Goal: Task Accomplishment & Management: Manage account settings

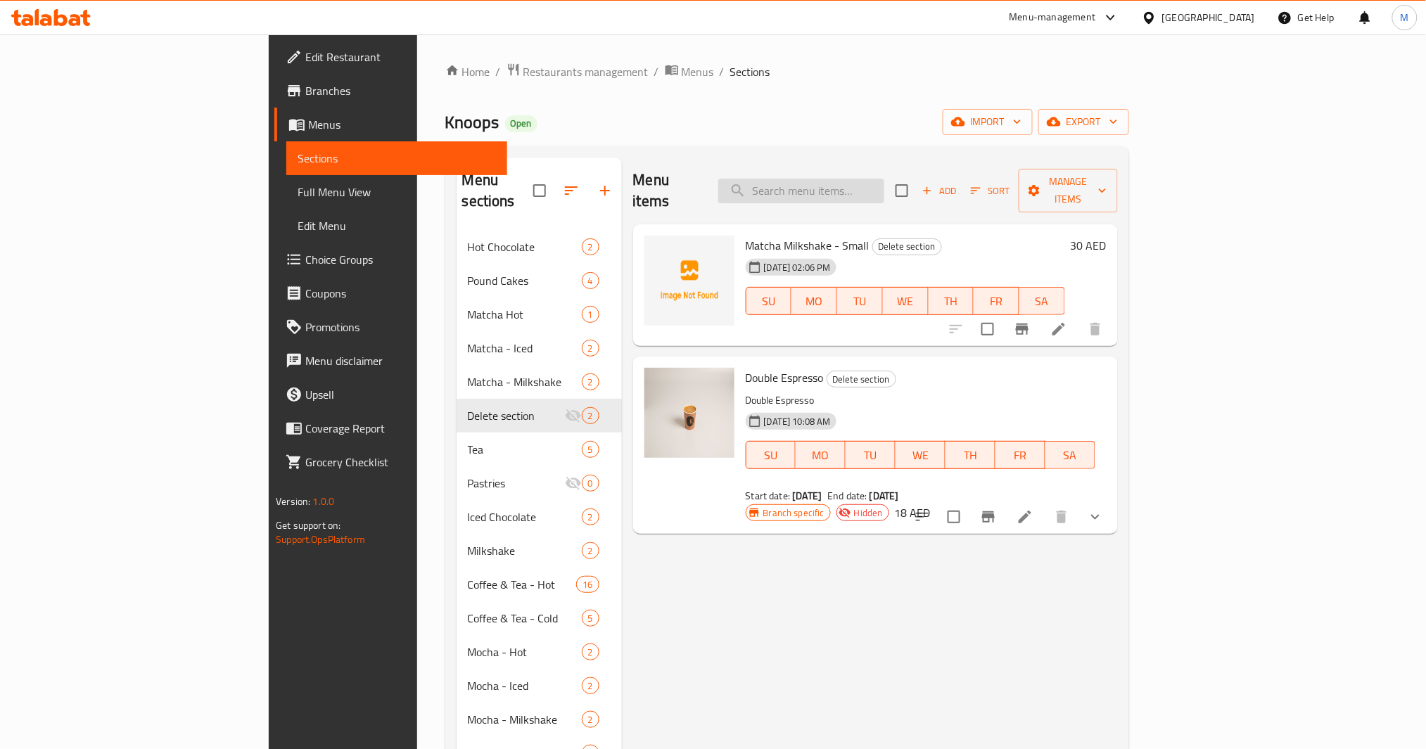
click at [884, 183] on input "search" at bounding box center [801, 191] width 166 height 25
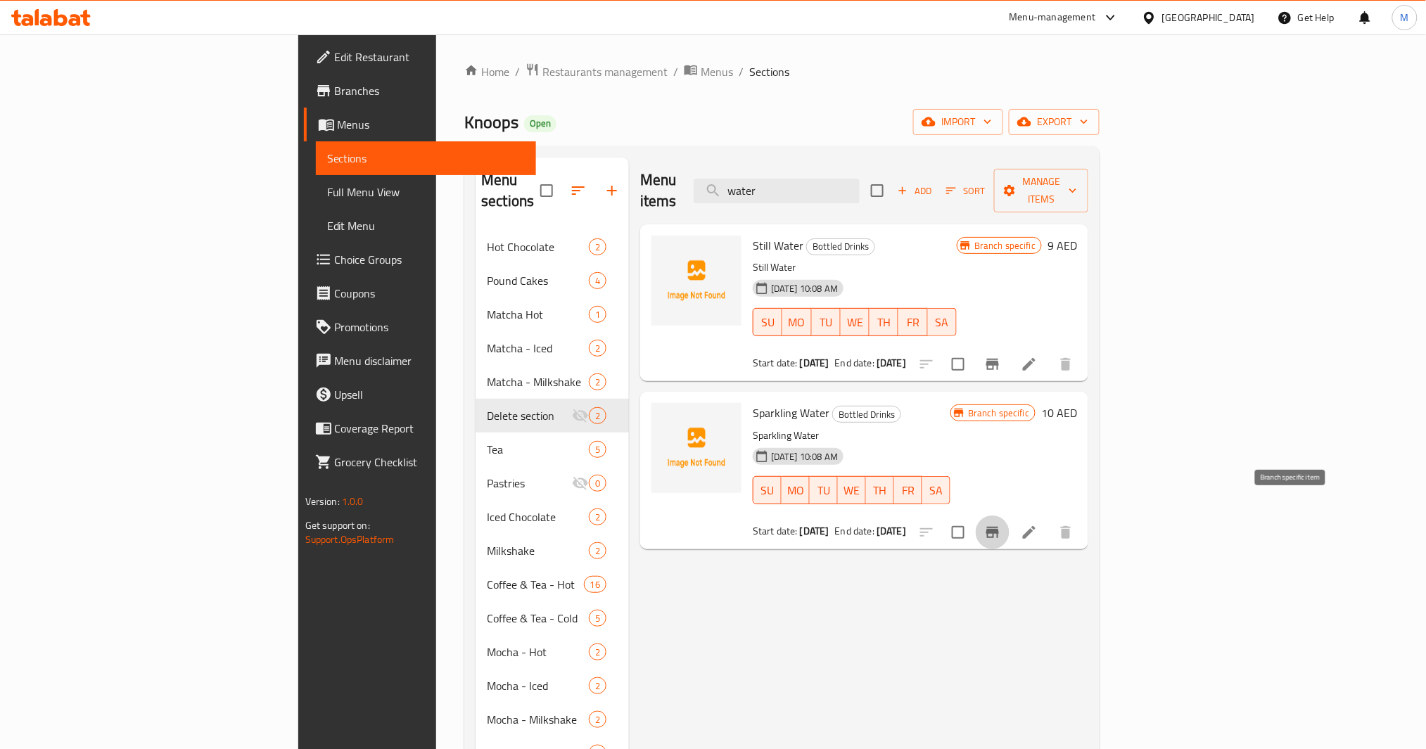
click at [1001, 524] on icon "Branch-specific-item" at bounding box center [992, 532] width 17 height 17
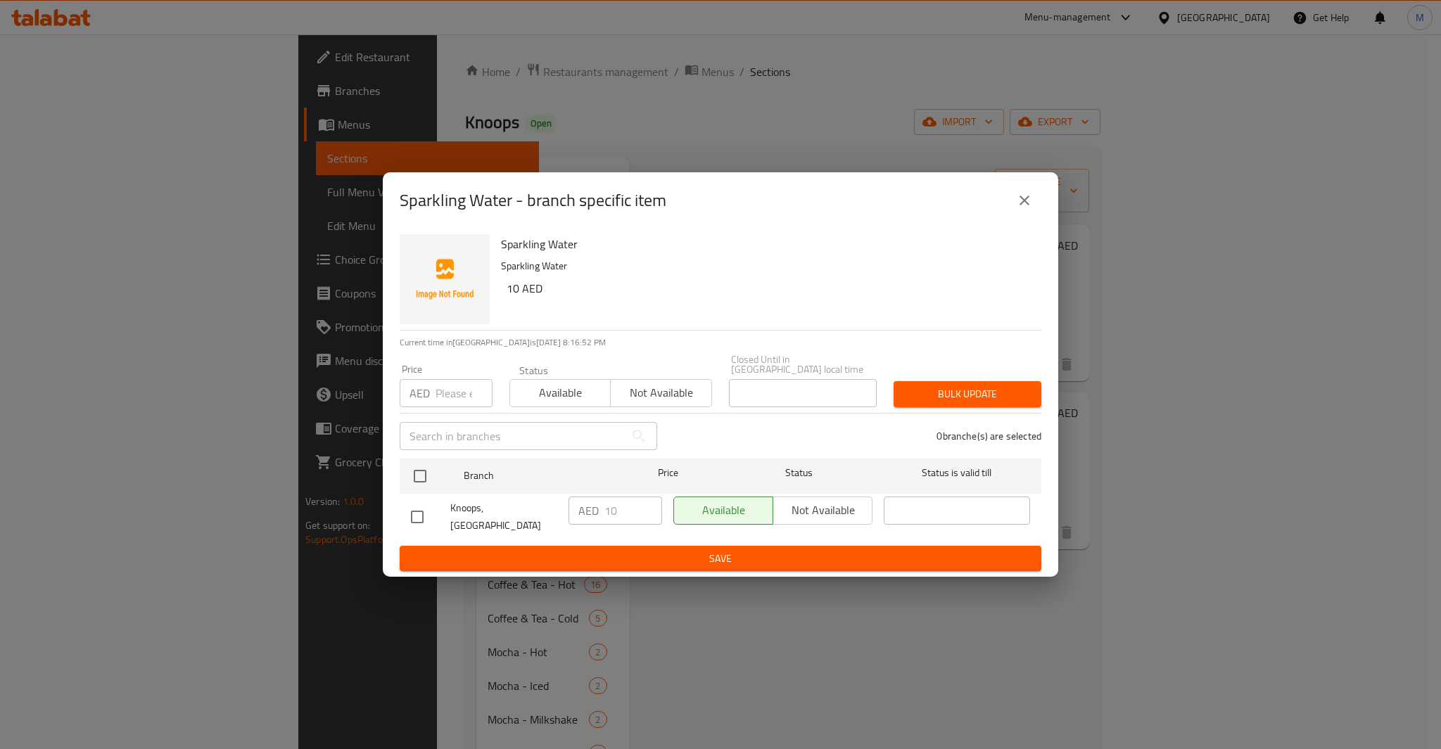
click at [1025, 203] on icon "close" at bounding box center [1024, 200] width 17 height 17
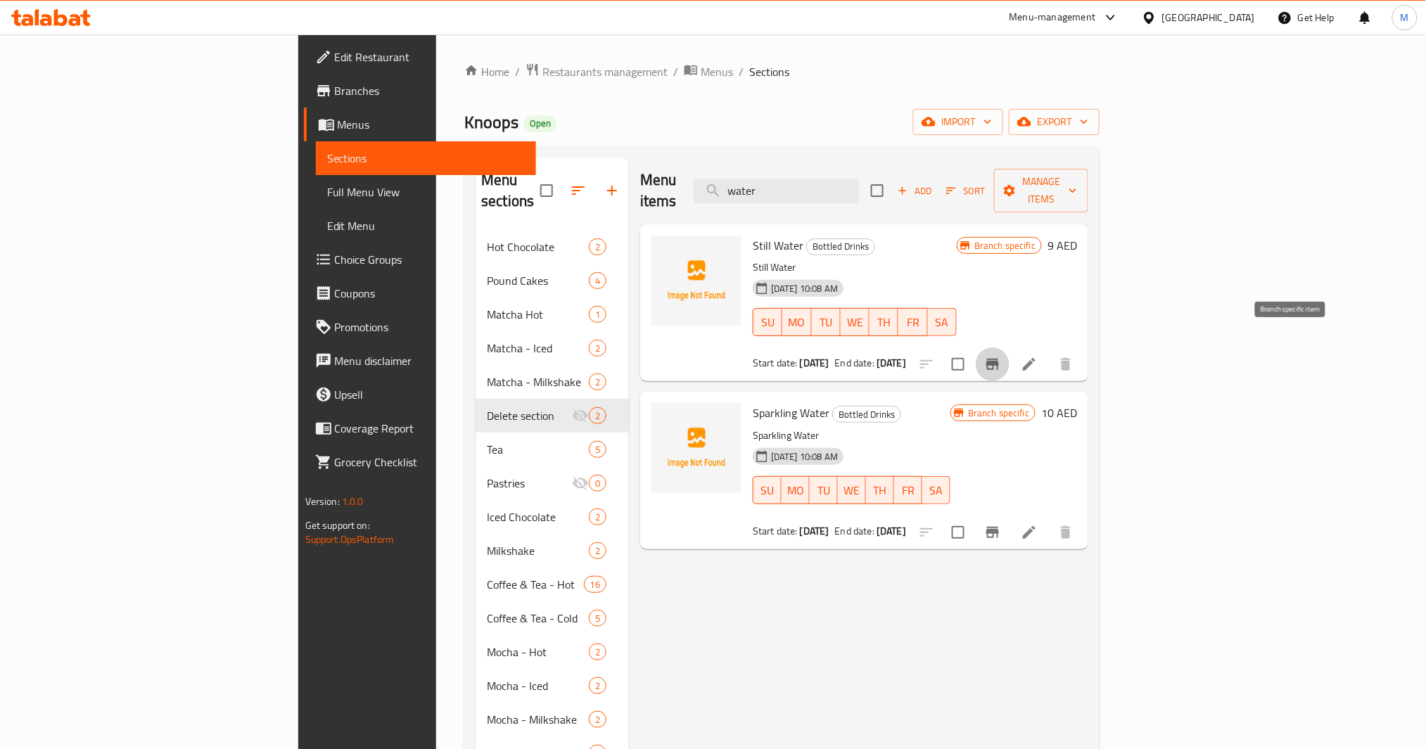
click at [1010, 356] on button "Branch-specific-item" at bounding box center [993, 365] width 34 height 34
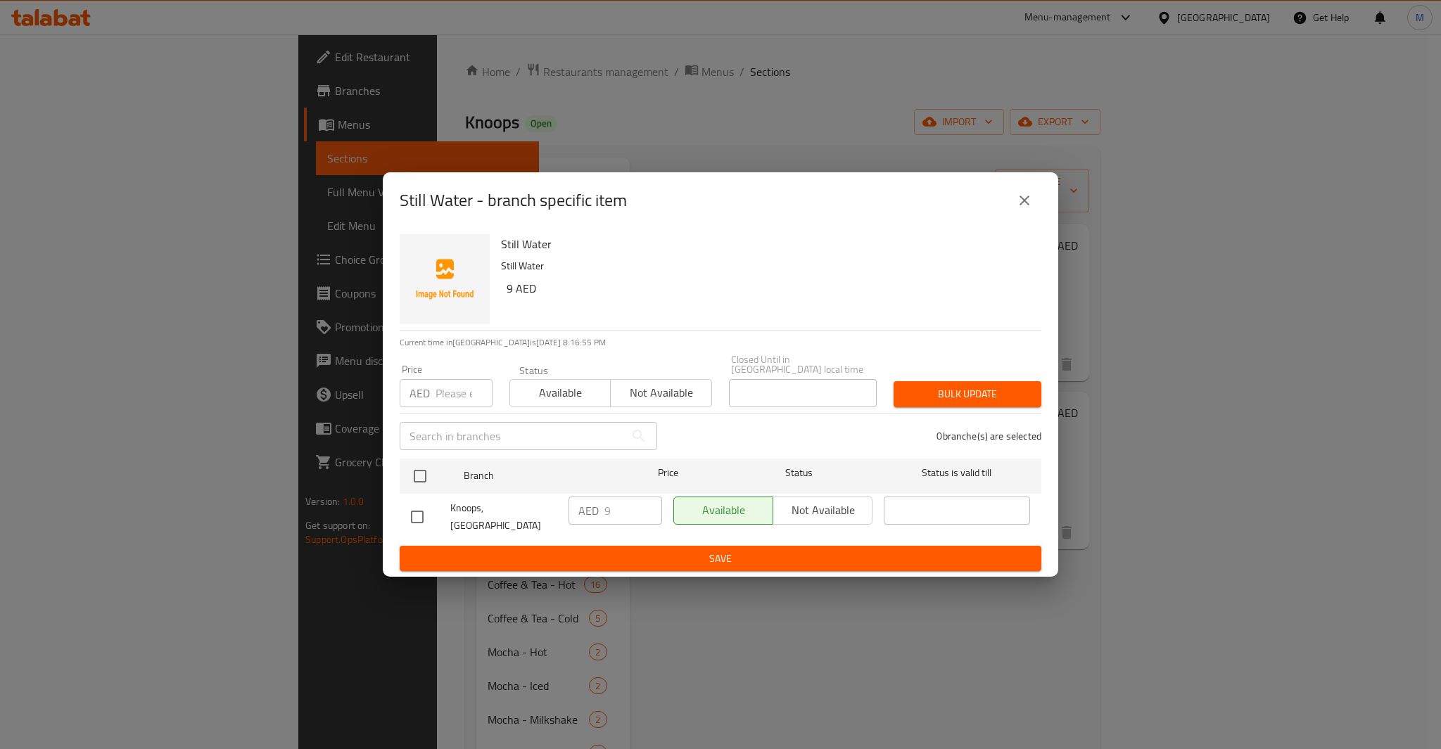
click at [1020, 191] on button "close" at bounding box center [1025, 201] width 34 height 34
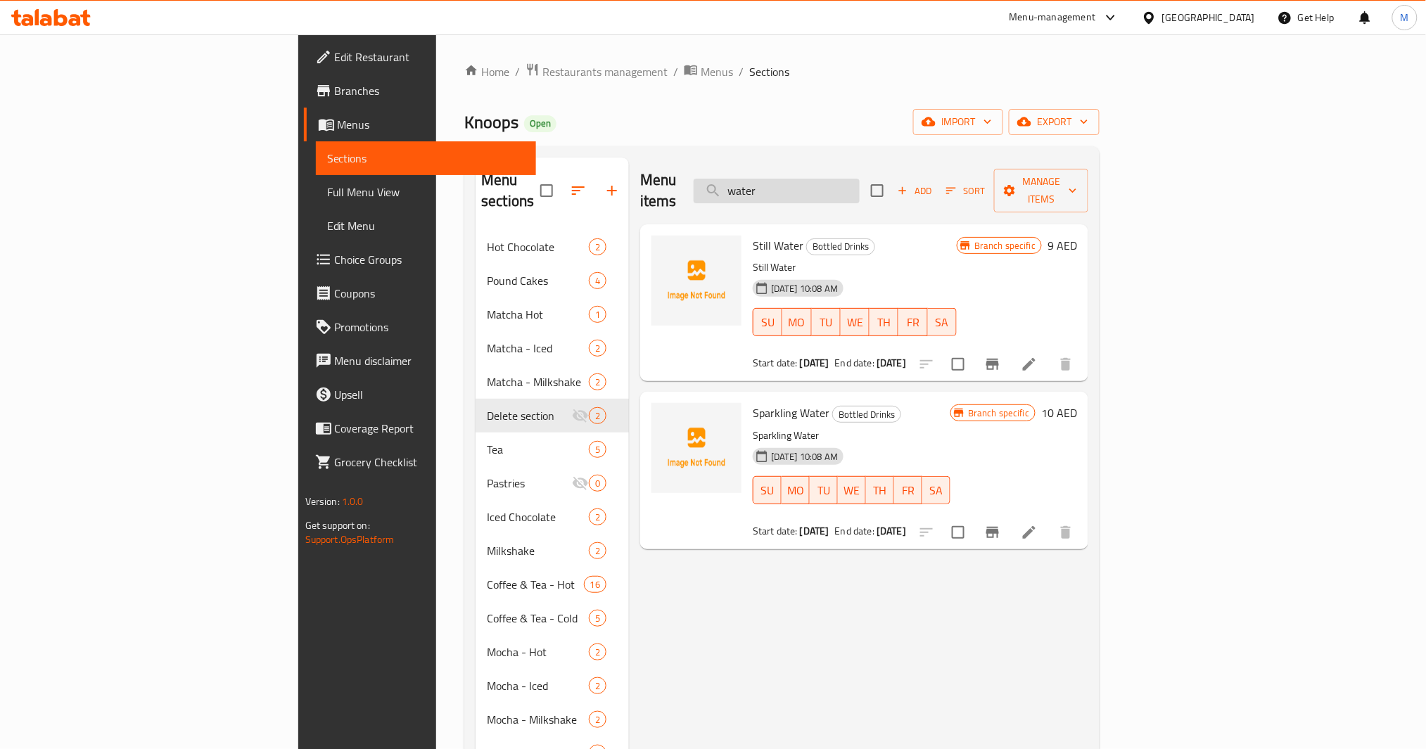
click at [860, 179] on input "water" at bounding box center [777, 191] width 166 height 25
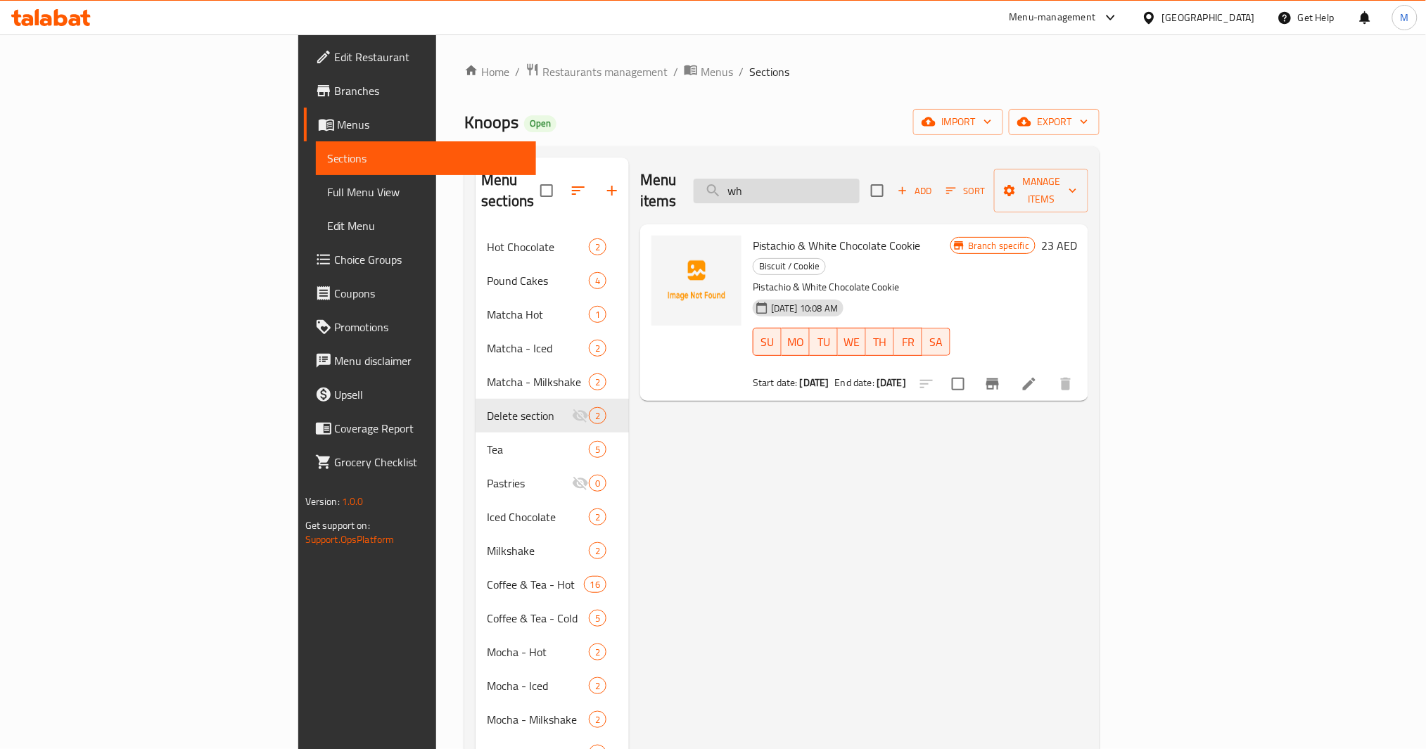
type input "w"
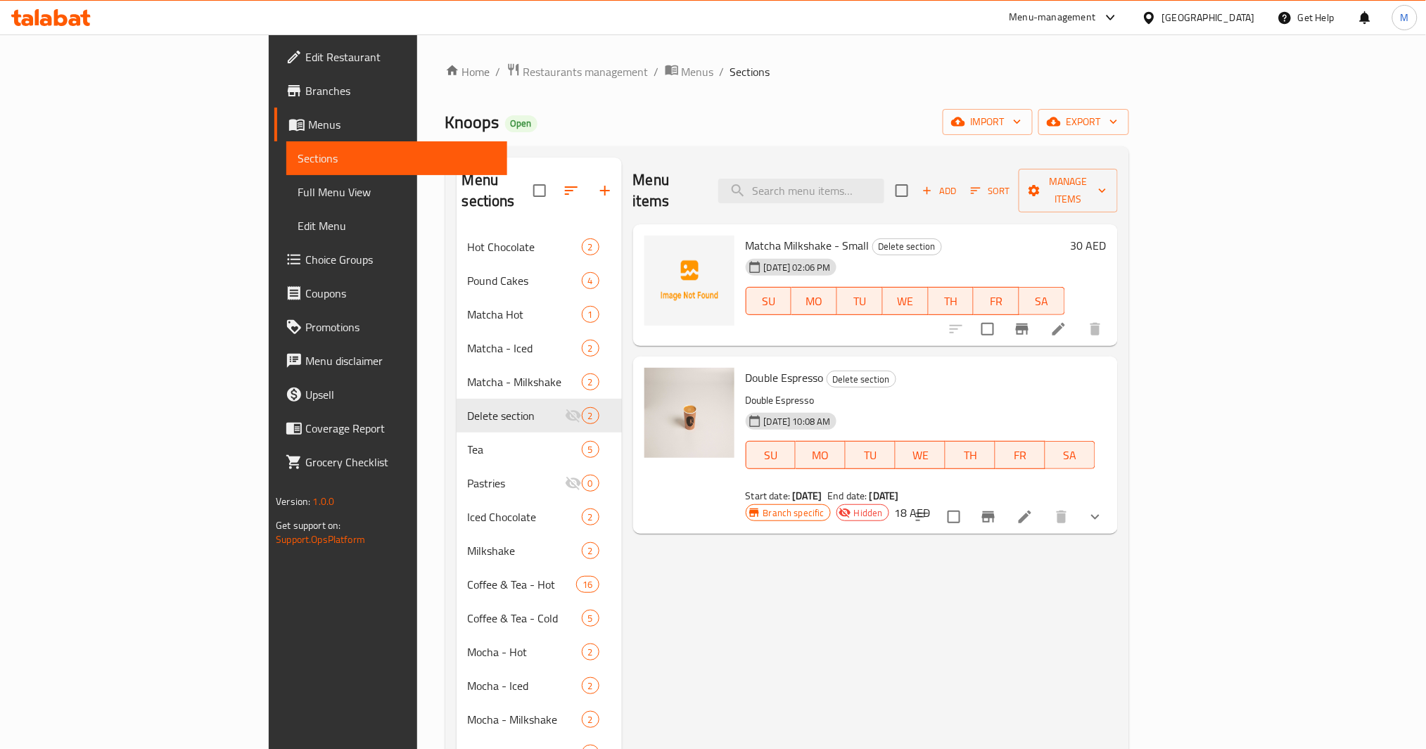
click at [597, 182] on icon "button" at bounding box center [605, 190] width 17 height 17
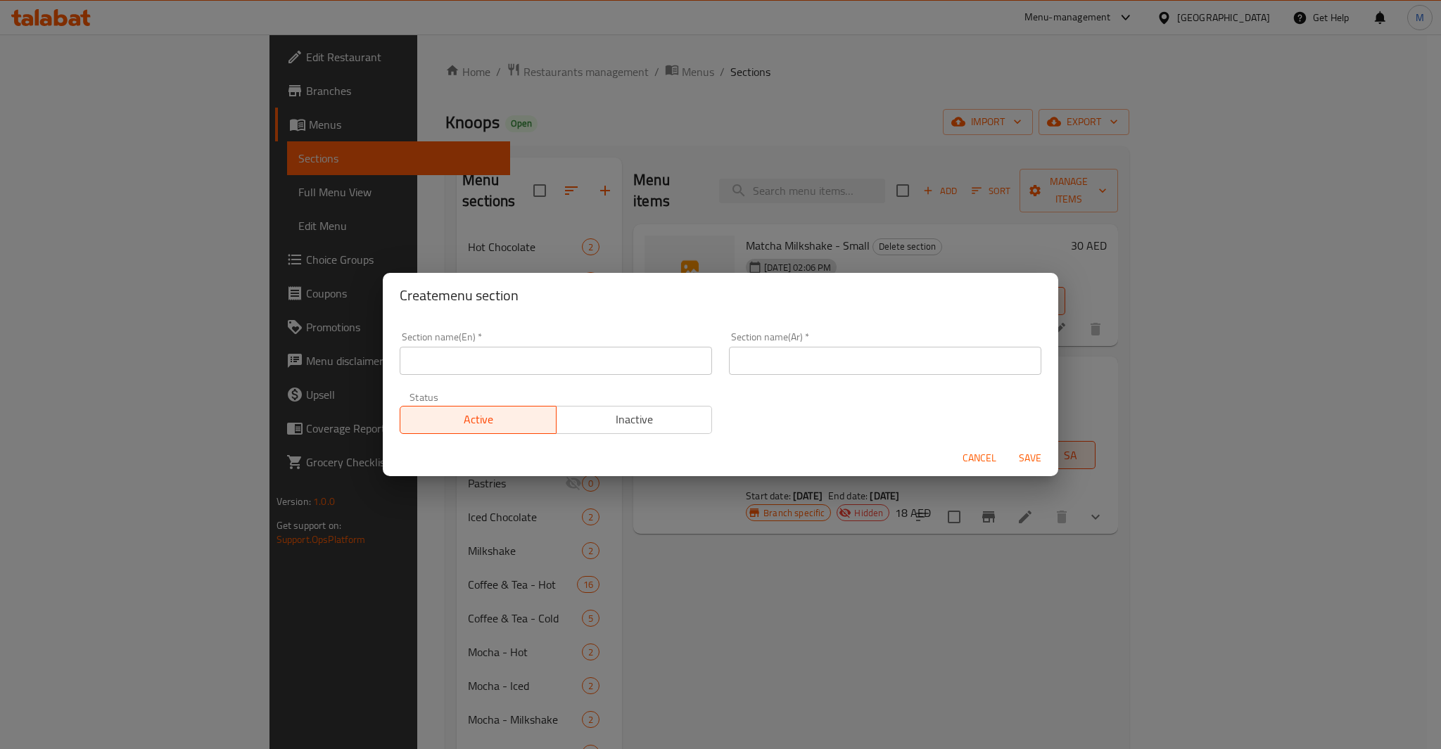
click at [555, 358] on input "text" at bounding box center [556, 361] width 312 height 28
paste input "Knoops at home"
click at [450, 348] on input "Knoops at Home" at bounding box center [556, 361] width 312 height 28
type input "Knoops At Home"
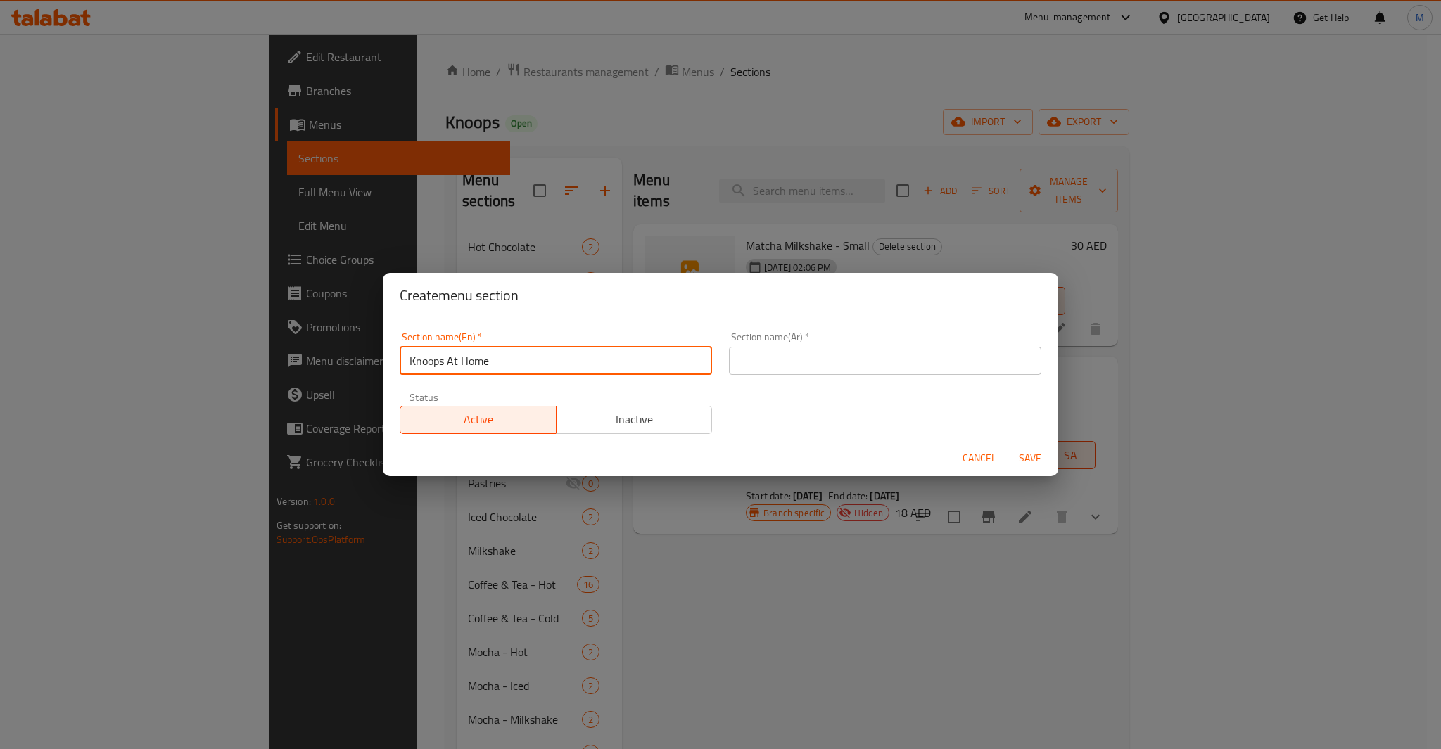
click at [588, 354] on input "Knoops At Home" at bounding box center [556, 361] width 312 height 28
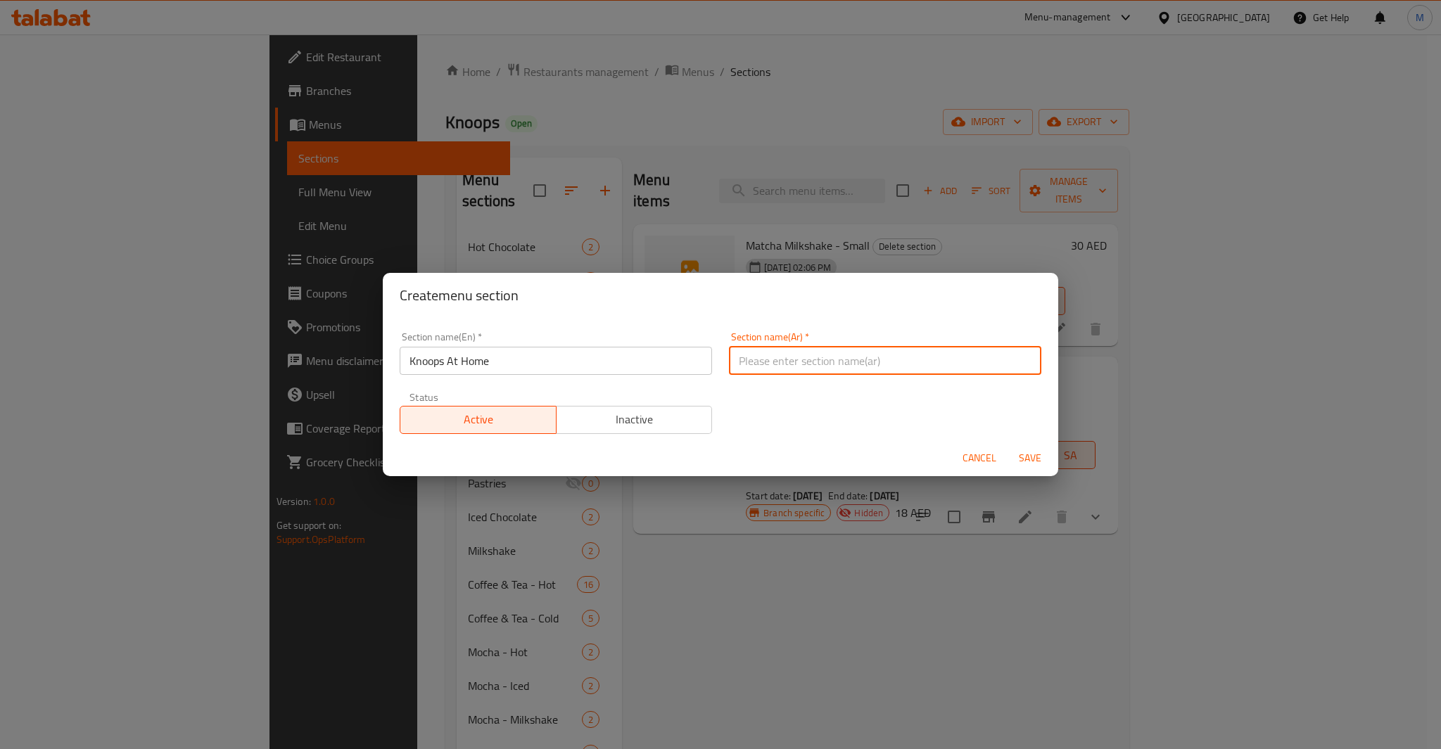
click at [784, 372] on input "text" at bounding box center [885, 361] width 312 height 28
paste input "نوبس في المنزل"
click at [733, 362] on input "نوبس في المنزل" at bounding box center [885, 361] width 312 height 28
type input "كنوبس في المنزل"
click at [1033, 450] on span "Save" at bounding box center [1030, 459] width 34 height 18
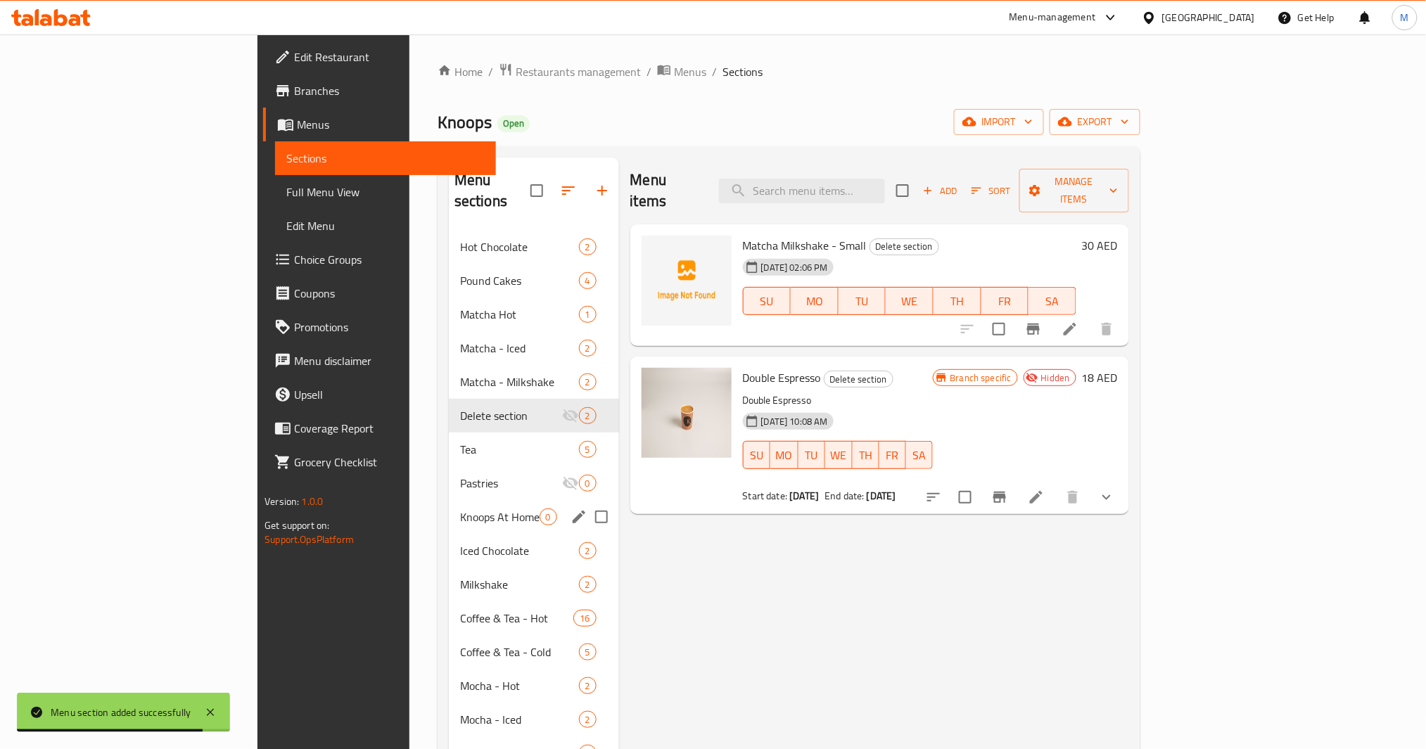
click at [449, 500] on div "Knoops At Home 0" at bounding box center [534, 517] width 170 height 34
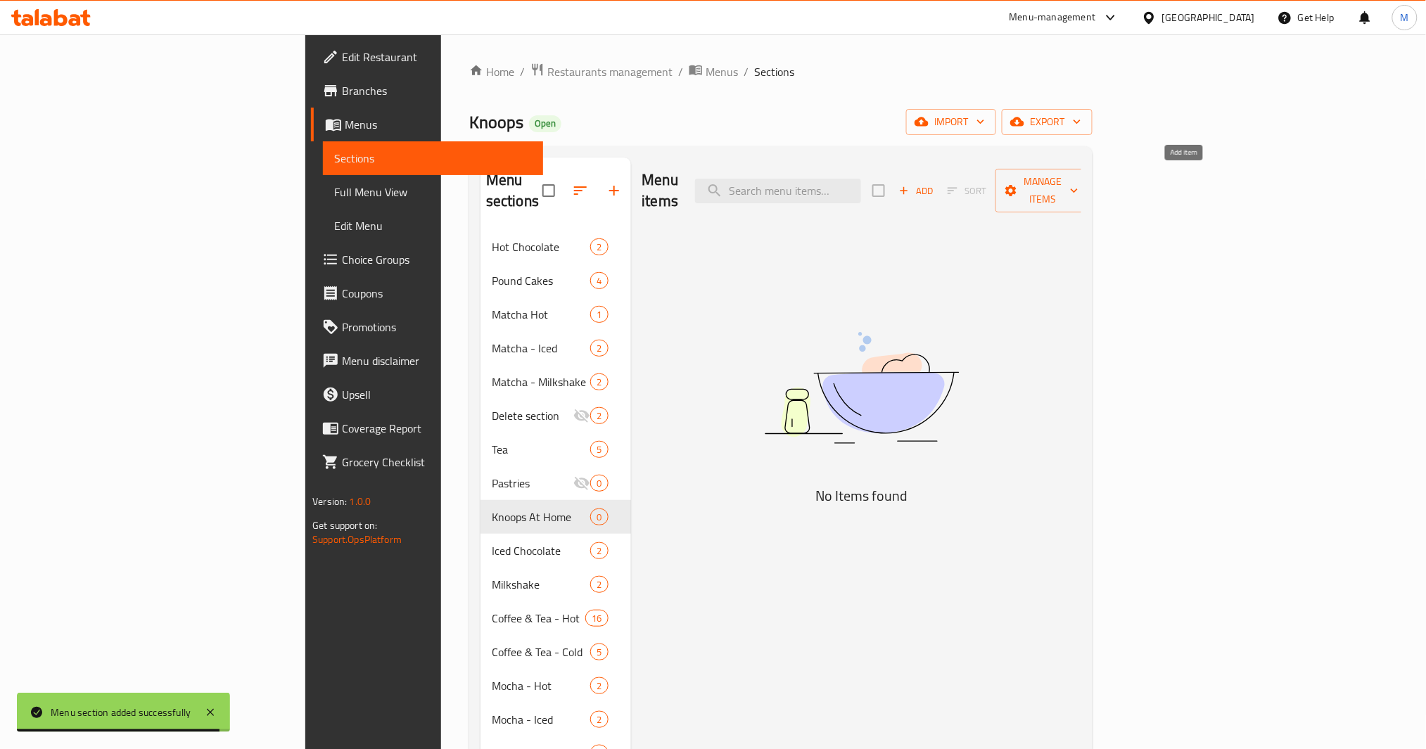
click at [935, 183] on span "Add" at bounding box center [916, 191] width 38 height 16
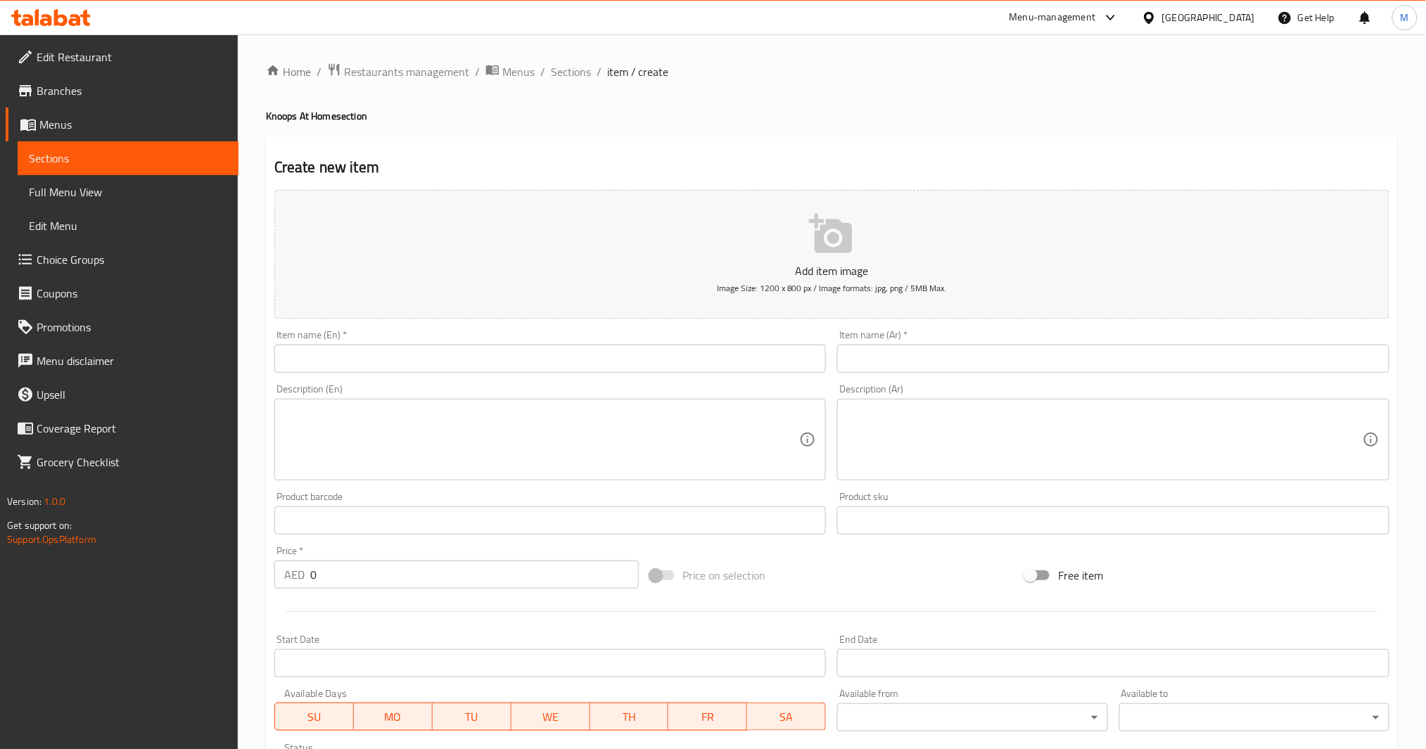
click at [485, 354] on input "text" at bounding box center [550, 359] width 552 height 28
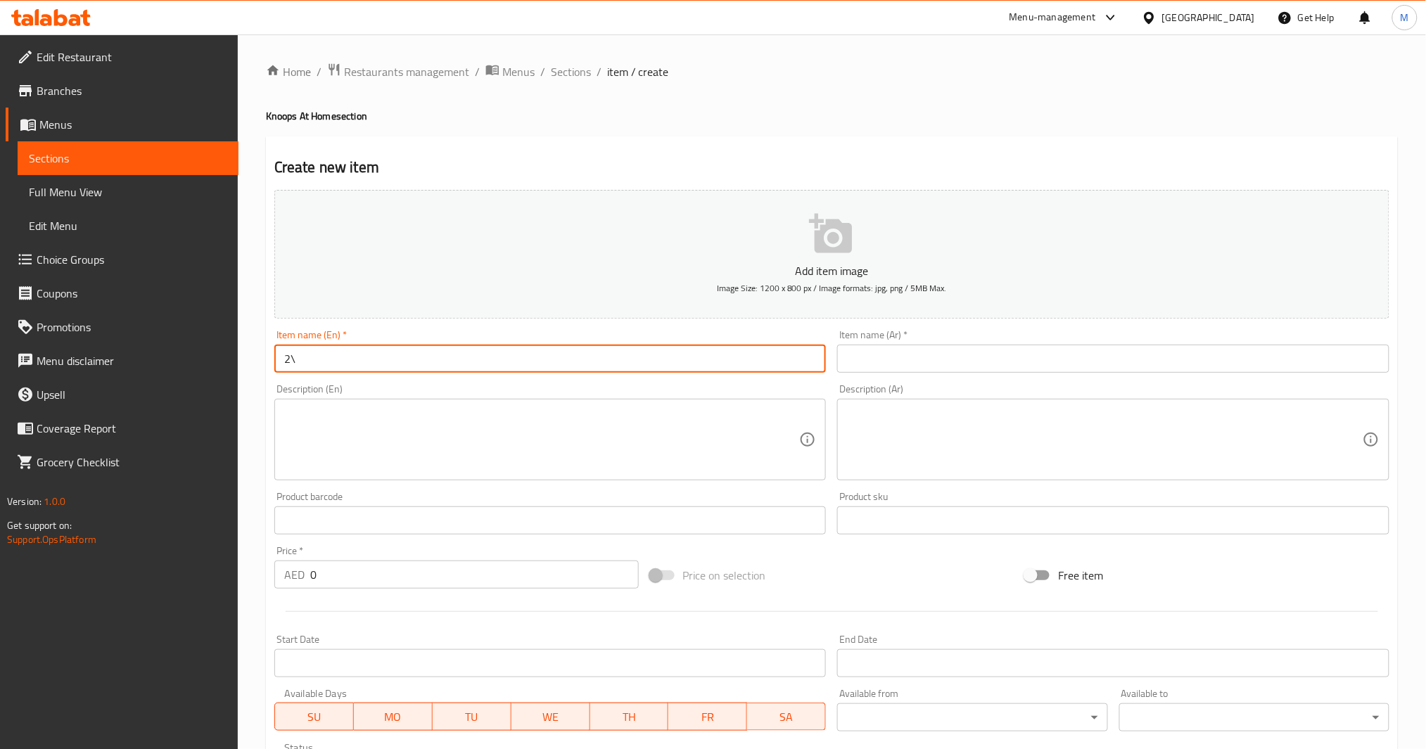
type input "2"
type input "28% White Chocolate Flakes"
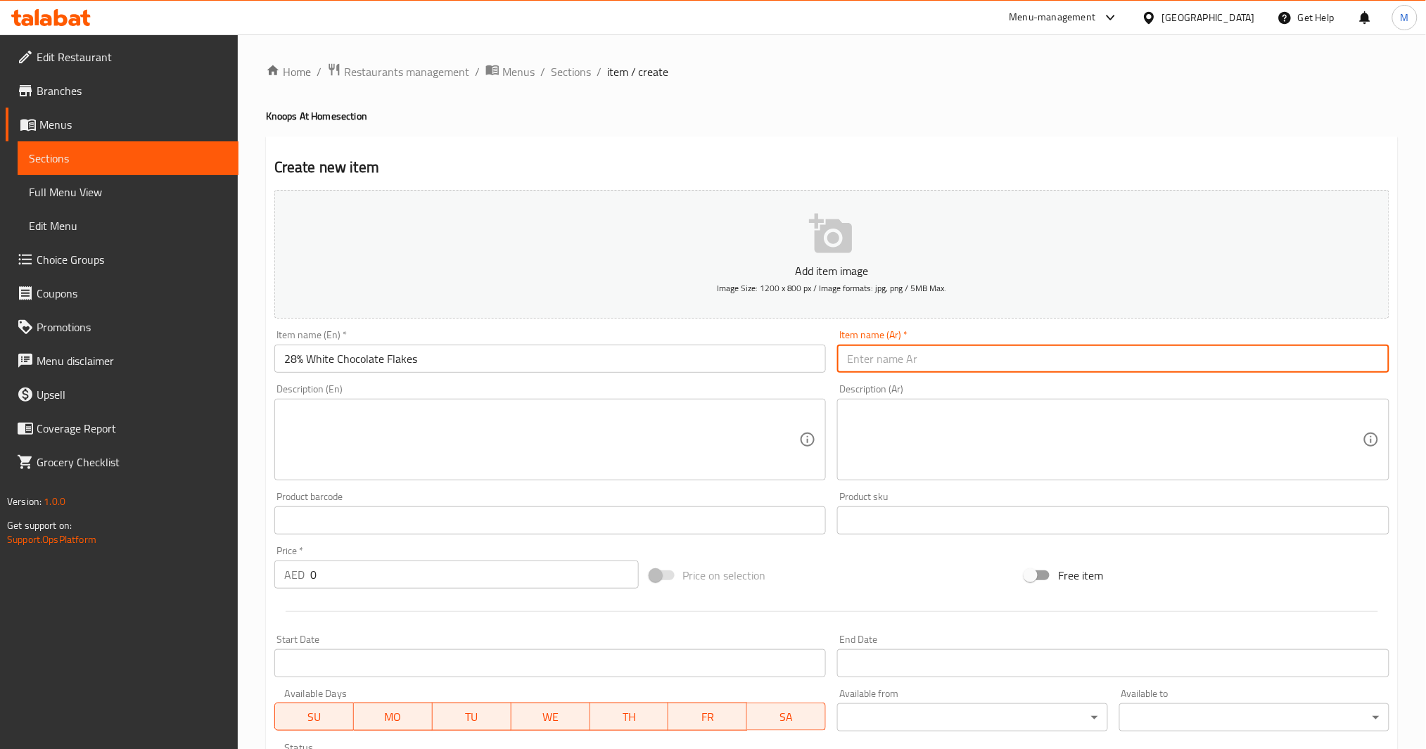
click at [960, 348] on input "text" at bounding box center [1113, 359] width 552 height 28
paste input "28% رقائق الشوكولاتة [GEOGRAPHIC_DATA]"
click at [968, 354] on input "28% رقائق الشوكولاتة [GEOGRAPHIC_DATA]" at bounding box center [1113, 359] width 552 height 28
click at [981, 345] on input "28% رقائق الشوكولاتة [GEOGRAPHIC_DATA]" at bounding box center [1113, 359] width 552 height 28
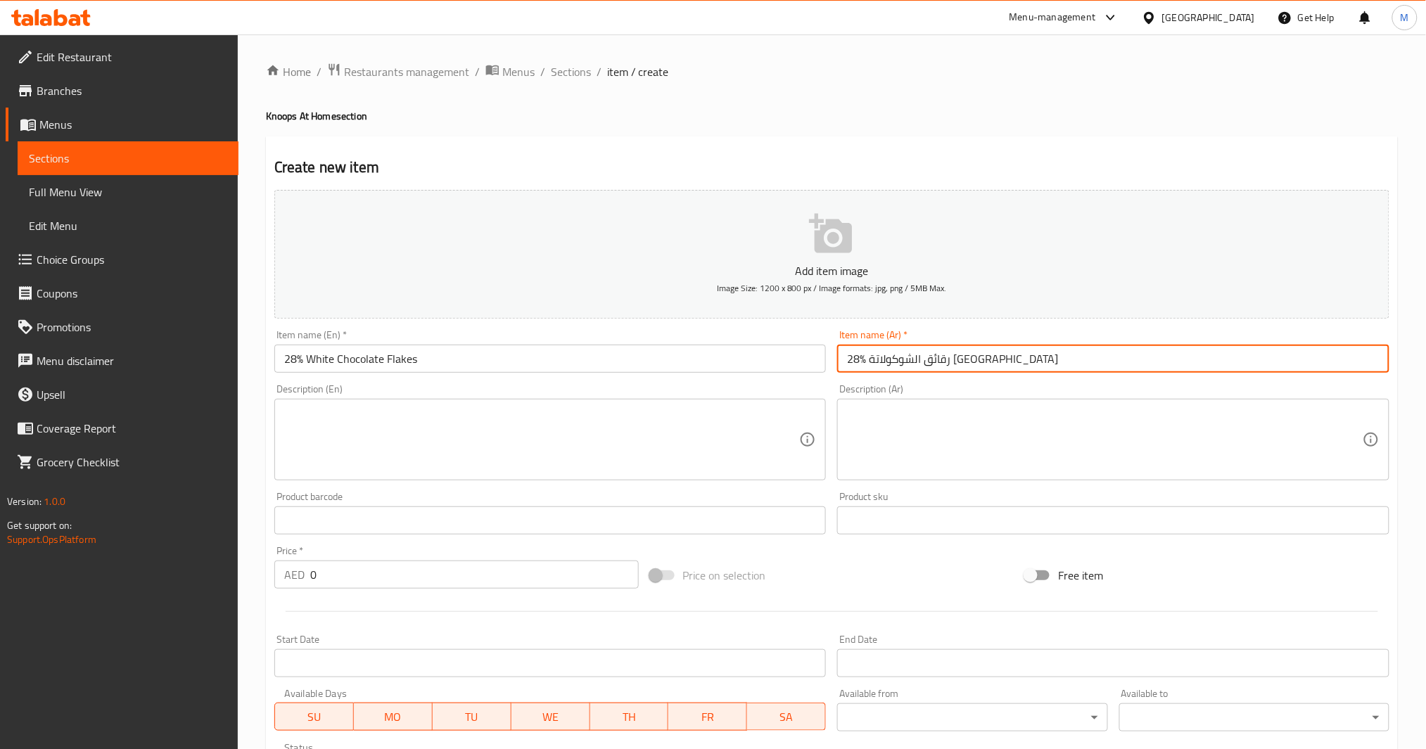
click at [979, 352] on input "28% رقائق الشوكولاتة [GEOGRAPHIC_DATA]" at bounding box center [1113, 359] width 552 height 28
type input "28% فليكس الشوكولاتة البيضاء"
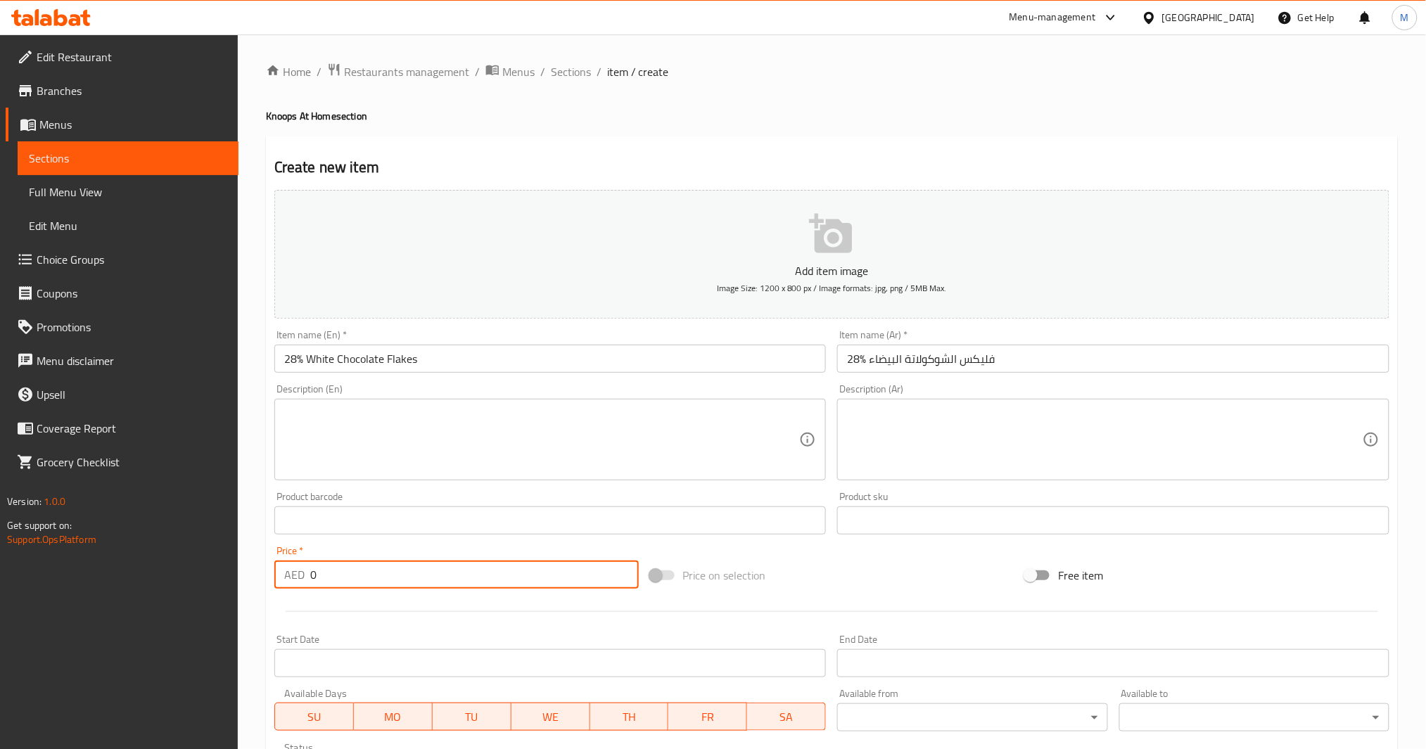
drag, startPoint x: 385, startPoint y: 579, endPoint x: 217, endPoint y: 606, distance: 170.3
click at [217, 606] on div "Edit Restaurant Branches Menus Sections Full Menu View Edit Menu Choice Groups …" at bounding box center [713, 514] width 1426 height 960
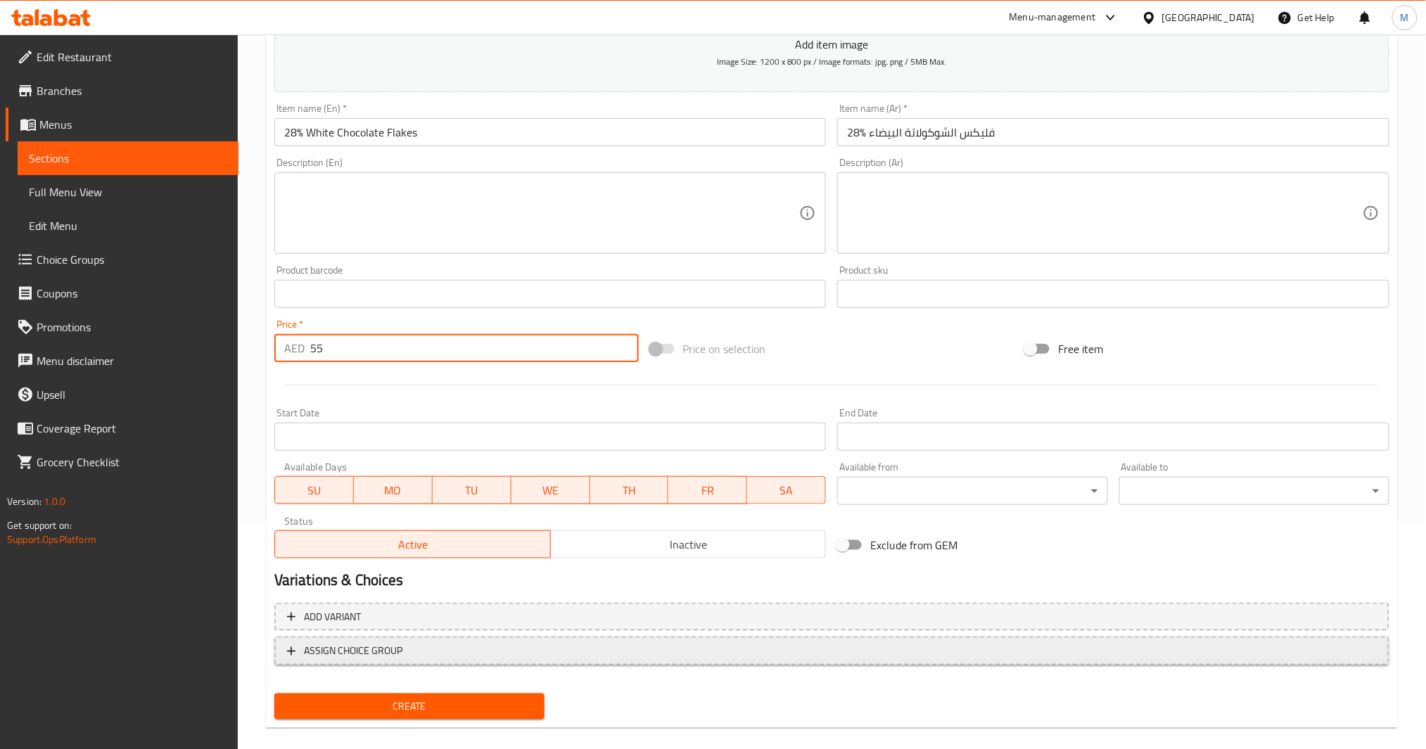
scroll to position [242, 0]
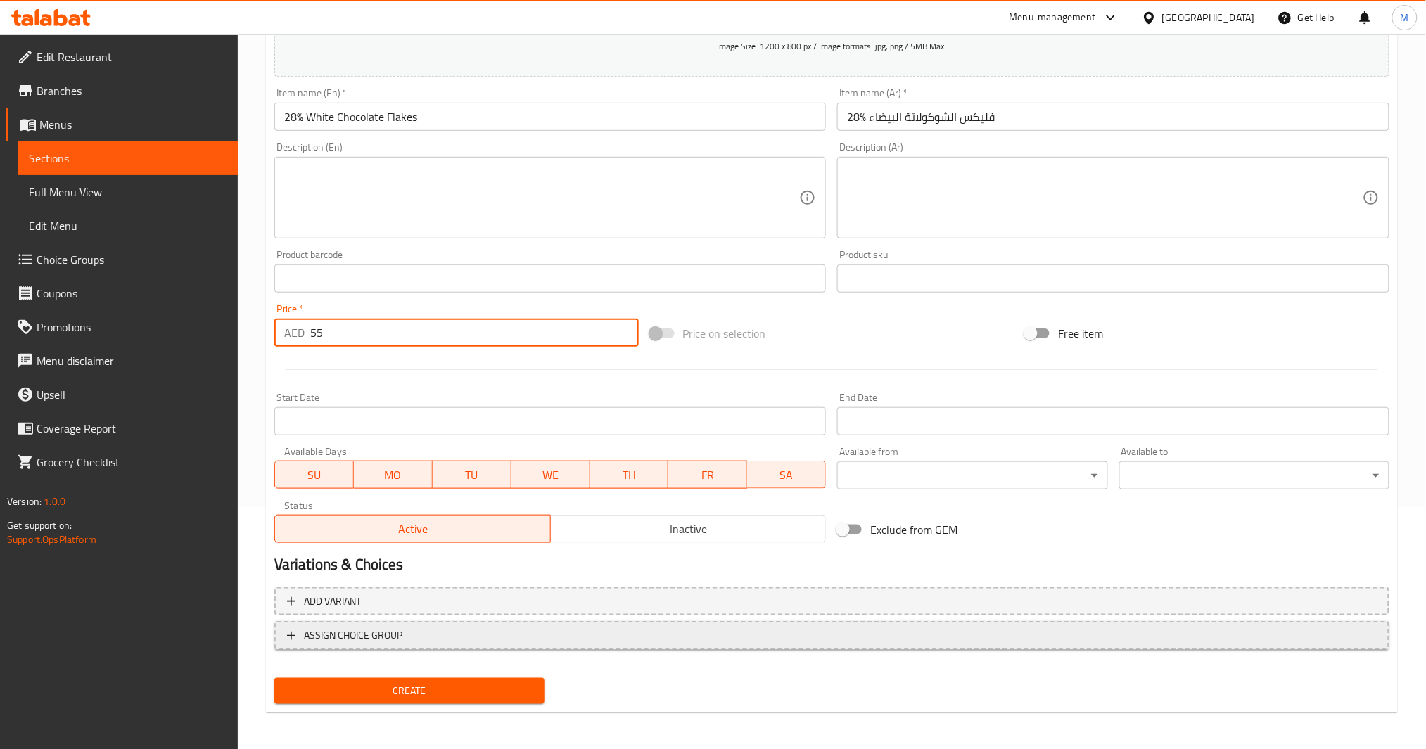
type input "55"
click at [400, 685] on span "Create" at bounding box center [410, 692] width 248 height 18
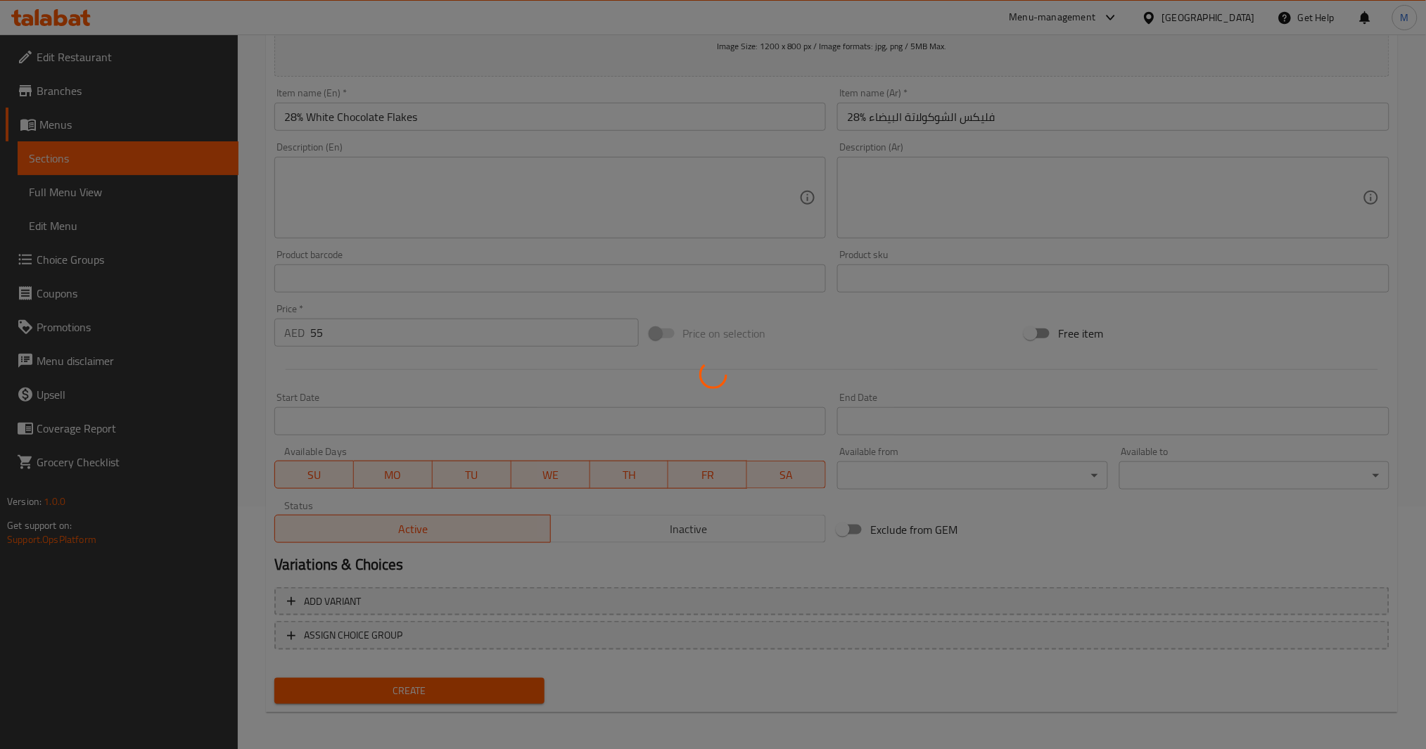
type input "0"
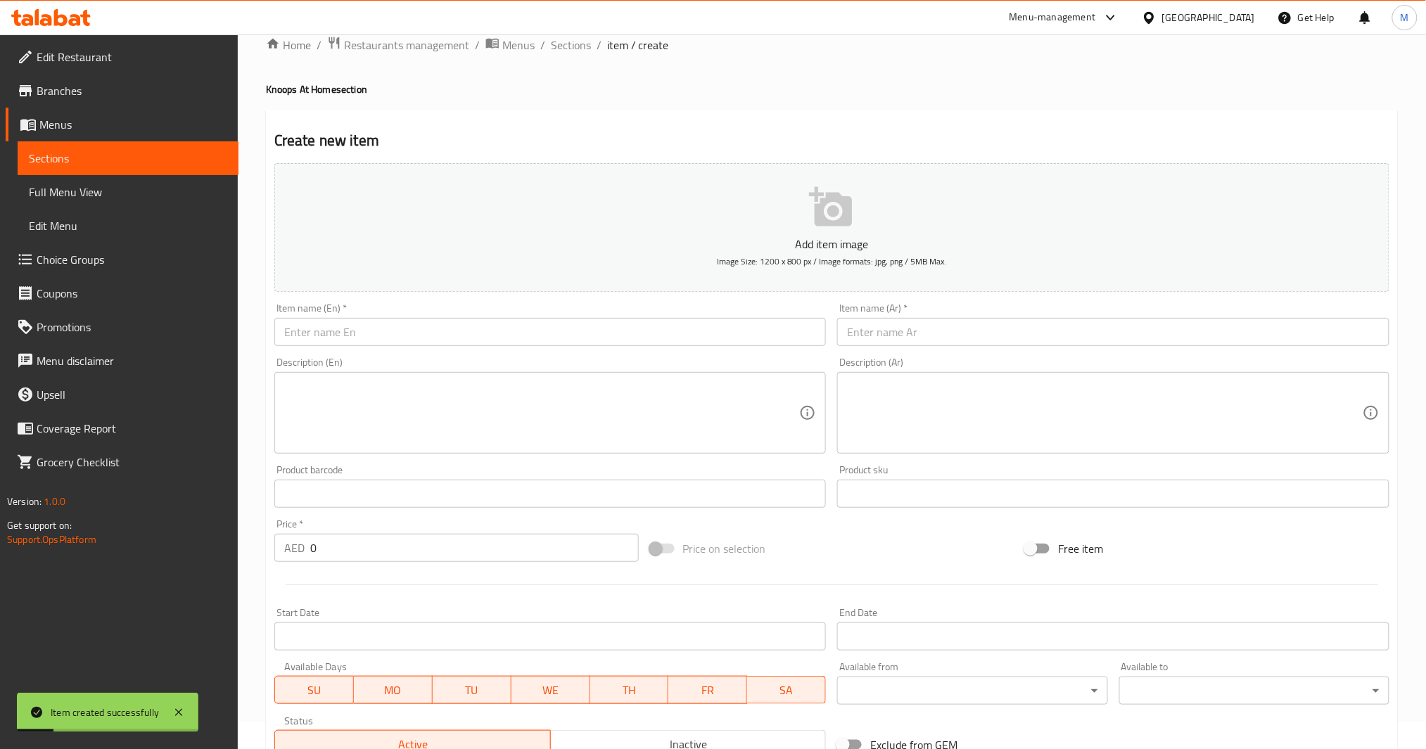
scroll to position [0, 0]
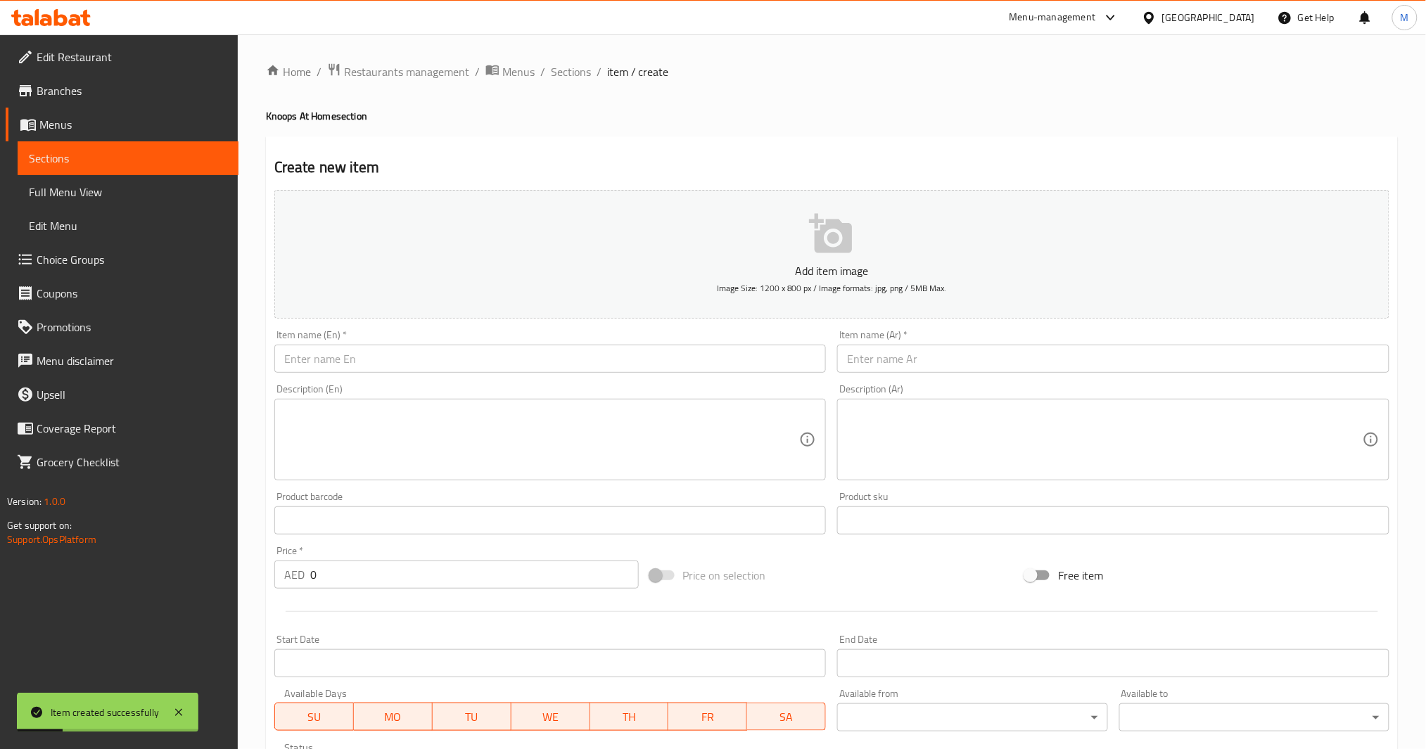
click at [353, 355] on input "text" at bounding box center [550, 359] width 552 height 28
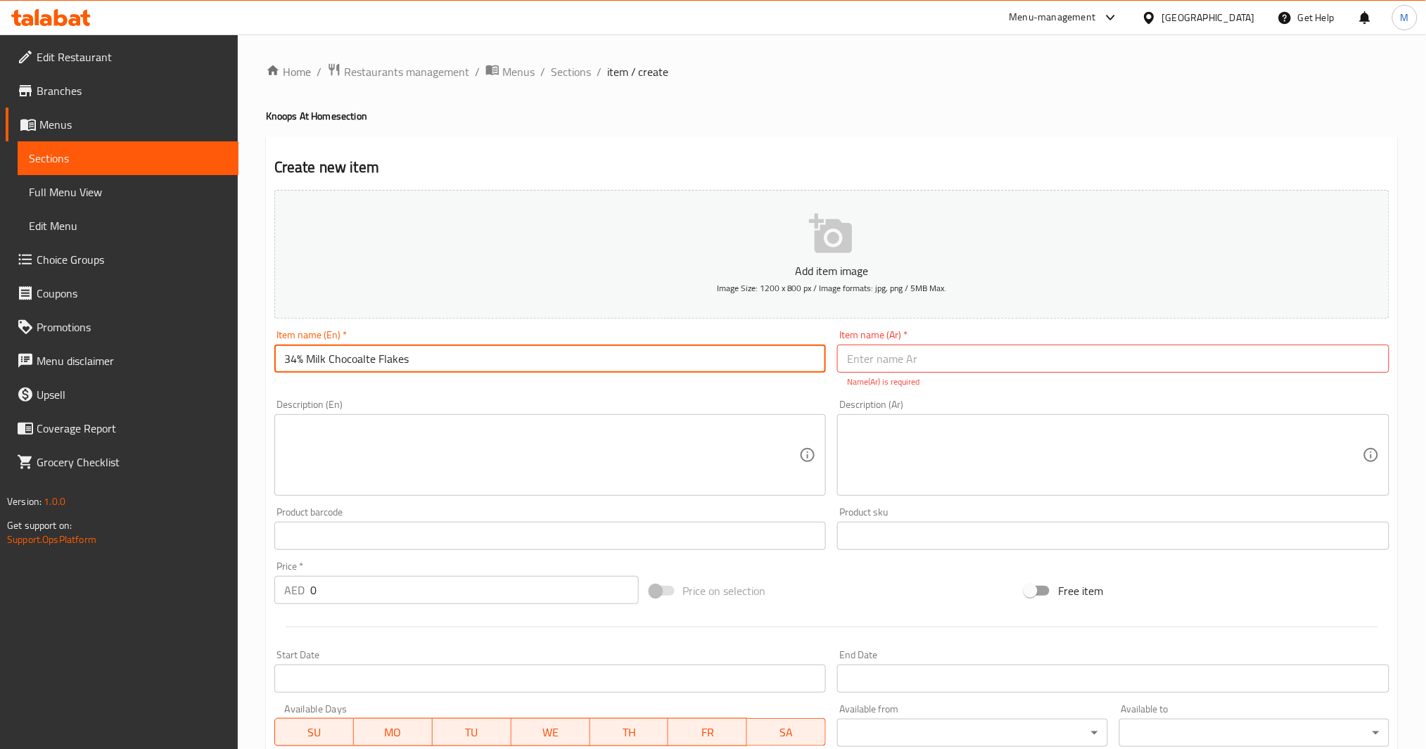
type input "34% Milk Chocoalte Flakes"
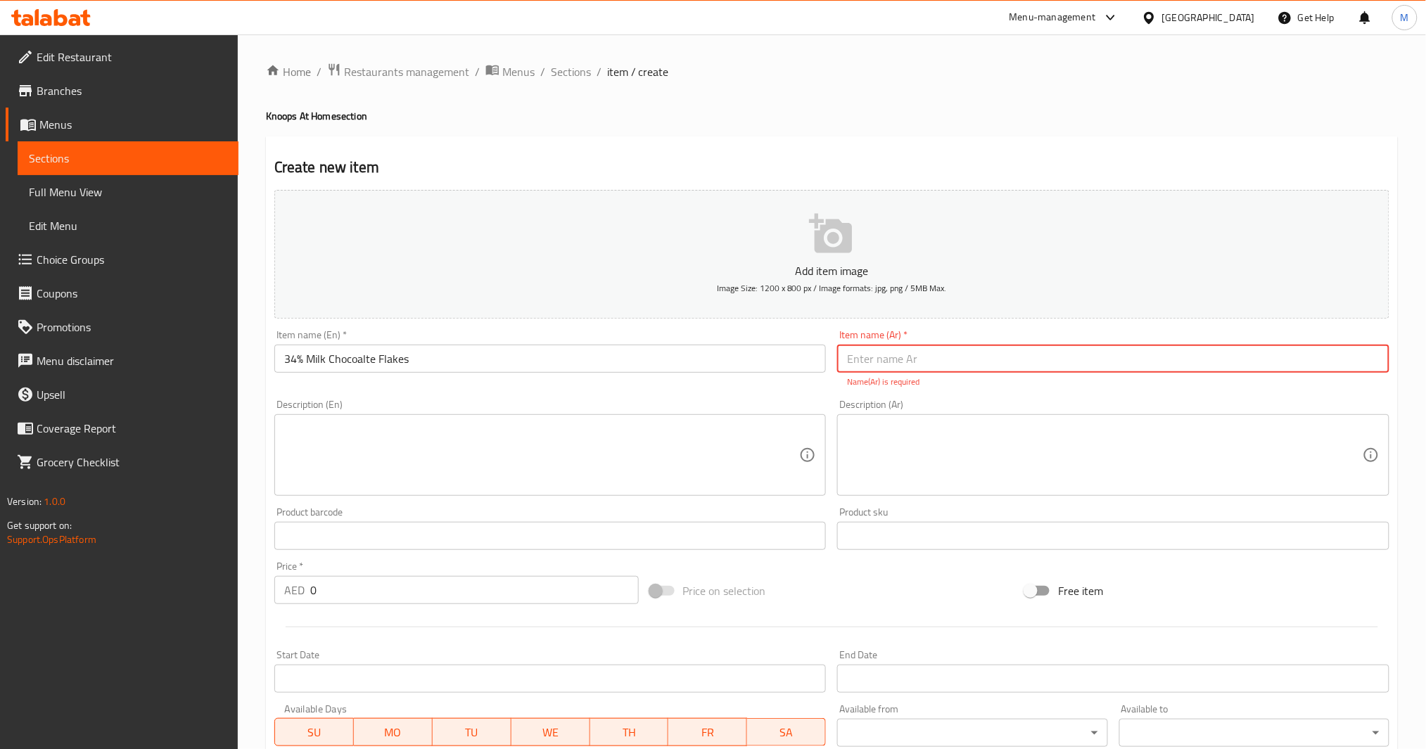
click at [979, 364] on input "text" at bounding box center [1113, 359] width 552 height 28
paste input "رقائق شوكولاتة الحليب 34%"
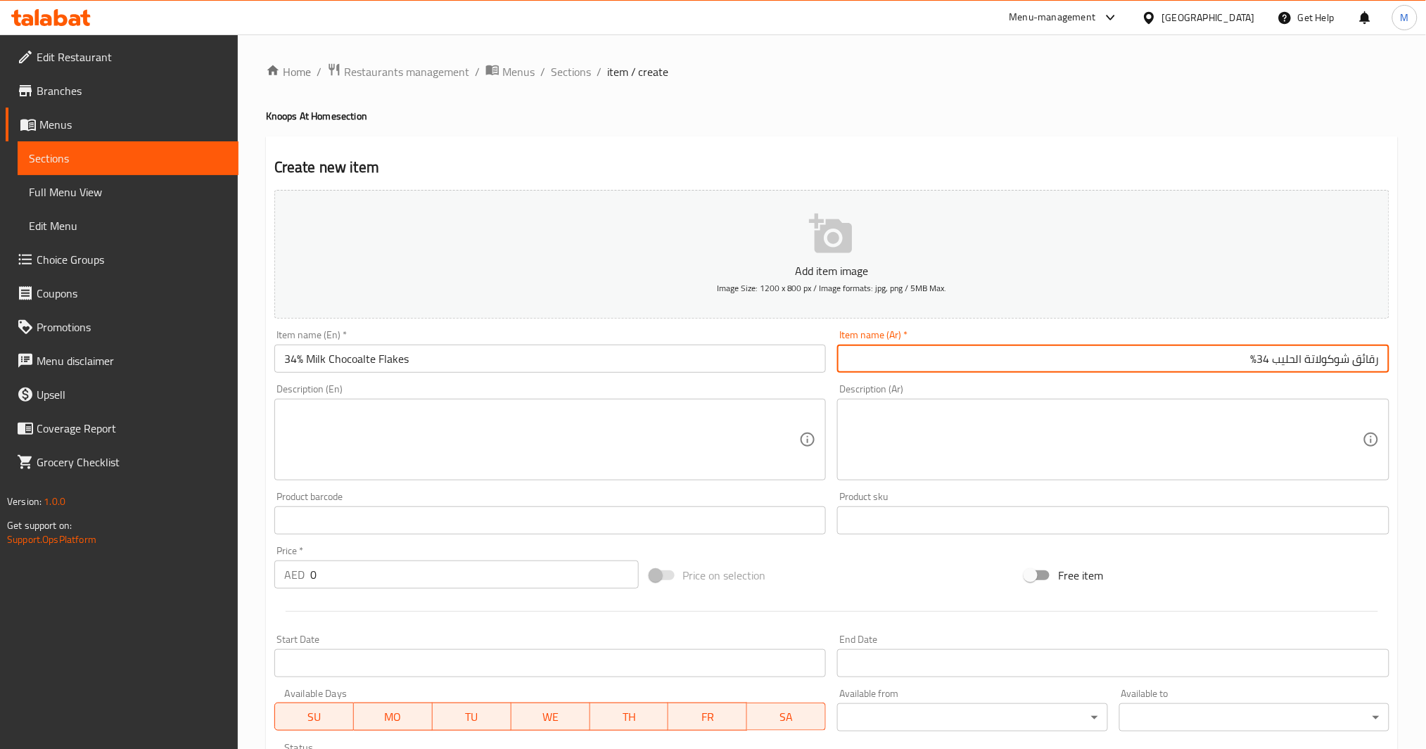
click at [1377, 362] on input "رقائق شوكولاتة الحليب 34%" at bounding box center [1113, 359] width 552 height 28
type input "فليكس شوكولاتة الحليب 34%"
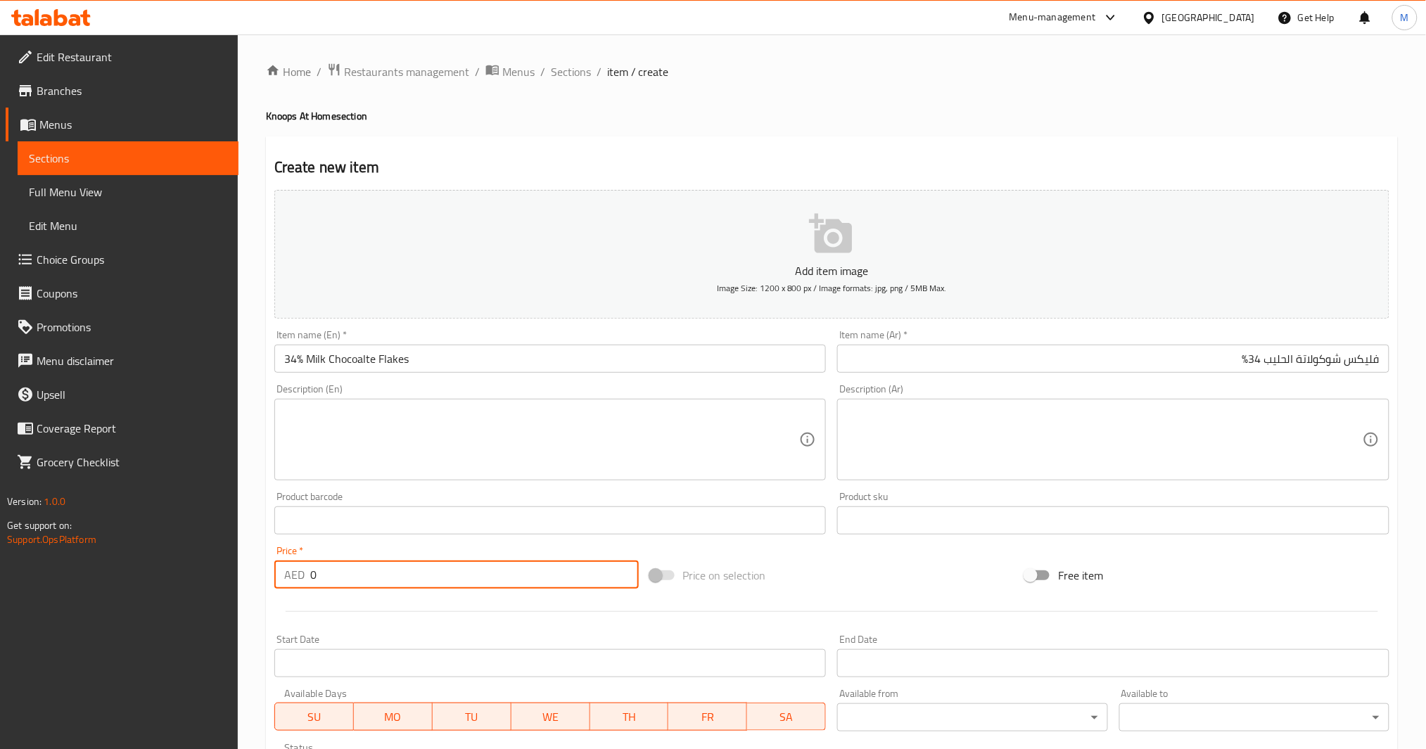
drag, startPoint x: 330, startPoint y: 577, endPoint x: 147, endPoint y: 590, distance: 183.4
click at [147, 590] on div "Edit Restaurant Branches Menus Sections Full Menu View Edit Menu Choice Groups …" at bounding box center [713, 514] width 1426 height 960
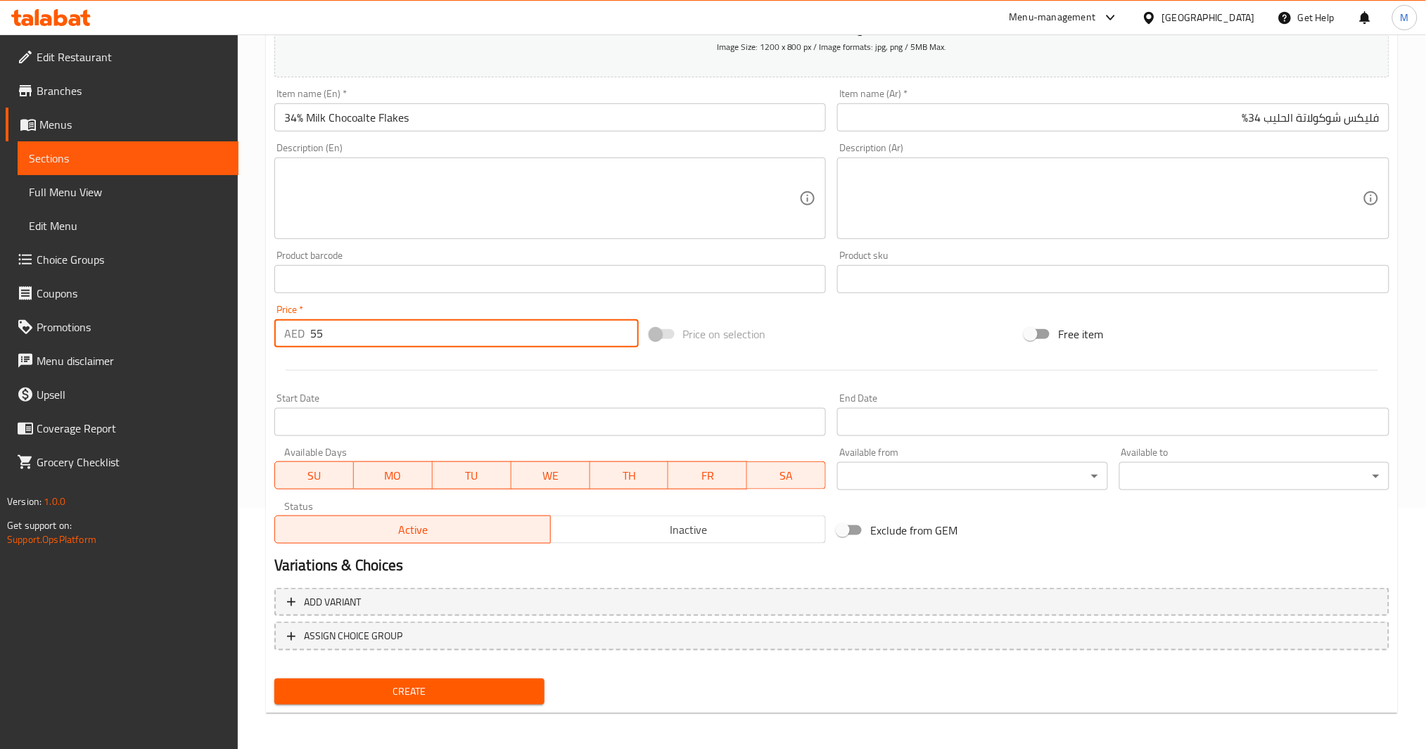
scroll to position [242, 0]
type input "55"
click at [466, 683] on span "Create" at bounding box center [410, 692] width 248 height 18
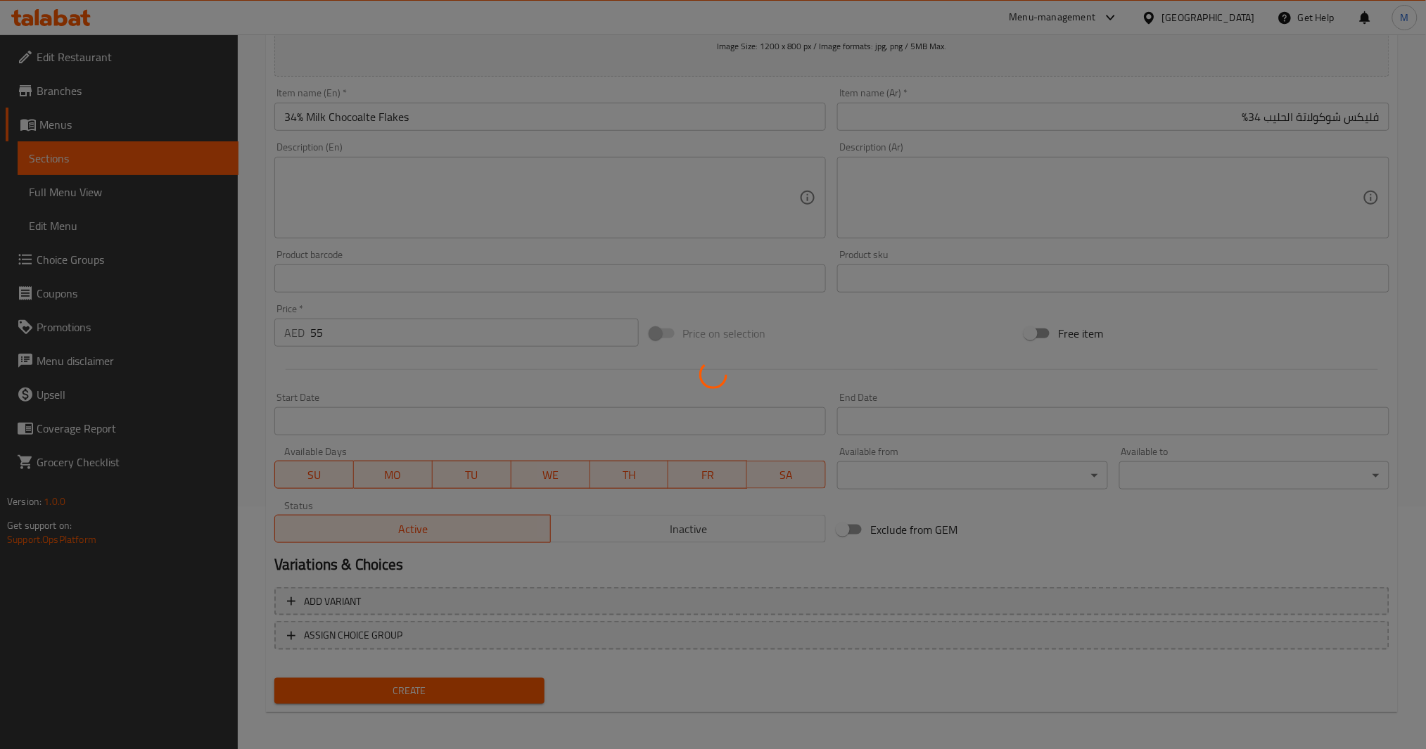
type input "0"
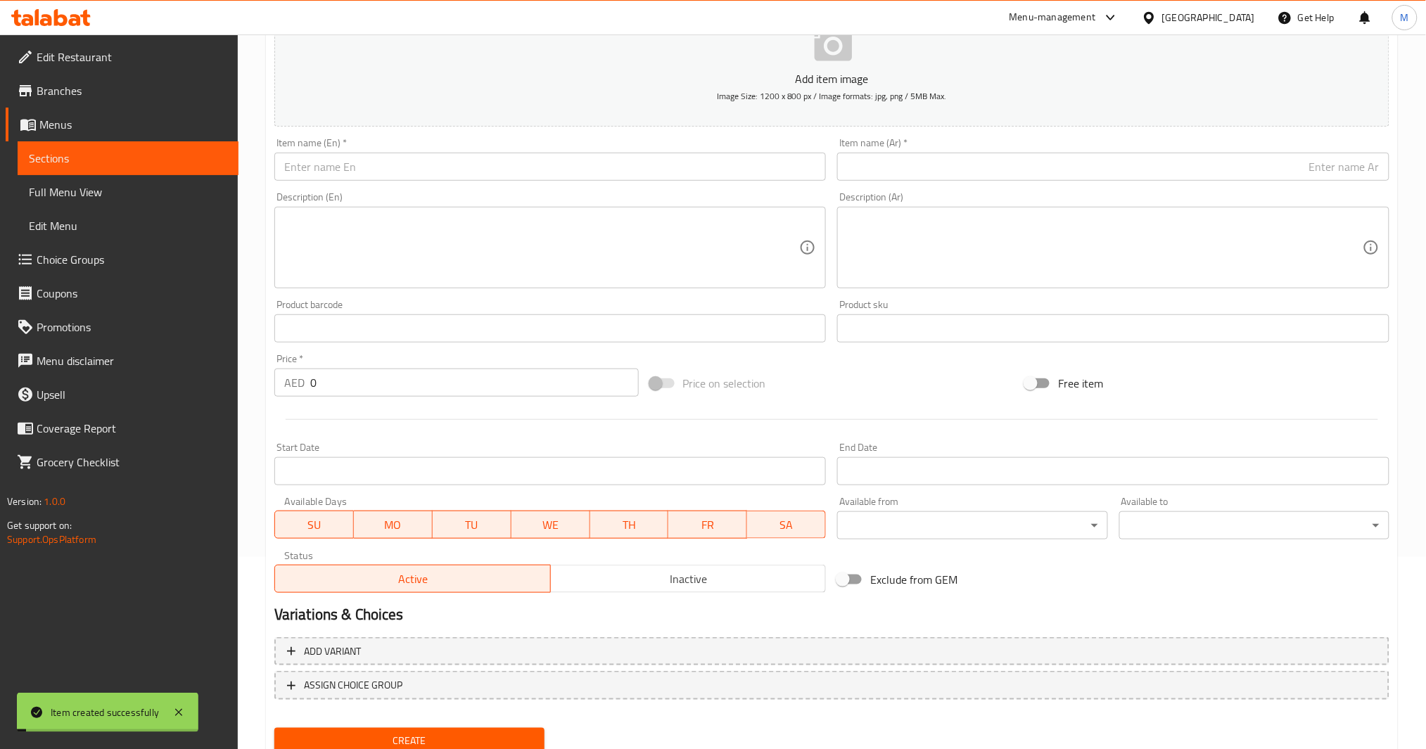
scroll to position [0, 0]
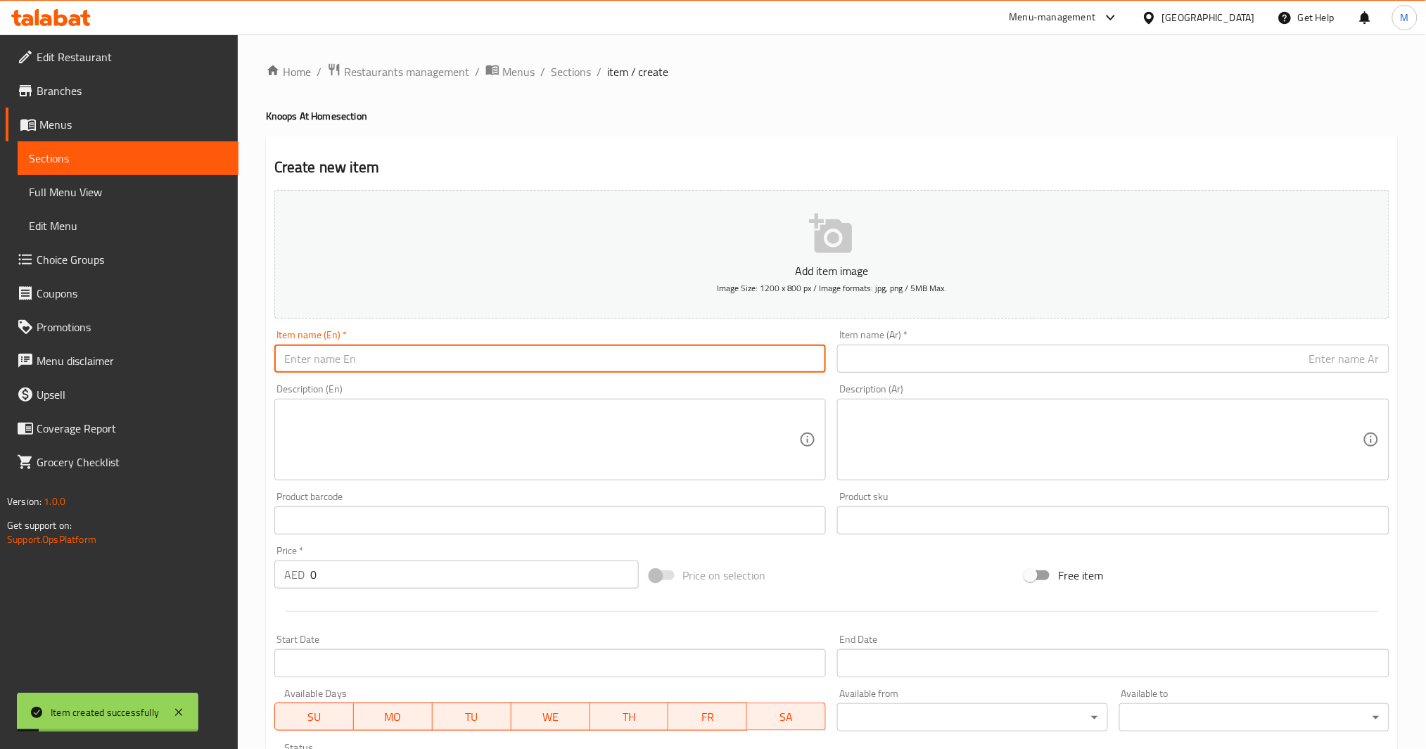
click at [385, 353] on input "text" at bounding box center [550, 359] width 552 height 28
type input "38% Oat Milk Chocolate Flakes"
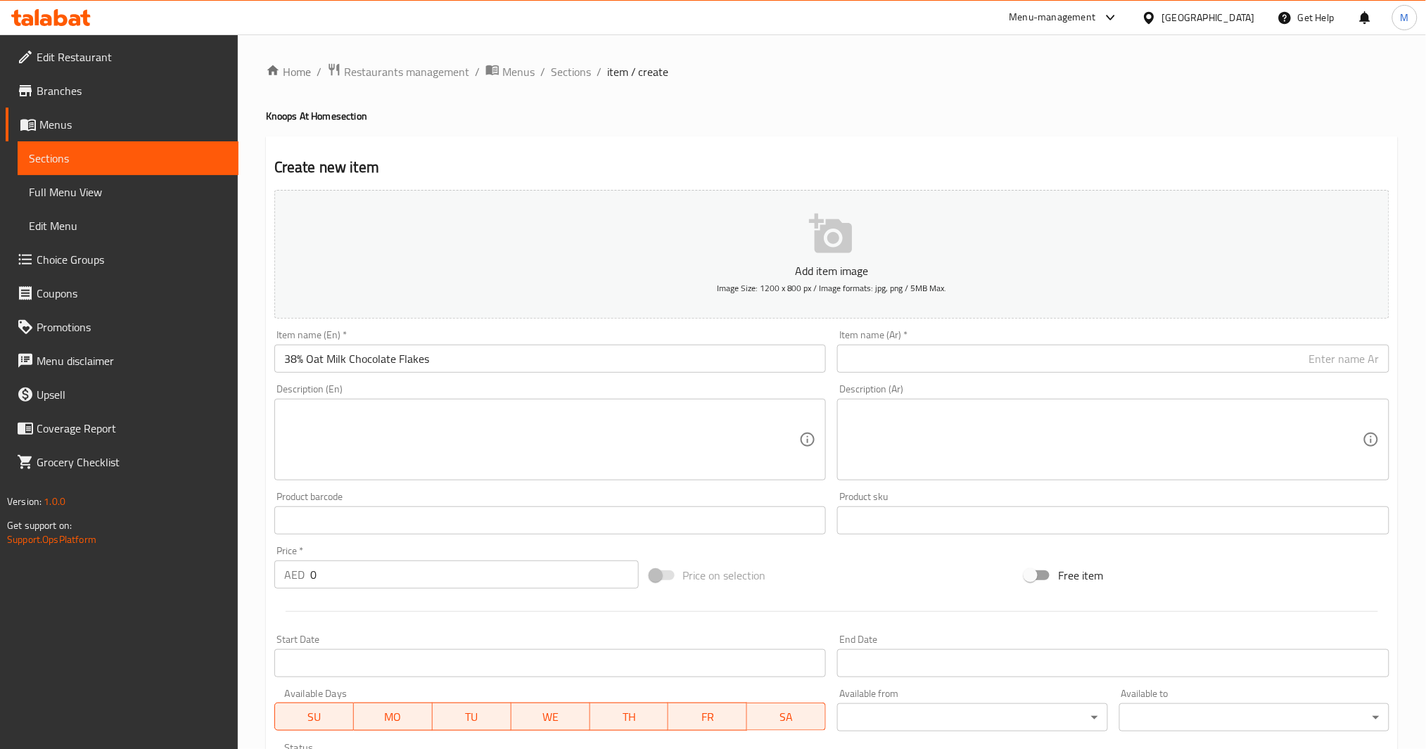
click at [994, 369] on input "text" at bounding box center [1113, 359] width 552 height 28
paste input "رقائق شوكولاتة الحليب بالشوفان 38%"
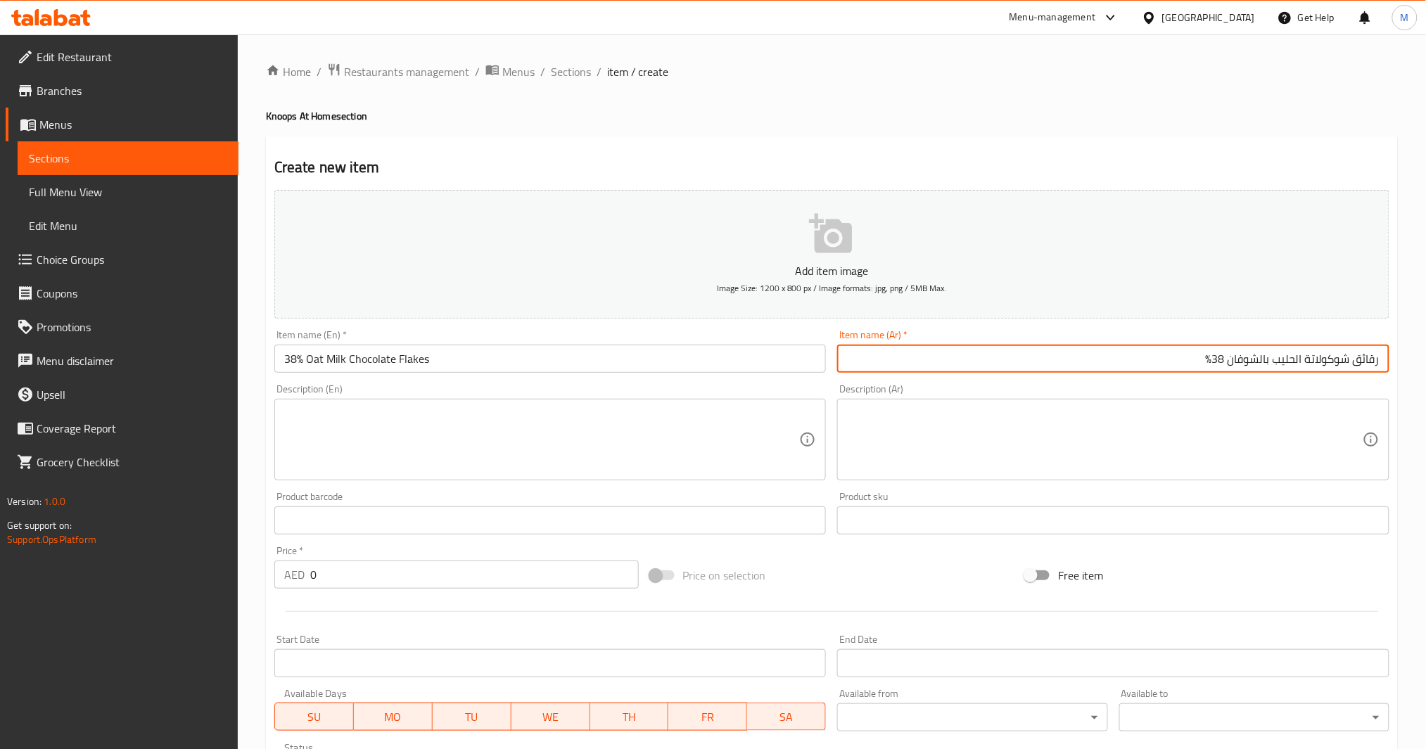
type input "رقائق شوكولاتة الحليب بالشوفان 38%"
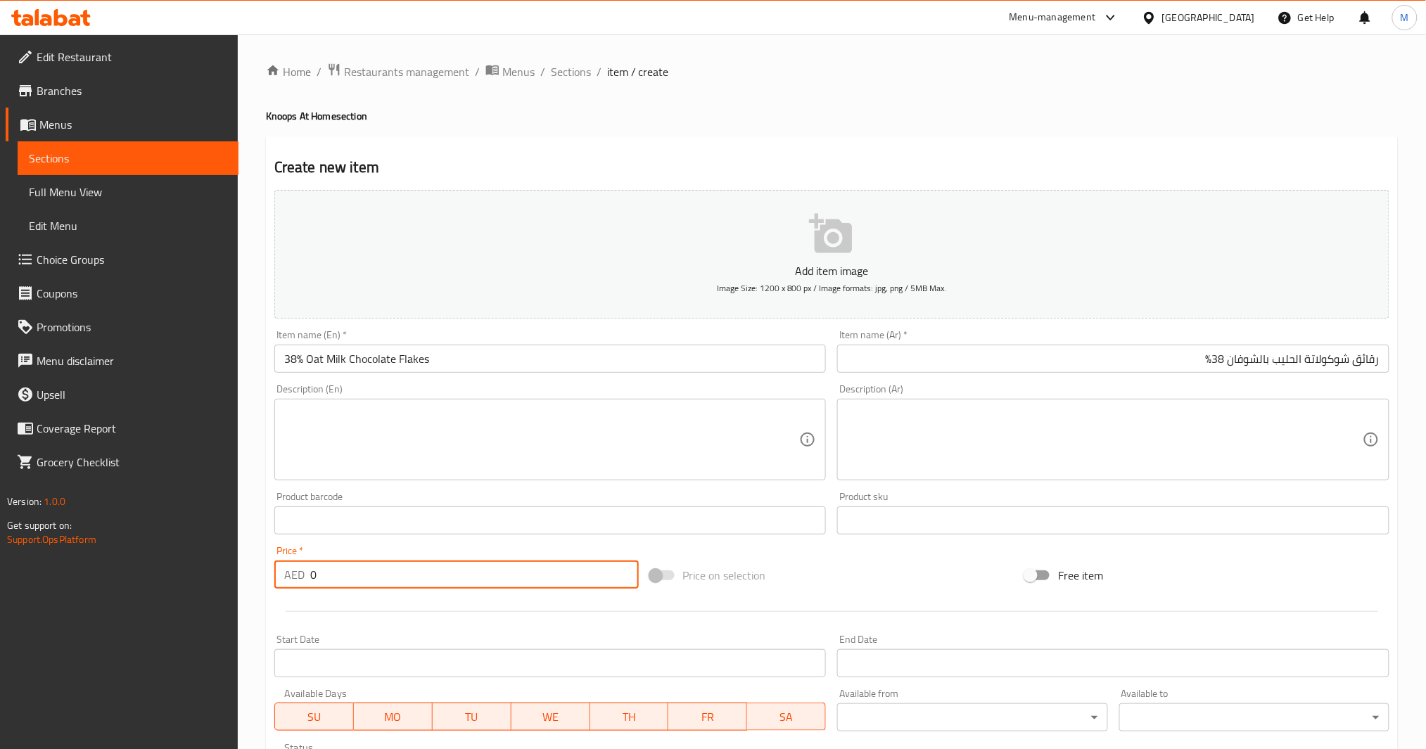
drag, startPoint x: 394, startPoint y: 582, endPoint x: 50, endPoint y: 635, distance: 348.1
click at [50, 635] on div "Edit Restaurant Branches Menus Sections Full Menu View Edit Menu Choice Groups …" at bounding box center [713, 514] width 1426 height 960
drag, startPoint x: 339, startPoint y: 578, endPoint x: 17, endPoint y: 607, distance: 323.5
click at [39, 609] on div "Edit Restaurant Branches Menus Sections Full Menu View Edit Menu Choice Groups …" at bounding box center [713, 514] width 1426 height 960
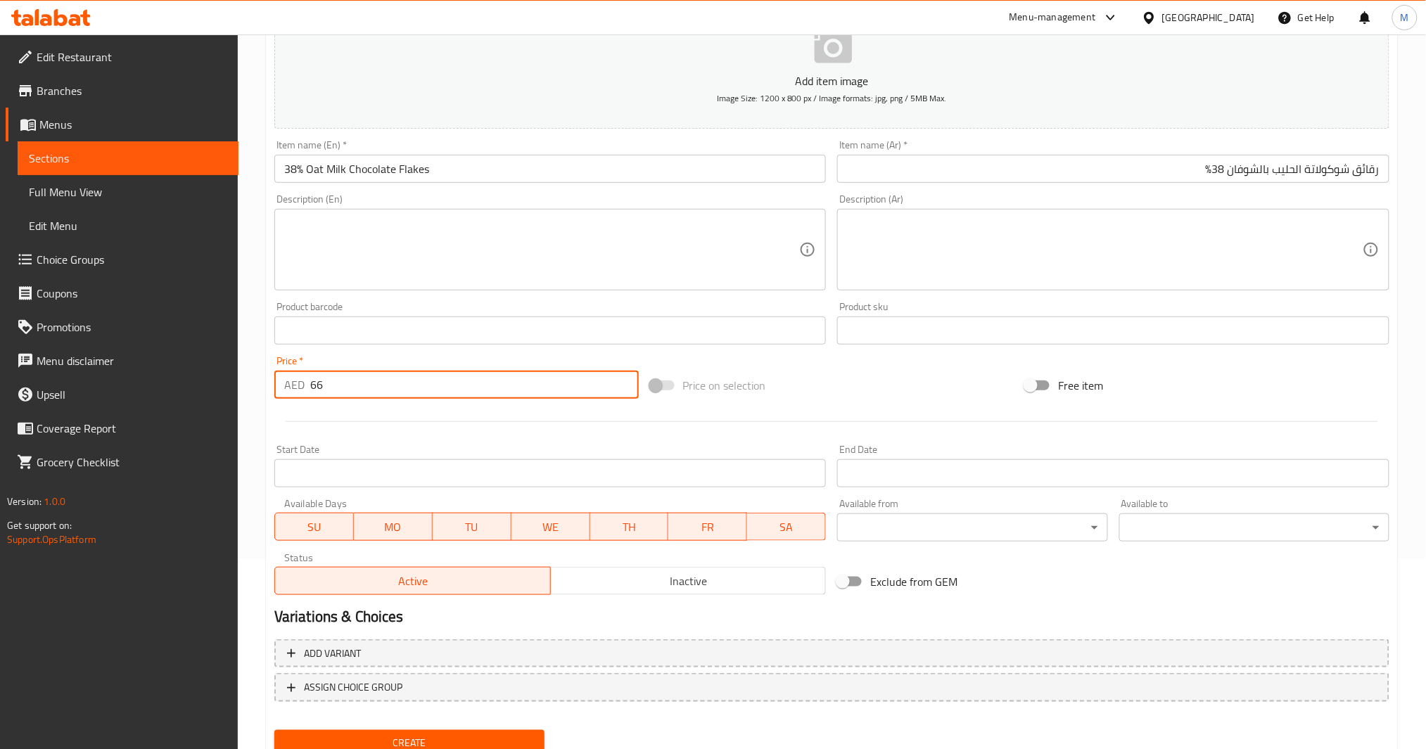
scroll to position [242, 0]
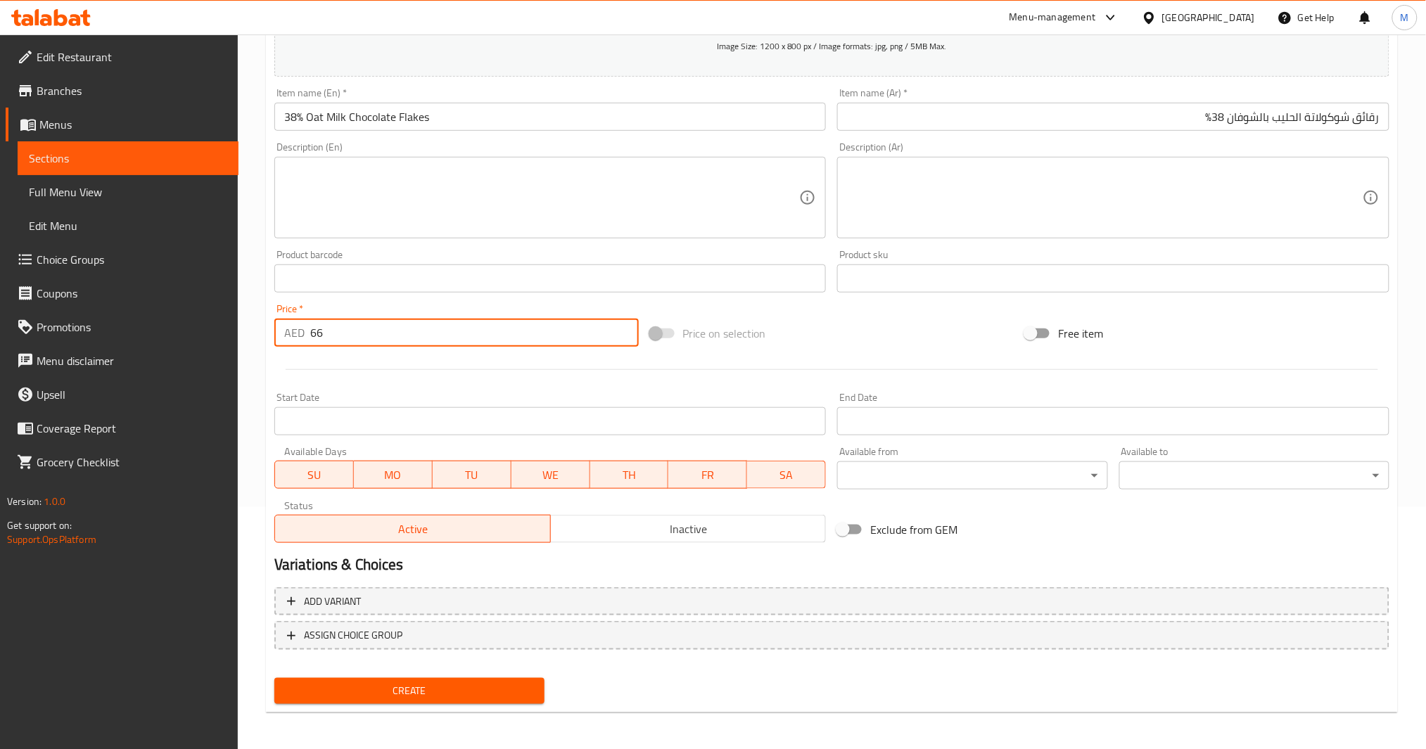
type input "66"
click at [490, 678] on button "Create" at bounding box center [409, 691] width 270 height 26
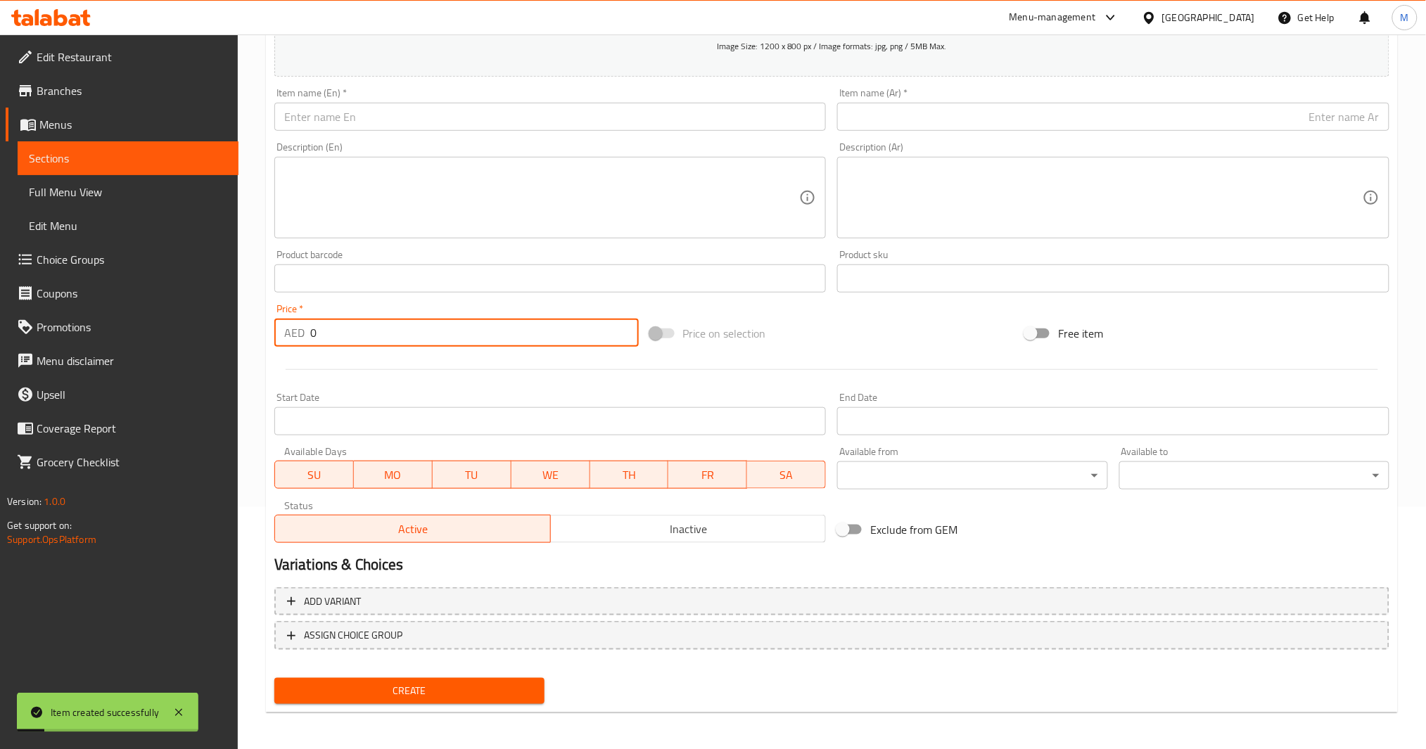
drag, startPoint x: 367, startPoint y: 336, endPoint x: 252, endPoint y: 339, distance: 114.7
click at [252, 339] on div "Home / Restaurants management / Menus / Sections / item / create Knoops At Home…" at bounding box center [832, 272] width 1188 height 960
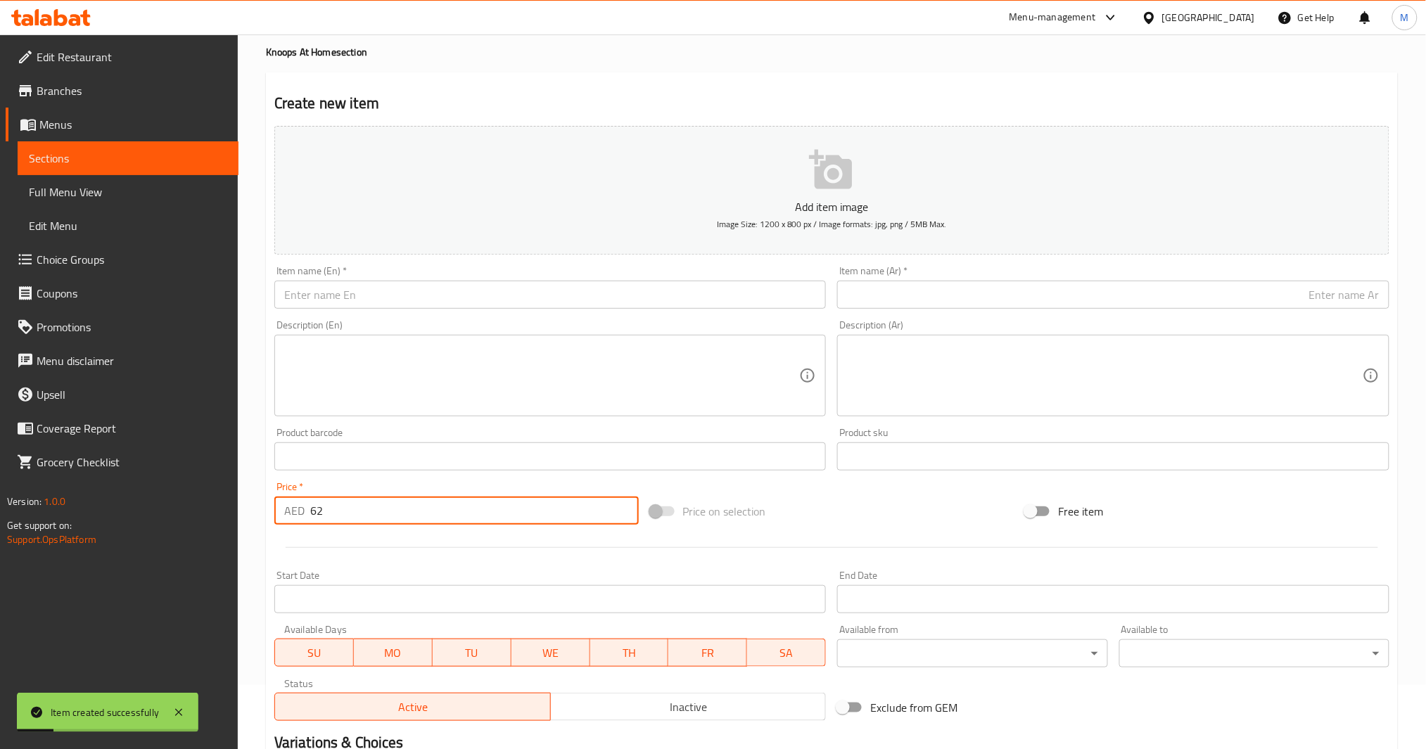
scroll to position [0, 0]
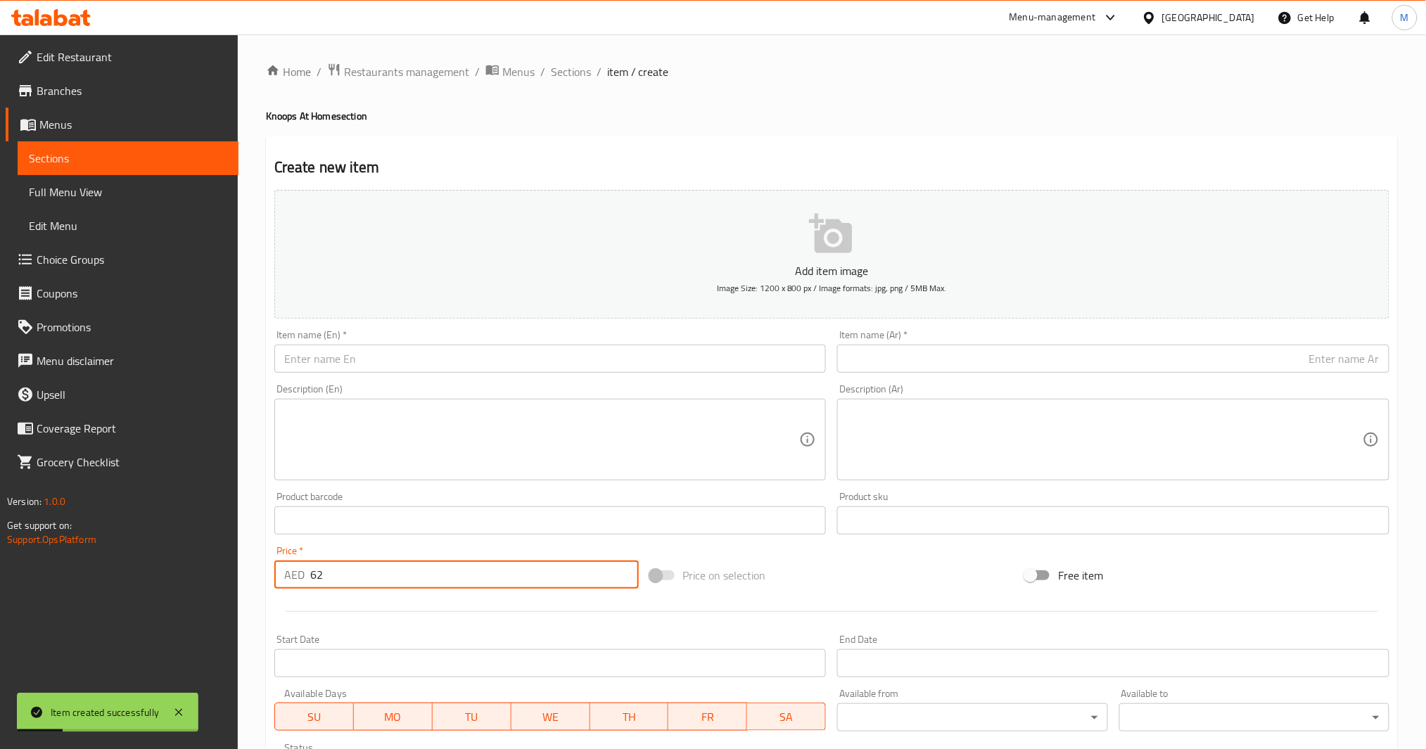
type input "62"
click at [395, 350] on input "text" at bounding box center [550, 359] width 552 height 28
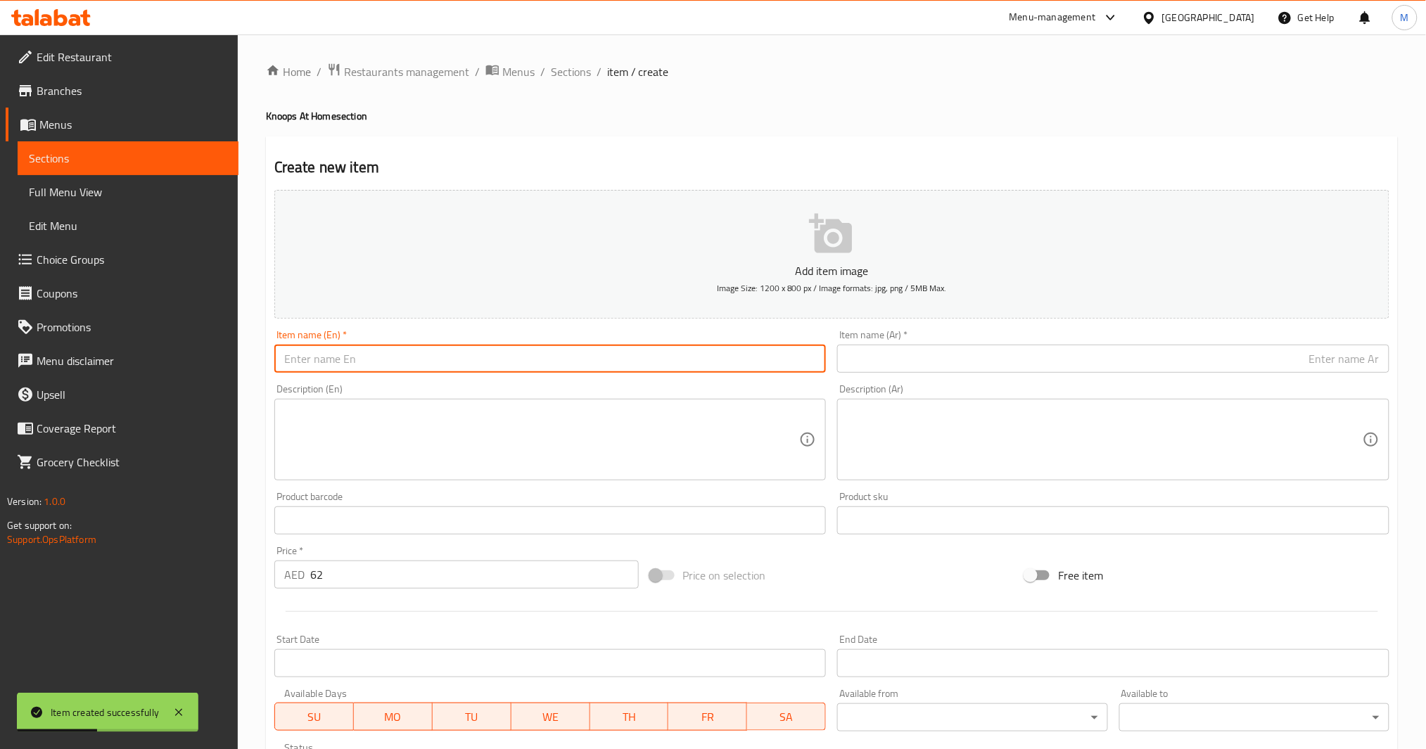
type input "3"
type input "43% Milk Chocolate Flakes"
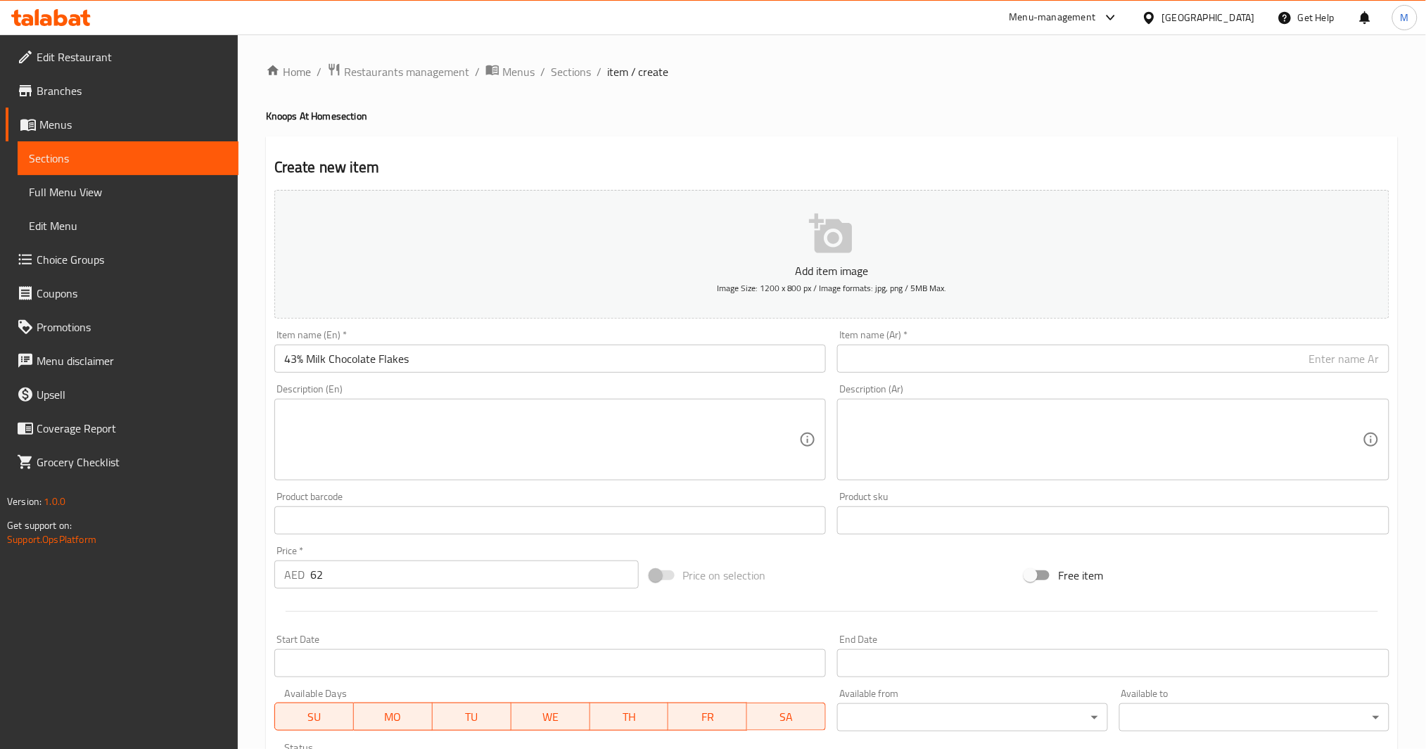
click at [954, 345] on input "text" at bounding box center [1113, 359] width 552 height 28
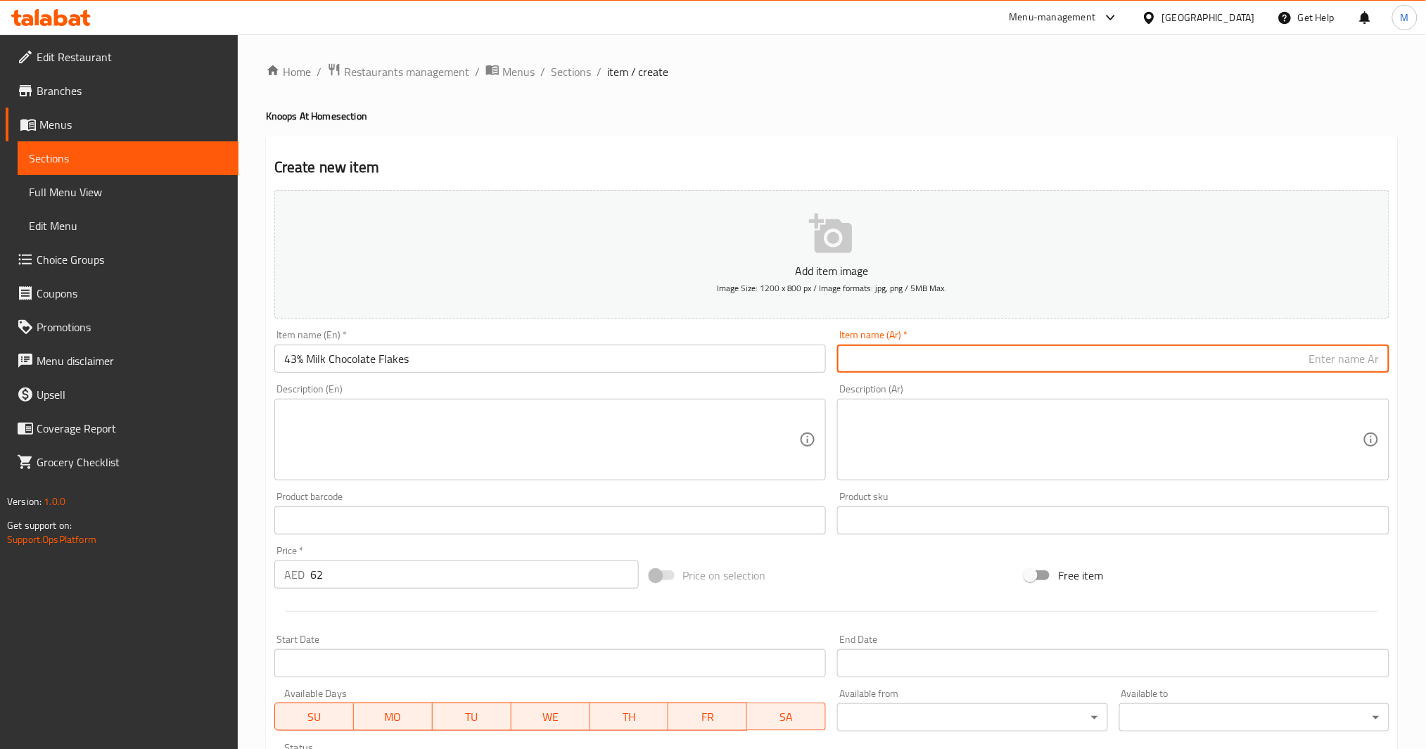
paste input "رقائق شوكولاتة الحليب 43%"
type input "رقائق شوكولاتة الحليب 43%"
click at [823, 488] on div "Product barcode Product barcode" at bounding box center [551, 513] width 564 height 54
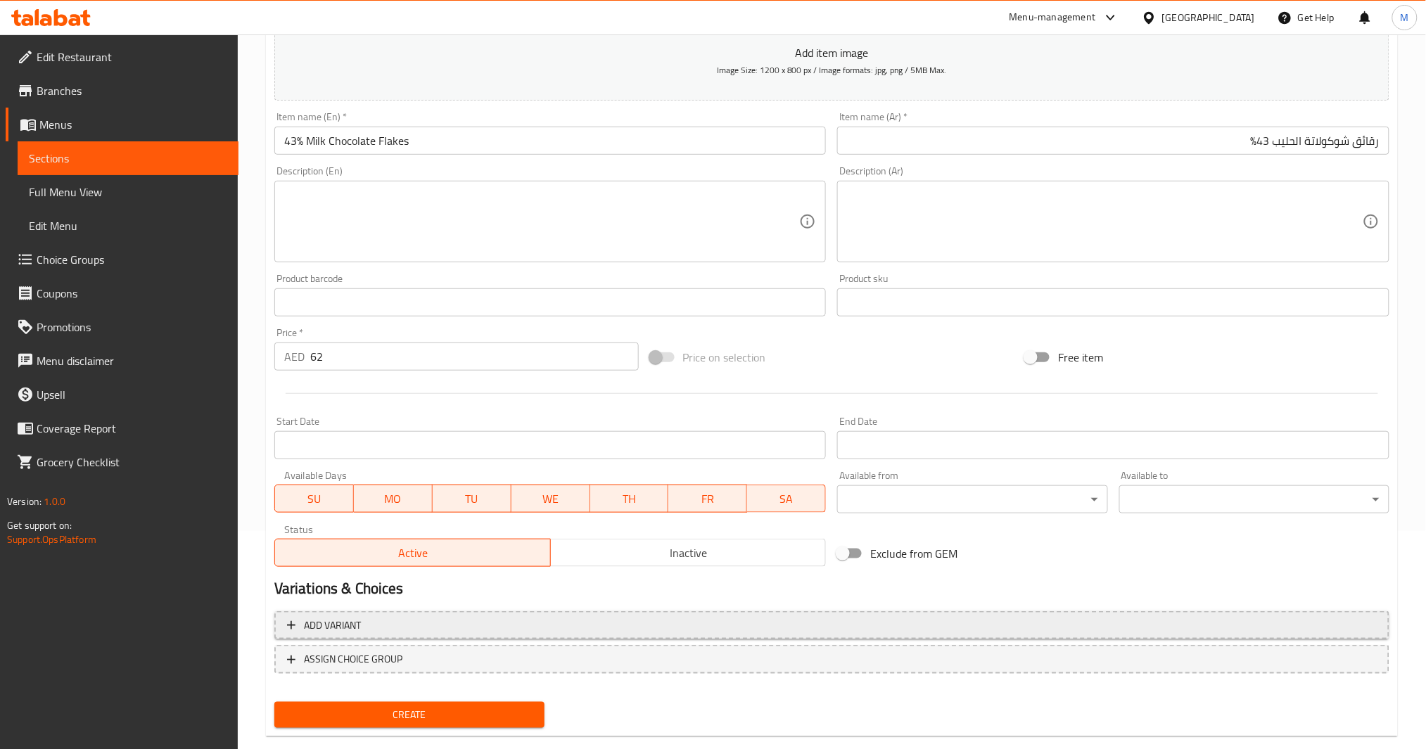
scroll to position [242, 0]
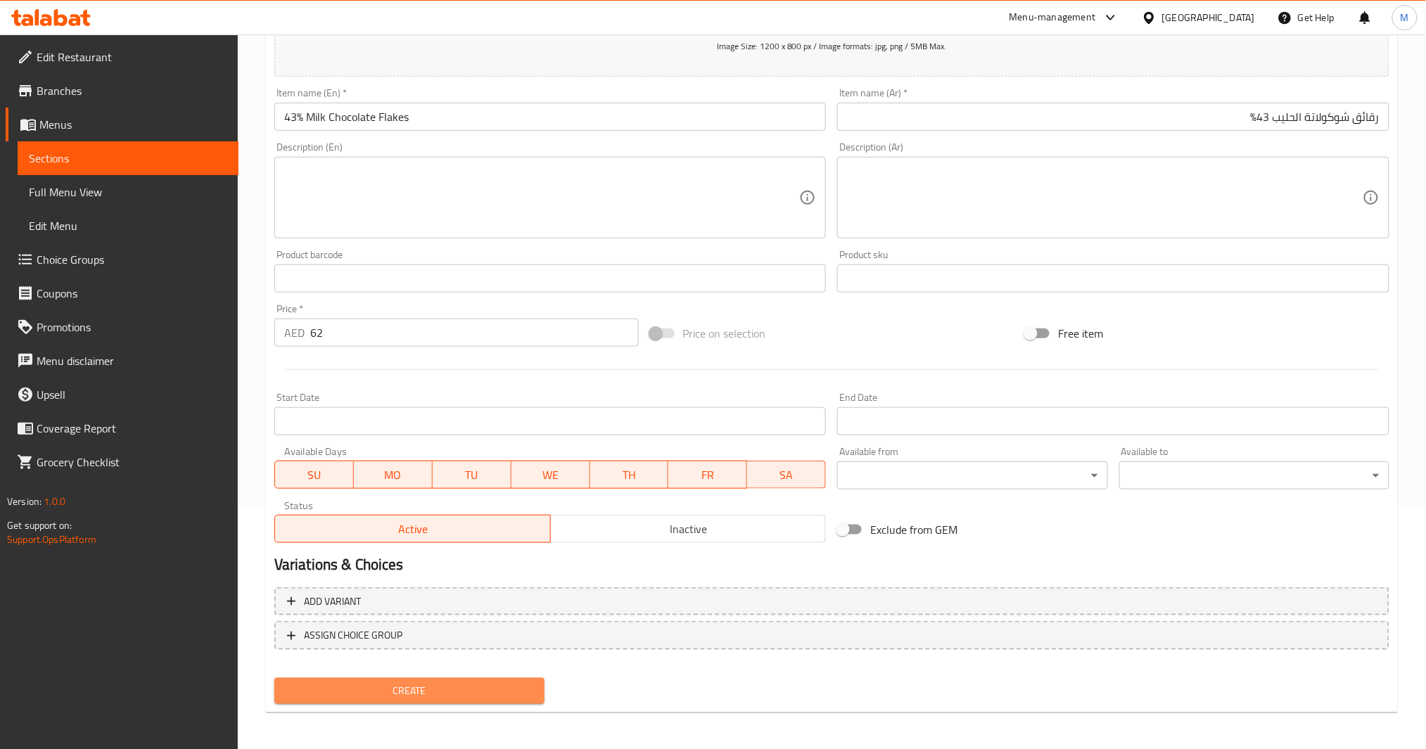
click at [443, 696] on span "Create" at bounding box center [410, 692] width 248 height 18
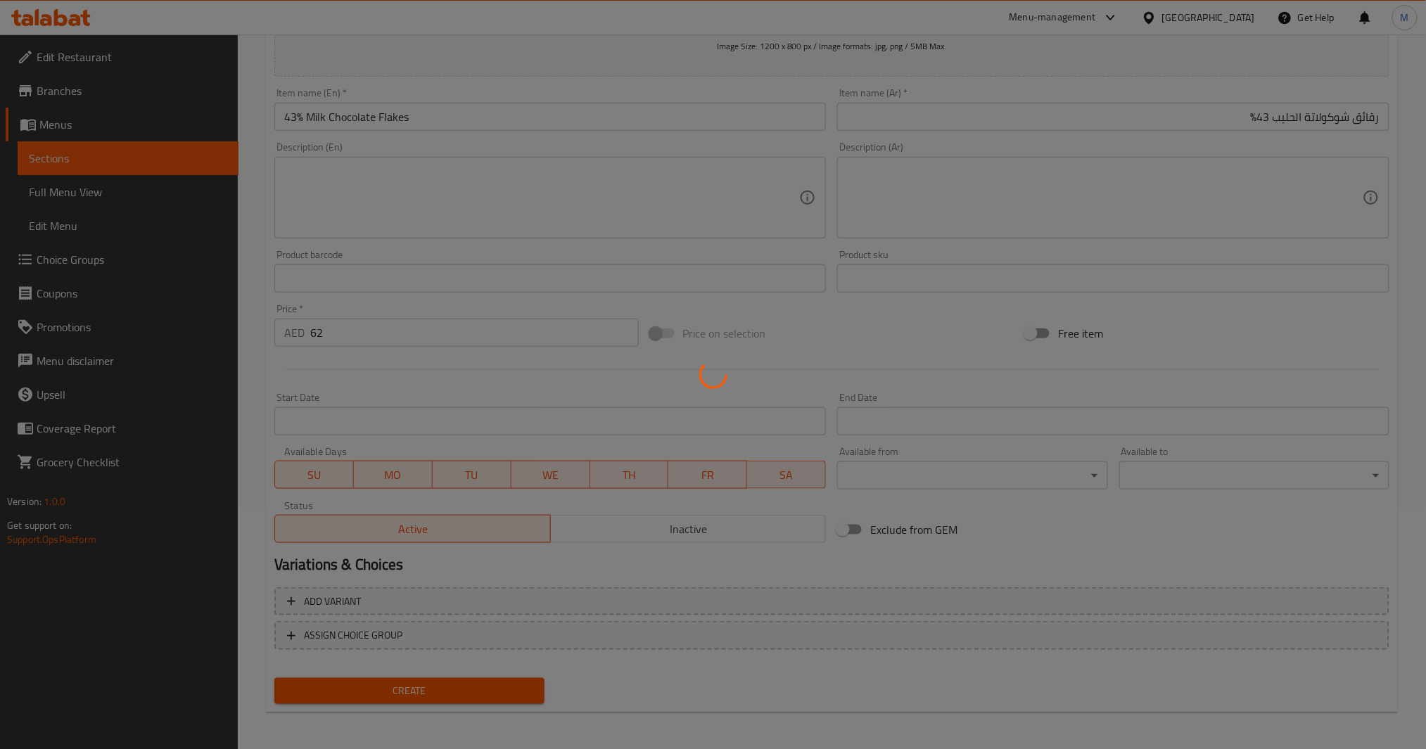
type input "0"
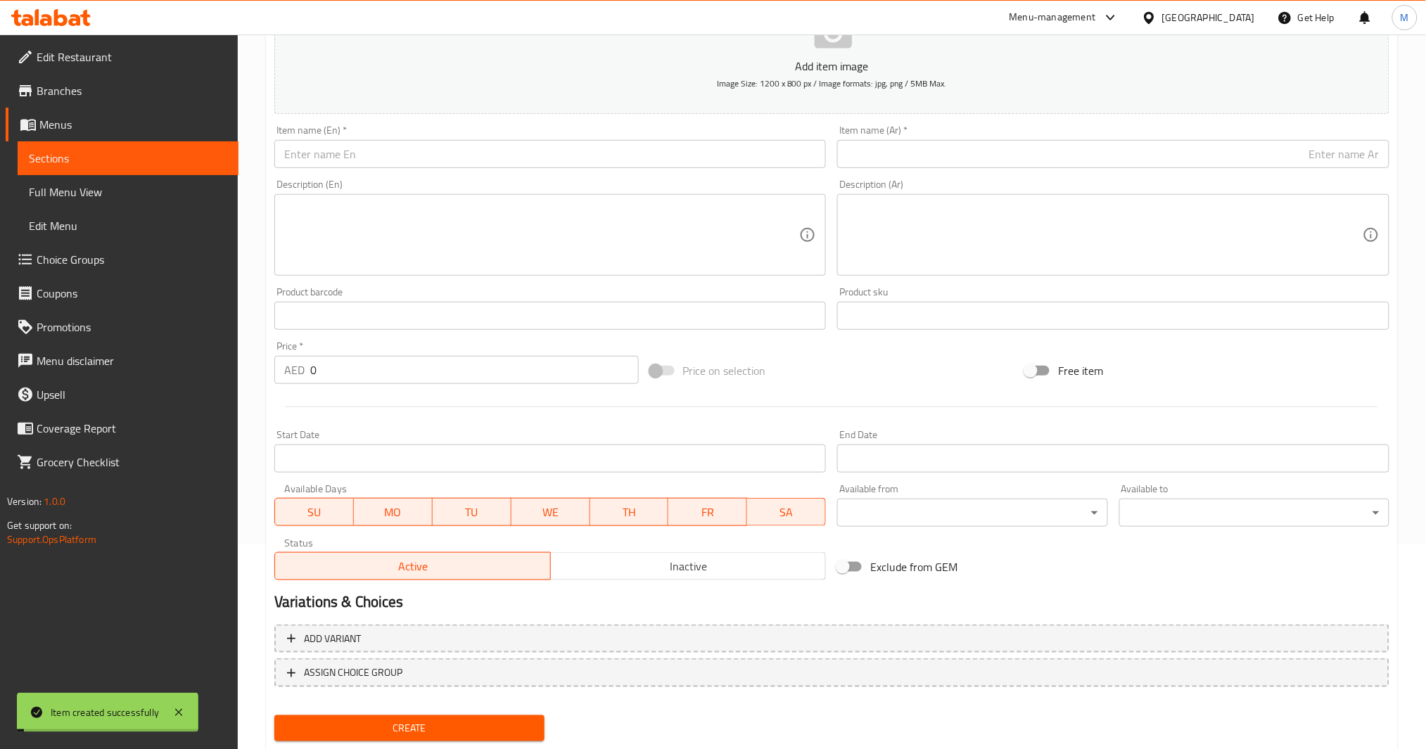
scroll to position [0, 0]
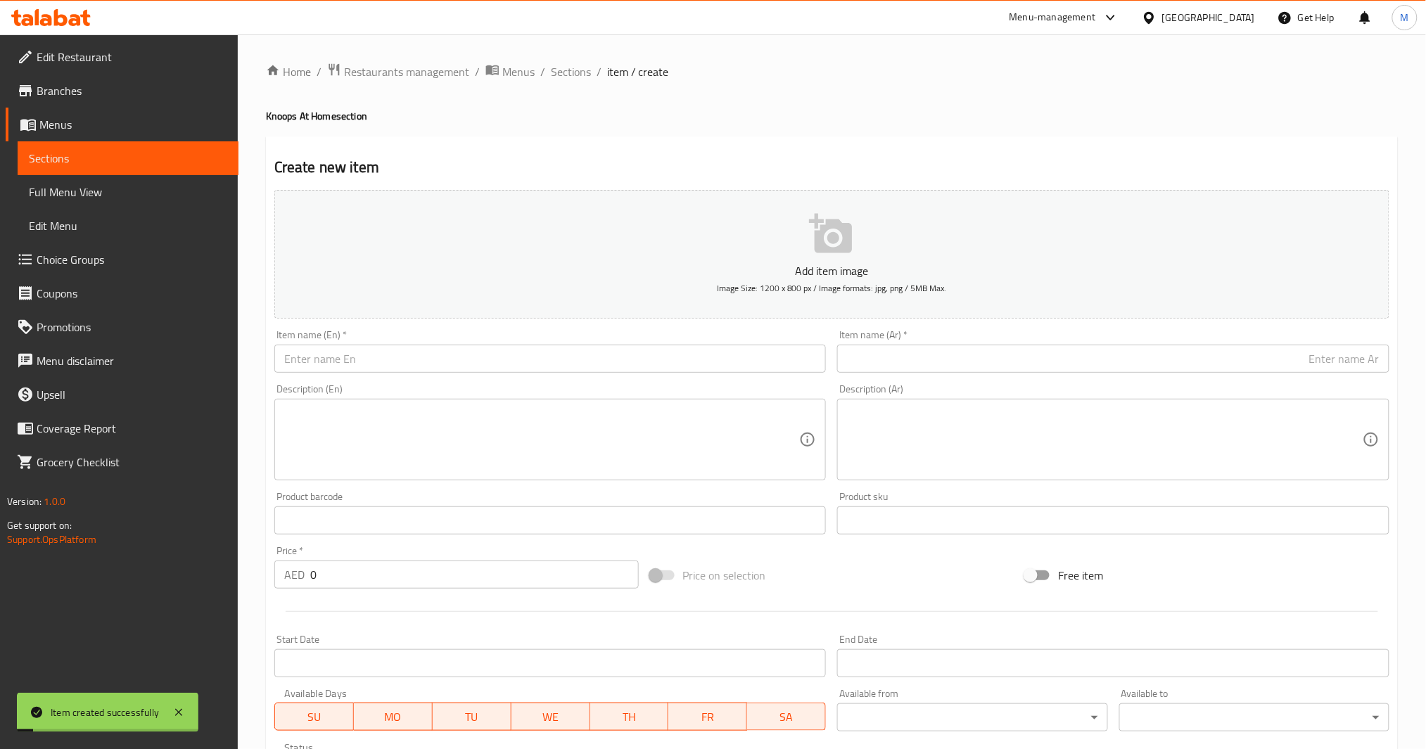
click at [400, 360] on input "text" at bounding box center [550, 359] width 552 height 28
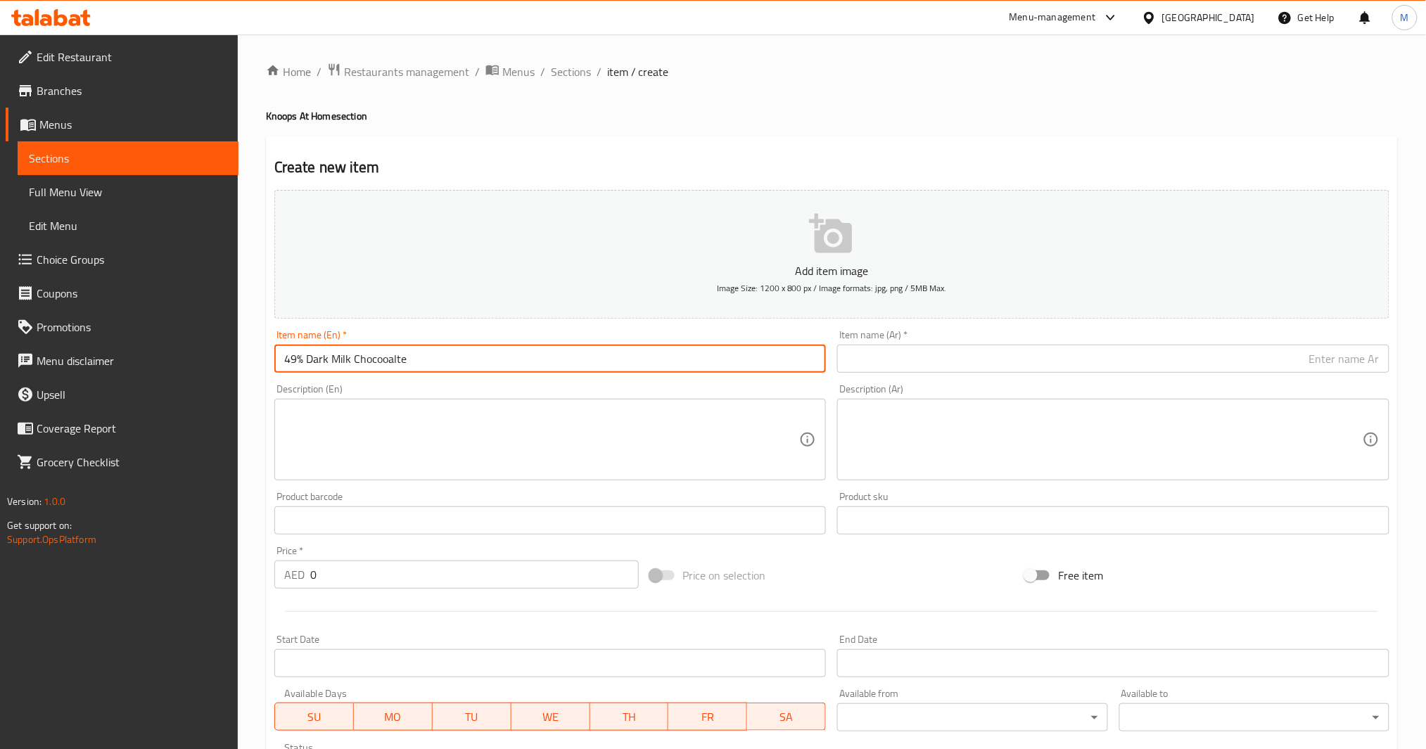
click at [407, 356] on input "49% Dark Milk Chocooalte" at bounding box center [550, 359] width 552 height 28
click at [381, 355] on input "49% Dark Milk Chocooalte Flakes" at bounding box center [550, 359] width 552 height 28
type input "49% Dark Milk Chocolate Flakes"
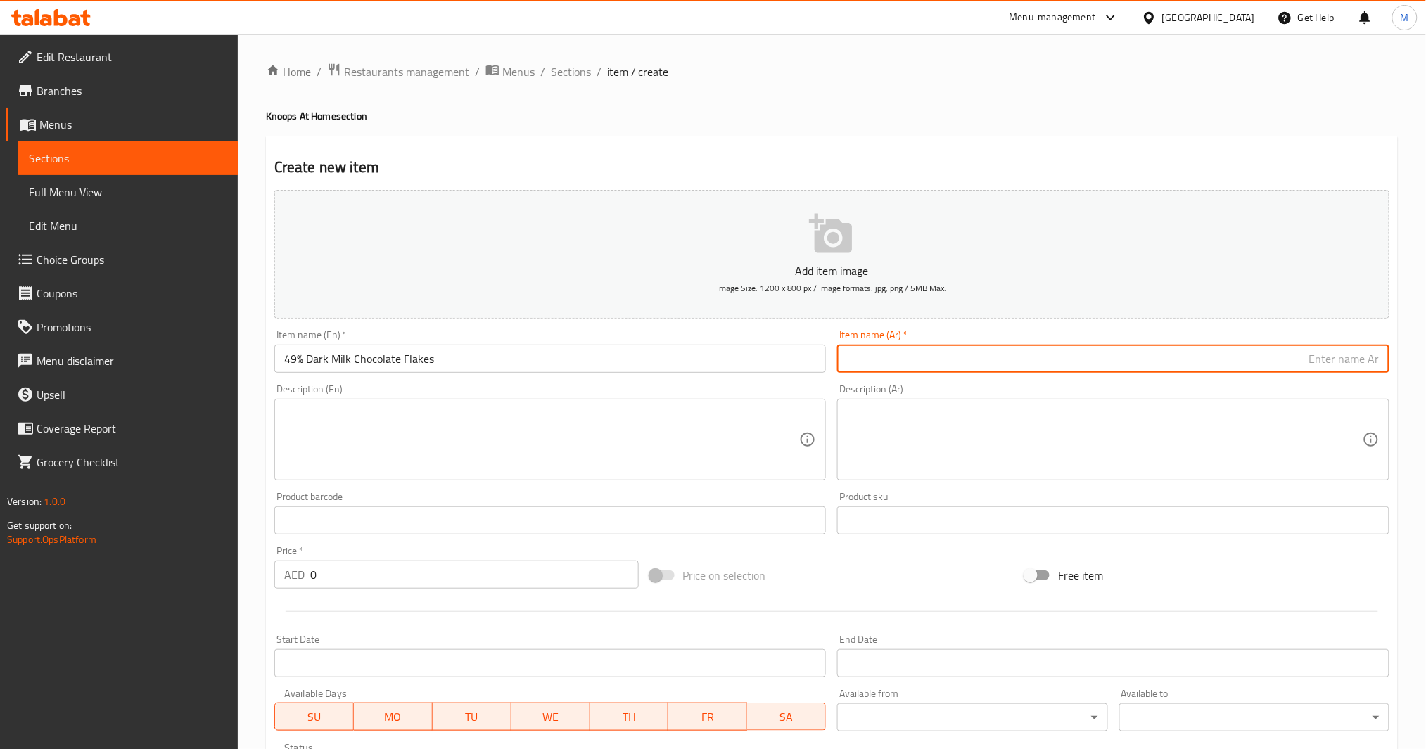
click at [957, 366] on input "text" at bounding box center [1113, 359] width 552 height 28
paste input "رقائق شوكولاتة الحليب الداكنة 49%"
type input "رقائق شوكولاتة الحليب الداكنة 49%"
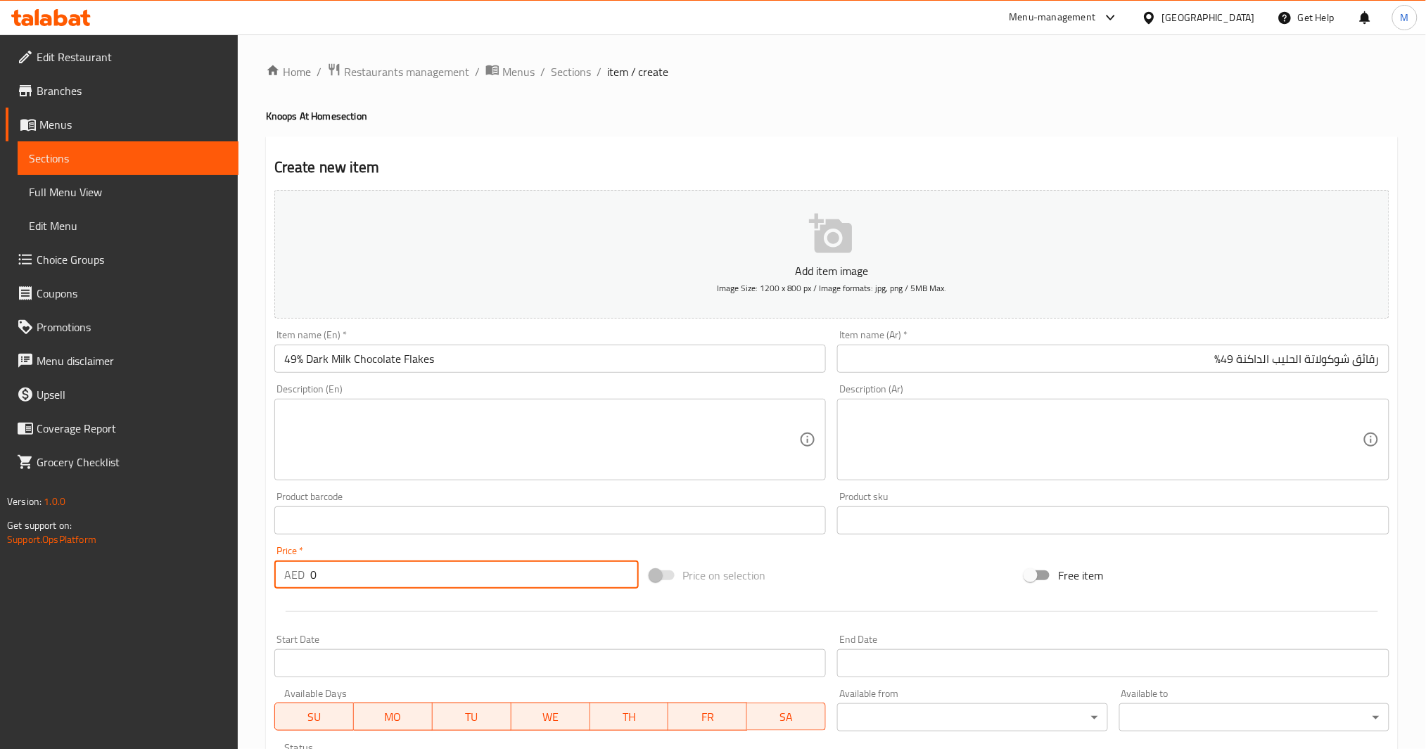
drag, startPoint x: 368, startPoint y: 583, endPoint x: 267, endPoint y: 591, distance: 101.7
click at [267, 591] on div "Create new item Add item image Image Size: 1200 x 800 px / Image formats: jpg, …" at bounding box center [832, 546] width 1132 height 819
drag, startPoint x: 317, startPoint y: 584, endPoint x: 277, endPoint y: 583, distance: 40.1
click at [277, 583] on div "AED 5 Price *" at bounding box center [456, 575] width 364 height 28
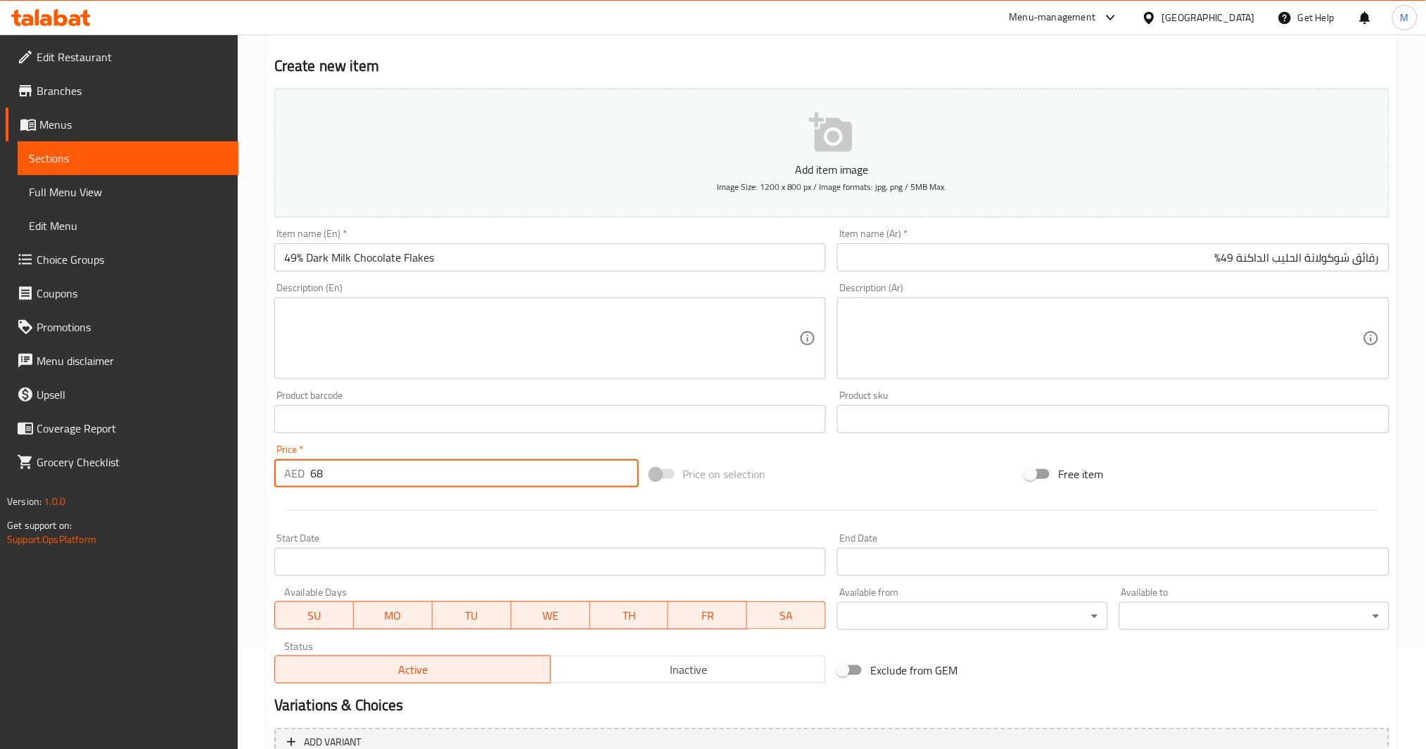
scroll to position [187, 0]
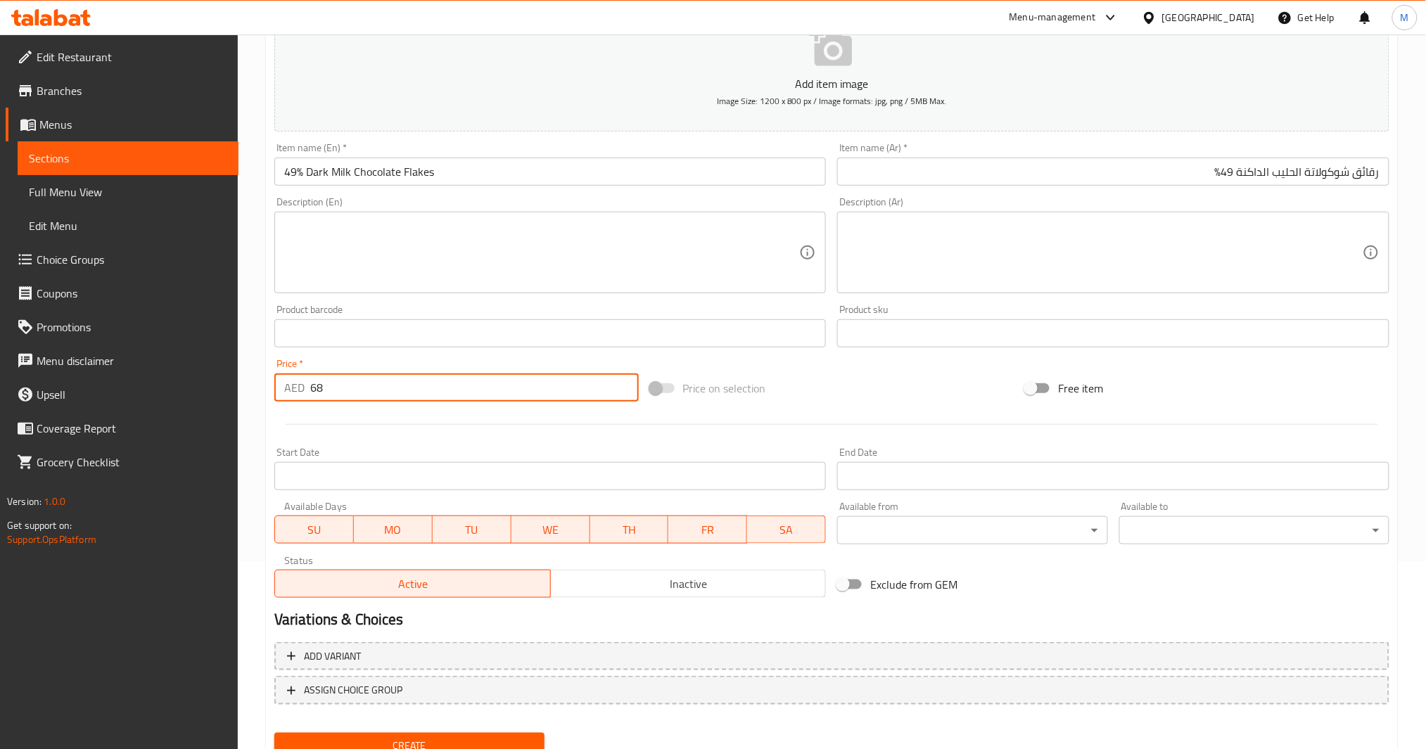
type input "68"
click at [512, 728] on div "Create" at bounding box center [409, 746] width 281 height 37
click at [519, 738] on span "Create" at bounding box center [410, 746] width 248 height 18
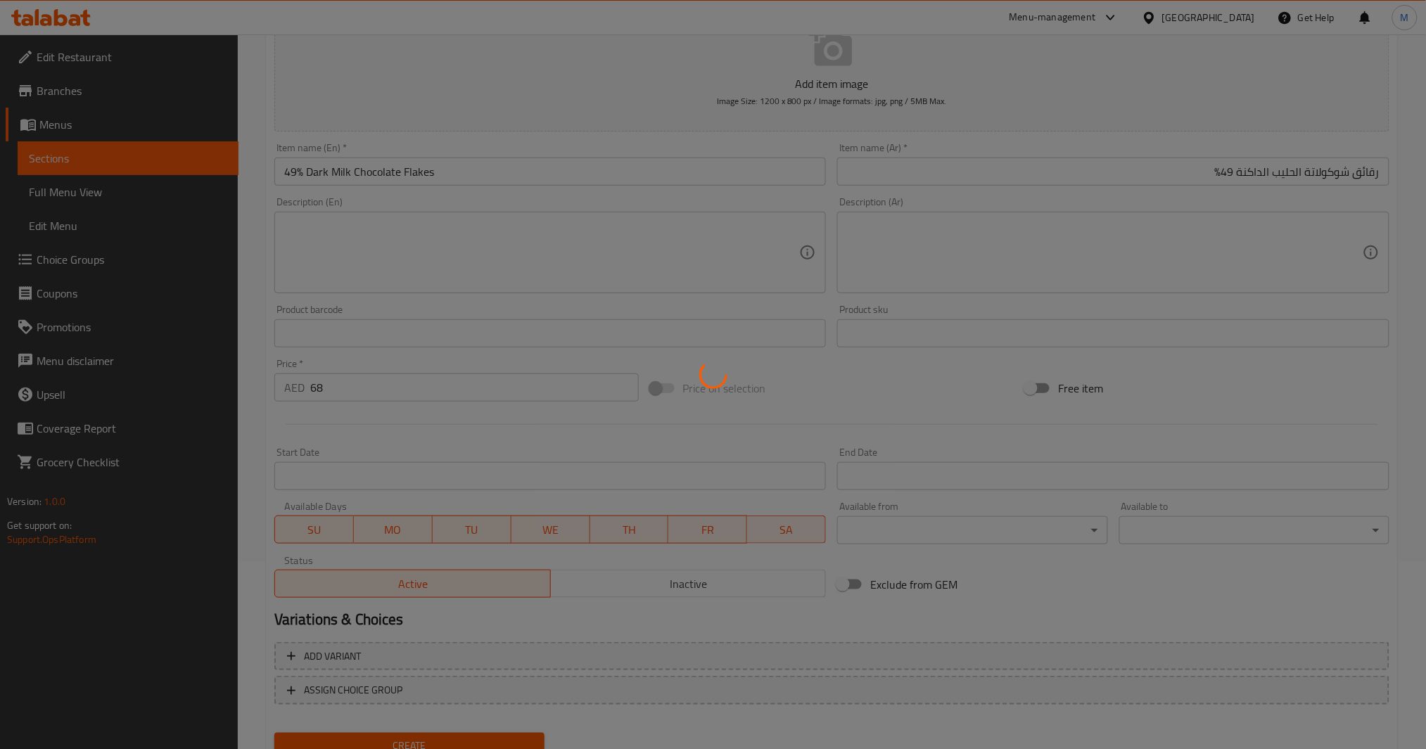
type input "0"
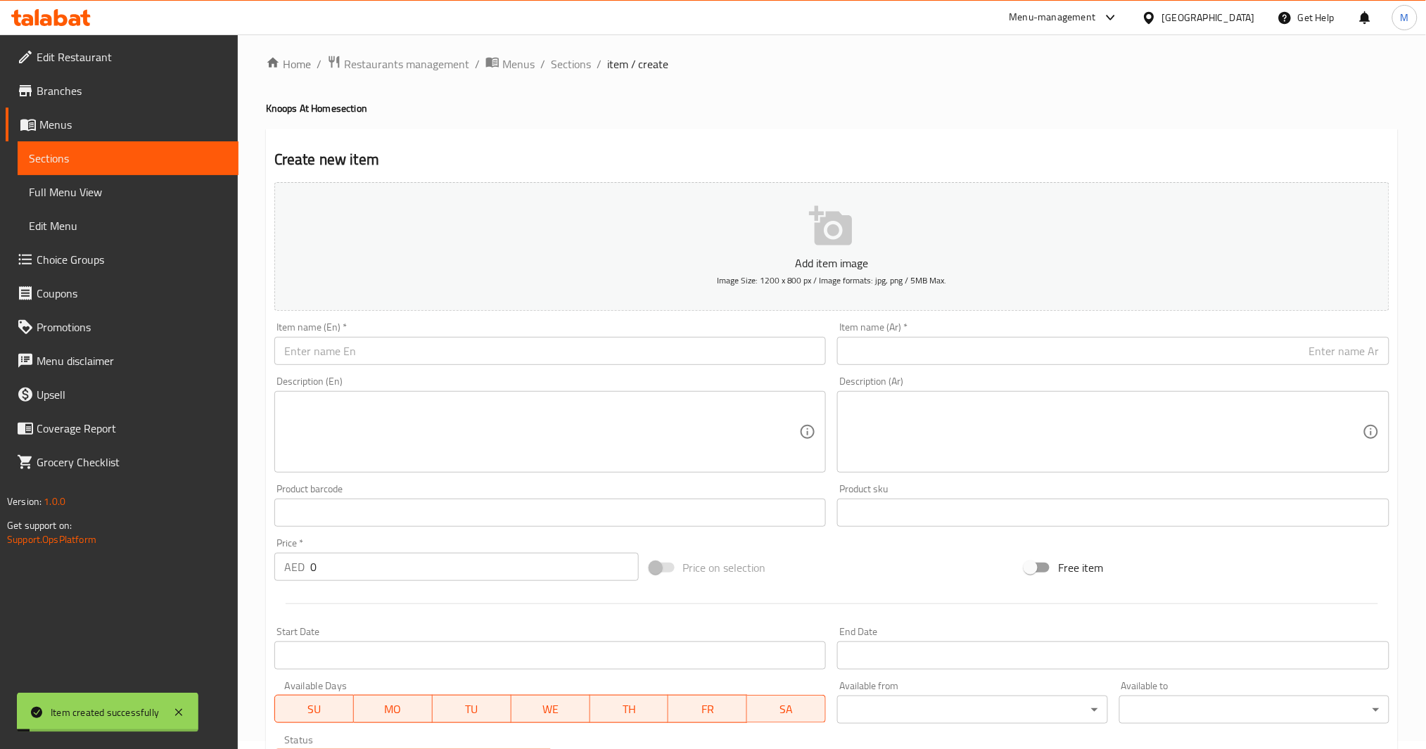
scroll to position [0, 0]
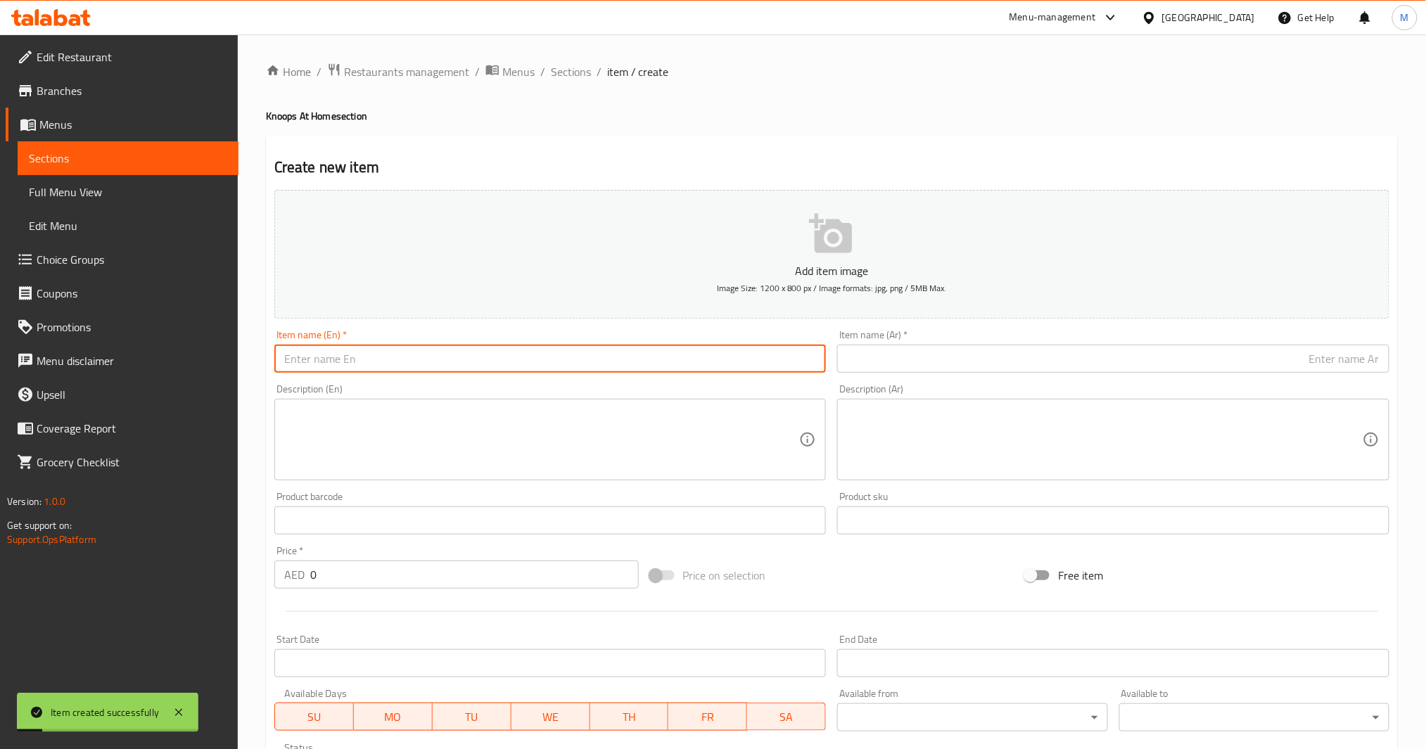
click at [407, 360] on input "text" at bounding box center [550, 359] width 552 height 28
type input "ي"
type input "54% Dark Chocolate Flakes"
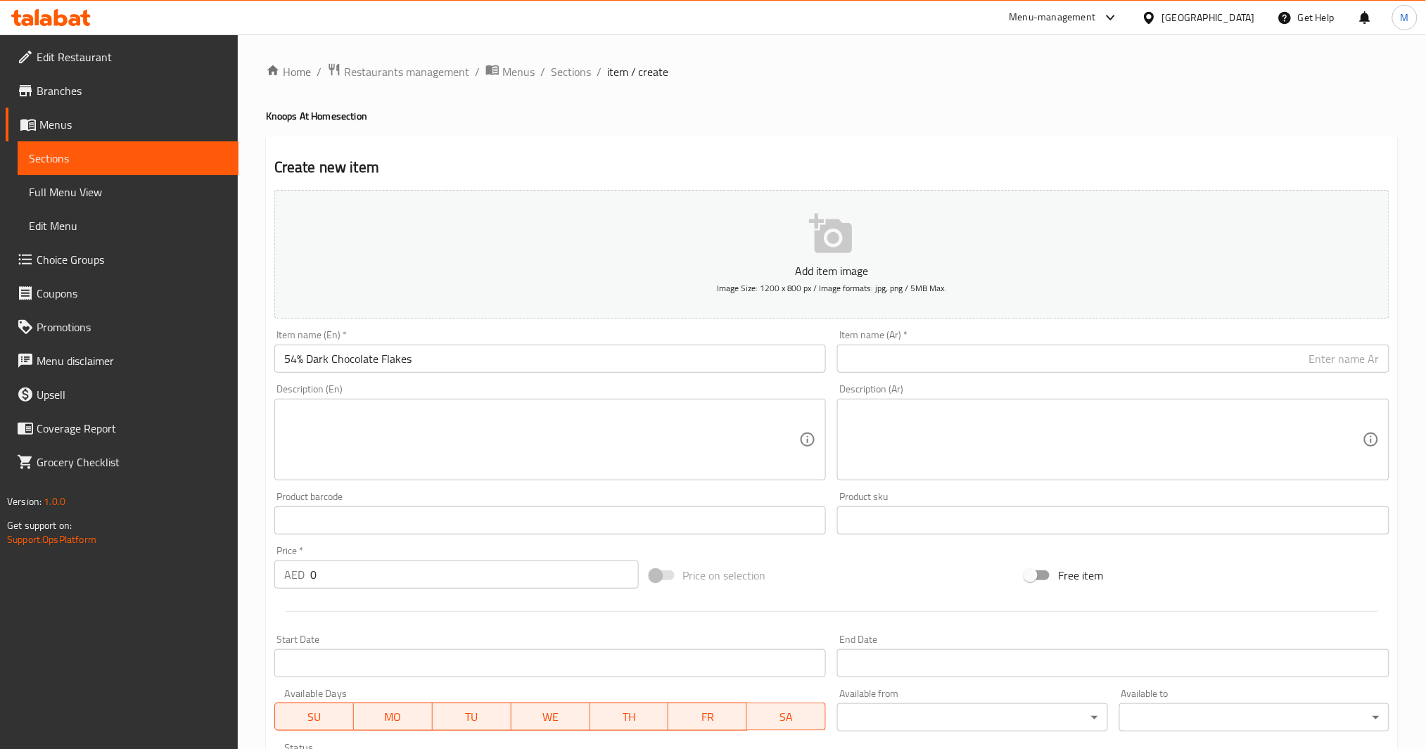
click at [913, 354] on input "text" at bounding box center [1113, 359] width 552 height 28
paste input "54% رقائق الشوكولاتة الداكنة"
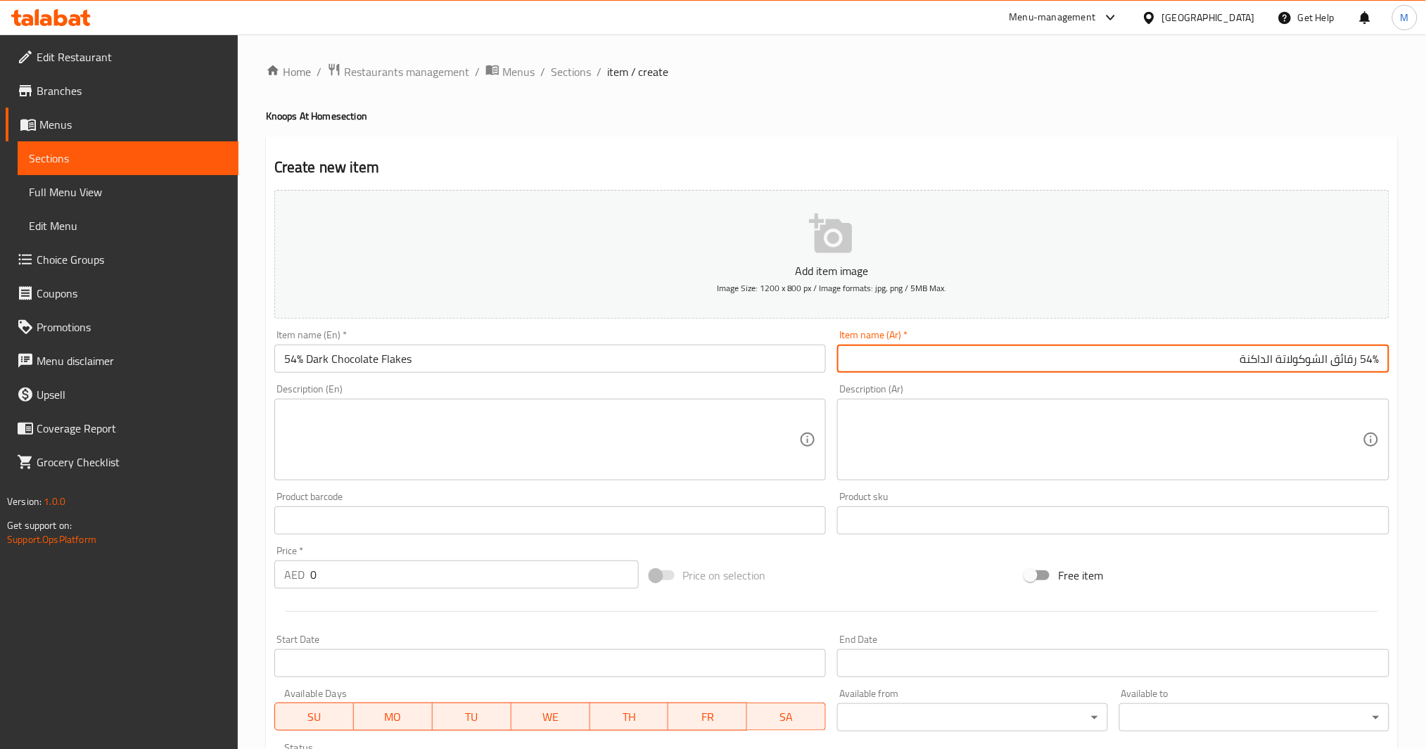
type input "54% رقائق الشوكولاتة الداكنة"
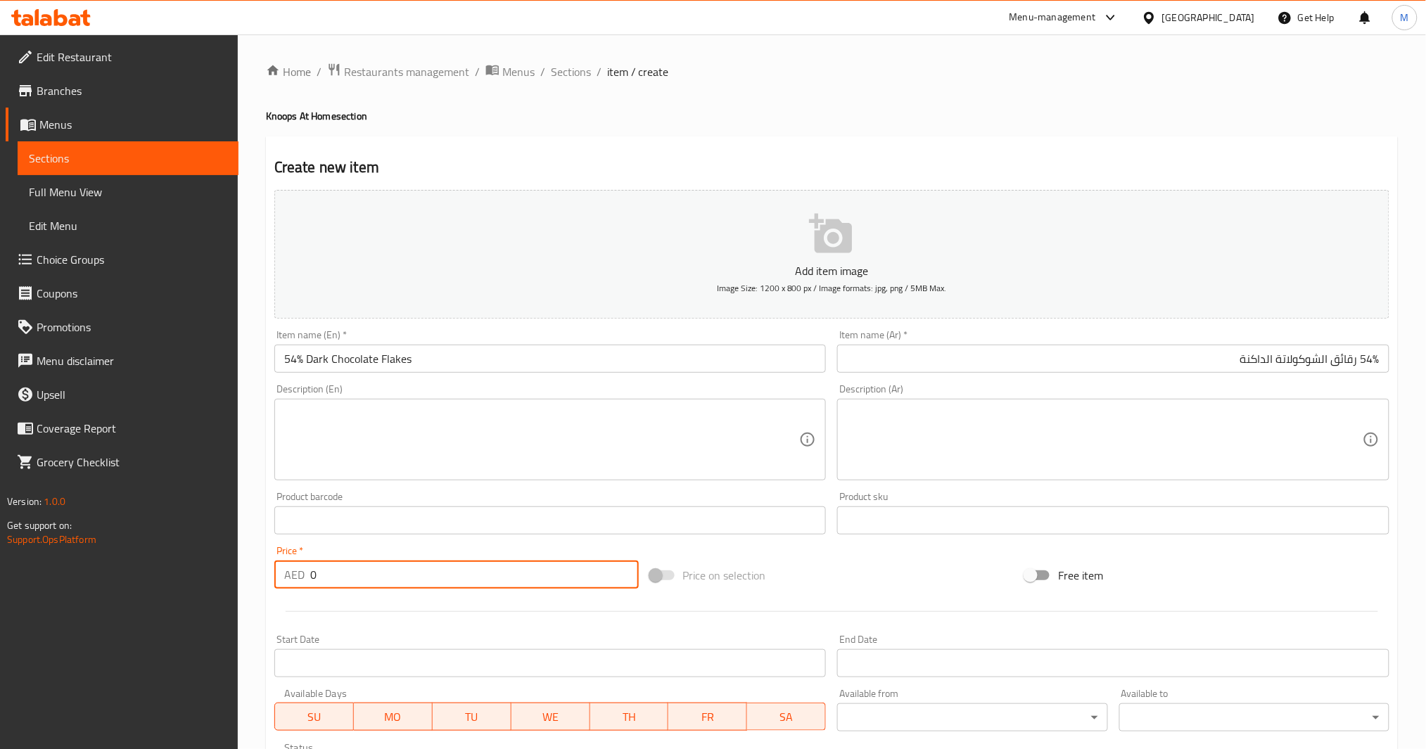
drag, startPoint x: 379, startPoint y: 581, endPoint x: 172, endPoint y: 608, distance: 208.6
click at [172, 608] on div "Edit Restaurant Branches Menus Sections Full Menu View Edit Menu Choice Groups …" at bounding box center [713, 514] width 1426 height 960
type input "58"
type button "0"
type button "1"
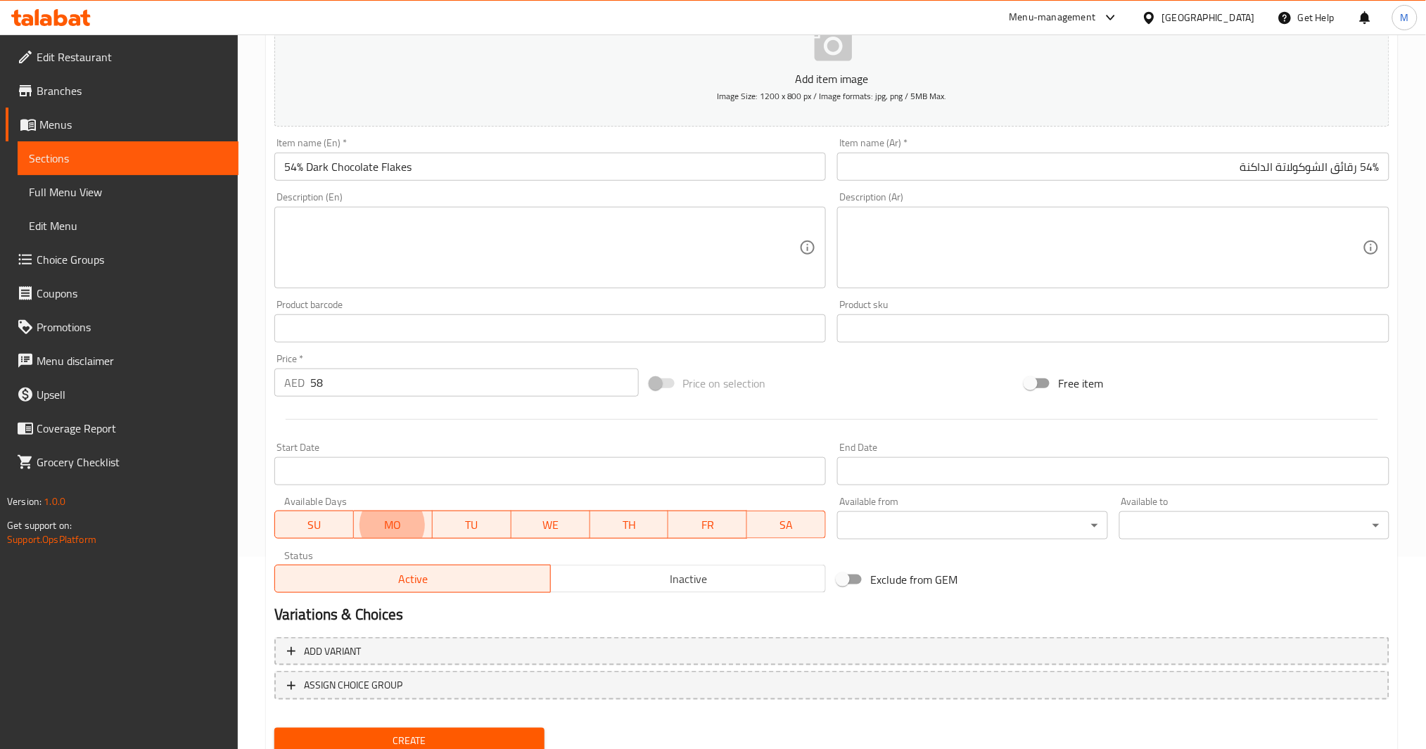
scroll to position [242, 0]
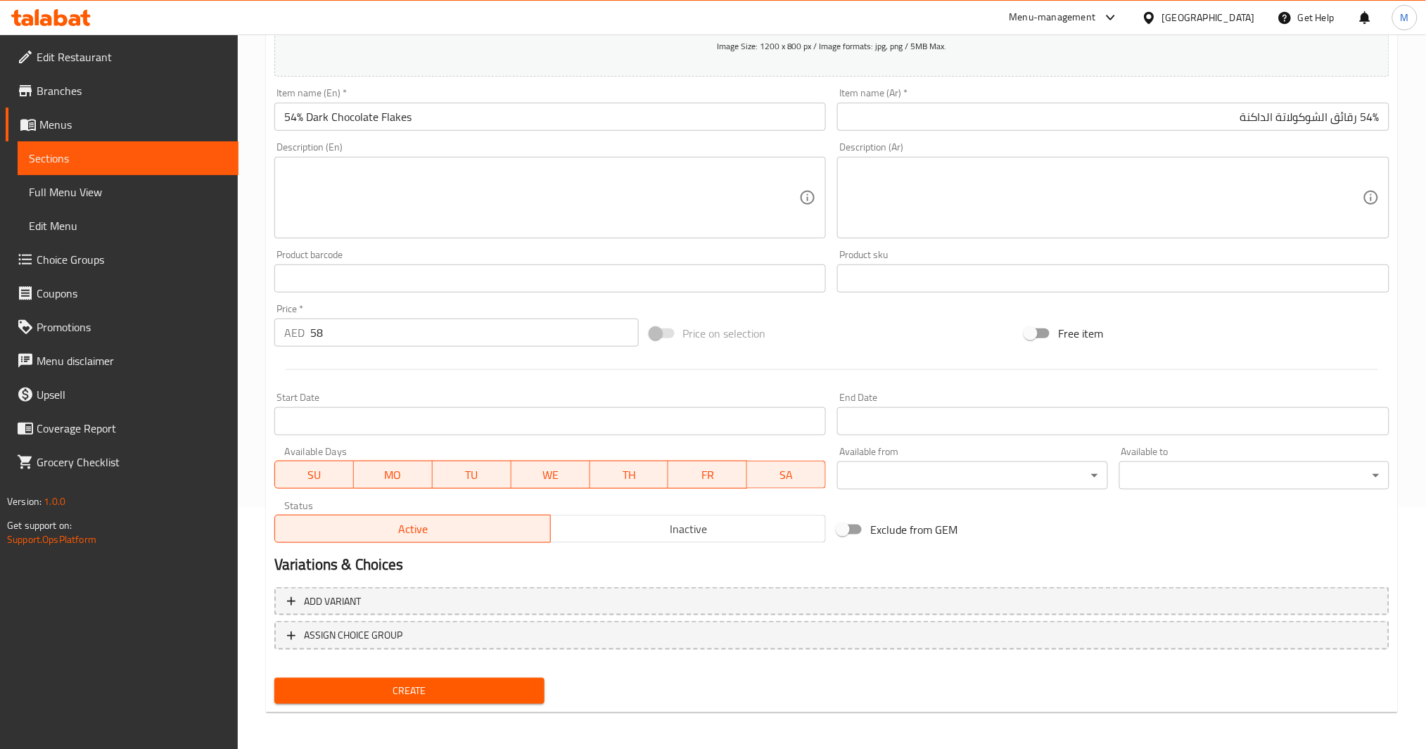
click at [474, 668] on div "Add variant ASSIGN CHOICE GROUP" at bounding box center [832, 627] width 1127 height 91
click at [474, 684] on span "Create" at bounding box center [410, 692] width 248 height 18
type input "0"
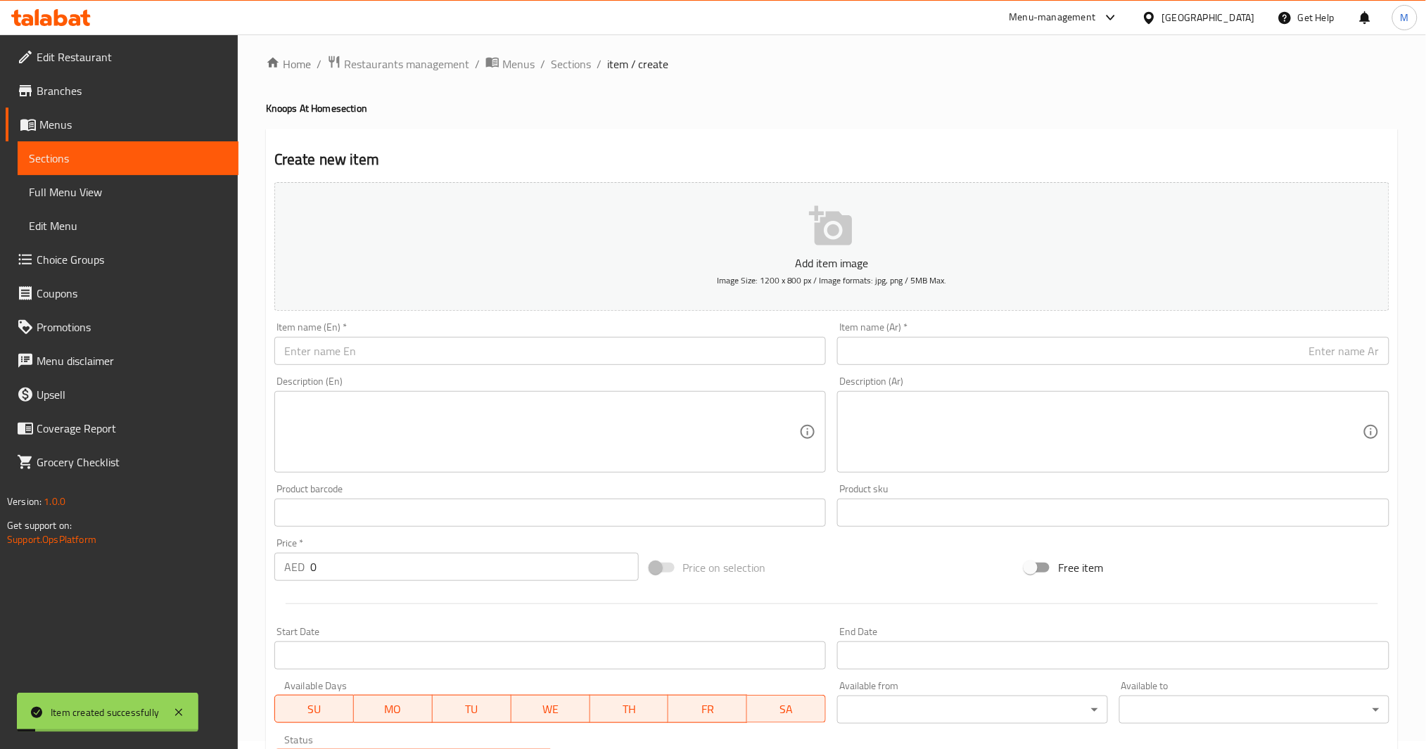
scroll to position [0, 0]
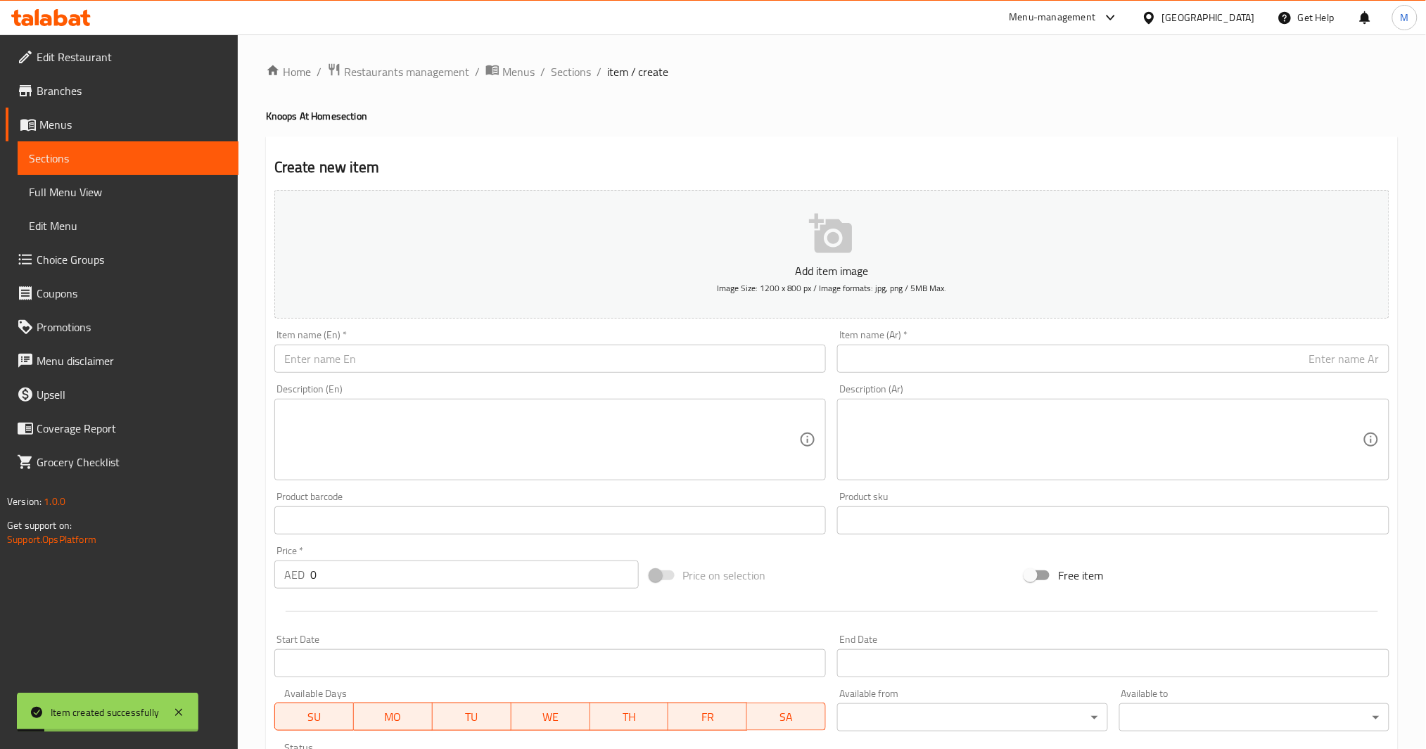
click at [367, 373] on div "Item name (En)   * Item name (En) *" at bounding box center [551, 351] width 564 height 54
click at [368, 369] on input "text" at bounding box center [550, 359] width 552 height 28
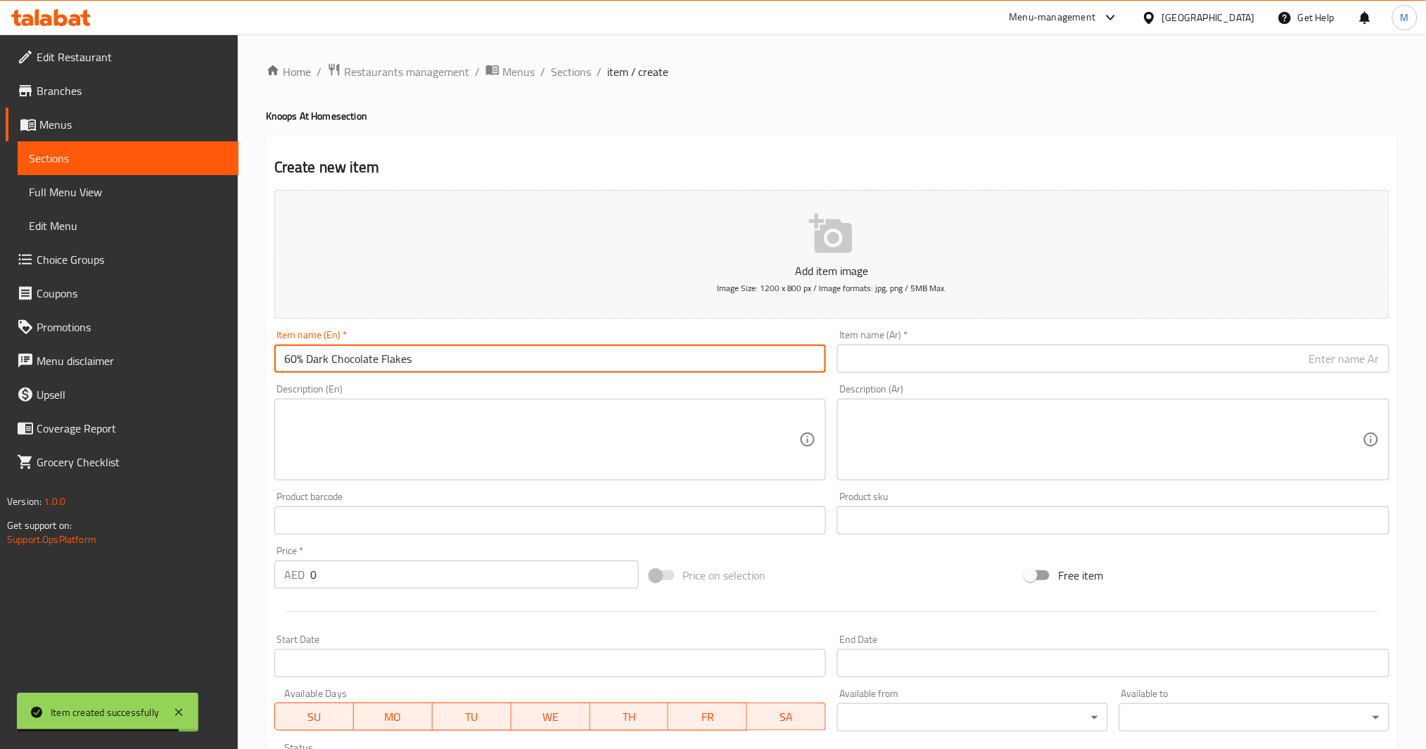
type input "60% Dark Chocolate Flakes"
click at [951, 373] on div "Item name (Ar)   * Item name (Ar) *" at bounding box center [1114, 351] width 564 height 54
paste input "رقائق الشوكولاتة الداكنة 60%"
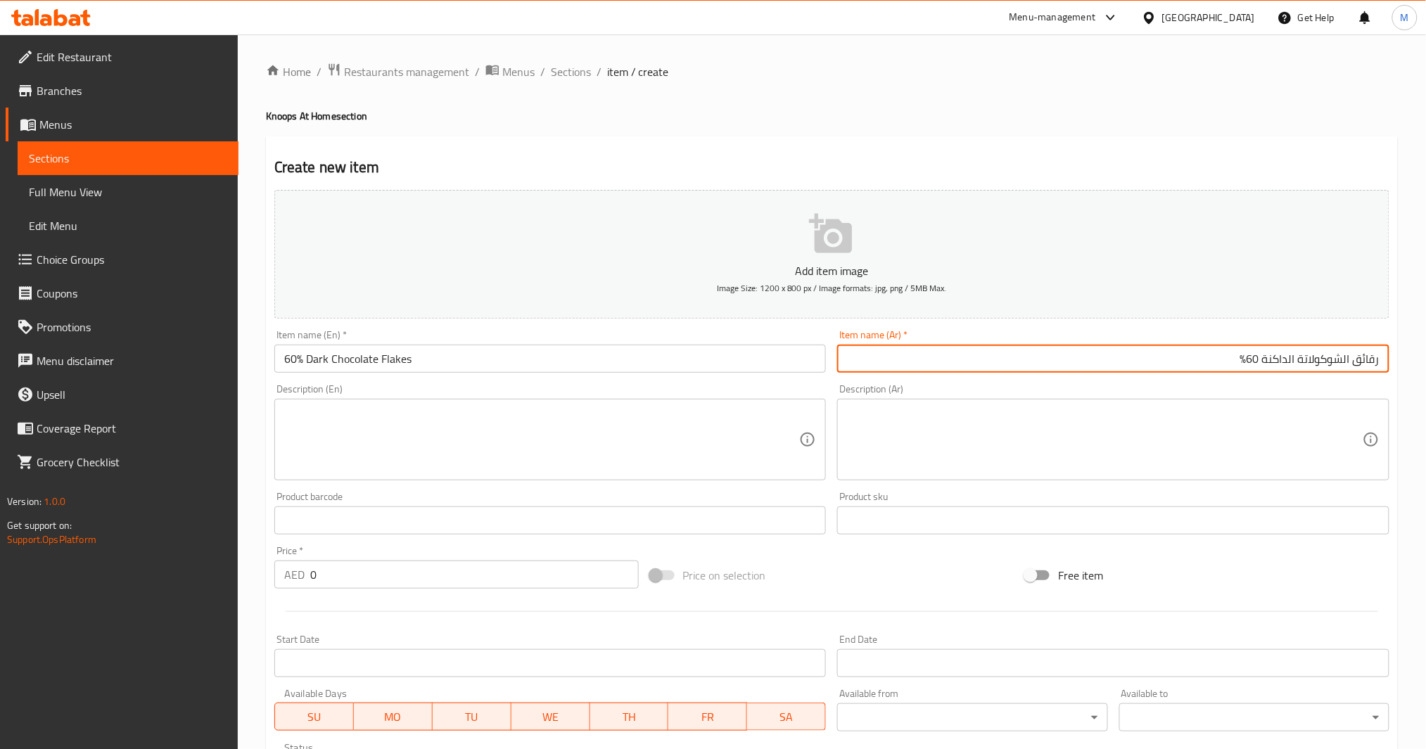
click at [951, 366] on input "رقائق الشوكولاتة الداكنة 60%" at bounding box center [1113, 359] width 552 height 28
paste input "رقائق الشوكولاتة الداكنة 60%"
paste input "text"
type input "رقائق الشوكولاتة الداكنة 60%"
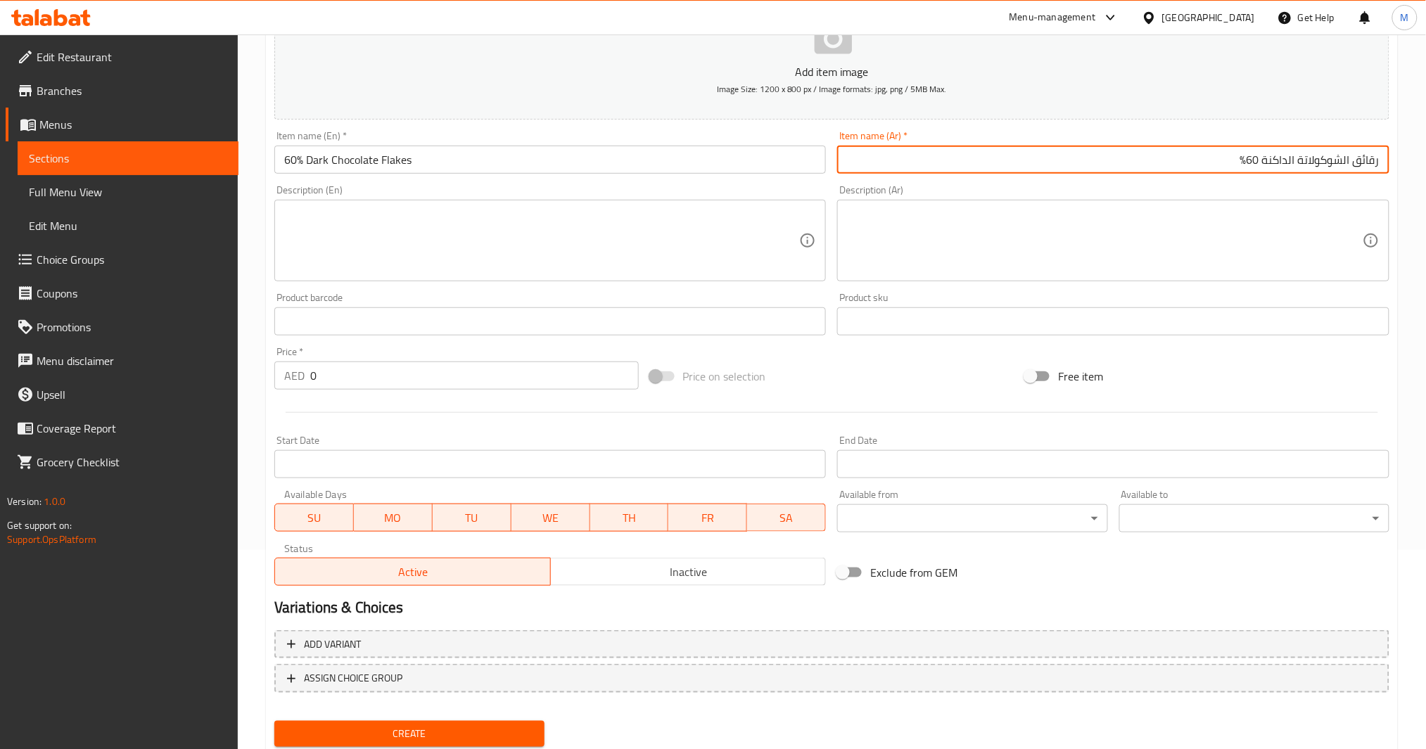
scroll to position [242, 0]
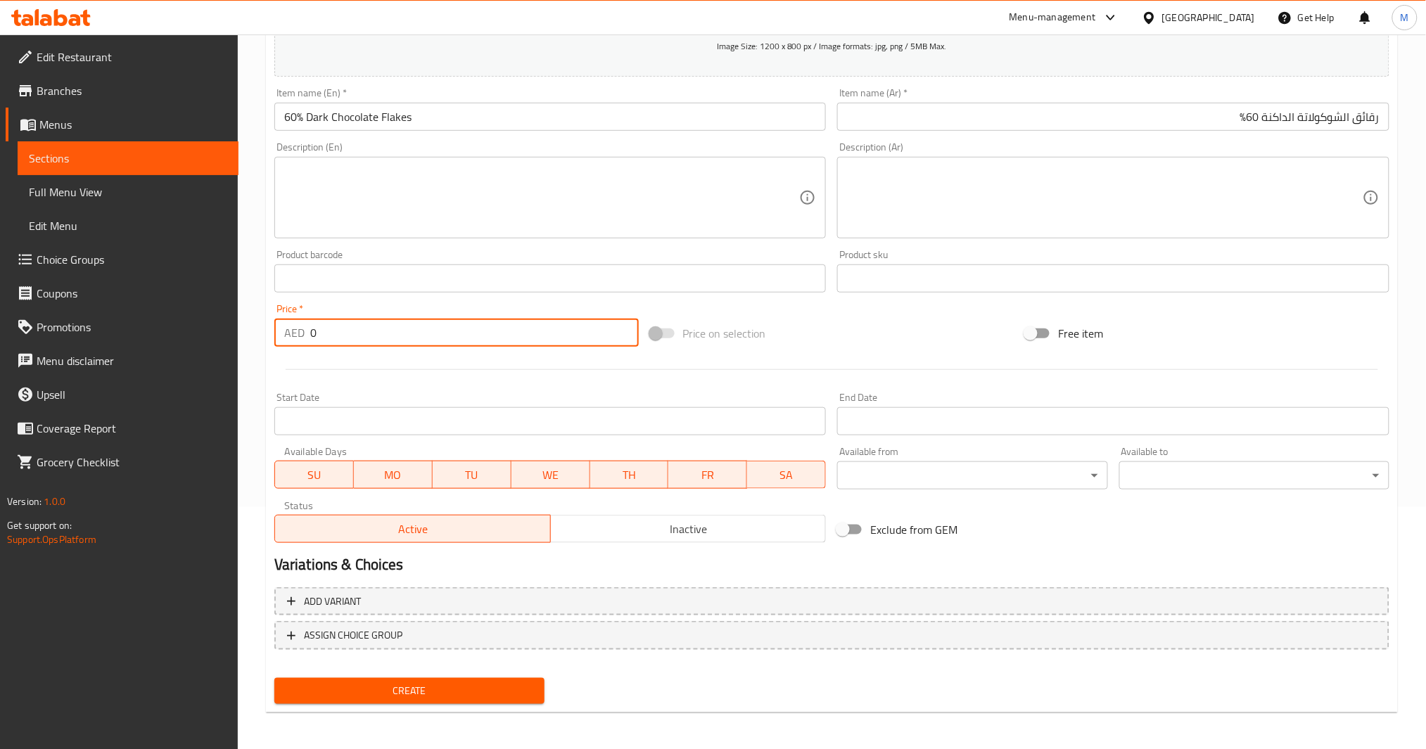
drag, startPoint x: 366, startPoint y: 324, endPoint x: 163, endPoint y: 342, distance: 204.1
click at [163, 353] on div "Edit Restaurant Branches Menus Sections Full Menu View Edit Menu Choice Groups …" at bounding box center [713, 272] width 1426 height 960
type input "68"
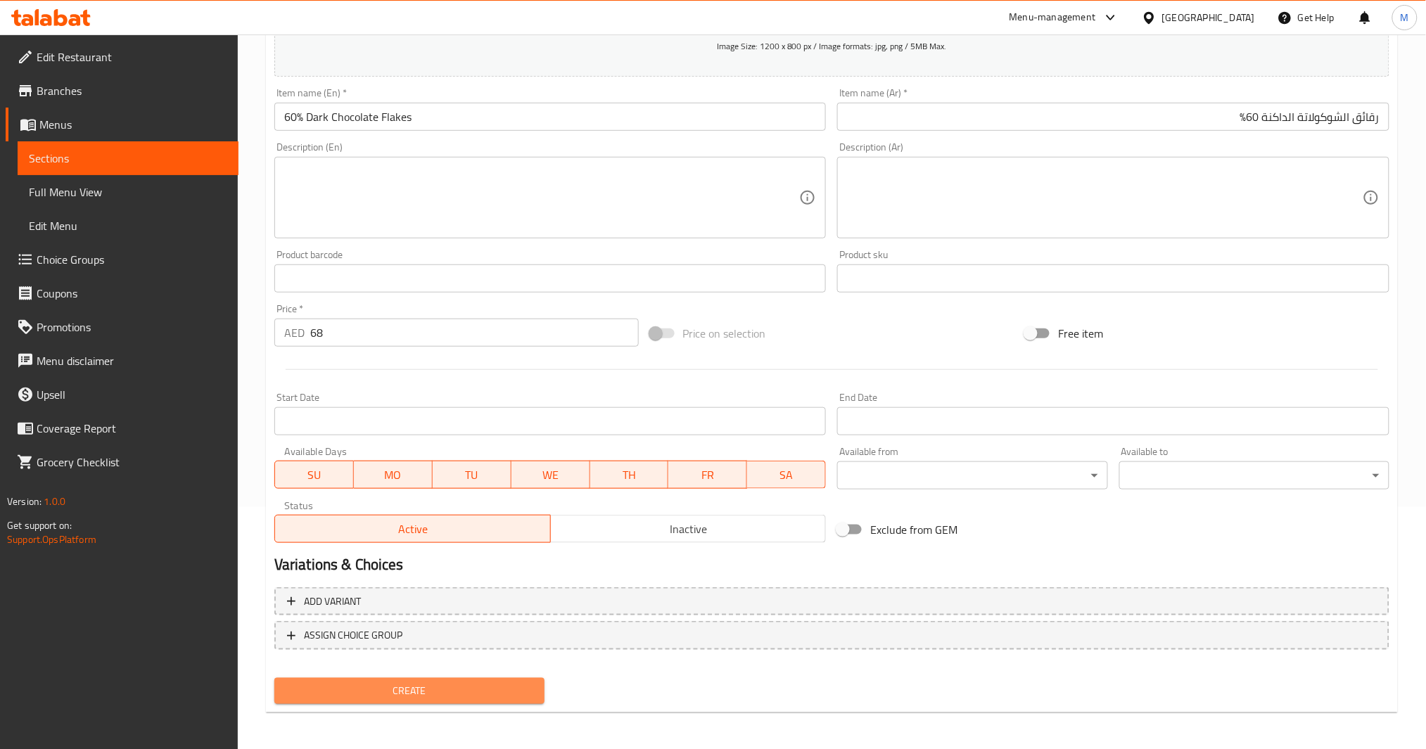
click at [410, 683] on span "Create" at bounding box center [410, 692] width 248 height 18
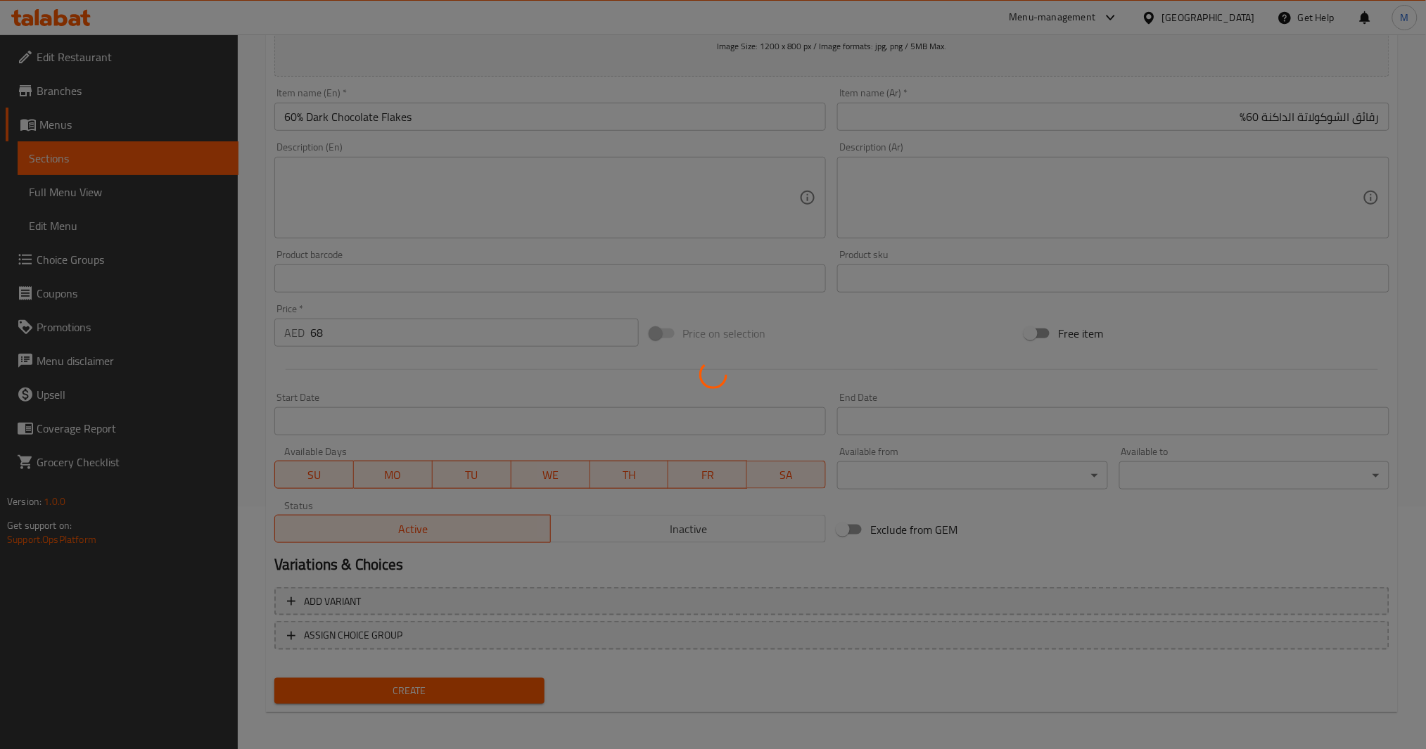
type input "0"
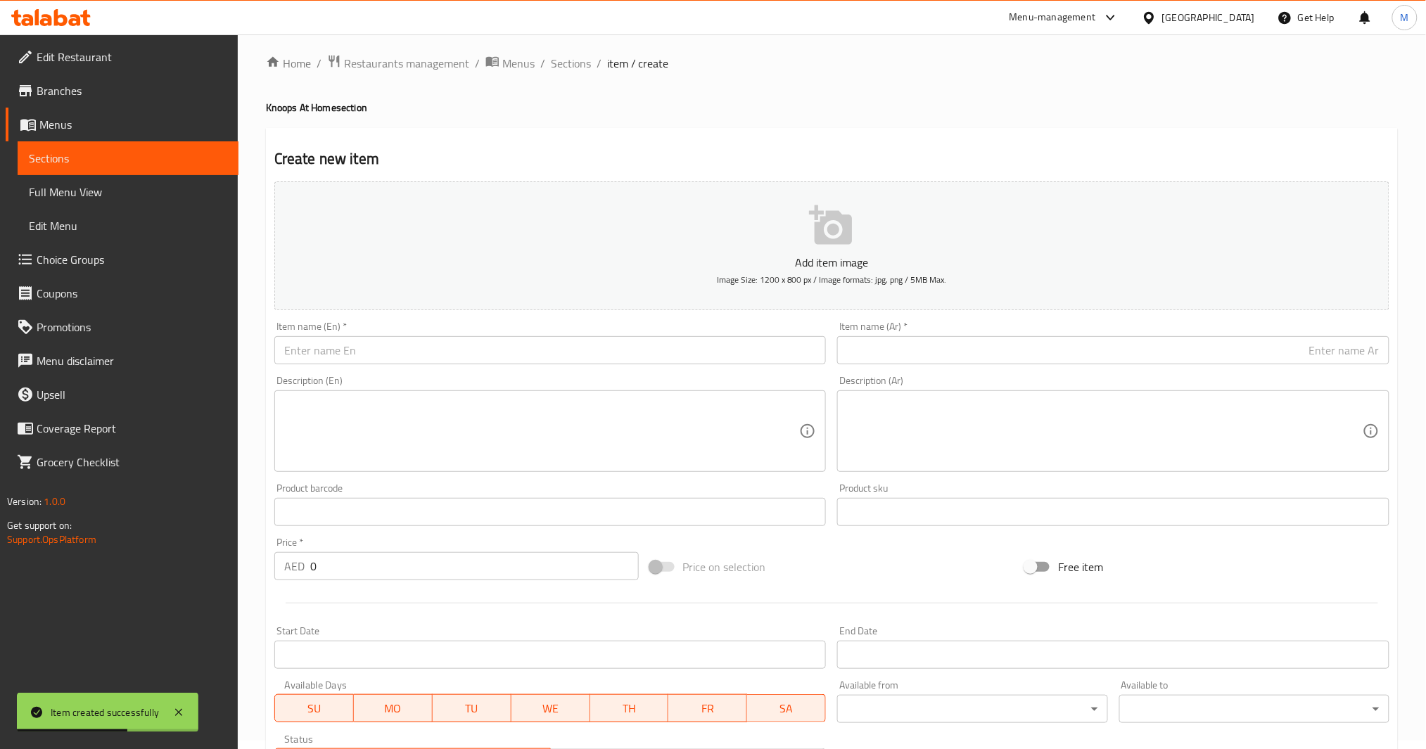
scroll to position [0, 0]
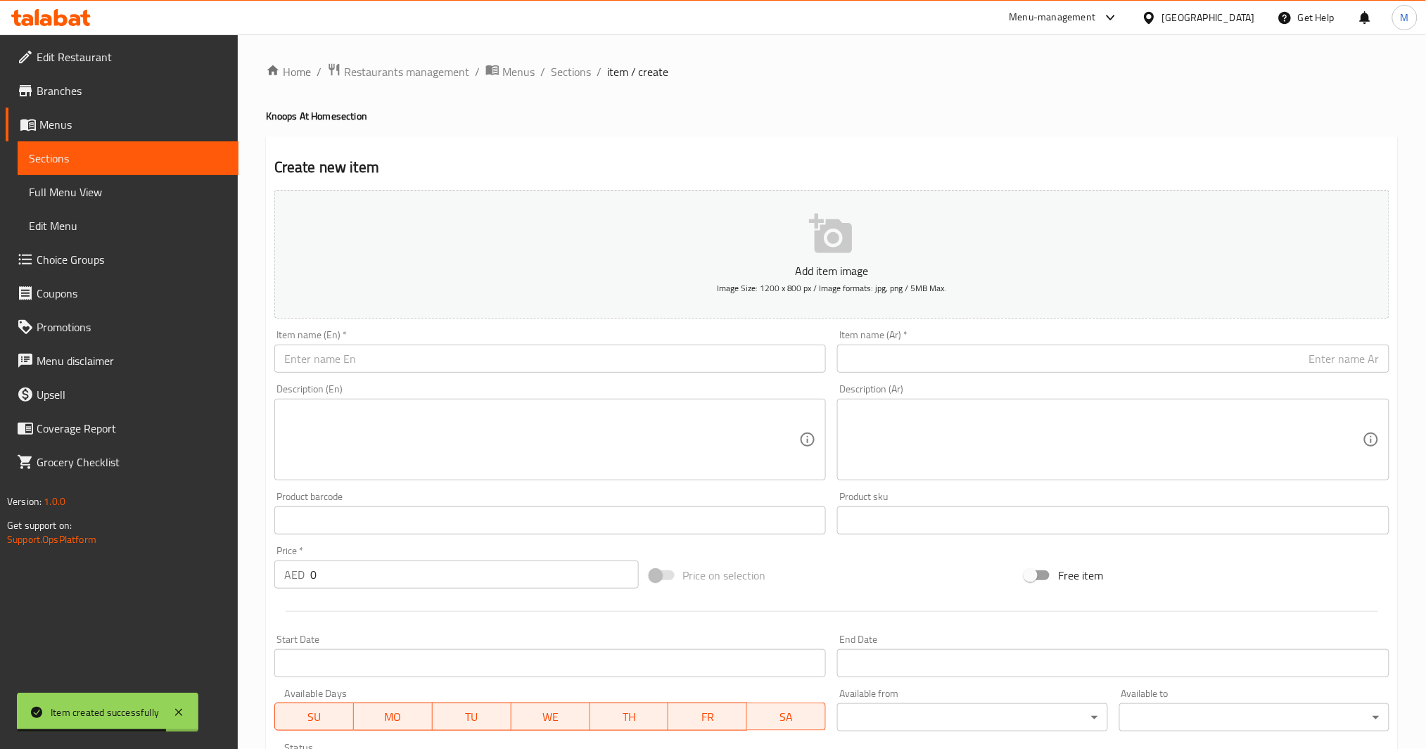
click at [438, 371] on input "text" at bounding box center [550, 359] width 552 height 28
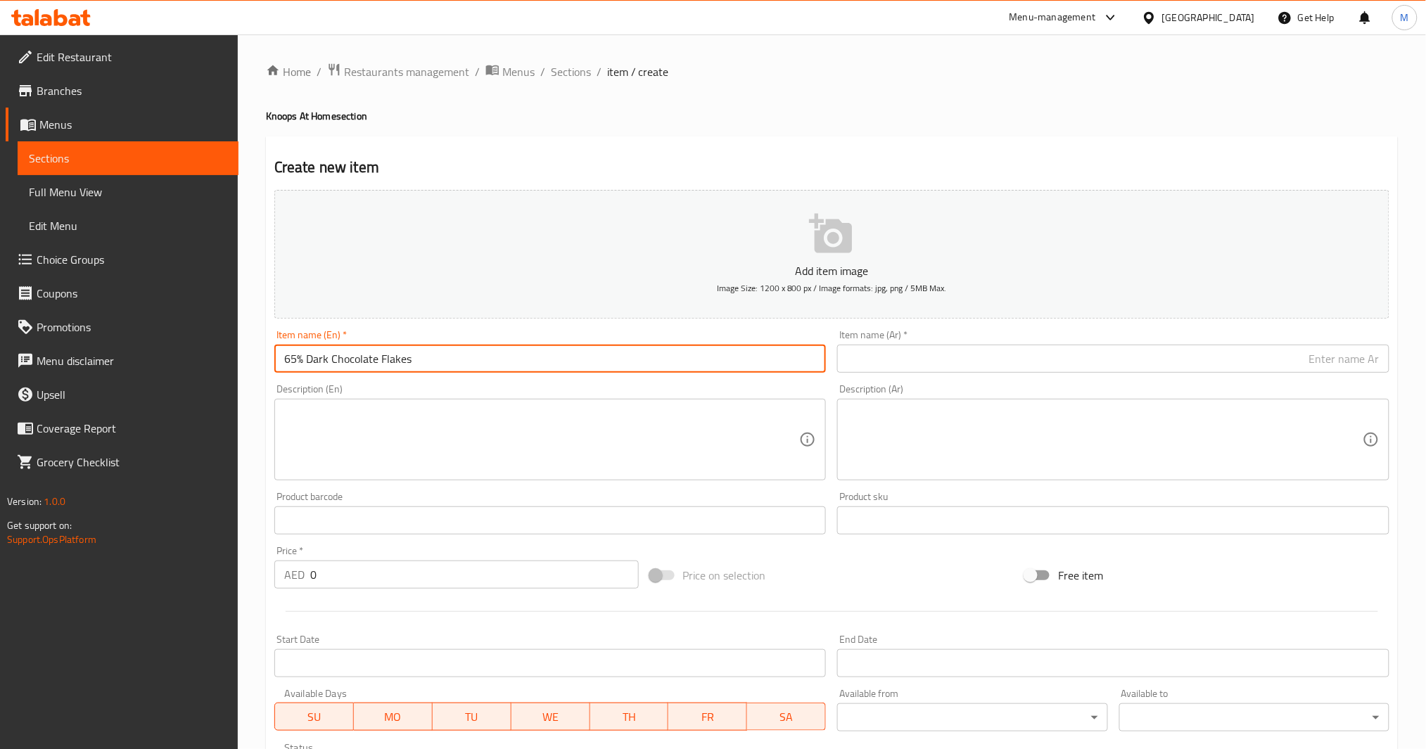
type input "65% Dark Chocolate Flakes"
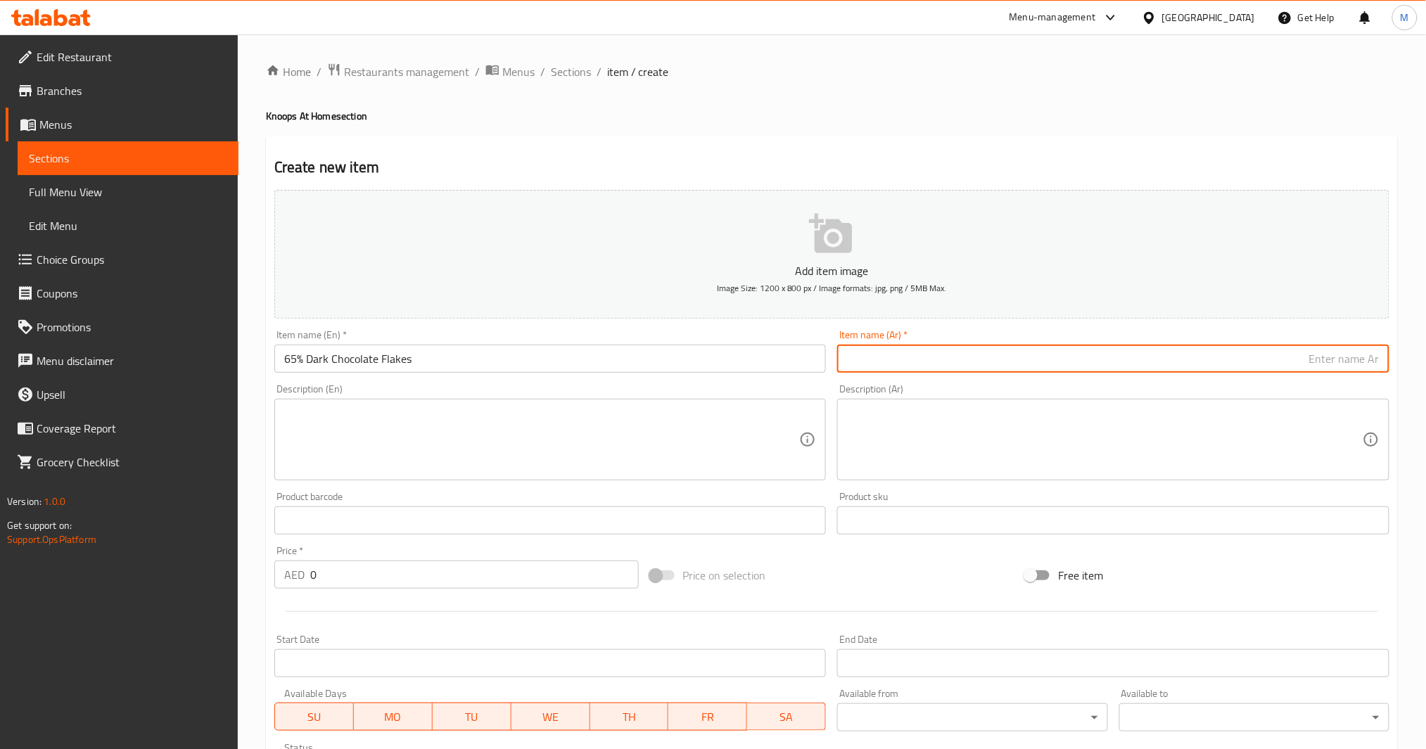
click at [946, 357] on input "text" at bounding box center [1113, 359] width 552 height 28
paste input "رقائق الشوكولاتة الداكنة 65%"
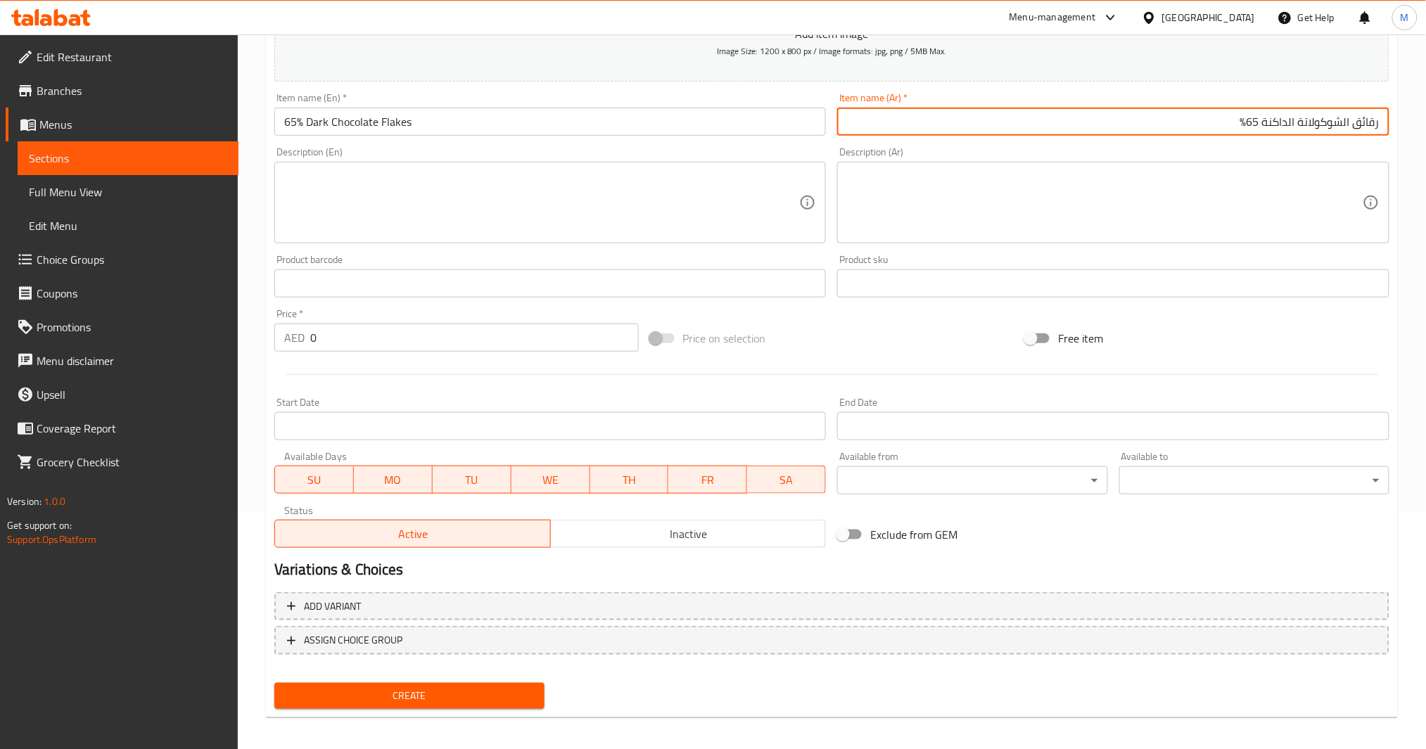
scroll to position [242, 0]
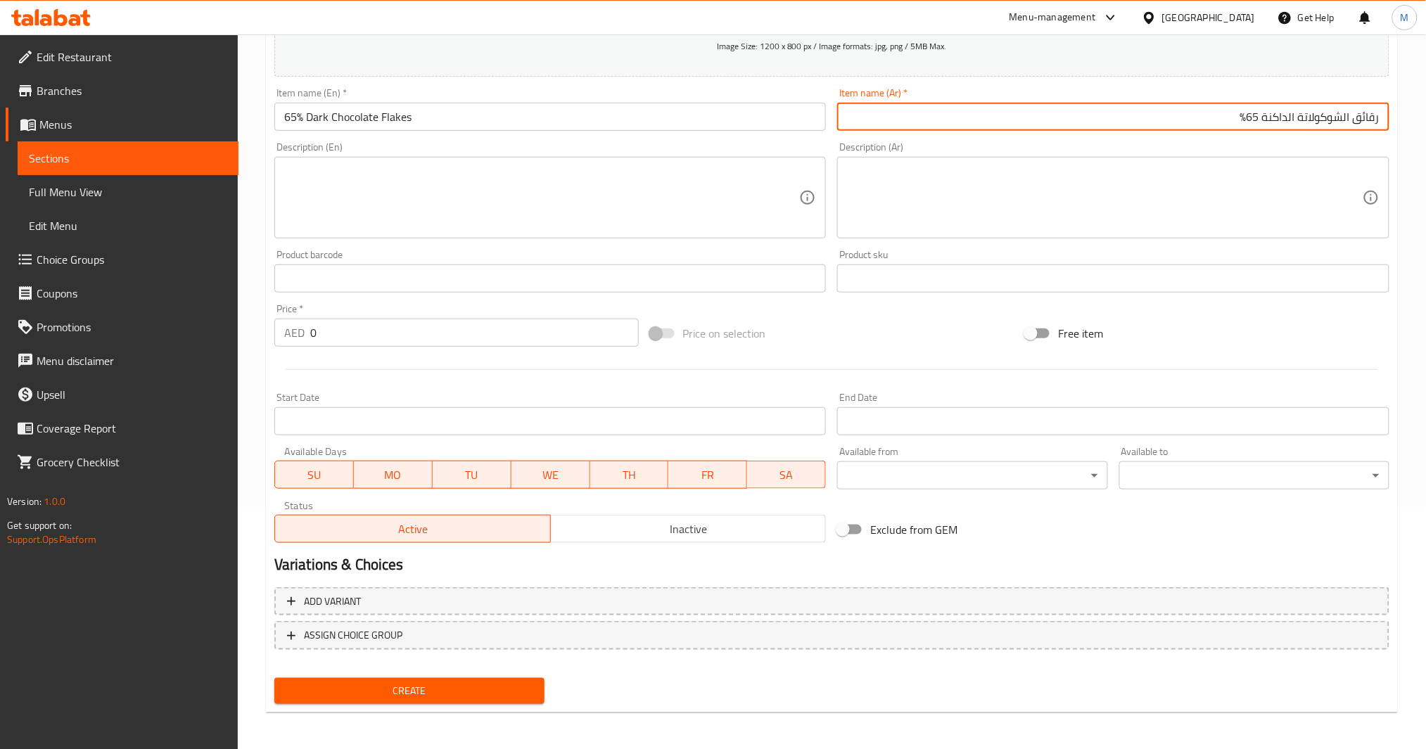
type input "رقائق الشوكولاتة الداكنة 65%"
click at [505, 688] on span "Create" at bounding box center [410, 692] width 248 height 18
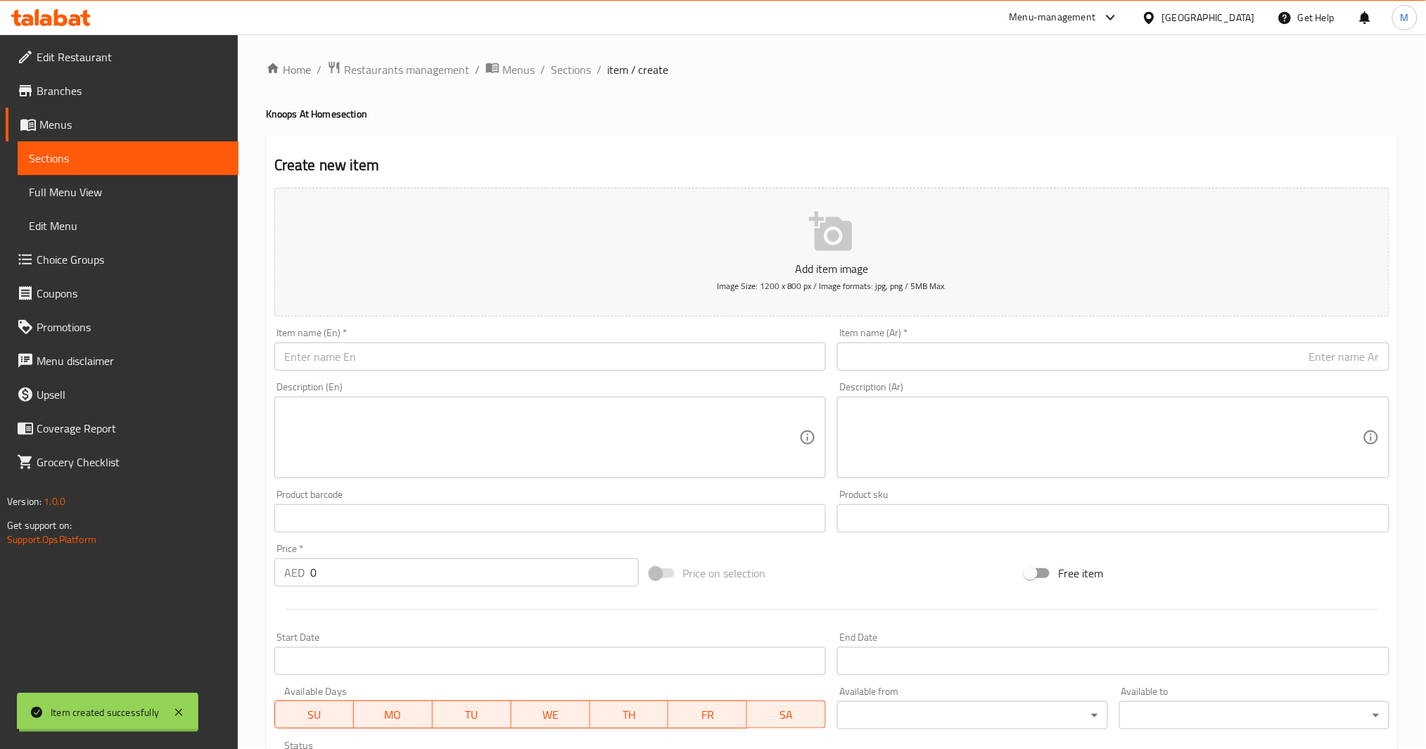
scroll to position [0, 0]
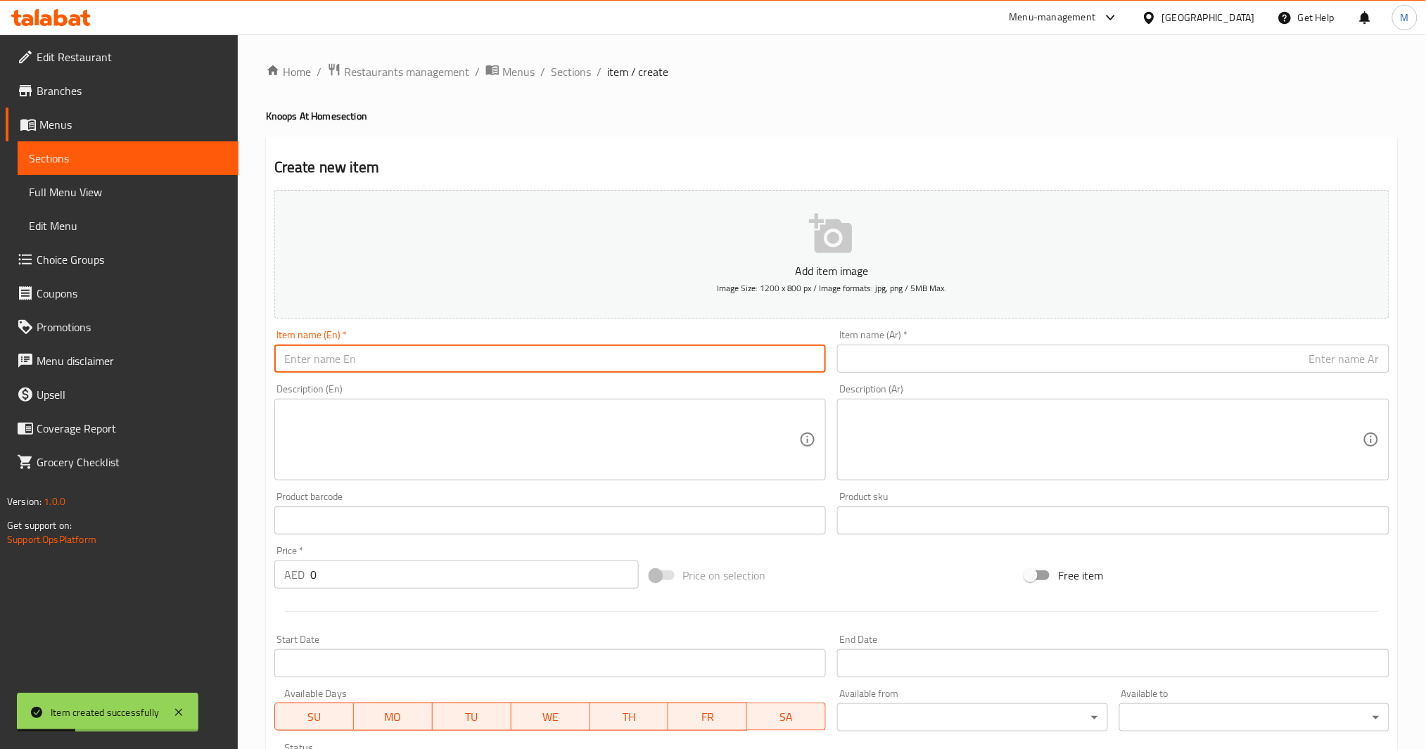
click at [448, 353] on input "text" at bounding box center [550, 359] width 552 height 28
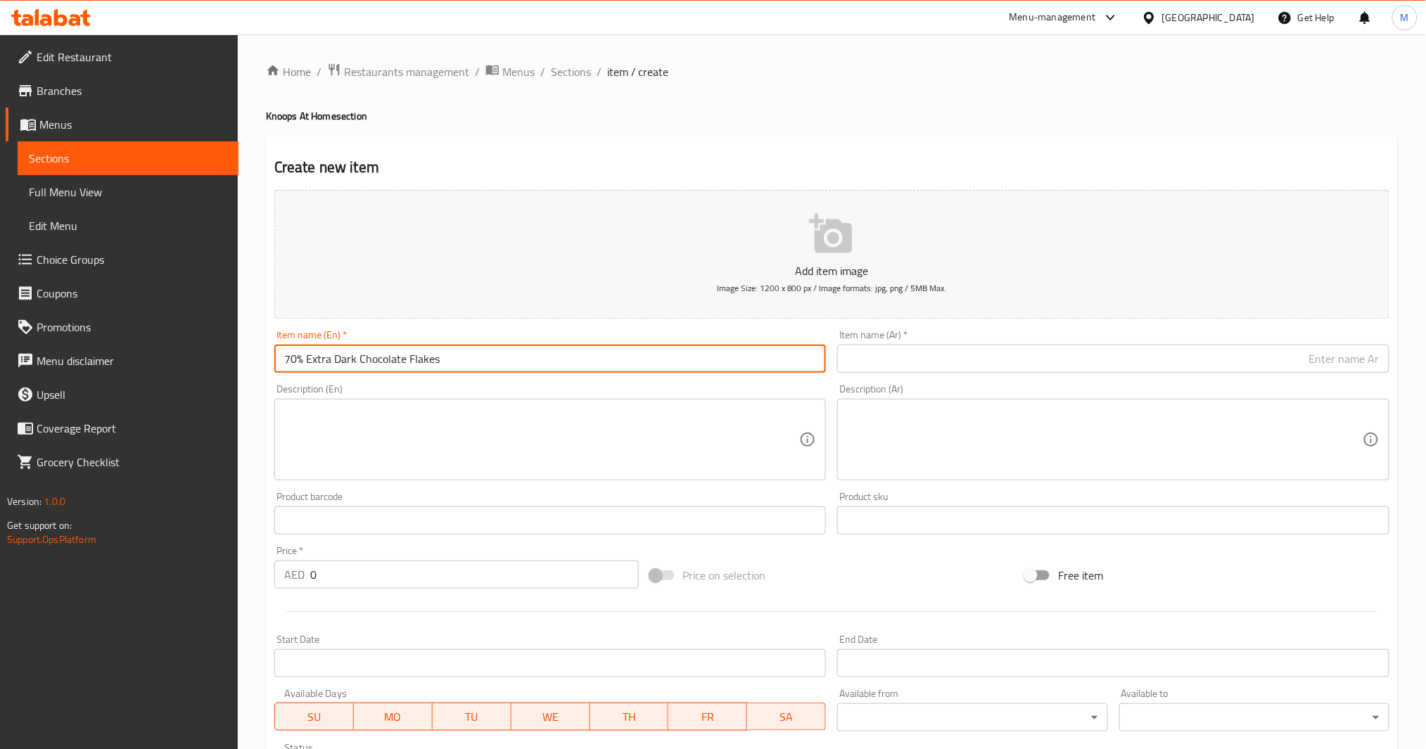
type input "70% Extra Dark Chocolate Flakes"
click at [425, 363] on input "70% Extra Dark Chocolate Flakes" at bounding box center [550, 359] width 552 height 28
drag, startPoint x: 425, startPoint y: 363, endPoint x: 388, endPoint y: 365, distance: 37.4
click at [388, 365] on input "70% Extra Dark Chocolate Flakes" at bounding box center [550, 359] width 552 height 28
click at [398, 363] on input "70% Extra Dark Chocolate Flakes" at bounding box center [550, 359] width 552 height 28
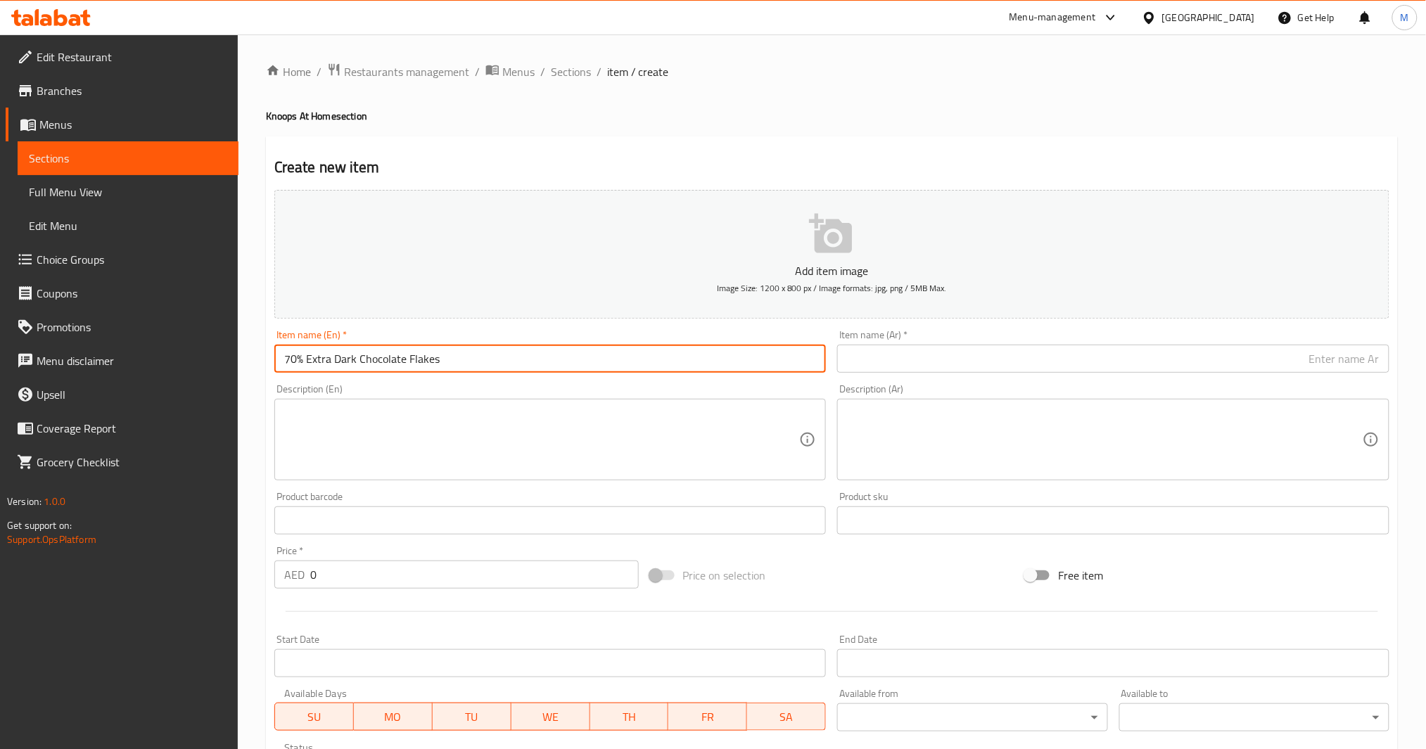
click at [398, 363] on input "70% Extra Dark Chocolate Flakes" at bounding box center [550, 359] width 552 height 28
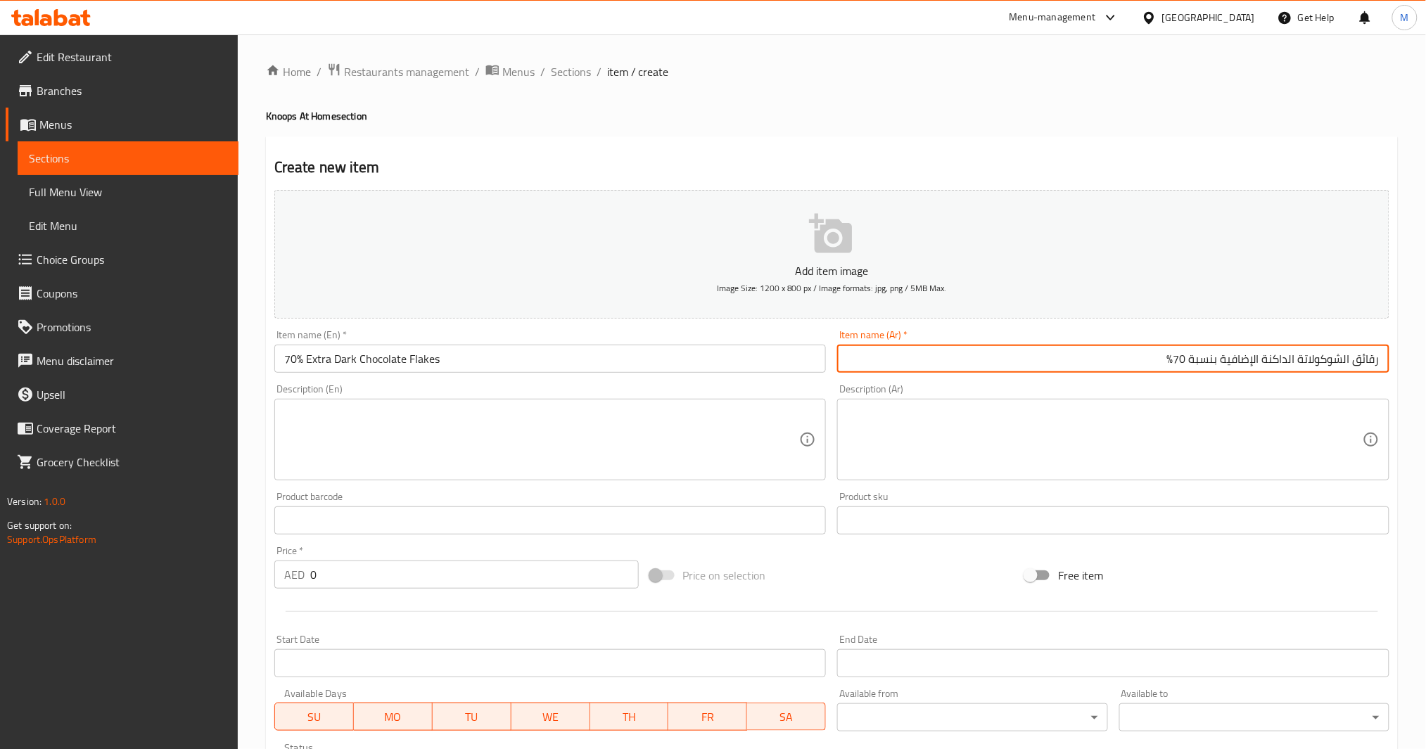
click at [972, 355] on input "رقائق الشوكولاتة الداكنة الإضافية بنسبة 70%" at bounding box center [1113, 359] width 552 height 28
type input "رقائق الشوكولاتة الداكنة الإضافية بنسبة 70%"
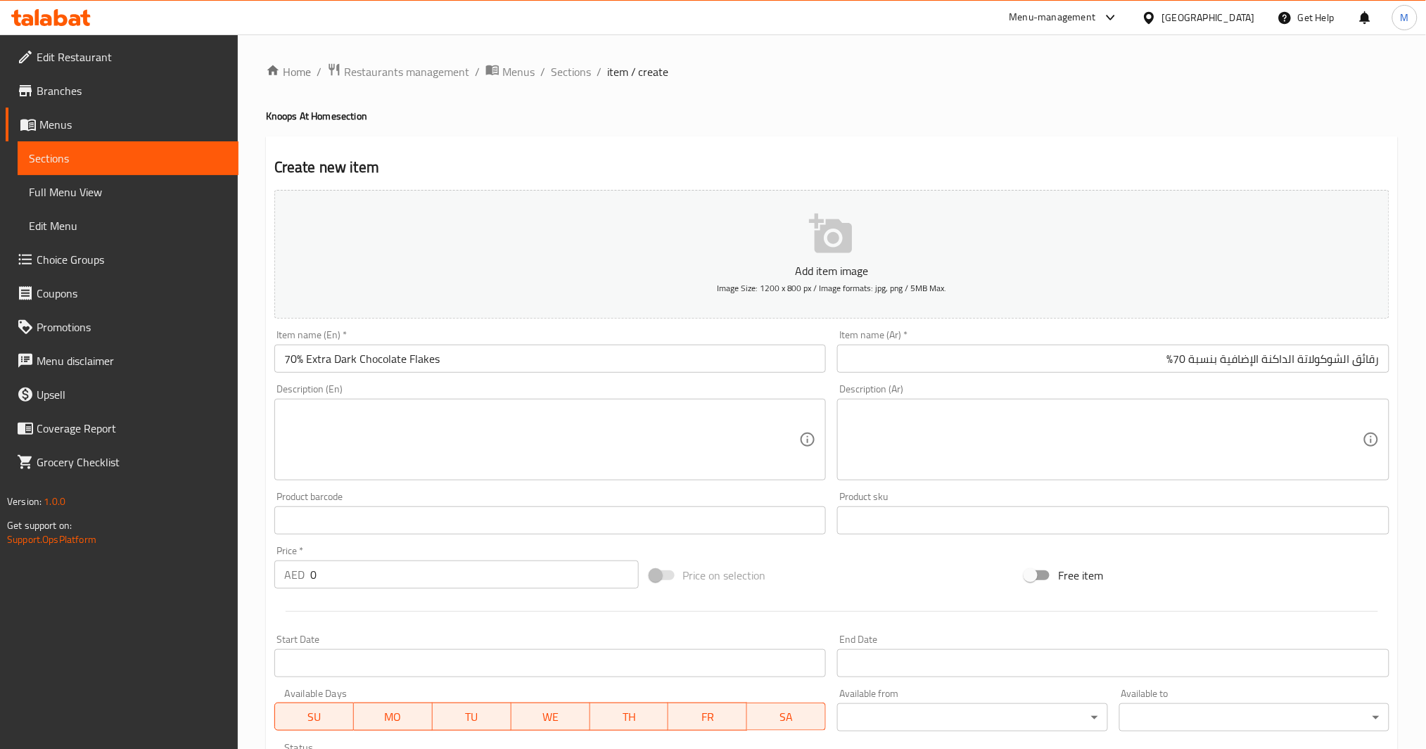
drag, startPoint x: 343, startPoint y: 592, endPoint x: 332, endPoint y: 583, distance: 14.0
click at [336, 592] on div "Price   * AED 0 Price *" at bounding box center [457, 567] width 376 height 54
drag, startPoint x: 332, startPoint y: 583, endPoint x: 214, endPoint y: 585, distance: 118.2
click at [214, 585] on div "Edit Restaurant Branches Menus Sections Full Menu View Edit Menu Choice Groups …" at bounding box center [713, 514] width 1426 height 960
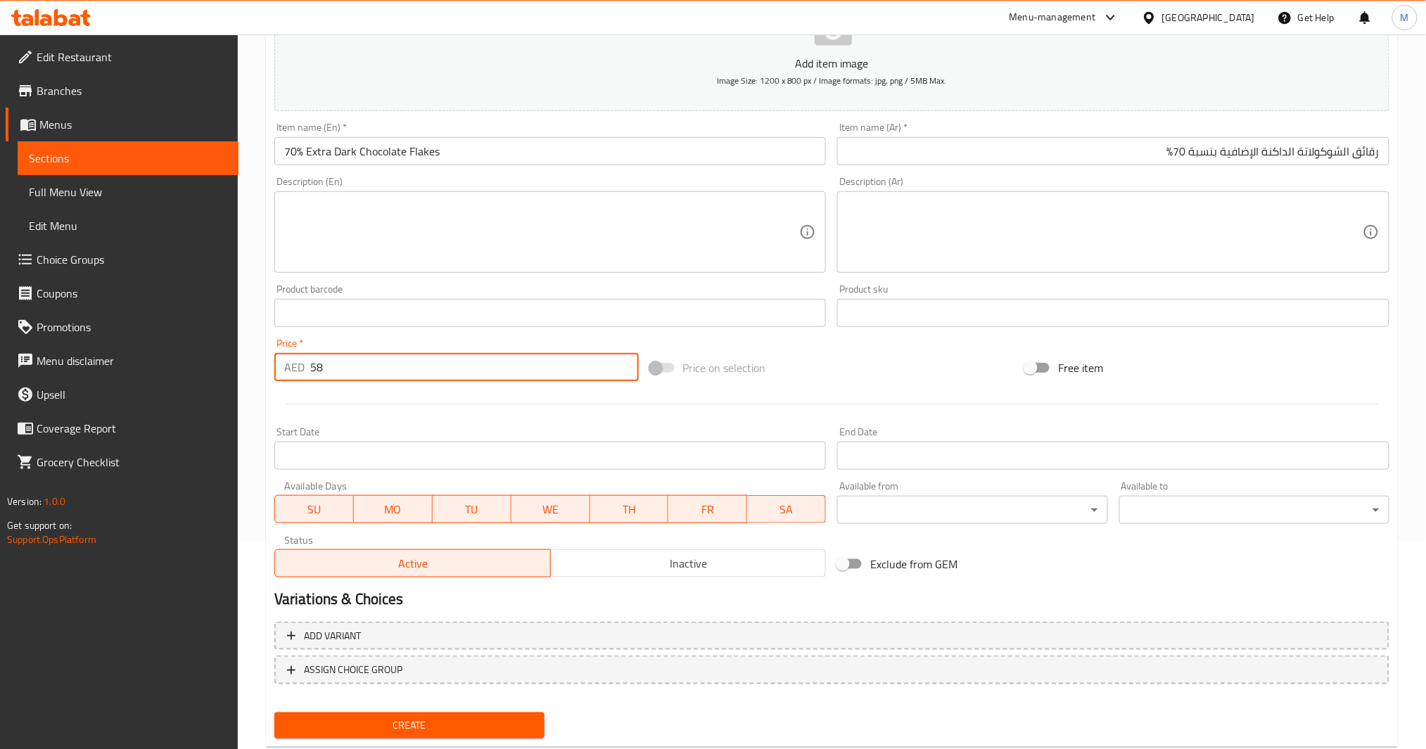
scroll to position [242, 0]
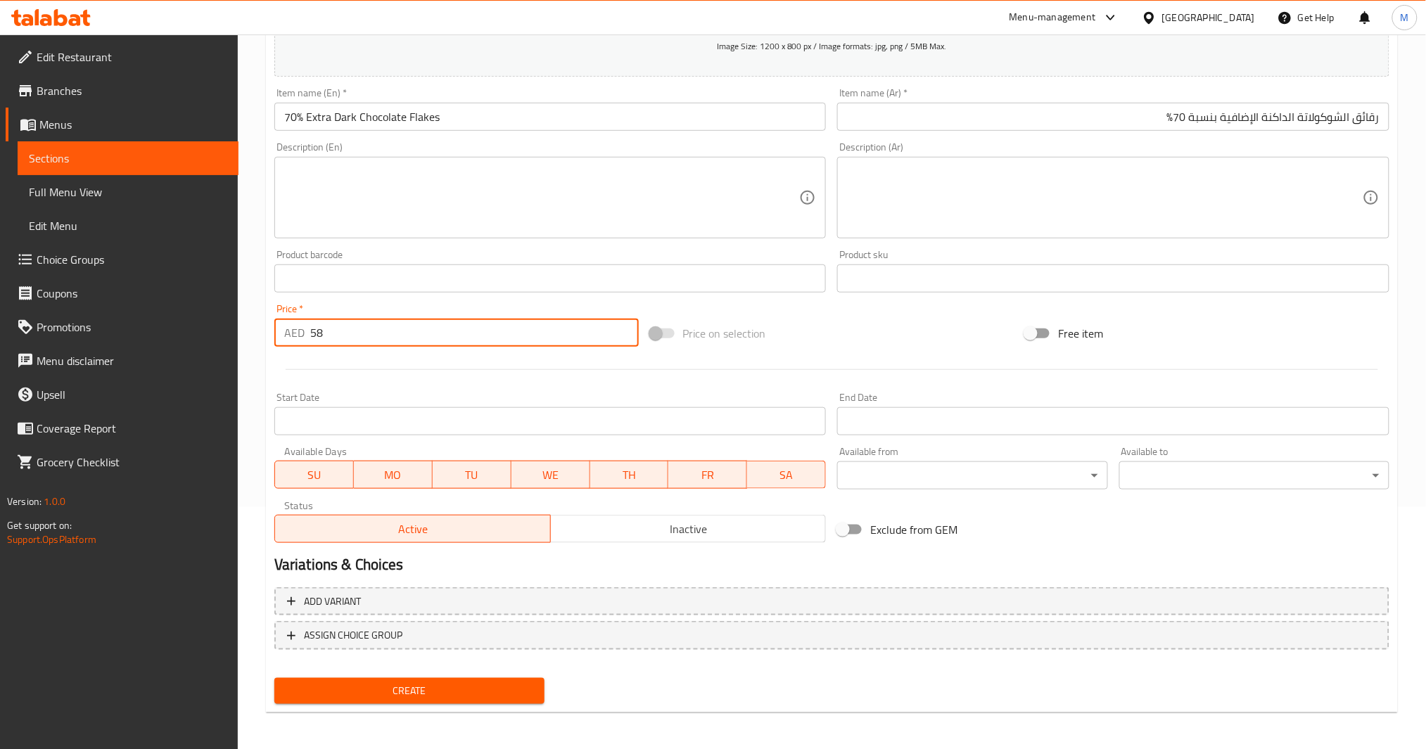
type input "58"
click at [476, 688] on span "Create" at bounding box center [410, 692] width 248 height 18
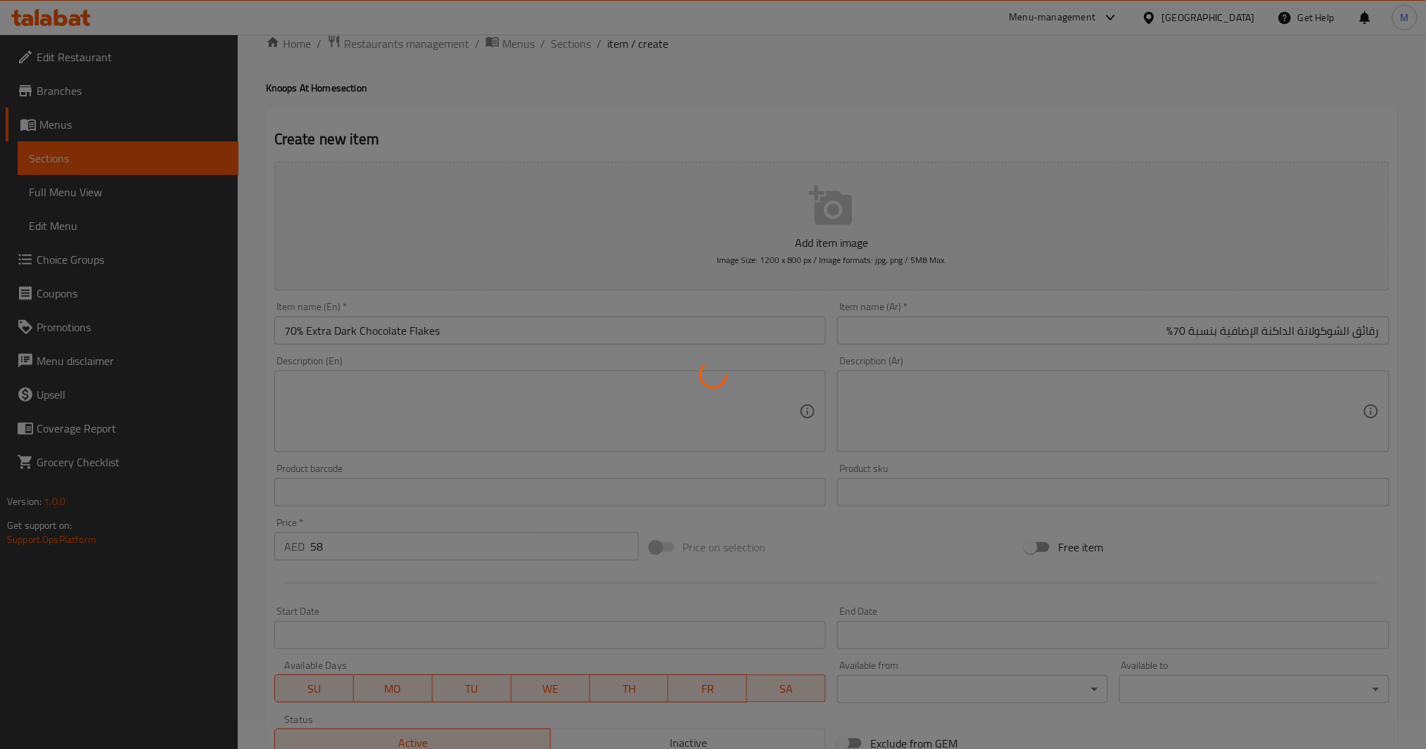
scroll to position [0, 0]
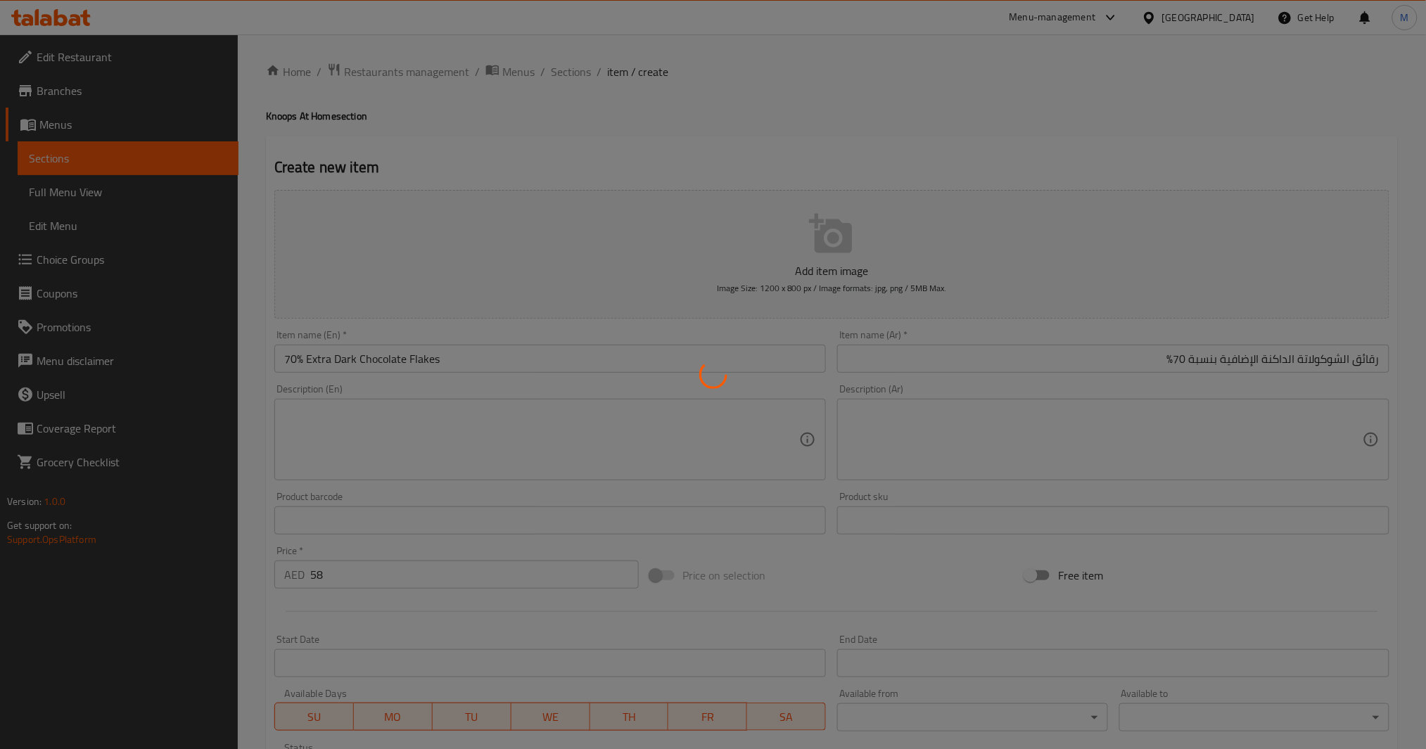
type input "0"
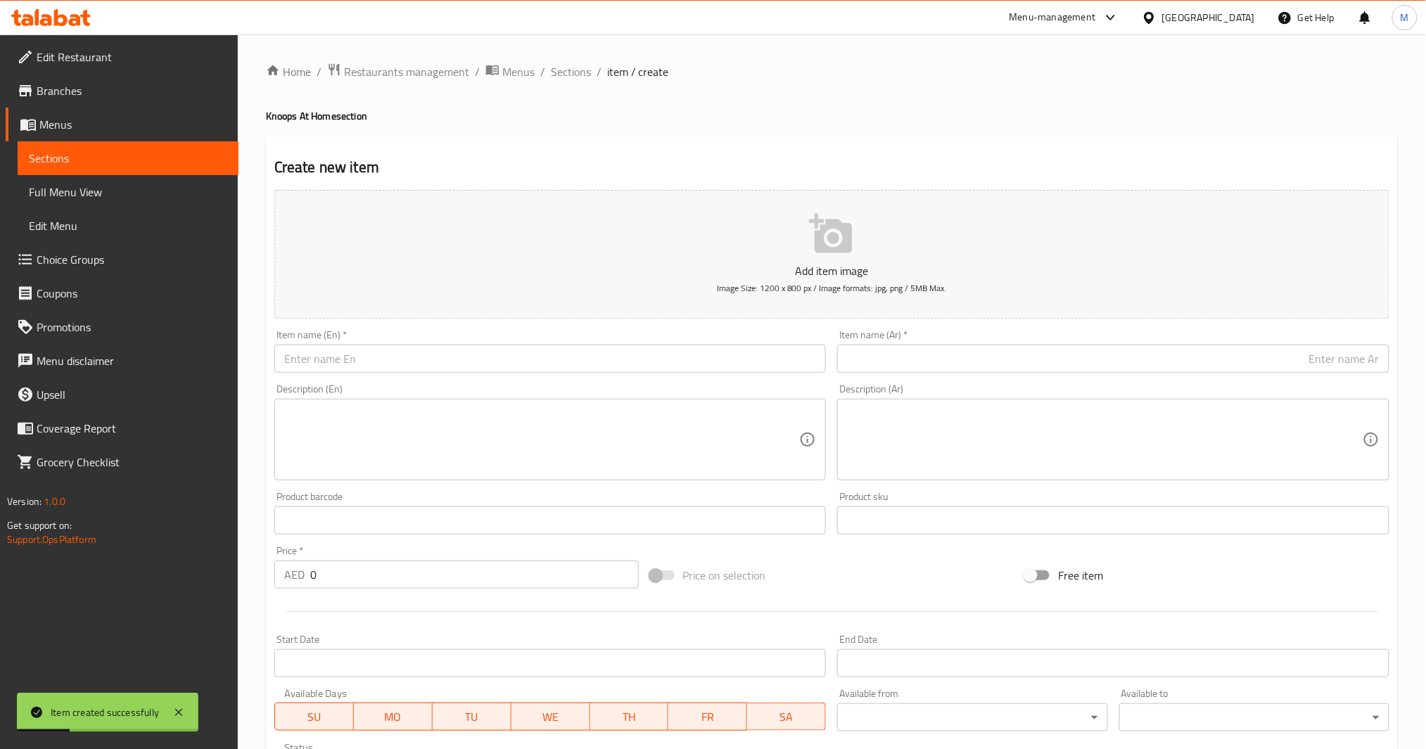
click at [637, 348] on input "text" at bounding box center [550, 359] width 552 height 28
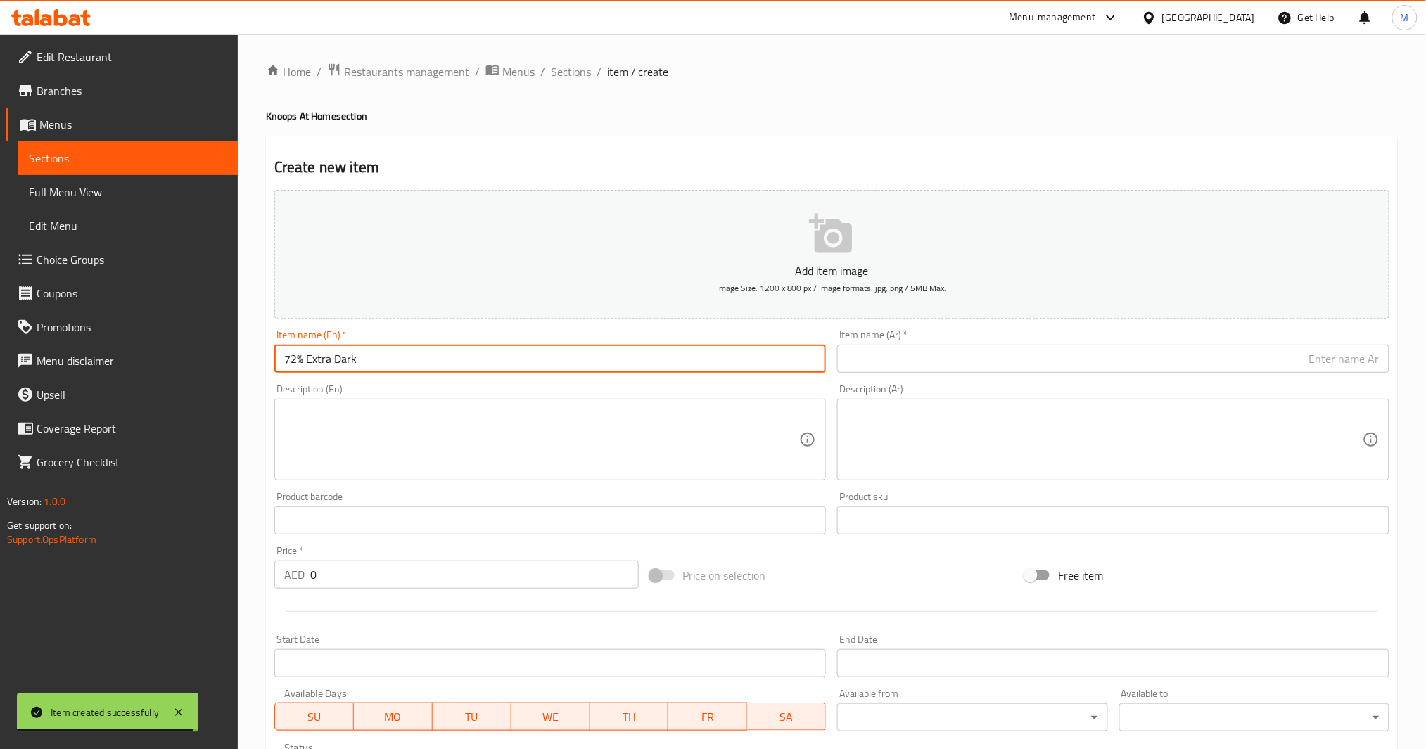
paste input "Chocolate Flakes"
type input "72% Extra Dark Chocolate Flakes"
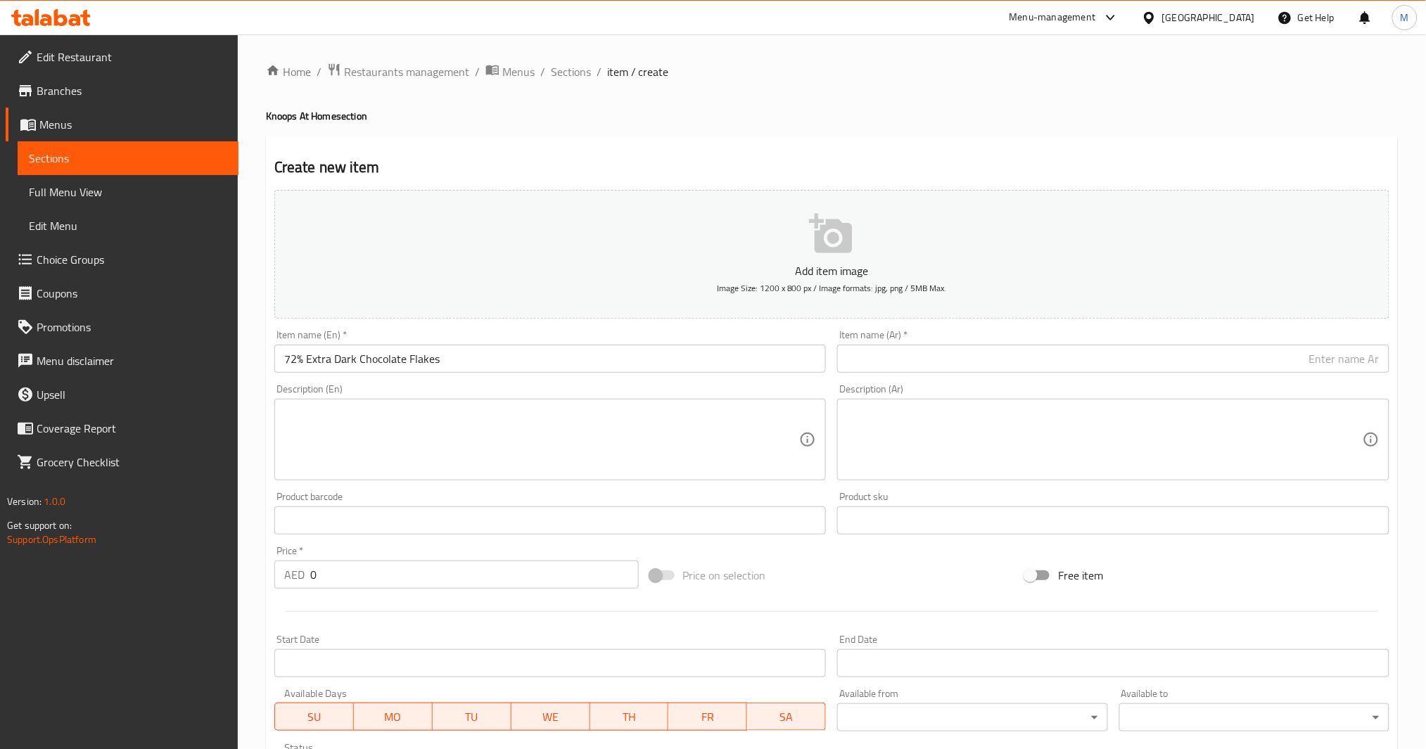
click at [958, 350] on input "text" at bounding box center [1113, 359] width 552 height 28
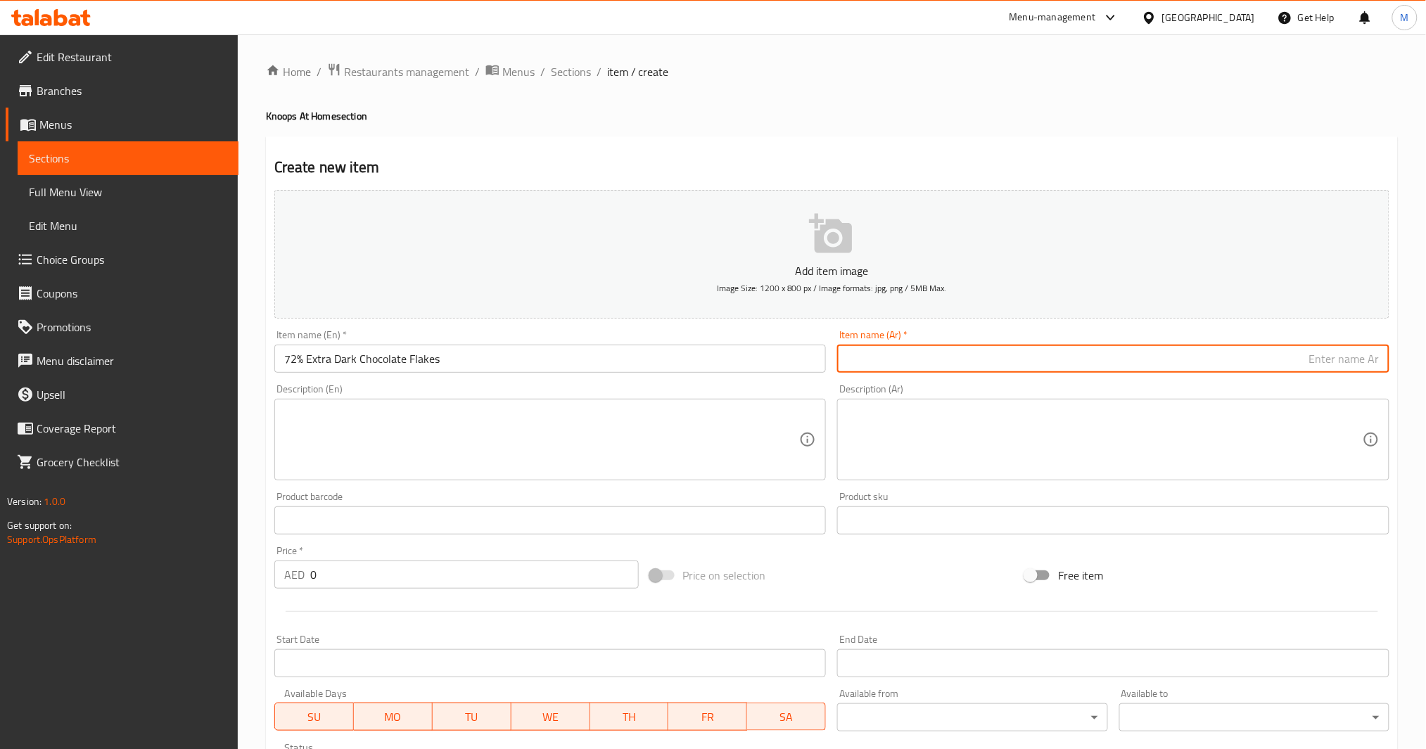
paste input "رقائق الشوكولاتة الداكنة الإضافية بنسبة 72%"
type input "رقائق الشوكولاتة الداكنة الإضافية بنسبة 72%"
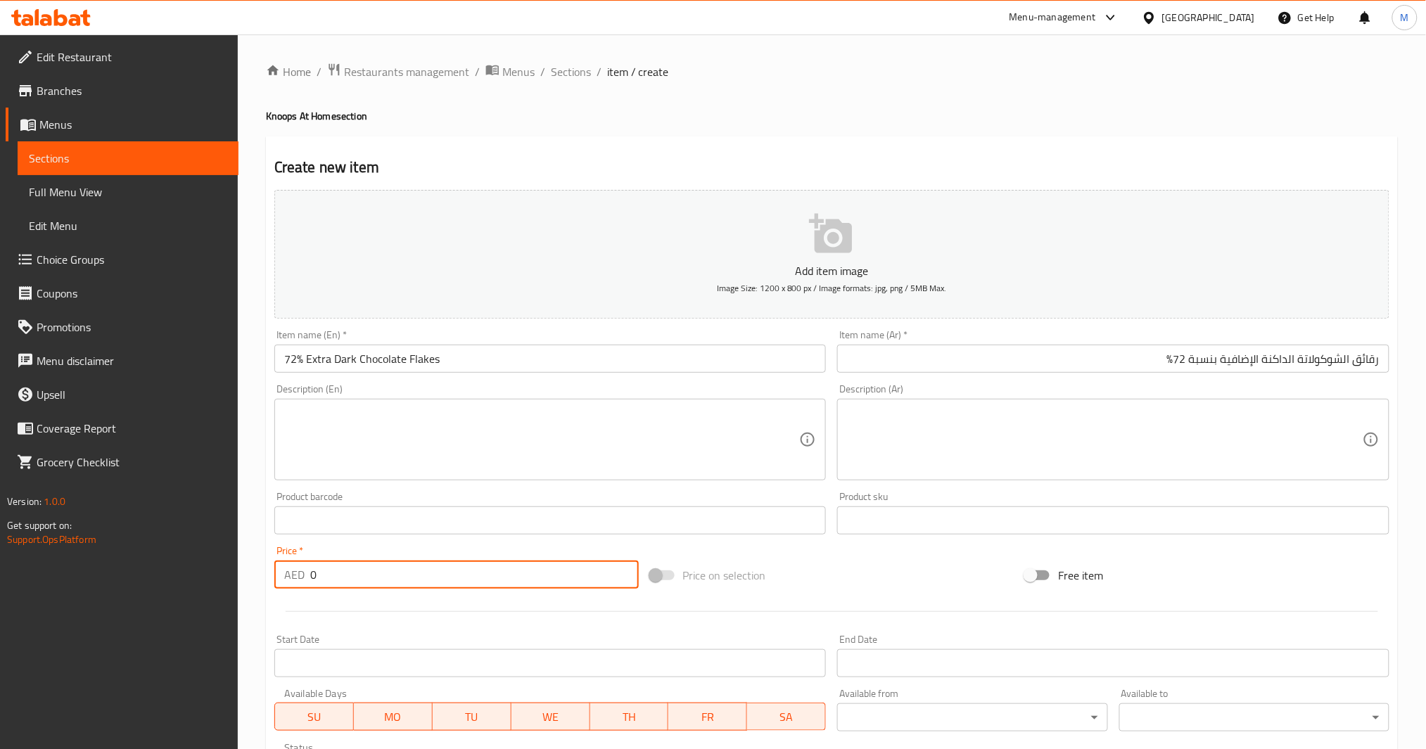
drag, startPoint x: 342, startPoint y: 571, endPoint x: 151, endPoint y: 606, distance: 194.6
click at [151, 606] on div "Edit Restaurant Branches Menus Sections Full Menu View Edit Menu Choice Groups …" at bounding box center [713, 514] width 1426 height 960
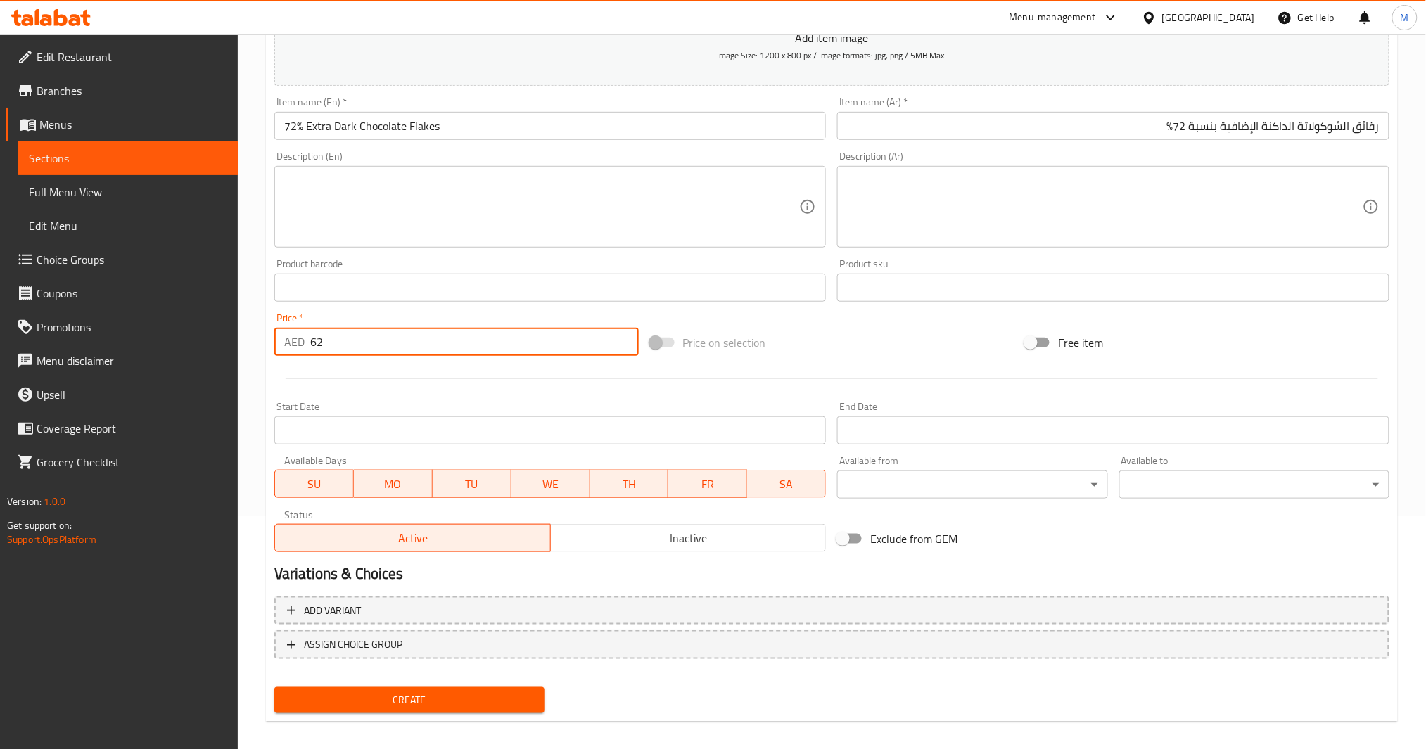
scroll to position [242, 0]
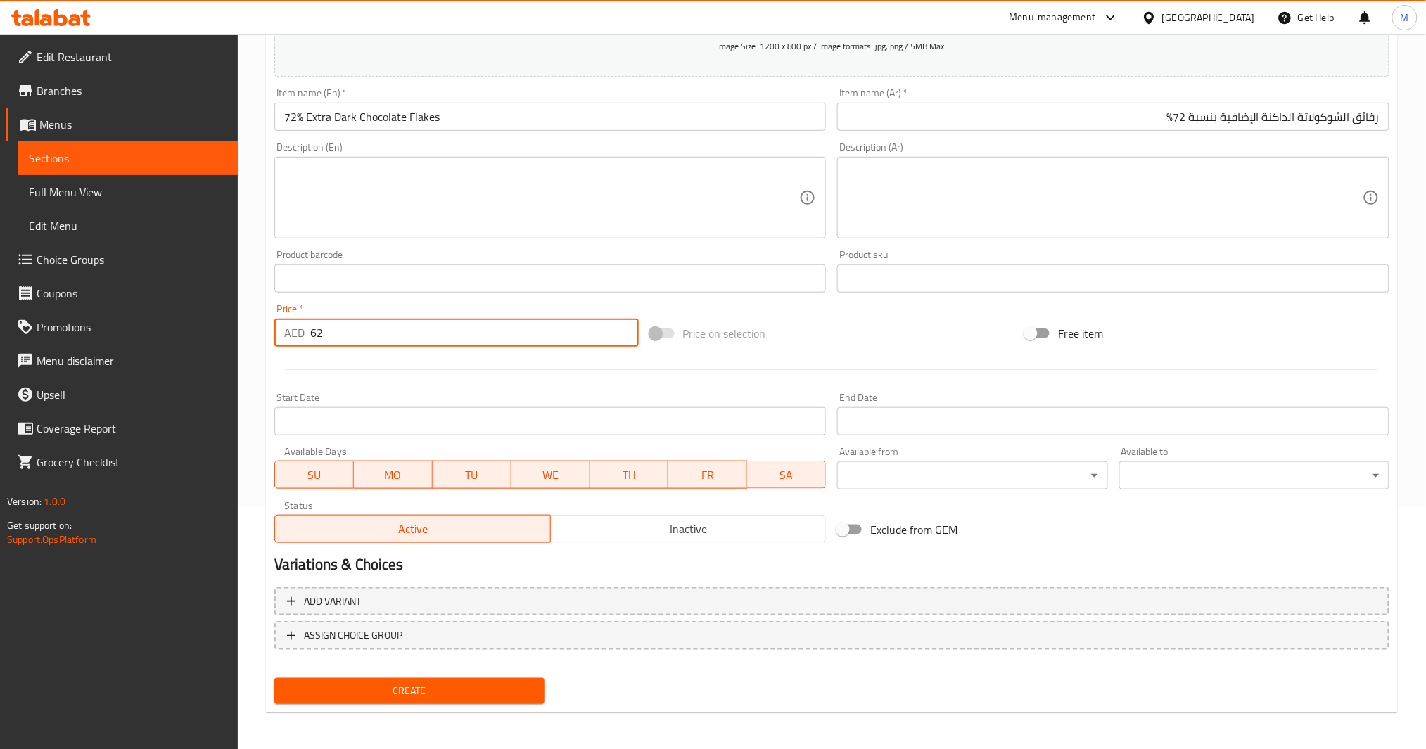
type input "62"
click at [486, 699] on button "Create" at bounding box center [409, 691] width 270 height 26
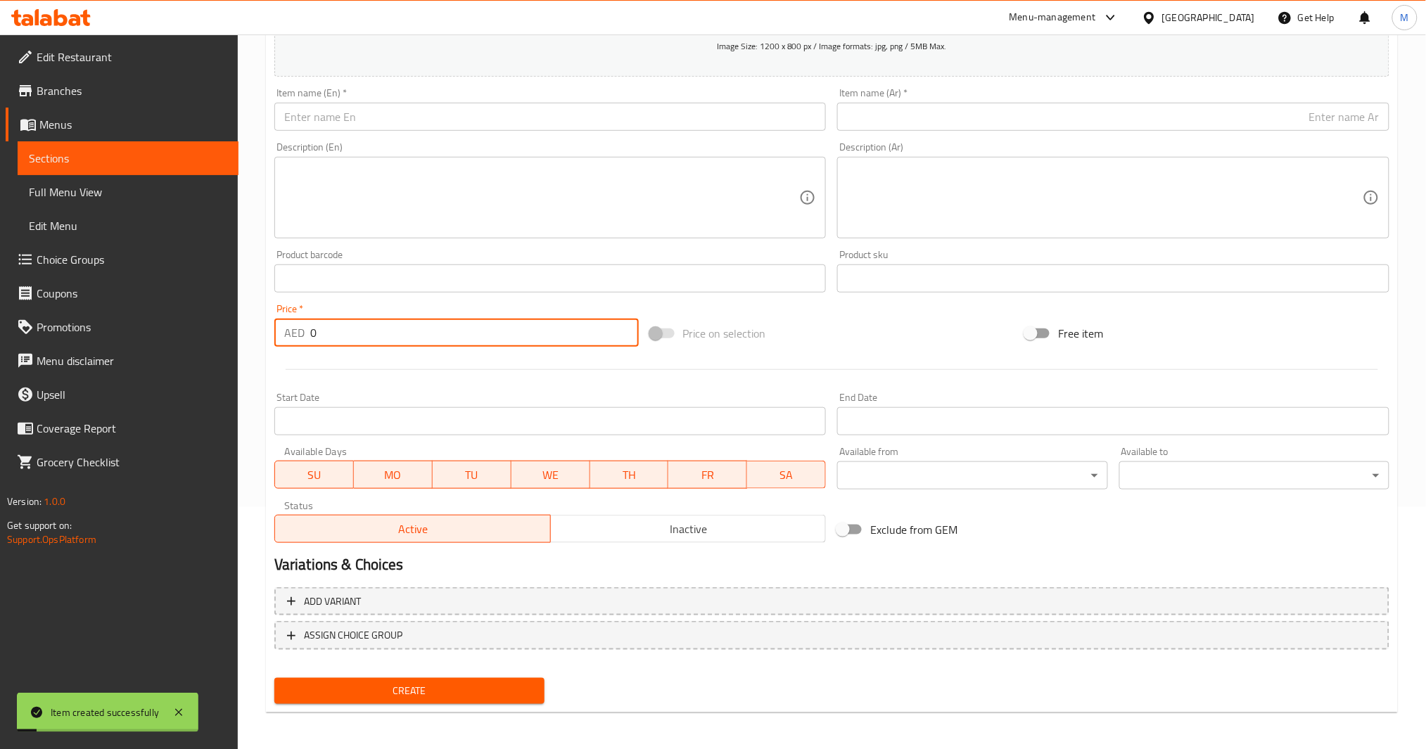
drag, startPoint x: 345, startPoint y: 338, endPoint x: 246, endPoint y: 346, distance: 99.6
click at [242, 348] on div "Home / Restaurants management / Menus / Sections / item / create Knoops At Home…" at bounding box center [832, 272] width 1188 height 960
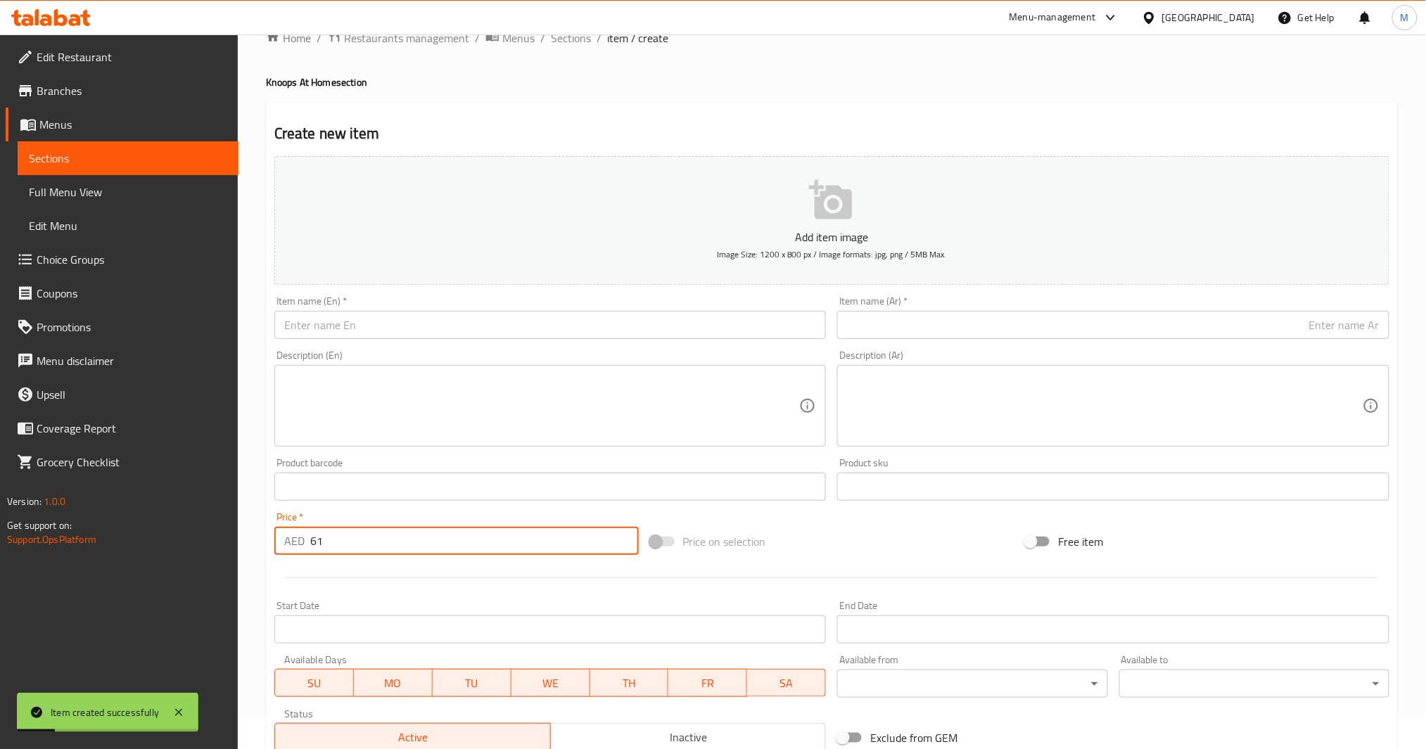
scroll to position [0, 0]
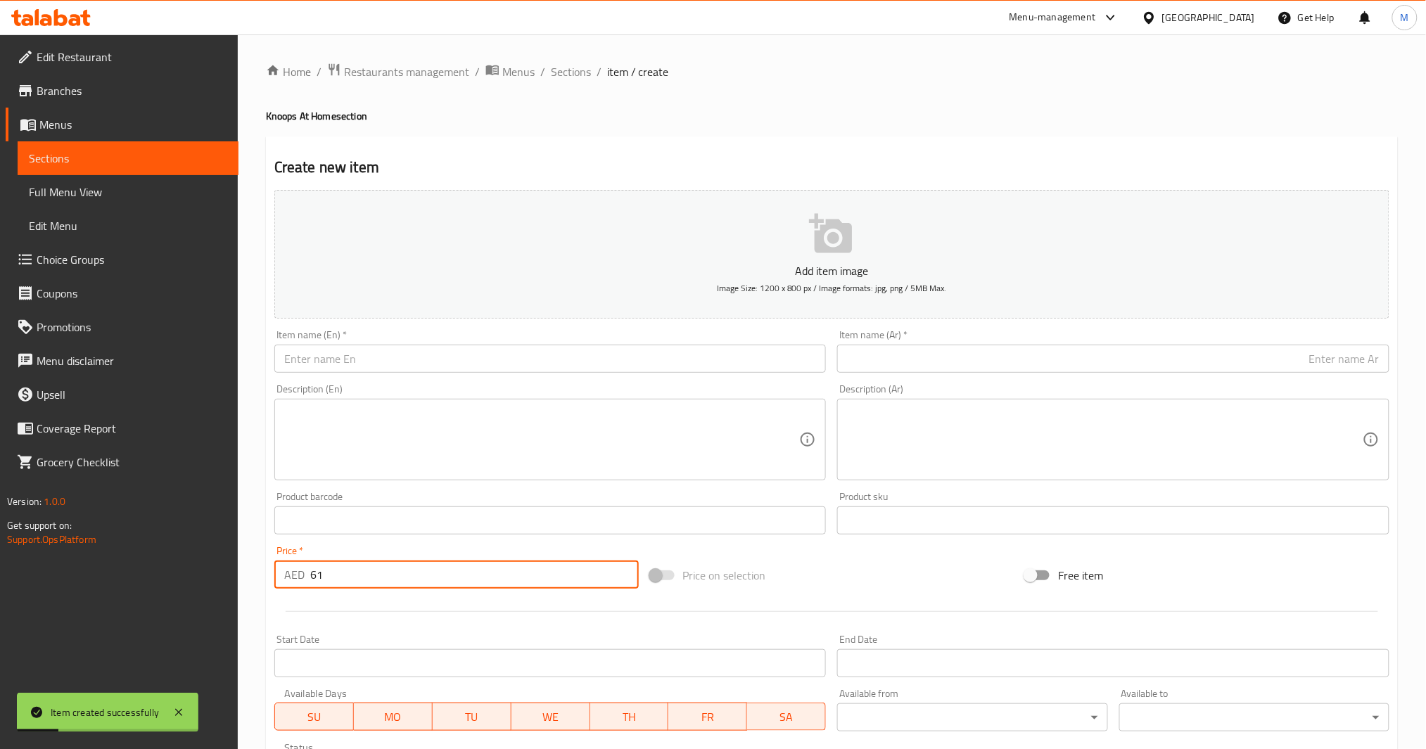
type input "61"
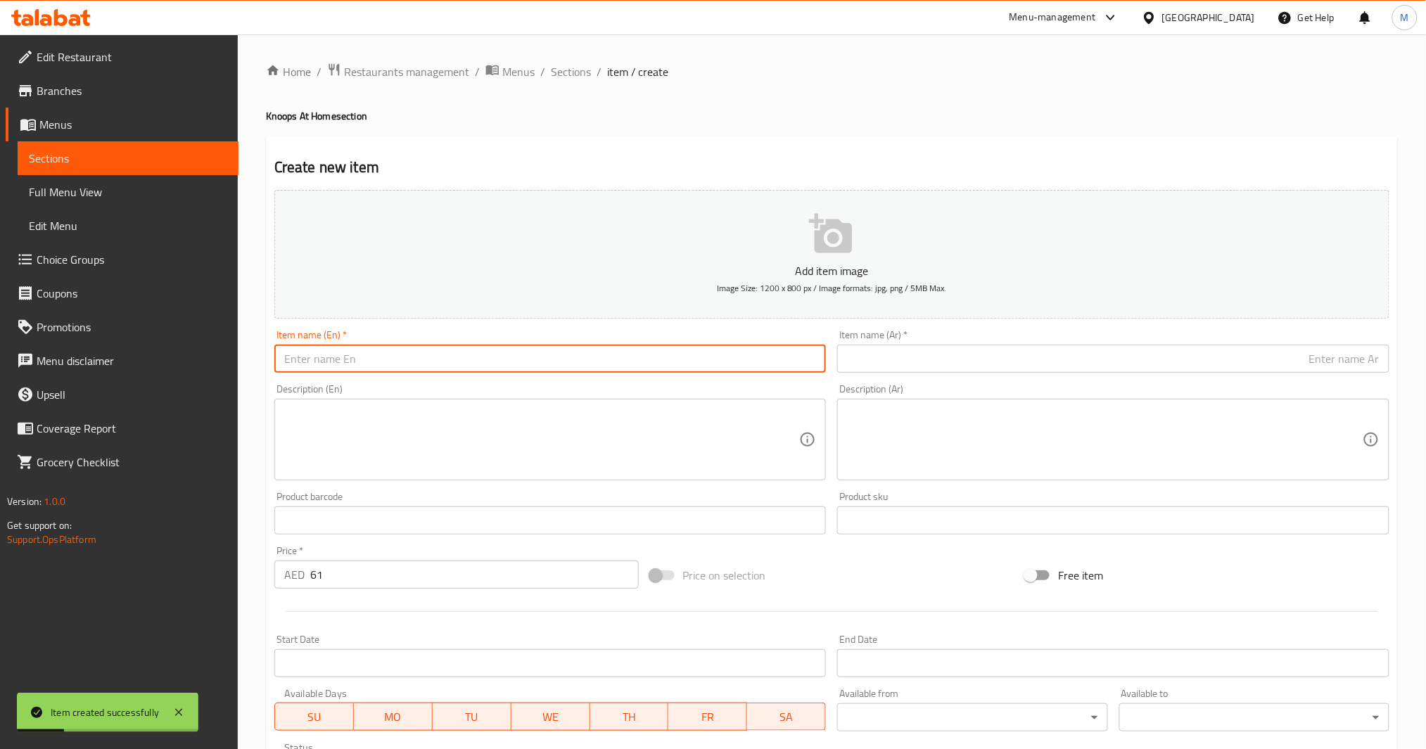
click at [400, 348] on input "text" at bounding box center [550, 359] width 552 height 28
paste input "رقائق الشوكولاتة الداكنة الإضافية بنسبة 72%"
paste input "Chocolate Flakes"
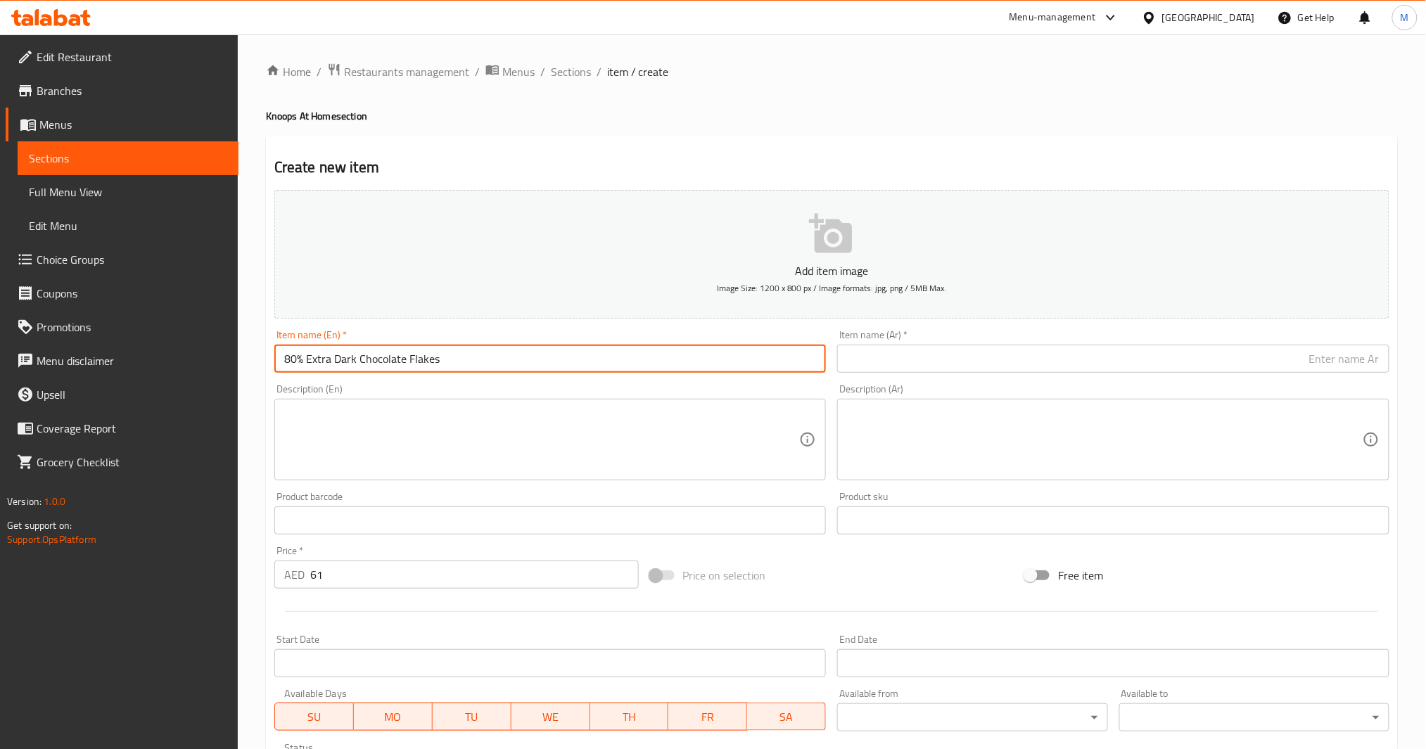
type input "80% Extra Dark Chocolate Flakes"
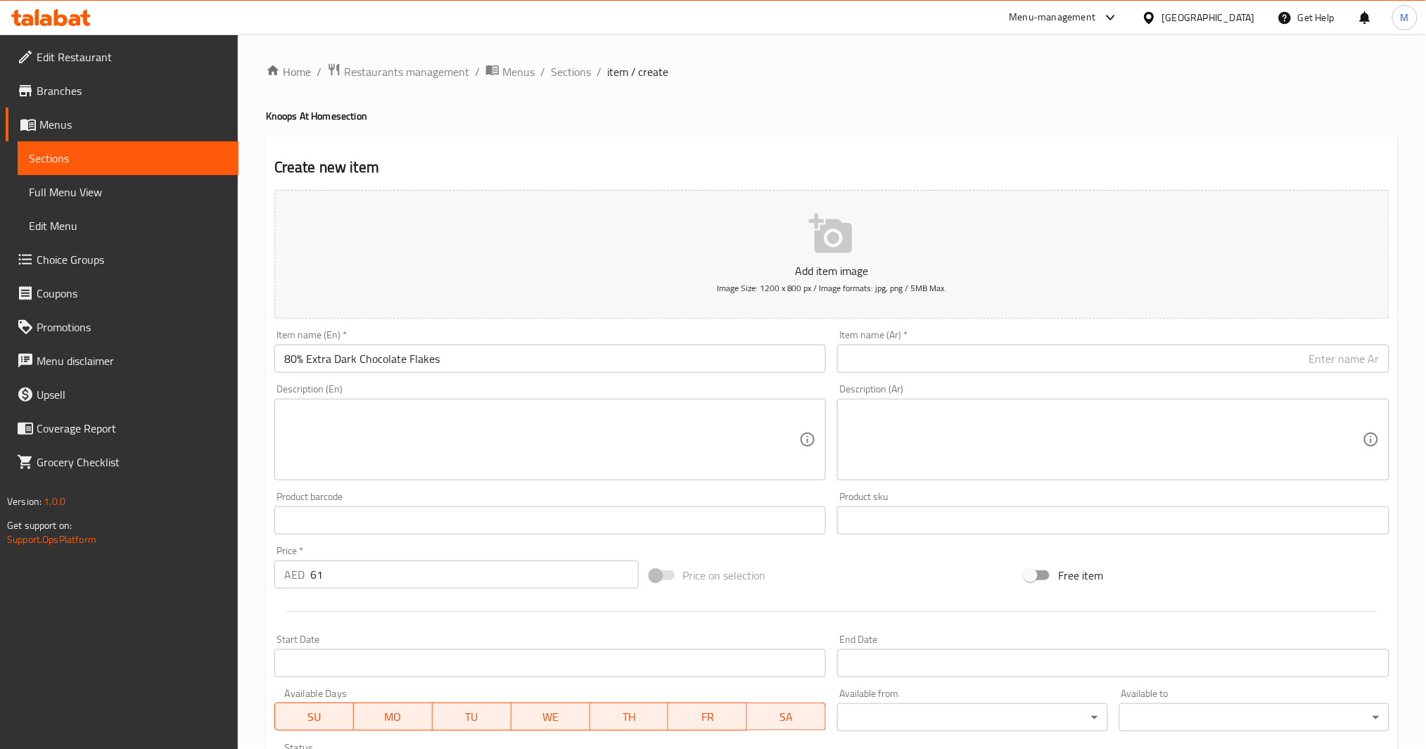
click at [917, 357] on input "text" at bounding box center [1113, 359] width 552 height 28
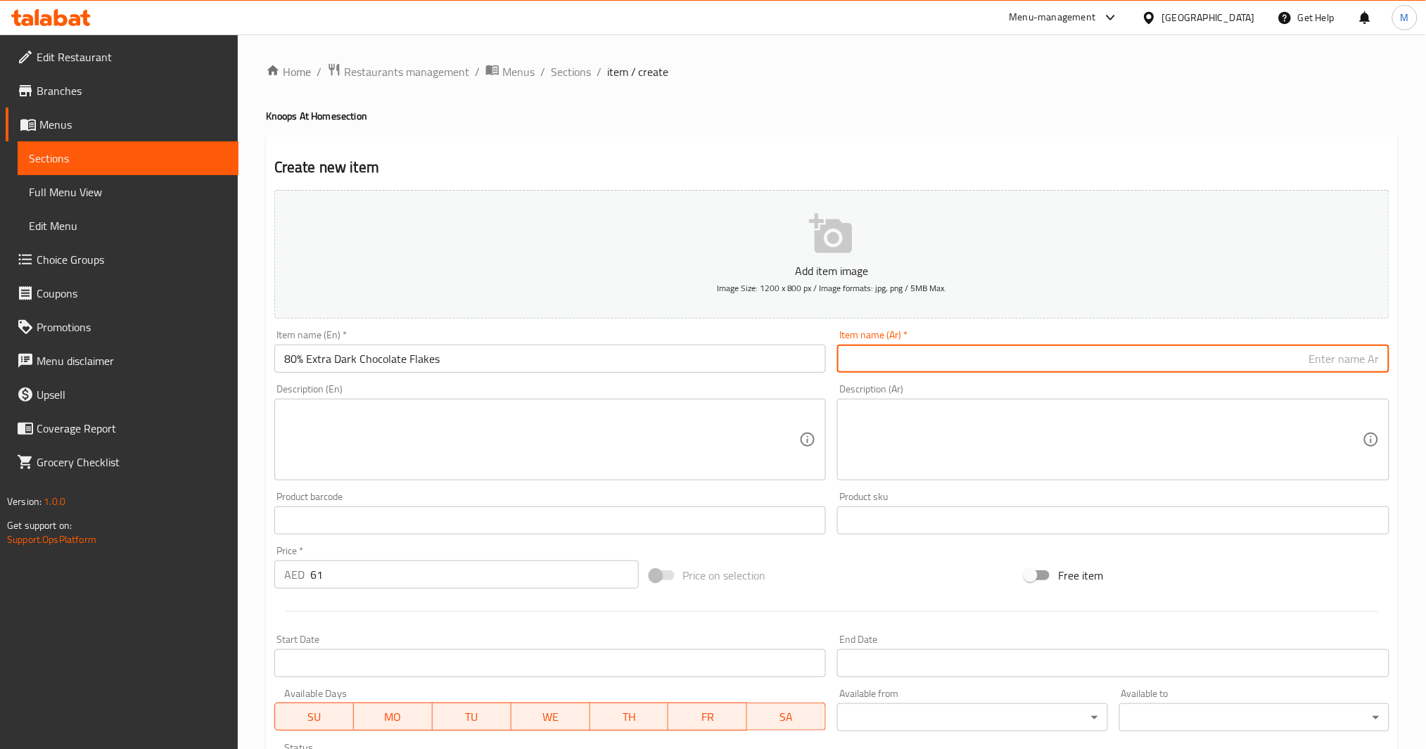
paste input "رقائق الشوكولاتة الداكنة الإضافية بنسبة 80%"
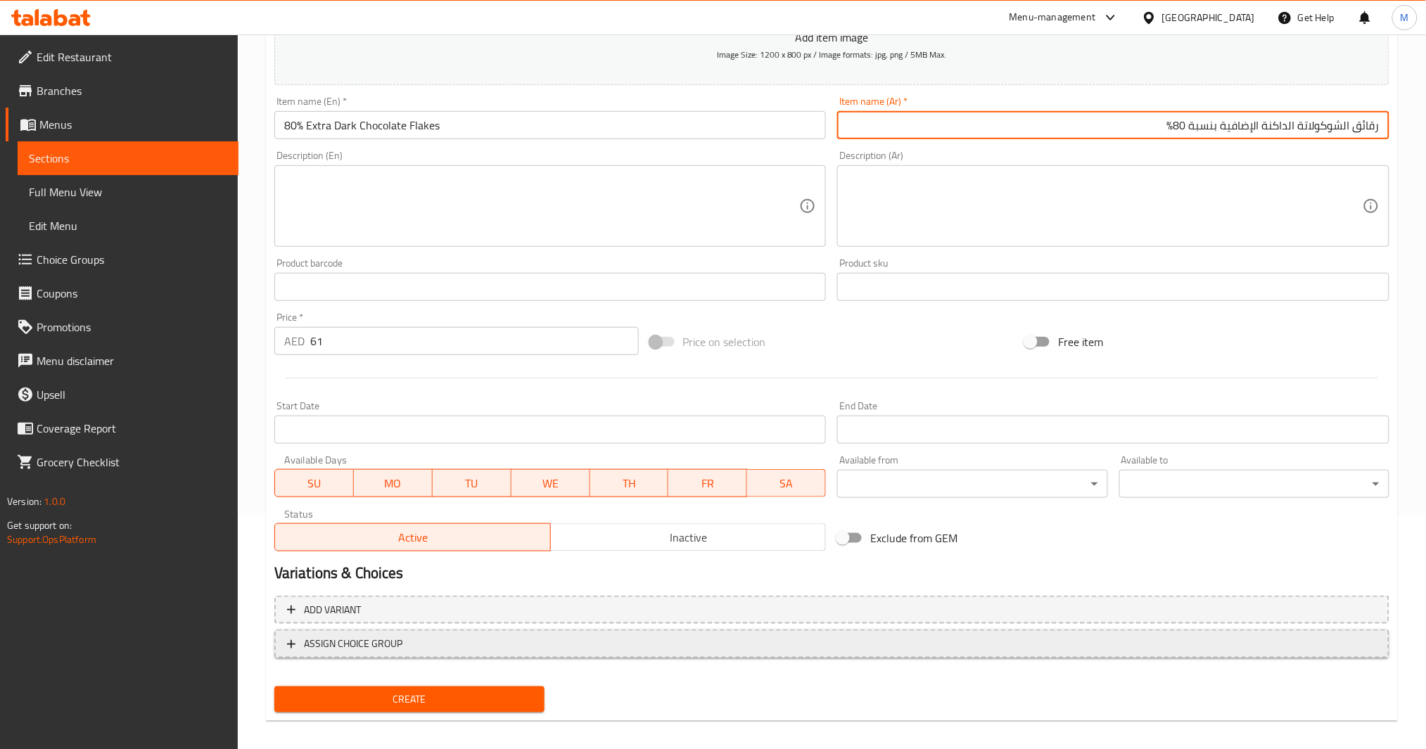
scroll to position [242, 0]
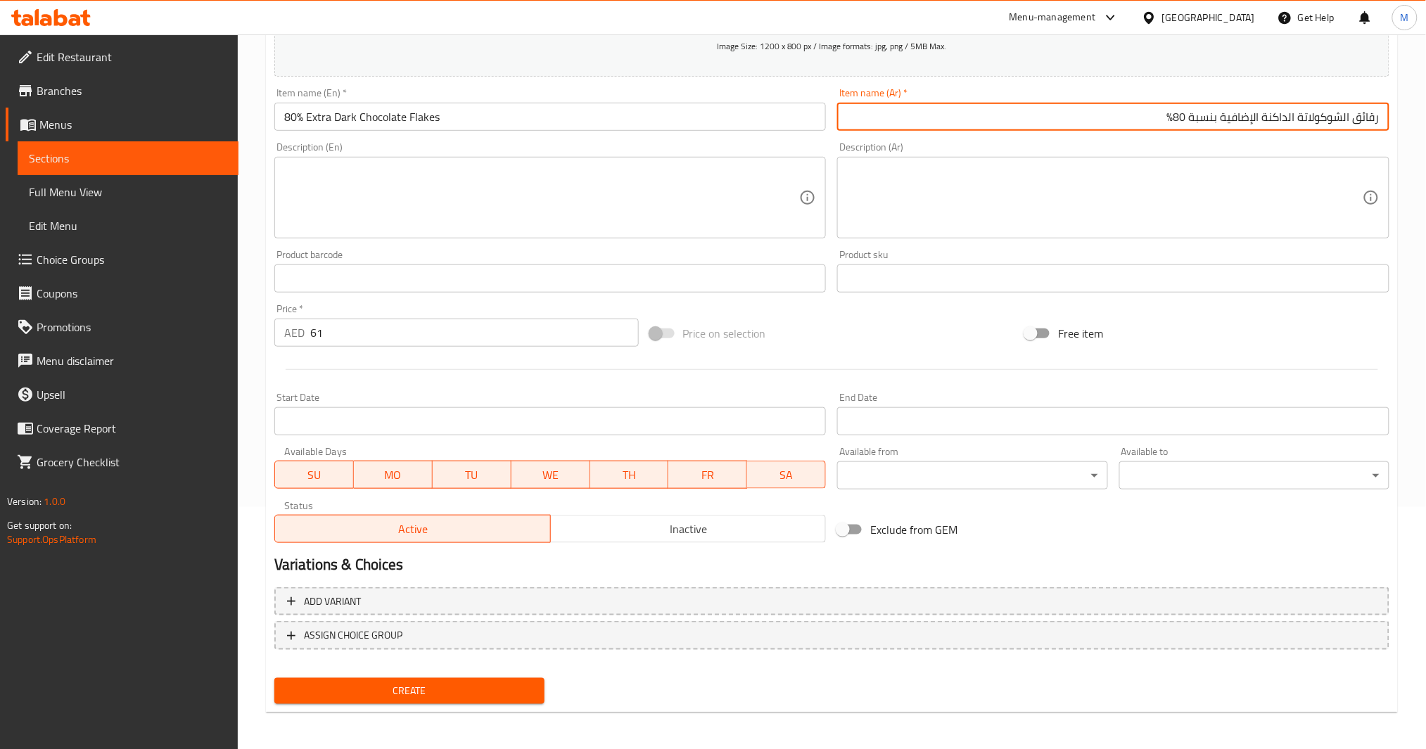
type input "رقائق الشوكولاتة الداكنة الإضافية بنسبة 80%"
click at [424, 692] on span "Create" at bounding box center [410, 692] width 248 height 18
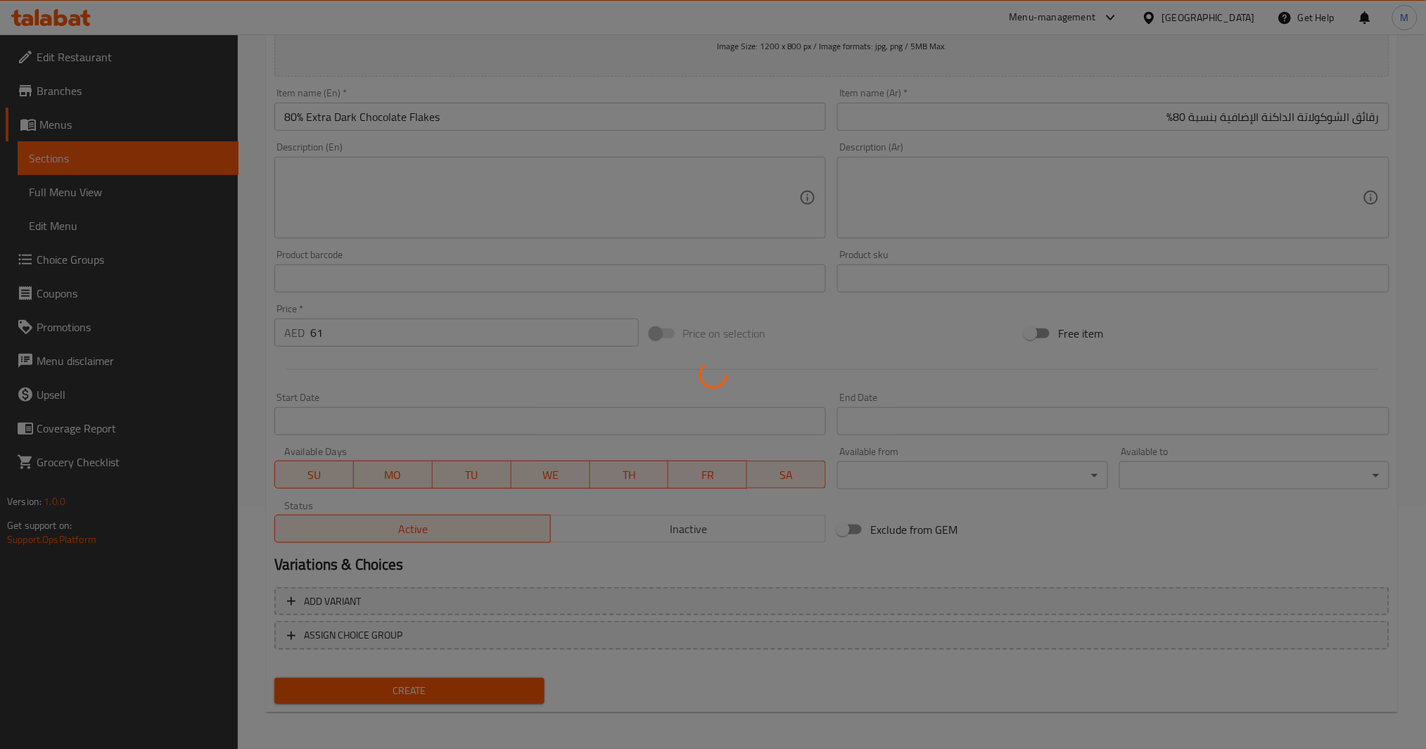
type input "0"
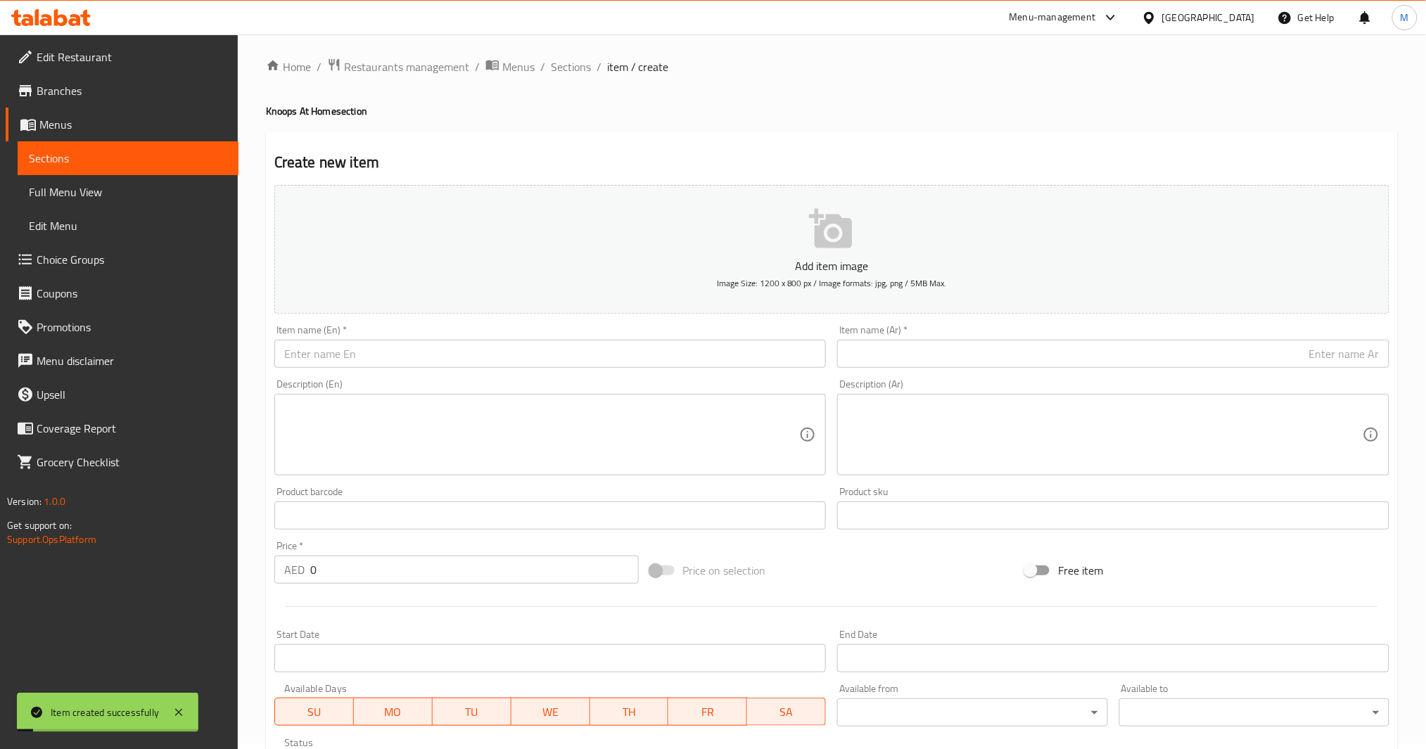
scroll to position [0, 0]
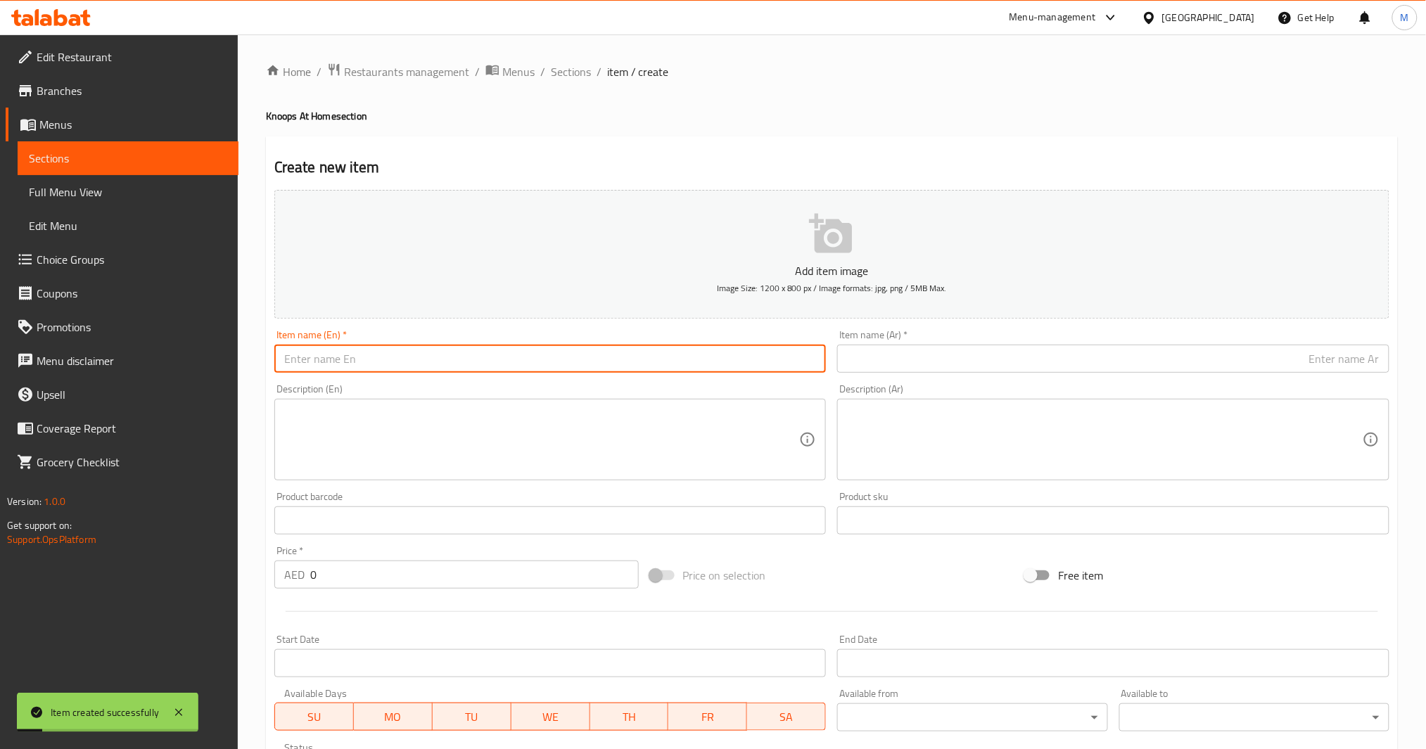
click at [345, 366] on input "text" at bounding box center [550, 359] width 552 height 28
type input "100% Extra Dark Chocolate Flakes"
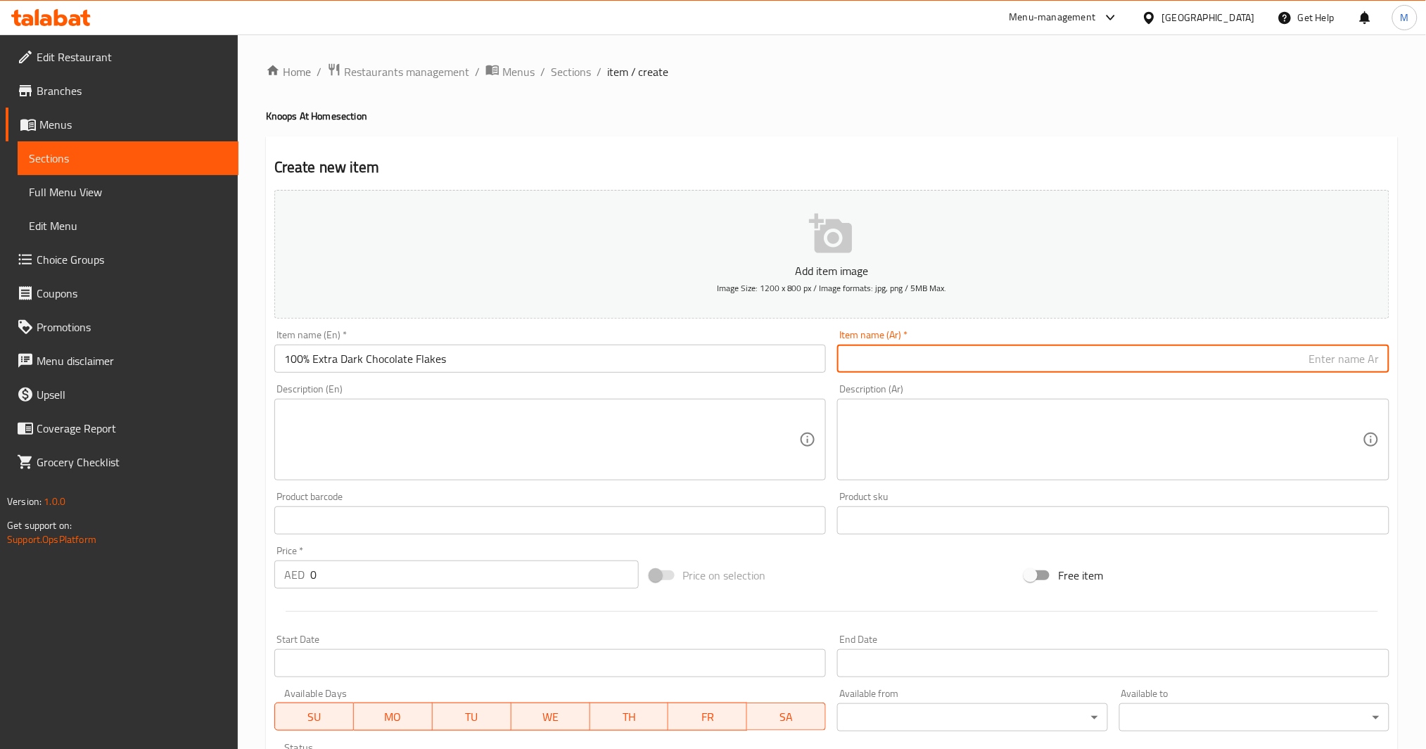
click at [909, 366] on input "text" at bounding box center [1113, 359] width 552 height 28
paste input "رقائق الشوكولاتة الداكنة الإضافية 100%"
type input "رقائق الشوكولاتة الداكنة الإضافية 100%"
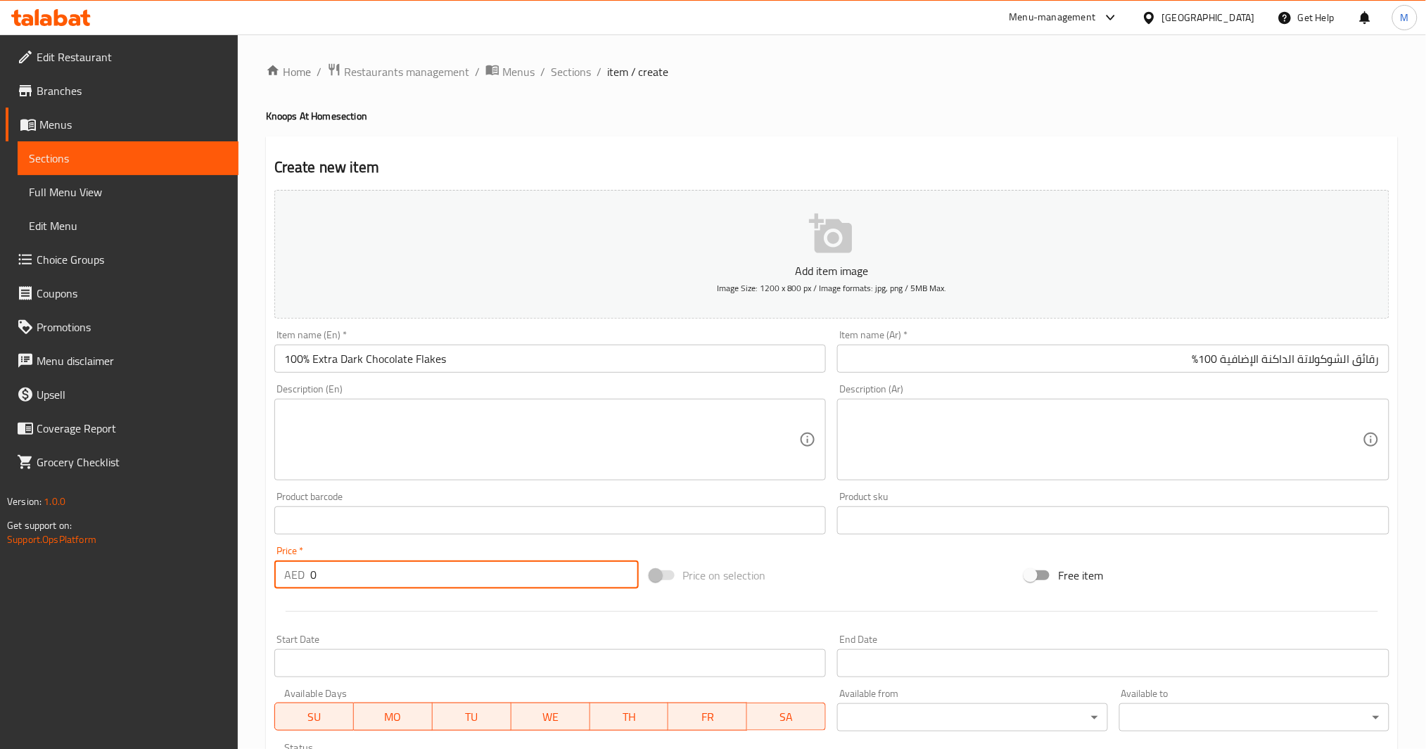
drag, startPoint x: 345, startPoint y: 571, endPoint x: 270, endPoint y: 581, distance: 75.1
click at [270, 581] on div "Price   * AED 0 Price *" at bounding box center [457, 567] width 376 height 54
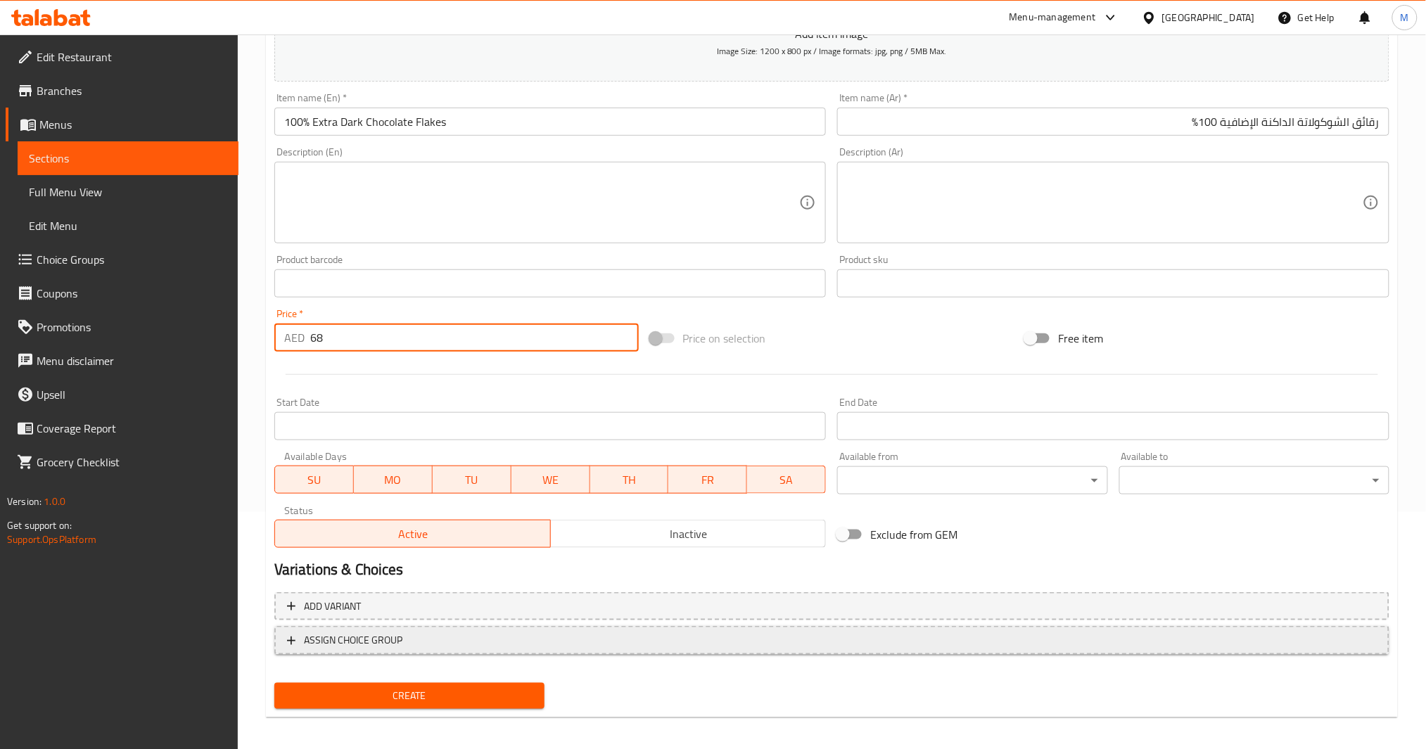
scroll to position [242, 0]
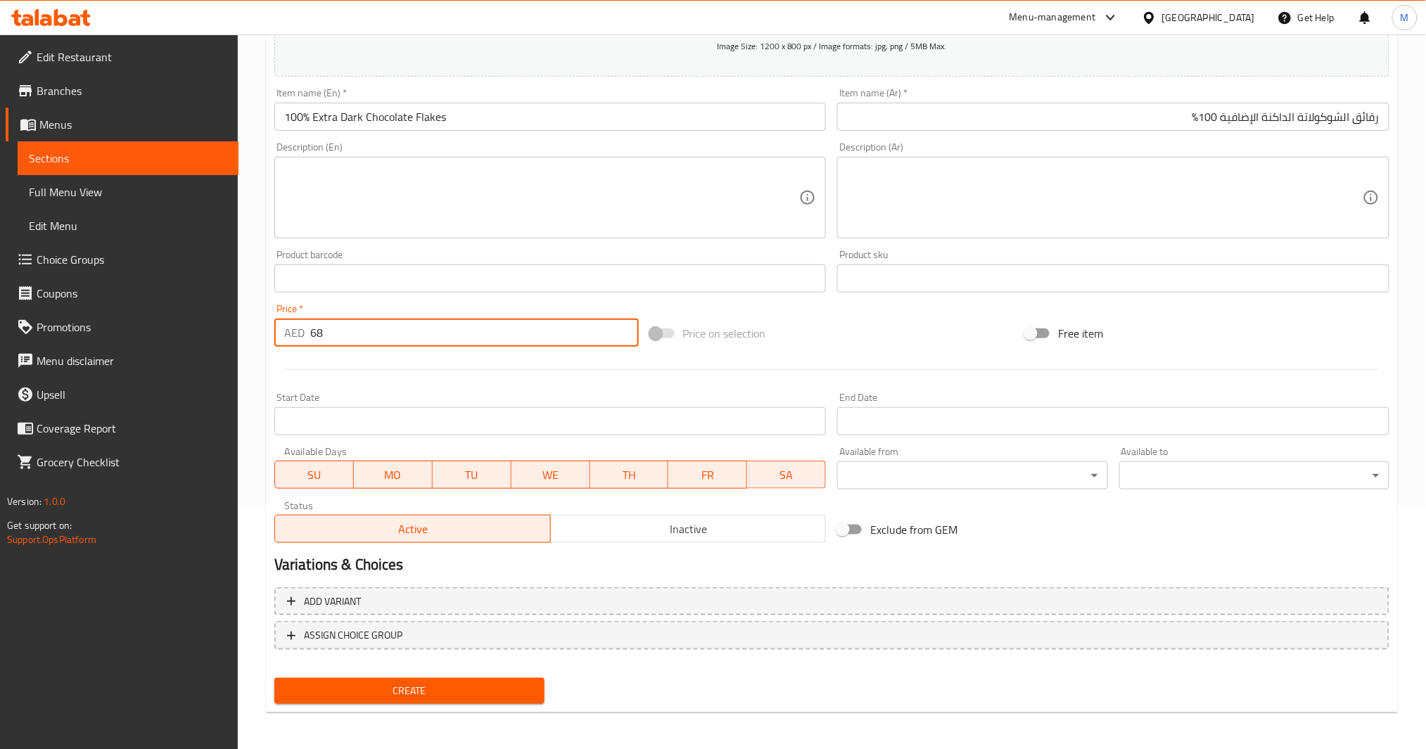
type input "68"
click at [400, 683] on span "Create" at bounding box center [410, 692] width 248 height 18
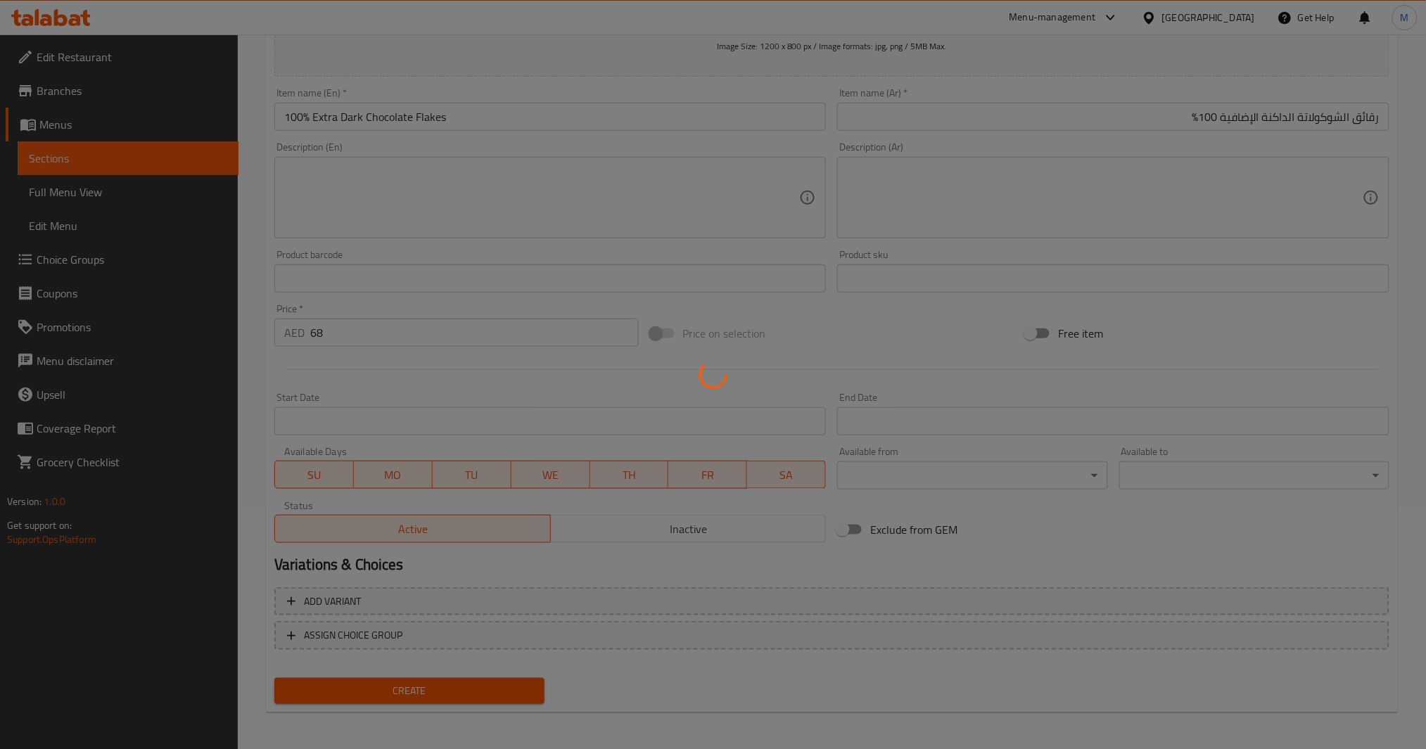
type input "0"
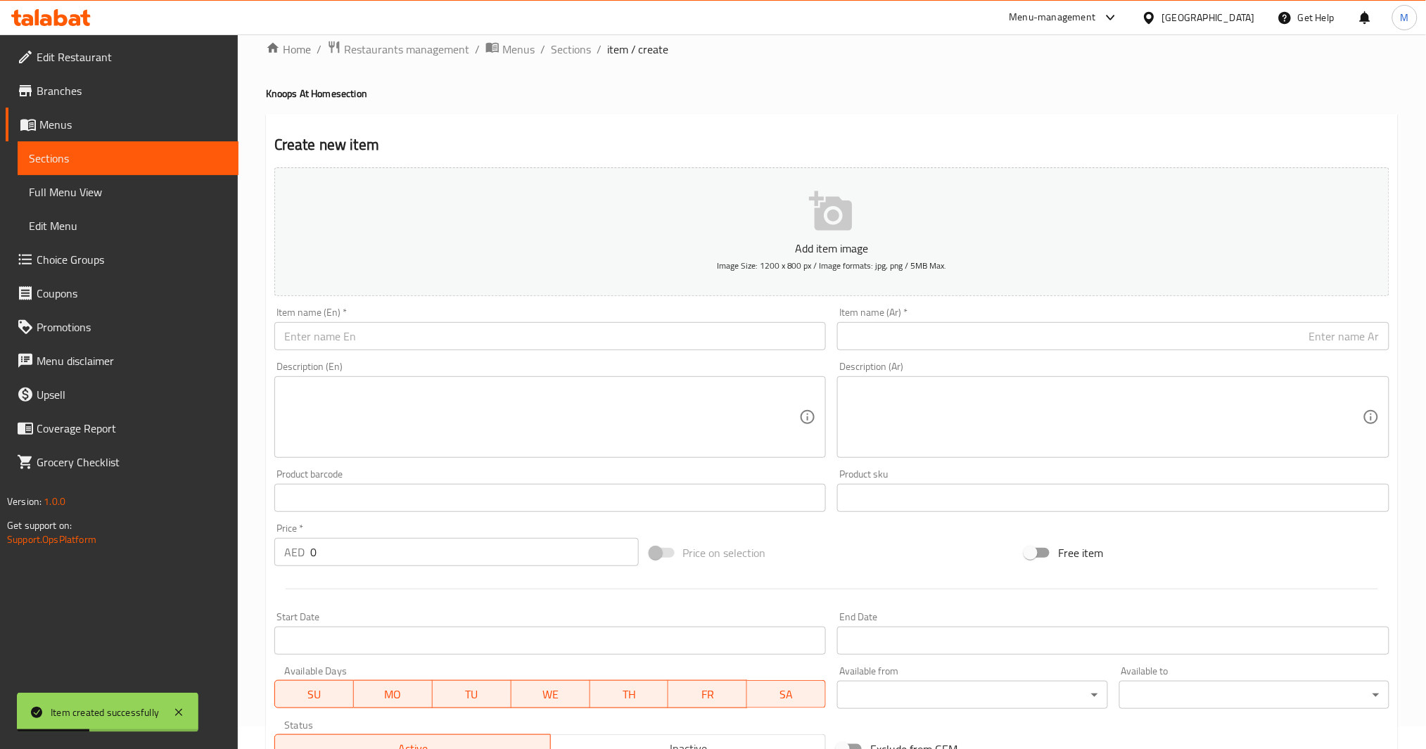
scroll to position [0, 0]
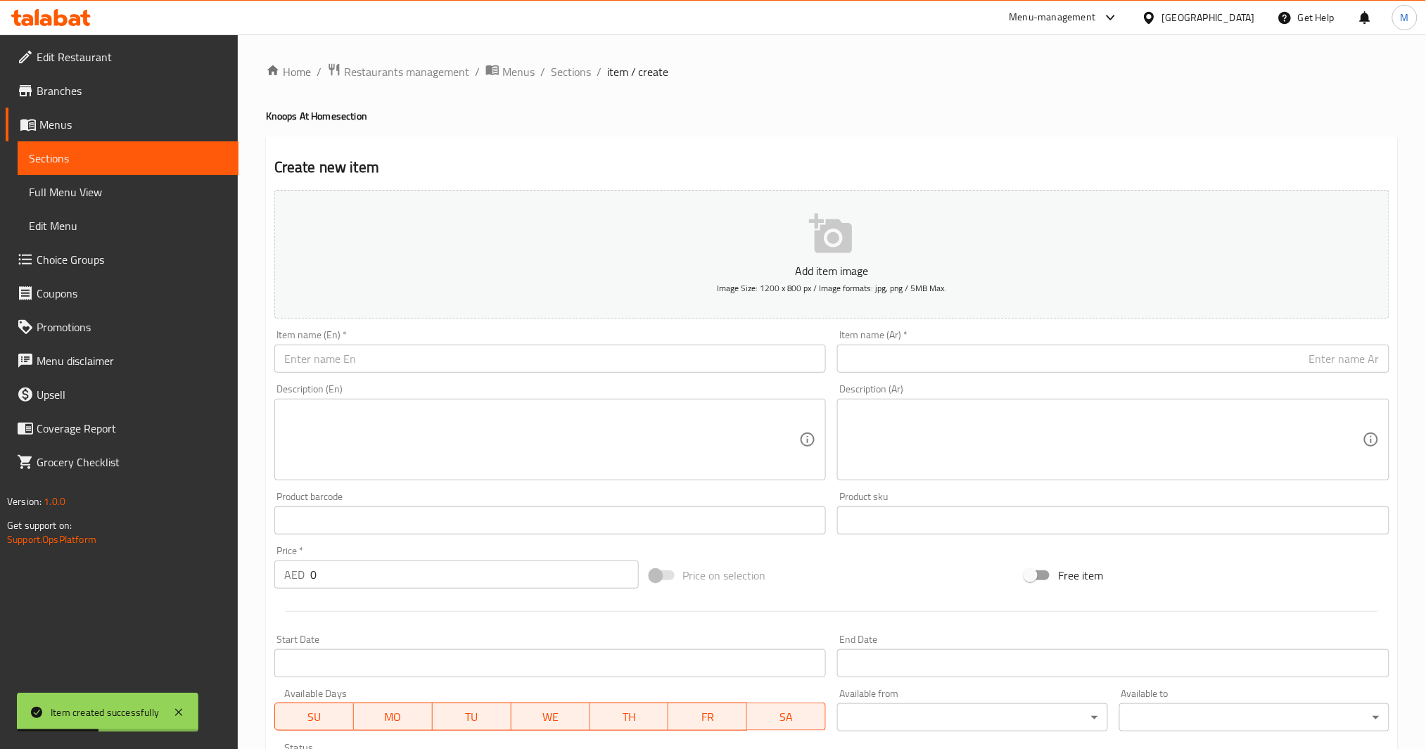
click at [462, 357] on input "text" at bounding box center [550, 359] width 552 height 28
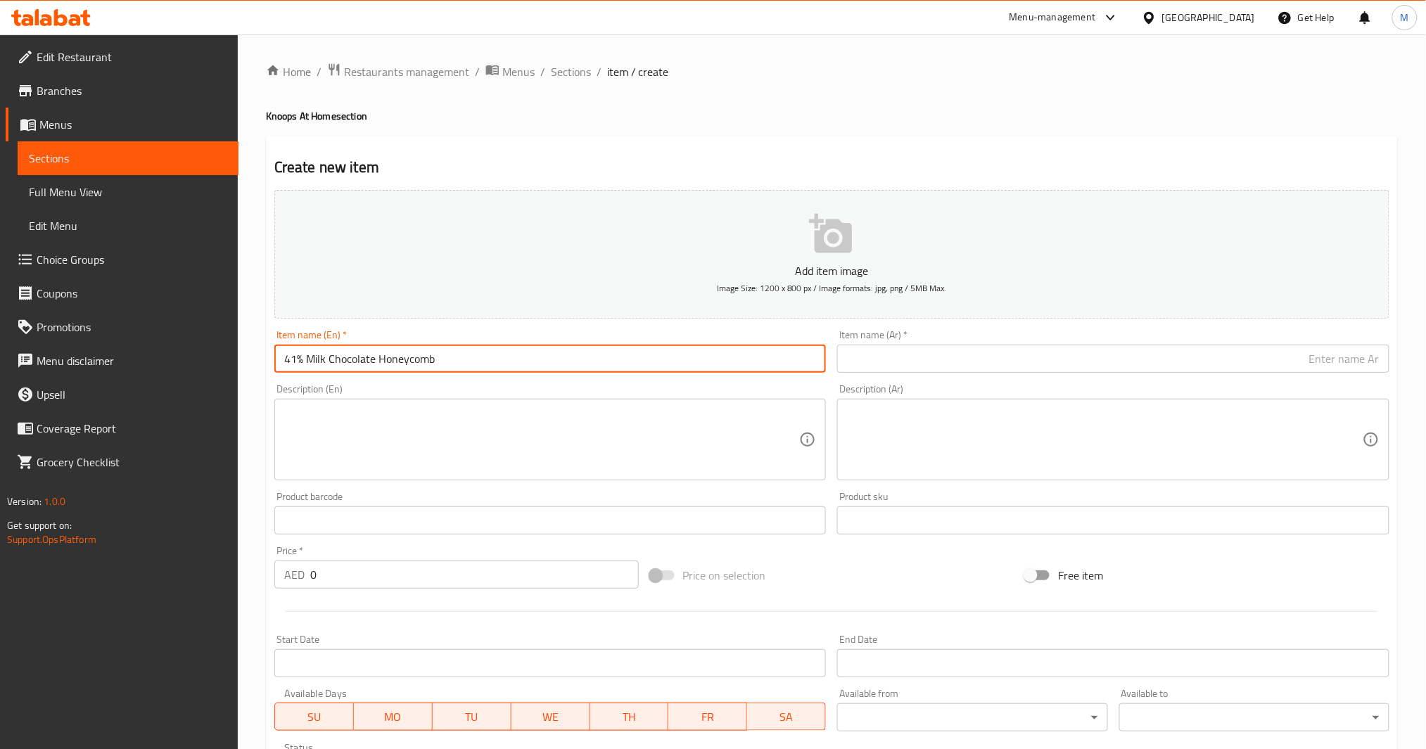
type input "41% Milk Chocolate Honeycomb"
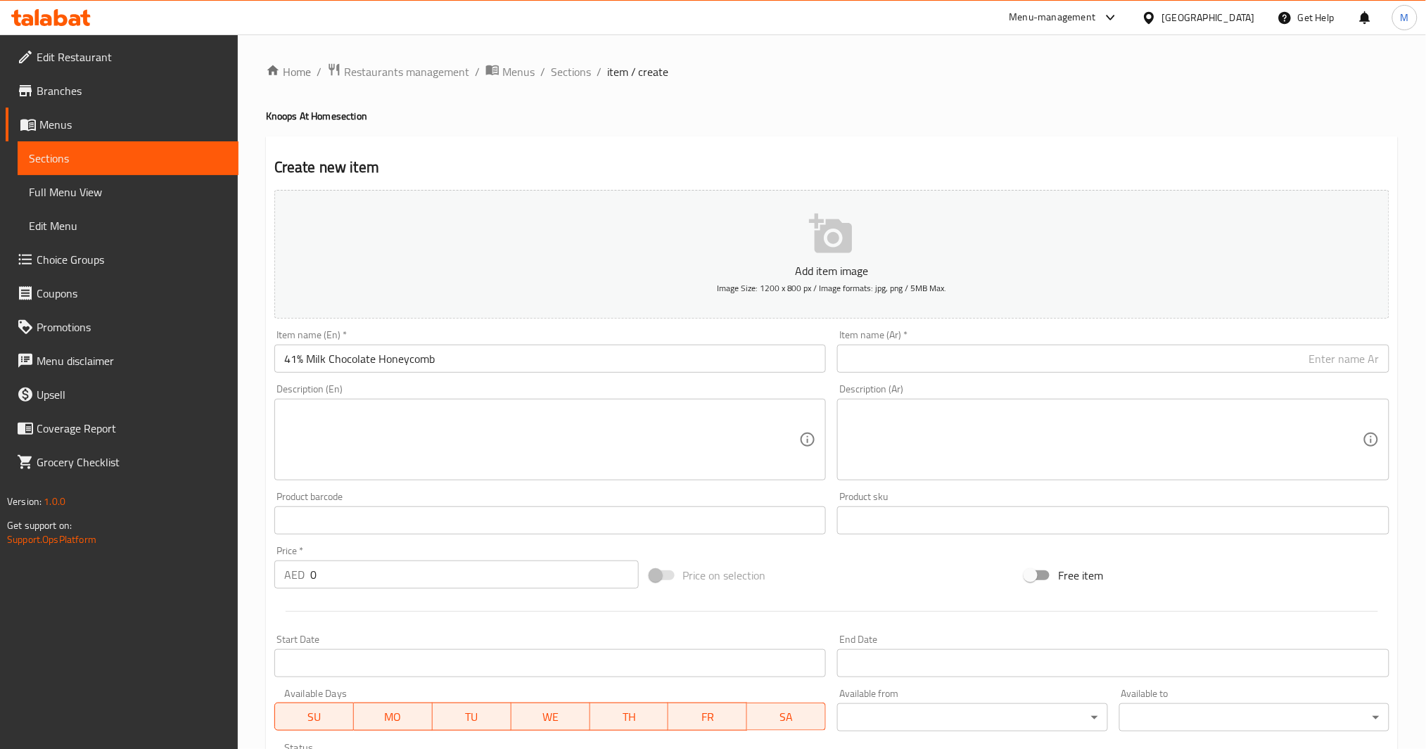
paste input "41% شوكولاتة الحليب قرص العسل"
click at [925, 353] on input "41% شوكولاتة الحليب قرص العسل" at bounding box center [1113, 359] width 552 height 28
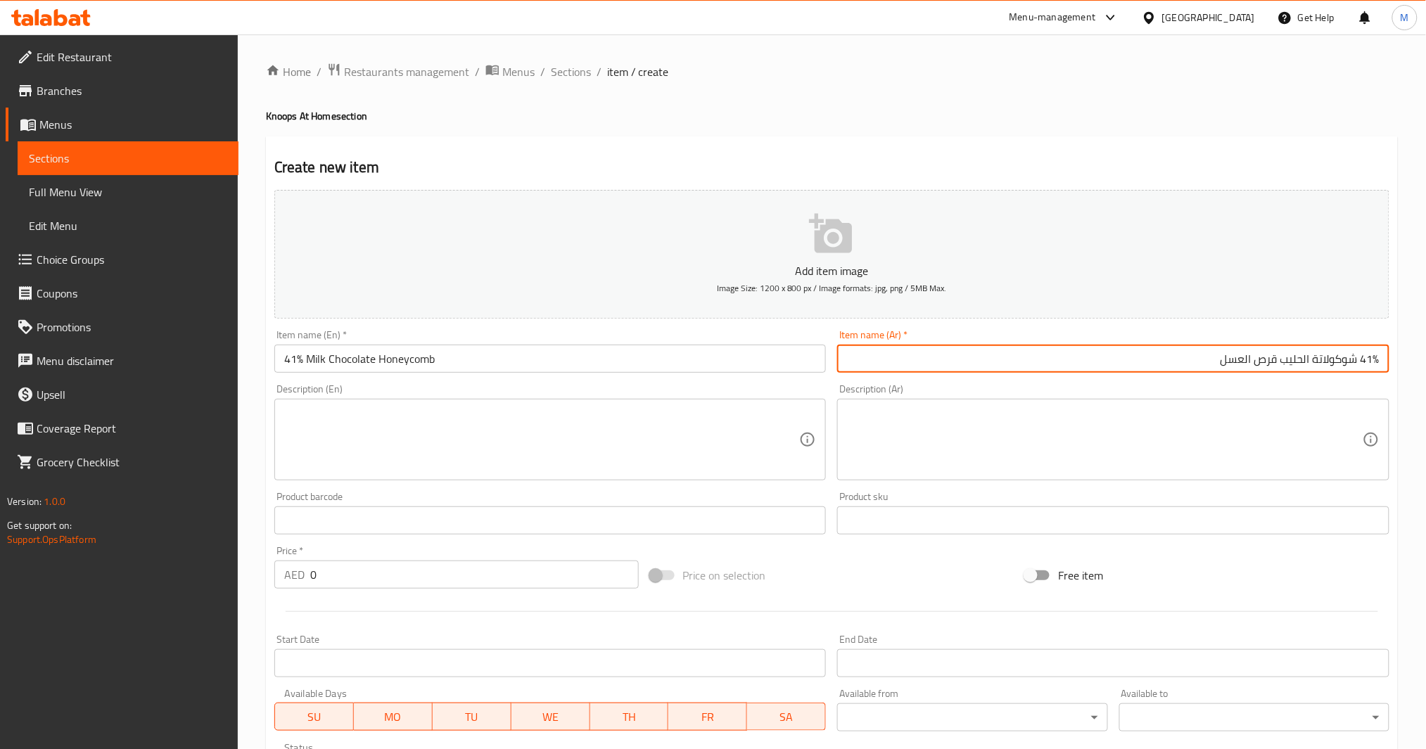
click at [392, 359] on input "41% Milk Chocolate Honeycomb" at bounding box center [550, 359] width 552 height 28
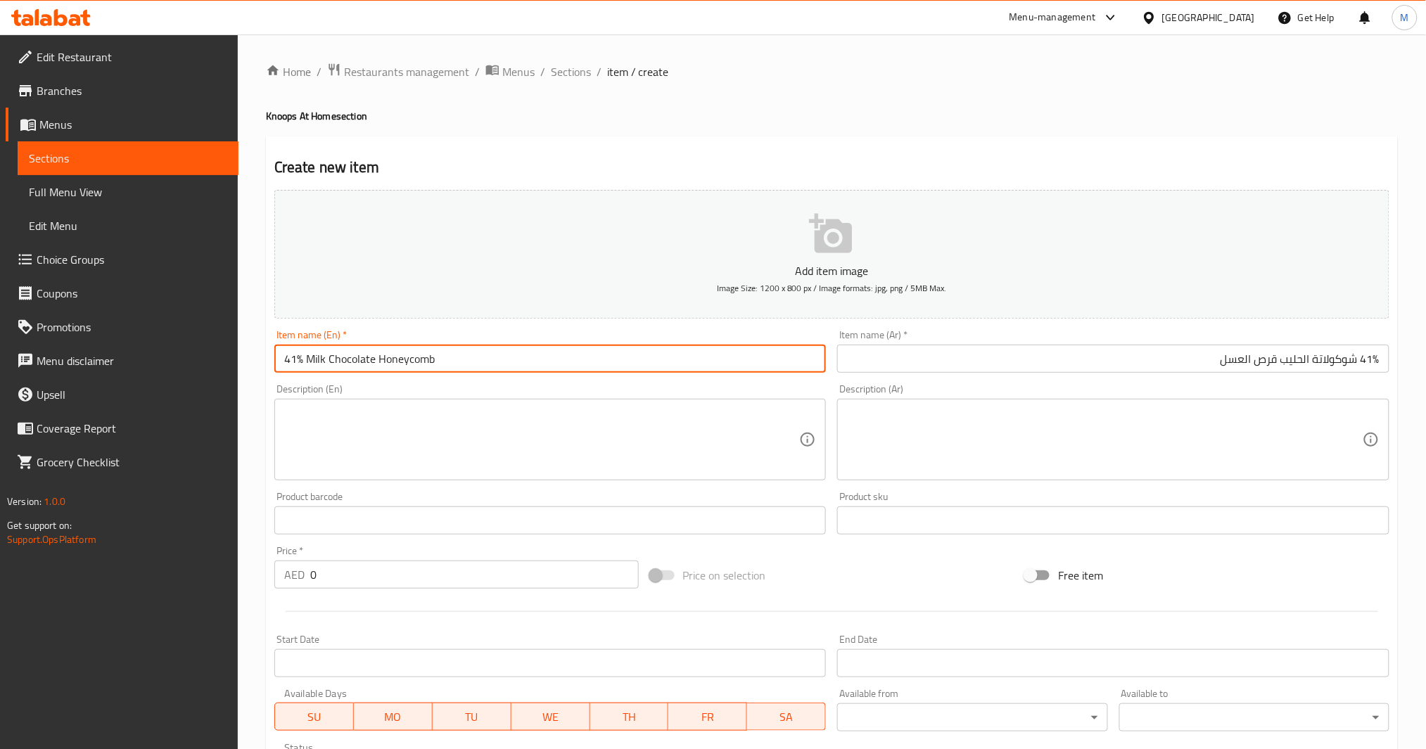
click at [392, 359] on input "41% Milk Chocolate Honeycomb" at bounding box center [550, 359] width 552 height 28
click at [1266, 355] on input "41% شوكولاتة الحليب قرص العسل" at bounding box center [1113, 359] width 552 height 28
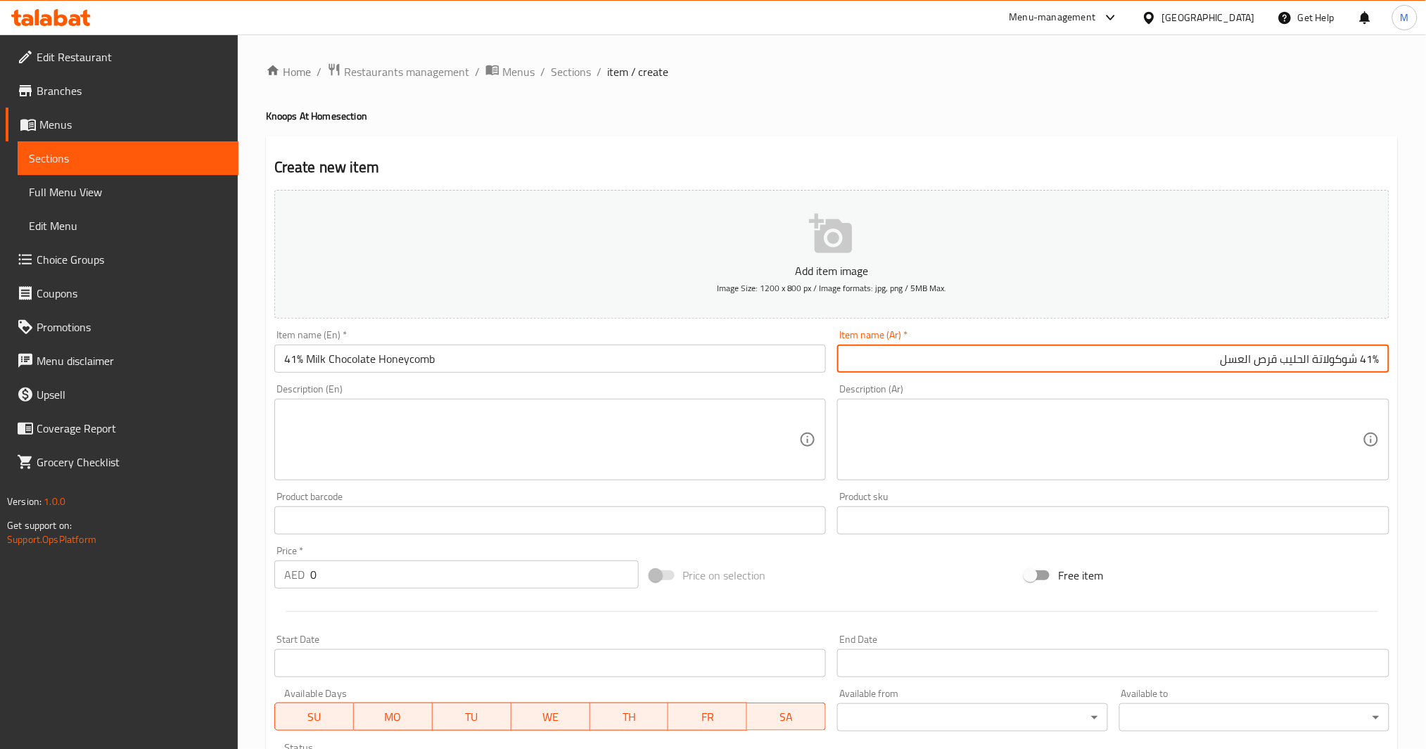
drag, startPoint x: 1266, startPoint y: 355, endPoint x: 1229, endPoint y: 365, distance: 38.6
click at [1229, 365] on input "41% شوكولاتة الحليب قرص العسل" at bounding box center [1113, 359] width 552 height 28
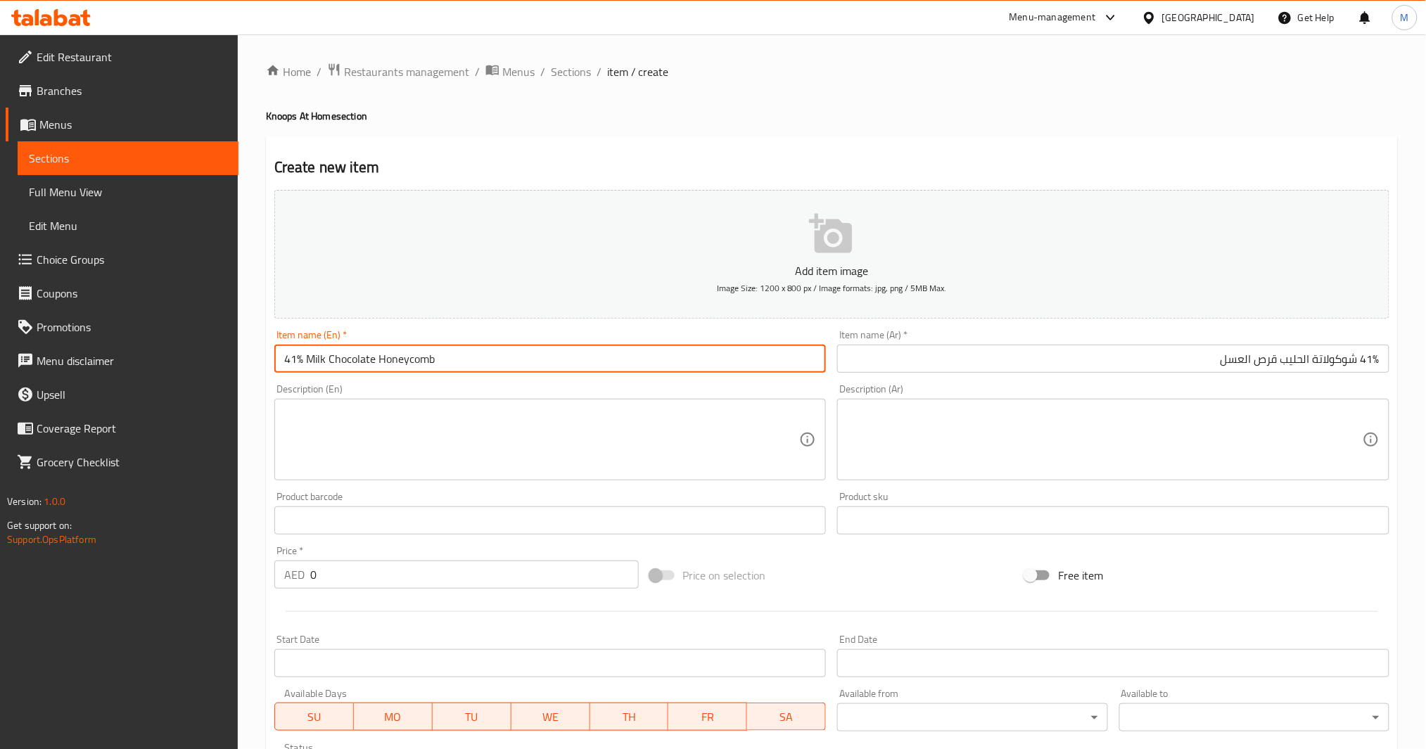
drag, startPoint x: 403, startPoint y: 361, endPoint x: 438, endPoint y: 361, distance: 34.5
click at [438, 361] on input "41% Milk Chocolate Honeycomb" at bounding box center [550, 359] width 552 height 28
drag, startPoint x: 438, startPoint y: 361, endPoint x: 424, endPoint y: 363, distance: 13.5
click at [424, 363] on input "41% Milk Chocolate Honeycomb" at bounding box center [550, 359] width 552 height 28
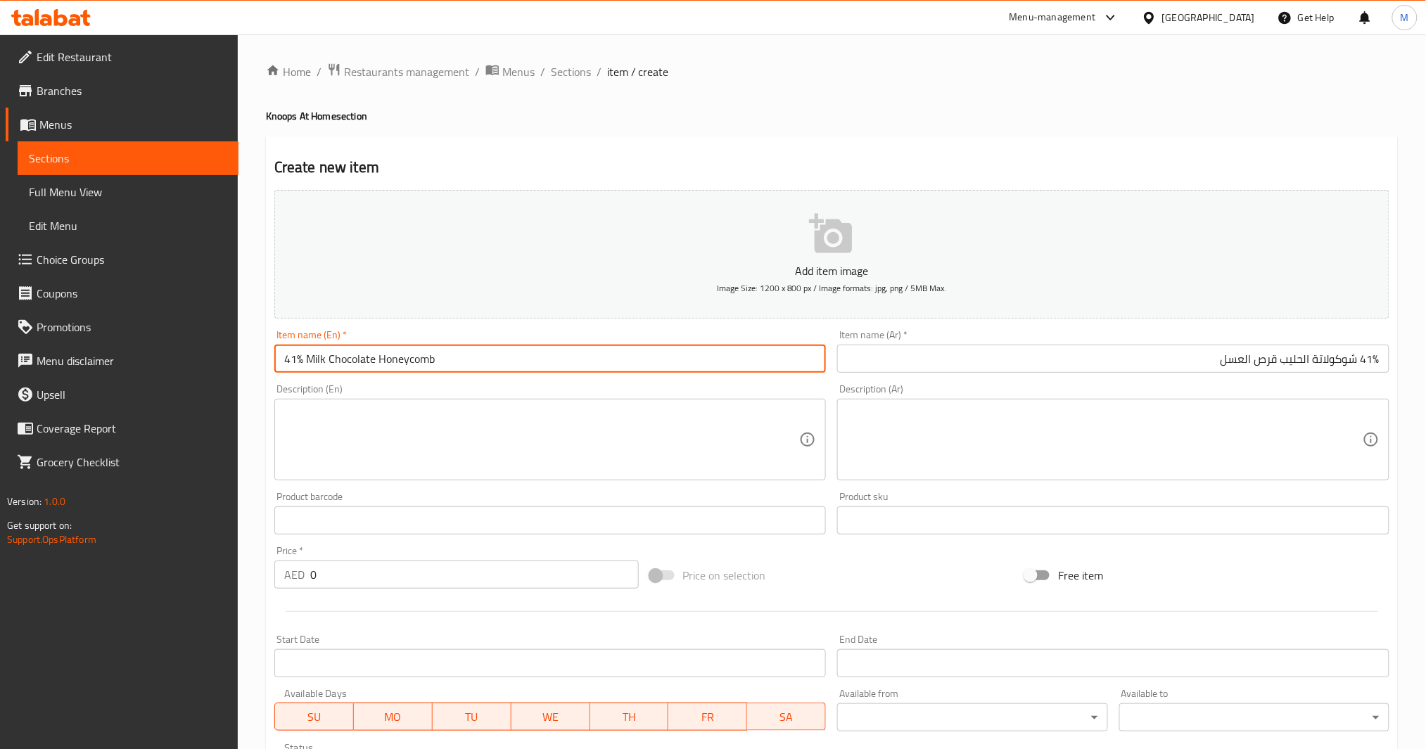
click at [422, 363] on input "41% Milk Chocolate Honeycomb" at bounding box center [550, 359] width 552 height 28
drag, startPoint x: 410, startPoint y: 367, endPoint x: 380, endPoint y: 367, distance: 29.6
click at [380, 367] on input "41% Milk Chocolate Honeycomb" at bounding box center [550, 359] width 552 height 28
drag, startPoint x: 407, startPoint y: 352, endPoint x: 395, endPoint y: 356, distance: 13.4
click at [1268, 362] on input "41% شوكولاتة الحليب قرص العسل" at bounding box center [1113, 359] width 552 height 28
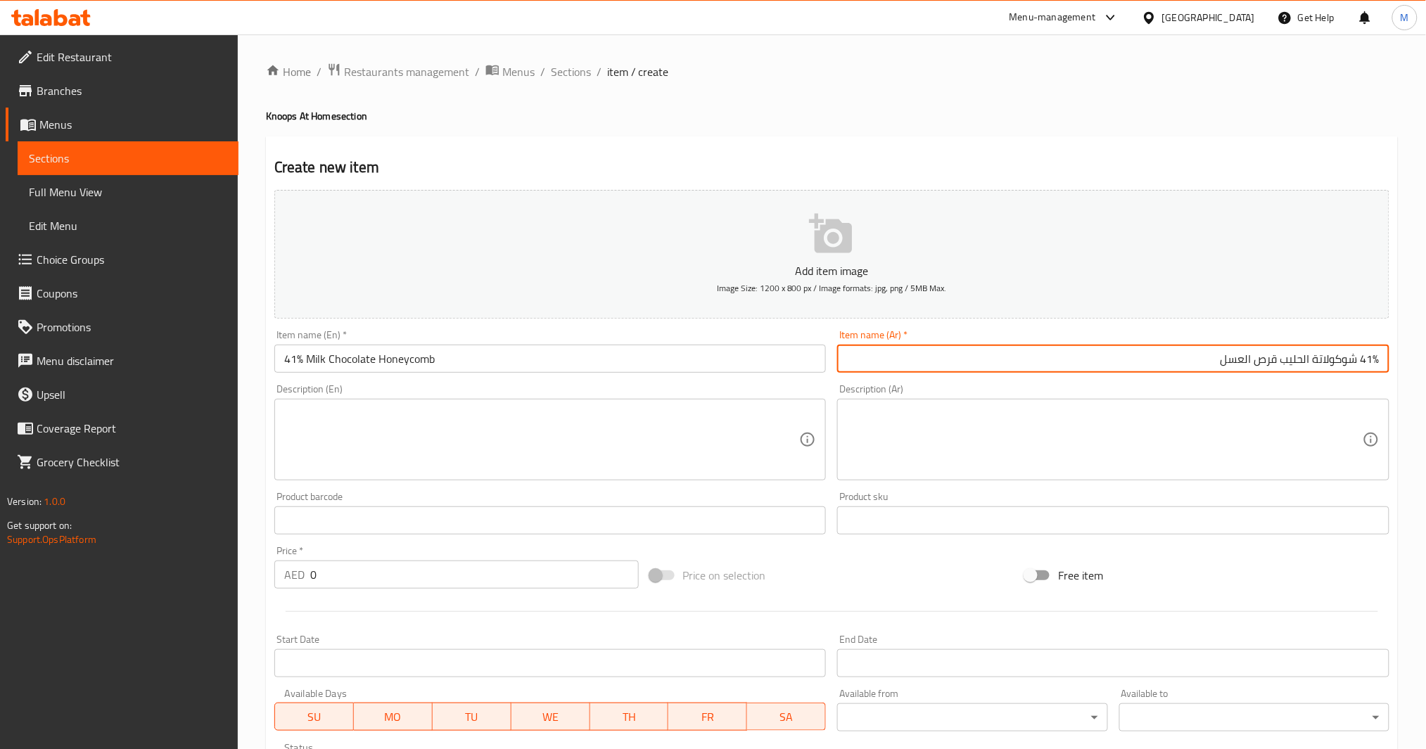
drag, startPoint x: 1268, startPoint y: 362, endPoint x: 1234, endPoint y: 363, distance: 33.8
click at [1234, 363] on input "41% شوكولاتة الحليب قرص العسل" at bounding box center [1113, 359] width 552 height 28
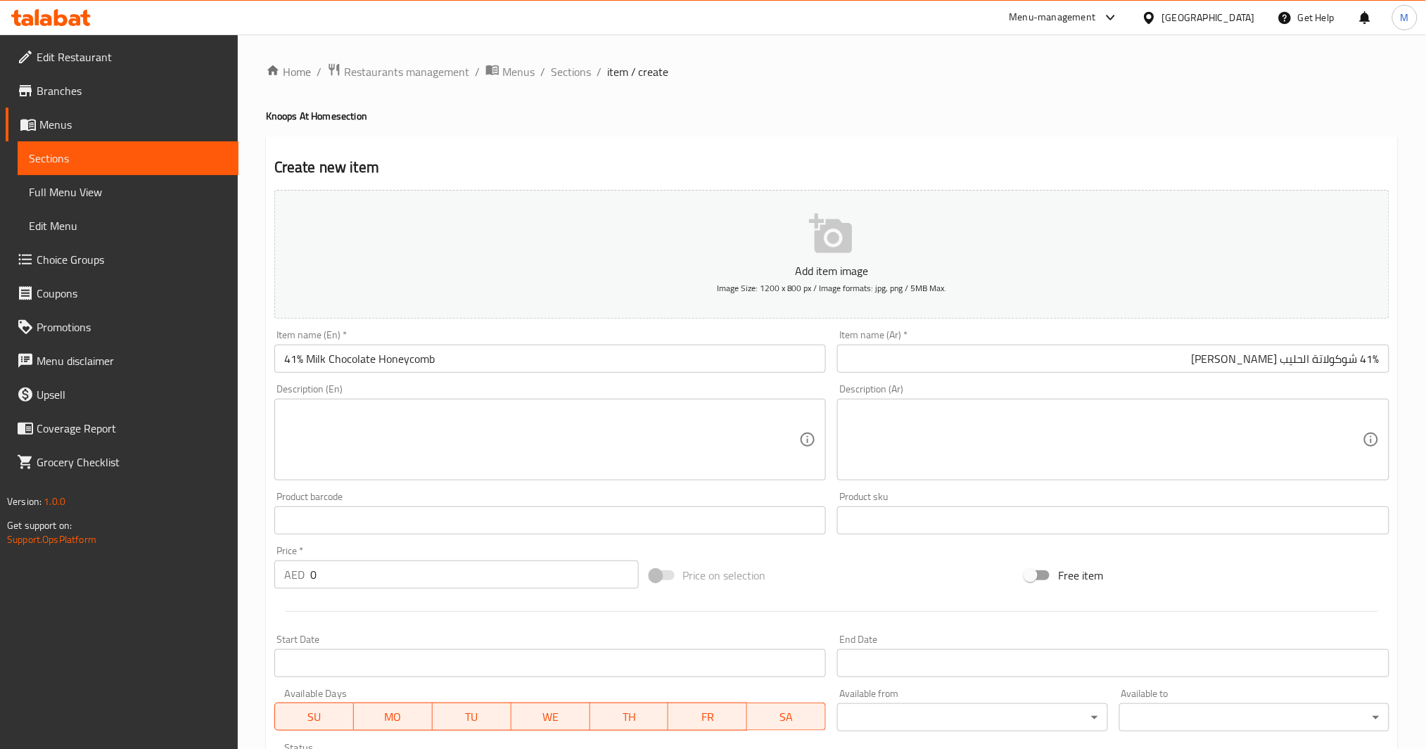
click at [410, 364] on input "41% Milk Chocolate Honeycomb" at bounding box center [550, 359] width 552 height 28
click at [1242, 362] on input "41% شوكولاتة الحليب [PERSON_NAME]" at bounding box center [1113, 359] width 552 height 28
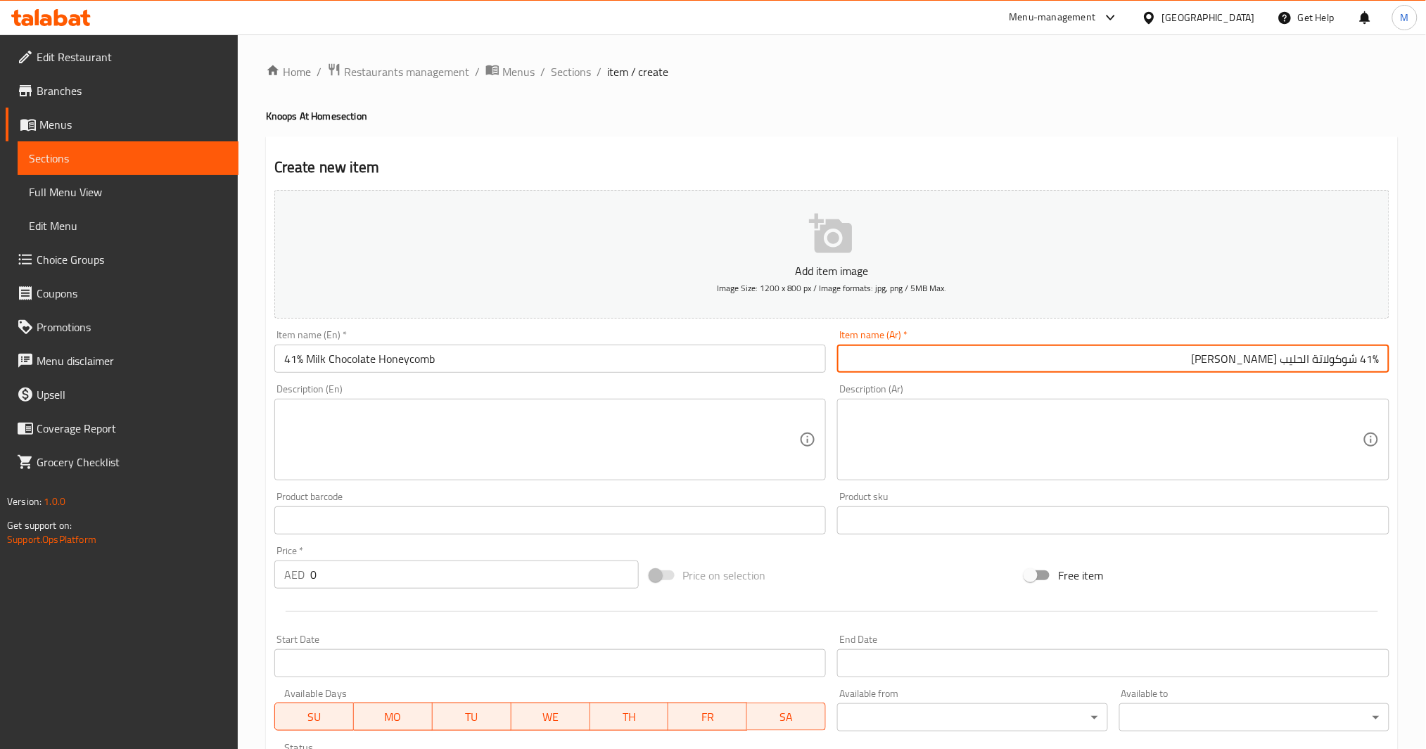
drag, startPoint x: 1242, startPoint y: 362, endPoint x: 1258, endPoint y: 364, distance: 16.4
click at [1258, 364] on input "41% شوكولاتة الحليب [PERSON_NAME]" at bounding box center [1113, 359] width 552 height 28
paste input "رص العسل"
type input "41% شوكولاتة الحليب قرص العسل"
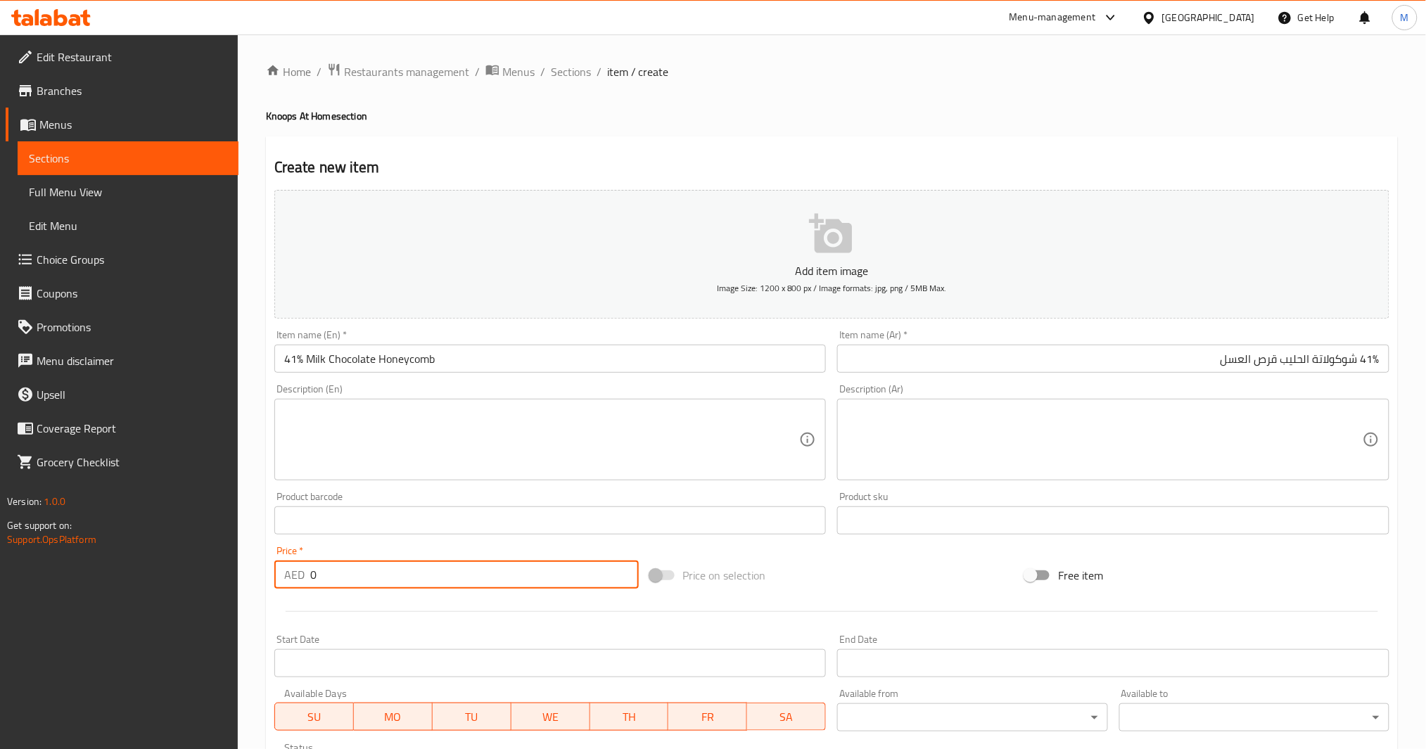
drag, startPoint x: 368, startPoint y: 570, endPoint x: 316, endPoint y: 631, distance: 80.4
click at [200, 592] on div "Edit Restaurant Branches Menus Sections Full Menu View Edit Menu Choice Groups …" at bounding box center [713, 514] width 1426 height 960
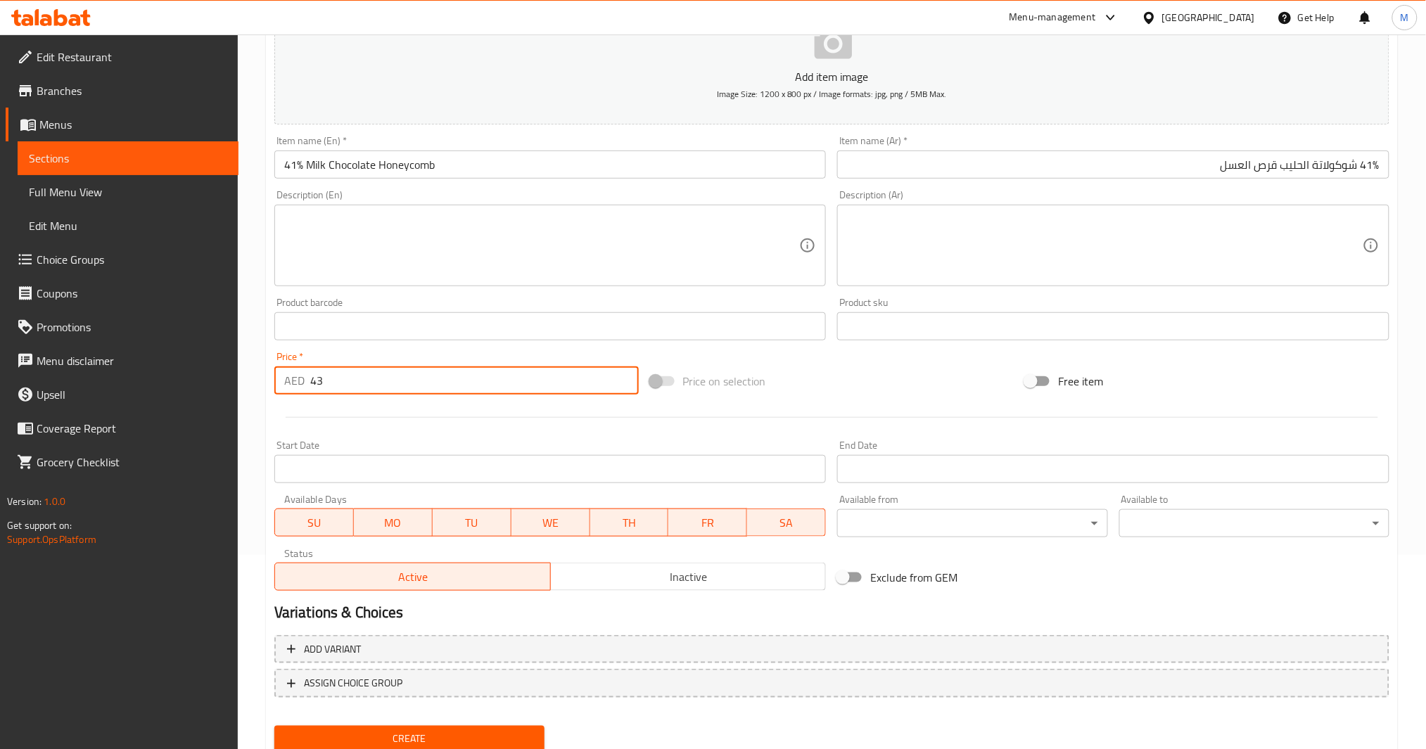
scroll to position [242, 0]
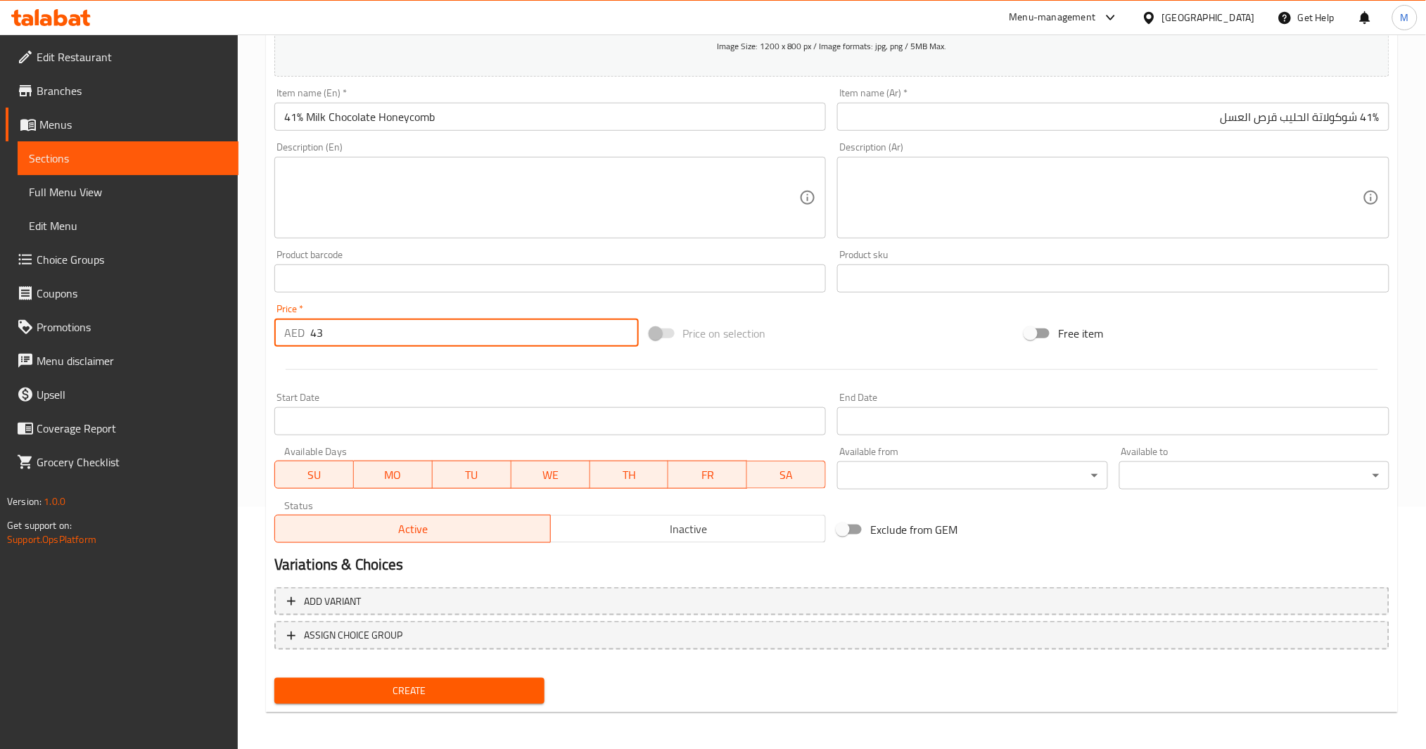
type input "43"
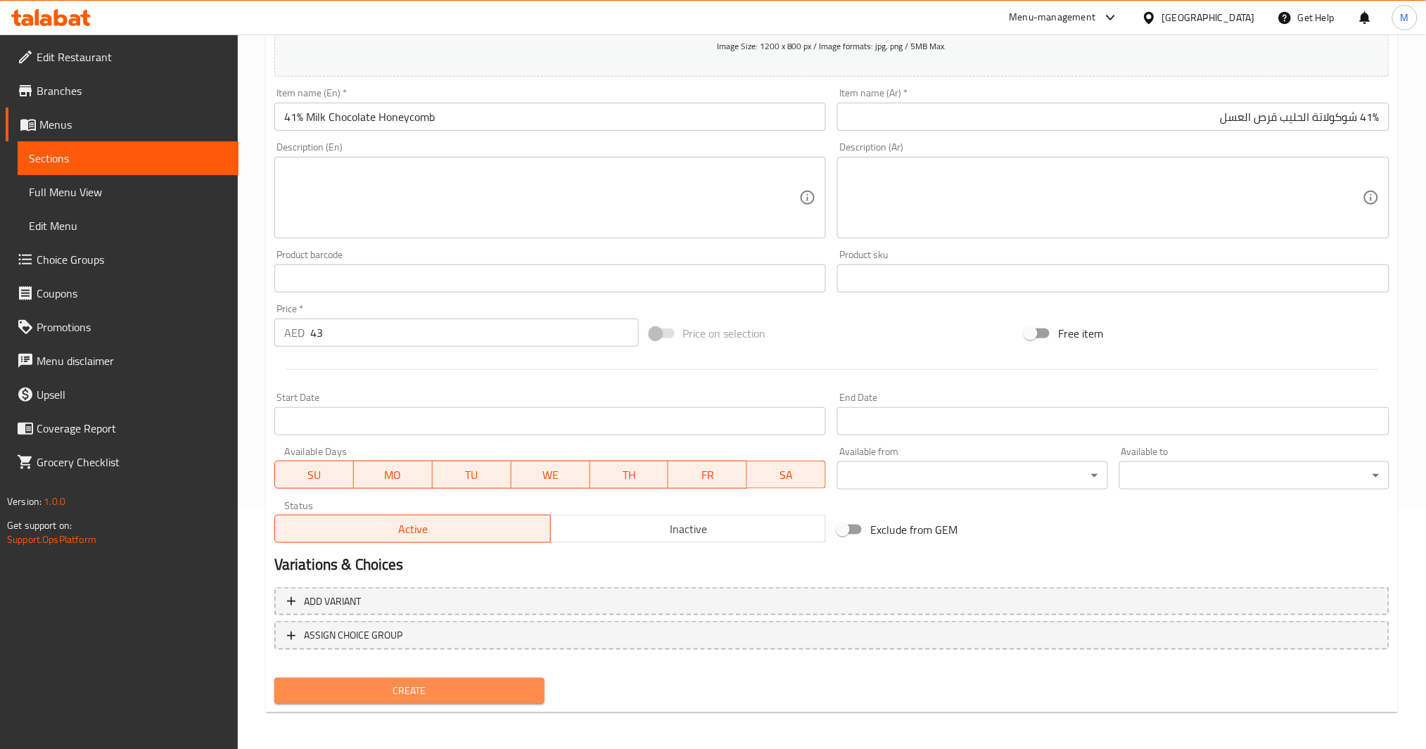
click at [448, 695] on span "Create" at bounding box center [410, 692] width 248 height 18
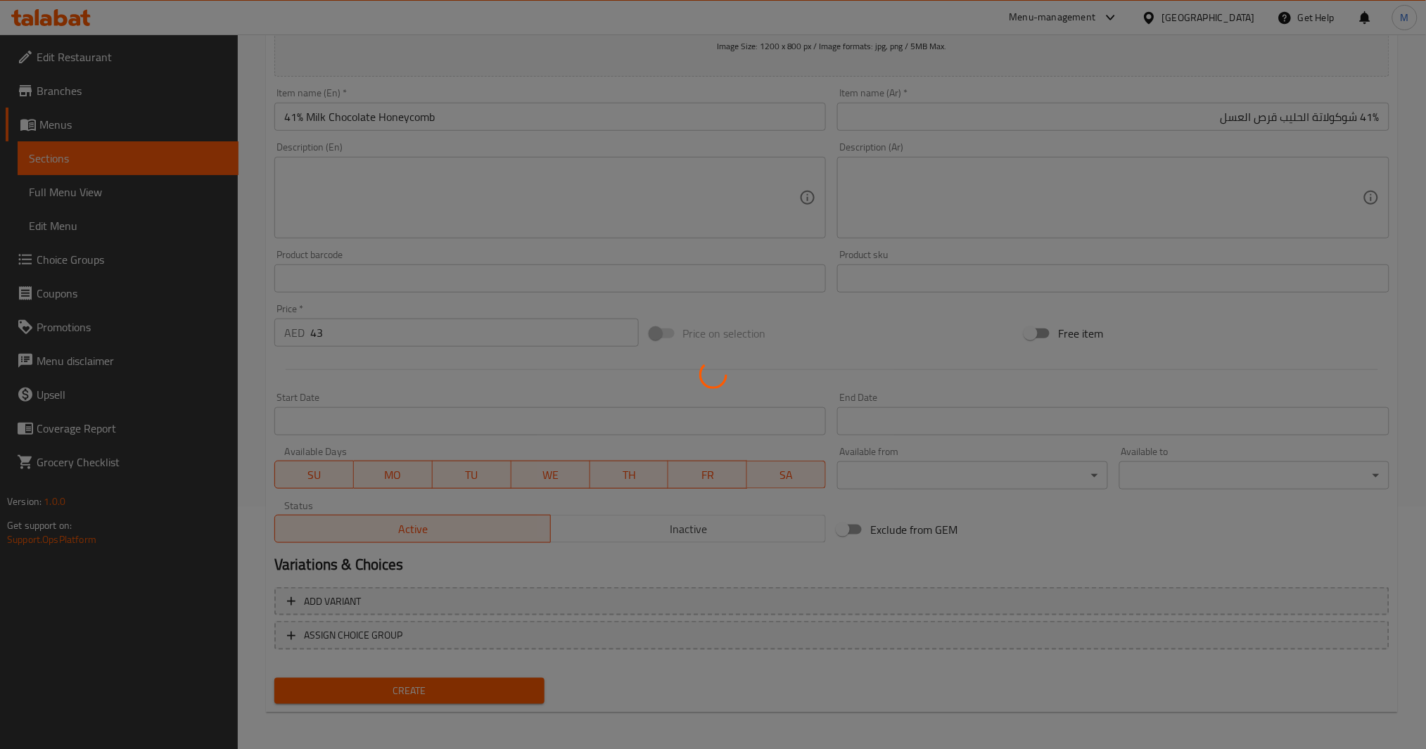
type input "0"
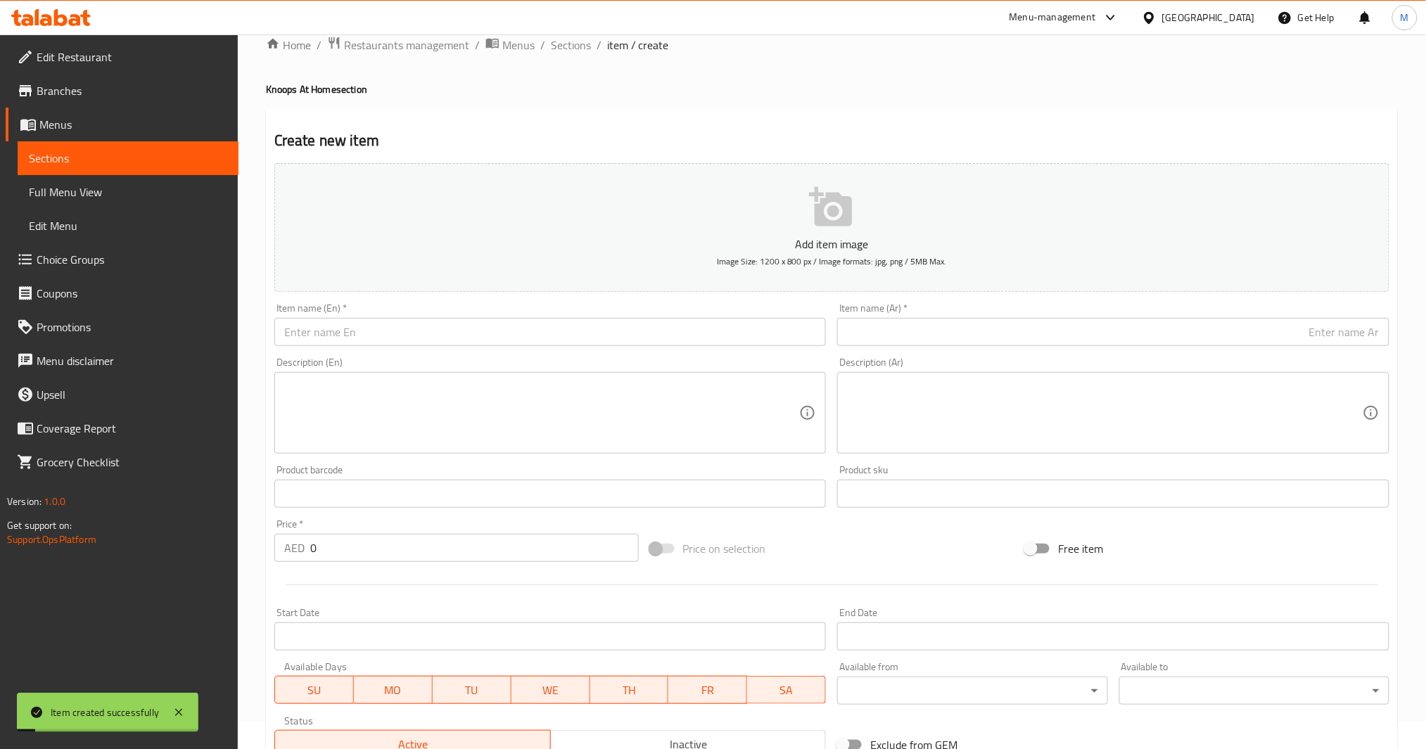
scroll to position [0, 0]
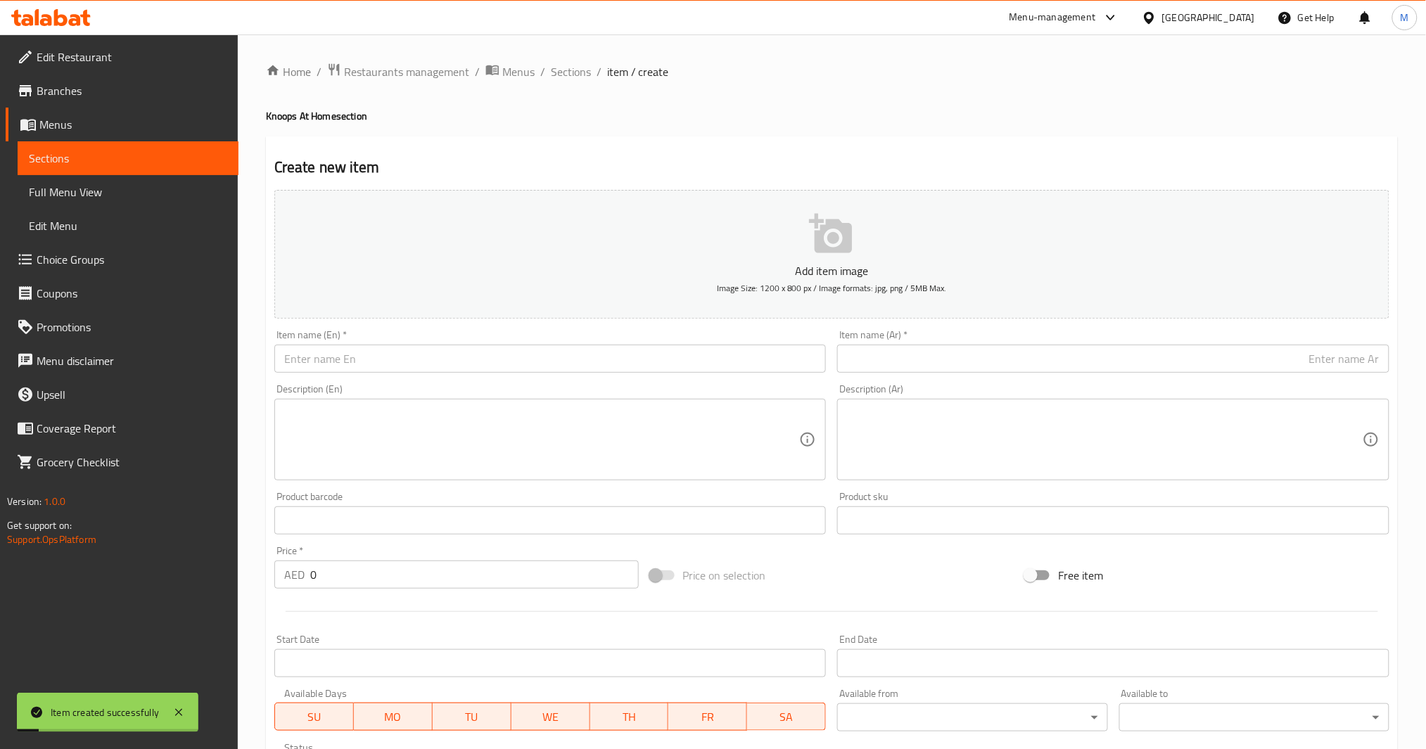
click at [425, 342] on div "Item name (En)   * Item name (En) *" at bounding box center [550, 351] width 552 height 43
click at [420, 353] on input "text" at bounding box center [550, 359] width 552 height 28
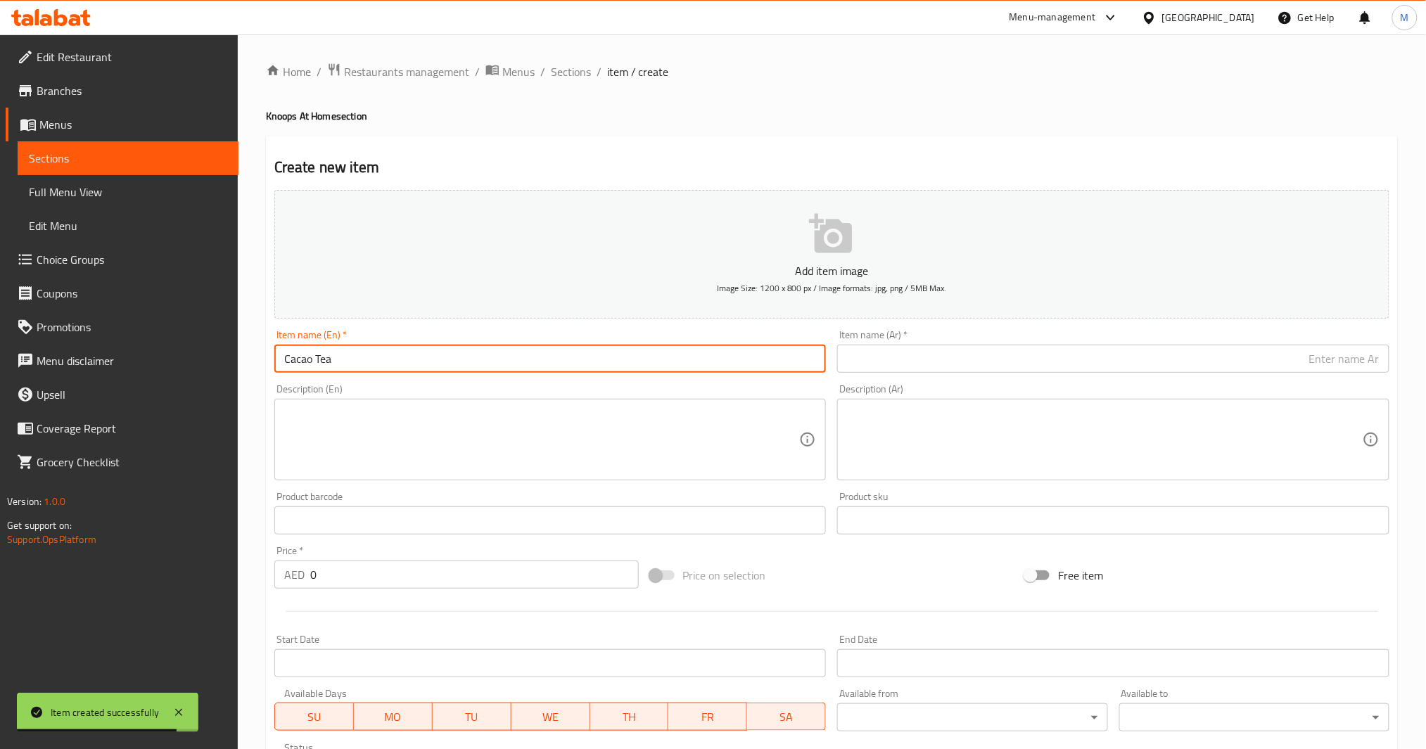
type input "Cacao Tea"
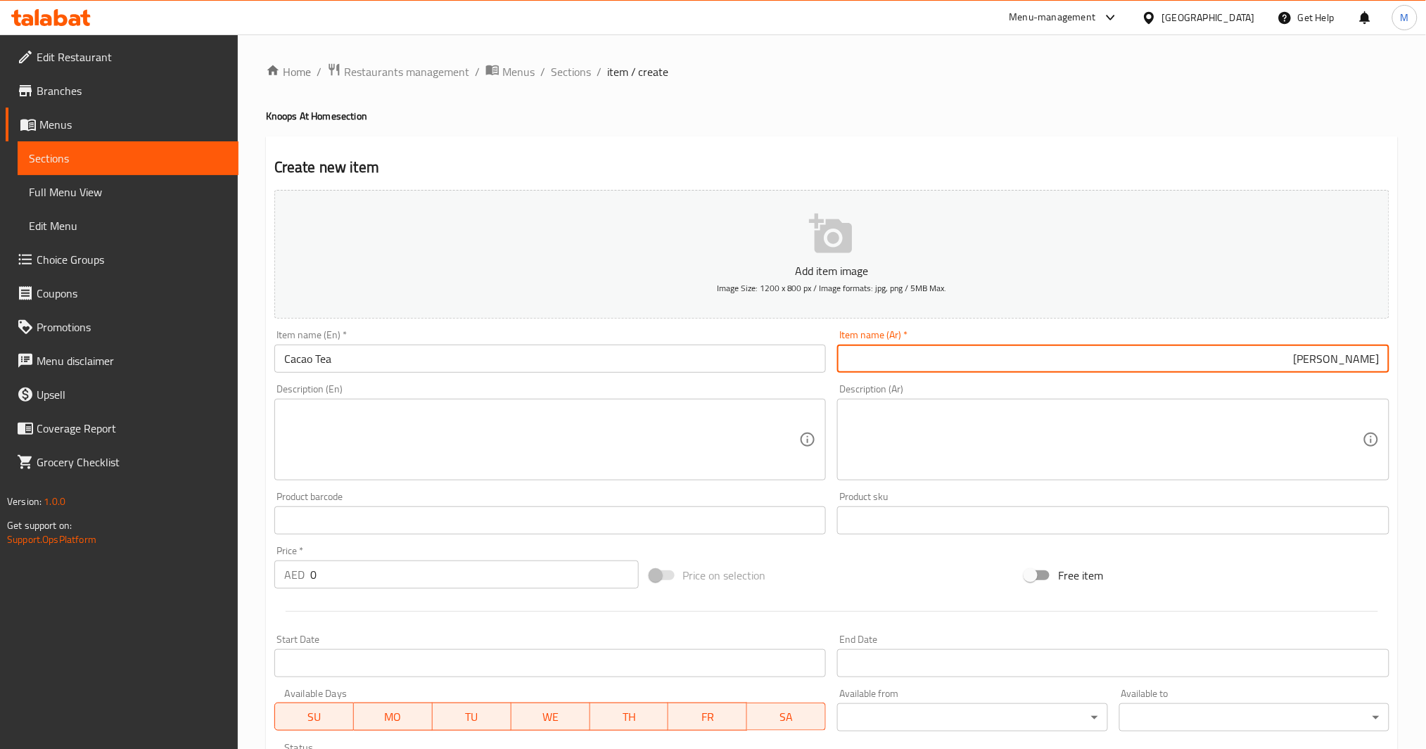
type input "[PERSON_NAME]"
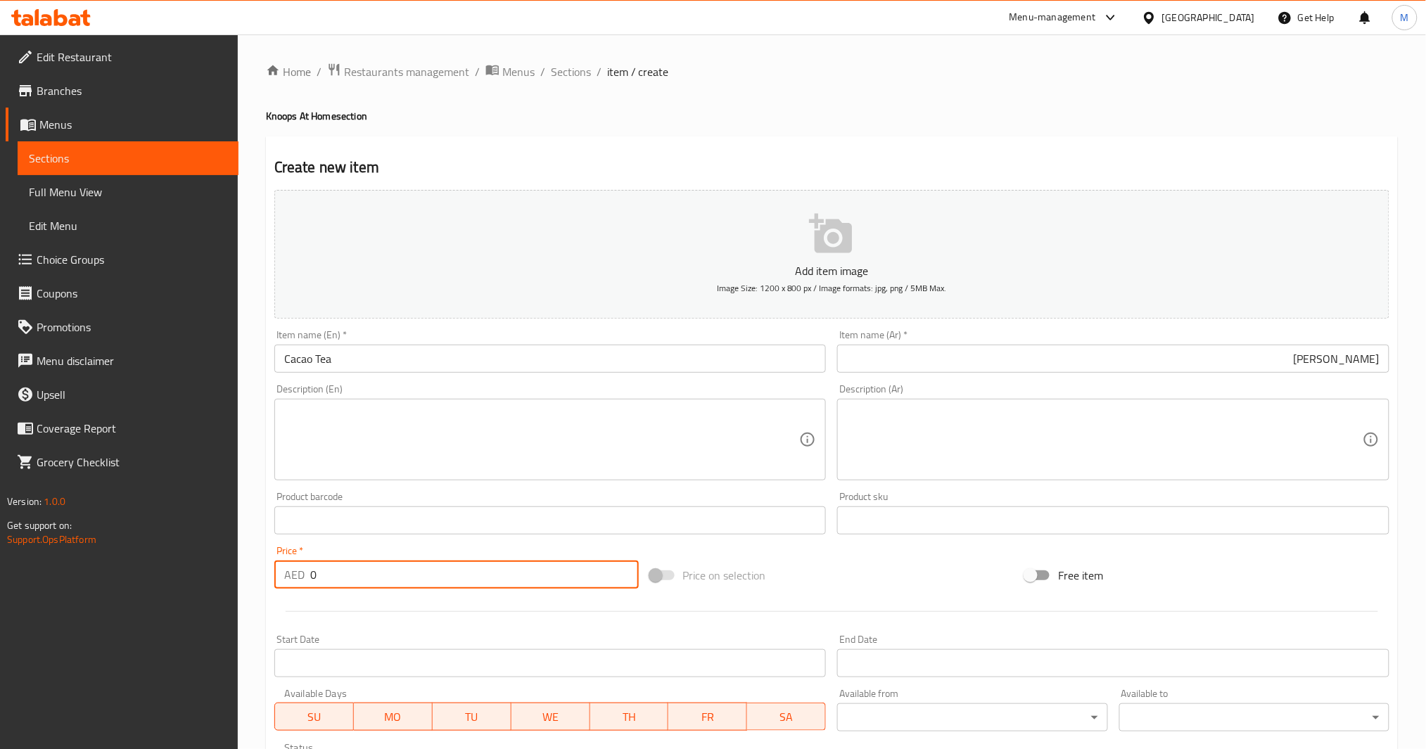
drag, startPoint x: 353, startPoint y: 568, endPoint x: 288, endPoint y: 572, distance: 65.6
click at [288, 572] on div "AED 0 Price *" at bounding box center [456, 575] width 364 height 28
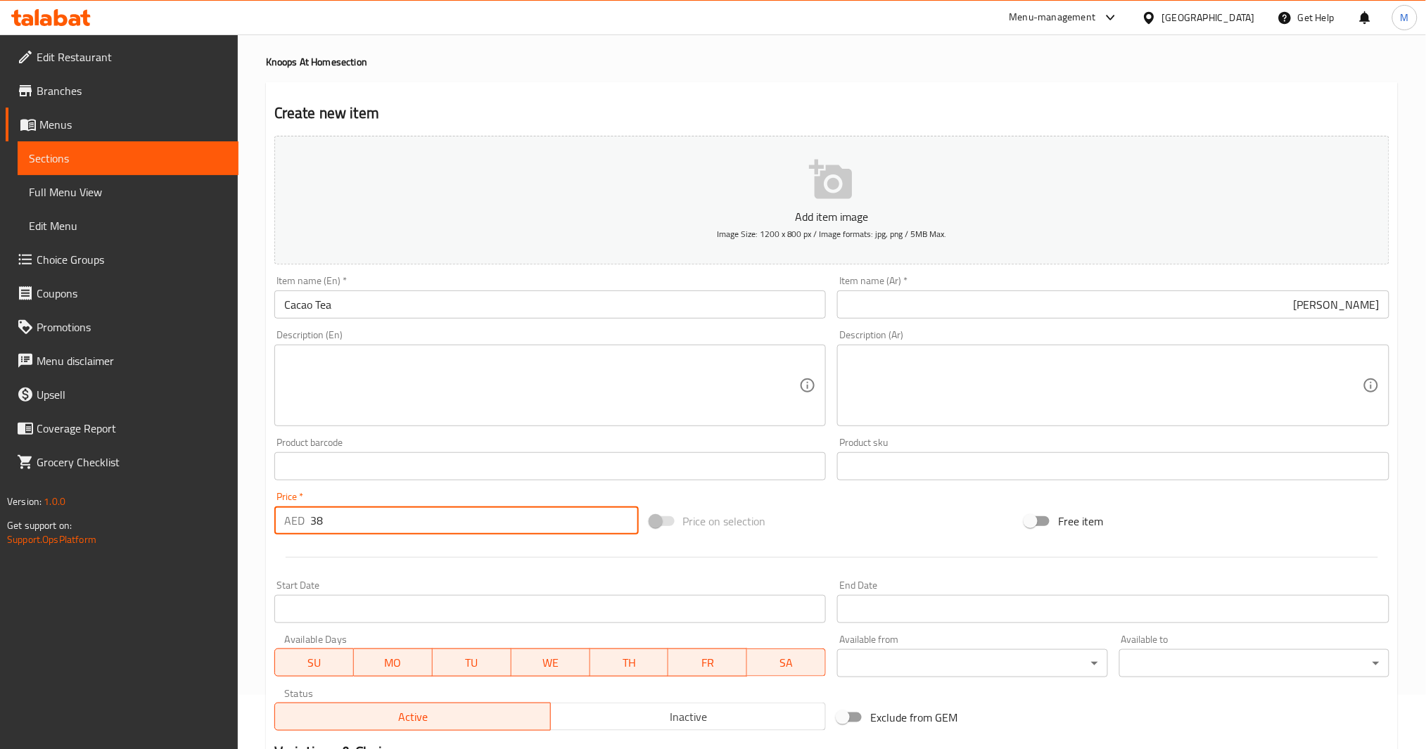
scroll to position [242, 0]
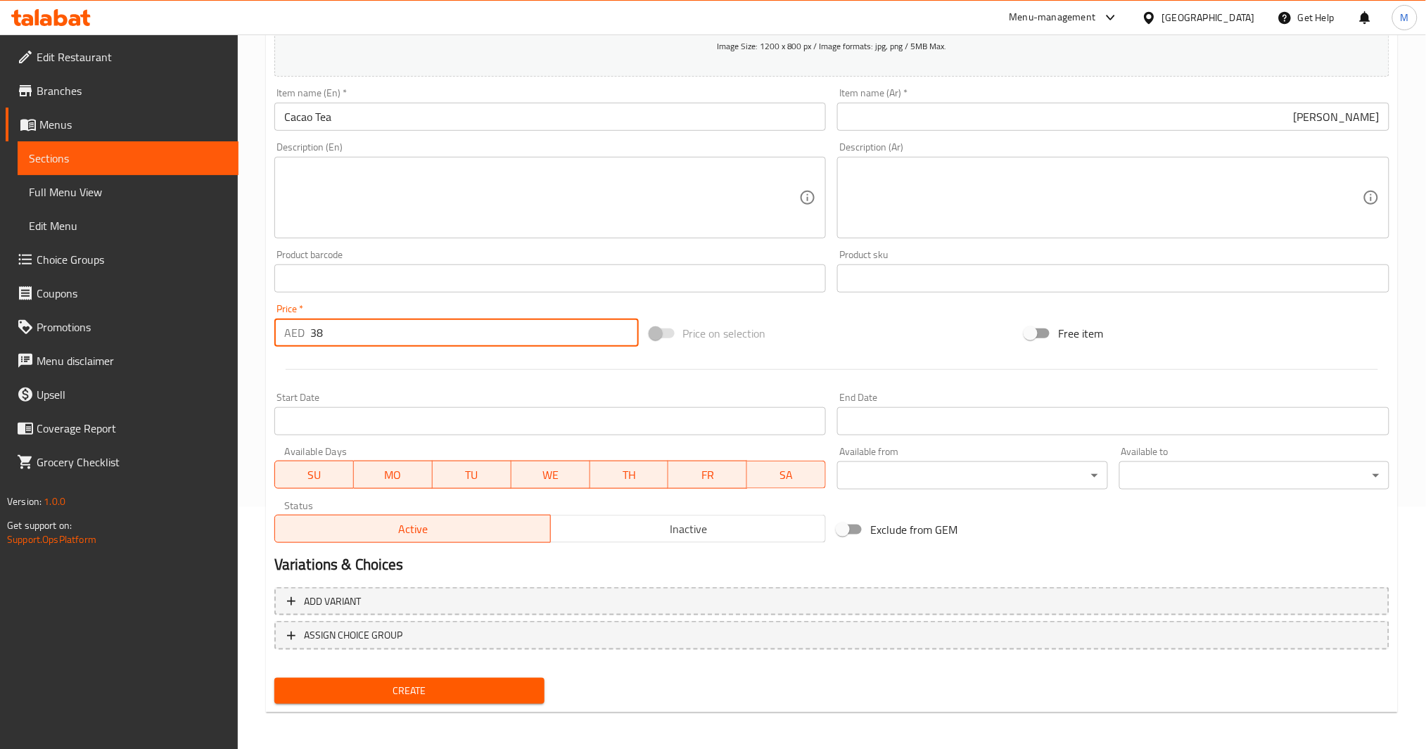
type input "38"
click at [358, 697] on button "Create" at bounding box center [409, 691] width 270 height 26
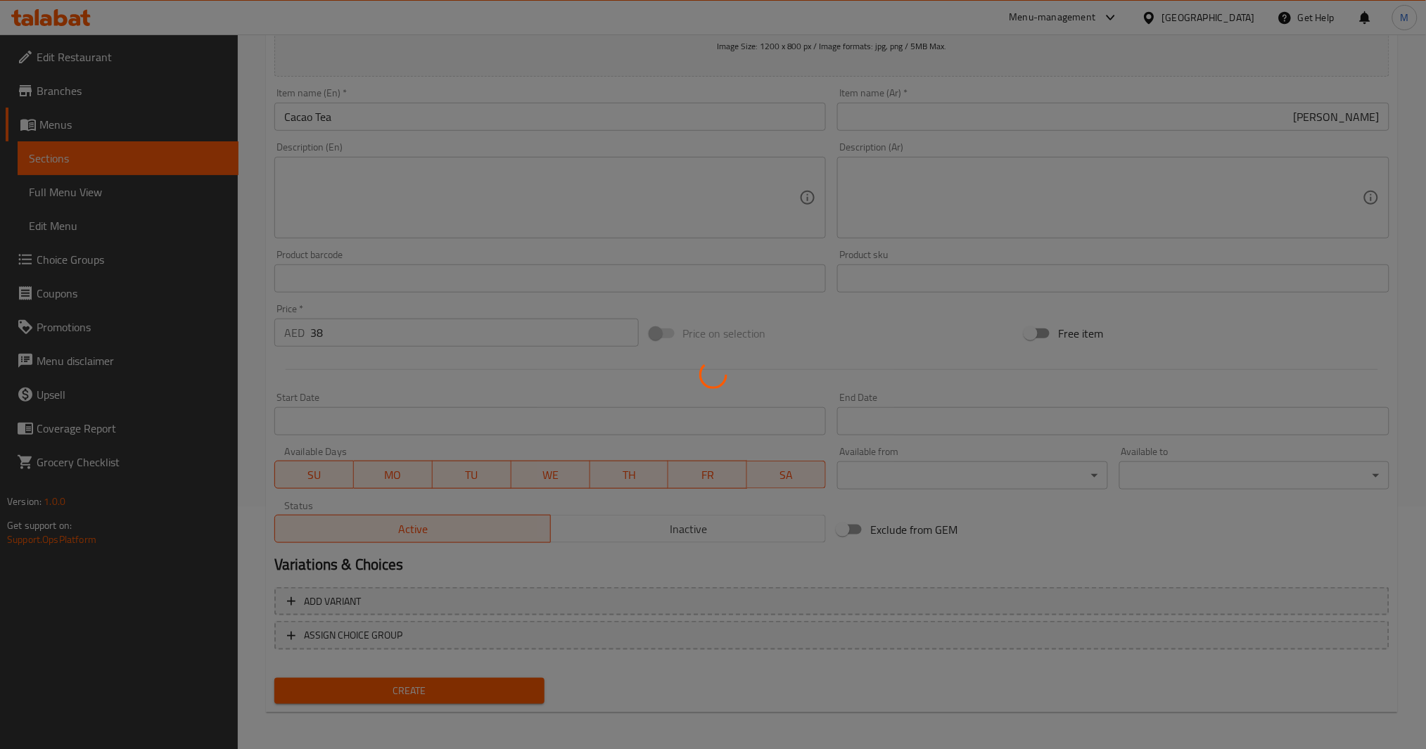
type input "0"
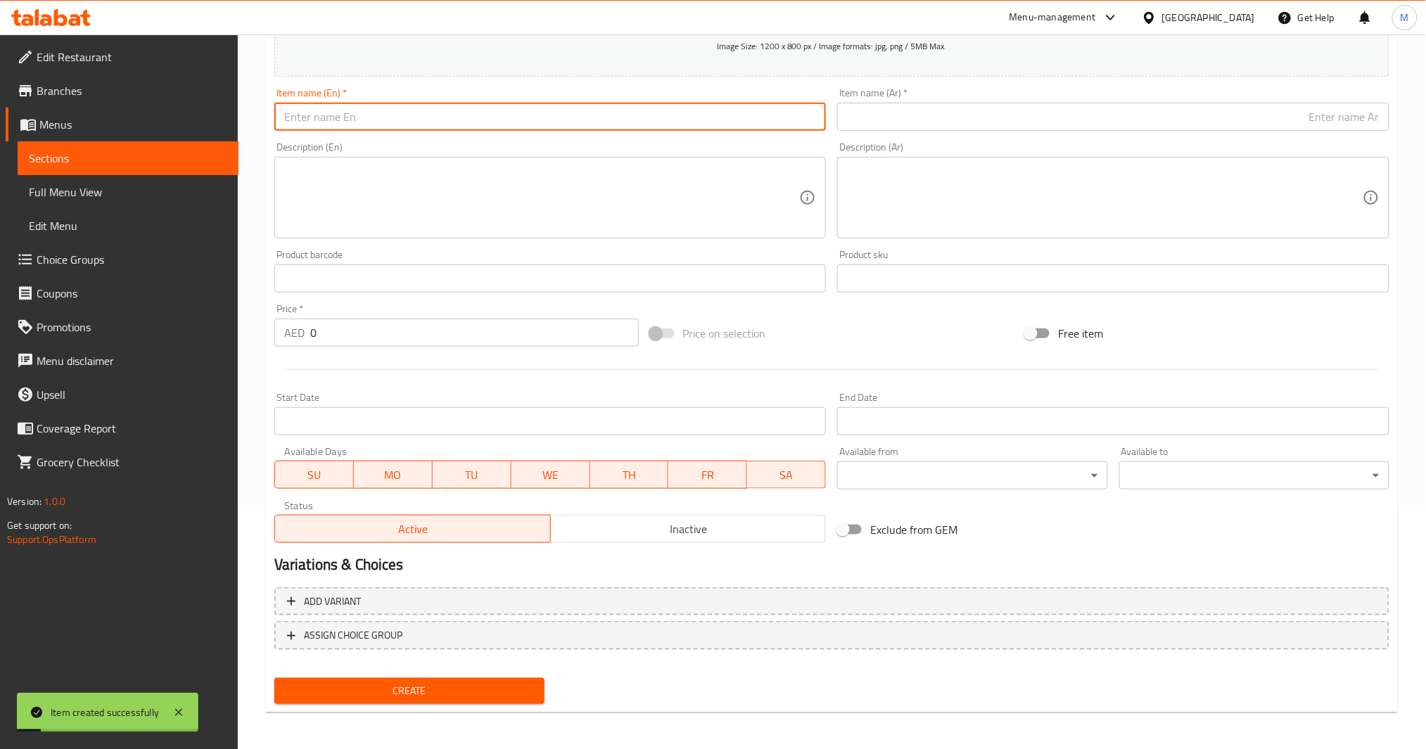
click at [432, 110] on input "text" at bounding box center [550, 117] width 552 height 28
type input "ؤ"
type input "Coffee Beans (100% Arabica)"
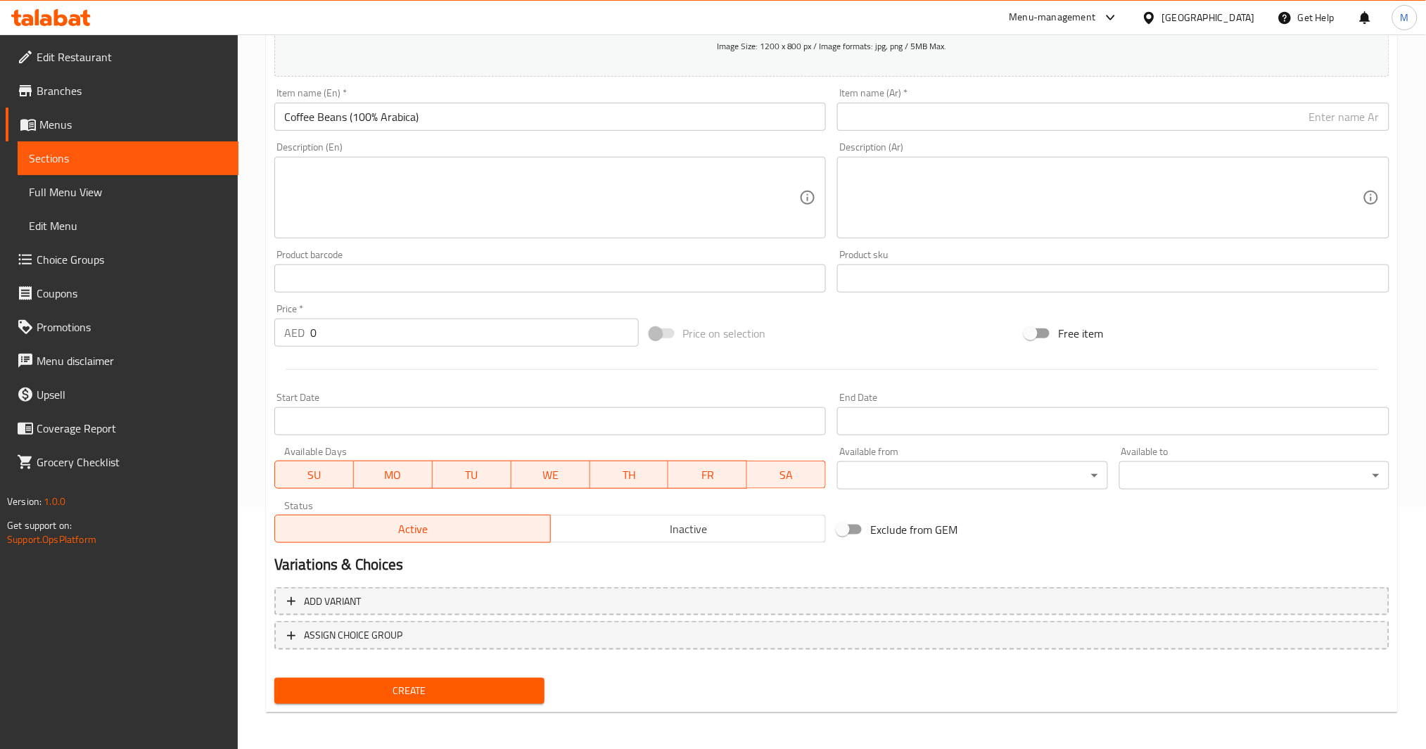
click at [871, 119] on input "text" at bounding box center [1113, 117] width 552 height 28
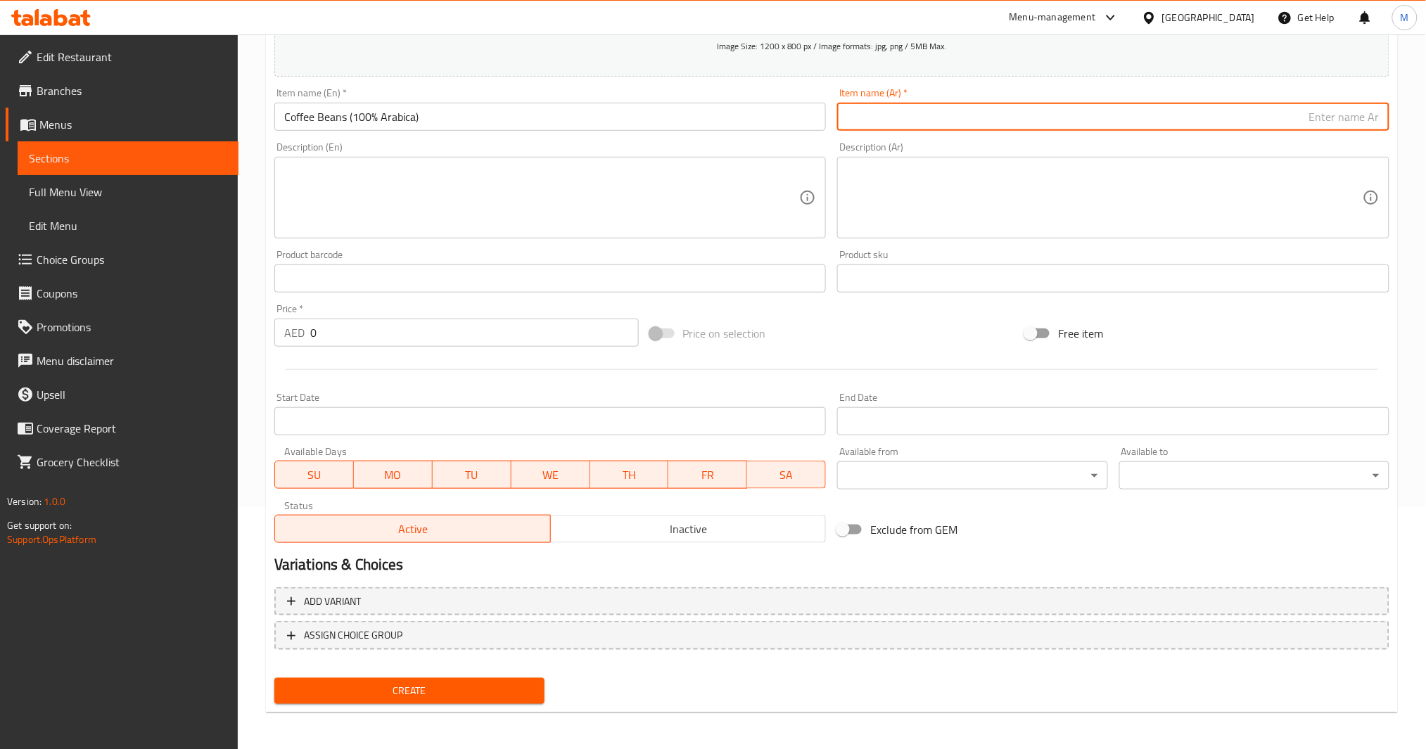
paste input "Coffee Beans (100% Arabica)"
type input "Coffee Beans (100% Arabica)"
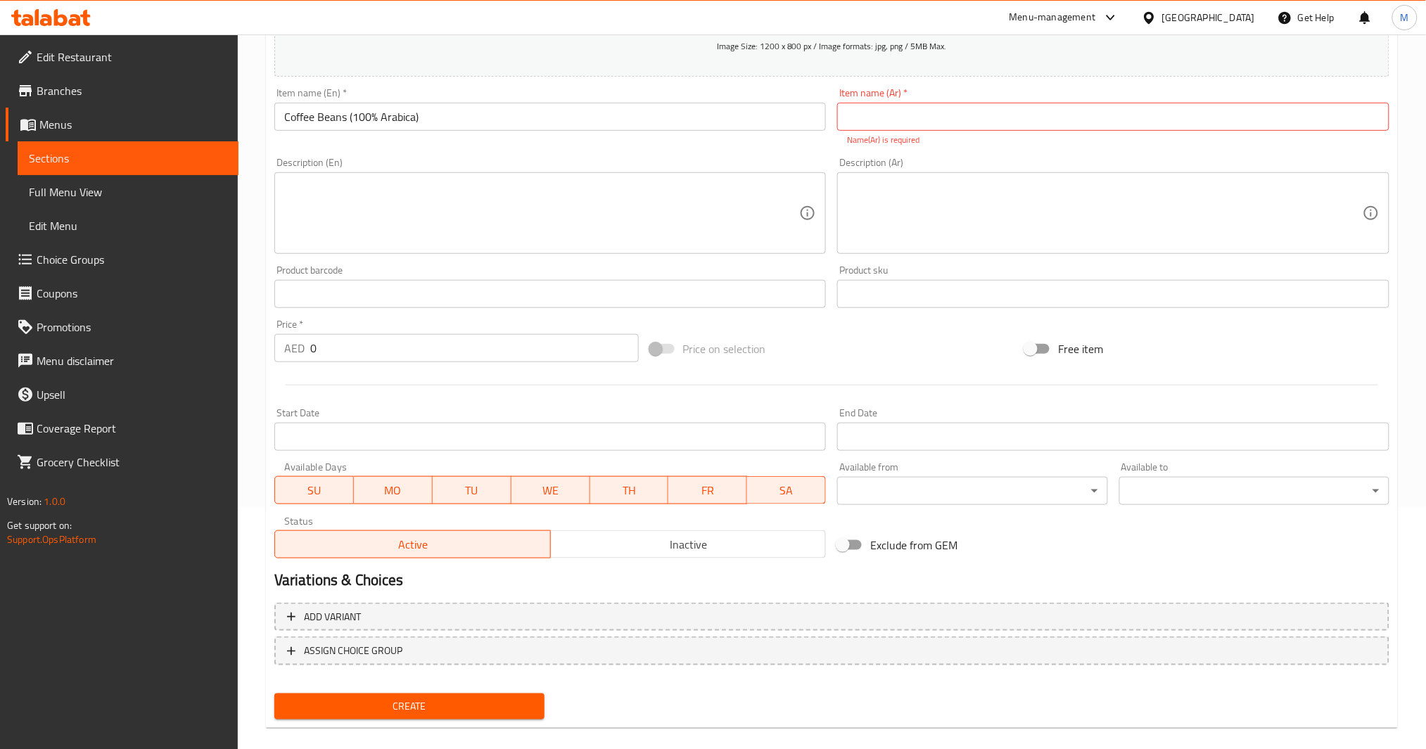
click at [676, 115] on input "Coffee Beans (100% Arabica)" at bounding box center [550, 117] width 552 height 28
click at [862, 125] on input "text" at bounding box center [1113, 117] width 552 height 28
paste input "حبوب البن (100٪ أرابيكا)"
click at [833, 158] on div "Description (Ar) Description (Ar)" at bounding box center [1114, 206] width 564 height 108
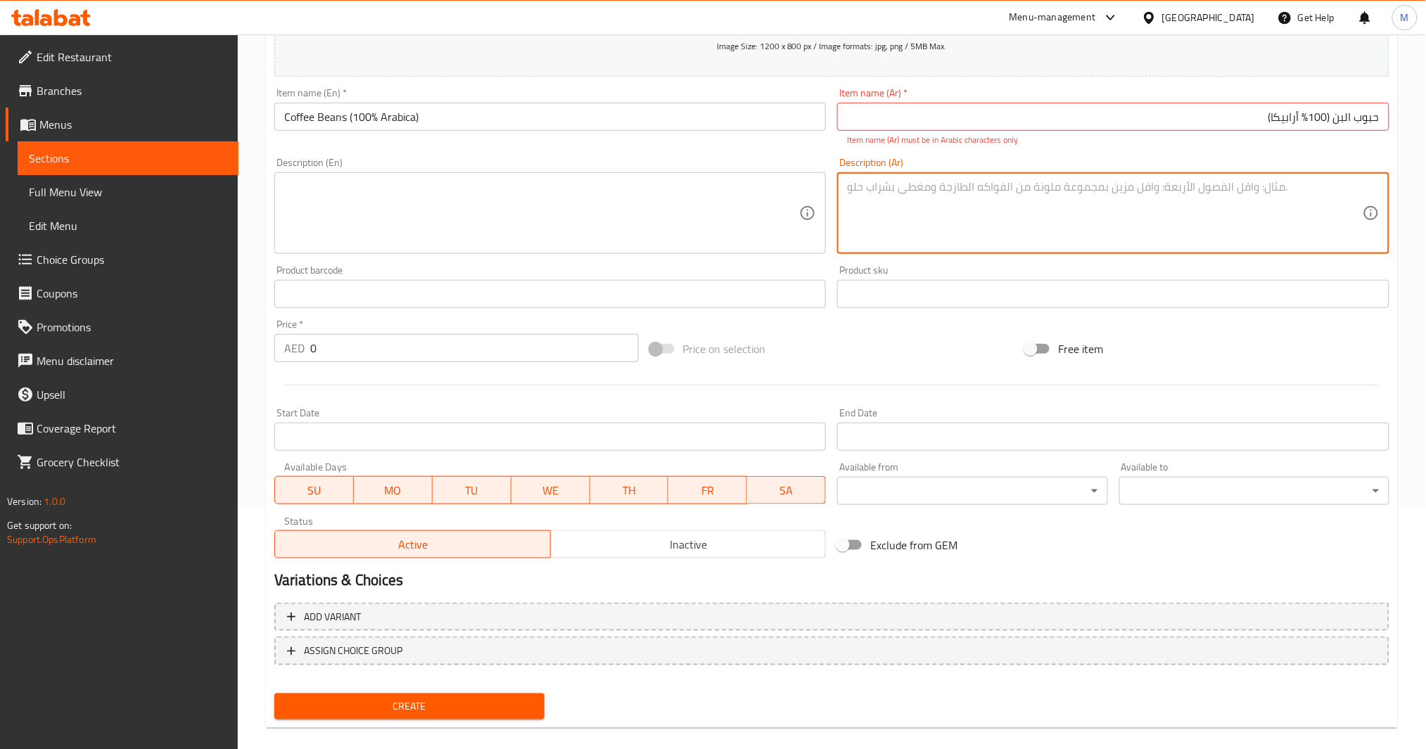
click at [904, 211] on textarea at bounding box center [1105, 213] width 516 height 67
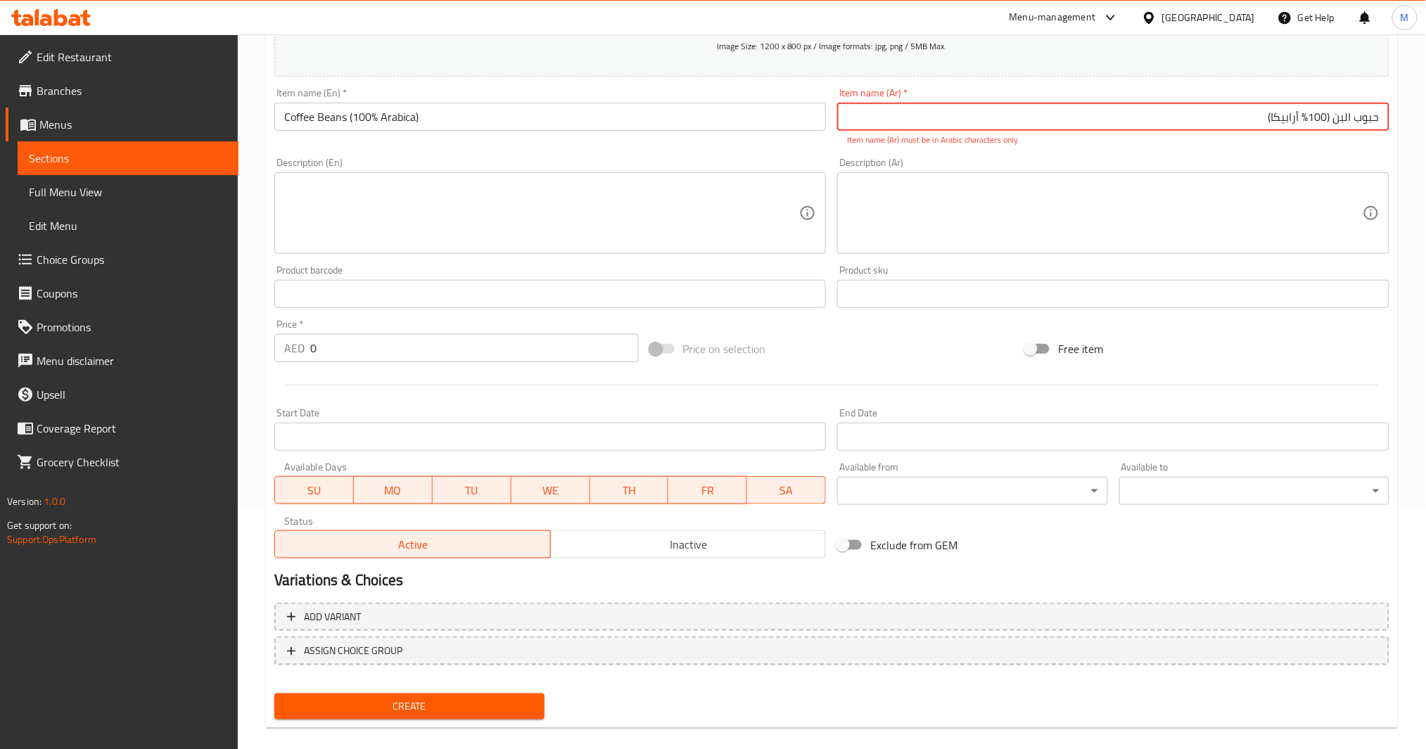
click at [1309, 116] on input "حبوب البن (100٪ أرابيكا)" at bounding box center [1113, 117] width 552 height 28
click at [1323, 113] on input "حبوب البن (100٪ أرابيكا)" at bounding box center [1113, 117] width 552 height 28
drag, startPoint x: 1323, startPoint y: 113, endPoint x: 1307, endPoint y: 114, distance: 15.5
click at [1307, 114] on input "حبوب البن (100٪ أرابيكا)" at bounding box center [1113, 117] width 552 height 28
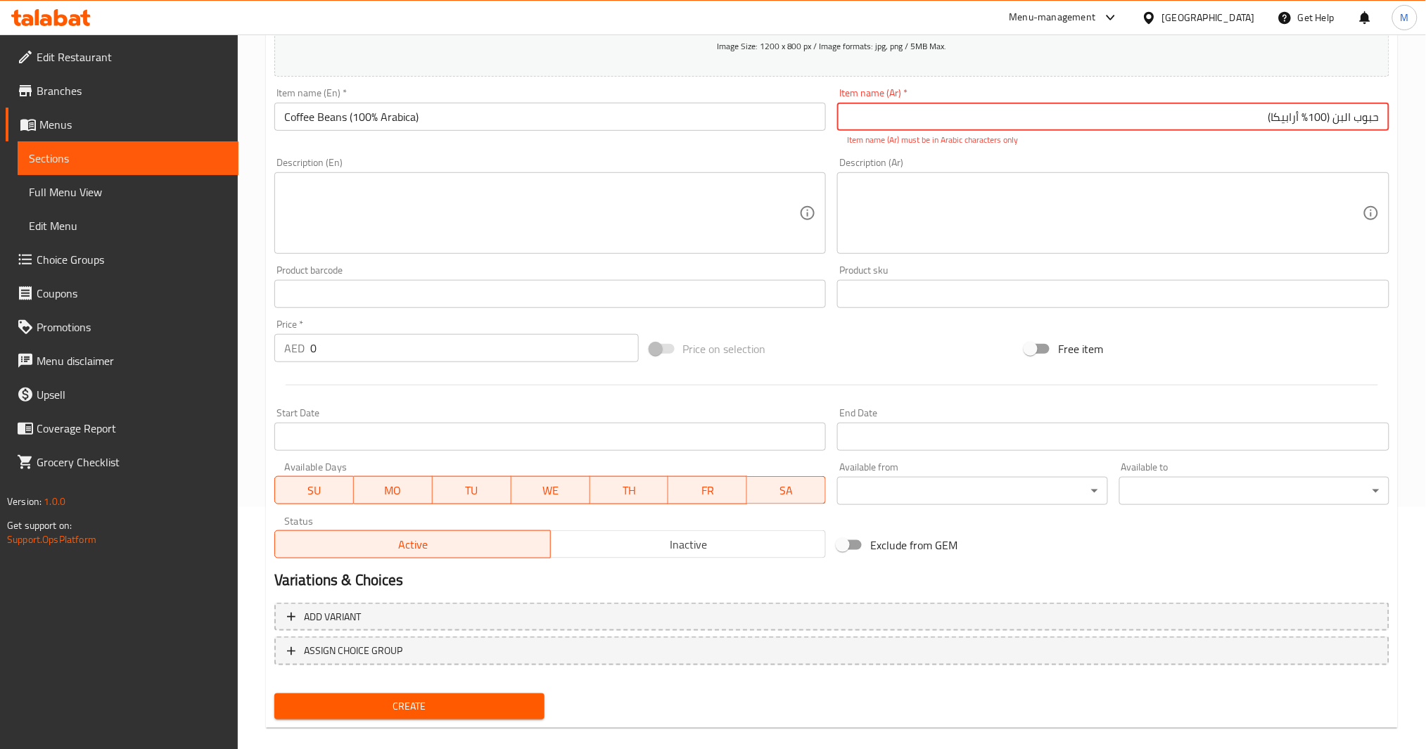
drag, startPoint x: 1254, startPoint y: 125, endPoint x: 1335, endPoint y: 127, distance: 81.0
click at [1335, 127] on input "حبوب البن (100٪ أرابيكا)" at bounding box center [1113, 117] width 552 height 28
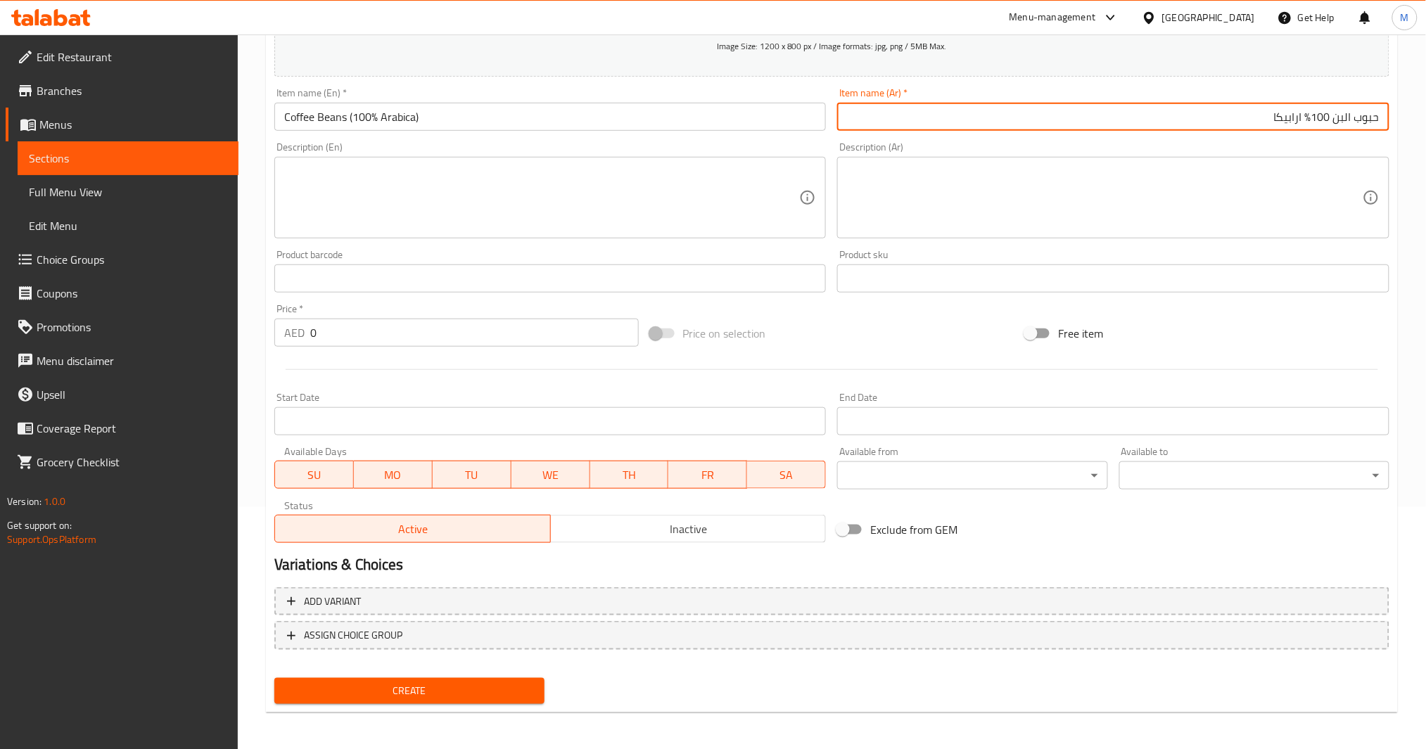
type input "حبوب البن 100% ارابيكا"
click at [1245, 199] on textarea at bounding box center [1105, 198] width 516 height 67
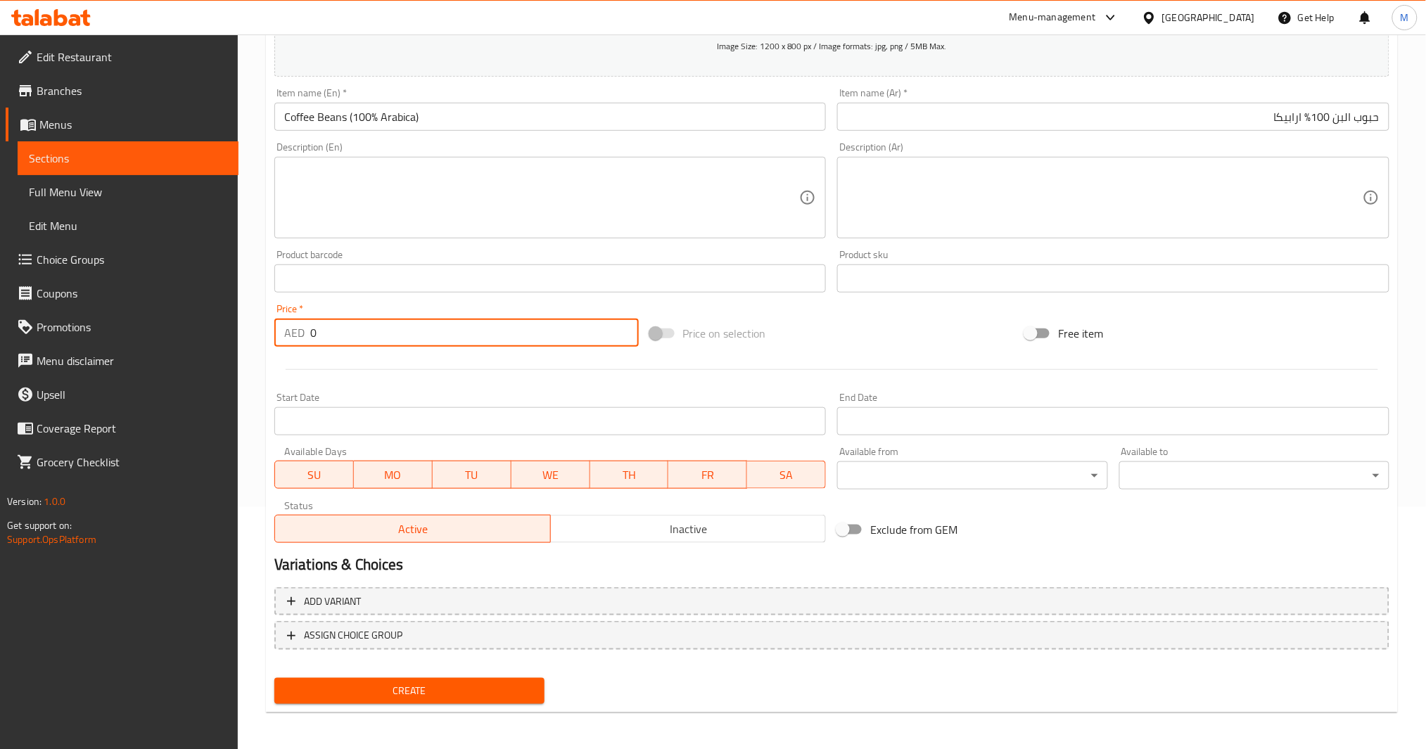
drag, startPoint x: 350, startPoint y: 326, endPoint x: 280, endPoint y: 324, distance: 70.4
click at [280, 324] on div "AED 0 Price *" at bounding box center [456, 333] width 364 height 28
type input "33"
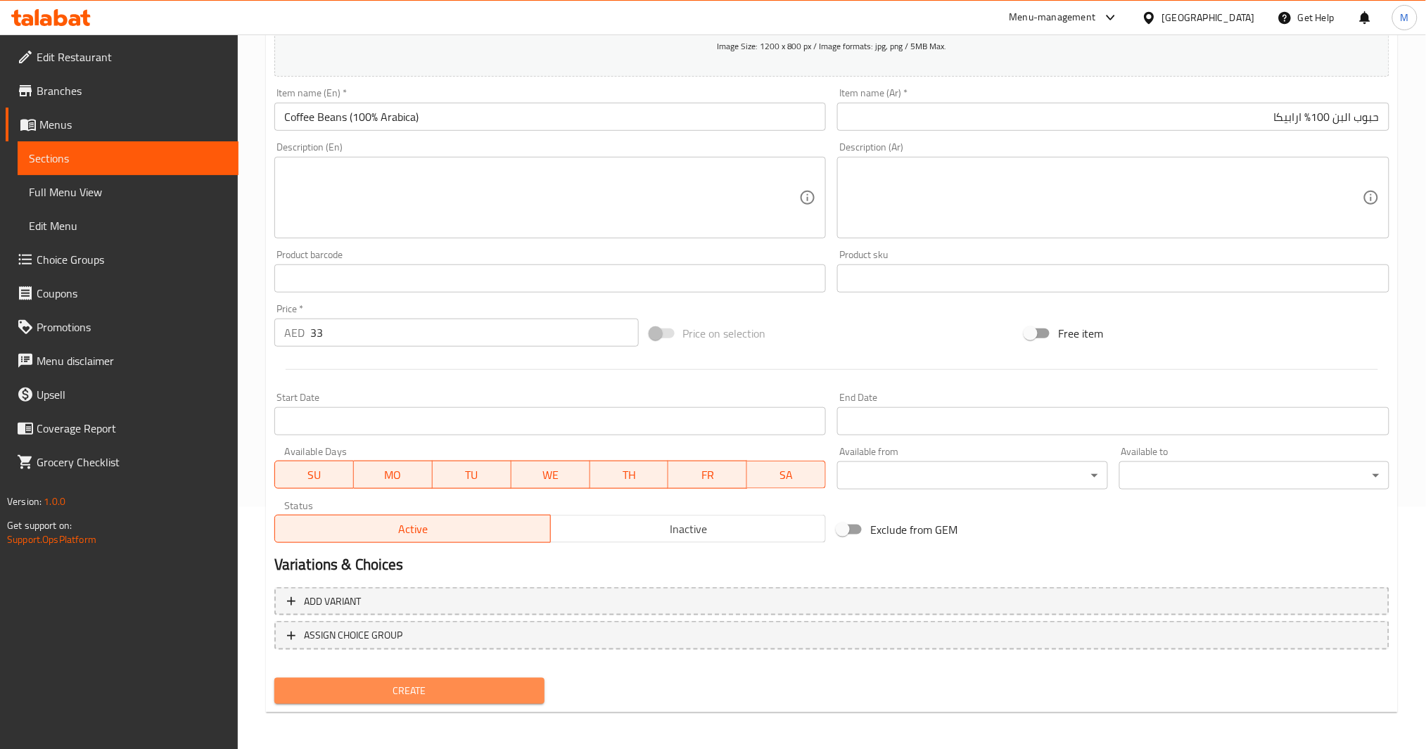
click at [436, 688] on span "Create" at bounding box center [410, 692] width 248 height 18
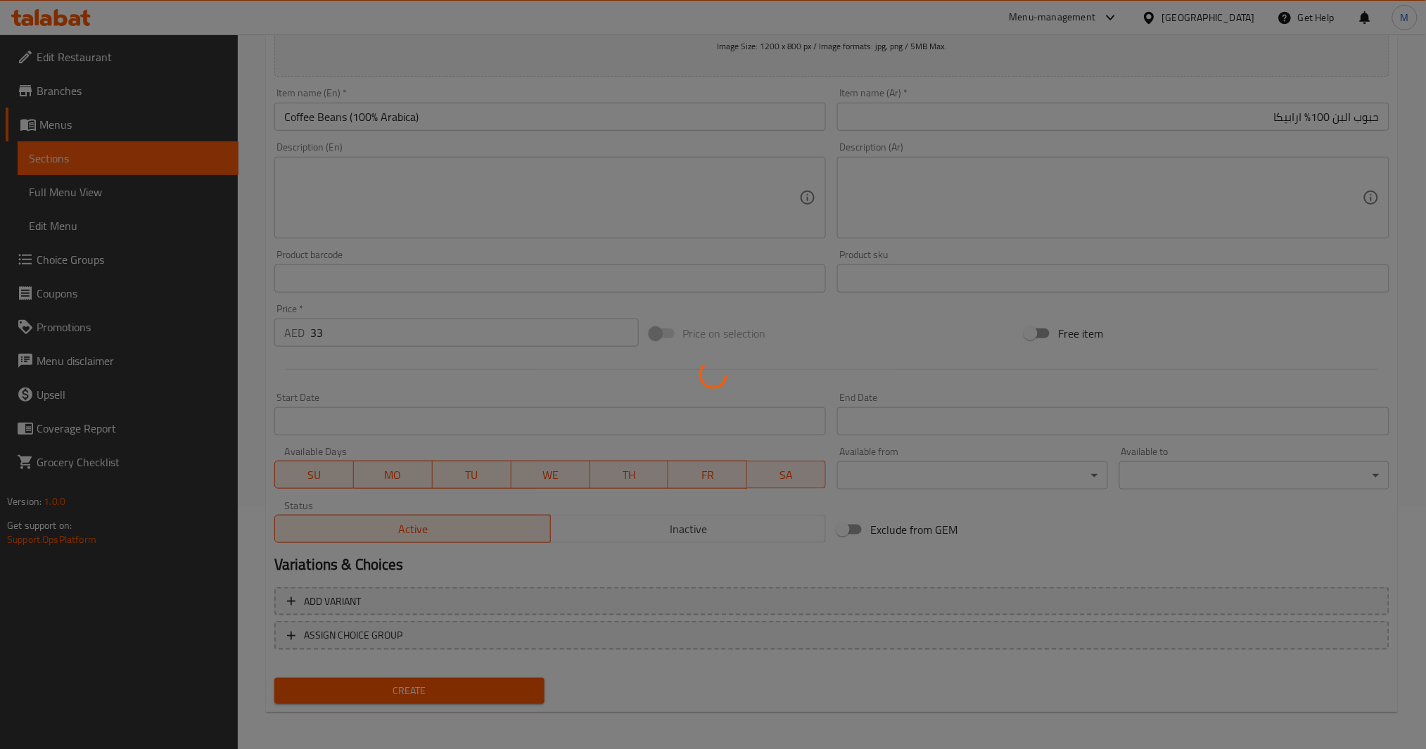
type input "0"
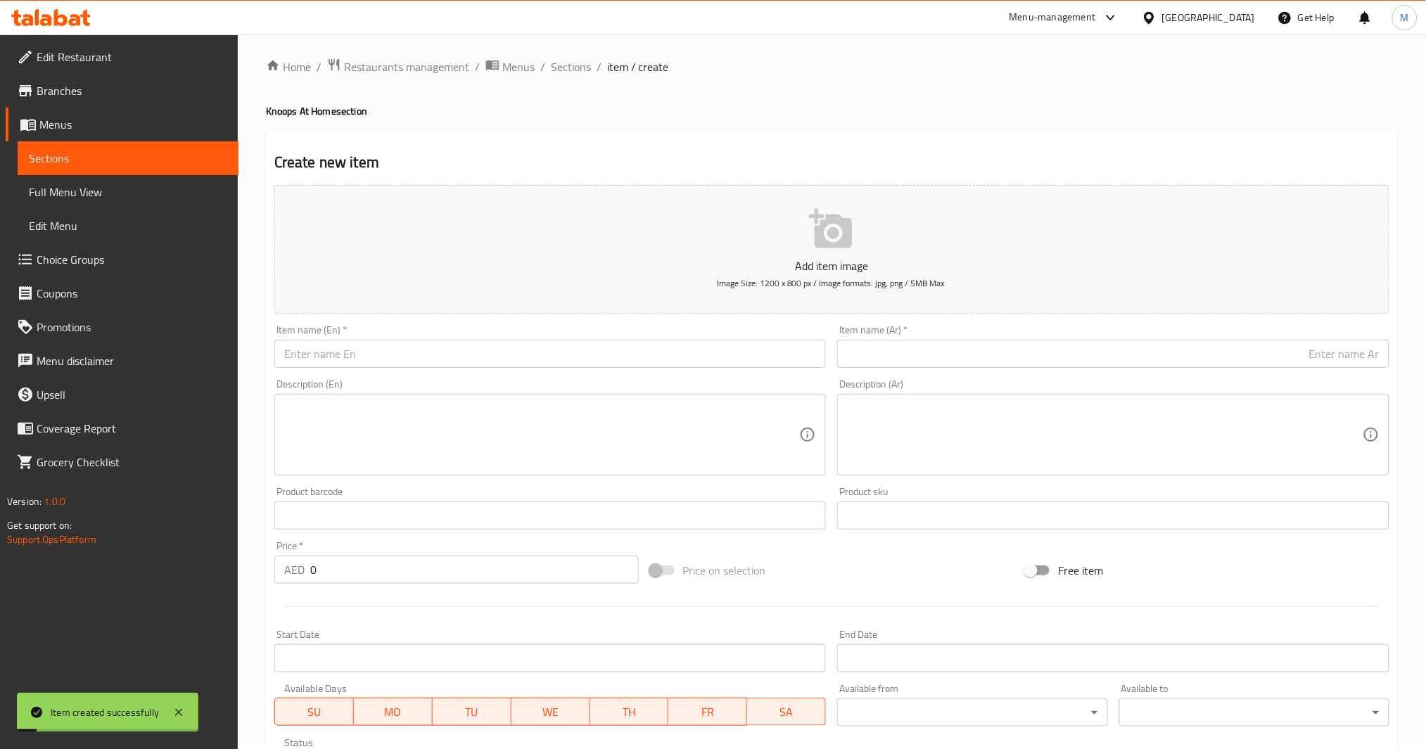
scroll to position [0, 0]
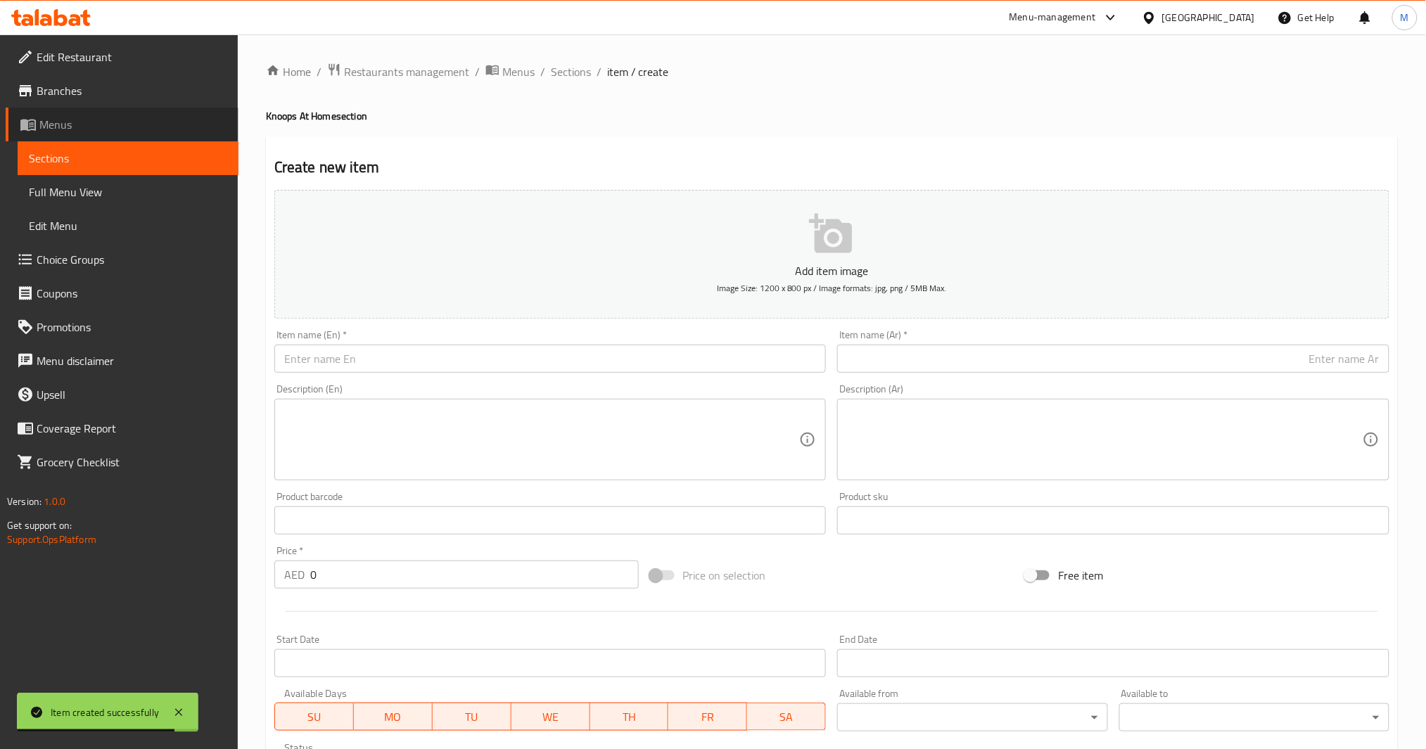
click at [121, 116] on span "Menus" at bounding box center [133, 124] width 188 height 17
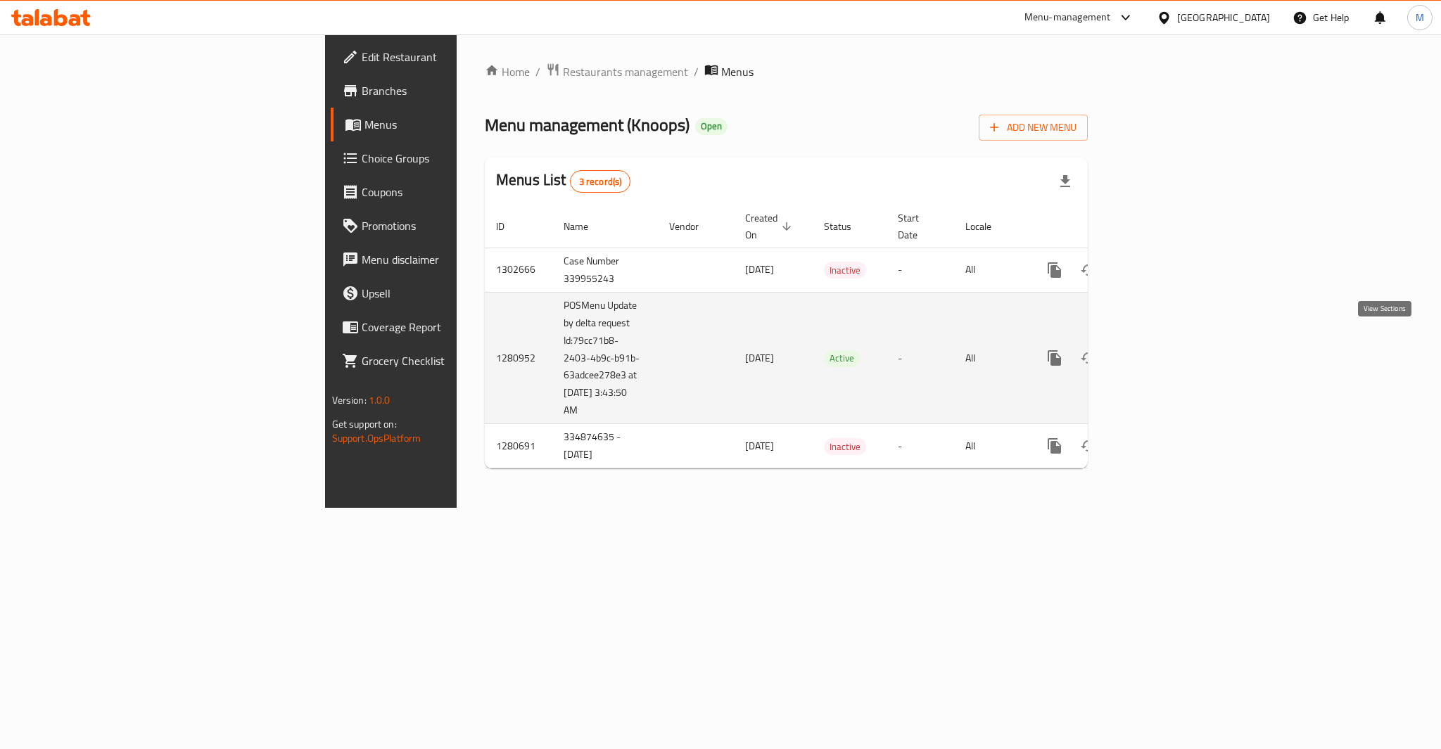
click at [1165, 350] on icon "enhanced table" at bounding box center [1156, 358] width 17 height 17
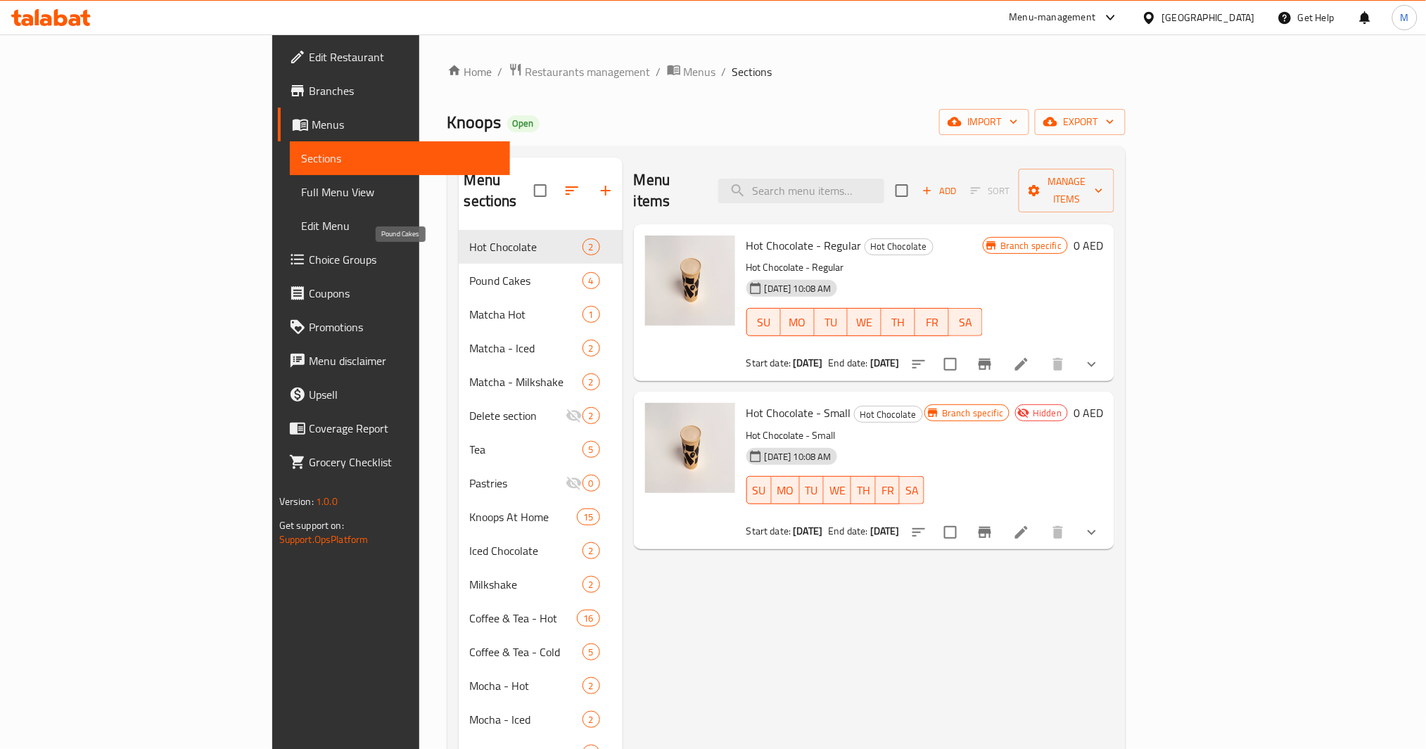
click at [470, 272] on span "Pound Cakes" at bounding box center [526, 280] width 113 height 17
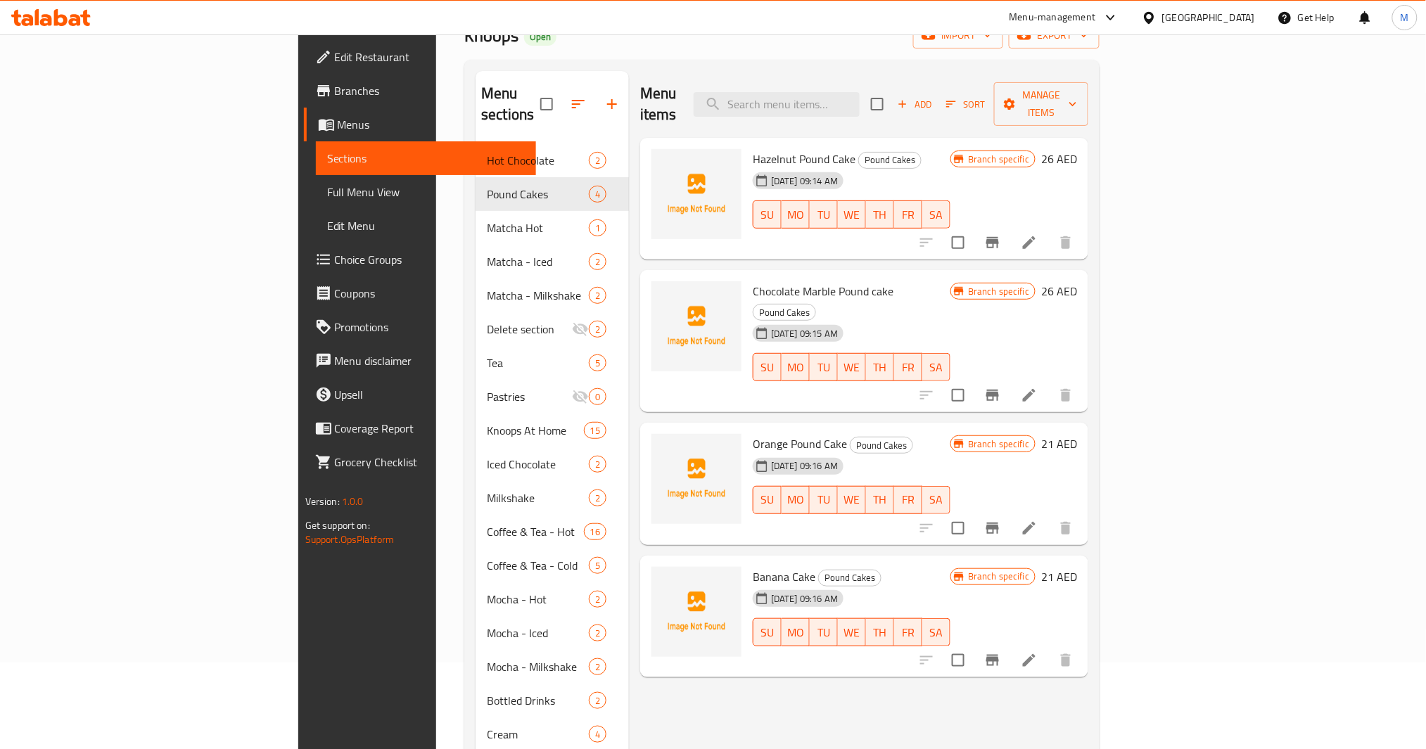
scroll to position [94, 0]
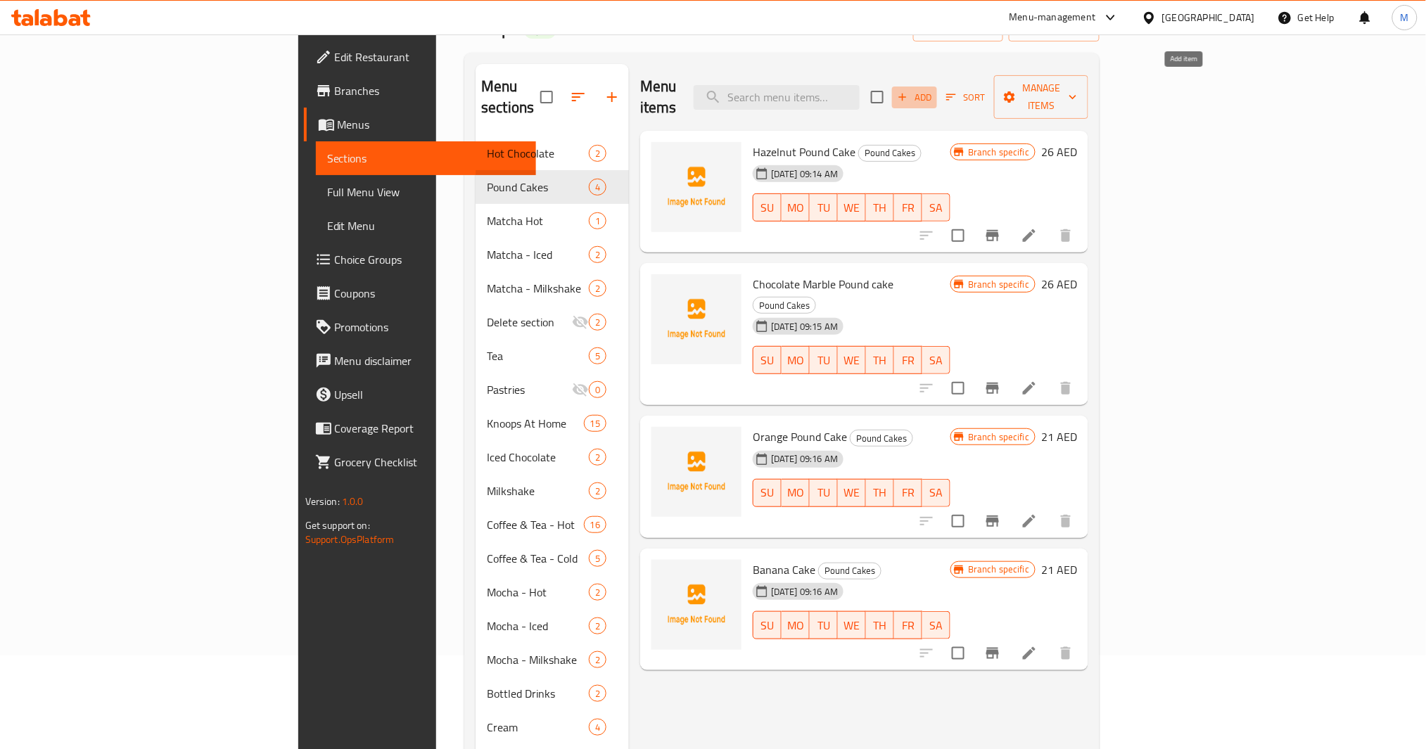
click at [909, 91] on icon "button" at bounding box center [902, 97] width 13 height 13
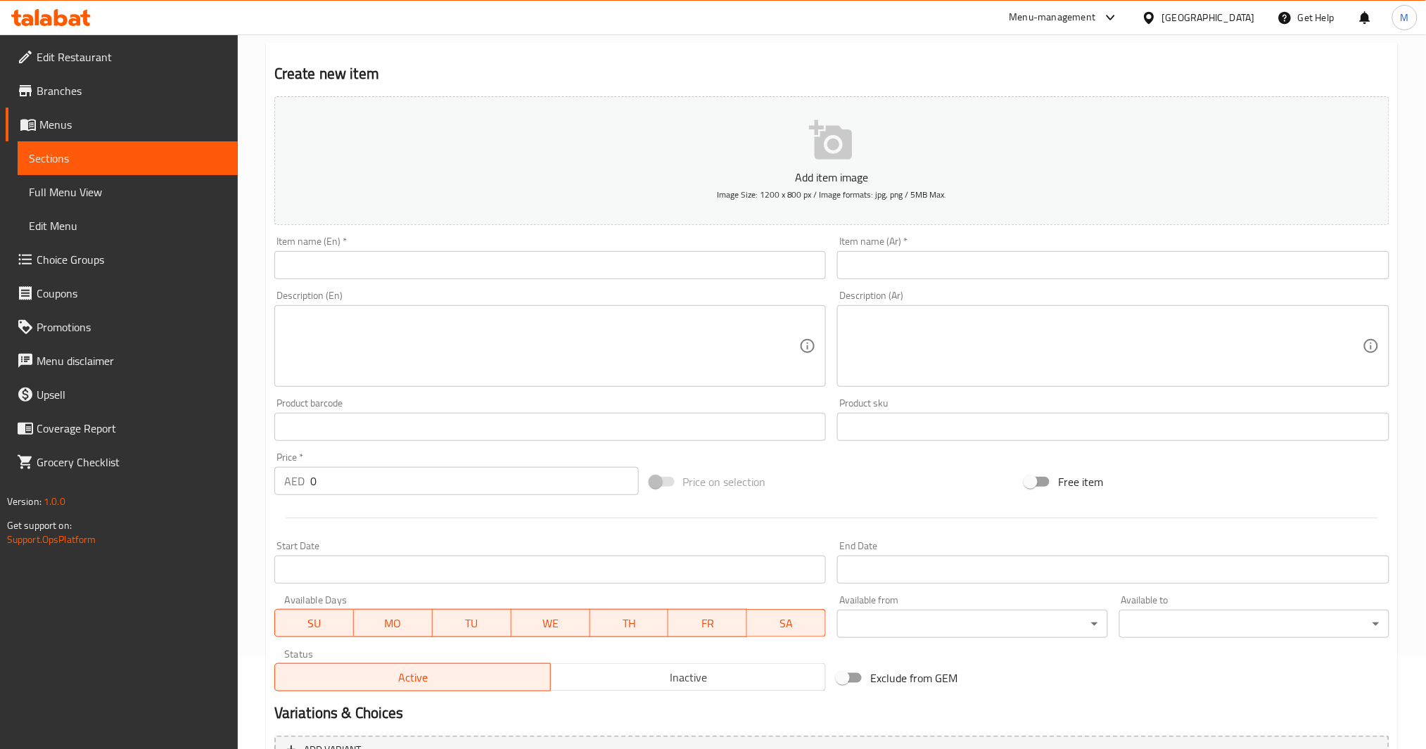
click at [581, 229] on div "Add item image Image Size: 1200 x 800 px / Image formats: jpg, png / 5MB Max." at bounding box center [832, 161] width 1127 height 140
click at [573, 285] on div "Description (En) Description (En)" at bounding box center [551, 339] width 564 height 108
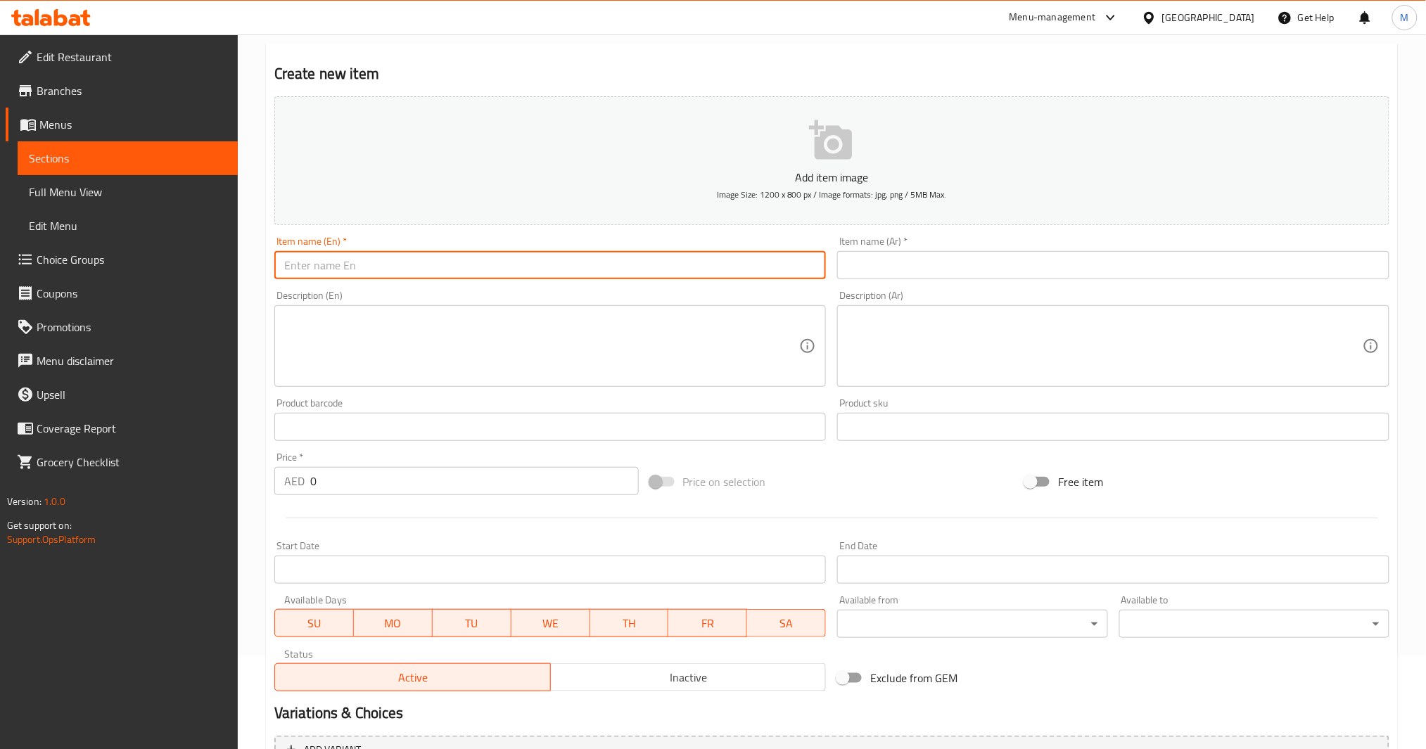
click at [588, 257] on input "text" at bounding box center [550, 265] width 552 height 28
type input "ؤ"
type input "c"
type input "Chocolate Chip Cookie"
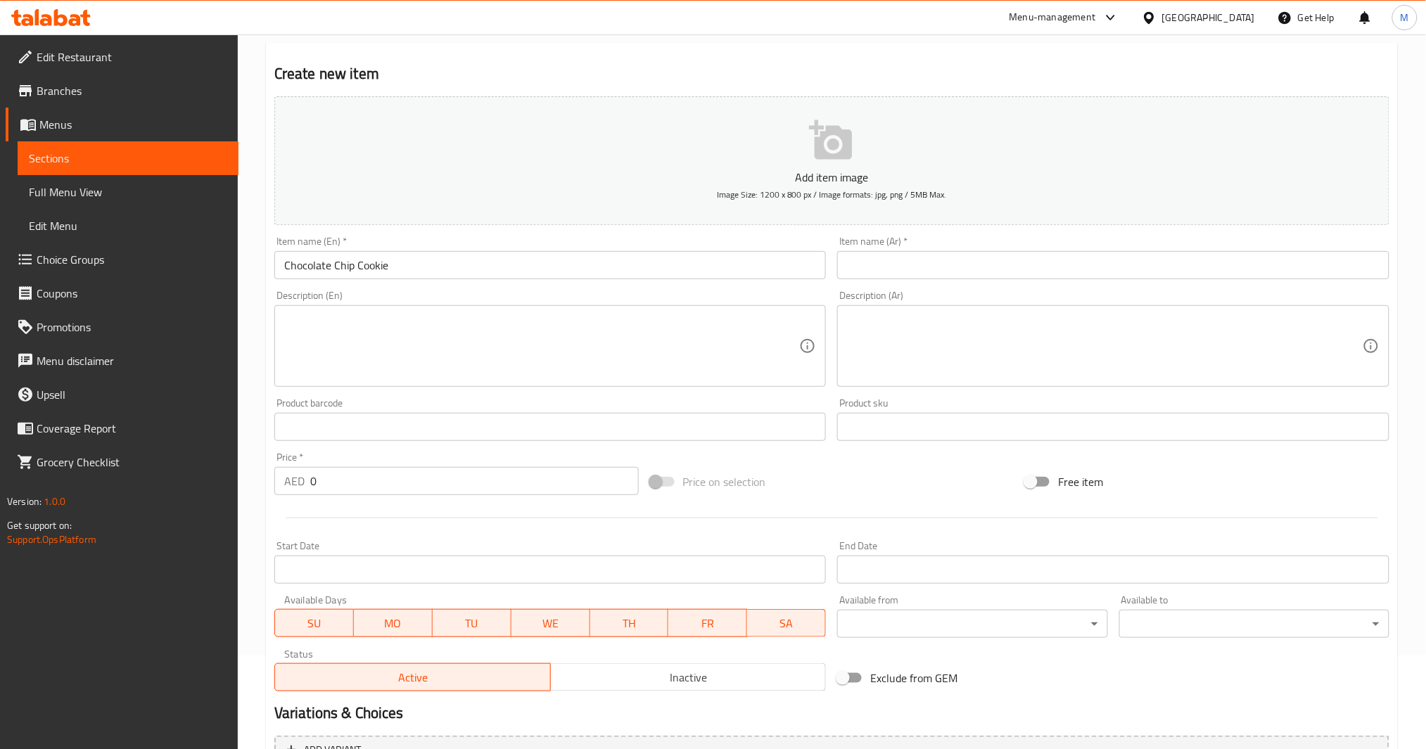
click at [953, 265] on input "text" at bounding box center [1113, 265] width 552 height 28
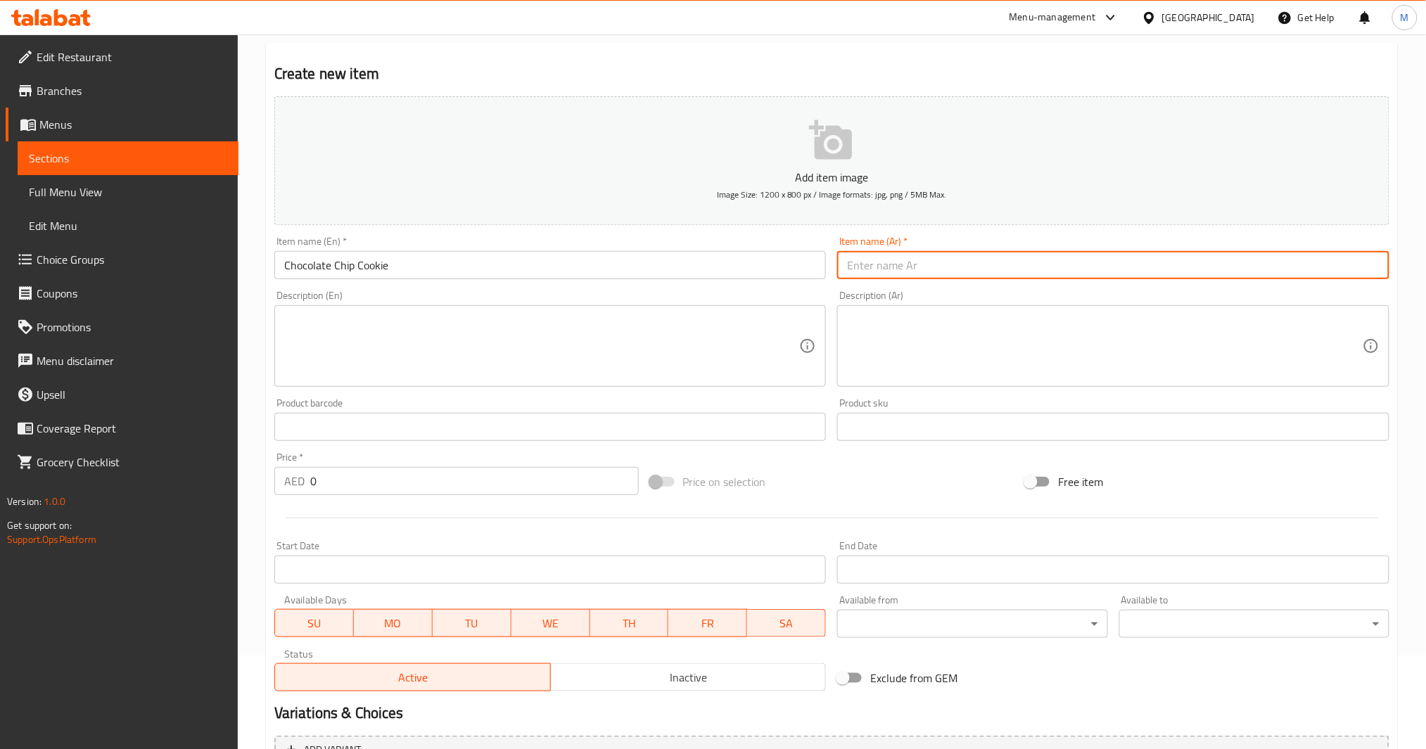
paste input "كوكيز رقائق الشوكولاتة"
type input "كوكيز رقائق الشوكولاتة"
click at [410, 484] on input "0" at bounding box center [474, 481] width 329 height 28
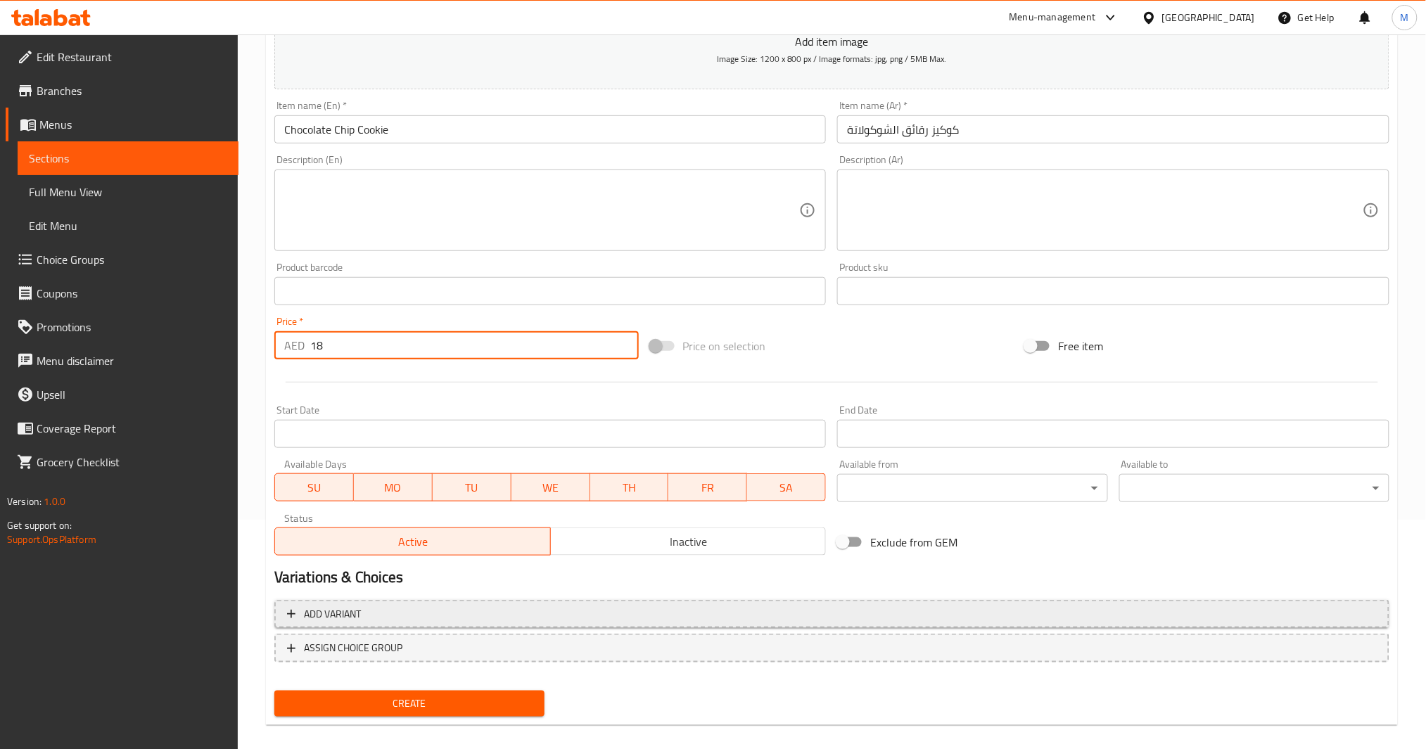
scroll to position [242, 0]
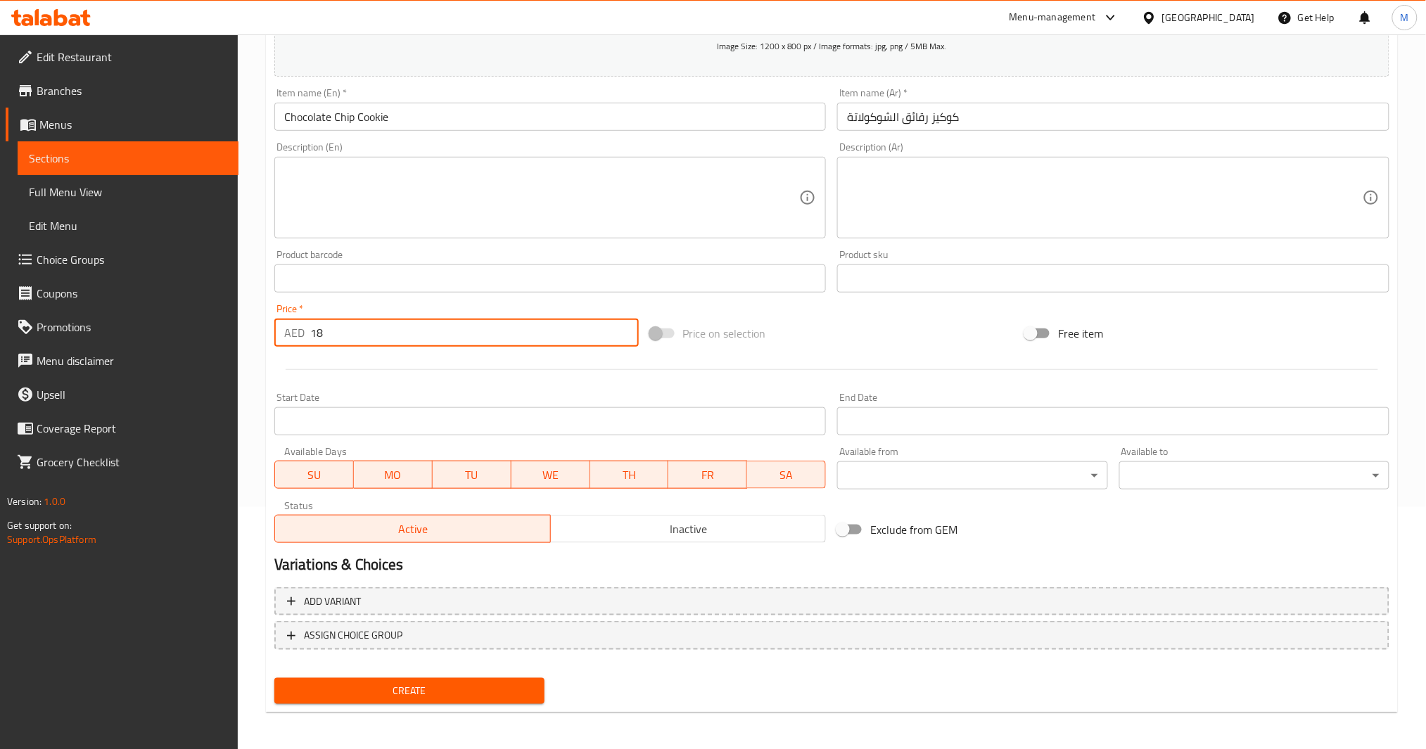
type input "18"
click at [383, 685] on span "Create" at bounding box center [410, 692] width 248 height 18
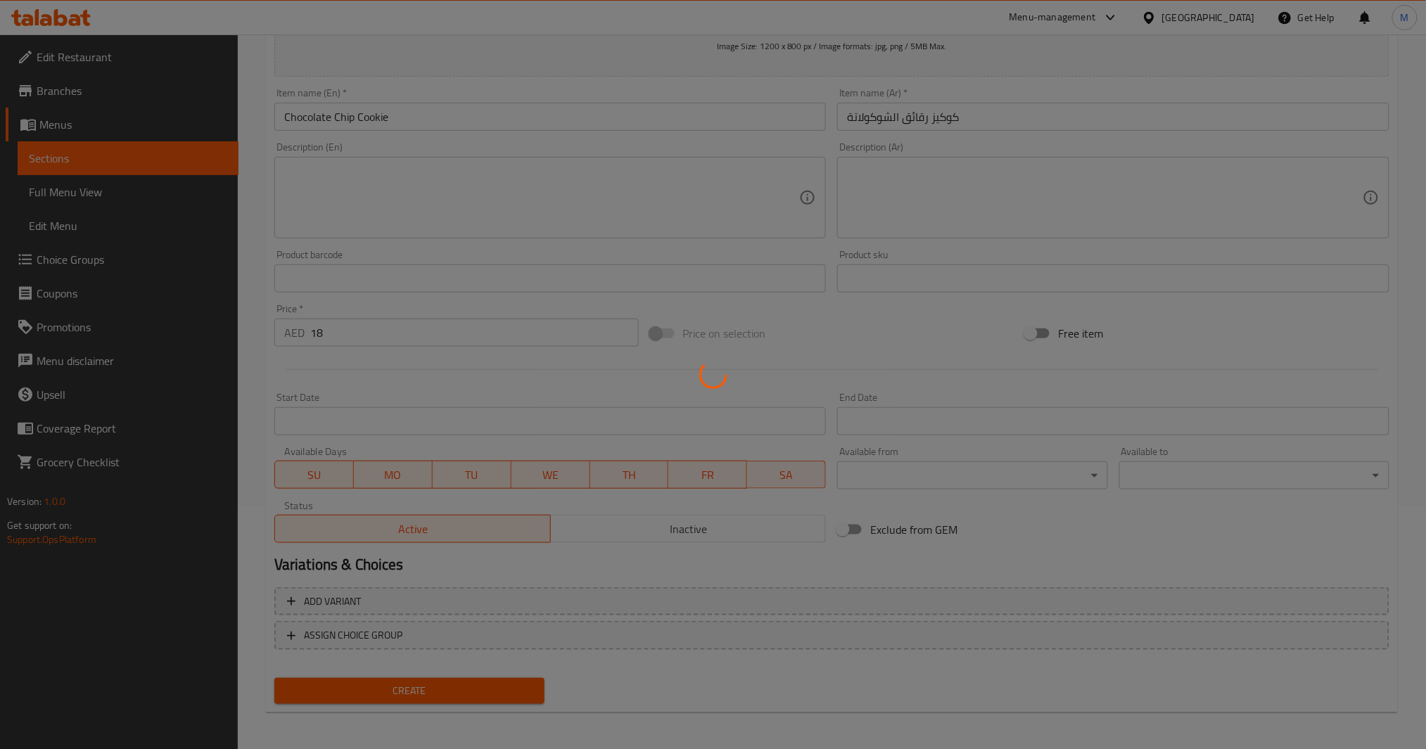
type input "0"
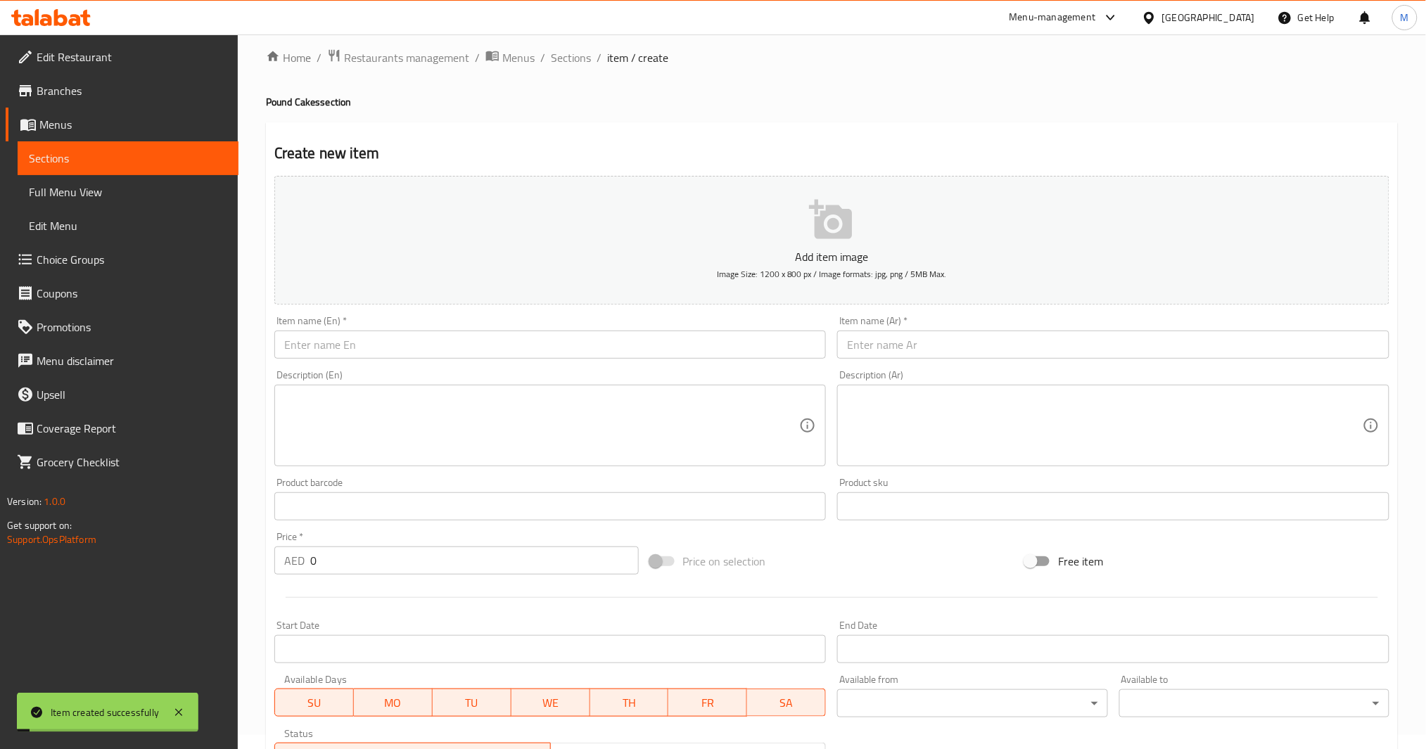
scroll to position [0, 0]
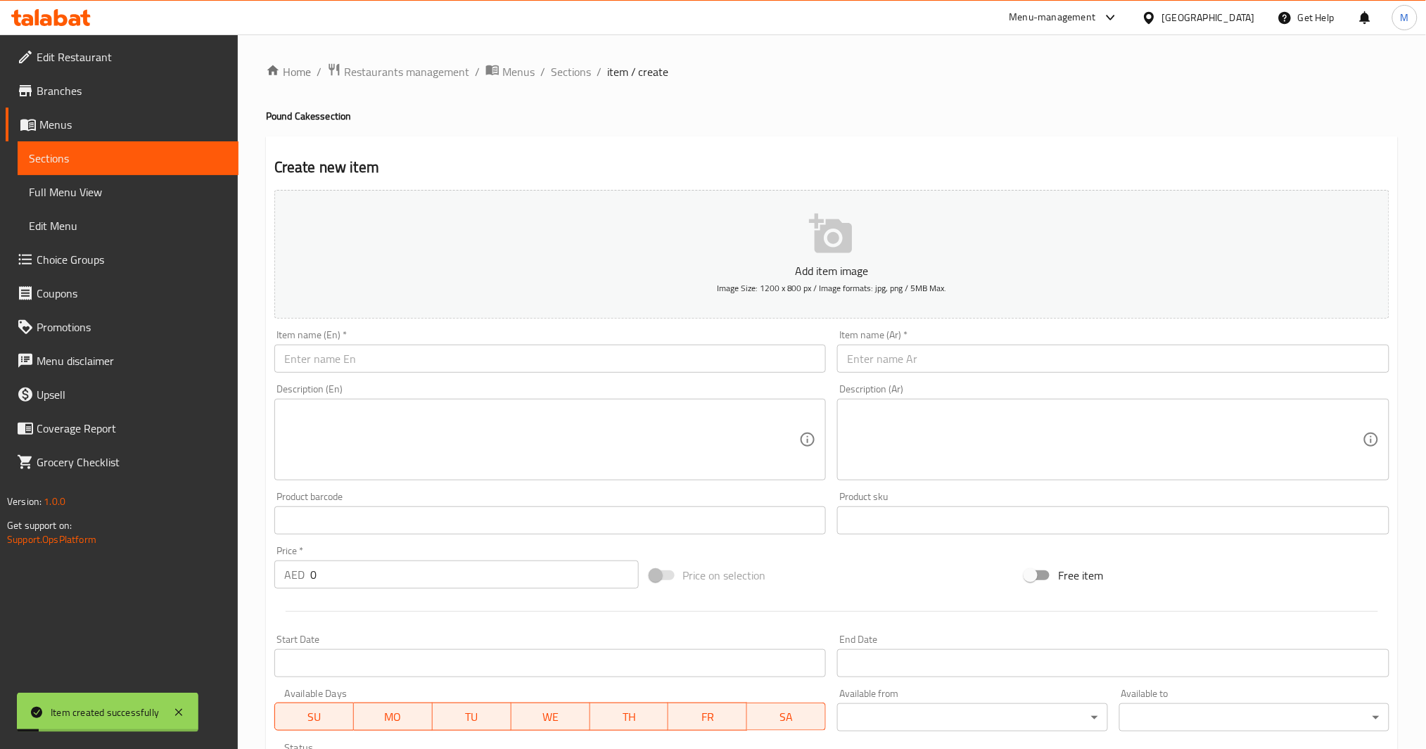
click at [480, 356] on input "text" at bounding box center [550, 359] width 552 height 28
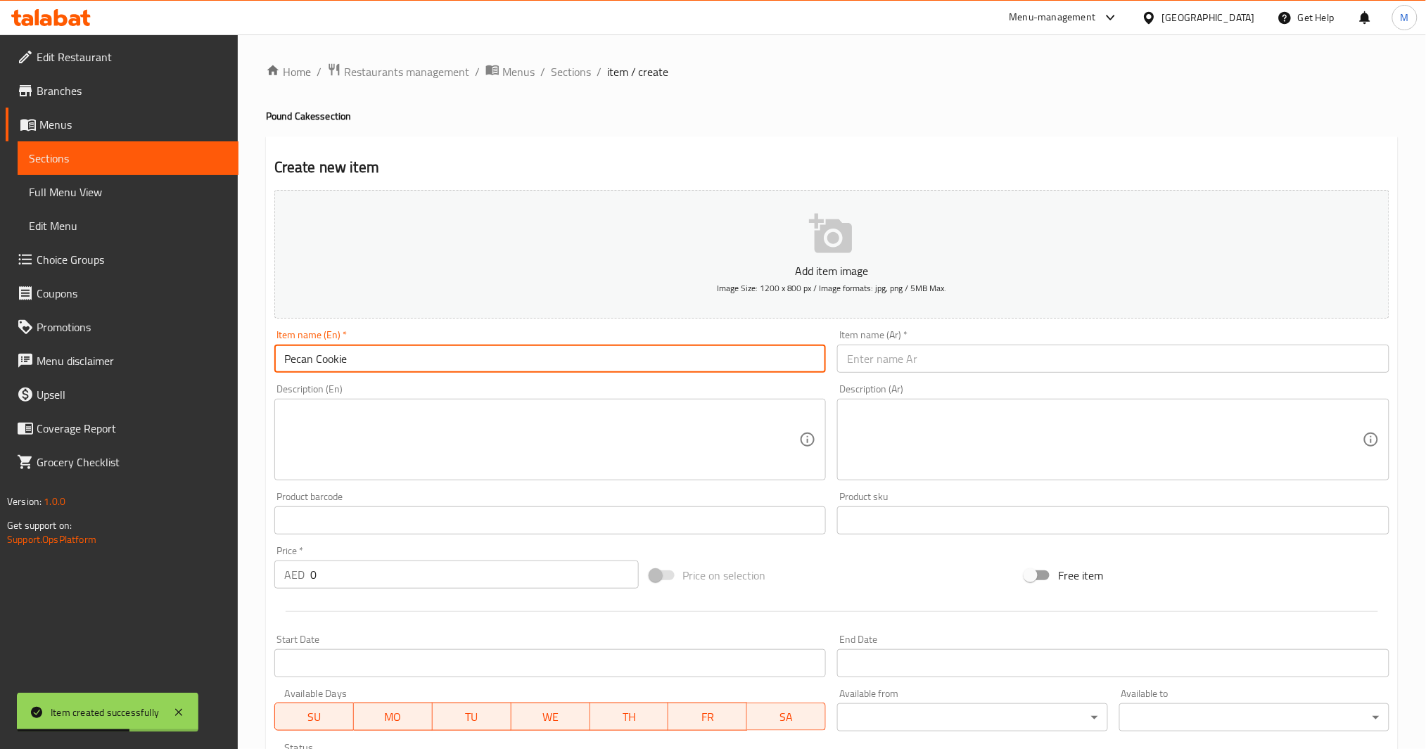
type input "Pecan Cookie"
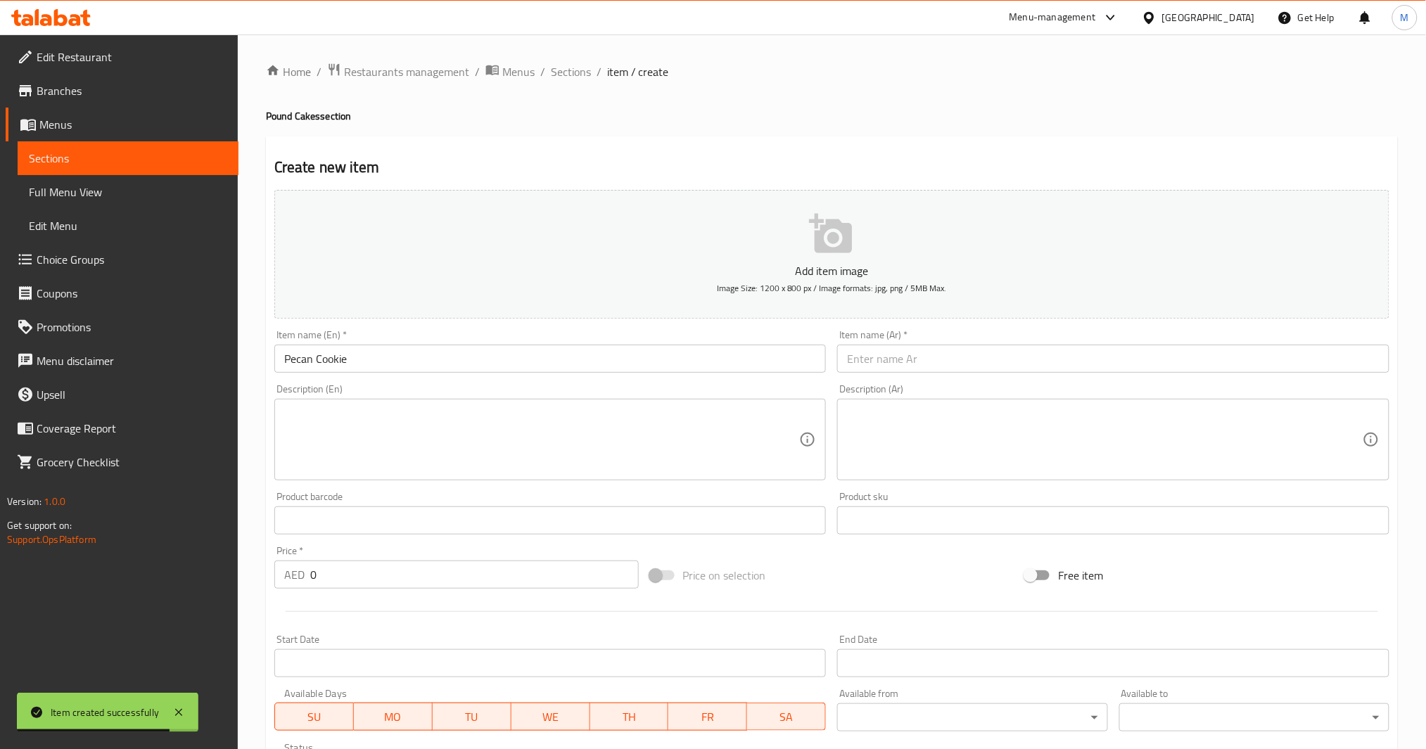
click at [915, 371] on input "text" at bounding box center [1113, 359] width 552 height 28
paste input "كوكيز البقان"
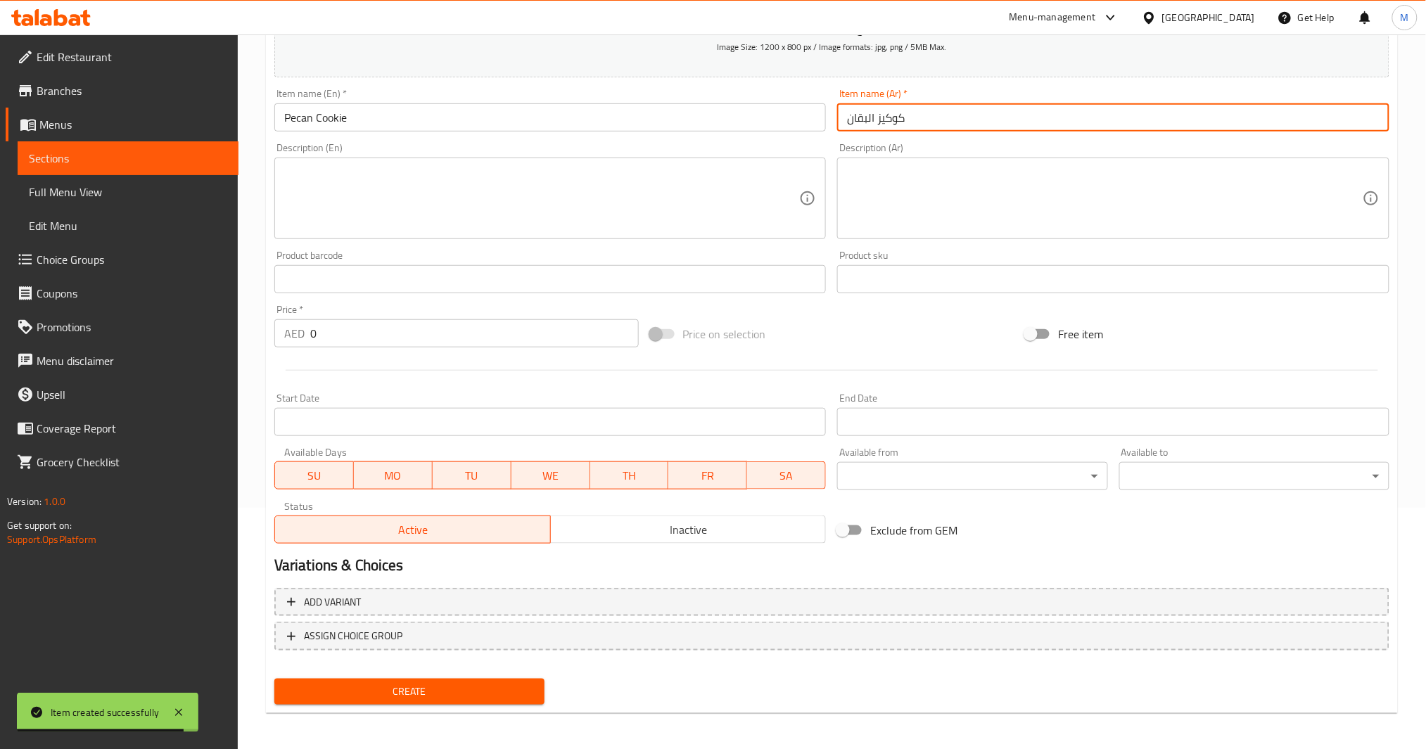
scroll to position [242, 0]
type input "كوكيز البقان"
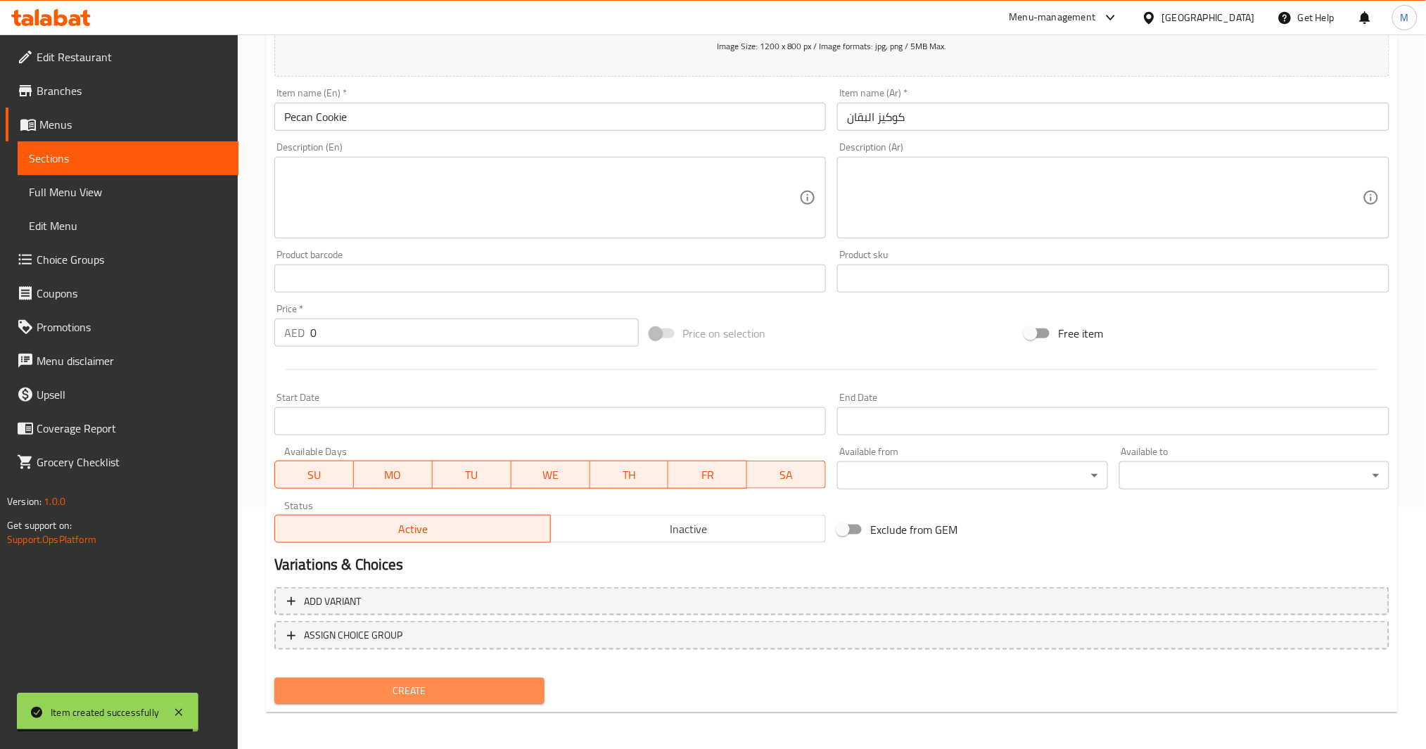
click at [436, 683] on span "Create" at bounding box center [410, 692] width 248 height 18
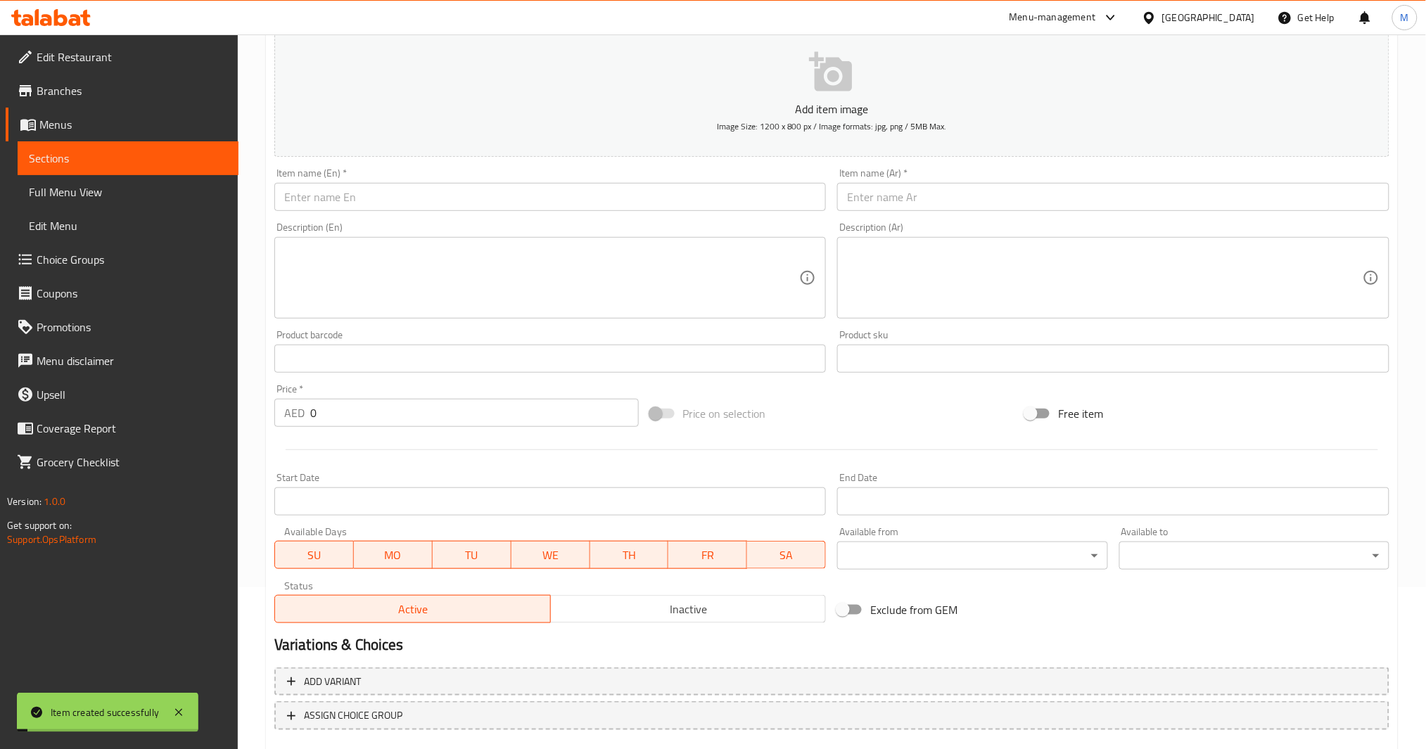
scroll to position [0, 0]
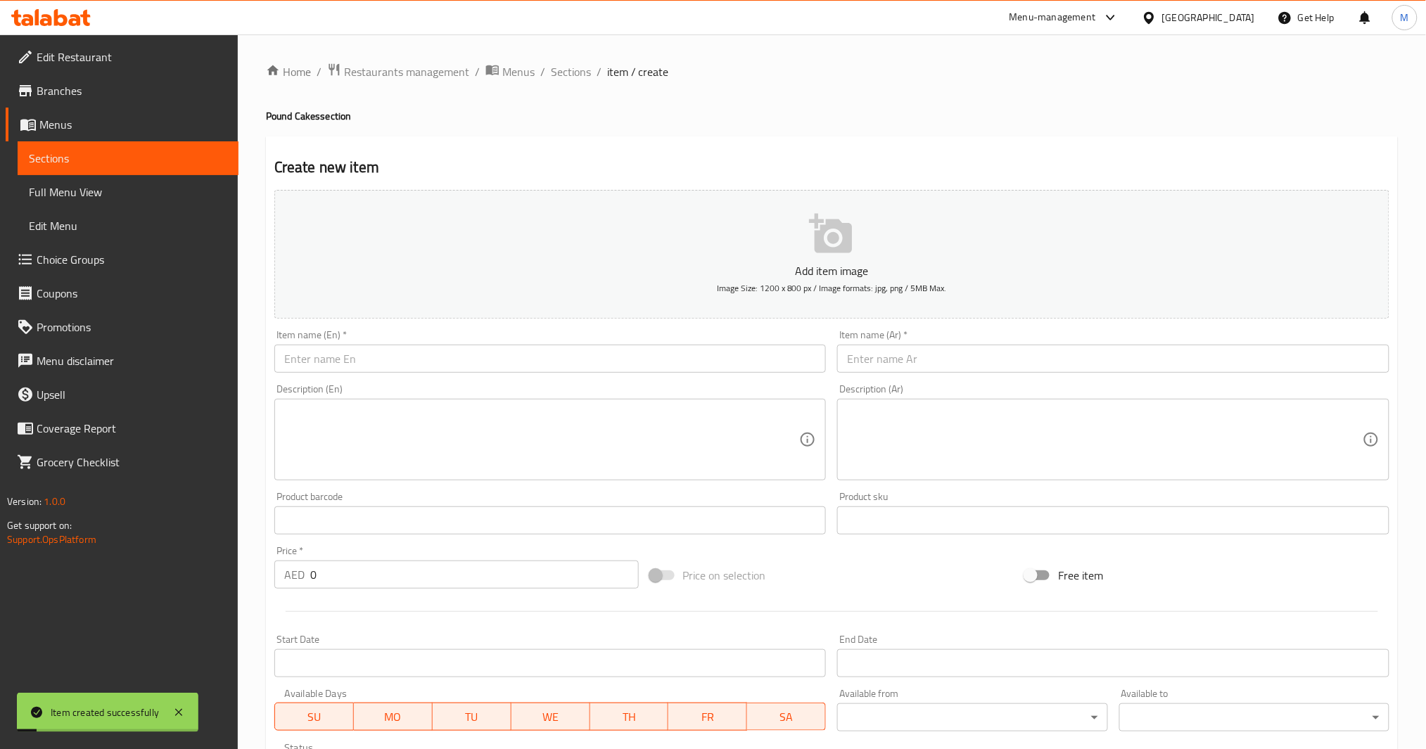
click at [403, 350] on input "text" at bounding box center [550, 359] width 552 height 28
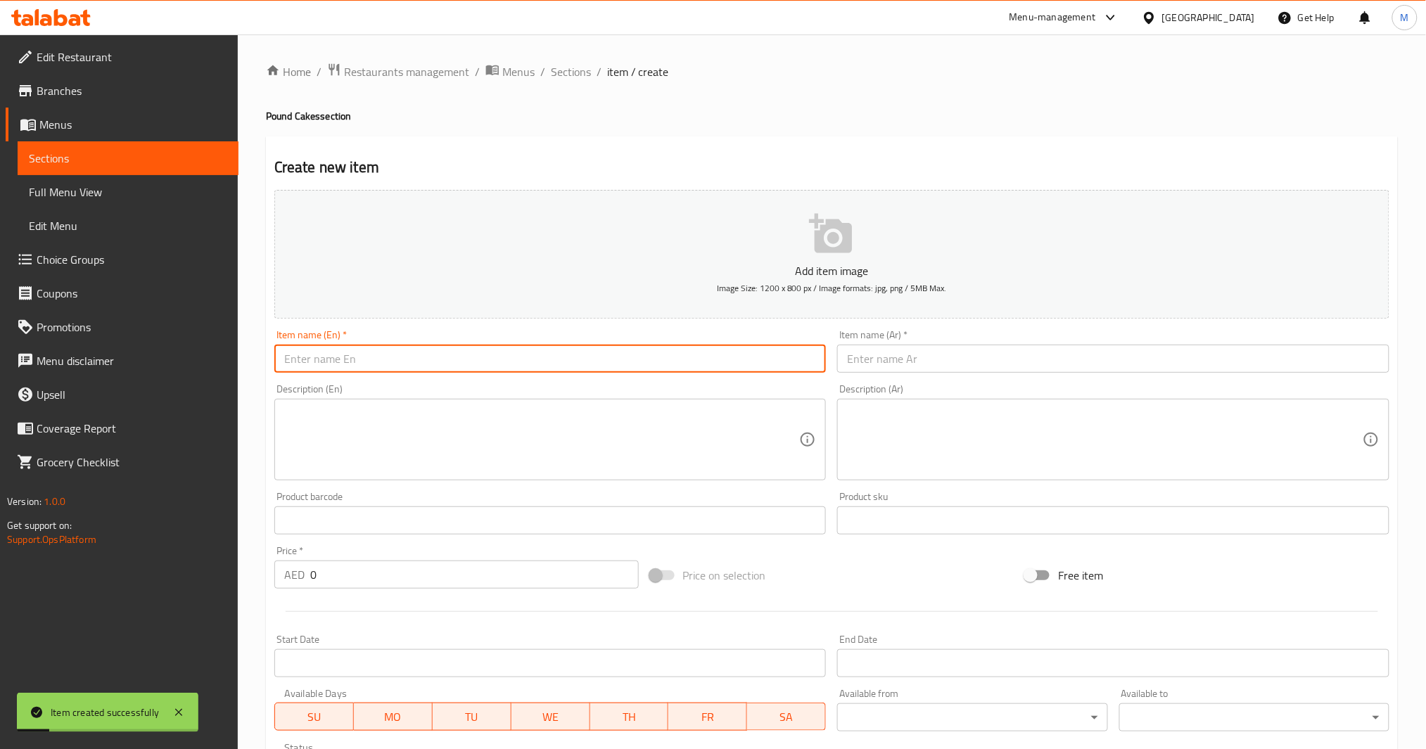
type input "["
type input "Pistachio and White Chocolate Cookie"
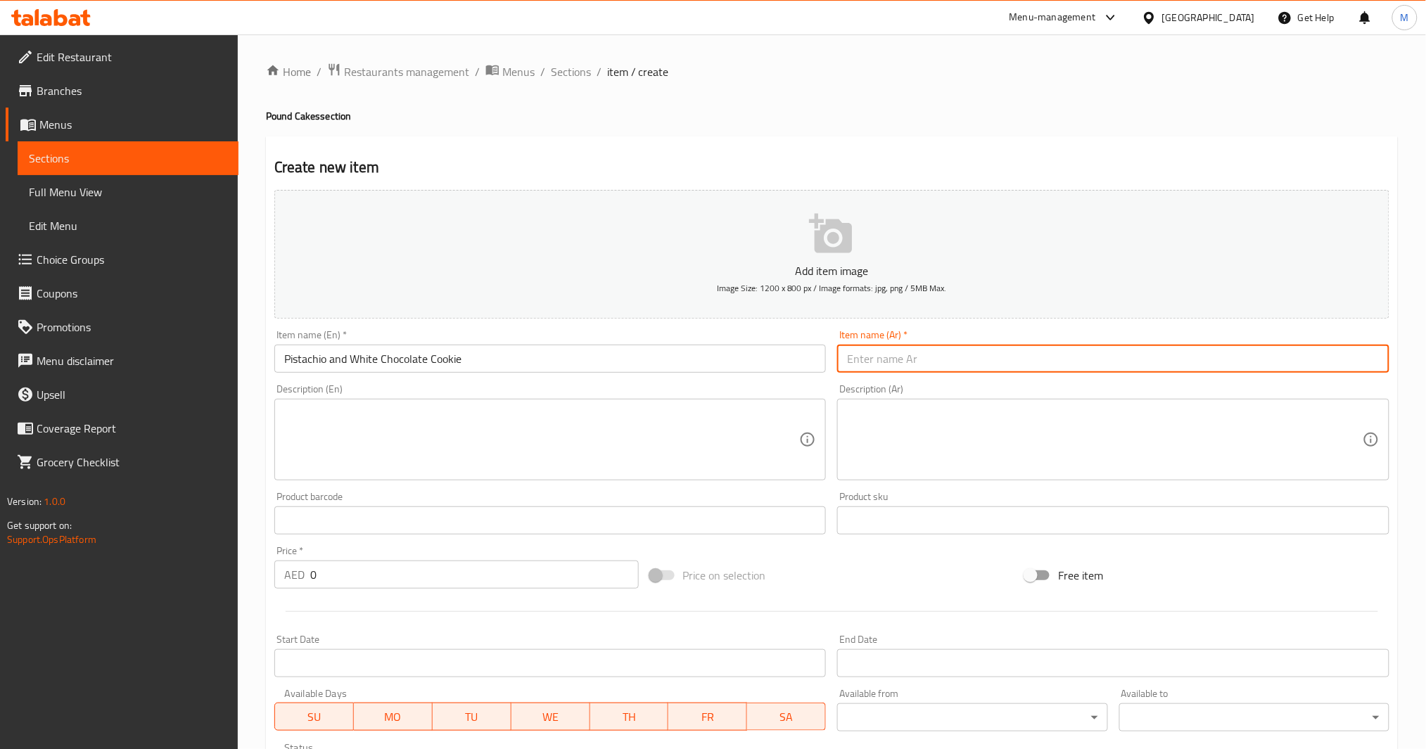
click at [962, 360] on input "text" at bounding box center [1113, 359] width 552 height 28
paste input "كوكيز الفستق والشوكولاتة البيضاء"
type input "كوكيز الفستق والشوكولاتة البيضاء"
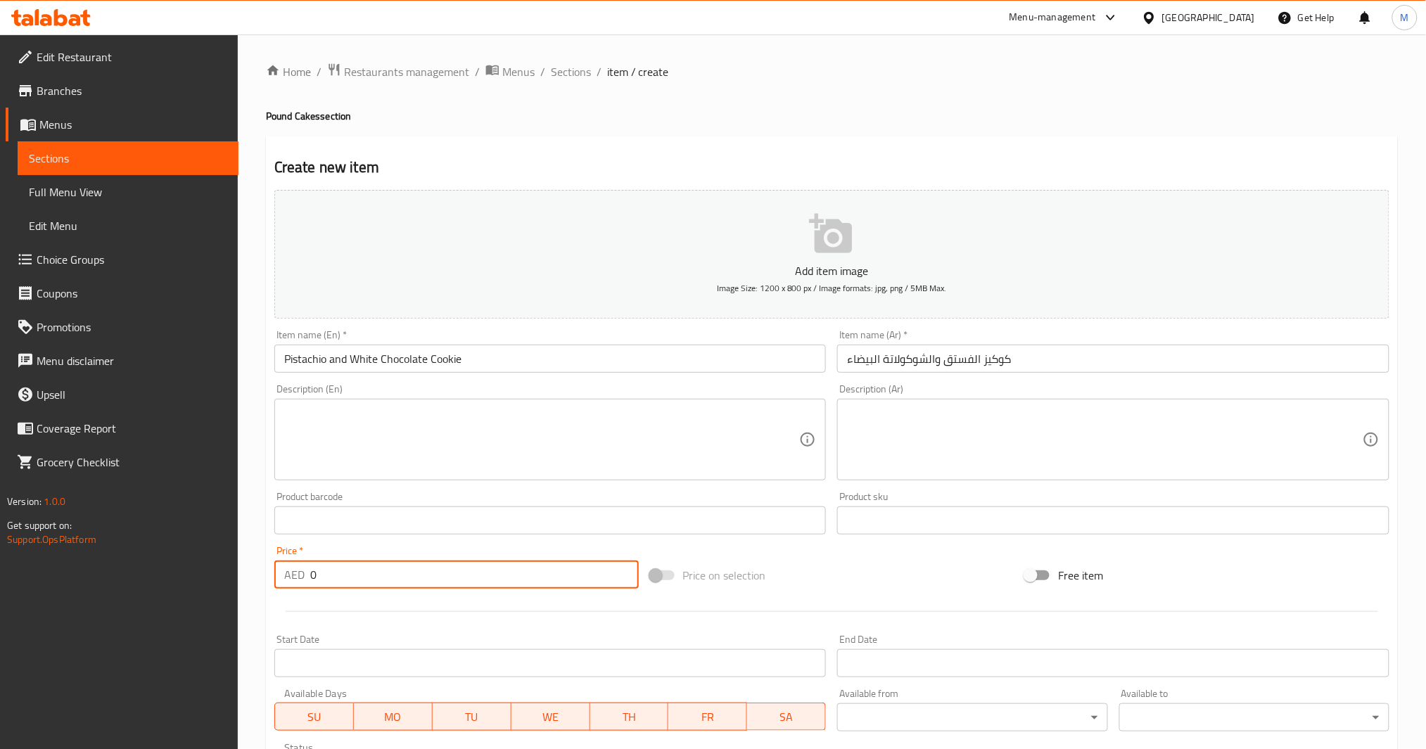
drag, startPoint x: 402, startPoint y: 585, endPoint x: 222, endPoint y: 583, distance: 179.5
click at [222, 583] on div "Edit Restaurant Branches Menus Sections Full Menu View Edit Menu Choice Groups …" at bounding box center [713, 514] width 1426 height 960
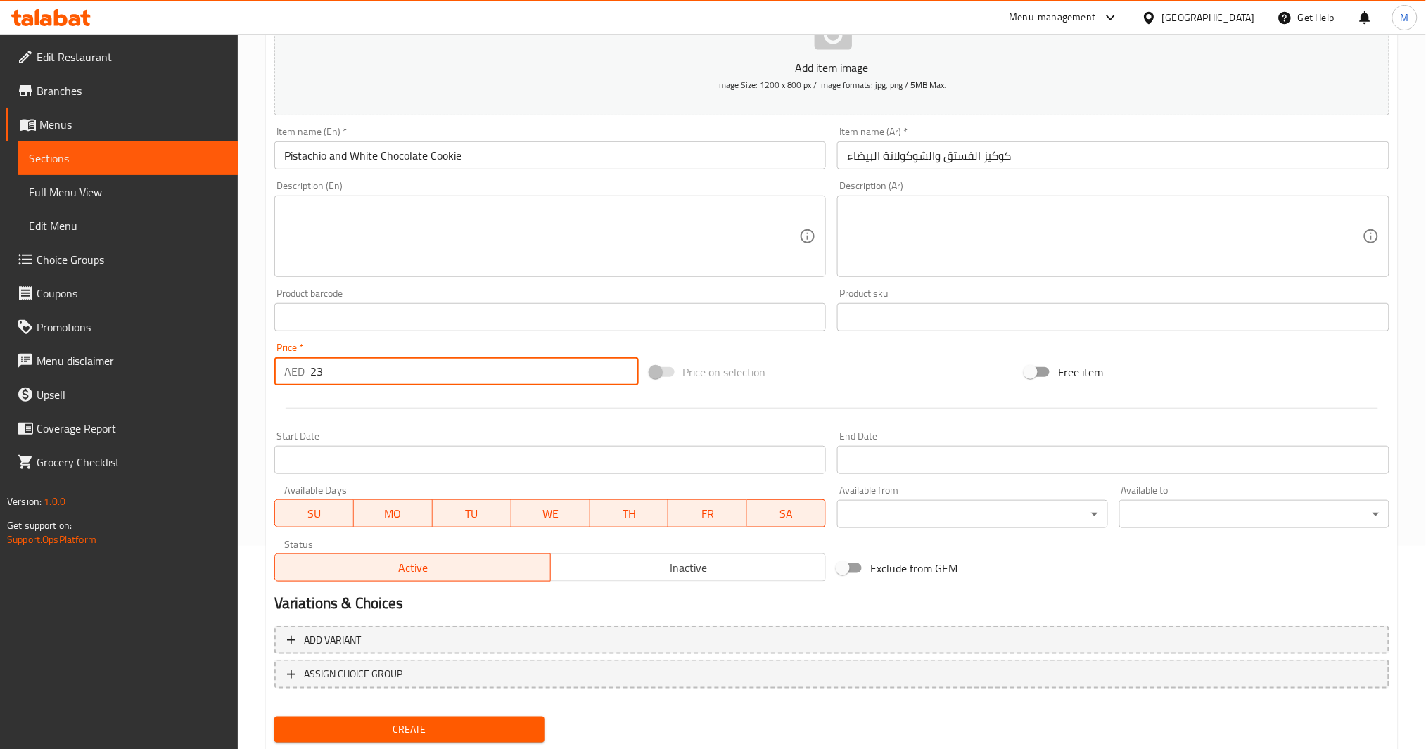
scroll to position [242, 0]
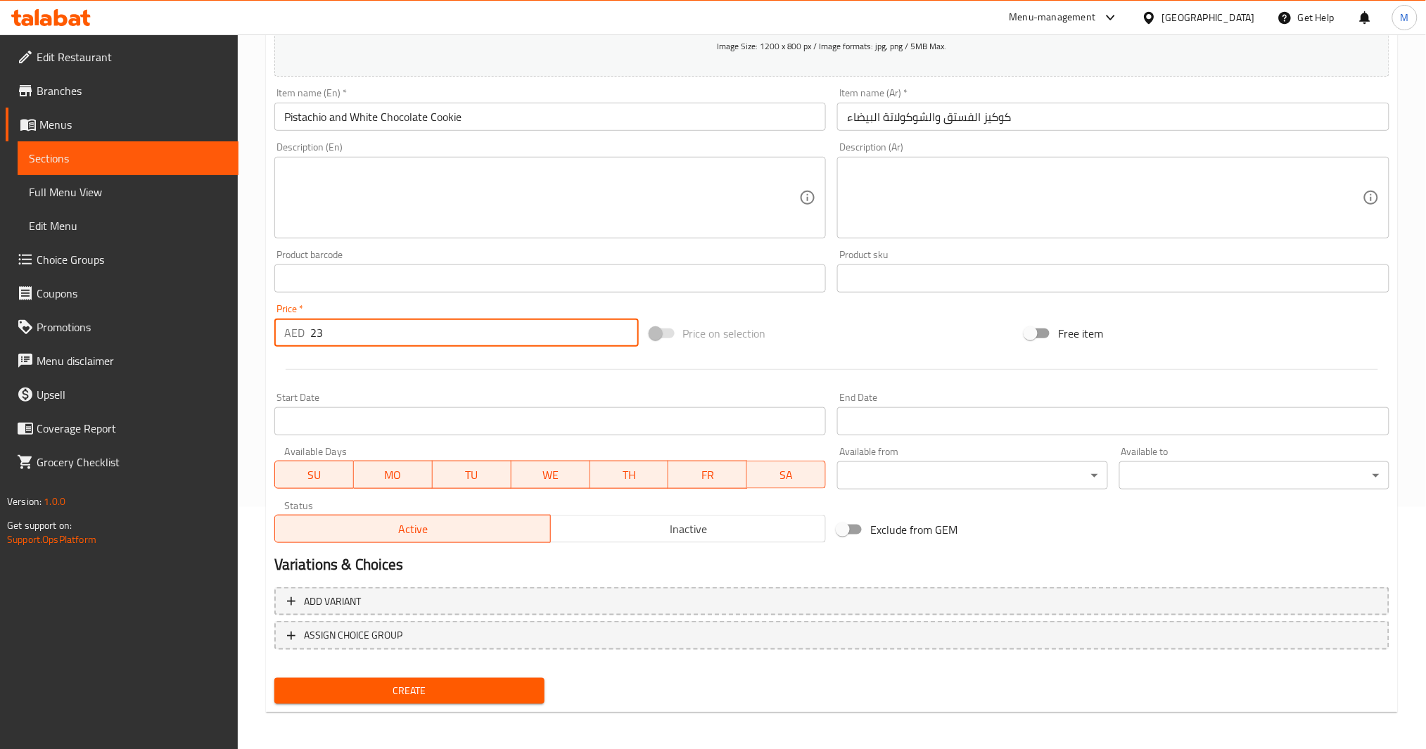
type input "23"
click at [464, 683] on span "Create" at bounding box center [410, 692] width 248 height 18
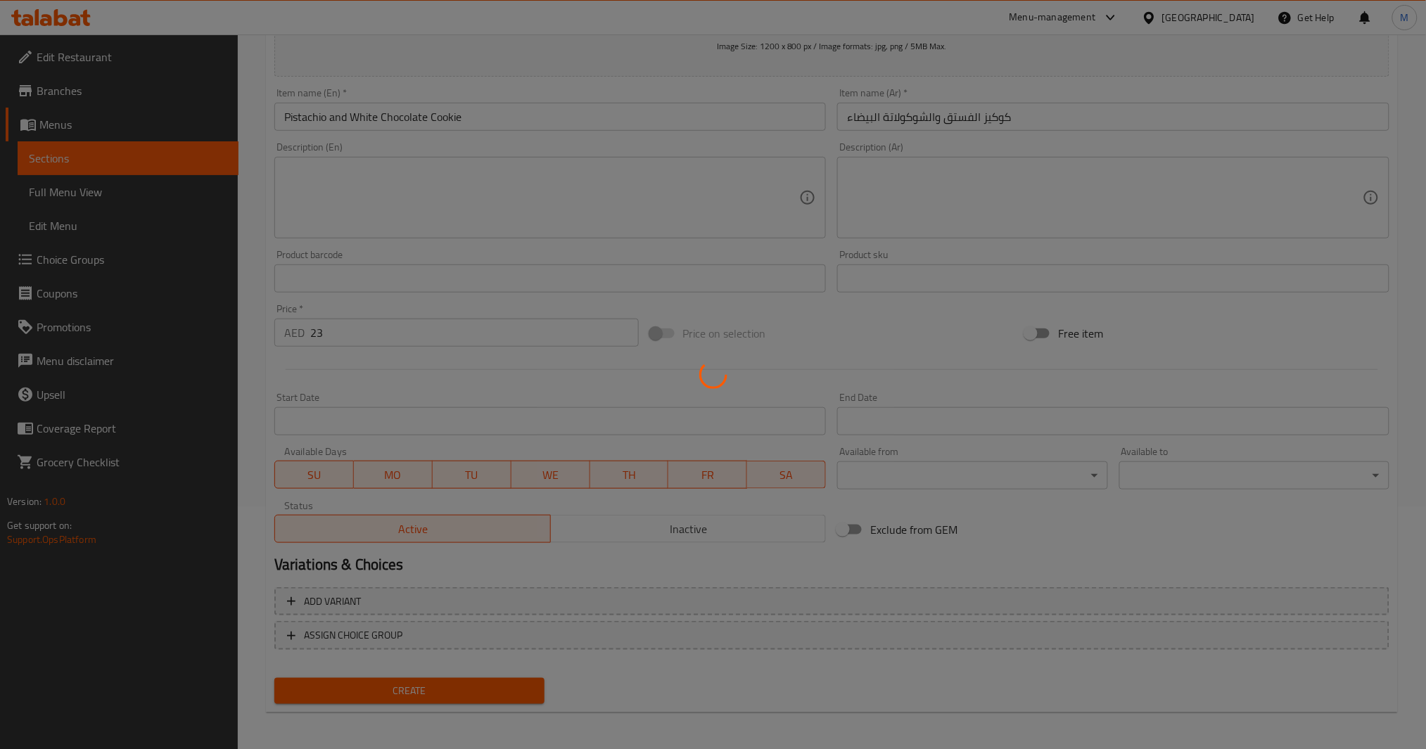
type input "0"
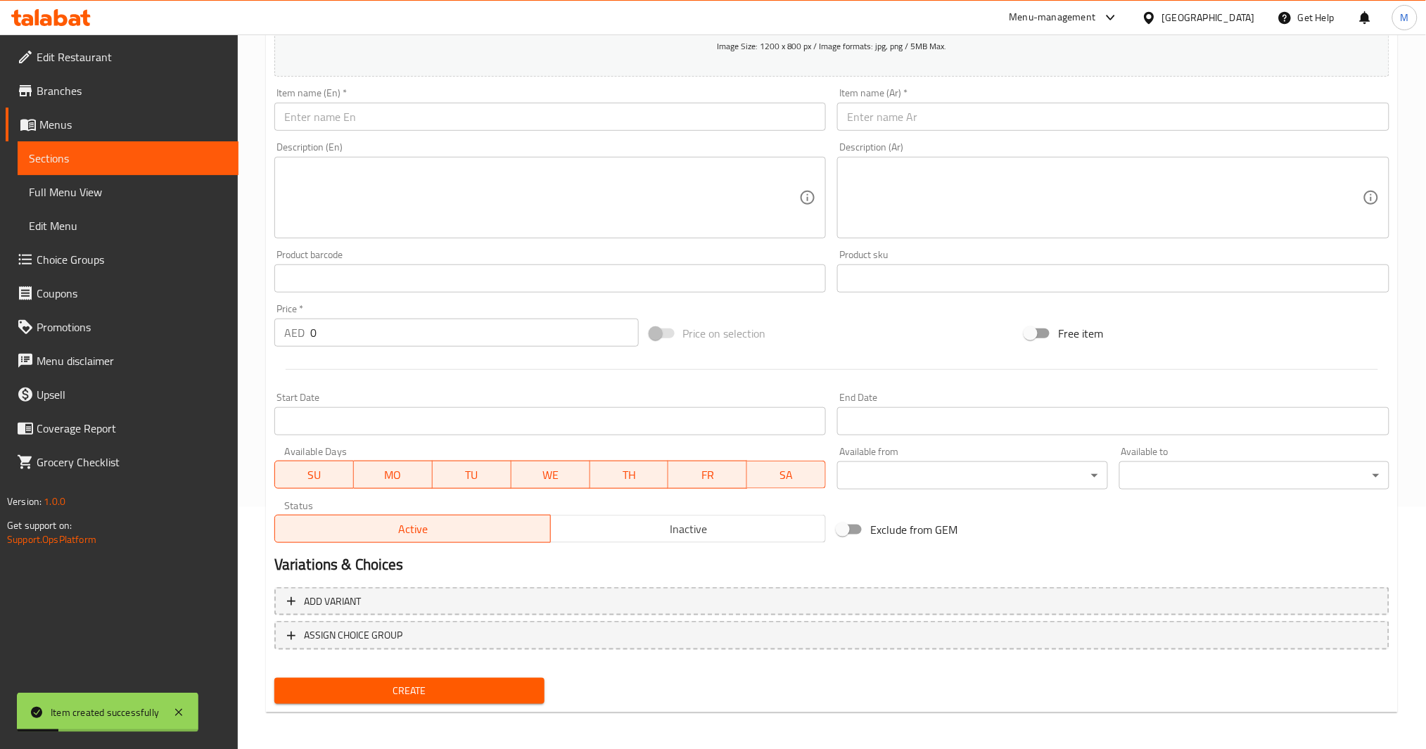
click at [101, 187] on span "Full Menu View" at bounding box center [128, 192] width 198 height 17
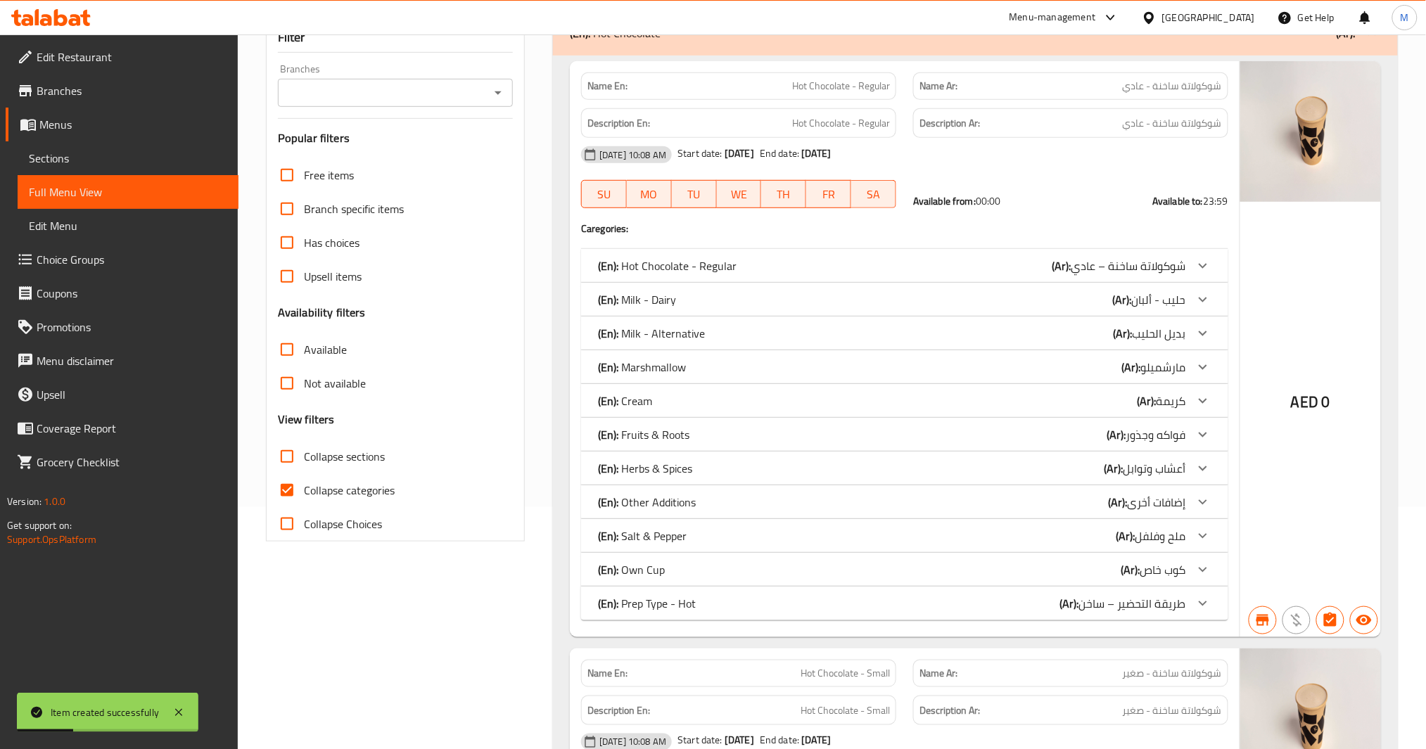
click at [284, 490] on input "Collapse categories" at bounding box center [287, 491] width 34 height 34
checkbox input "false"
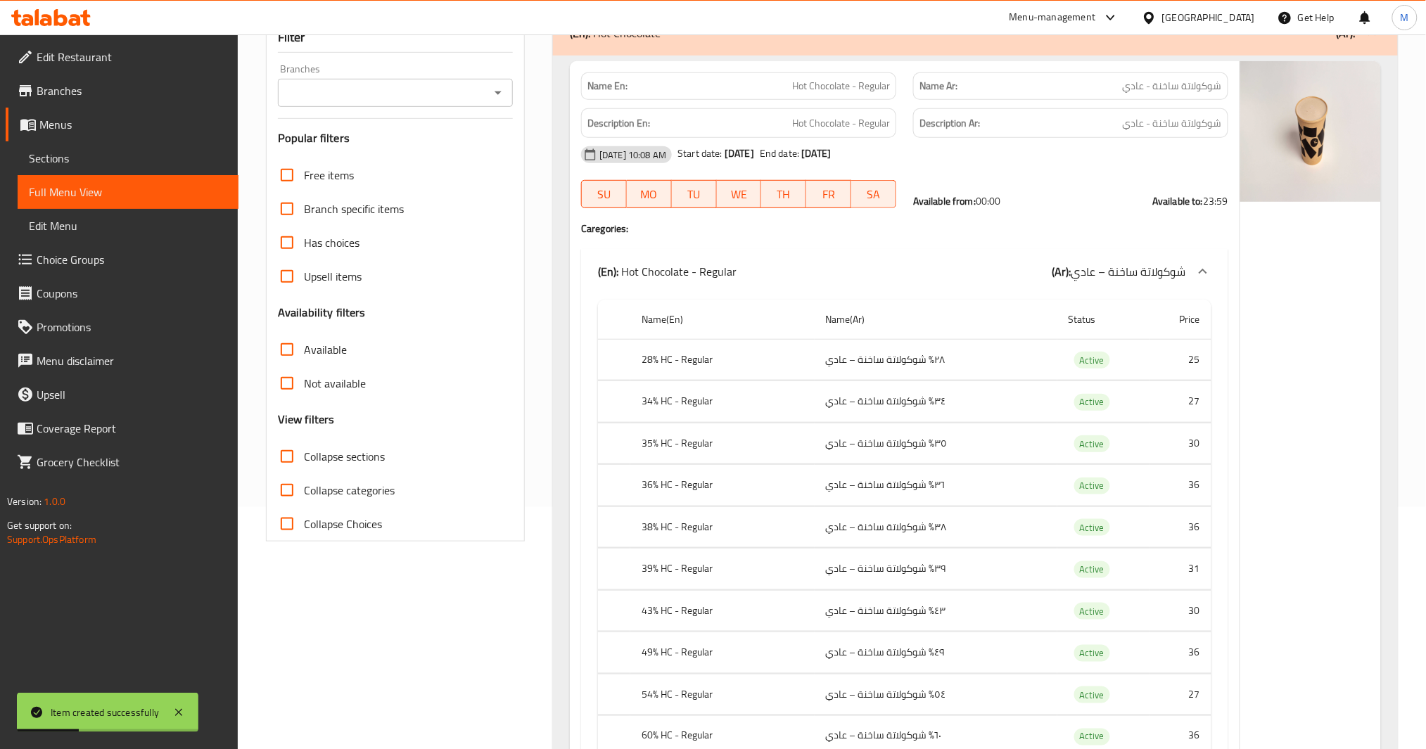
click at [488, 103] on div at bounding box center [497, 93] width 18 height 20
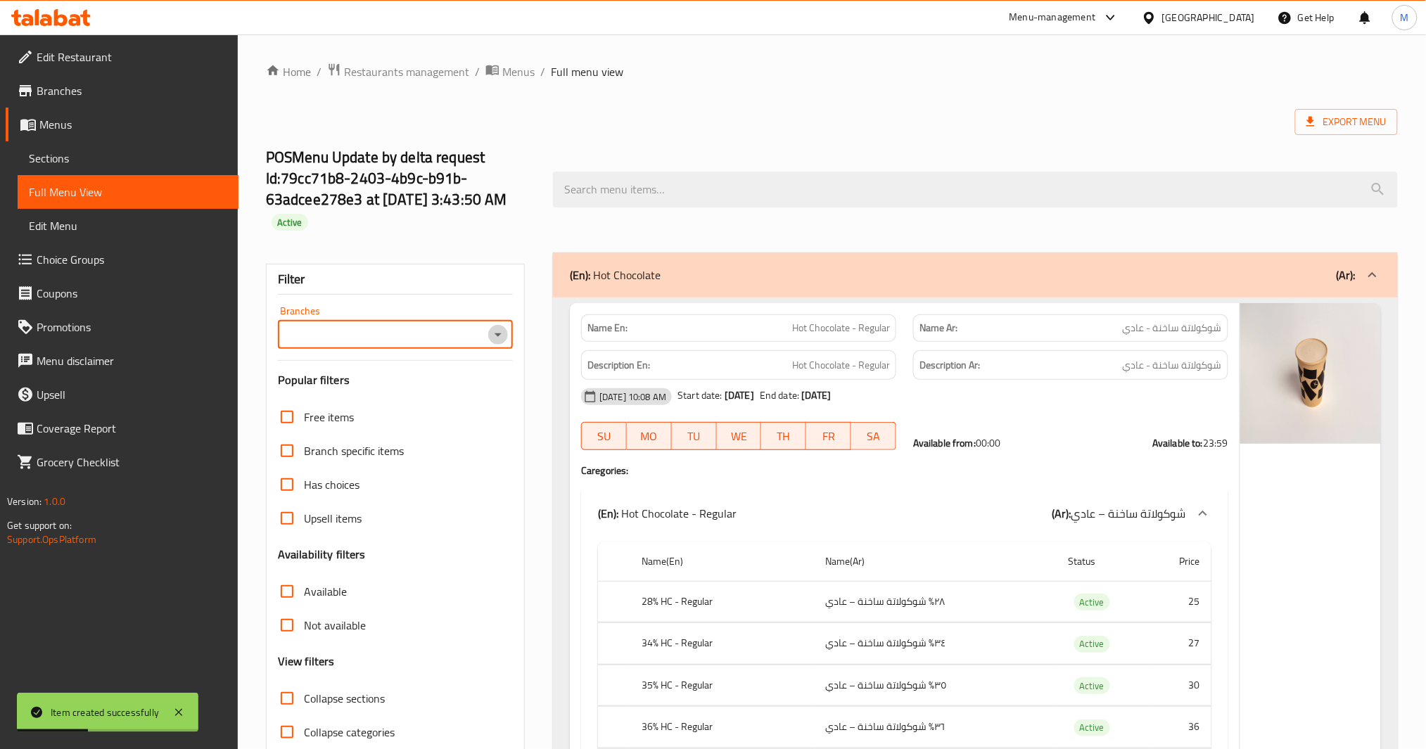
click at [499, 336] on icon "Open" at bounding box center [498, 336] width 7 height 4
click at [408, 397] on span "Knoops, [GEOGRAPHIC_DATA]" at bounding box center [361, 396] width 145 height 17
type input "Knoops, [GEOGRAPHIC_DATA]"
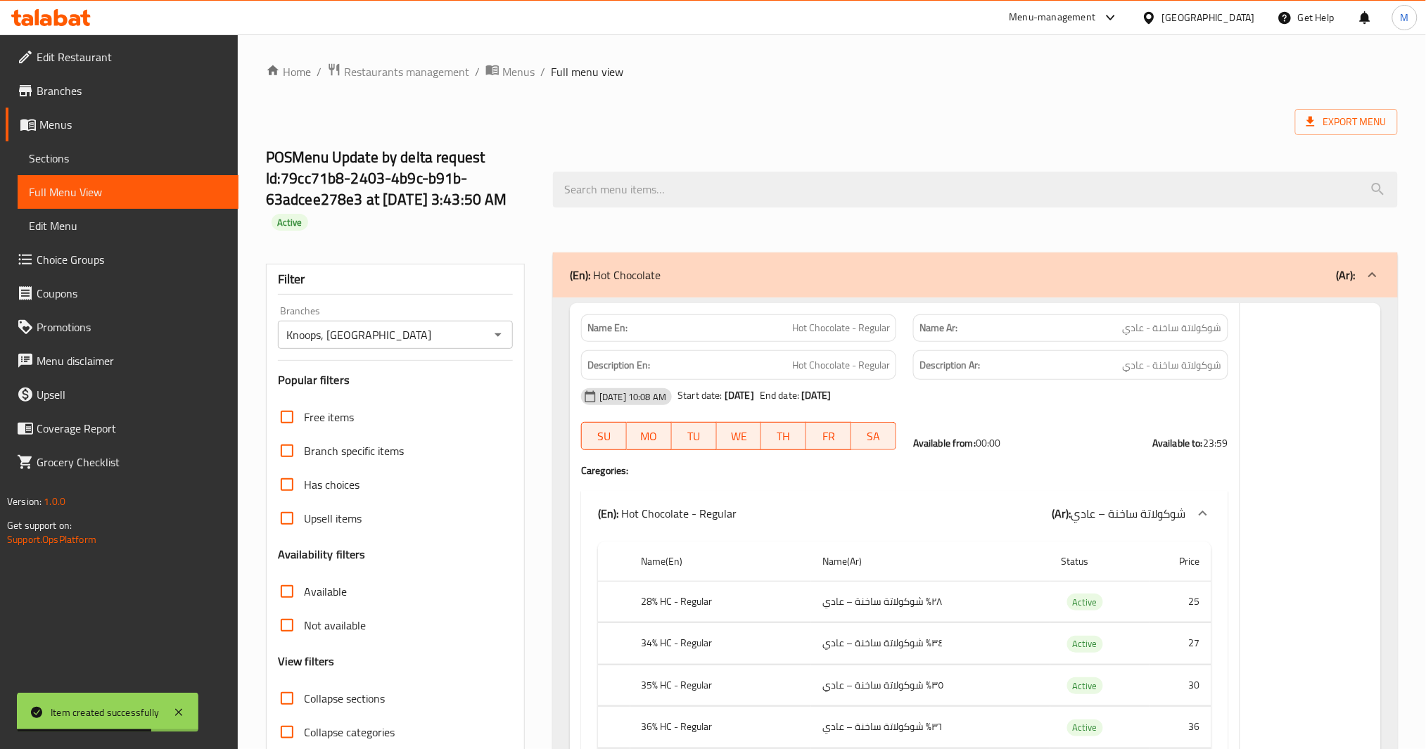
click at [100, 130] on div at bounding box center [713, 374] width 1426 height 749
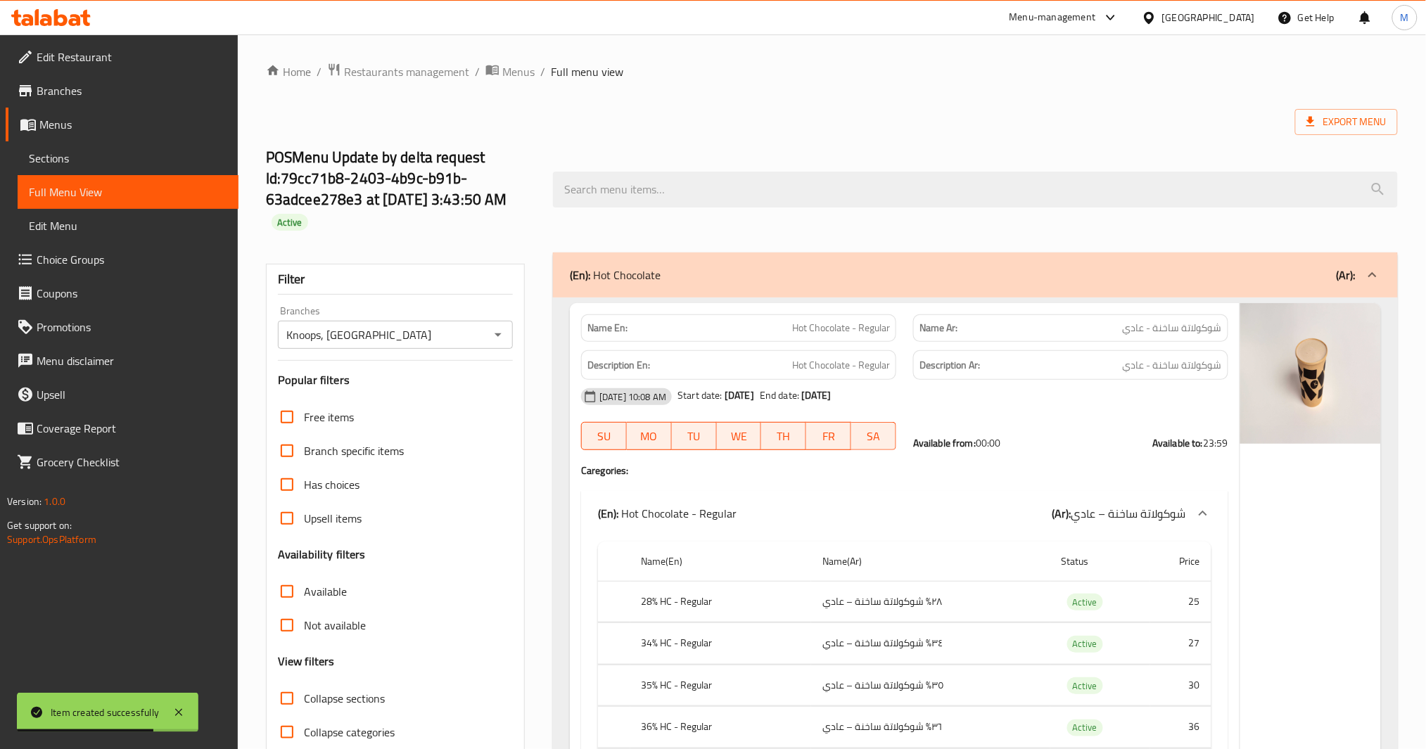
click at [104, 123] on span "Menus" at bounding box center [133, 124] width 188 height 17
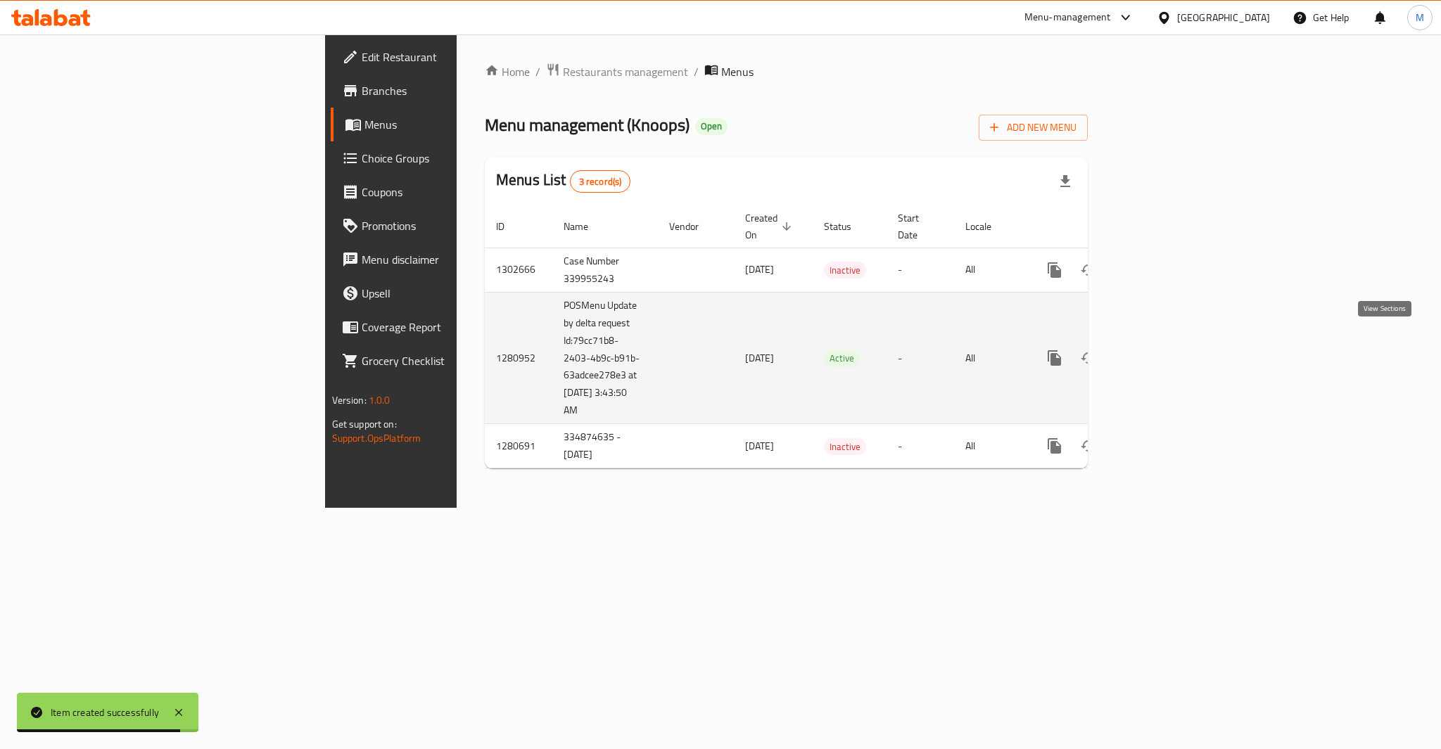
click at [1173, 355] on link "enhanced table" at bounding box center [1156, 358] width 34 height 34
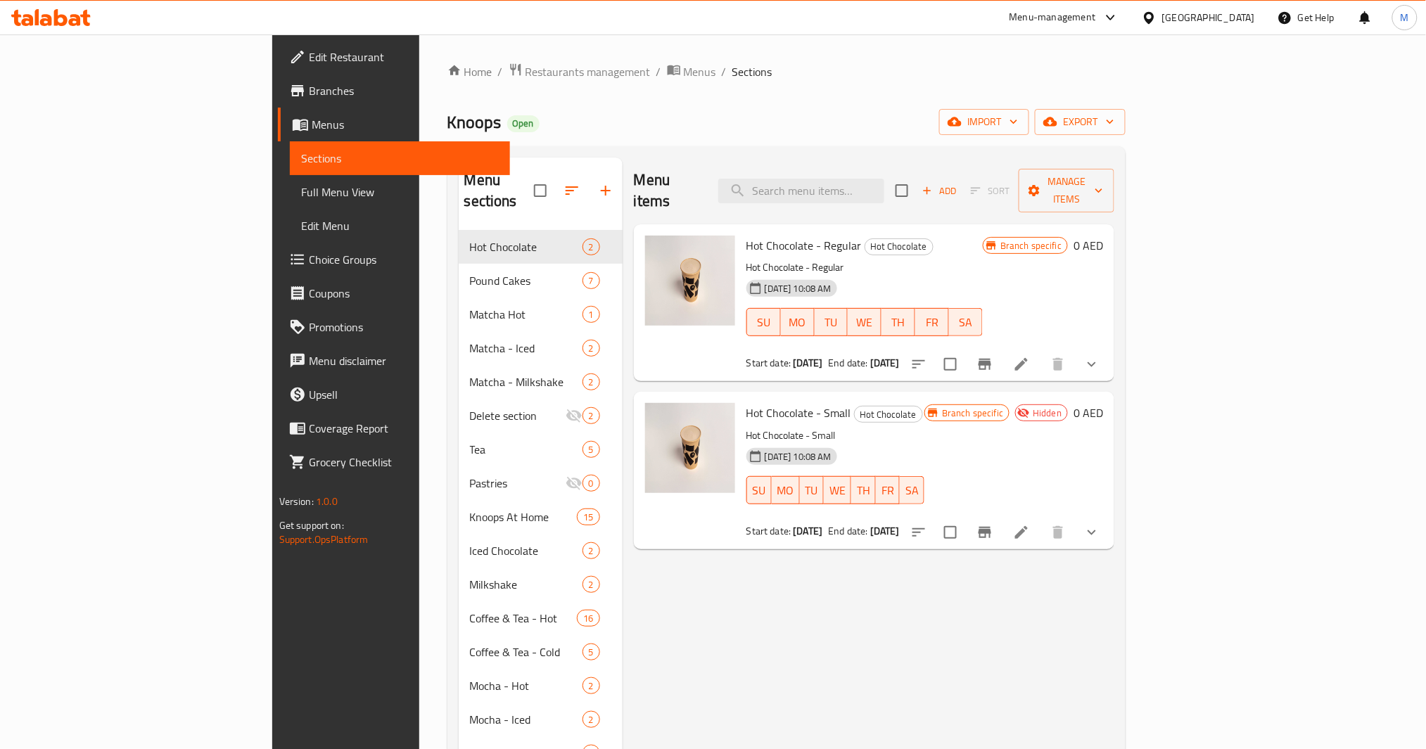
click at [657, 101] on div "Home / Restaurants management / Menus / Sections Knoops Open import export Menu…" at bounding box center [787, 746] width 679 height 1366
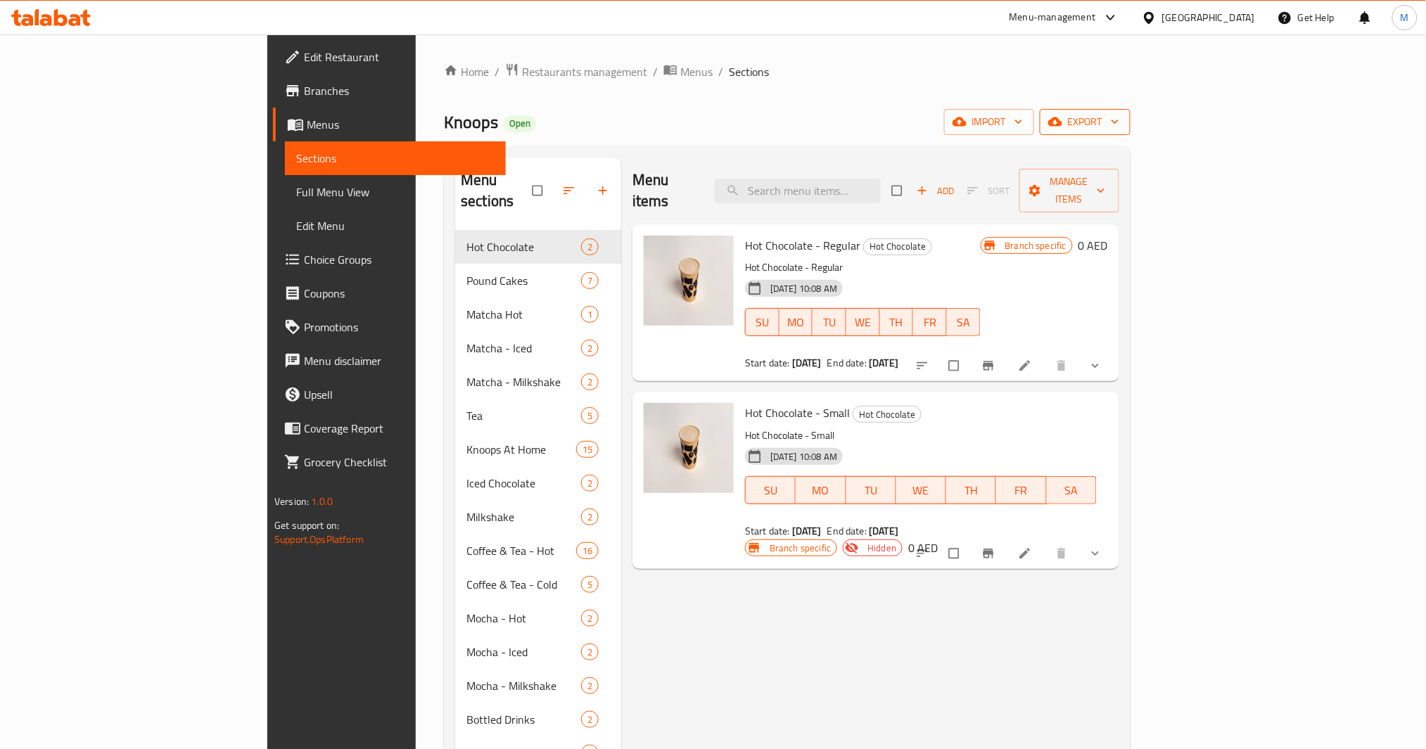
click at [1122, 120] on icon "button" at bounding box center [1115, 122] width 14 height 14
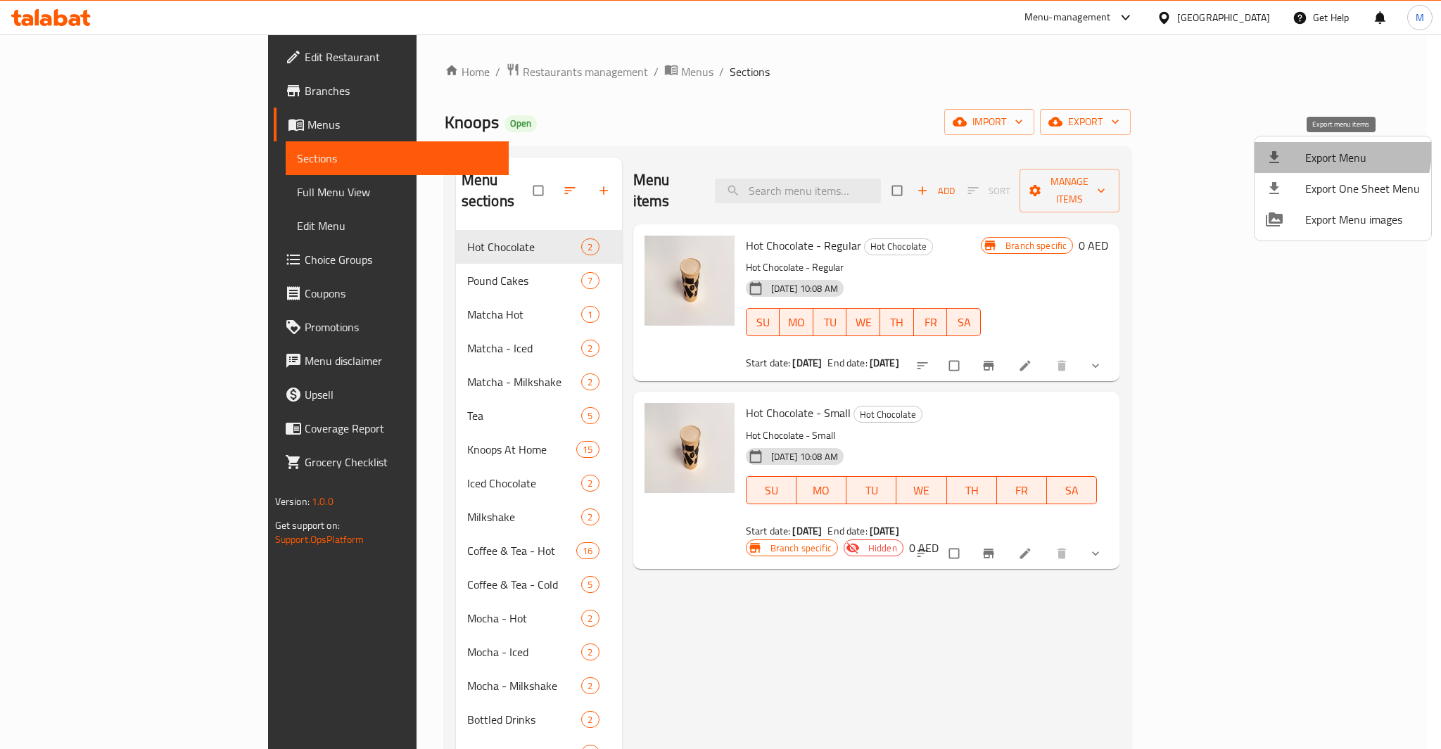
click at [1310, 149] on span "Export Menu" at bounding box center [1362, 157] width 115 height 17
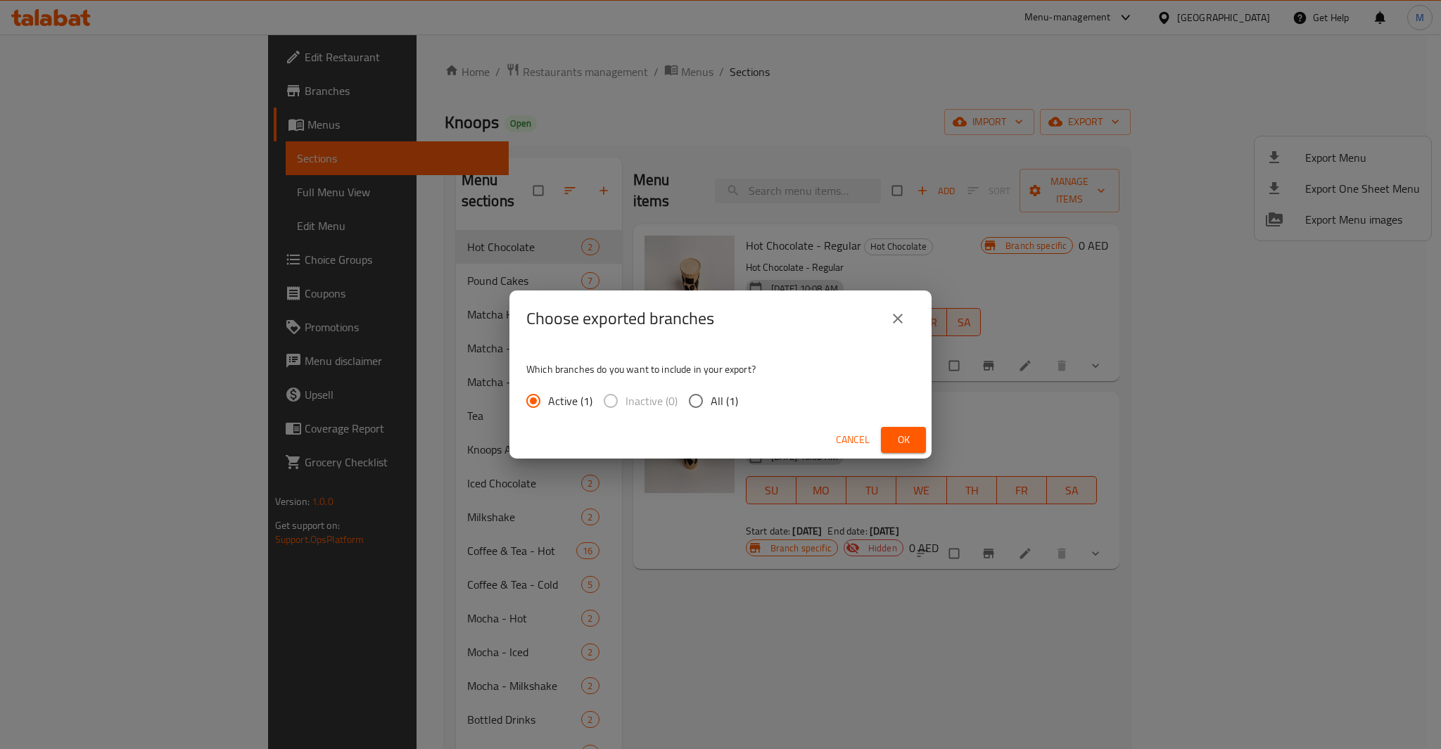
click at [717, 408] on span "All (1)" at bounding box center [724, 401] width 27 height 17
click at [711, 408] on input "All (1)" at bounding box center [696, 401] width 30 height 30
radio input "true"
click at [920, 445] on button "Ok" at bounding box center [903, 440] width 45 height 26
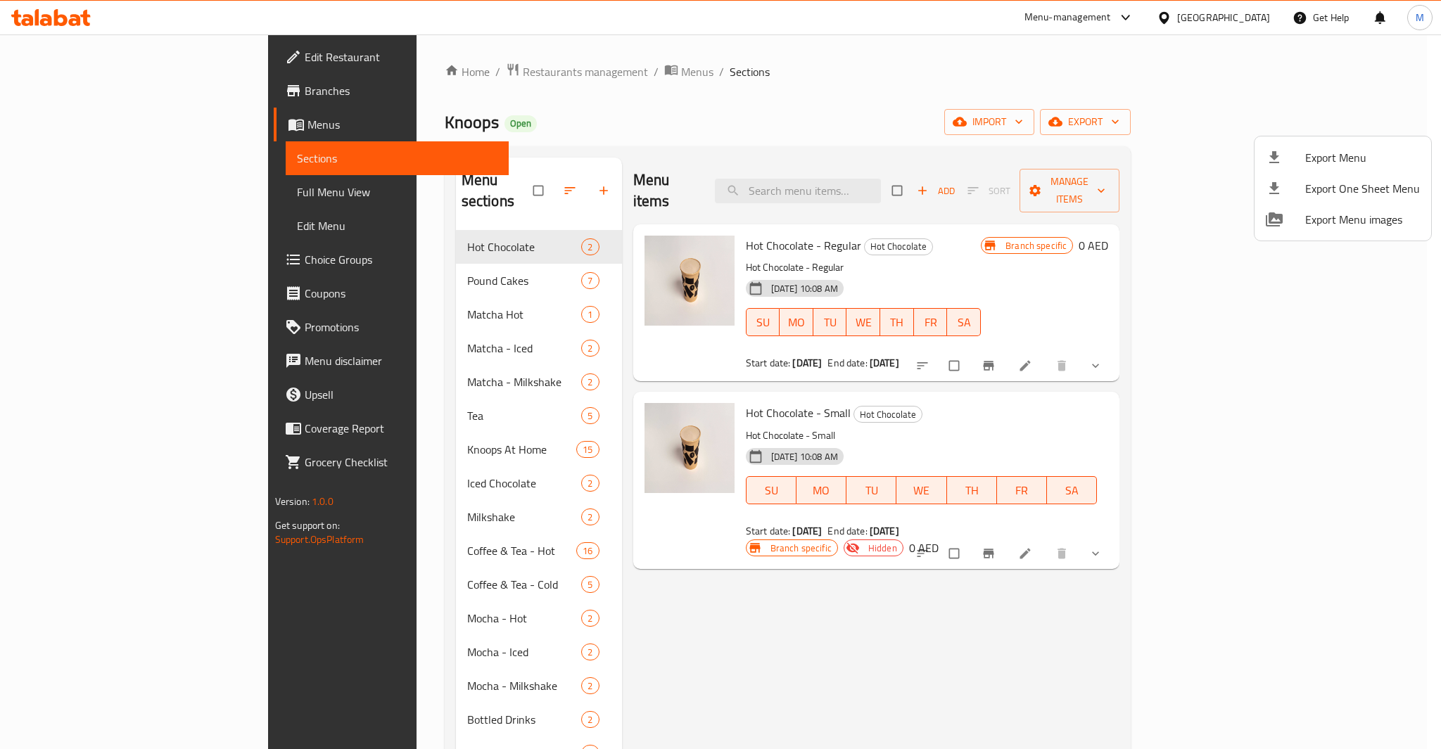
click at [125, 203] on div at bounding box center [720, 374] width 1441 height 749
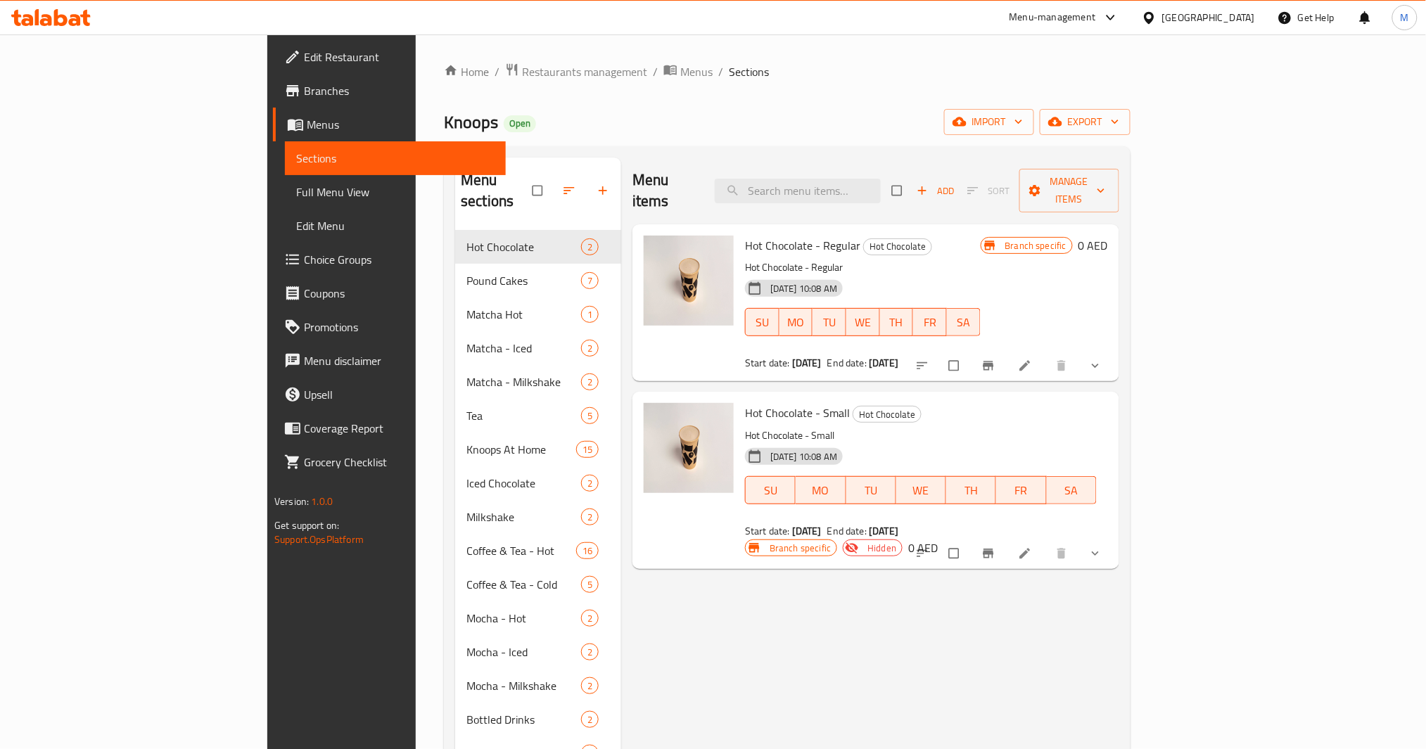
click at [296, 190] on span "Full Menu View" at bounding box center [395, 192] width 198 height 17
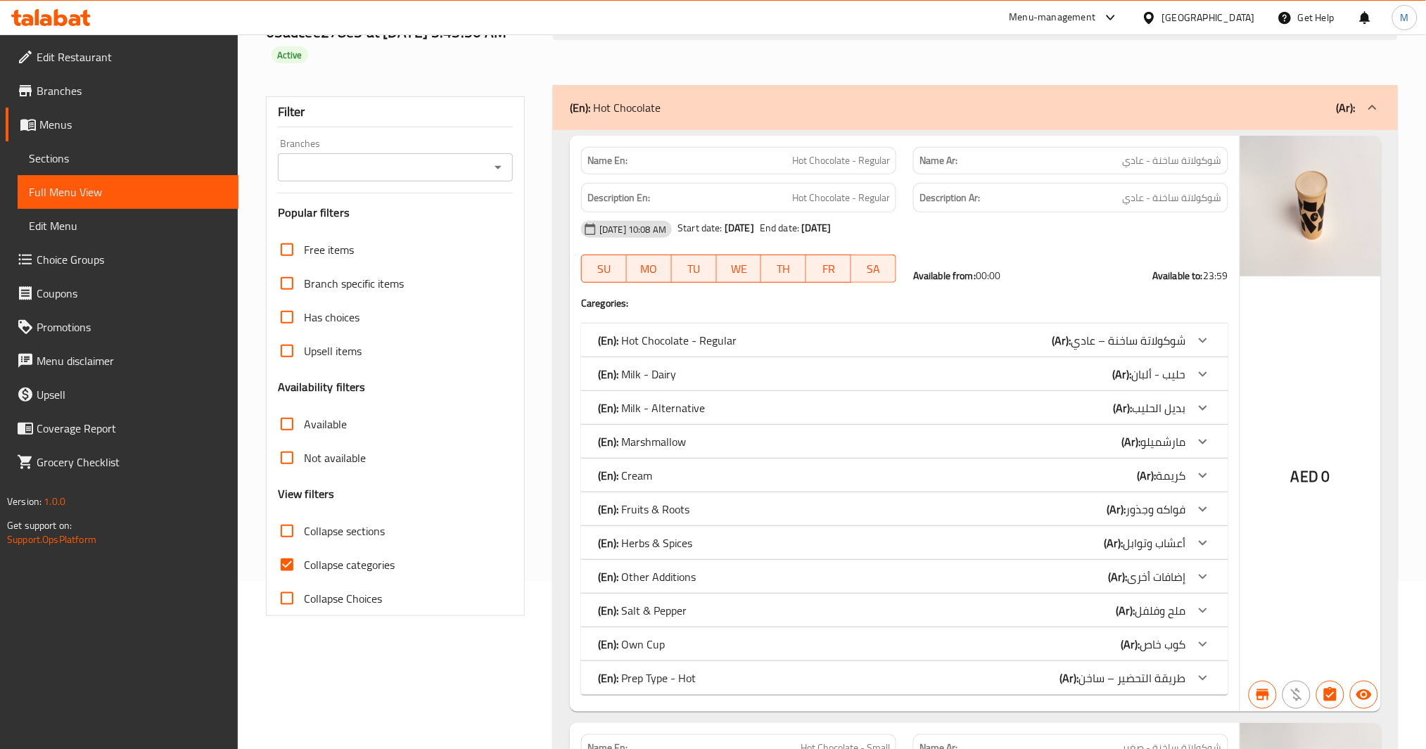
scroll to position [187, 0]
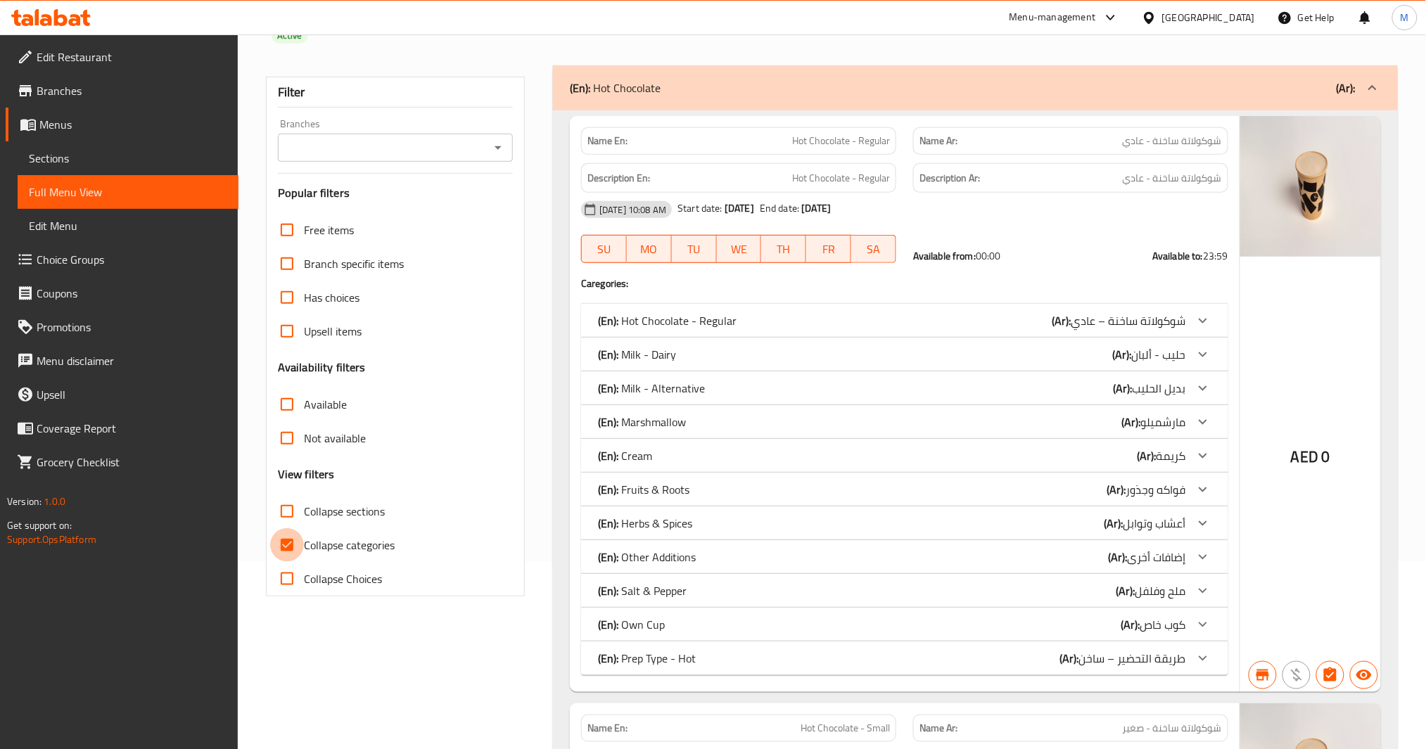
click at [277, 546] on input "Collapse categories" at bounding box center [287, 545] width 34 height 34
checkbox input "false"
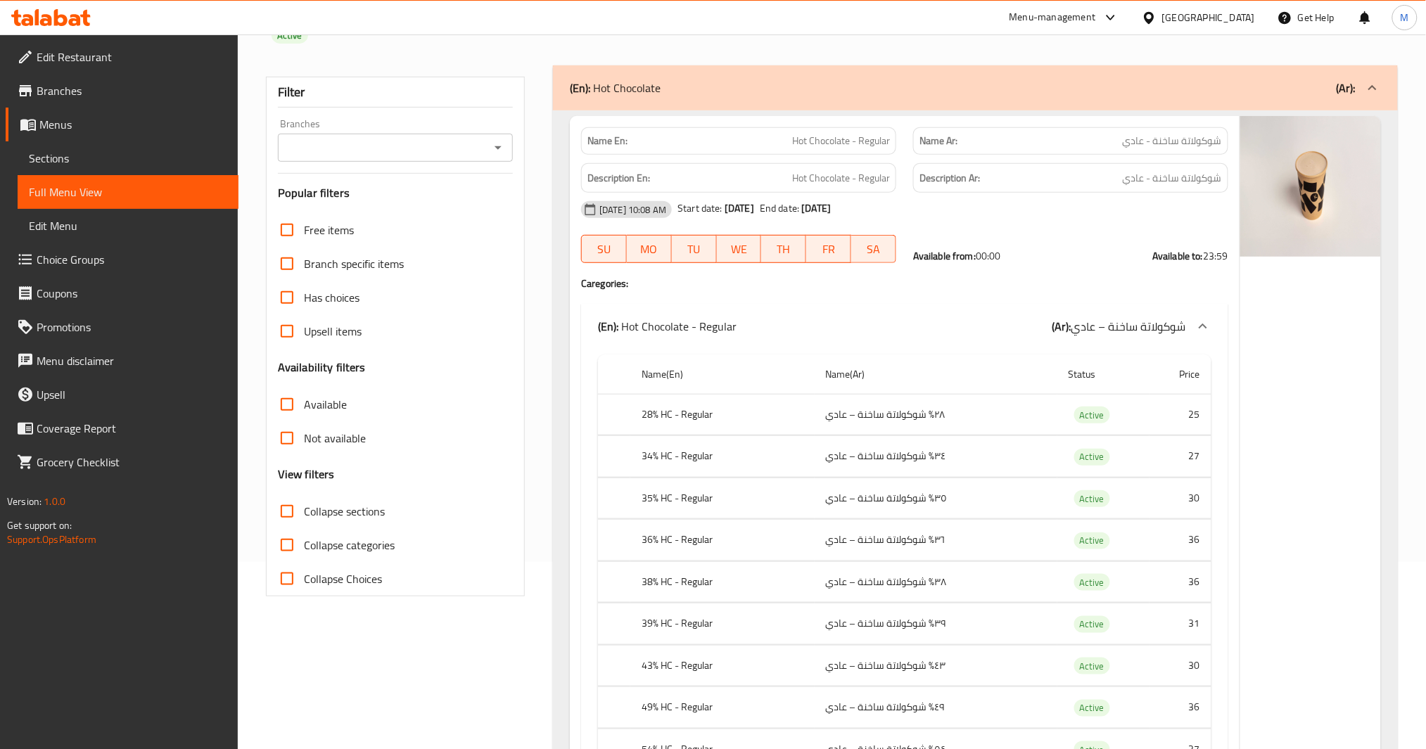
click at [493, 152] on icon "Open" at bounding box center [498, 147] width 17 height 17
click at [431, 198] on li "Knoops, [GEOGRAPHIC_DATA]" at bounding box center [395, 208] width 235 height 25
type input "Knoops, [GEOGRAPHIC_DATA]"
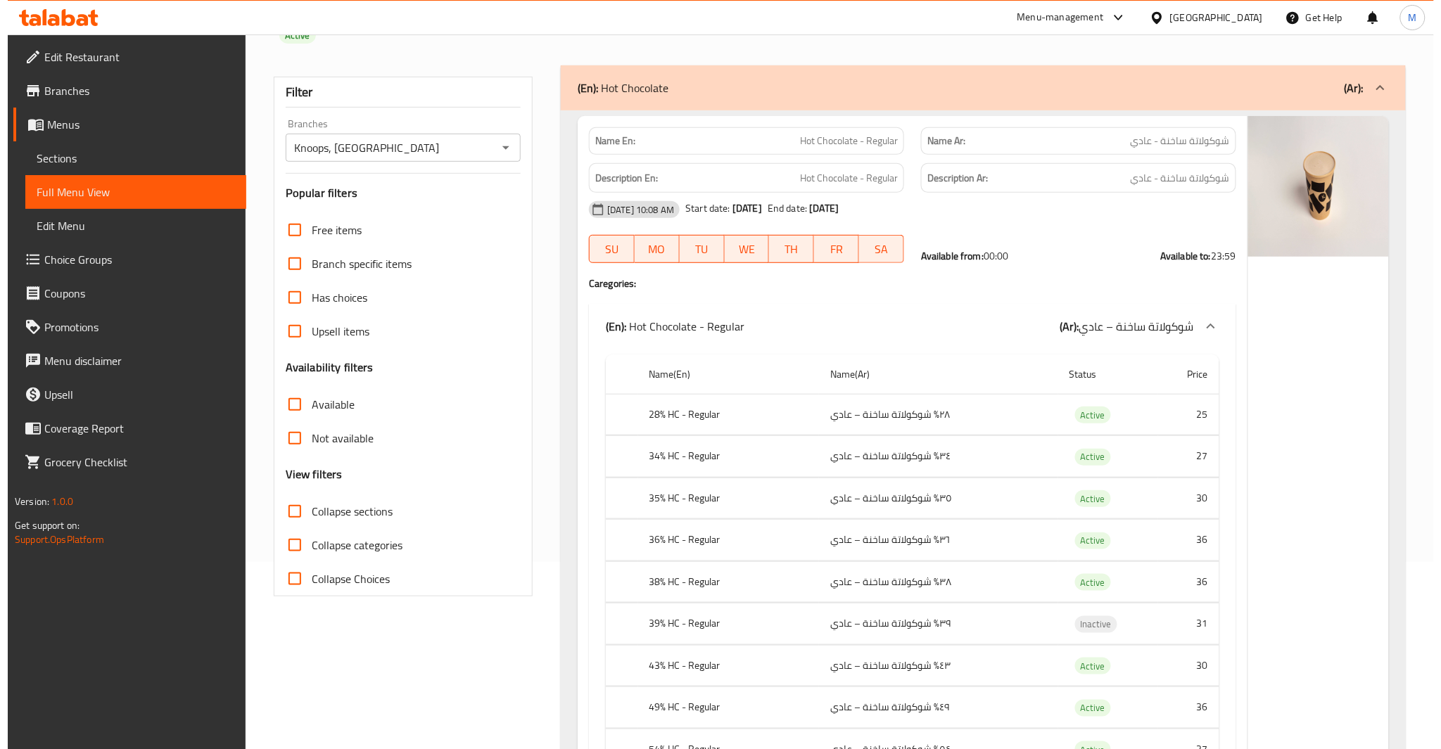
scroll to position [0, 0]
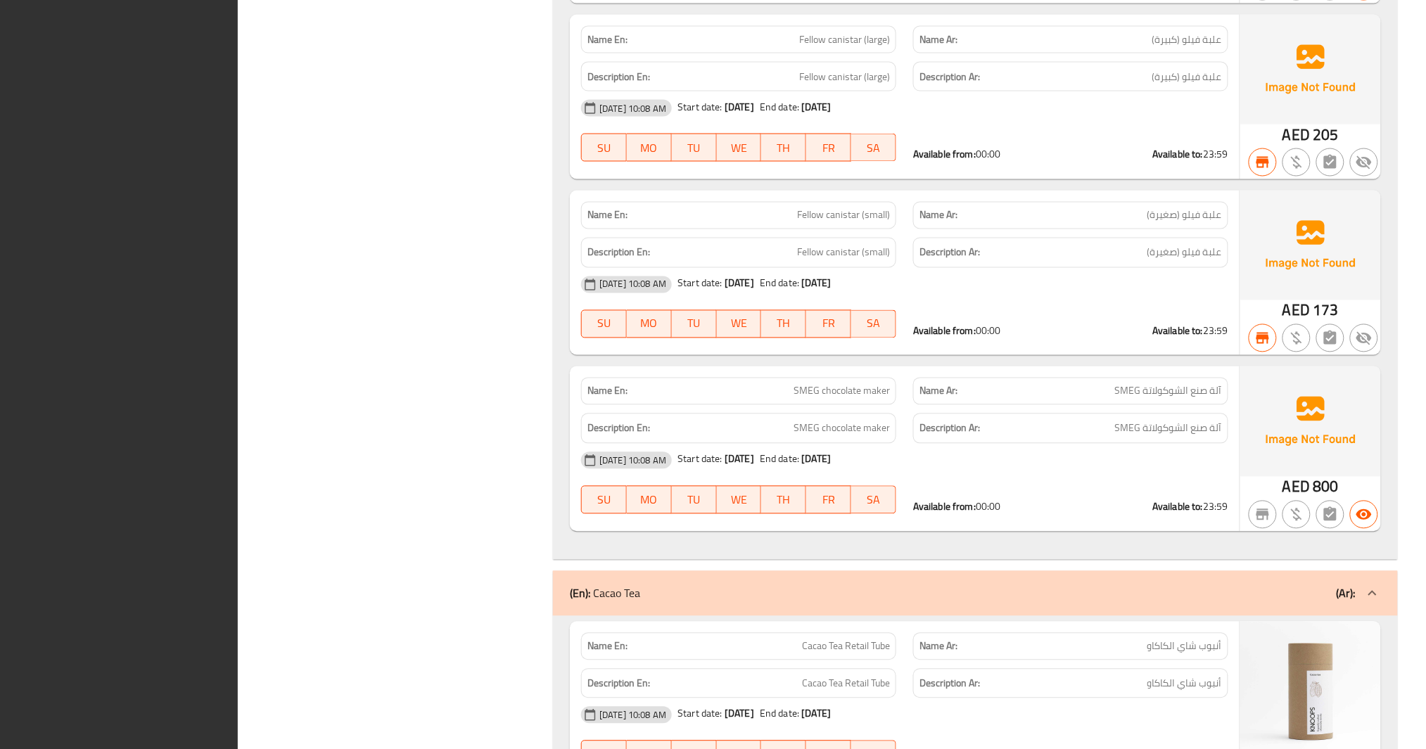
scroll to position [102625, 0]
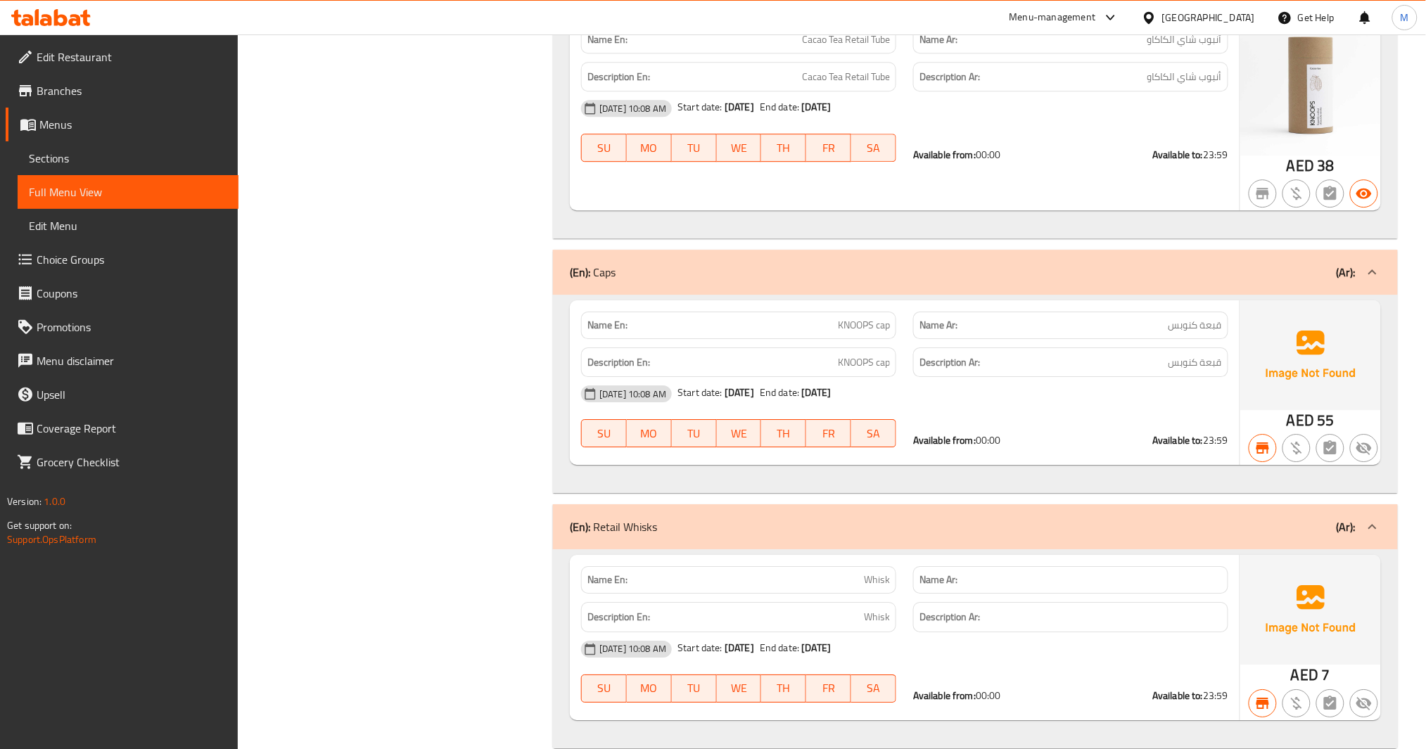
click at [82, 132] on span "Menus" at bounding box center [133, 124] width 188 height 17
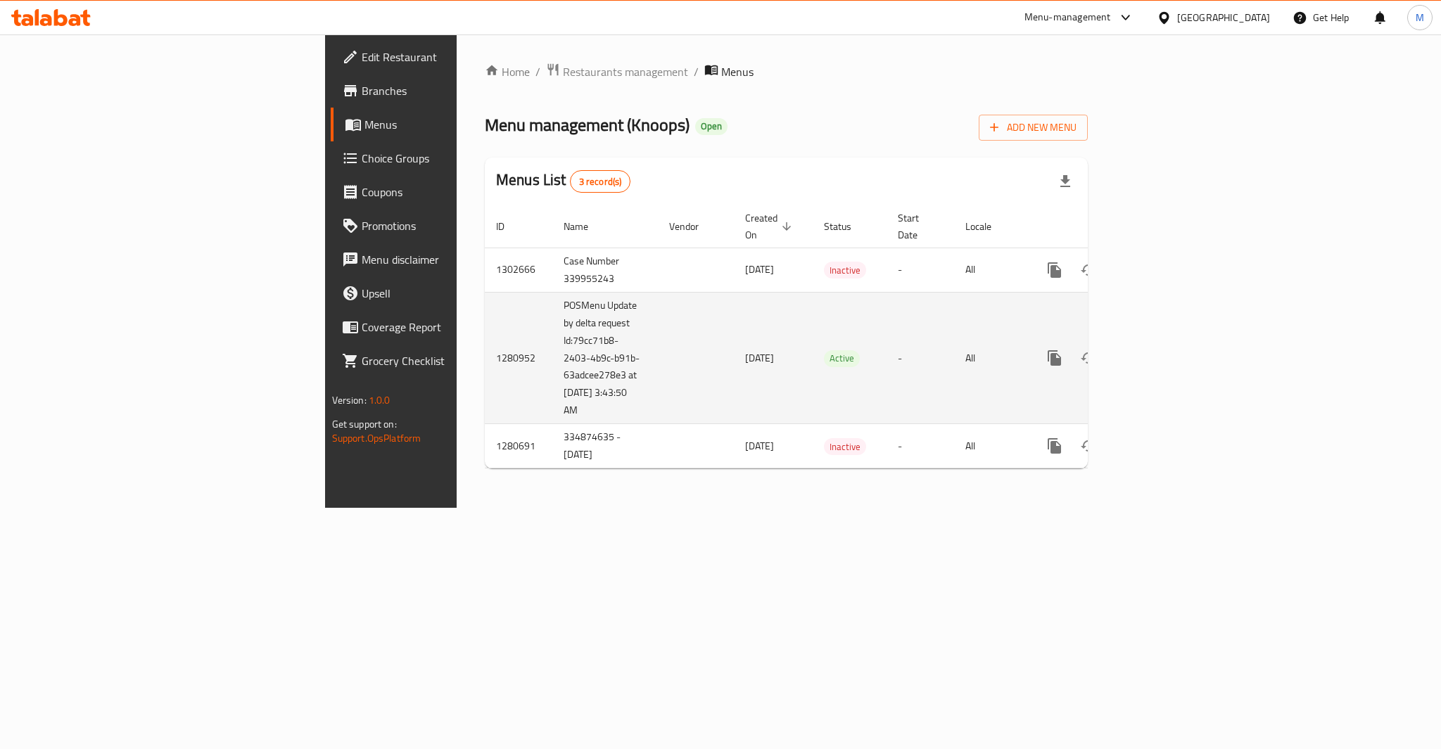
click at [1165, 350] on icon "enhanced table" at bounding box center [1156, 358] width 17 height 17
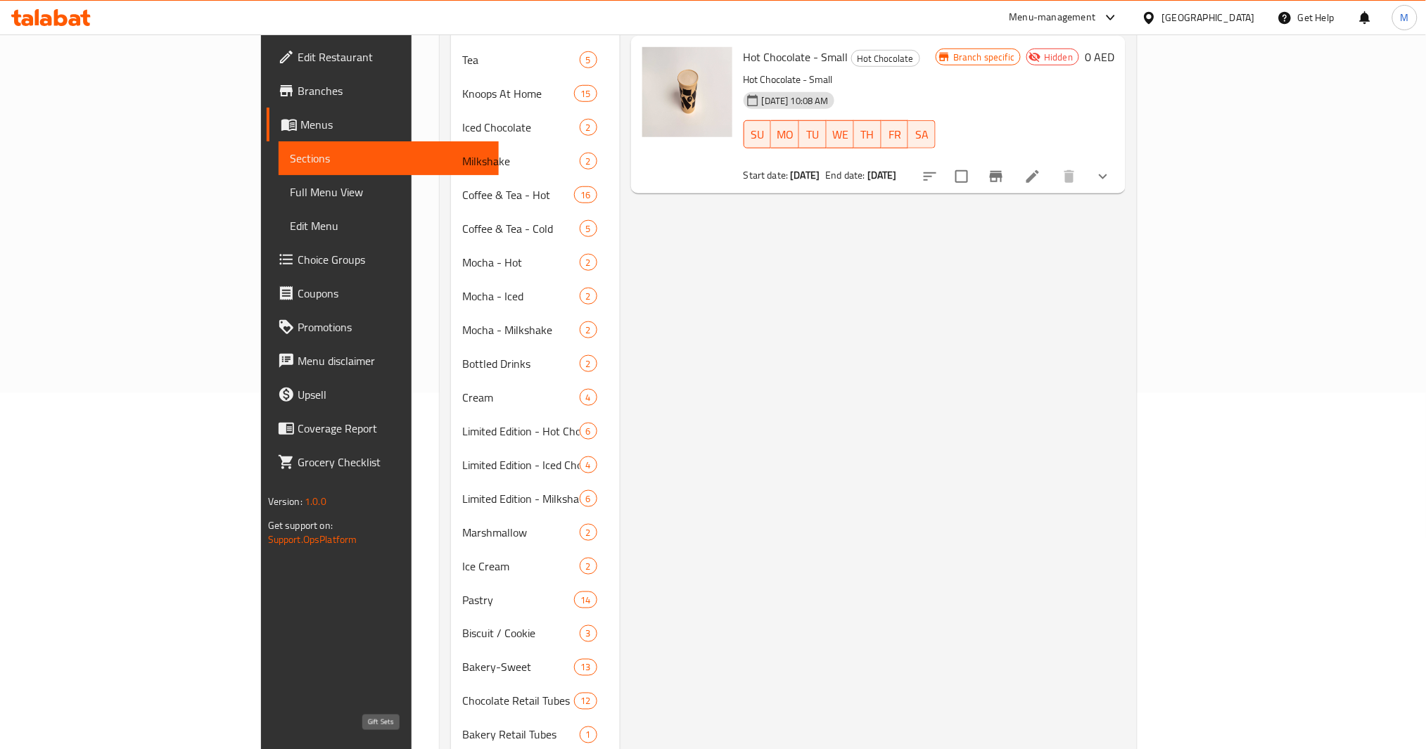
scroll to position [338, 0]
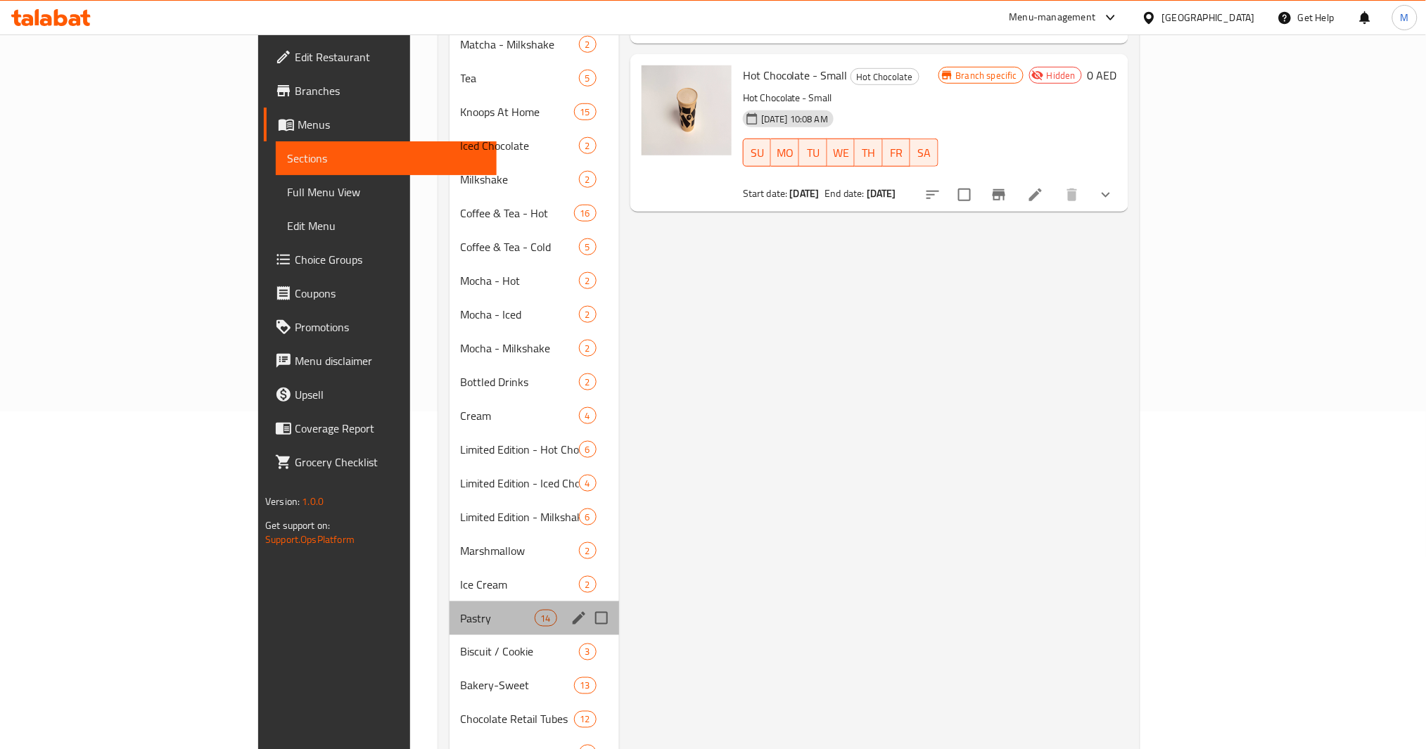
click at [450, 602] on div "Pastry 14" at bounding box center [535, 619] width 170 height 34
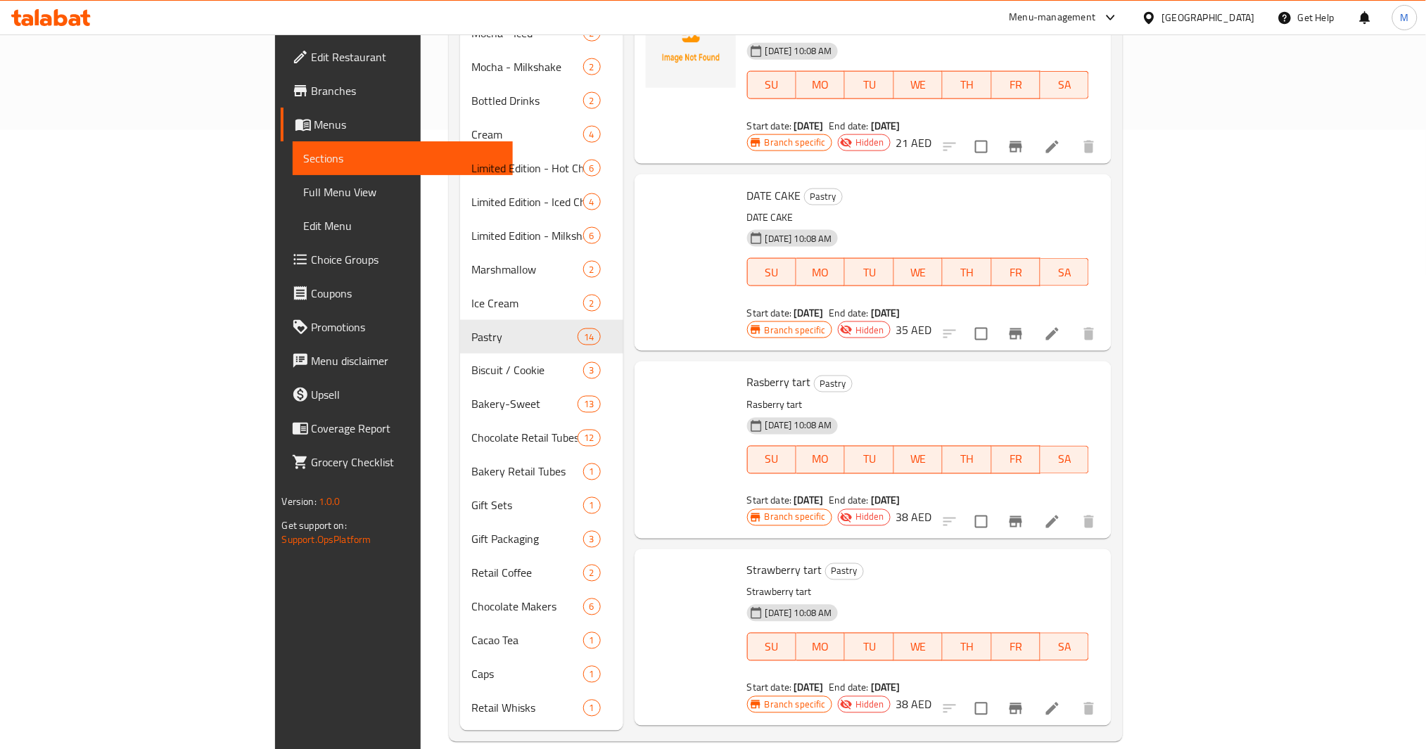
scroll to position [1212, 0]
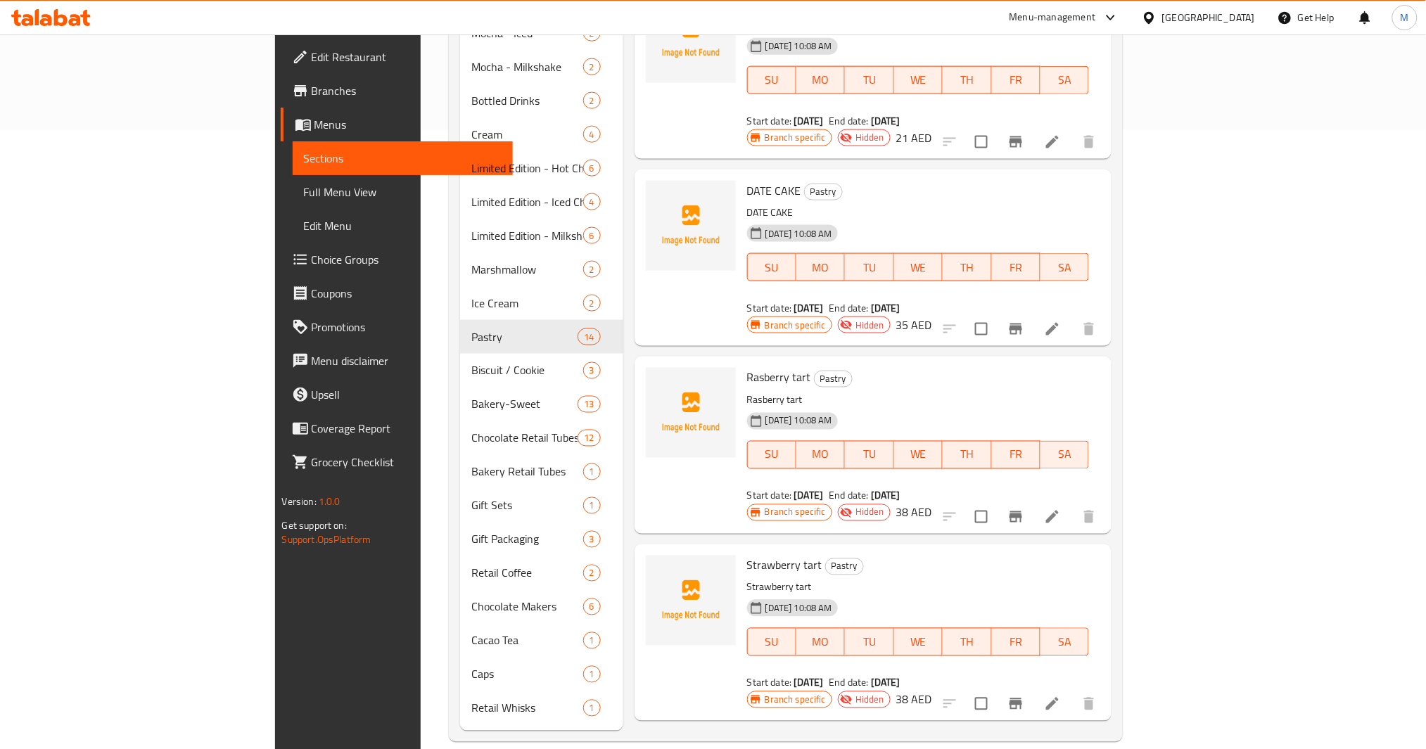
click at [1197, 17] on div "[GEOGRAPHIC_DATA]" at bounding box center [1208, 17] width 93 height 15
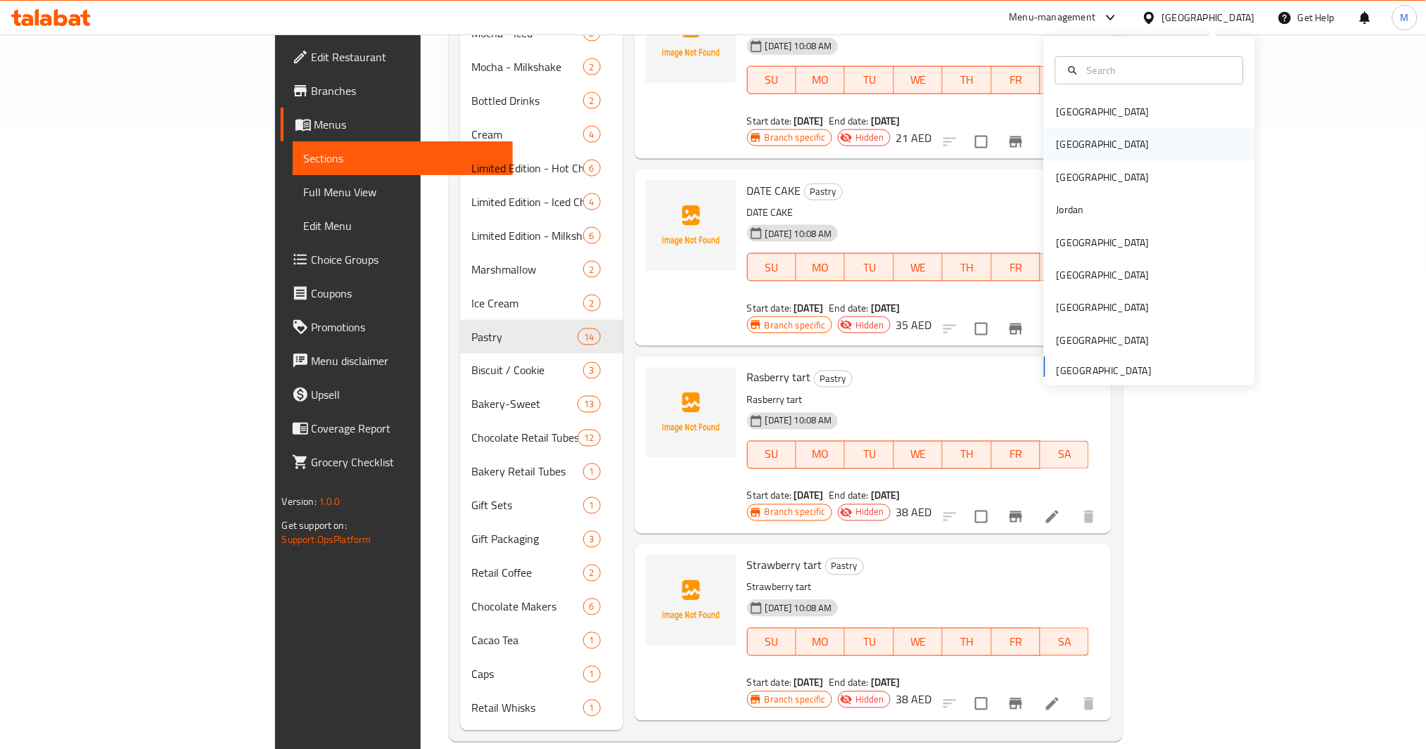
click at [1110, 146] on div "Egypt" at bounding box center [1149, 145] width 211 height 32
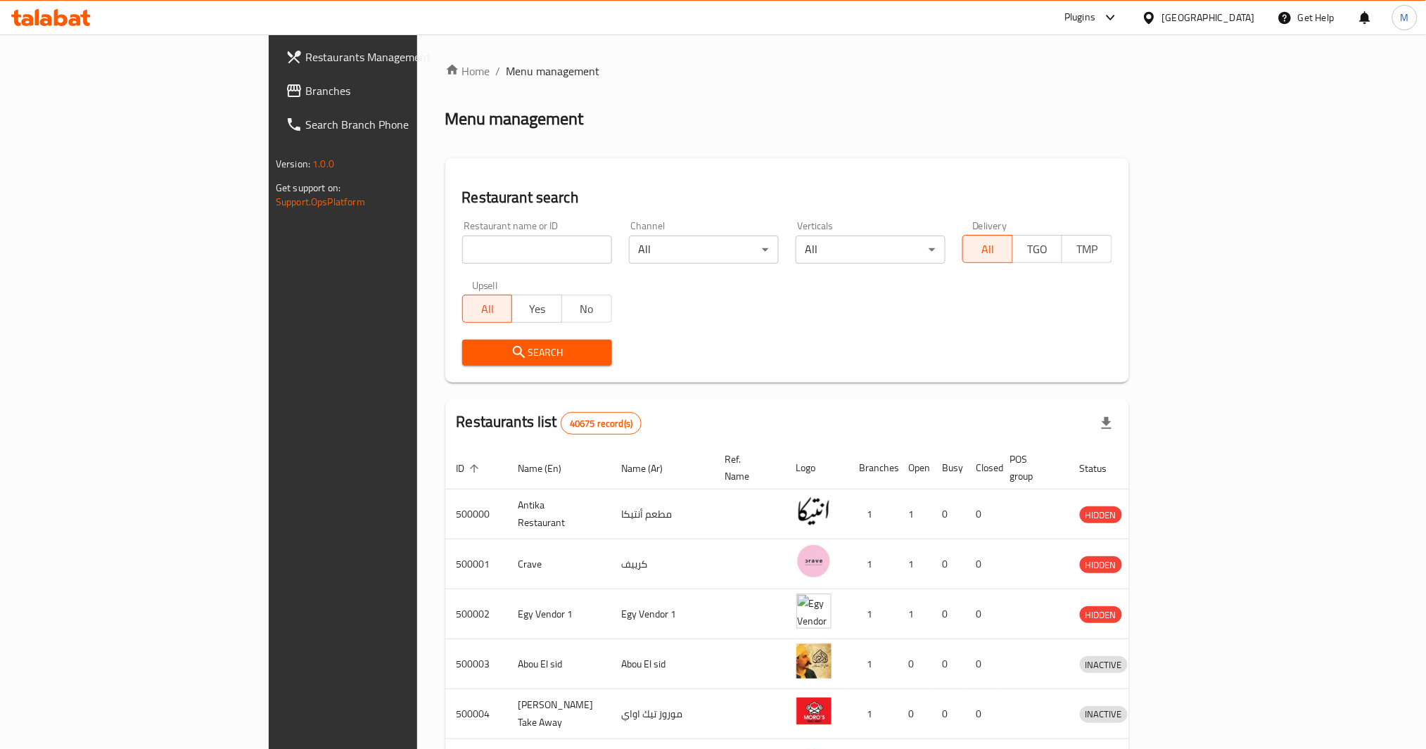
click at [305, 84] on span "Branches" at bounding box center [400, 90] width 191 height 17
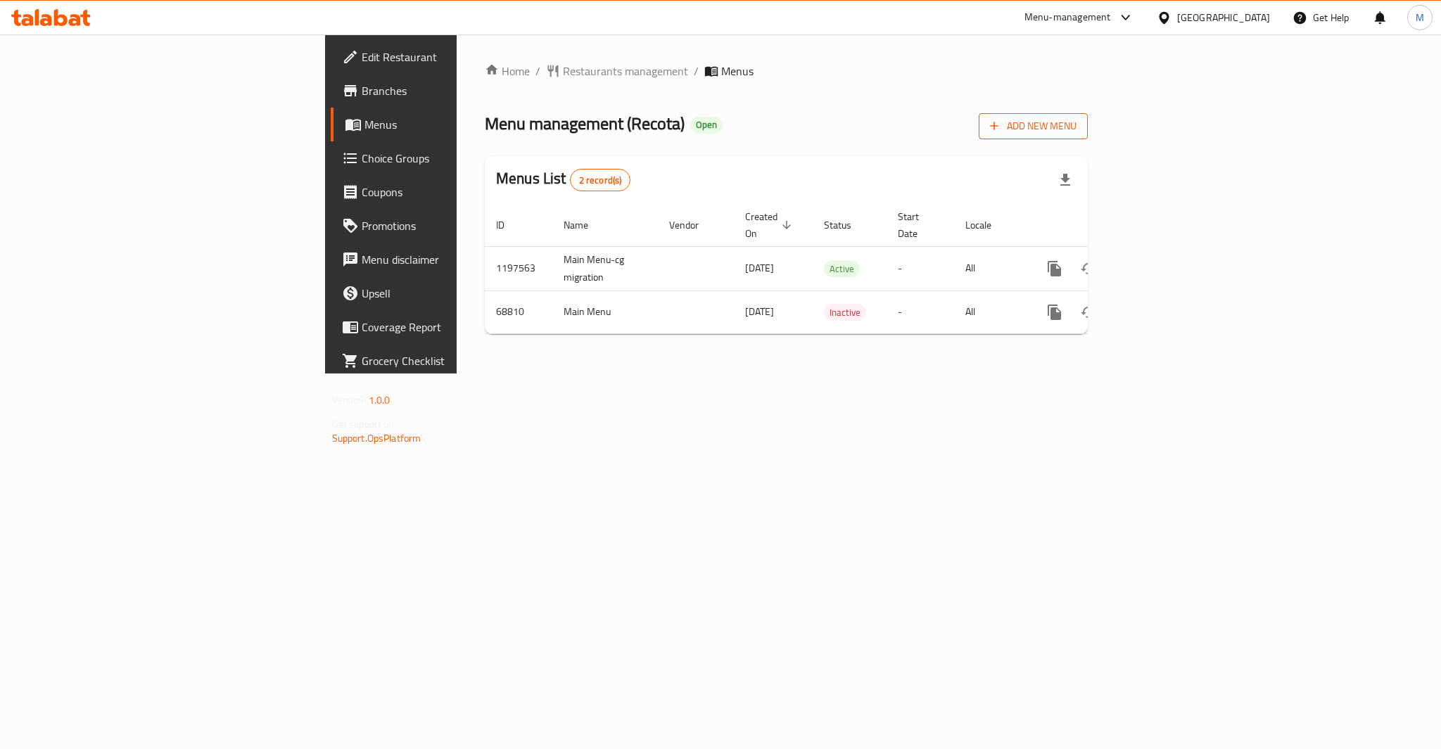
click at [1077, 127] on span "Add New Menu" at bounding box center [1033, 127] width 87 height 18
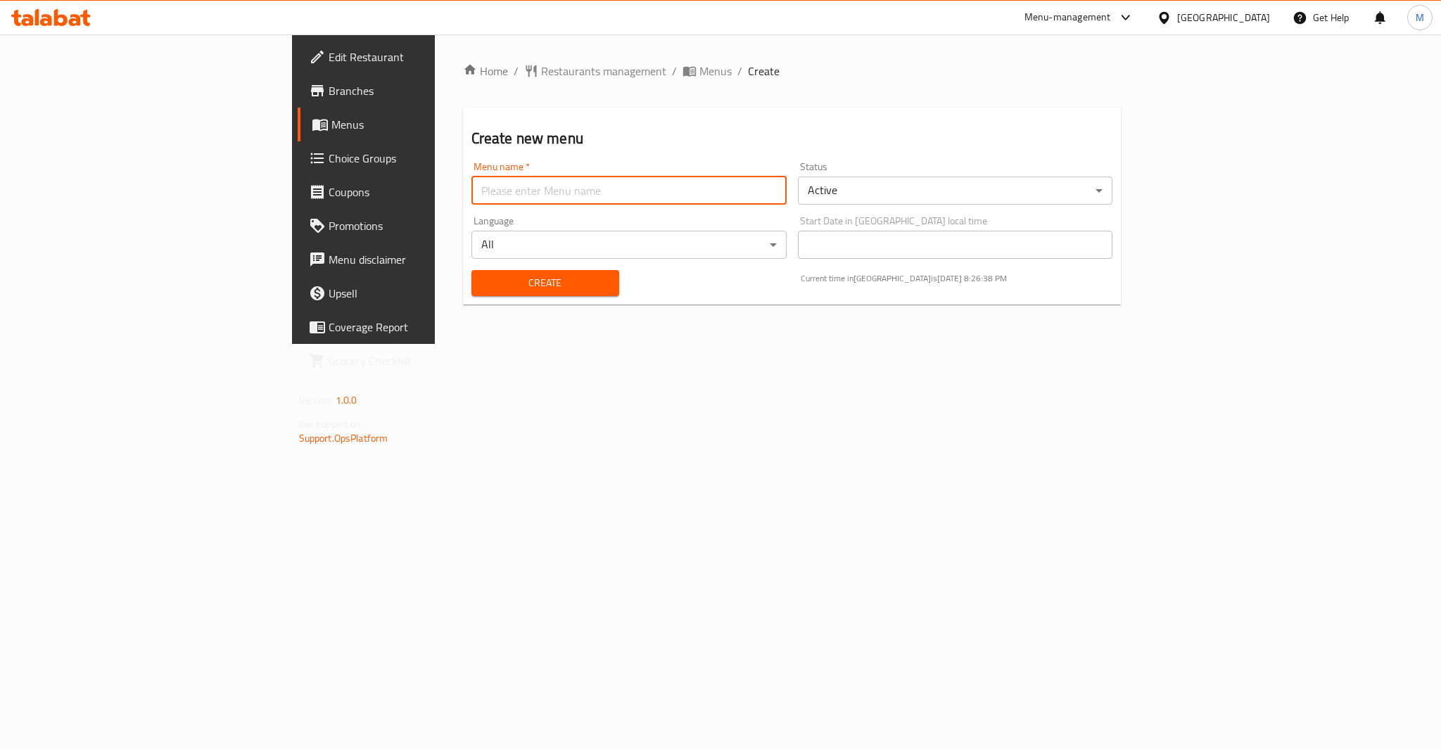
drag, startPoint x: 464, startPoint y: 184, endPoint x: 357, endPoint y: 185, distance: 107.0
click at [471, 185] on input "text" at bounding box center [628, 191] width 315 height 28
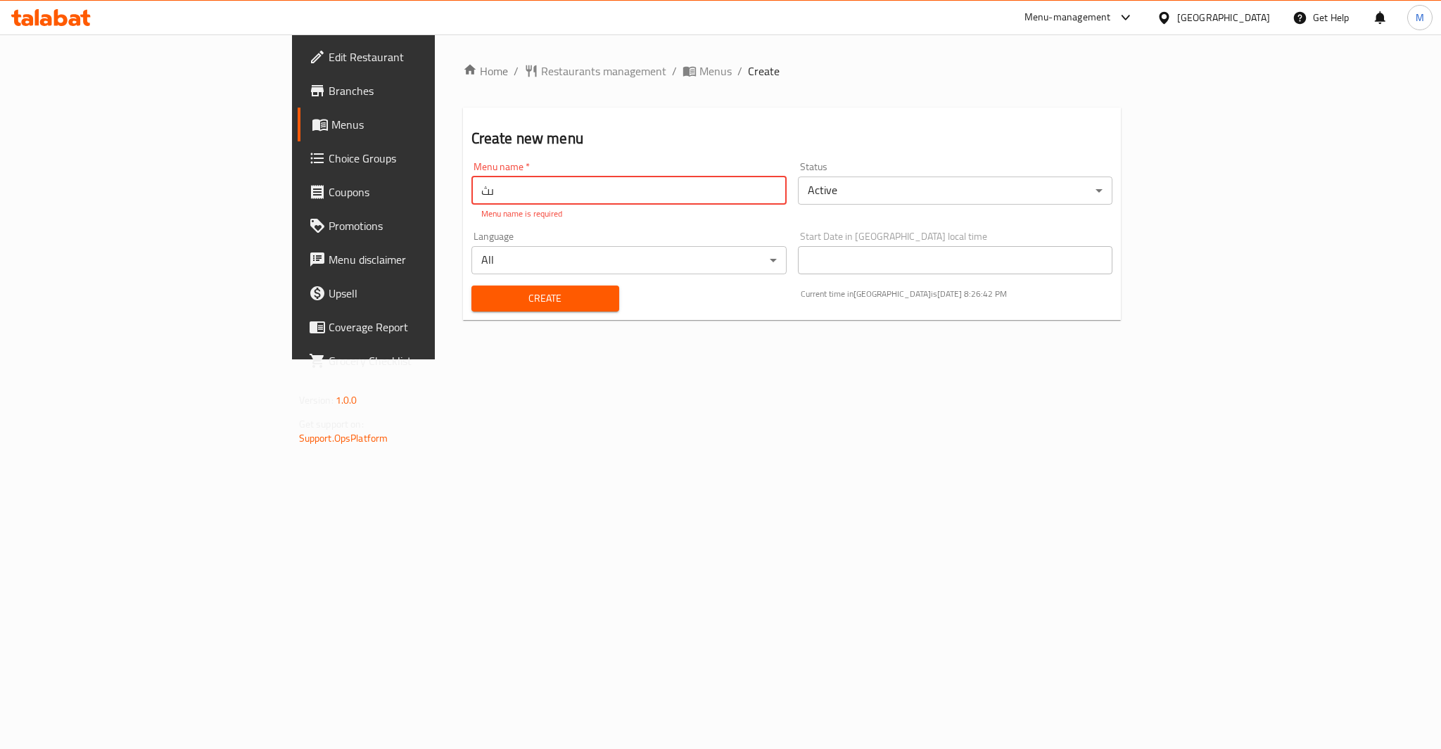
type input "ى"
type input "n"
paste input "340706929"
type input "New Menu: 340706929"
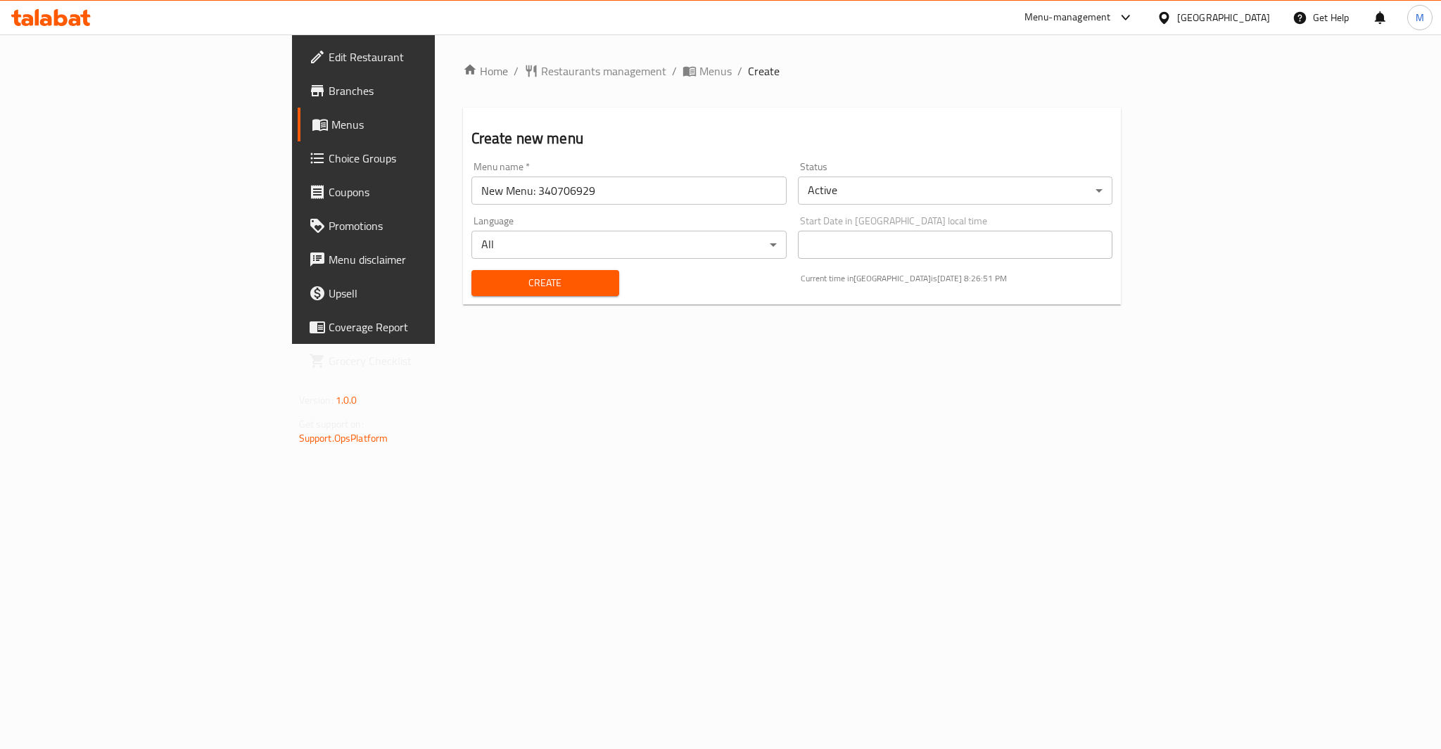
drag, startPoint x: 875, startPoint y: 212, endPoint x: 897, endPoint y: 198, distance: 25.6
click at [880, 209] on div "Status Active ​" at bounding box center [955, 183] width 326 height 54
click at [901, 190] on body "​ Menu-management Egypt Get Help M Edit Restaurant Branches Menus Choice Groups…" at bounding box center [720, 391] width 1441 height 715
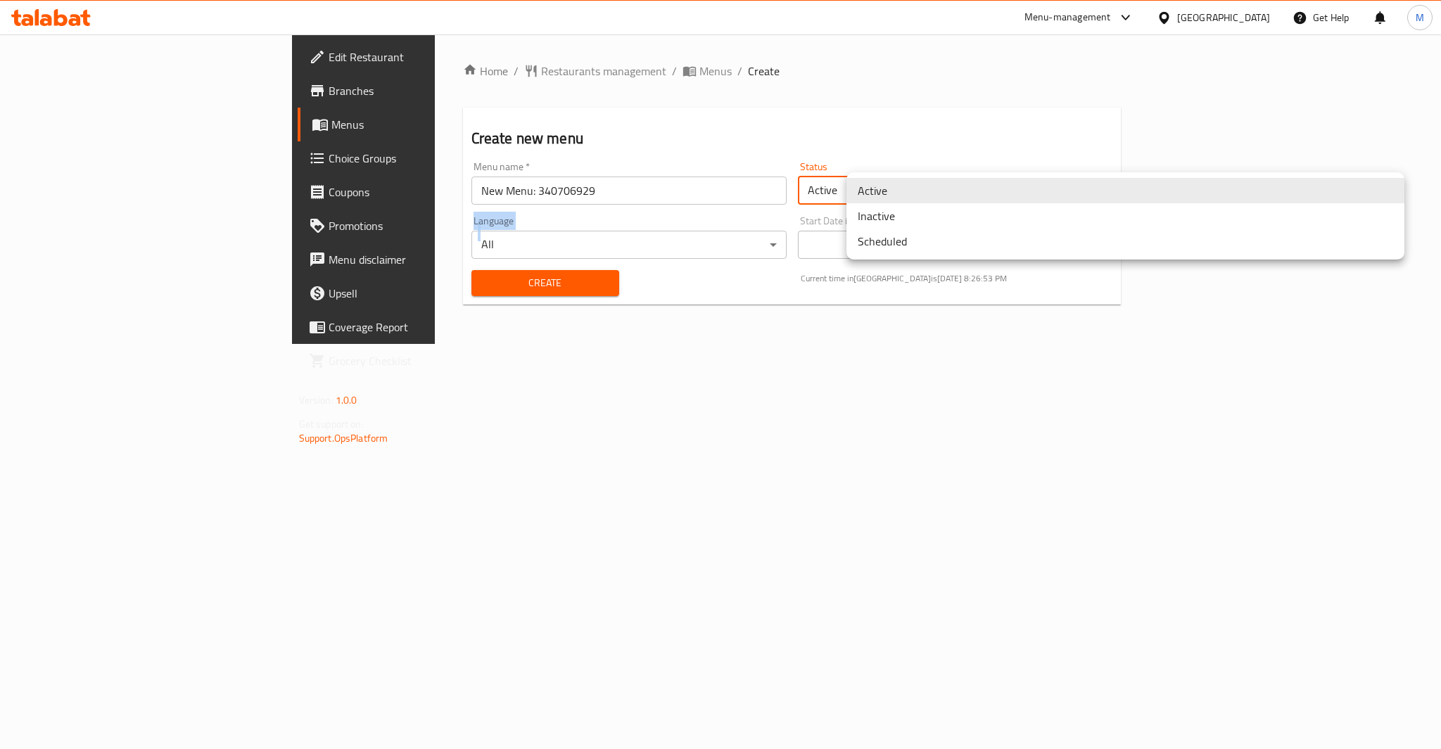
click at [894, 223] on li "Inactive" at bounding box center [1125, 215] width 558 height 25
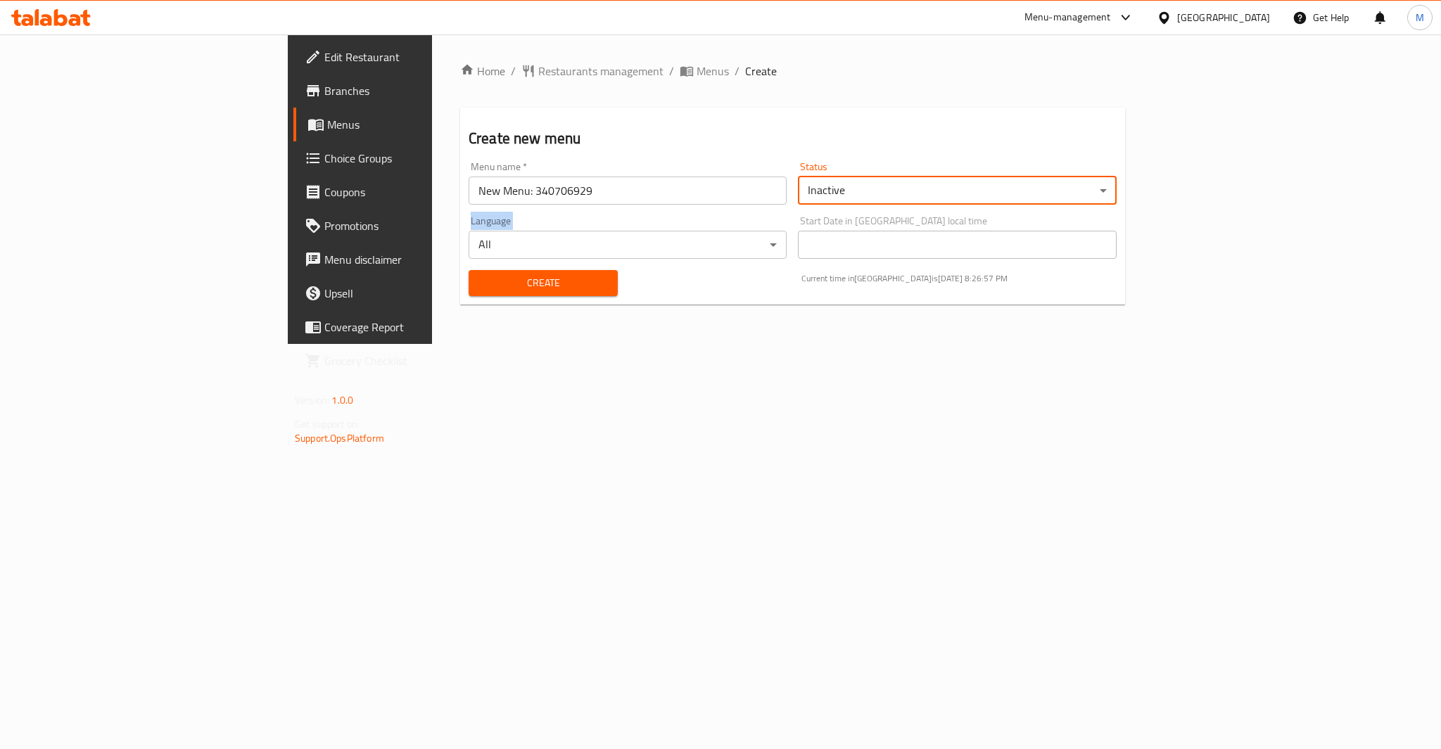
click at [469, 293] on button "Create" at bounding box center [543, 283] width 149 height 26
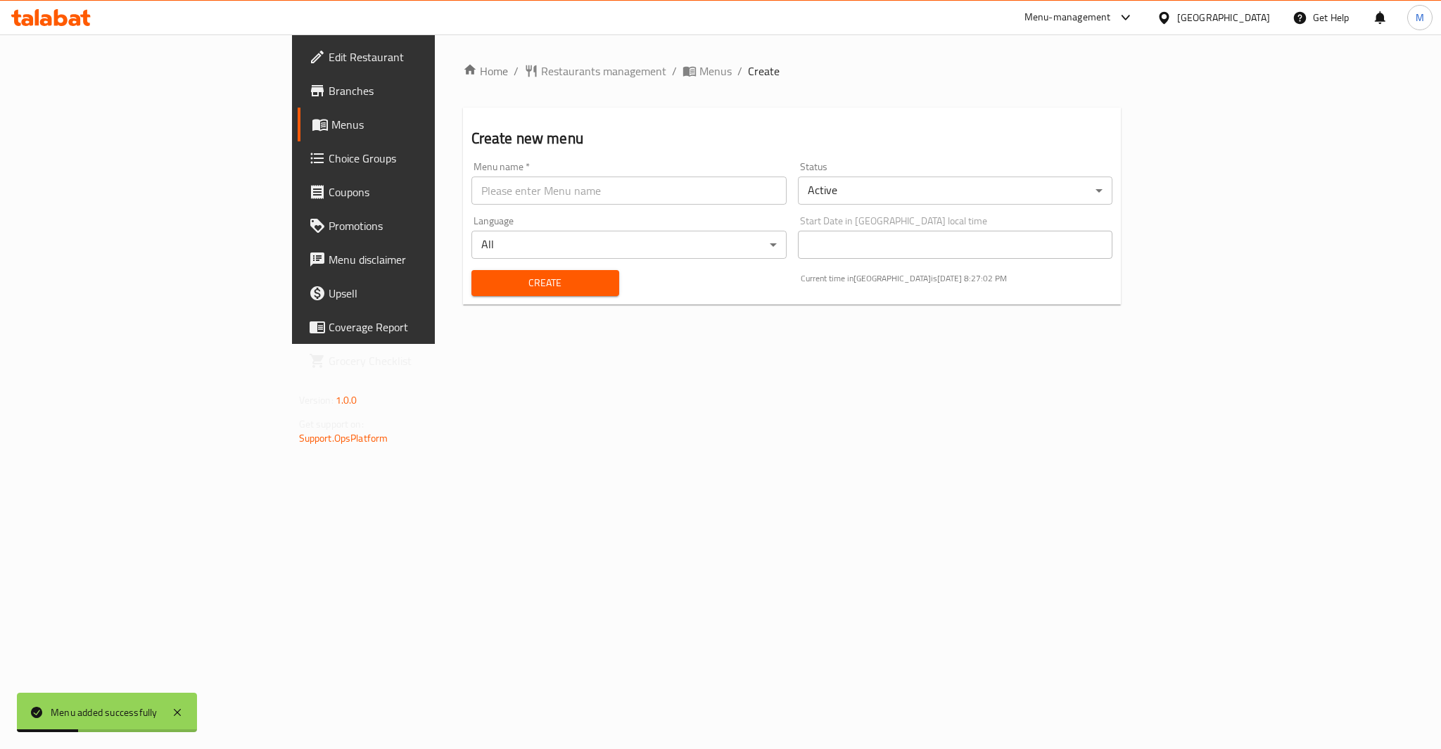
click at [526, 56] on div "Home / Restaurants management / Menus / Create Create new menu Menu name   * Me…" at bounding box center [792, 189] width 715 height 310
drag, startPoint x: 526, startPoint y: 56, endPoint x: 521, endPoint y: 74, distance: 18.3
click at [526, 61] on div "Home / Restaurants management / Menus / Create Create new menu Menu name   * Me…" at bounding box center [792, 189] width 715 height 310
click at [699, 74] on span "Menus" at bounding box center [715, 71] width 32 height 17
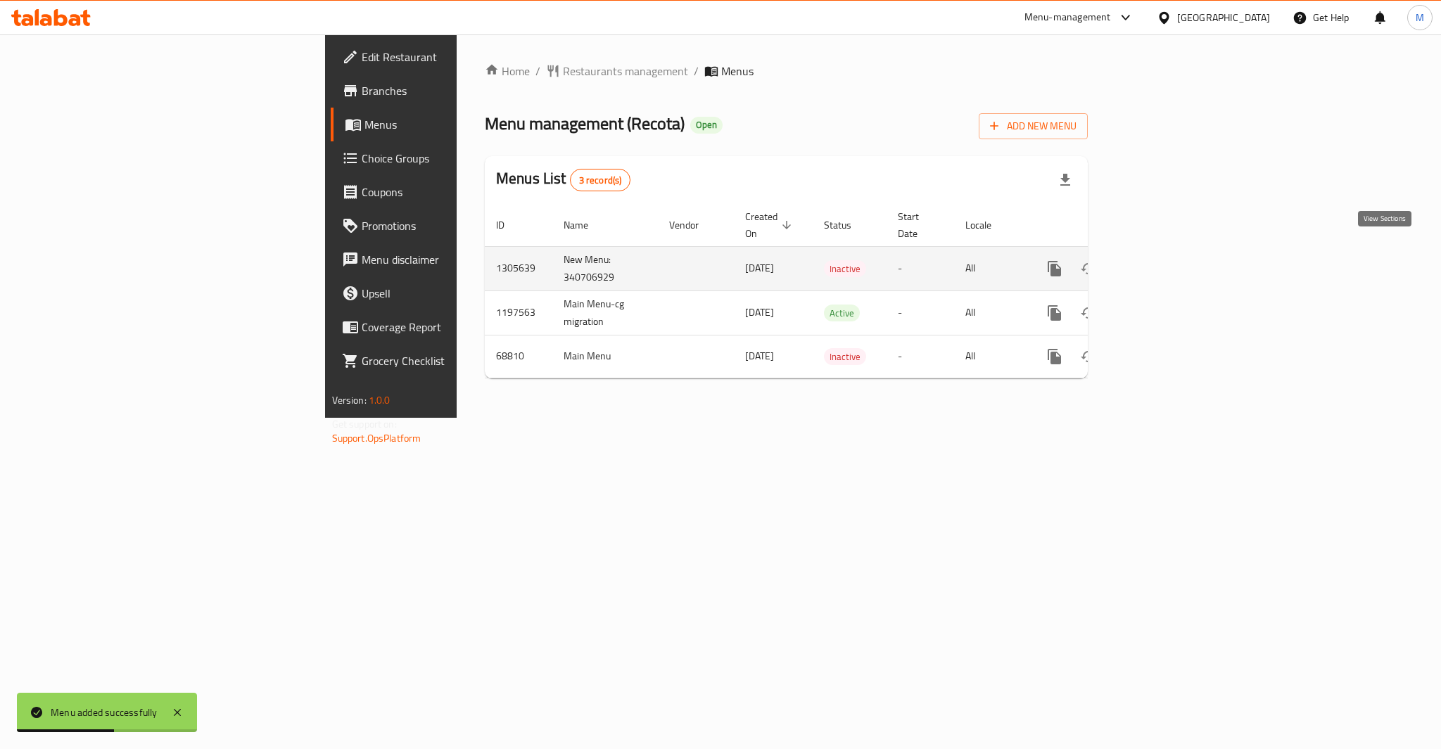
click at [1173, 262] on link "enhanced table" at bounding box center [1156, 269] width 34 height 34
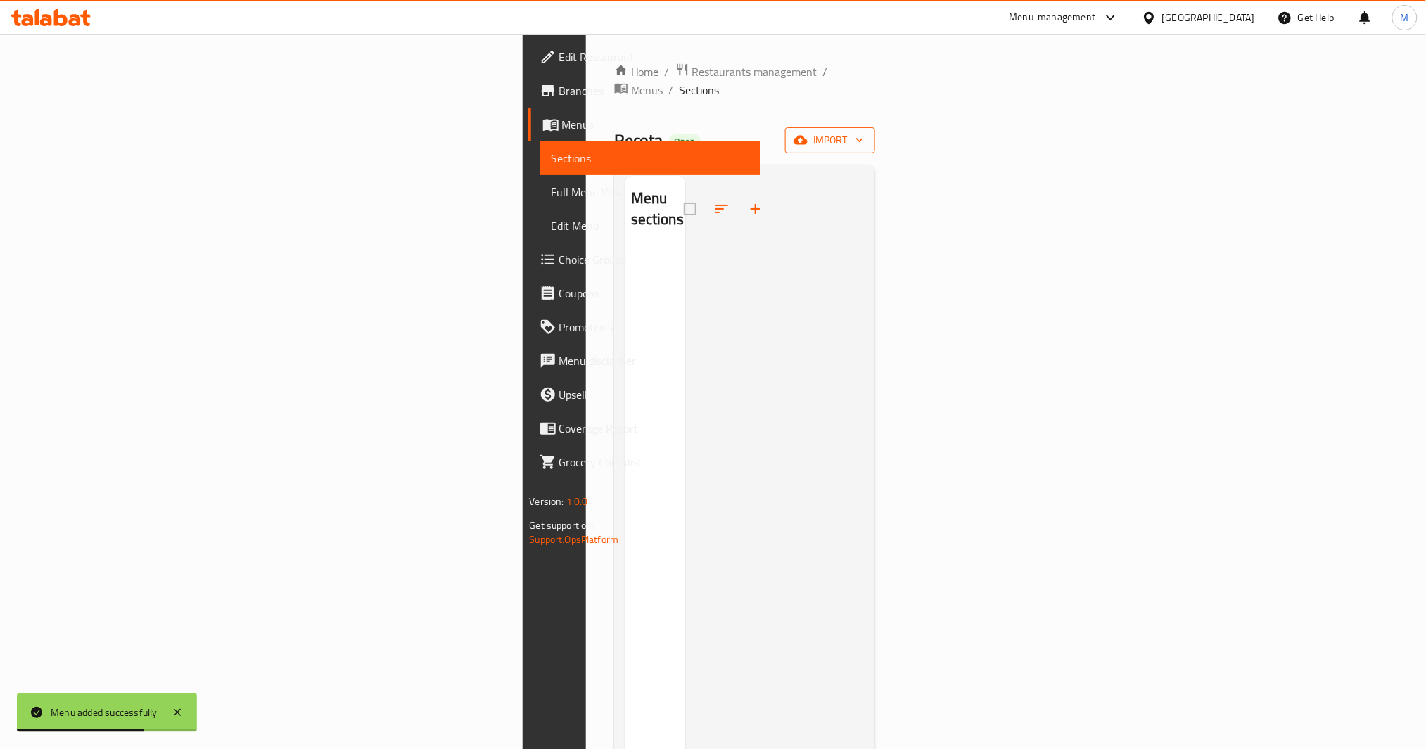
click at [864, 132] on span "import" at bounding box center [831, 141] width 68 height 18
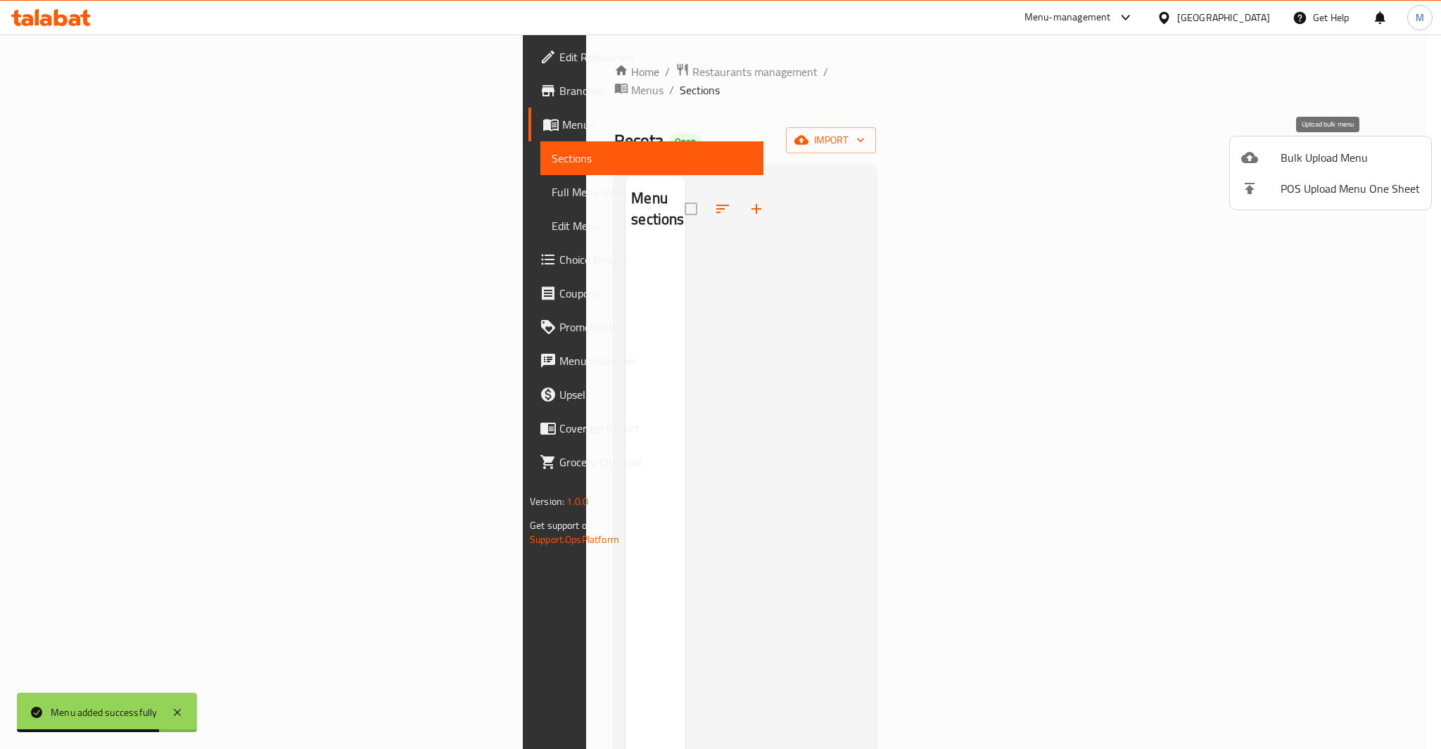
click at [1332, 166] on span "Bulk Upload Menu" at bounding box center [1350, 157] width 139 height 17
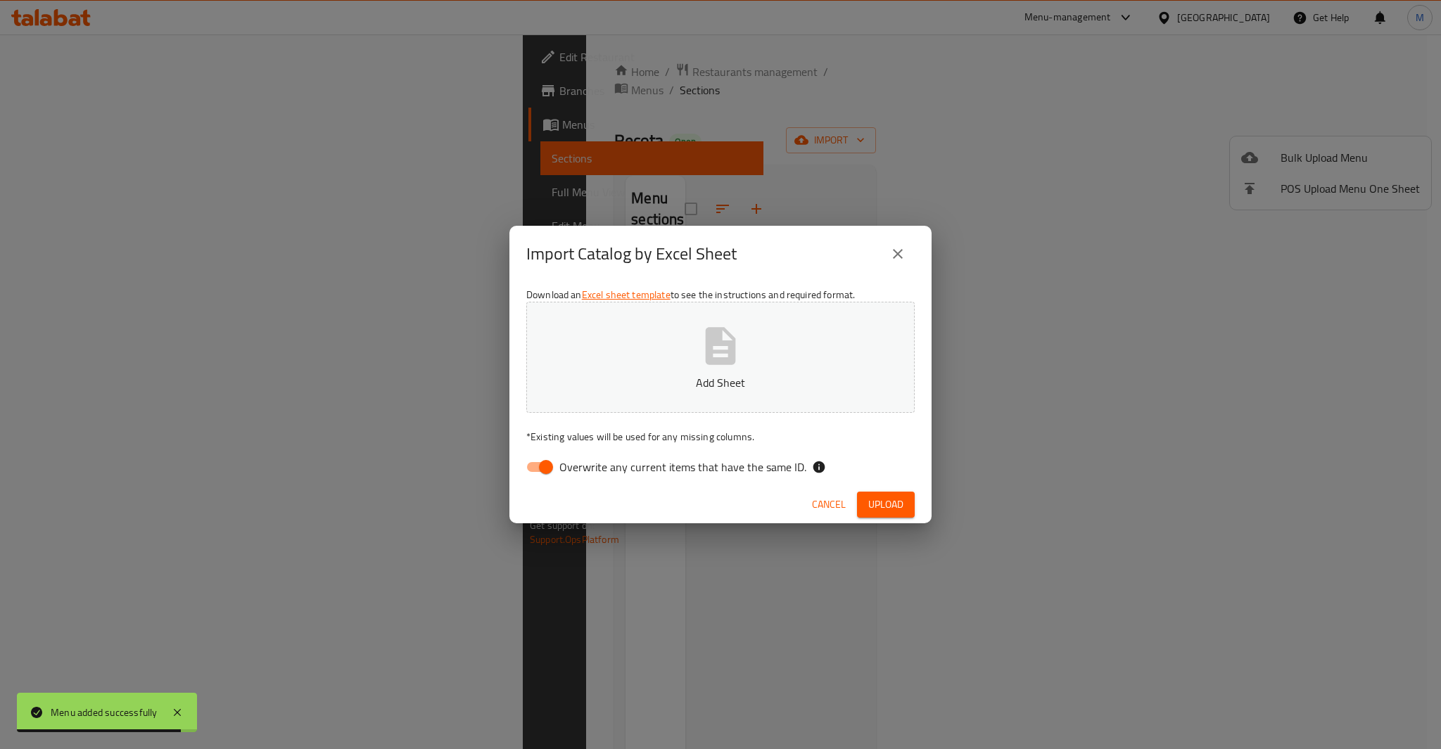
click at [892, 262] on icon "close" at bounding box center [897, 254] width 17 height 17
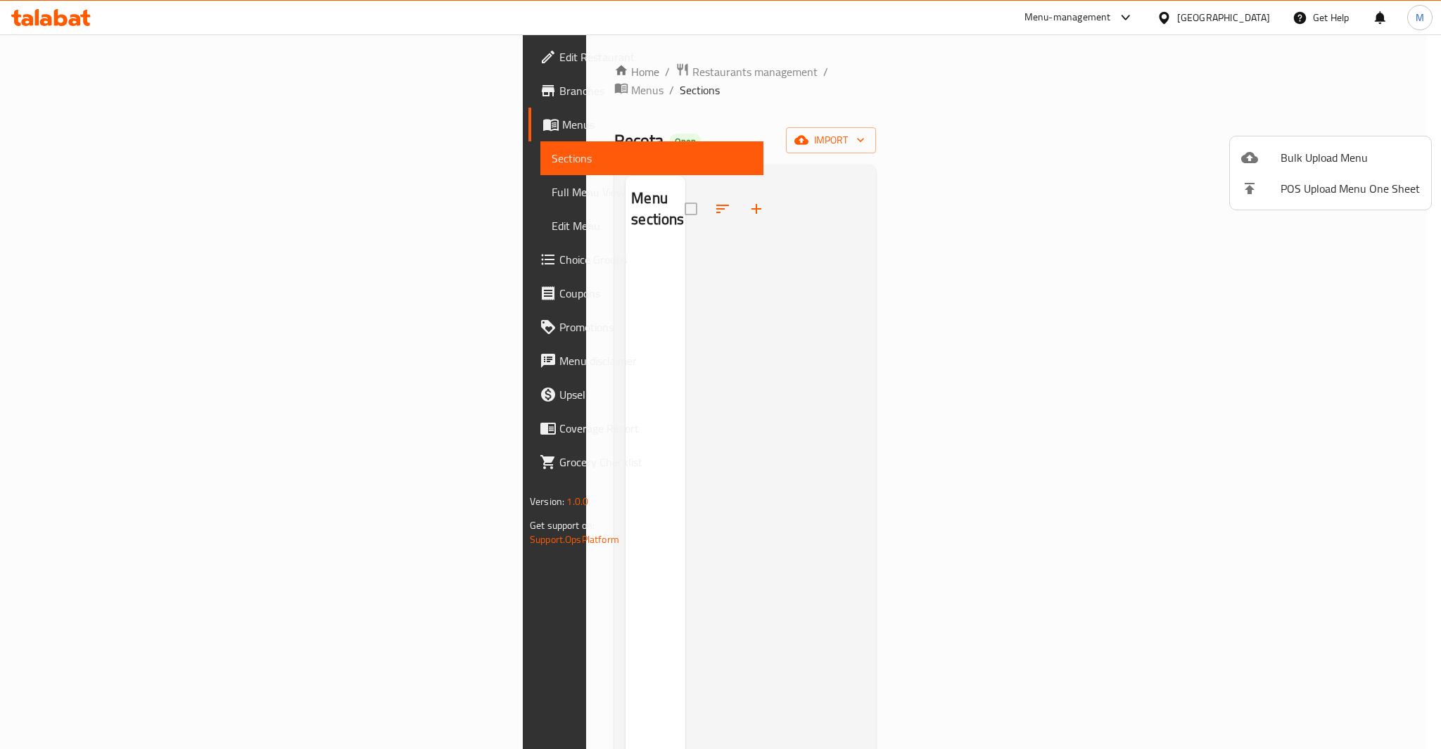
click at [531, 185] on div at bounding box center [720, 374] width 1441 height 749
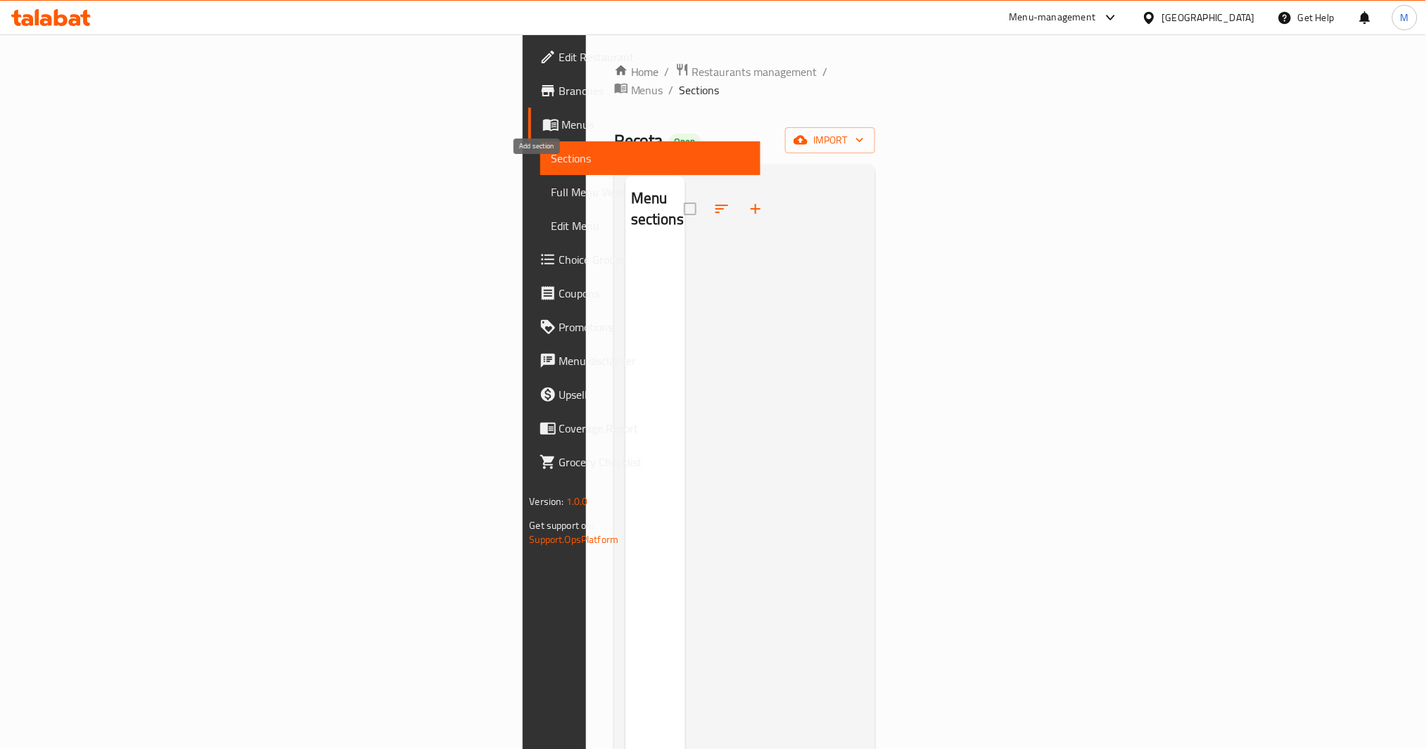
click at [747, 201] on icon "button" at bounding box center [755, 209] width 17 height 17
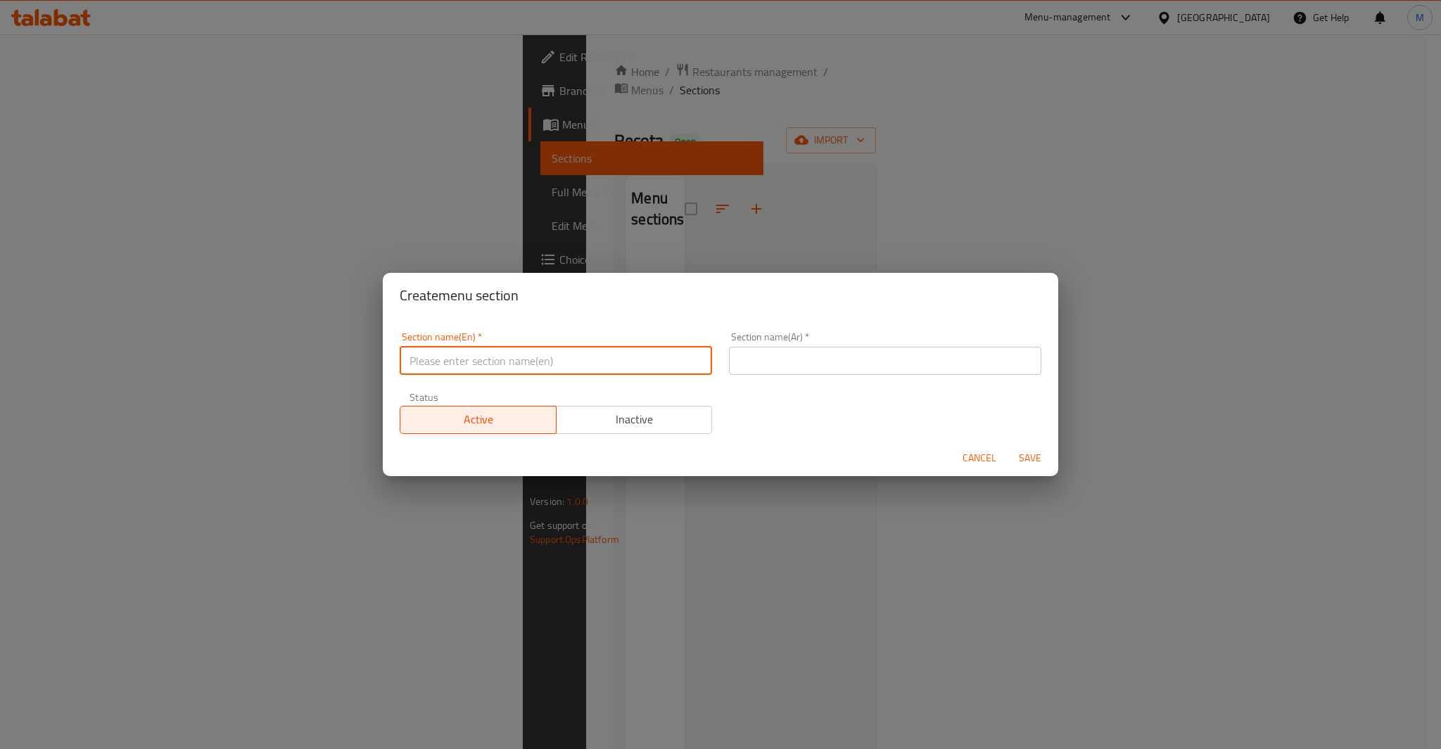
click at [552, 360] on input "text" at bounding box center [556, 361] width 312 height 28
type input "Pasta"
click at [801, 376] on div "Section name(Ar)   * Section name(Ar) *" at bounding box center [885, 354] width 329 height 60
click at [798, 369] on input "text" at bounding box center [885, 361] width 312 height 28
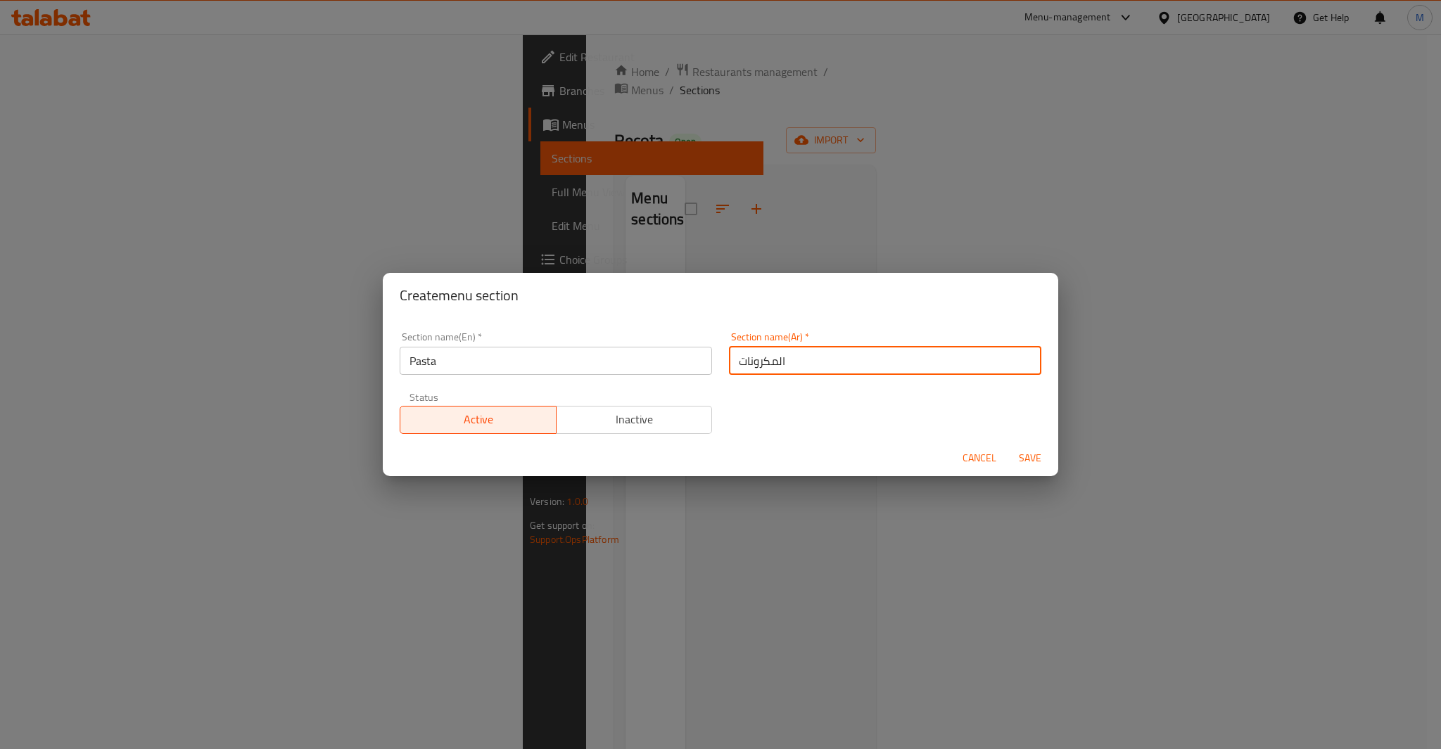
type input "المكرونات"
click at [1028, 455] on span "Save" at bounding box center [1030, 459] width 34 height 18
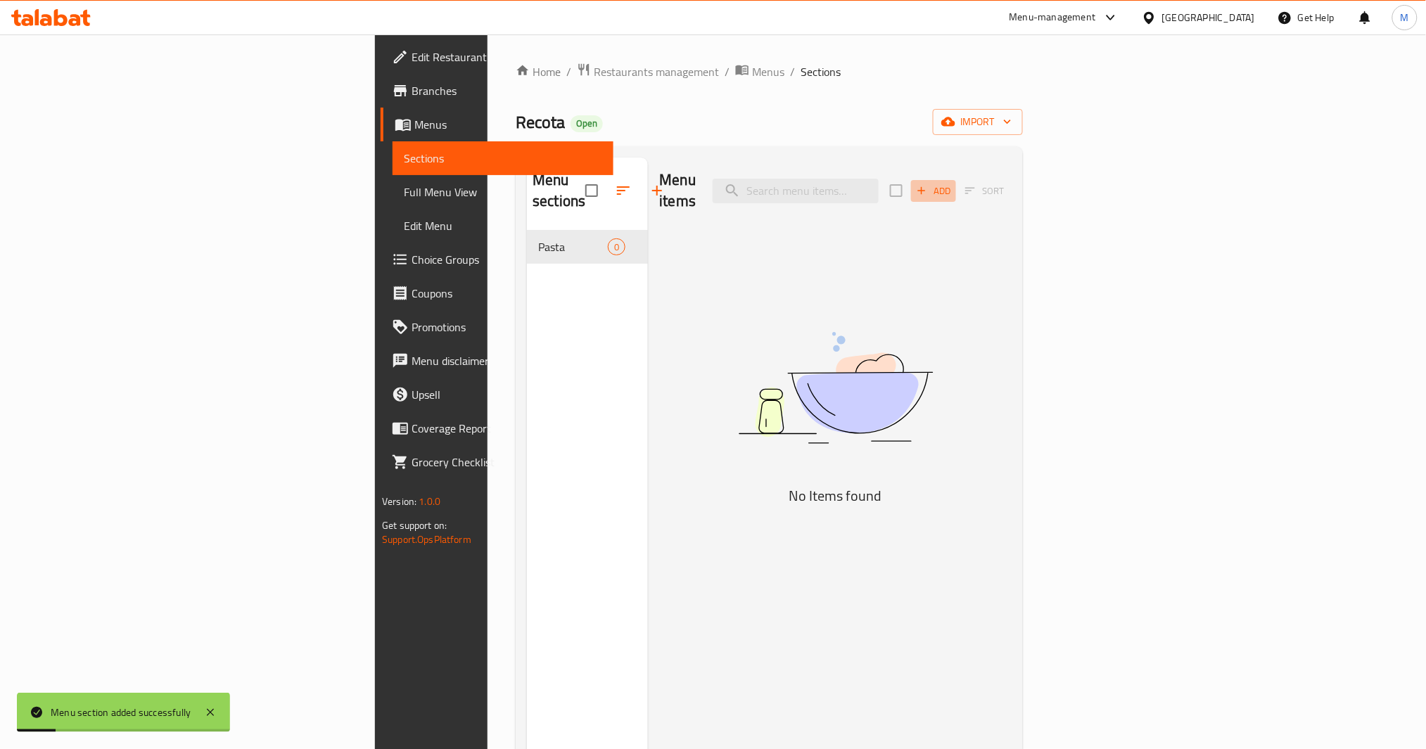
click at [953, 188] on span "Add" at bounding box center [934, 191] width 38 height 16
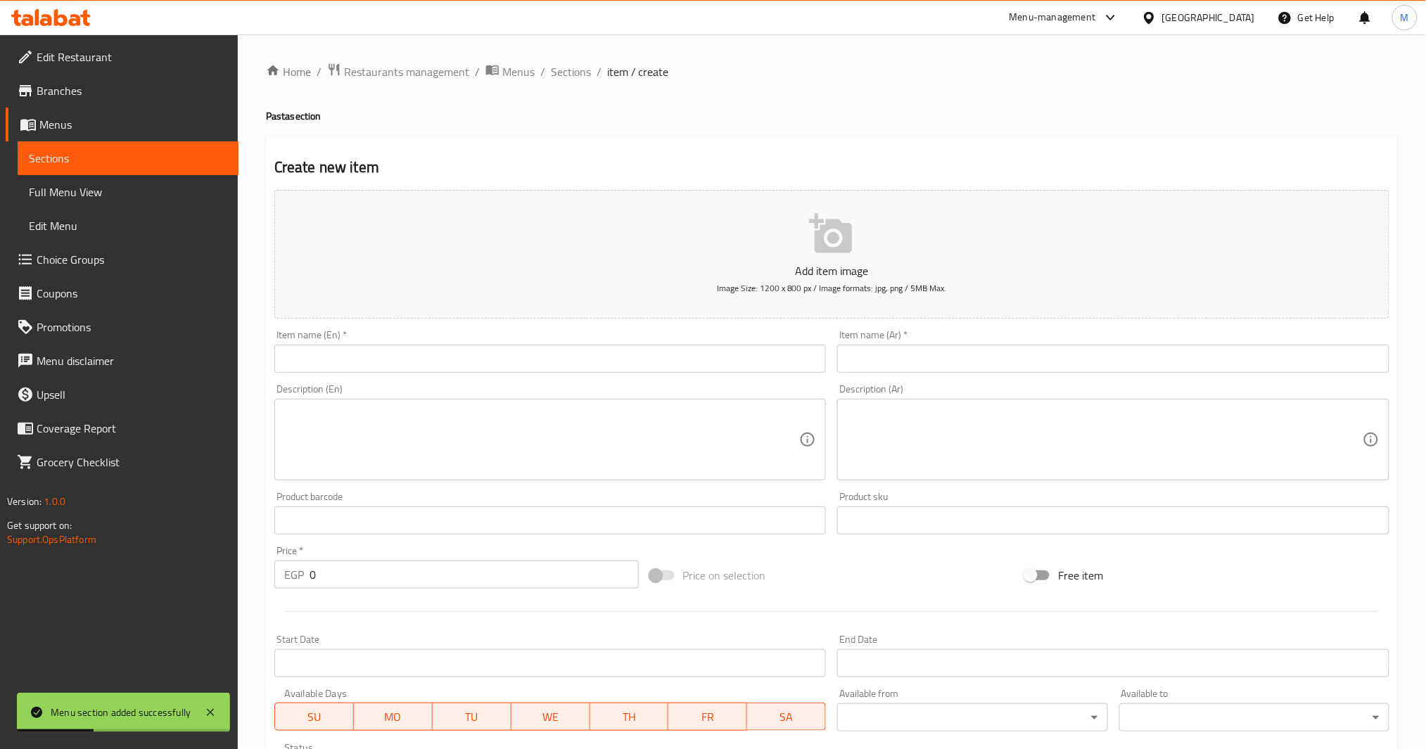
click at [1122, 349] on input "text" at bounding box center [1113, 359] width 552 height 28
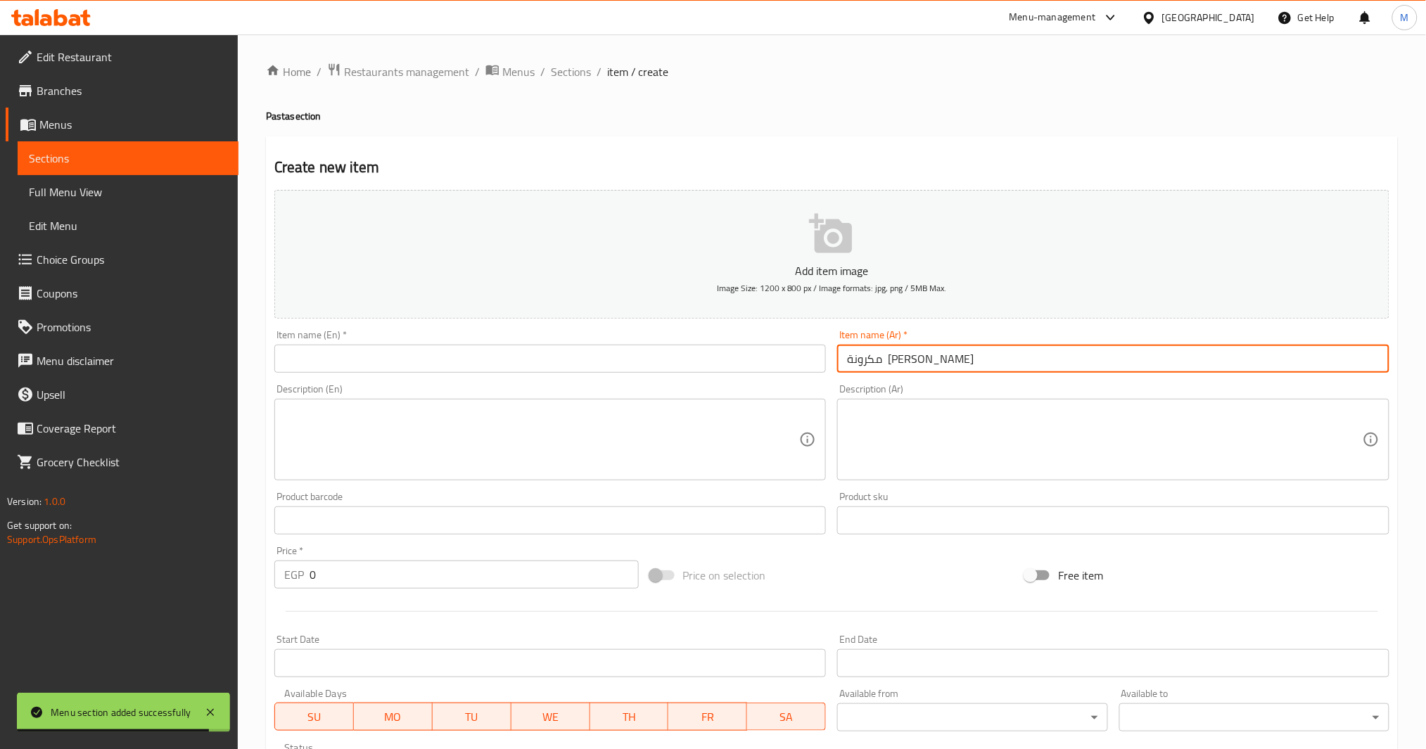
type input "مكرونة رى كوتا"
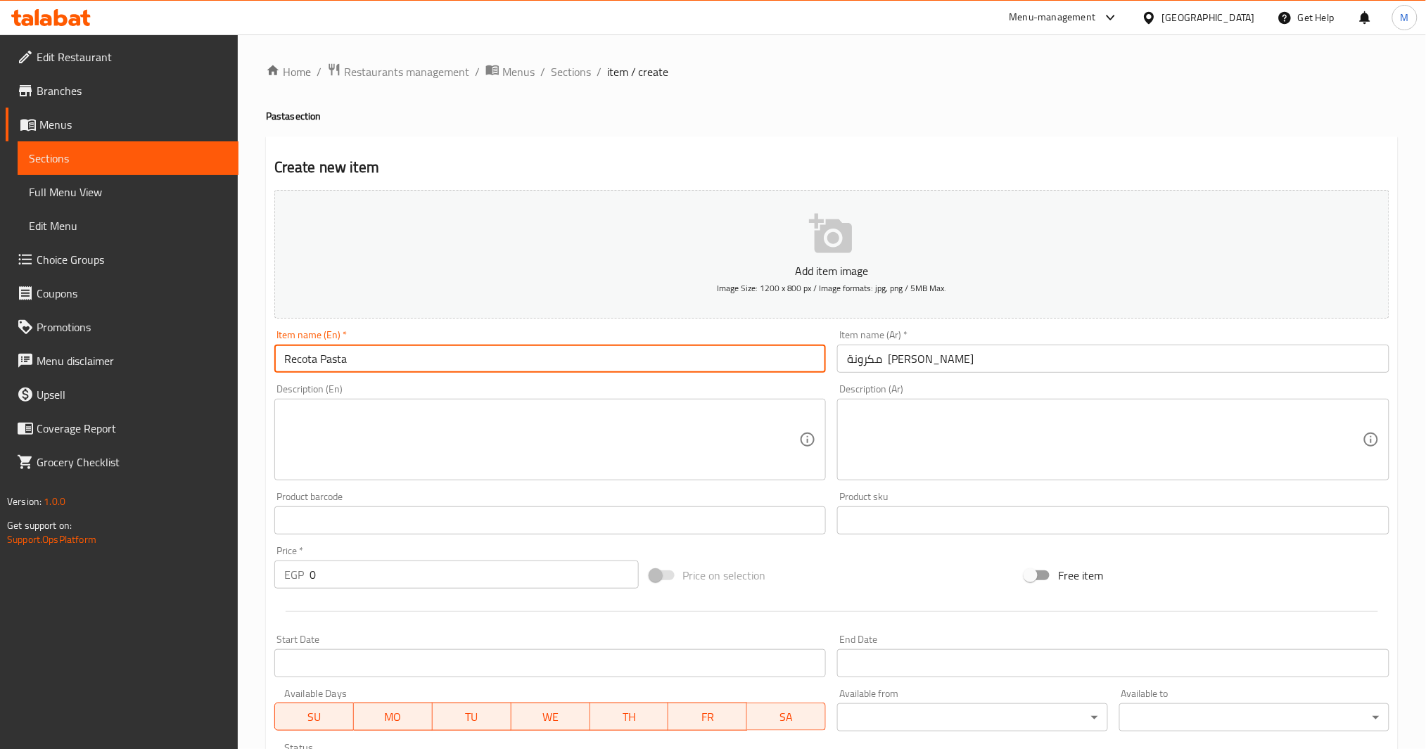
type input "Recota Pasta"
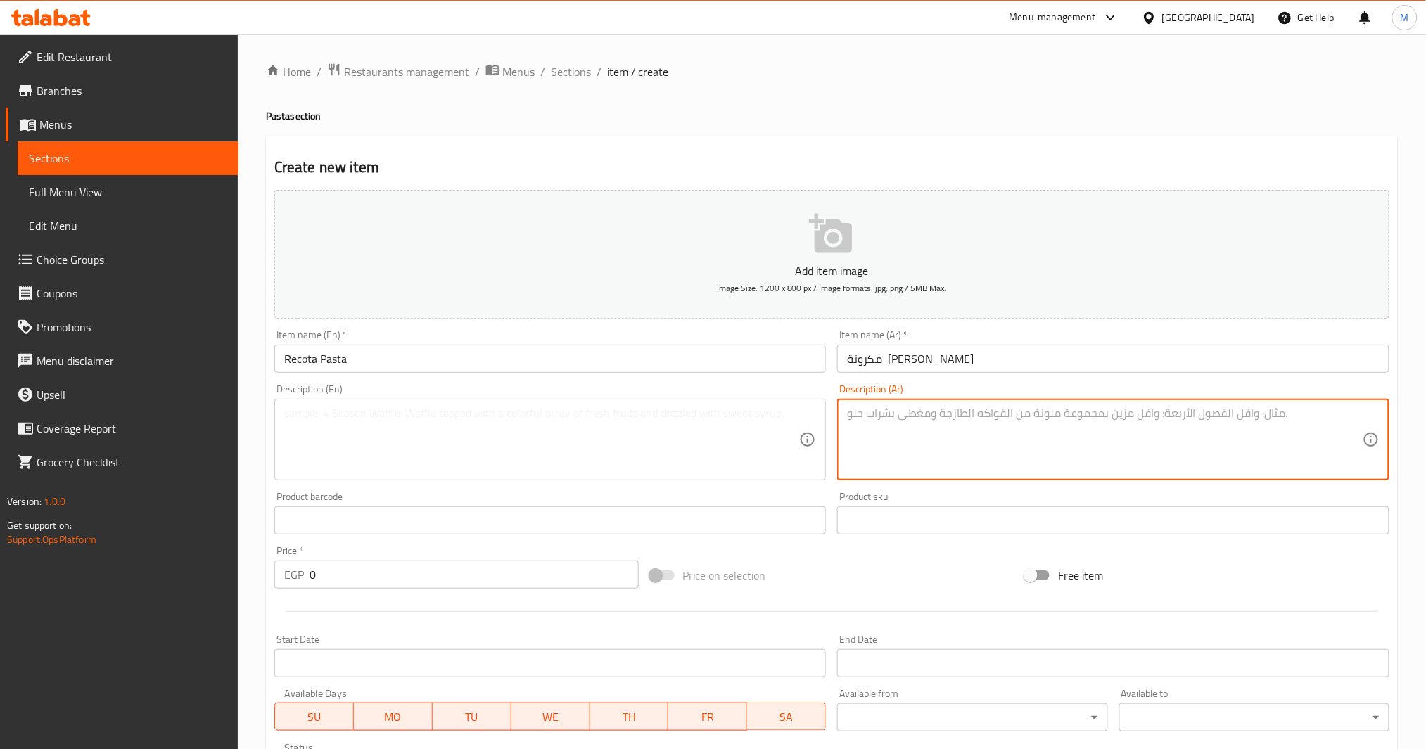
type textarea "ن"
type textarea "مكرونه بنا - قطع فراخ - مشروم - صوص كريمة - موتزريلا"
click at [478, 462] on textarea at bounding box center [542, 440] width 516 height 67
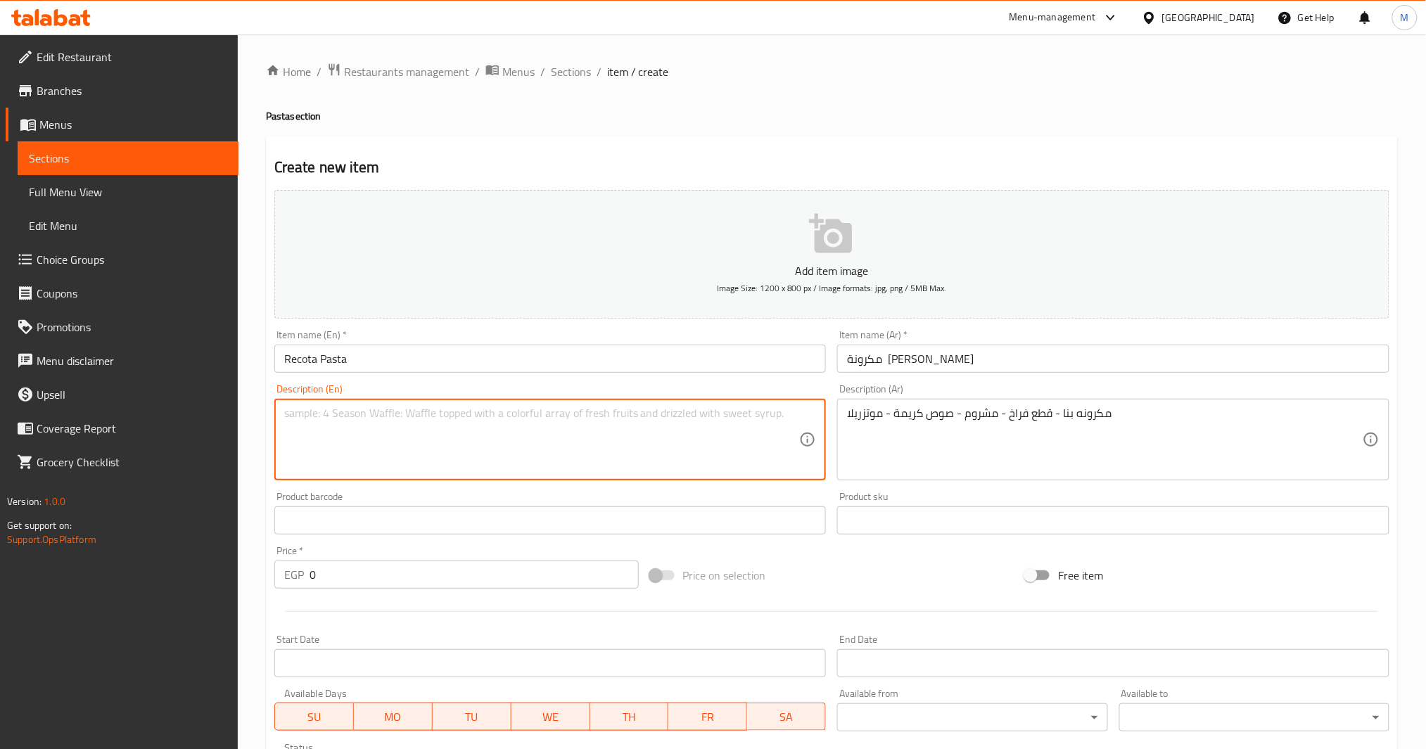
paste textarea "Penne pasta - chicken pieces - mushrooms - cream sauce - mozzarella"
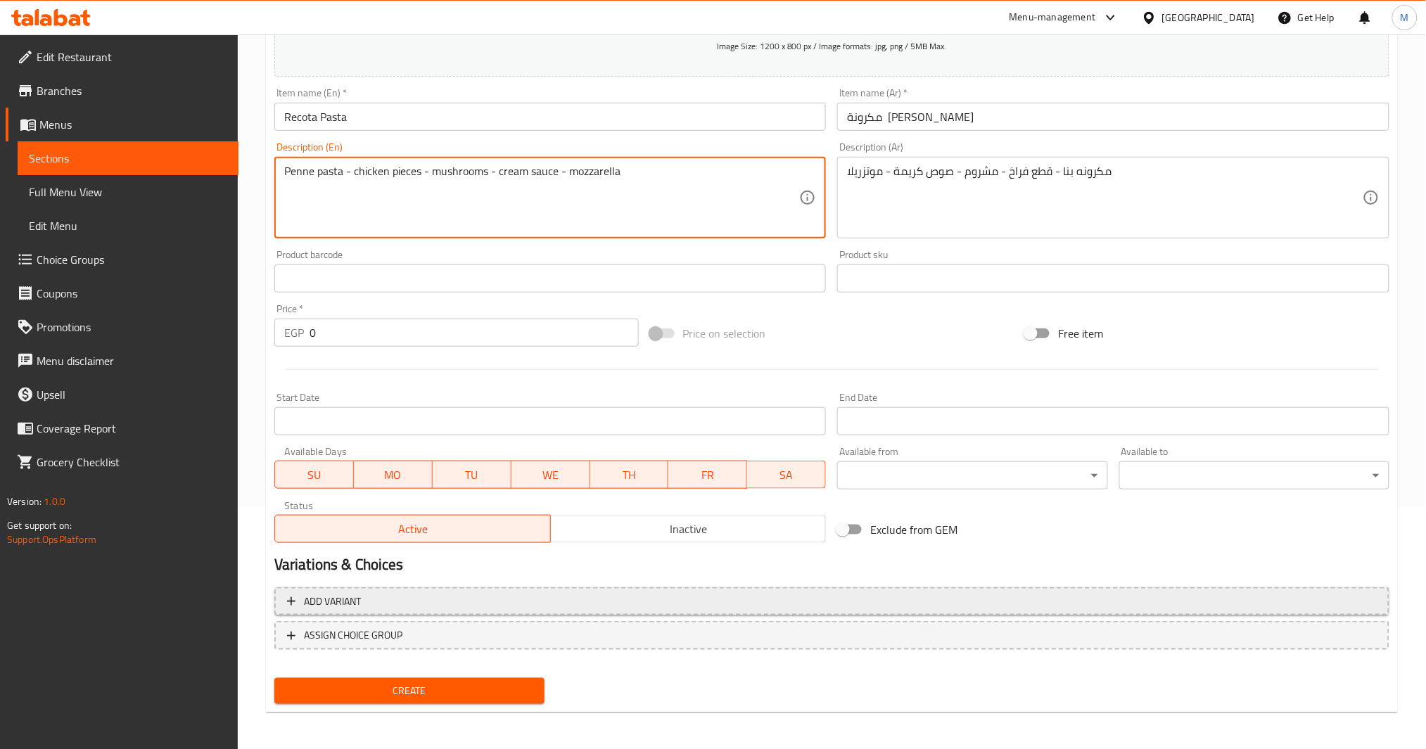
type textarea "Penne pasta - chicken pieces - mushrooms - cream sauce - mozzarella"
click at [1018, 590] on button "Add variant" at bounding box center [831, 602] width 1115 height 29
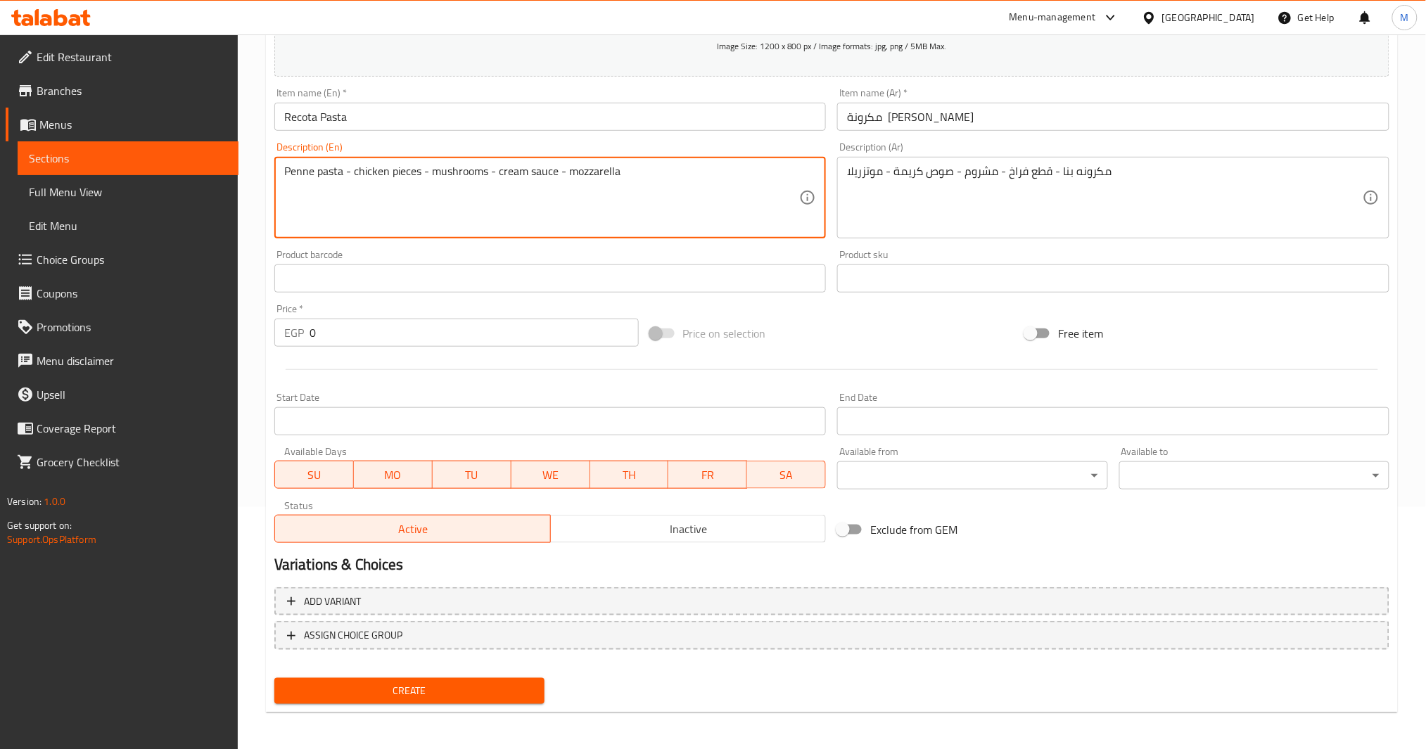
scroll to position [234, 0]
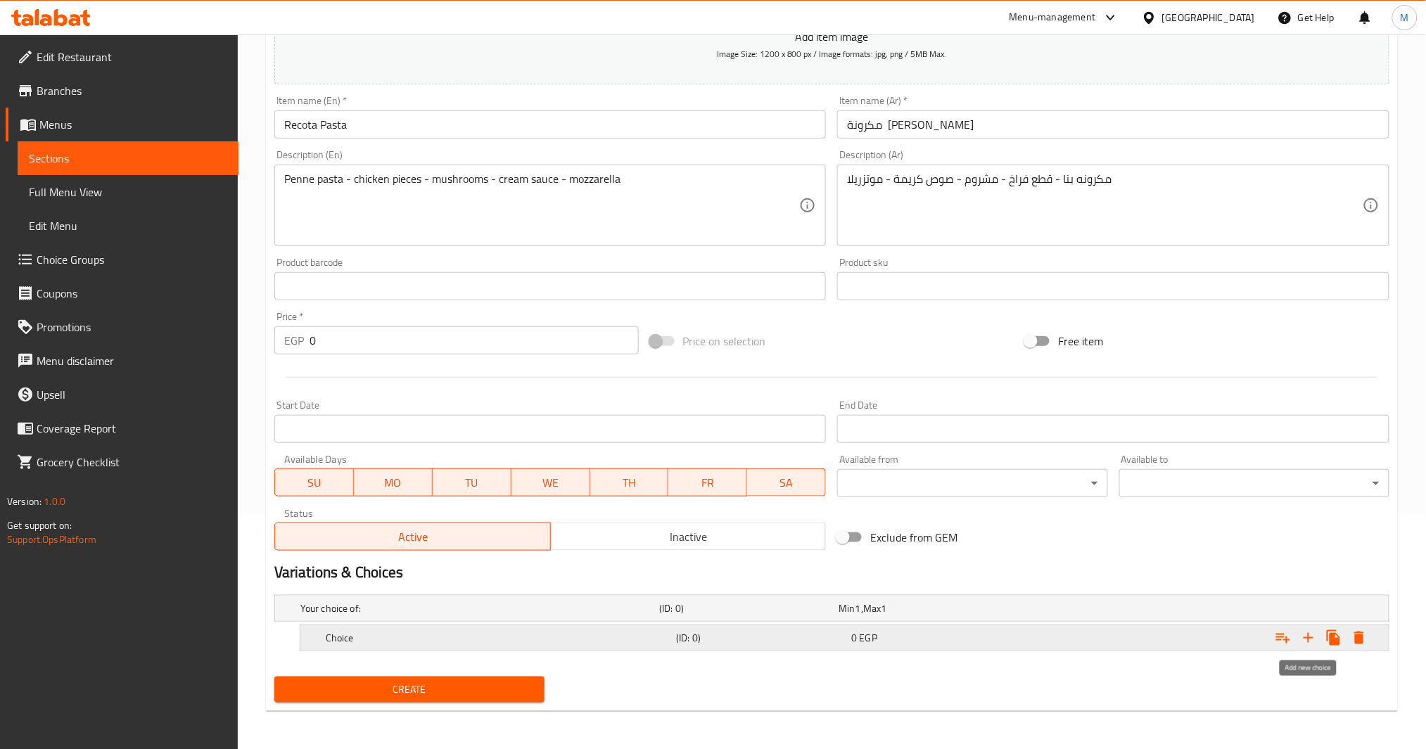
click at [1309, 630] on icon "Expand" at bounding box center [1308, 638] width 17 height 17
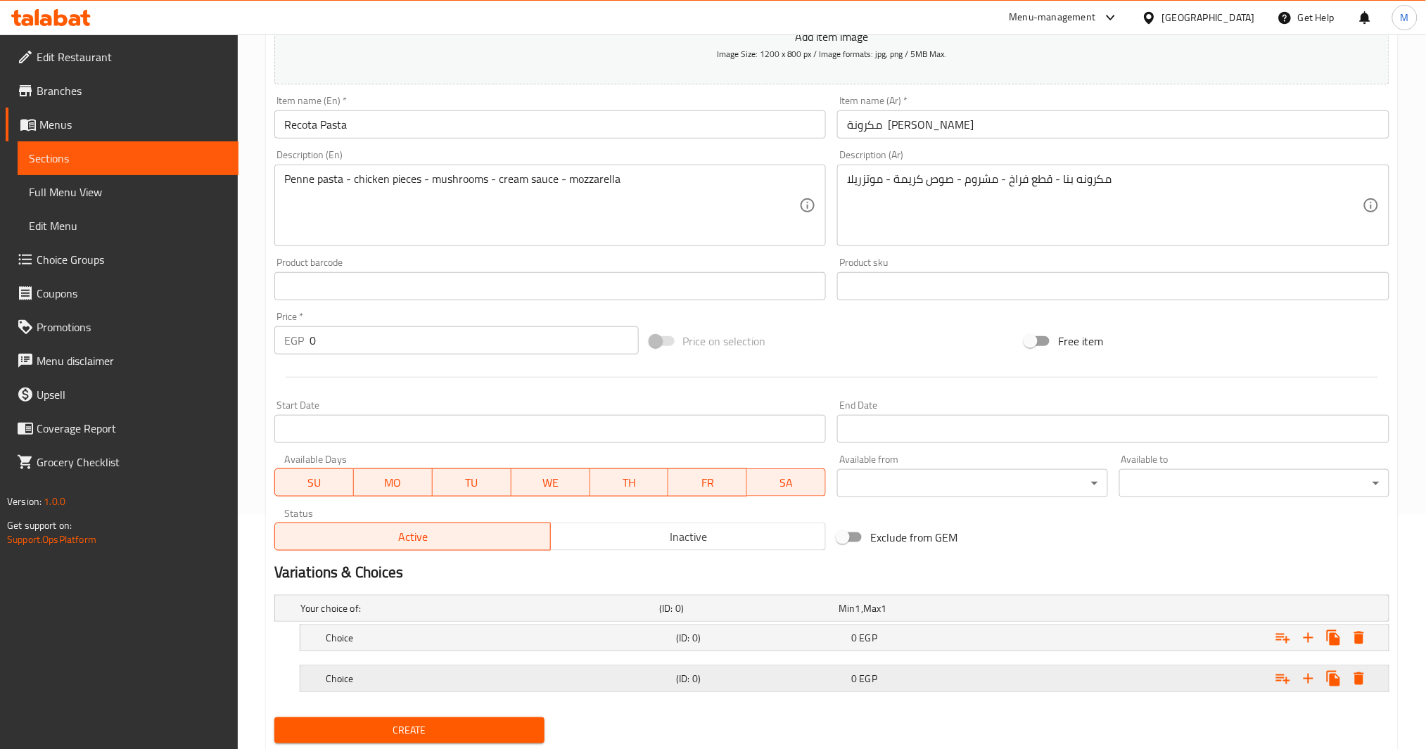
click at [1201, 611] on div "Expand" at bounding box center [1195, 609] width 359 height 6
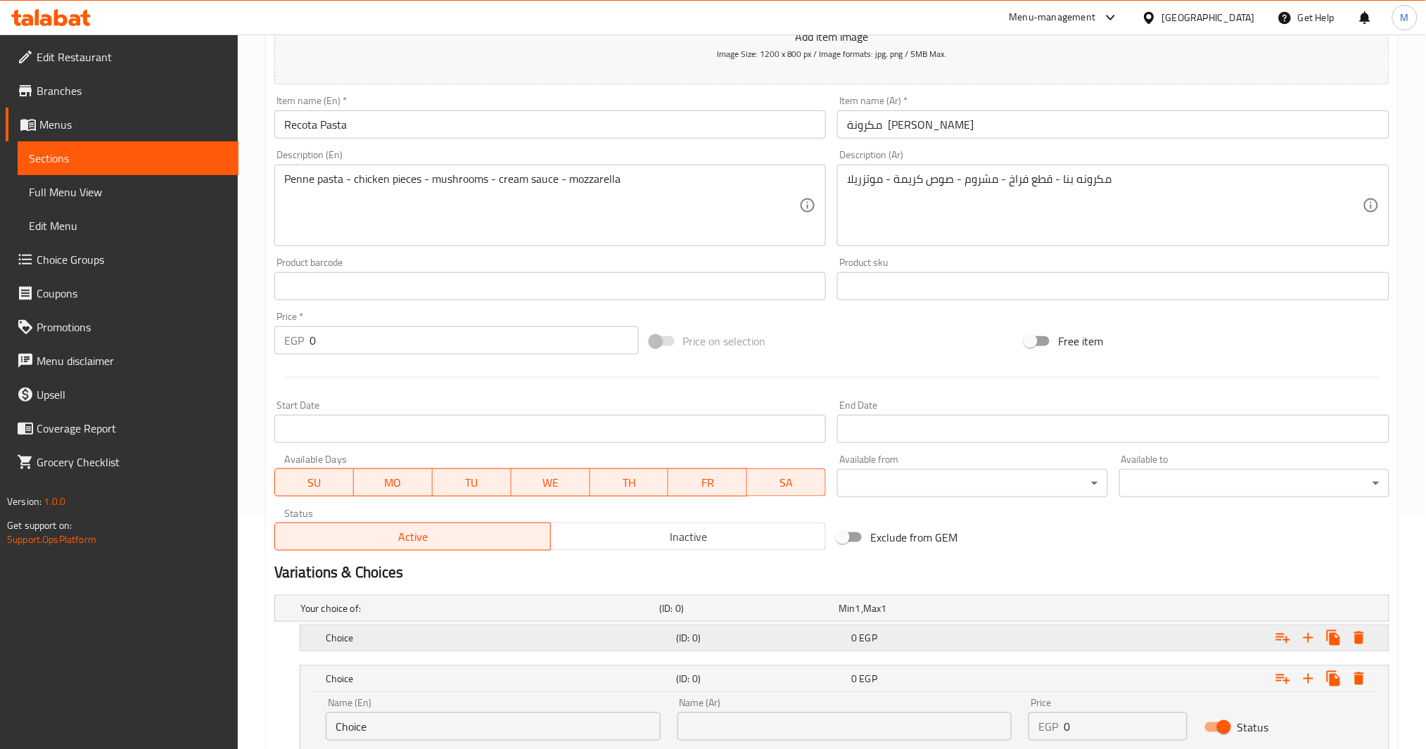
click at [1198, 611] on div "Expand" at bounding box center [1195, 609] width 359 height 6
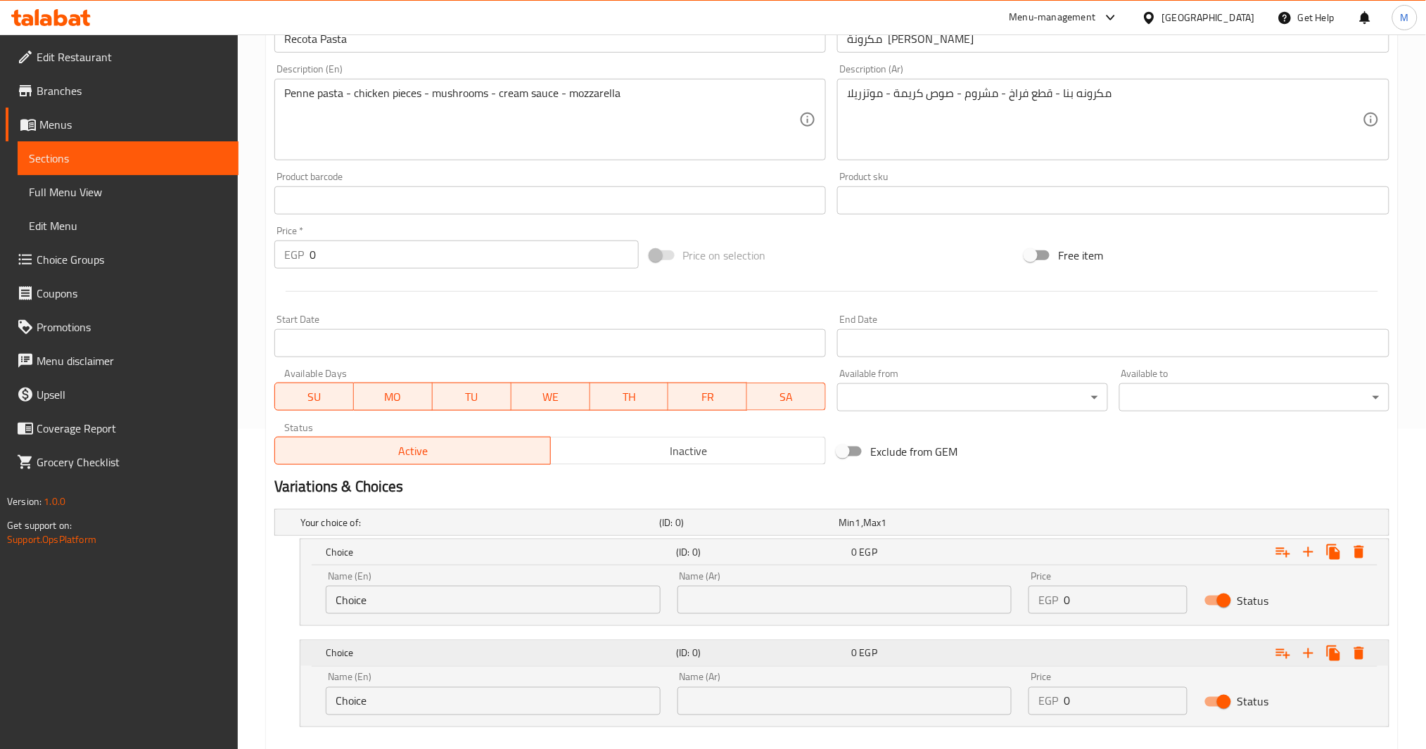
scroll to position [397, 0]
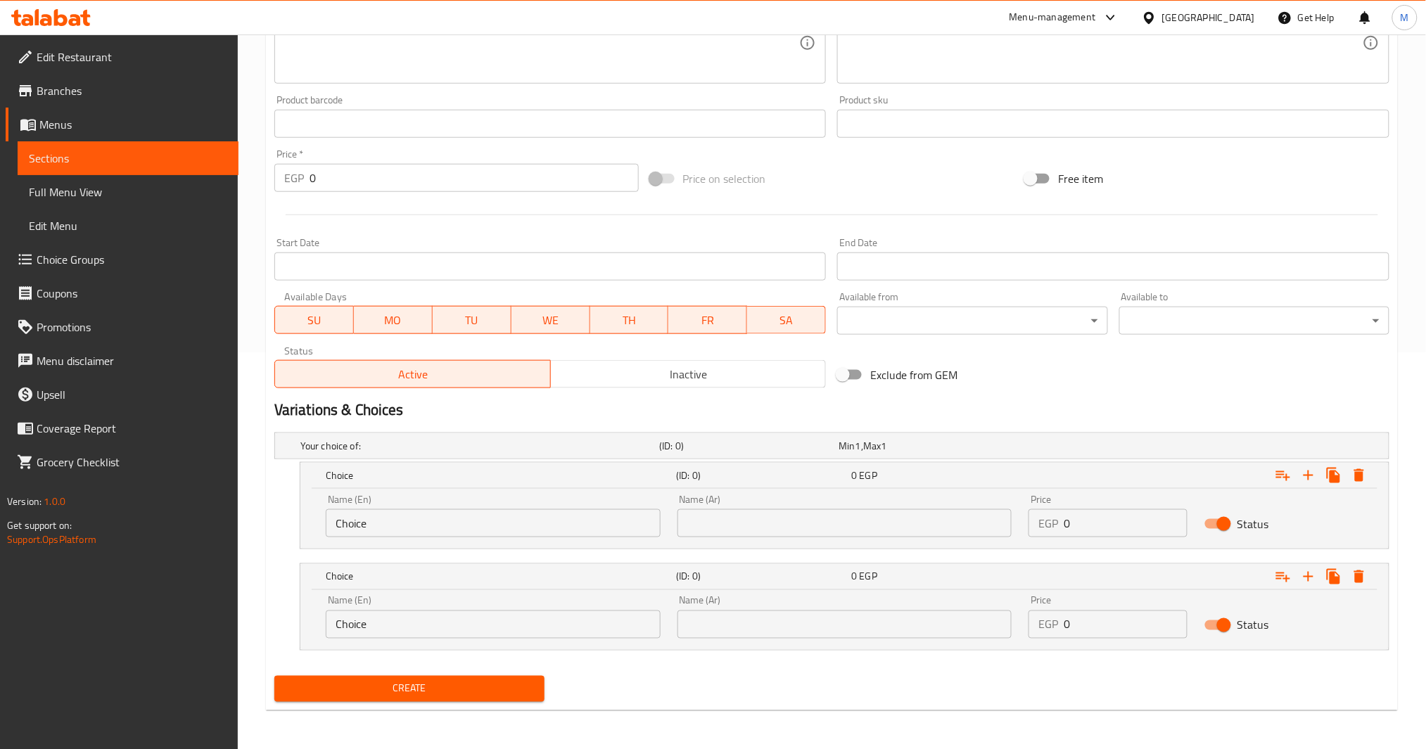
drag, startPoint x: 682, startPoint y: 523, endPoint x: 759, endPoint y: 523, distance: 76.7
click at [682, 523] on input "text" at bounding box center [845, 523] width 335 height 28
type input "صغير"
click at [591, 516] on input "Choice" at bounding box center [493, 523] width 335 height 28
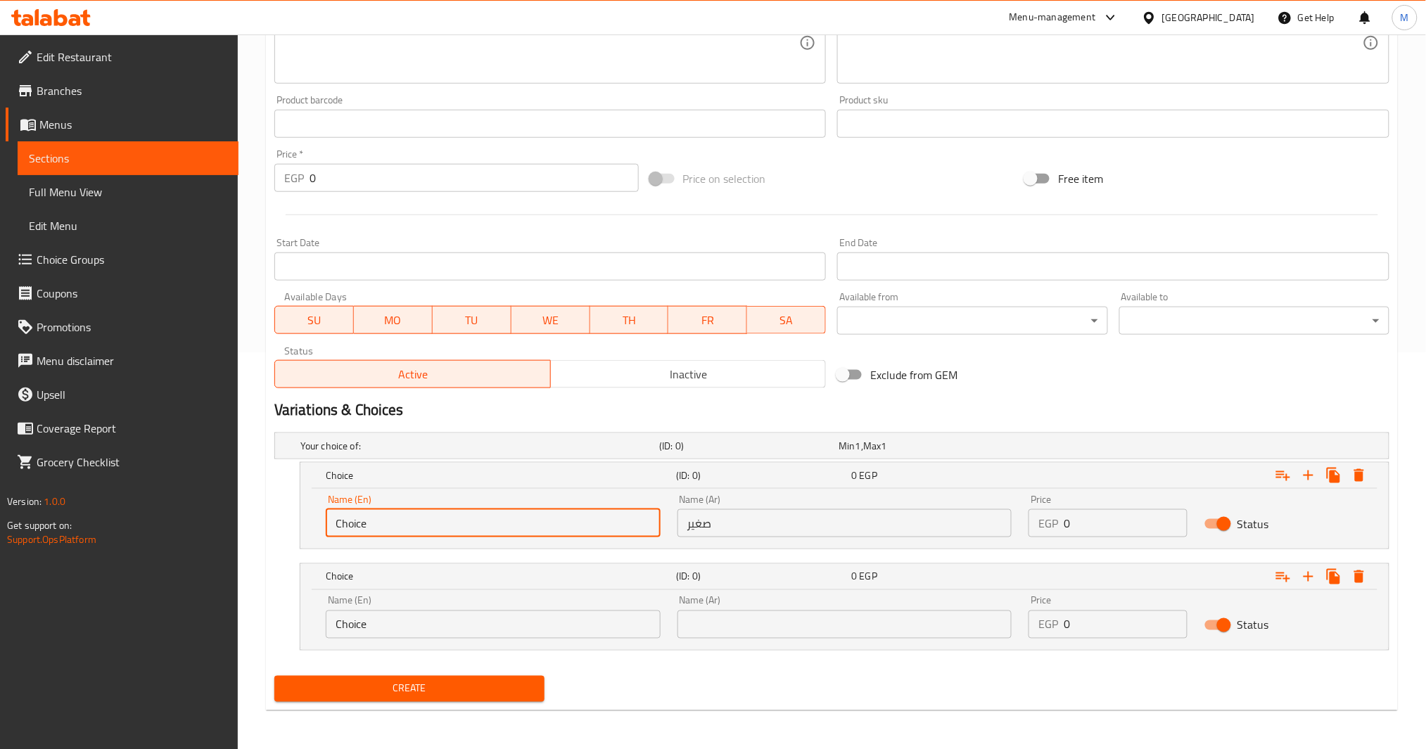
click at [591, 516] on input "Choice" at bounding box center [493, 523] width 335 height 28
type input "Small"
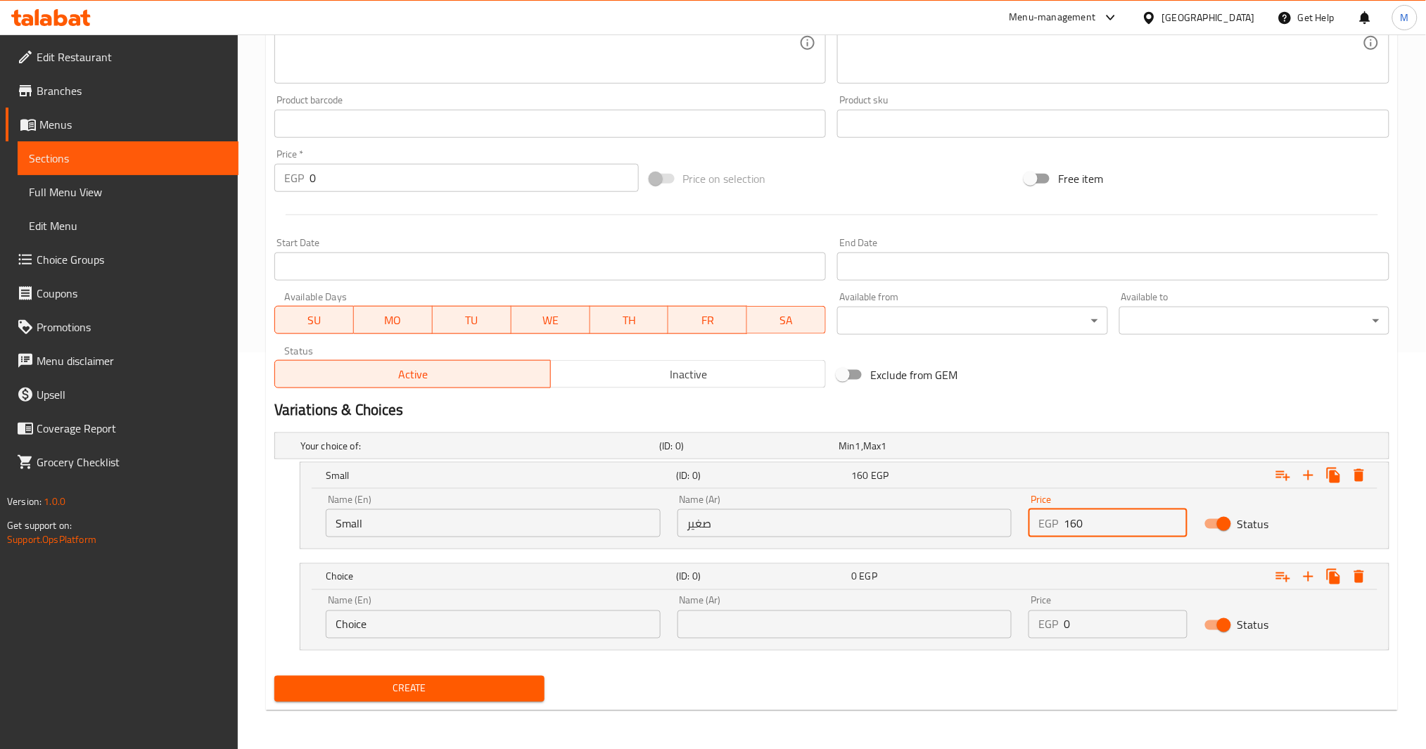
type input "160"
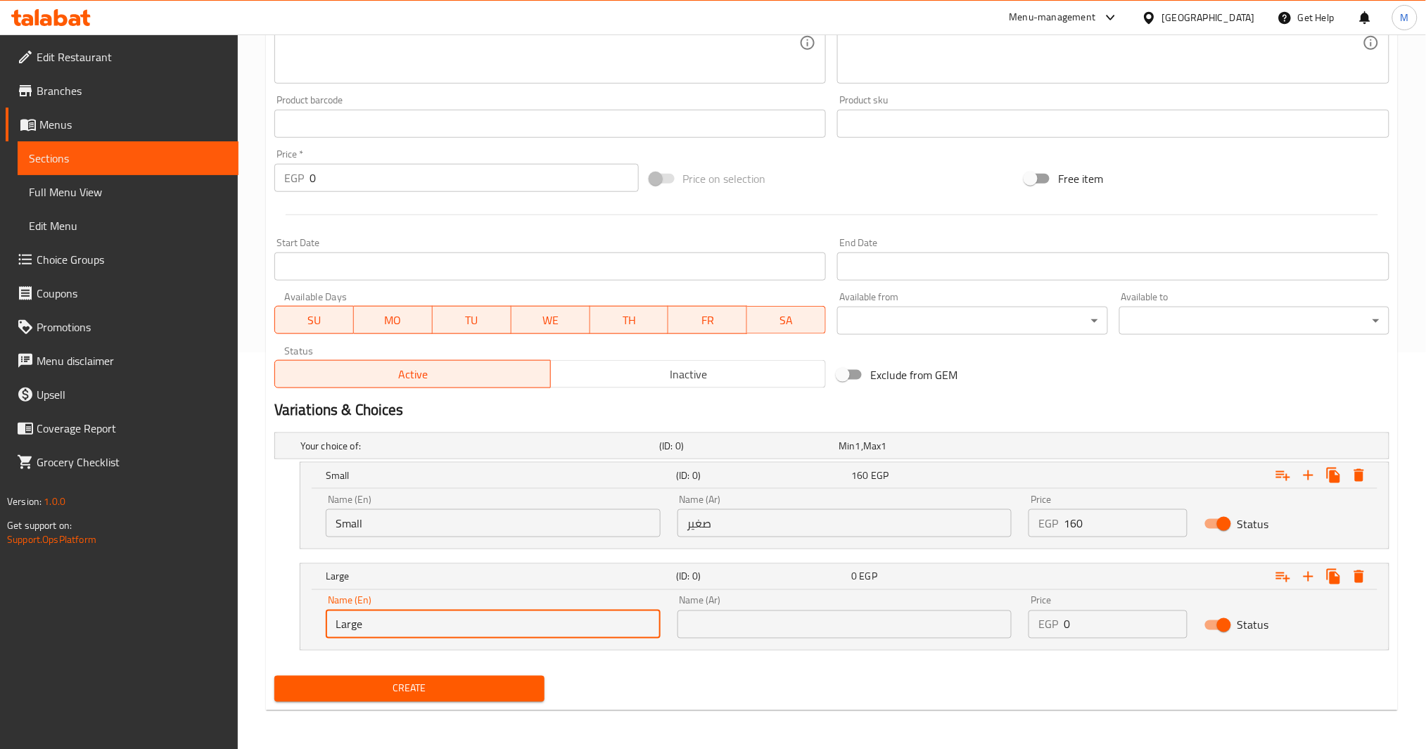
type input "Large"
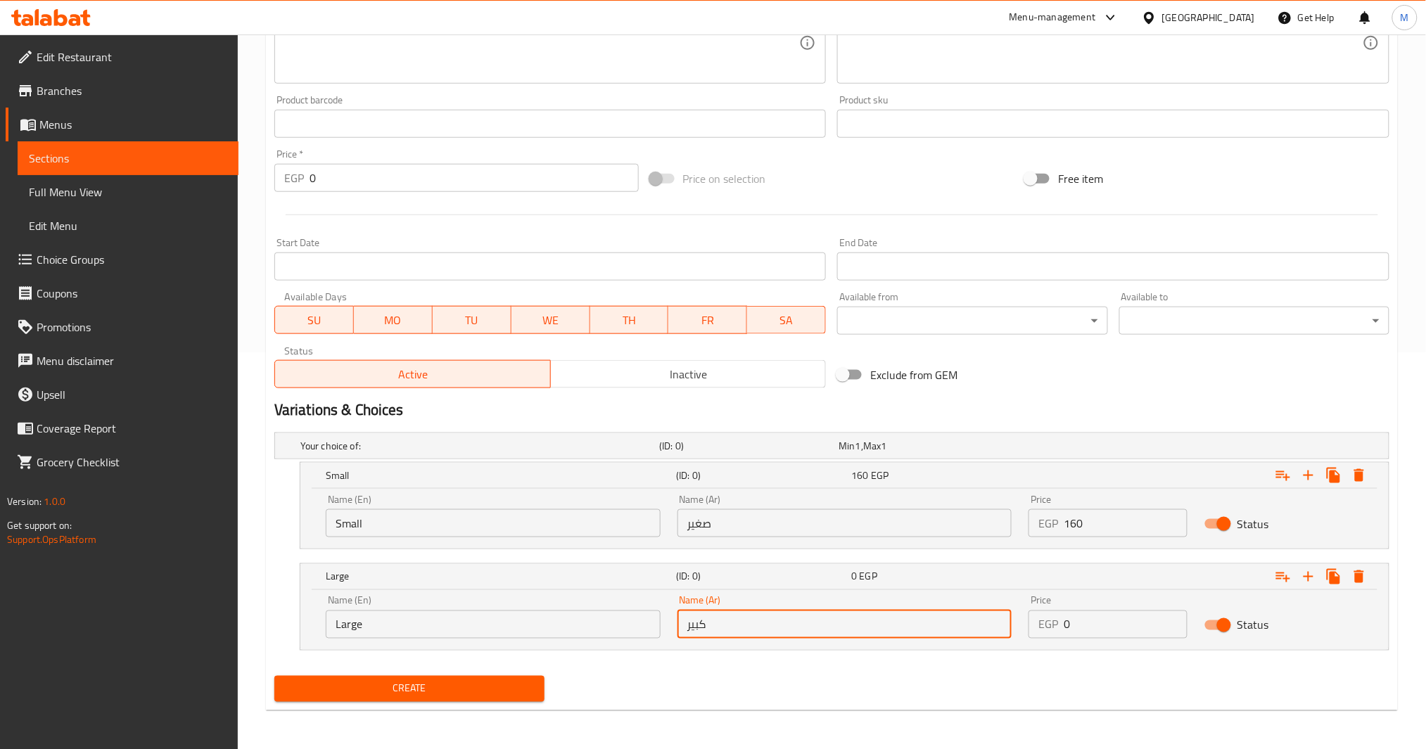
type input "كبير"
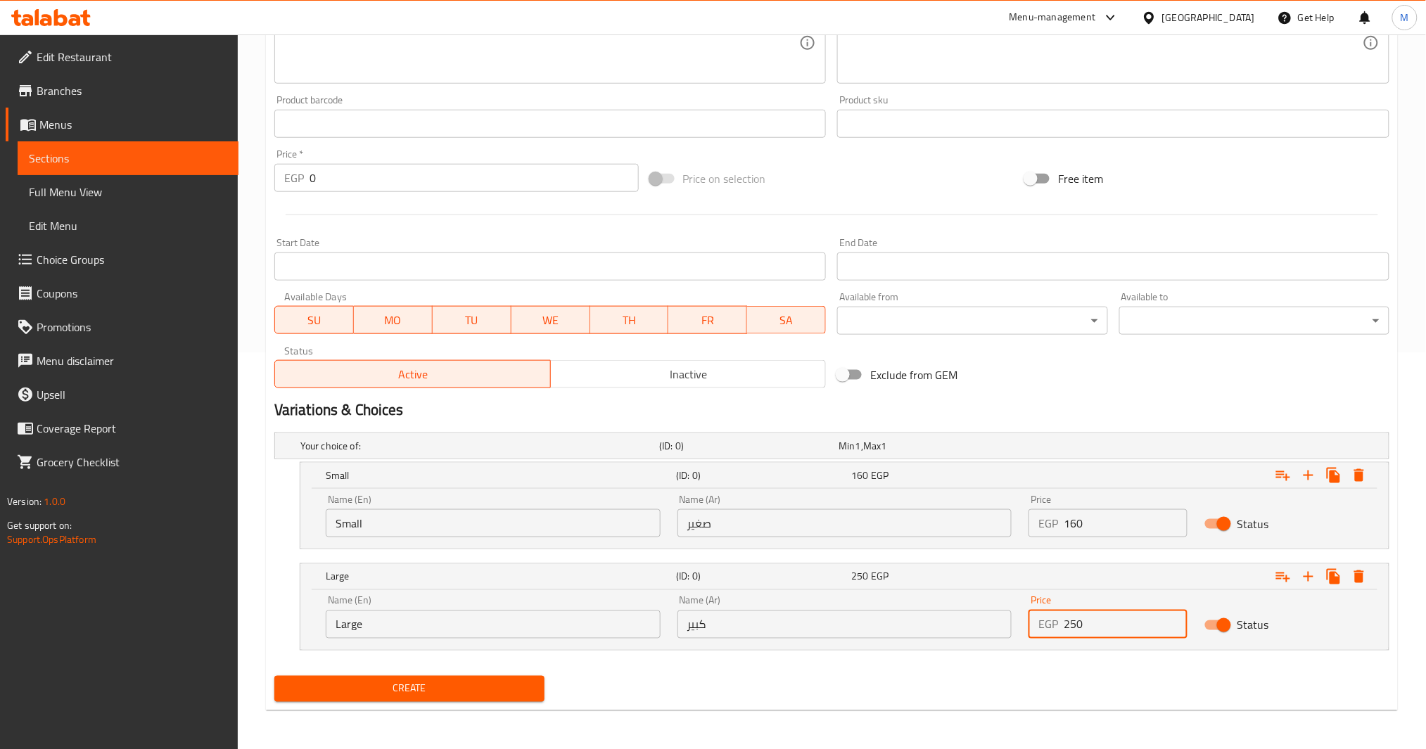
type input "250"
click at [417, 697] on span "Create" at bounding box center [410, 689] width 248 height 18
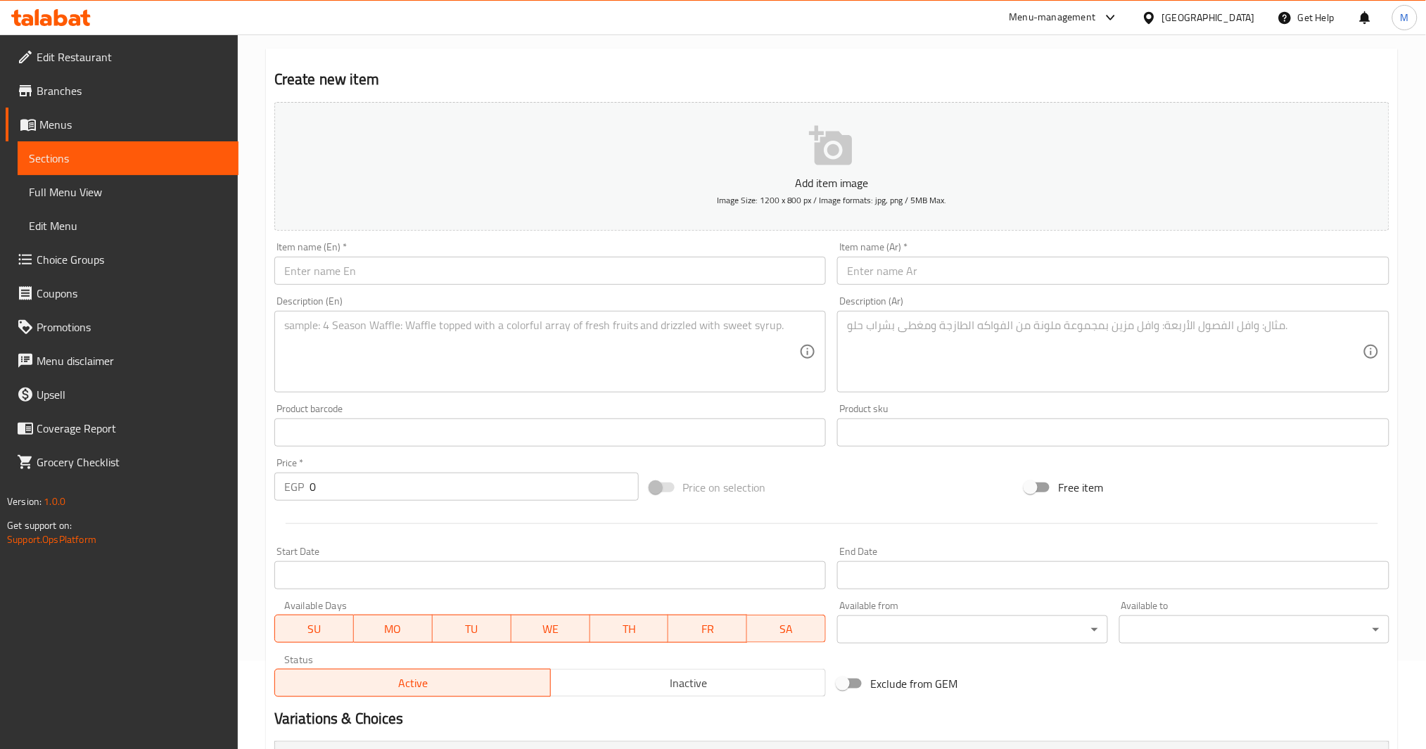
scroll to position [21, 0]
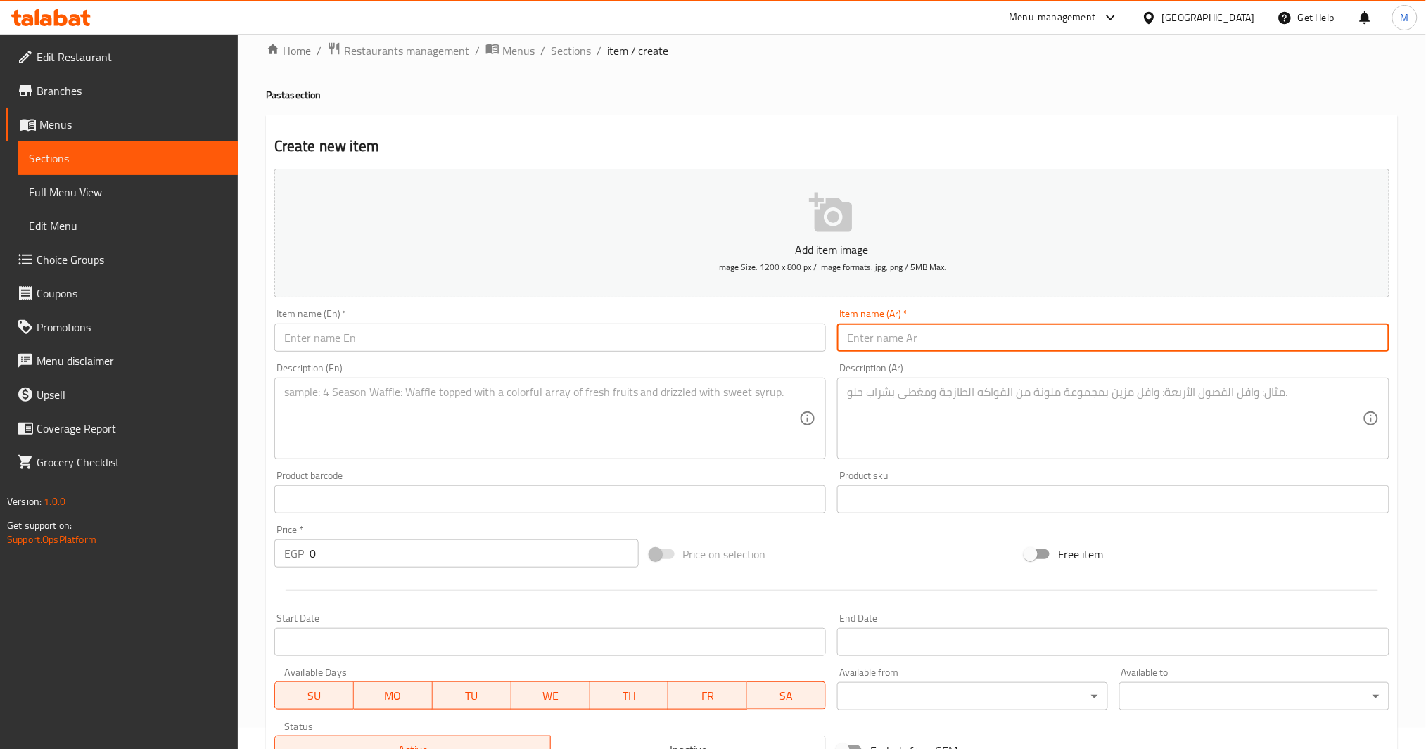
click at [951, 343] on input "text" at bounding box center [1113, 338] width 552 height 28
type input "مكرونة نيجرسكو بالدجاج"
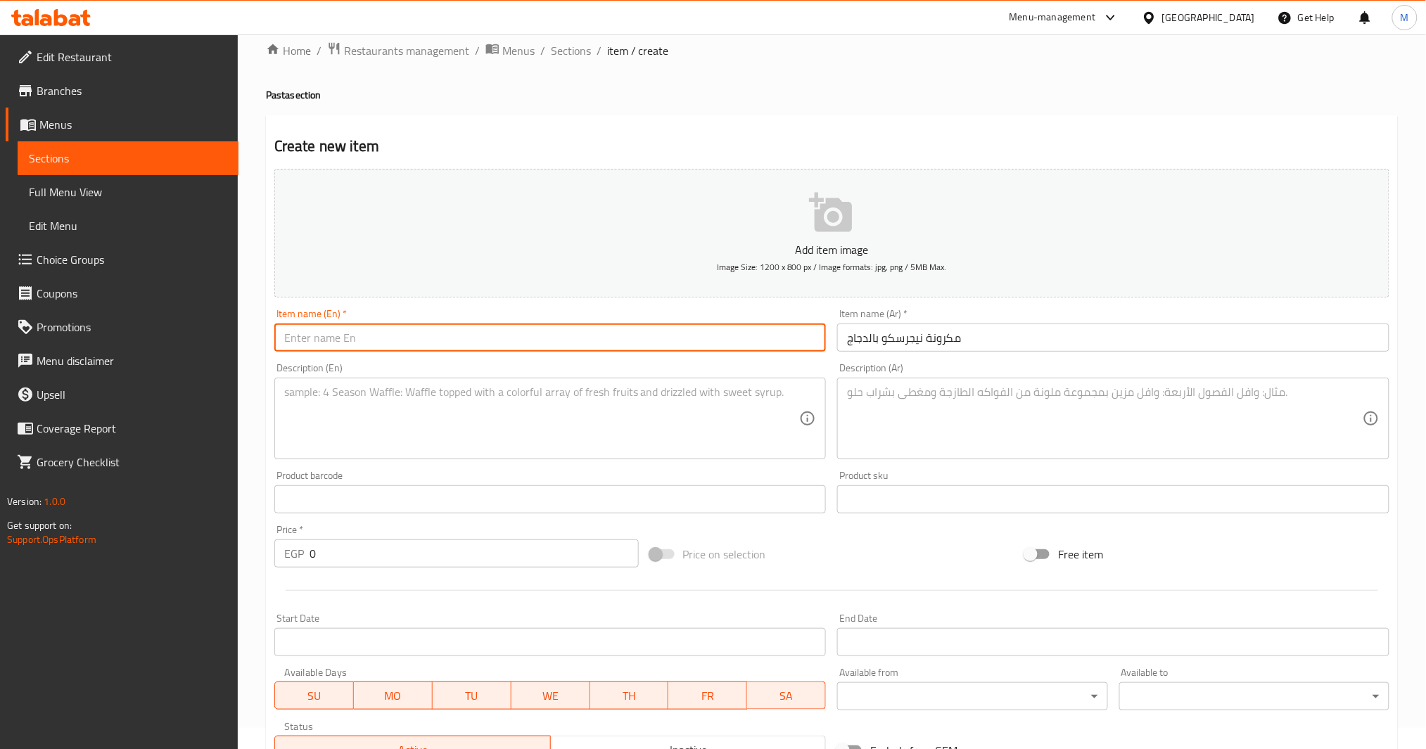
click at [526, 335] on input "text" at bounding box center [550, 338] width 552 height 28
paste input "Negresco Pasta with Chicken"
type input "Negresco Pasta with Chicken"
click at [903, 421] on textarea at bounding box center [1105, 419] width 516 height 67
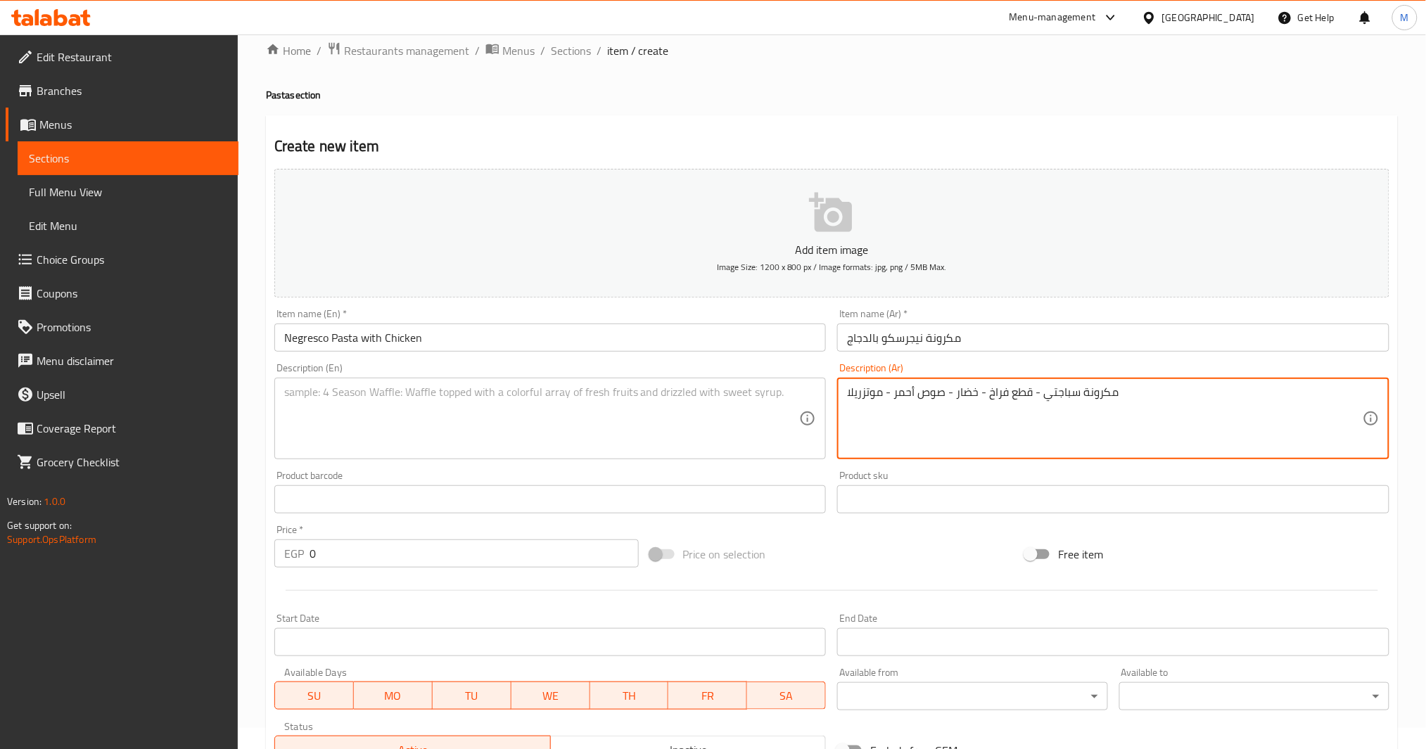
type textarea "مكرونة سباجتي - قطع فراخ - خضار - صوص أحمر - موتزريلا"
click at [532, 407] on textarea at bounding box center [542, 419] width 516 height 67
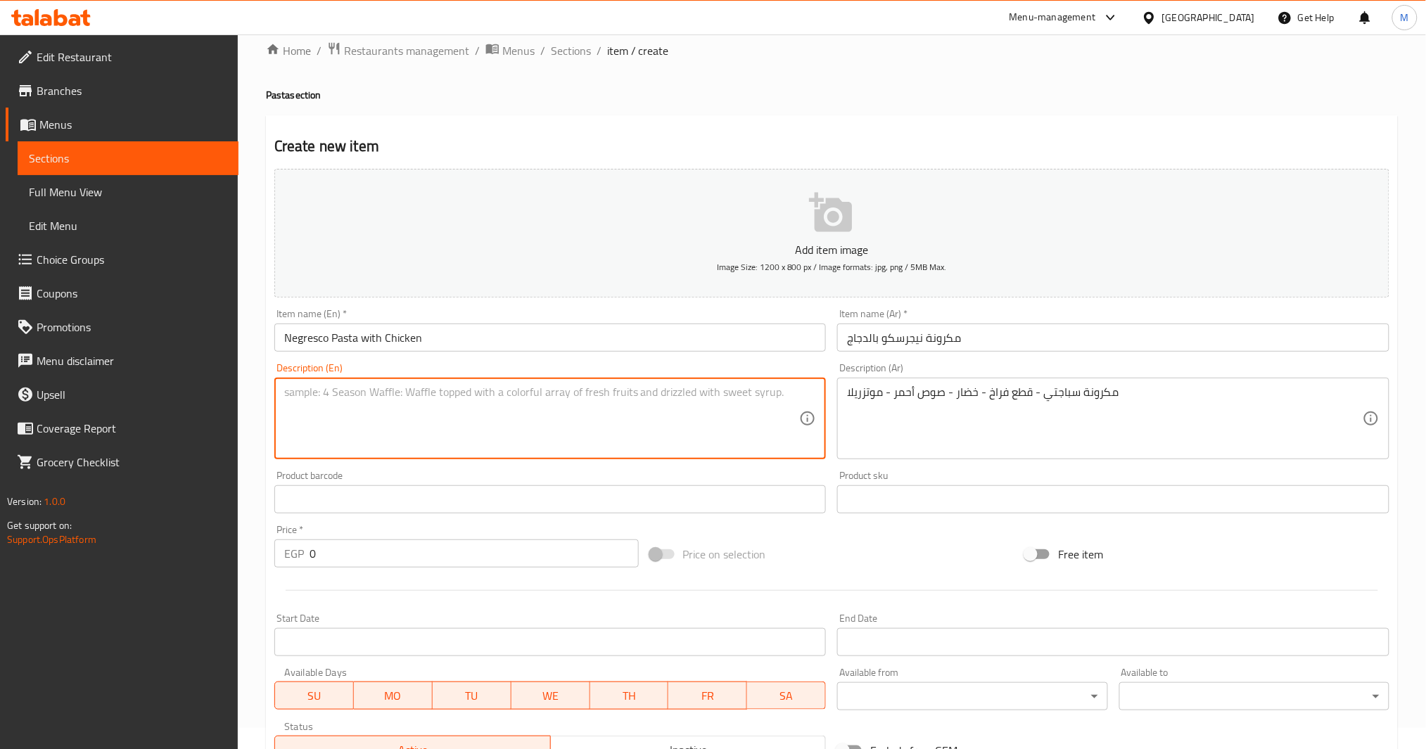
paste textarea "Spaghetti - Chicken pieces - Vegetables - Red sauce - Mozzarella"
type textarea "Spaghetti - chicken pieces - vegetables - red sauce - mozzarella"
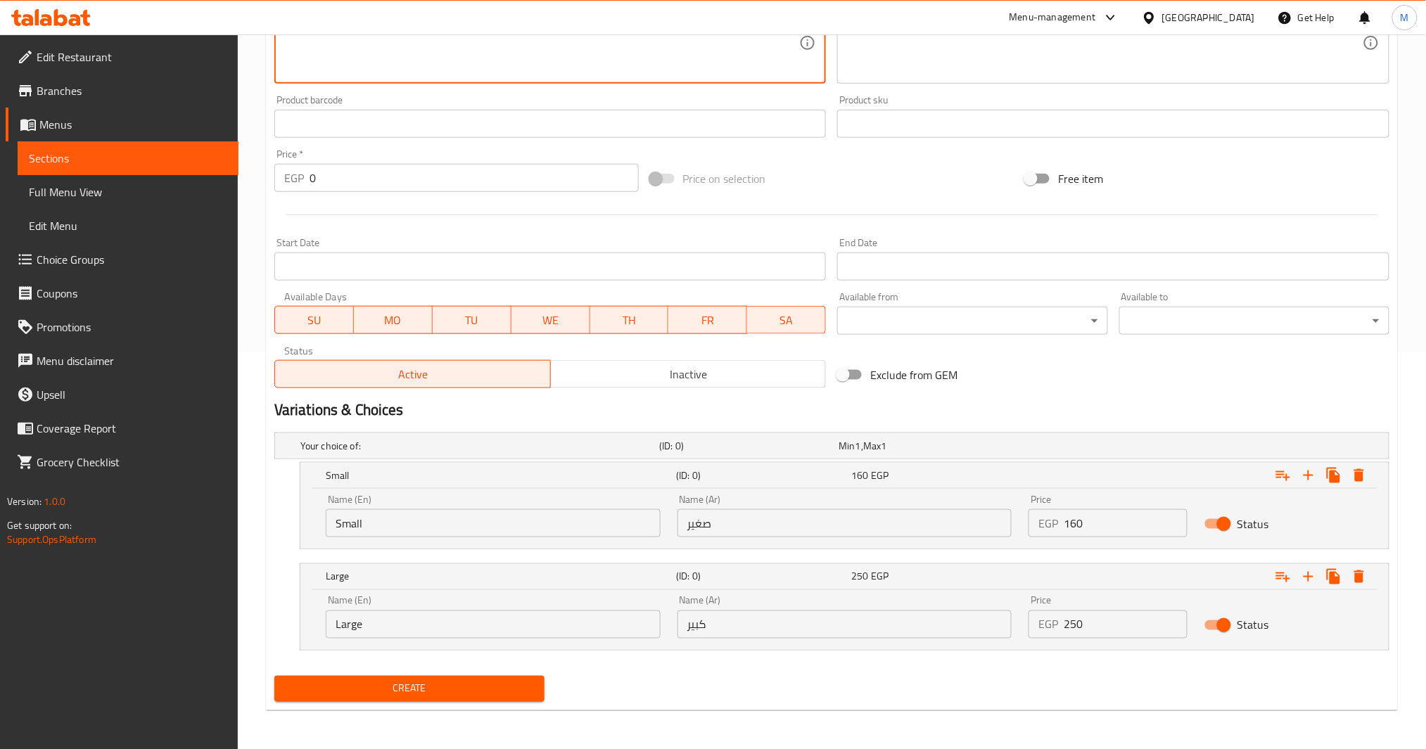
click at [1067, 519] on input "160" at bounding box center [1126, 523] width 124 height 28
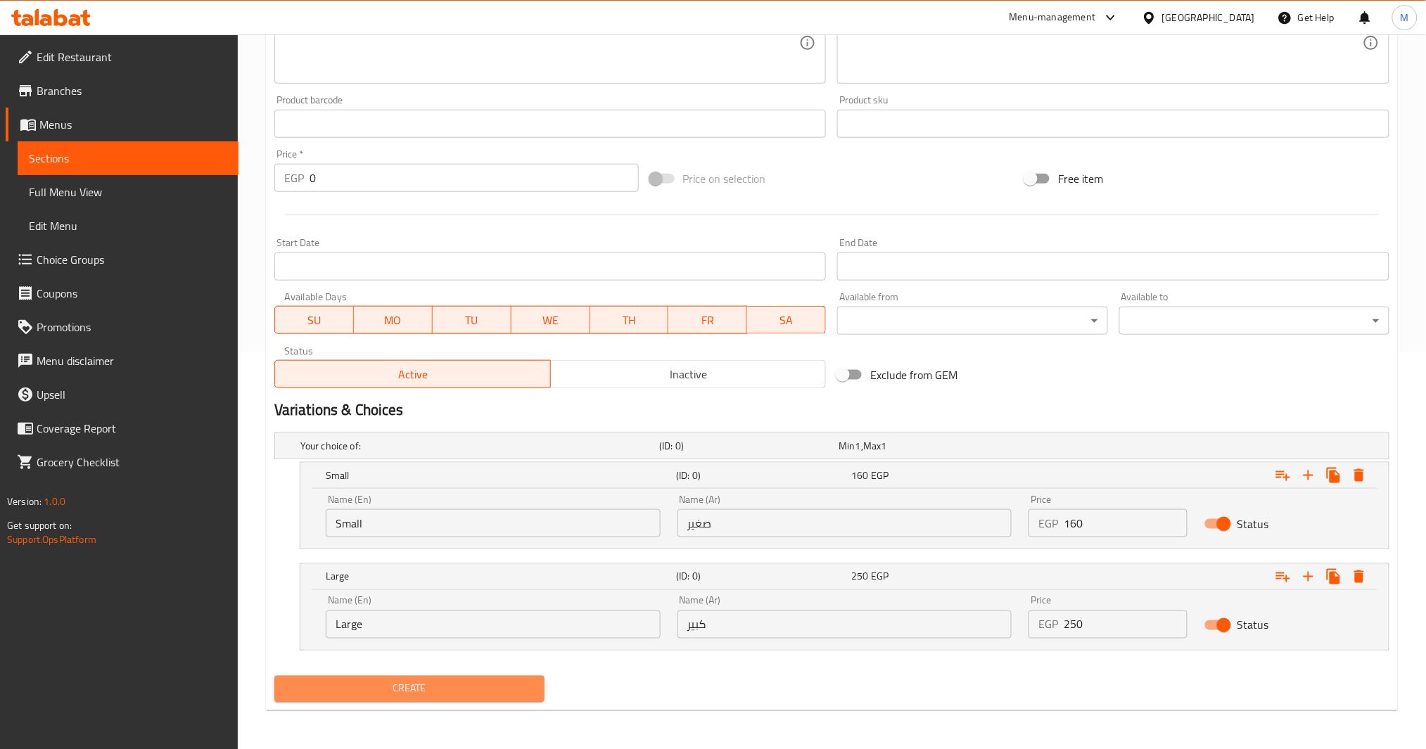
click at [478, 686] on span "Create" at bounding box center [410, 689] width 248 height 18
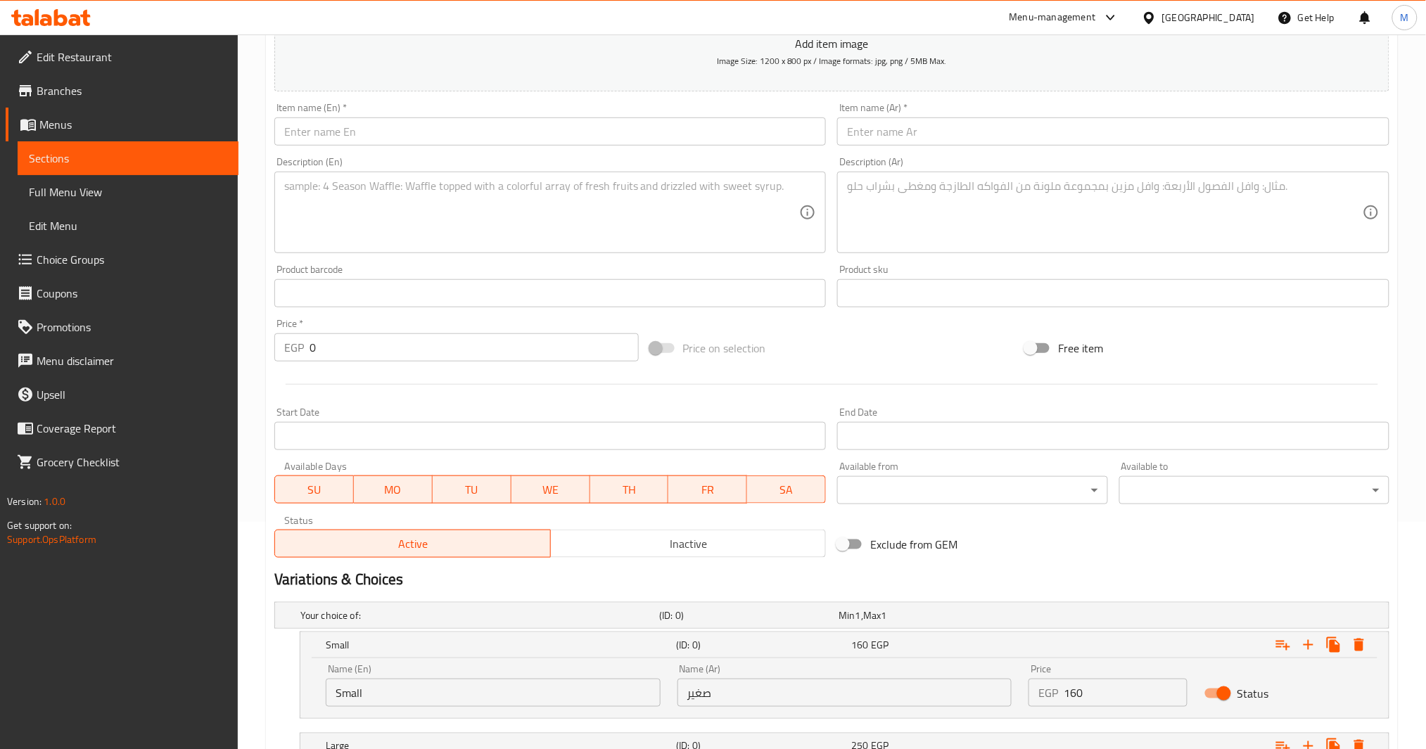
scroll to position [21, 0]
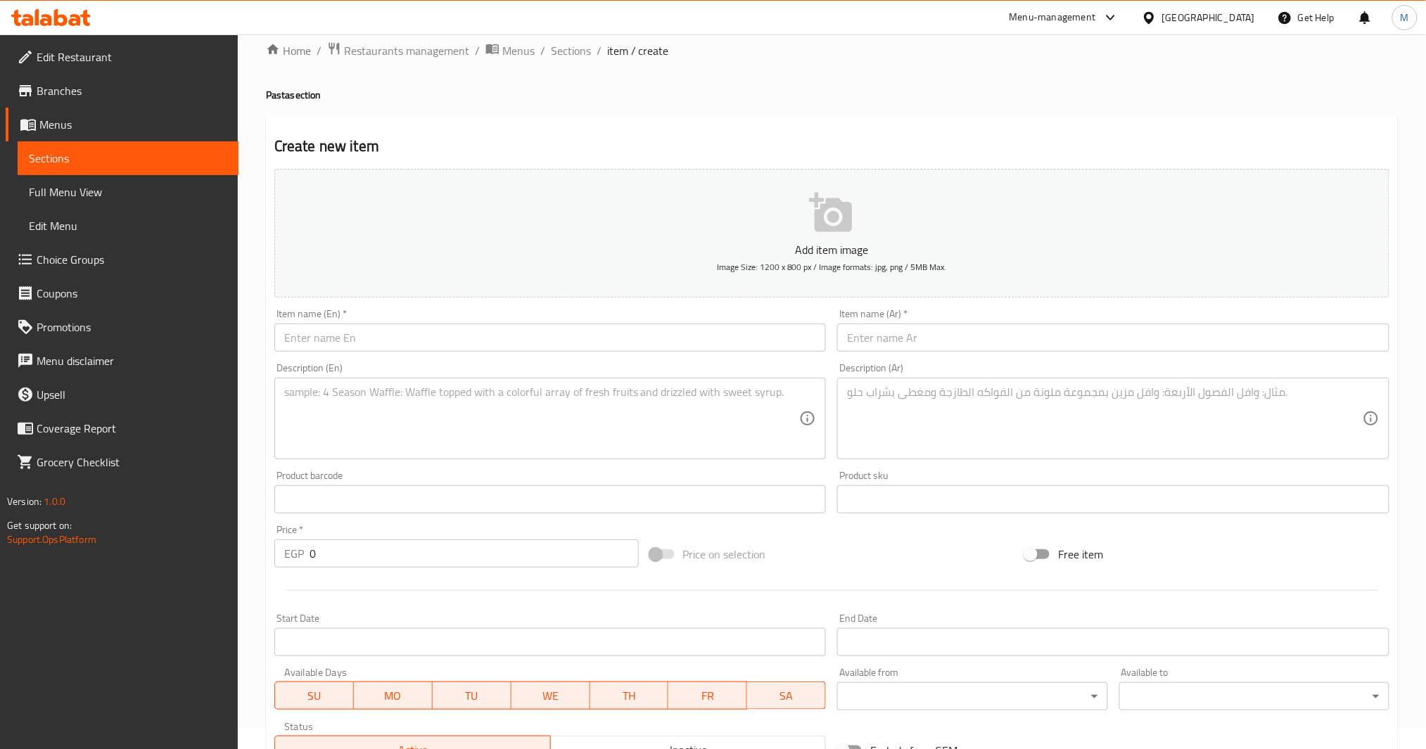
click at [953, 322] on div "Item name (Ar)   * Item name (Ar) *" at bounding box center [1113, 330] width 552 height 43
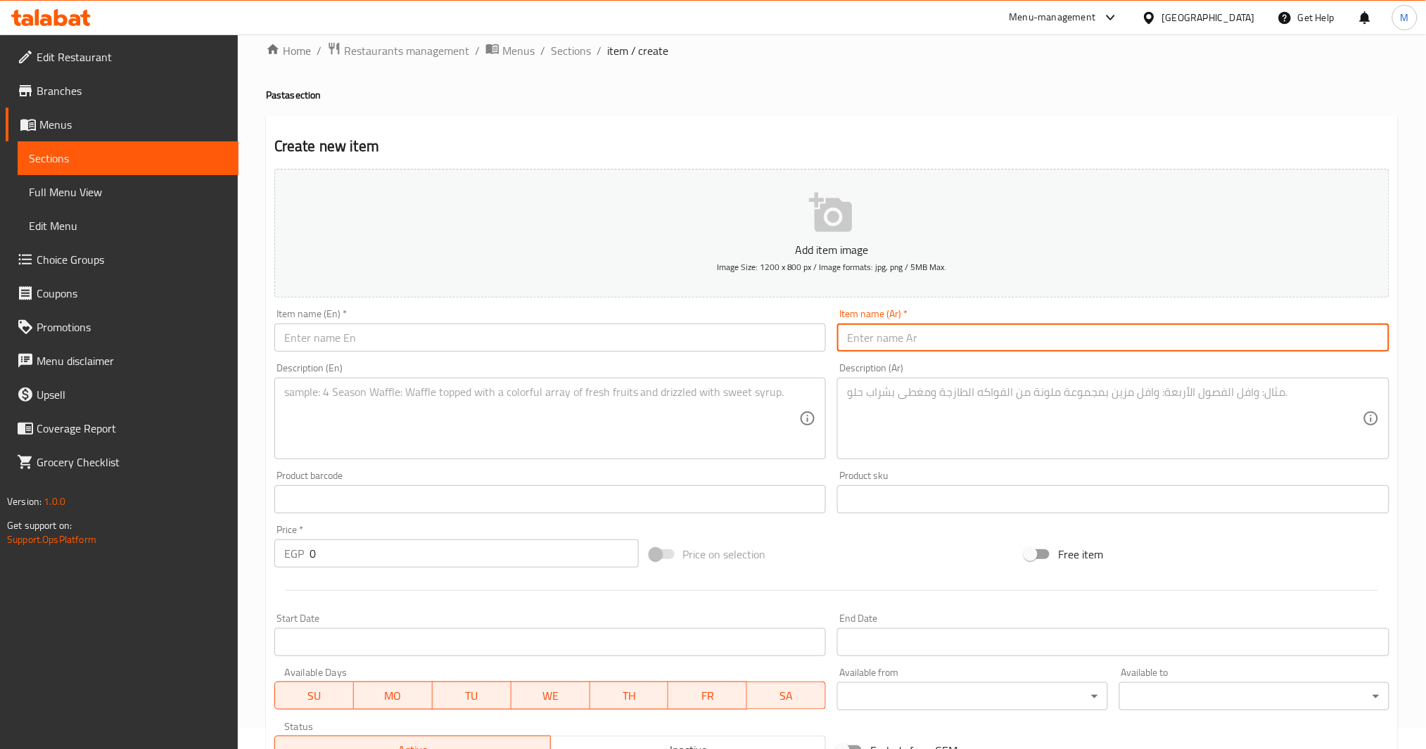
click at [958, 332] on input "text" at bounding box center [1113, 338] width 552 height 28
type input "مكرونة فرن بالبشاميل"
click at [888, 343] on input "مكرونة فرن بالبشاميل" at bounding box center [1113, 338] width 552 height 28
drag, startPoint x: 546, startPoint y: 334, endPoint x: 453, endPoint y: 348, distance: 93.9
click at [546, 334] on input "text" at bounding box center [550, 338] width 552 height 28
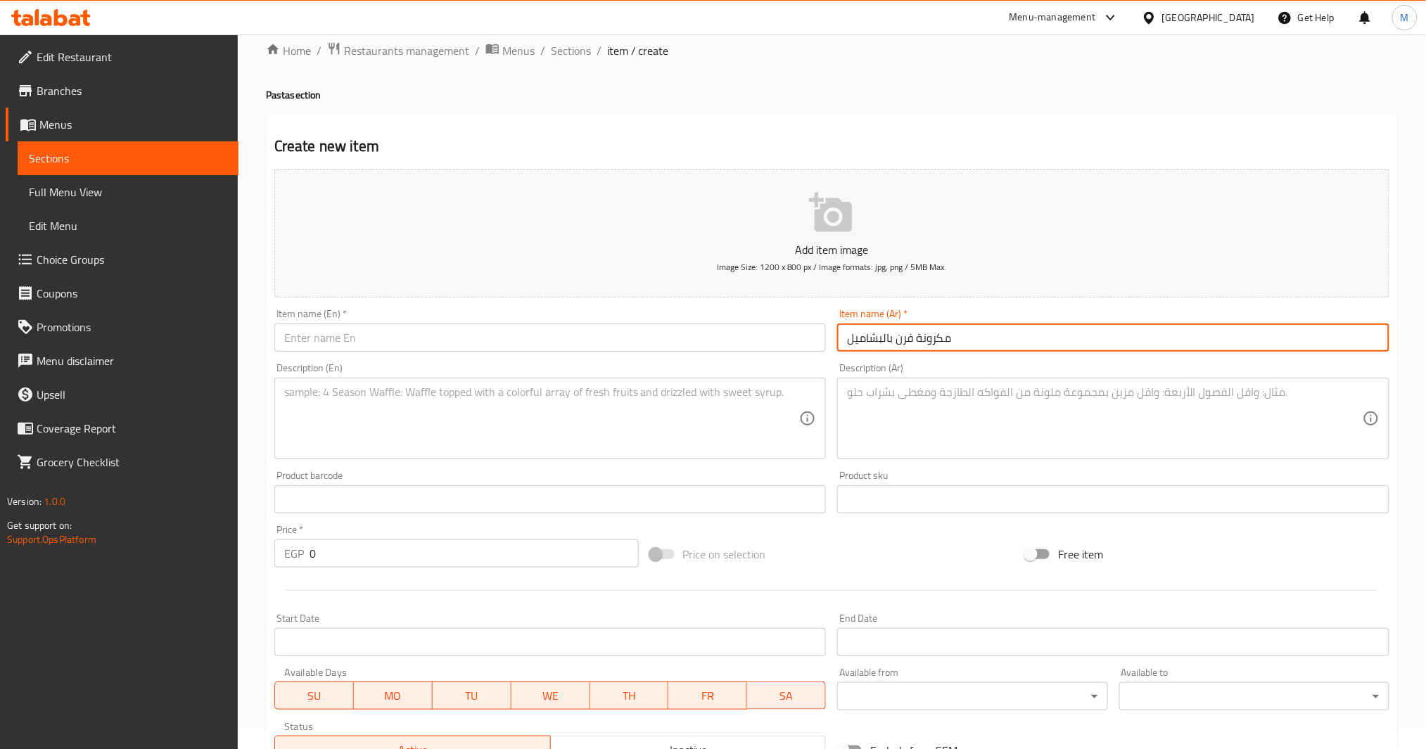
paste input "Baked macaroni with bechamel sauce"
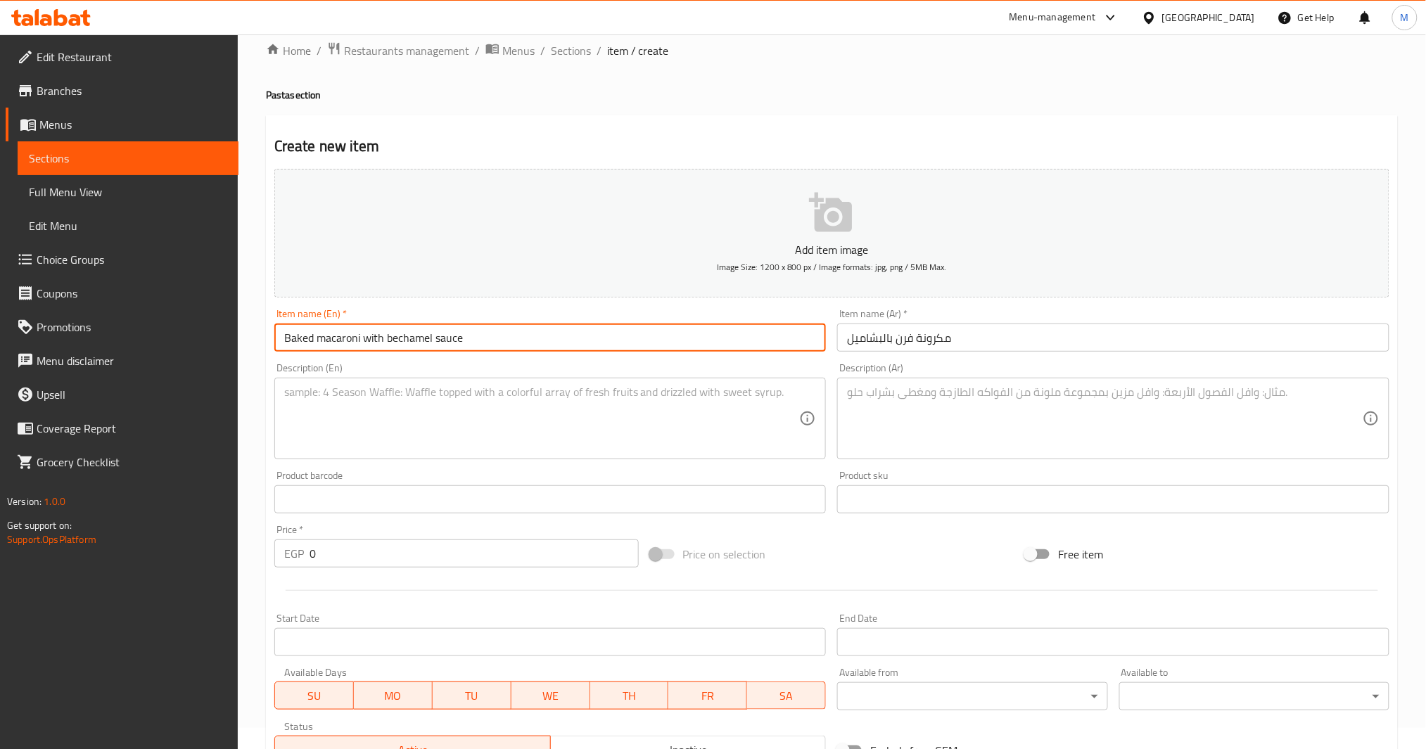
click at [298, 336] on input "Baked macaroni with bechamel sauce" at bounding box center [550, 338] width 552 height 28
type input "Oven Pasta with Bechamel Sauce"
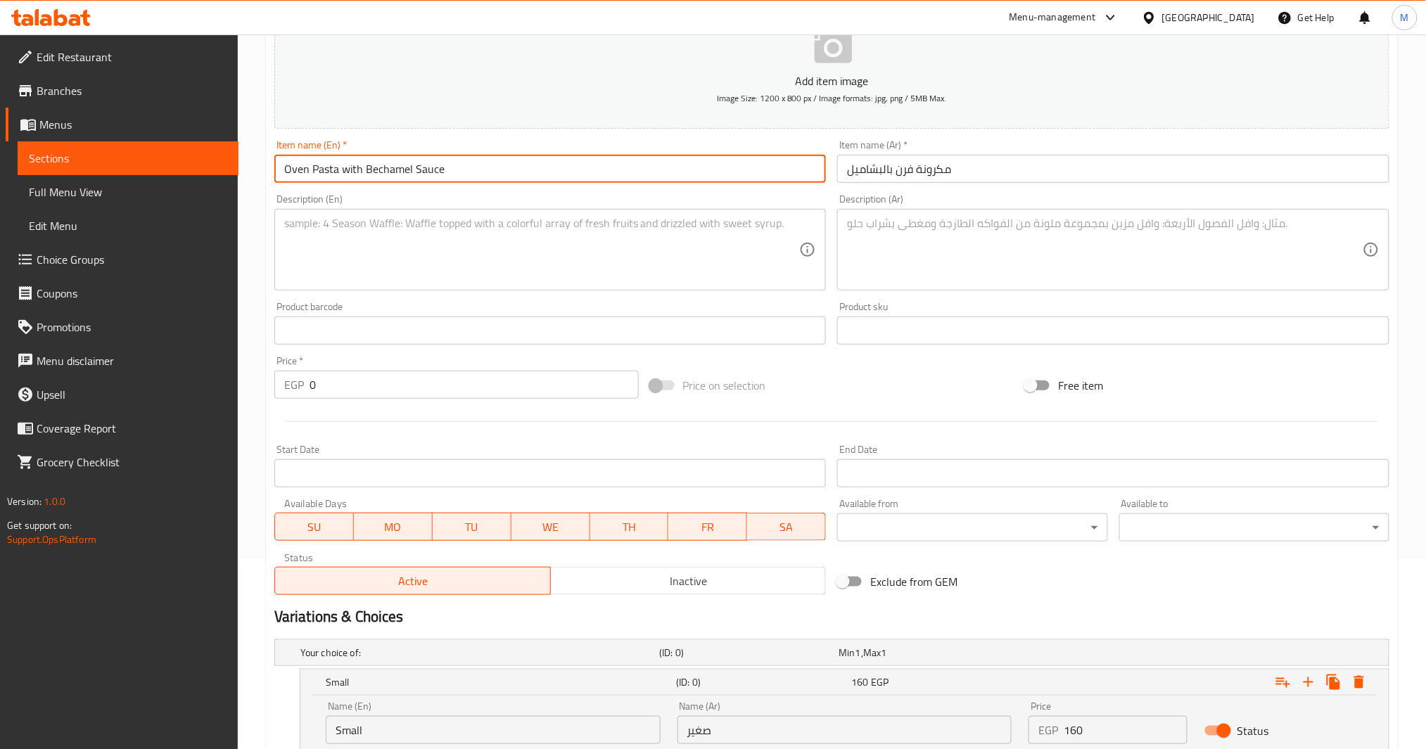
scroll to position [397, 0]
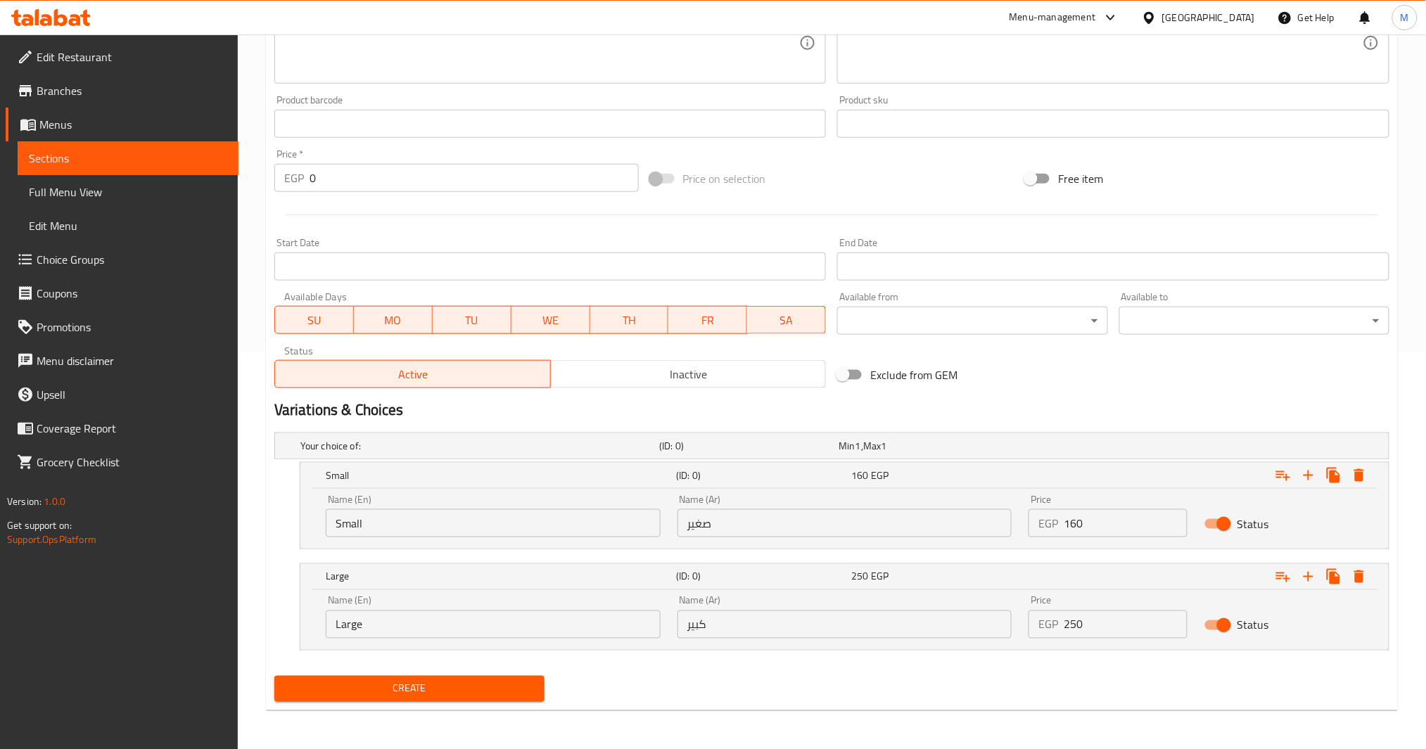
click at [451, 687] on span "Create" at bounding box center [410, 689] width 248 height 18
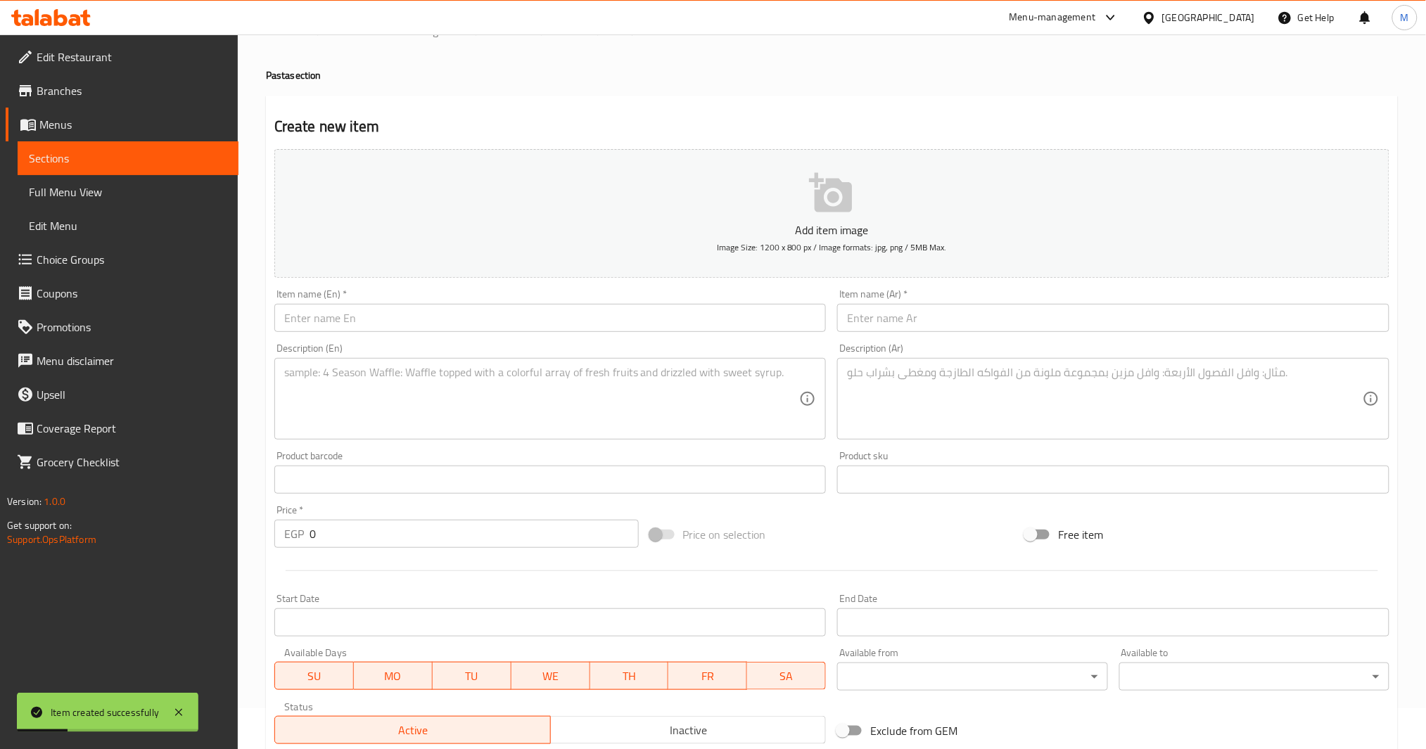
scroll to position [0, 0]
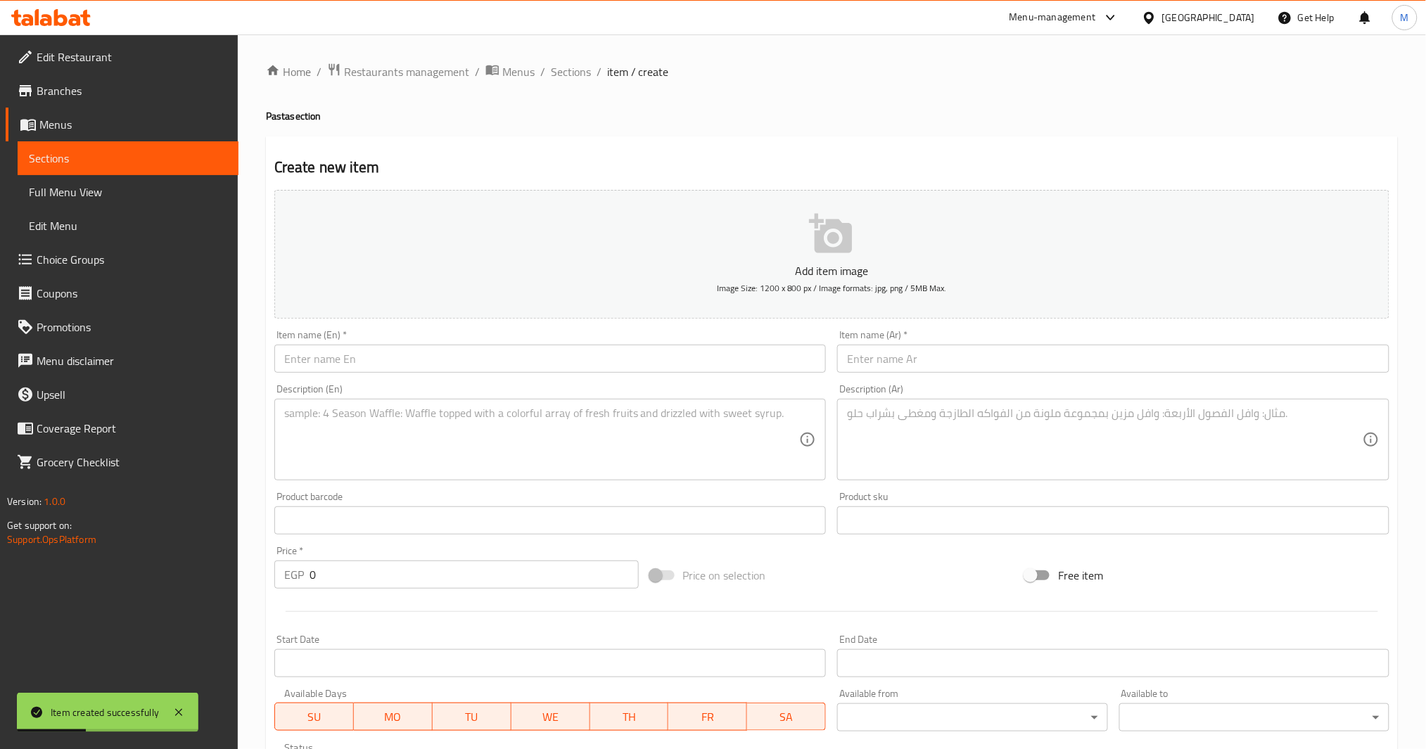
click at [868, 354] on input "text" at bounding box center [1113, 359] width 552 height 28
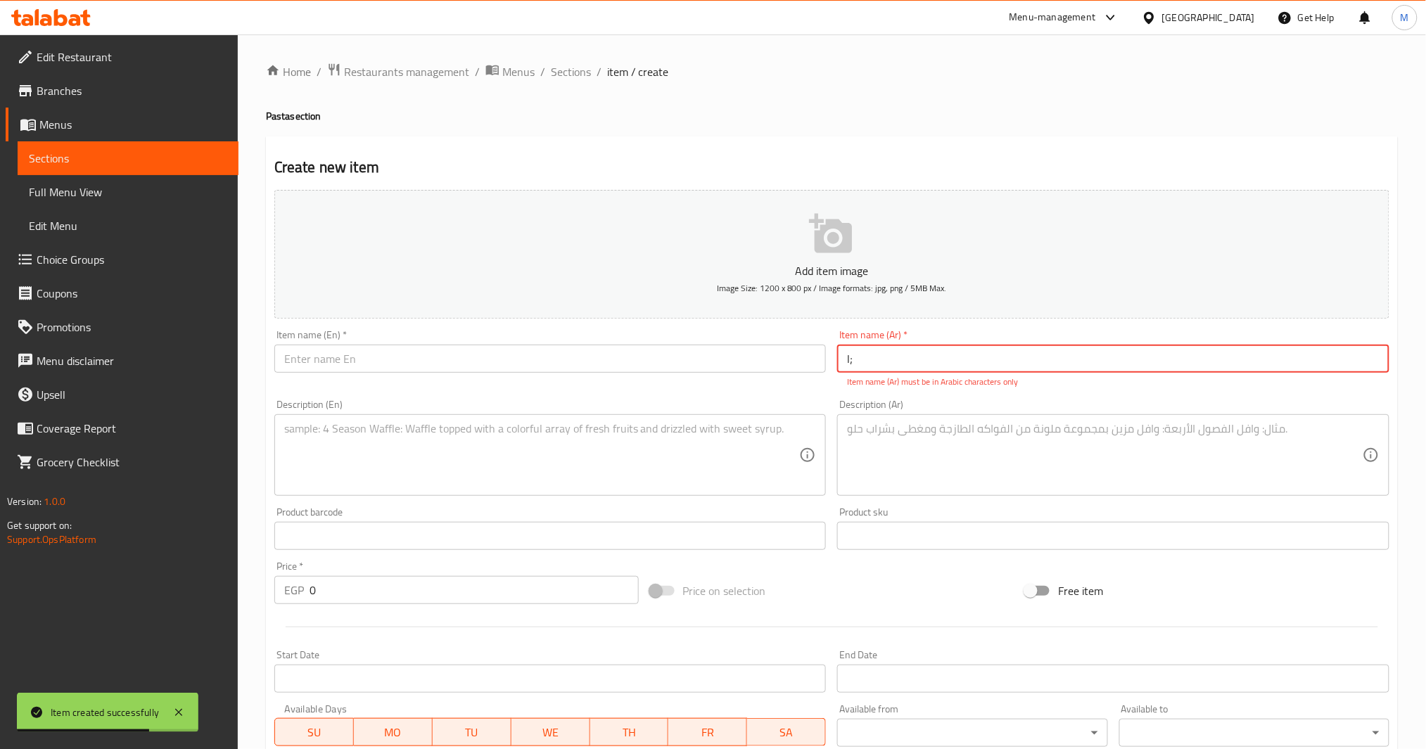
type input "l"
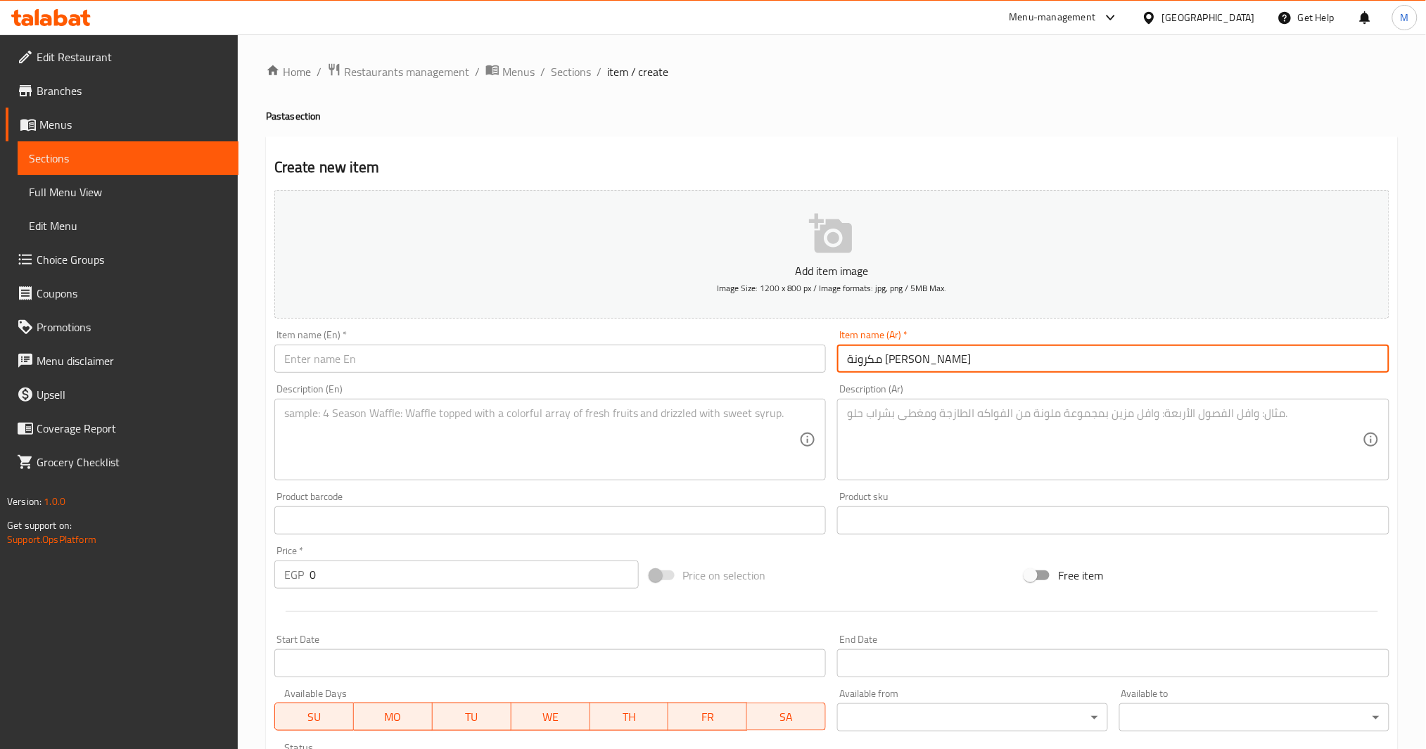
type input "مكرونة سوسيس"
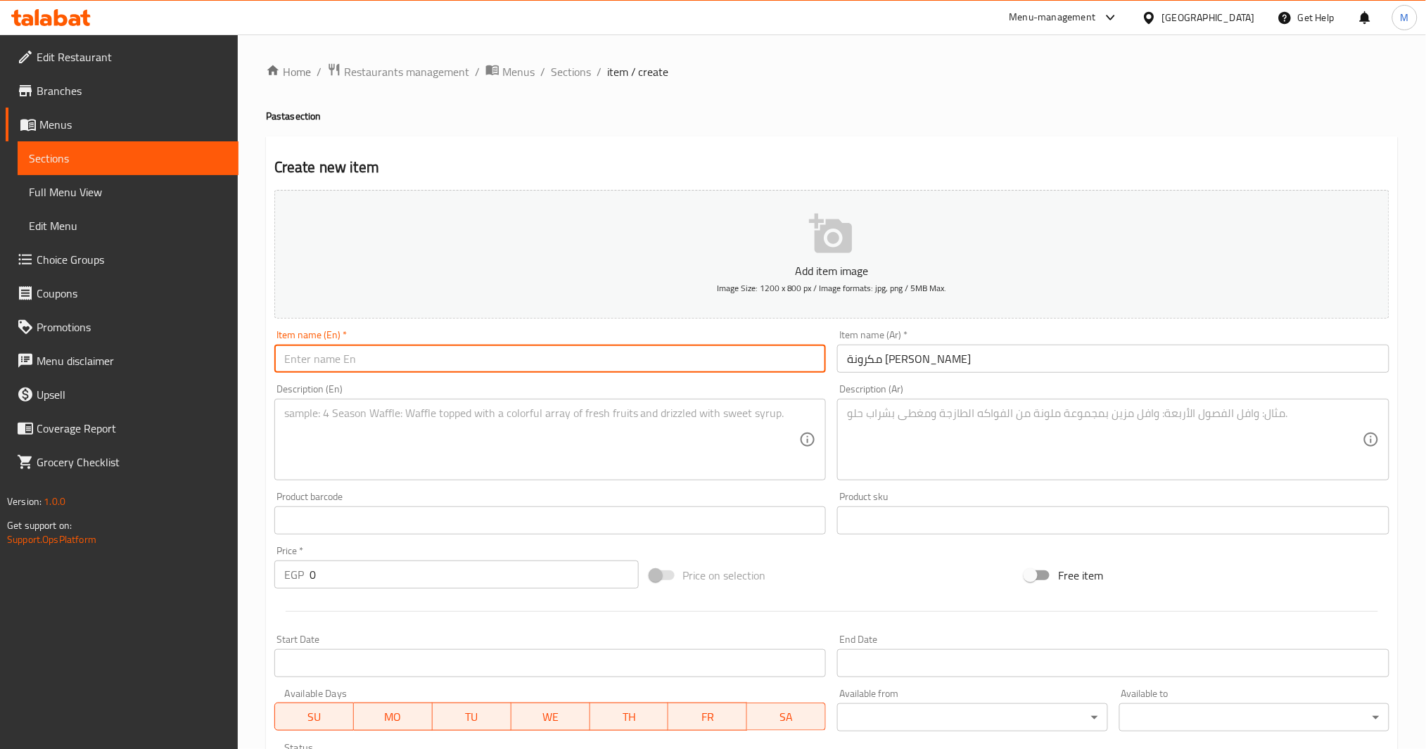
type input "ا"
type input "Hot Dog Pasta"
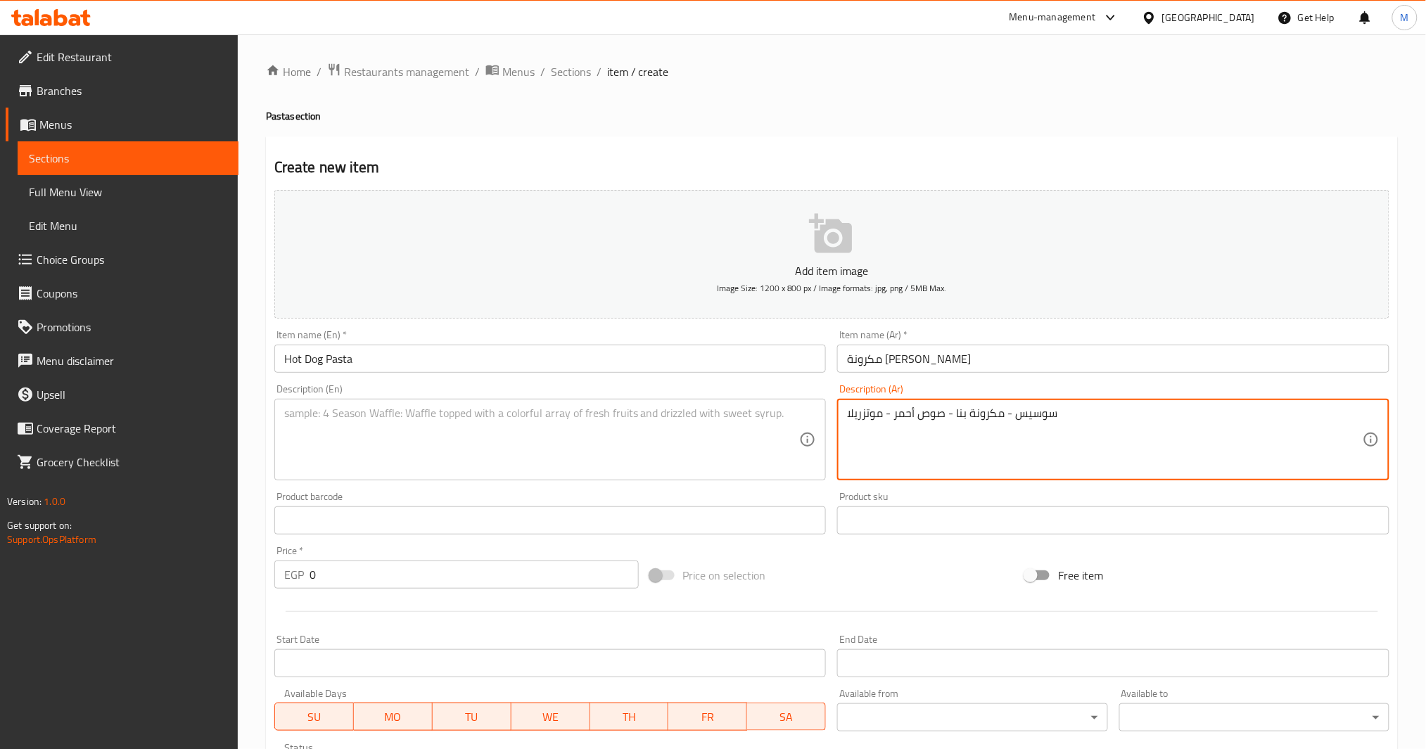
type textarea "سوسيس - مكرونة بنا - صوص أحمر - موتزريلا"
click at [575, 444] on textarea at bounding box center [542, 440] width 516 height 67
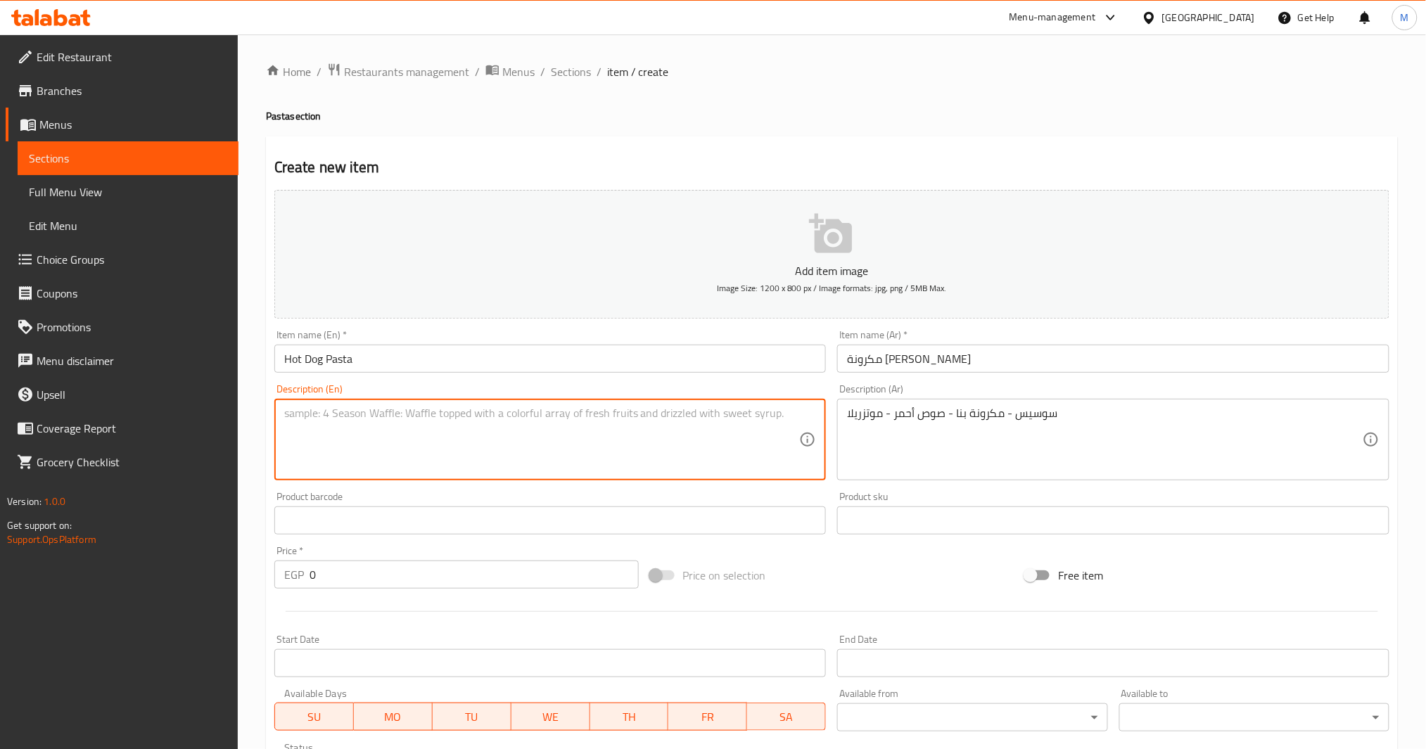
paste textarea "Sausage - Penne Pasta - Red Sauce - Mozzarella"
type textarea "Sausage - penne pasta - red sauce - mozzarella"
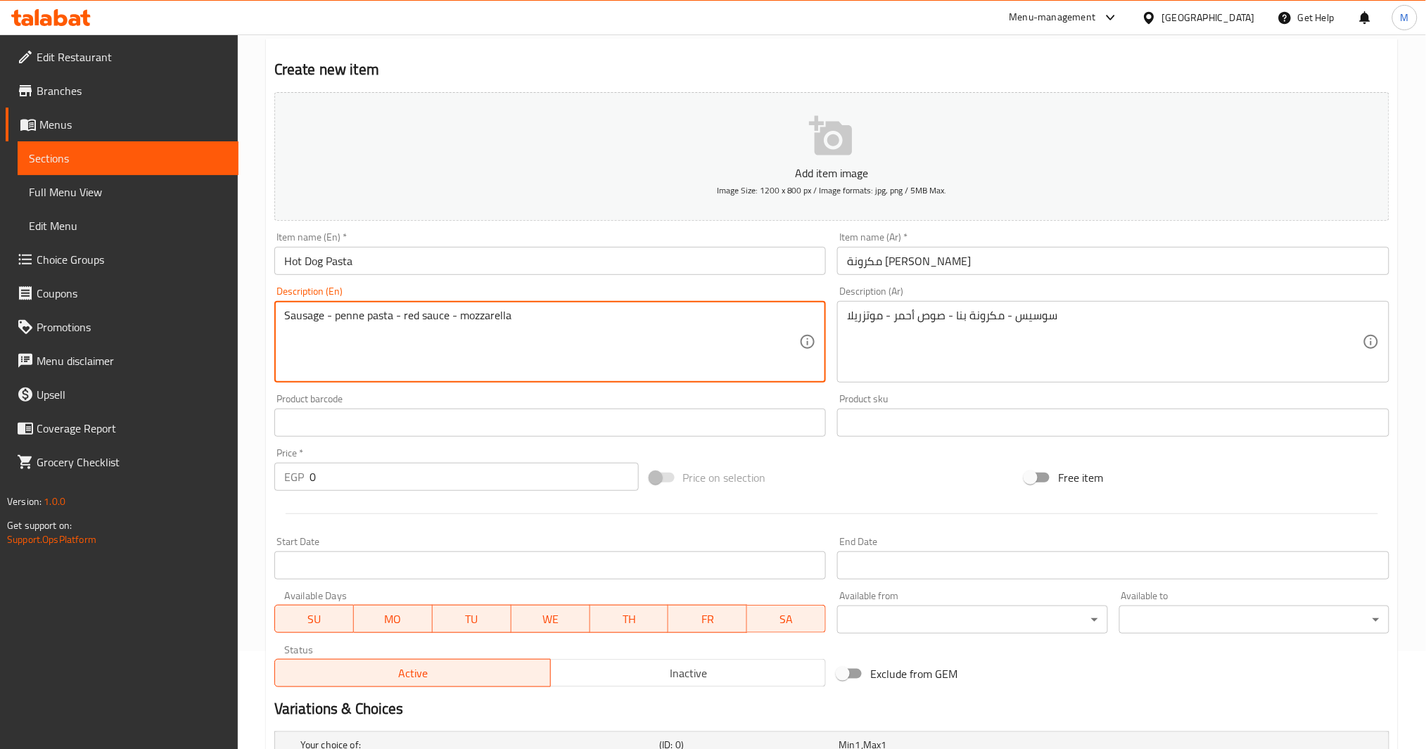
scroll to position [397, 0]
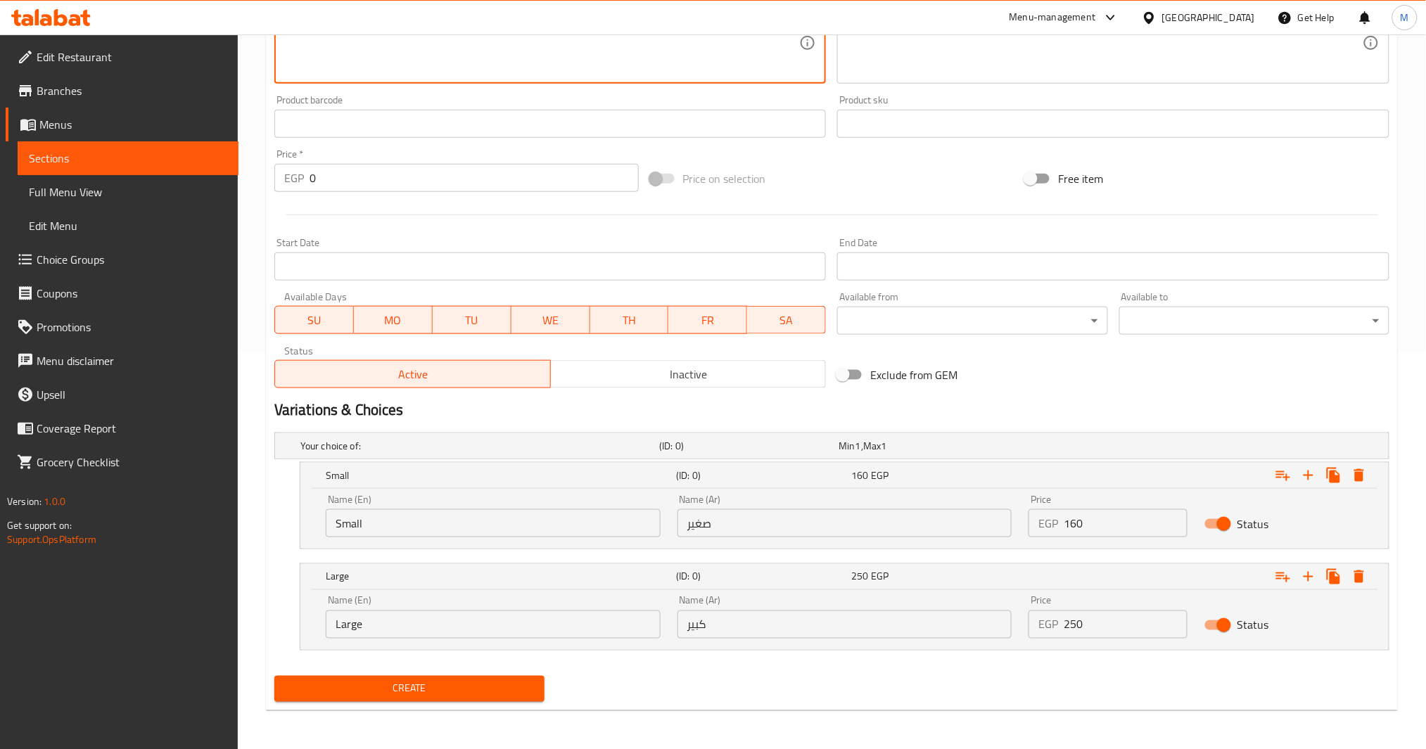
click at [415, 686] on span "Create" at bounding box center [410, 689] width 248 height 18
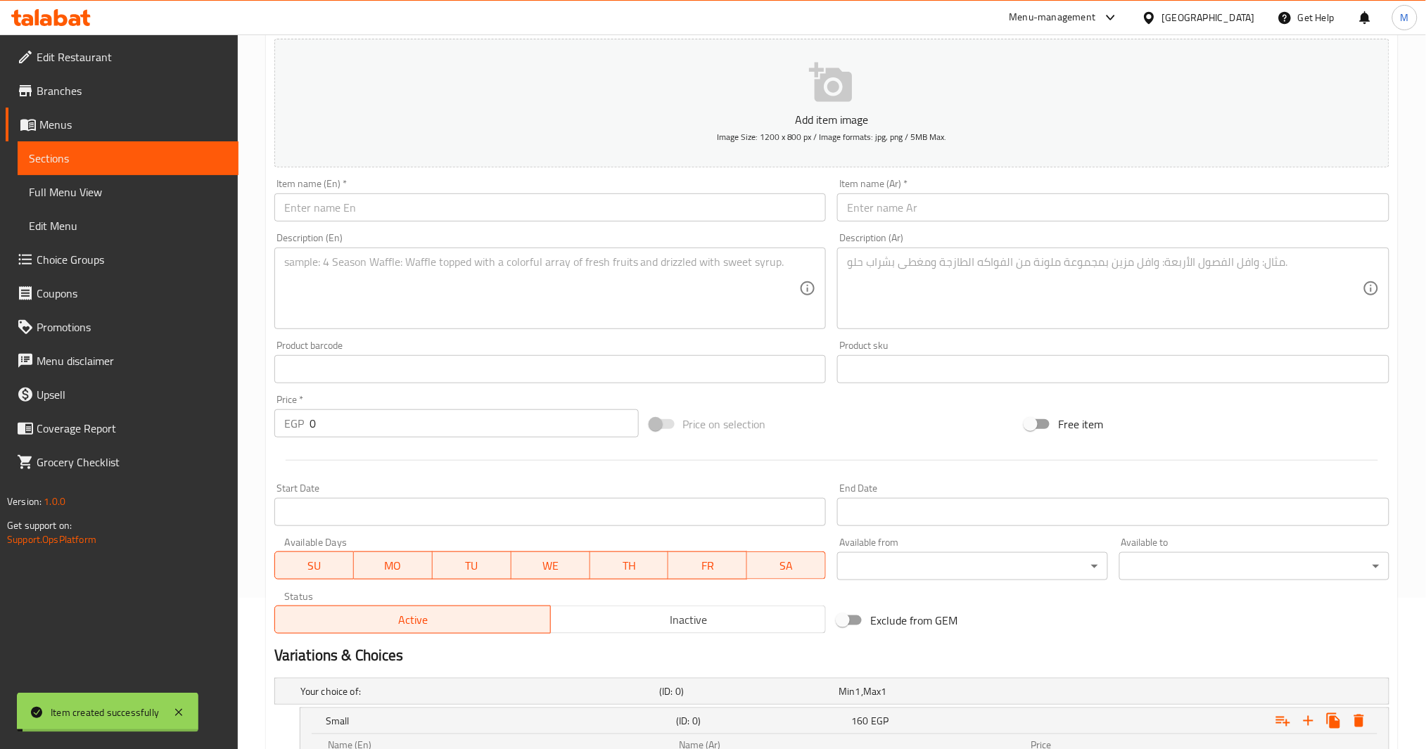
scroll to position [0, 0]
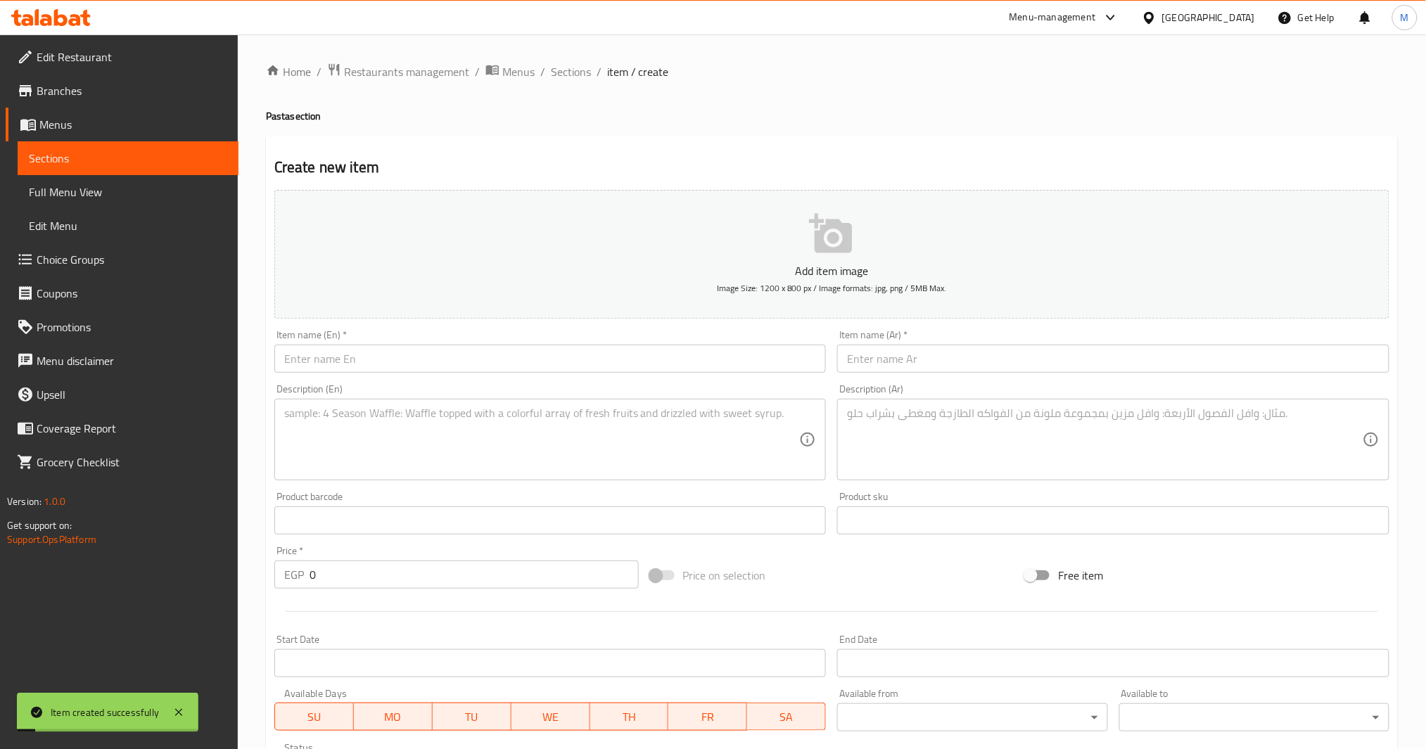
click at [908, 372] on input "text" at bounding box center [1113, 359] width 552 height 28
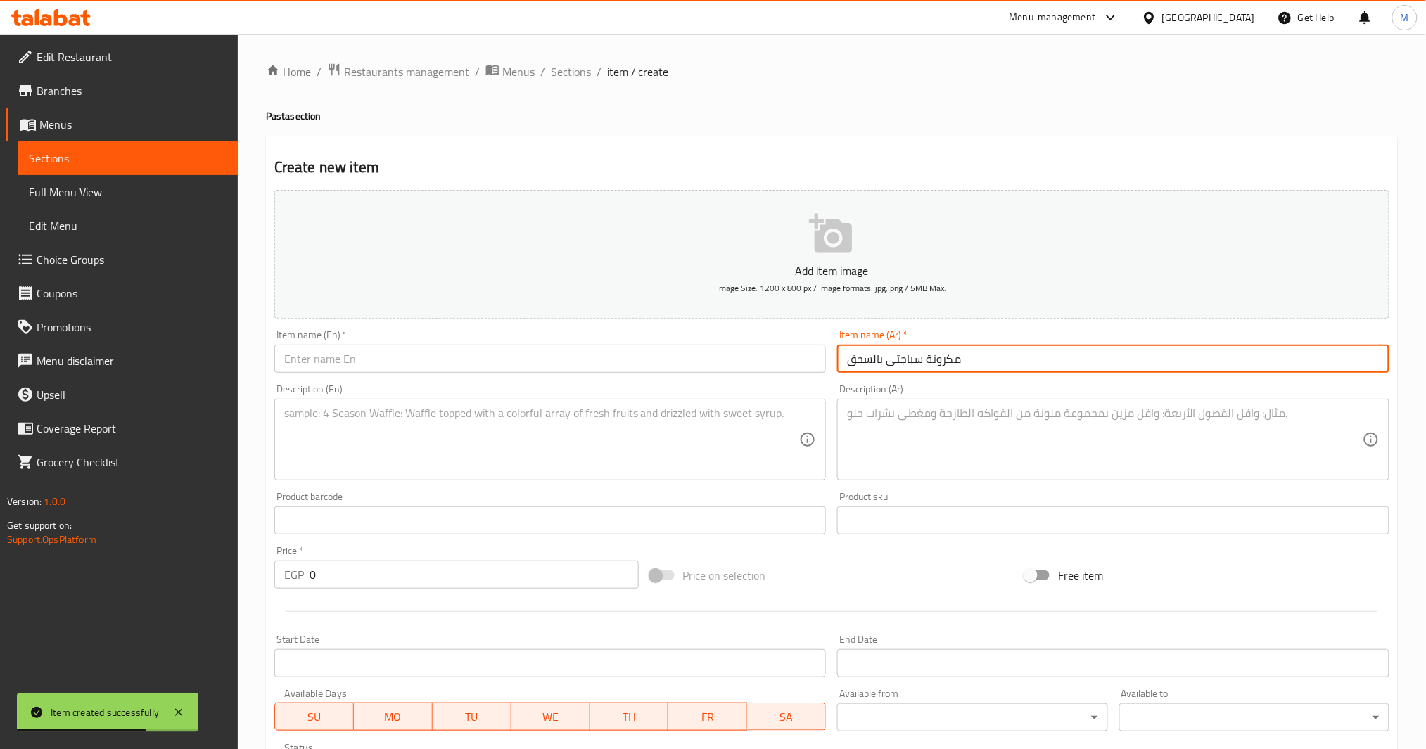
type input "مكرونة سباجتى بالسجق"
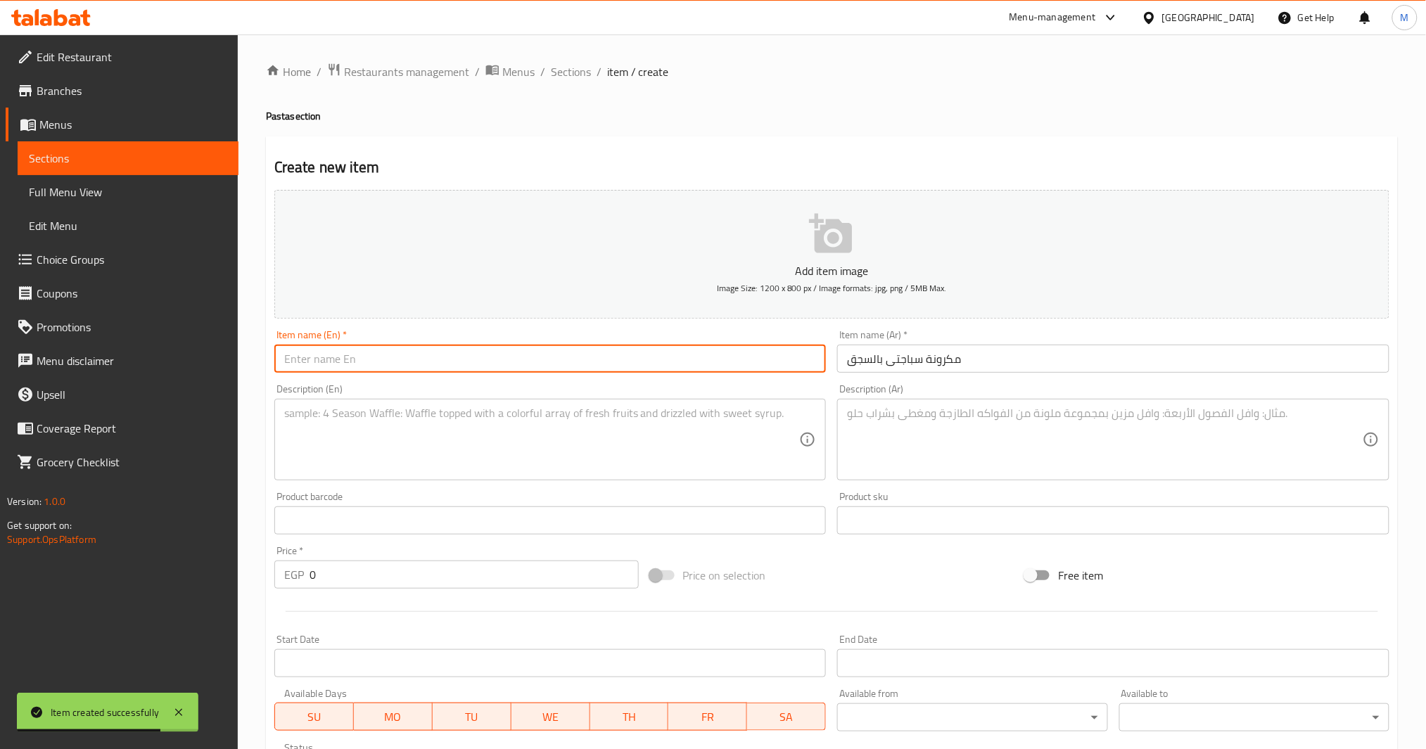
type input "P"
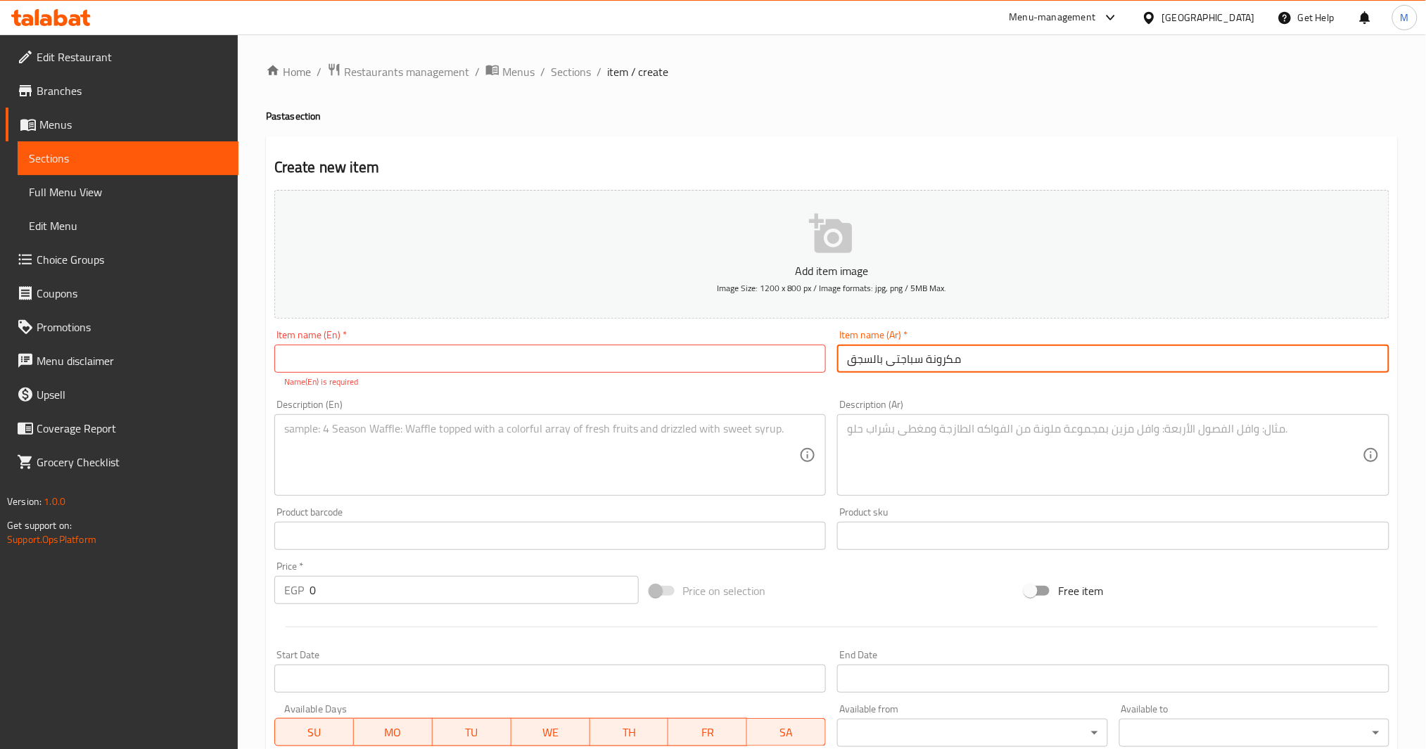
click at [486, 368] on input "text" at bounding box center [550, 359] width 552 height 28
paste input "Spaghetti with sausage"
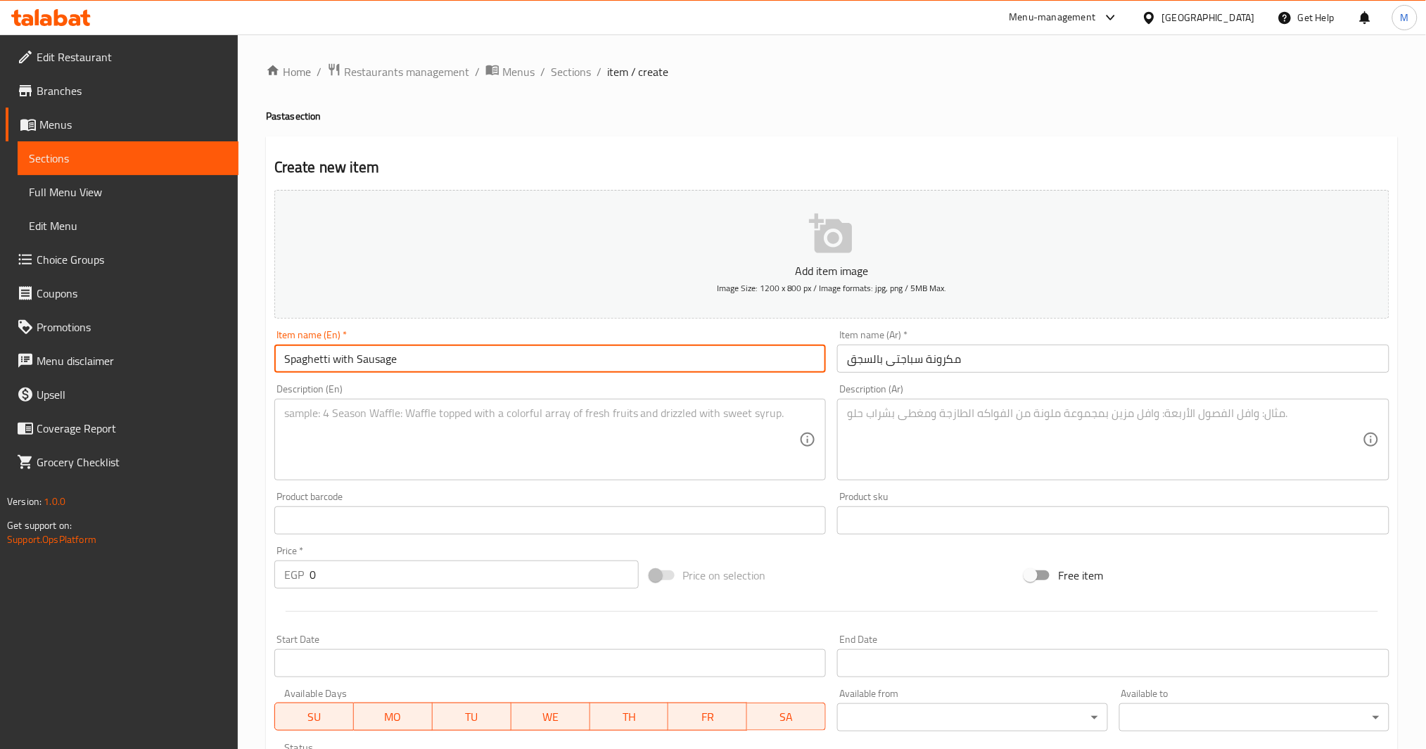
click at [343, 365] on input "Spaghetti with Sausage" at bounding box center [550, 359] width 552 height 28
type input "Spaghetti With Sausage"
click at [415, 338] on div "Item name (En)   * Spaghetti With Sausage Item name (En) *" at bounding box center [550, 351] width 552 height 43
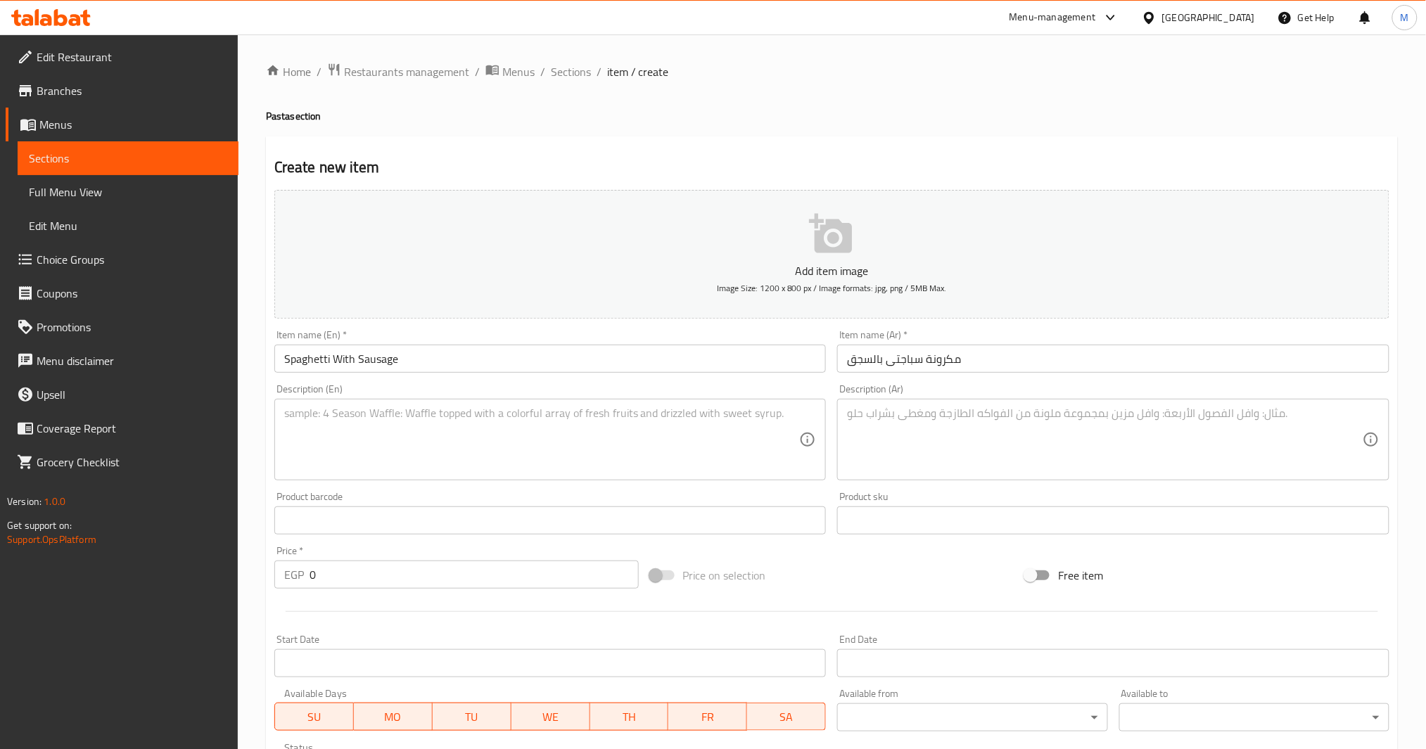
click at [950, 462] on textarea at bounding box center [1105, 440] width 516 height 67
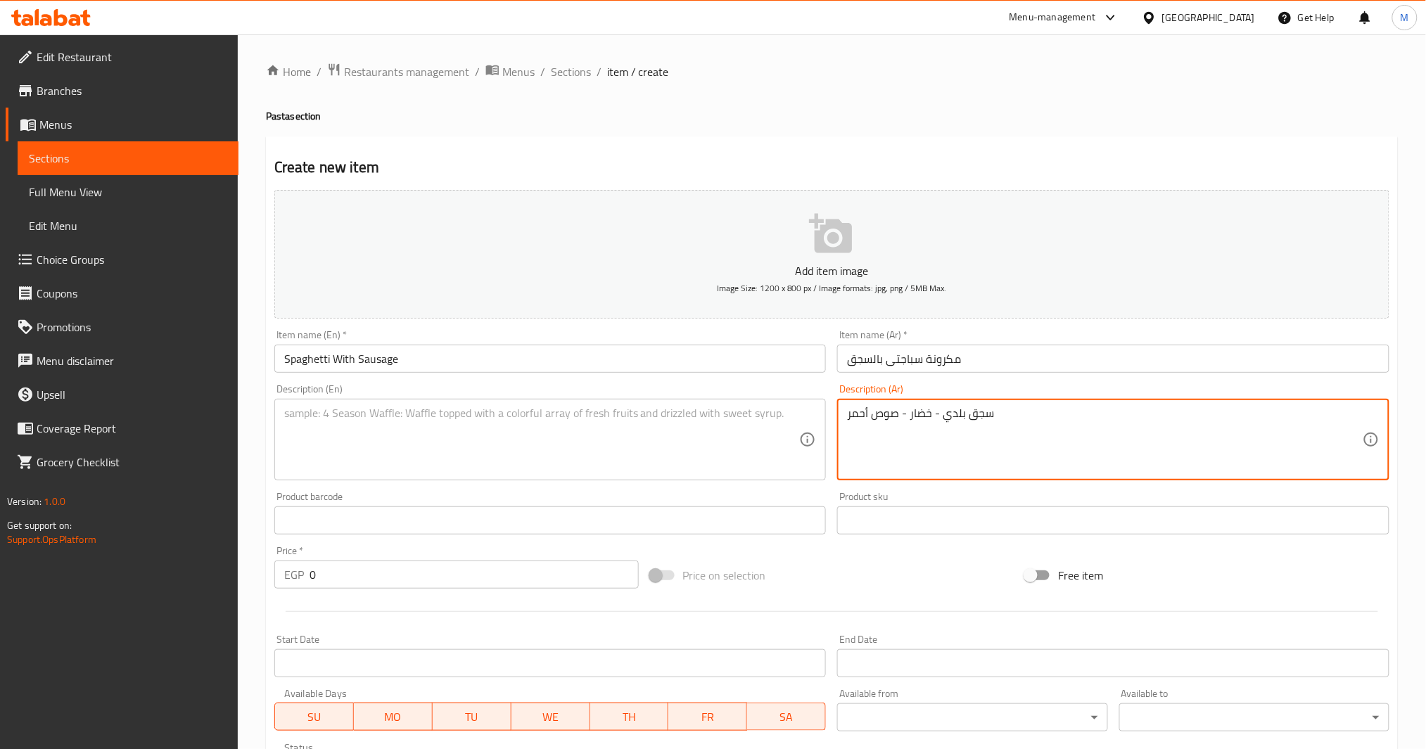
type textarea "سجق بلدي - خضار - صوص أحمر"
click at [437, 459] on textarea at bounding box center [542, 440] width 516 height 67
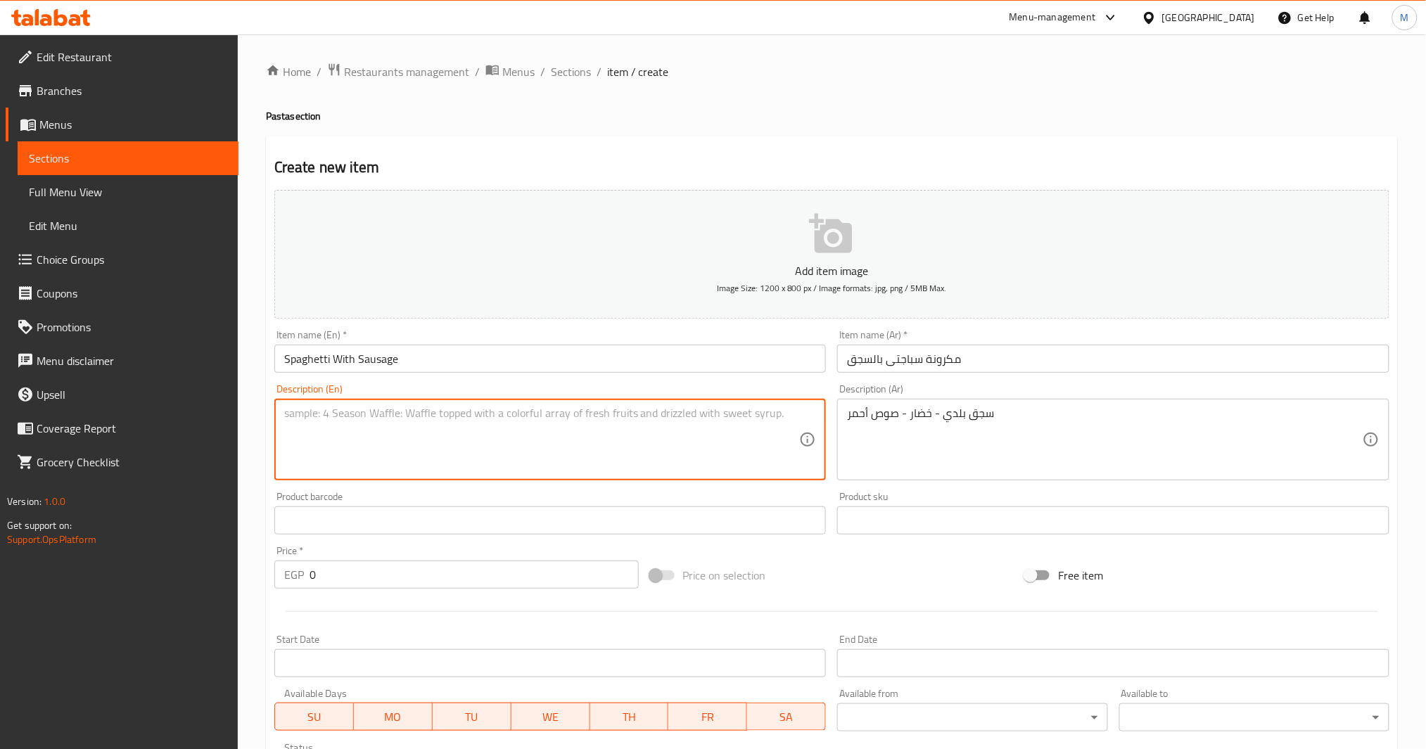
paste textarea "Local sausage - vegetables - red sauce"
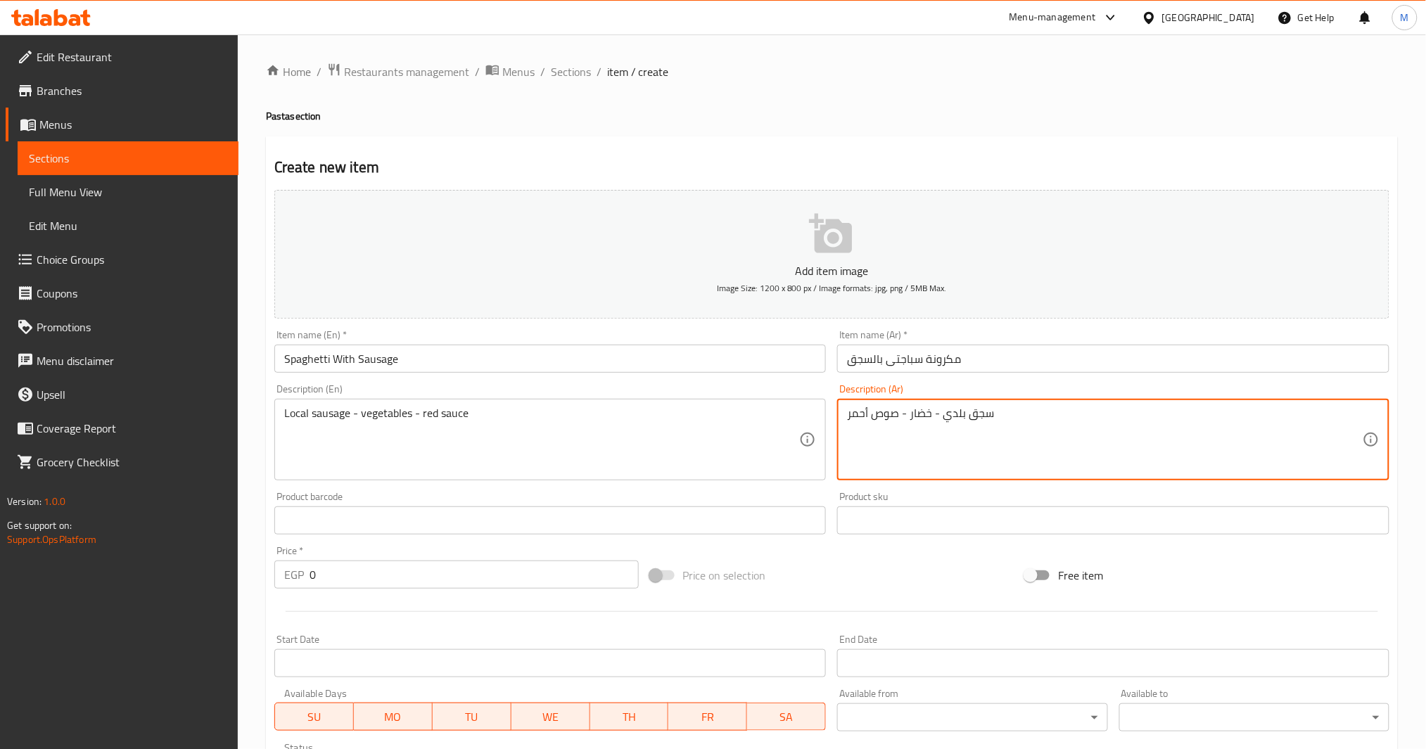
click at [956, 416] on textarea "سجق بلدي - خضار - صوص أحمر" at bounding box center [1105, 440] width 516 height 67
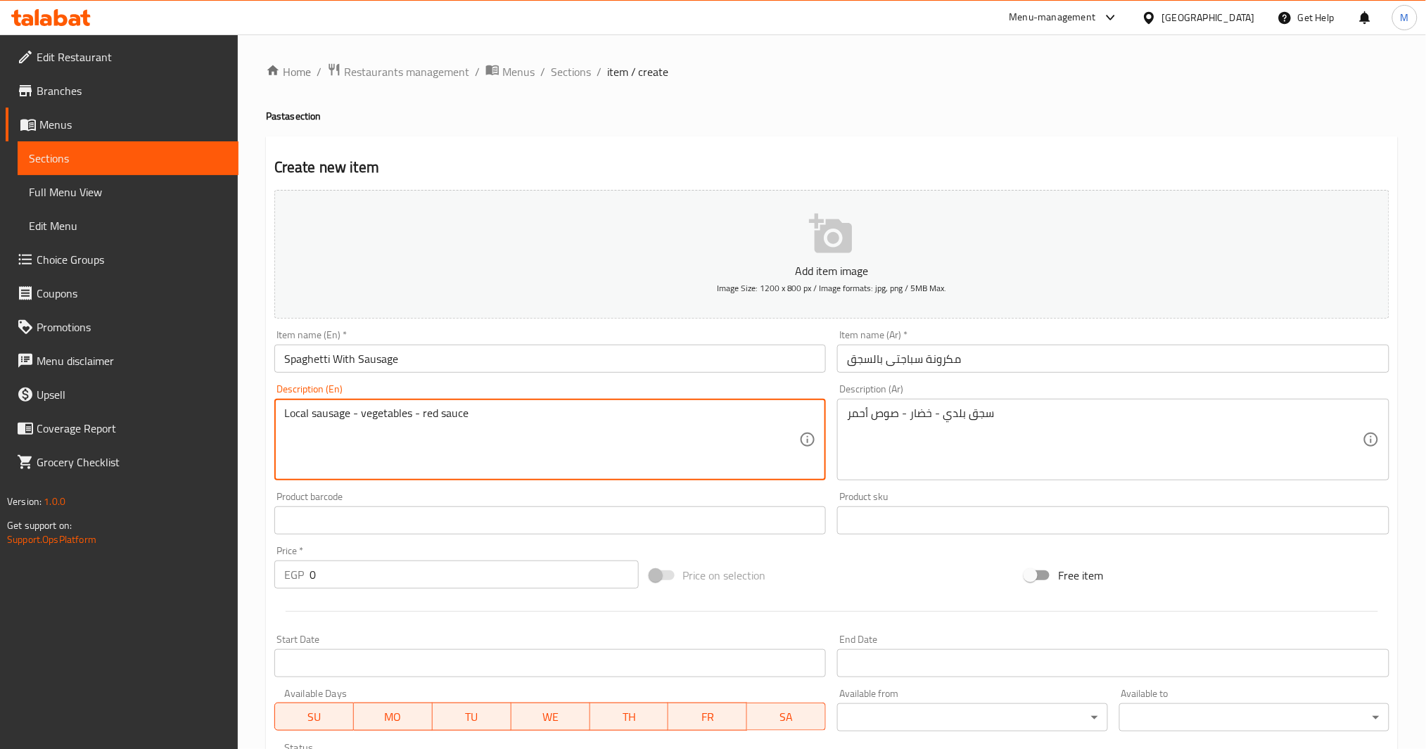
click at [293, 416] on textarea "Local sausage - vegetables - red sauce" at bounding box center [542, 440] width 516 height 67
paste textarea "Baladi"
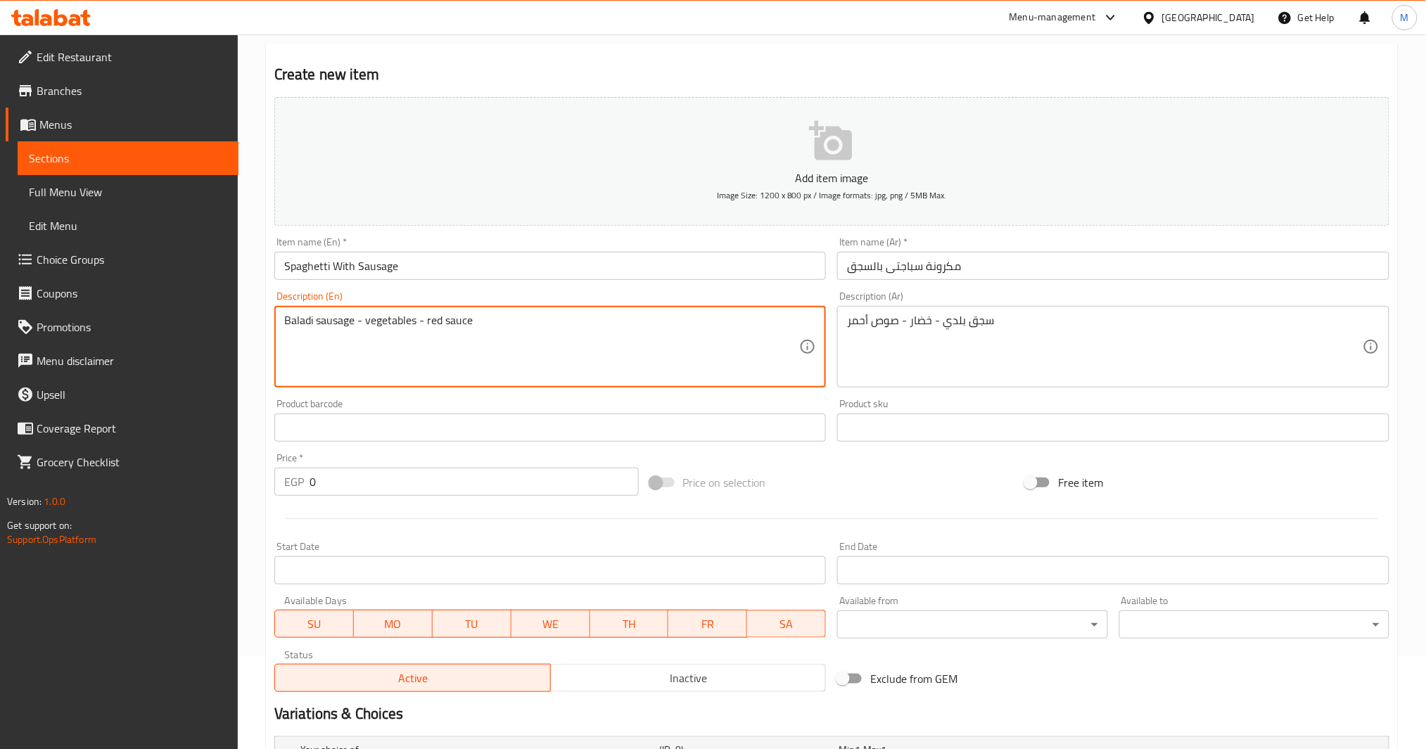
scroll to position [397, 0]
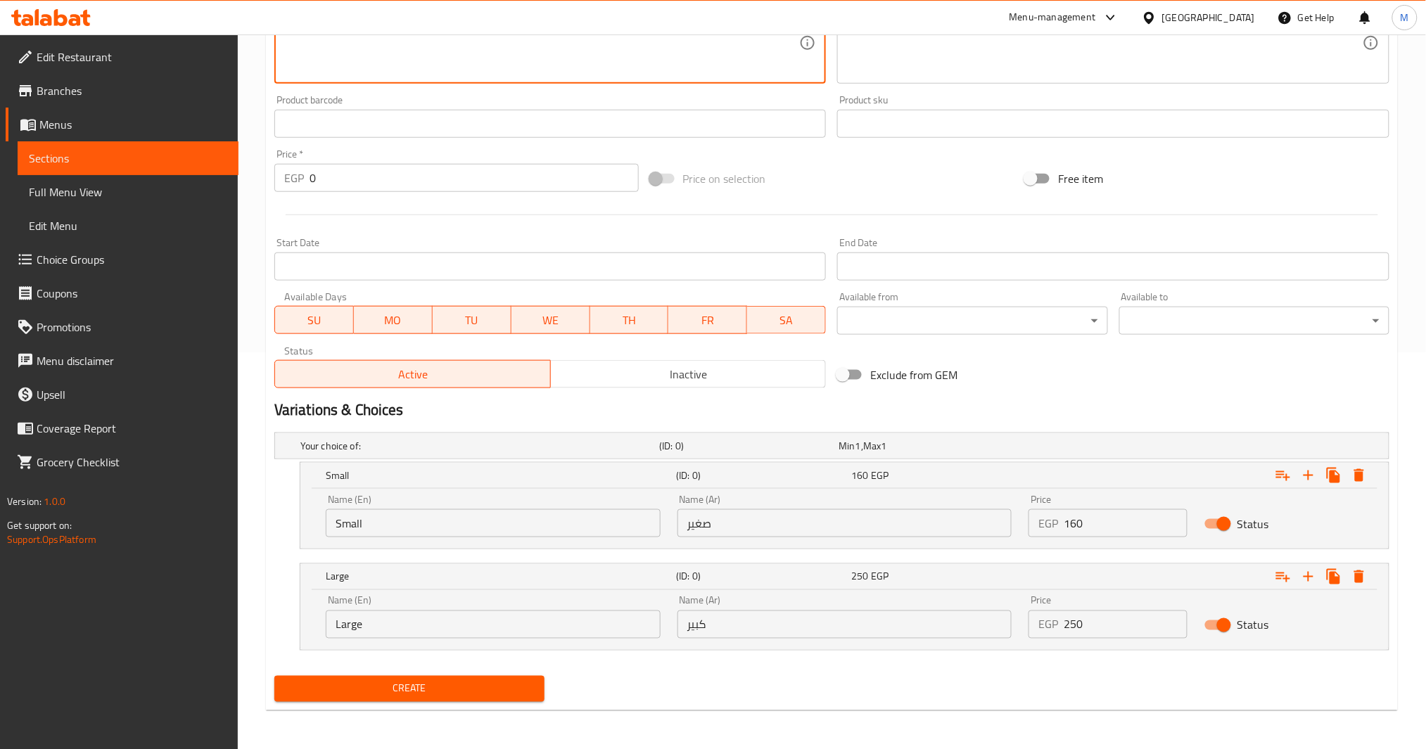
type textarea "Baladi sausage - vegetables - red sauce"
click at [457, 683] on span "Create" at bounding box center [410, 689] width 248 height 18
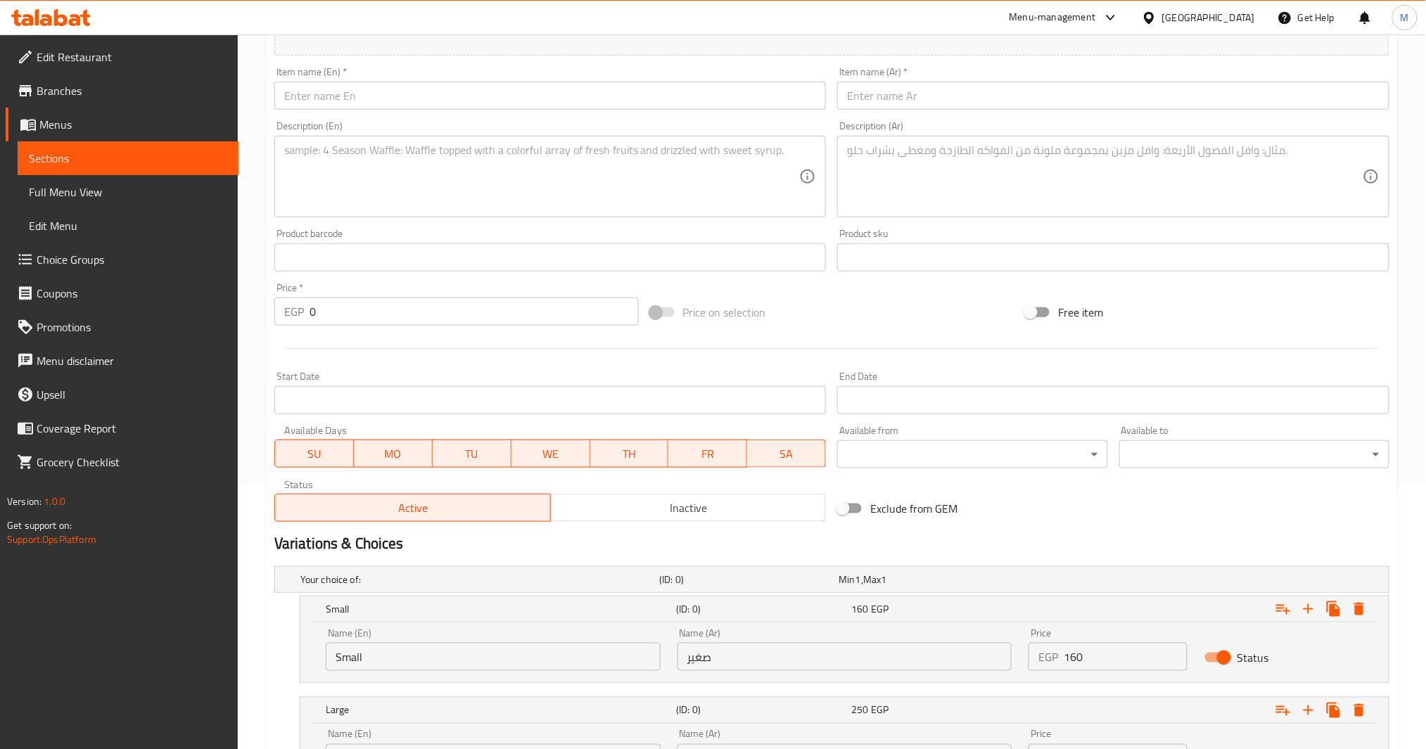
scroll to position [0, 0]
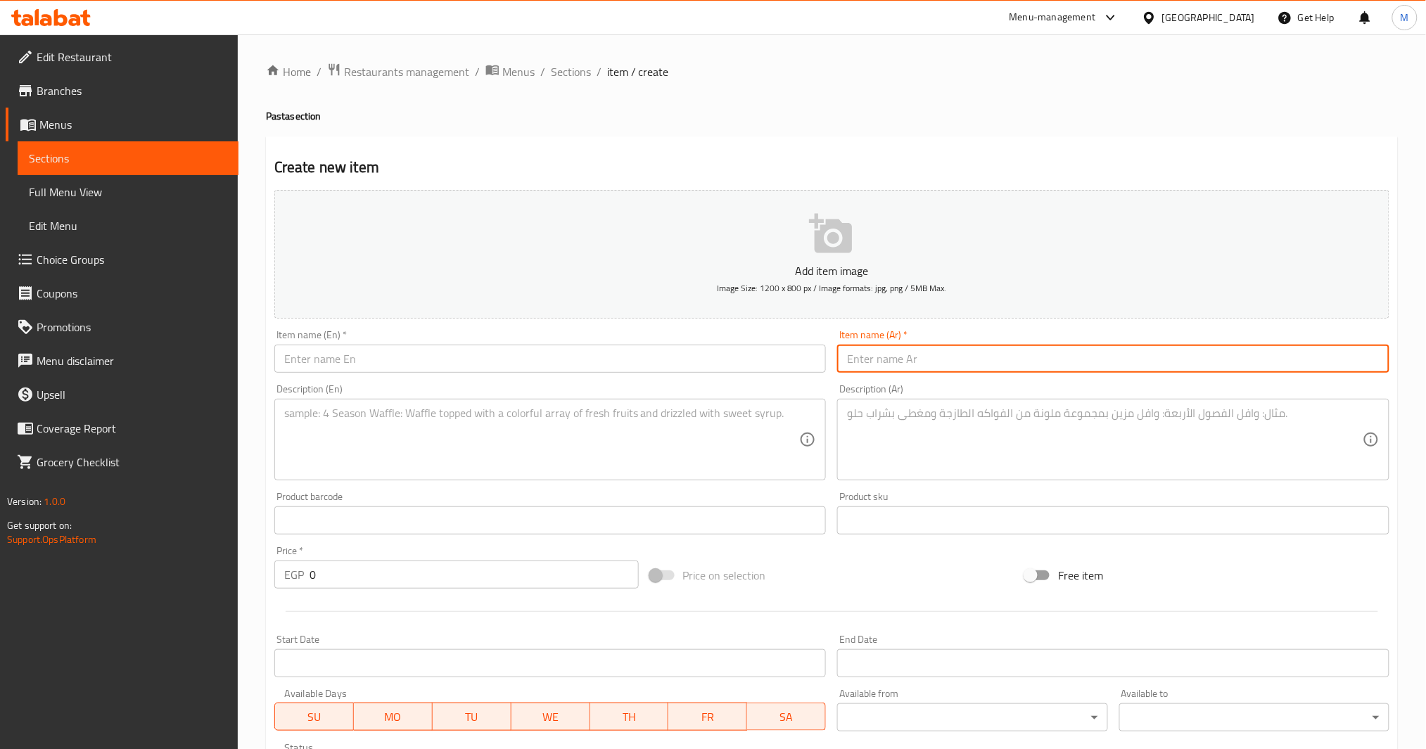
click at [927, 349] on input "text" at bounding box center [1113, 359] width 552 height 28
type input "س"
type input "مكرونة سباجتي بالبولونيز"
click at [564, 356] on input "text" at bounding box center [550, 359] width 552 height 28
paste input "Spaghetti Bolognese"
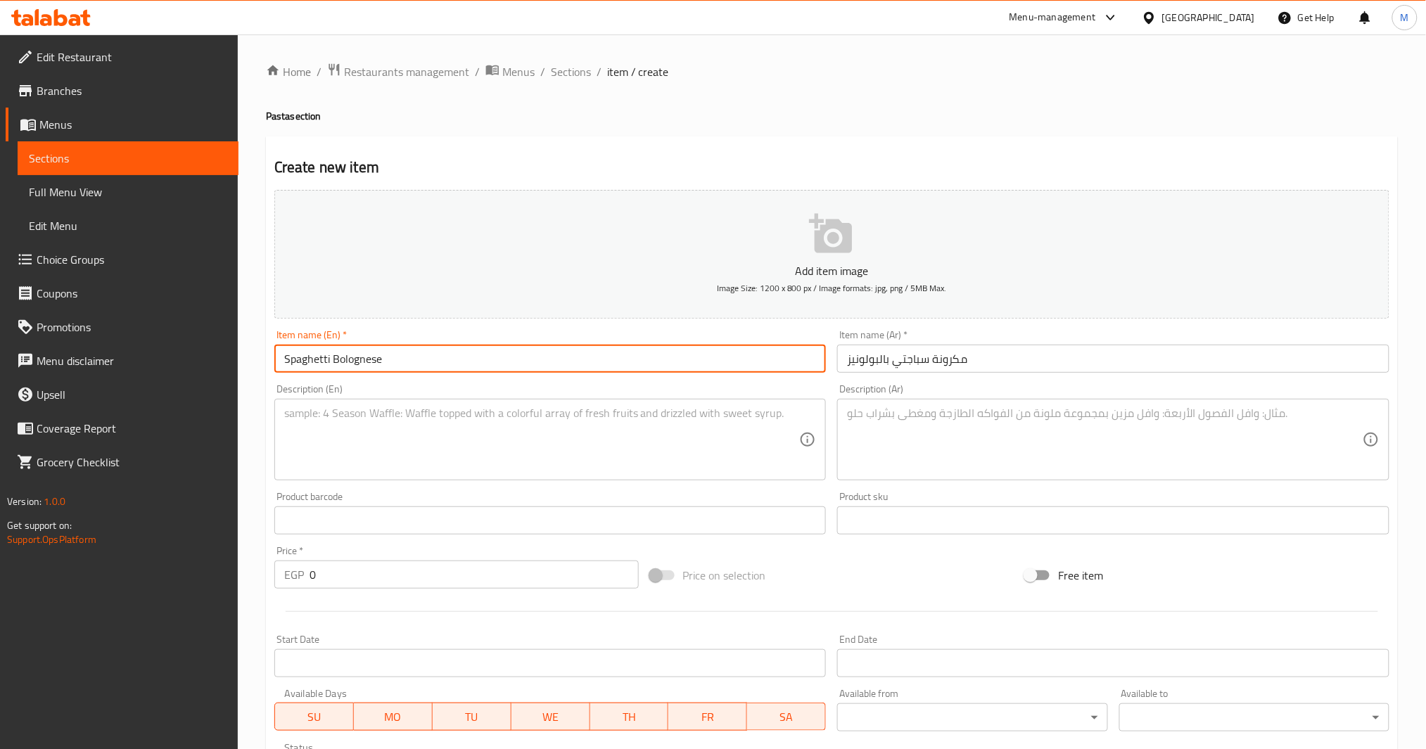
click at [410, 353] on input "Spaghetti Bolognese" at bounding box center [550, 359] width 552 height 28
type input "Spaghetti Bolognese Pasta"
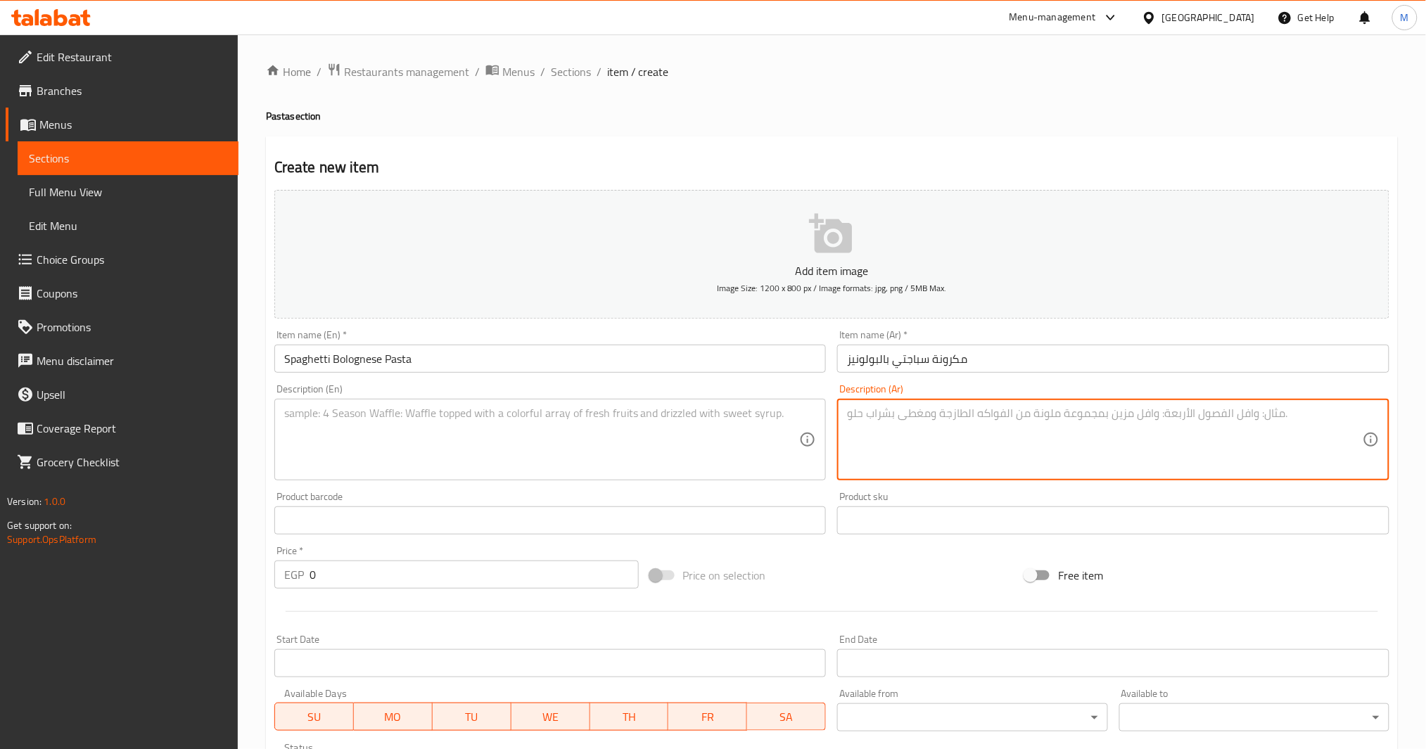
type textarea "g"
type textarea "لحمة مفرومة - صوص أحمر"
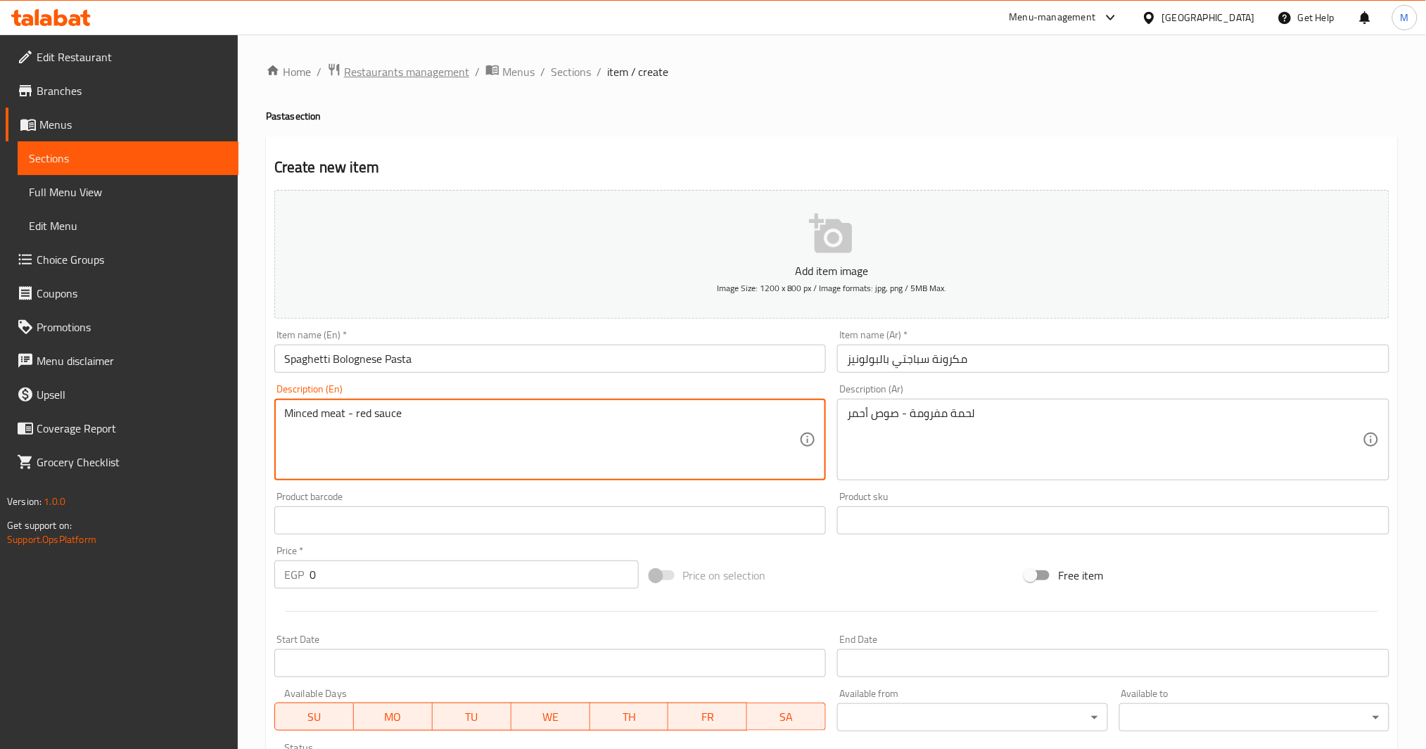
type textarea "Minced meat - red sauce"
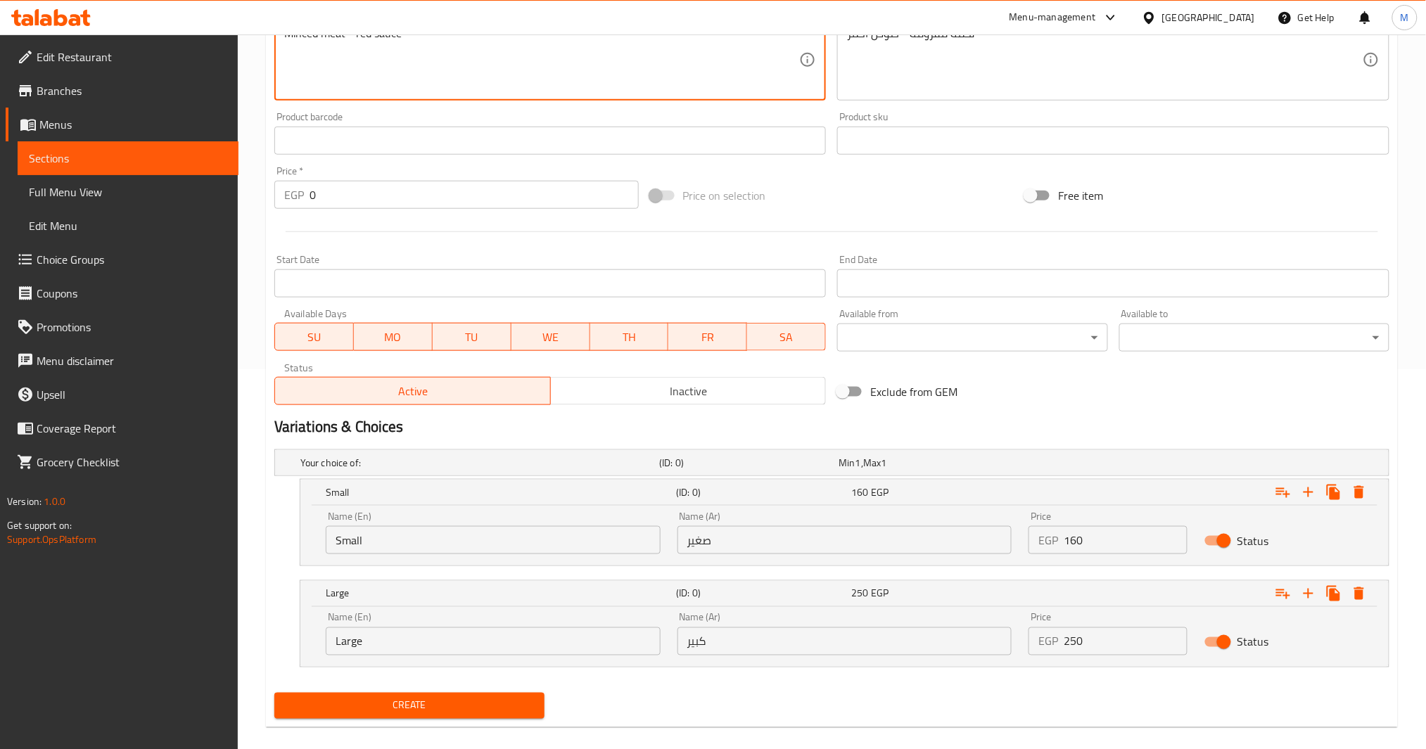
scroll to position [397, 0]
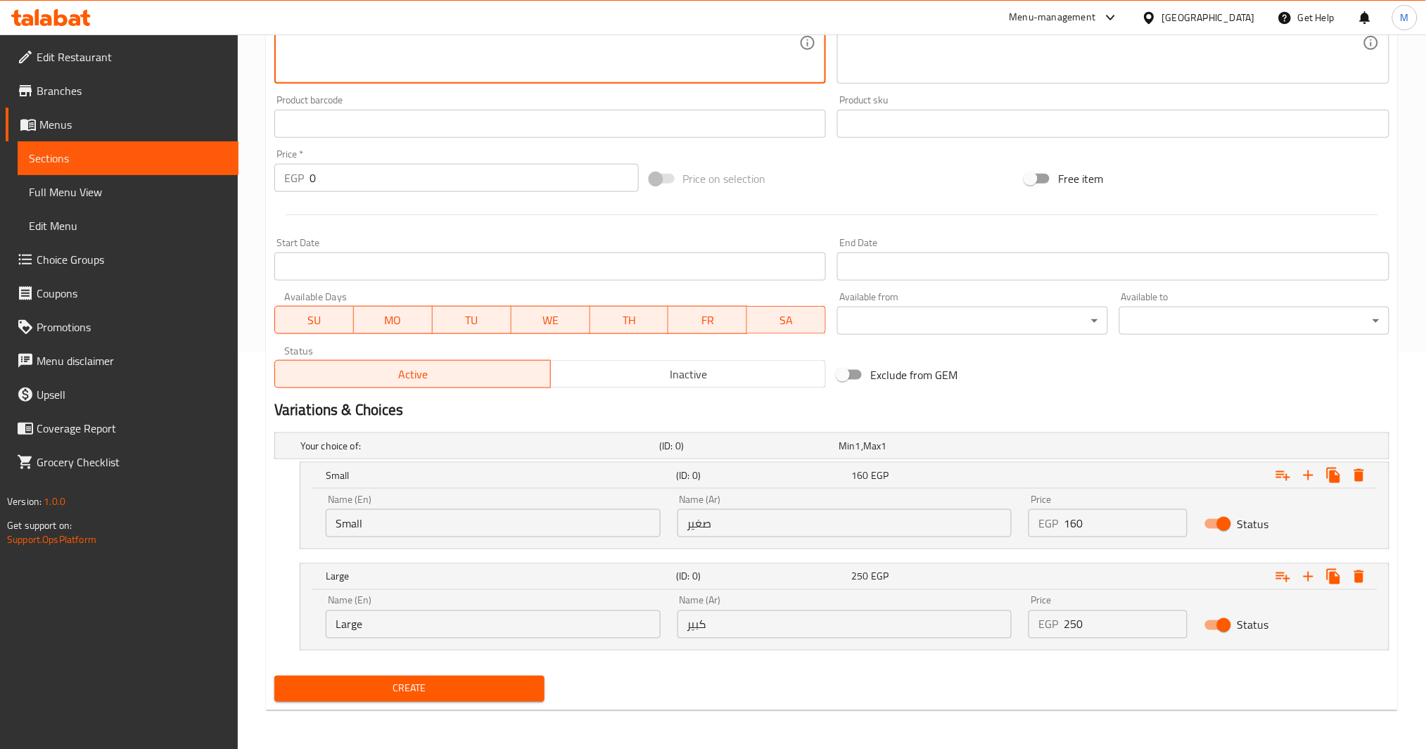
click at [490, 682] on span "Create" at bounding box center [410, 689] width 248 height 18
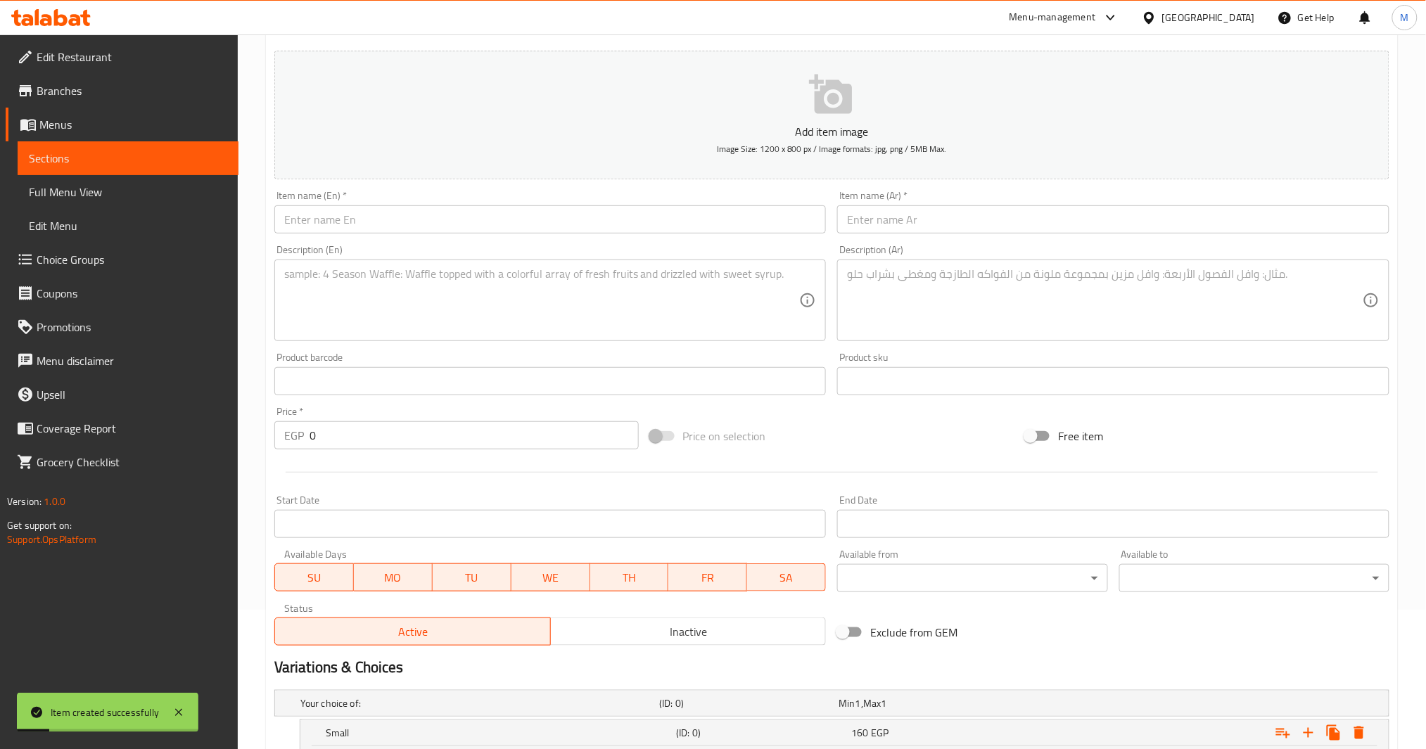
scroll to position [115, 0]
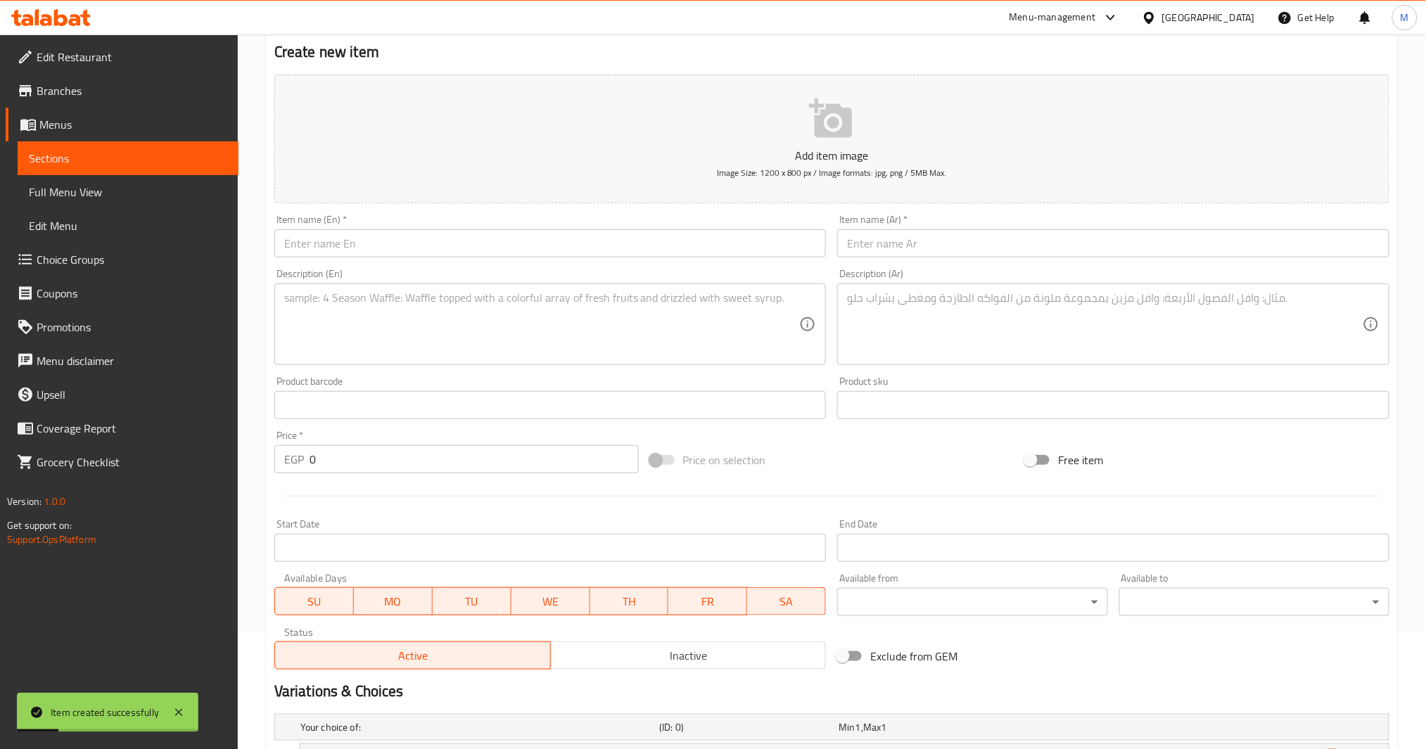
click at [925, 264] on div "Description (Ar) Description (Ar)" at bounding box center [1114, 317] width 564 height 108
click at [924, 246] on input "text" at bounding box center [1113, 243] width 552 height 28
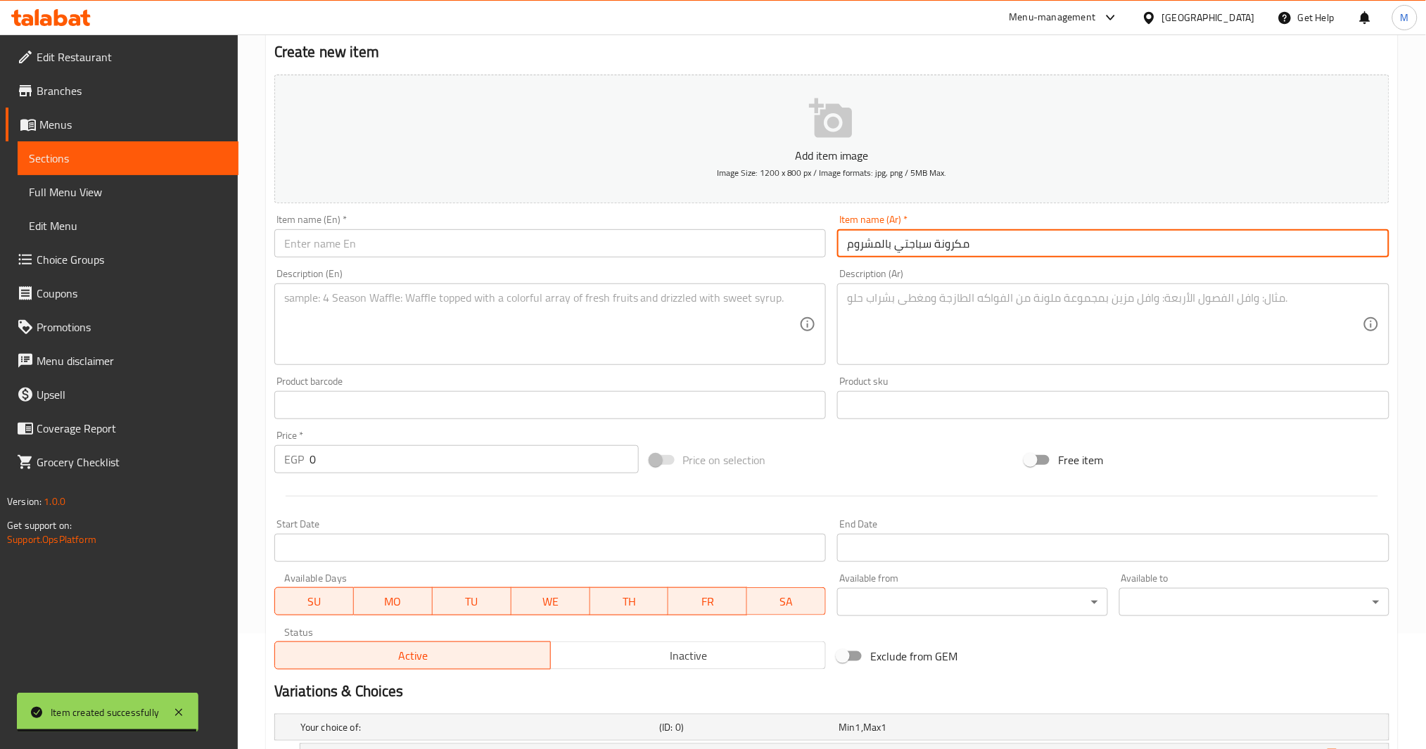
type input "مكرونة سباجتي بالمشروم"
click at [533, 353] on textarea at bounding box center [542, 324] width 516 height 67
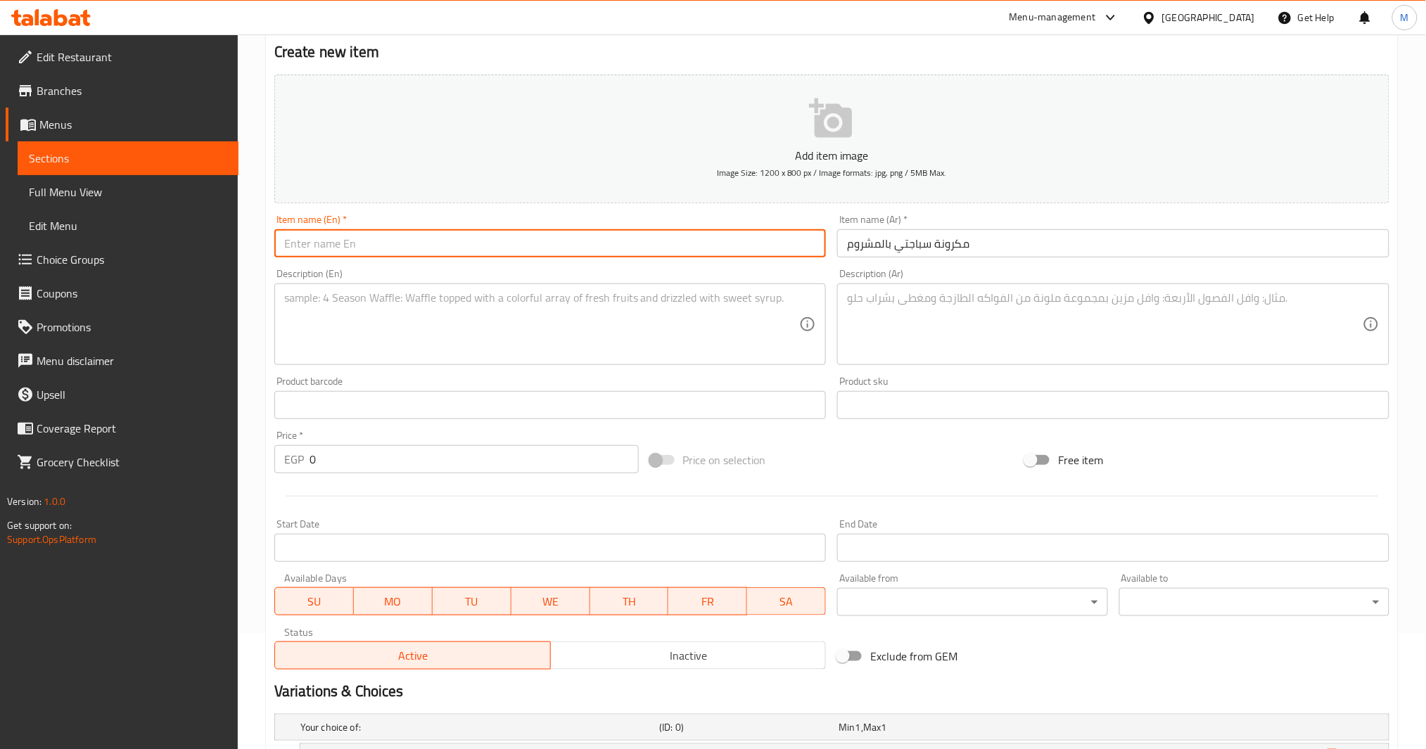
click at [535, 257] on input "text" at bounding box center [550, 243] width 552 height 28
paste input "Spaghetti with mushrooms"
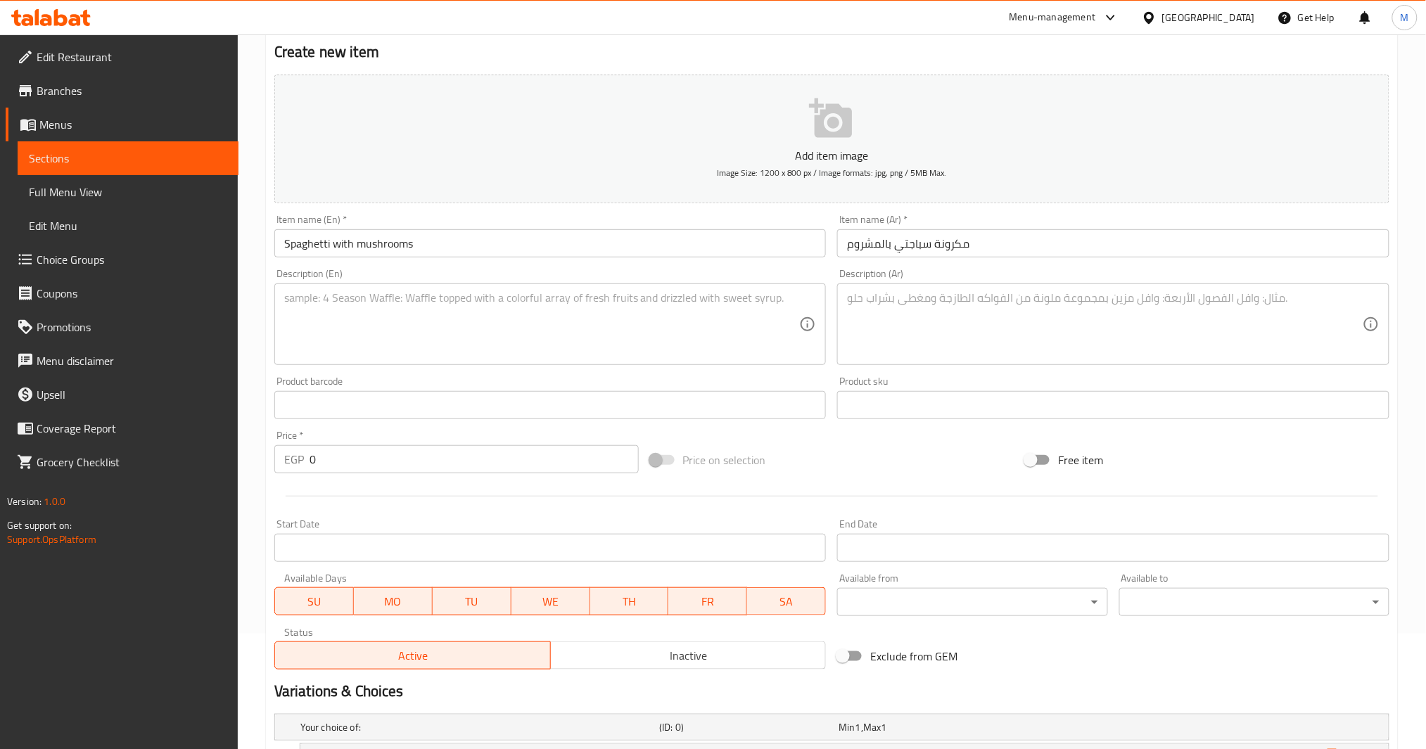
click at [554, 224] on div "Item name (En)   * Spaghetti with mushrooms Item name (En) *" at bounding box center [550, 236] width 552 height 43
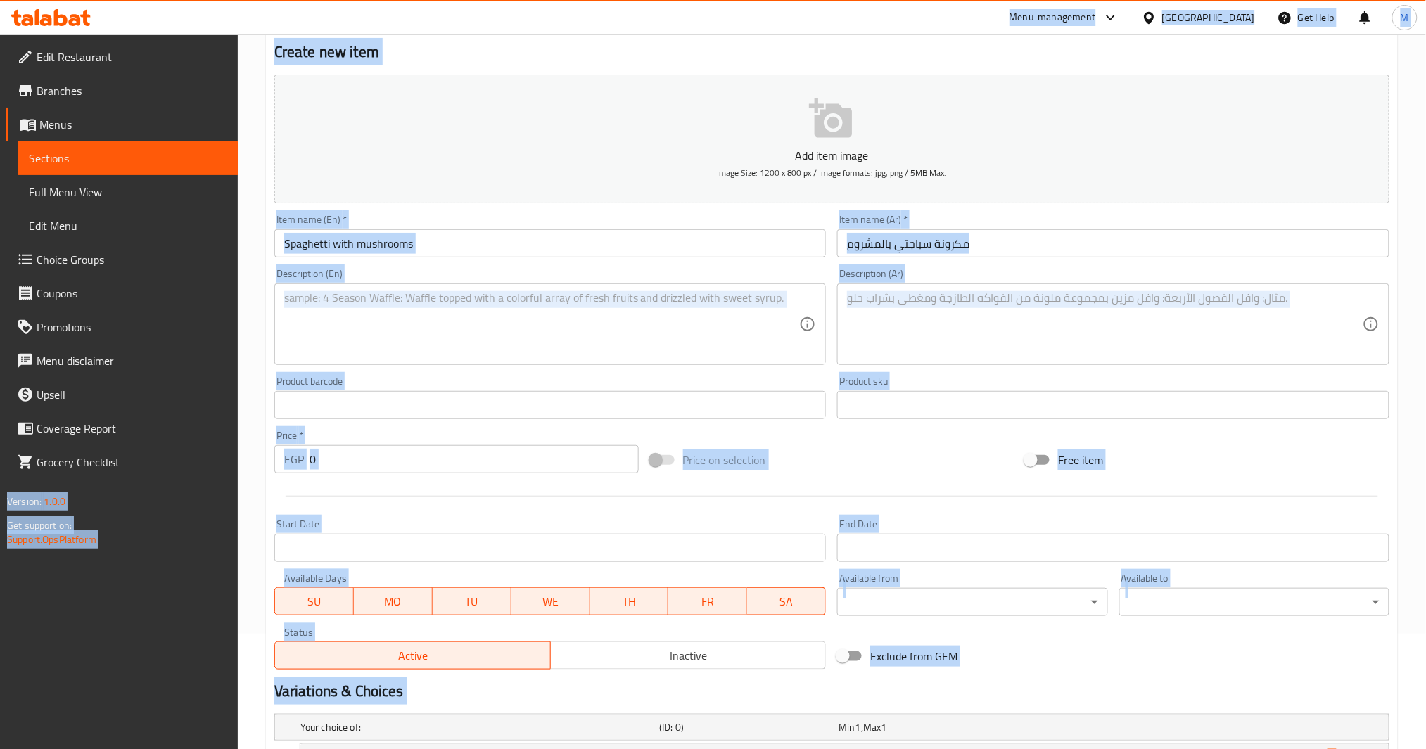
click at [547, 240] on input "Spaghetti with mushrooms" at bounding box center [550, 243] width 552 height 28
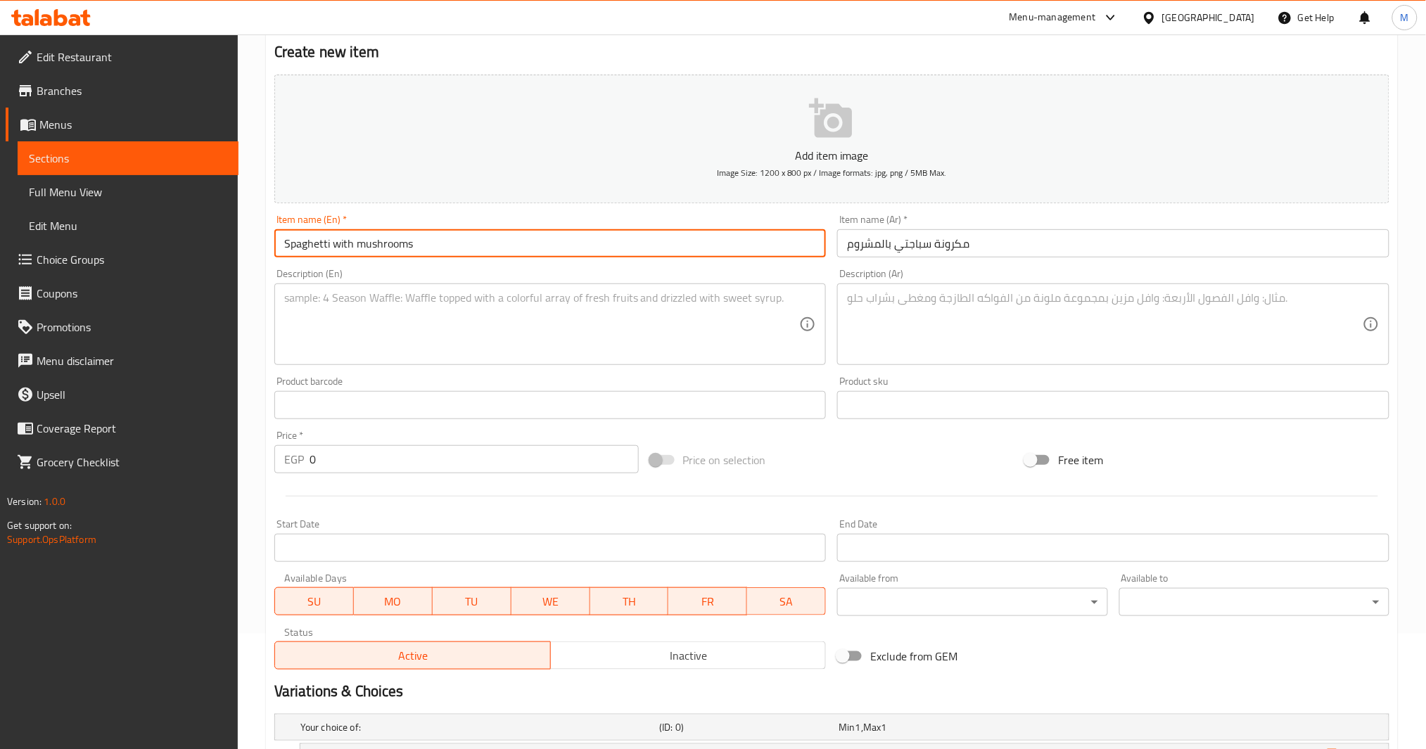
type input "Spaghetti with Mushrooms"
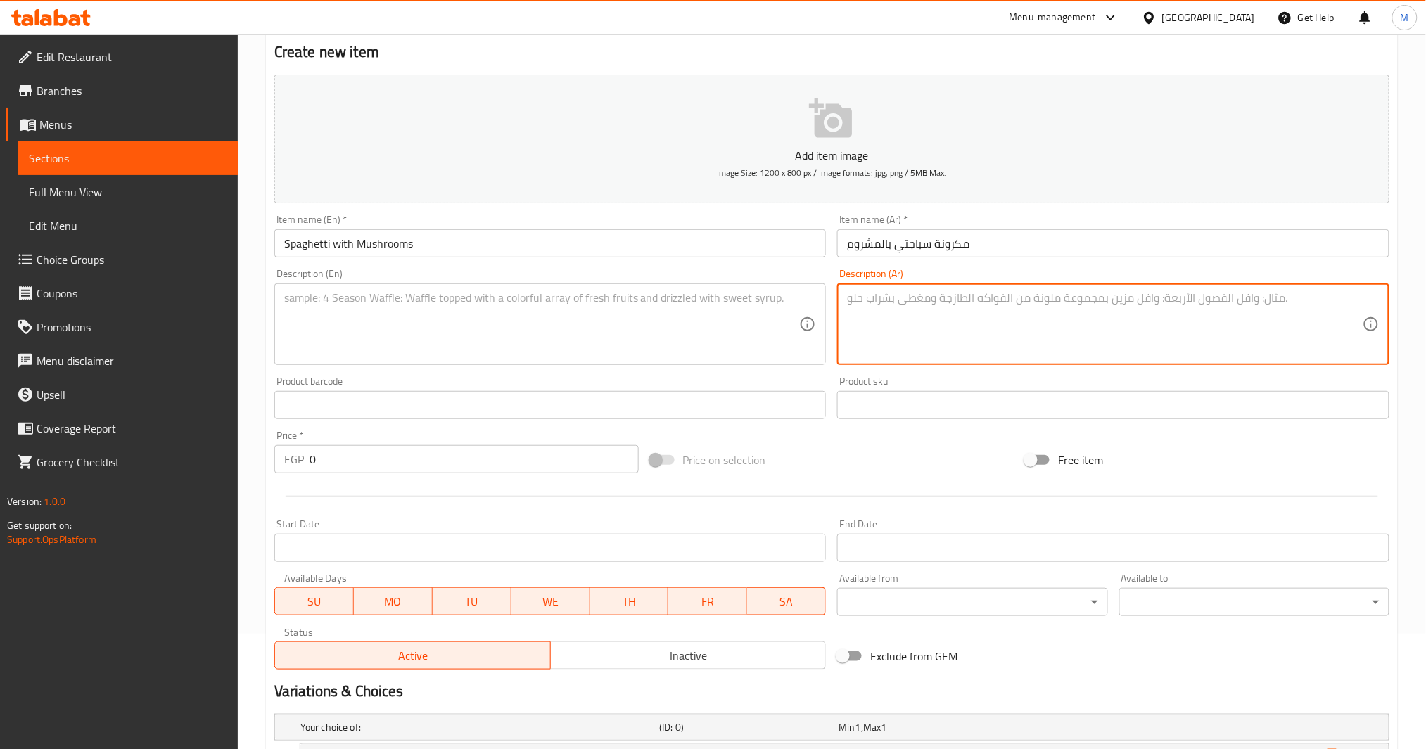
click at [968, 296] on textarea at bounding box center [1105, 324] width 516 height 67
type textarea "صوص كريمة"
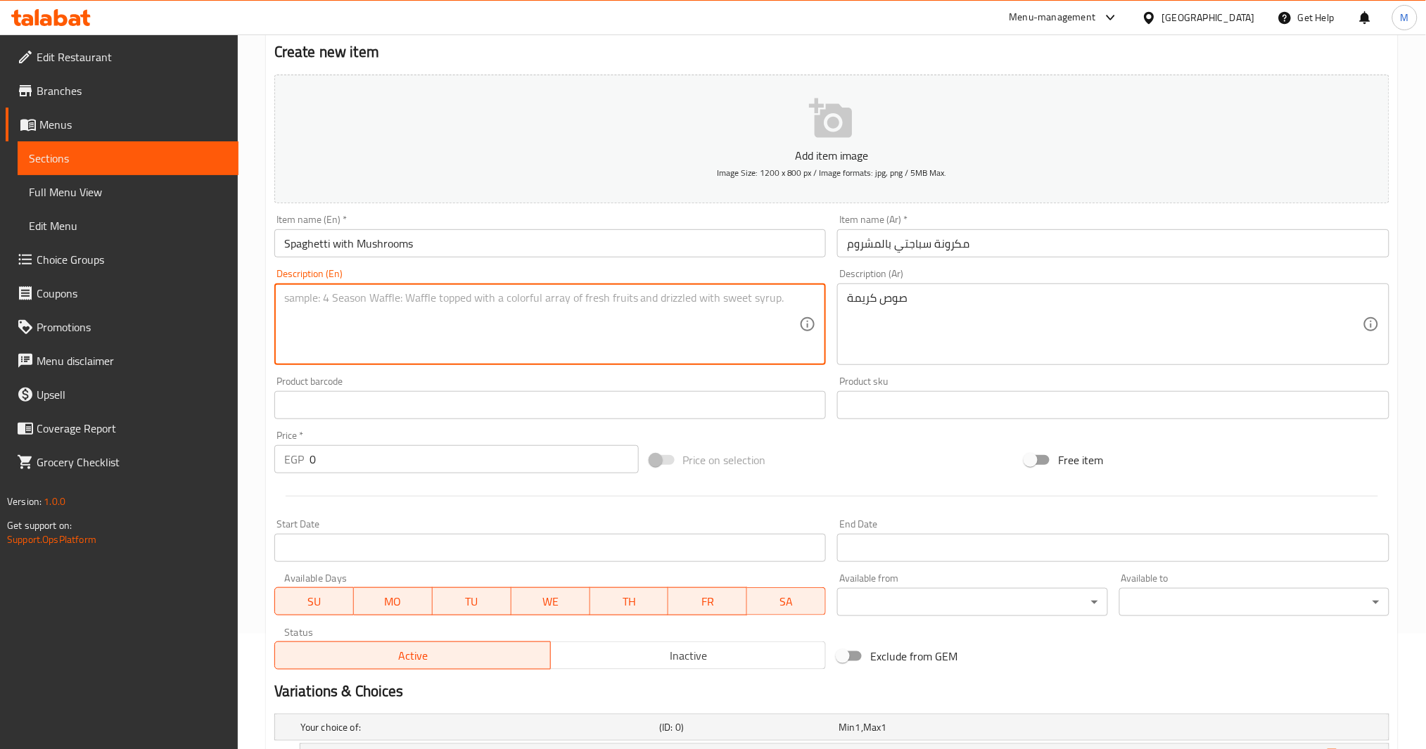
type textarea "ؤ"
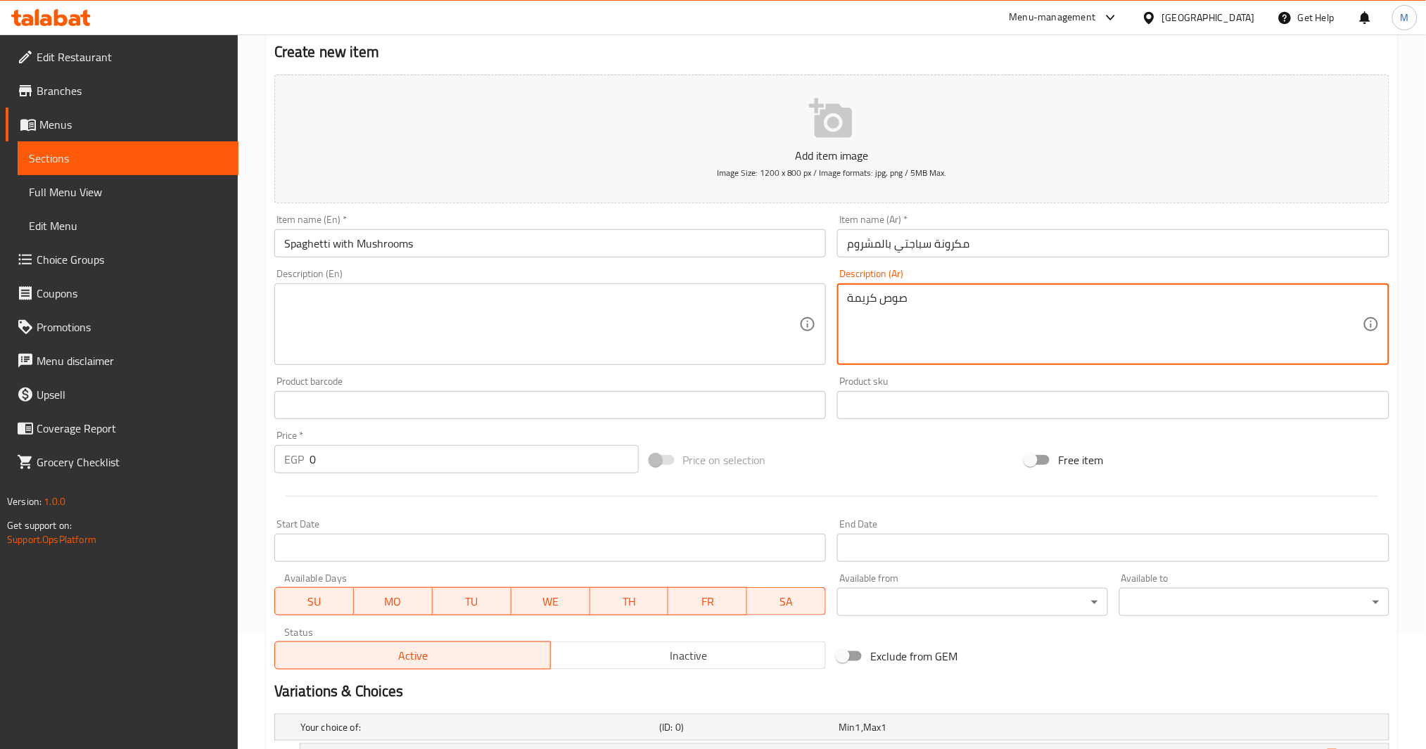
paste textarea "cream sauce"
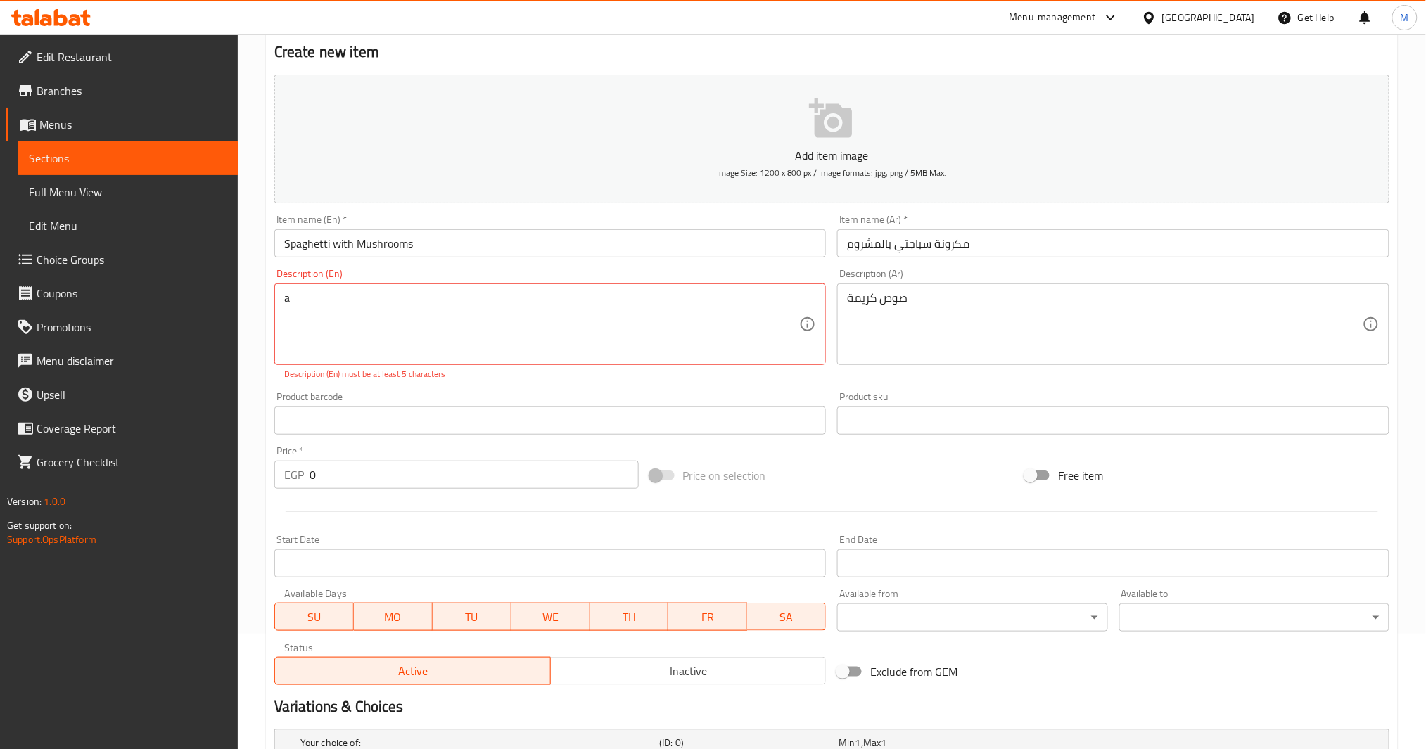
click at [502, 321] on textarea "a" at bounding box center [542, 324] width 516 height 67
paste textarea "cream sauce"
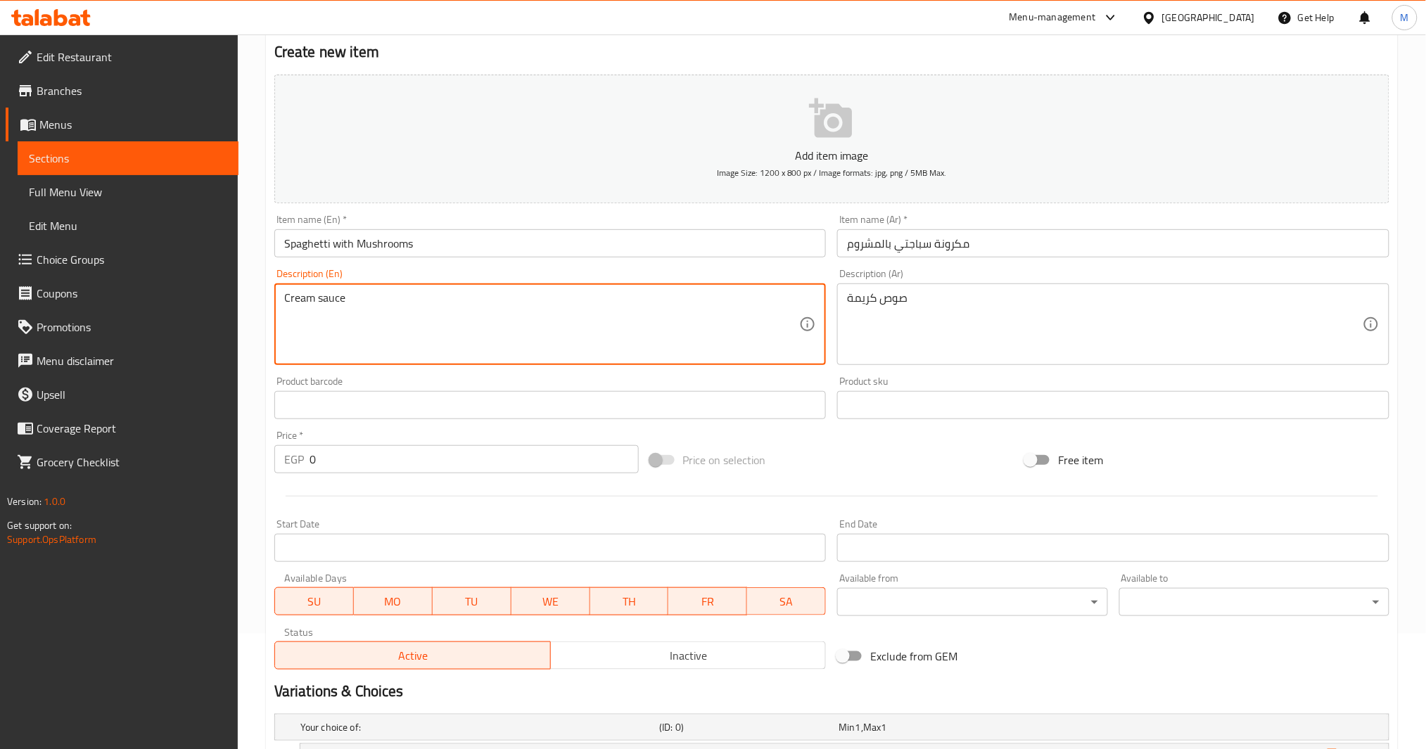
type textarea "Cream sauce"
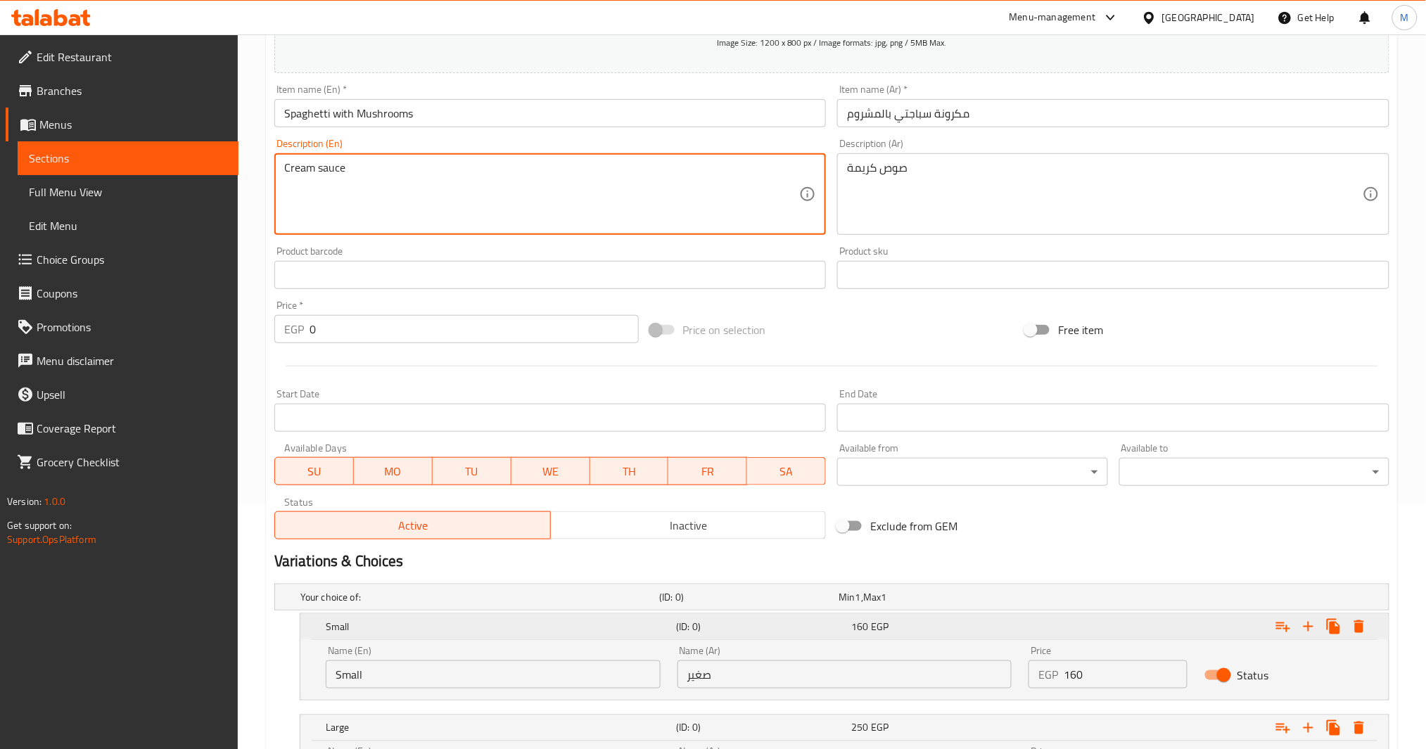
scroll to position [397, 0]
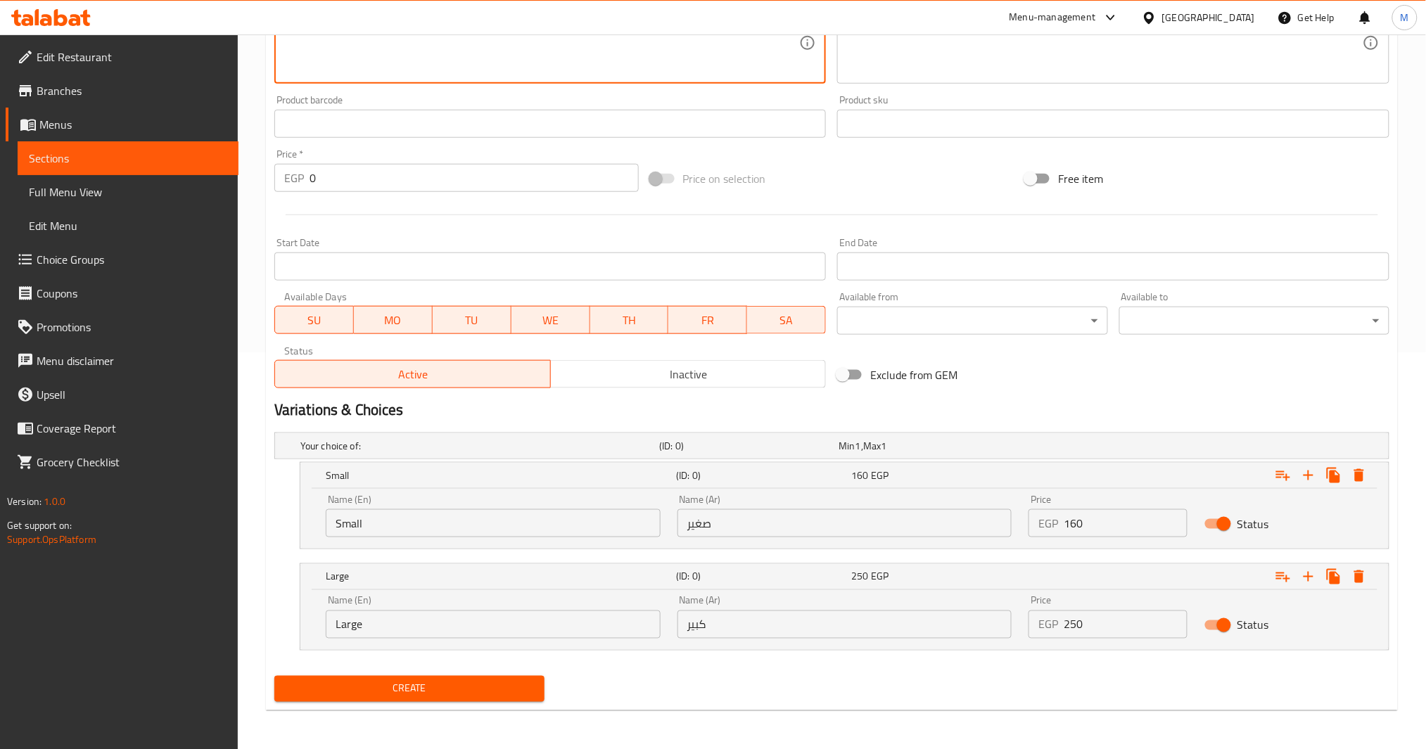
click at [448, 688] on span "Create" at bounding box center [410, 689] width 248 height 18
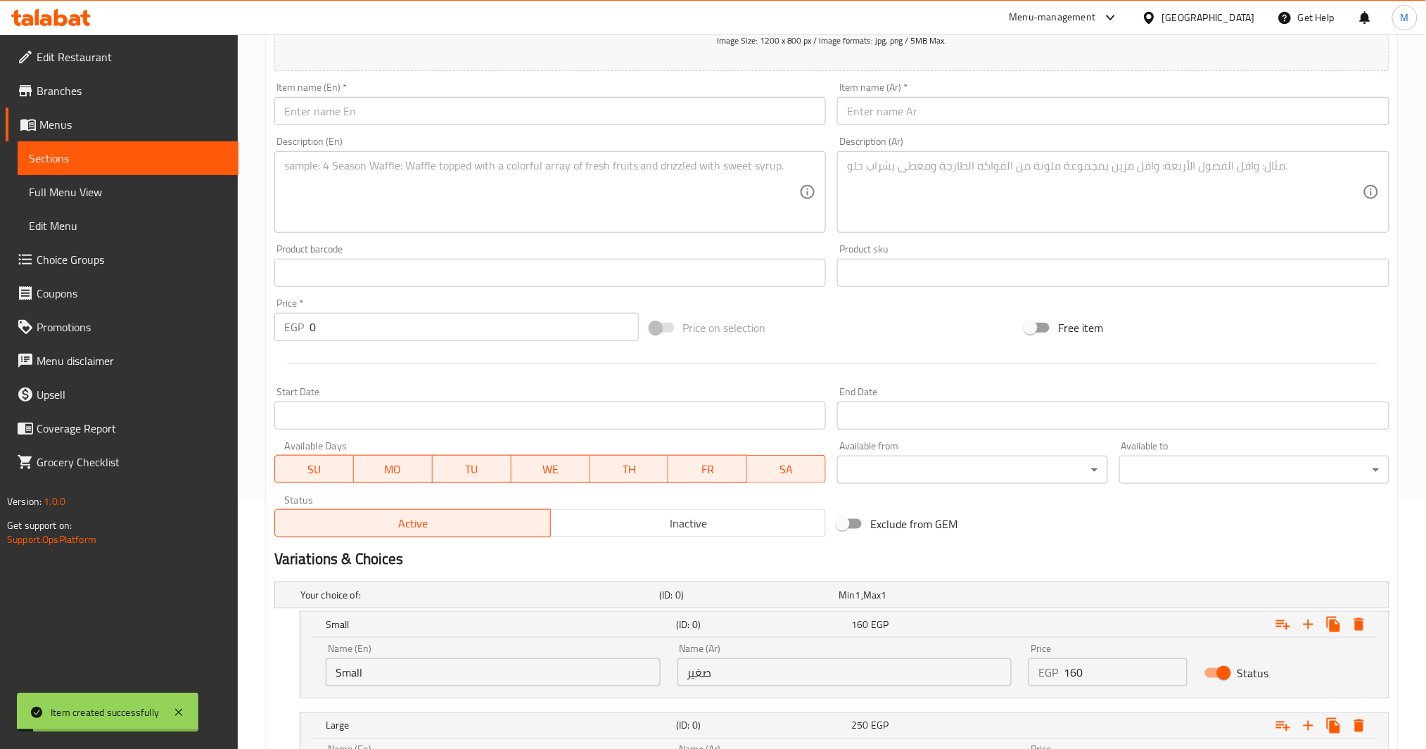
scroll to position [0, 0]
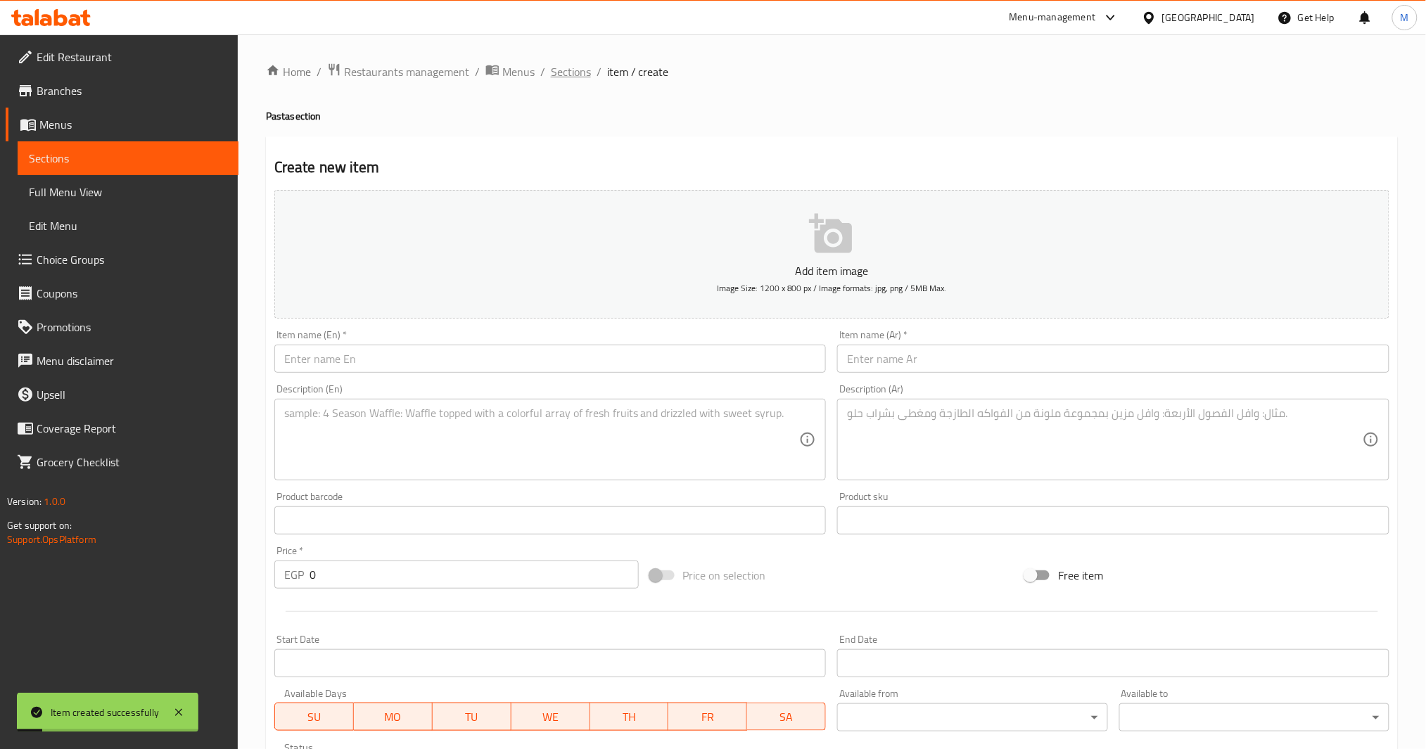
click at [556, 80] on span "Sections" at bounding box center [571, 71] width 40 height 17
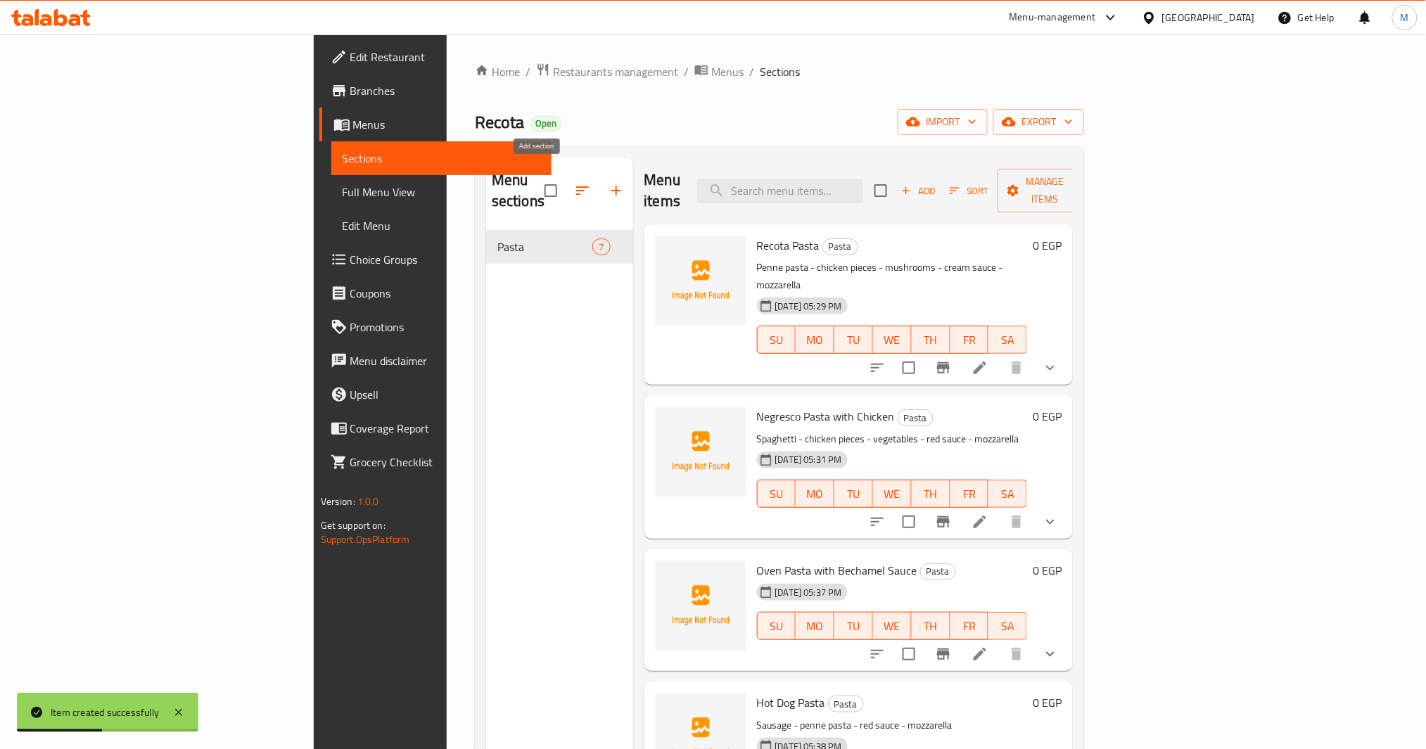
click at [600, 184] on button "button" at bounding box center [617, 191] width 34 height 34
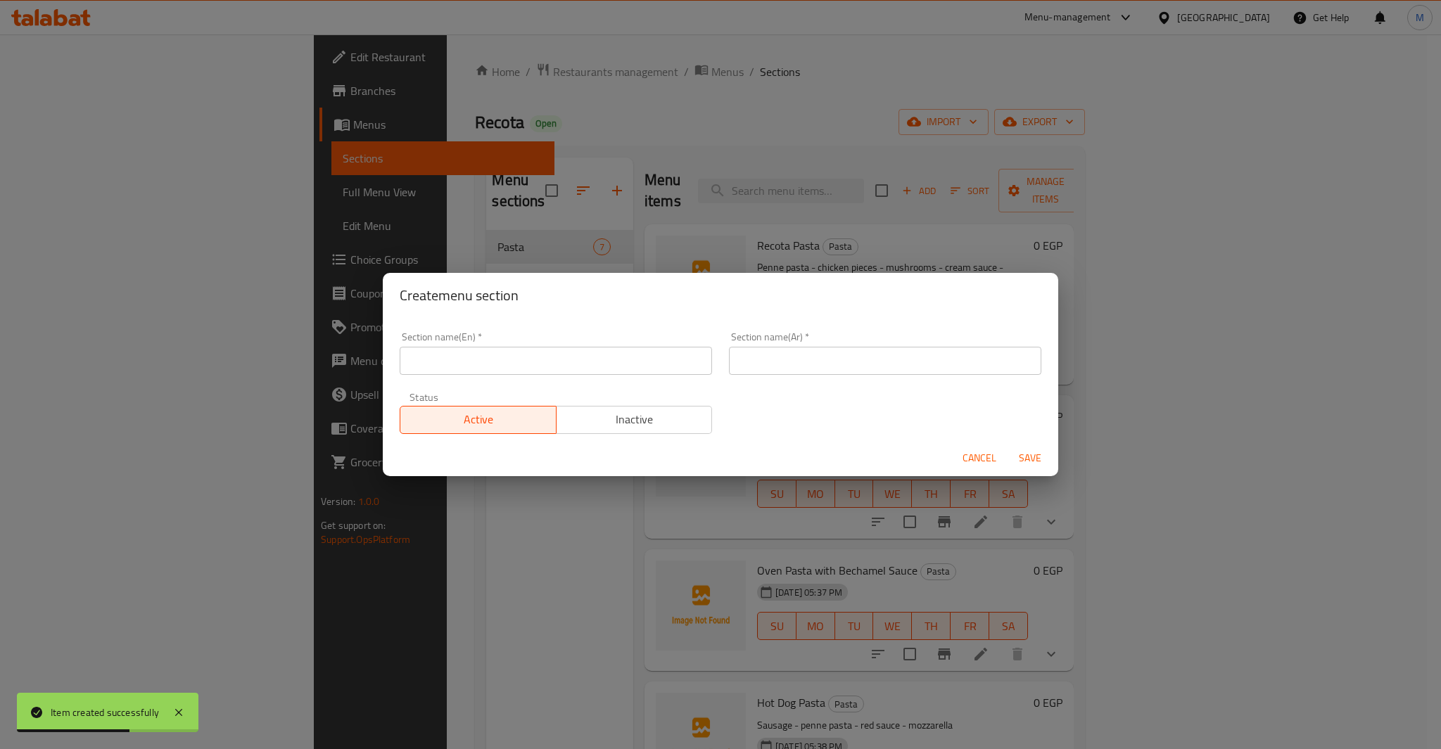
click at [618, 355] on input "text" at bounding box center [556, 361] width 312 height 28
click at [771, 356] on input "text" at bounding box center [885, 361] width 312 height 28
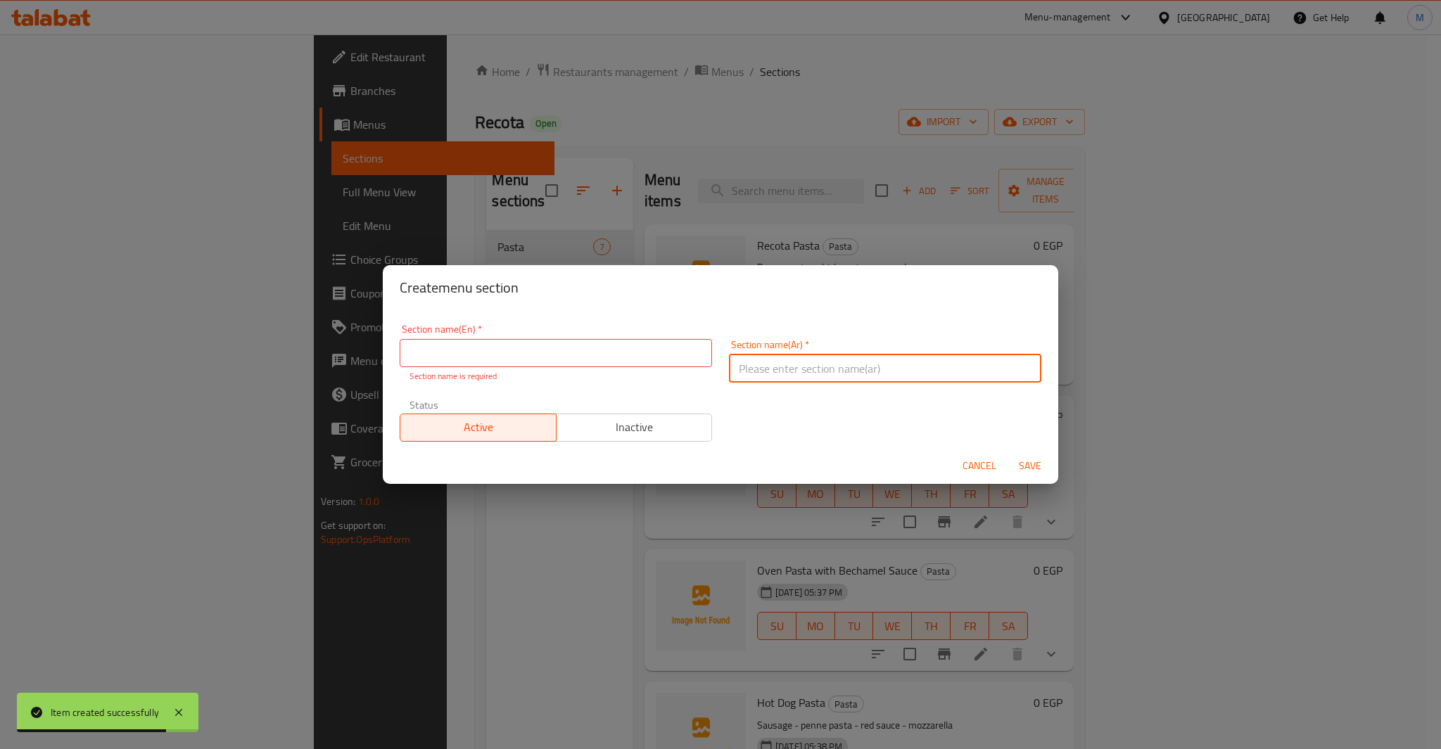
type button "0"
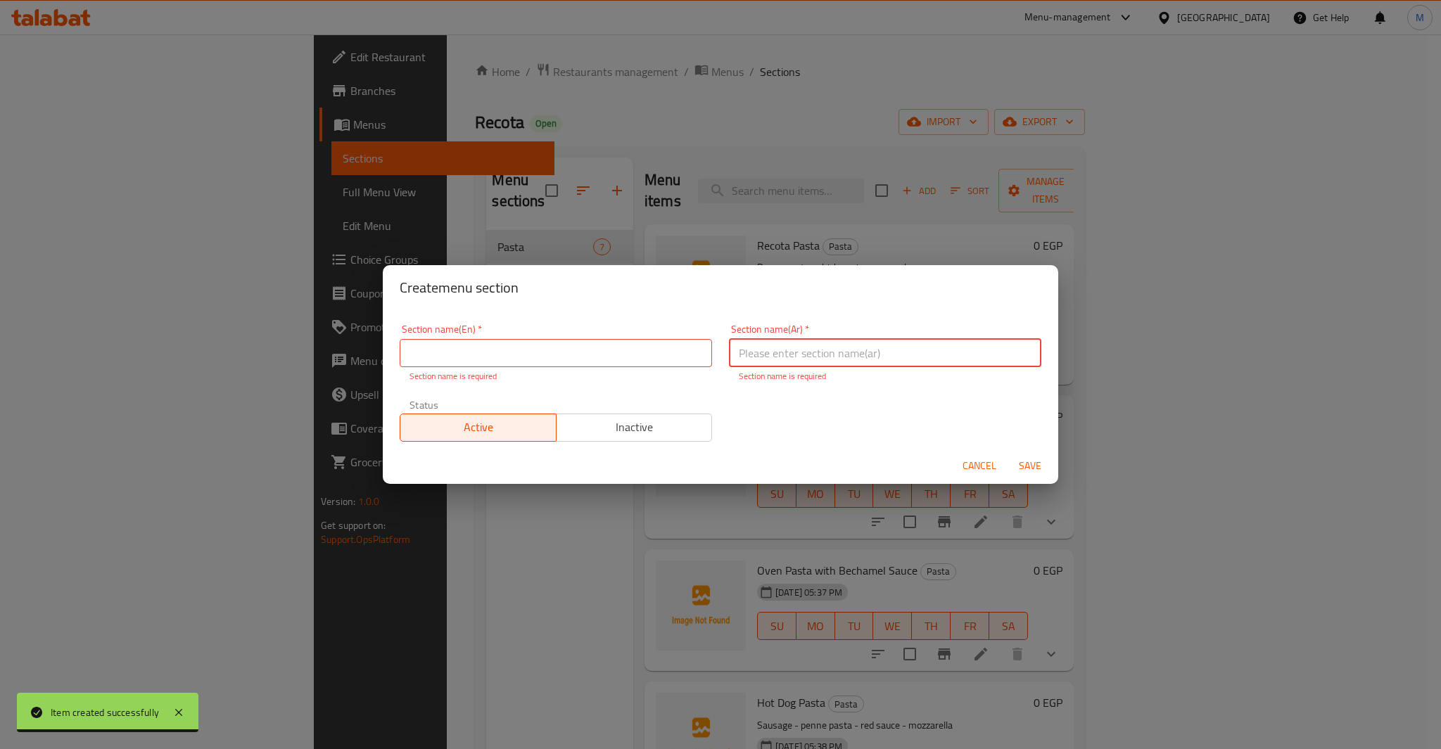
click at [771, 356] on input "text" at bounding box center [885, 353] width 312 height 28
type input "الأضافات"
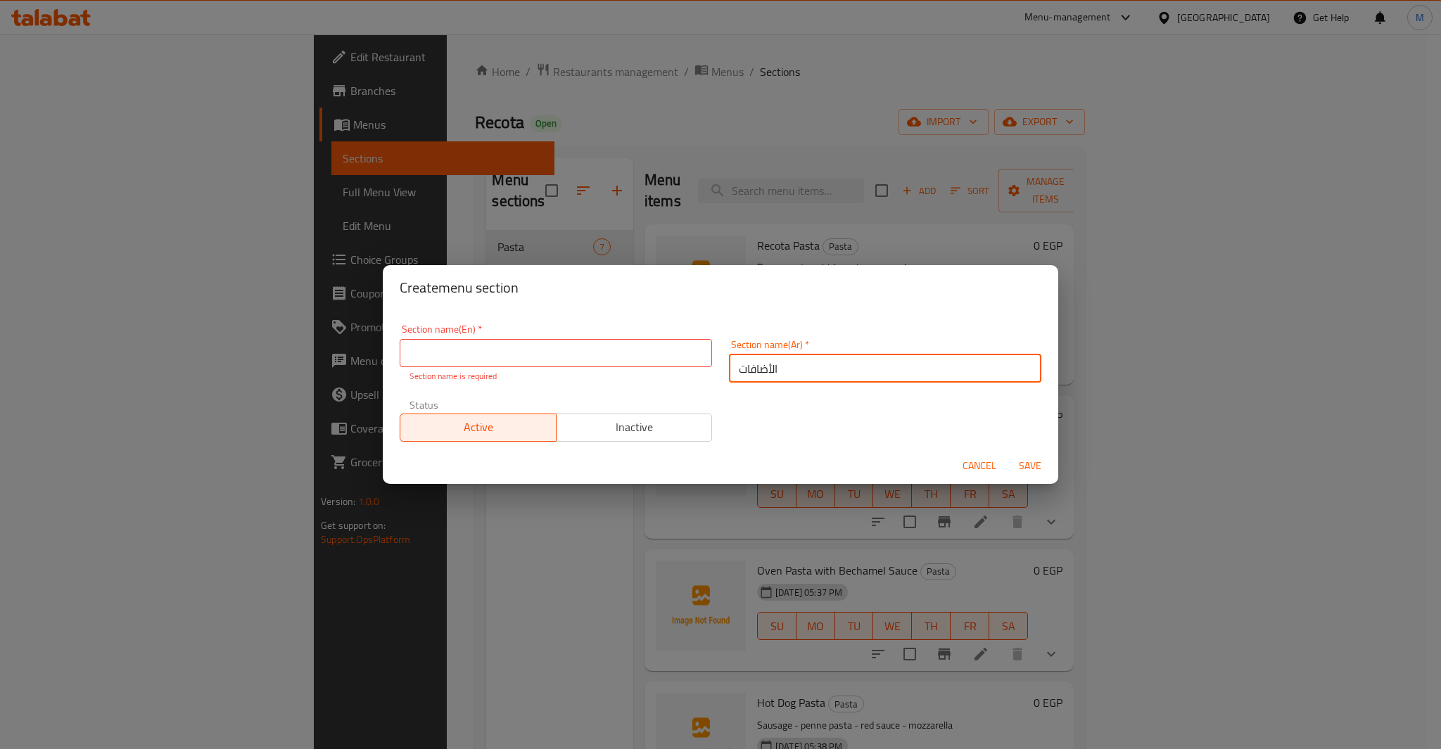
click at [469, 347] on input "text" at bounding box center [556, 353] width 312 height 28
paste input "Add-ons"
type input "Add-ons"
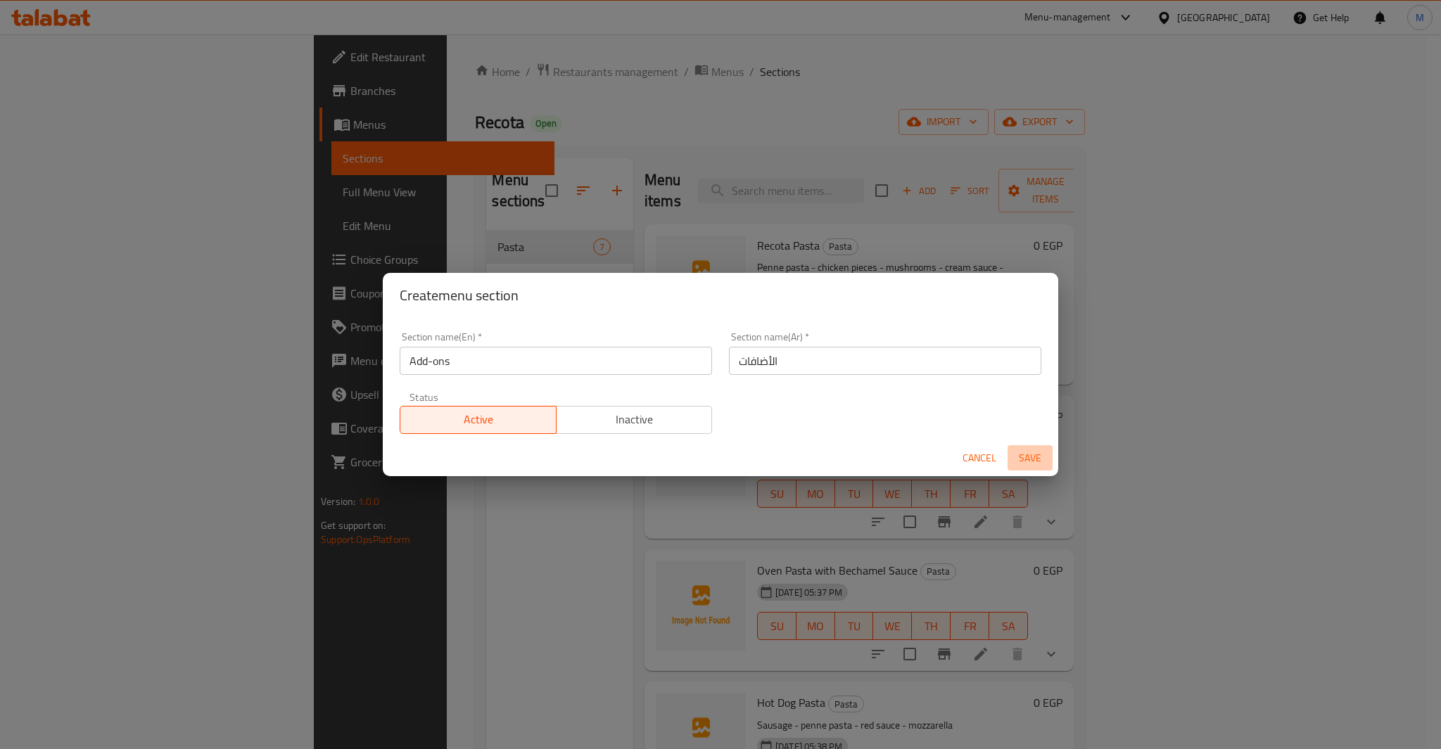
click at [1037, 466] on span "Save" at bounding box center [1030, 459] width 34 height 18
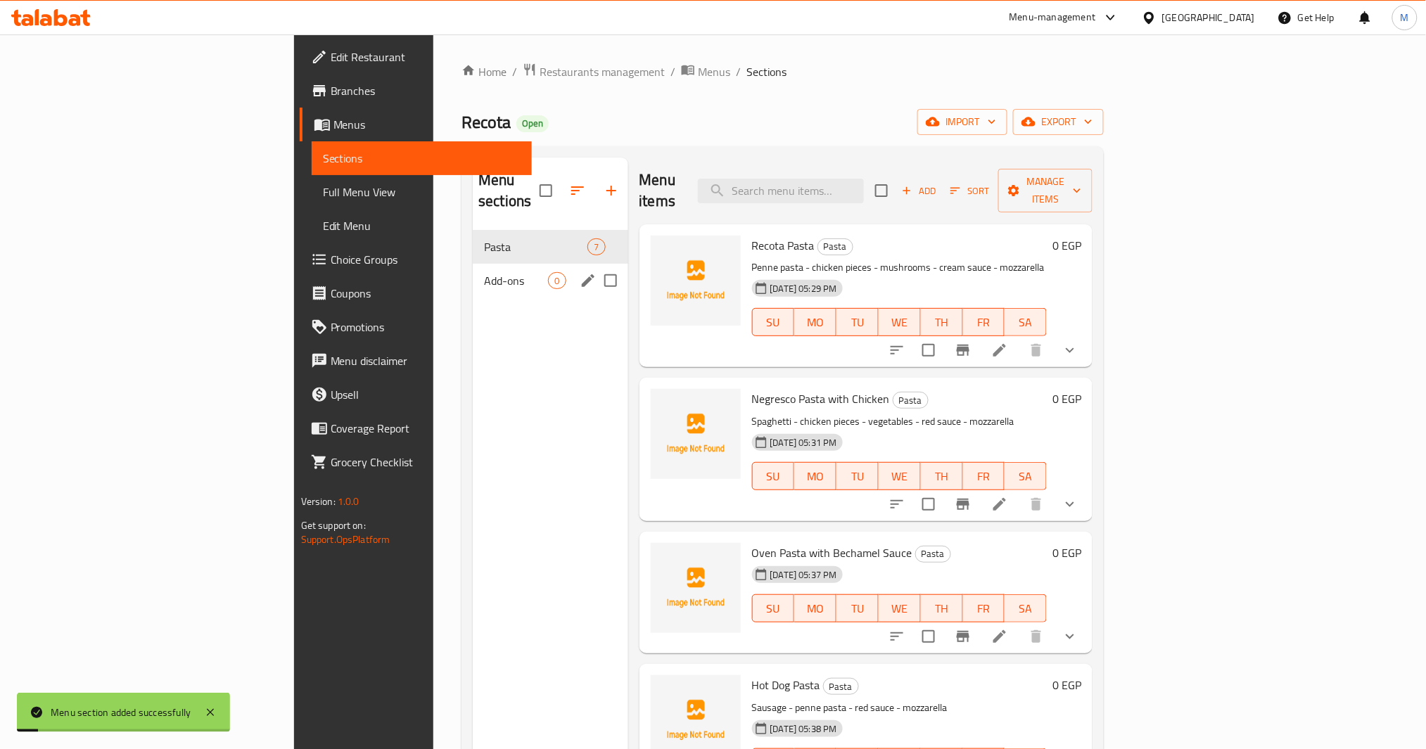
click at [484, 272] on span "Add-ons" at bounding box center [516, 280] width 64 height 17
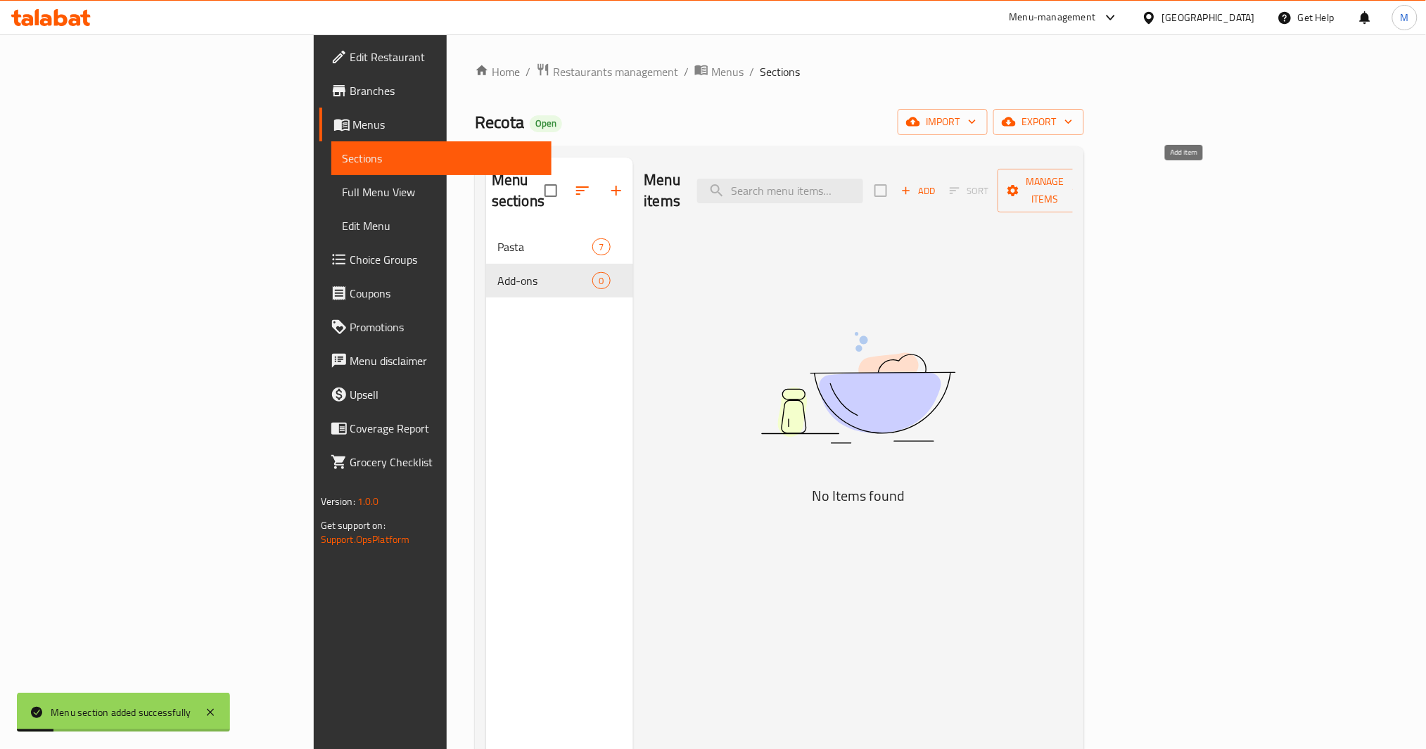
click at [941, 180] on button "Add" at bounding box center [918, 191] width 45 height 22
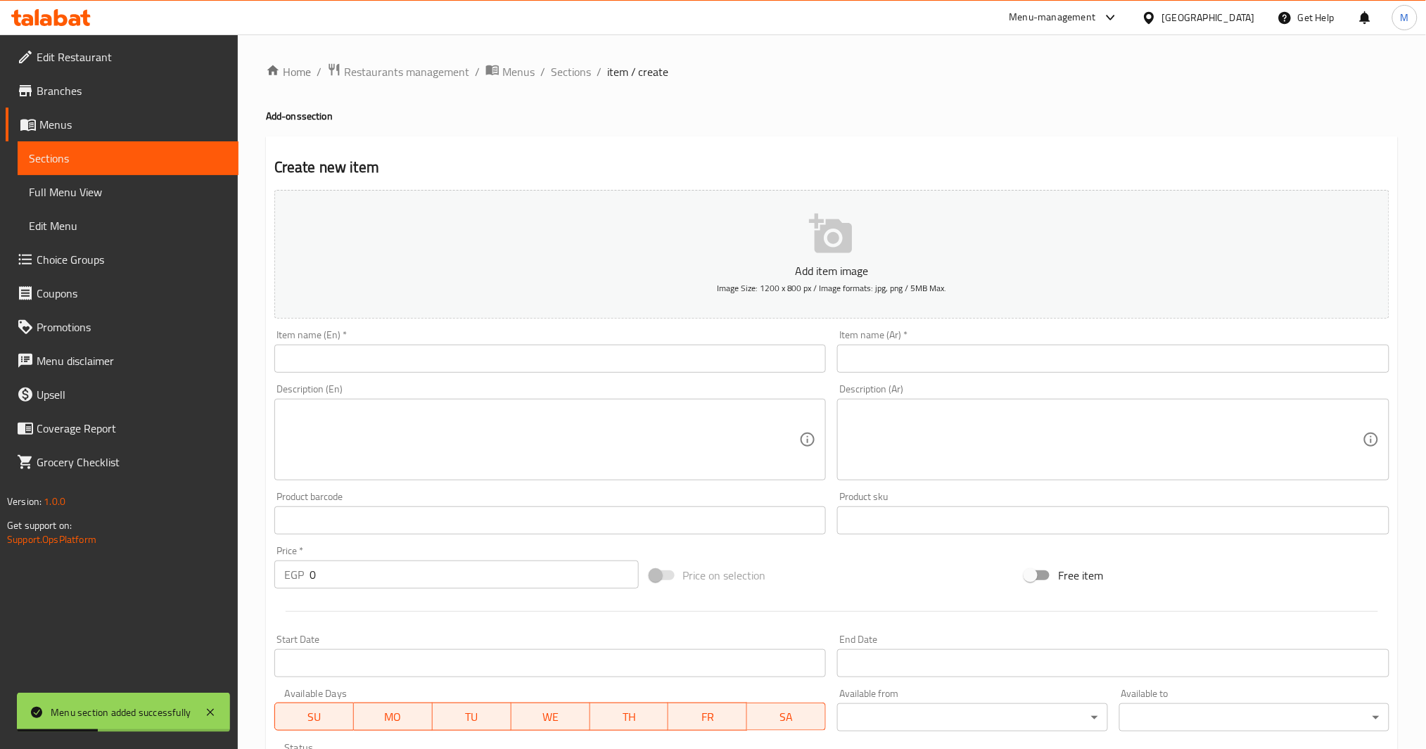
click at [972, 334] on div "Item name (Ar)   * Item name (Ar) *" at bounding box center [1113, 351] width 552 height 43
click at [971, 345] on input "text" at bounding box center [1113, 359] width 552 height 28
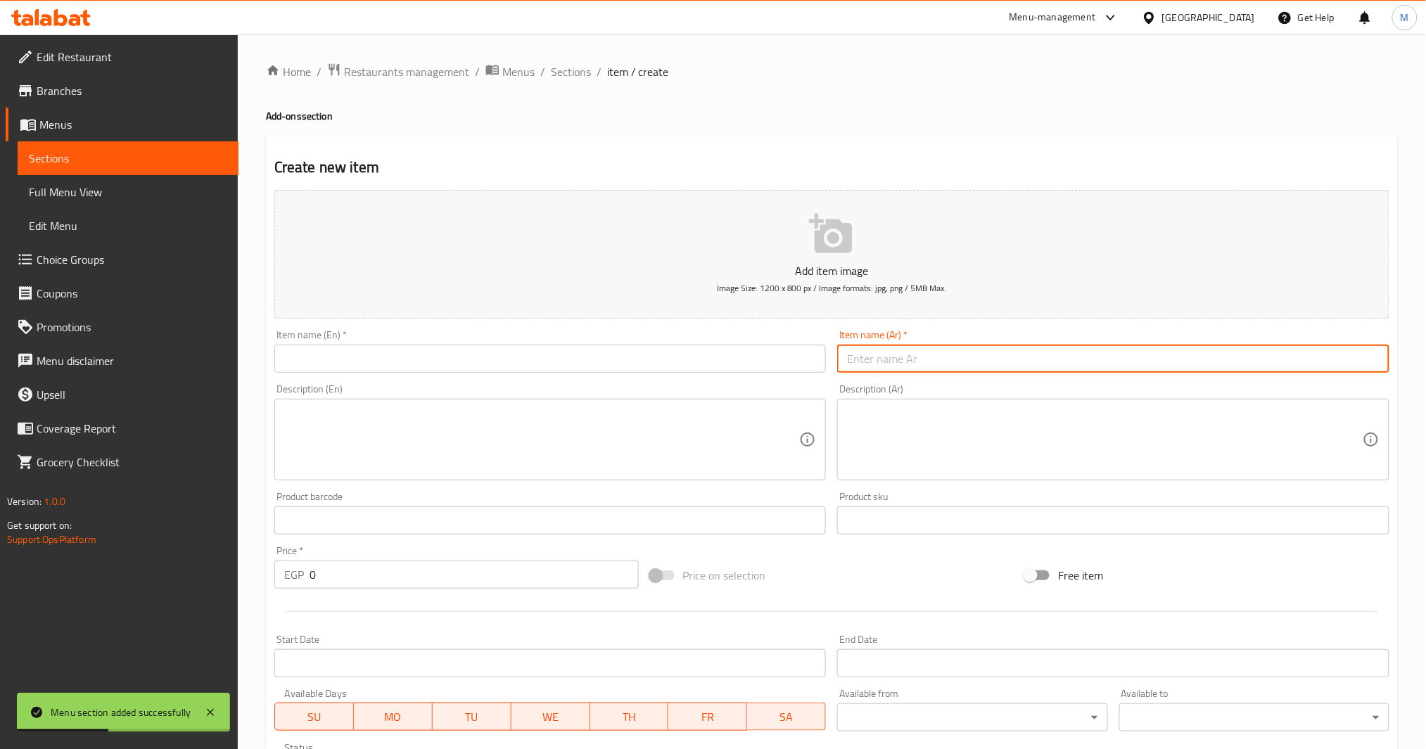
type input "ب"
type input "جبنة رومي"
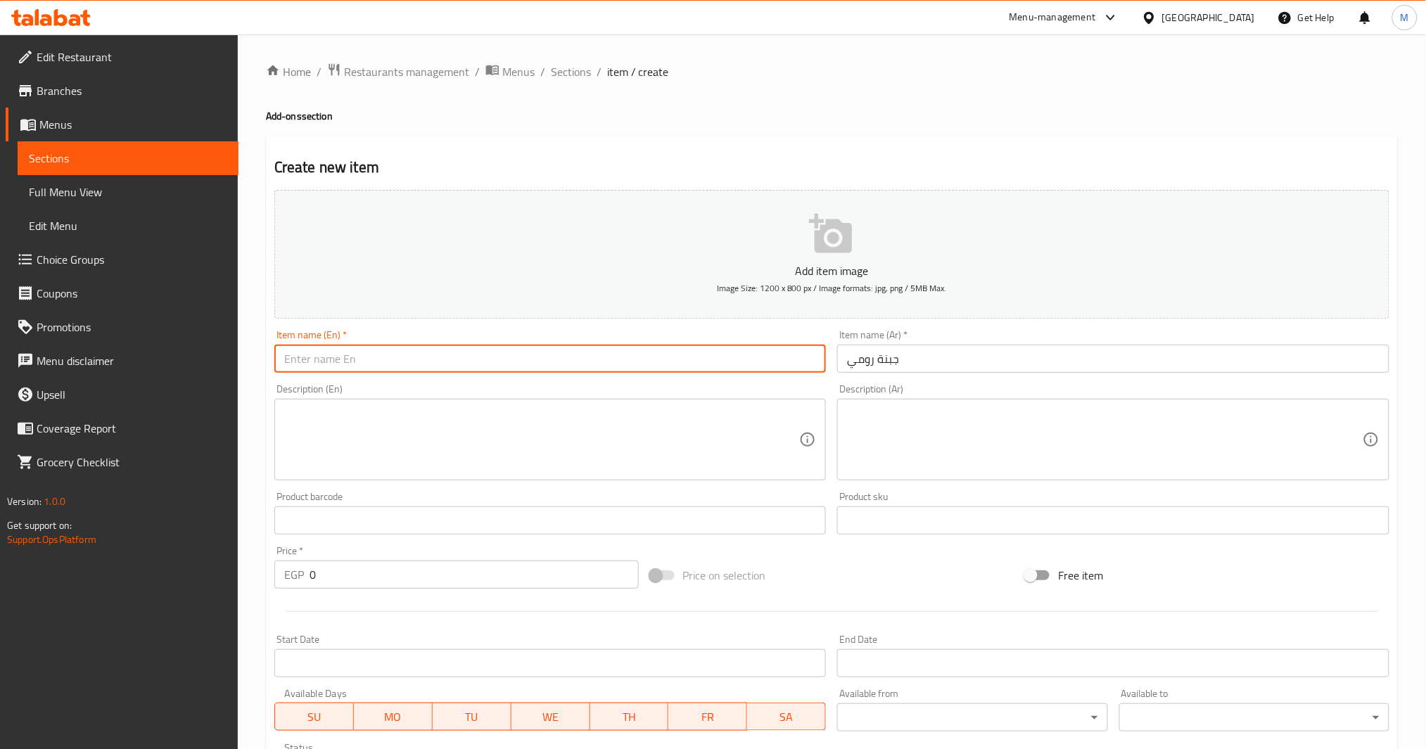
click at [755, 365] on input "text" at bounding box center [550, 359] width 552 height 28
type input "r"
click at [462, 360] on input "Roumi Ch" at bounding box center [550, 359] width 552 height 28
paste input "y Cheese"
type input "Roumy Cheese"
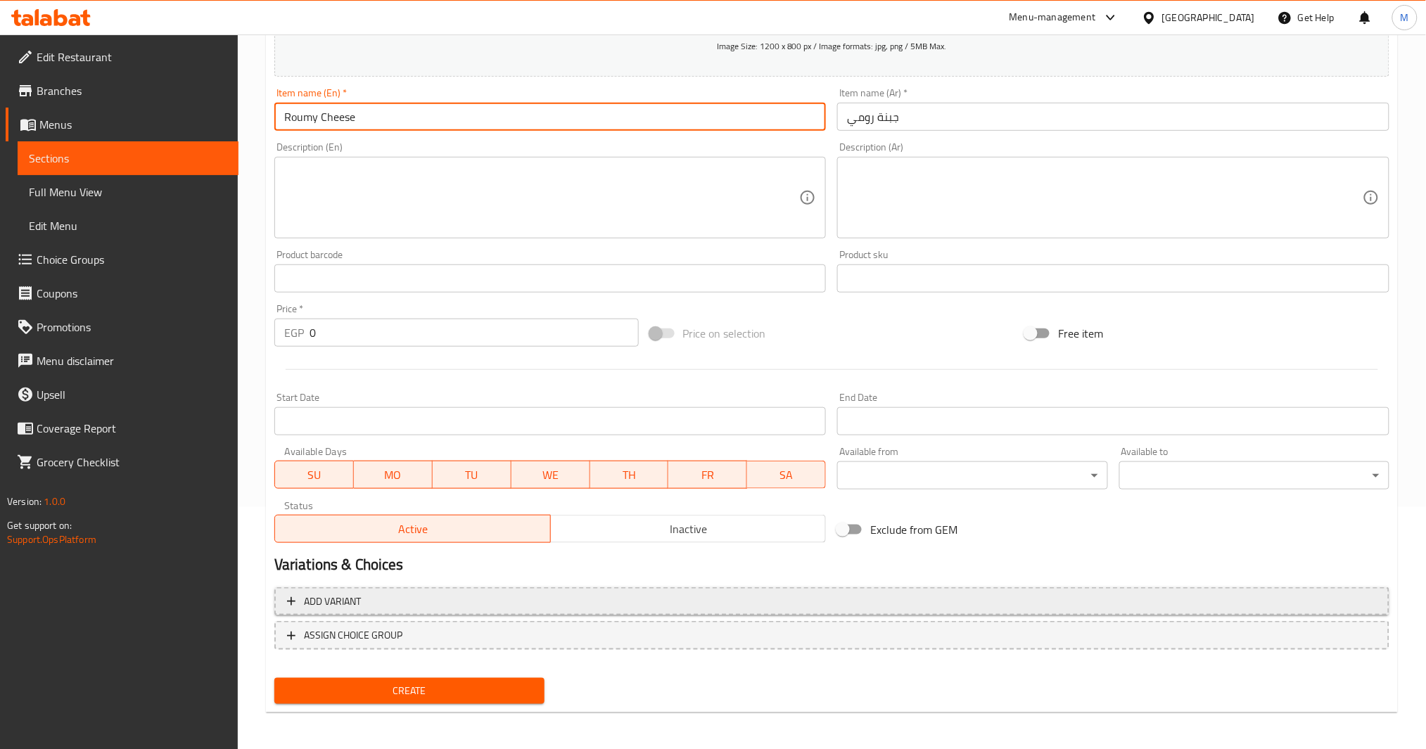
click at [912, 609] on button "Add variant" at bounding box center [831, 602] width 1115 height 29
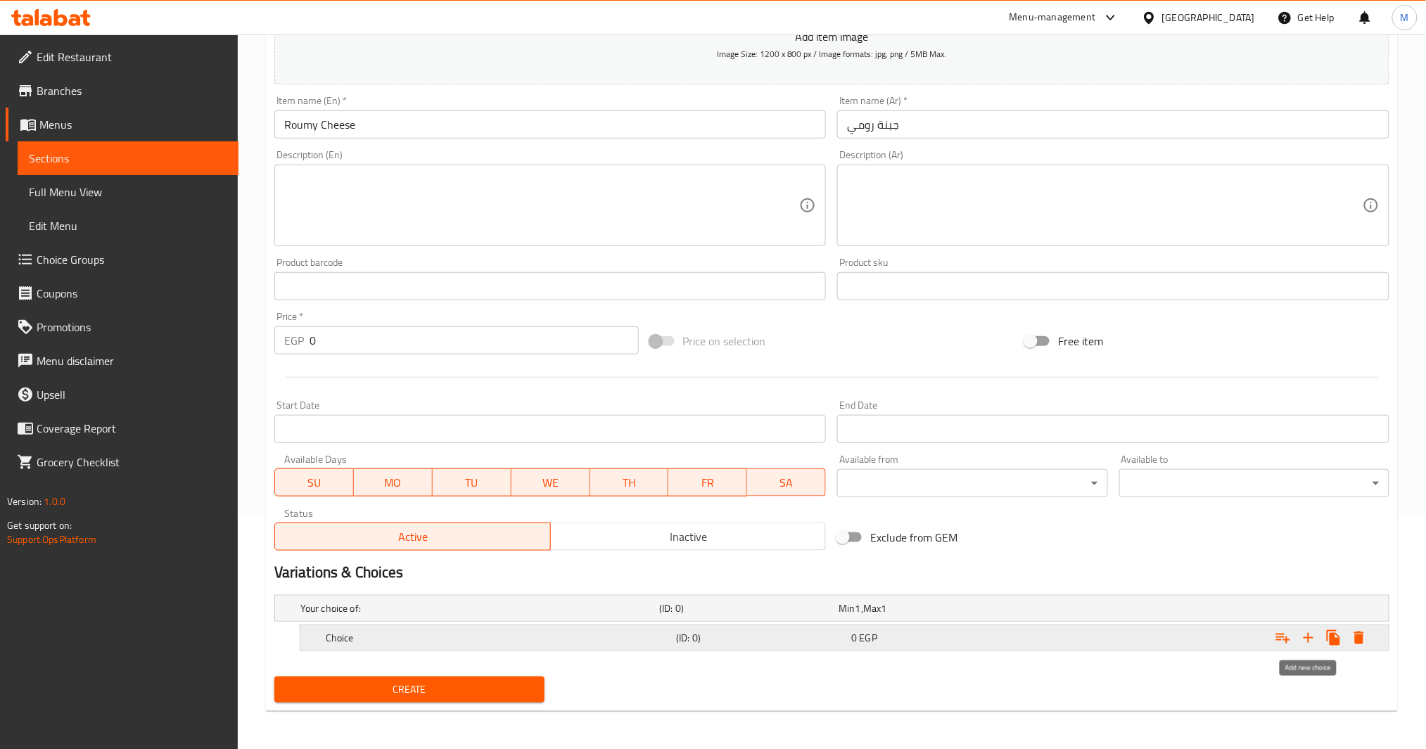
click at [1307, 642] on icon "Expand" at bounding box center [1308, 638] width 17 height 17
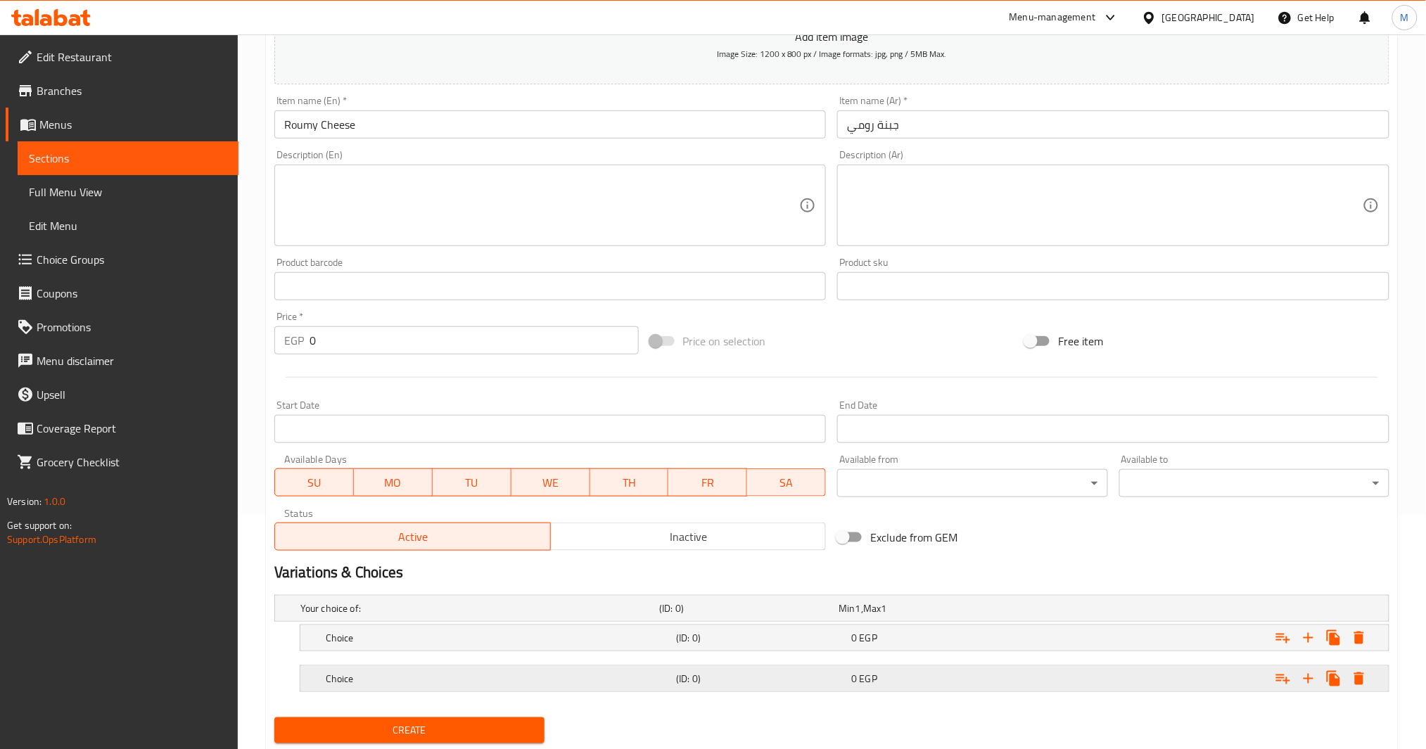
click at [835, 624] on div "Choice (ID: 0) 0 EGP" at bounding box center [836, 608] width 1077 height 31
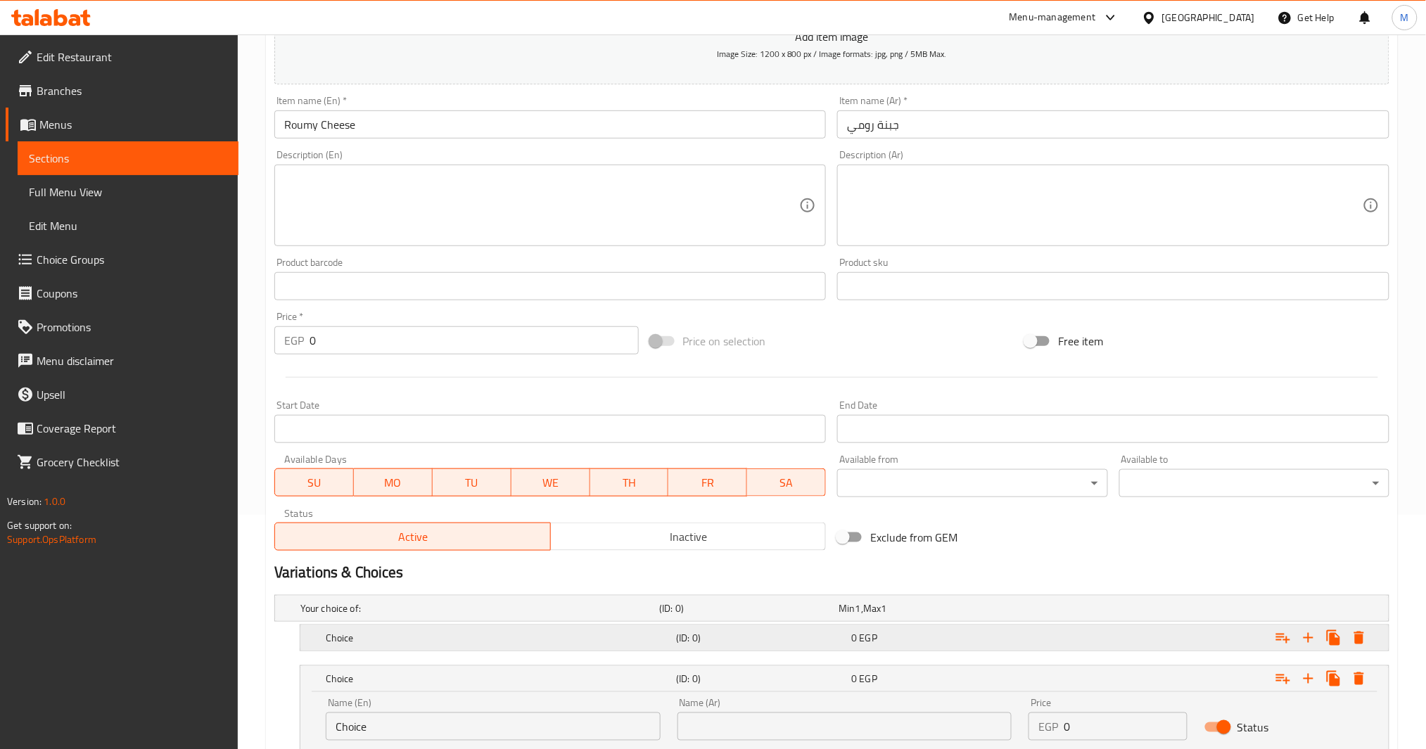
click at [825, 616] on h5 "(ID: 0)" at bounding box center [746, 609] width 174 height 14
click at [759, 697] on input "text" at bounding box center [845, 686] width 335 height 28
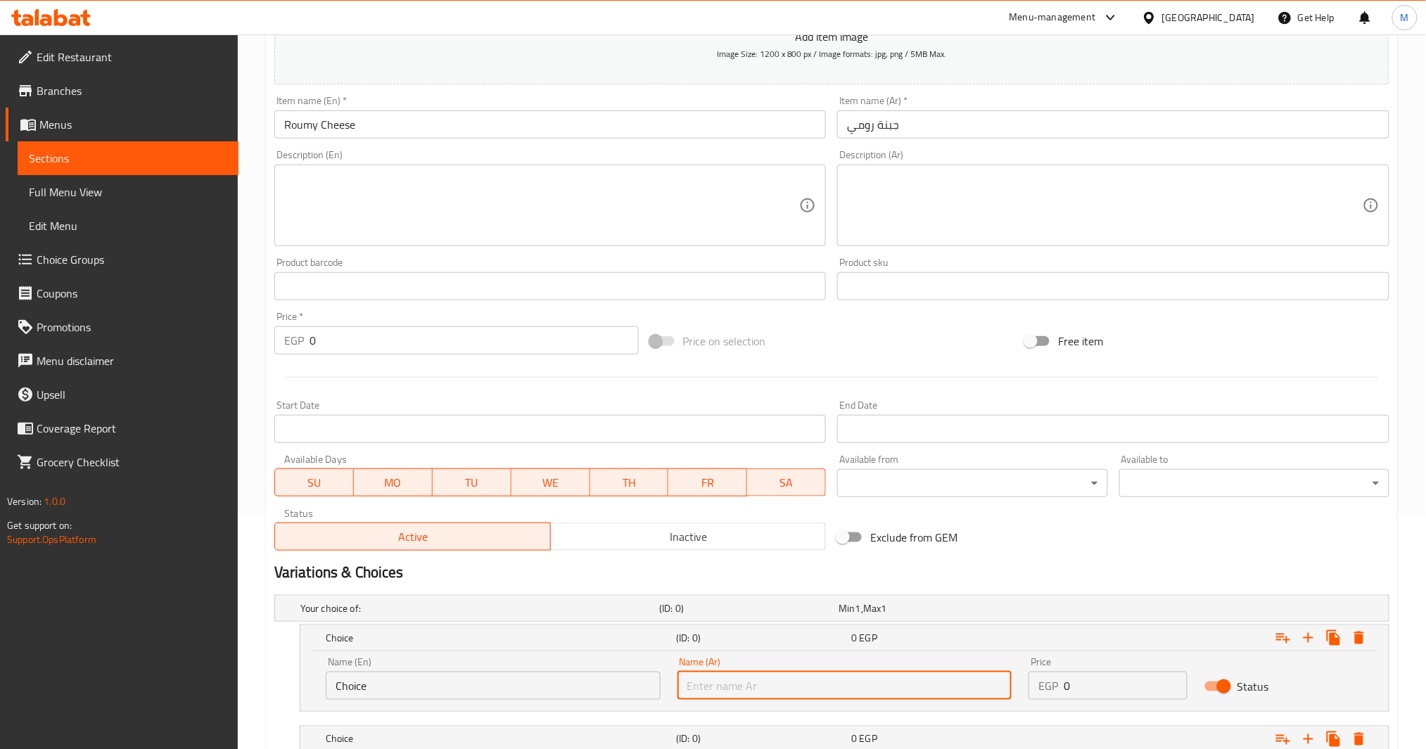
type input "d"
type input "صغير"
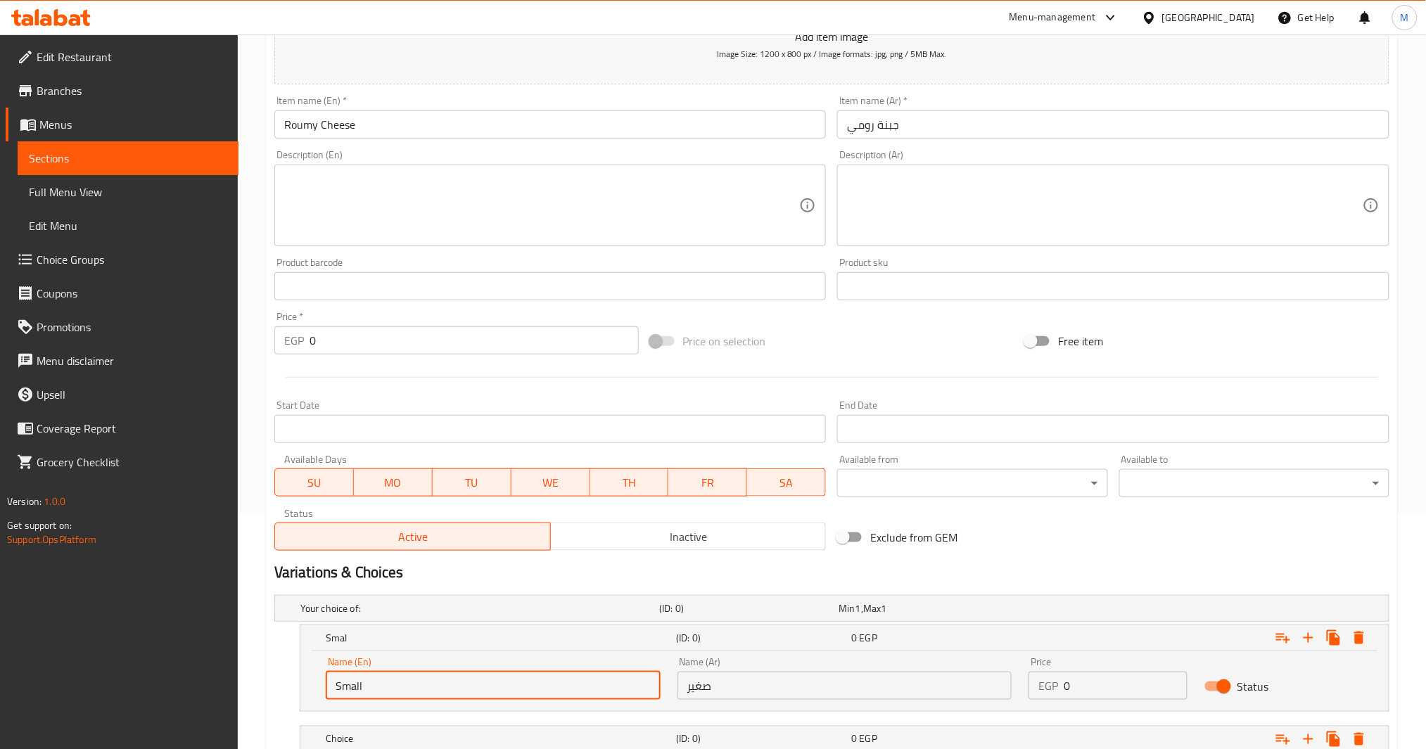
type input "Small"
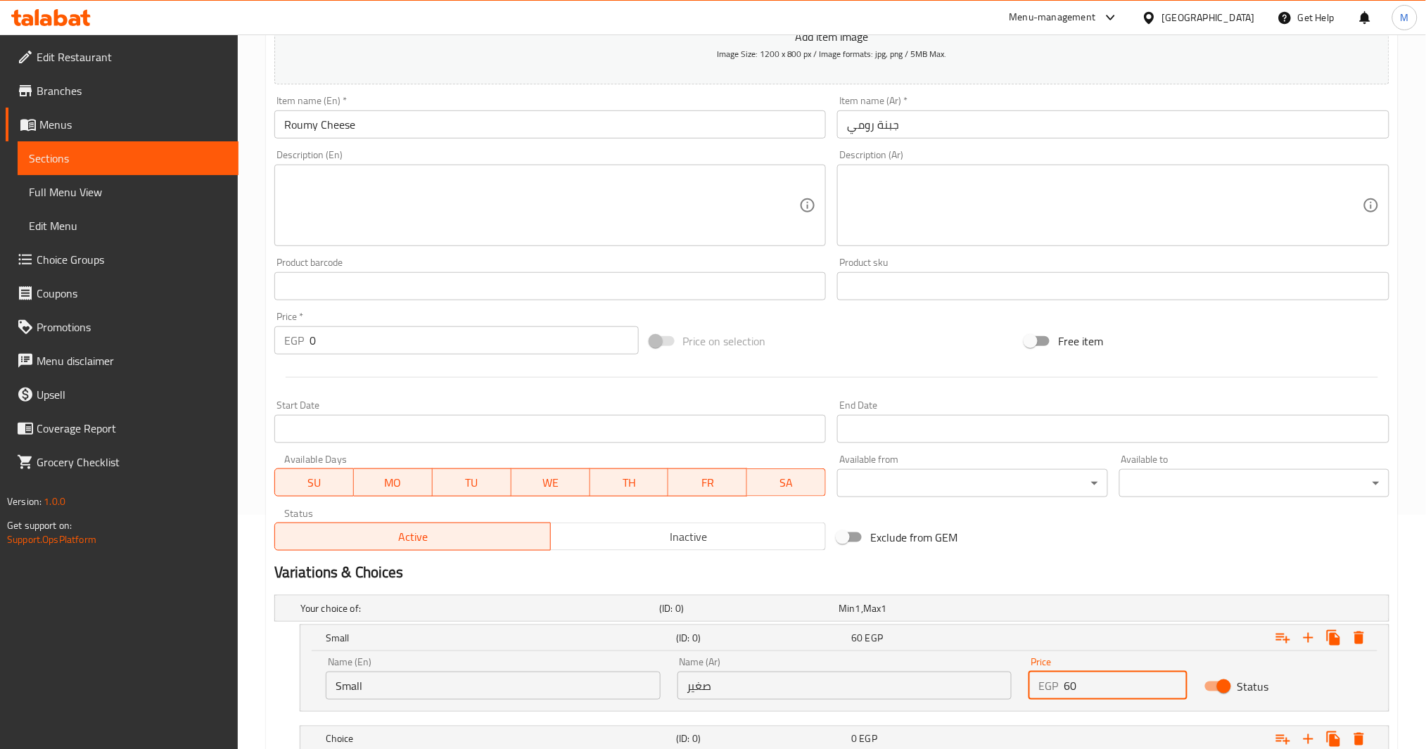
type input "60"
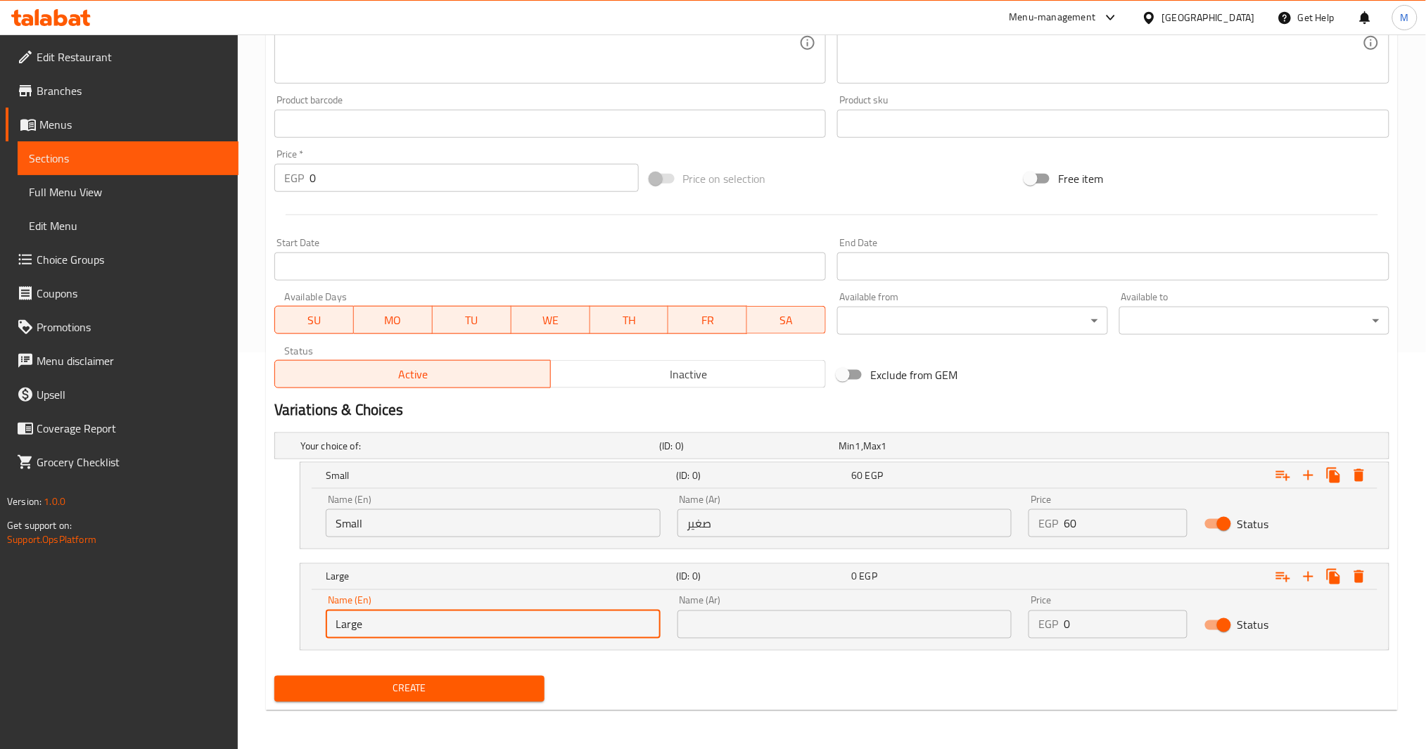
type input "Large"
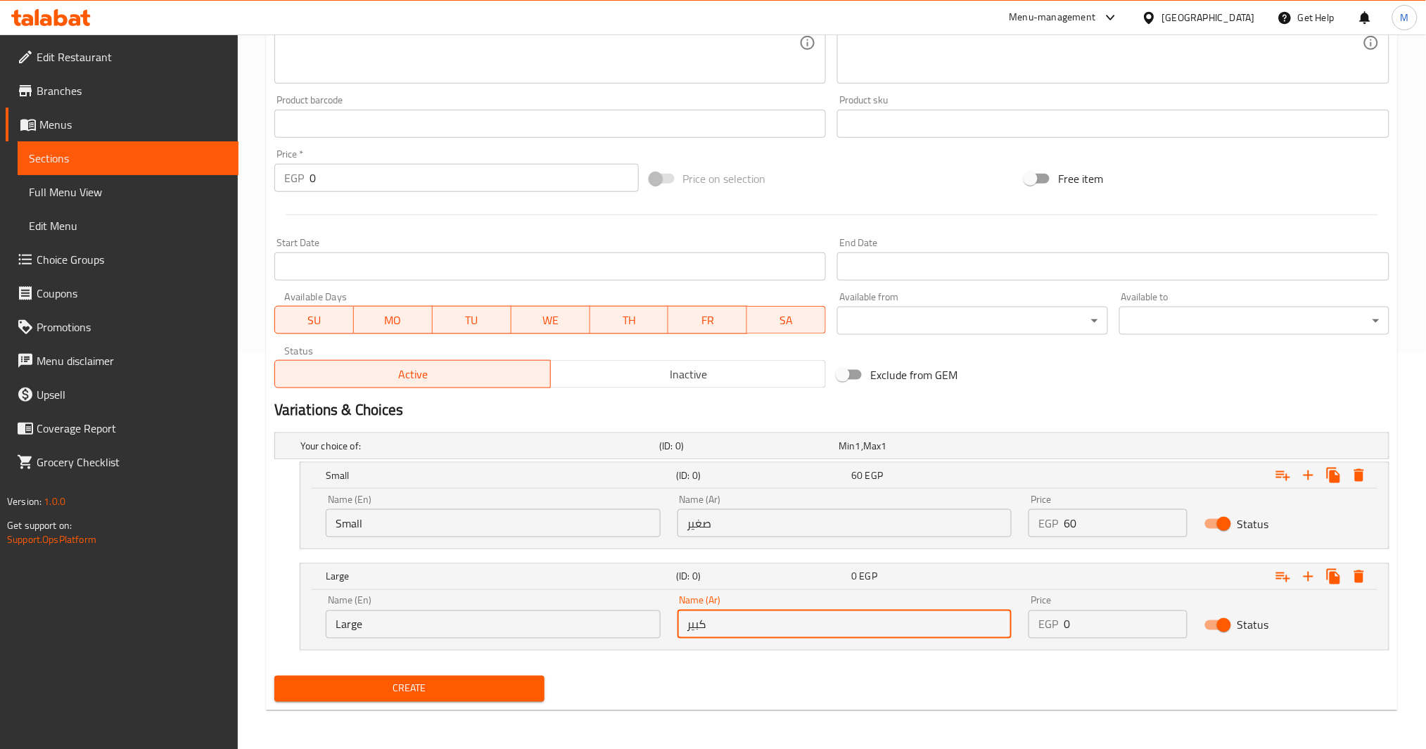
type input "كبير"
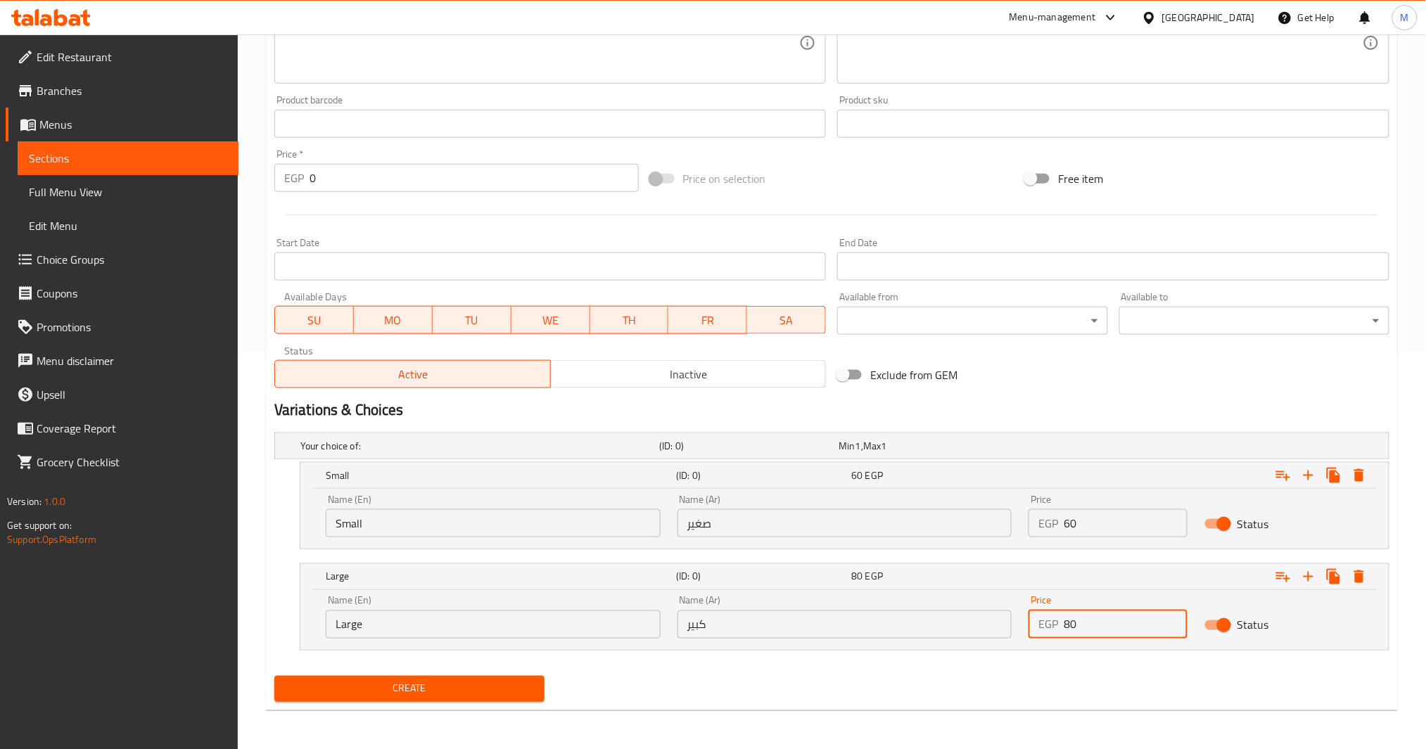
type input "80"
click at [505, 684] on span "Create" at bounding box center [410, 689] width 248 height 18
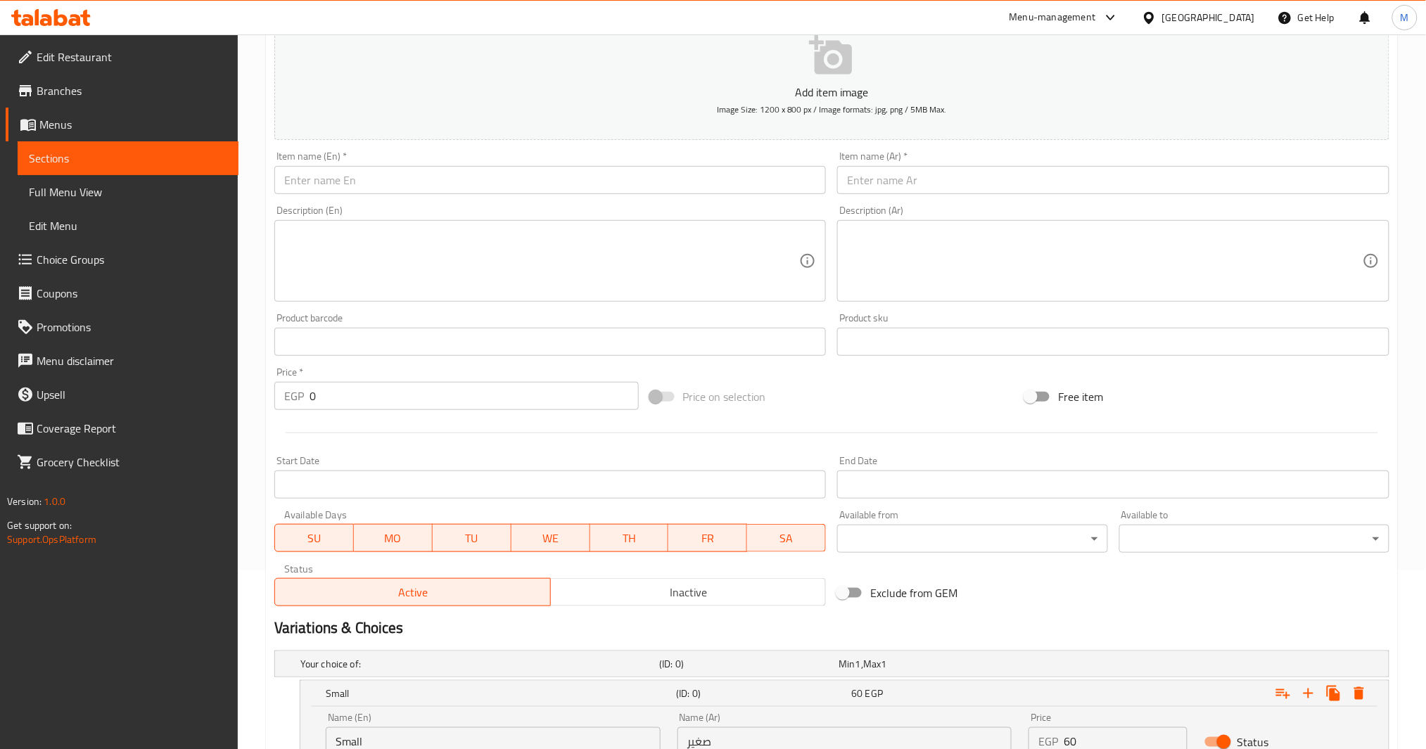
scroll to position [115, 0]
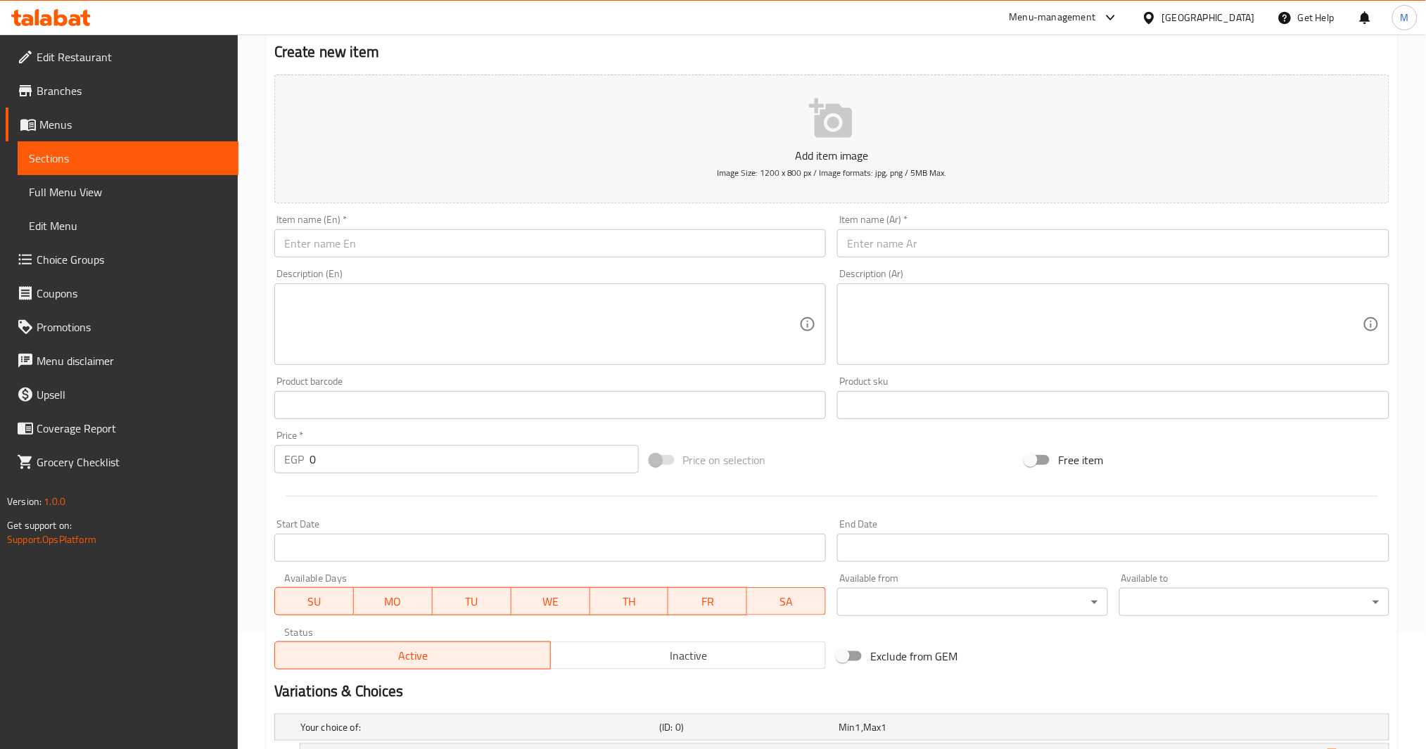
click at [959, 244] on input "text" at bounding box center [1113, 243] width 552 height 28
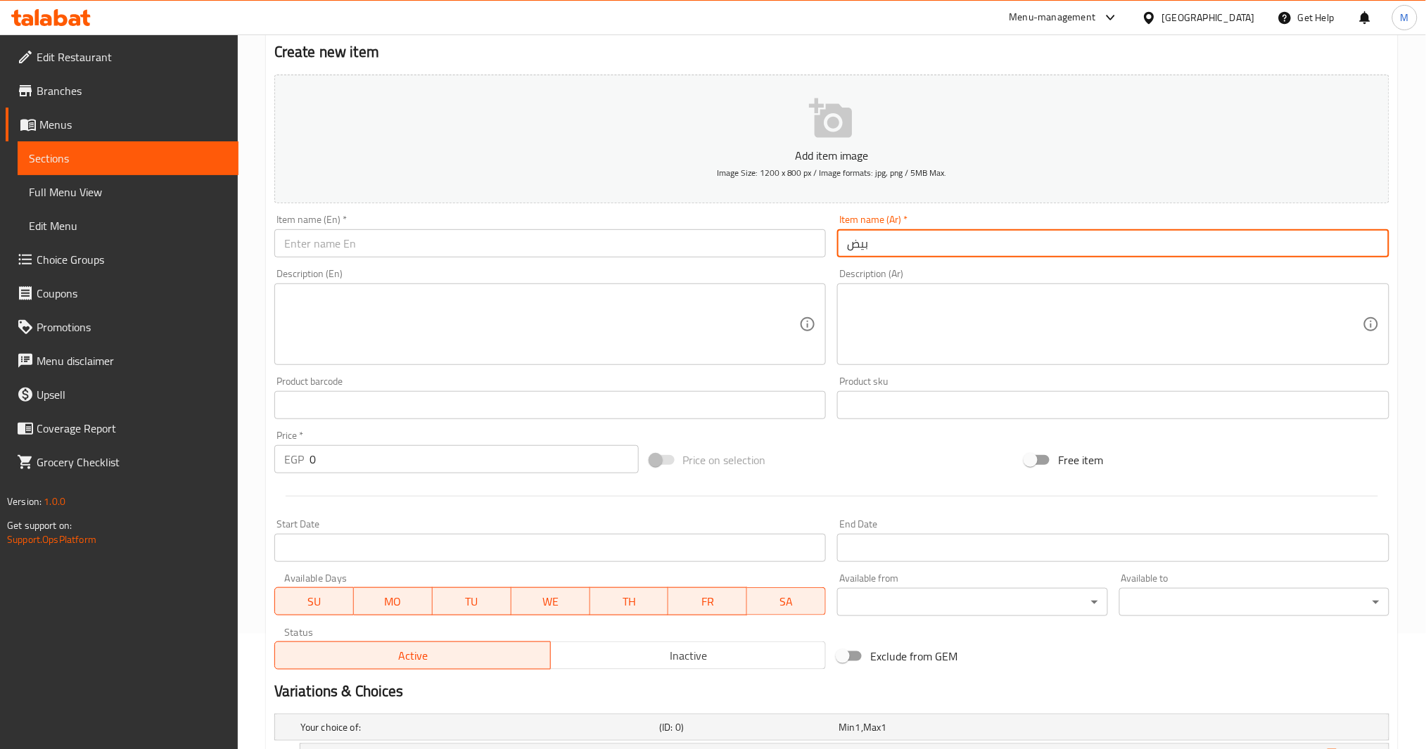
type input "بيض"
click at [678, 251] on input "text" at bounding box center [550, 243] width 552 height 28
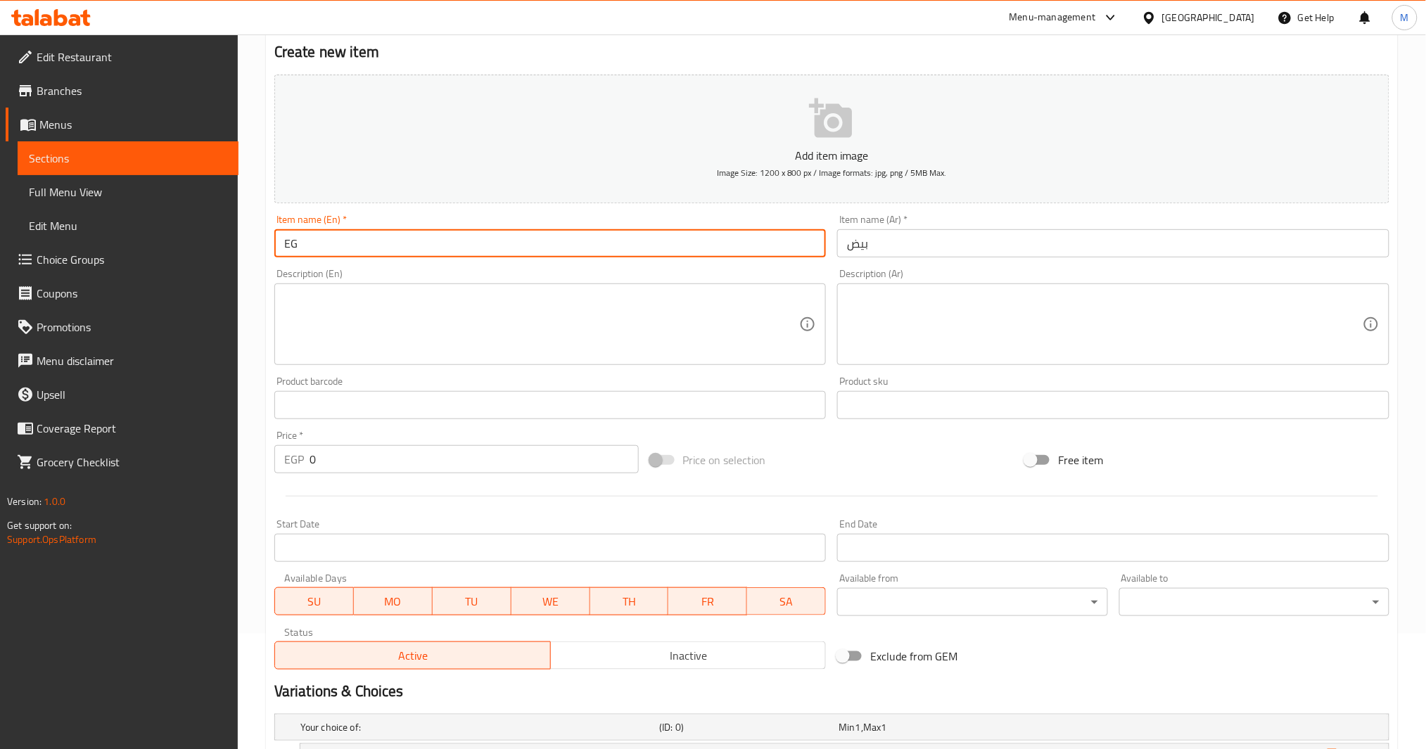
type input "E"
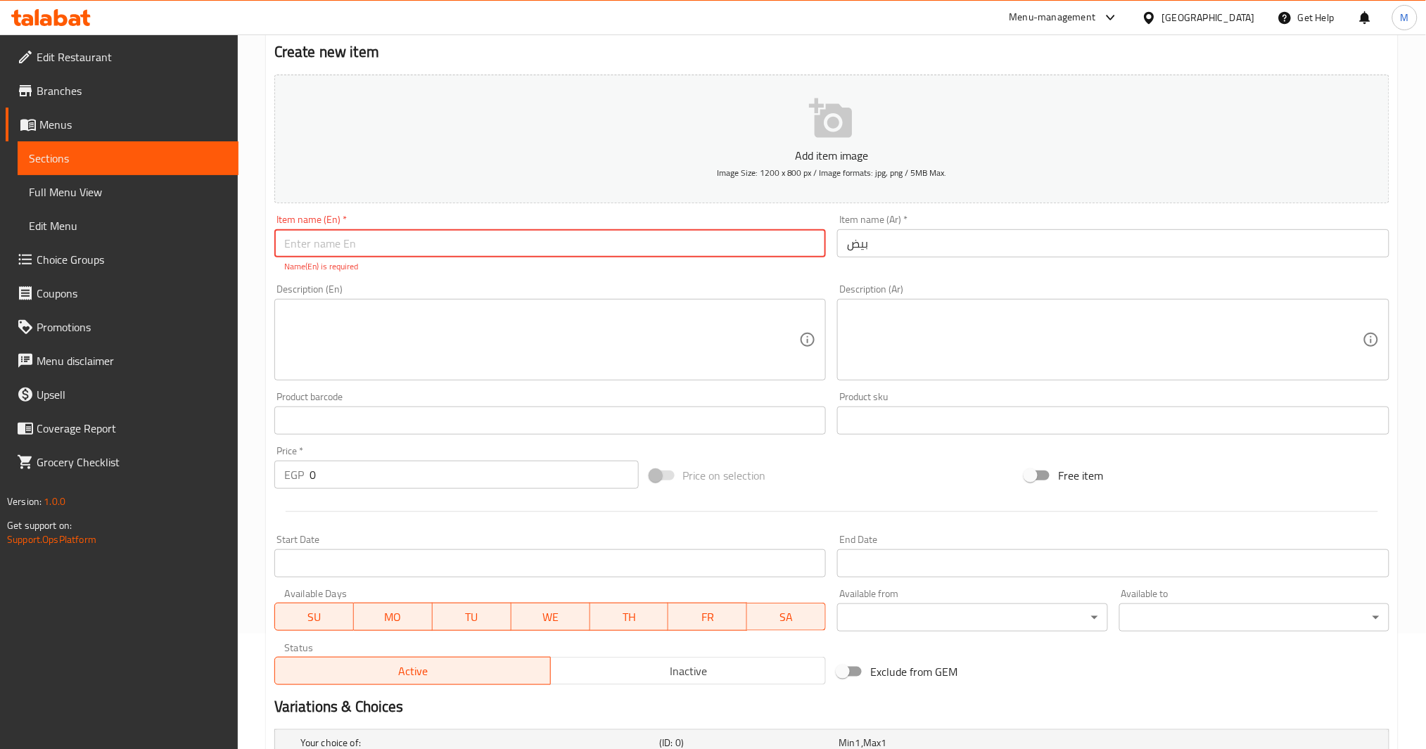
type input "L"
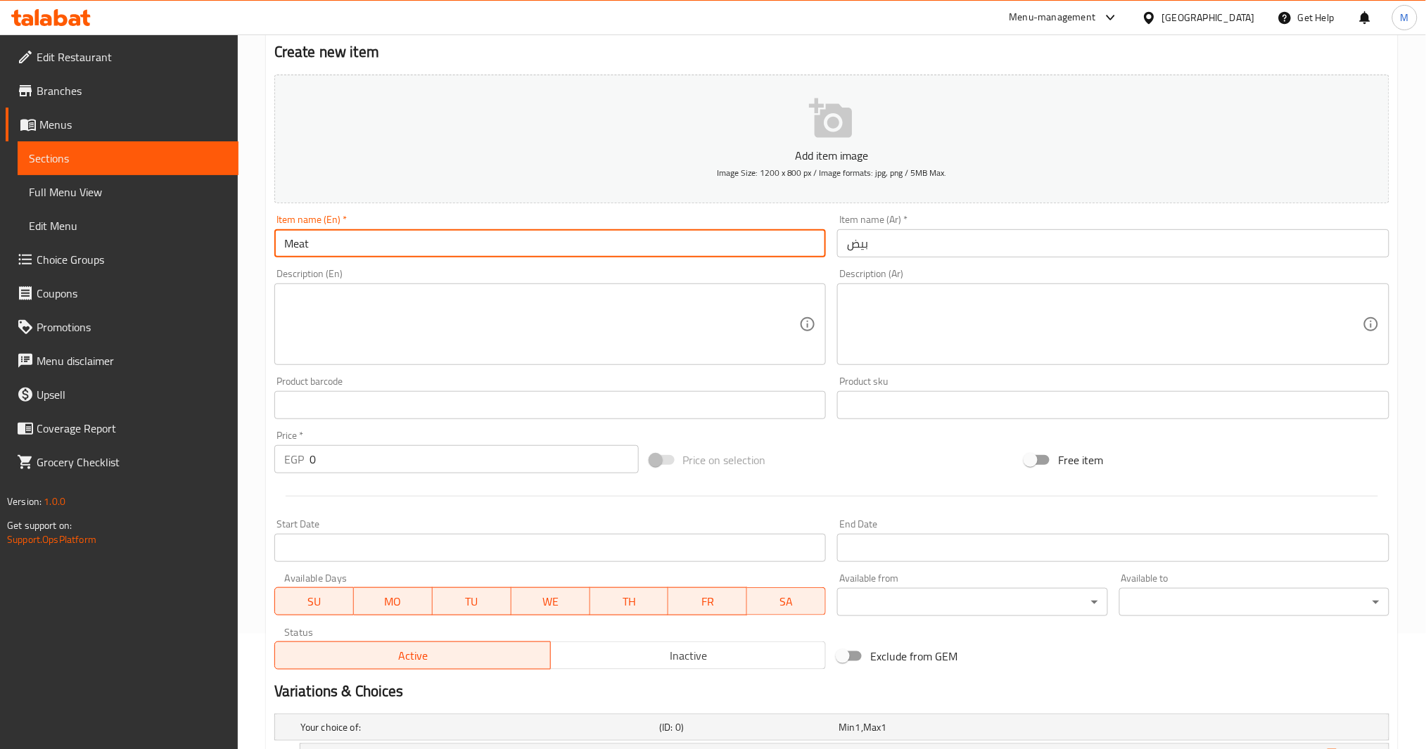
type input "Meat"
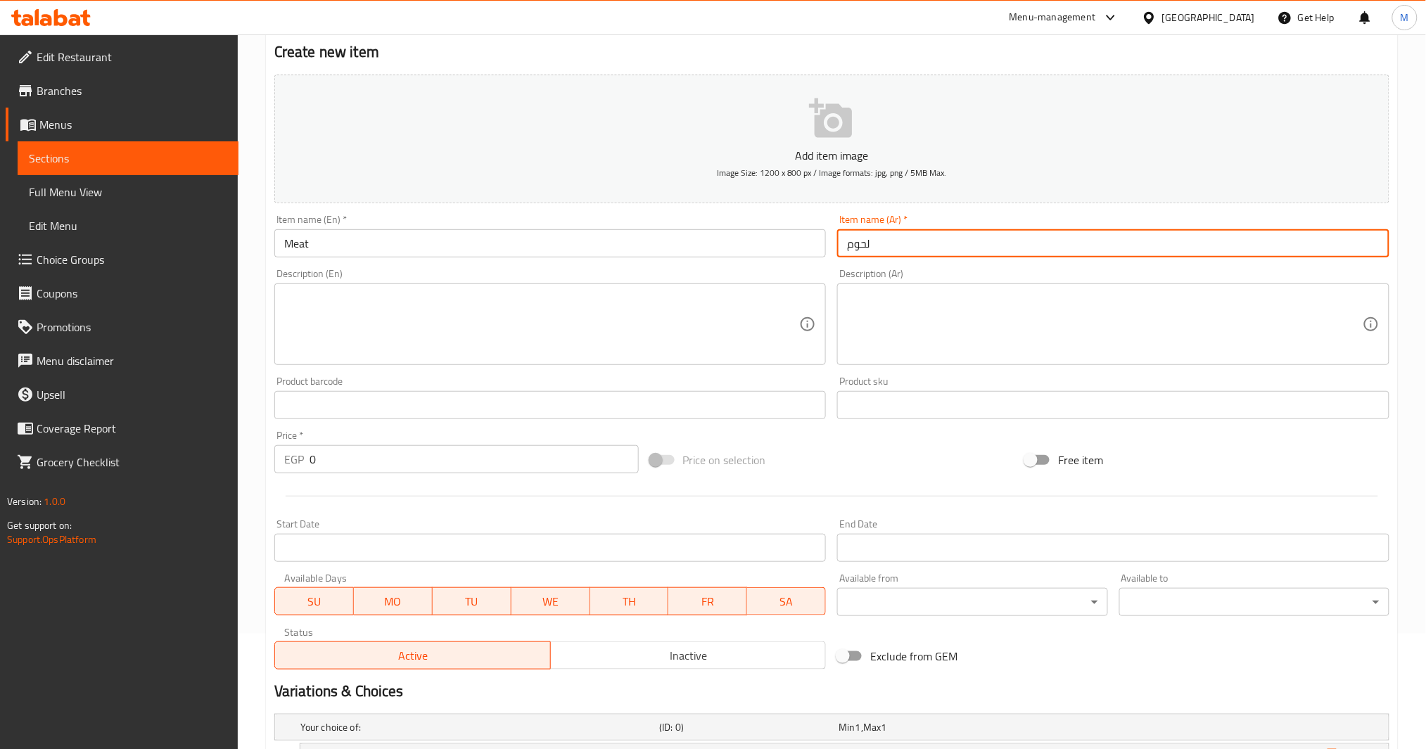
type input "لحوم"
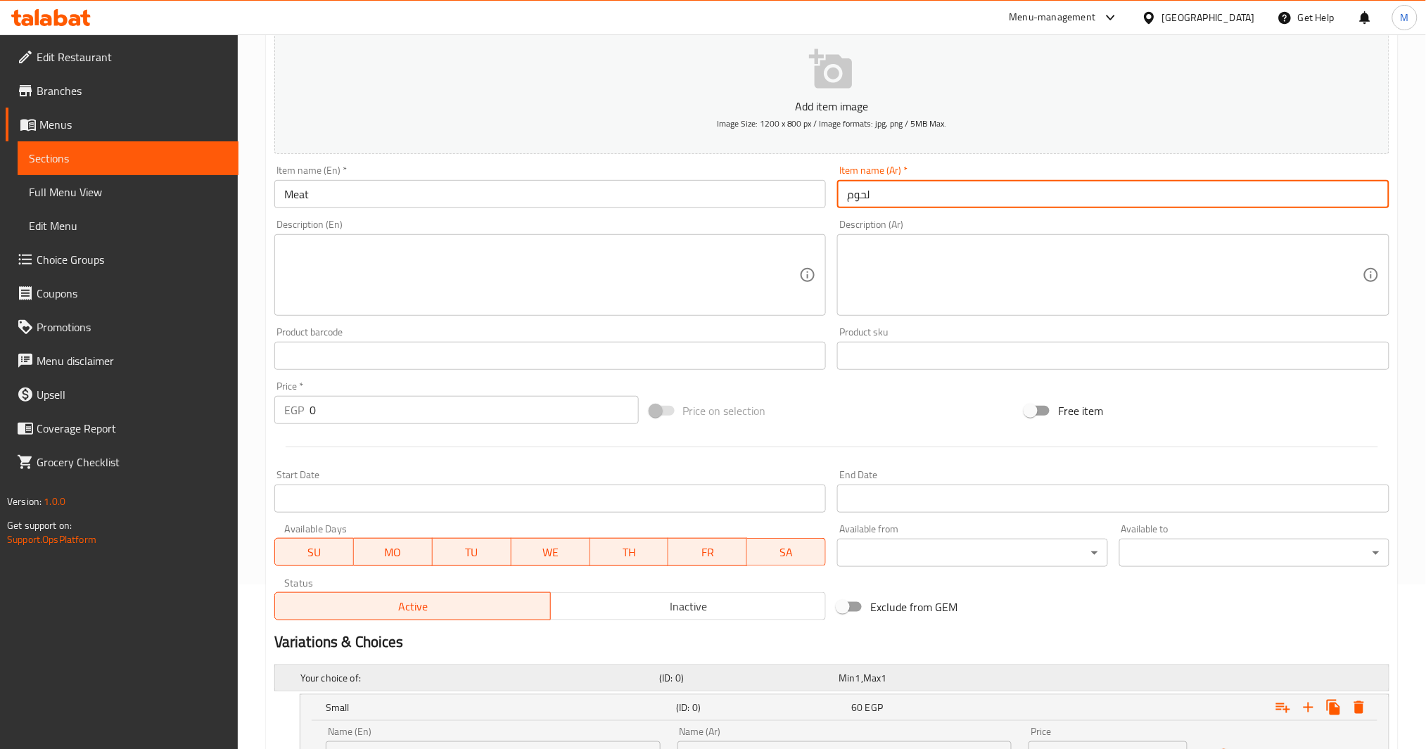
scroll to position [397, 0]
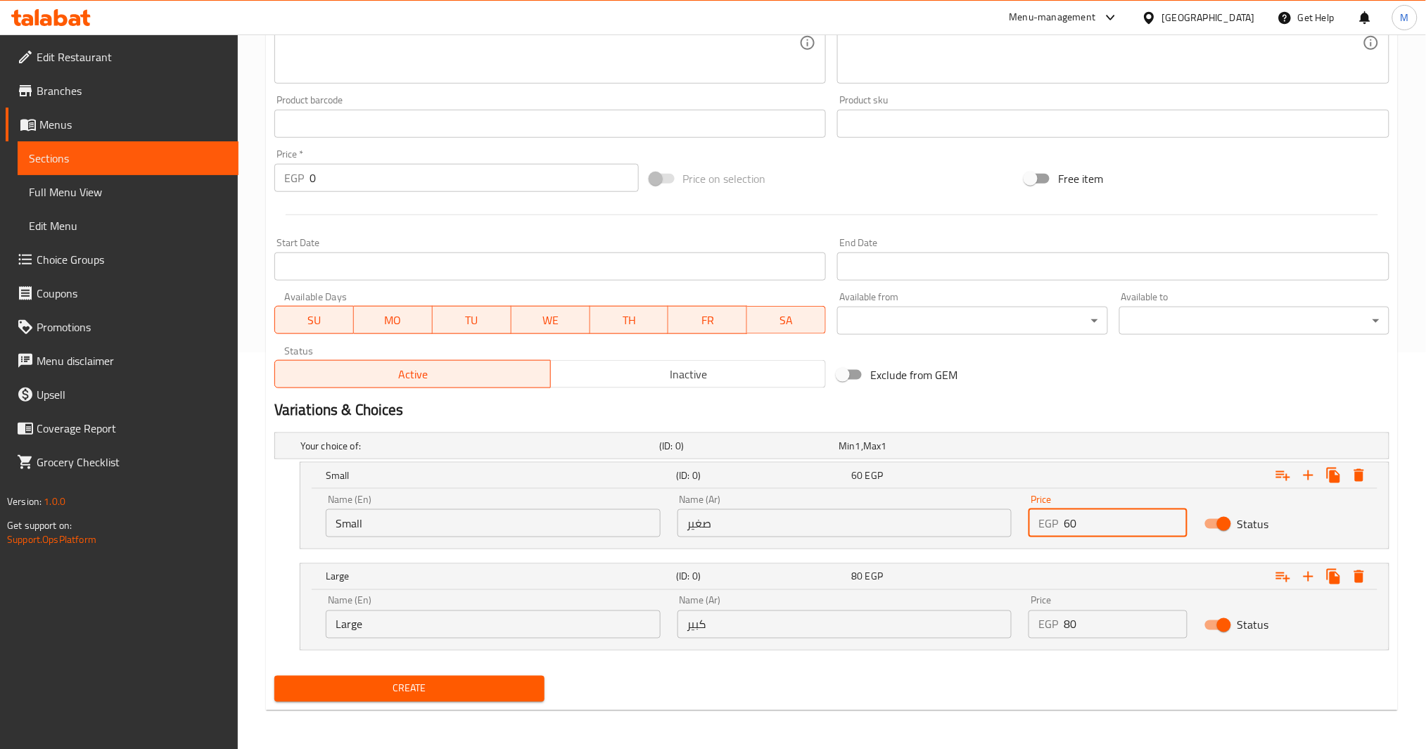
drag, startPoint x: 1096, startPoint y: 531, endPoint x: 1045, endPoint y: 524, distance: 51.8
click at [1045, 524] on div "EGP 60 Price" at bounding box center [1108, 523] width 159 height 28
type input "70"
type input "Choice"
type input "90"
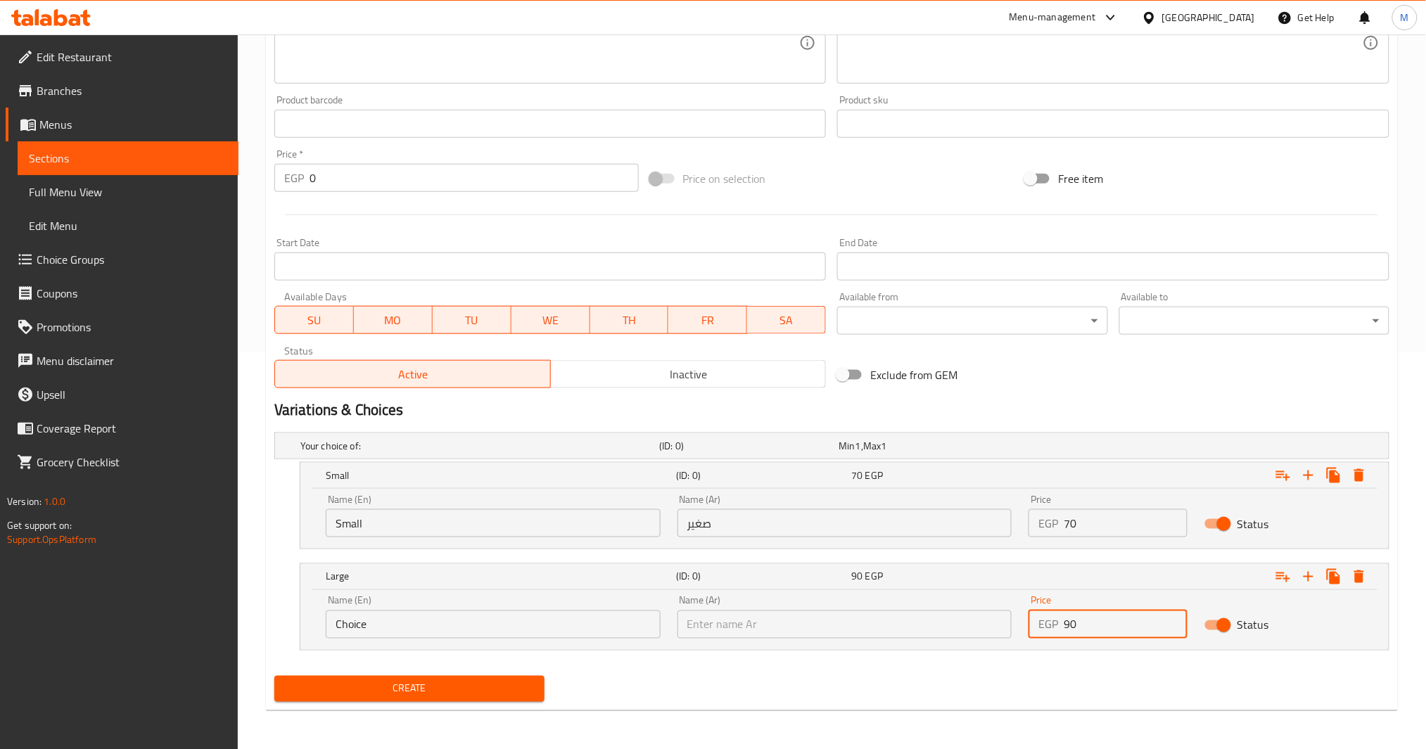
click at [488, 690] on span "Create" at bounding box center [410, 689] width 248 height 18
click at [1357, 482] on icon "Expand" at bounding box center [1360, 475] width 10 height 13
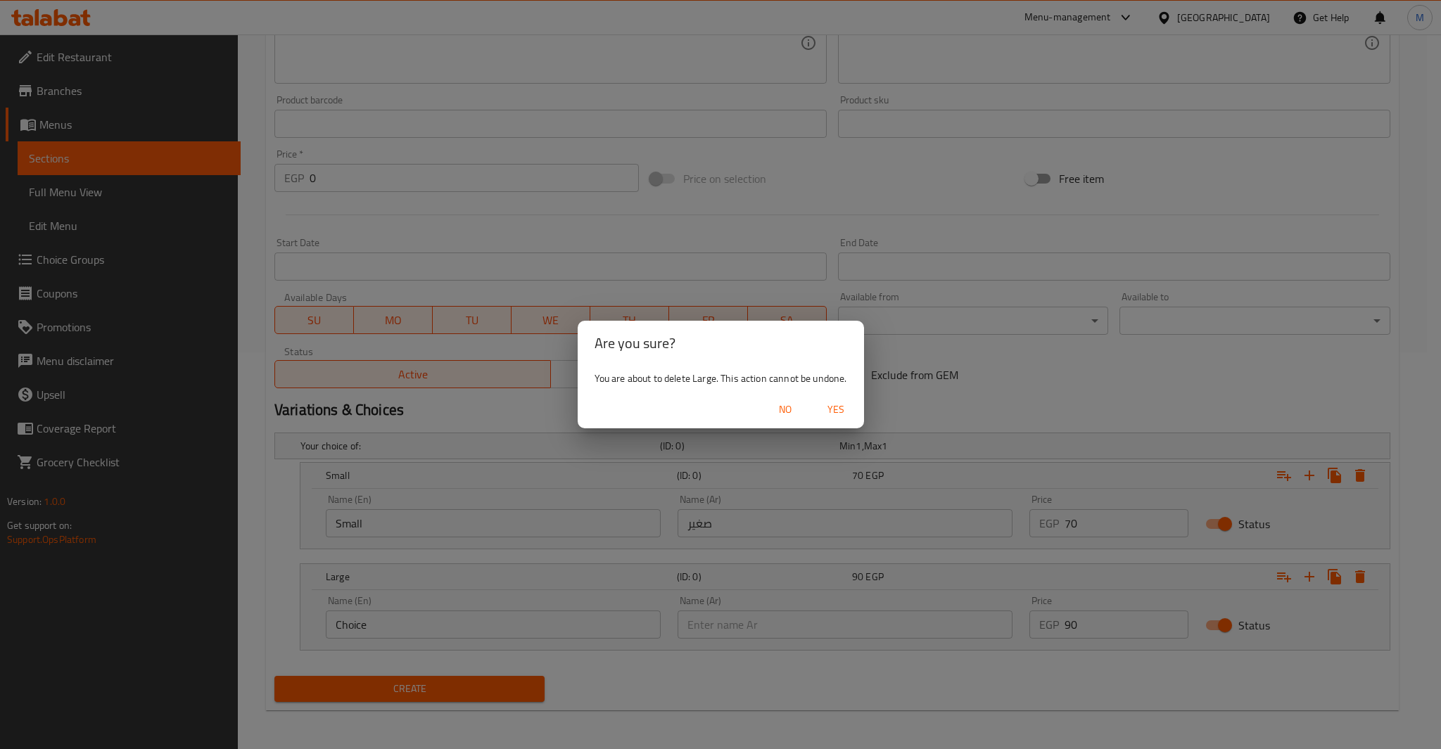
click at [830, 411] on span "Yes" at bounding box center [836, 410] width 34 height 18
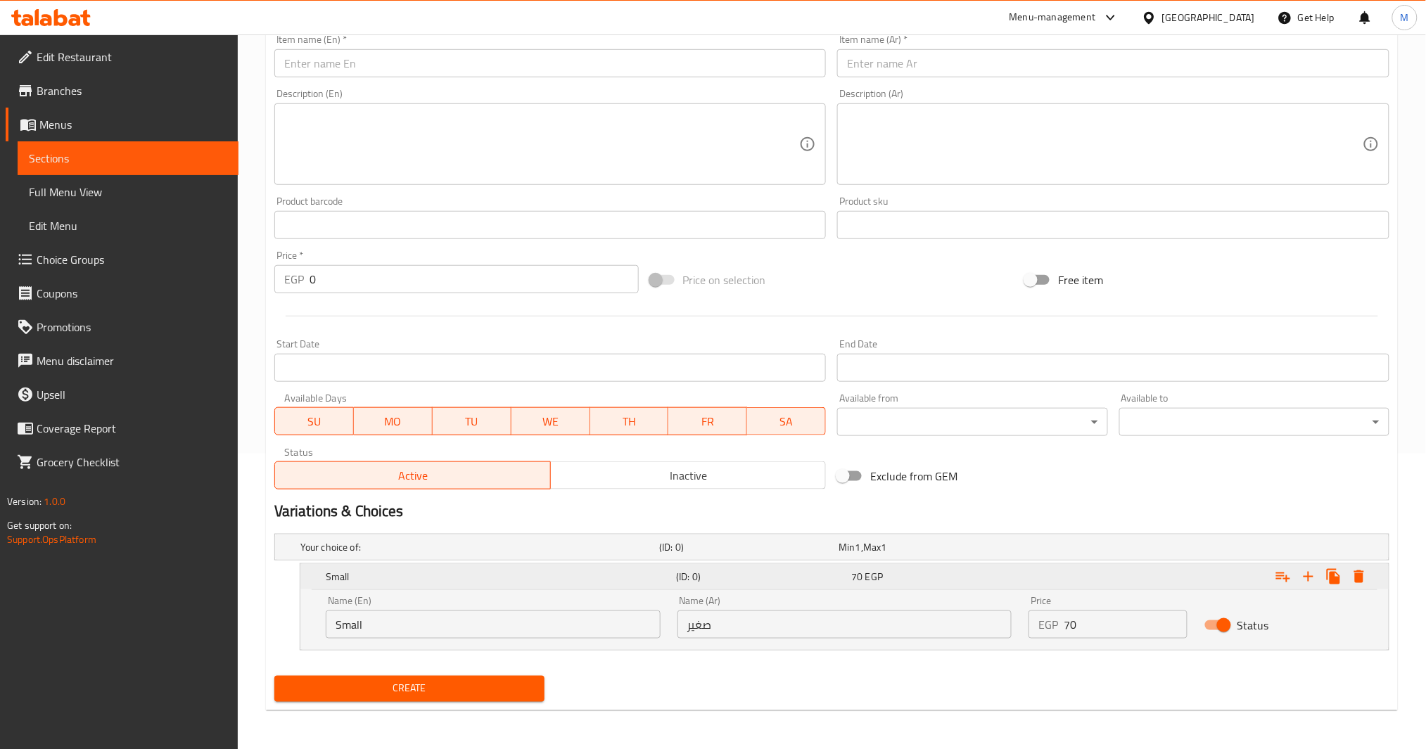
click at [1369, 585] on div "Expand" at bounding box center [1321, 576] width 101 height 25
click at [1355, 580] on icon "Expand" at bounding box center [1359, 577] width 17 height 17
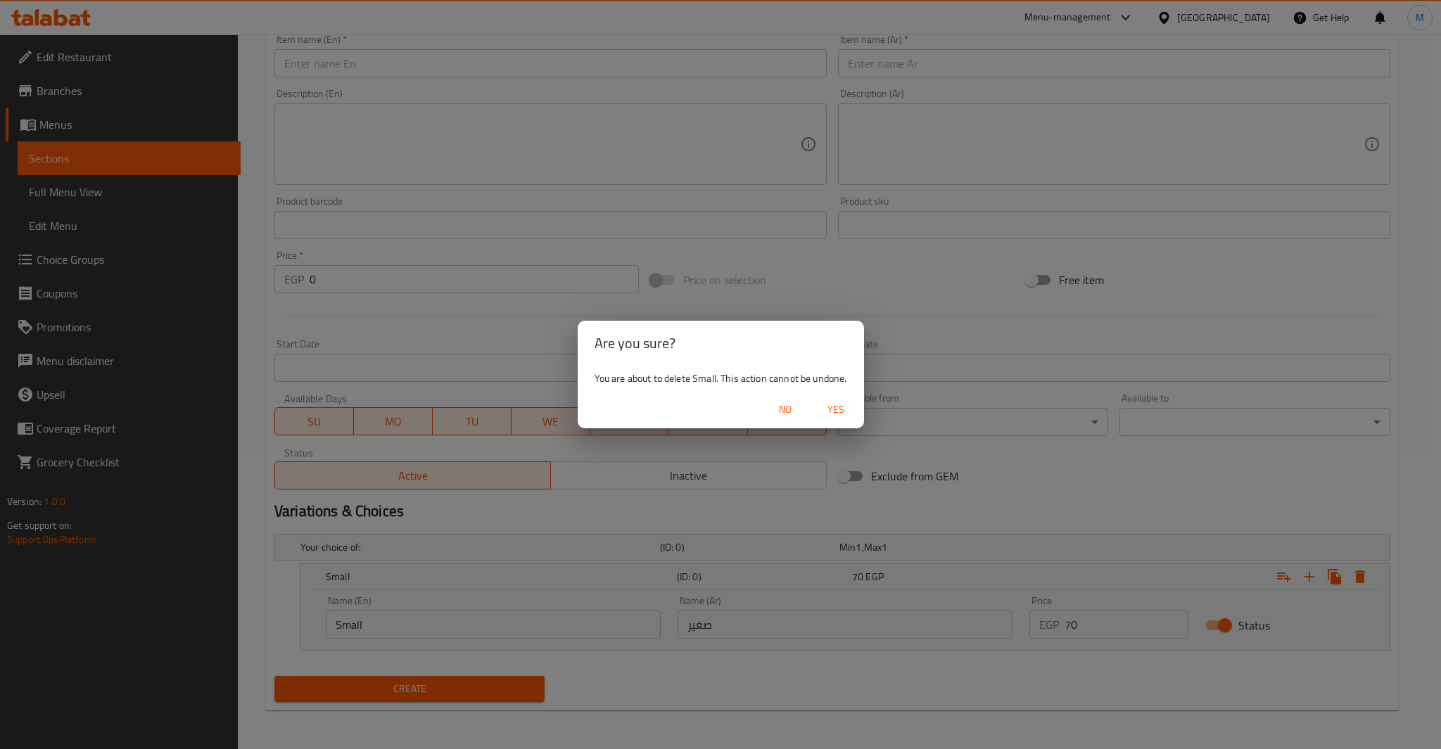
click at [850, 405] on span "Yes" at bounding box center [836, 410] width 34 height 18
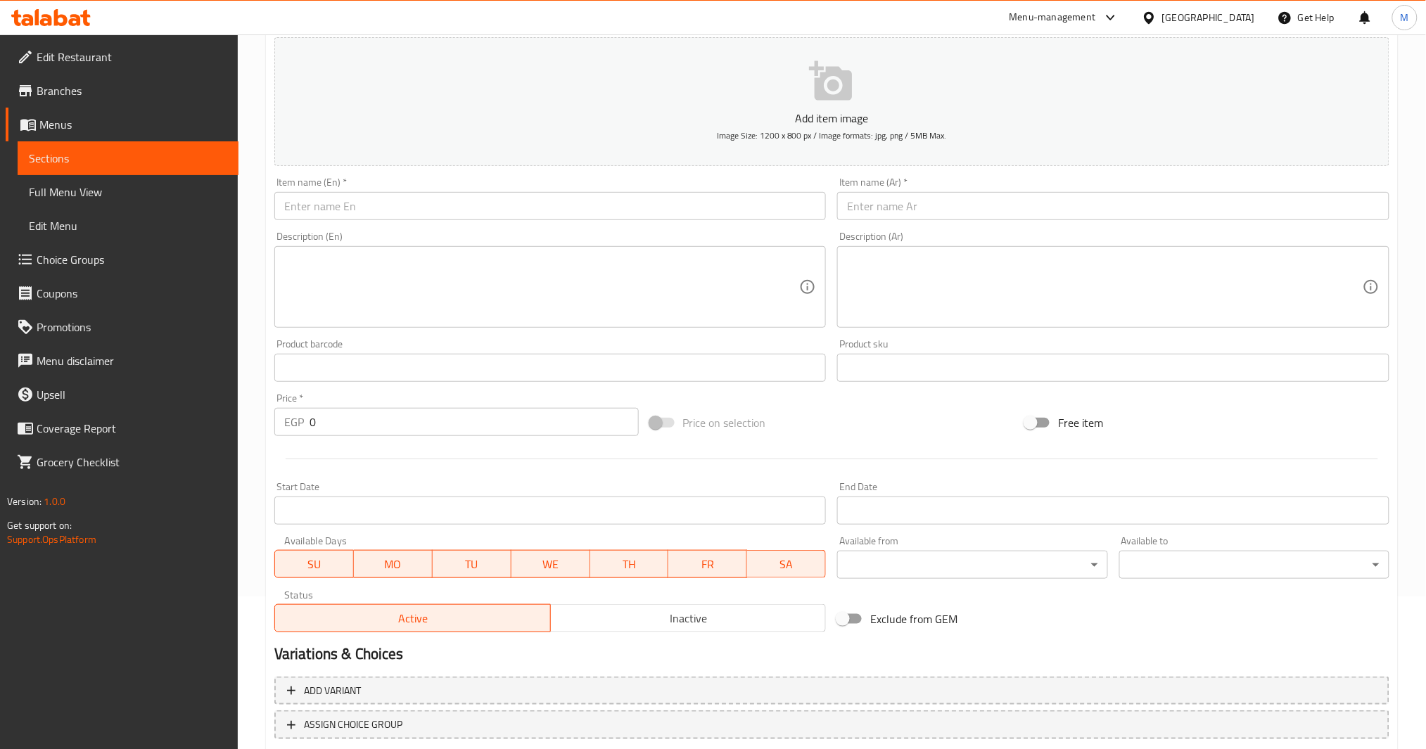
scroll to position [148, 0]
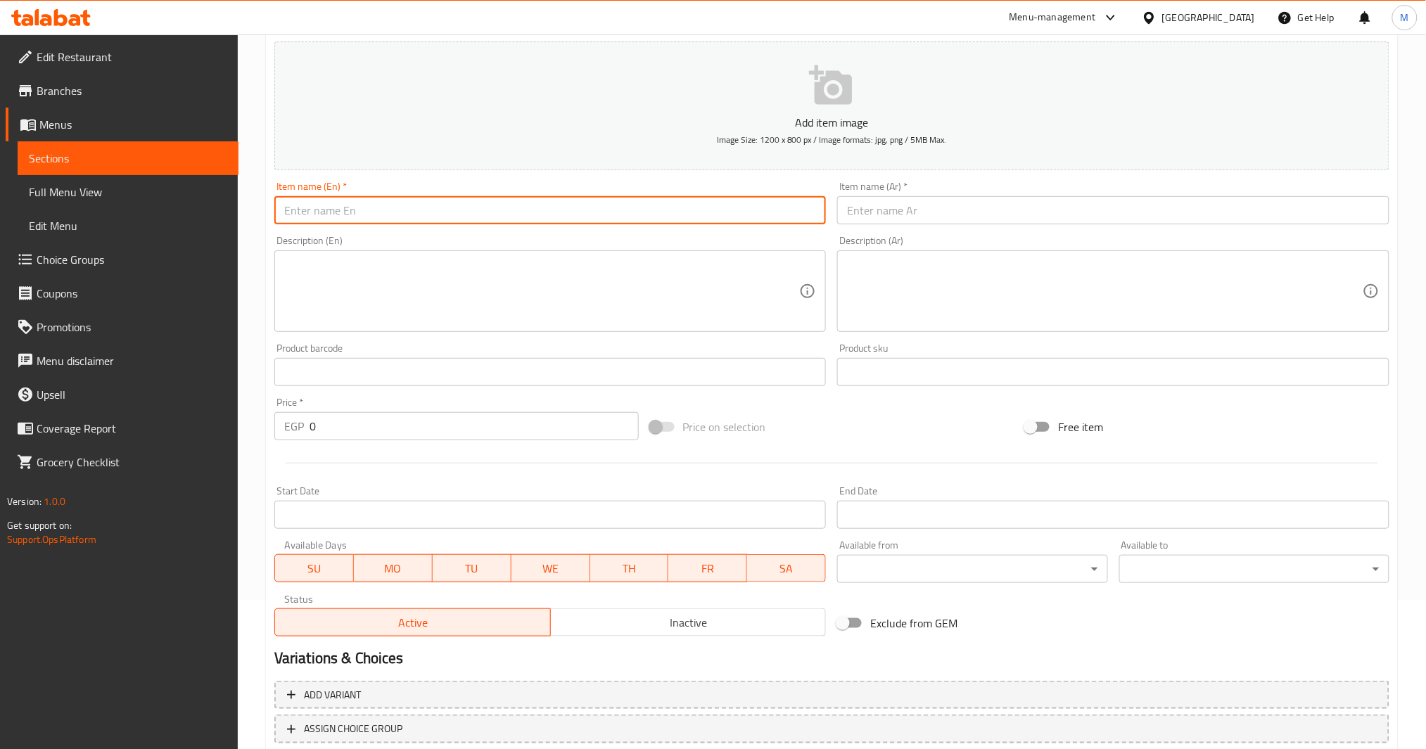
click at [440, 219] on input "text" at bounding box center [550, 210] width 552 height 28
type input "Egg"
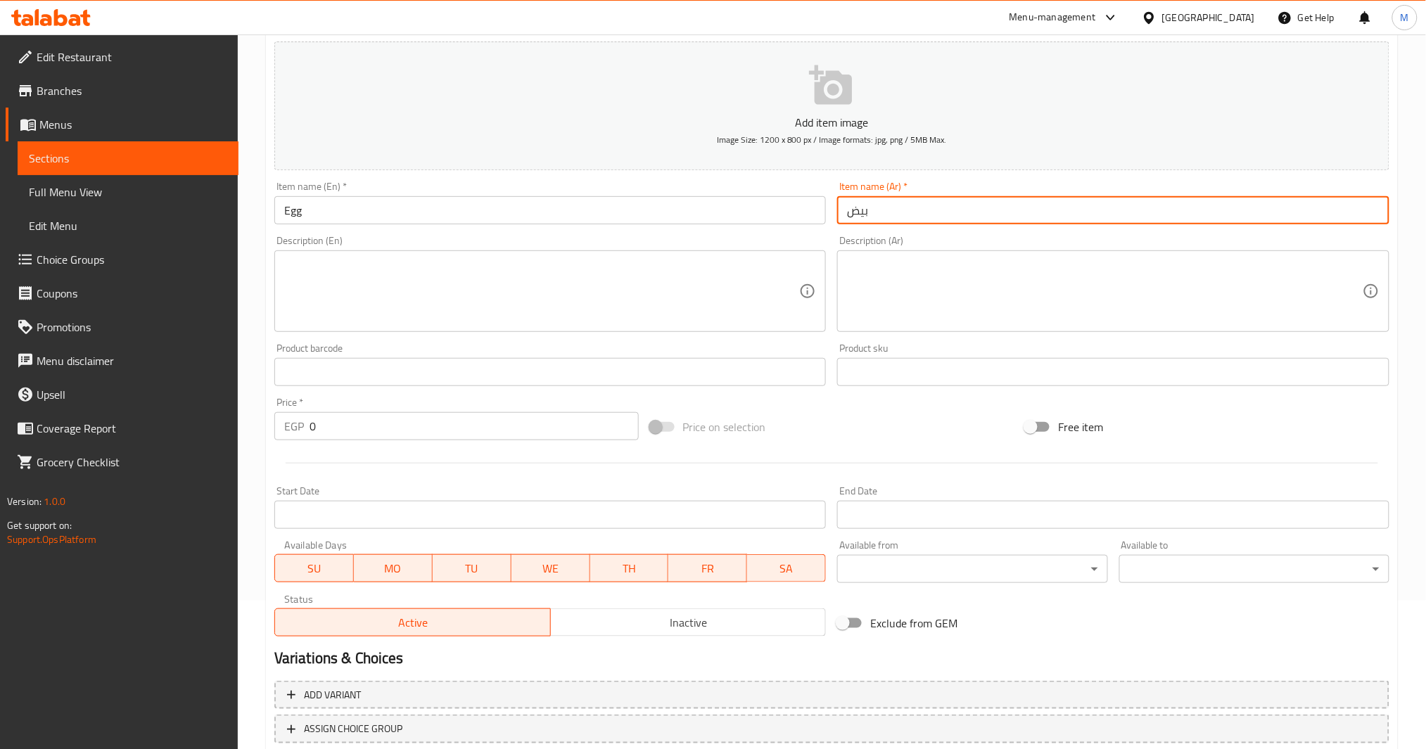
type input "بيض"
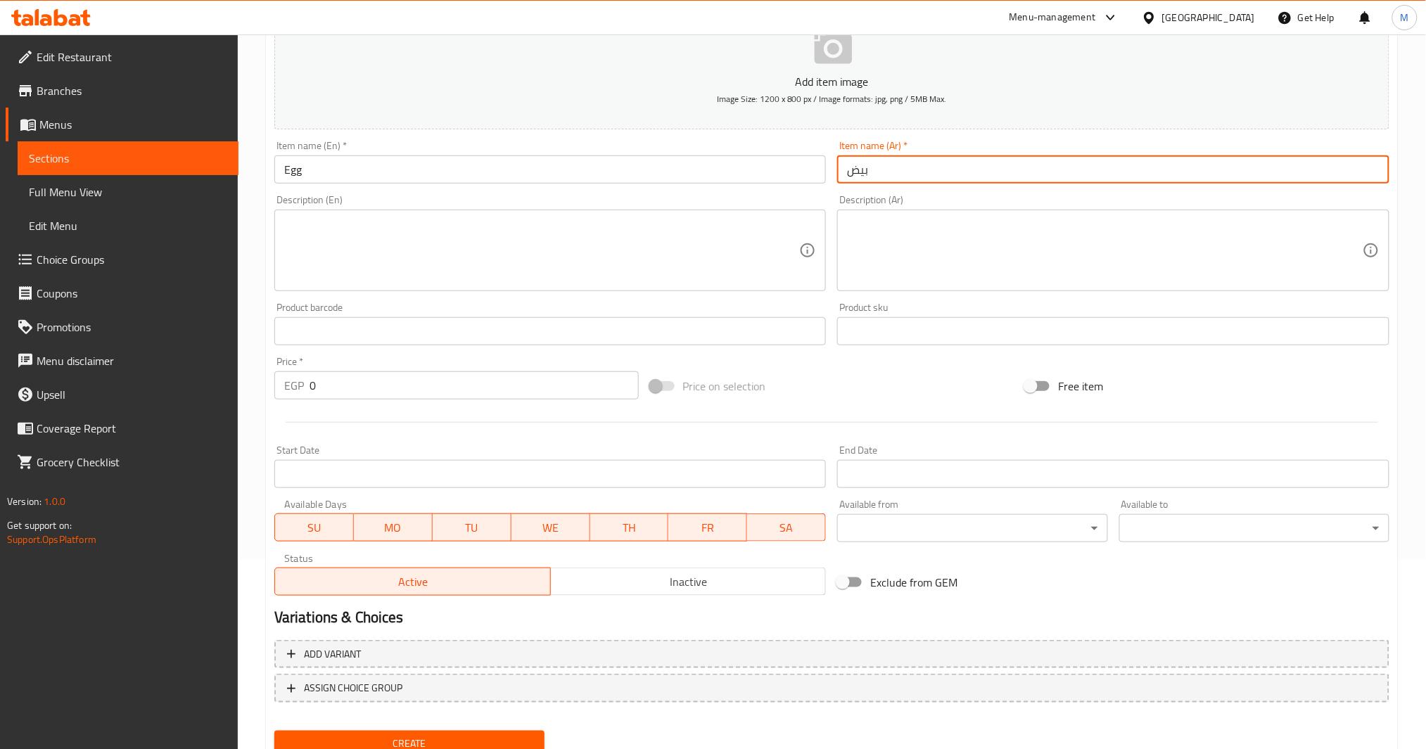
scroll to position [242, 0]
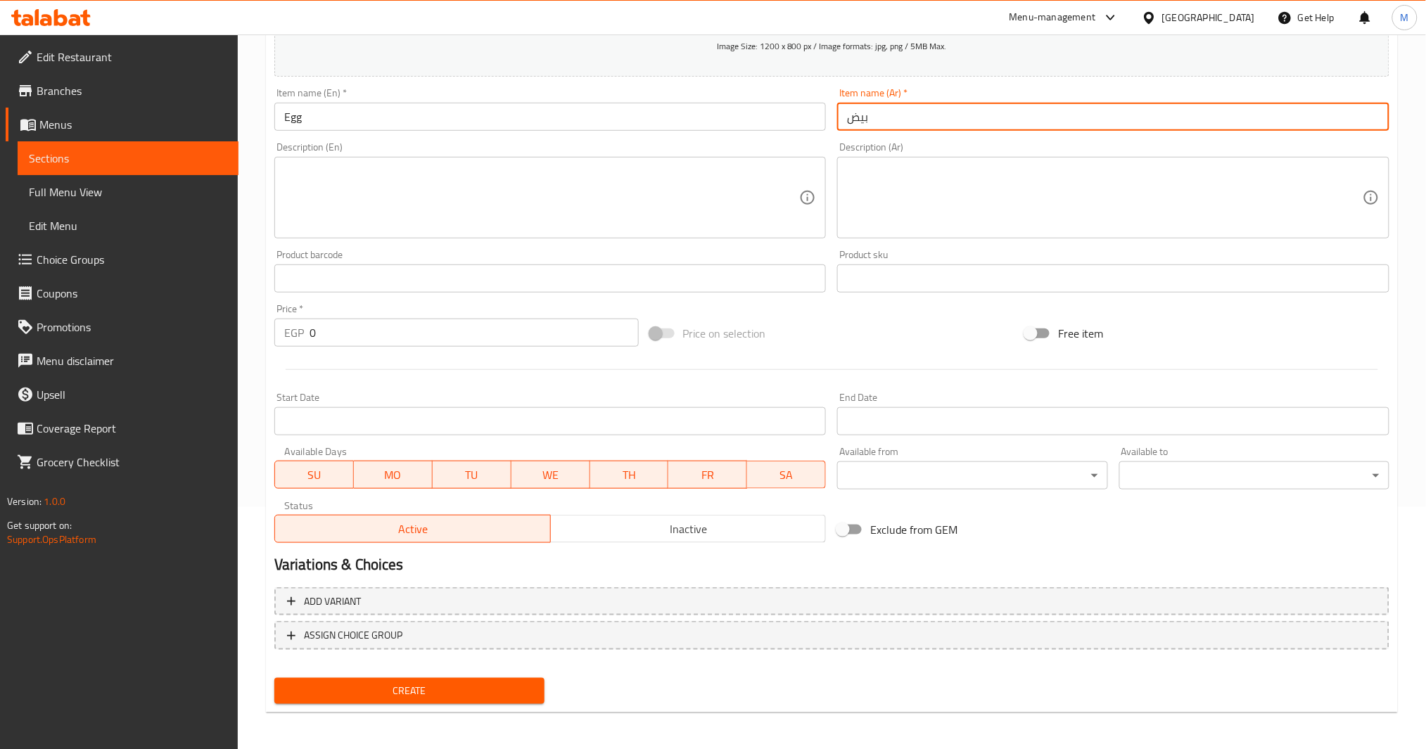
click at [424, 690] on span "Create" at bounding box center [410, 692] width 248 height 18
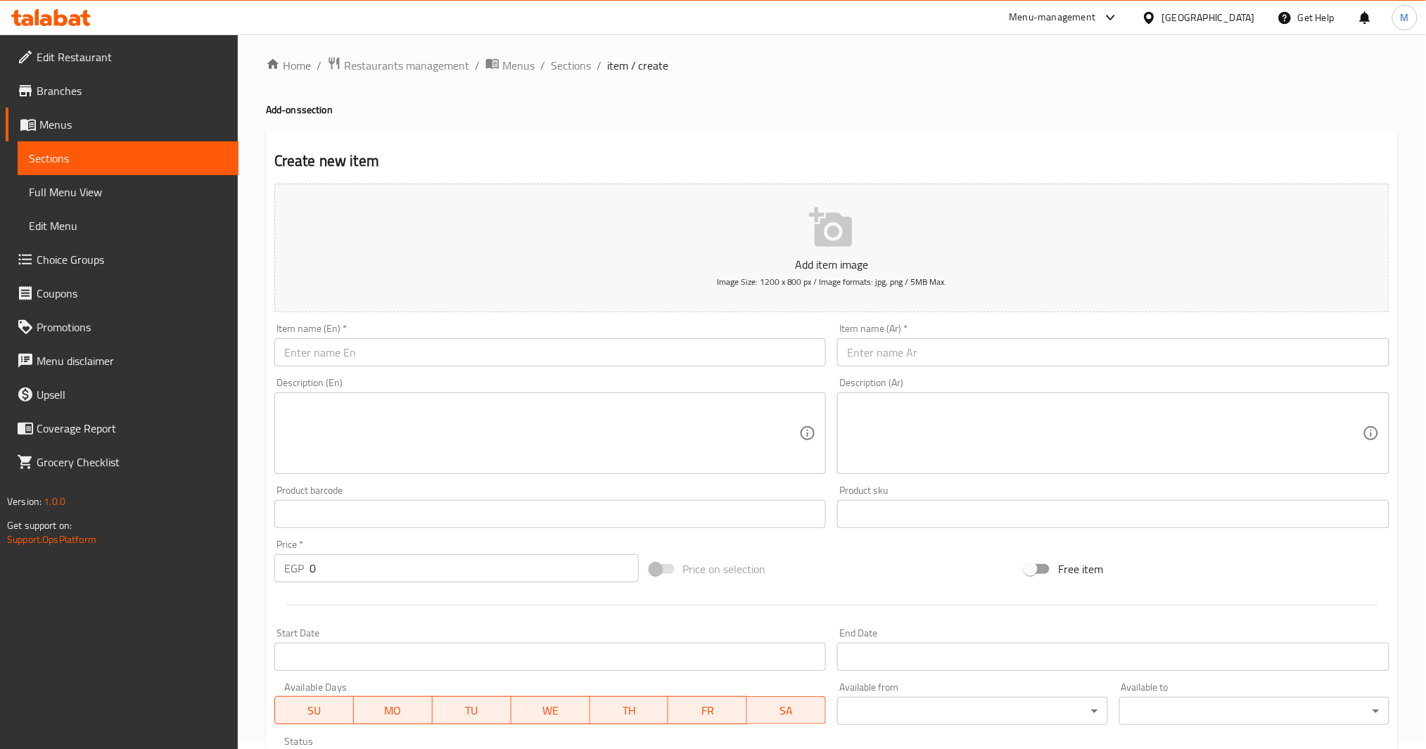
scroll to position [0, 0]
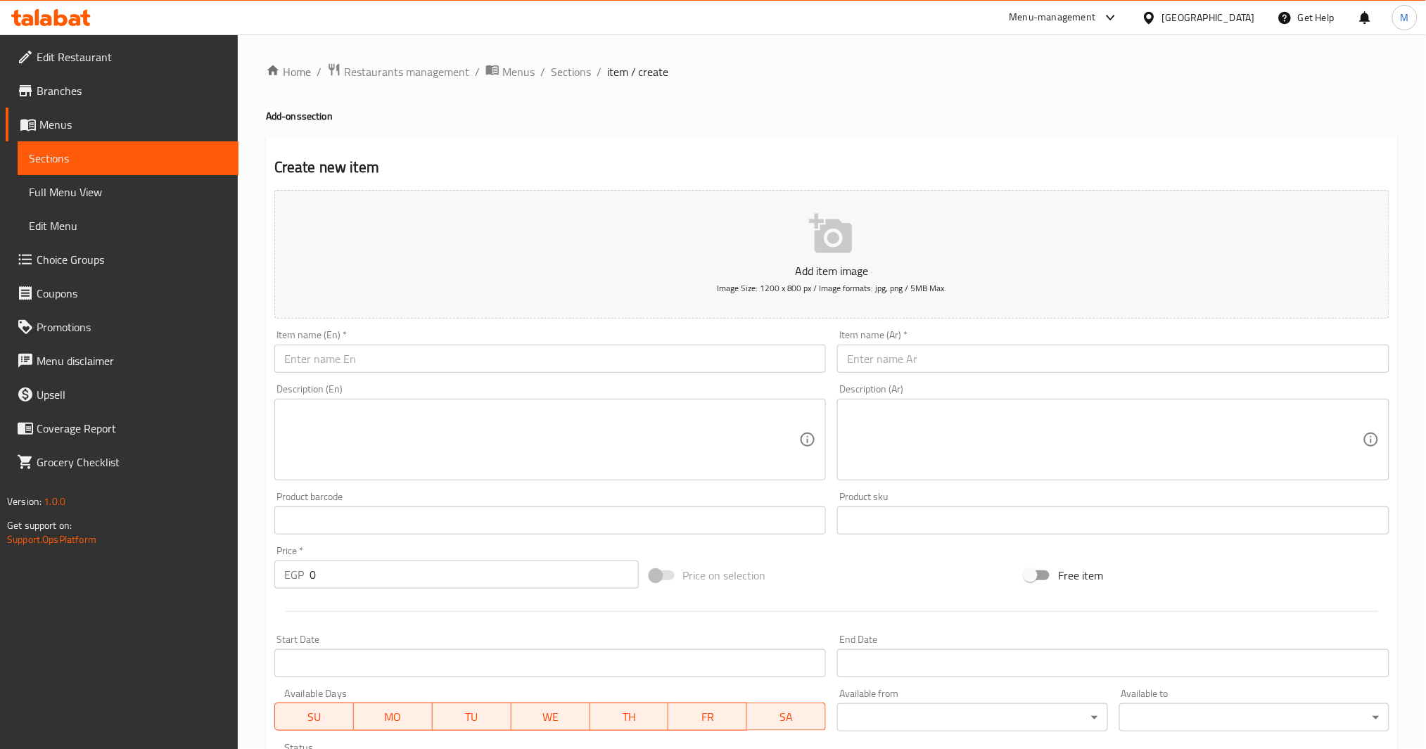
click at [559, 57] on div "Home / Restaurants management / Menus / Sections / item / create Add-ons sectio…" at bounding box center [832, 514] width 1188 height 960
click at [560, 65] on span "Sections" at bounding box center [571, 71] width 40 height 17
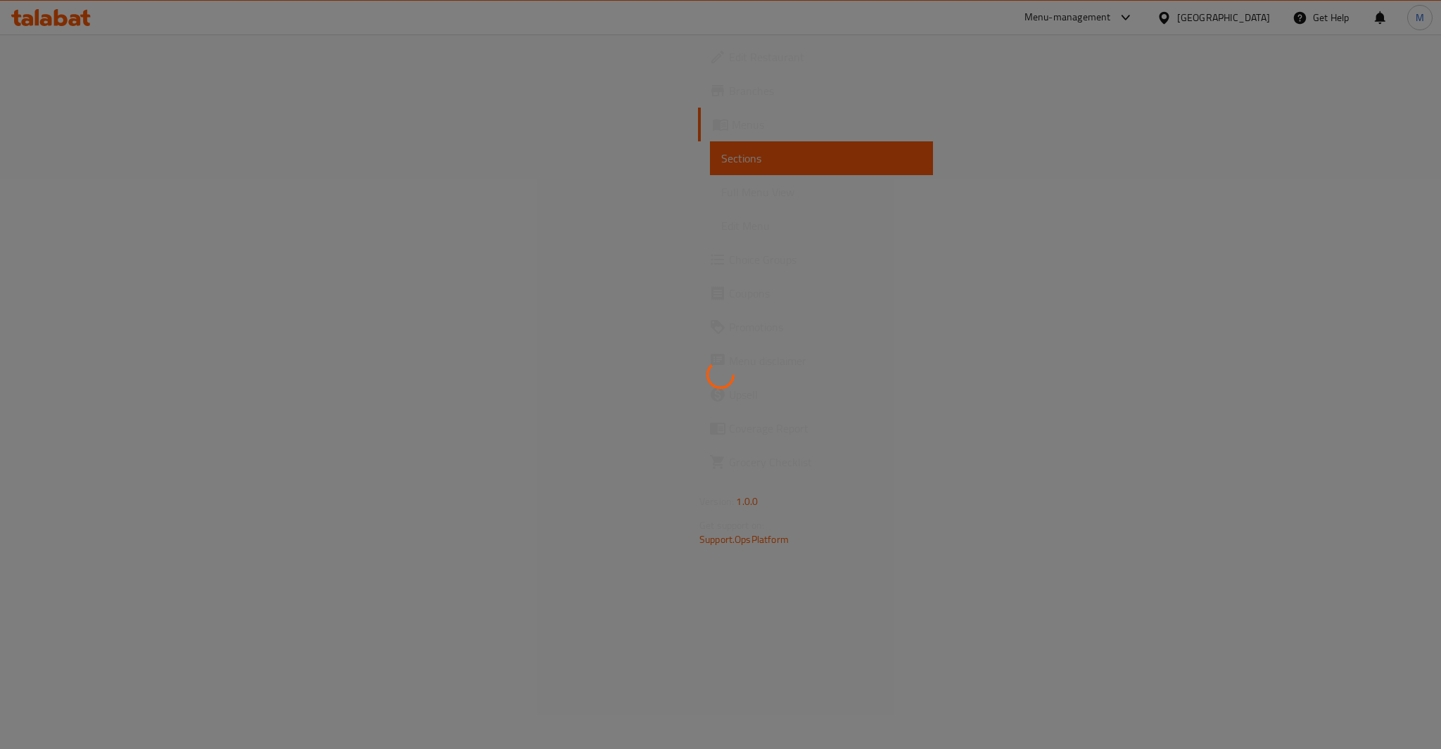
click at [560, 65] on div at bounding box center [720, 374] width 1441 height 749
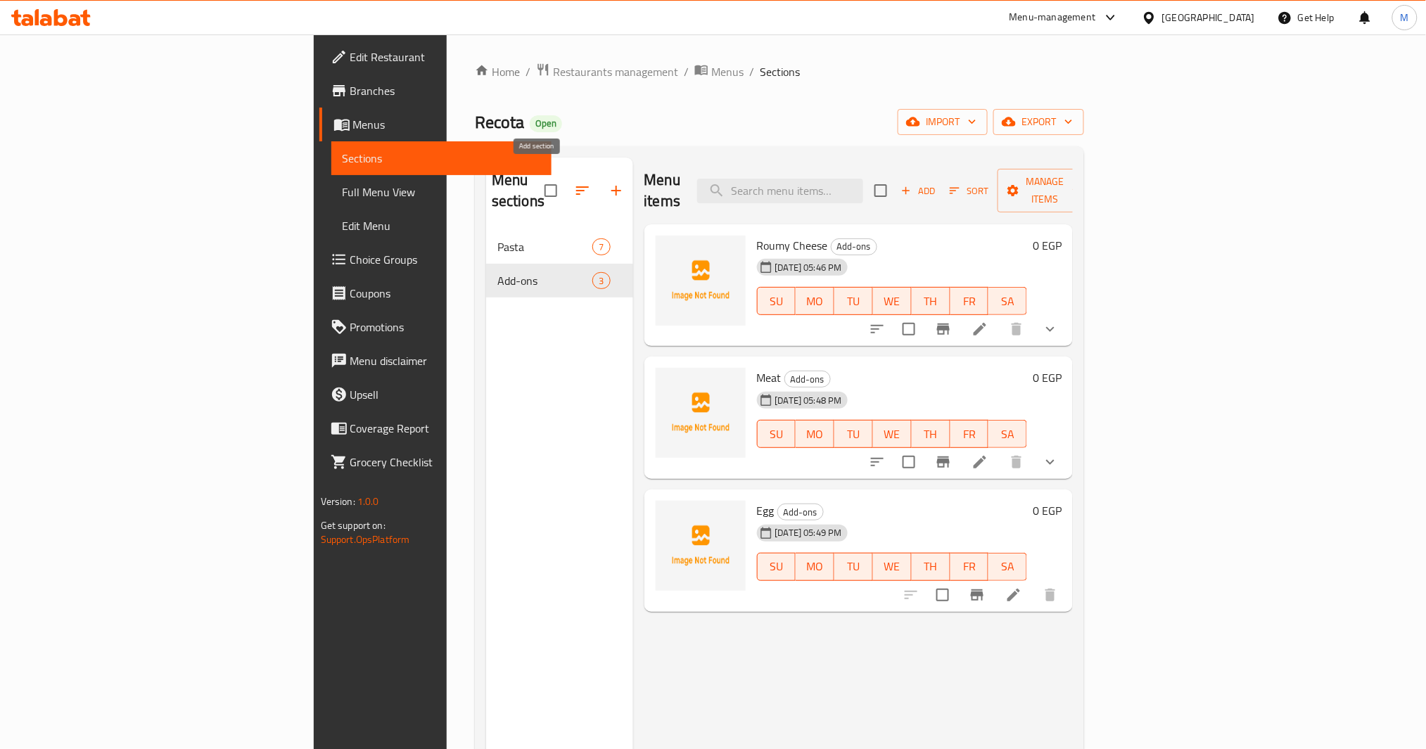
click at [600, 189] on button "button" at bounding box center [617, 191] width 34 height 34
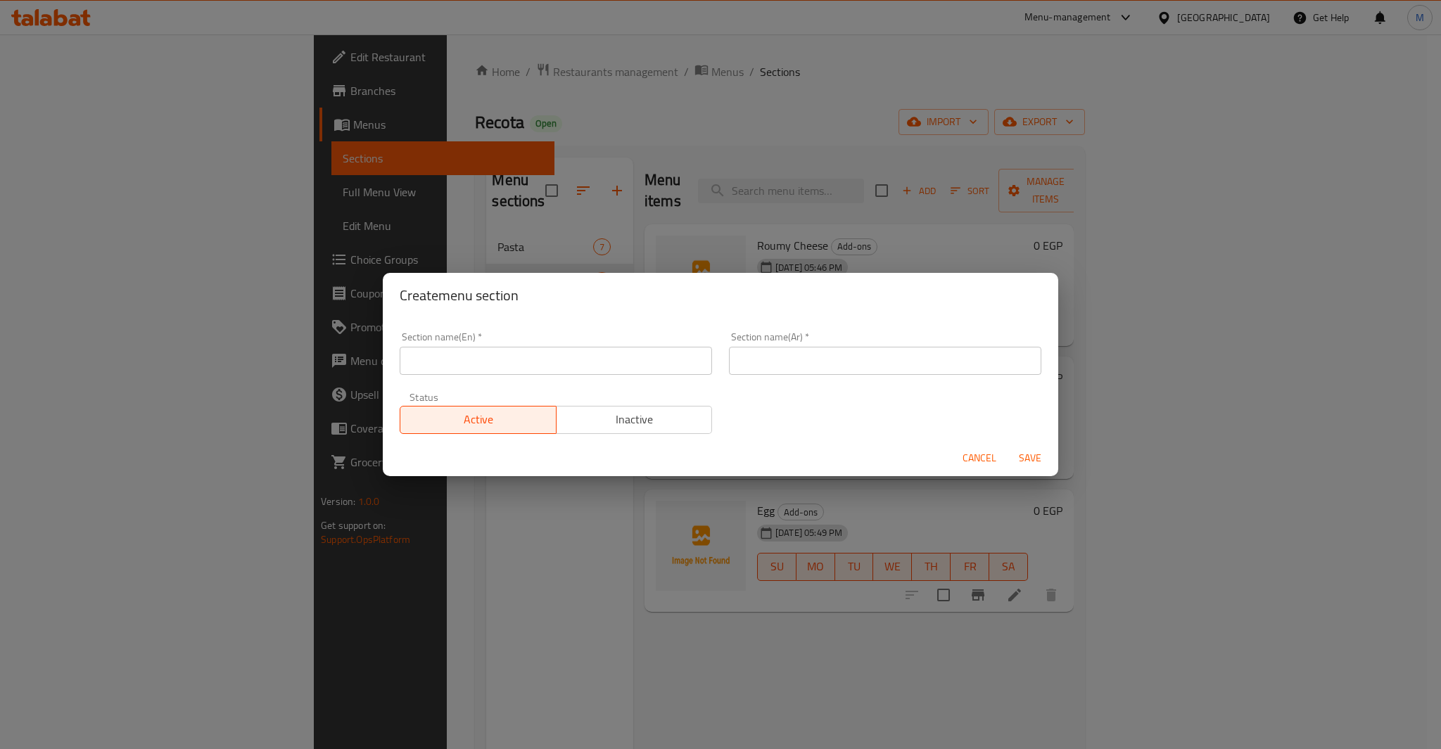
click at [559, 362] on input "text" at bounding box center [556, 361] width 312 height 28
type input "Drinks"
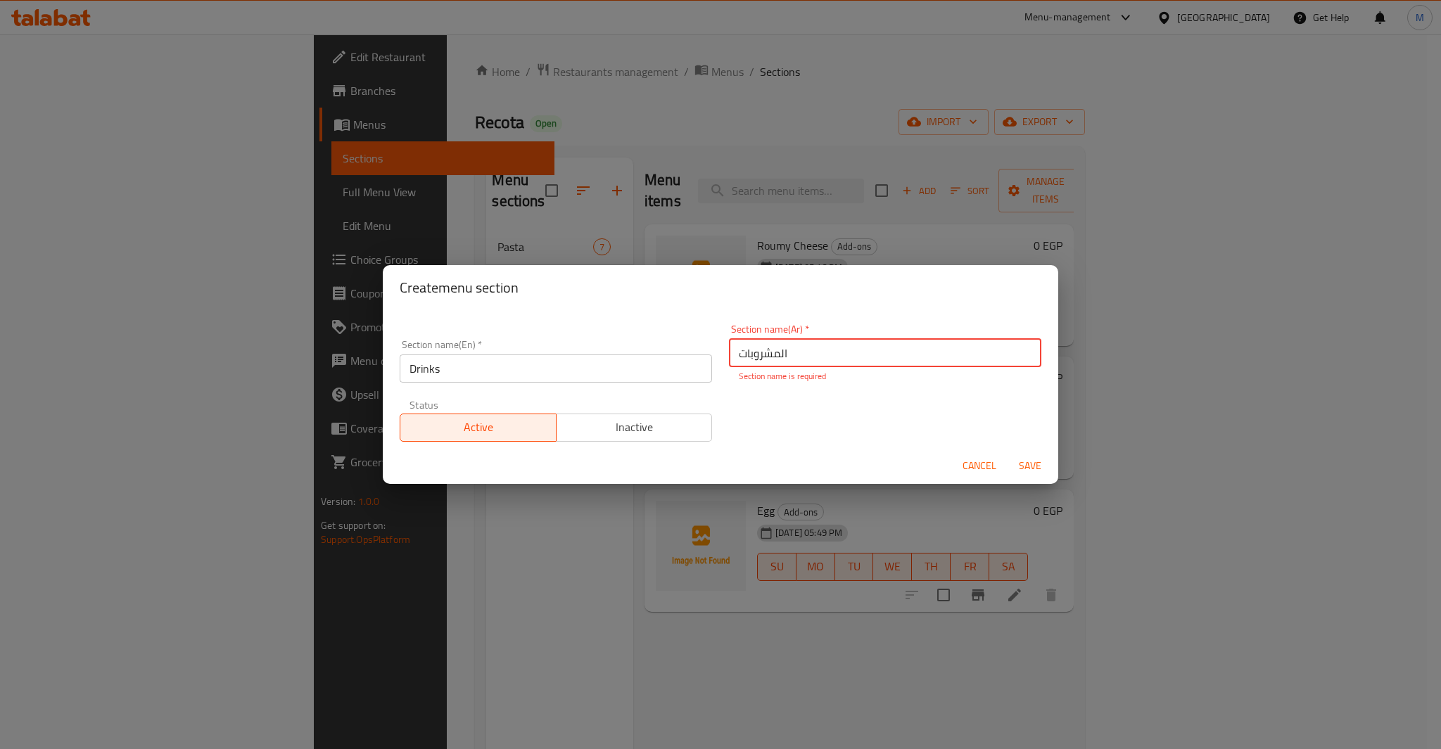
type input "المشروبات"
type button "0"
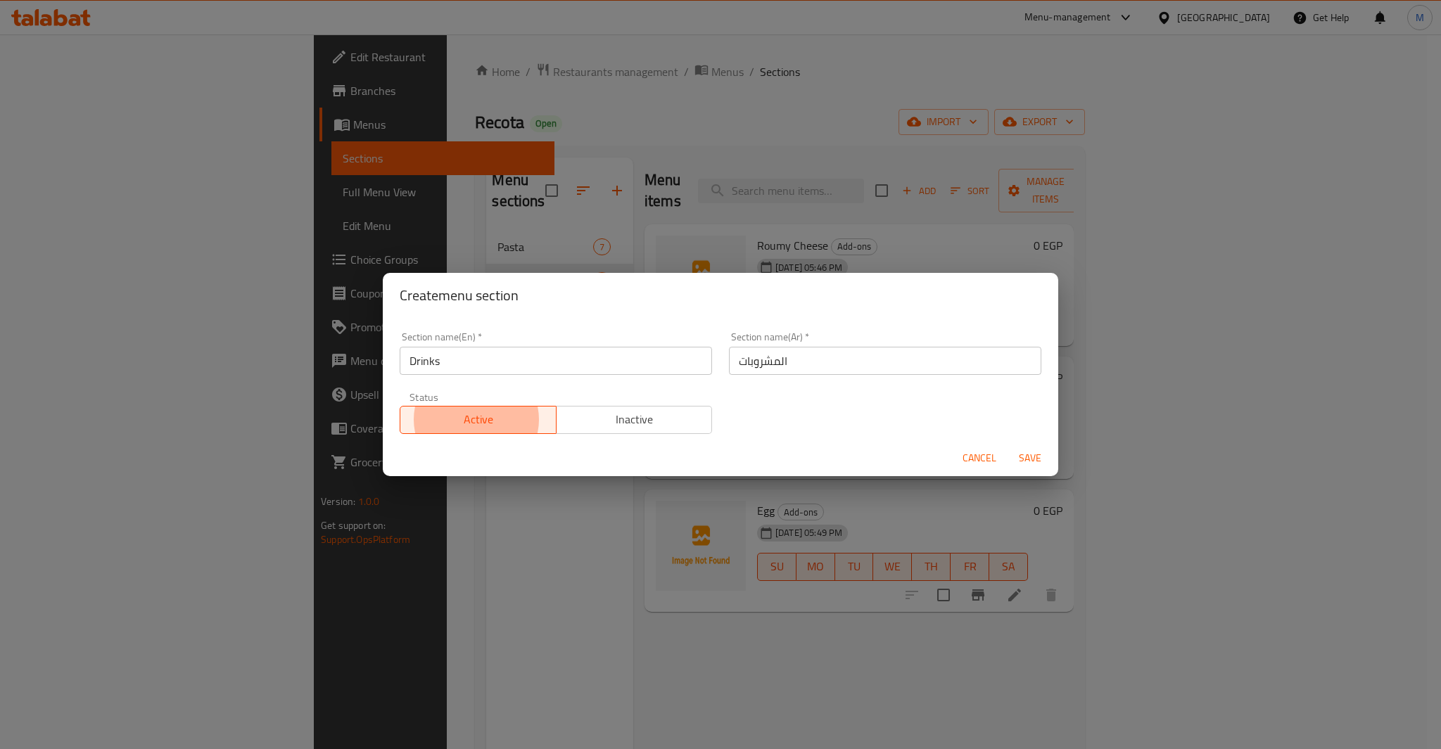
type button "1"
click at [1008, 445] on button "Save" at bounding box center [1030, 458] width 45 height 26
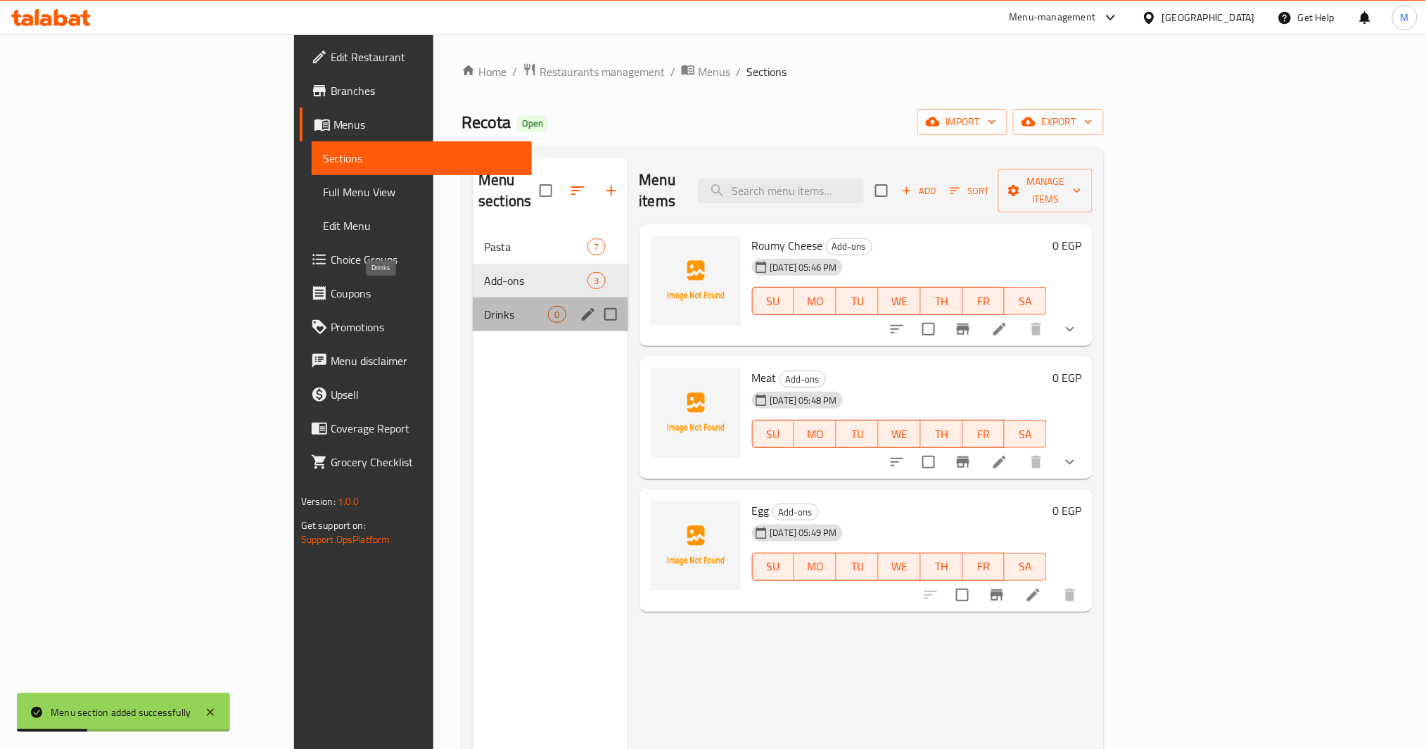
click at [484, 306] on span "Drinks" at bounding box center [516, 314] width 64 height 17
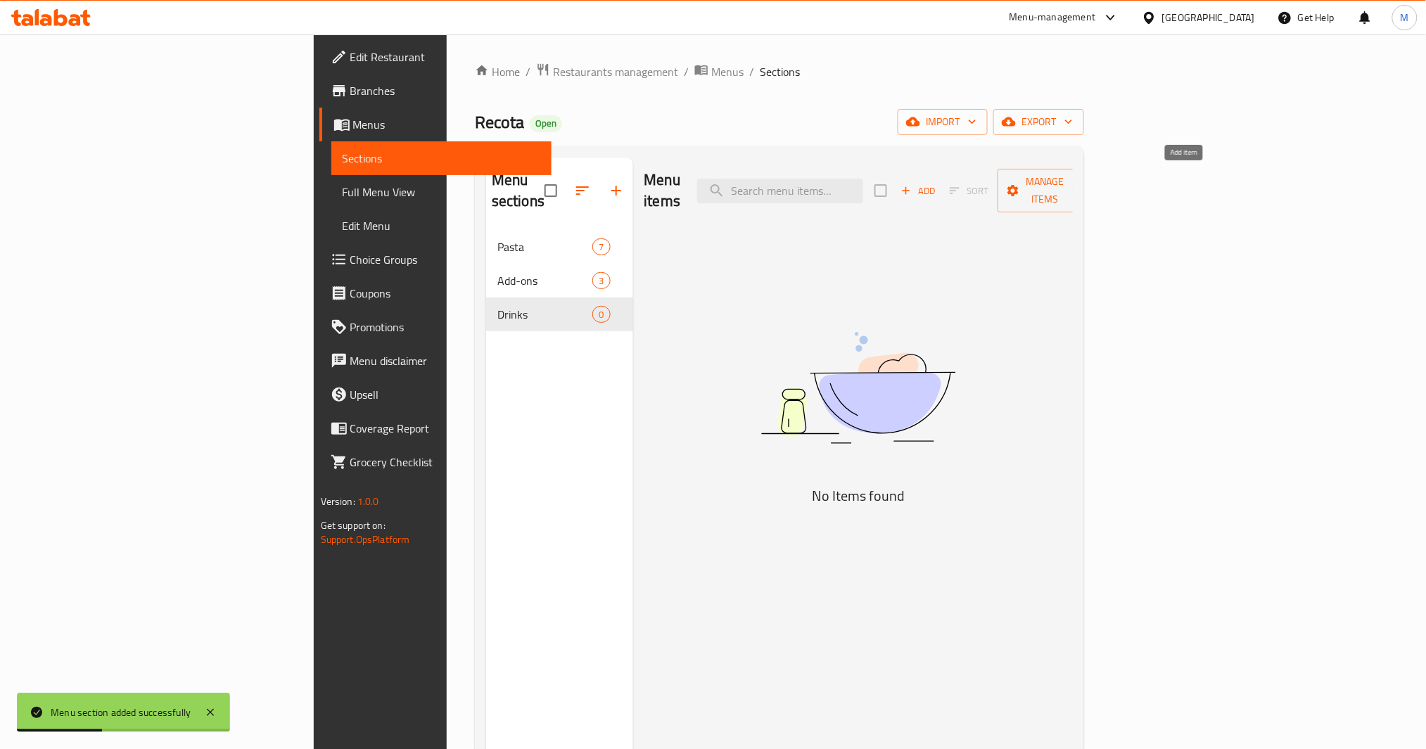
click at [913, 184] on icon "button" at bounding box center [906, 190] width 13 height 13
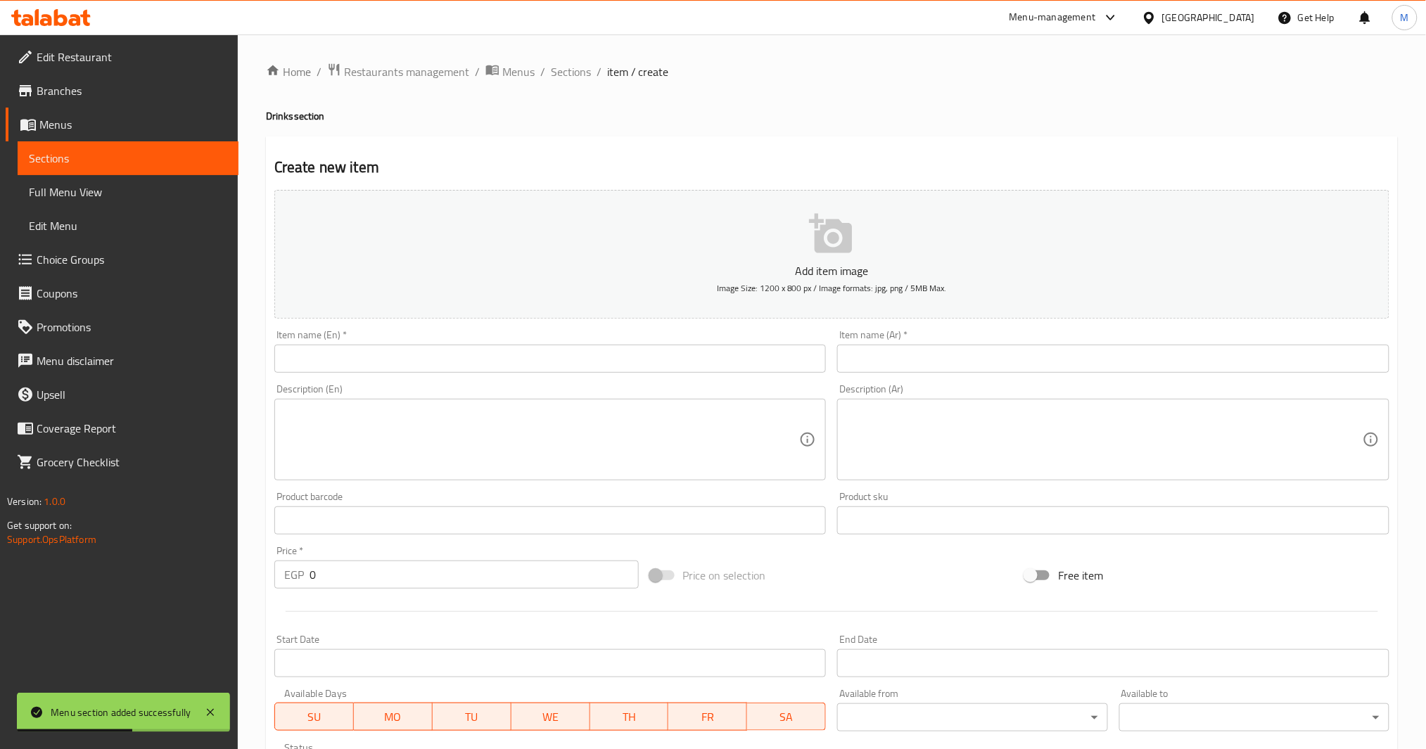
click at [980, 360] on input "text" at bounding box center [1113, 359] width 552 height 28
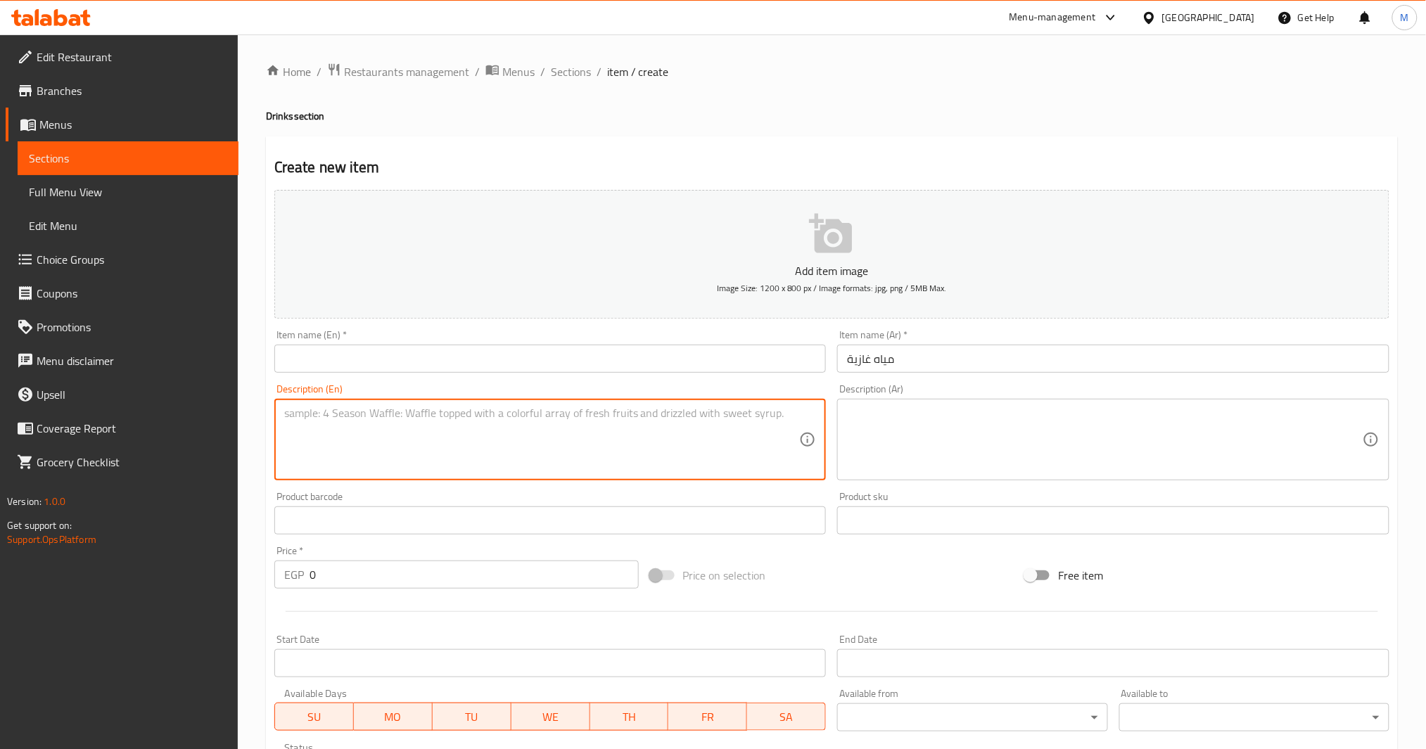
click at [980, 360] on input "مياه غازية" at bounding box center [1113, 359] width 552 height 28
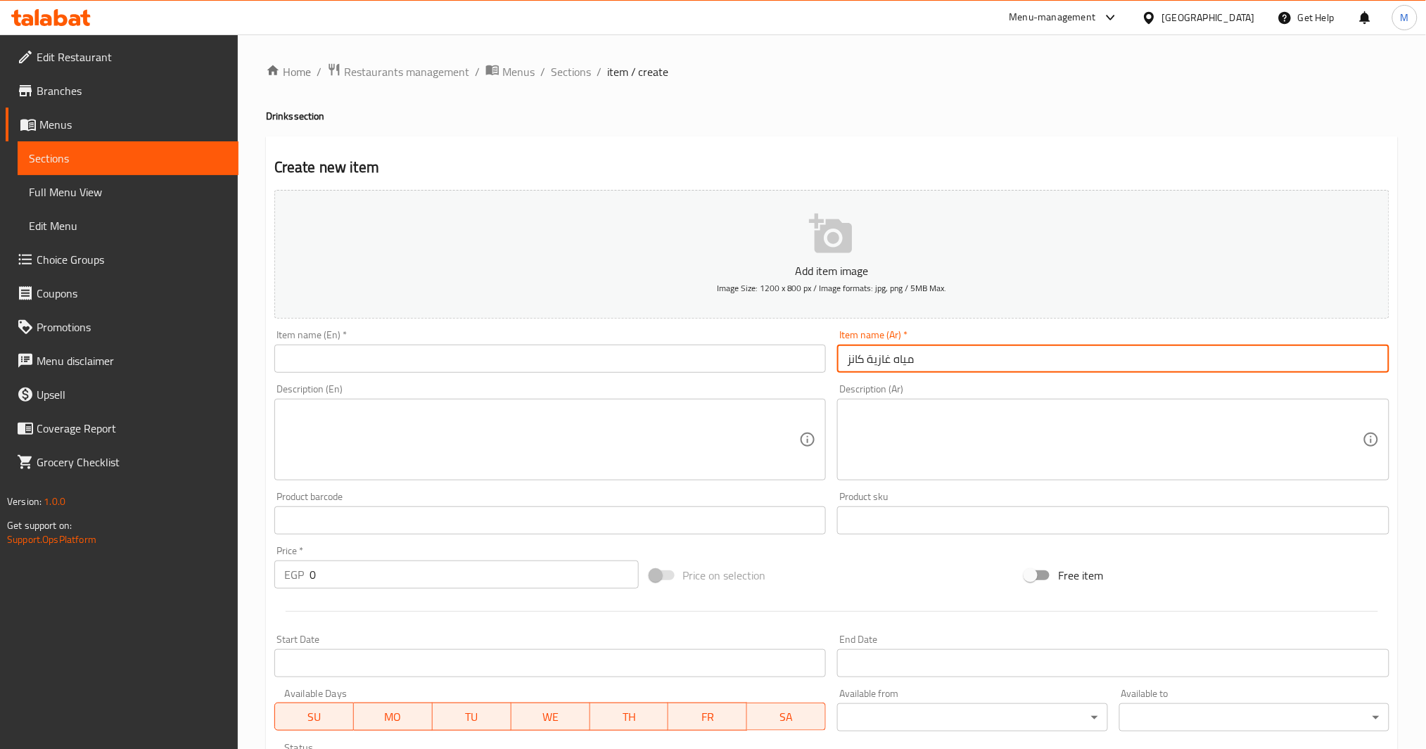
type input "مياه غازية كانز"
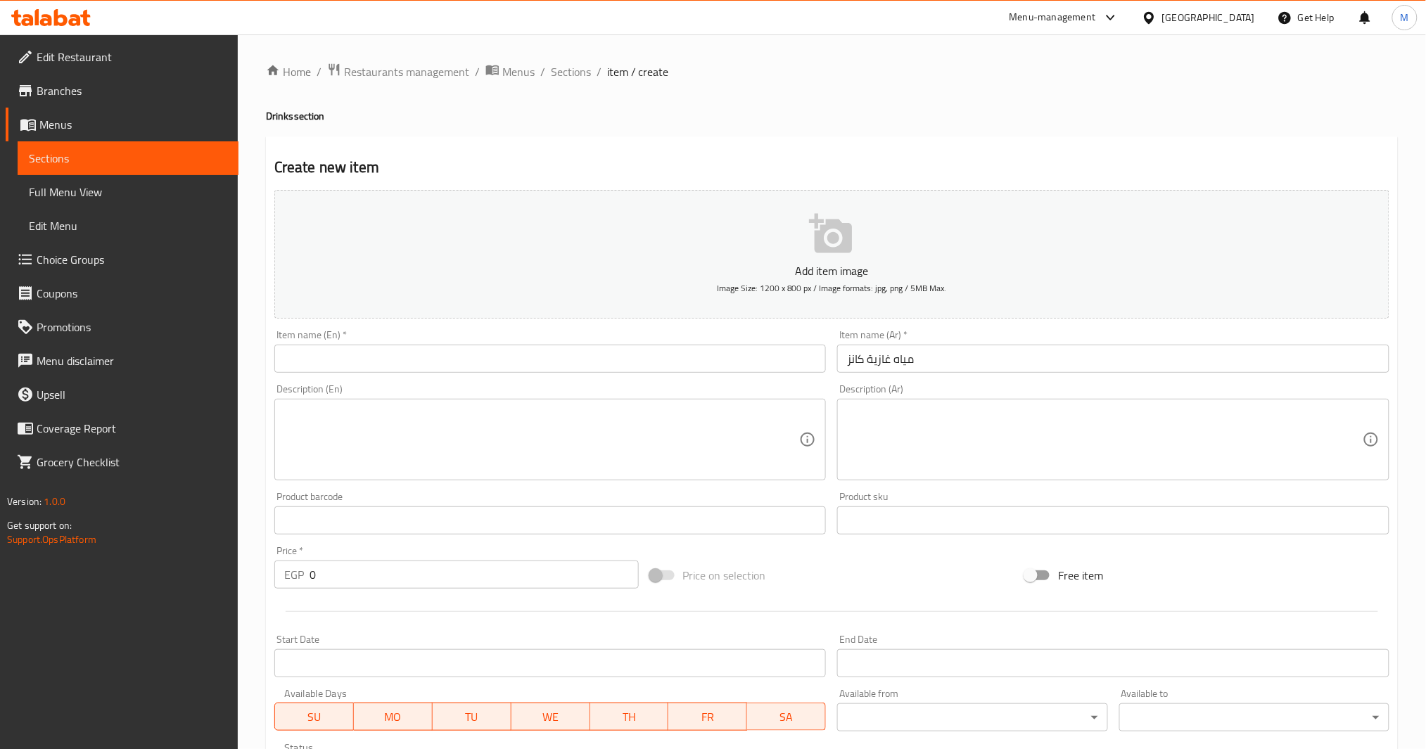
click at [612, 326] on div "Item name (En)   * Item name (En) *" at bounding box center [551, 351] width 564 height 54
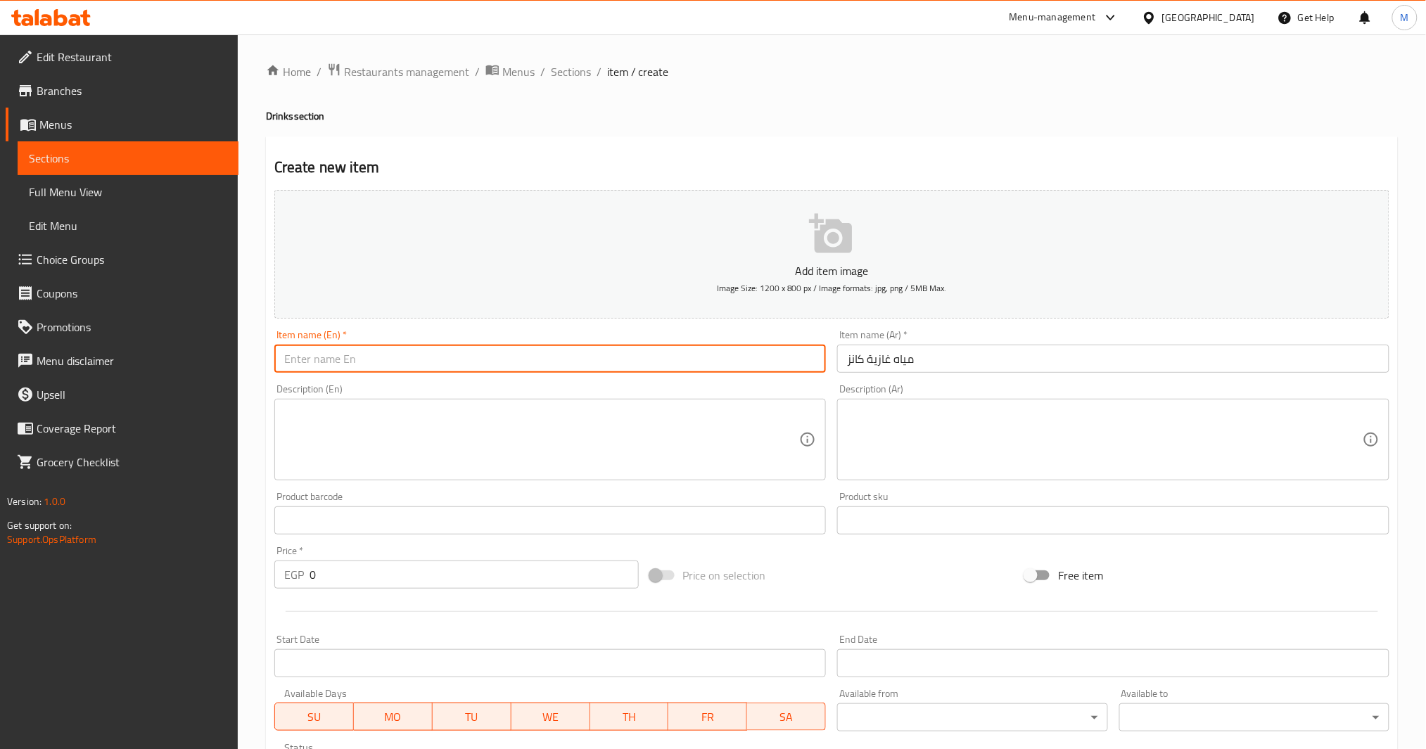
click at [614, 363] on input "text" at bounding box center [550, 359] width 552 height 28
paste input "canned sparkling water"
type input "Canned Sparkling Water"
click at [308, 583] on div "EGP 0 Price *" at bounding box center [456, 575] width 364 height 28
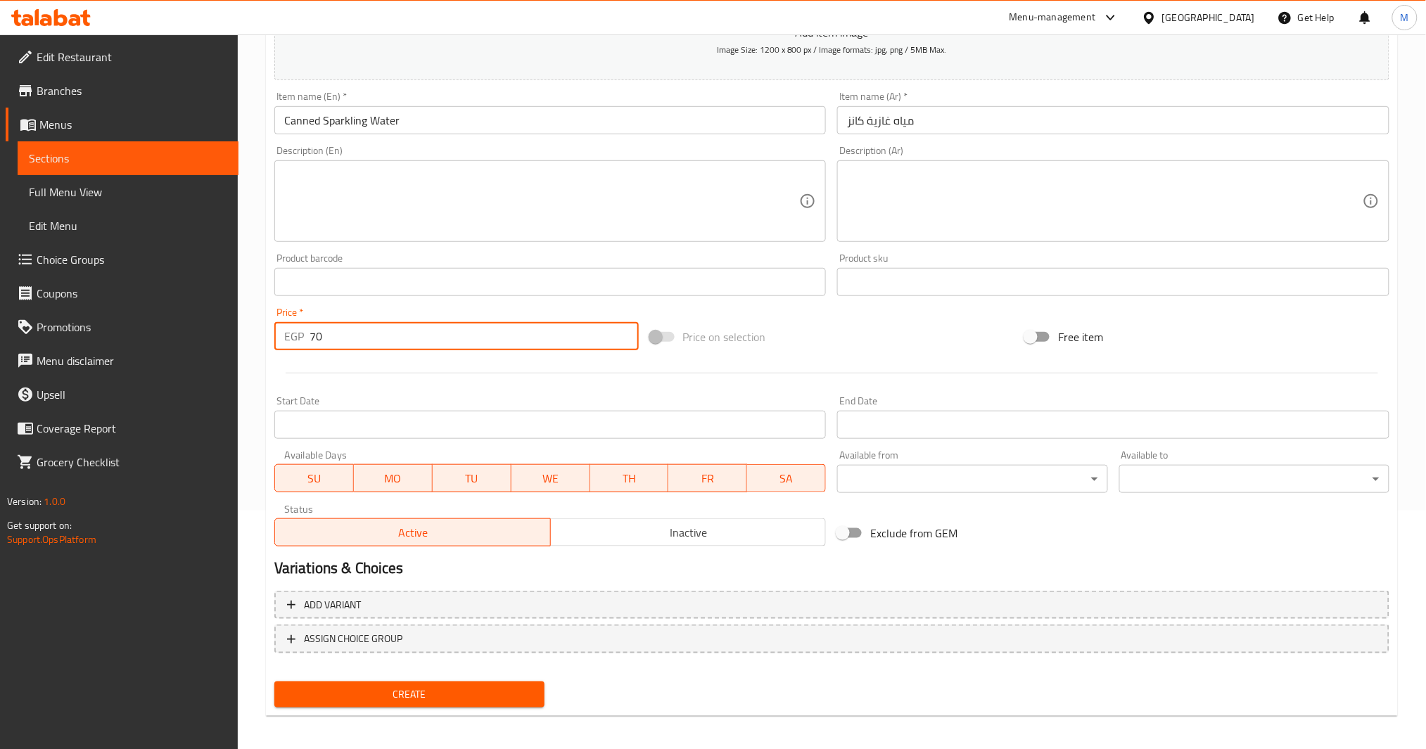
scroll to position [242, 0]
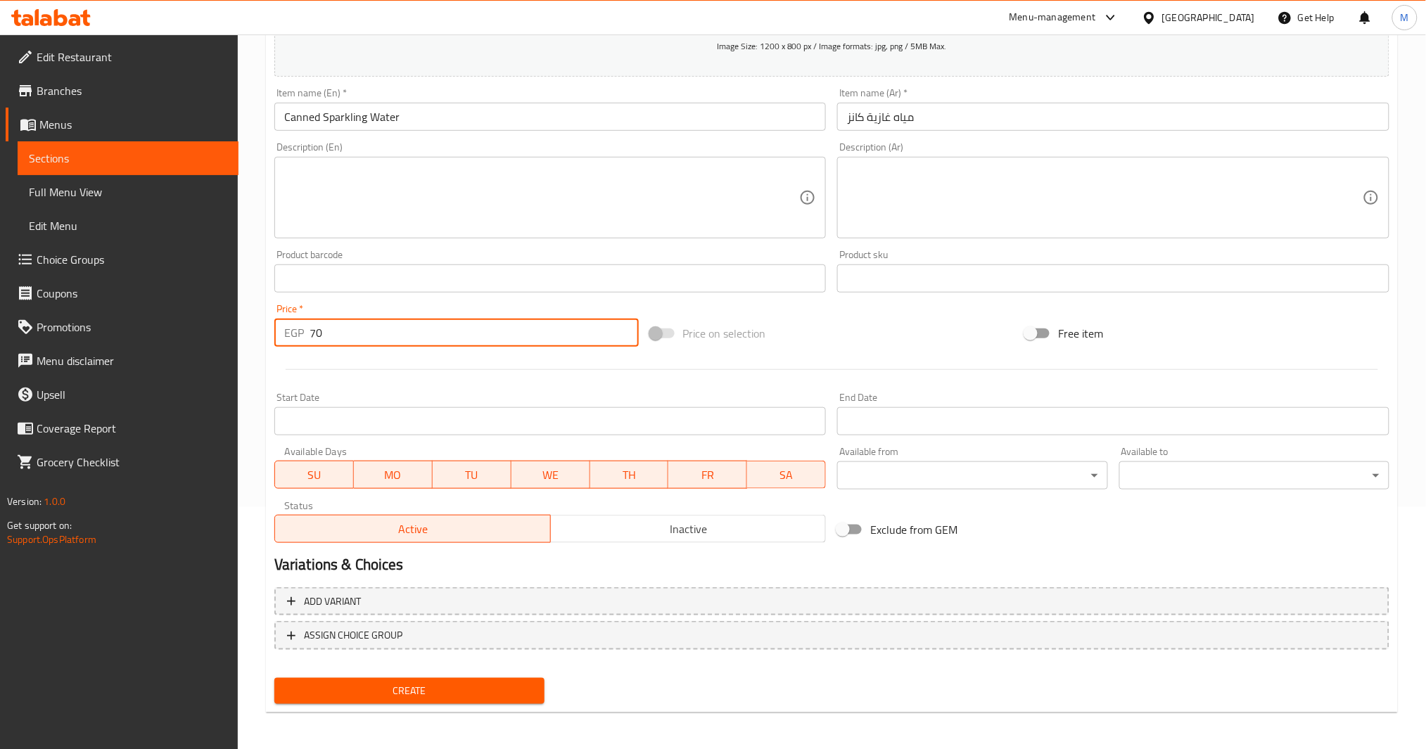
type input "70"
click at [422, 683] on span "Create" at bounding box center [410, 692] width 248 height 18
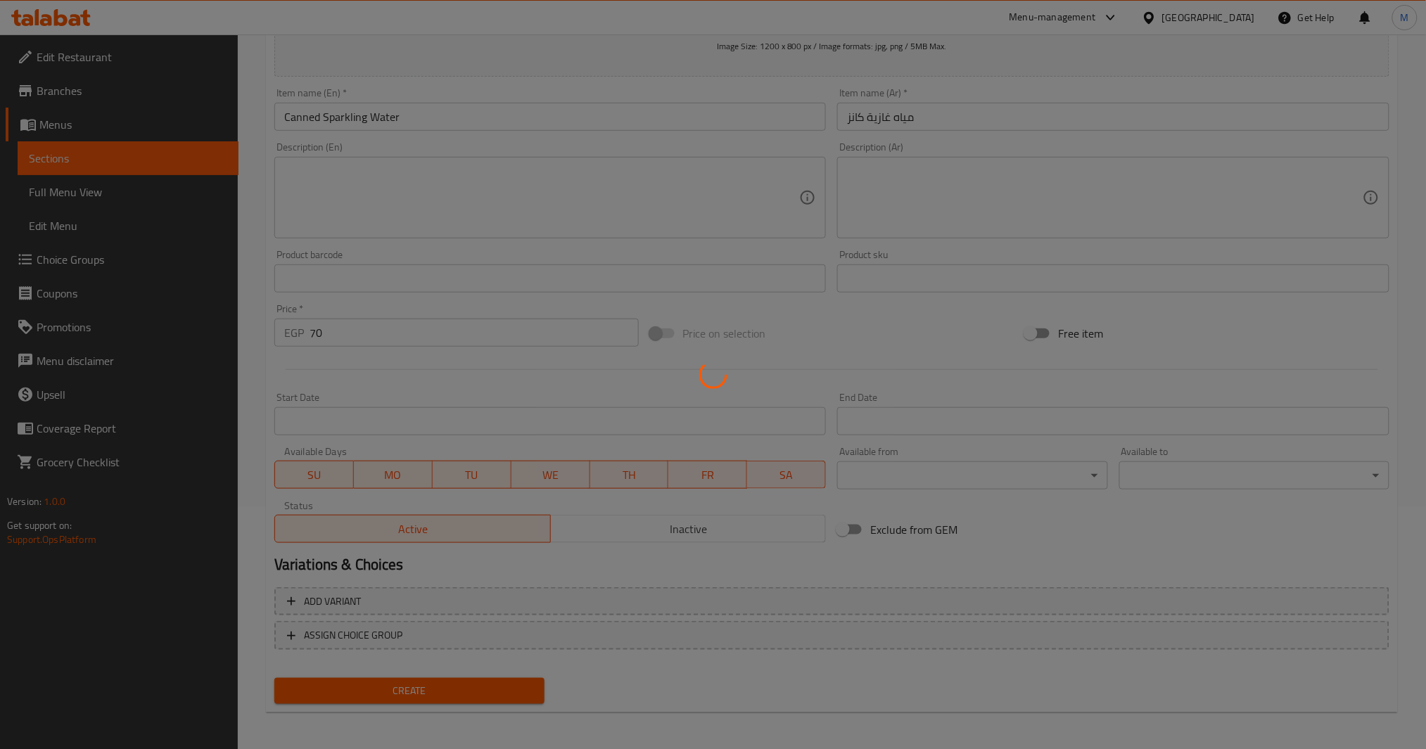
type input "0"
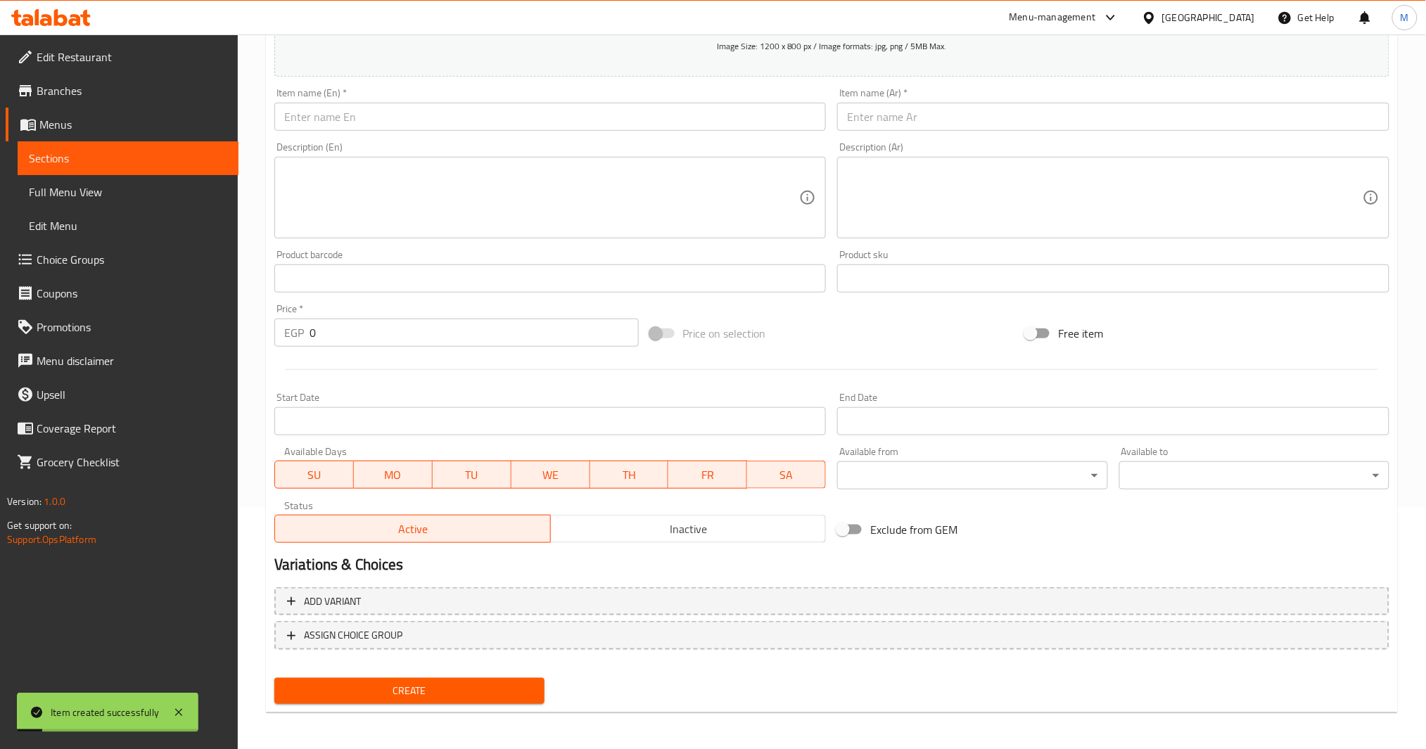
click at [901, 125] on input "text" at bounding box center [1113, 117] width 552 height 28
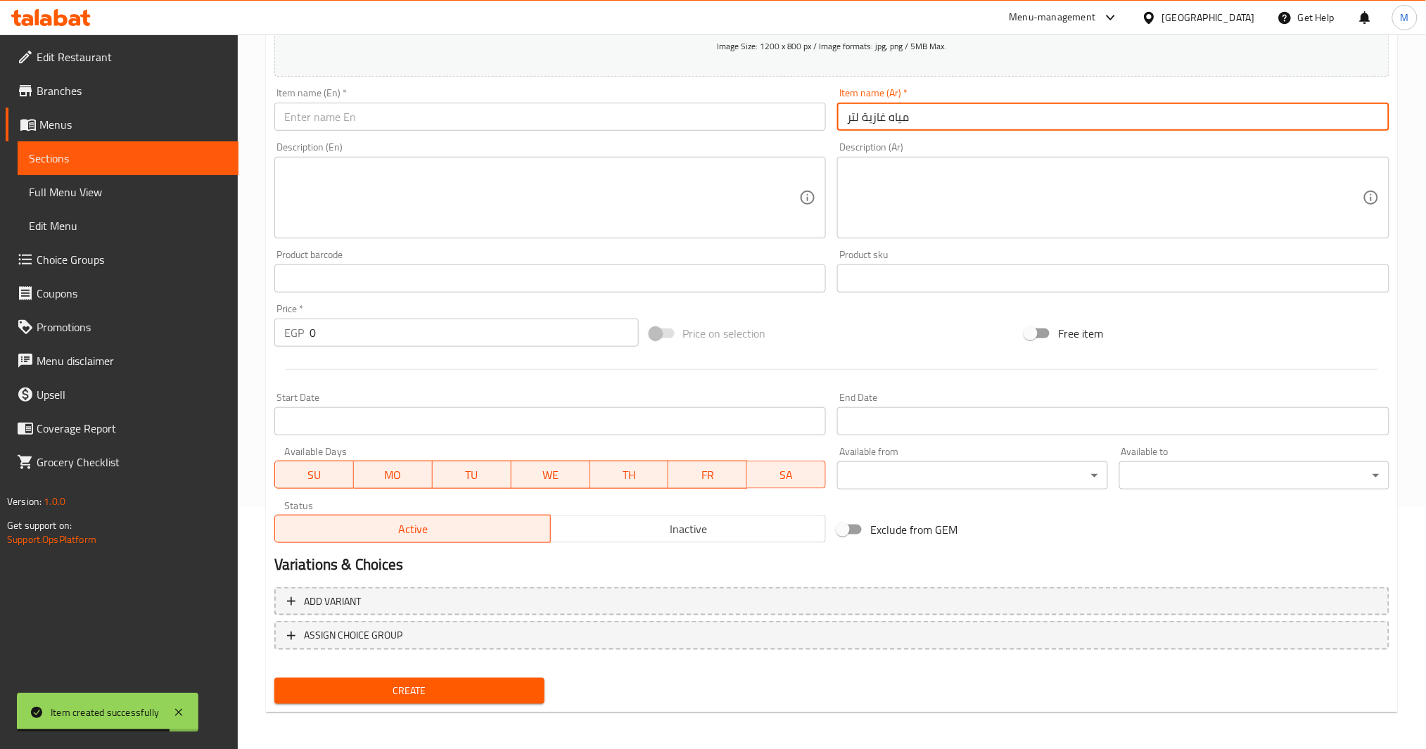
type input "مياه غازية لتر"
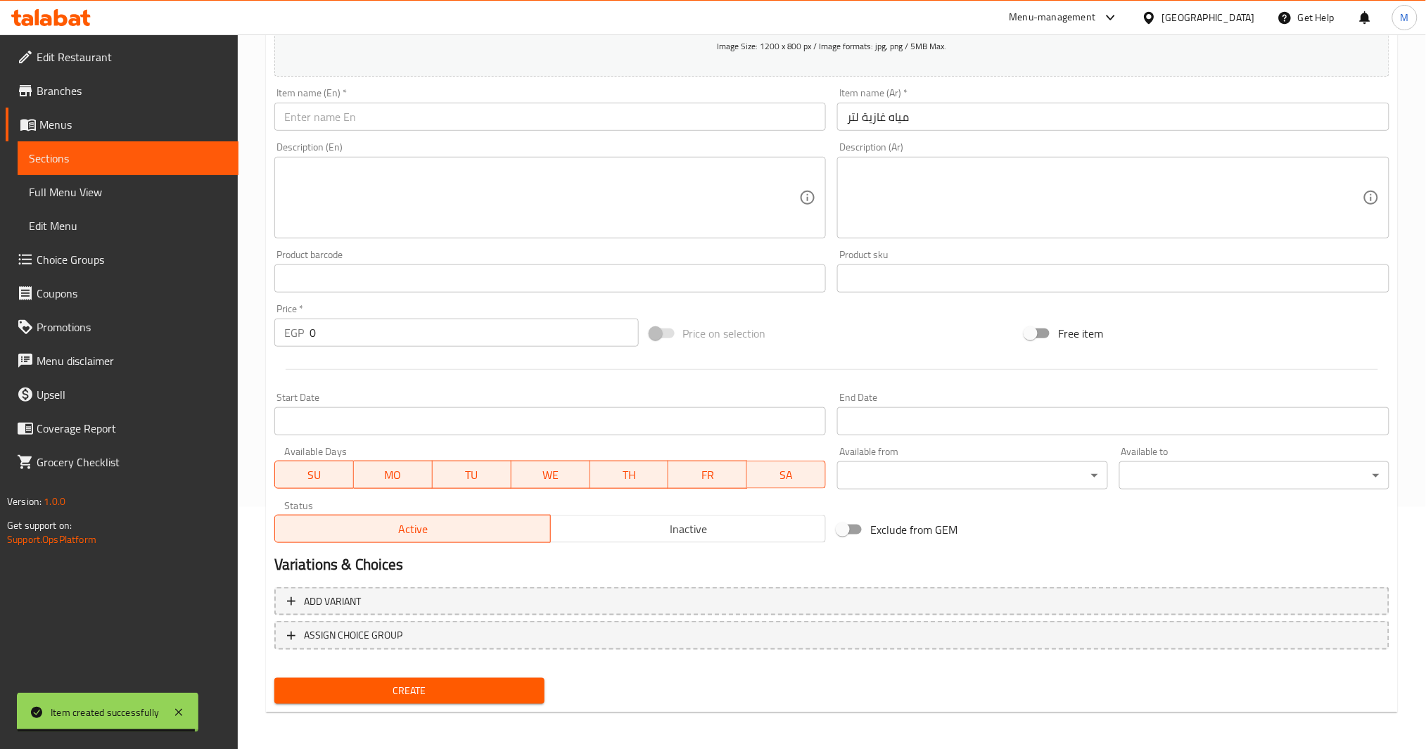
click at [605, 146] on div "Description (En) Description (En)" at bounding box center [550, 190] width 552 height 96
click at [614, 122] on input "text" at bounding box center [550, 117] width 552 height 28
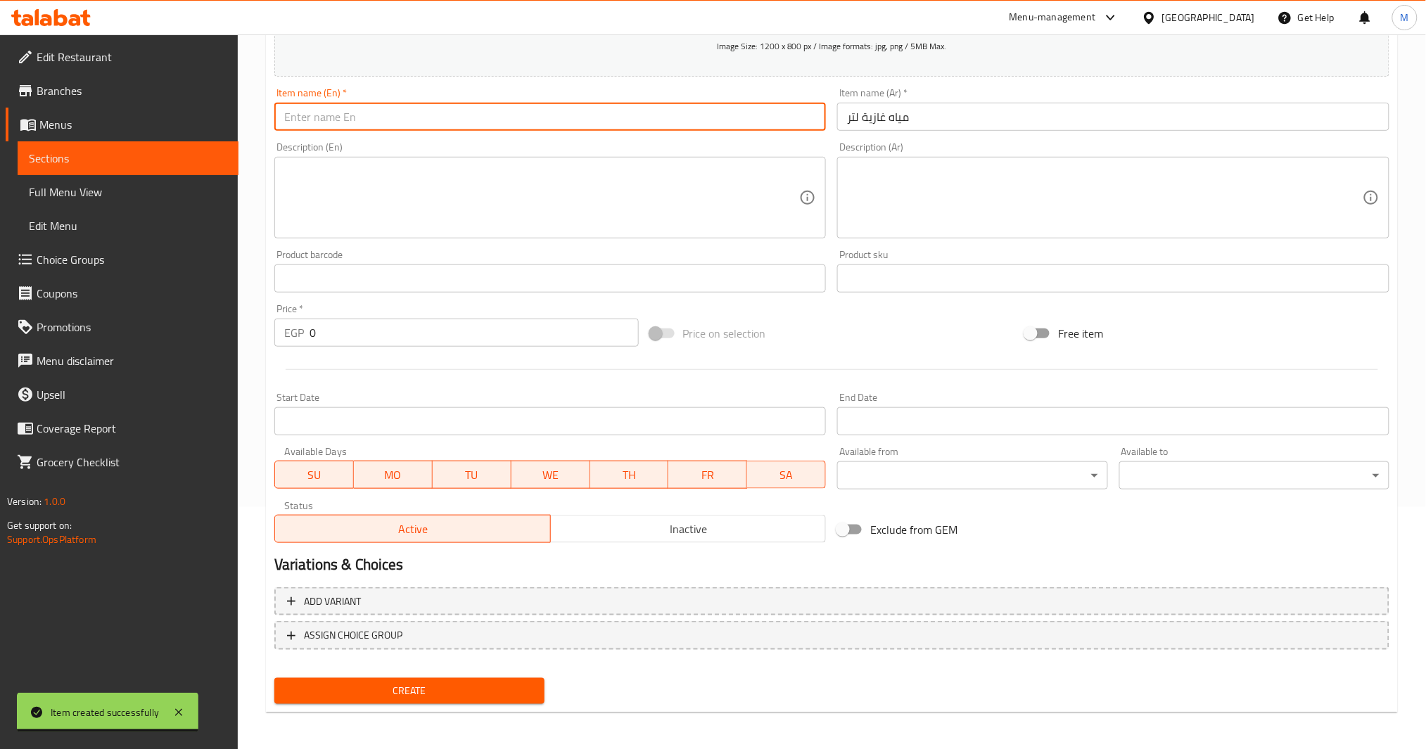
paste input "liter of sparkling water"
type input "Liter of Sparkling Water"
click at [315, 338] on input "0" at bounding box center [474, 333] width 329 height 28
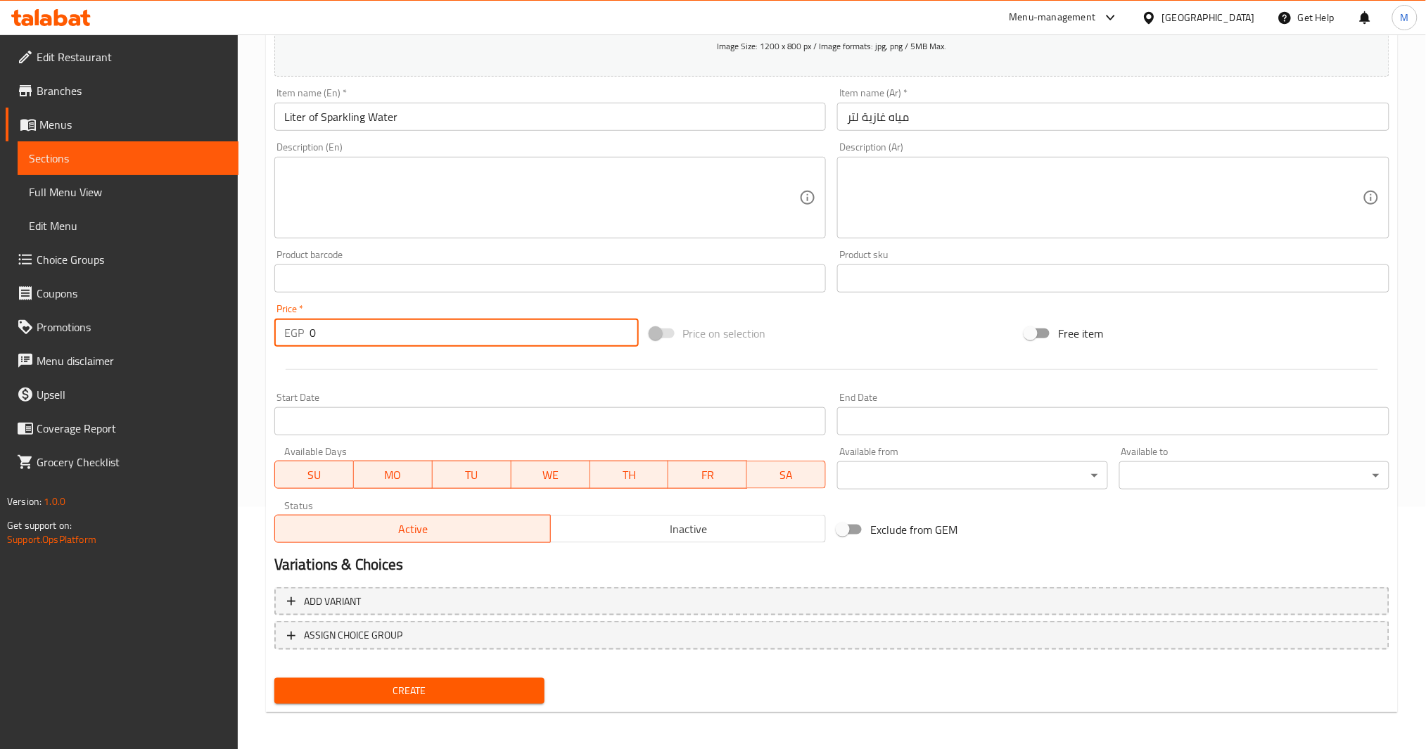
click at [311, 336] on input "0" at bounding box center [474, 333] width 329 height 28
type input "70"
click at [415, 692] on span "Create" at bounding box center [410, 692] width 248 height 18
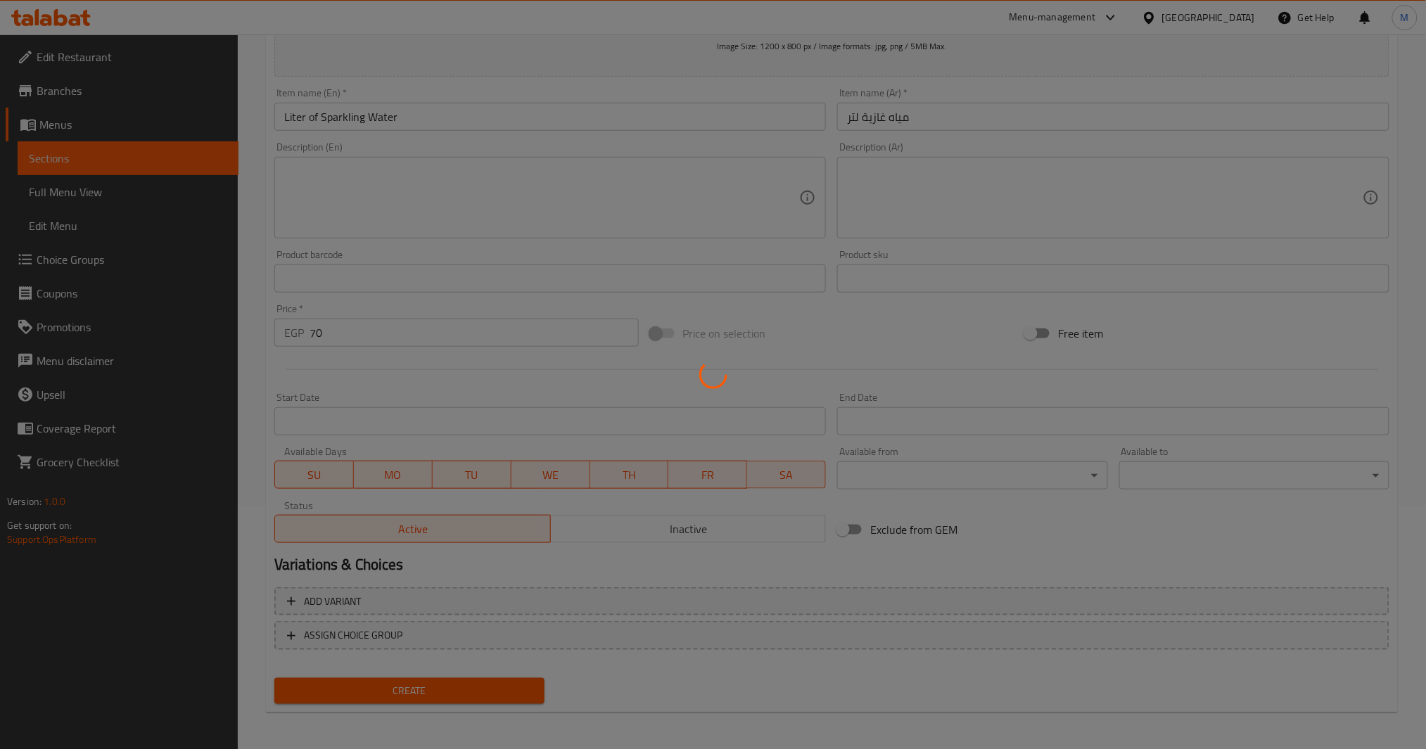
type input "0"
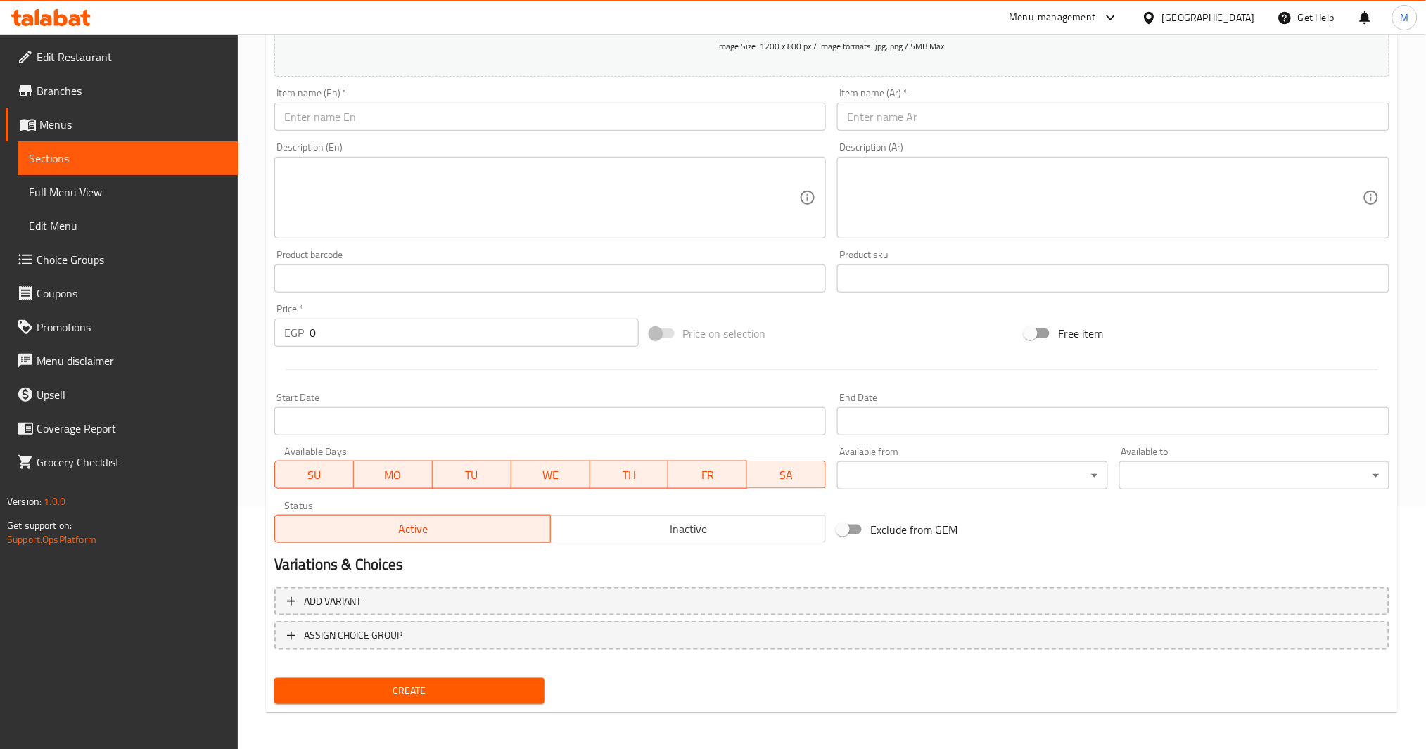
click at [944, 134] on div "Item name (Ar)   * Item name (Ar) *" at bounding box center [1114, 109] width 564 height 54
click at [944, 120] on input "text" at bounding box center [1113, 117] width 552 height 28
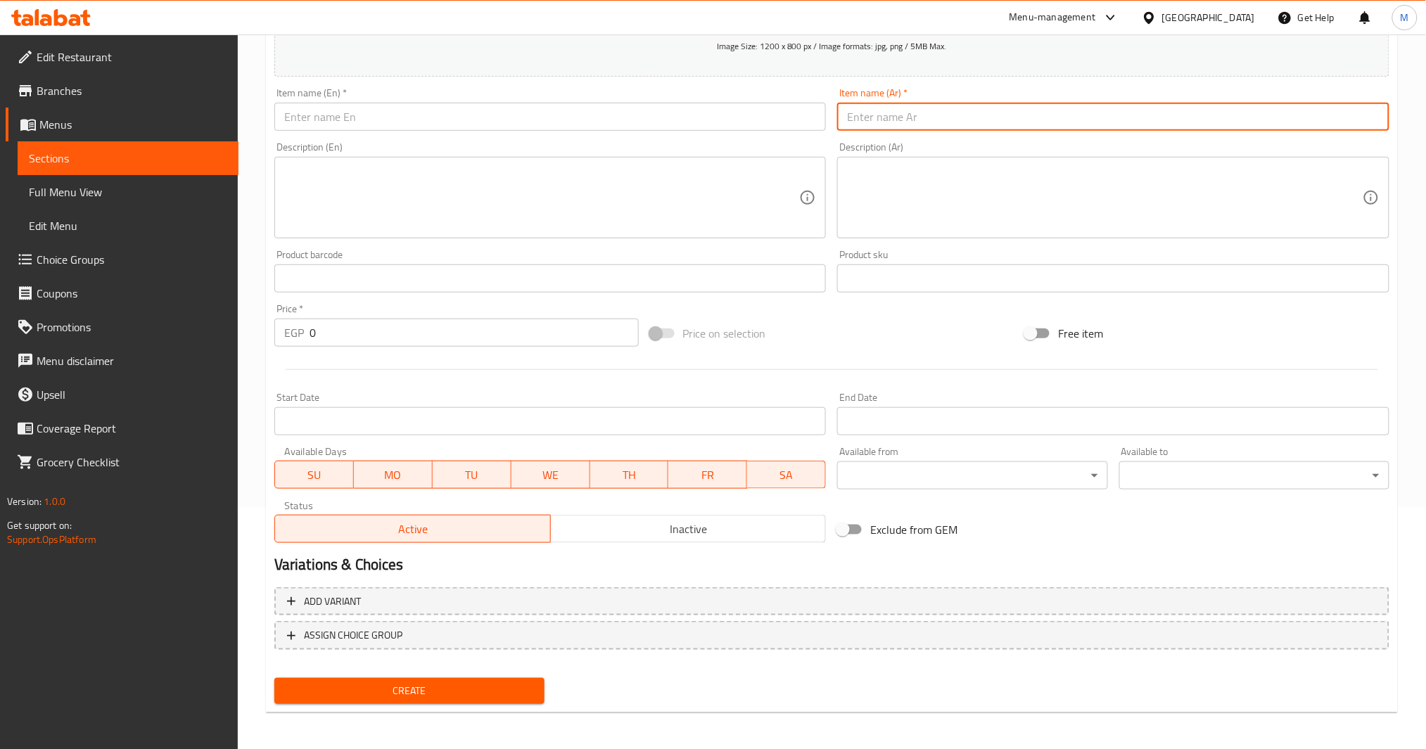
type input "d"
type input "مياه معدنية صغيرة"
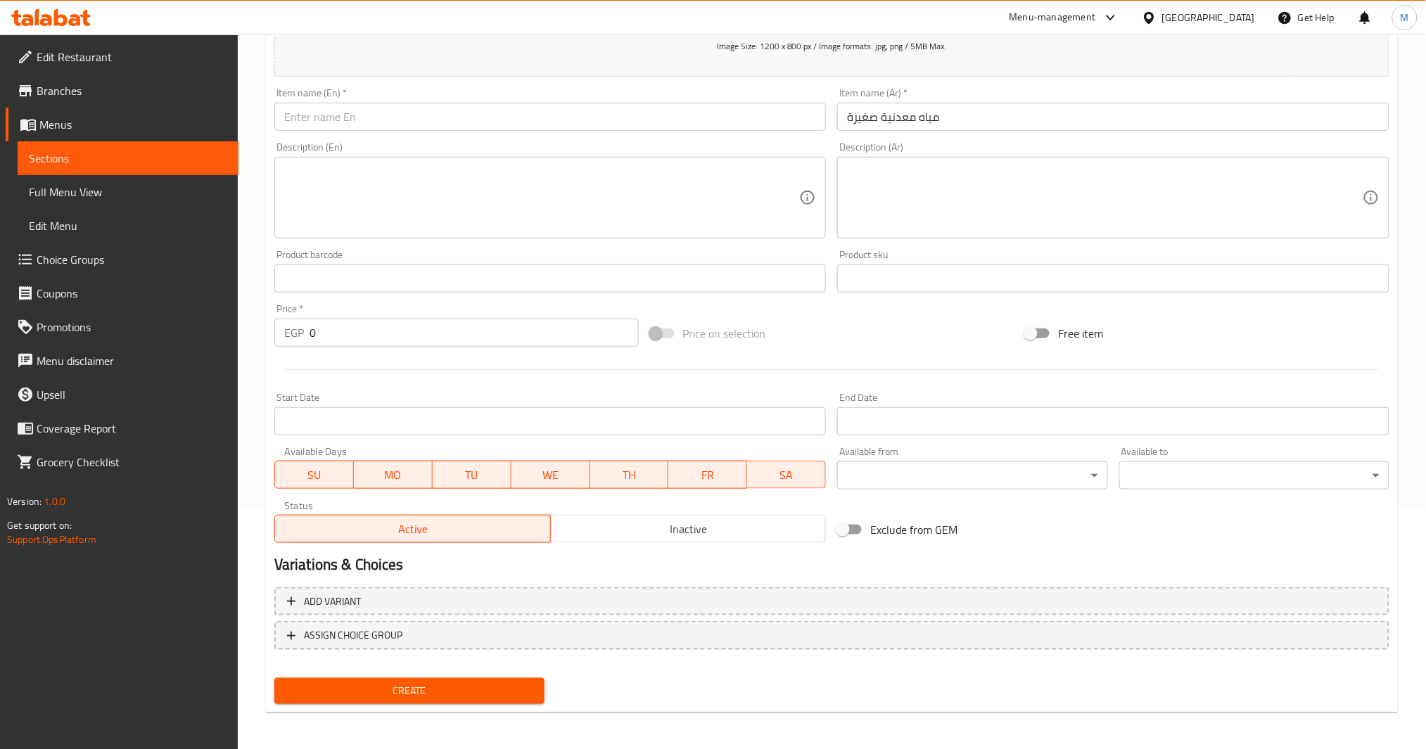
click at [621, 131] on div "Item name (En)   * Item name (En) *" at bounding box center [551, 109] width 564 height 54
click at [626, 110] on input "text" at bounding box center [550, 117] width 552 height 28
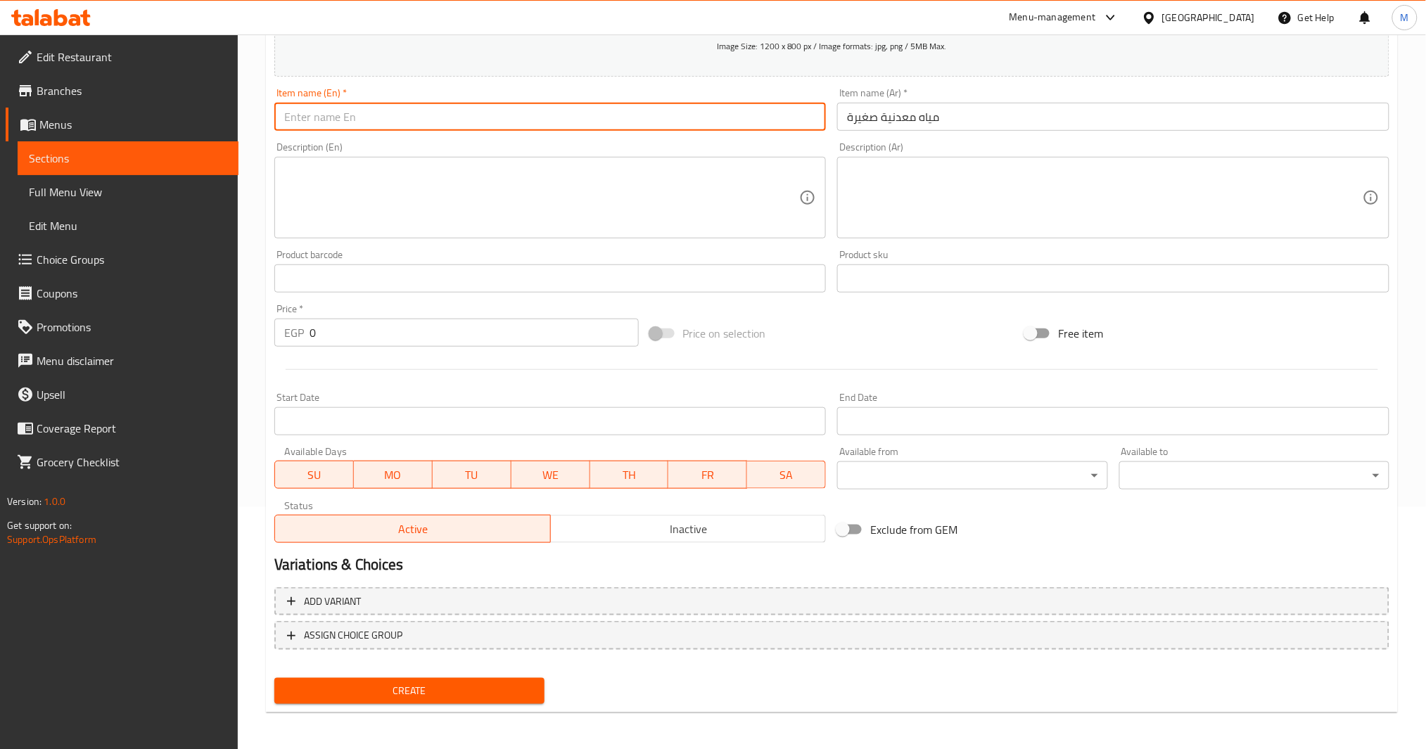
paste input "small mineral water"
type input "Small Mineral Water"
click at [922, 117] on input "مياه معدنية صغيرة" at bounding box center [1113, 117] width 552 height 28
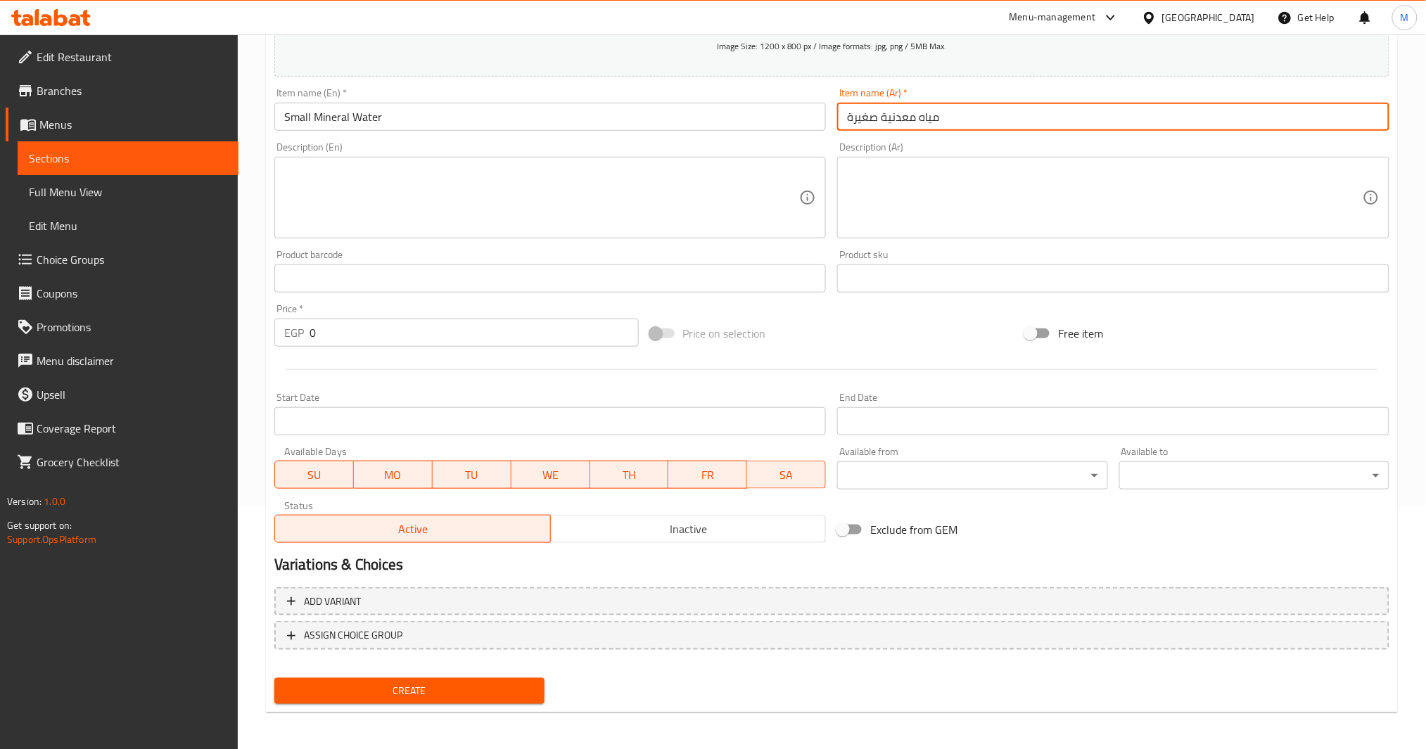
click at [313, 334] on input "0" at bounding box center [474, 333] width 329 height 28
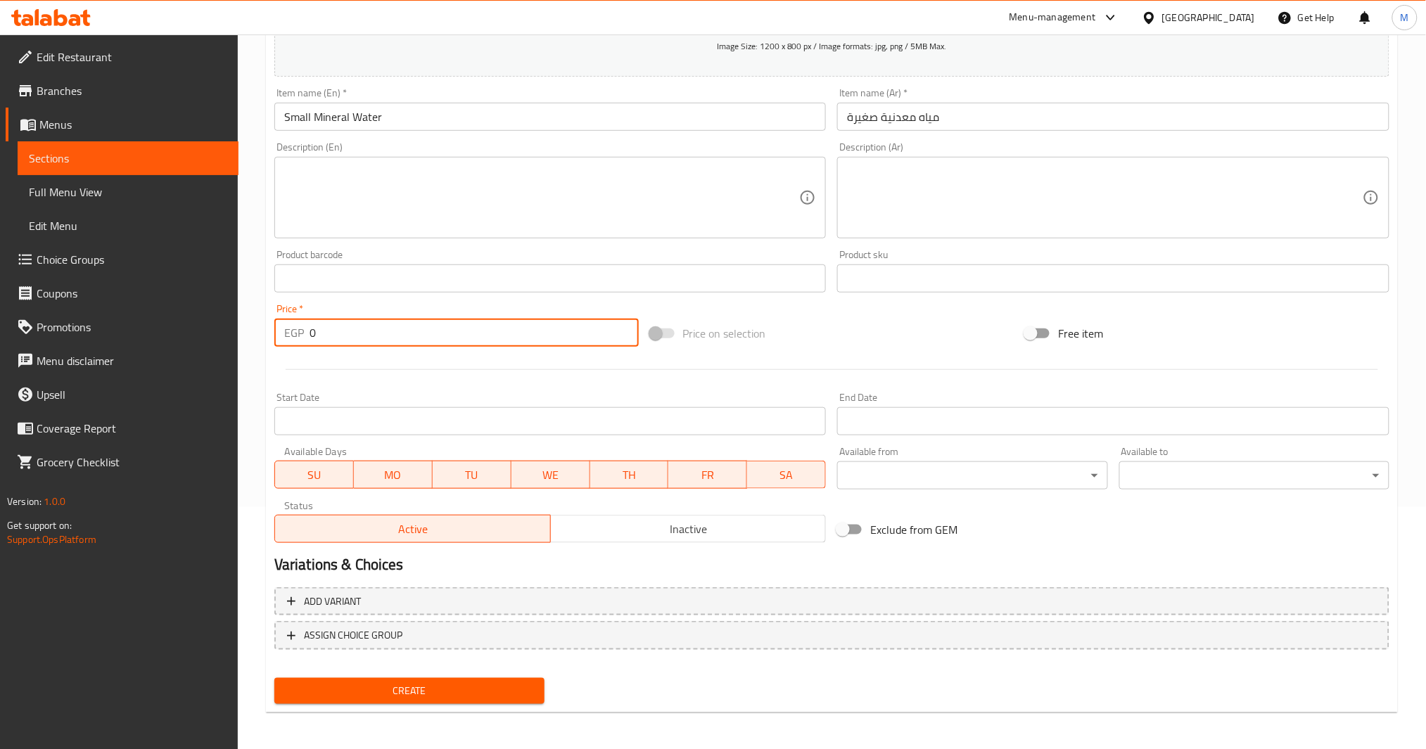
click at [305, 335] on div "EGP 0 Price *" at bounding box center [456, 333] width 364 height 28
click at [663, 532] on span "Inactive" at bounding box center [689, 529] width 265 height 20
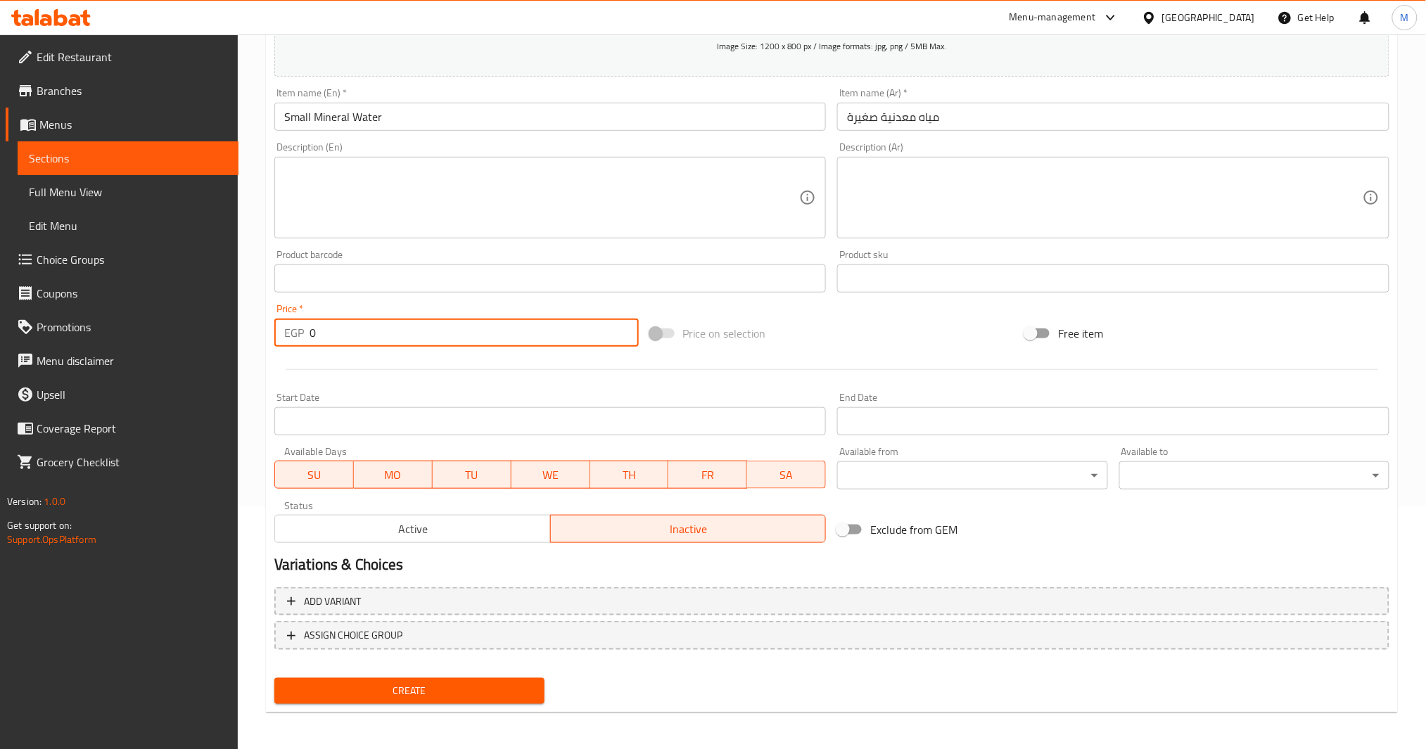
click at [310, 328] on input "0" at bounding box center [474, 333] width 329 height 28
type input "70"
click at [455, 695] on span "Create" at bounding box center [410, 692] width 248 height 18
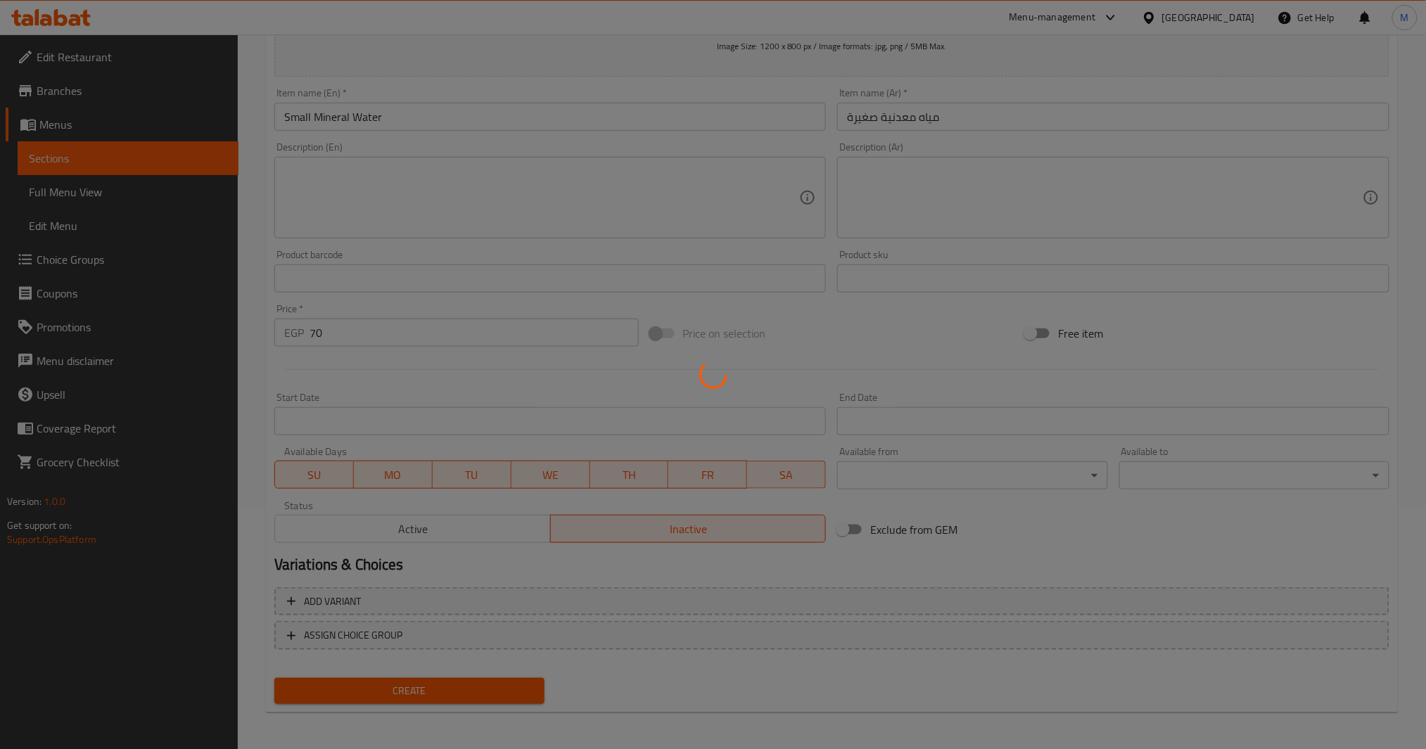
type input "0"
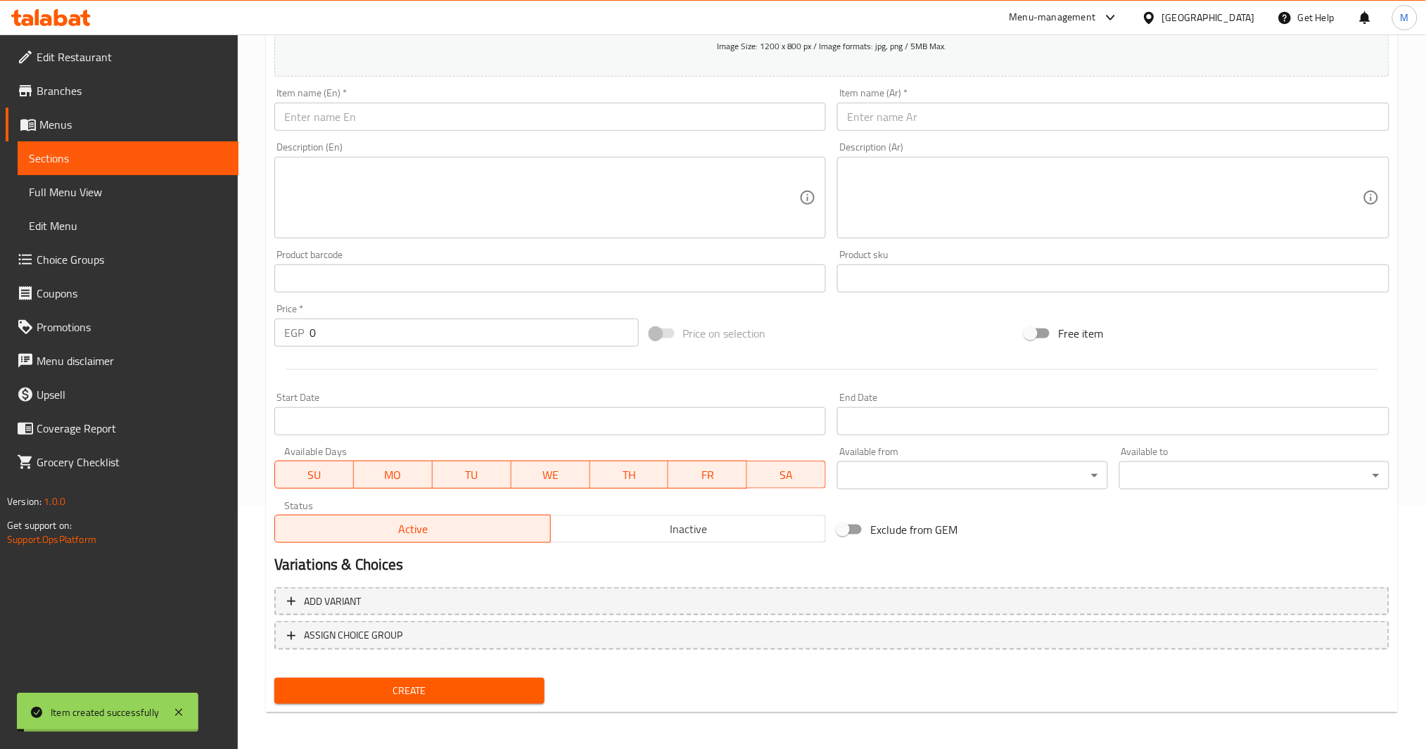
click at [693, 519] on span "Inactive" at bounding box center [689, 529] width 265 height 20
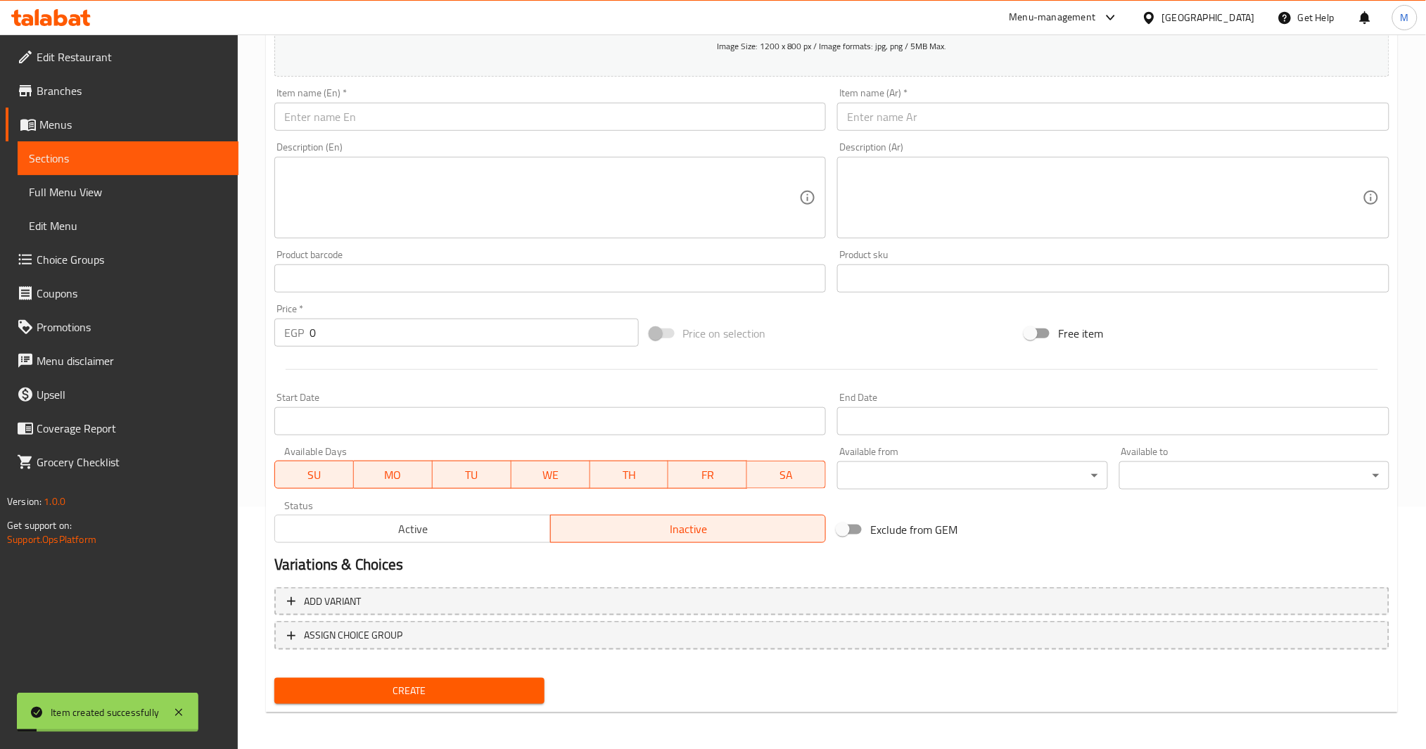
click at [524, 95] on div "Item name (En)   * Item name (En) *" at bounding box center [550, 109] width 552 height 43
click at [524, 116] on input "text" at bounding box center [550, 117] width 552 height 28
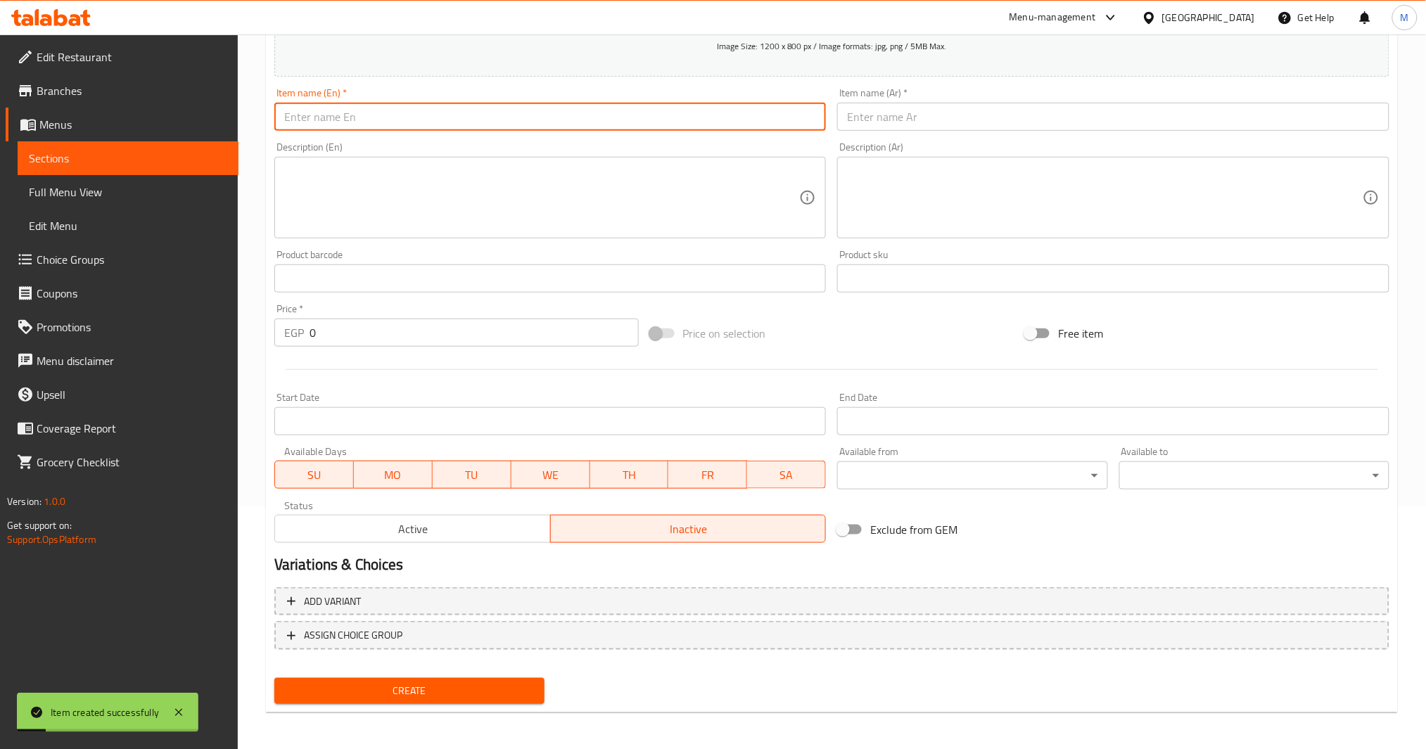
paste input "مياه معدنية صغيرة"
type input "مياه معدنية صغيرة"
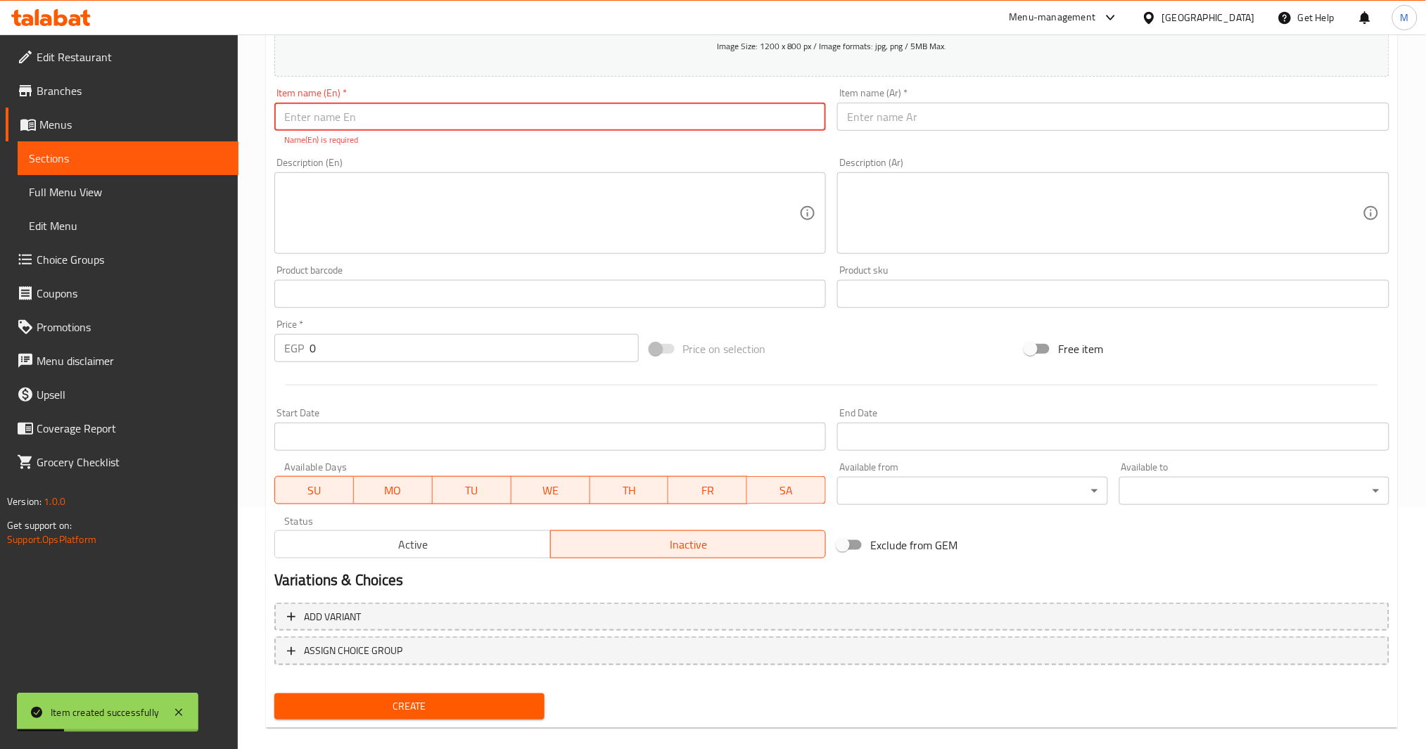
drag, startPoint x: 839, startPoint y: 138, endPoint x: 848, endPoint y: 125, distance: 15.8
click at [845, 129] on div "Item name (Ar)   * Item name (Ar) *" at bounding box center [1114, 117] width 564 height 70
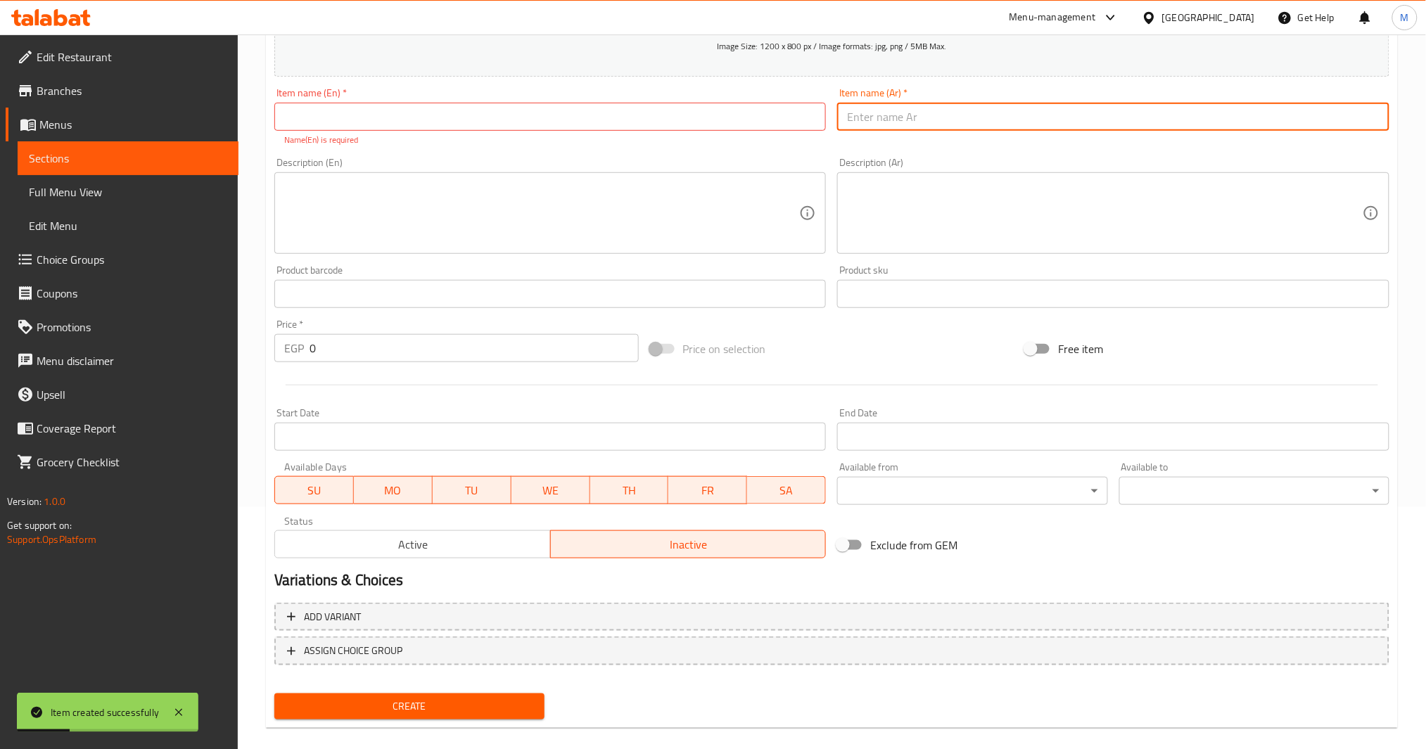
click at [849, 125] on input "text" at bounding box center [1113, 117] width 552 height 28
paste input "مياه معدنية صغيرة"
click at [853, 117] on input "مياه معدنية صغيرة" at bounding box center [1113, 117] width 552 height 28
type input "مياه معدنية كبيرة"
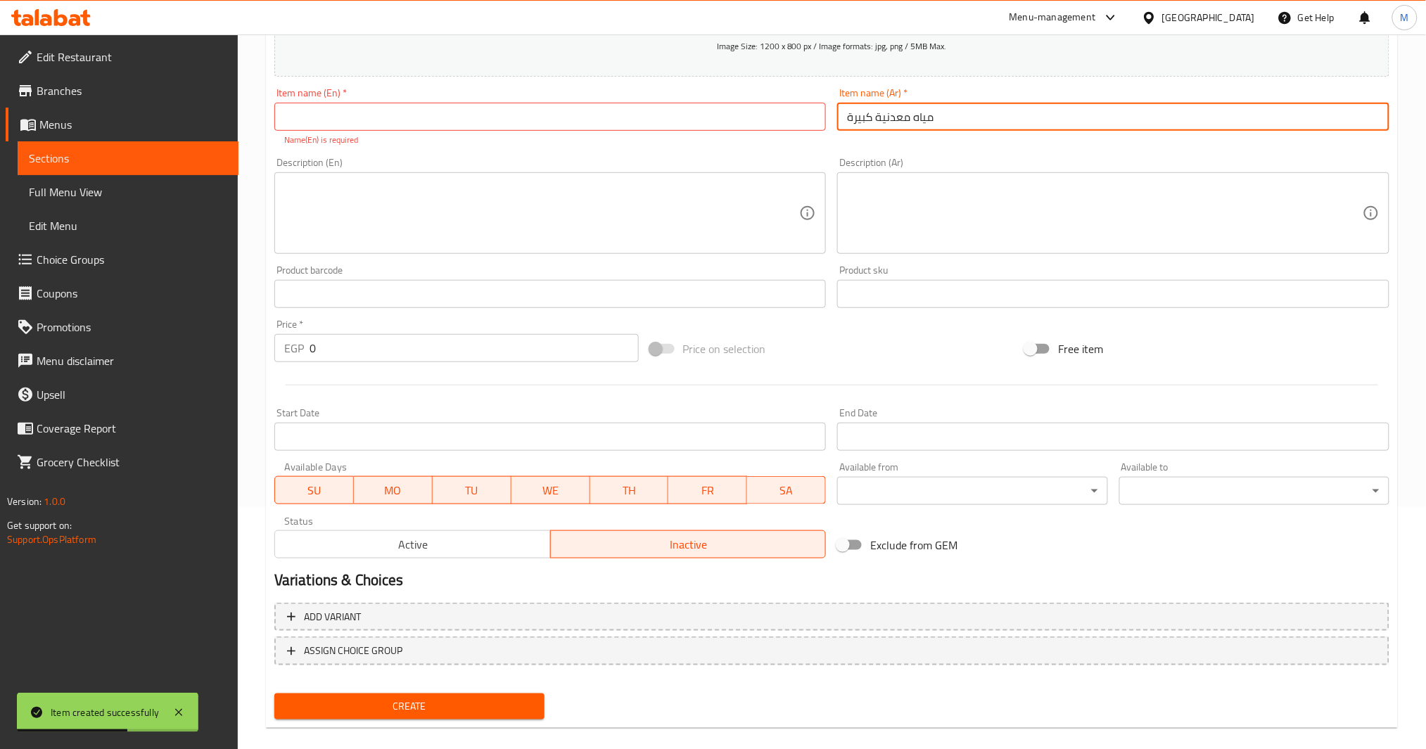
click at [728, 112] on input "text" at bounding box center [550, 117] width 552 height 28
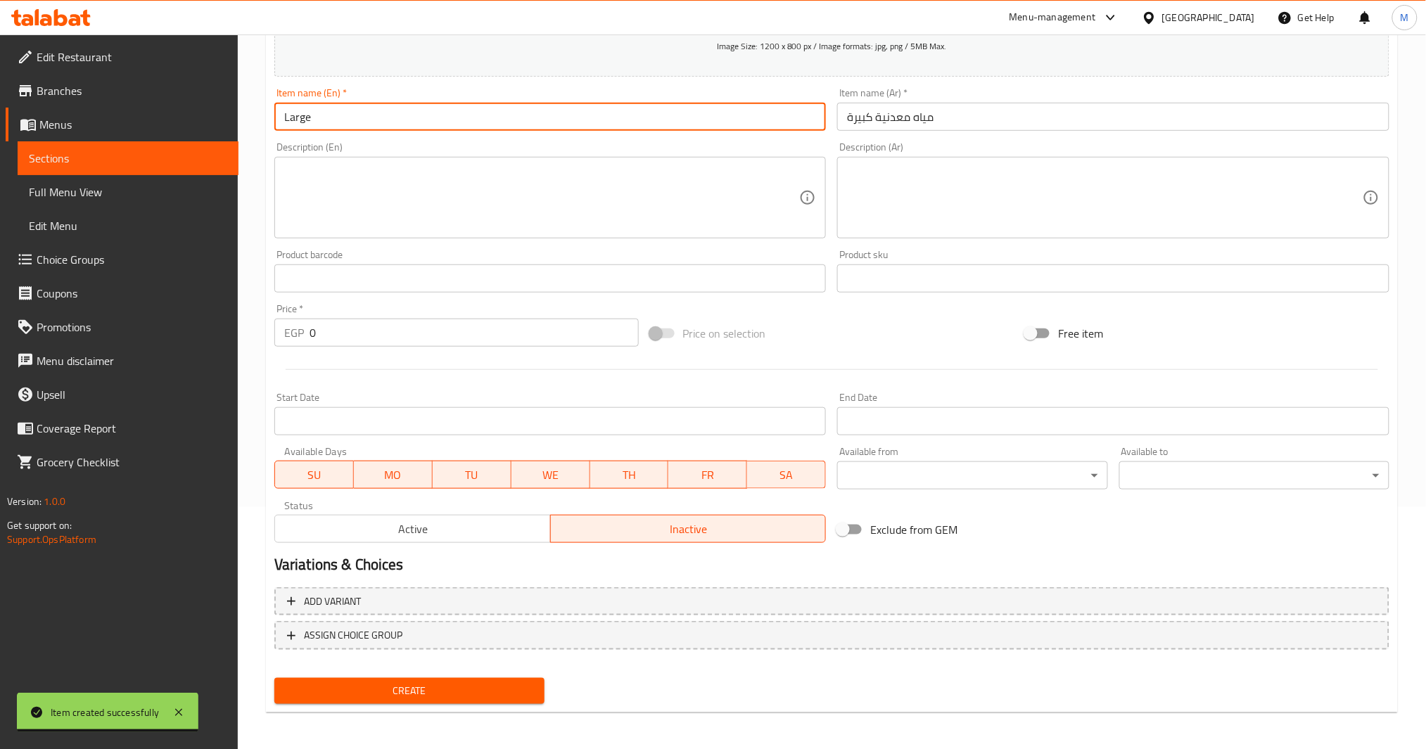
paste input "Small Mineral Water"
type input "Large Mineral Water"
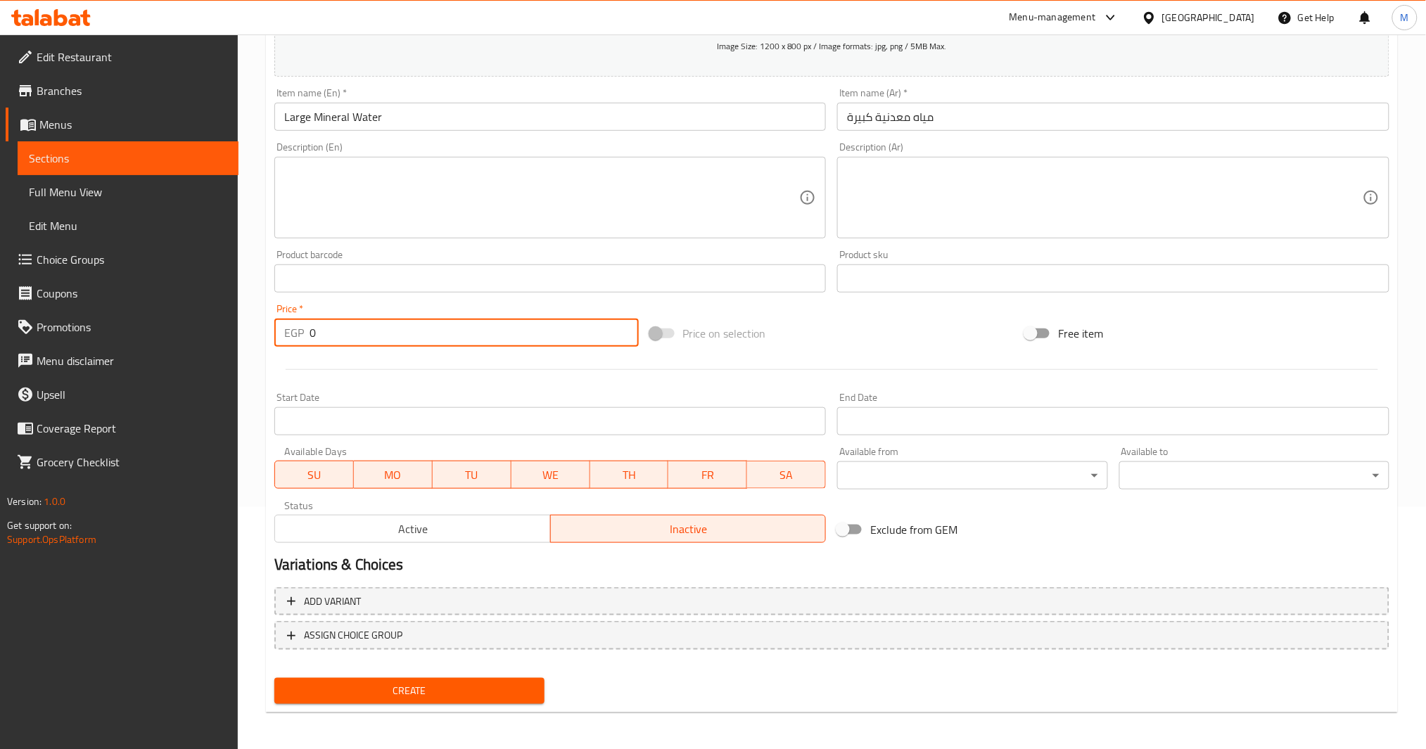
click at [310, 330] on input "0" at bounding box center [474, 333] width 329 height 28
type input "70"
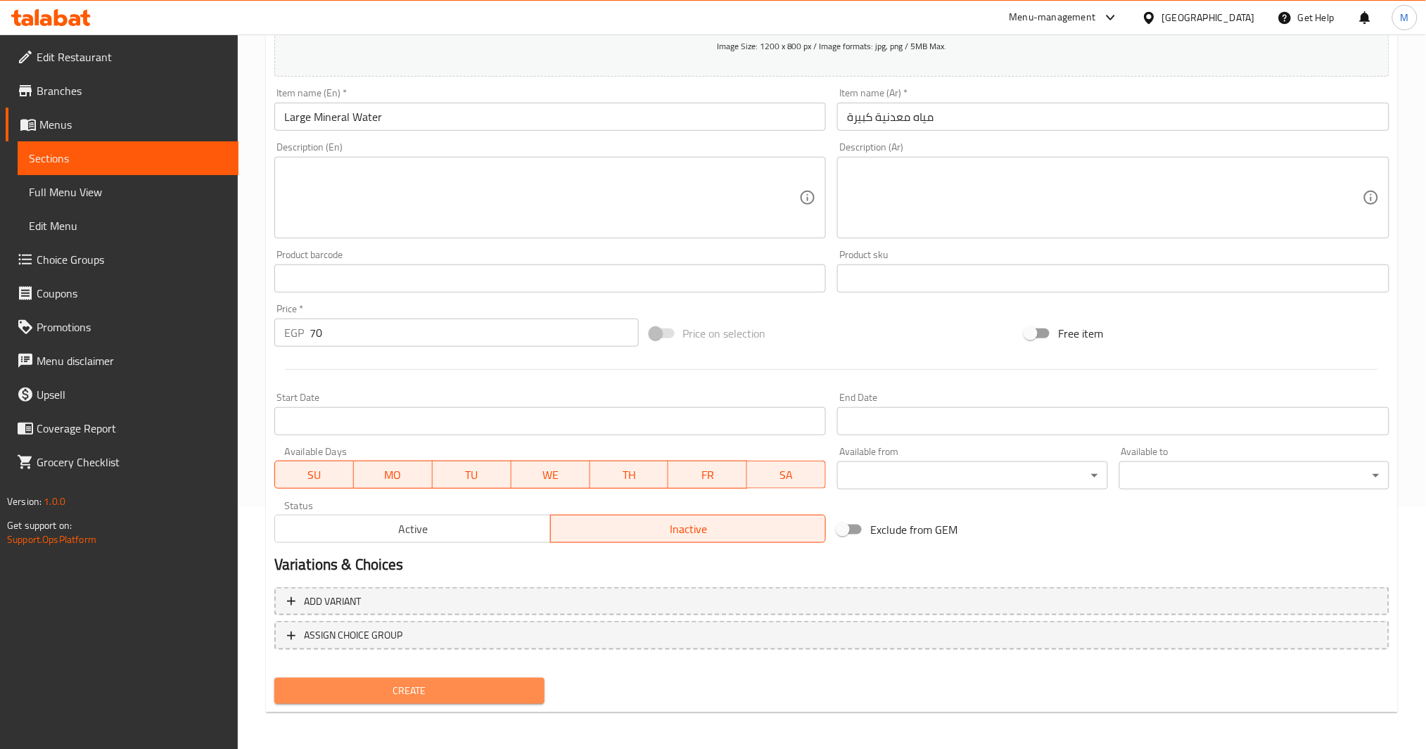
click at [478, 692] on span "Create" at bounding box center [410, 692] width 248 height 18
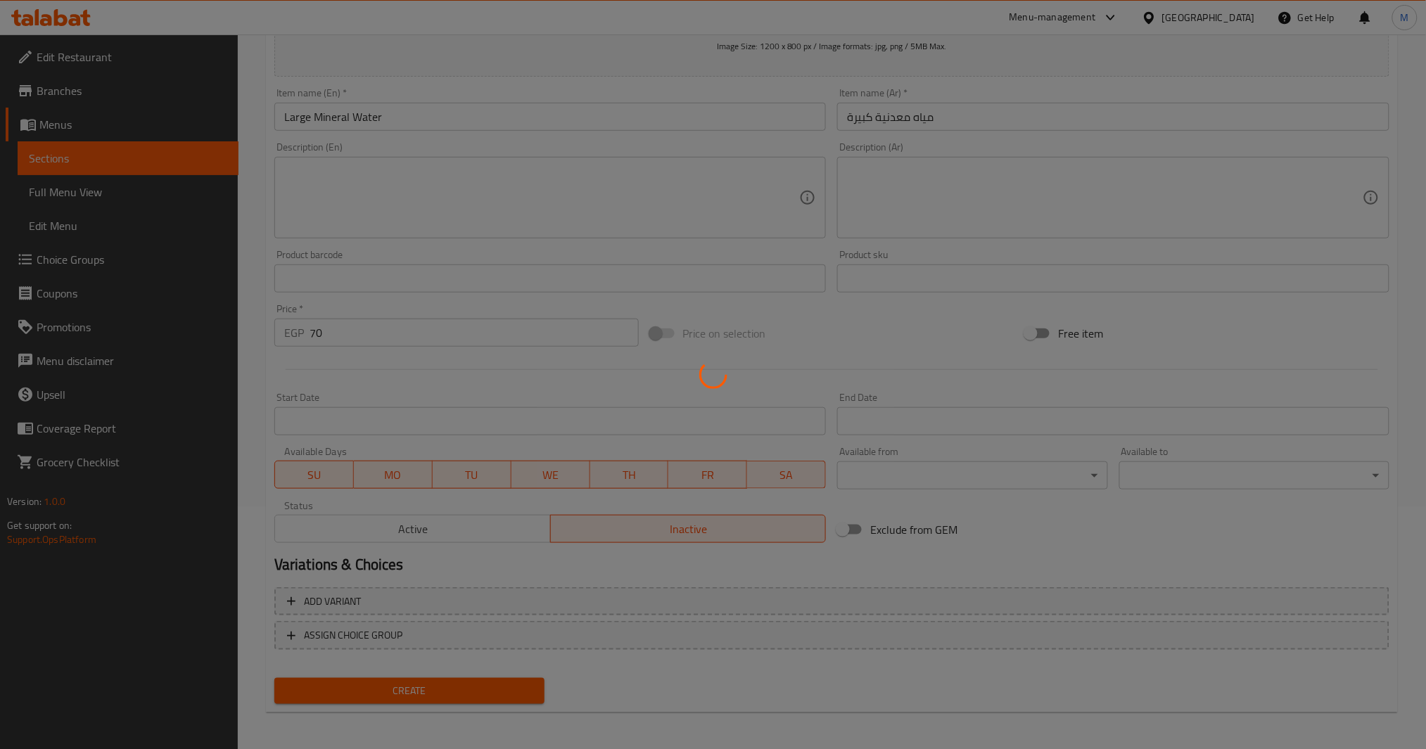
type input "0"
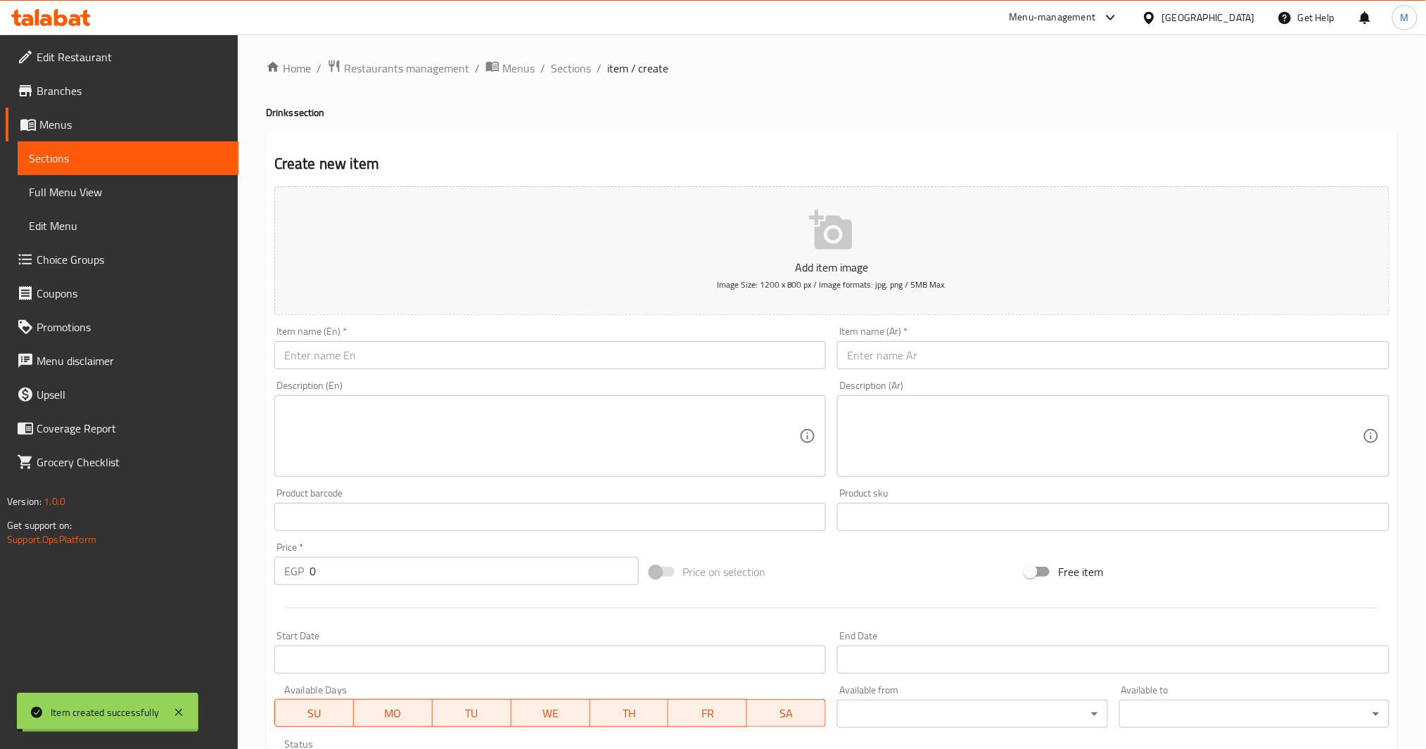
scroll to position [0, 0]
click at [569, 67] on span "Sections" at bounding box center [571, 71] width 40 height 17
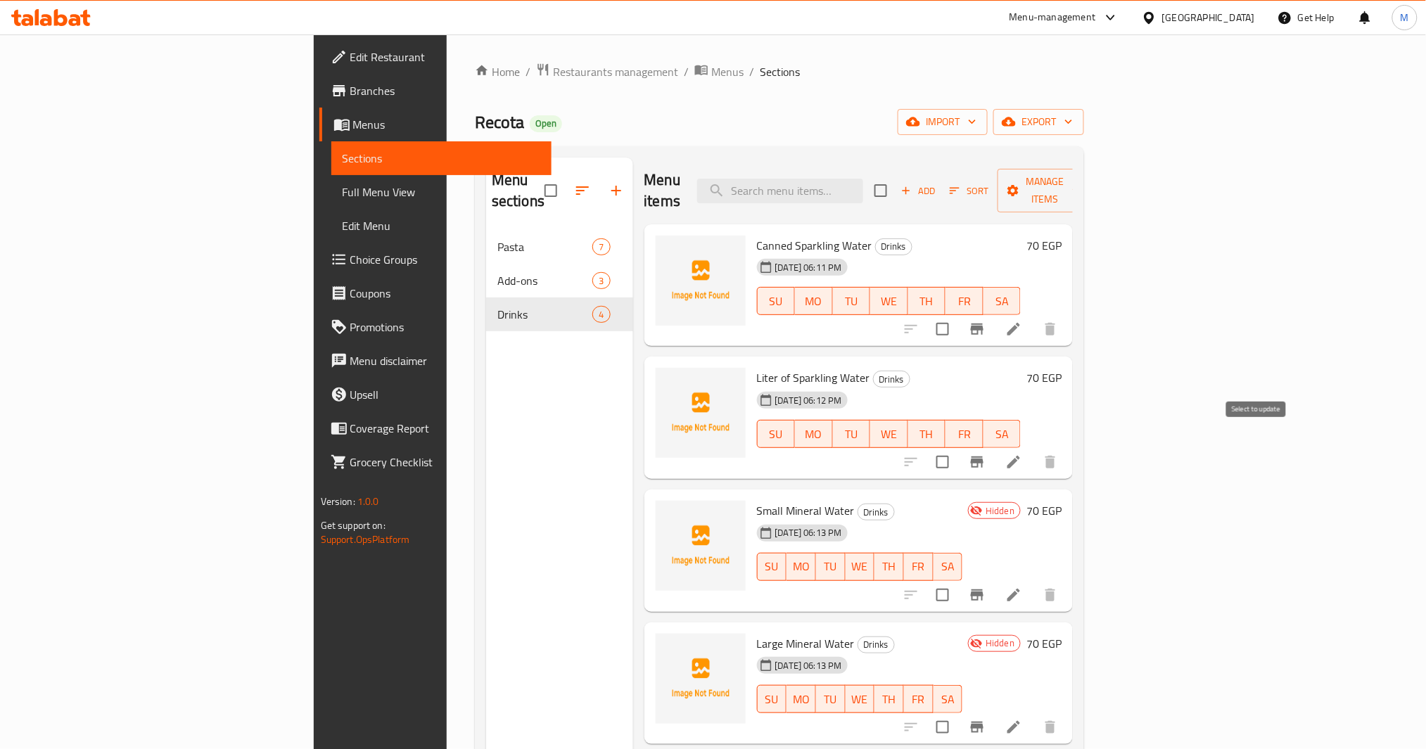
click at [958, 448] on input "checkbox" at bounding box center [943, 463] width 30 height 30
checkbox input "true"
click at [958, 315] on input "checkbox" at bounding box center [943, 330] width 30 height 30
click at [1092, 192] on button "Manage items" at bounding box center [1045, 191] width 94 height 44
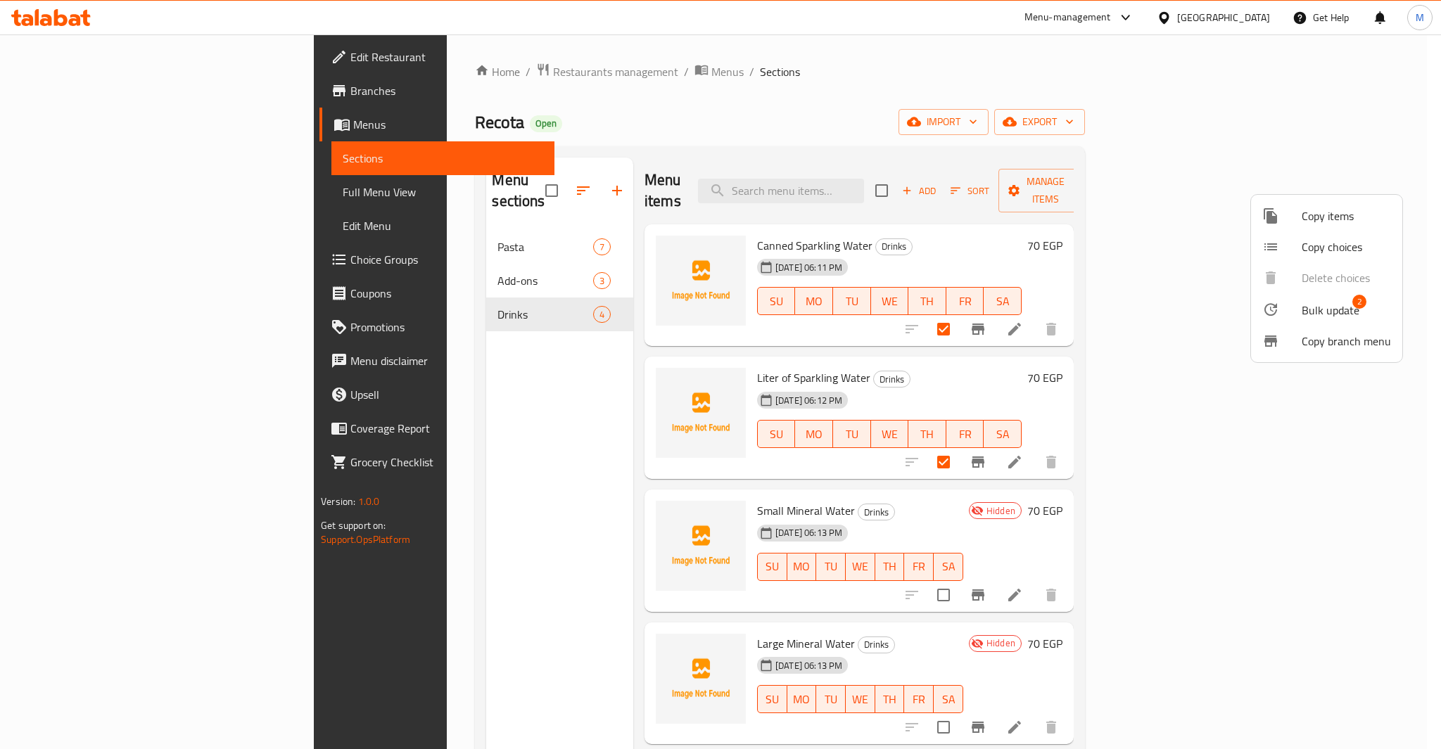
click at [1321, 311] on span "Bulk update" at bounding box center [1331, 310] width 58 height 17
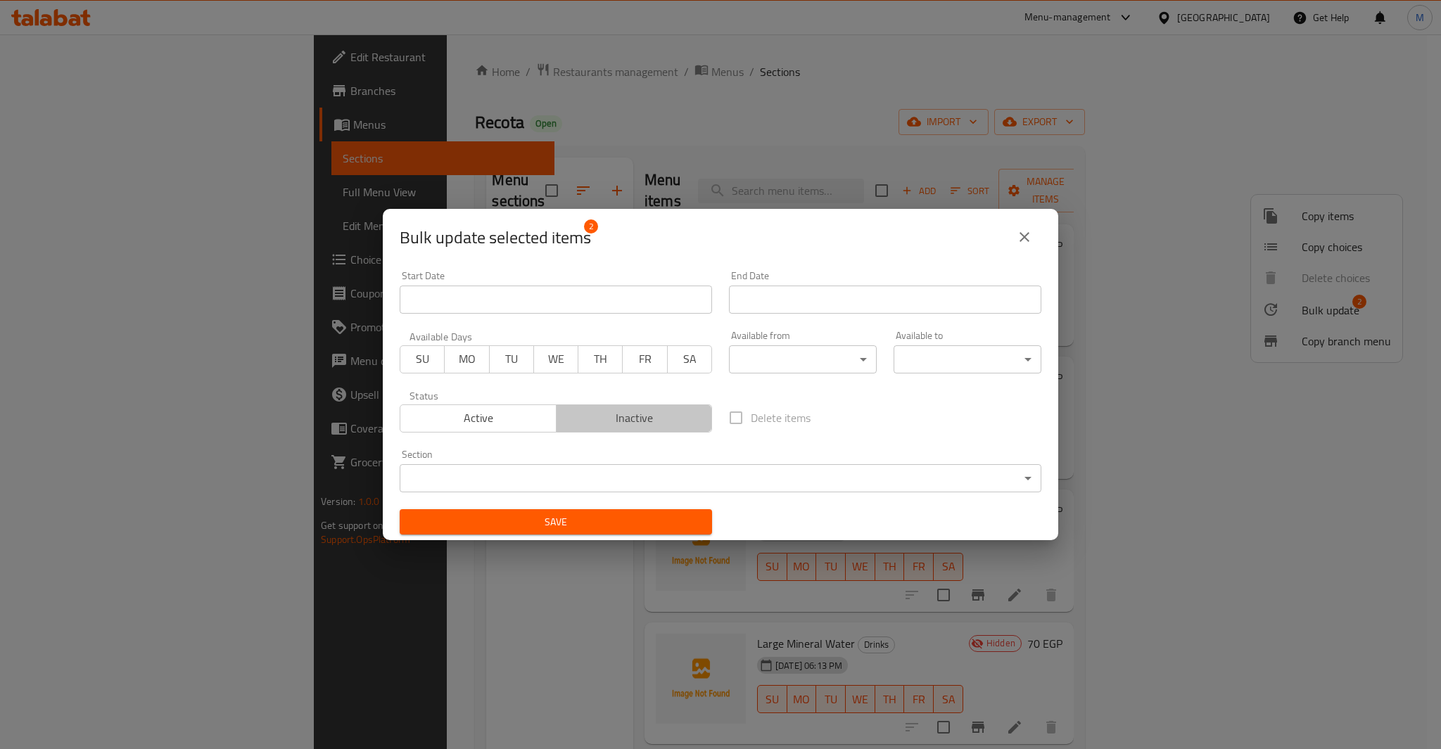
click at [635, 409] on span "Inactive" at bounding box center [634, 418] width 145 height 20
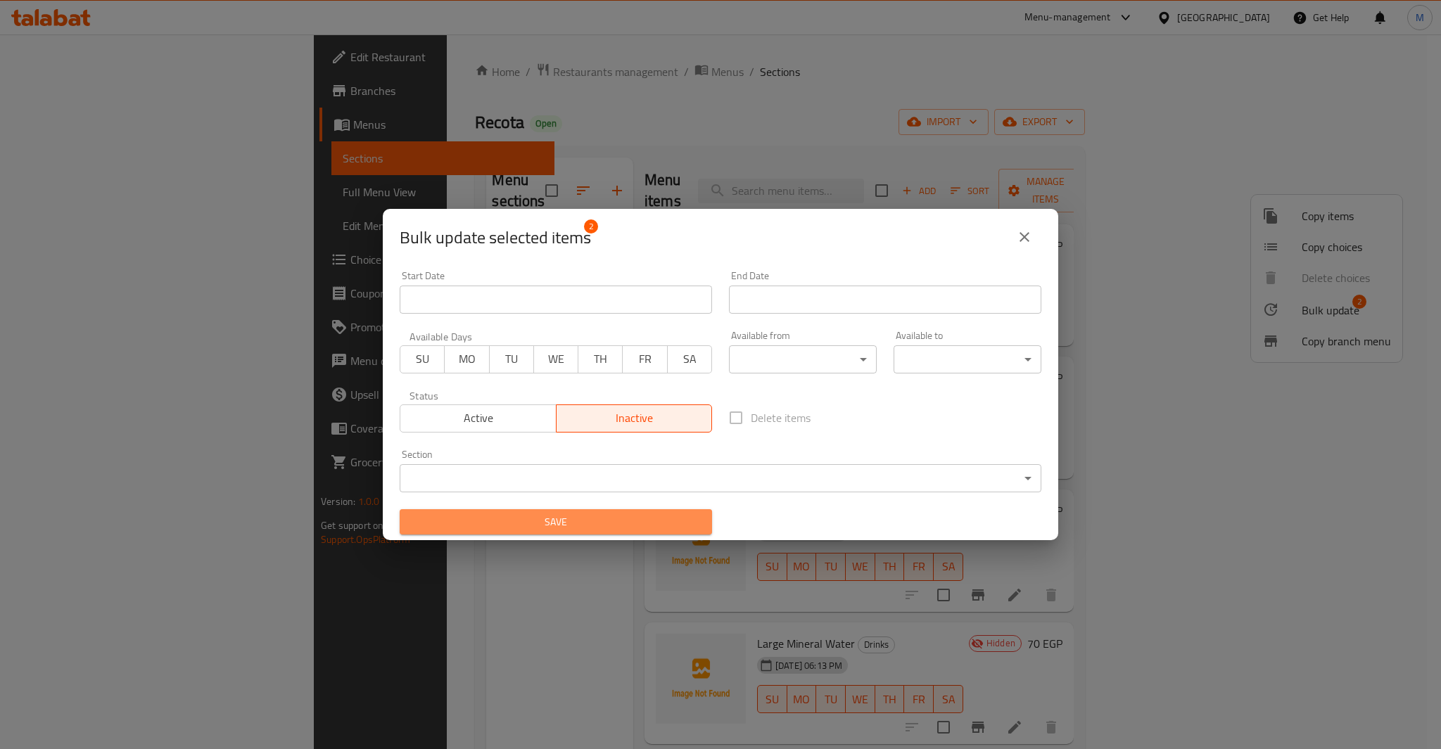
click at [618, 528] on span "Save" at bounding box center [556, 523] width 290 height 18
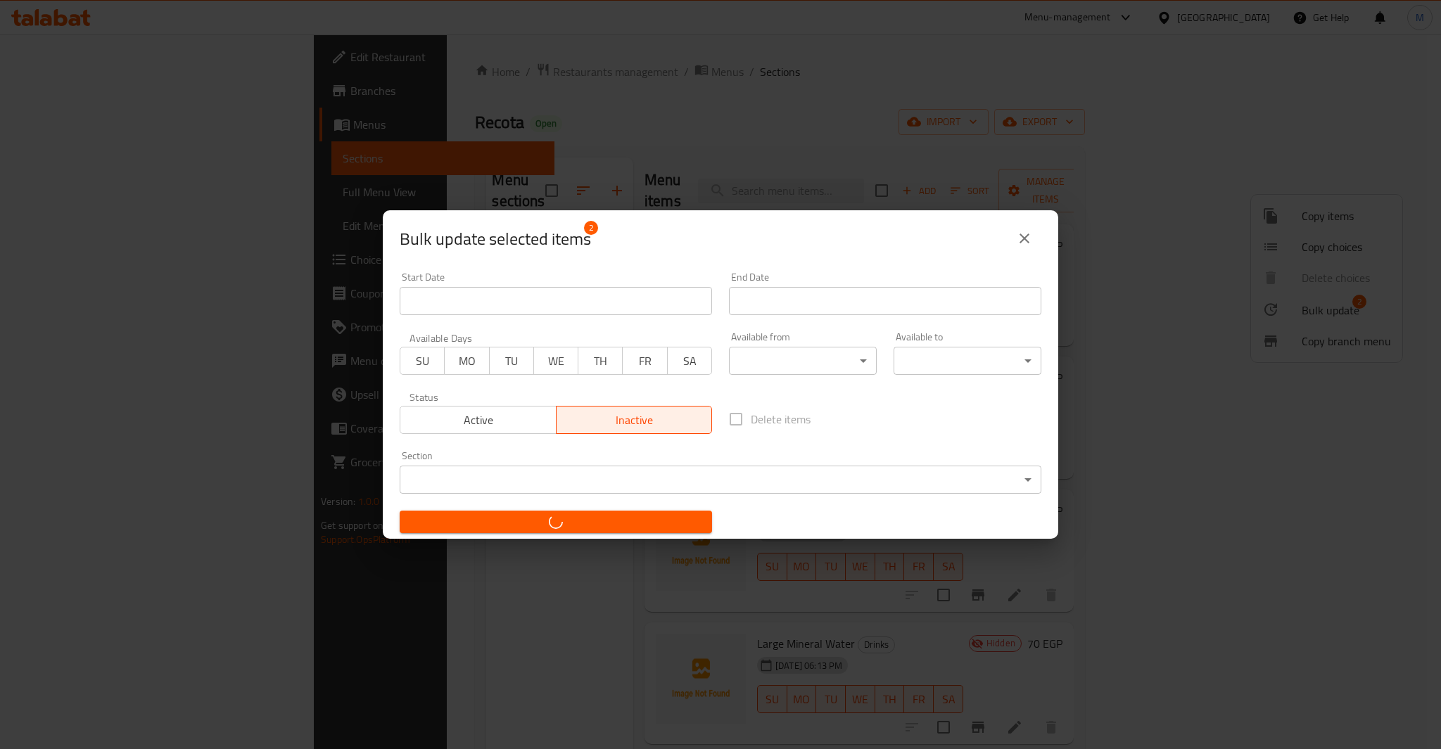
checkbox input "false"
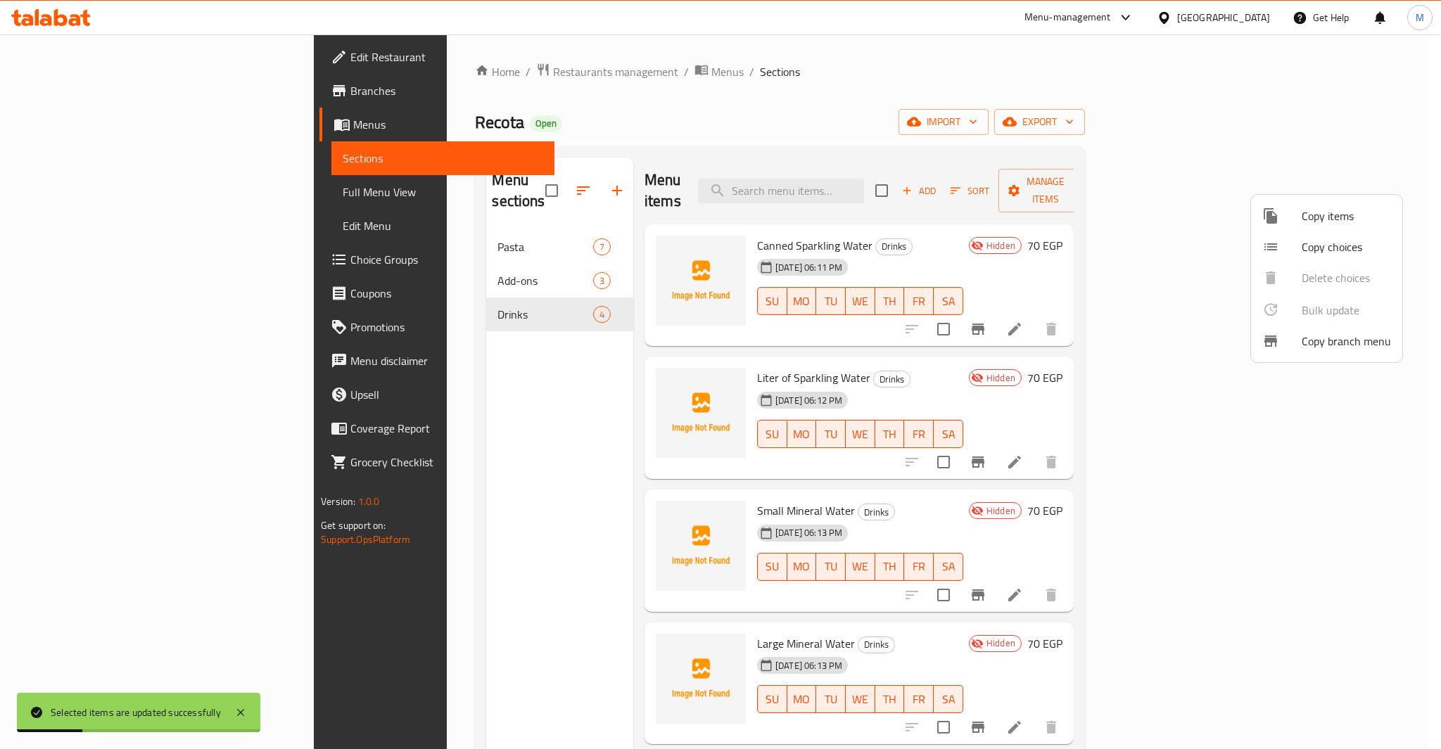
click at [981, 348] on div at bounding box center [720, 374] width 1441 height 749
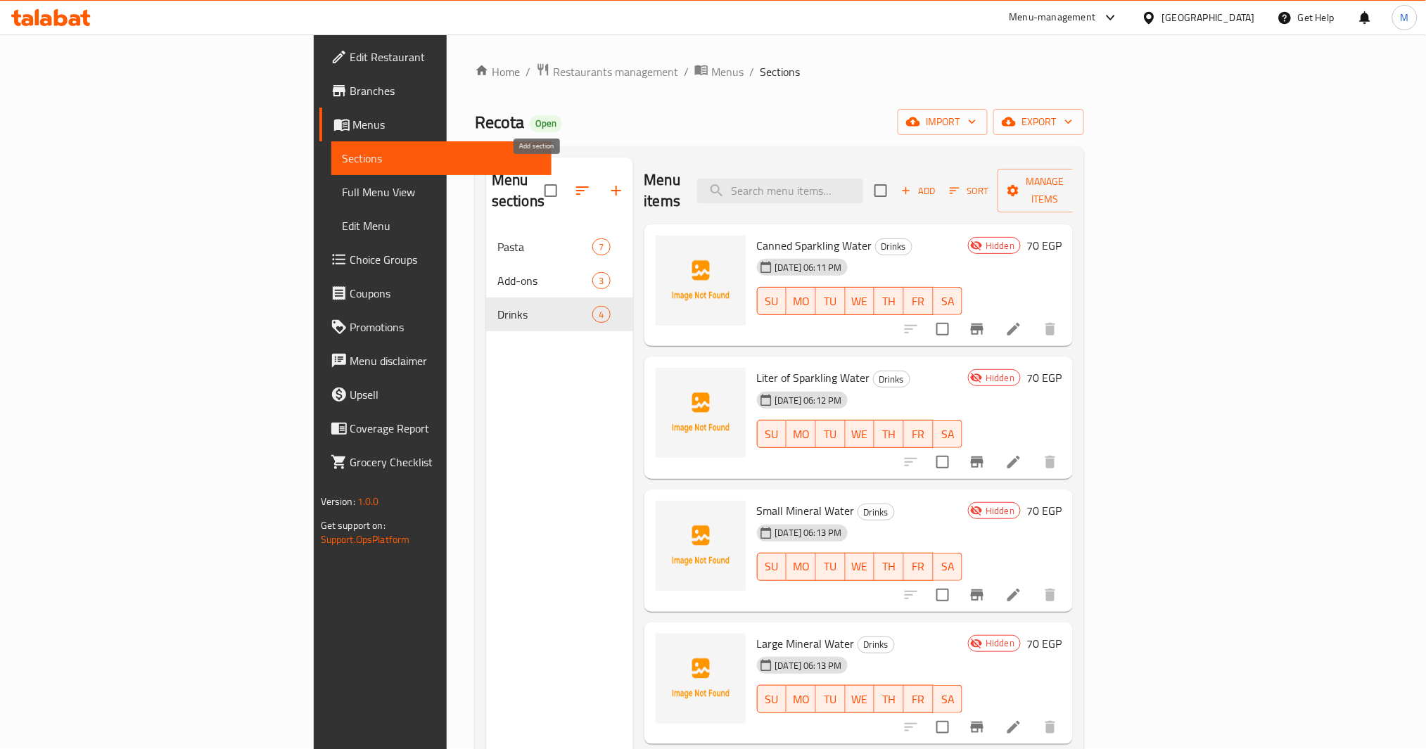
click at [608, 189] on icon "button" at bounding box center [616, 190] width 17 height 17
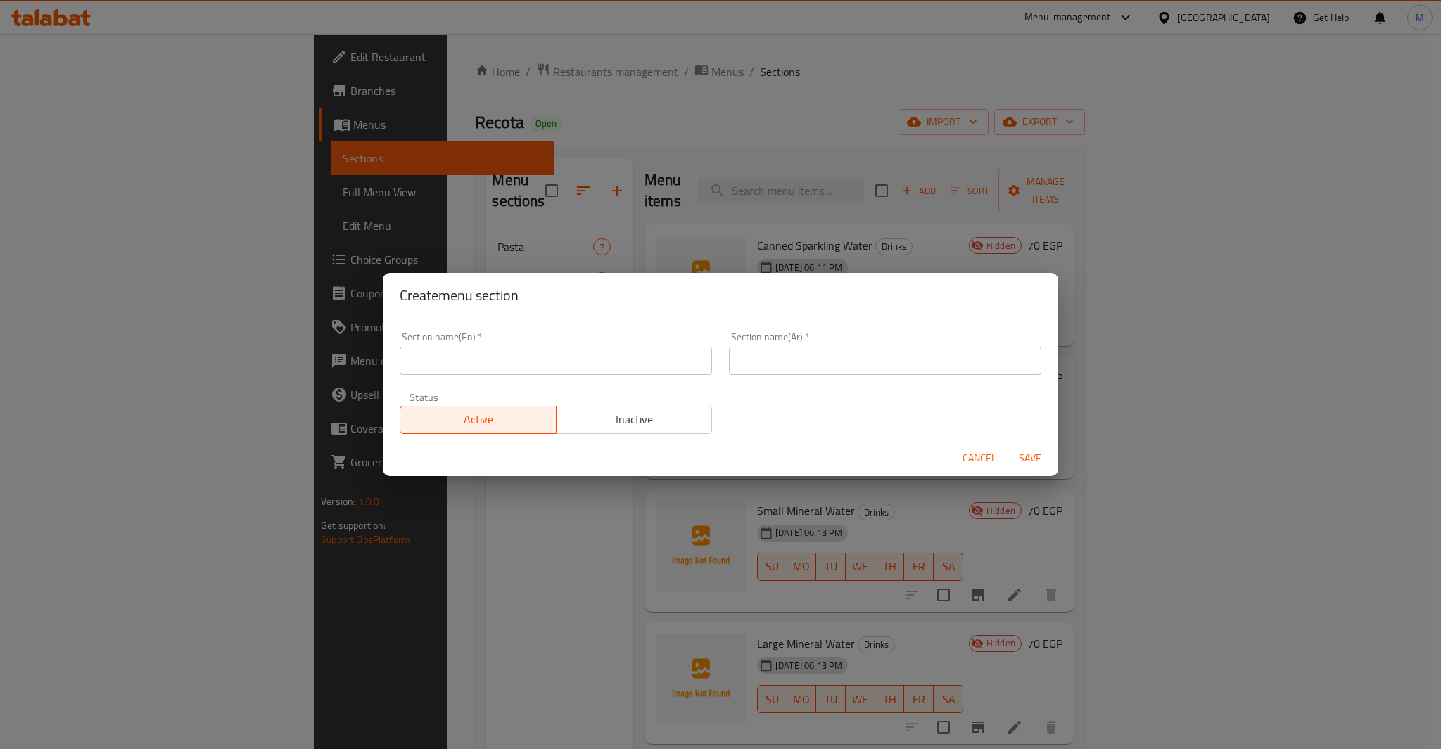
drag, startPoint x: 609, startPoint y: 367, endPoint x: 616, endPoint y: 365, distance: 7.2
click at [609, 367] on input "text" at bounding box center [556, 361] width 312 height 28
paste input "Manakish"
type input "Manakish"
click at [807, 358] on input "text" at bounding box center [885, 361] width 312 height 28
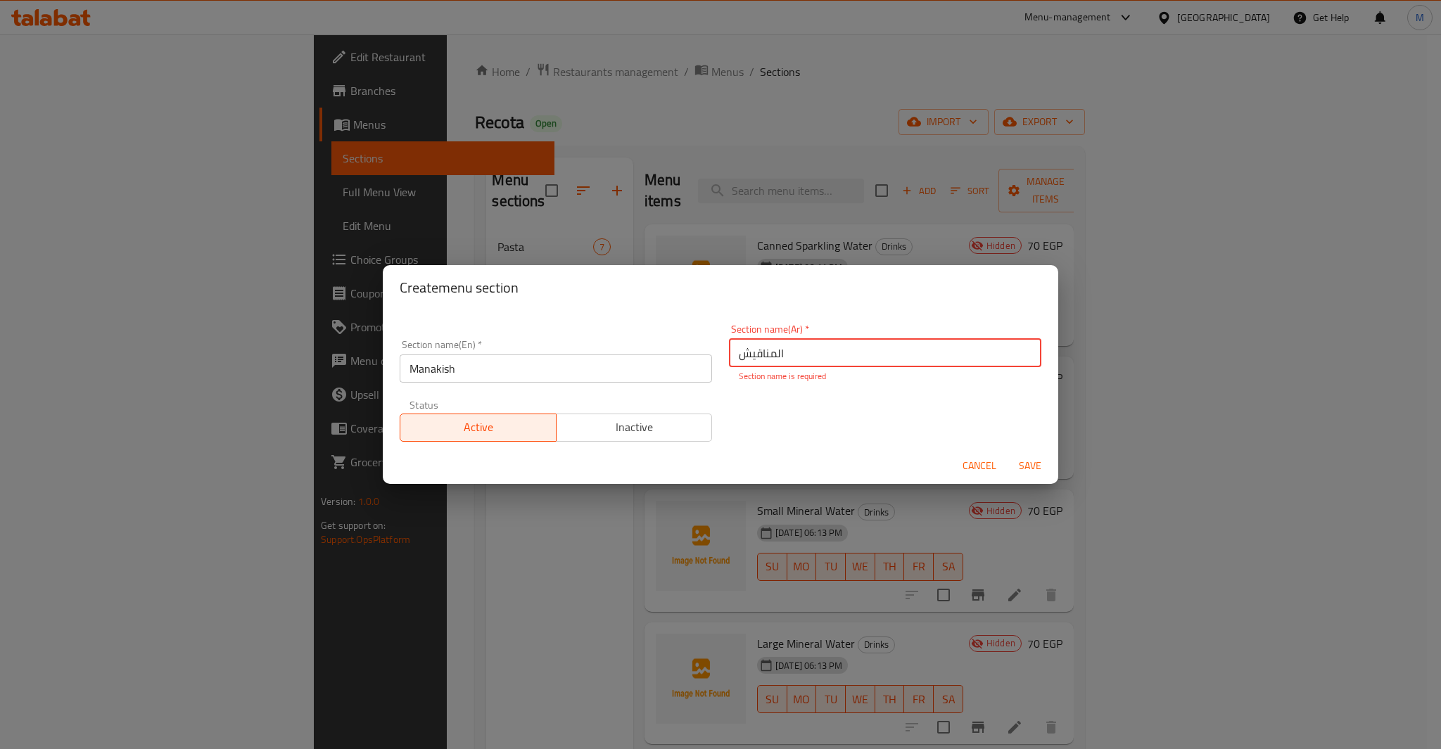
type input "المناقيش"
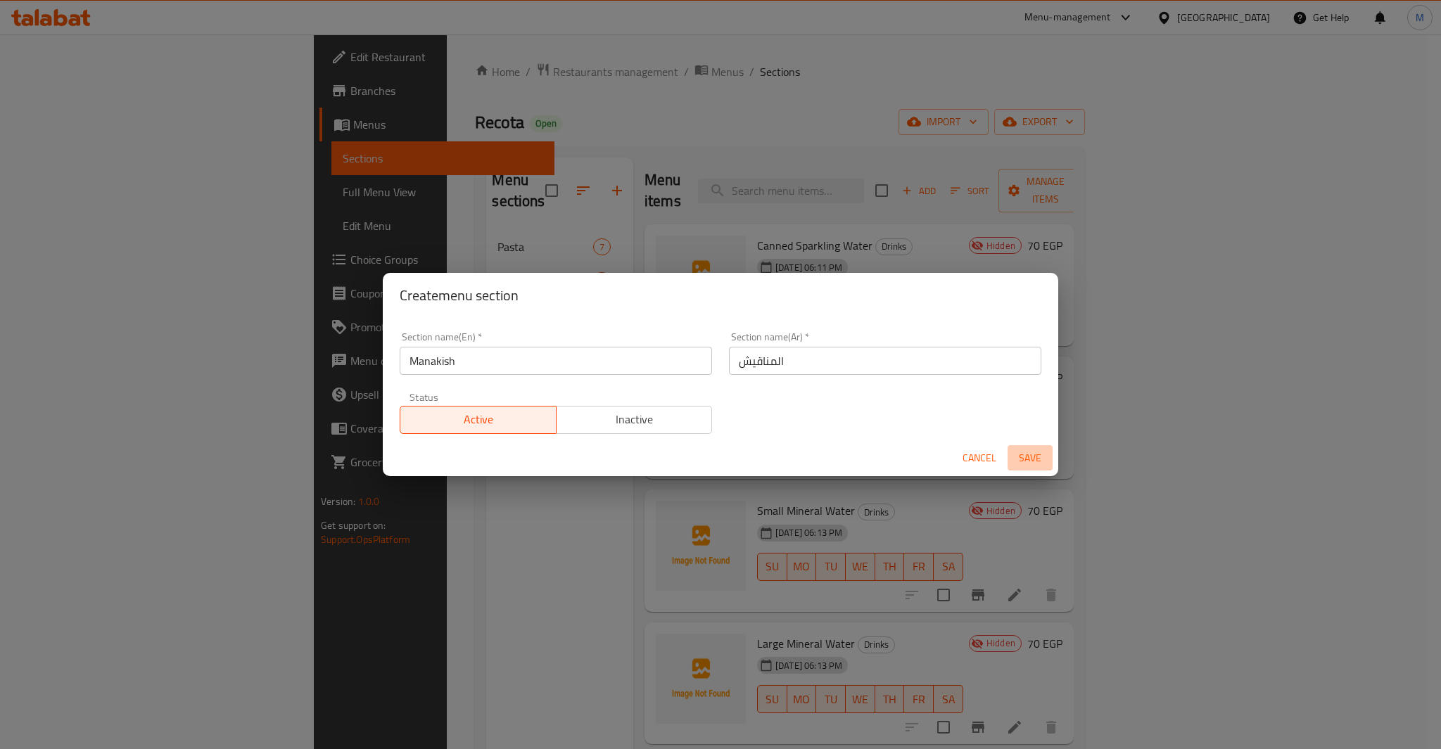
click at [1044, 461] on span "Save" at bounding box center [1030, 459] width 34 height 18
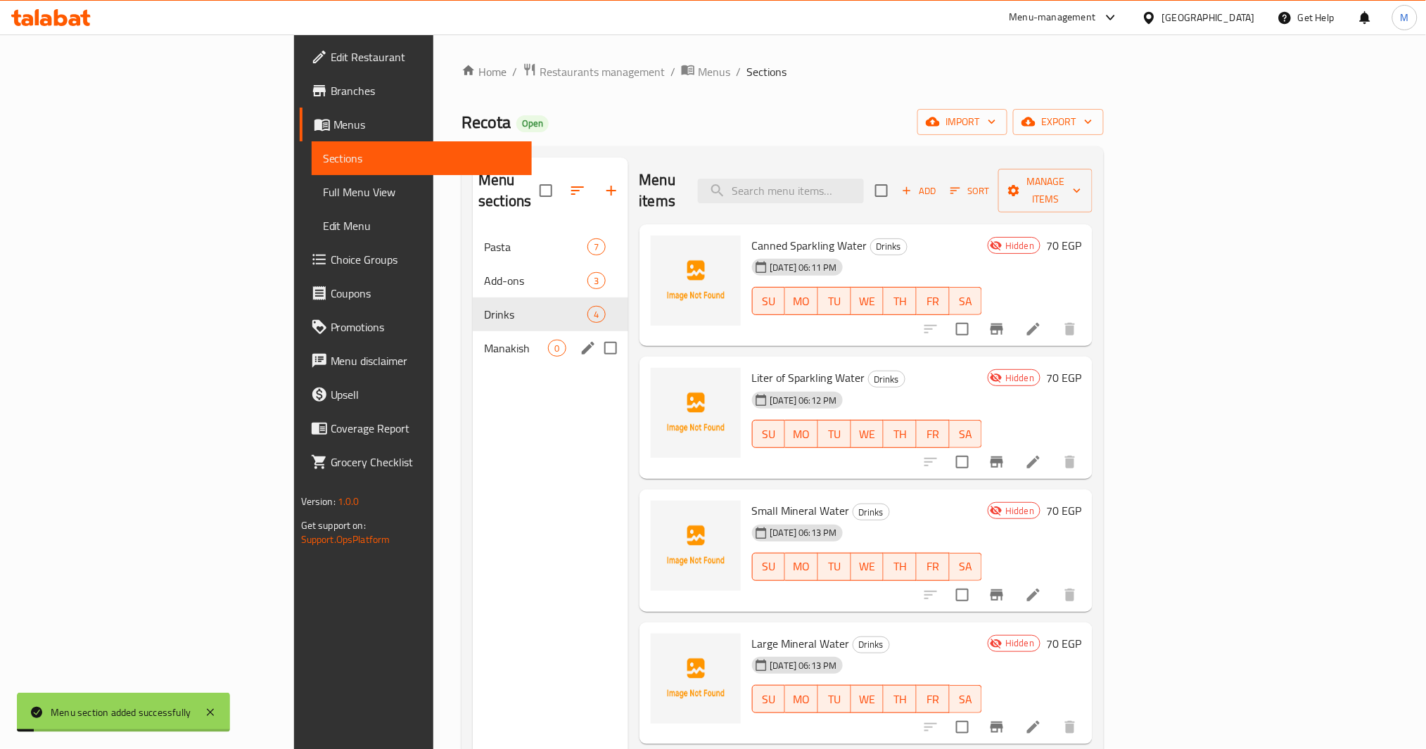
click at [484, 340] on span "Manakish" at bounding box center [516, 348] width 64 height 17
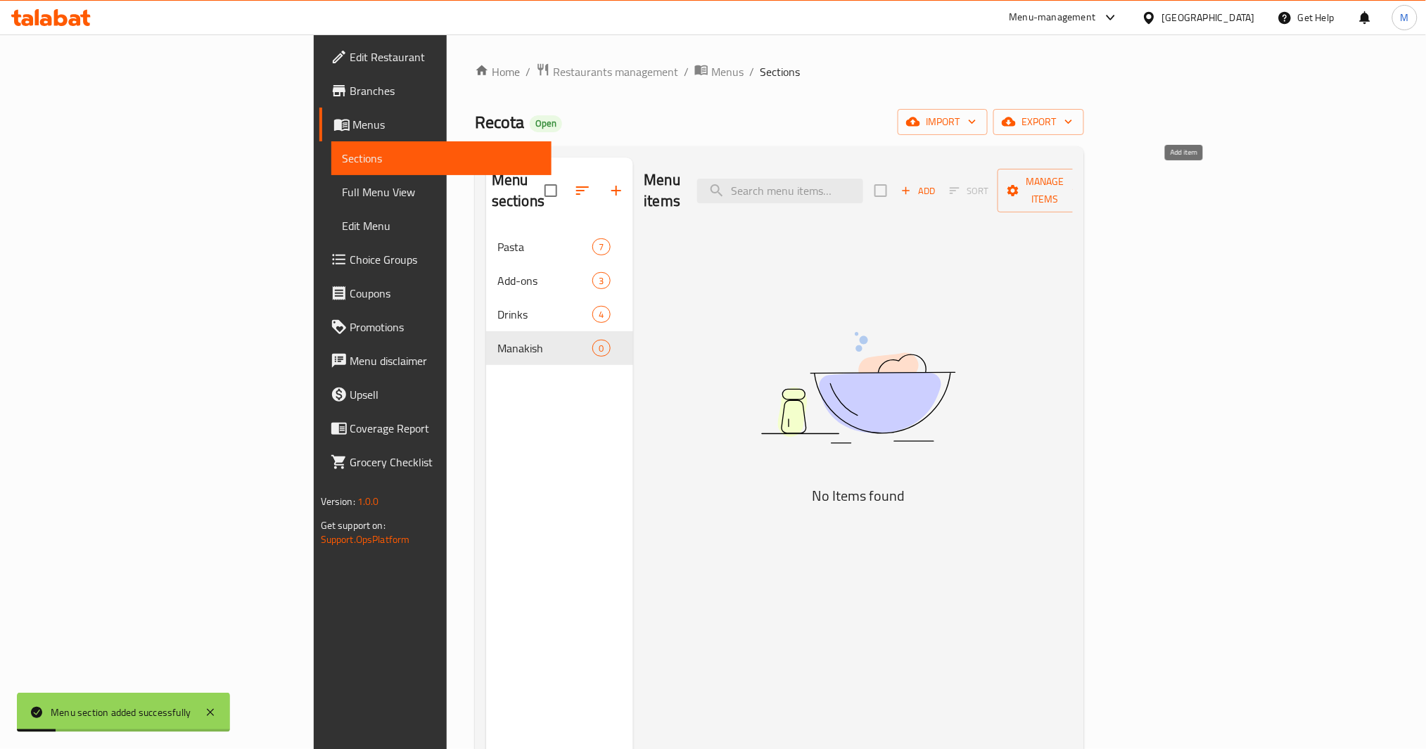
click at [913, 184] on icon "button" at bounding box center [906, 190] width 13 height 13
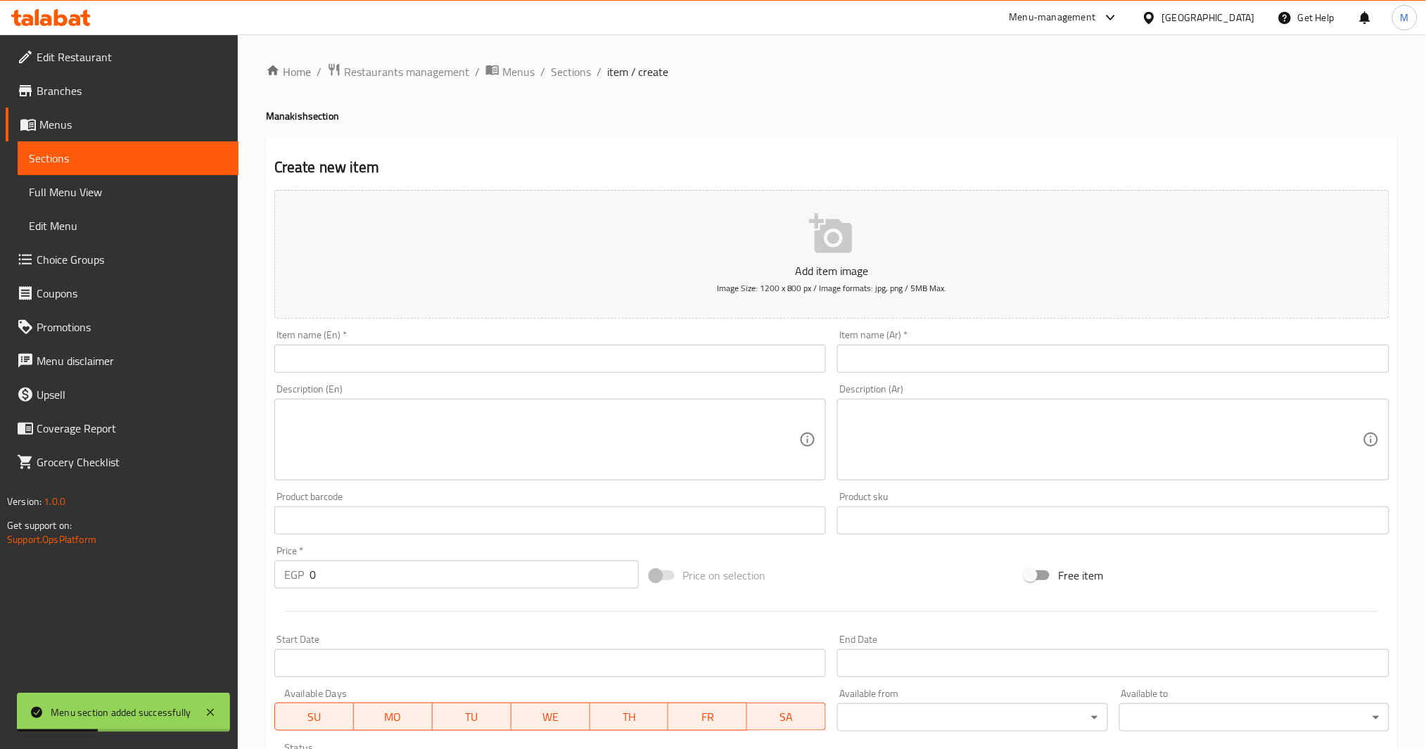
click at [1025, 356] on input "text" at bounding box center [1113, 359] width 552 height 28
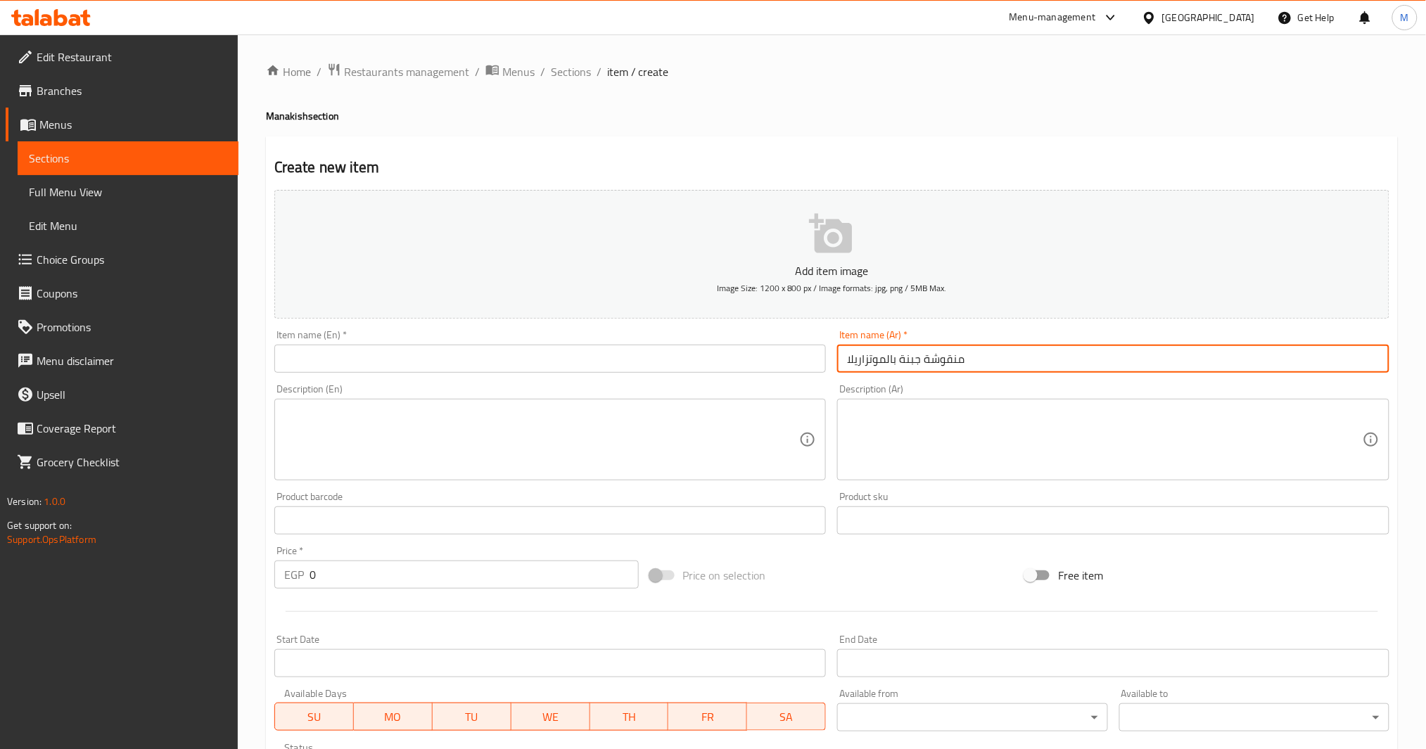
type input "منقوشة جبنة بالموتزاريلا"
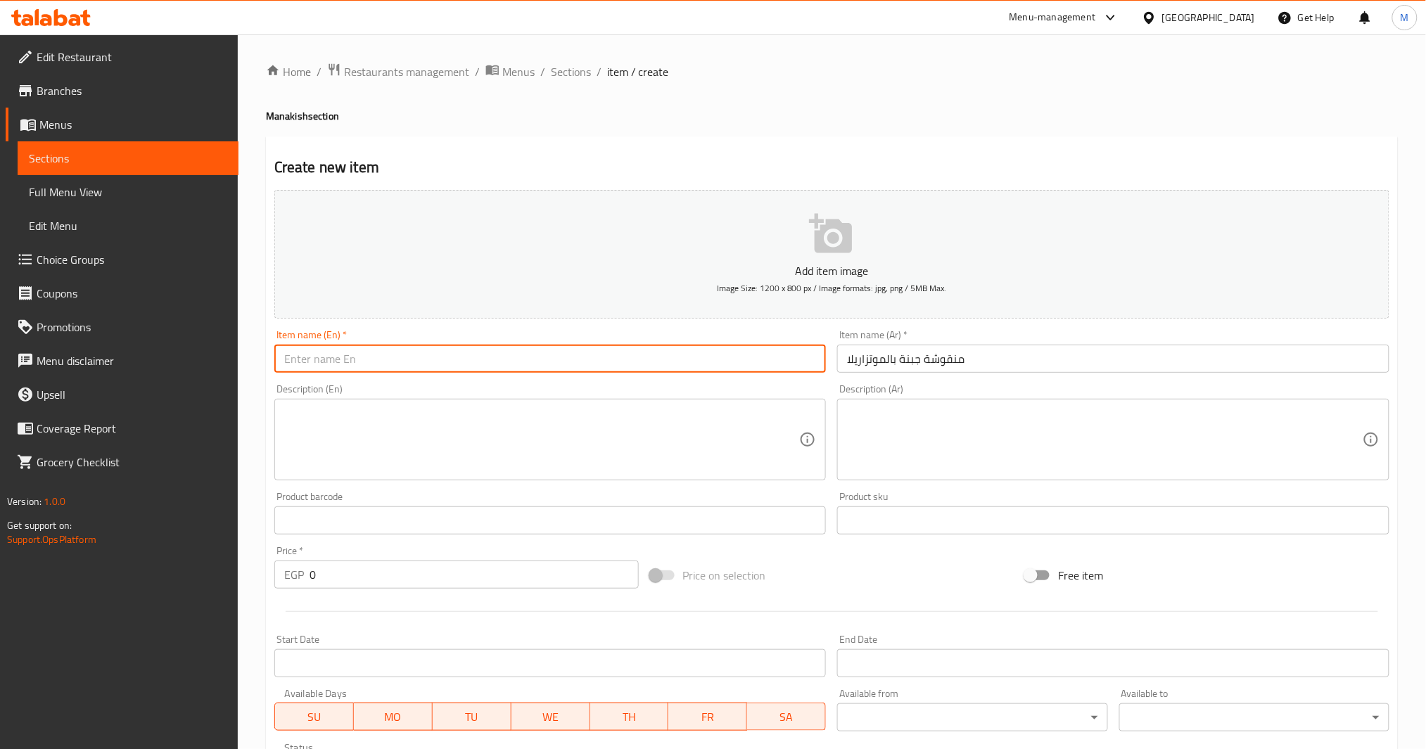
click at [654, 369] on input "text" at bounding box center [550, 359] width 552 height 28
paste input "Mozzarella Cheese Manoushe"
click at [403, 352] on input "Mozzarella Cheese Manoushe" at bounding box center [550, 359] width 552 height 28
paste input "akish"
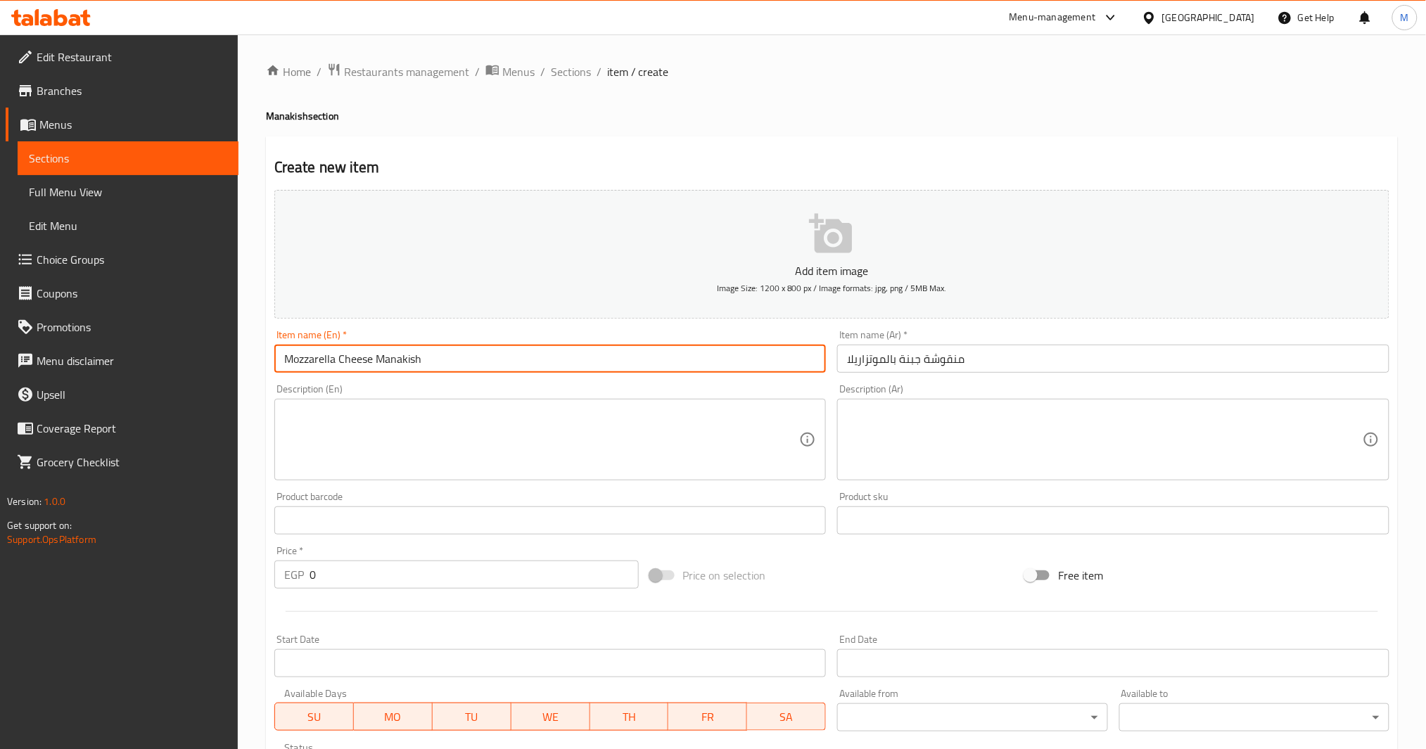
click at [936, 342] on div "Item name (Ar)   * منقوشة جبنة بالموتزاريلا Item name (Ar) *" at bounding box center [1113, 351] width 552 height 43
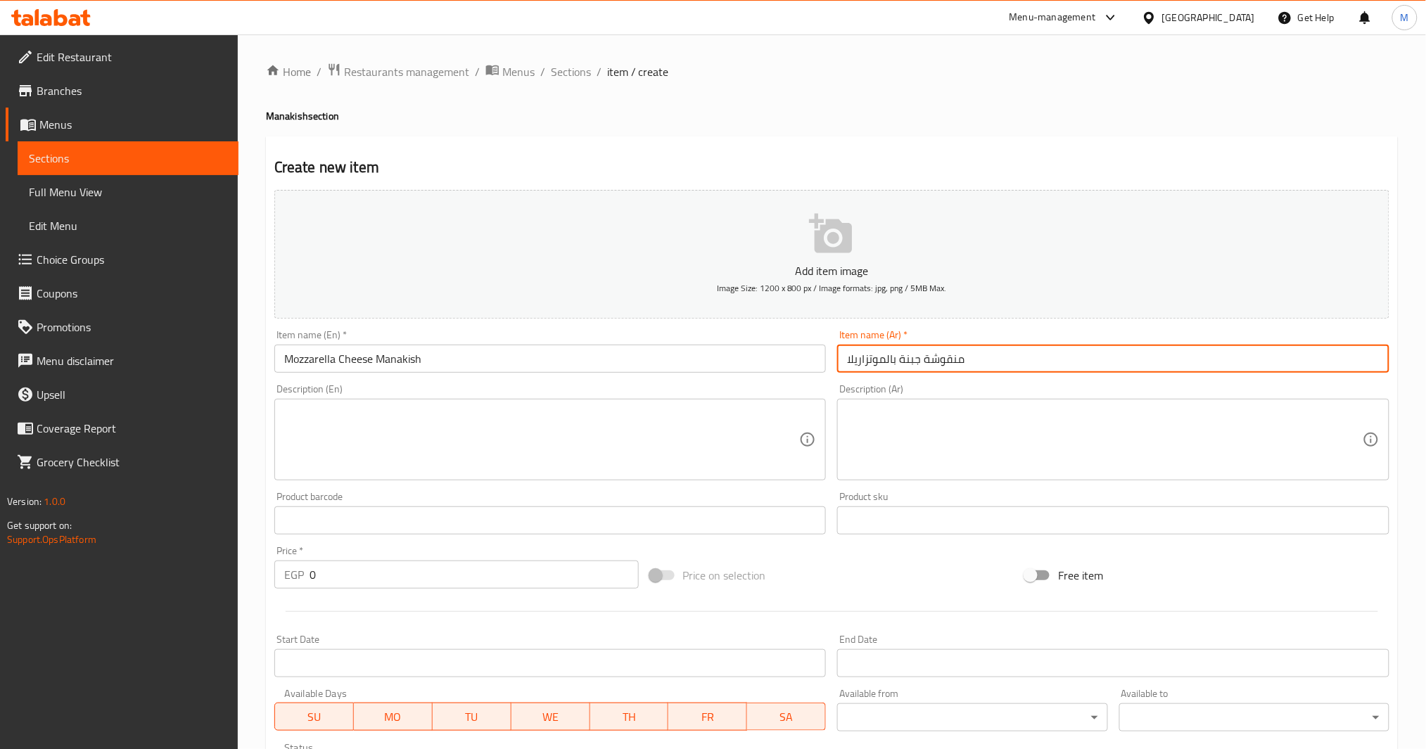
click at [941, 365] on input "منقوشة جبنة بالموتزاريلا" at bounding box center [1113, 359] width 552 height 28
click at [402, 353] on input "Mozzarella Cheese Manakish" at bounding box center [550, 359] width 552 height 28
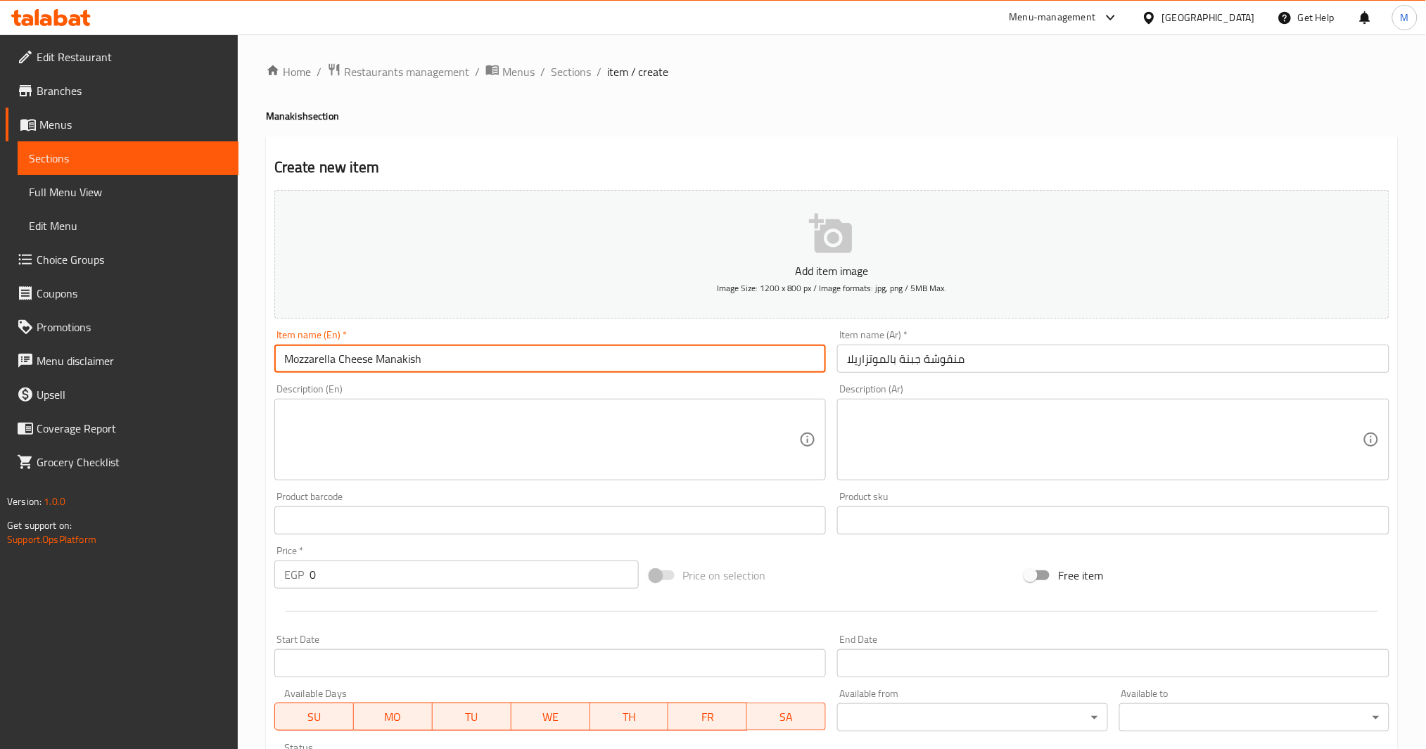
click at [402, 353] on input "Mozzarella Cheese Manakish" at bounding box center [550, 359] width 552 height 28
paste input "oushe"
type input "Mozzarella Cheese Manoushe"
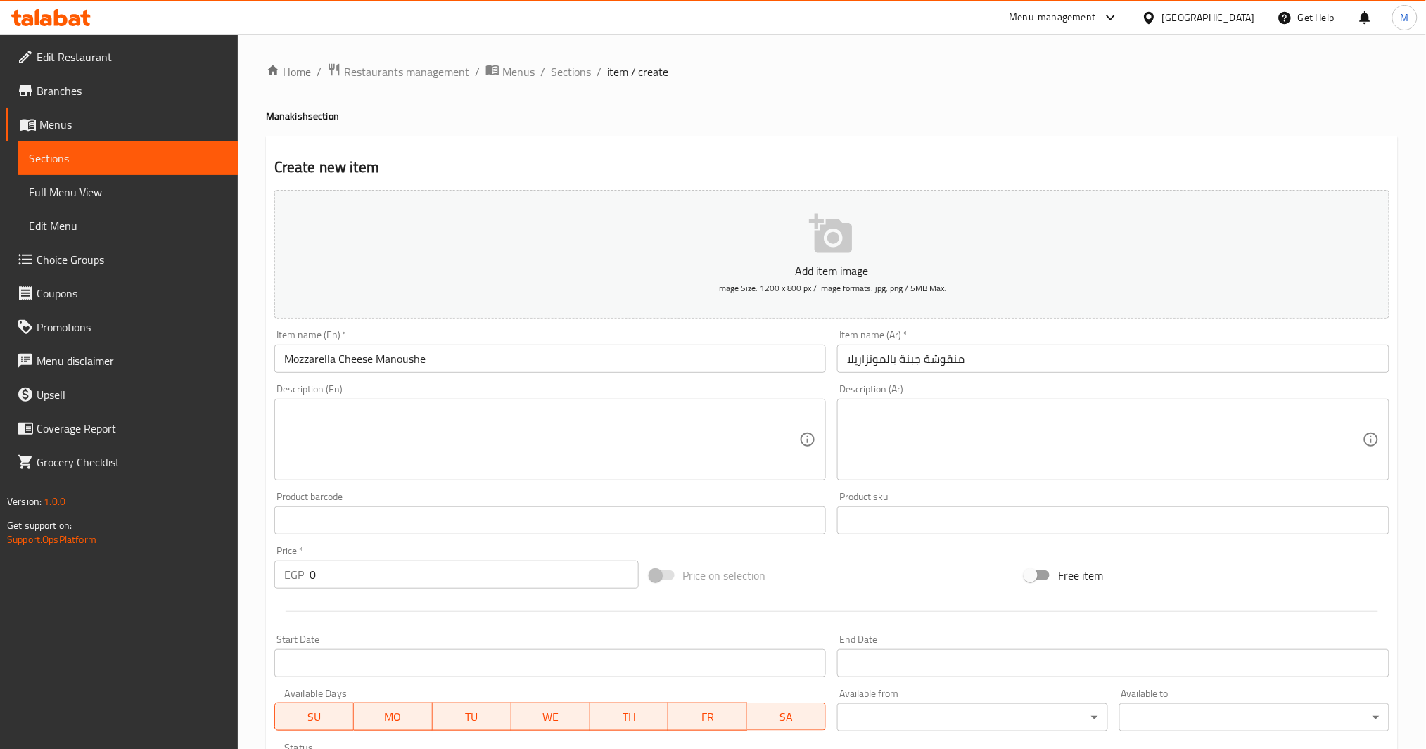
click at [308, 576] on div "EGP 0 Price *" at bounding box center [456, 575] width 364 height 28
click at [307, 575] on div "EGP 0 Price *" at bounding box center [456, 575] width 364 height 28
click at [313, 576] on input "0" at bounding box center [474, 575] width 329 height 28
click at [310, 576] on input "0" at bounding box center [474, 575] width 329 height 28
type input "110"
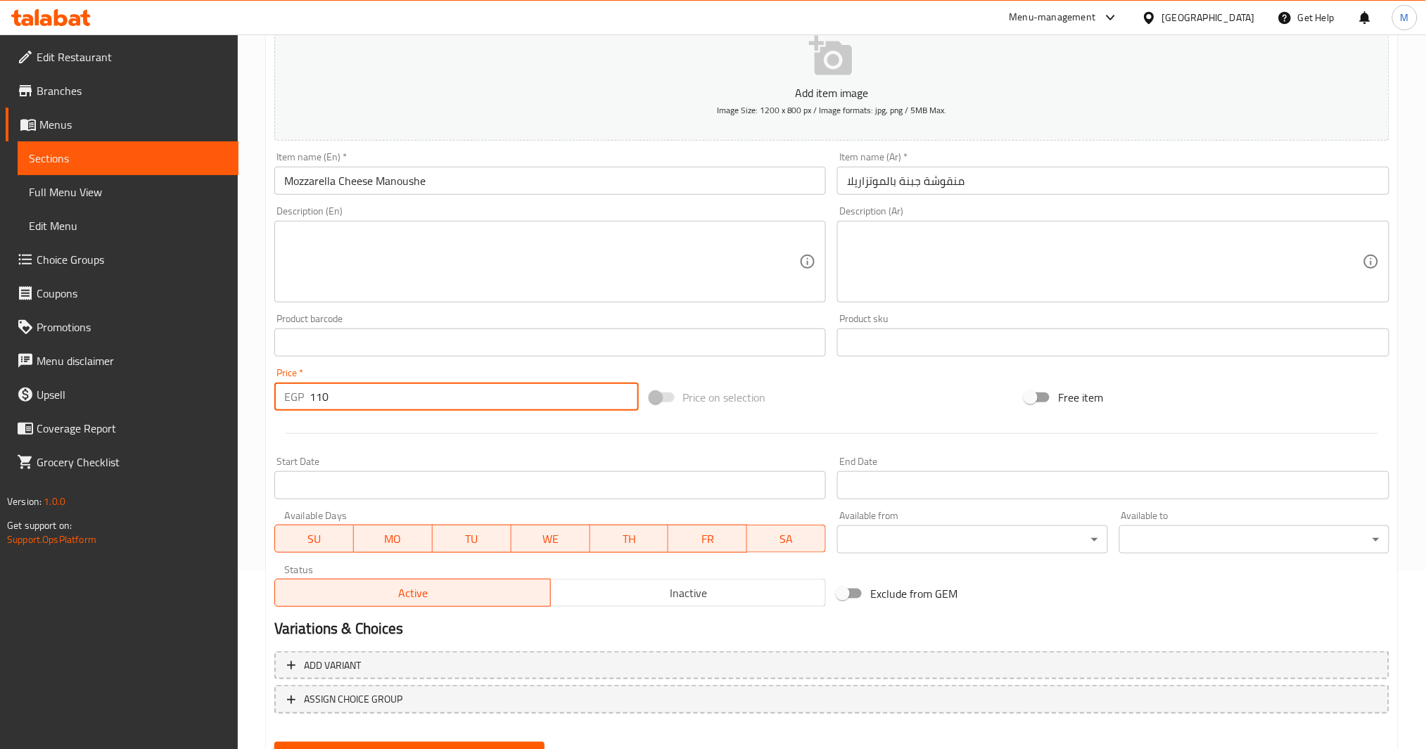
scroll to position [242, 0]
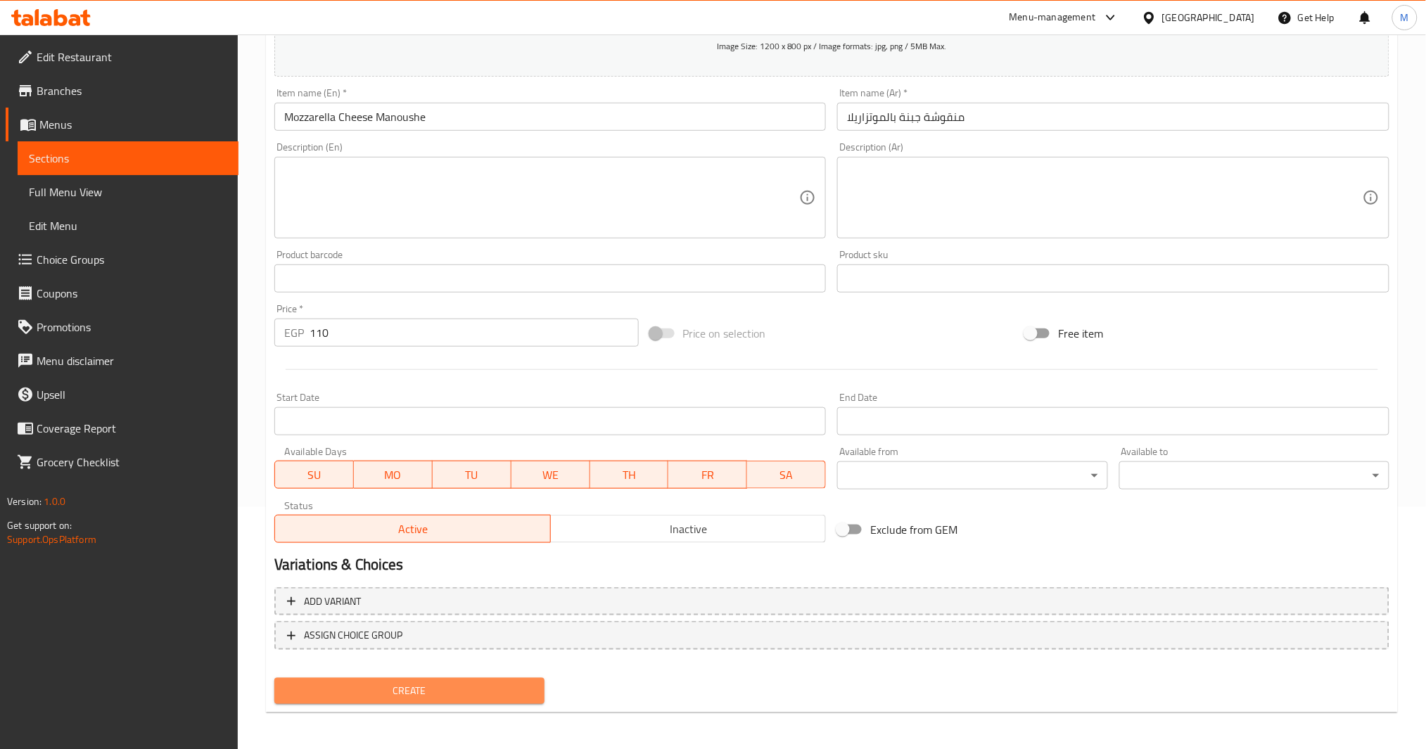
click at [412, 692] on span "Create" at bounding box center [410, 692] width 248 height 18
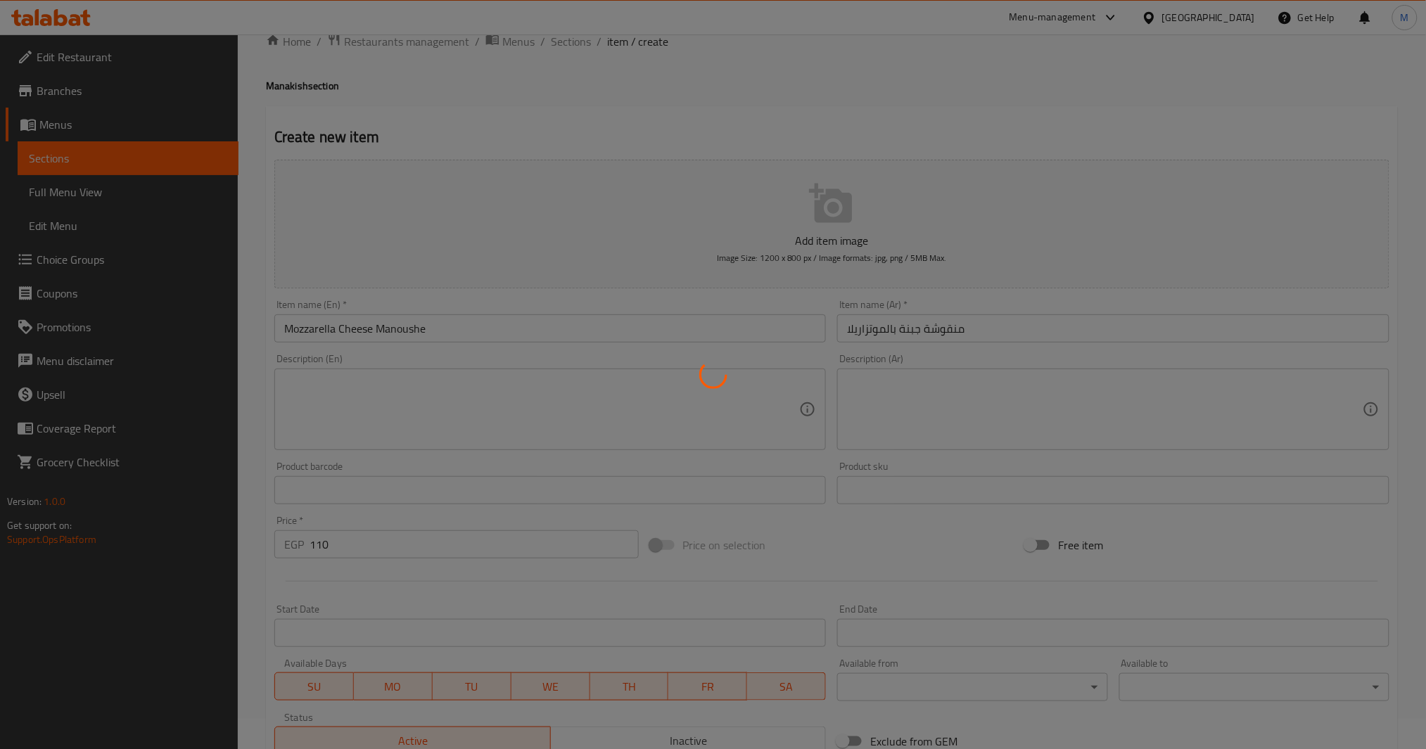
scroll to position [0, 0]
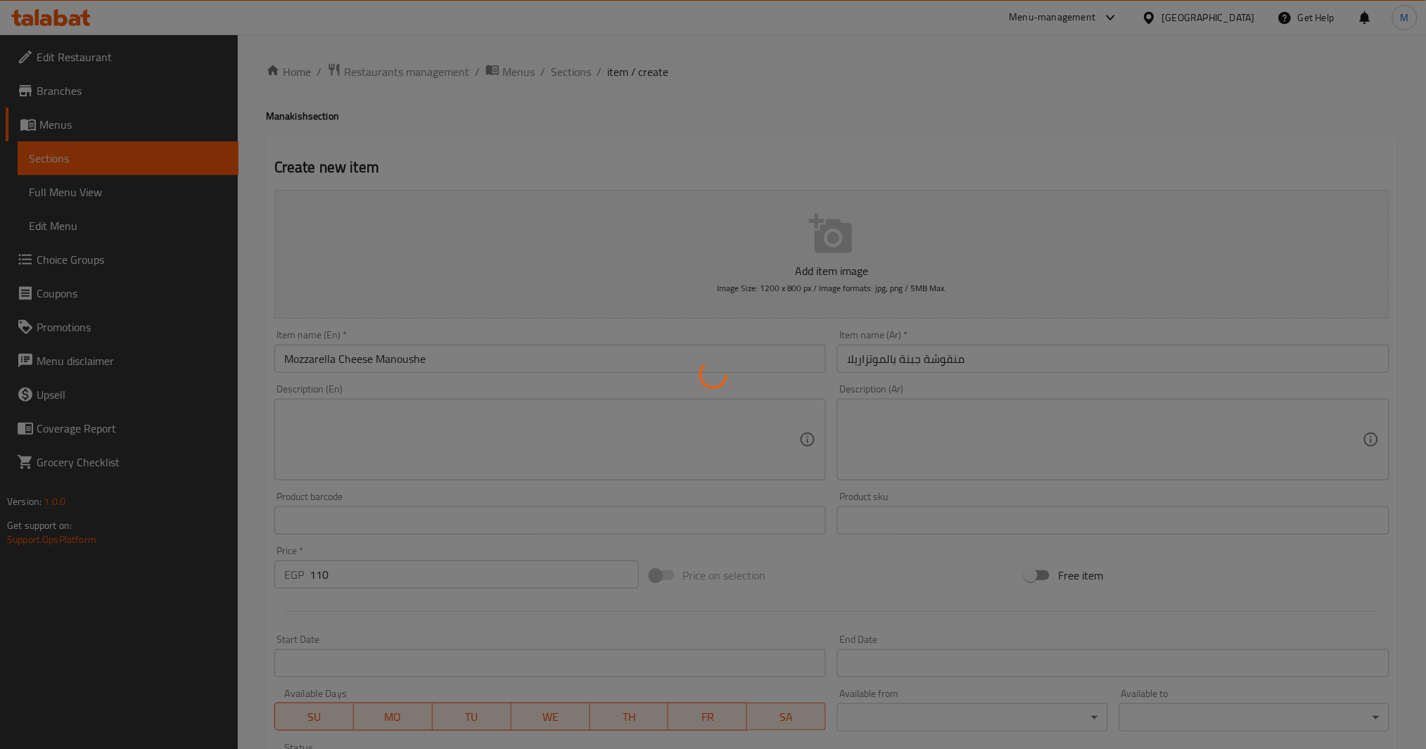
type input "0"
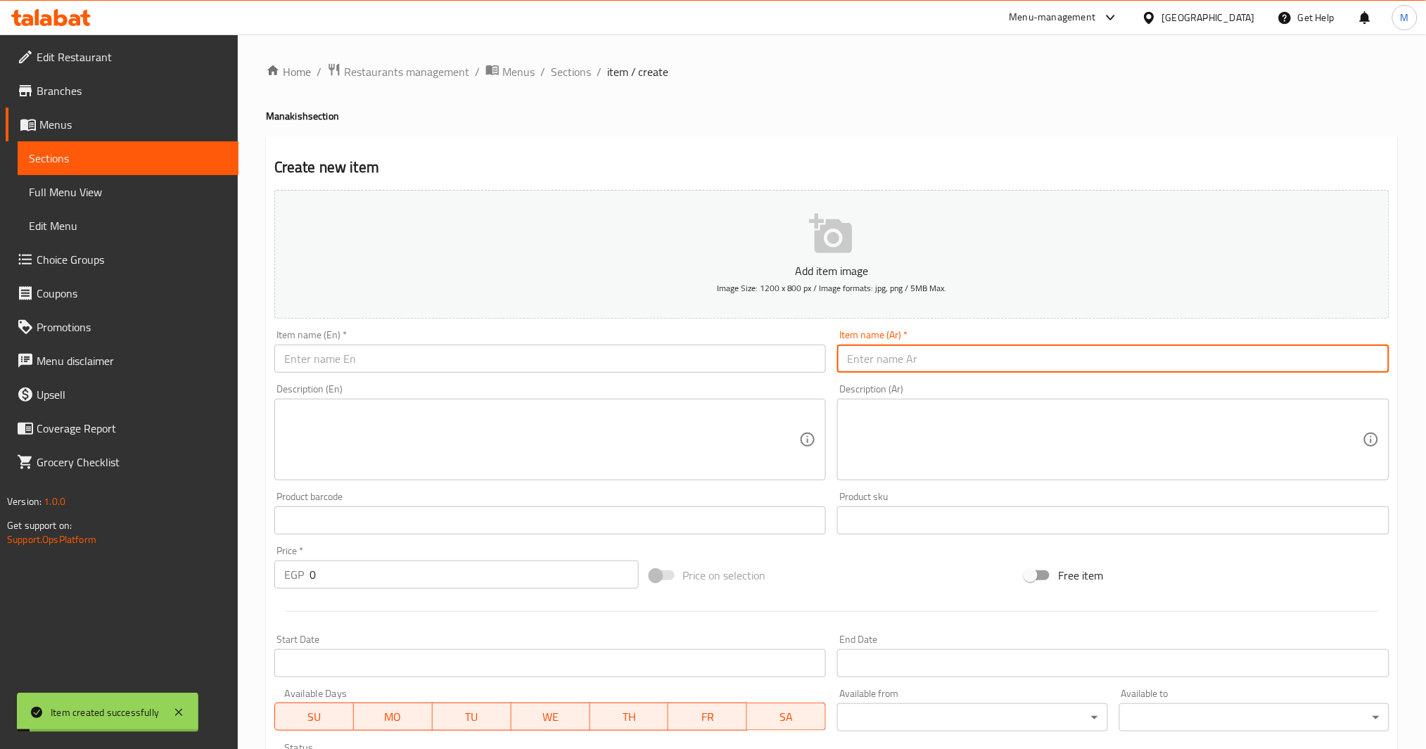
click at [981, 364] on input "text" at bounding box center [1113, 359] width 552 height 28
type input "منقوشة لحمة بالموتزاريلا"
click at [446, 368] on input "text" at bounding box center [550, 359] width 552 height 28
paste input "Meat and mozzarella manousheh"
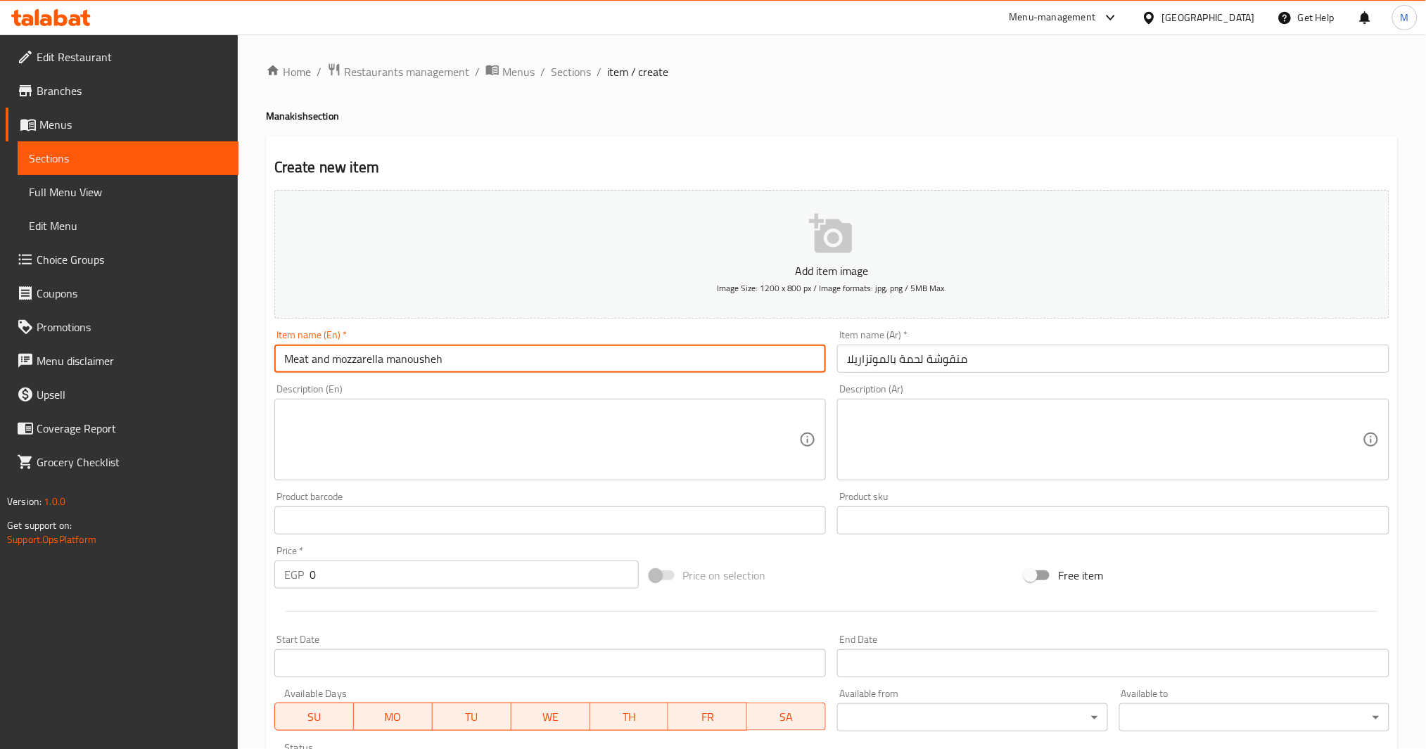
click at [339, 360] on input "Meat and mozzarella manousheh" at bounding box center [550, 359] width 552 height 28
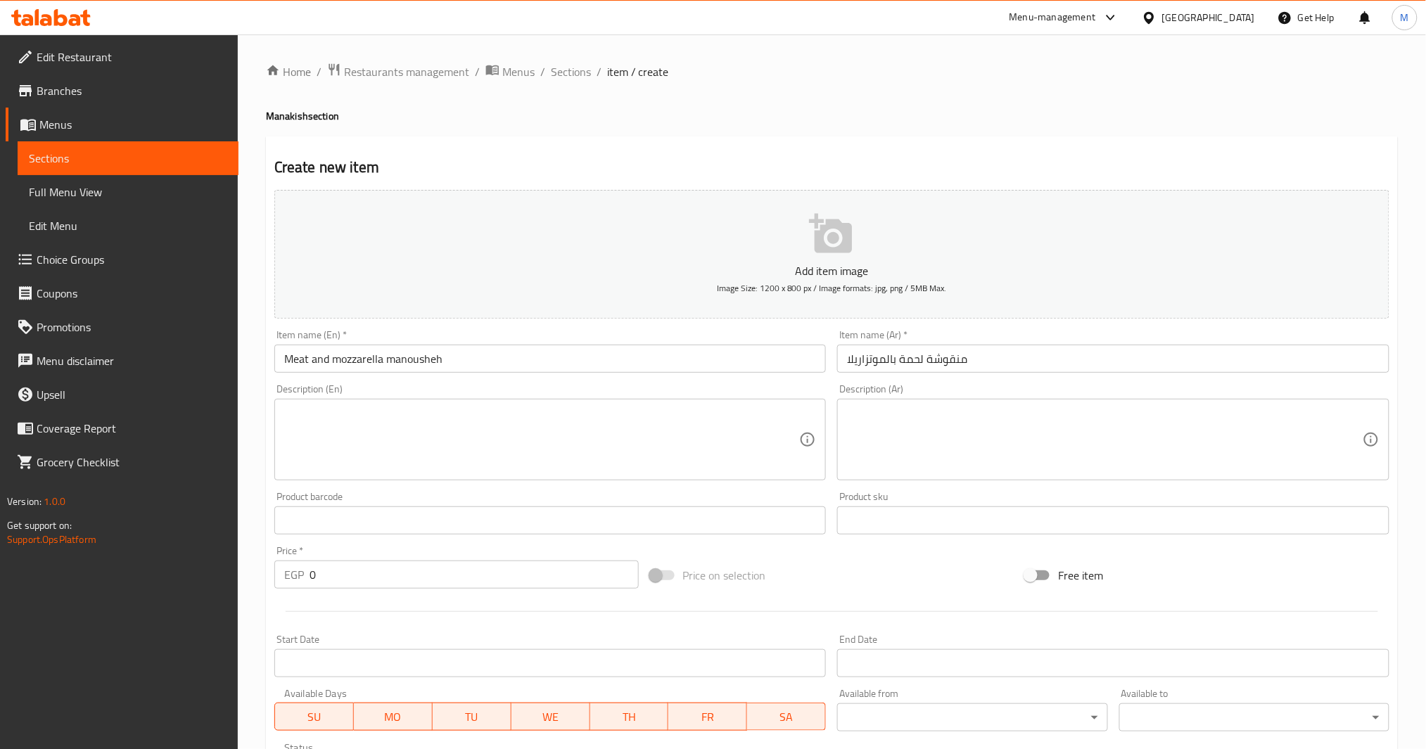
click at [419, 362] on input "Meat and mozzarella manousheh" at bounding box center [550, 359] width 552 height 28
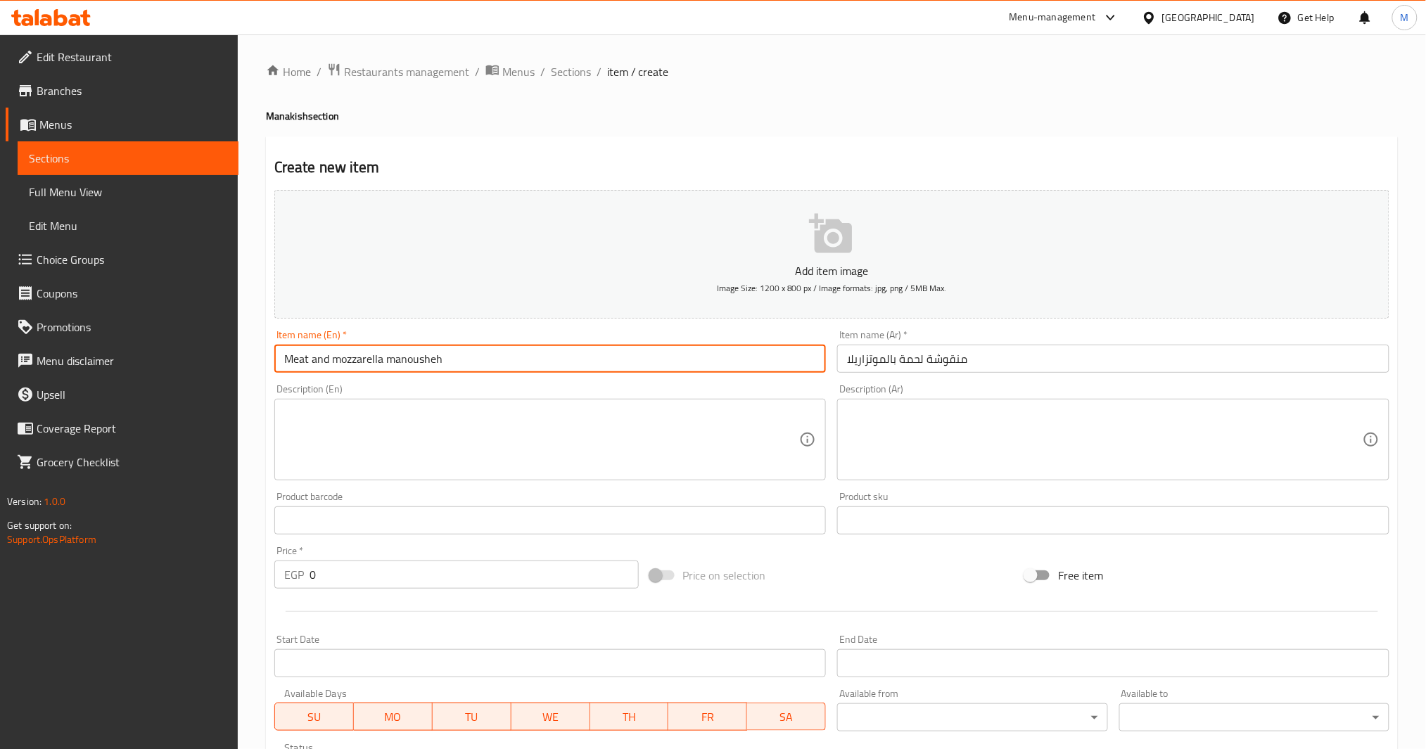
paste input "Manoushe"
type input "Meat and Mozzarella Manoushe"
click at [311, 571] on input "0" at bounding box center [474, 575] width 329 height 28
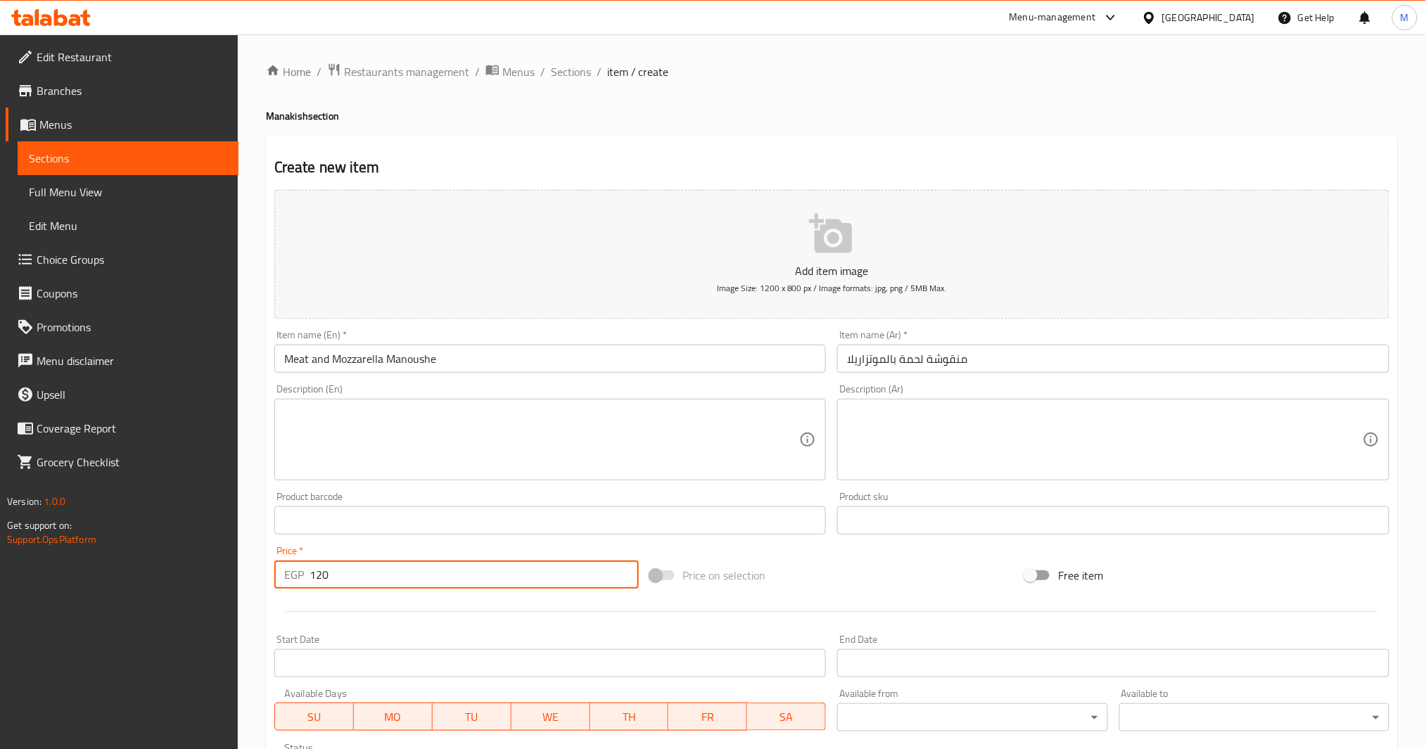
type input "120"
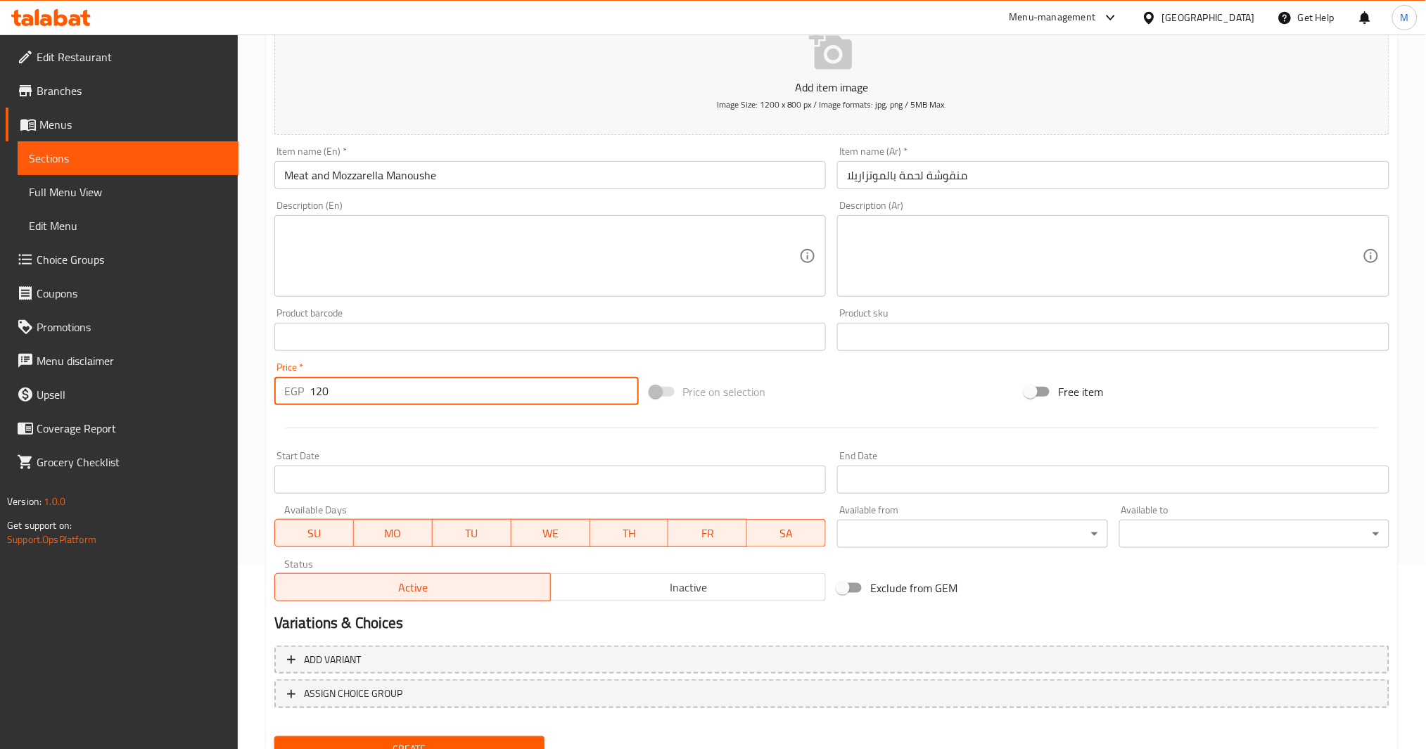
scroll to position [187, 0]
click at [410, 740] on span "Create" at bounding box center [410, 746] width 248 height 18
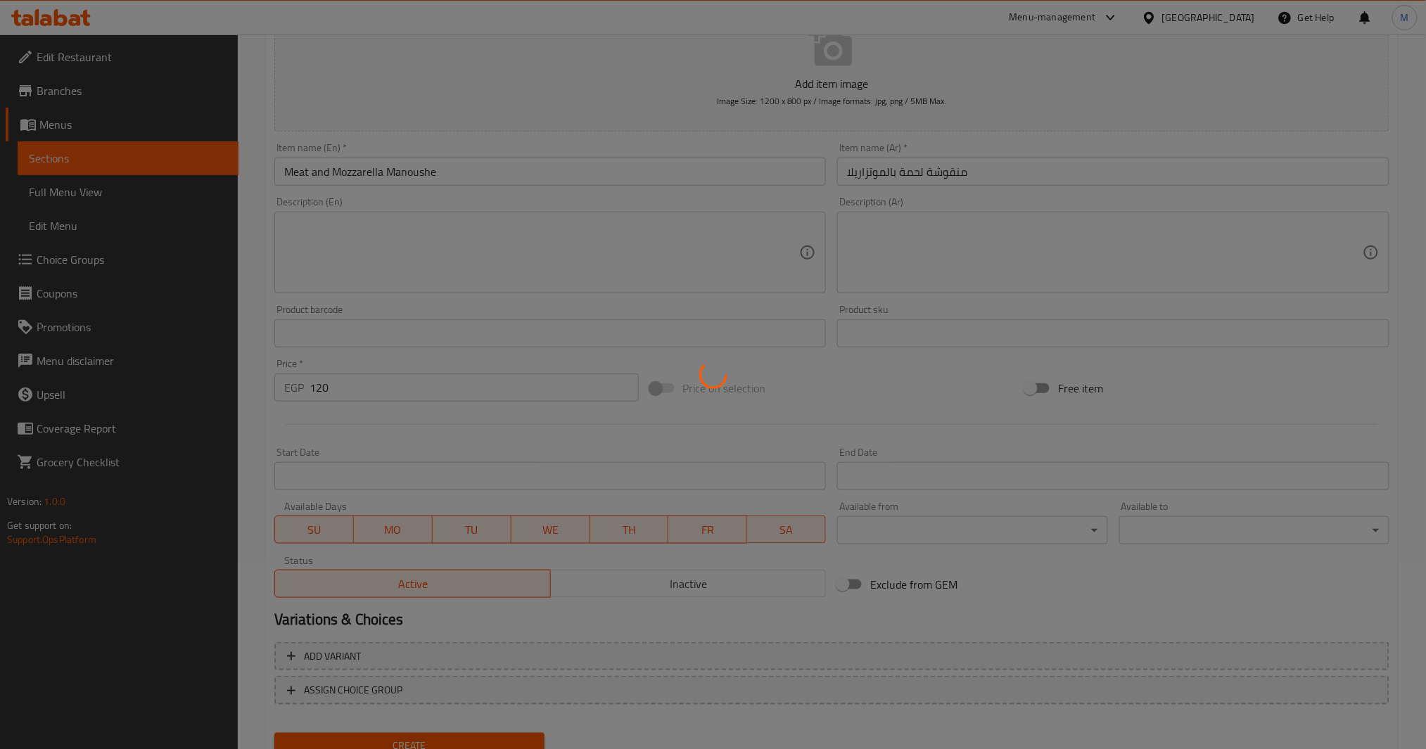
type input "0"
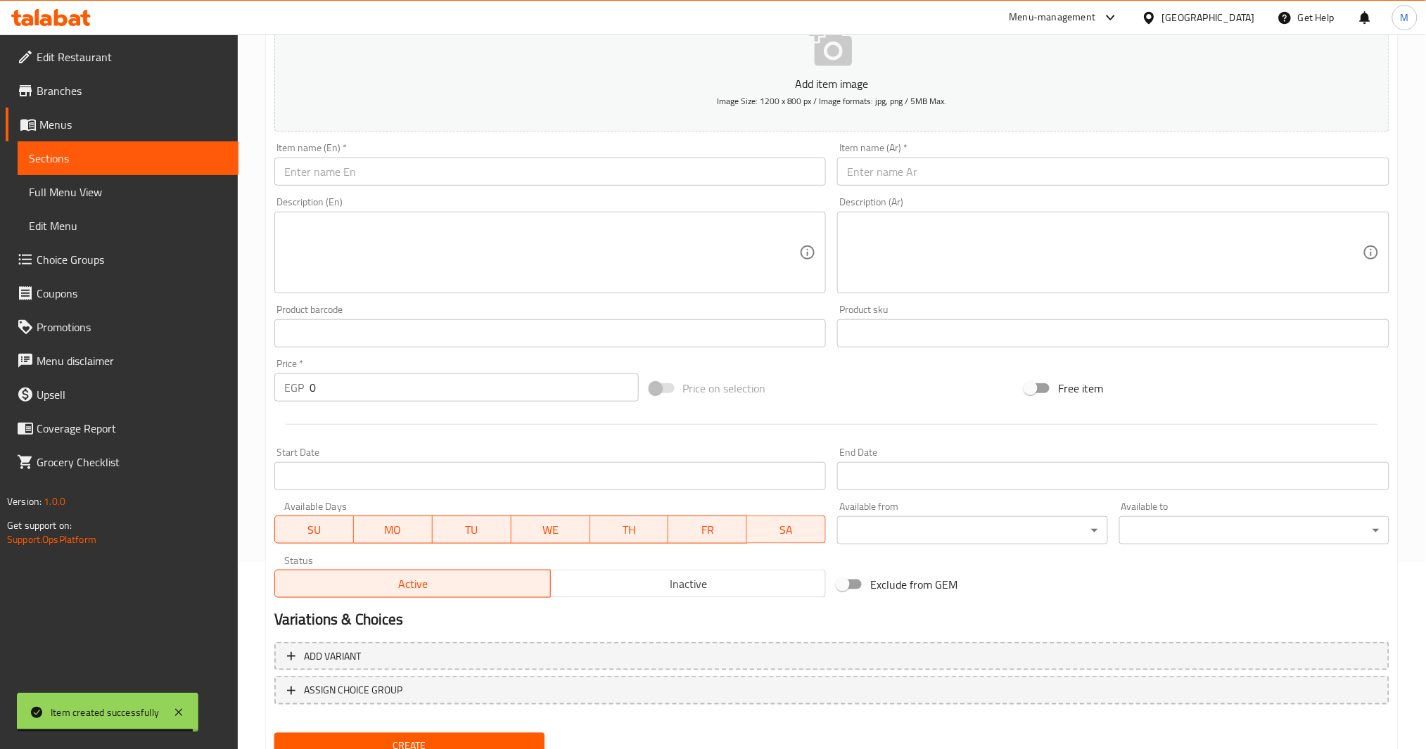
click at [899, 169] on input "text" at bounding box center [1113, 172] width 552 height 28
type input "ب"
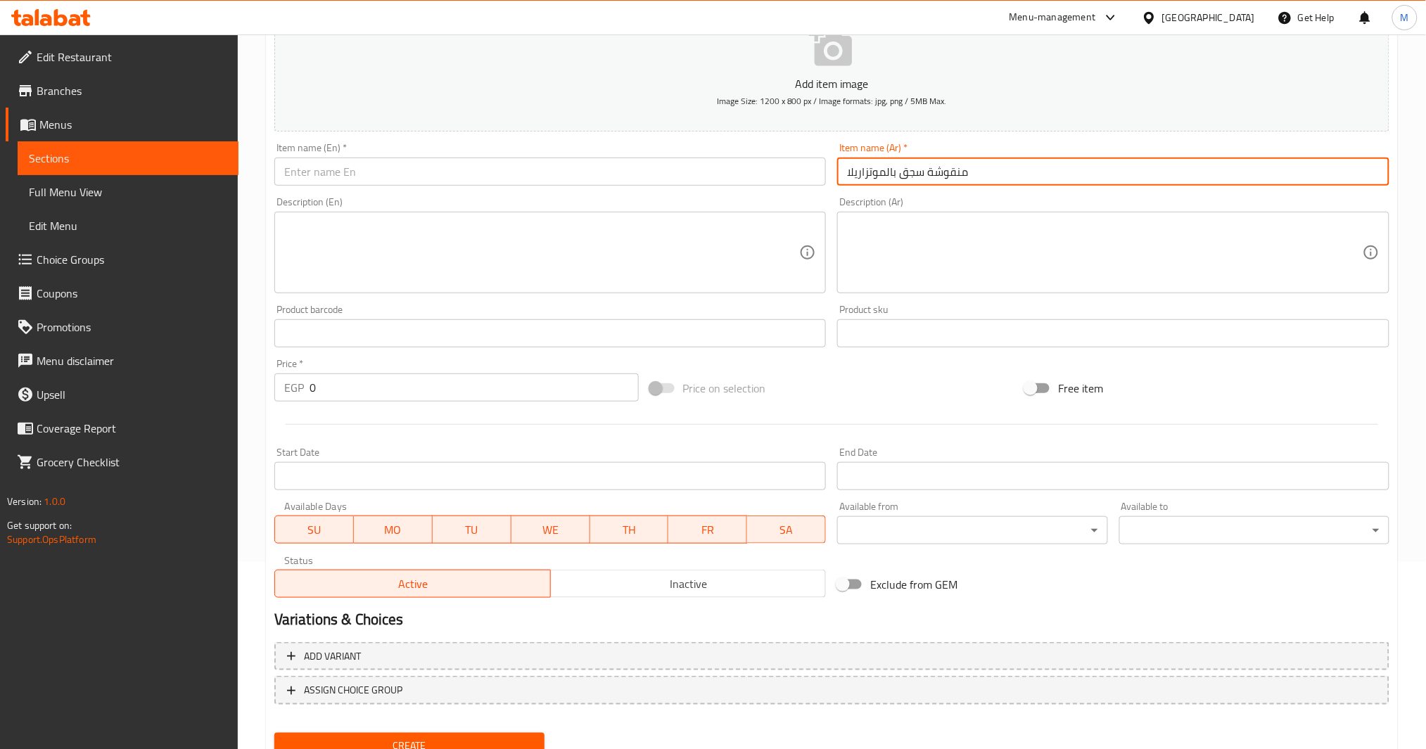
type input "منقوشة سجق بالموتزاريلا"
click at [522, 151] on div "Item name (En)   * Item name (En) *" at bounding box center [550, 164] width 552 height 43
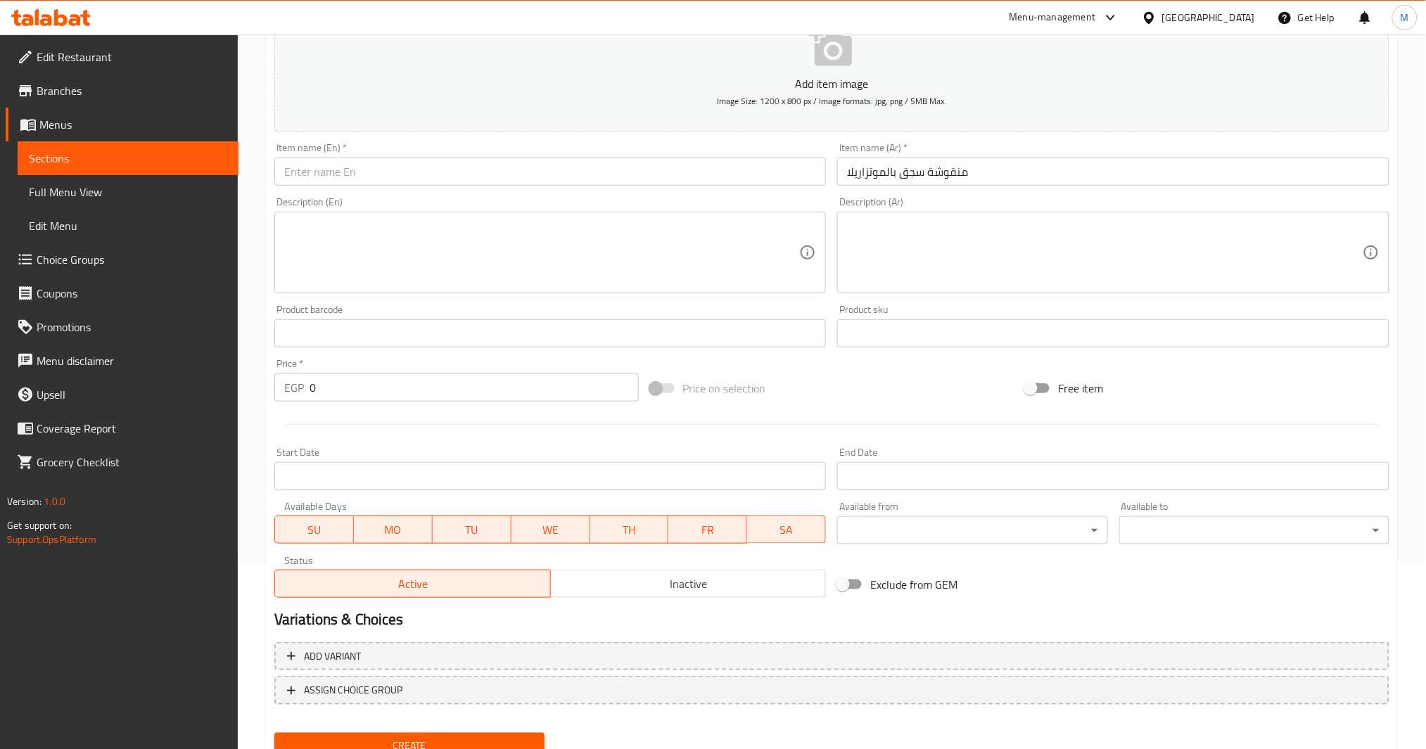
click at [522, 154] on div "Item name (En)   * Item name (En) *" at bounding box center [550, 164] width 552 height 43
paste input "Sausage and mozzarella manousheh"
click at [520, 174] on input "Sausage and mozzarella manousheh" at bounding box center [550, 172] width 552 height 28
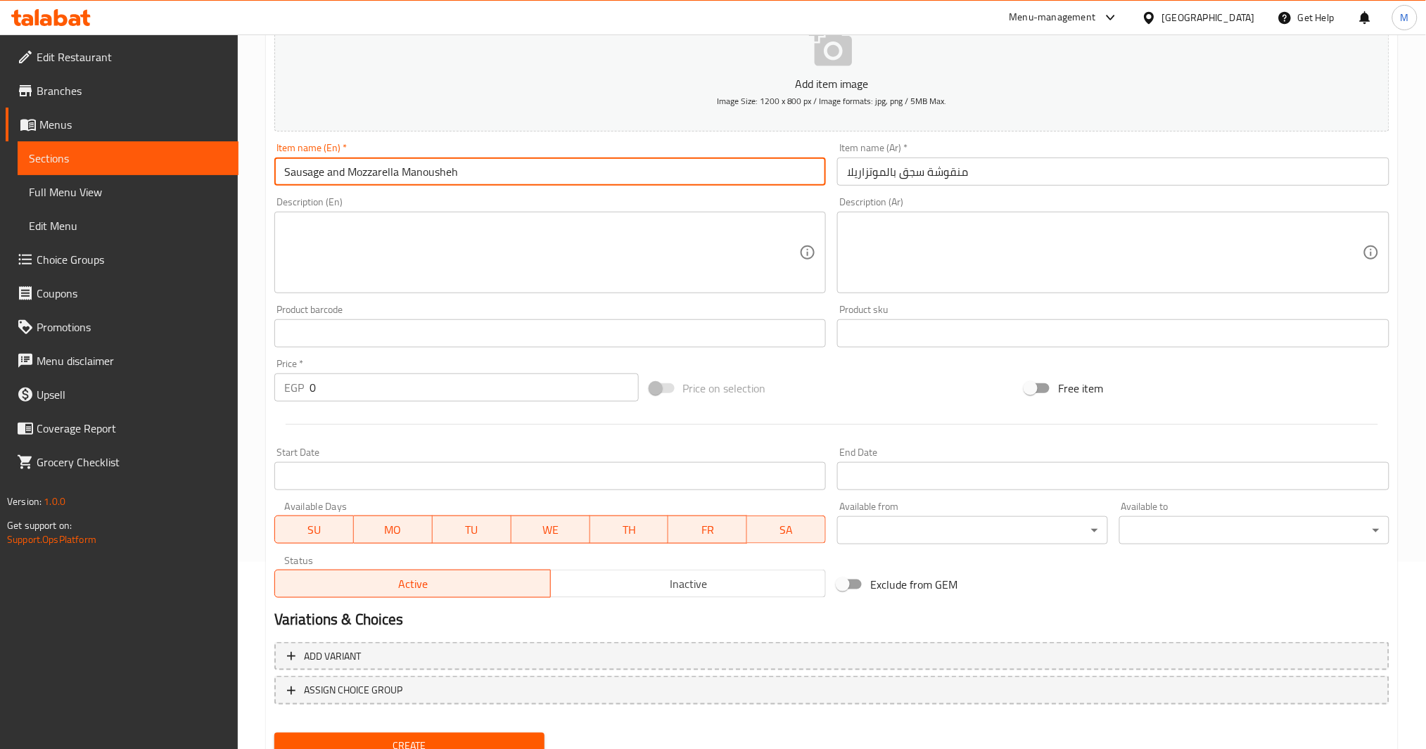
click at [440, 177] on input "Sausage and Mozzarella Manousheh" at bounding box center [550, 172] width 552 height 28
click at [438, 169] on input "Sausage and Mozzarella Manousheh" at bounding box center [550, 172] width 552 height 28
paste input "cheh"
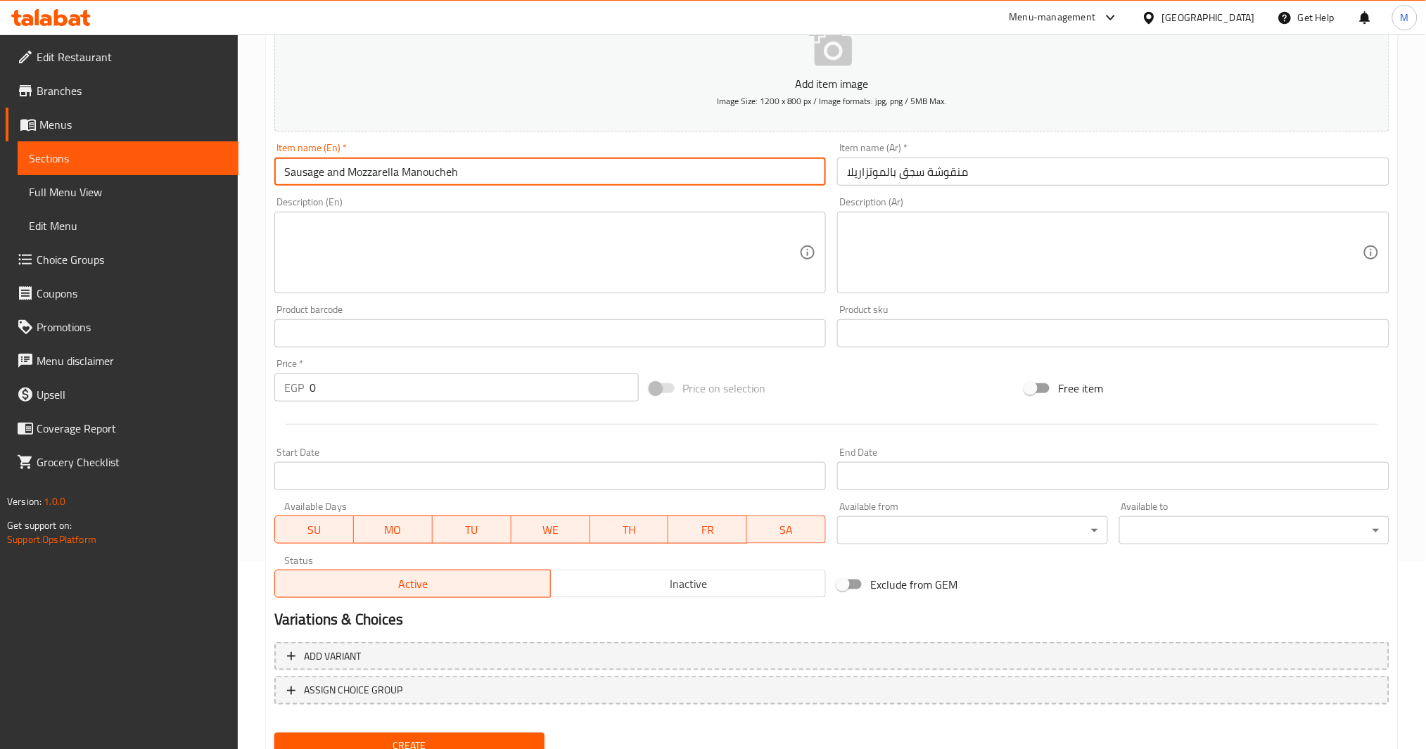
type input "Sausage and Mozzarella Manoucheh"
click at [307, 398] on div "EGP 0 Price *" at bounding box center [456, 388] width 364 height 28
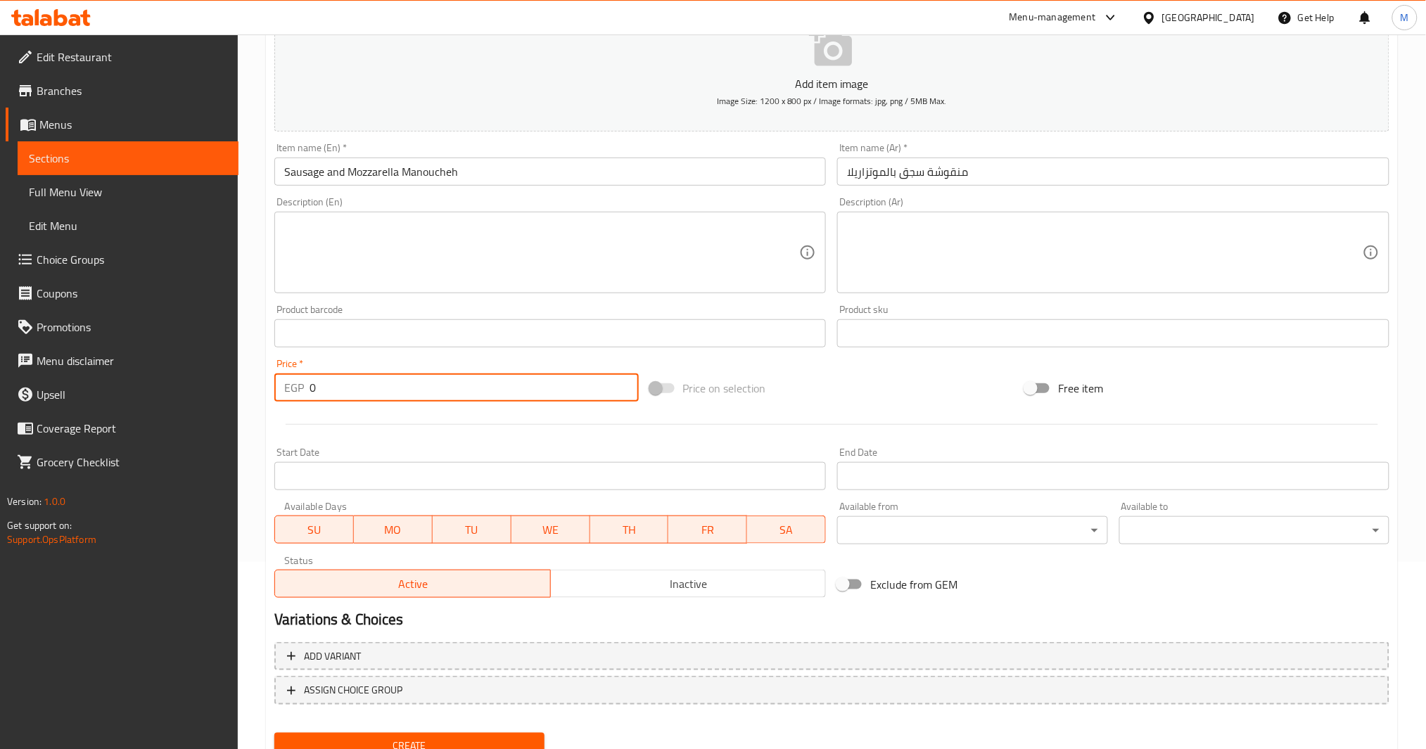
click at [311, 389] on input "0" at bounding box center [474, 388] width 329 height 28
type input "120"
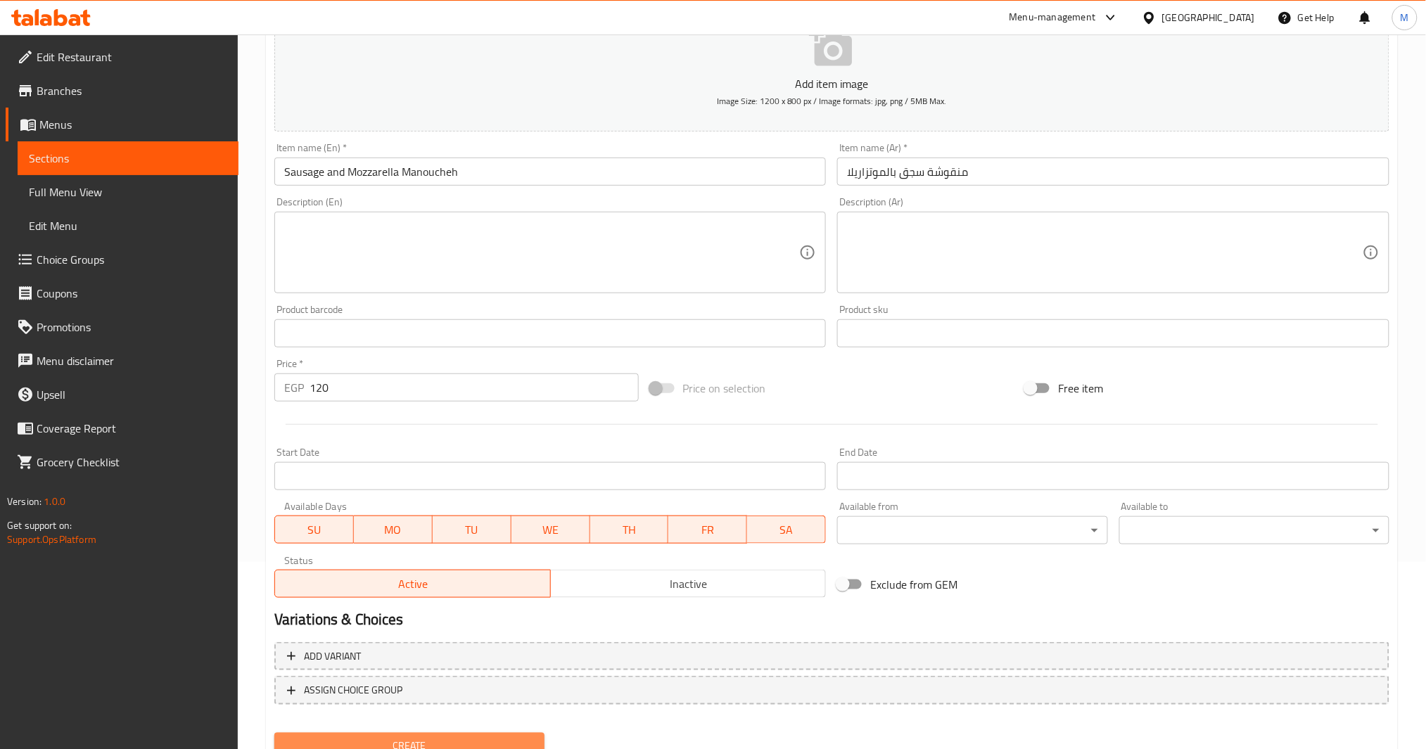
click at [435, 738] on span "Create" at bounding box center [410, 746] width 248 height 18
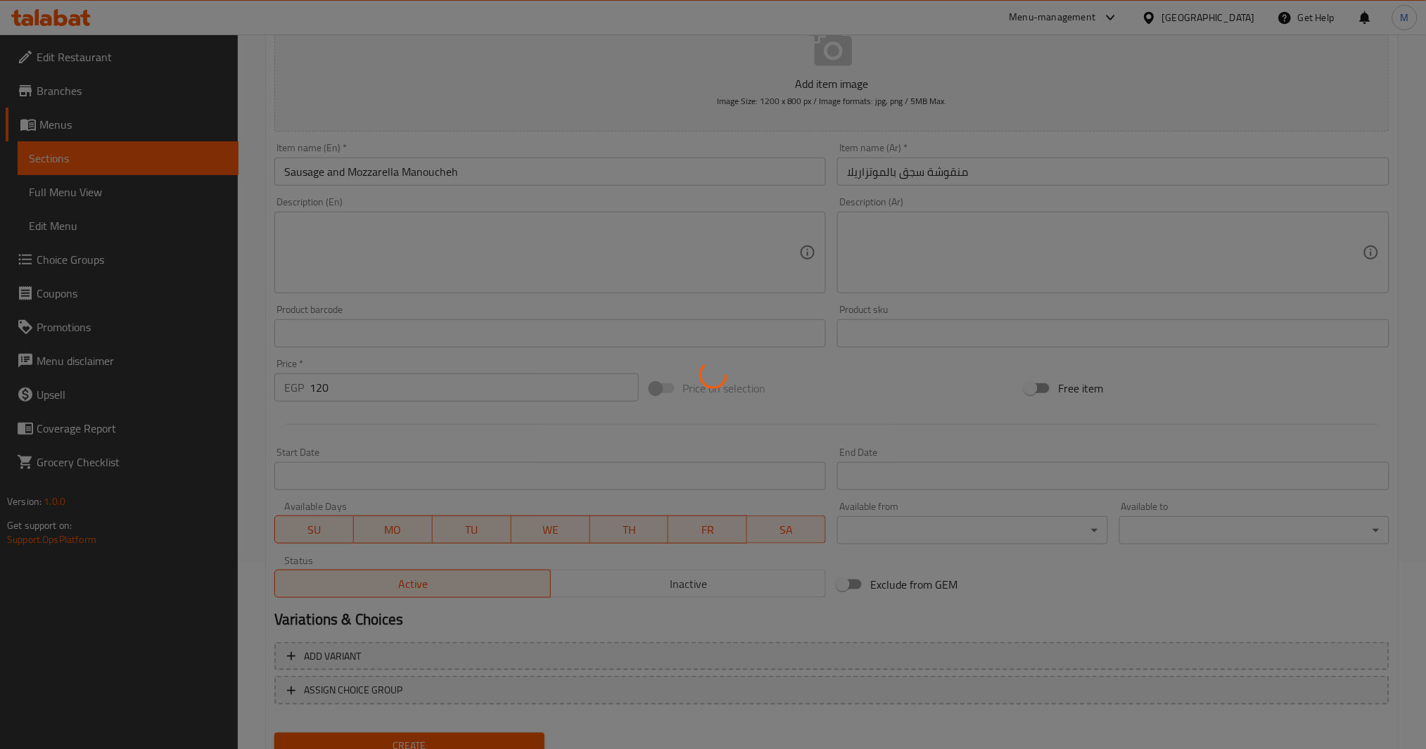
type input "0"
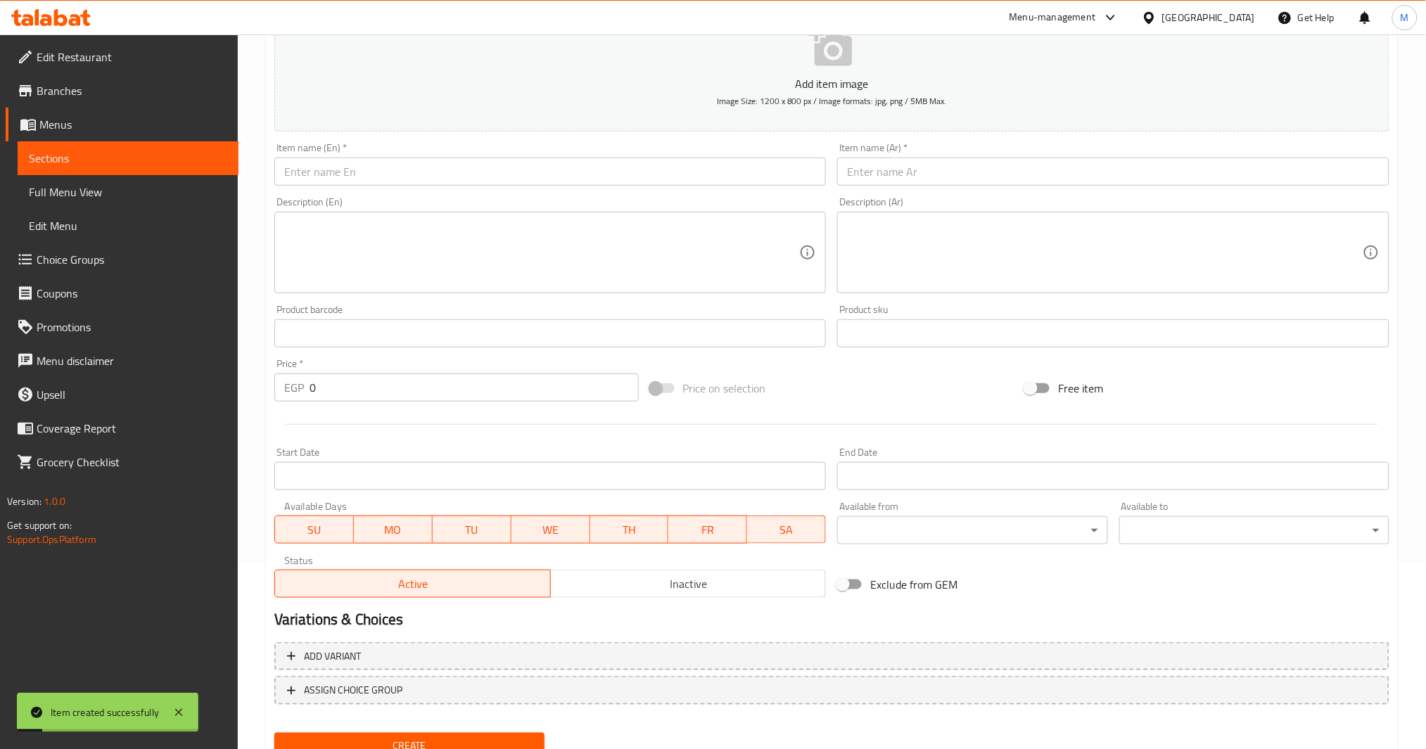
click at [880, 174] on input "text" at bounding box center [1113, 172] width 552 height 28
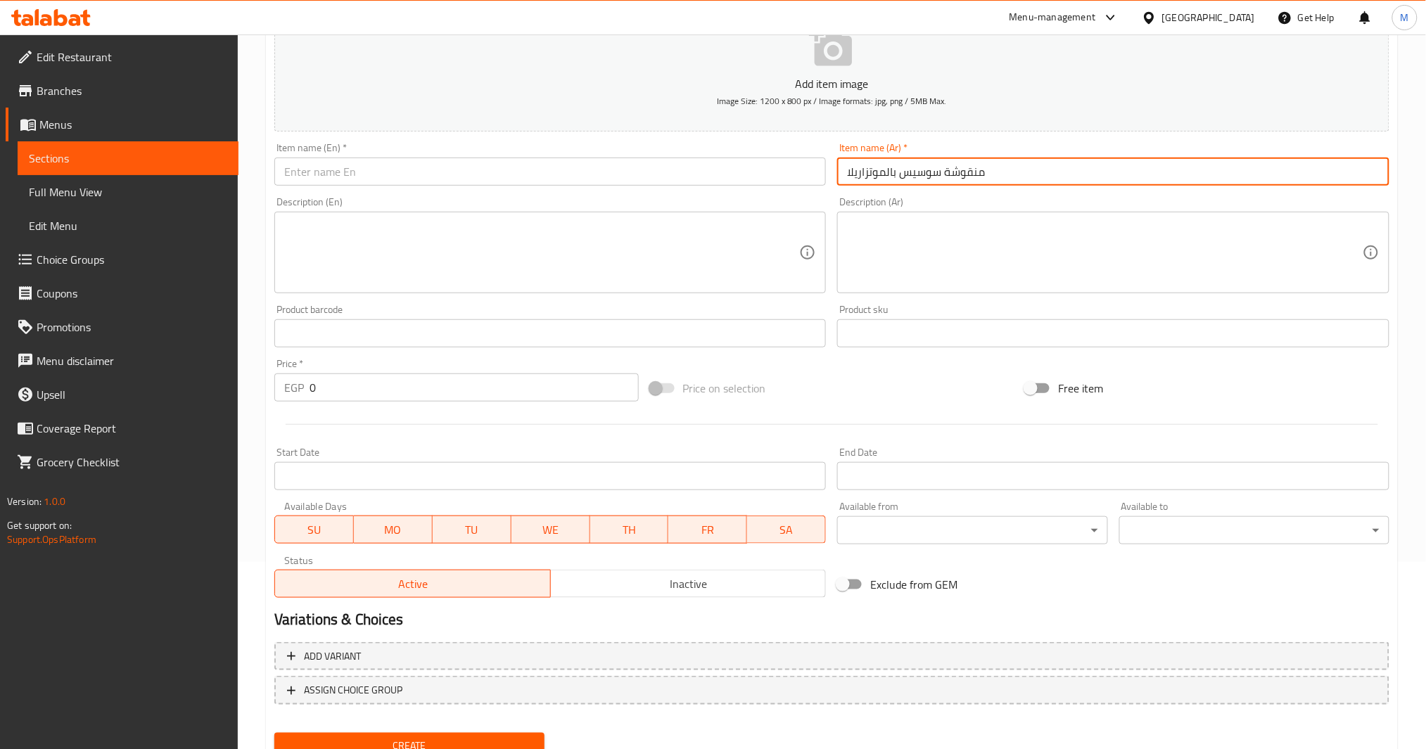
type input "منقوشة سوسيس بالموتزاريلا"
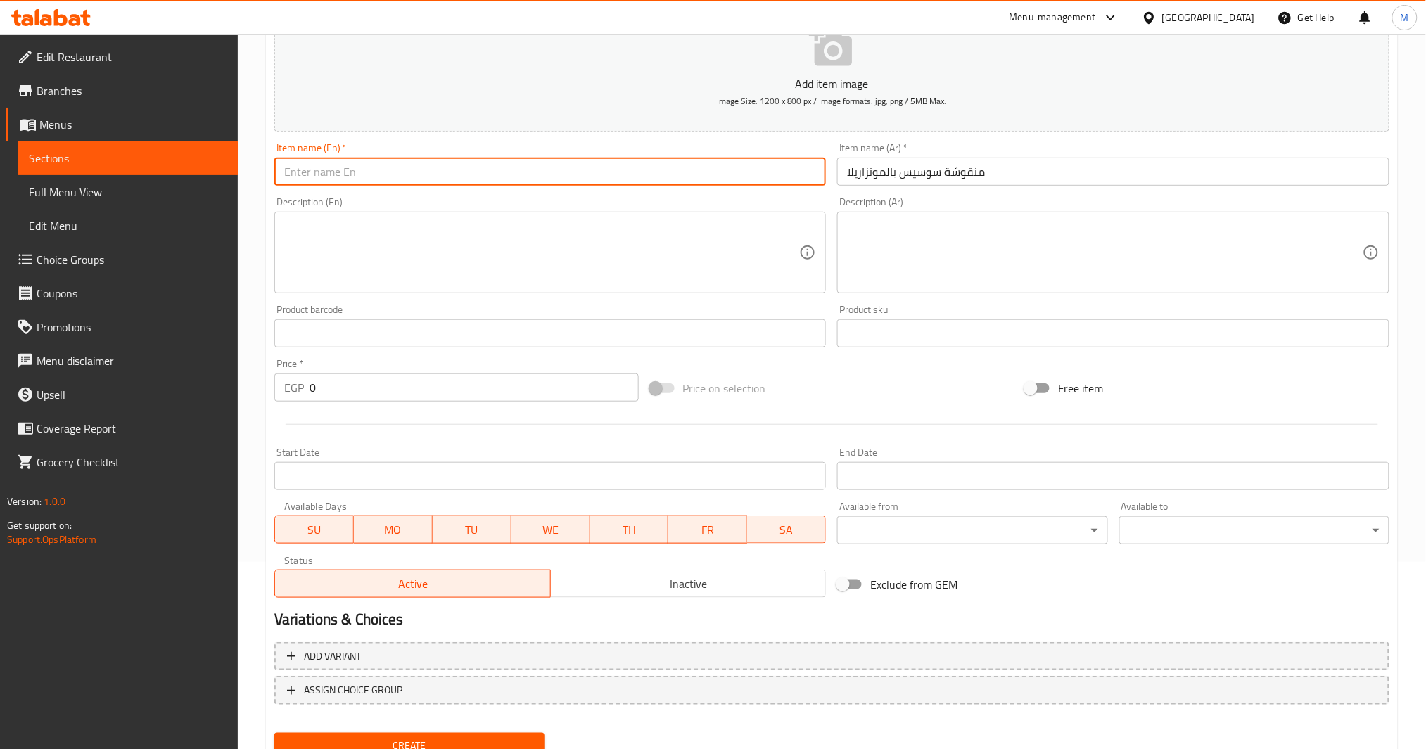
paste input "Sausage and Mozzarella Manousheh"
click at [492, 170] on input "Sausage and Mozzarella Manousheh" at bounding box center [550, 172] width 552 height 28
click at [291, 173] on input "Sausage and Mozzarella Manousheh" at bounding box center [550, 172] width 552 height 28
paste input "Manoushe"
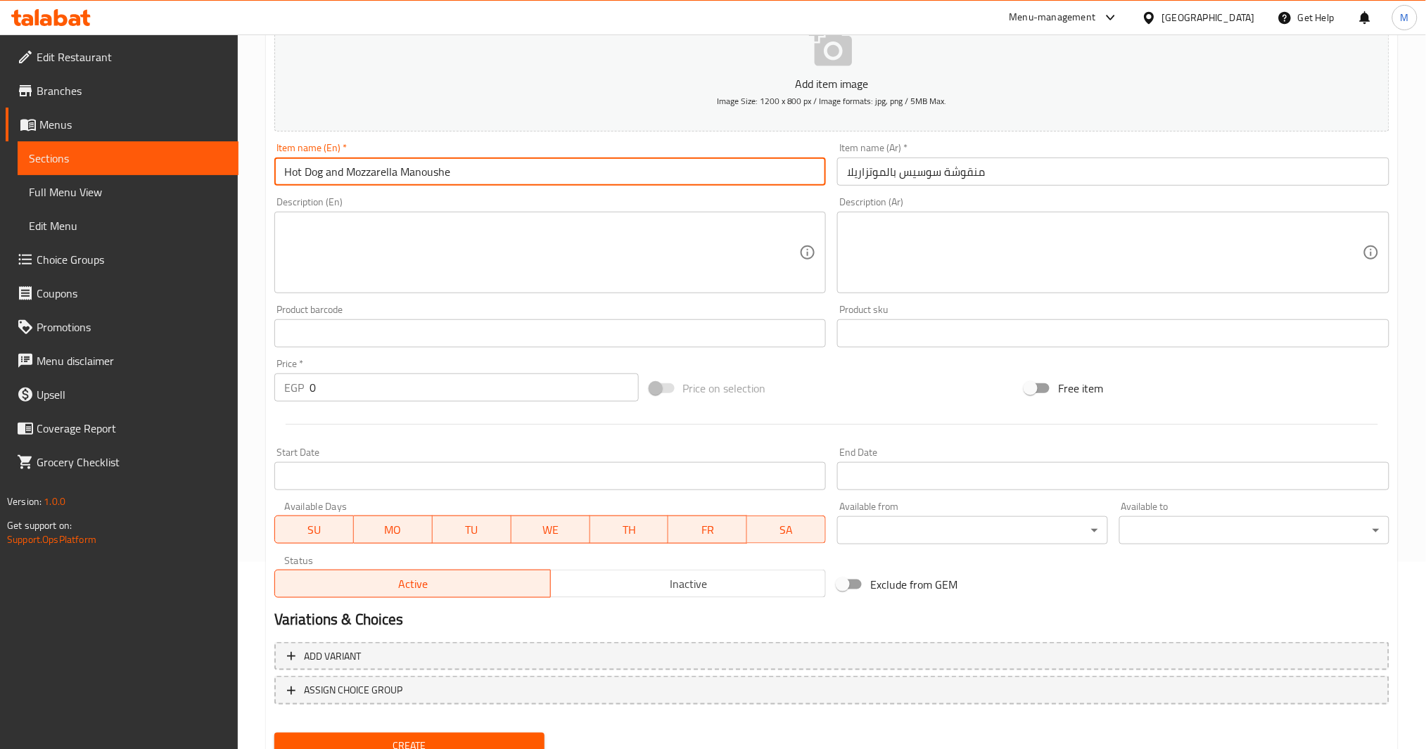
type input "Hot Dog and Mozzarella Manoushe"
click at [312, 392] on input "0" at bounding box center [474, 388] width 329 height 28
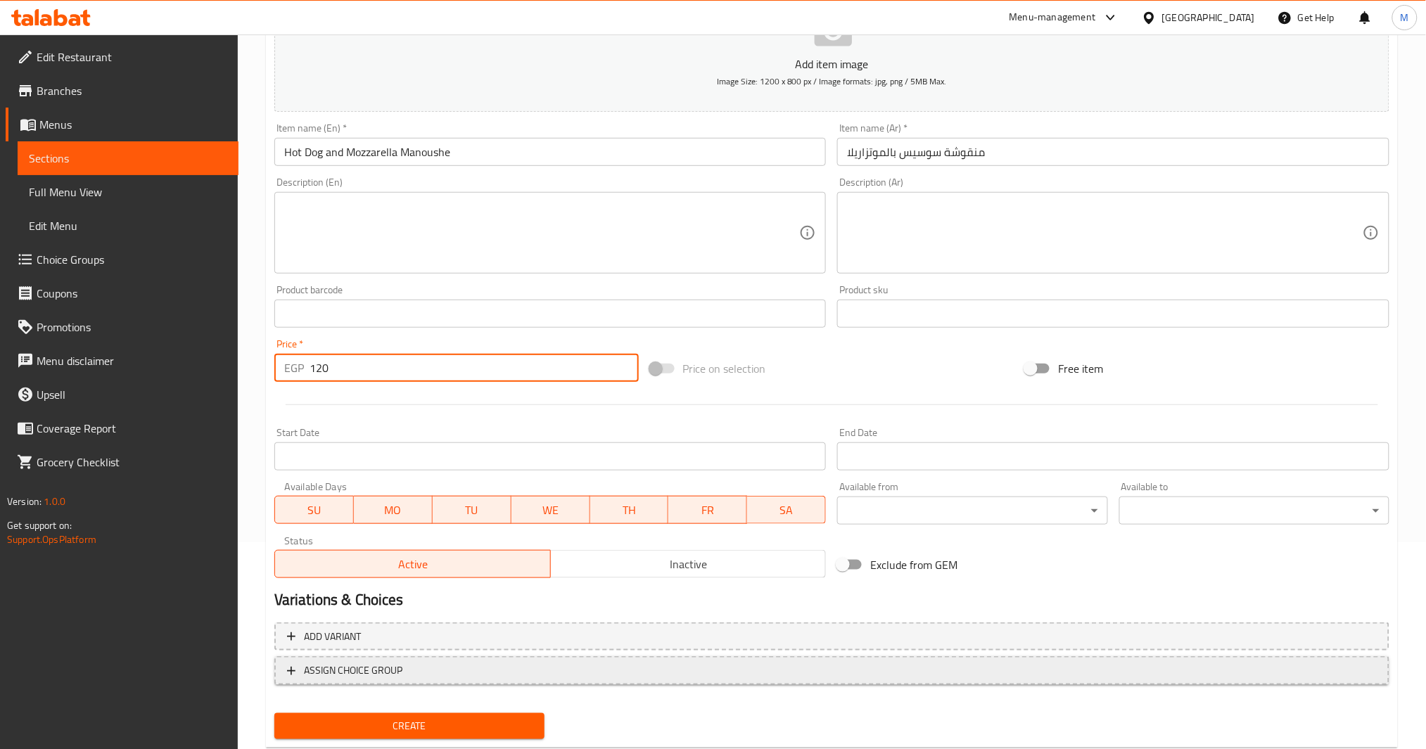
scroll to position [242, 0]
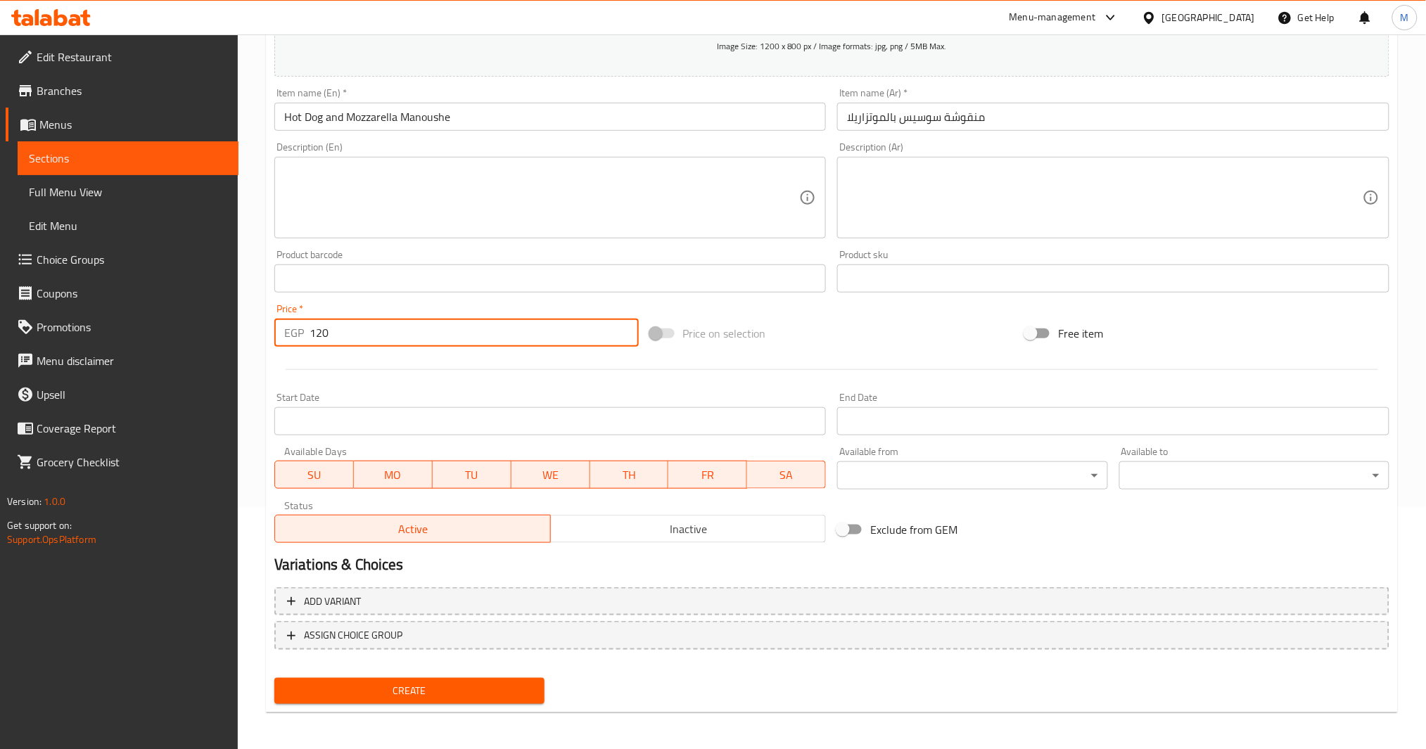
type input "120"
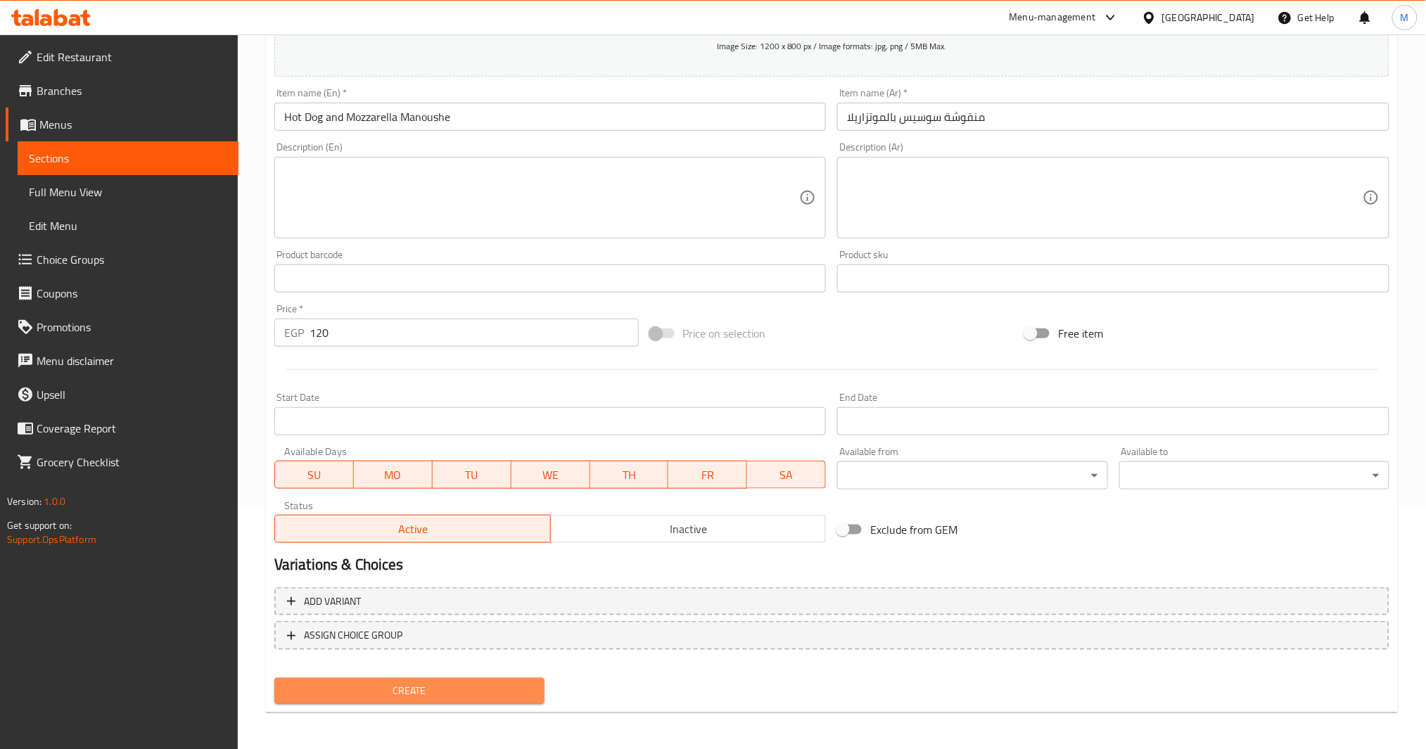
click at [410, 699] on button "Create" at bounding box center [409, 691] width 270 height 26
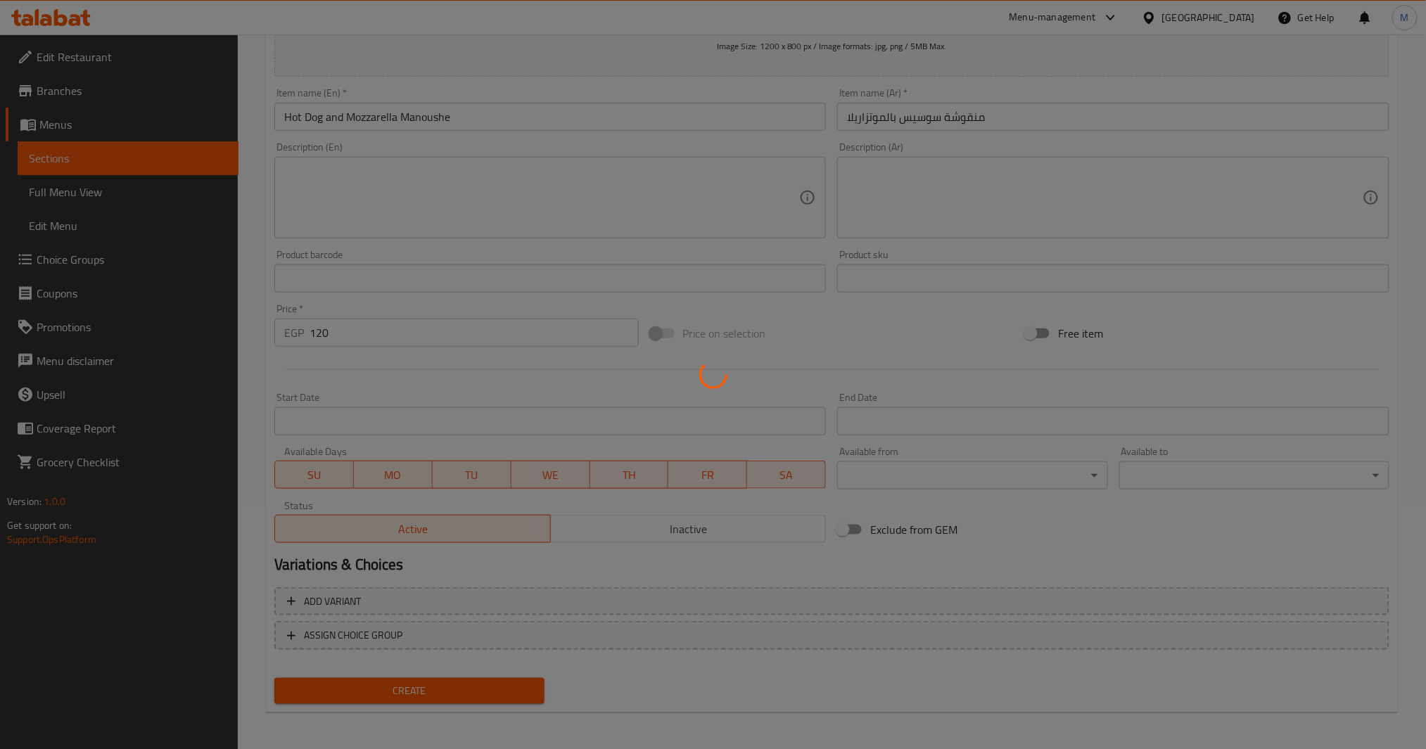
type input "0"
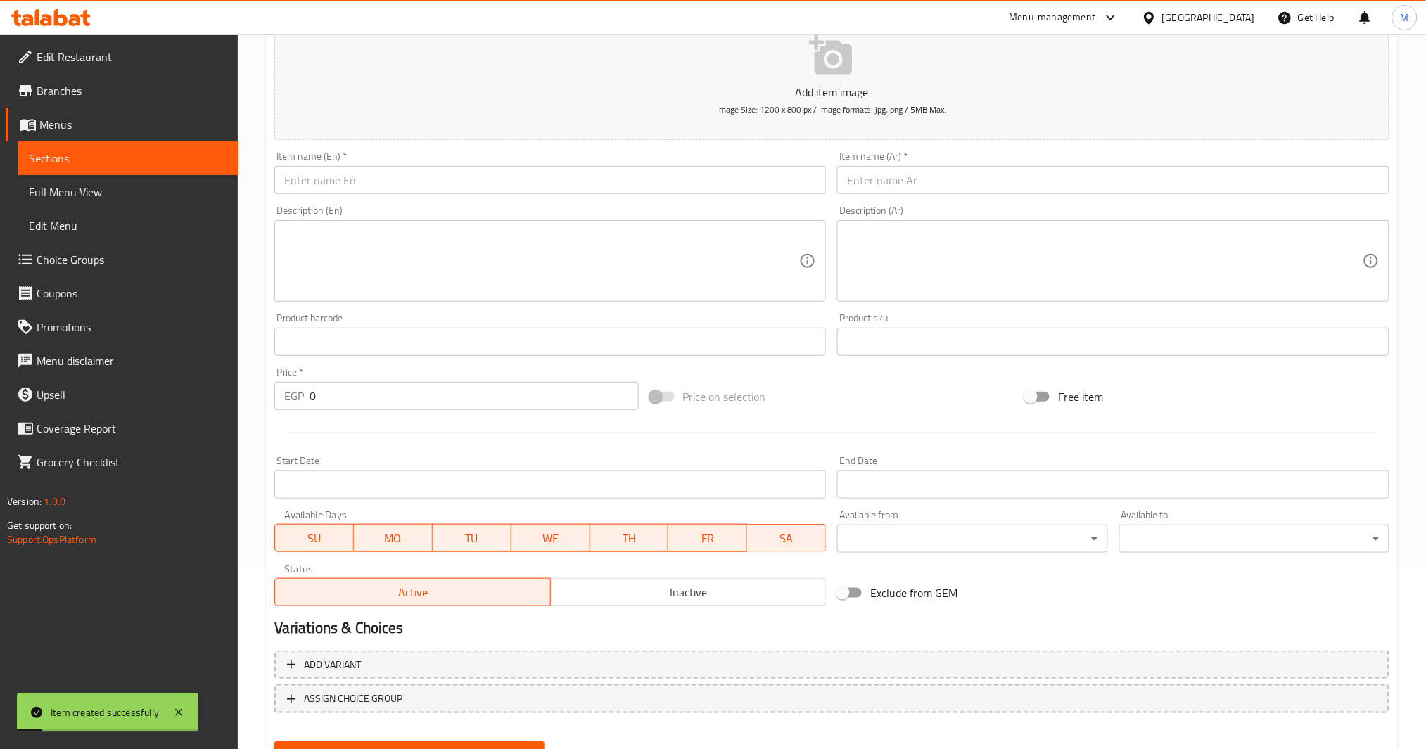
scroll to position [0, 0]
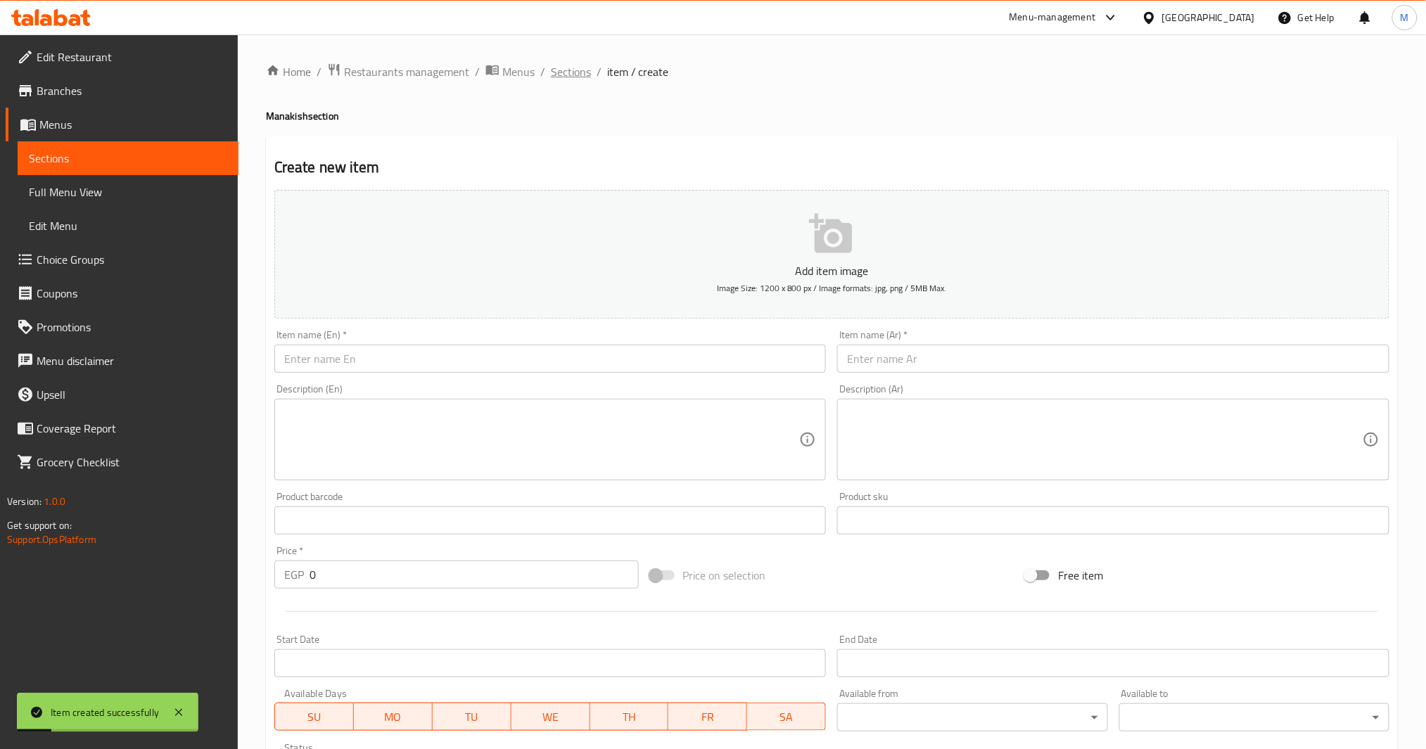
click at [580, 72] on span "Sections" at bounding box center [571, 71] width 40 height 17
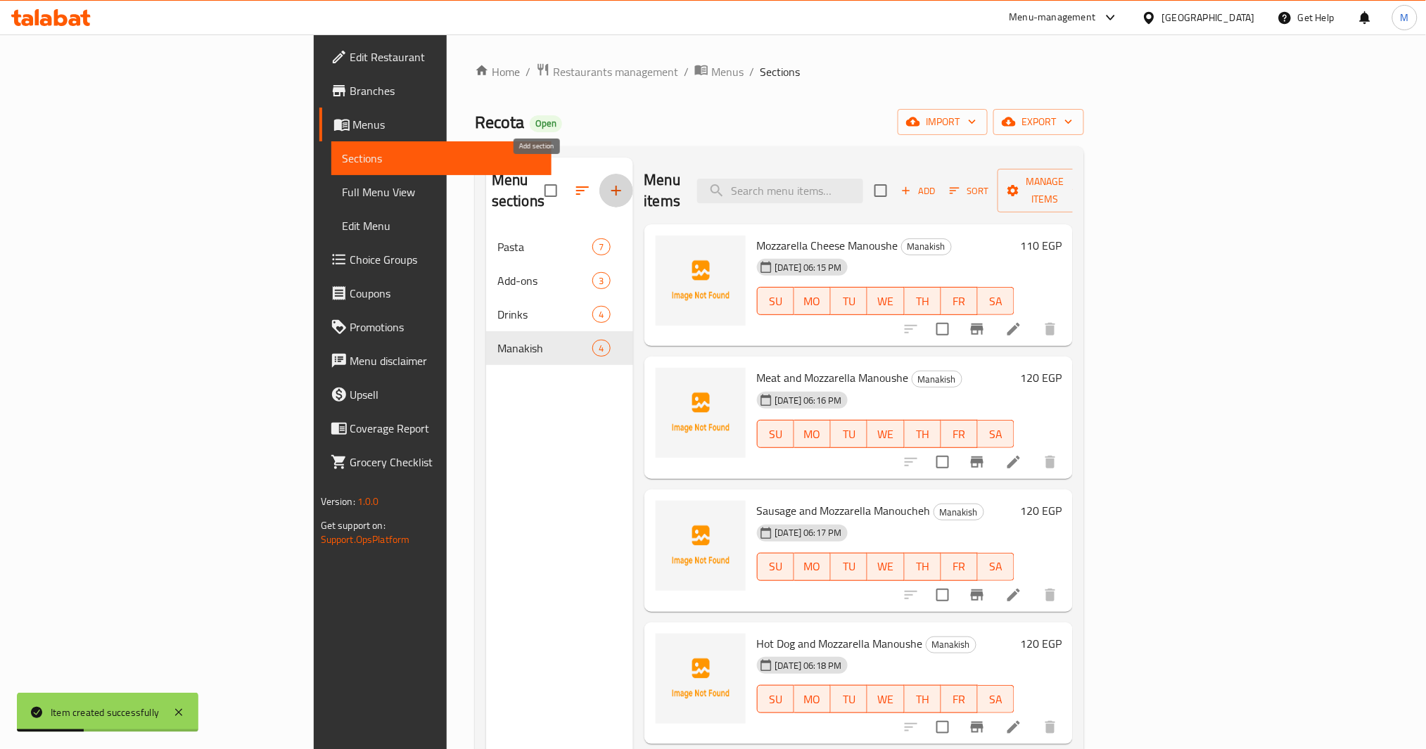
click at [608, 182] on icon "button" at bounding box center [616, 190] width 17 height 17
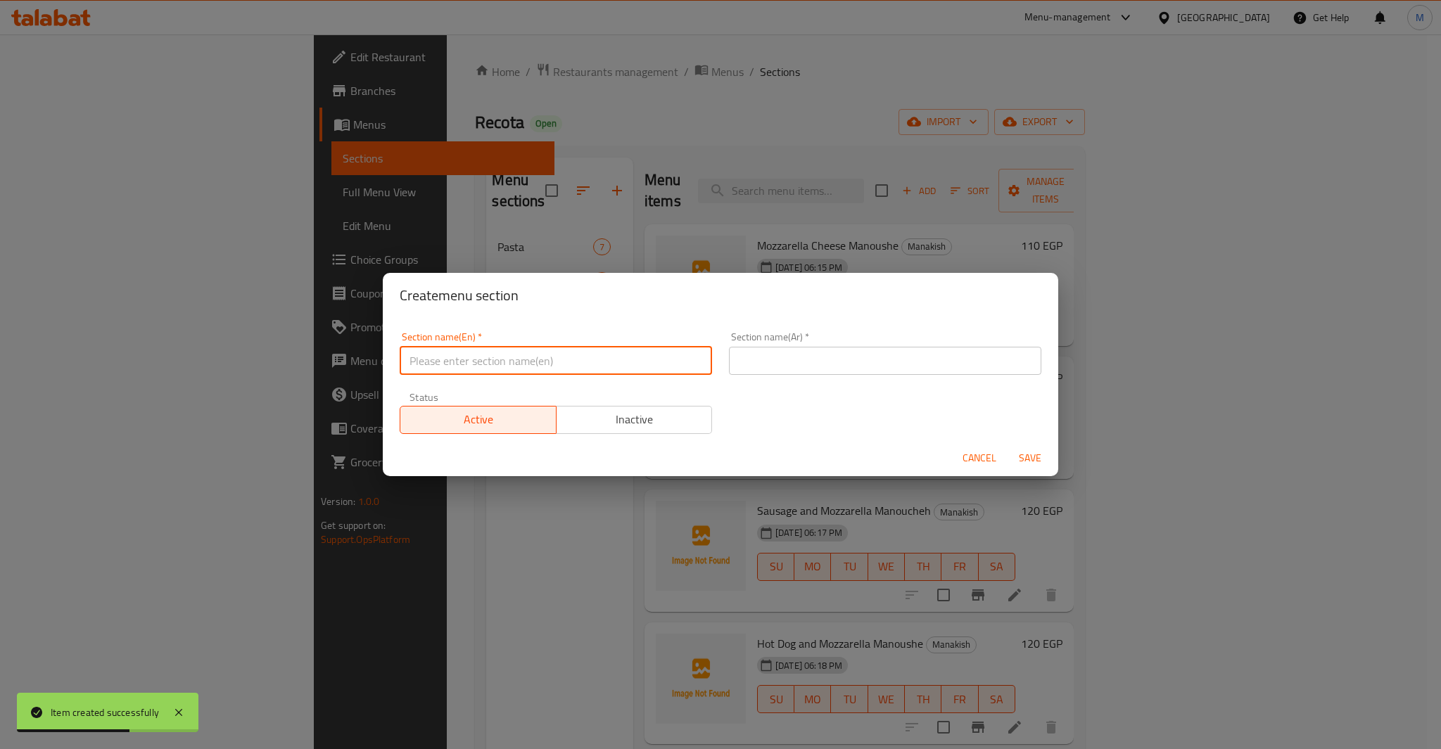
click at [457, 364] on input "text" at bounding box center [556, 361] width 312 height 28
type input "Pizza"
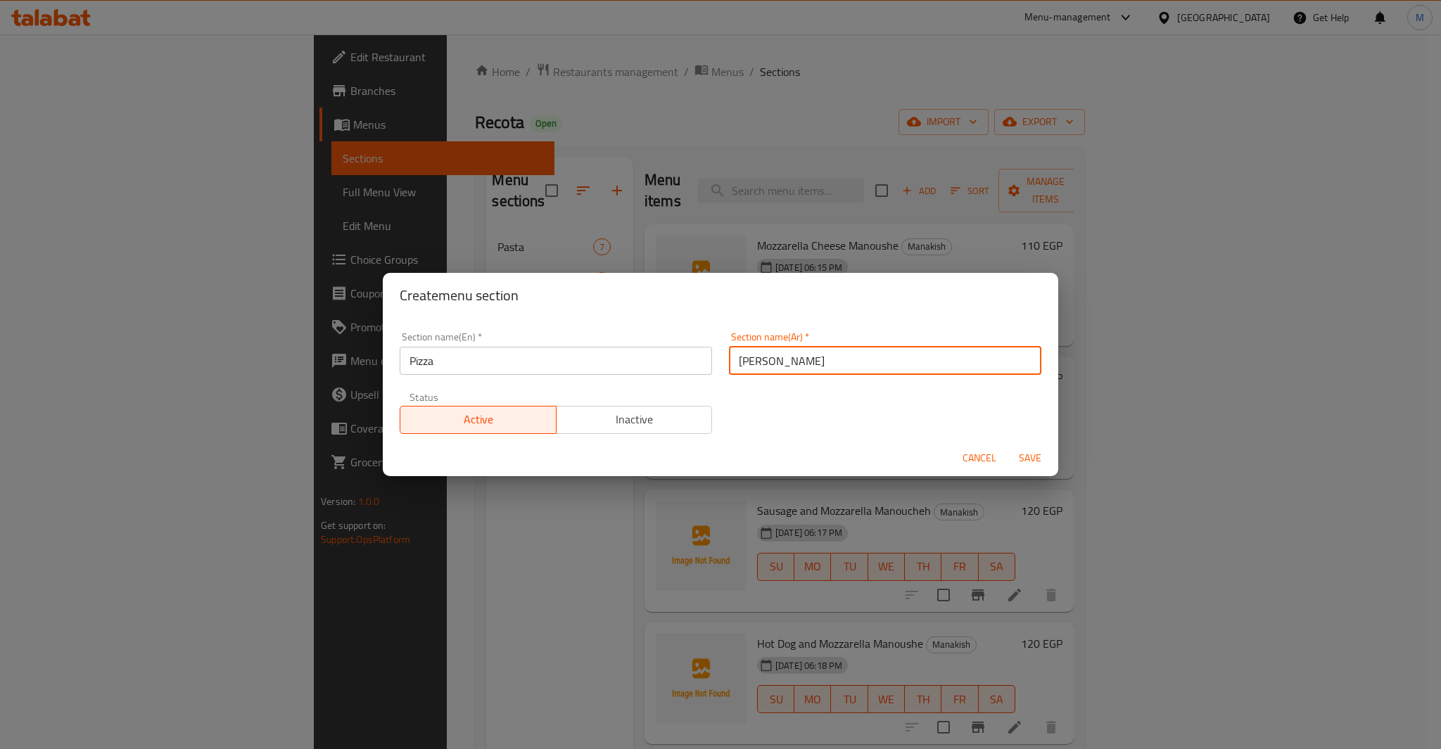
type input "بيتزا"
click at [1029, 466] on span "Save" at bounding box center [1030, 459] width 34 height 18
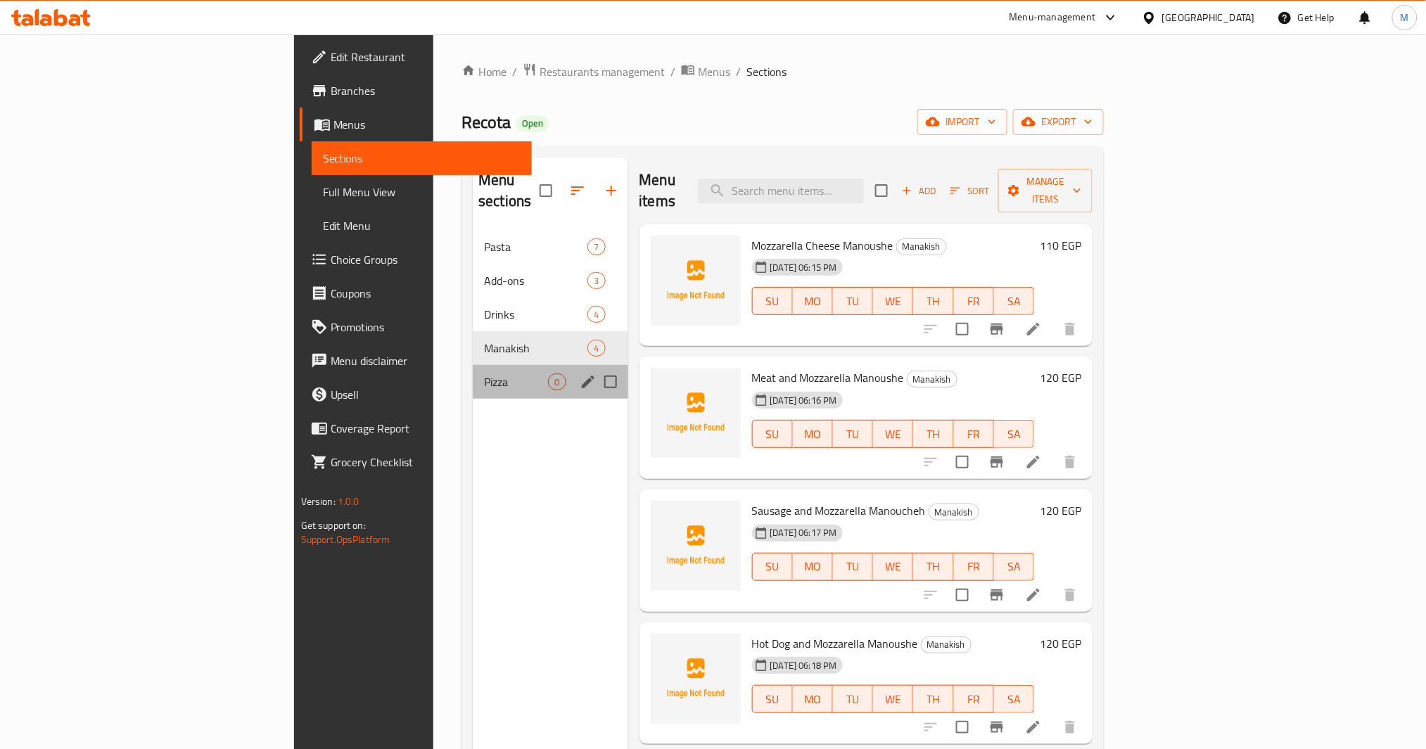
click at [484, 374] on span "Pizza" at bounding box center [516, 382] width 64 height 17
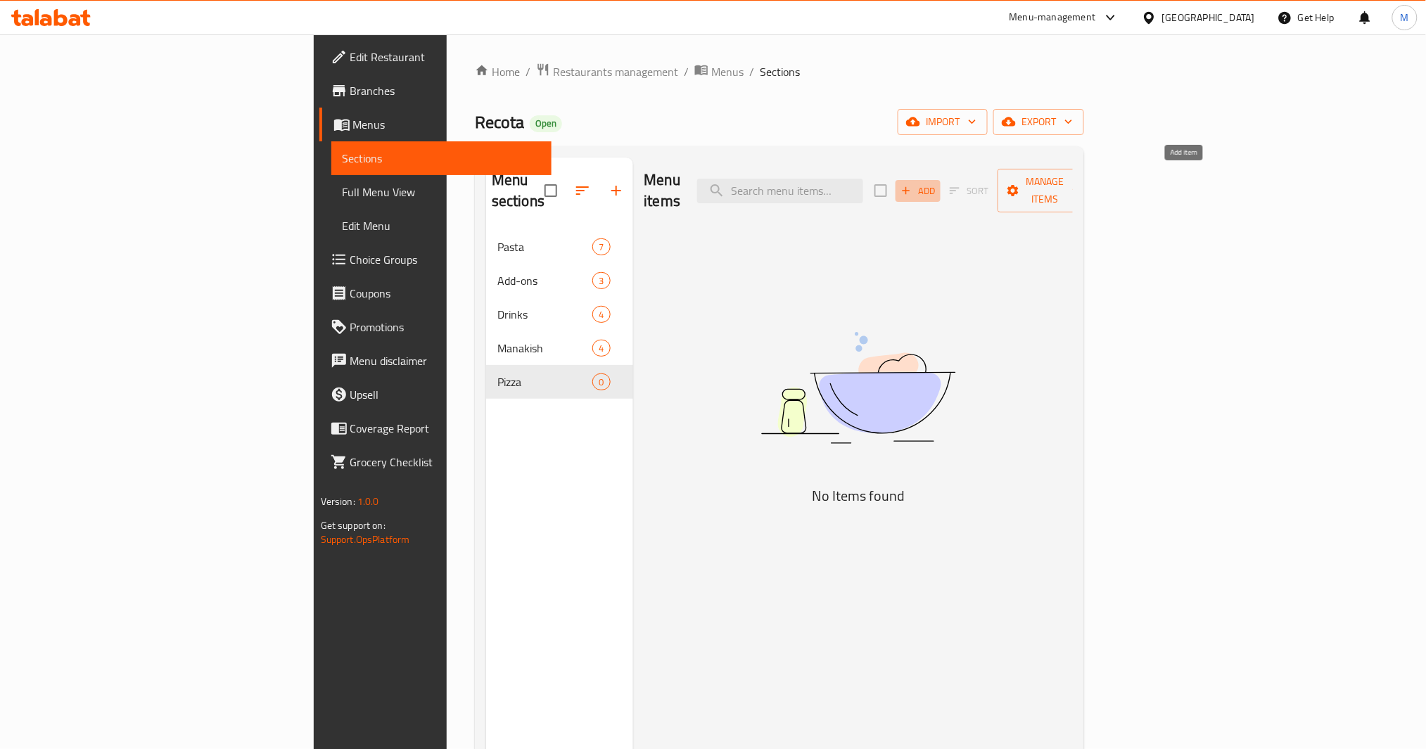
click at [913, 184] on icon "button" at bounding box center [906, 190] width 13 height 13
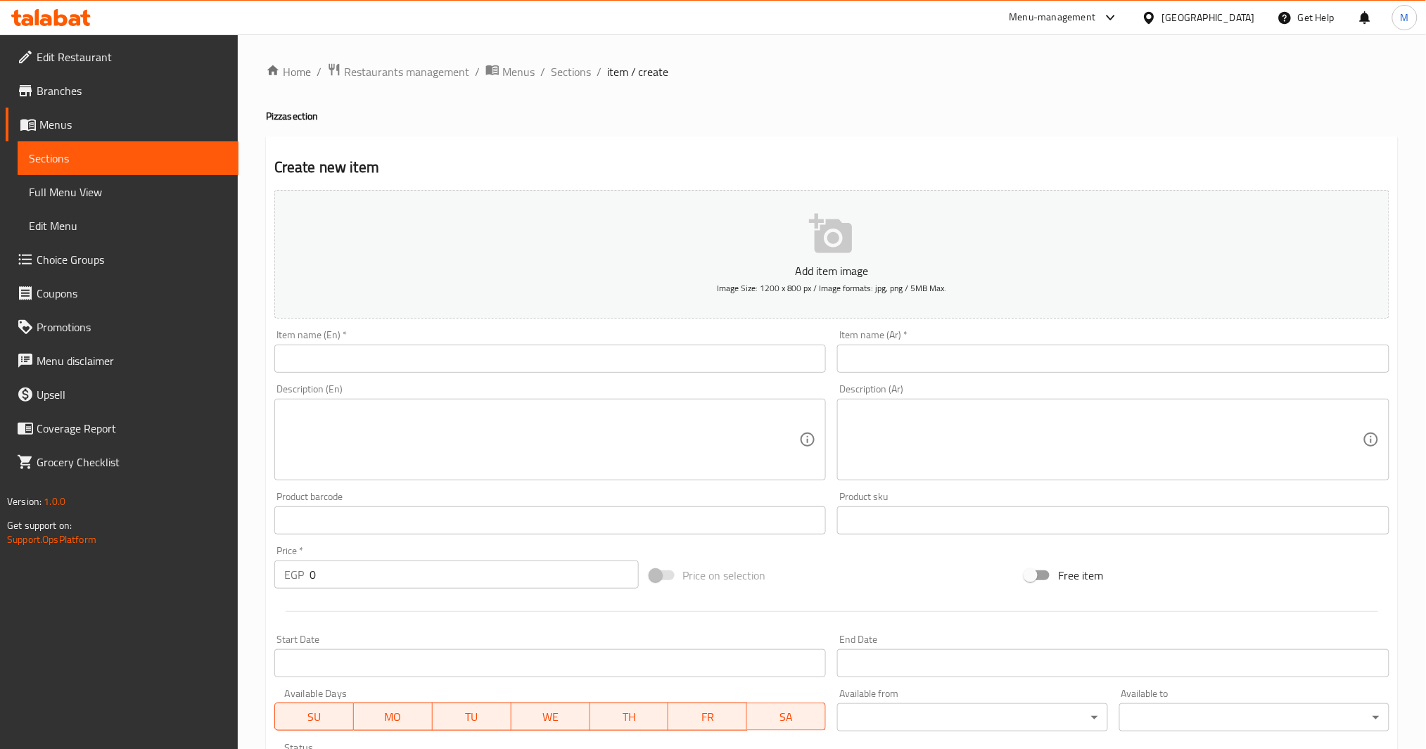
click at [1042, 364] on input "text" at bounding box center [1113, 359] width 552 height 28
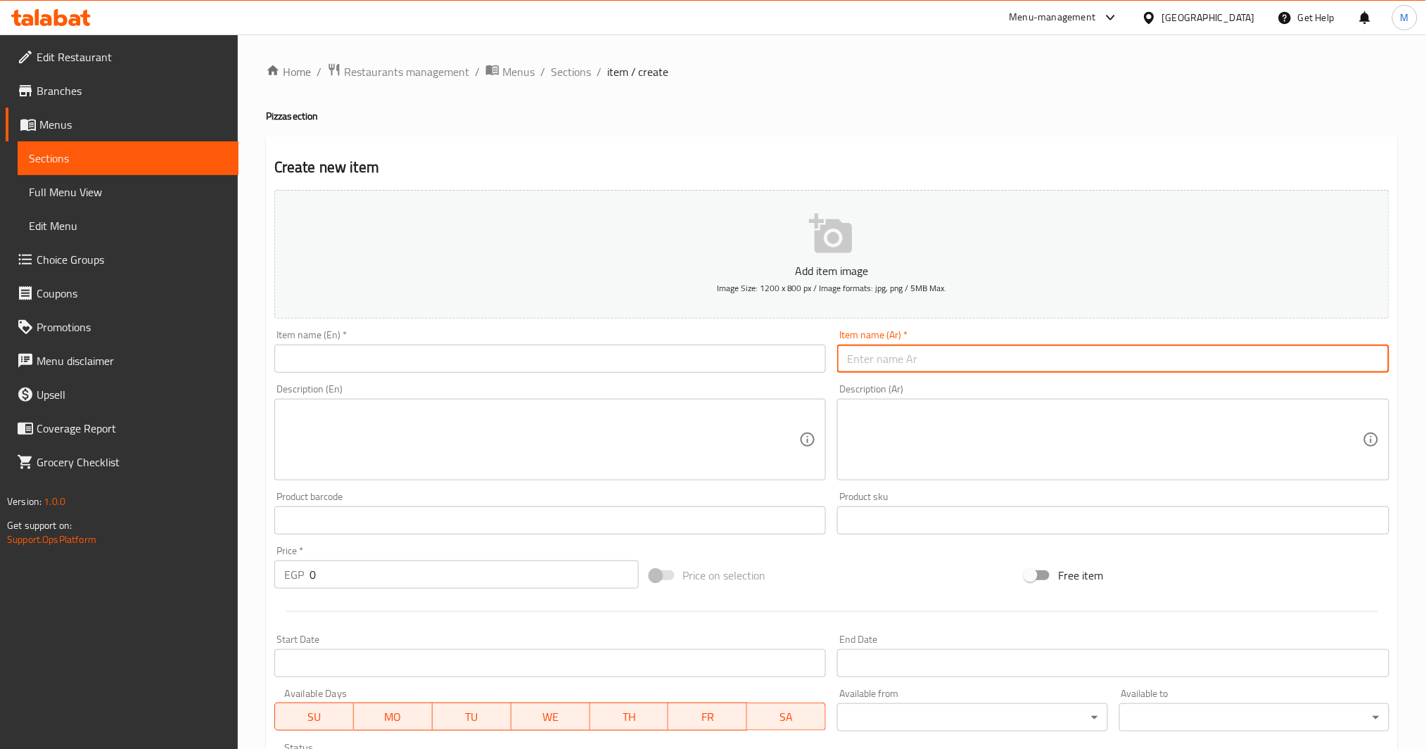
type input "d"
type input "بيتزا تشيز"
click at [493, 366] on input "text" at bounding box center [550, 359] width 552 height 28
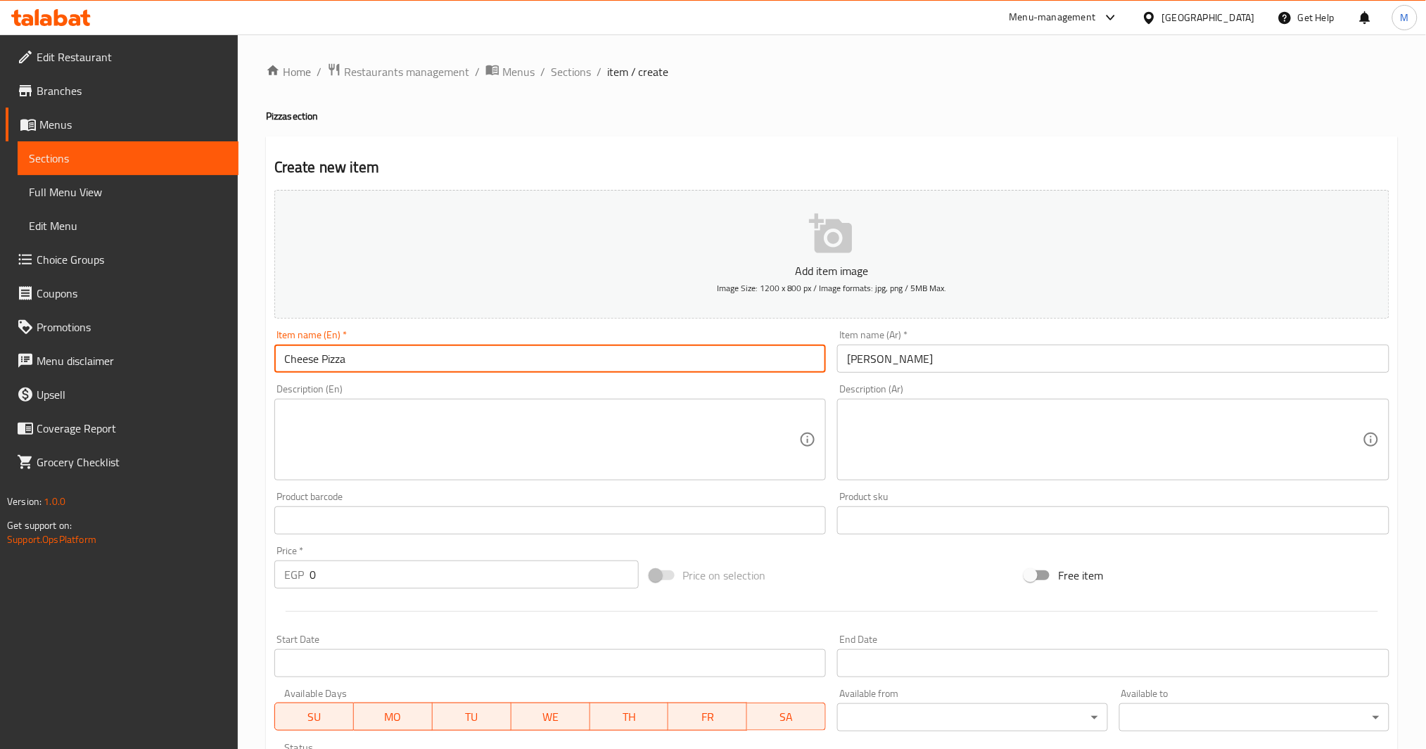
type input "Cheese Pizza"
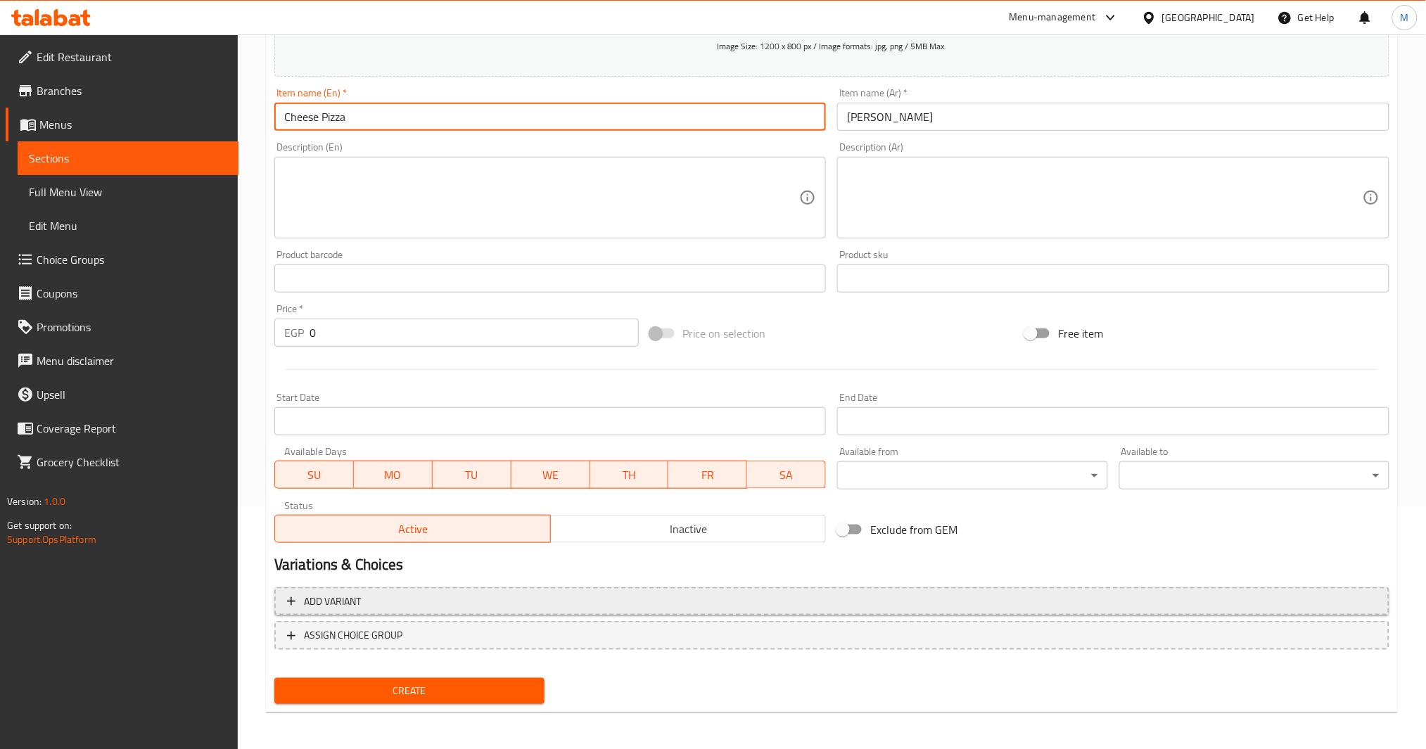
click at [1057, 614] on button "Add variant" at bounding box center [831, 602] width 1115 height 29
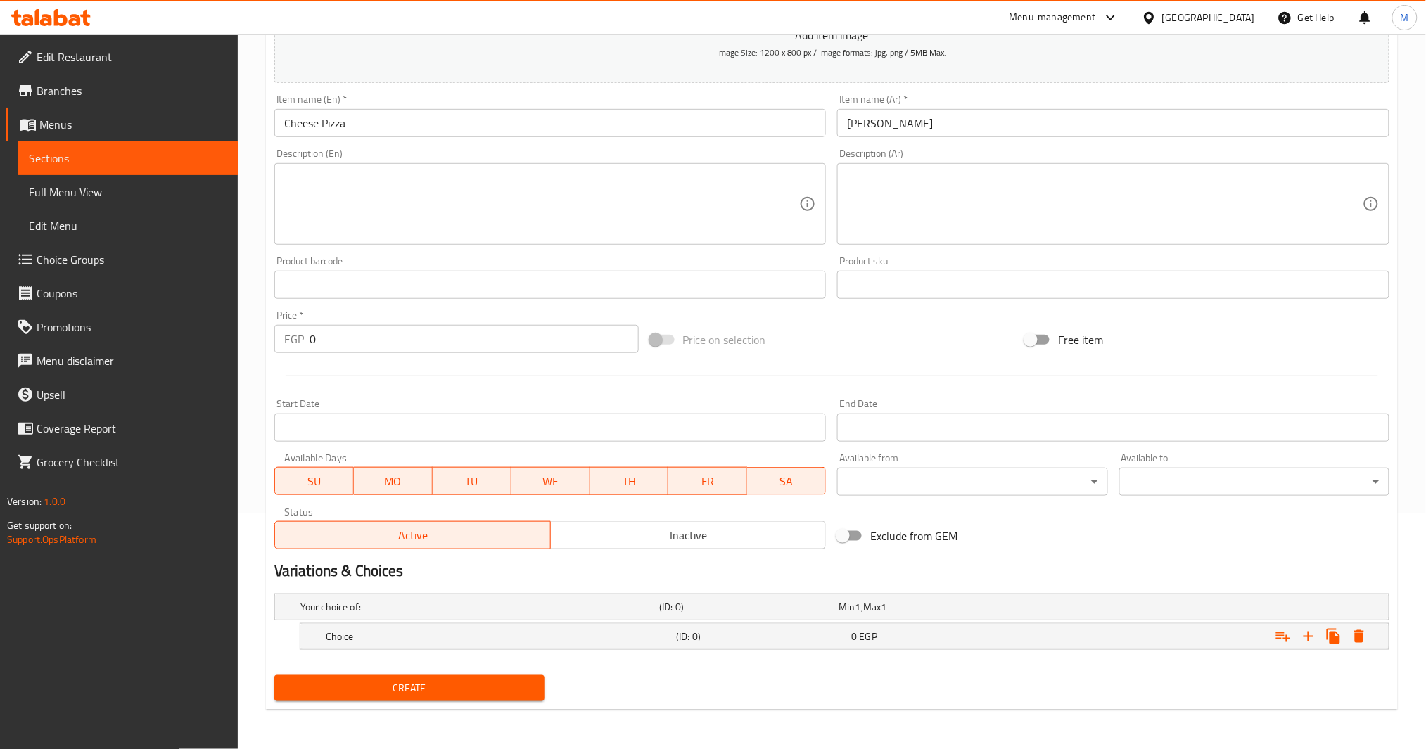
scroll to position [234, 0]
click at [1312, 641] on icon "Expand" at bounding box center [1308, 638] width 17 height 17
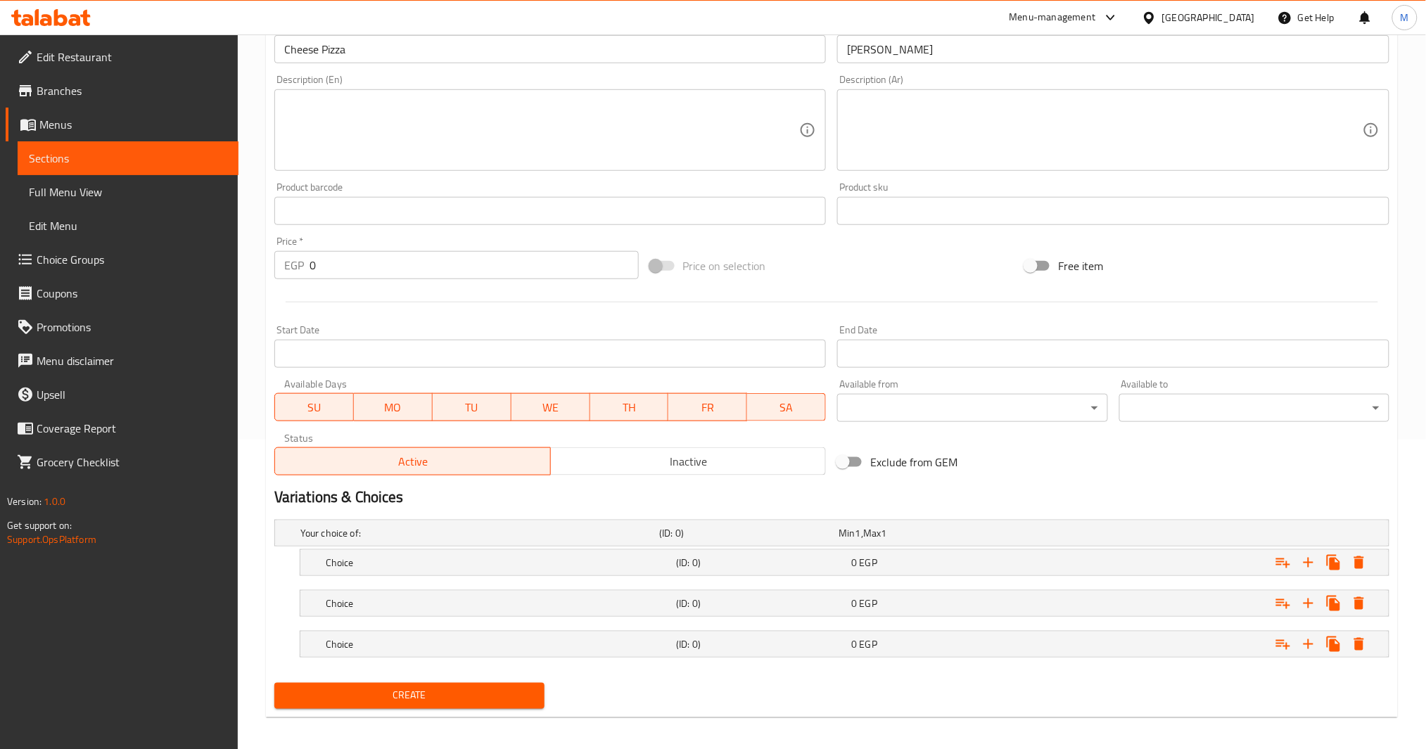
scroll to position [317, 0]
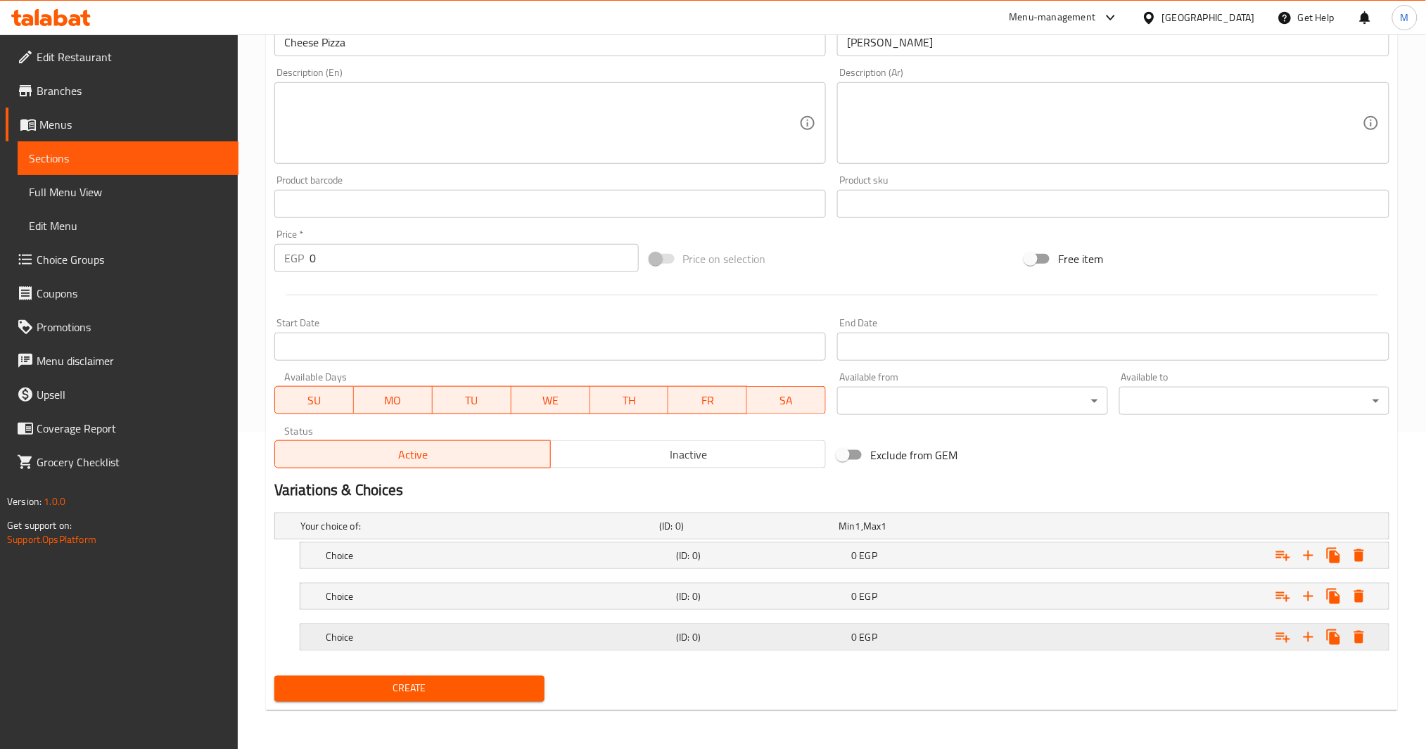
click at [940, 533] on div "0 EGP" at bounding box center [926, 526] width 174 height 14
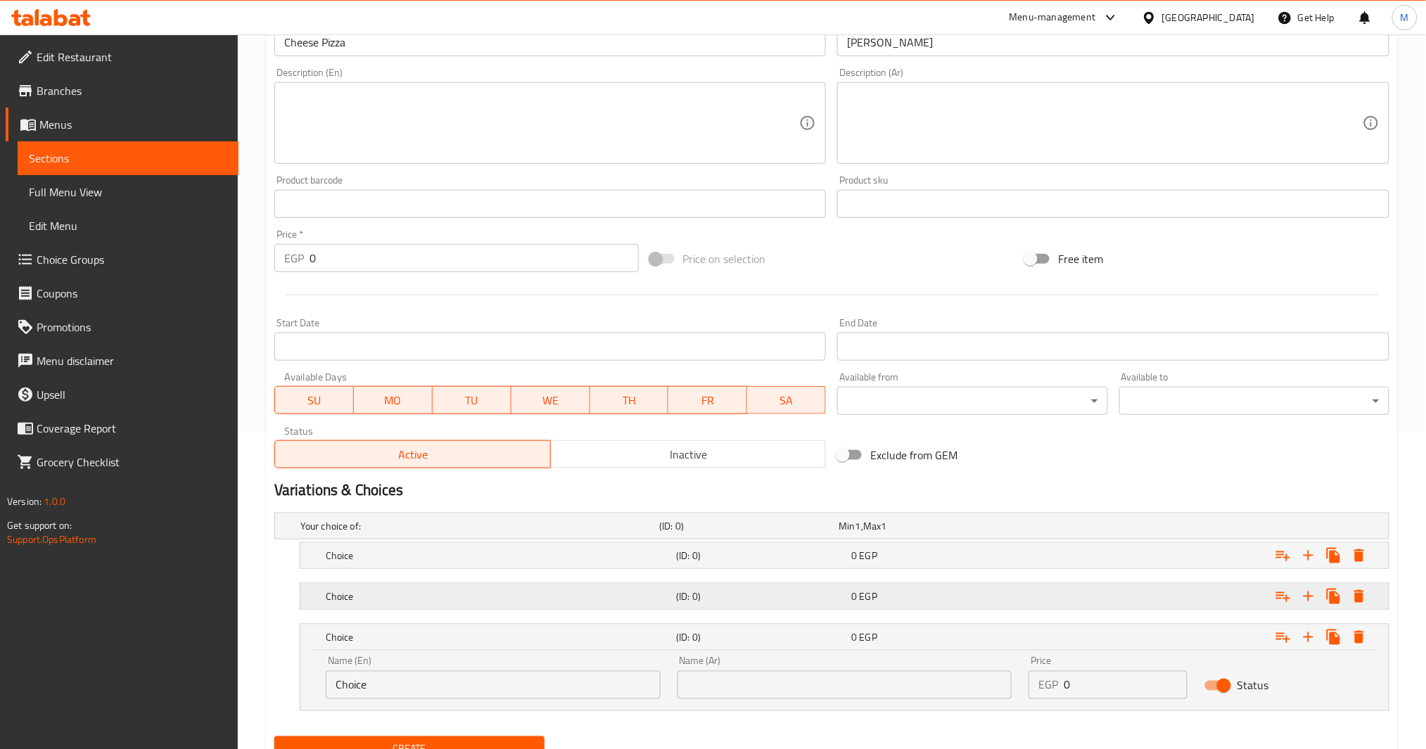
click at [958, 533] on div "0 EGP" at bounding box center [926, 526] width 174 height 14
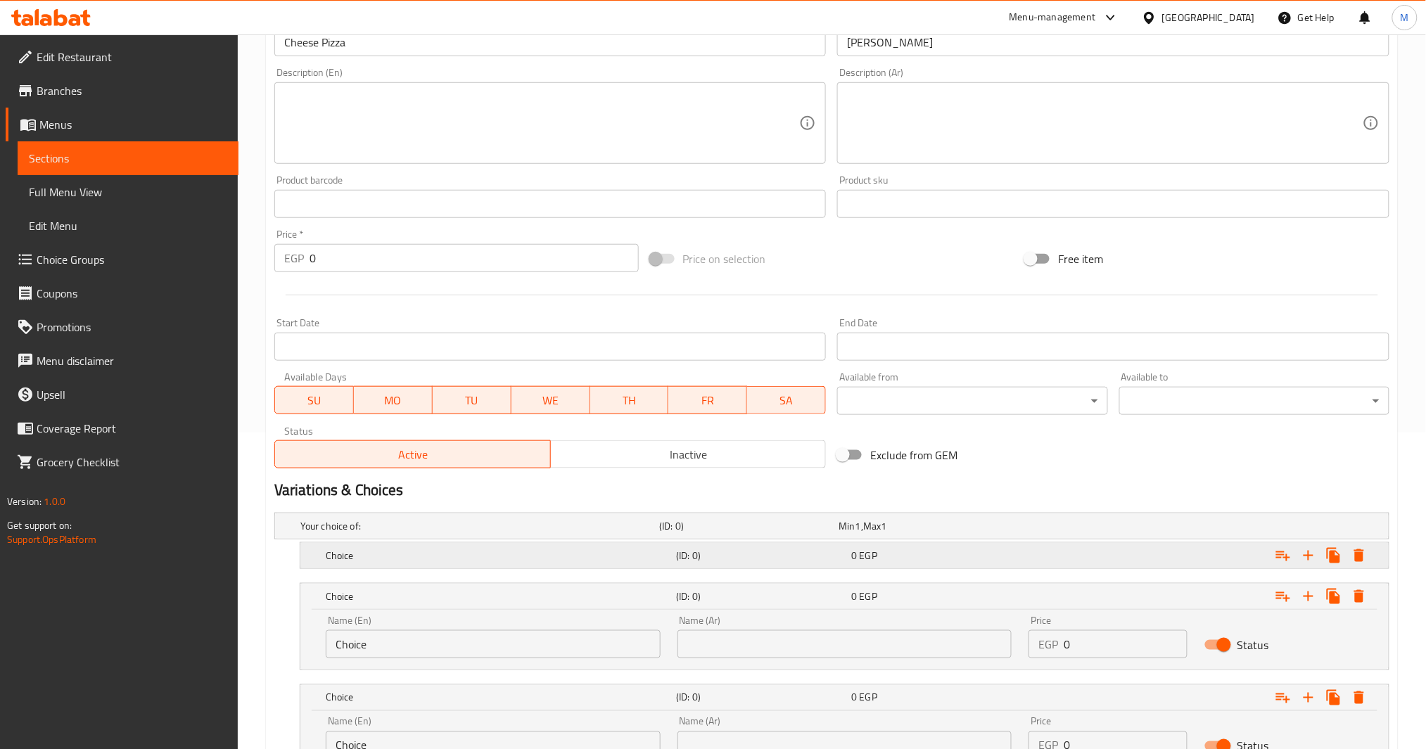
click at [976, 533] on div "0 EGP" at bounding box center [926, 526] width 174 height 14
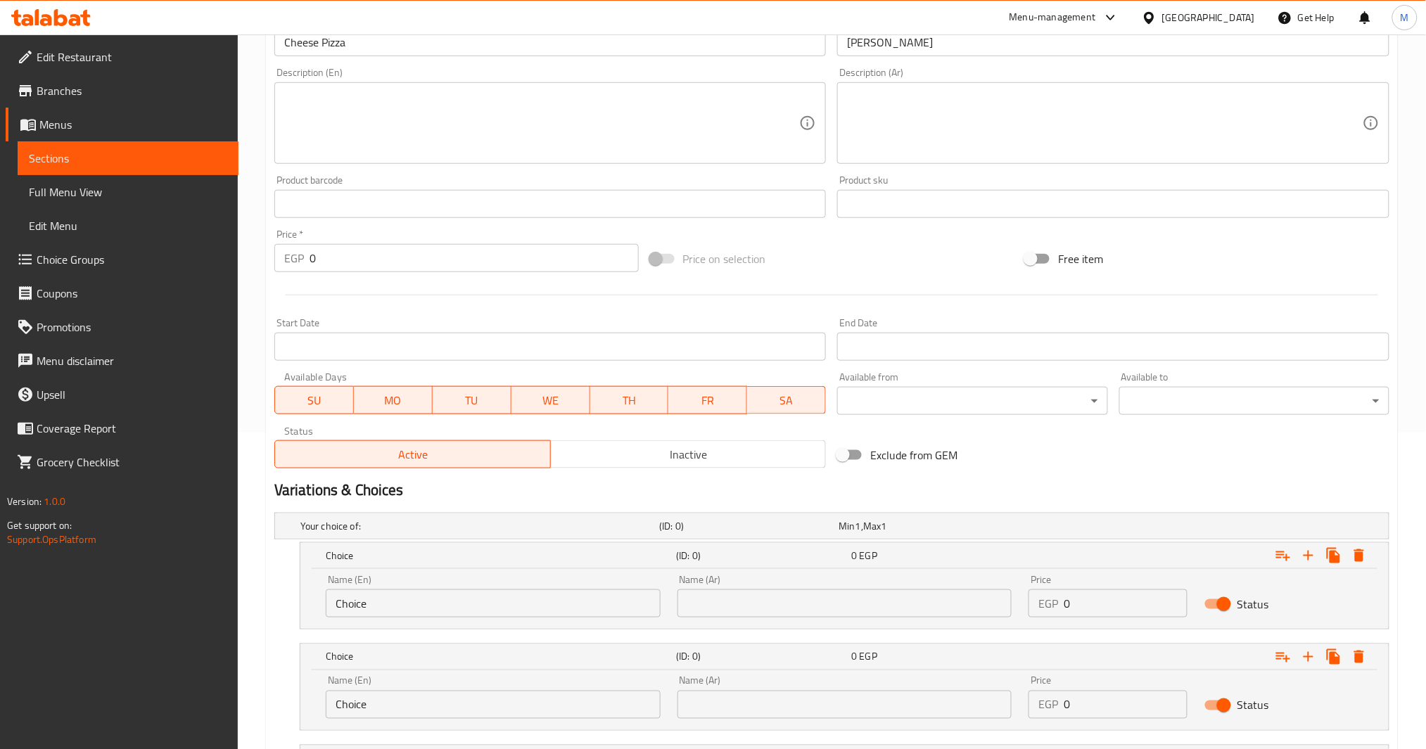
click at [849, 600] on input "text" at bounding box center [845, 604] width 335 height 28
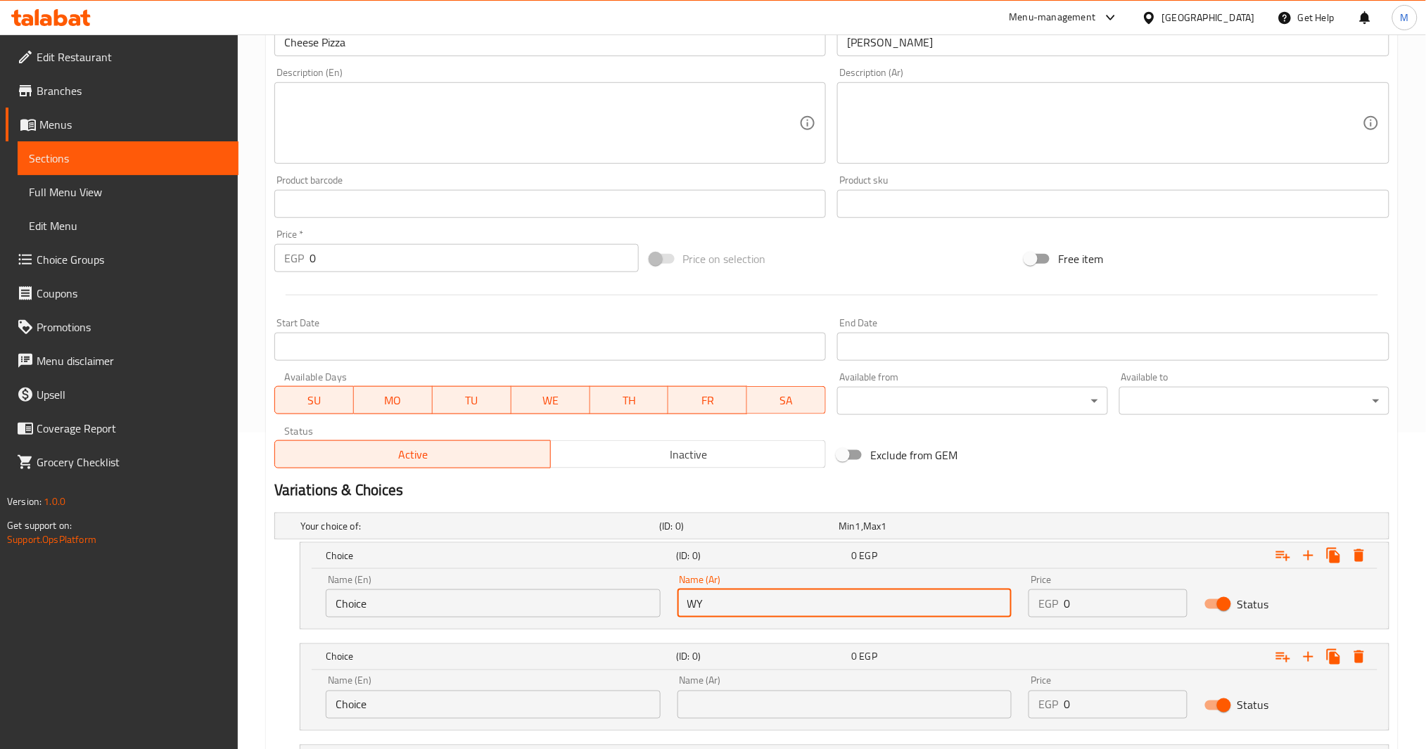
type input "W"
type input "صغير"
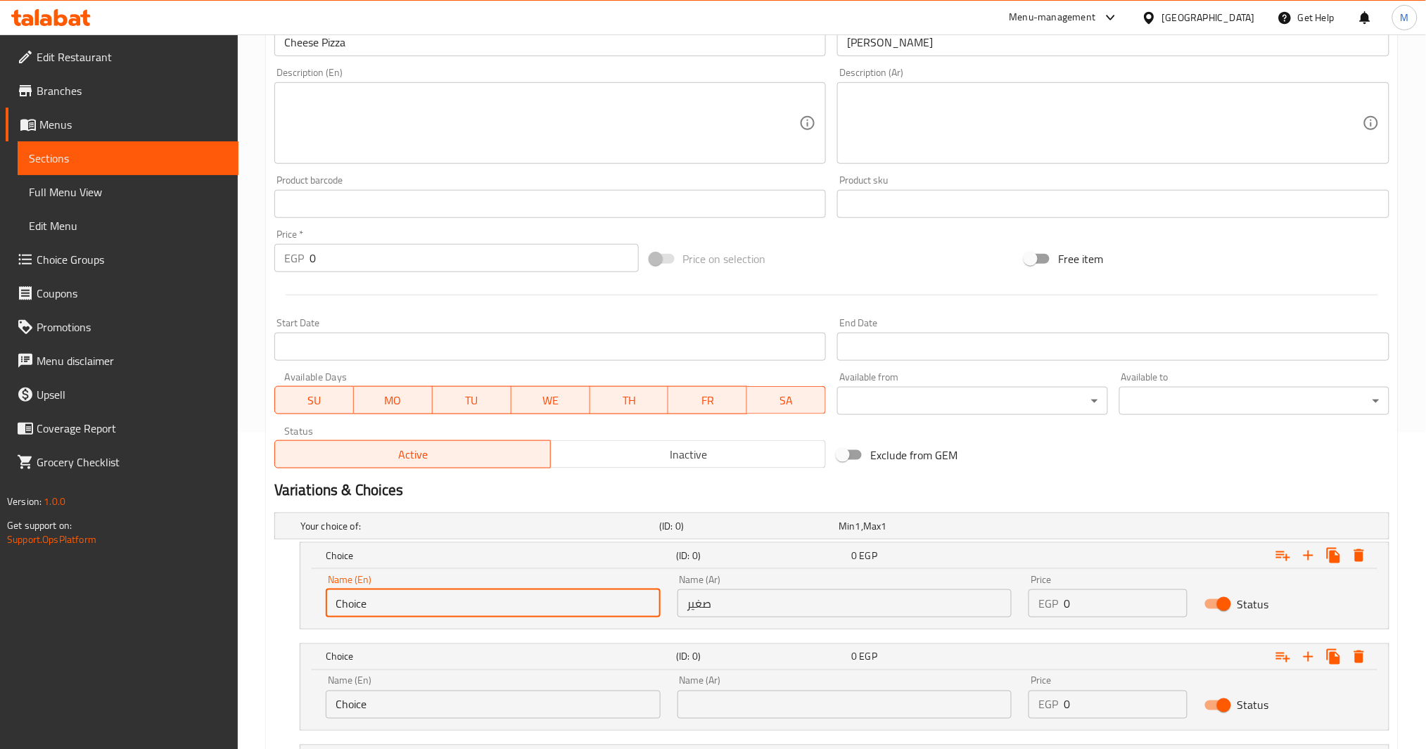
type input "س"
type input "s"
type input "Small"
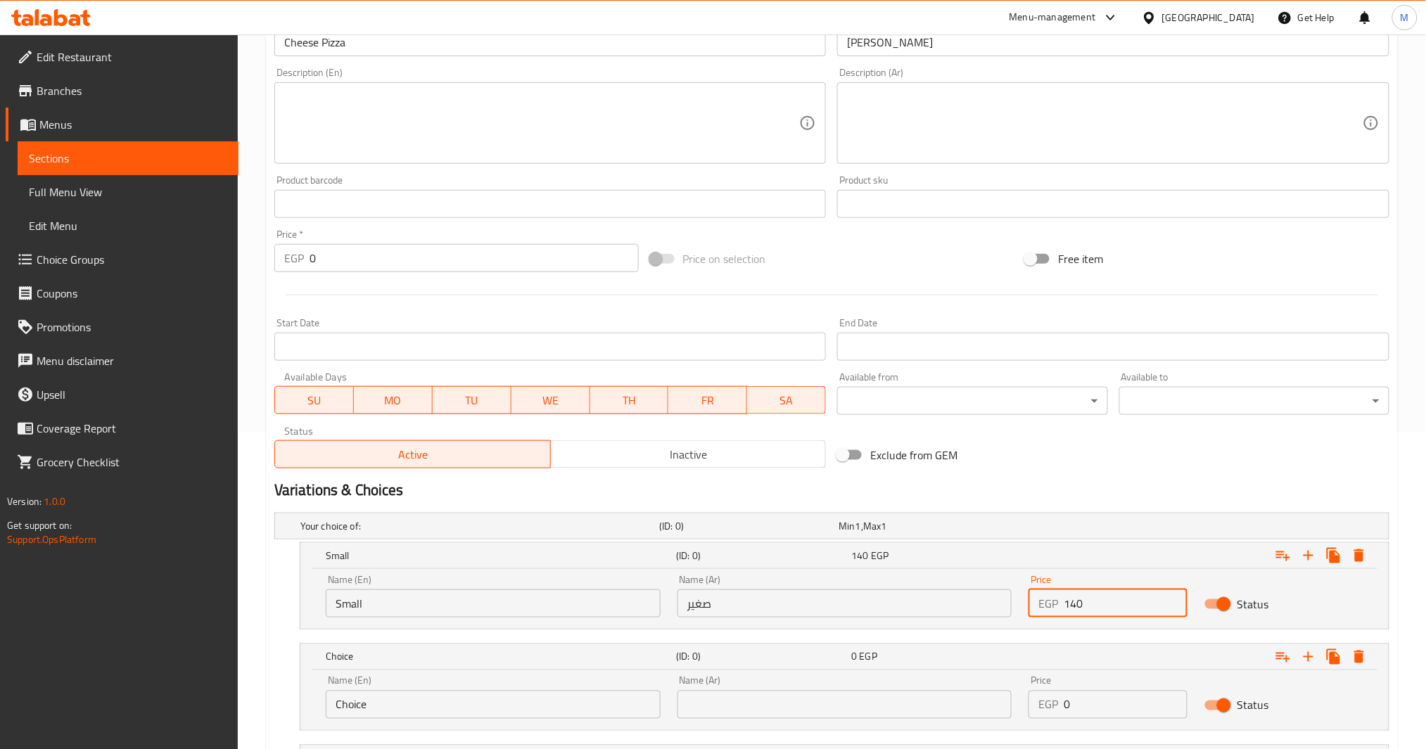
type input "140"
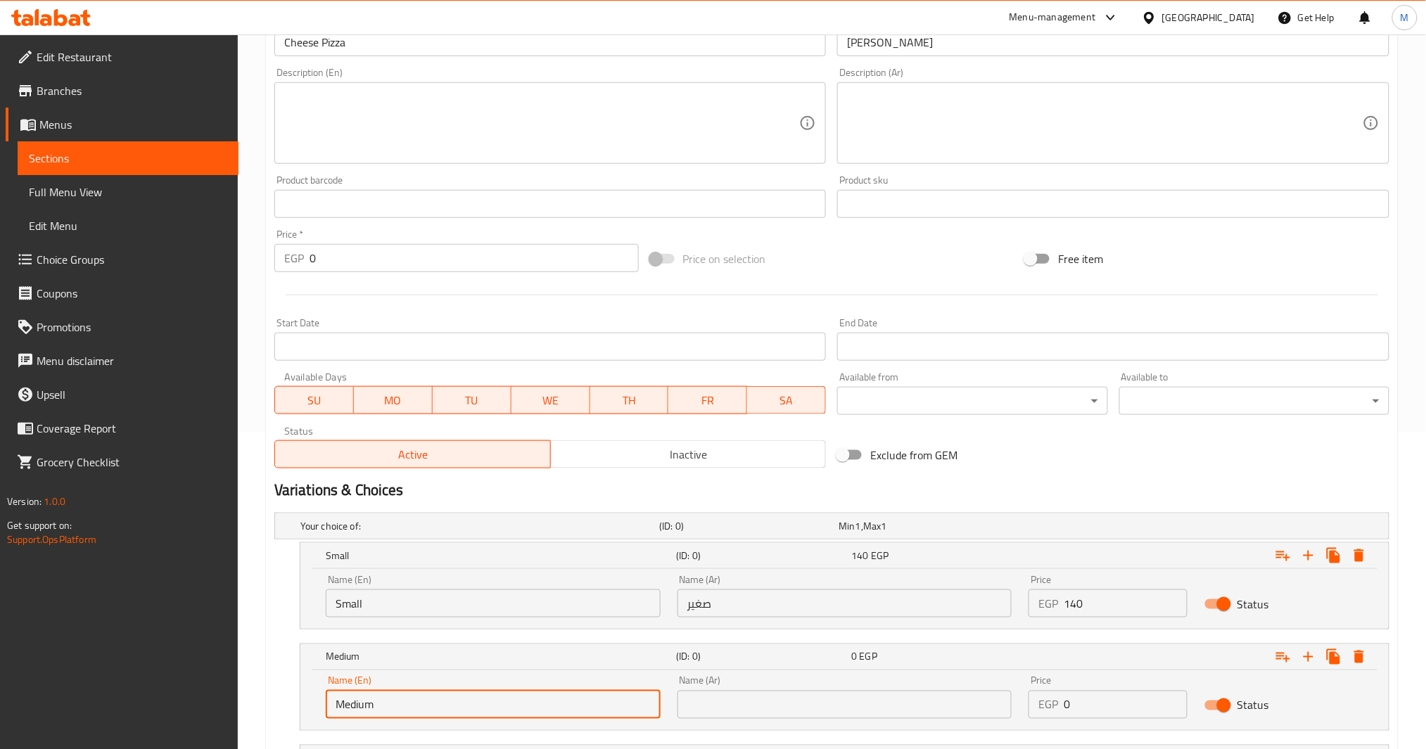
type input "Medium"
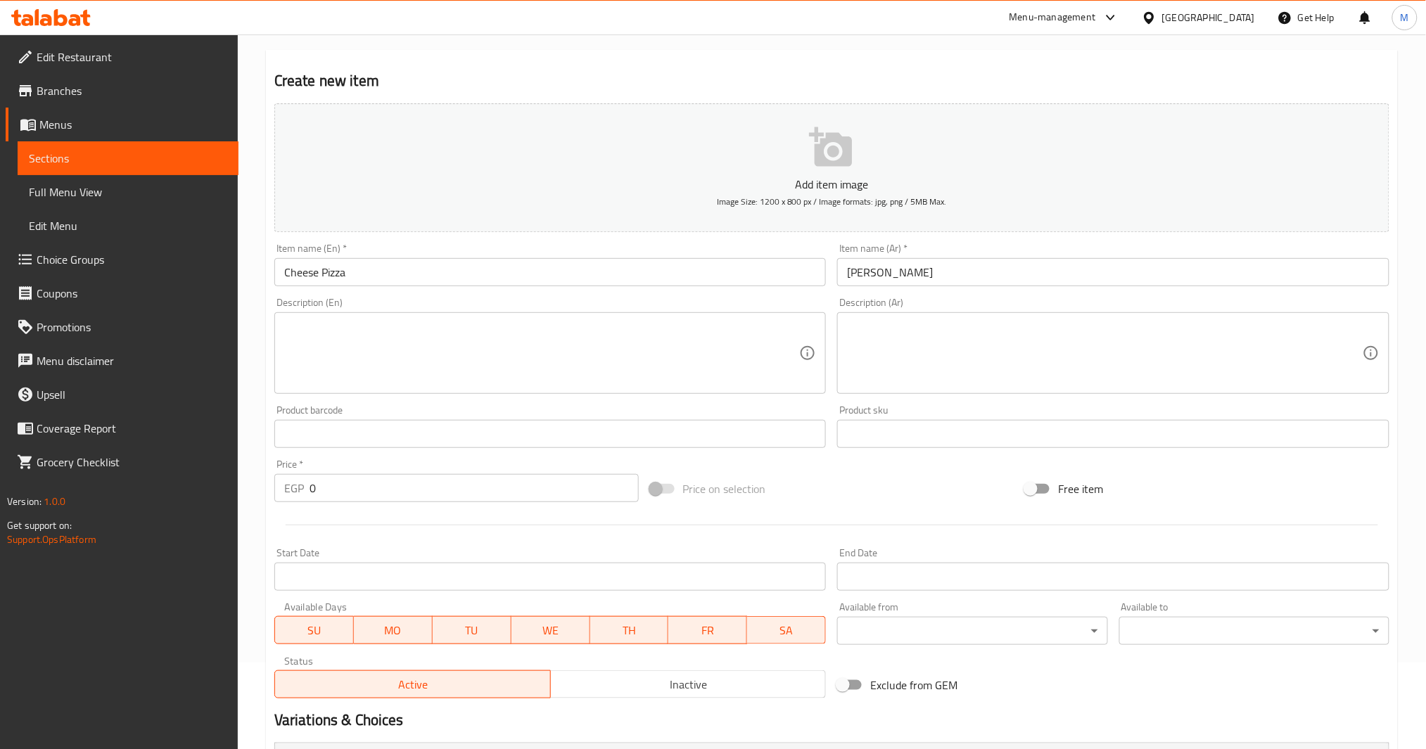
scroll to position [29, 0]
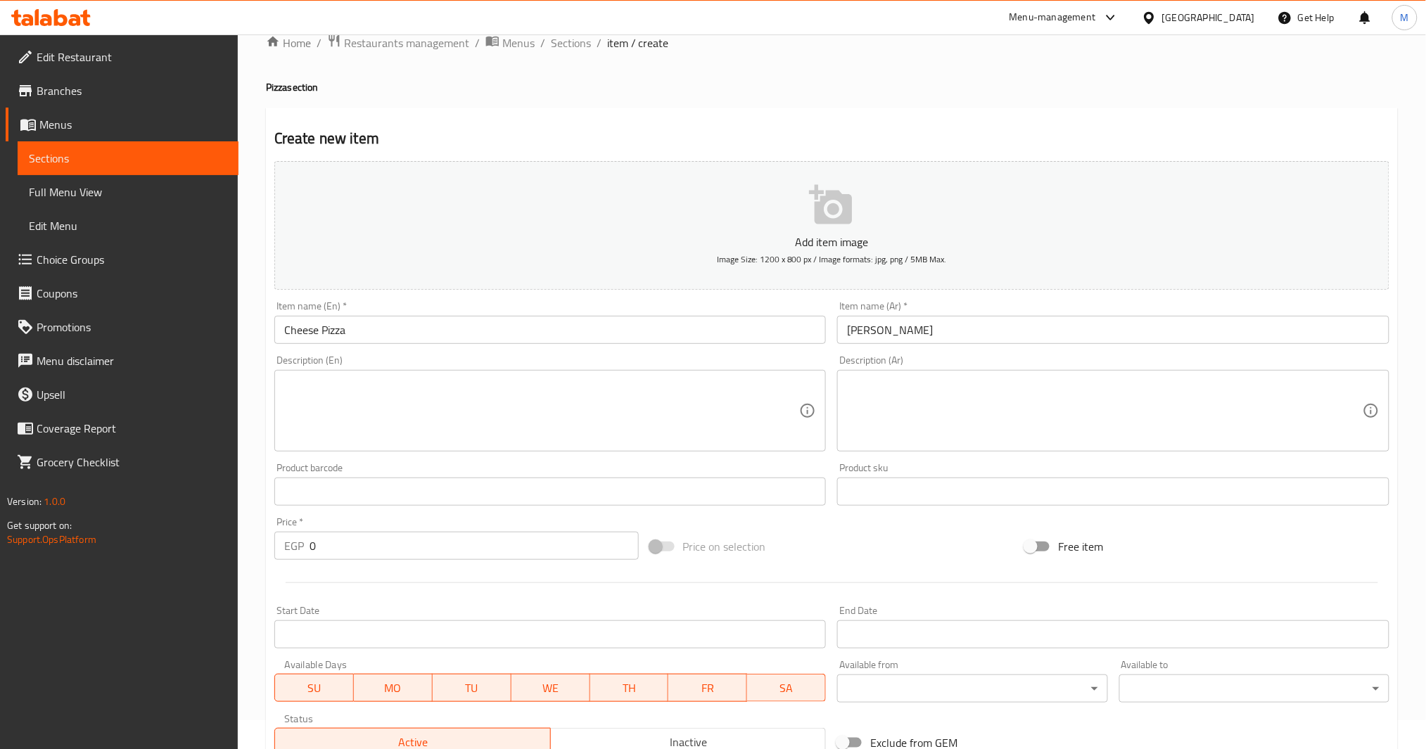
click at [966, 421] on textarea at bounding box center [1105, 411] width 516 height 67
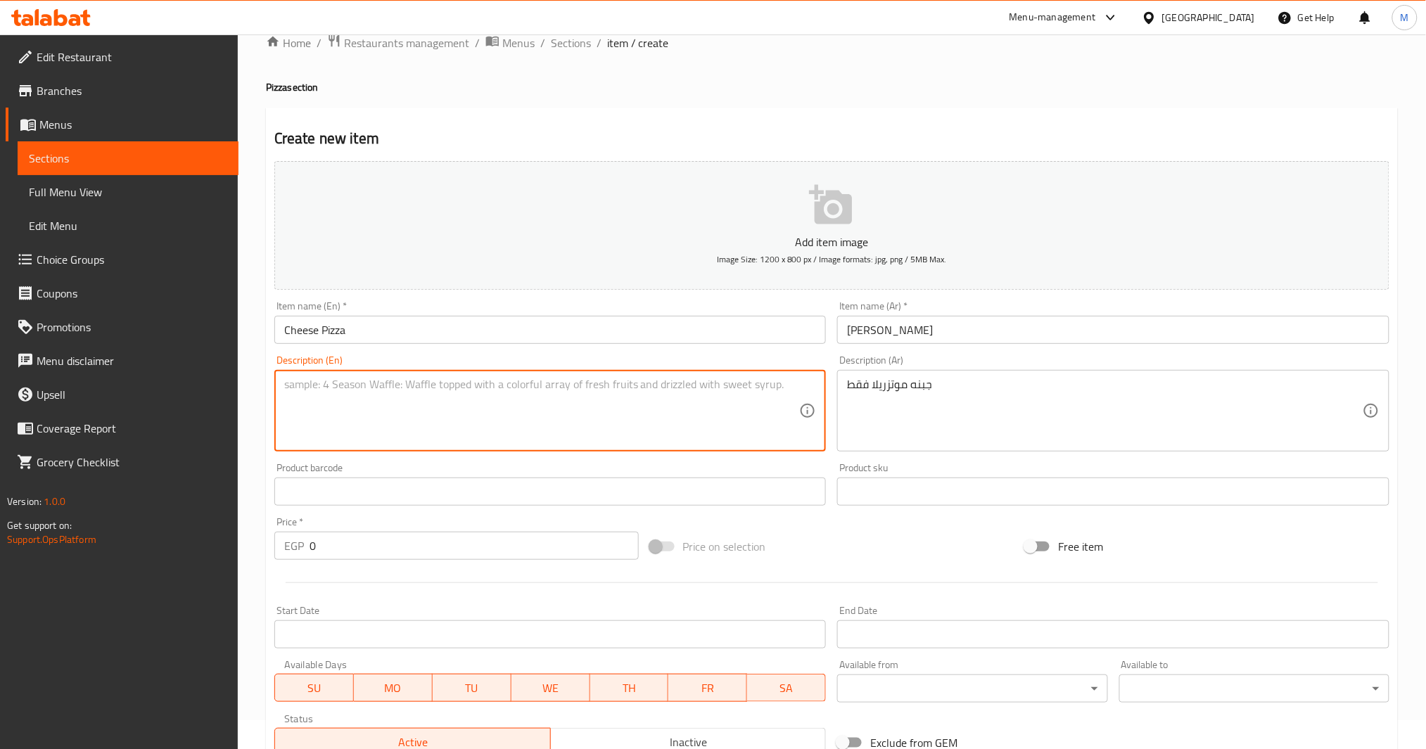
click at [459, 412] on textarea at bounding box center [542, 411] width 516 height 67
paste textarea "Mozzarella cheese only"
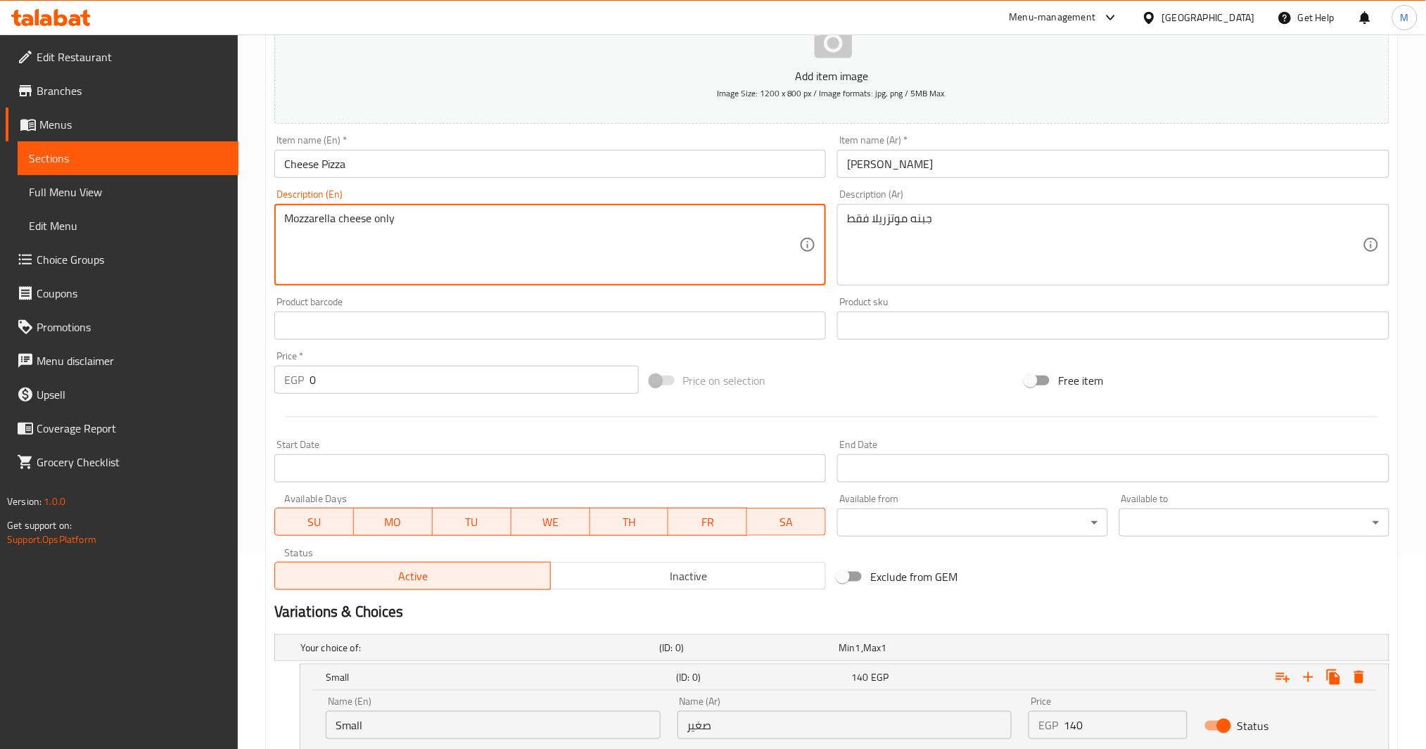
scroll to position [498, 0]
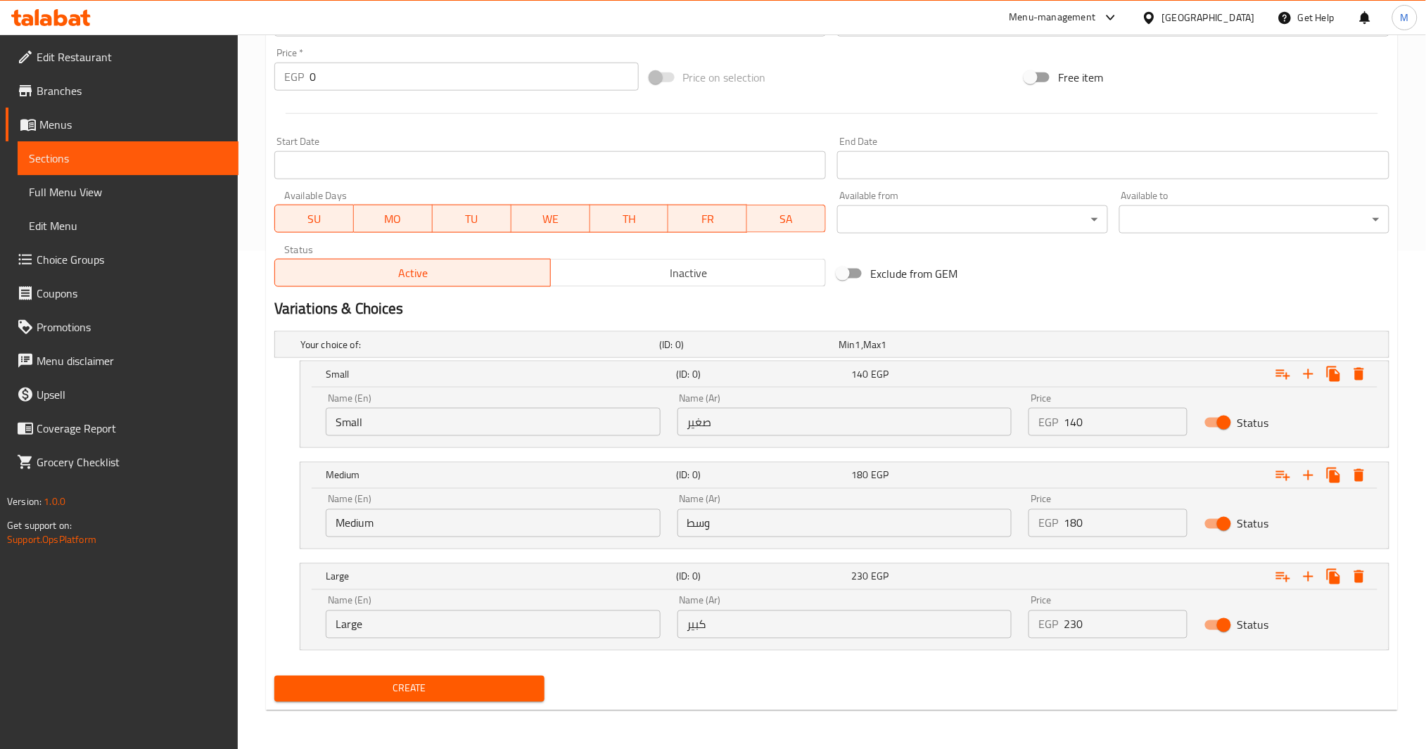
click at [418, 686] on span "Create" at bounding box center [410, 689] width 248 height 18
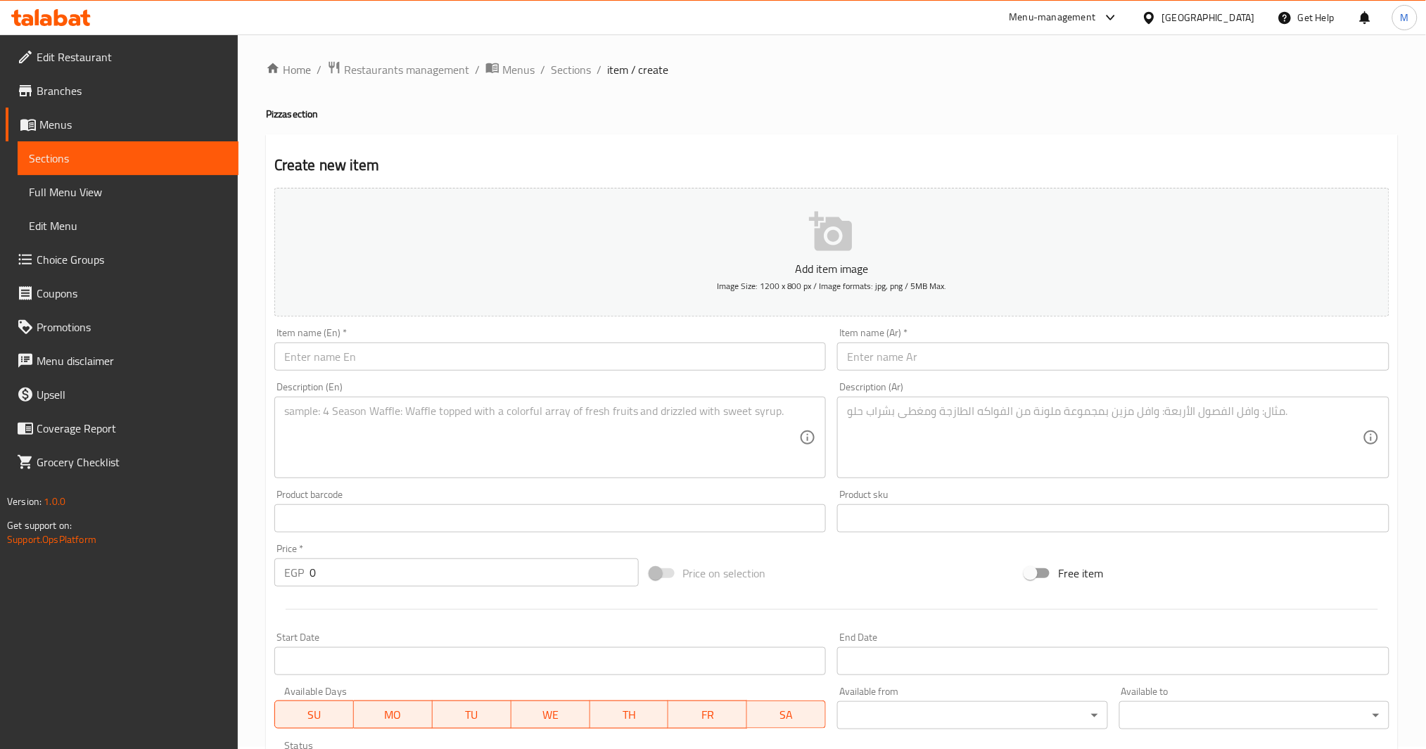
scroll to position [0, 0]
click at [1037, 364] on input "text" at bounding box center [1113, 359] width 552 height 28
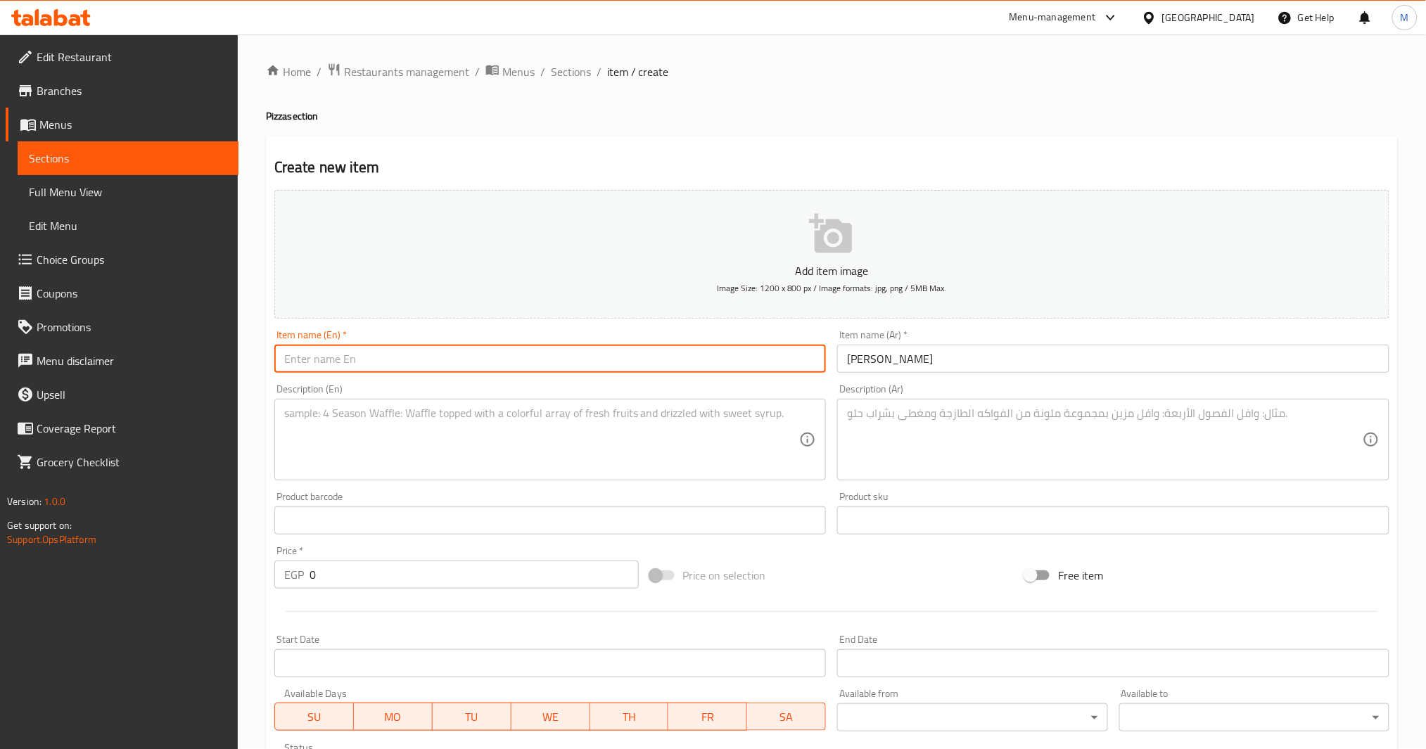
click at [534, 360] on input "text" at bounding box center [550, 359] width 552 height 28
paste input "Margherita Pizza"
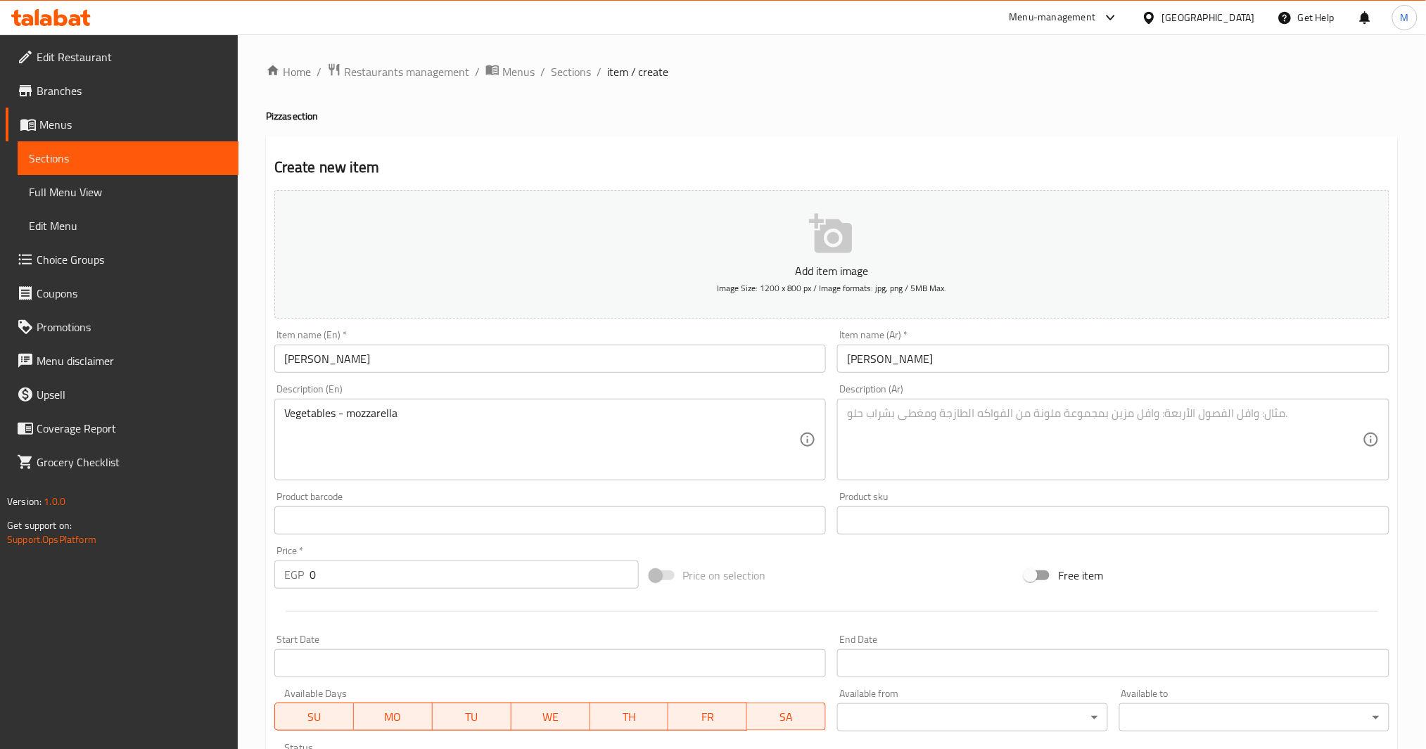
click at [959, 434] on textarea at bounding box center [1105, 440] width 516 height 67
paste textarea "خضراوات - موزاريلا"
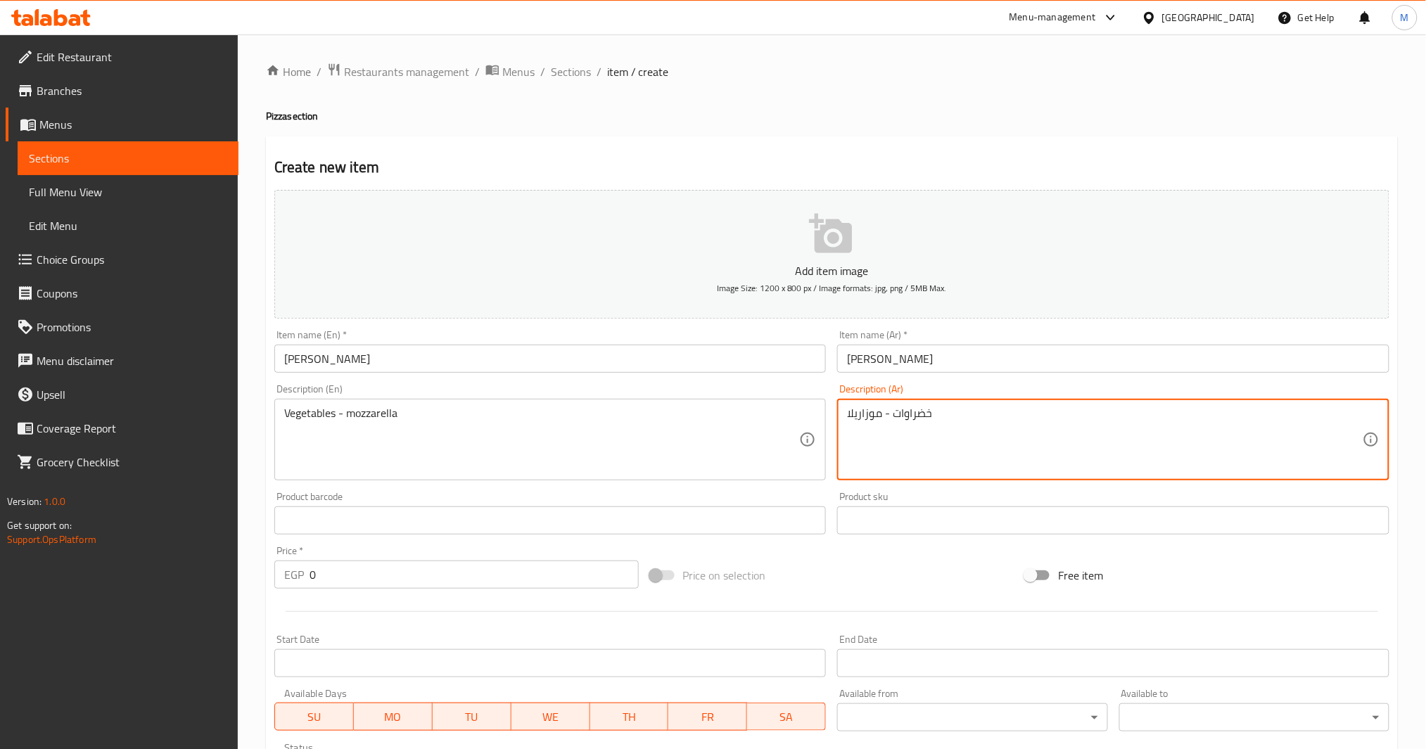
click at [865, 414] on textarea "خضراوات - موزاريلا" at bounding box center [1105, 440] width 516 height 67
click at [906, 379] on div "Description (Ar) خضراوات - موتزريلا Description (Ar)" at bounding box center [1114, 433] width 564 height 108
click at [915, 417] on textarea "خضراوات - موتزريلا" at bounding box center [1105, 440] width 516 height 67
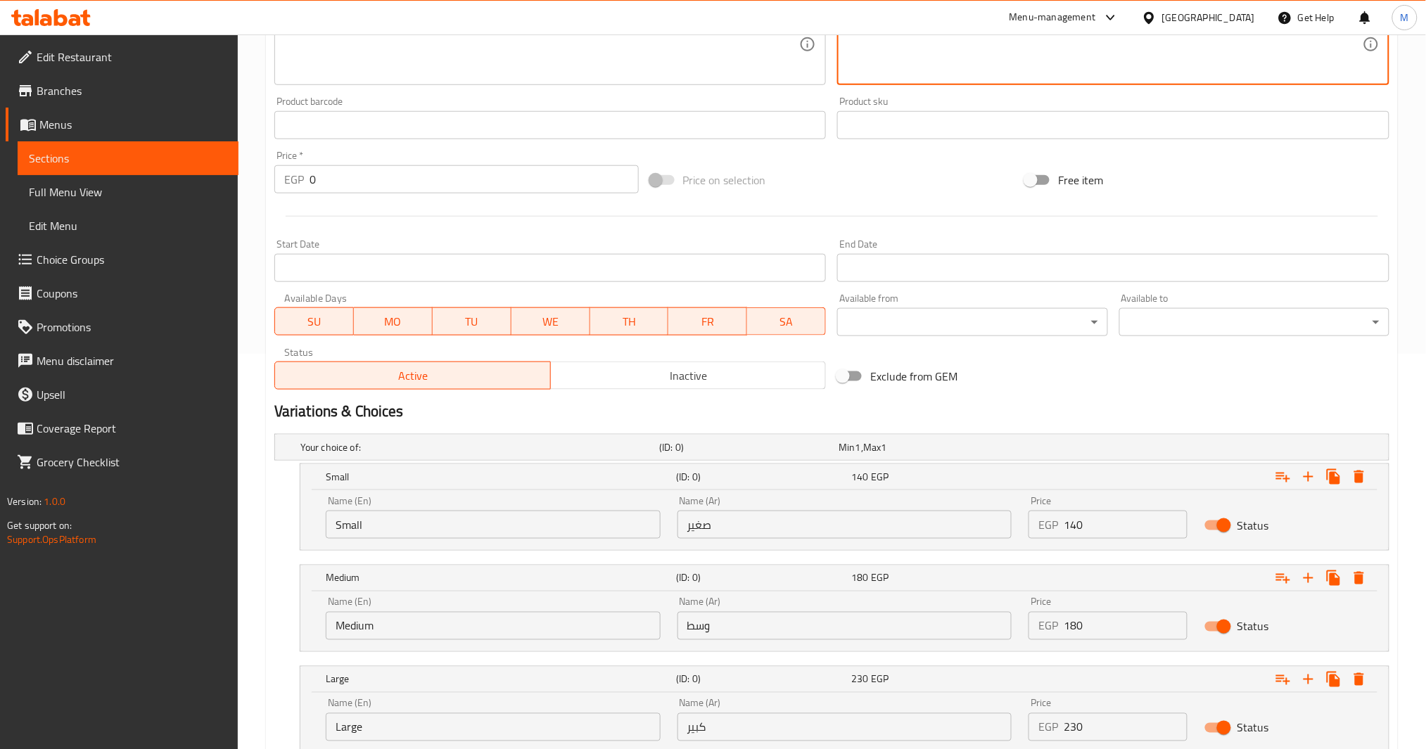
scroll to position [469, 0]
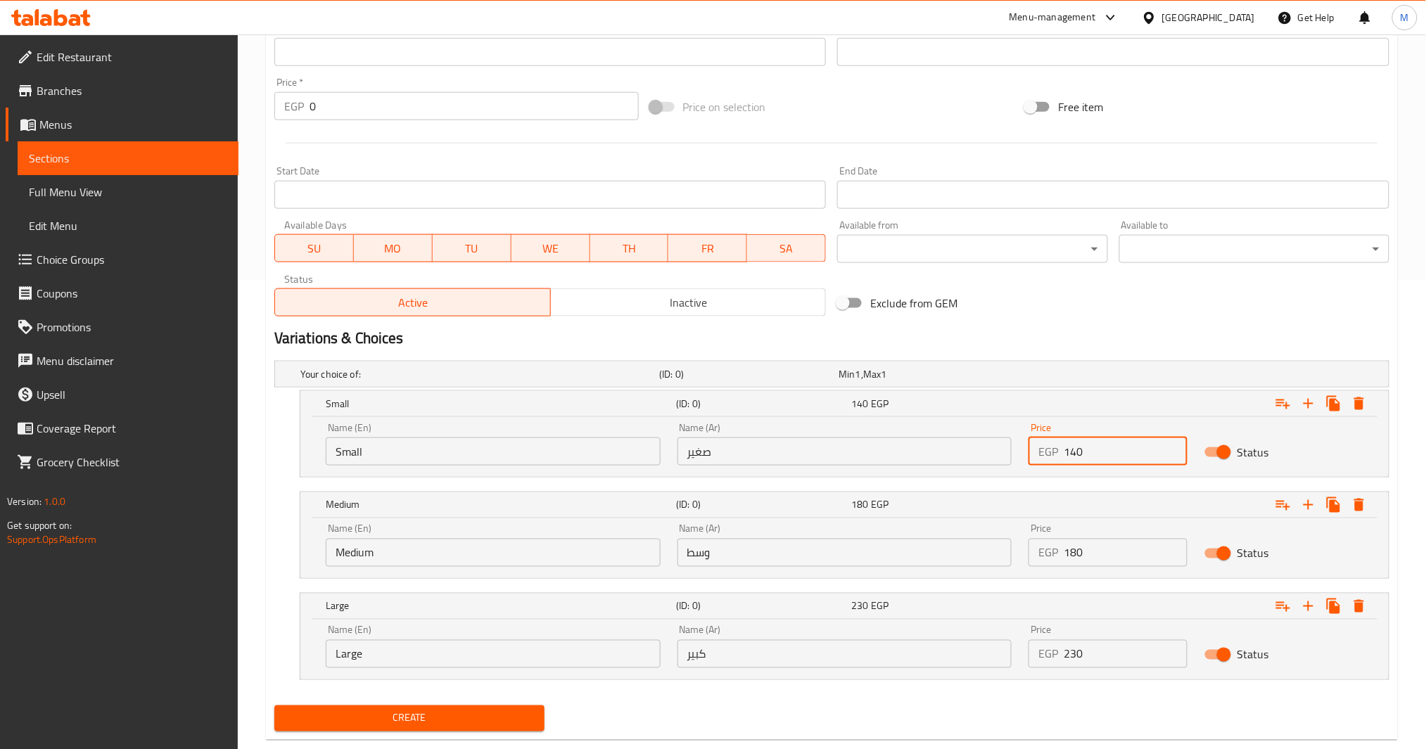
drag, startPoint x: 1027, startPoint y: 454, endPoint x: 994, endPoint y: 459, distance: 34.2
click at [994, 459] on div "Name (En) Small Name (En) Name (Ar) صغير Name (Ar) Price EGP 140 Price Status" at bounding box center [844, 444] width 1055 height 60
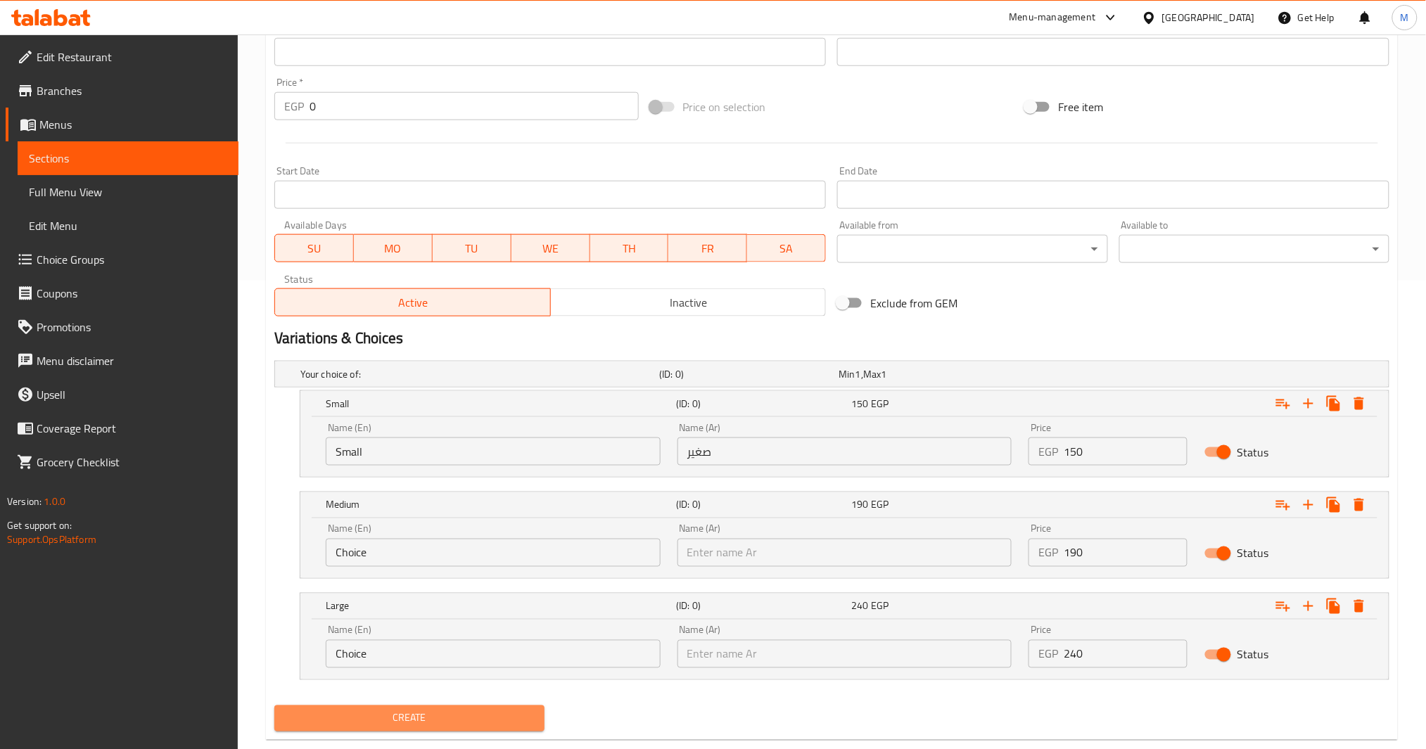
click at [478, 716] on span "Create" at bounding box center [410, 719] width 248 height 18
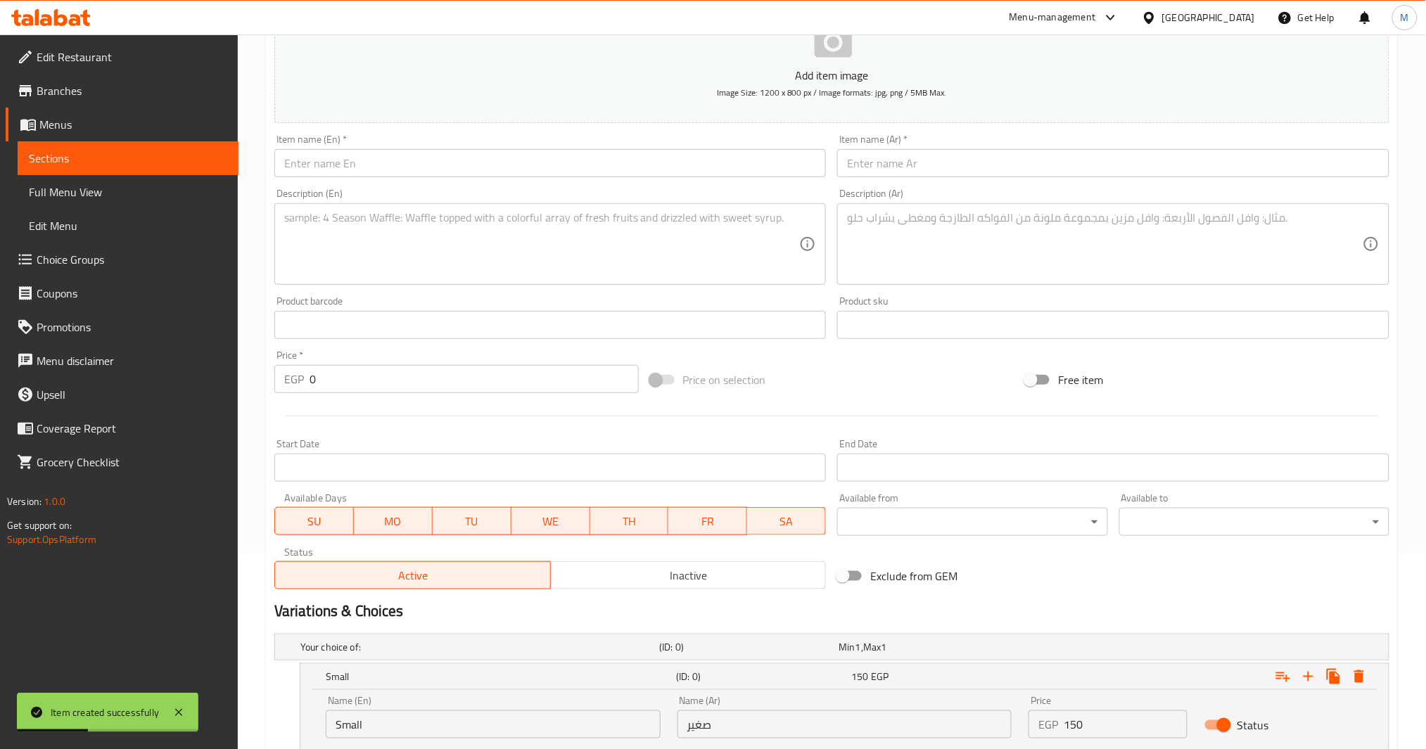
scroll to position [94, 0]
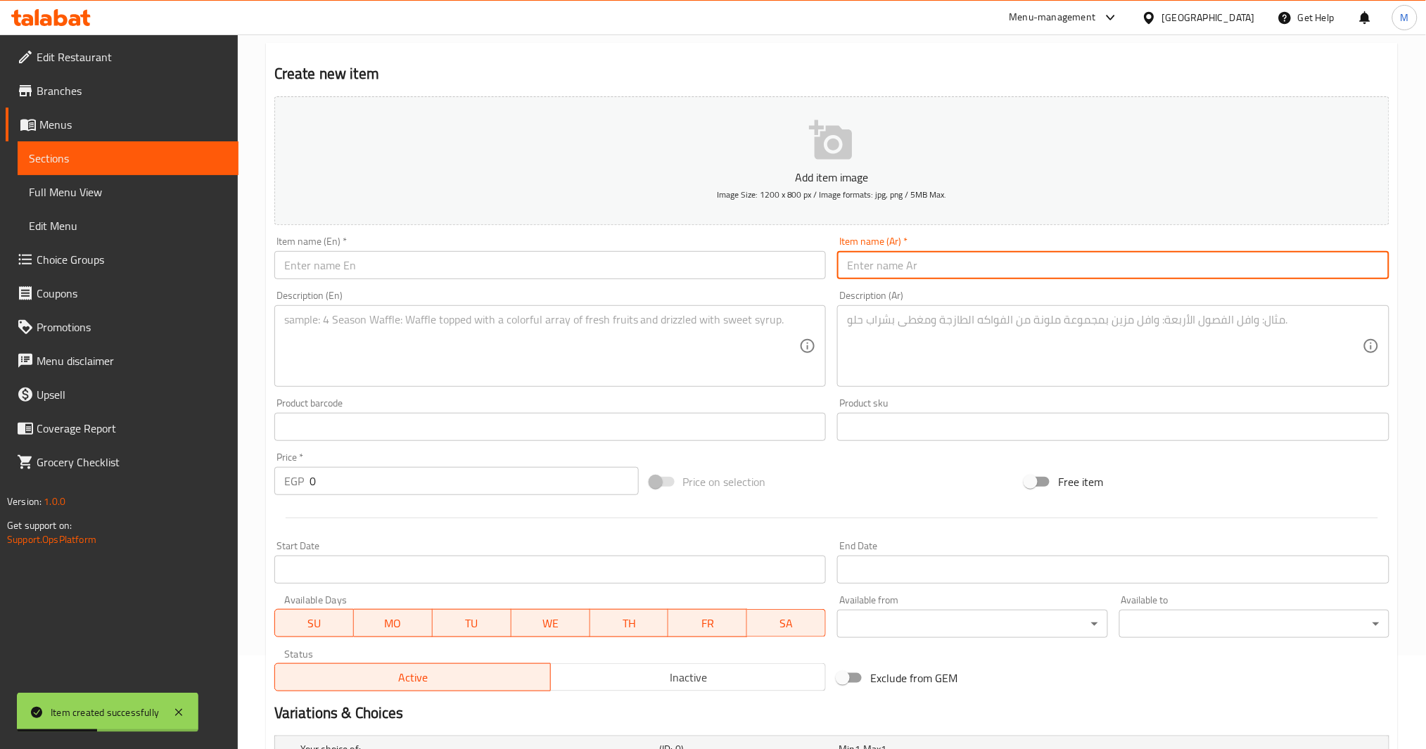
click at [914, 274] on input "text" at bounding box center [1113, 265] width 552 height 28
click at [569, 260] on input "text" at bounding box center [550, 265] width 552 height 28
paste input "Funghi Pizza"
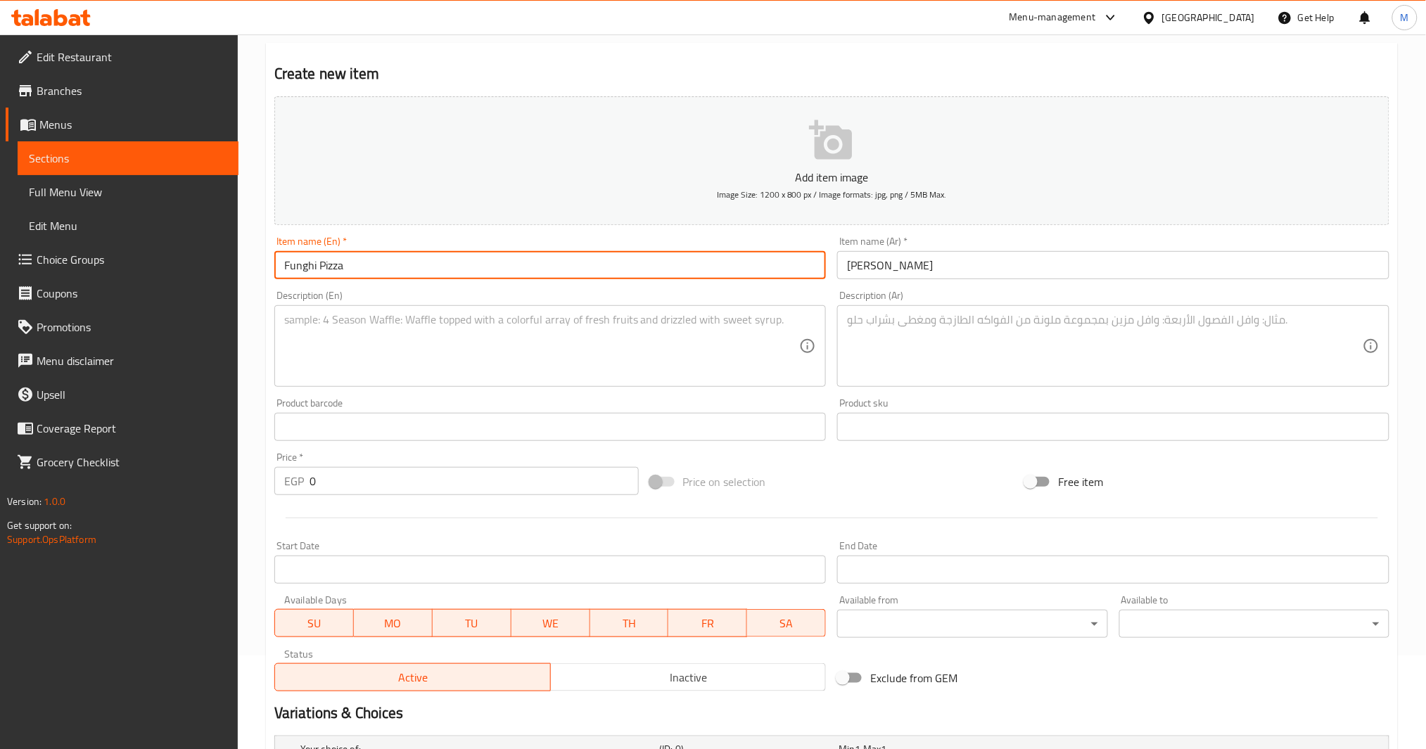
click at [298, 262] on input "Funghi Pizza" at bounding box center [550, 265] width 552 height 28
click at [375, 268] on input "Funghi Pizza" at bounding box center [550, 265] width 552 height 28
click at [375, 315] on textarea at bounding box center [542, 346] width 516 height 67
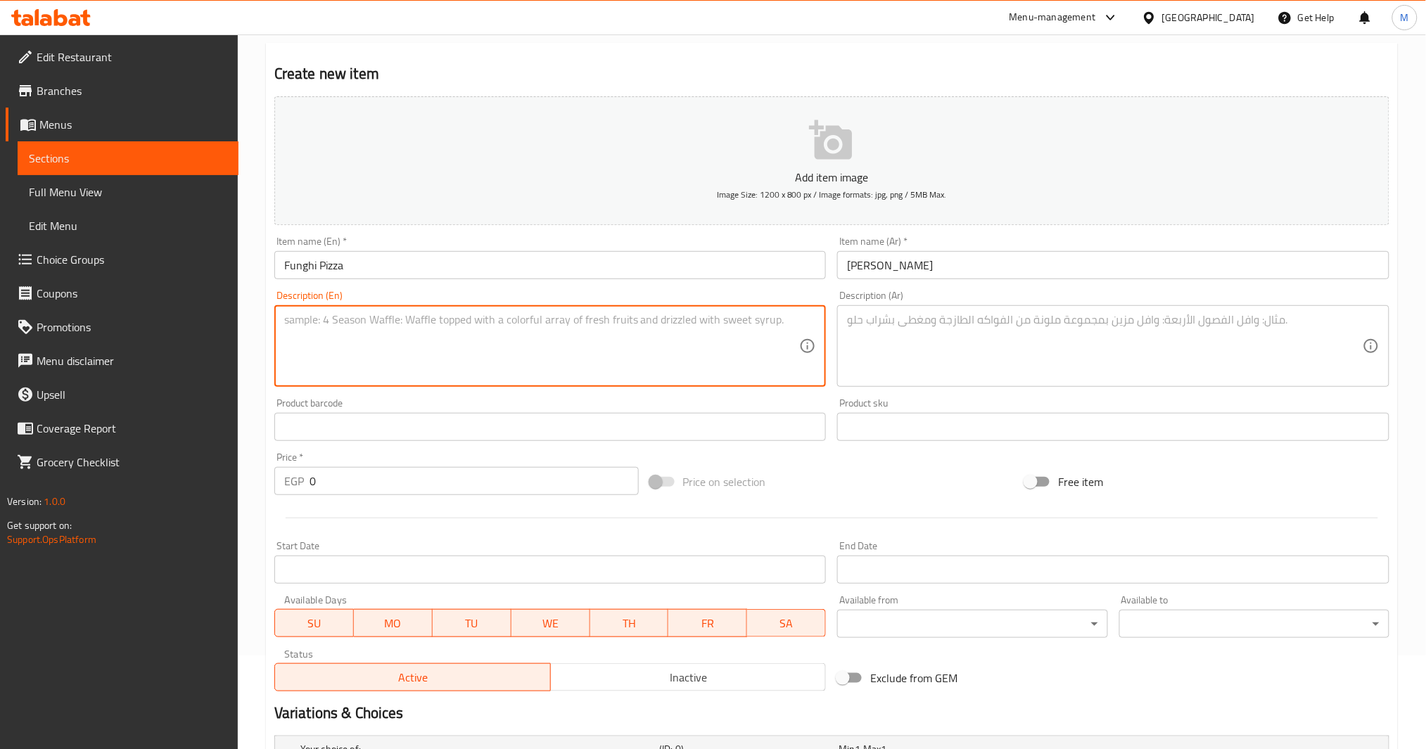
click at [894, 359] on textarea at bounding box center [1105, 346] width 516 height 67
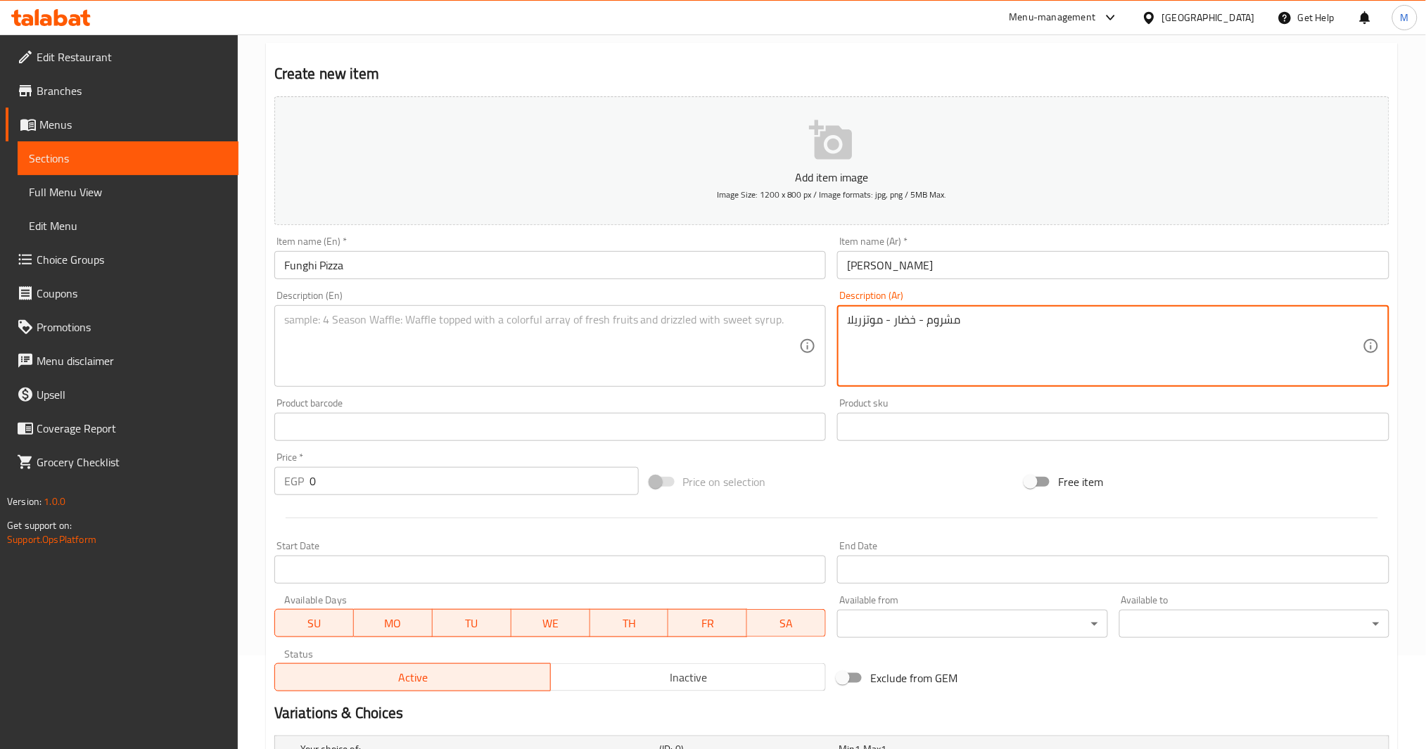
click at [623, 343] on textarea at bounding box center [542, 346] width 516 height 67
paste textarea "Mushrooms - Vegetables - Mozzarella"
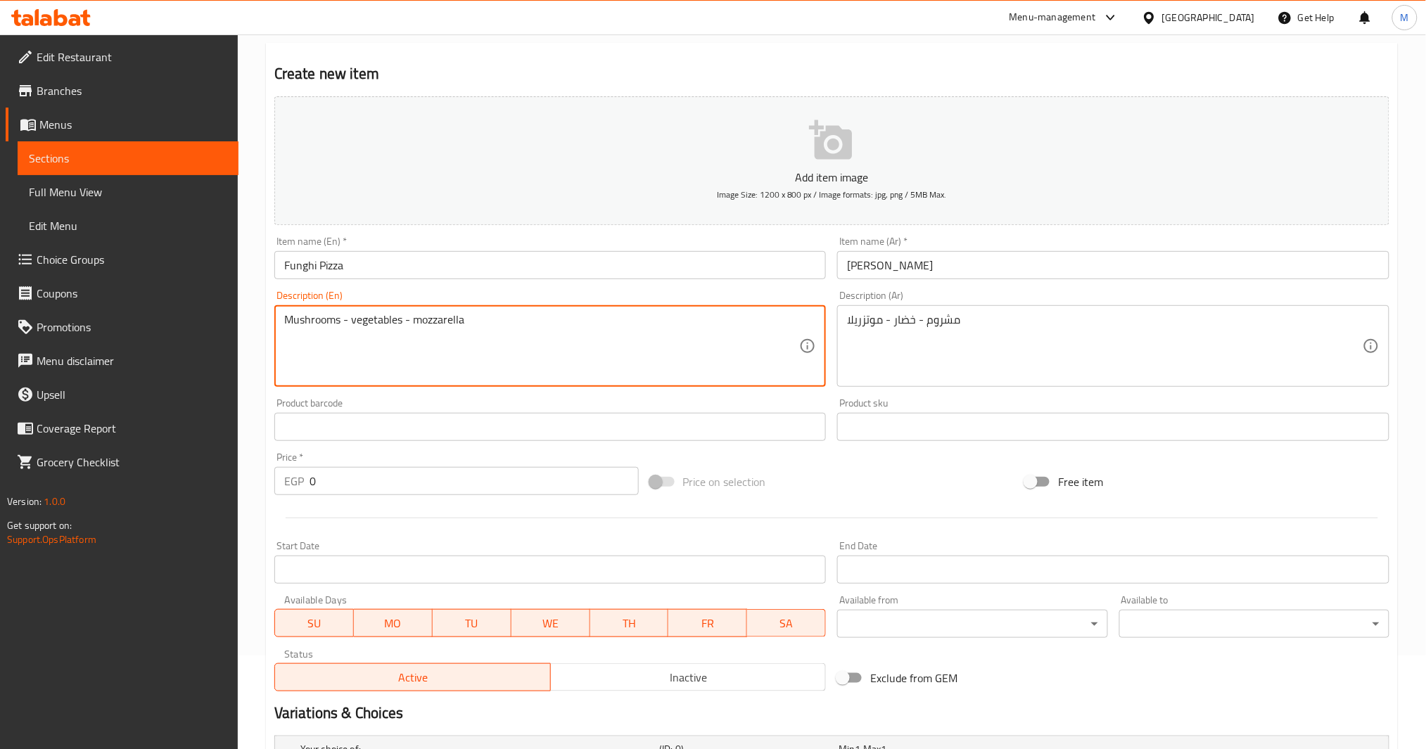
click at [625, 345] on textarea "Mushrooms - vegetables - mozzarella" at bounding box center [542, 346] width 516 height 67
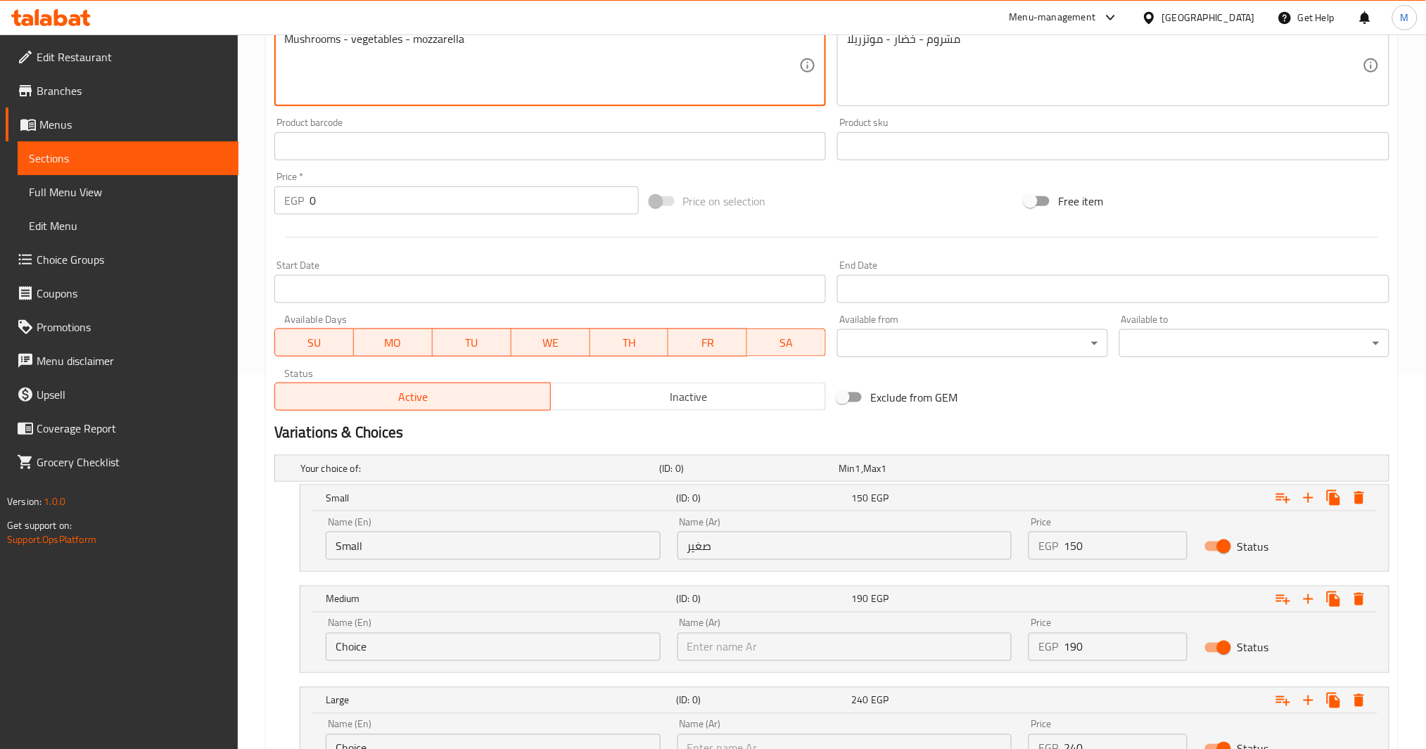
scroll to position [498, 0]
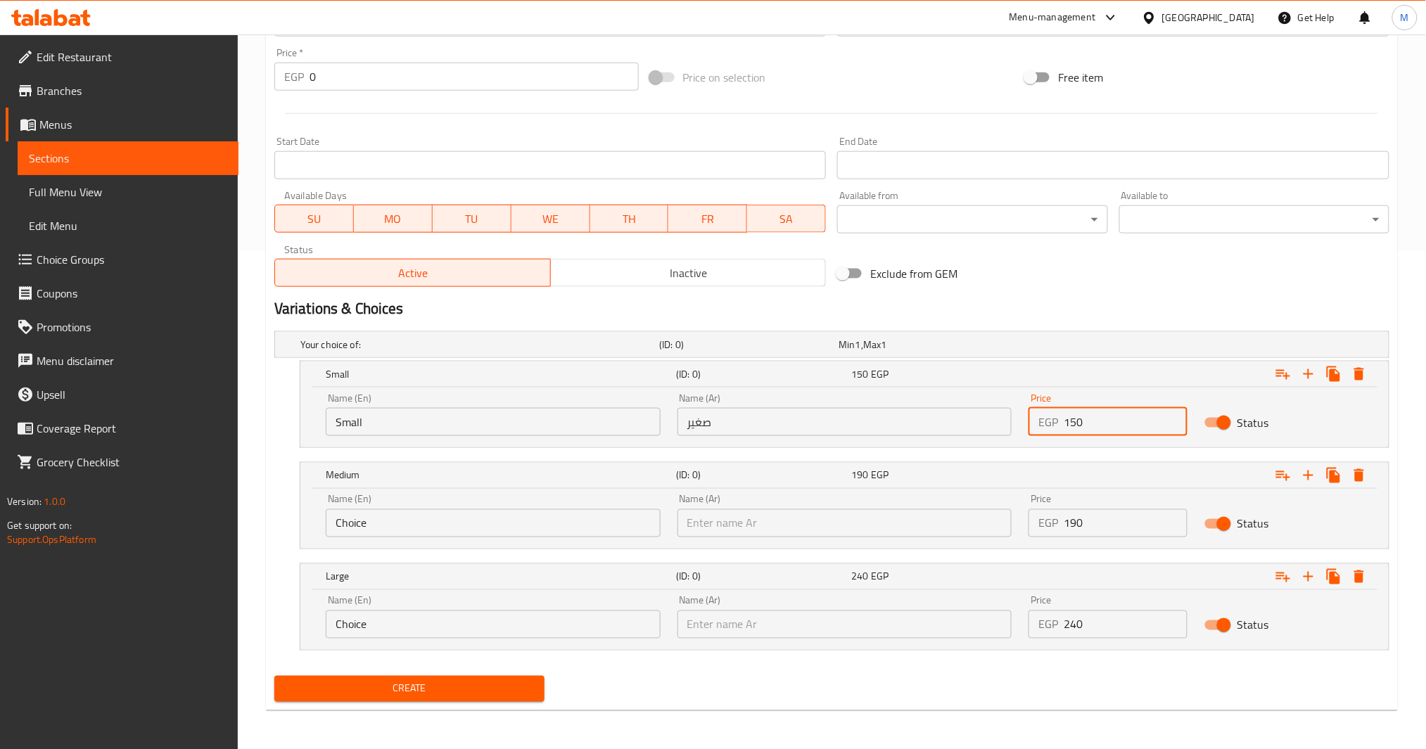
drag, startPoint x: 1090, startPoint y: 433, endPoint x: 1039, endPoint y: 429, distance: 50.8
click at [1039, 429] on div "EGP 150 Price" at bounding box center [1108, 422] width 159 height 28
click at [462, 687] on span "Create" at bounding box center [410, 689] width 248 height 18
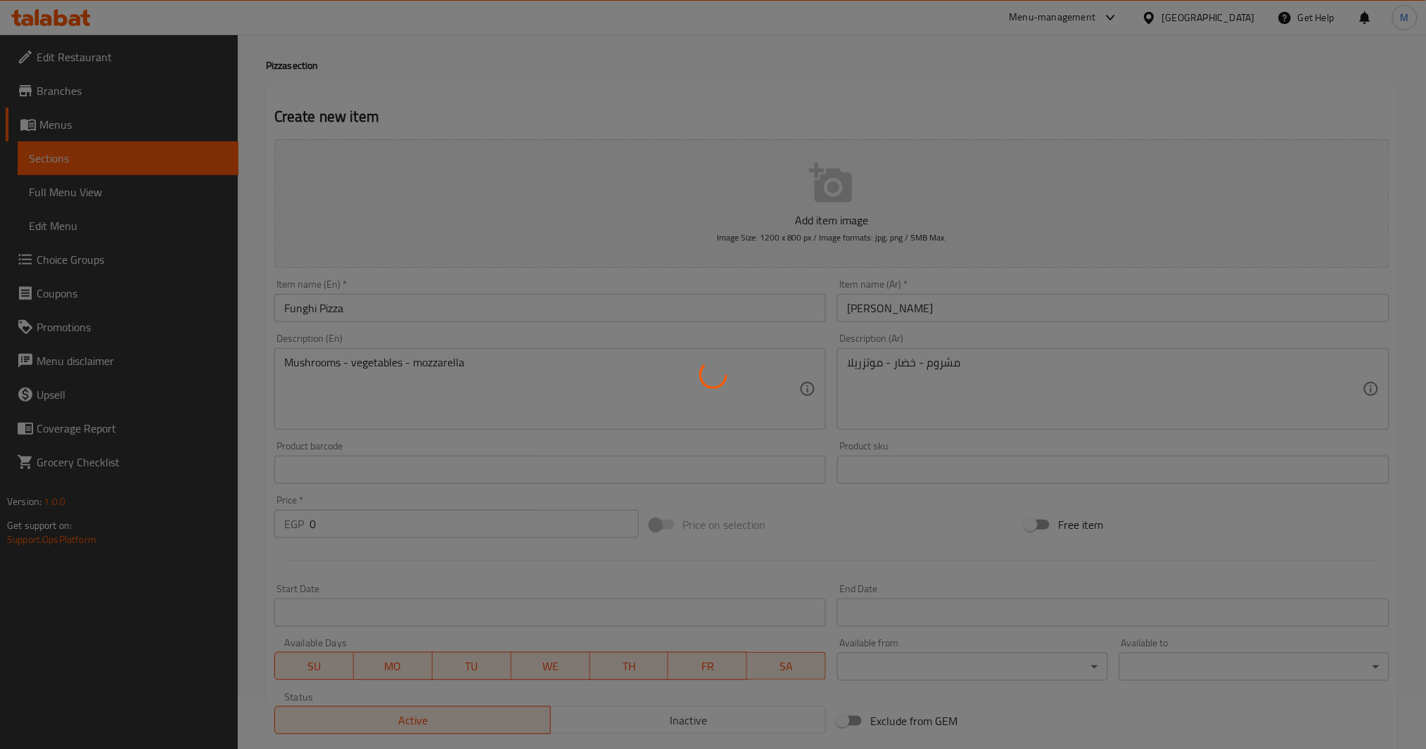
scroll to position [29, 0]
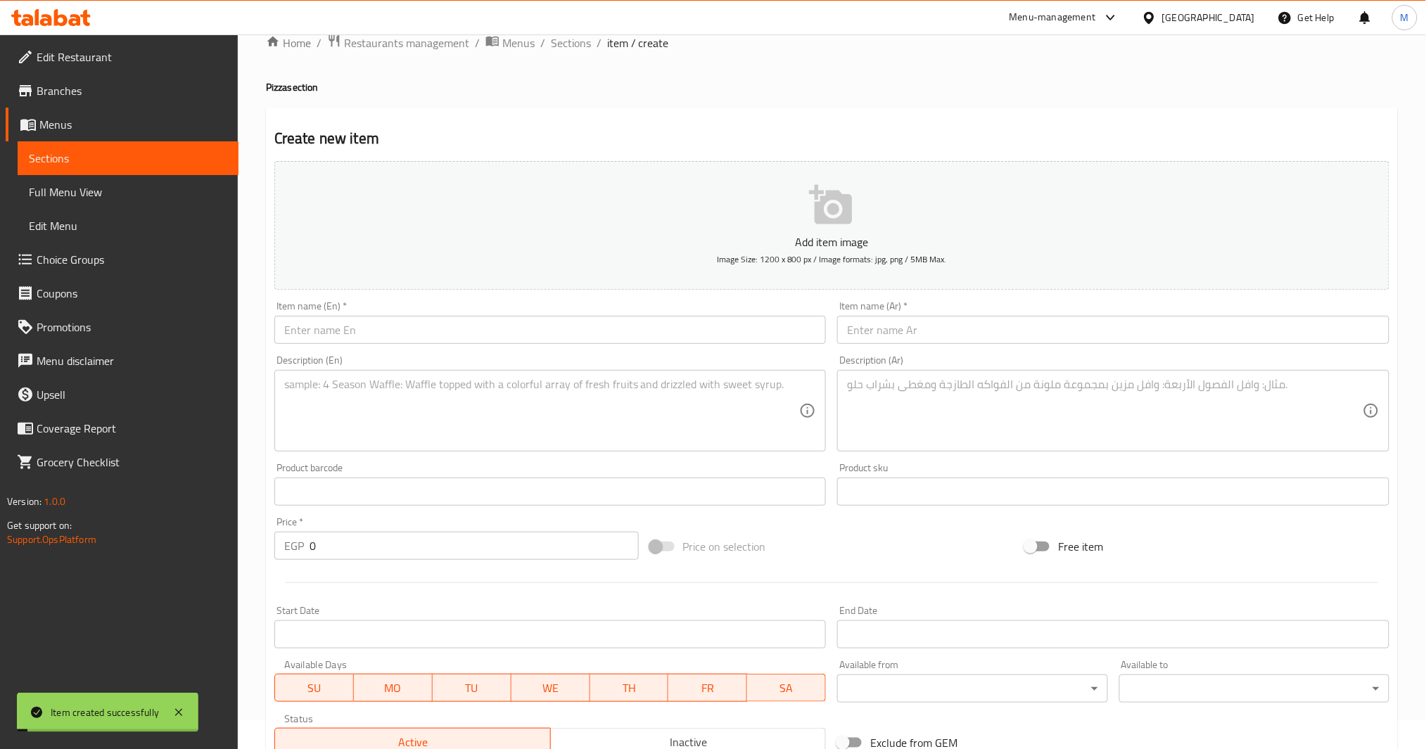
click at [987, 329] on input "text" at bounding box center [1113, 330] width 552 height 28
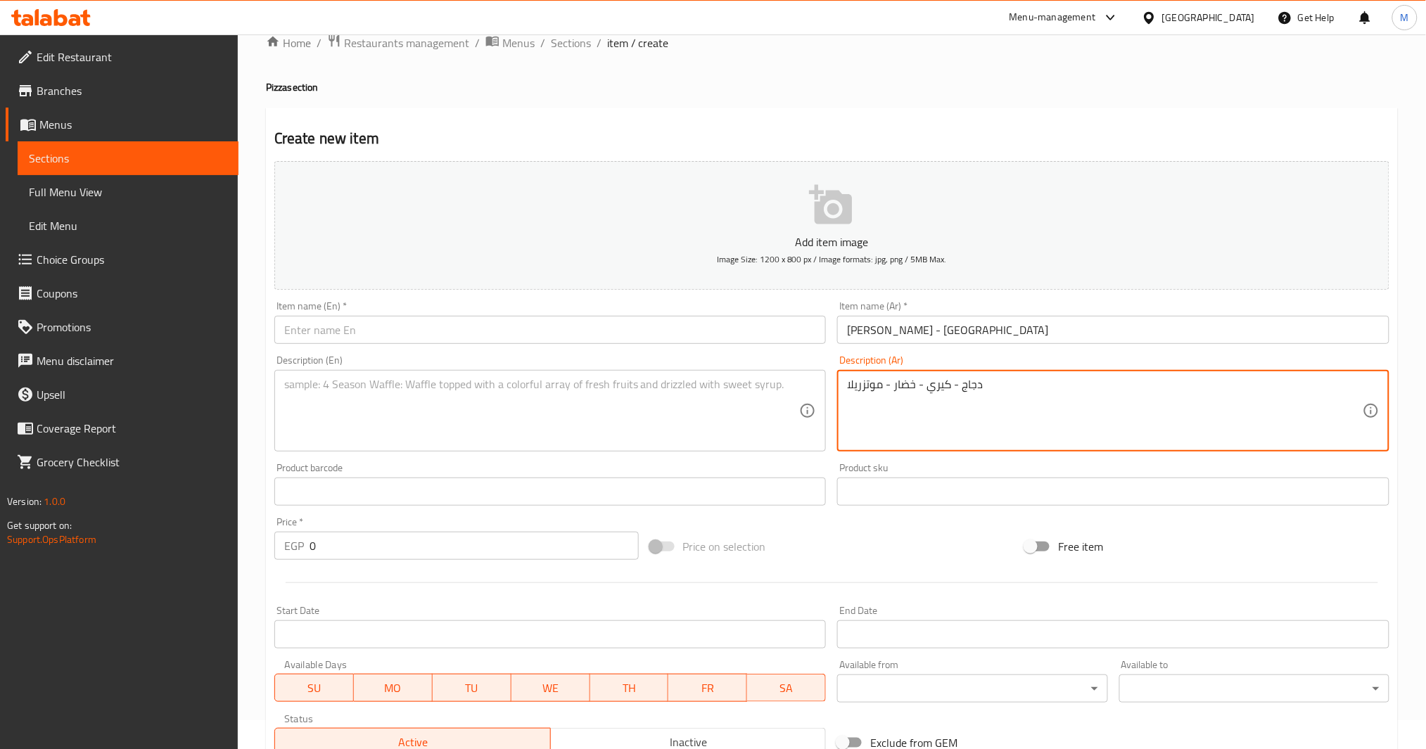
click at [549, 412] on textarea at bounding box center [542, 411] width 516 height 67
paste textarea "Chicken - Kiri - Vegetables - Mozzarella"
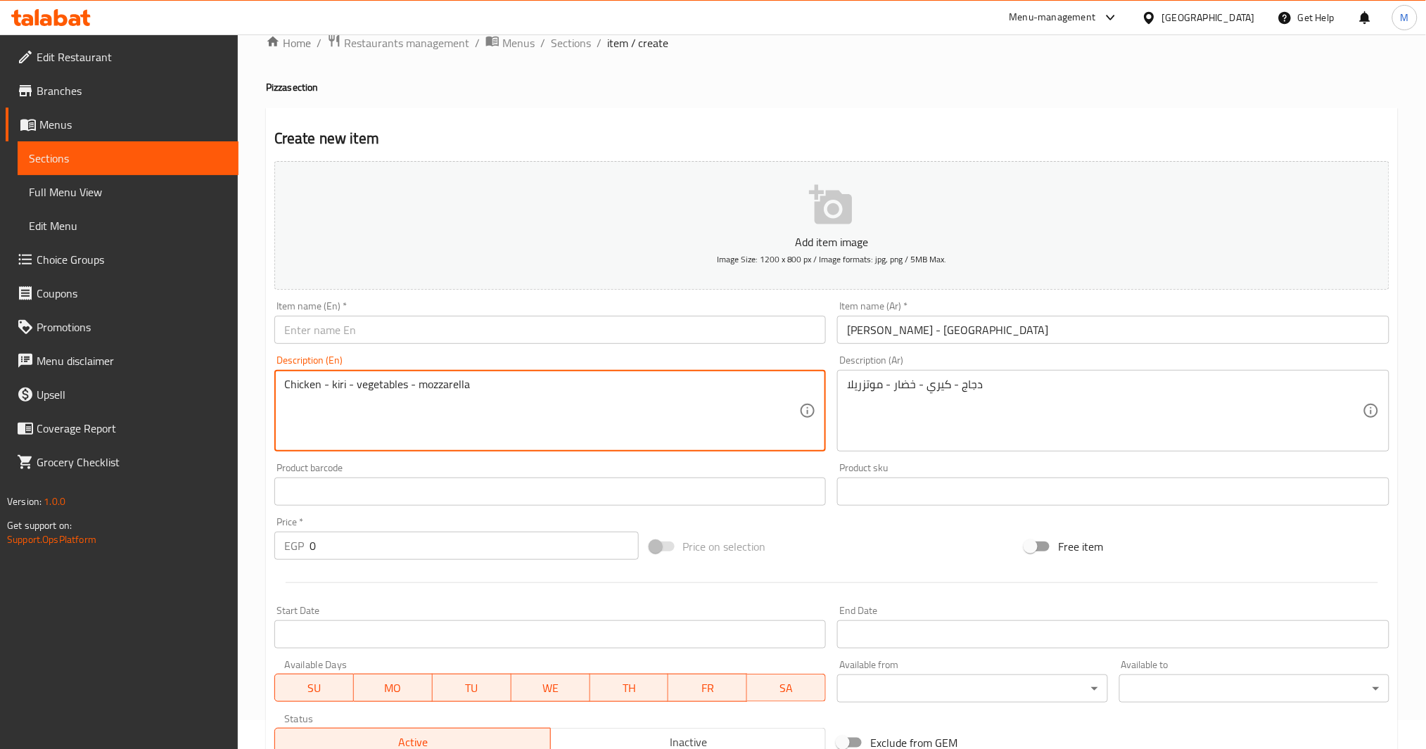
click at [913, 320] on input "بيتزا تشيكن - استربس" at bounding box center [1113, 330] width 552 height 28
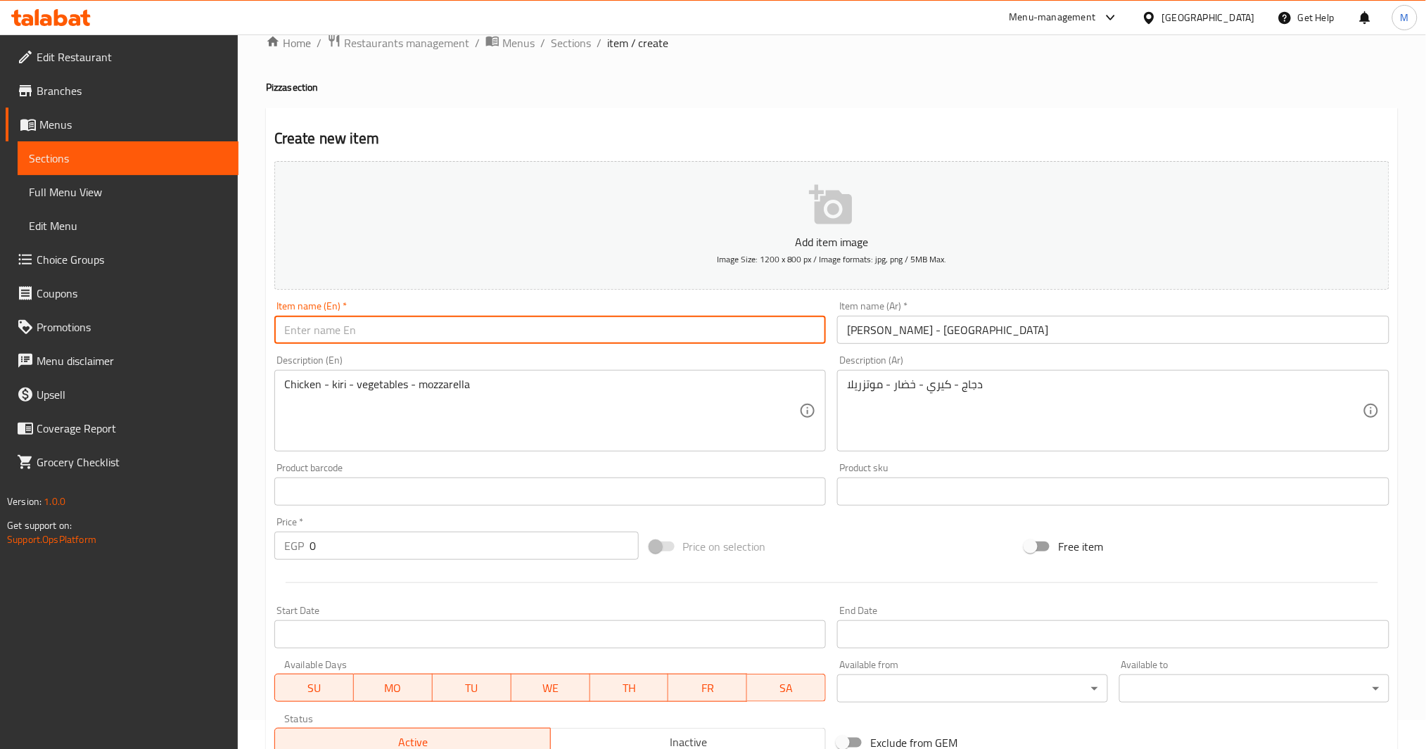
click at [571, 330] on input "text" at bounding box center [550, 330] width 552 height 28
paste input "Chicken Pizza - Strips"
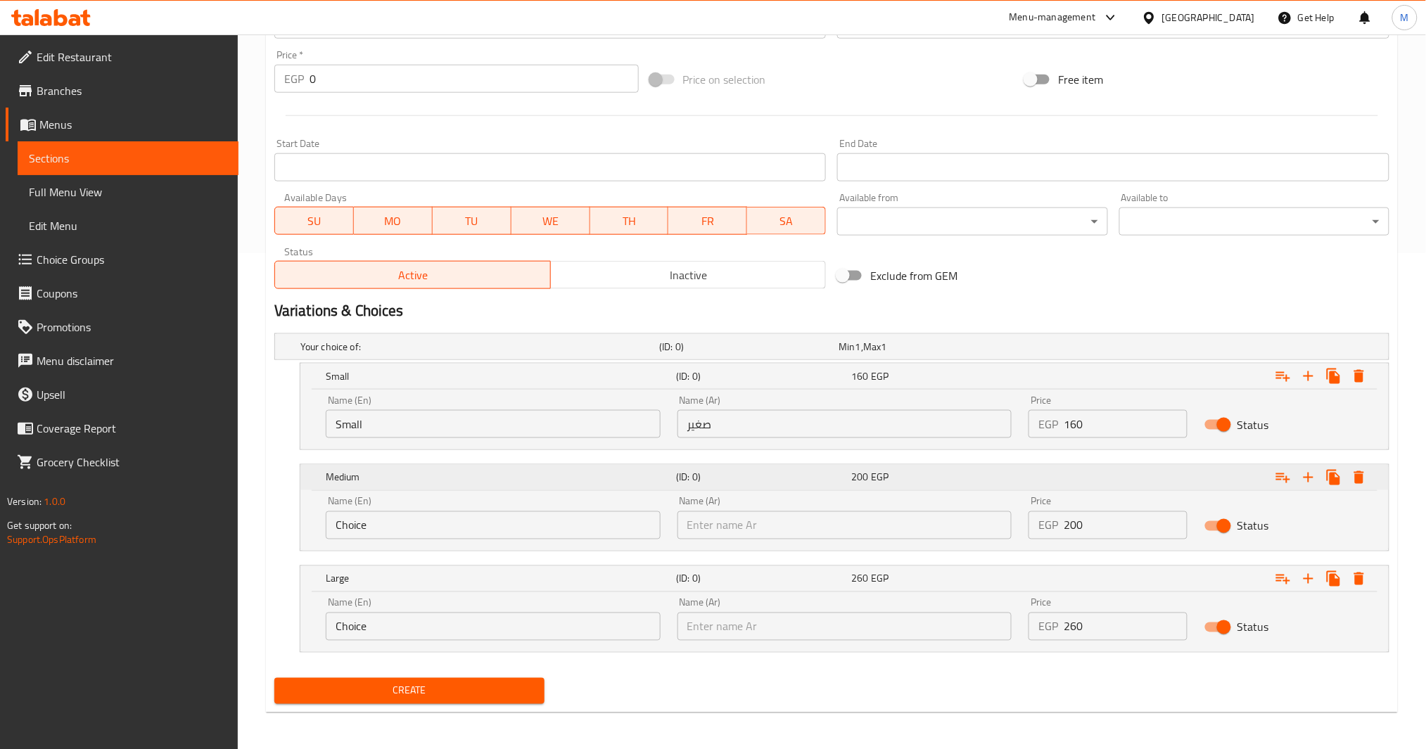
scroll to position [498, 0]
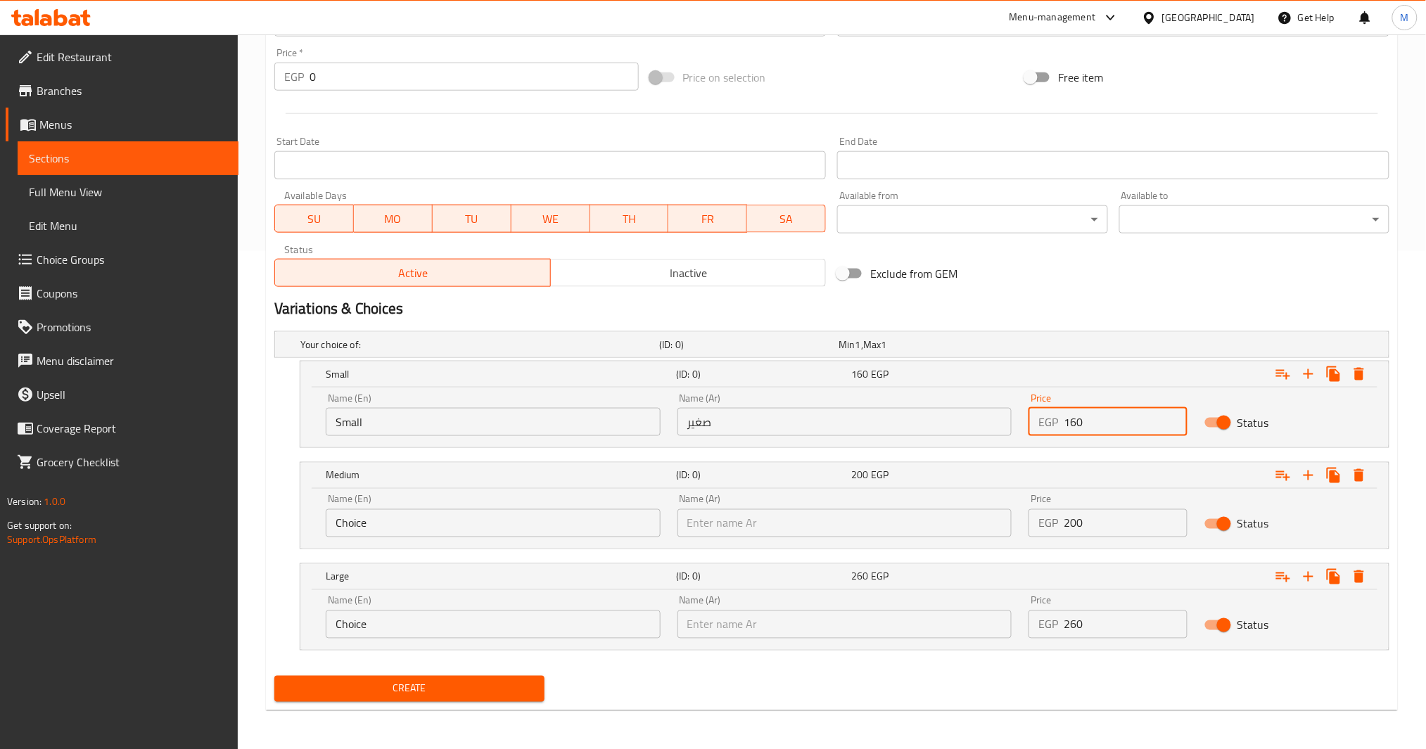
drag, startPoint x: 1090, startPoint y: 431, endPoint x: 1034, endPoint y: 424, distance: 56.7
click at [1036, 428] on div "EGP 160 Price" at bounding box center [1108, 422] width 159 height 28
click at [490, 690] on span "Create" at bounding box center [410, 689] width 248 height 18
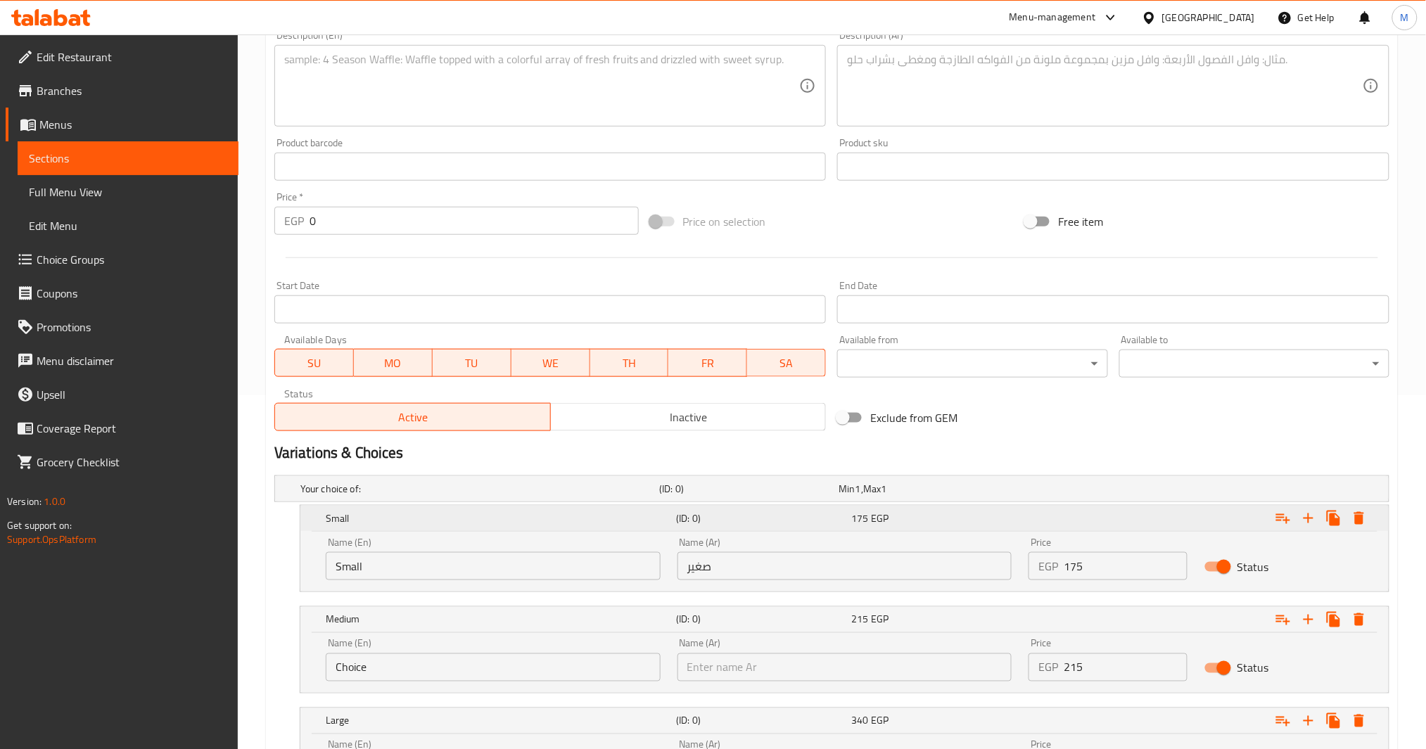
scroll to position [29, 0]
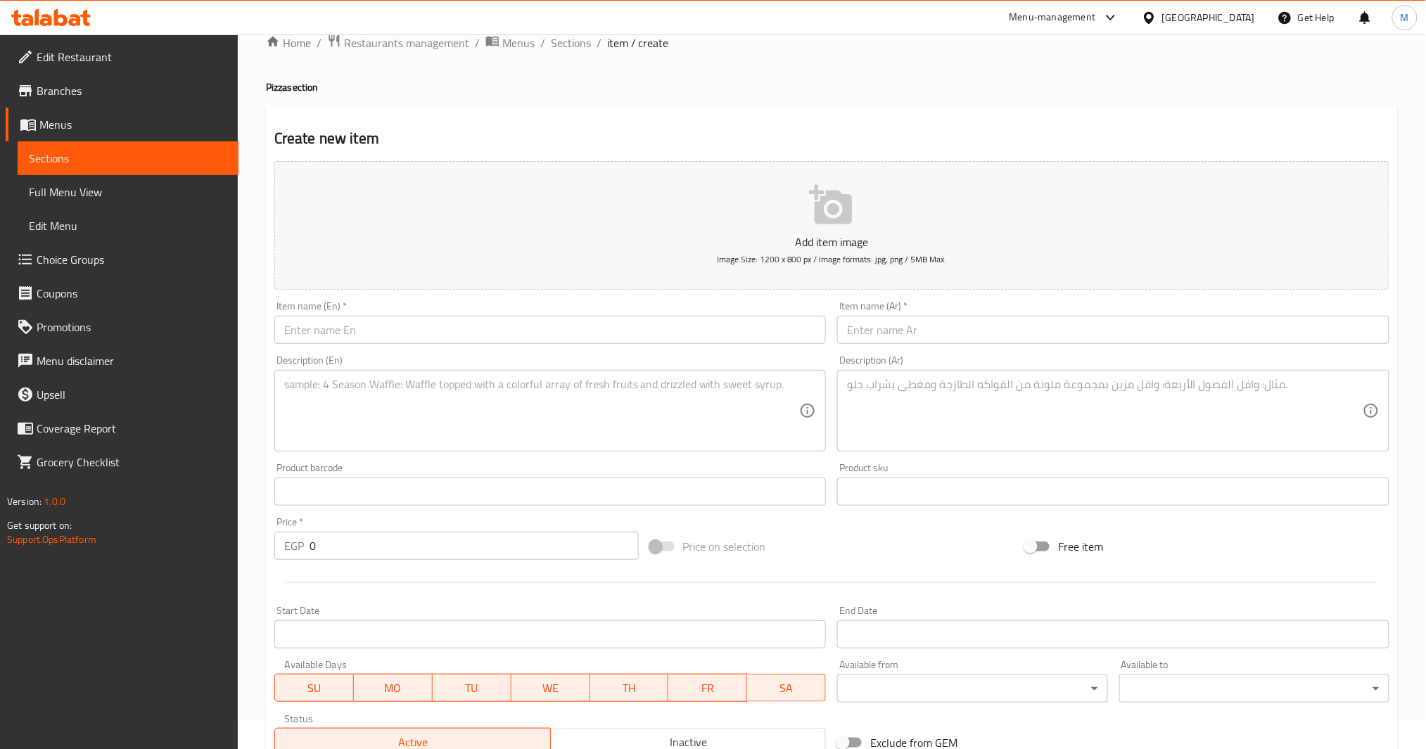
click at [989, 353] on div "Description (Ar) Description (Ar)" at bounding box center [1114, 404] width 564 height 108
click at [987, 346] on div "Item name (Ar)   * Item name (Ar) *" at bounding box center [1114, 323] width 564 height 54
click at [987, 327] on input "text" at bounding box center [1113, 330] width 552 height 28
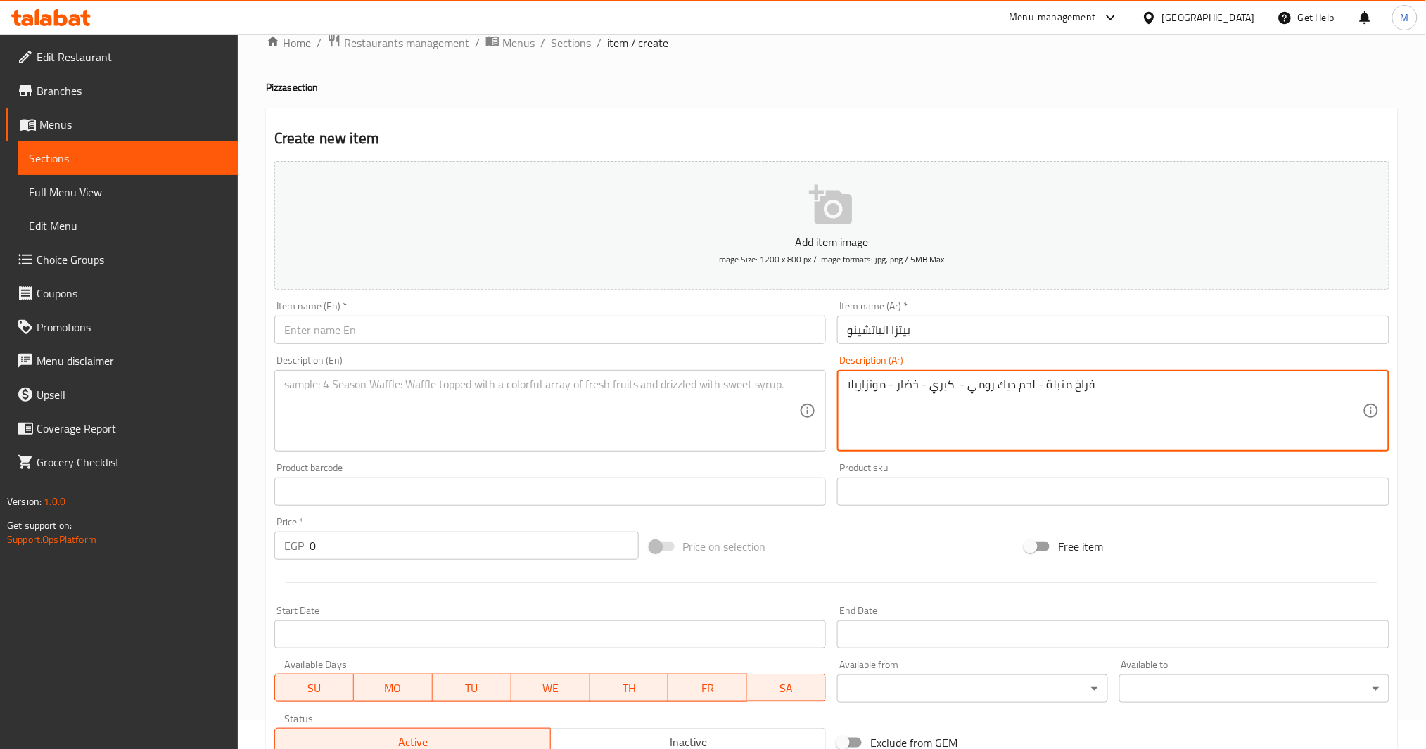
click at [609, 421] on textarea at bounding box center [542, 411] width 516 height 67
paste textarea "Marinated chicken - turkey - kiri - vegetables - mozzarella"
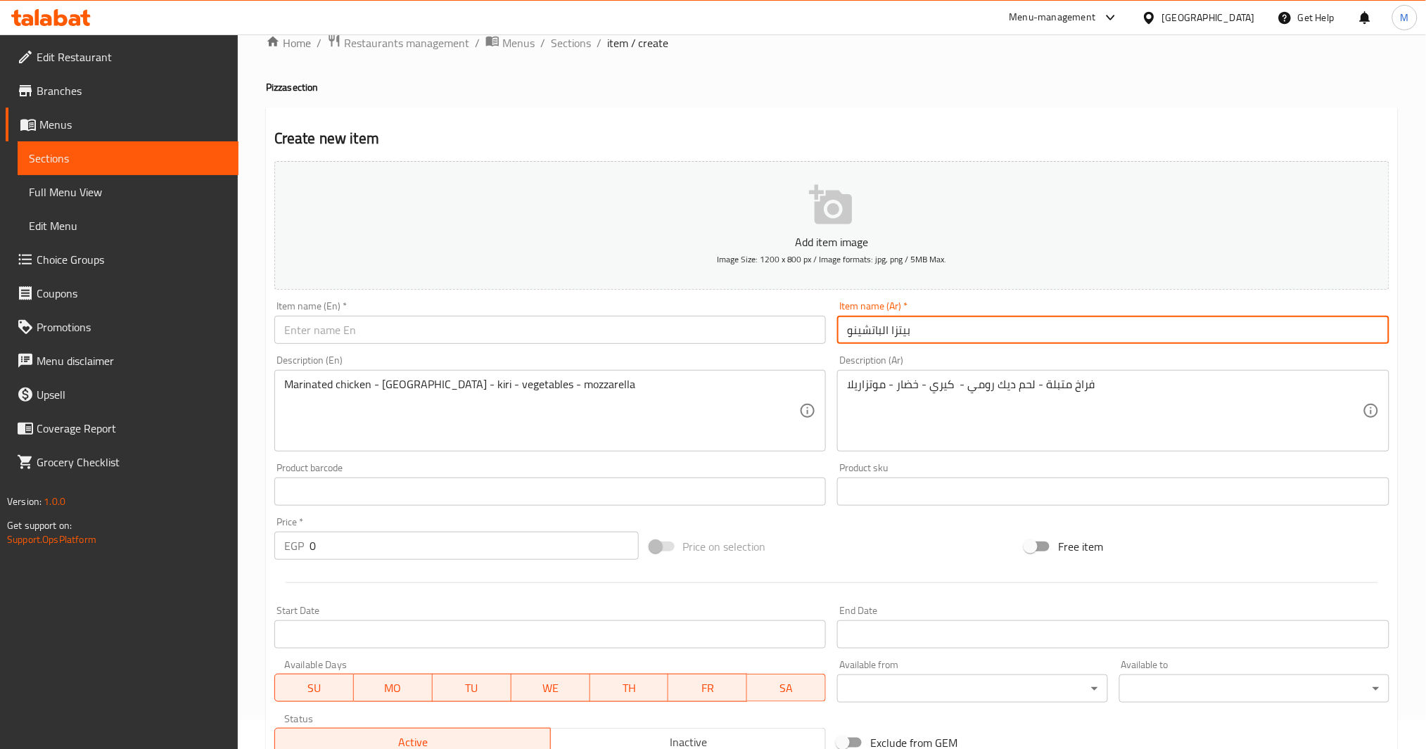
click at [871, 327] on input "بيتزا الباتشينو" at bounding box center [1113, 330] width 552 height 28
click at [583, 322] on input "text" at bounding box center [550, 330] width 552 height 28
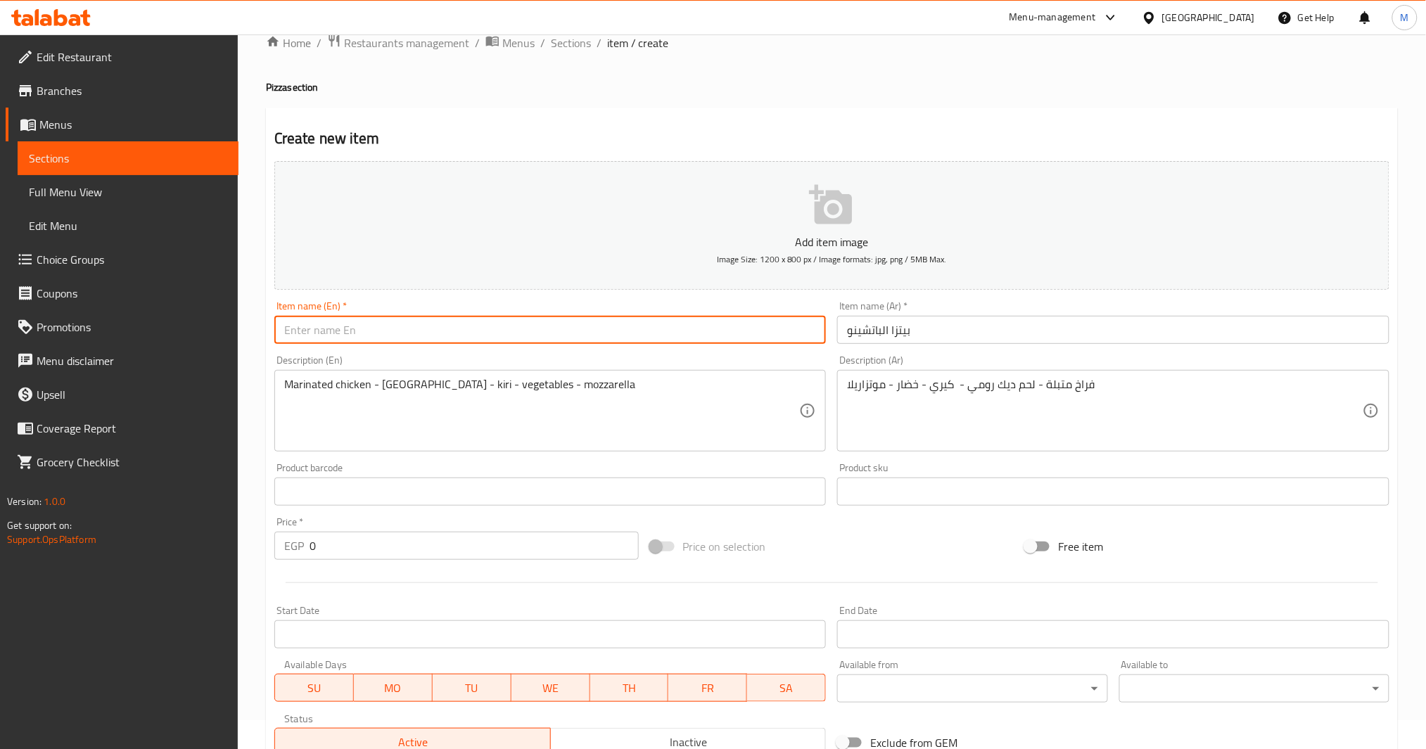
paste input "Al pacino"
click at [333, 326] on input "Al Pacino" at bounding box center [550, 330] width 552 height 28
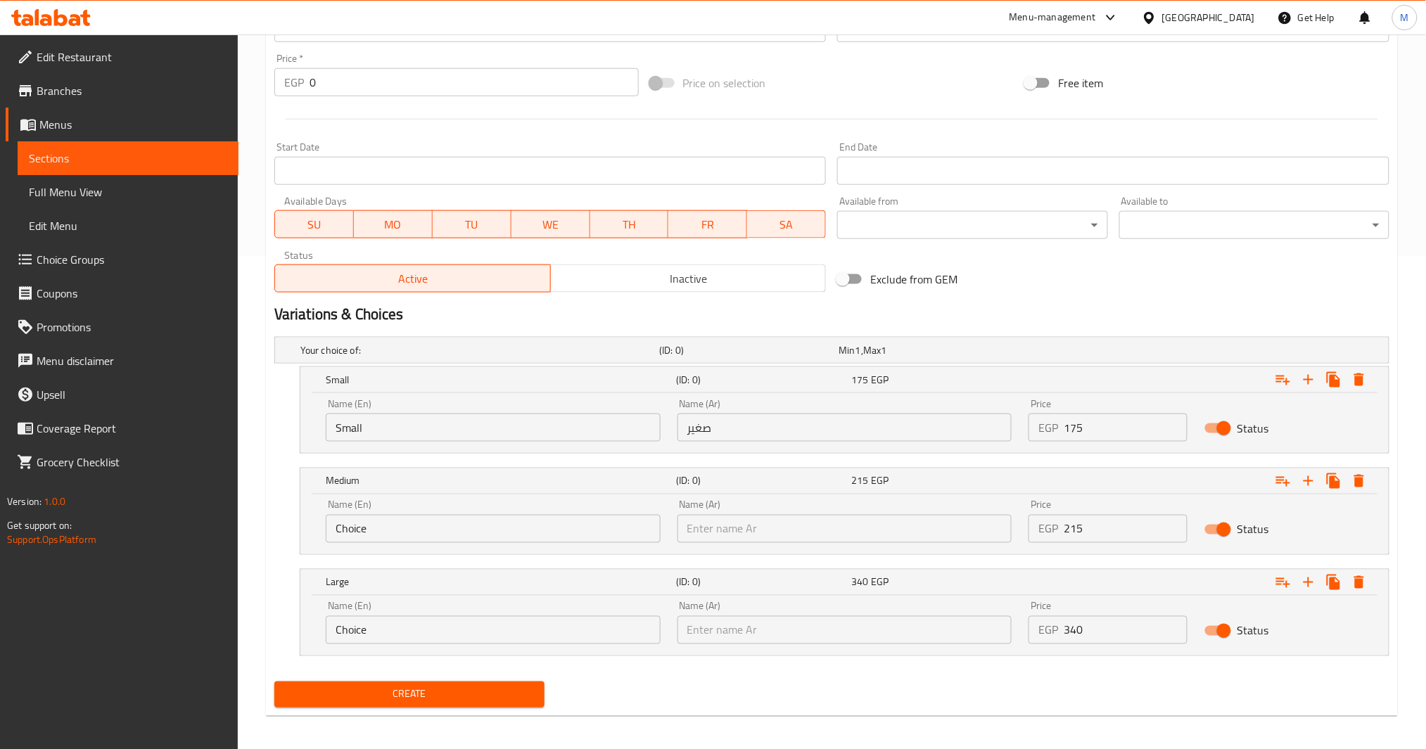
scroll to position [498, 0]
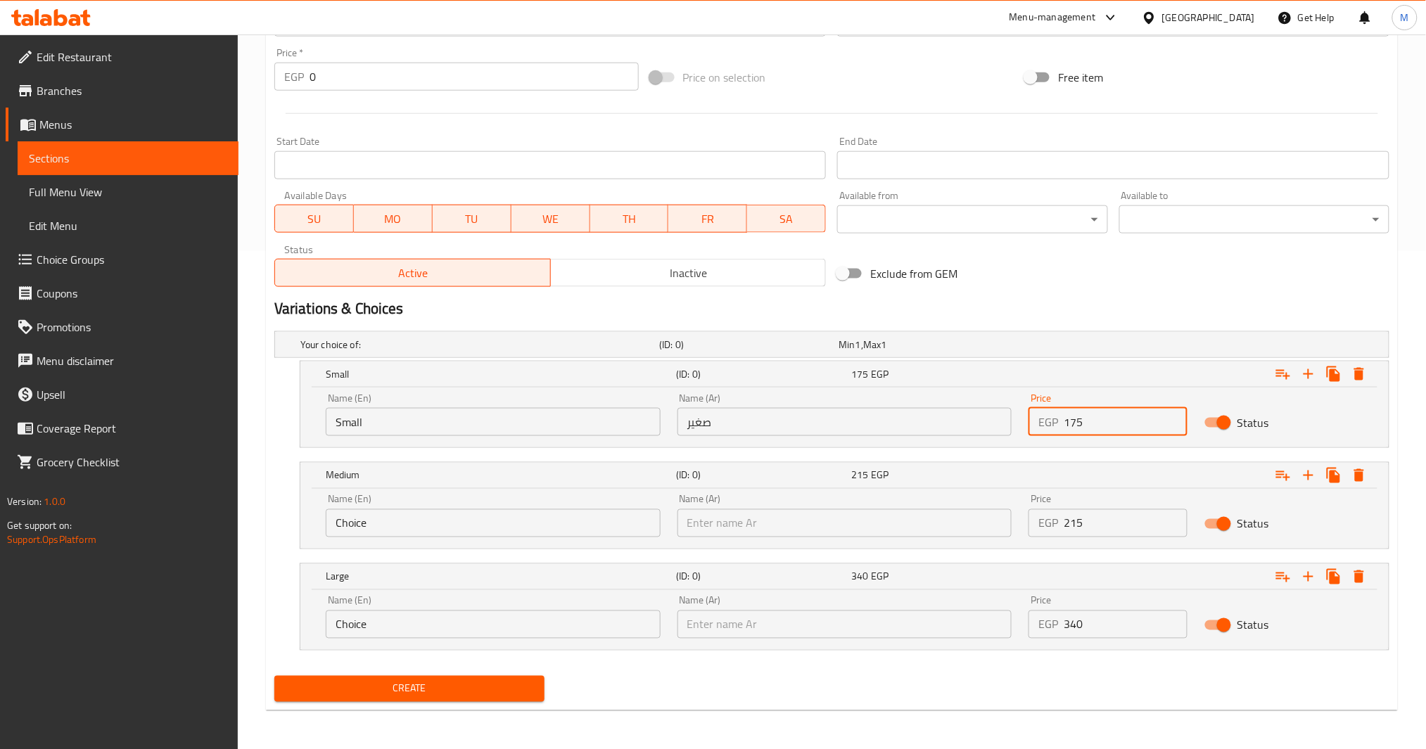
drag, startPoint x: 1119, startPoint y: 416, endPoint x: 1032, endPoint y: 433, distance: 89.0
click at [1032, 433] on div "EGP 175 Price" at bounding box center [1108, 422] width 159 height 28
click at [455, 676] on button "Create" at bounding box center [409, 689] width 270 height 26
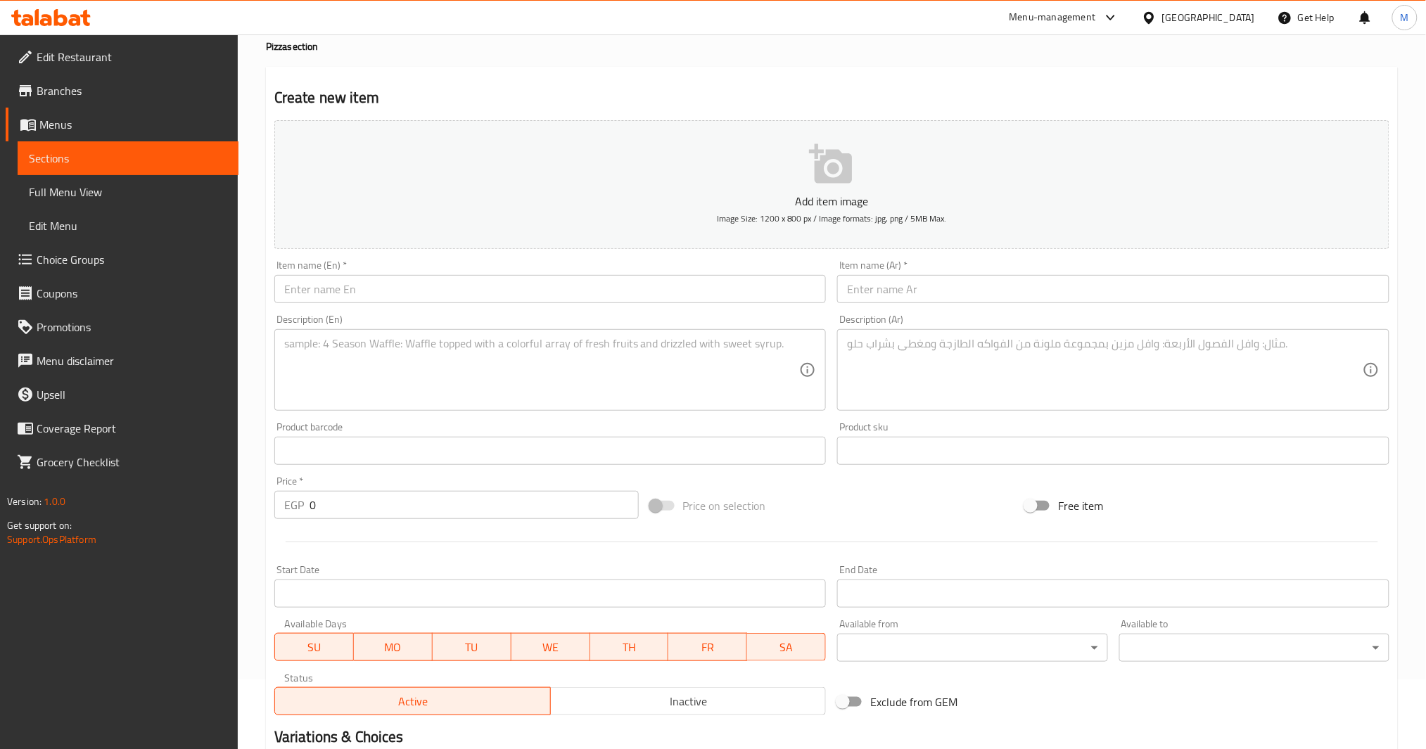
scroll to position [29, 0]
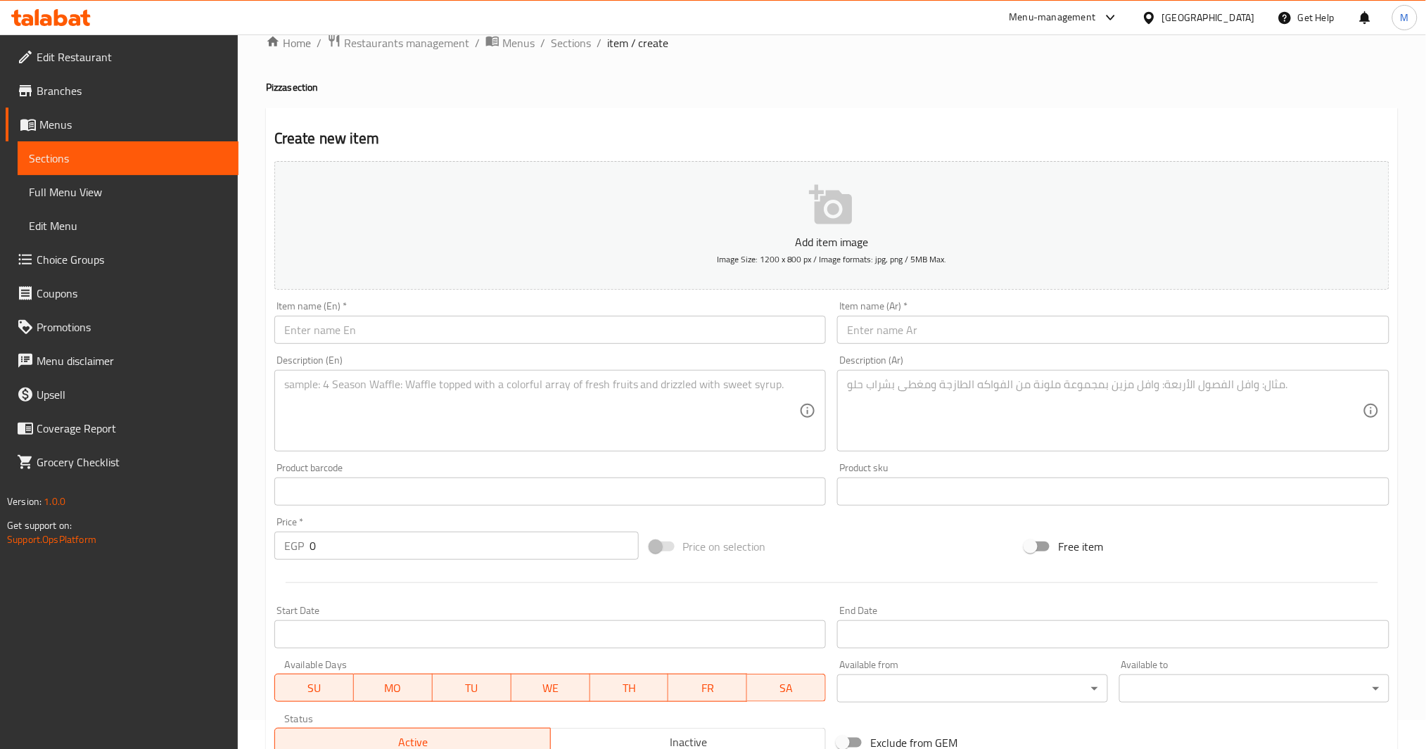
click at [927, 334] on input "text" at bounding box center [1113, 330] width 552 height 28
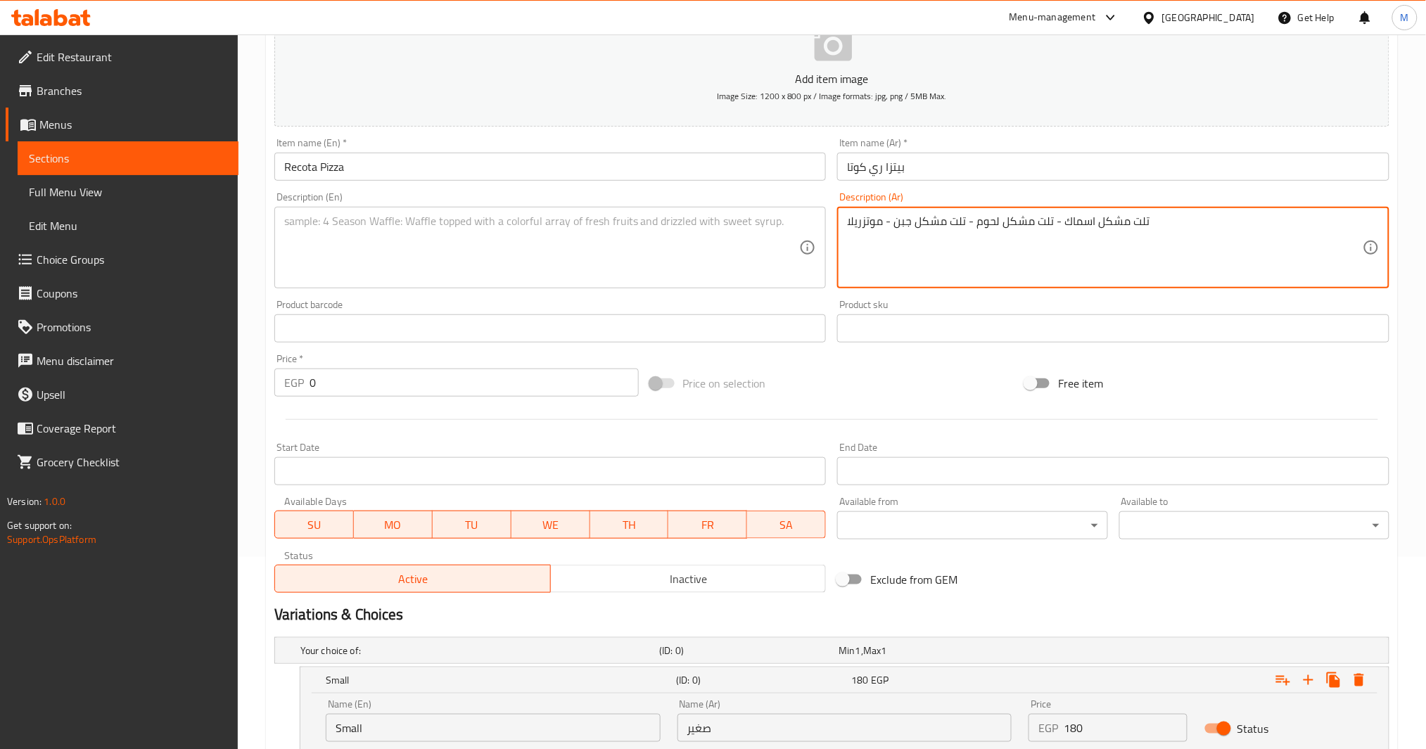
scroll to position [498, 0]
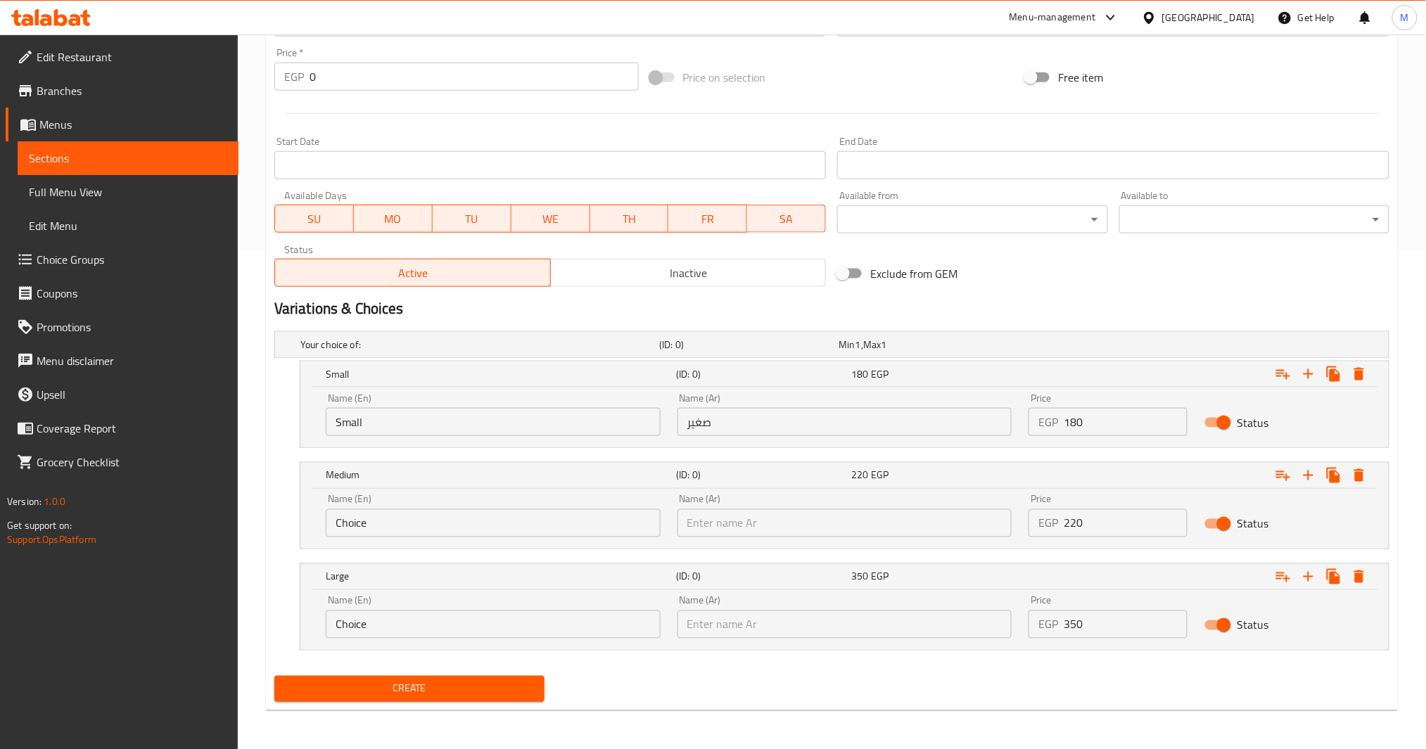
click at [1218, 425] on input "Status" at bounding box center [1224, 423] width 80 height 27
drag, startPoint x: 1084, startPoint y: 521, endPoint x: 1032, endPoint y: 521, distance: 52.8
click at [1032, 521] on div "EGP 220 Price" at bounding box center [1108, 523] width 159 height 28
click at [1213, 423] on input "Status" at bounding box center [1210, 423] width 80 height 27
click at [1234, 416] on input "Status" at bounding box center [1224, 423] width 80 height 27
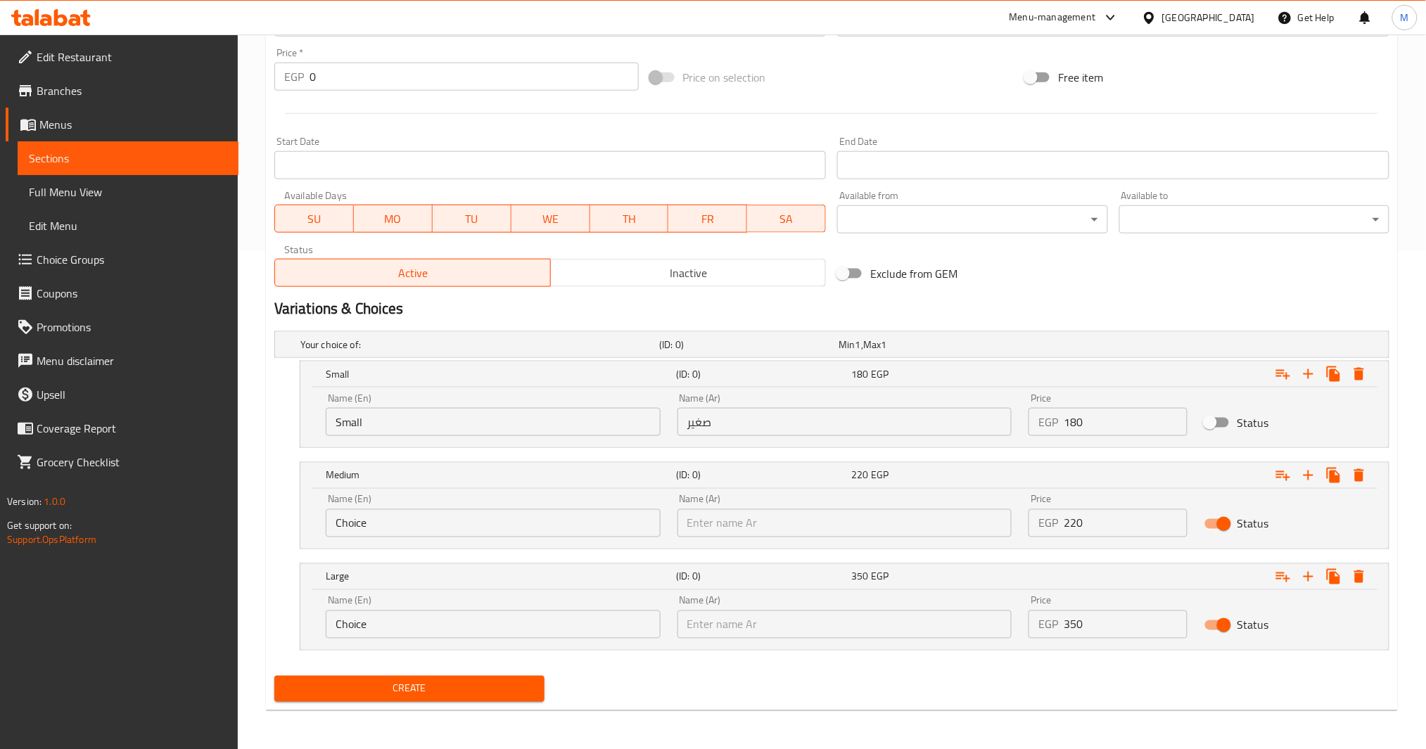
click at [1234, 416] on input "Status" at bounding box center [1210, 423] width 80 height 27
click at [1365, 376] on icon "Expand" at bounding box center [1359, 374] width 17 height 17
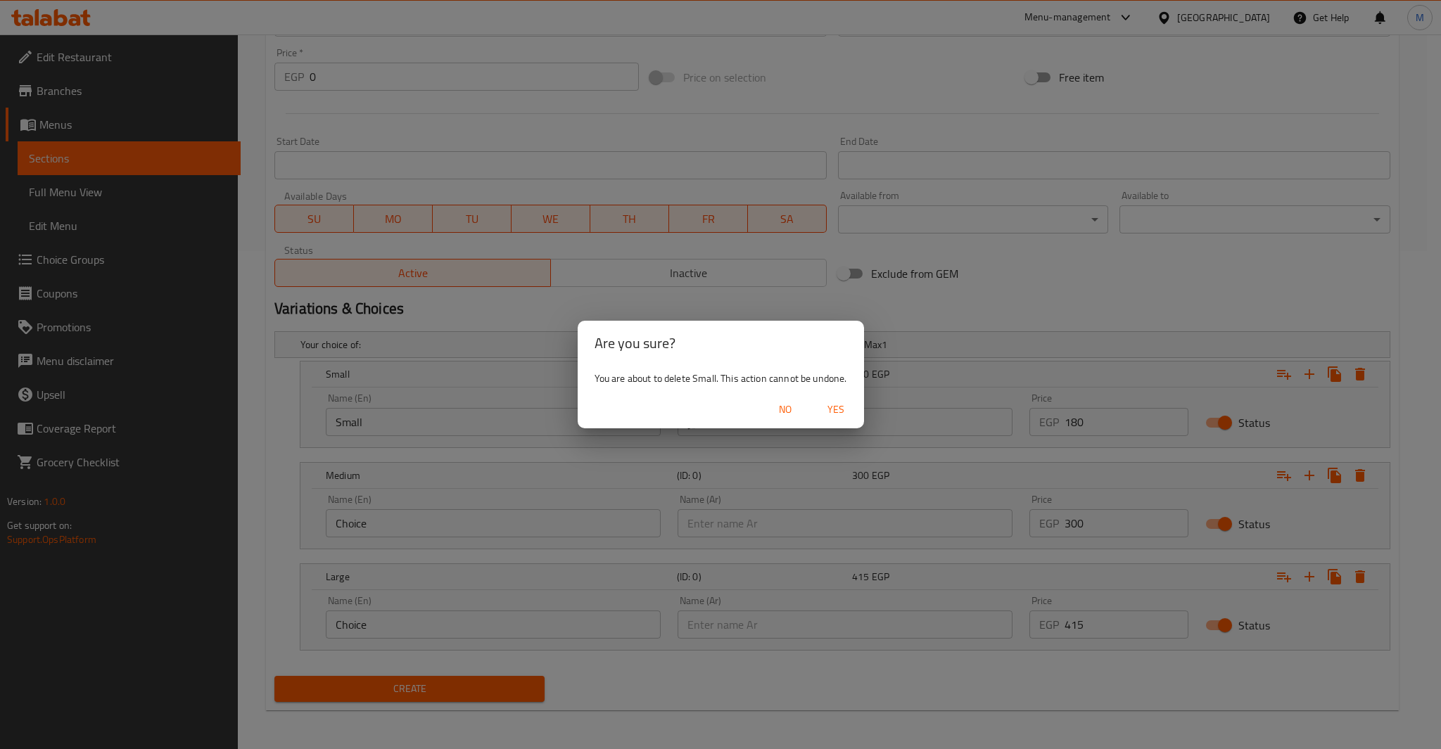
click at [798, 401] on span "No" at bounding box center [785, 410] width 34 height 18
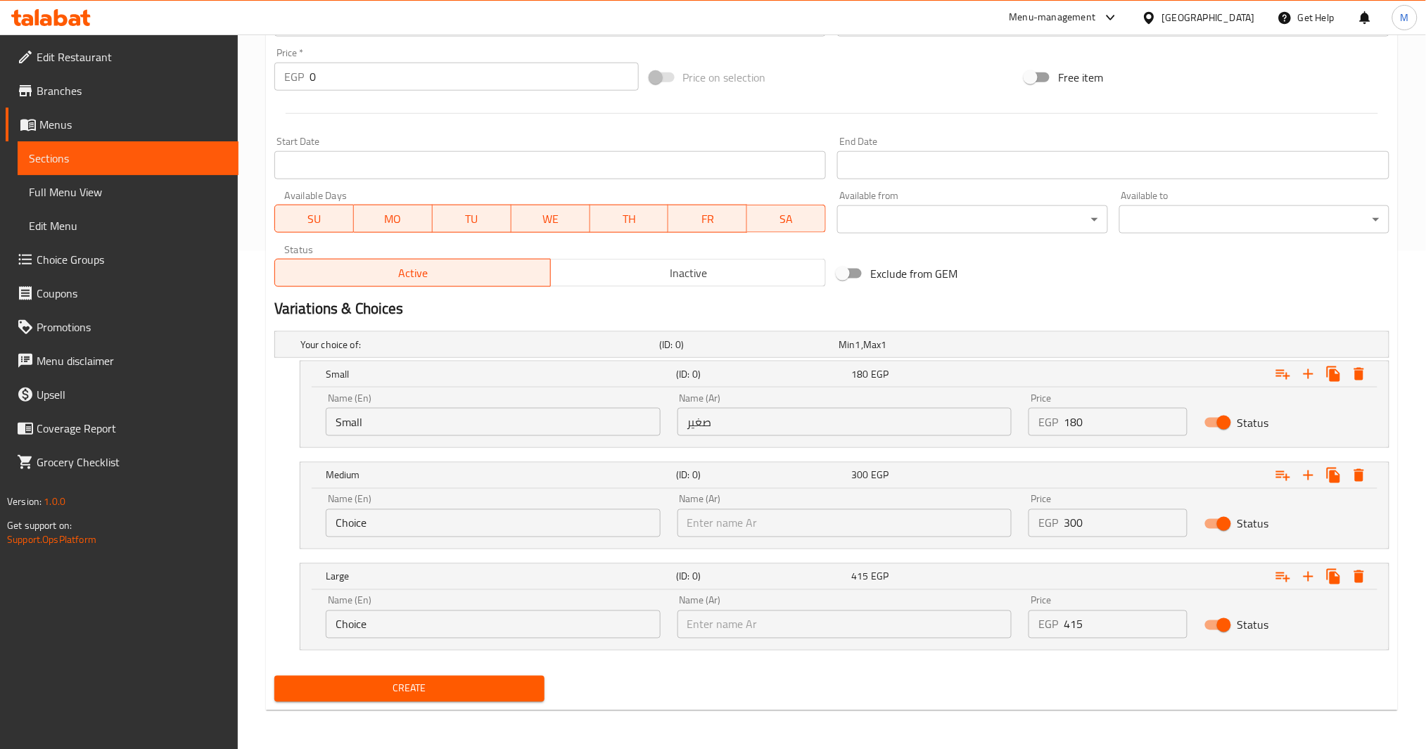
click at [1254, 426] on span "Status" at bounding box center [1254, 422] width 32 height 17
click at [1254, 426] on input "Status" at bounding box center [1224, 423] width 80 height 27
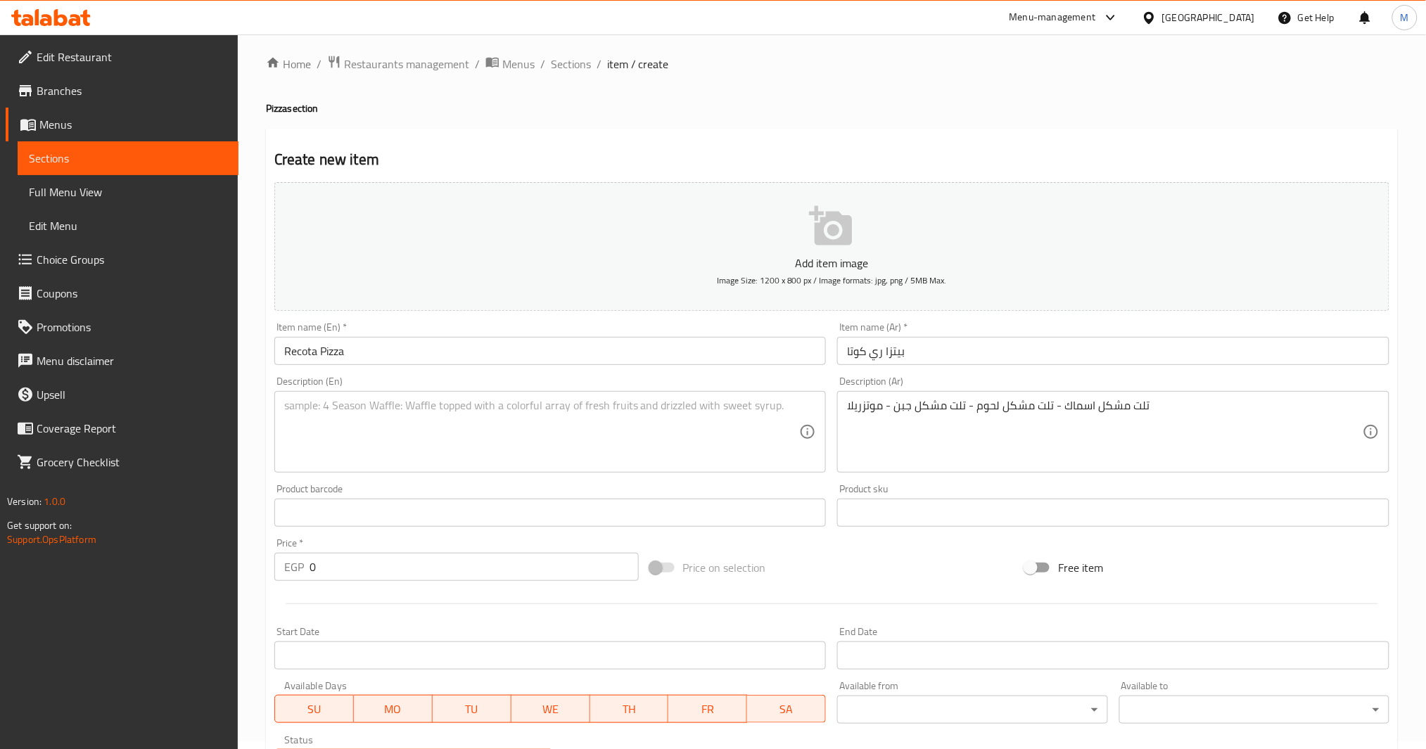
scroll to position [0, 0]
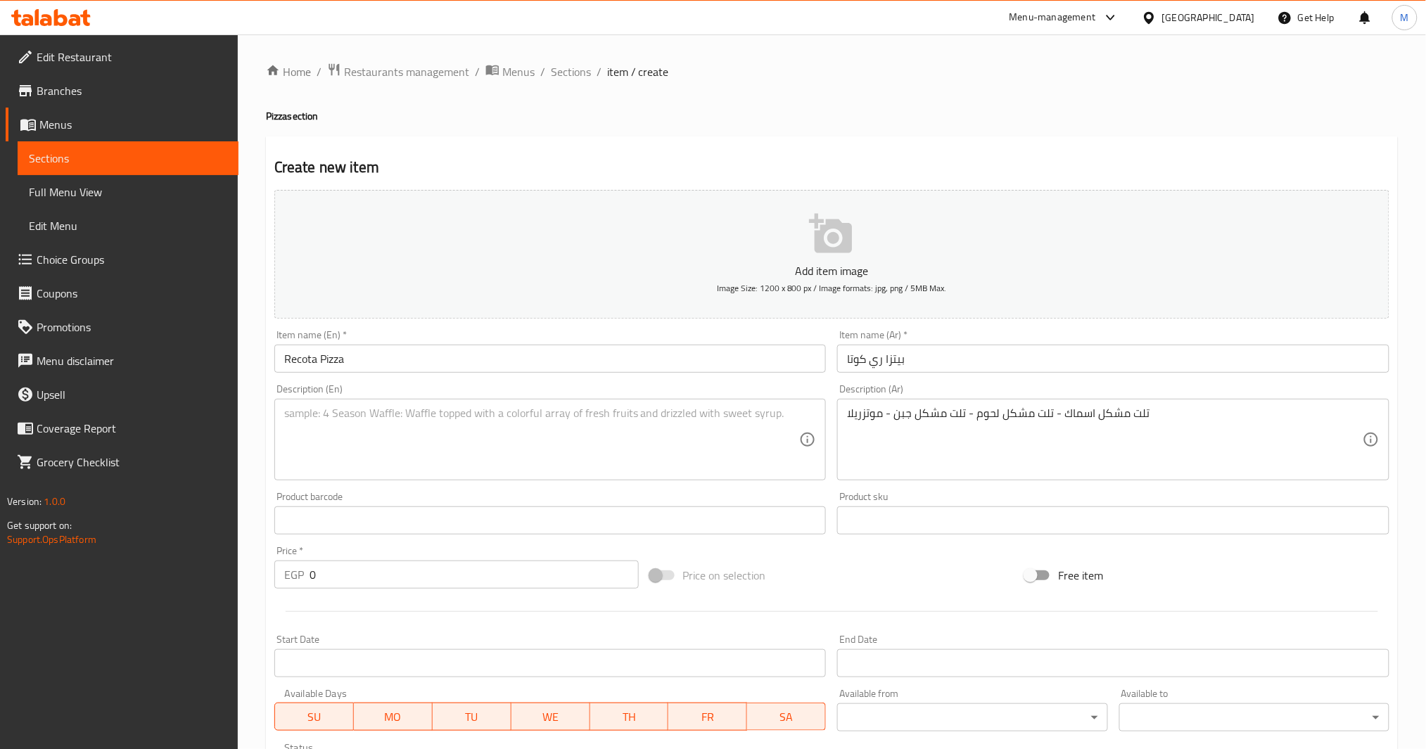
click at [948, 403] on div "تلت مشكل اسماك - تلت مشكل لحوم - تلت مشكل جبن - موتزريلا Description (Ar)" at bounding box center [1113, 440] width 552 height 82
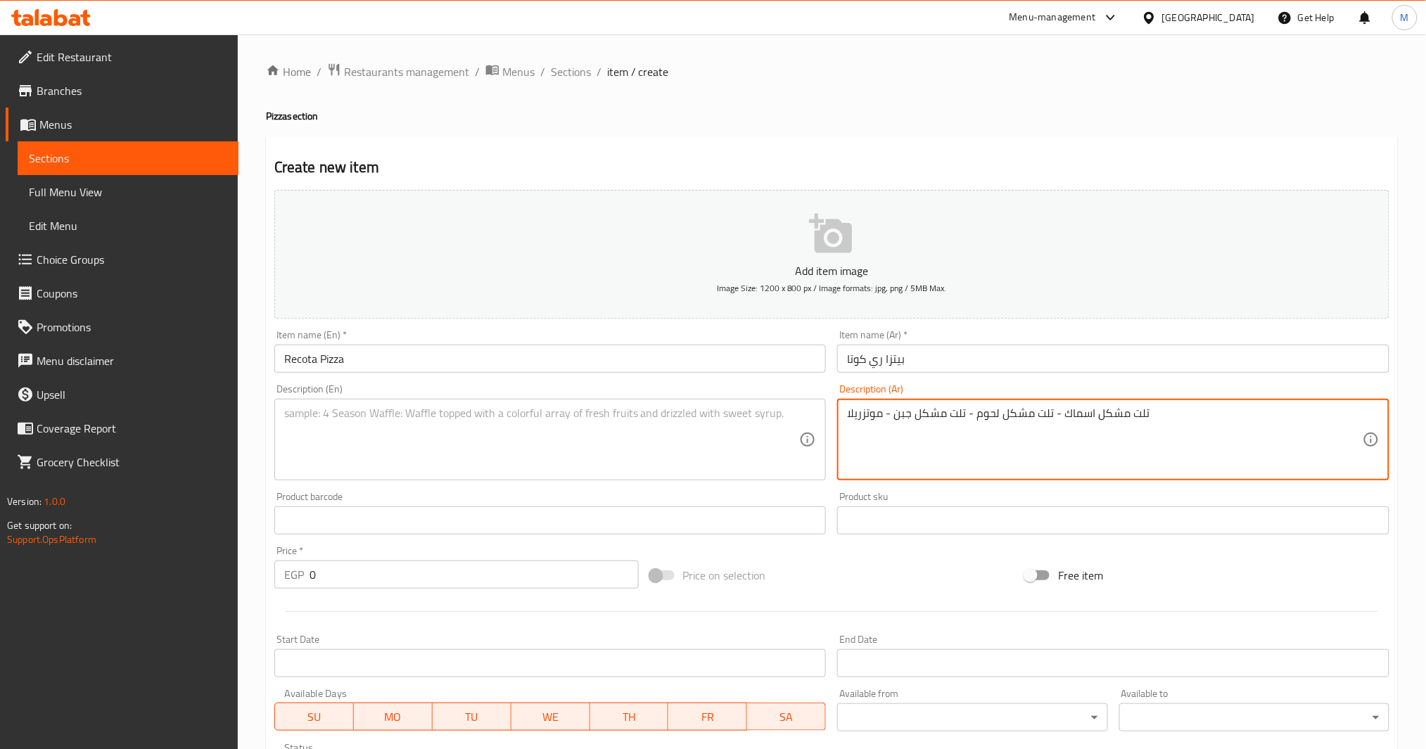
click at [1132, 417] on textarea "تلت مشكل اسماك - تلت مشكل لحوم - تلت مشكل جبن - موتزريلا" at bounding box center [1105, 440] width 516 height 67
click at [1133, 417] on textarea "تلت مشكل اسماك - تلت مشكل لحوم - تلت مشكل جبن - موتزريلا" at bounding box center [1105, 440] width 516 height 67
click at [1142, 410] on textarea "تلت مشكل اسماك - تلت مشكل لحوم - تلت مشكل جبن - موتزريلا" at bounding box center [1105, 440] width 516 height 67
click at [1139, 418] on textarea "ثلث مشكل اسماك - تلت مشكل لحوم - تلت مشكل جبن - موتزريلا" at bounding box center [1105, 440] width 516 height 67
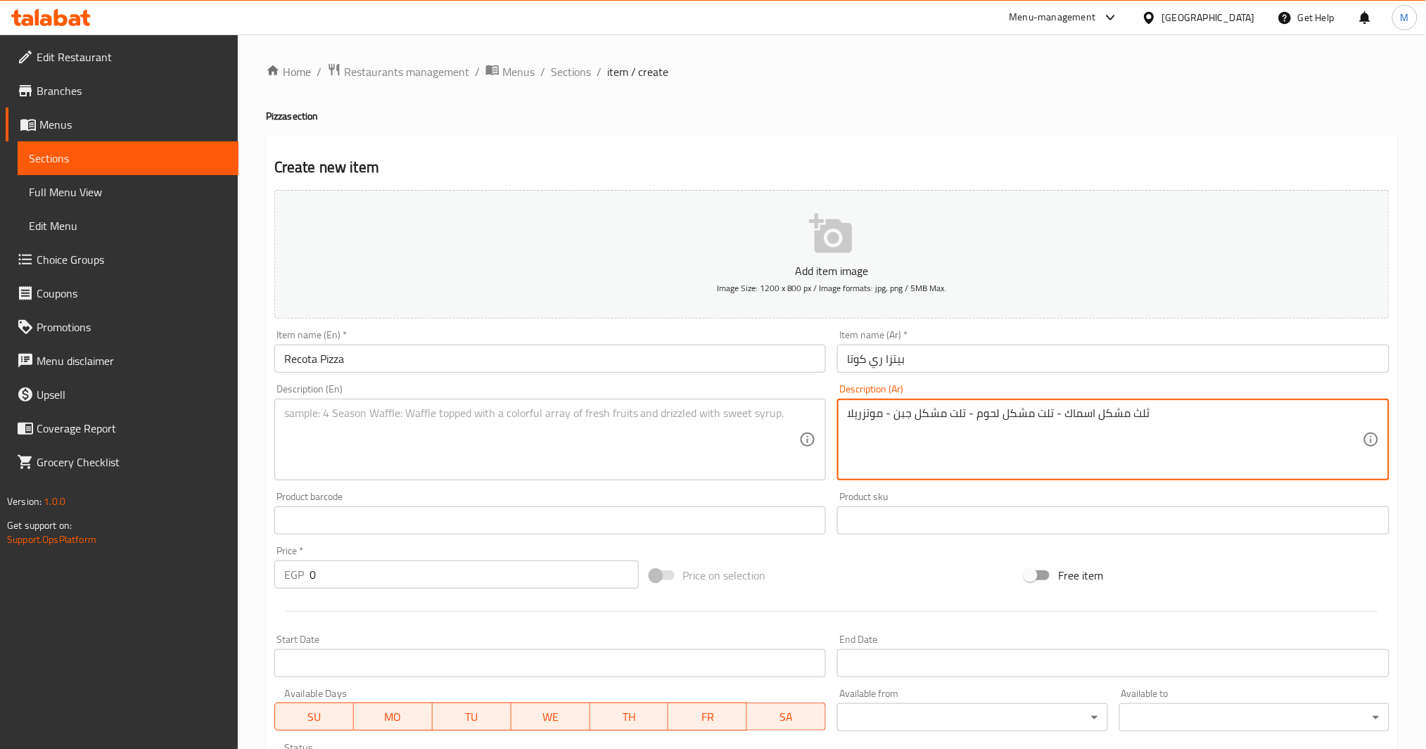
click at [1139, 418] on textarea "ثلث مشكل اسماك - تلت مشكل لحوم - تلت مشكل جبن - موتزريلا" at bounding box center [1105, 440] width 516 height 67
click at [1046, 412] on textarea "ثلث مشكل اسماك - تلت مشكل لحوم - تلت مشكل جبن - موتزريلا" at bounding box center [1105, 440] width 516 height 67
paste textarea "لث"
click at [956, 410] on textarea "ثلث مشكل اسماك - ثلث مشكل لحوم - تلت مشكل جبن - موتزريلا" at bounding box center [1105, 440] width 516 height 67
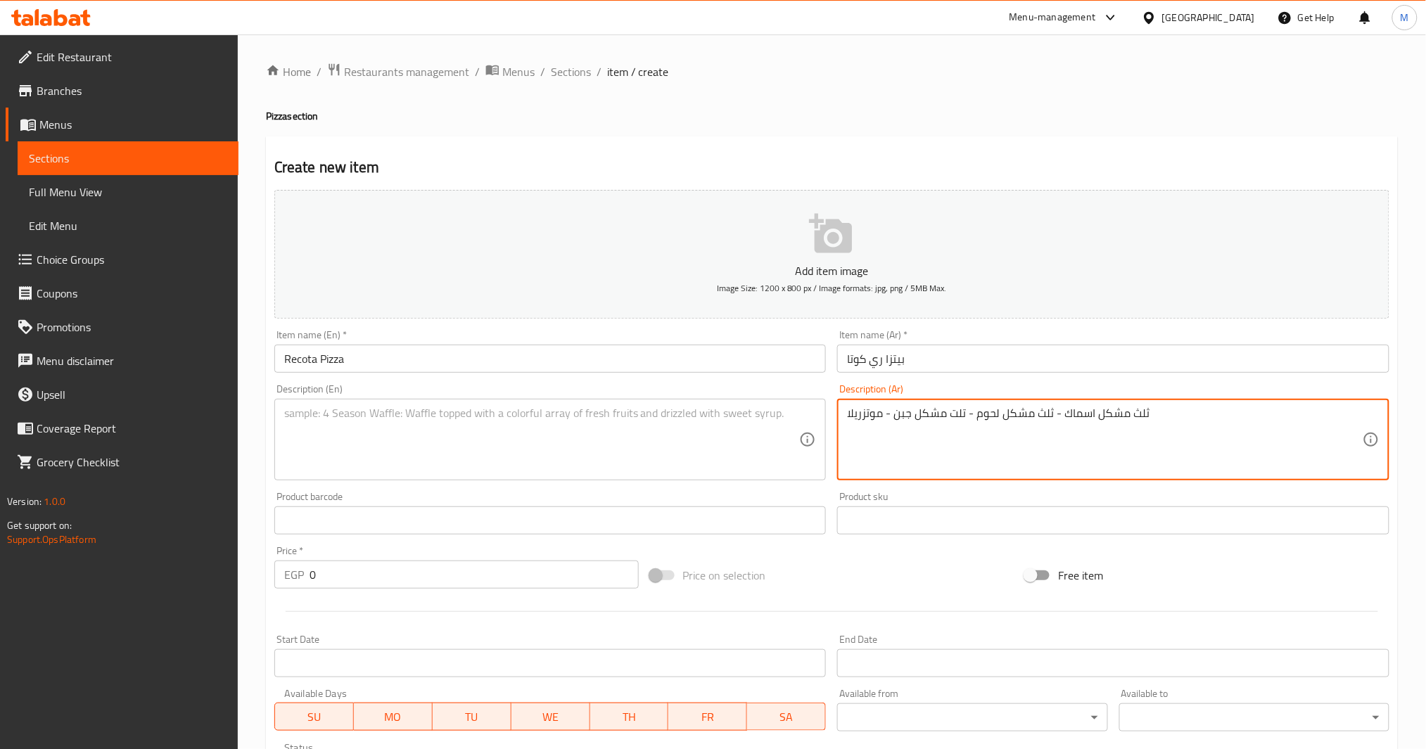
click at [956, 410] on textarea "ثلث مشكل اسماك - ثلث مشكل لحوم - تلت مشكل جبن - موتزريلا" at bounding box center [1105, 440] width 516 height 67
paste textarea "لث"
click at [598, 422] on textarea at bounding box center [542, 440] width 516 height 67
paste textarea "1/3 mixed fish - 1/3 mixed meat - 1/3 mixed cheese - mozzarella"
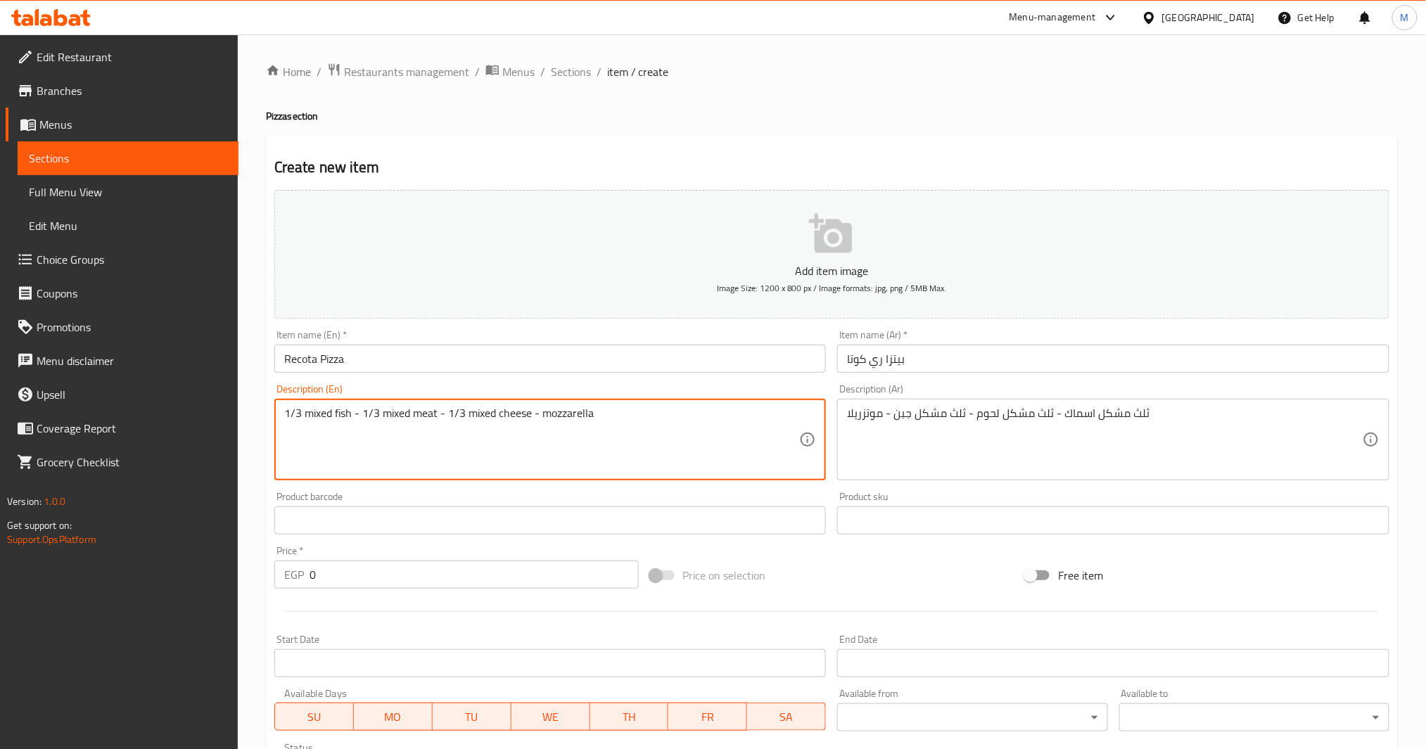
click at [313, 415] on textarea "1/3 mixed fish - 1/3 mixed meat - 1/3 mixed cheese - mozzarella" at bounding box center [542, 440] width 516 height 67
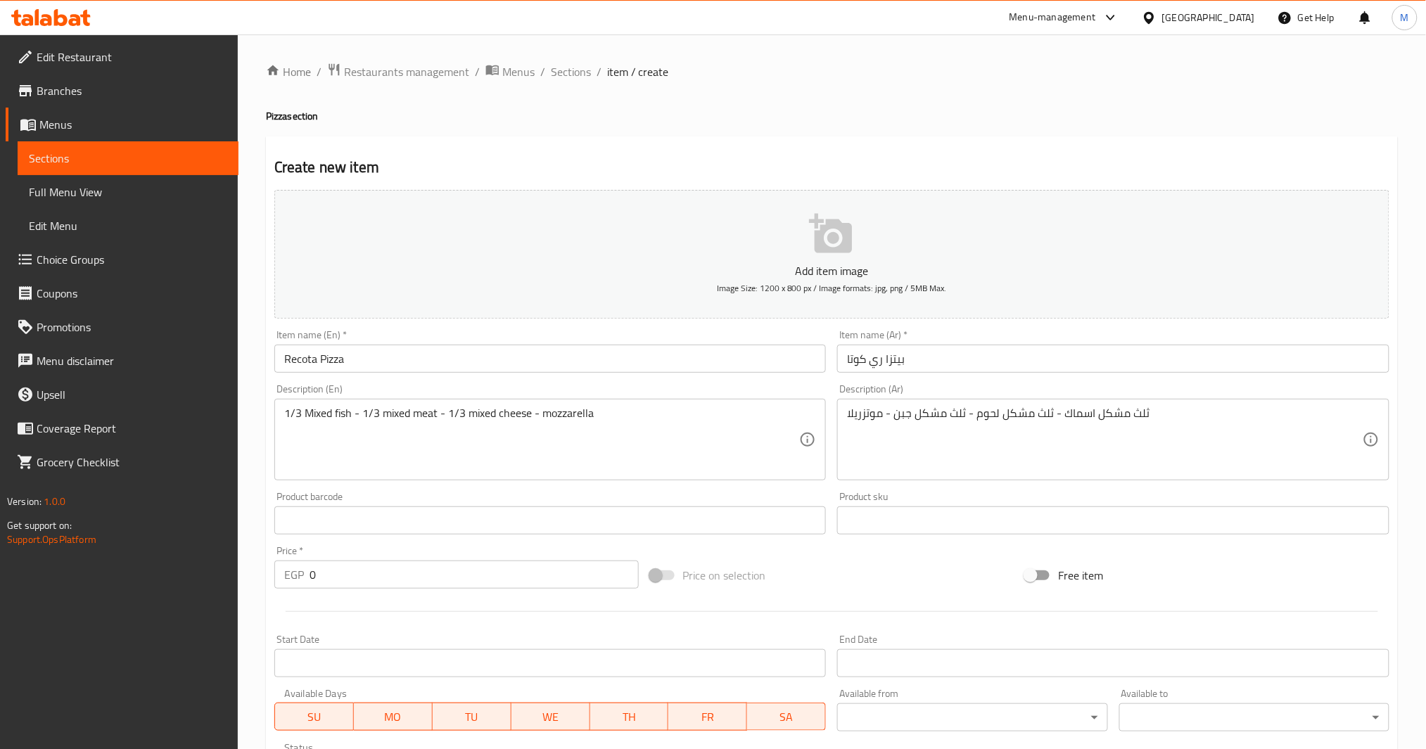
click at [366, 491] on div "Product barcode Product barcode" at bounding box center [551, 513] width 564 height 54
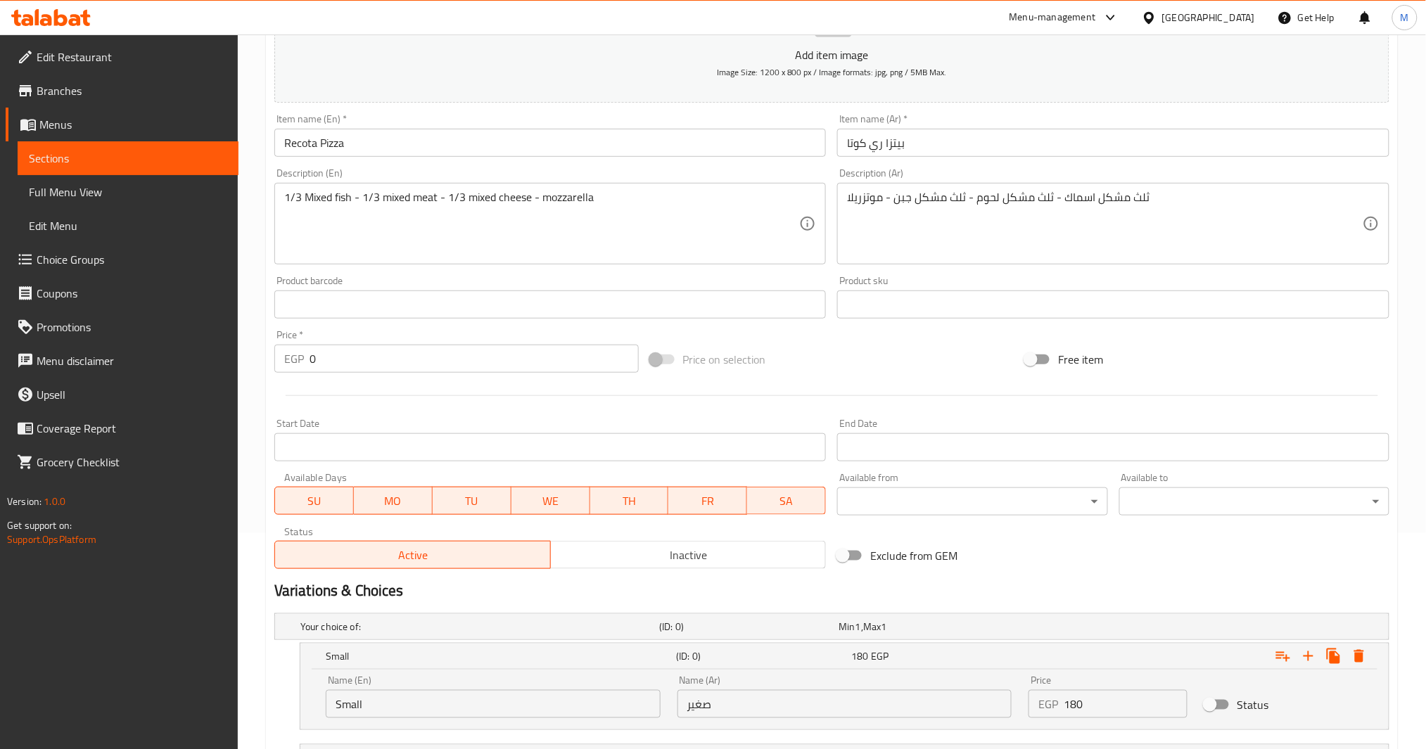
scroll to position [498, 0]
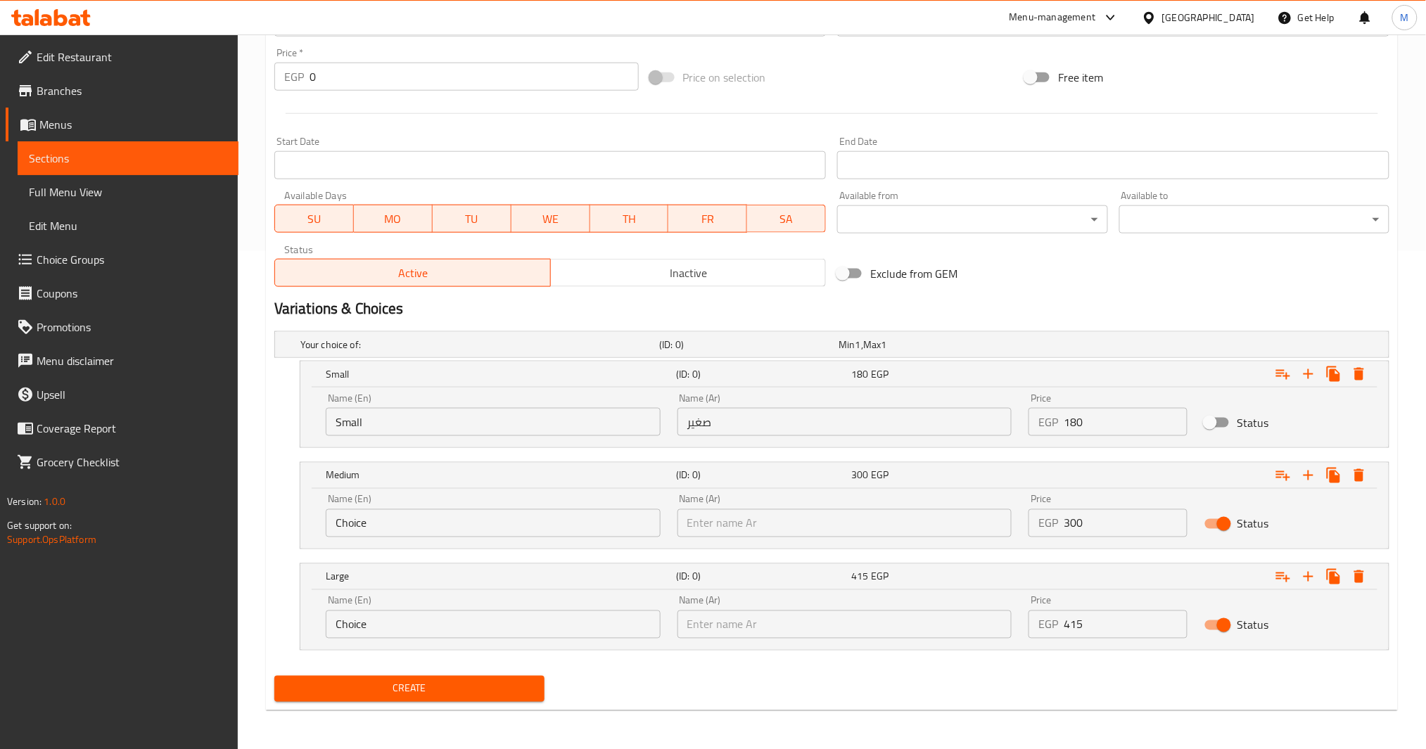
click at [456, 695] on span "Create" at bounding box center [410, 689] width 248 height 18
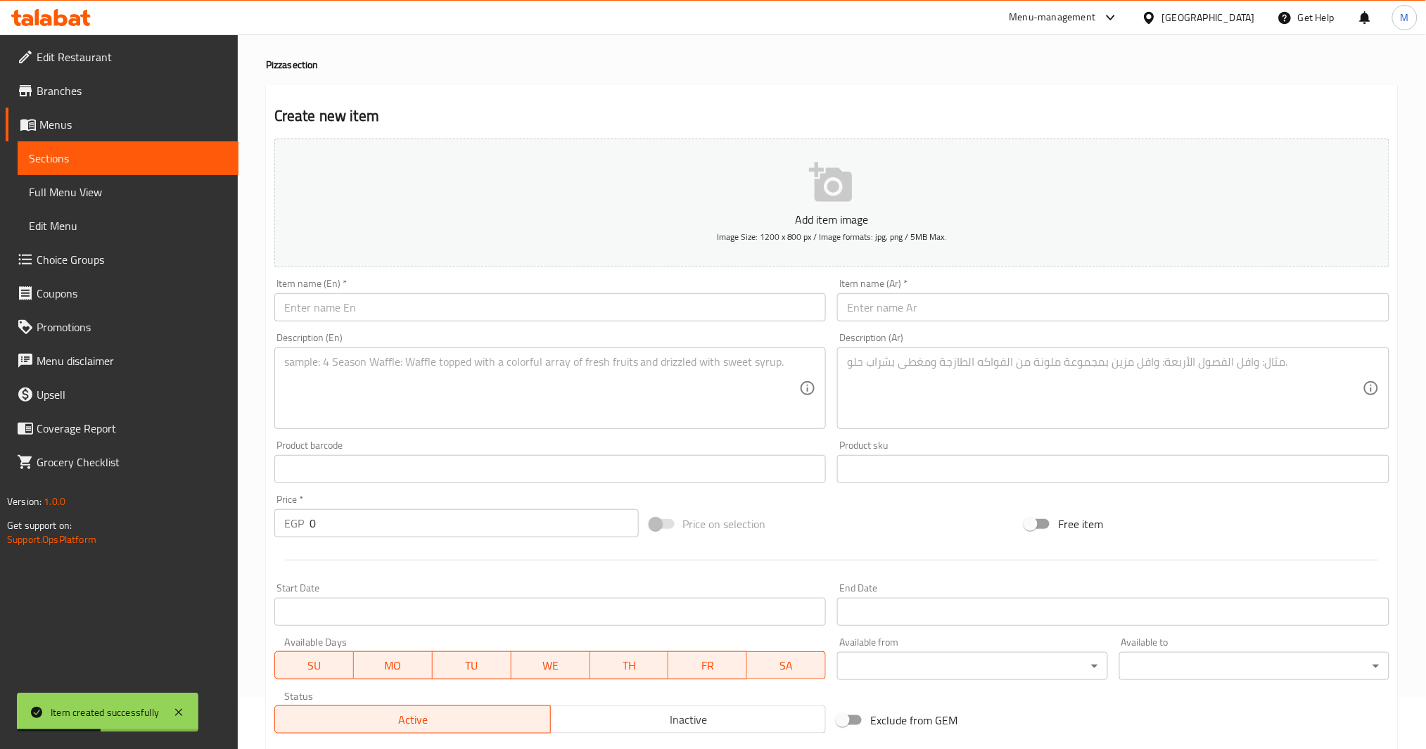
scroll to position [0, 0]
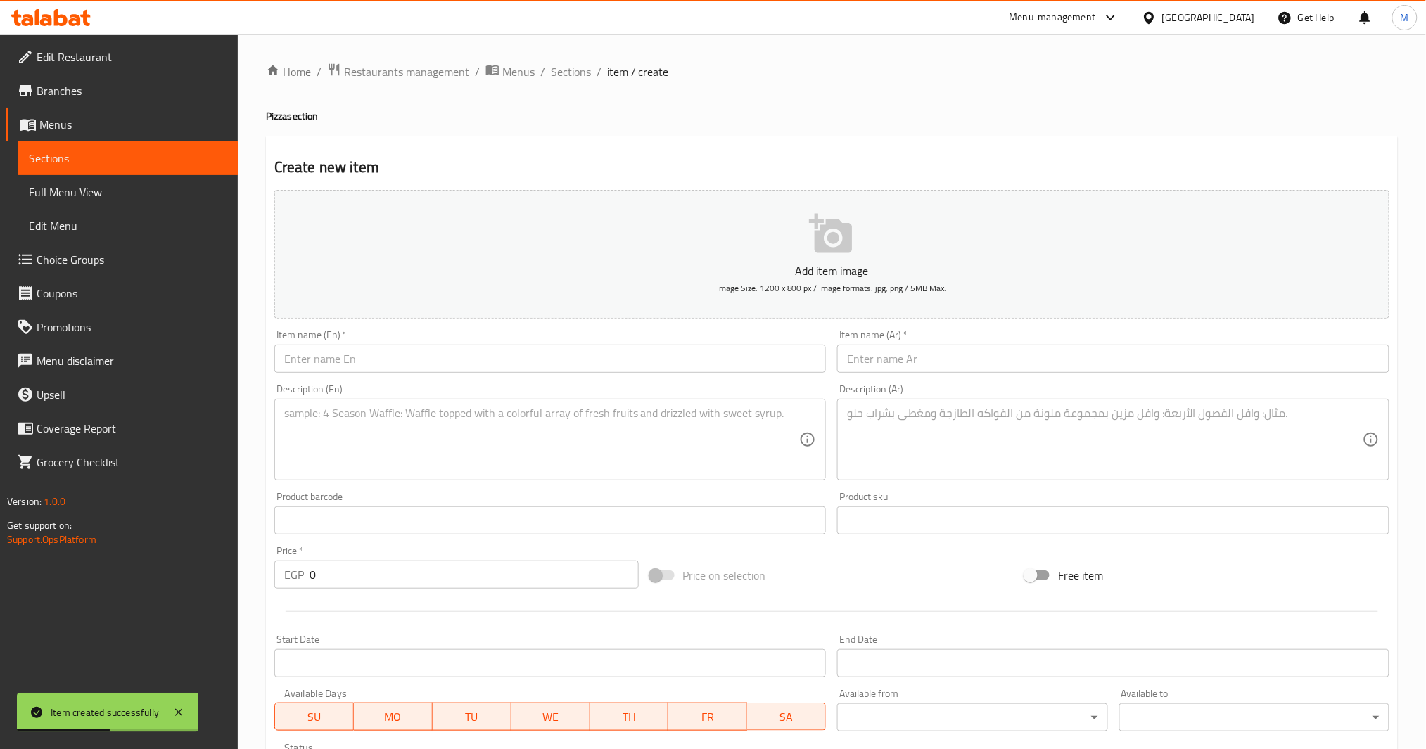
click at [953, 346] on input "text" at bounding box center [1113, 359] width 552 height 28
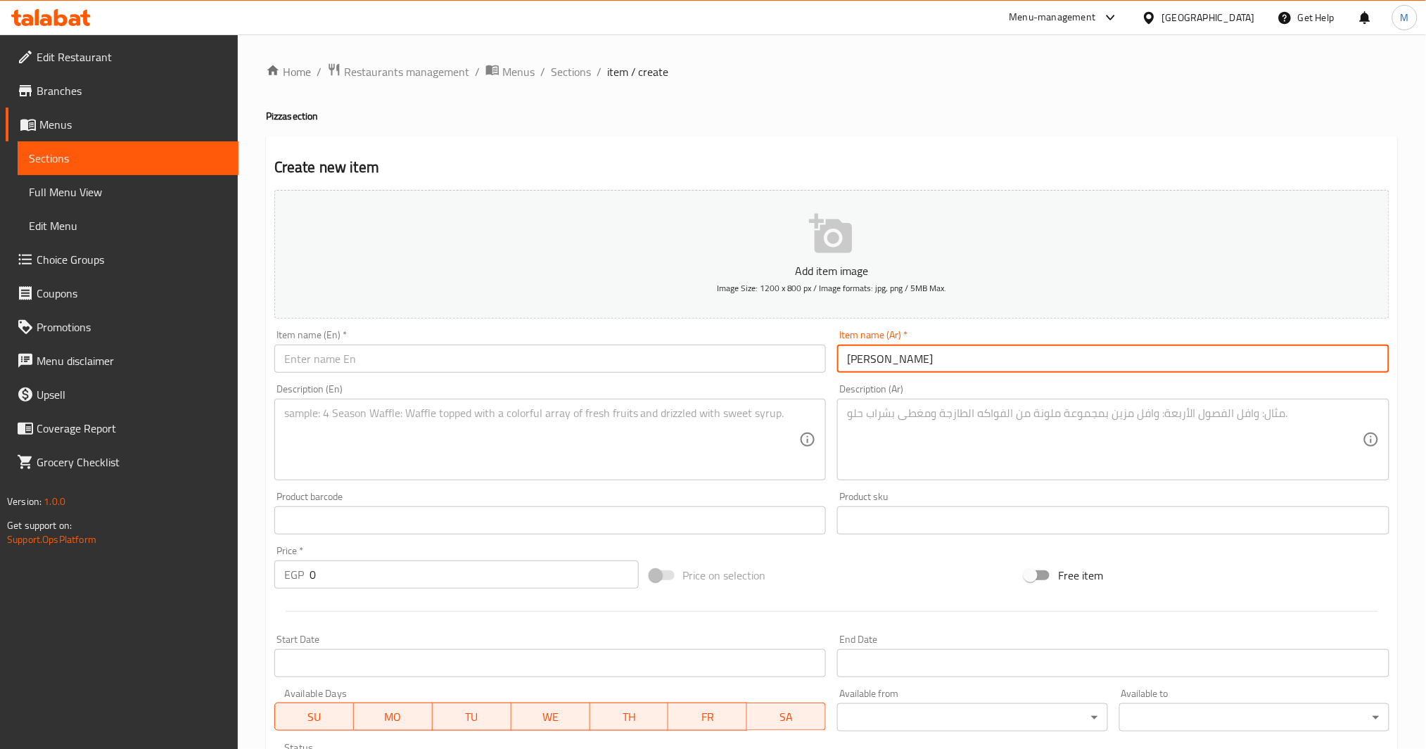
click at [455, 347] on input "text" at bounding box center [550, 359] width 552 height 28
paste input "Pizza Mix Kano"
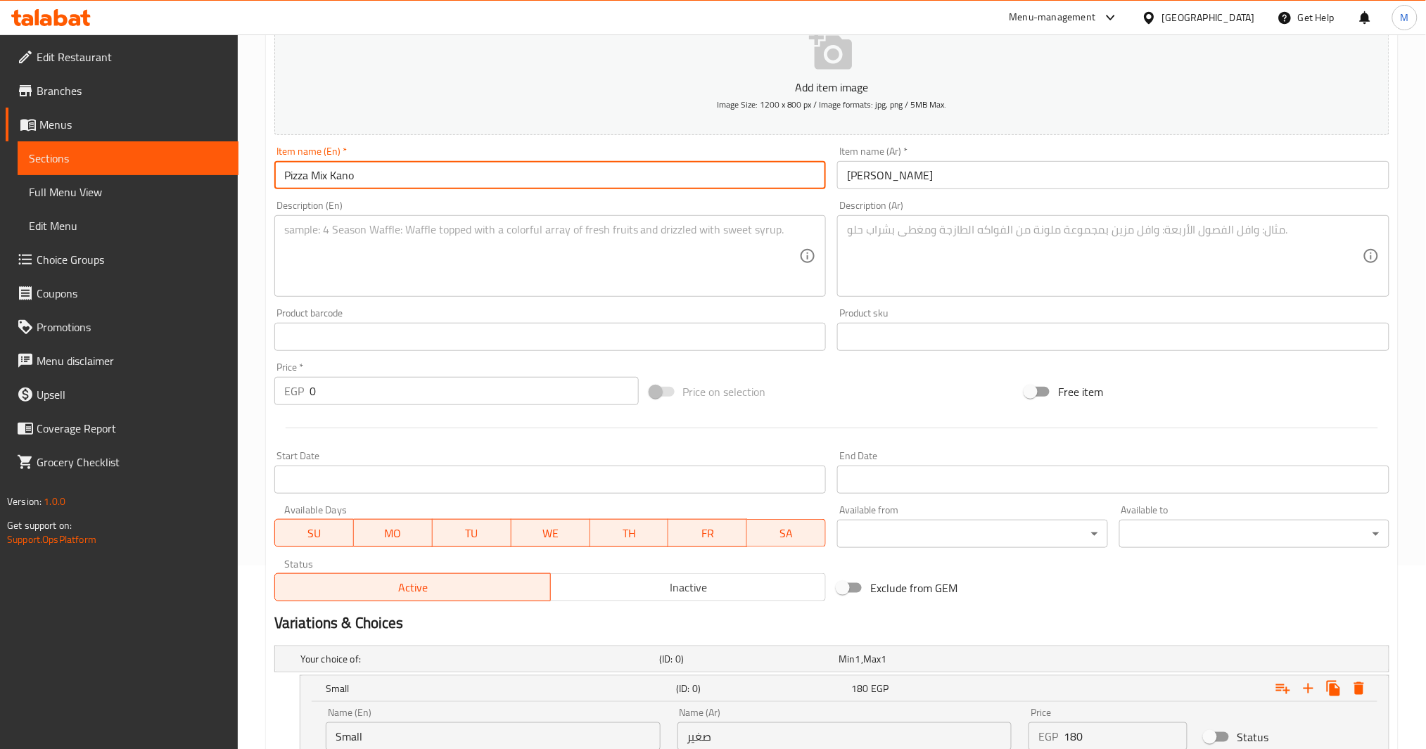
scroll to position [498, 0]
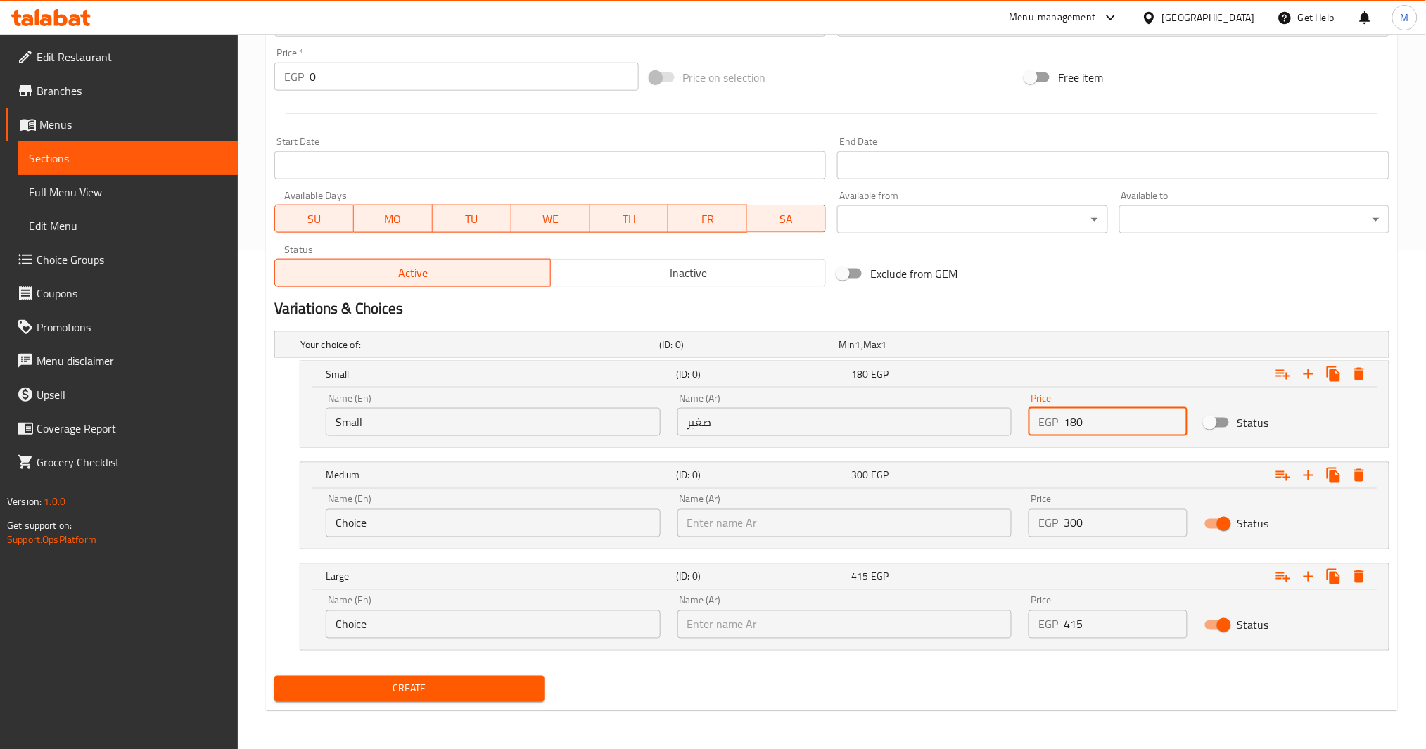
drag, startPoint x: 1092, startPoint y: 424, endPoint x: 985, endPoint y: 424, distance: 107.0
click at [985, 424] on div "Name (En) Small Name (En) Name (Ar) صغير Name (Ar) Price EGP 180 Price Status" at bounding box center [844, 415] width 1055 height 60
click at [1214, 423] on input "Status" at bounding box center [1210, 423] width 80 height 27
click at [1139, 425] on input "180" at bounding box center [1126, 422] width 124 height 28
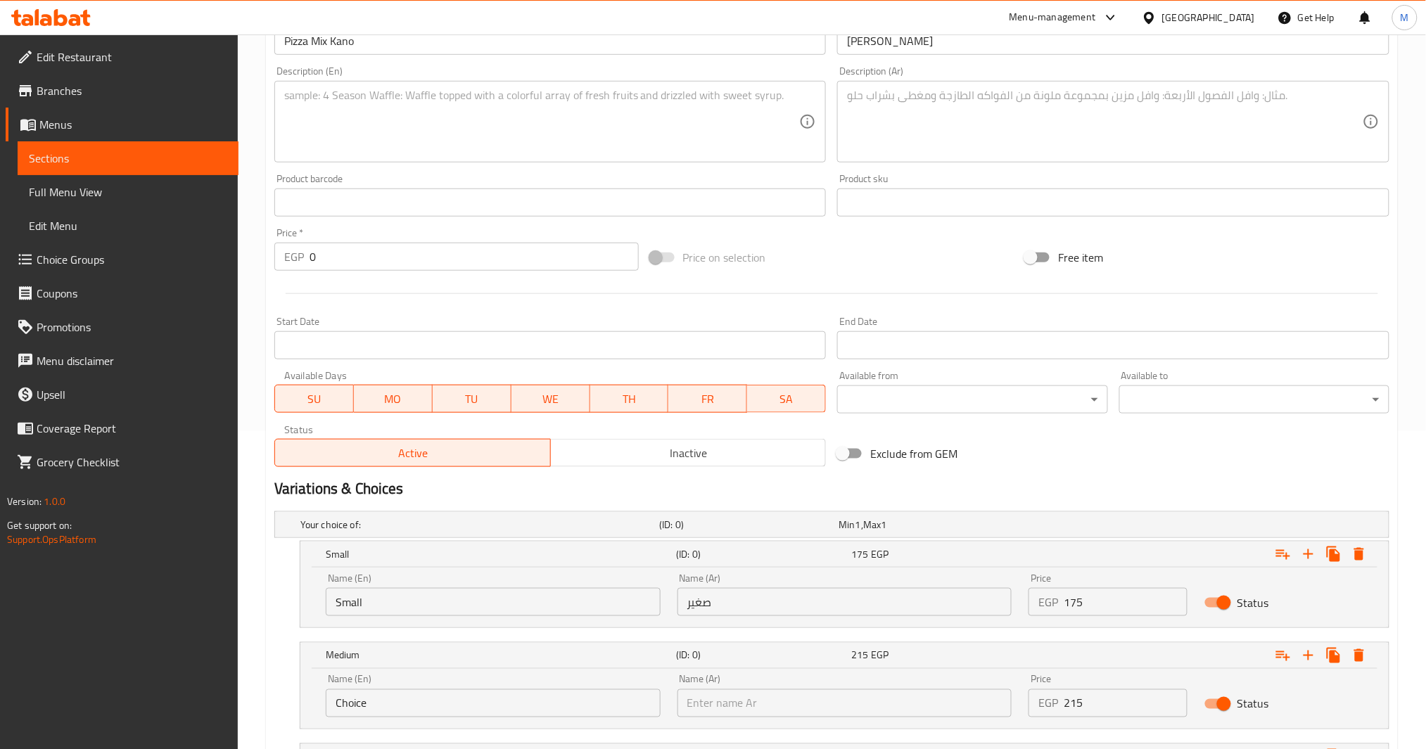
scroll to position [0, 0]
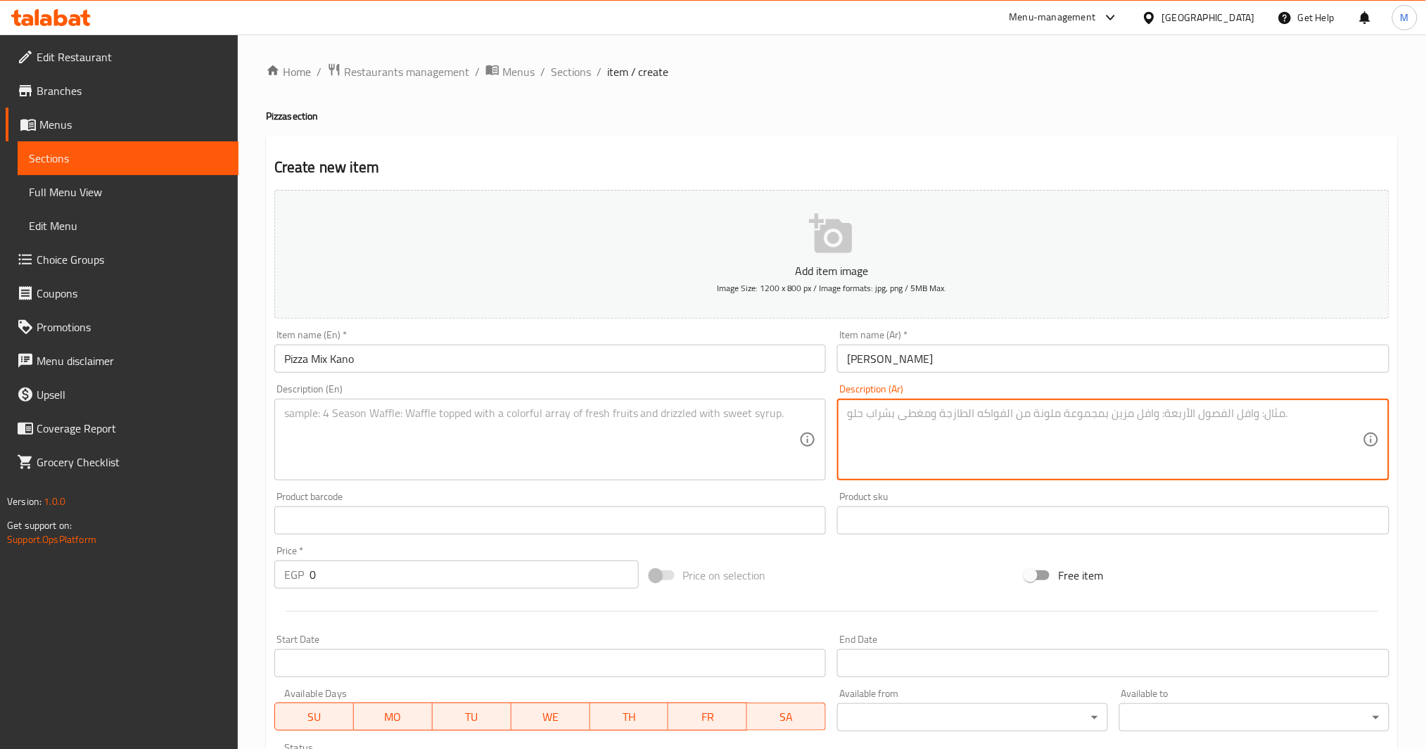
click at [948, 452] on textarea at bounding box center [1105, 440] width 516 height 67
click at [547, 405] on div "Description (En)" at bounding box center [550, 440] width 552 height 82
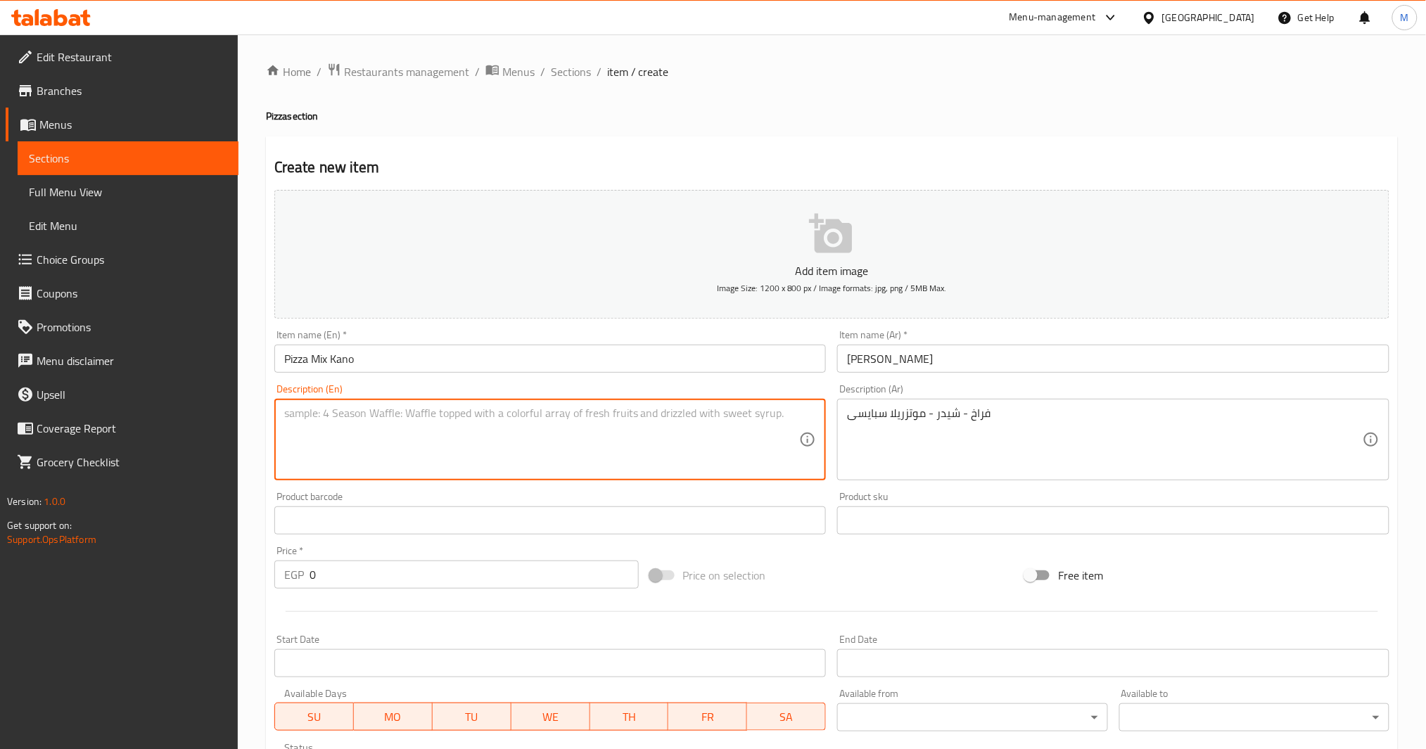
paste textarea "Chicken - Cheddar - Spicy Mozzarella"
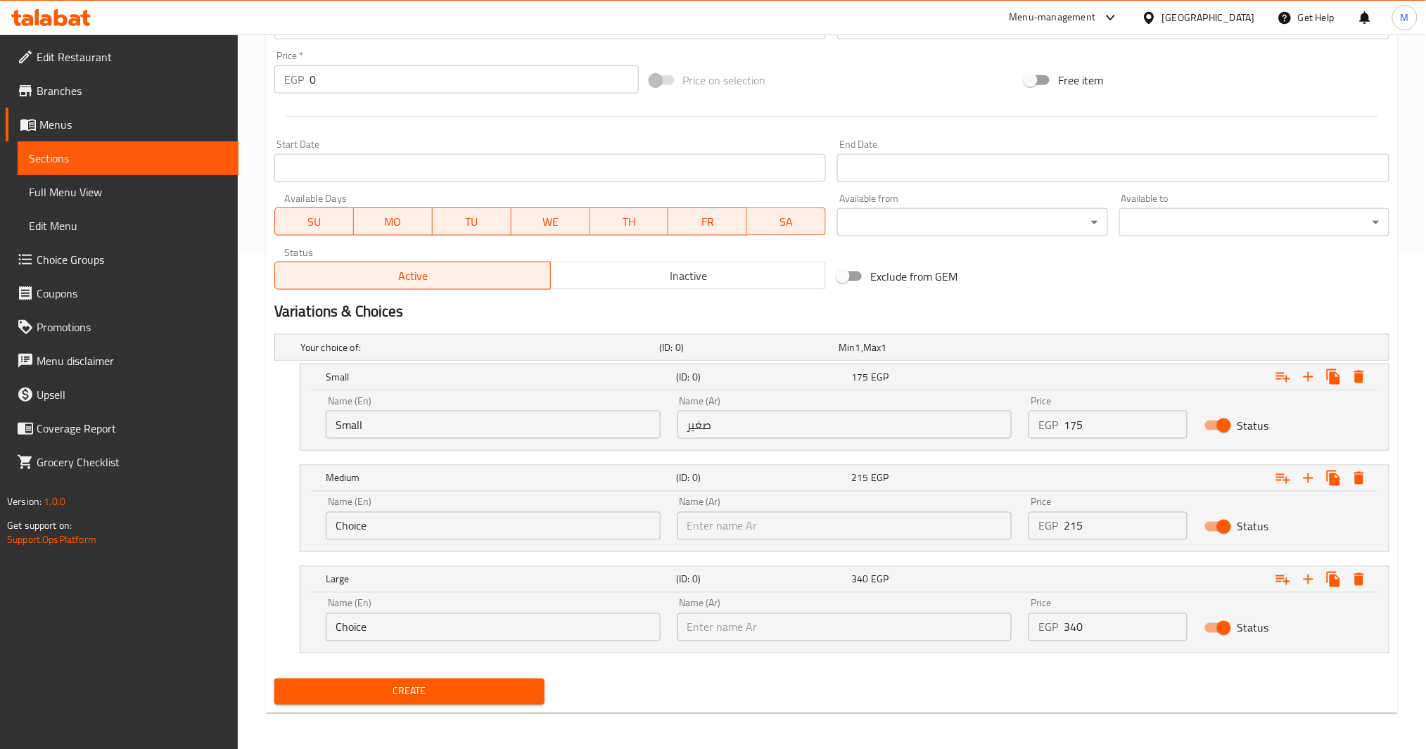
scroll to position [498, 0]
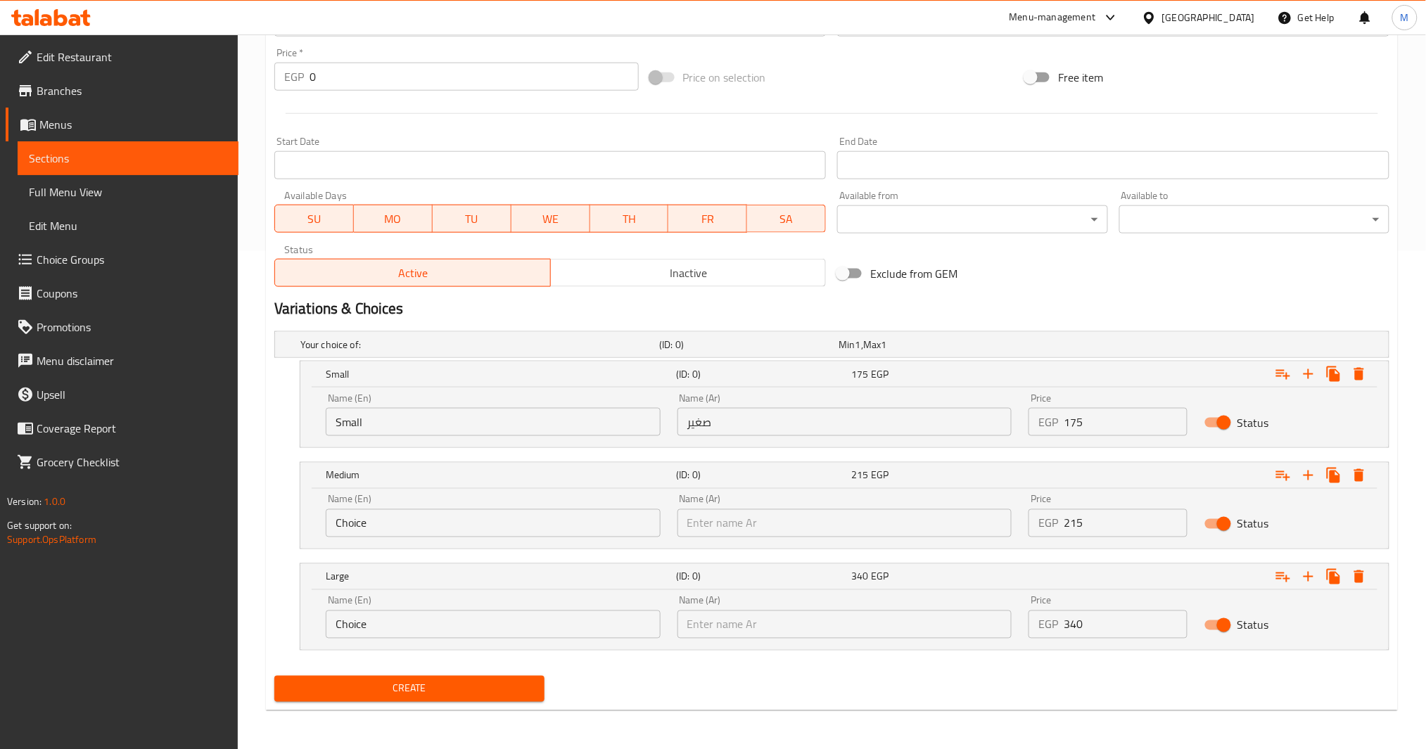
click at [429, 693] on span "Create" at bounding box center [410, 689] width 248 height 18
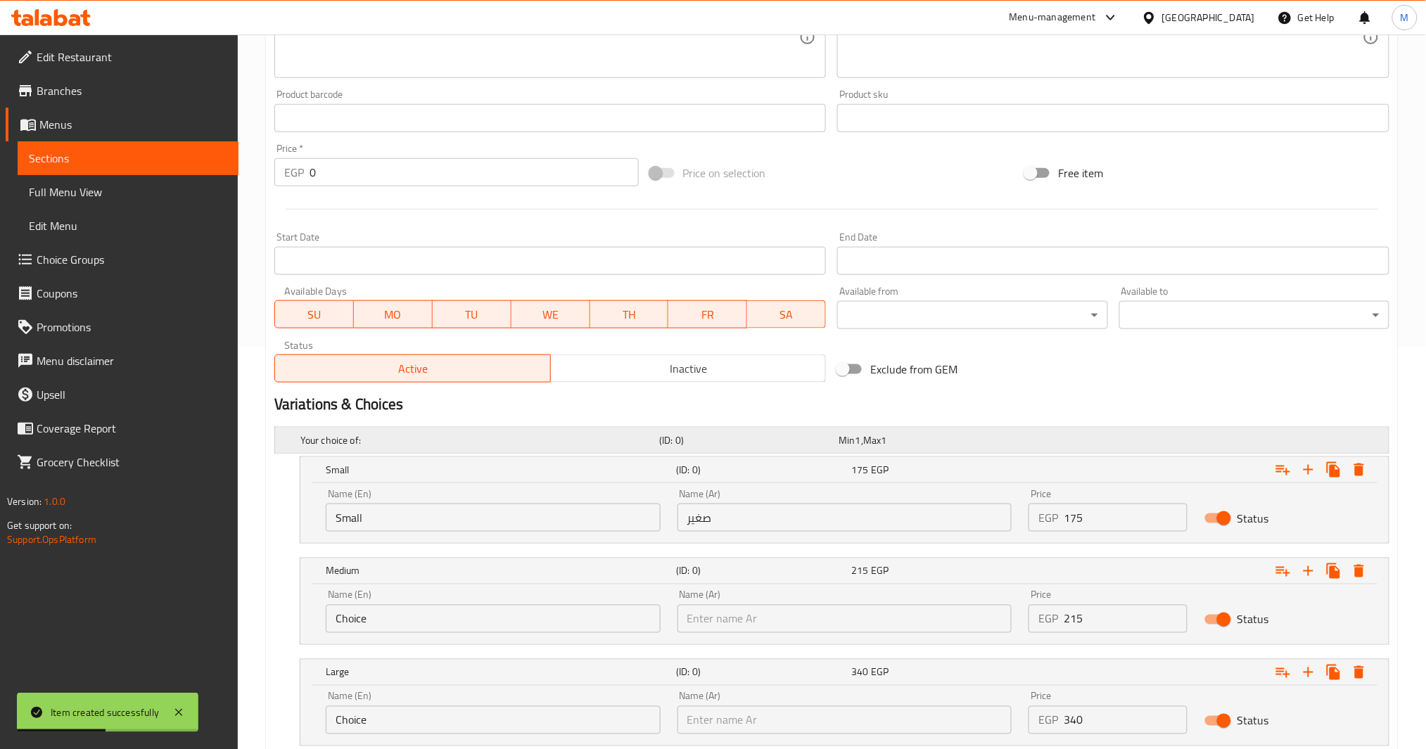
scroll to position [29, 0]
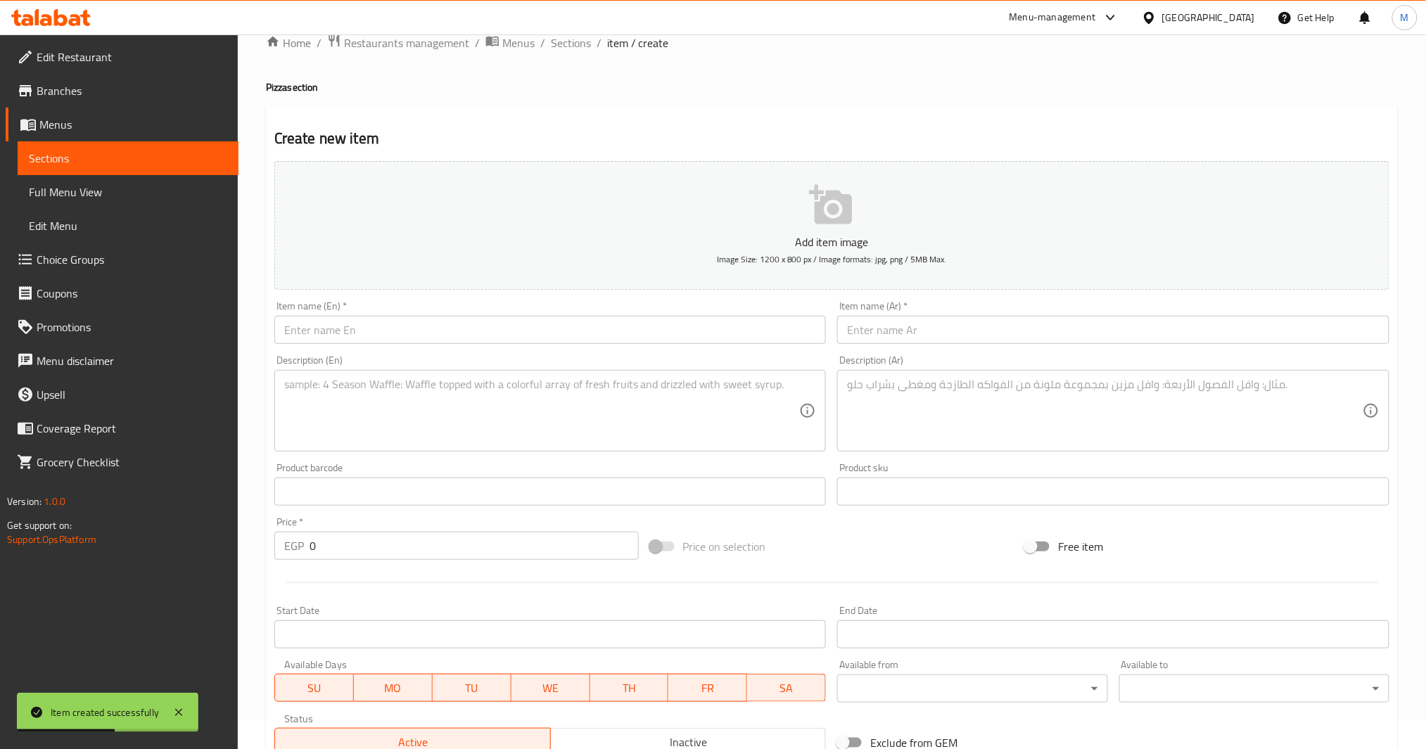
click at [953, 329] on input "text" at bounding box center [1113, 330] width 552 height 28
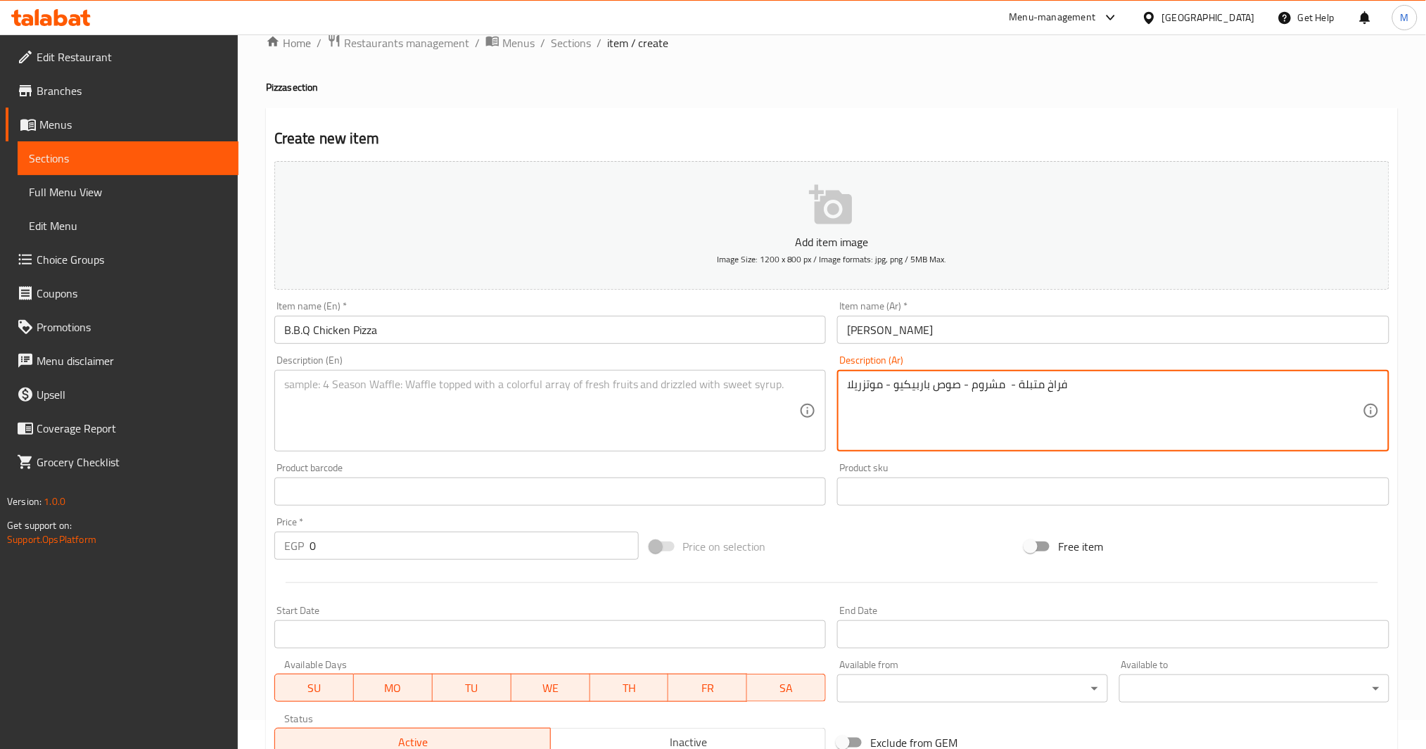
click at [559, 400] on textarea at bounding box center [542, 411] width 516 height 67
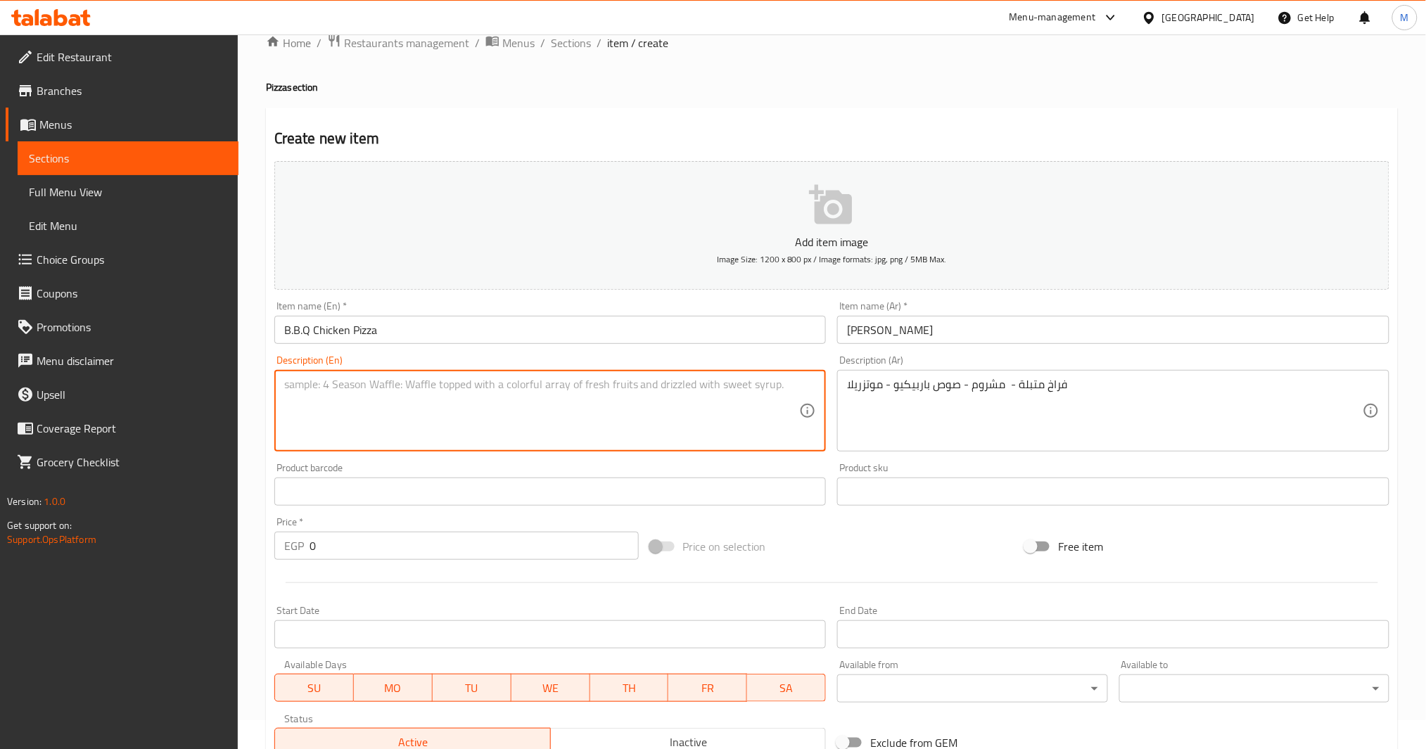
paste textarea "Marinated chicken - mushrooms - barbecue sauce - mozzarella"
click at [480, 384] on textarea "Marinated chicken - mushrooms - barbecue sauce - mozzarella" at bounding box center [542, 411] width 516 height 67
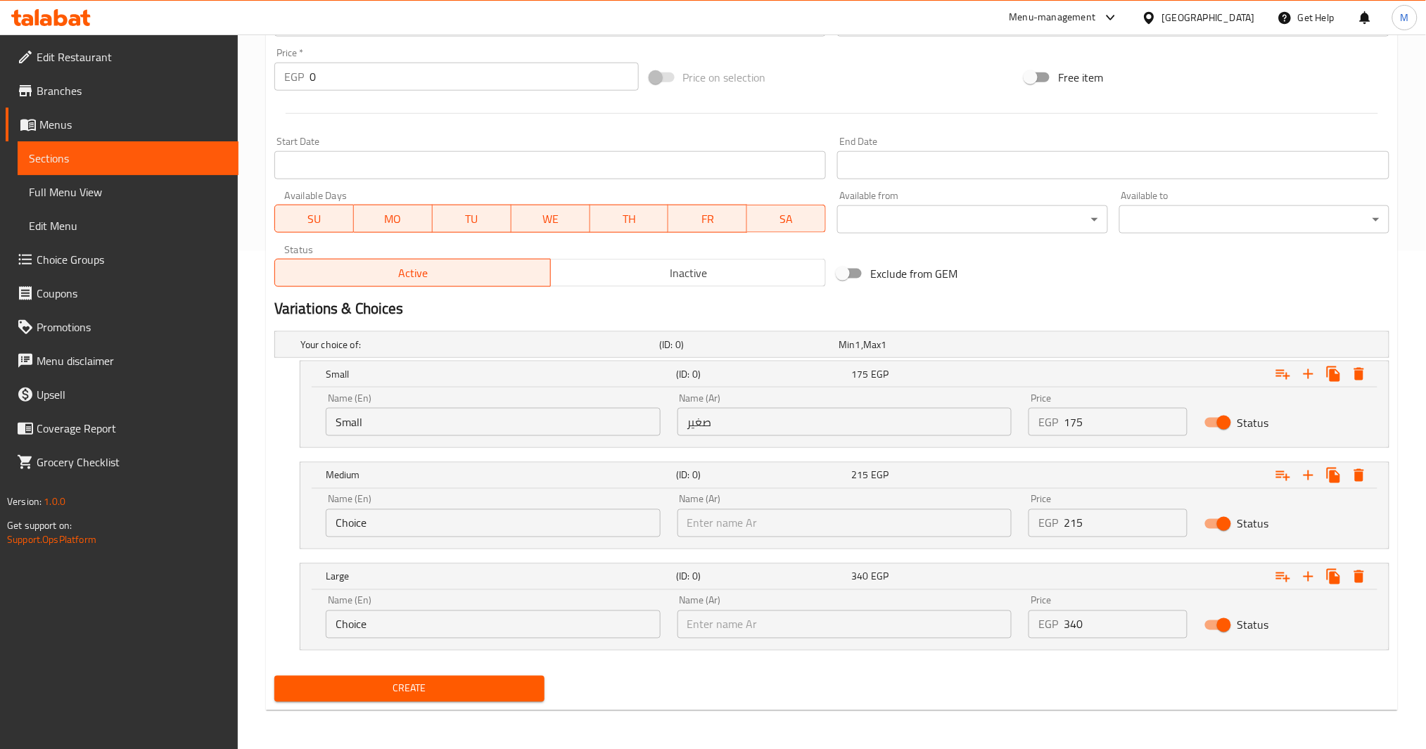
drag, startPoint x: 1083, startPoint y: 426, endPoint x: 970, endPoint y: 426, distance: 112.6
click at [970, 426] on div "Name (En) Small Name (En) Name (Ar) صغير Name (Ar) Price EGP 175 Price Status" at bounding box center [844, 415] width 1055 height 60
click at [466, 673] on div "Create" at bounding box center [409, 689] width 281 height 37
click at [459, 679] on button "Create" at bounding box center [409, 689] width 270 height 26
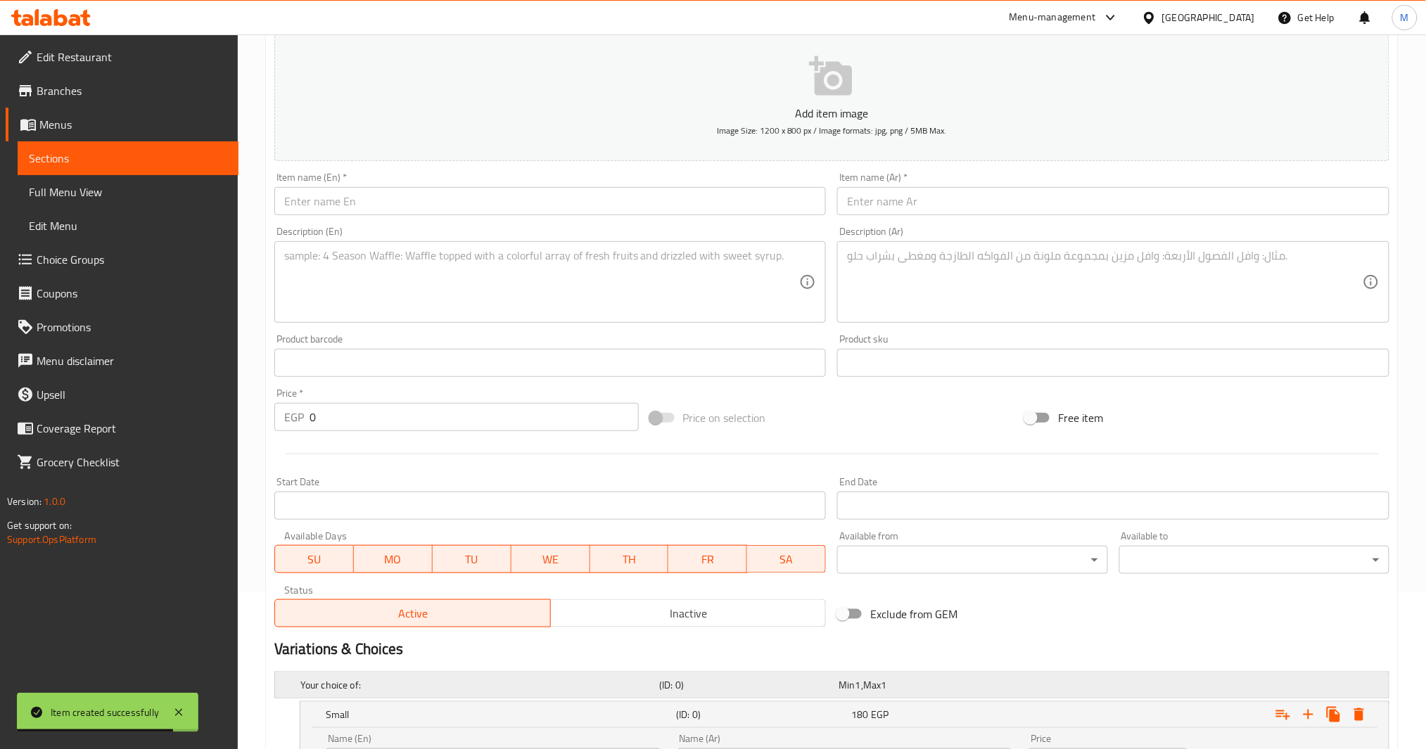
scroll to position [122, 0]
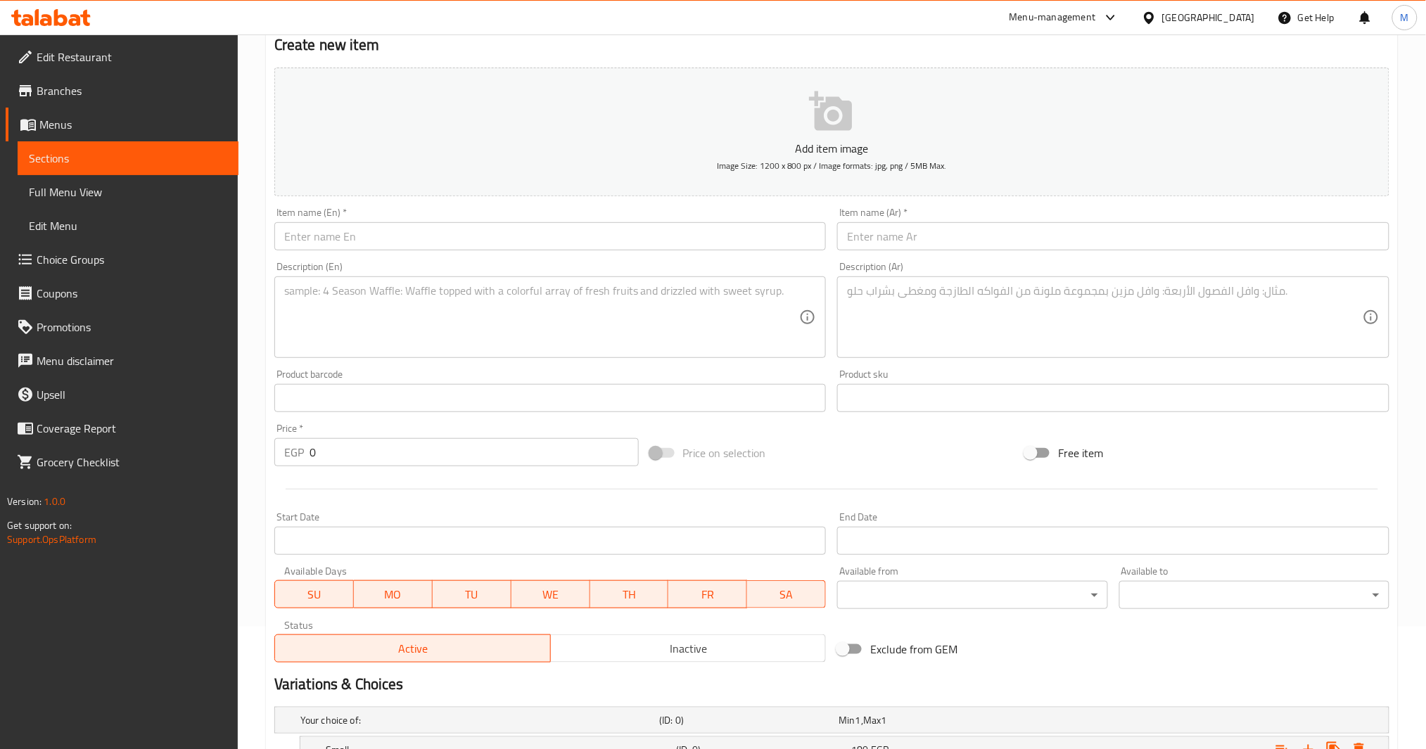
click at [1044, 239] on input "text" at bounding box center [1113, 236] width 552 height 28
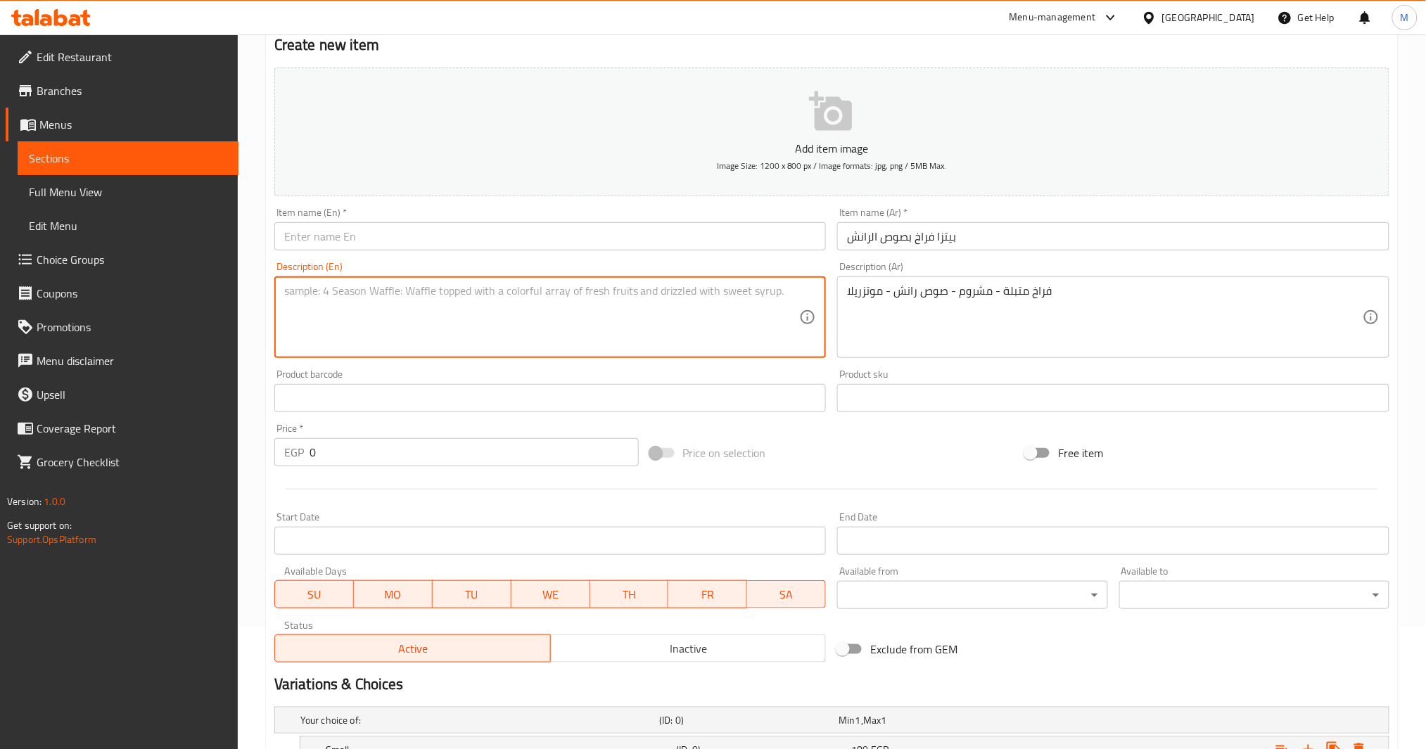
click at [483, 305] on textarea at bounding box center [542, 317] width 516 height 67
paste textarea "Marinated chicken - mushrooms - ranch sauce - mozzarella"
drag, startPoint x: 954, startPoint y: 254, endPoint x: 955, endPoint y: 241, distance: 12.7
click at [955, 246] on div "Item name (Ar)   * بيتزا فراخ بصوص الرانش Item name (Ar) *" at bounding box center [1114, 229] width 564 height 54
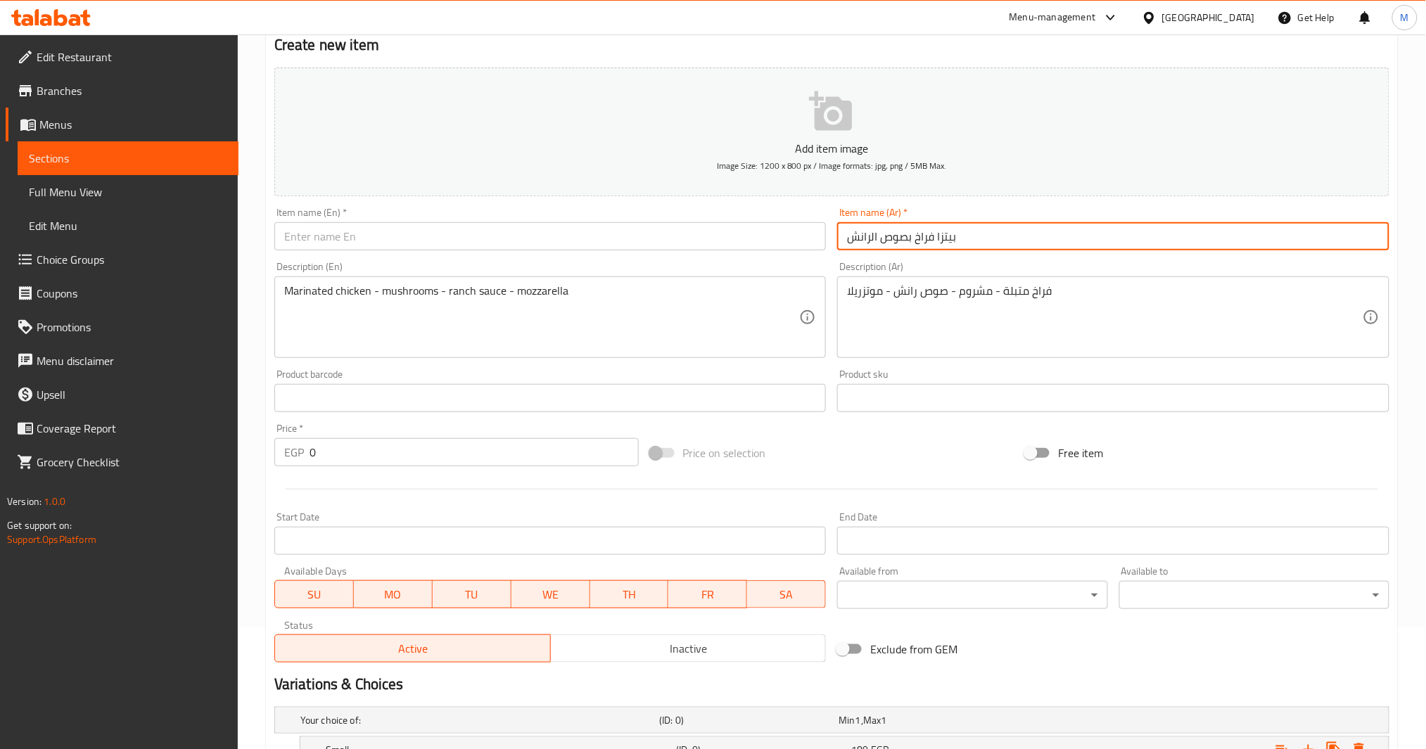
click at [955, 241] on input "بيتزا فراخ بصوص الرانش" at bounding box center [1113, 236] width 552 height 28
click at [590, 236] on input "text" at bounding box center [550, 236] width 552 height 28
paste input "Chicken Pizza with Ranch Sauce"
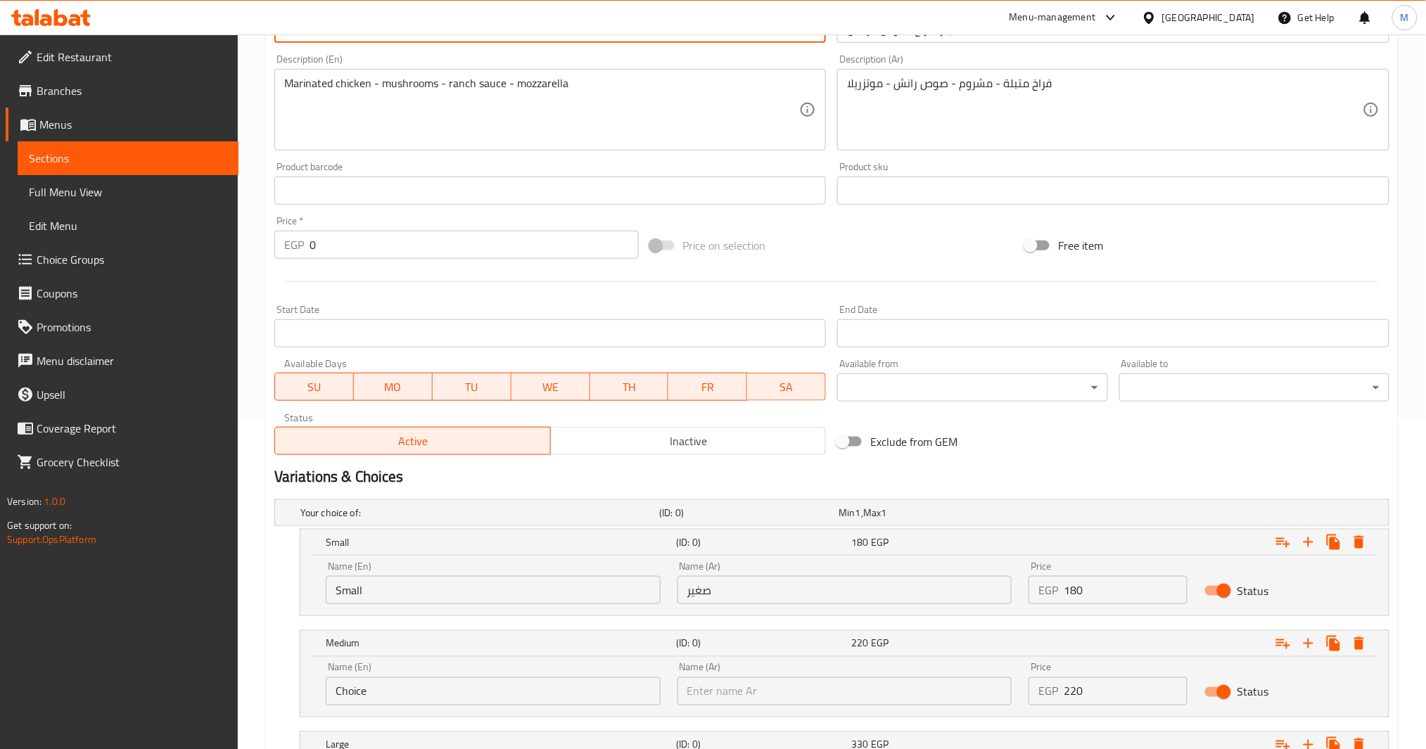
scroll to position [498, 0]
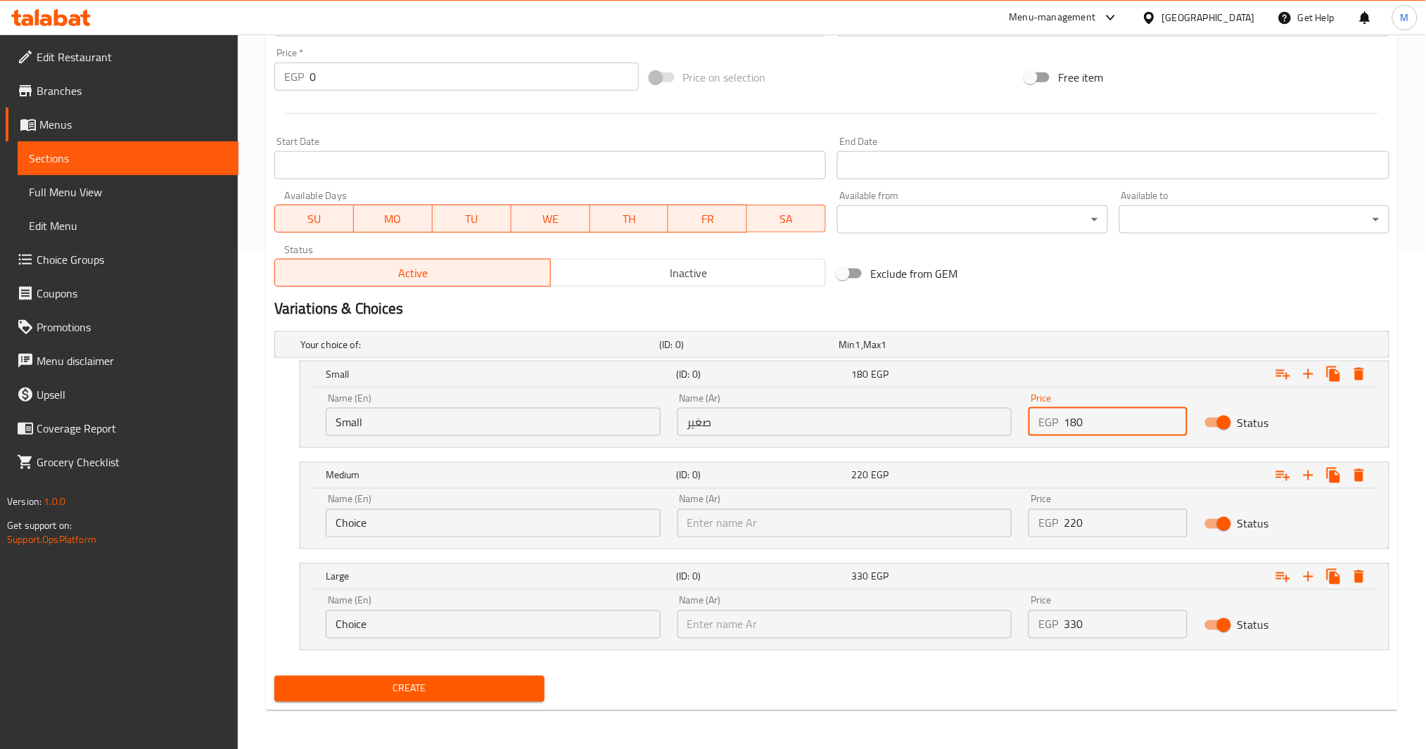
click at [1065, 419] on input "180" at bounding box center [1126, 422] width 124 height 28
click at [400, 688] on span "Create" at bounding box center [410, 689] width 248 height 18
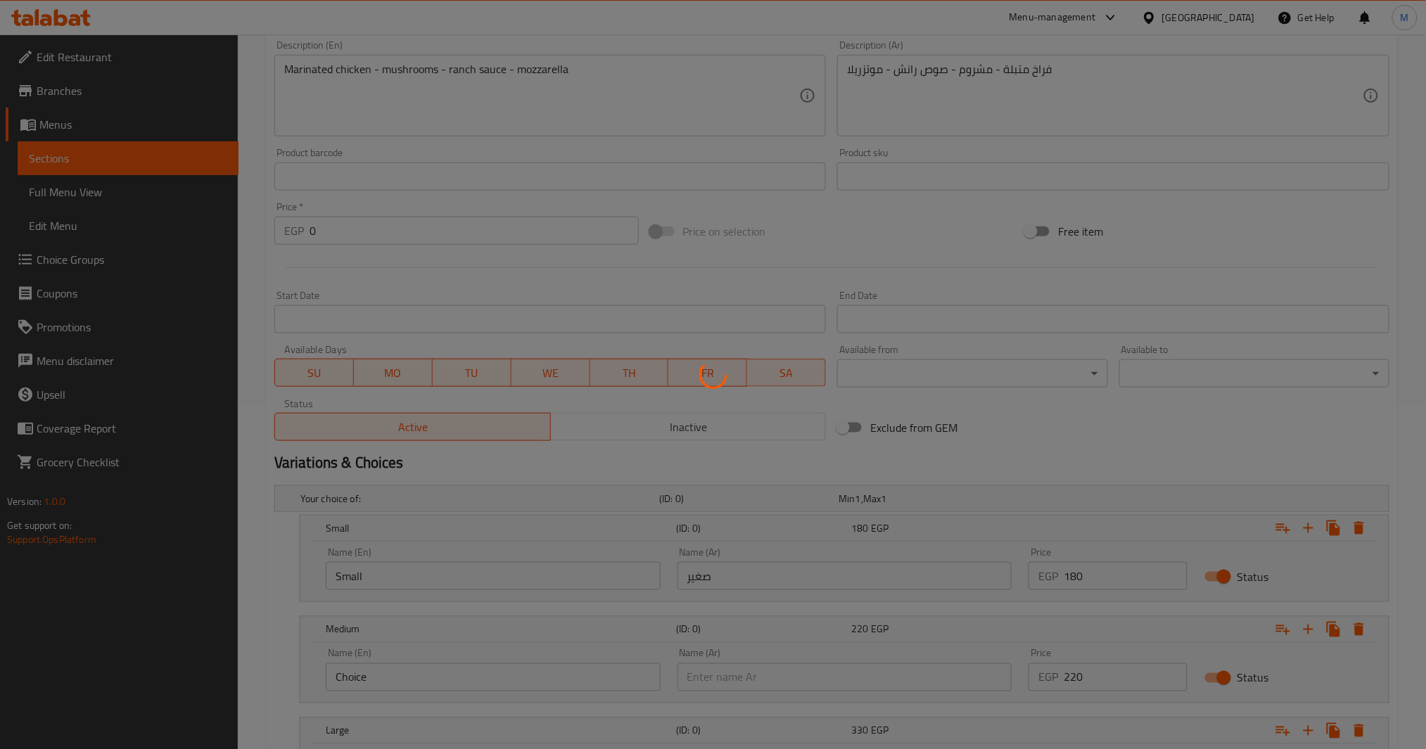
scroll to position [29, 0]
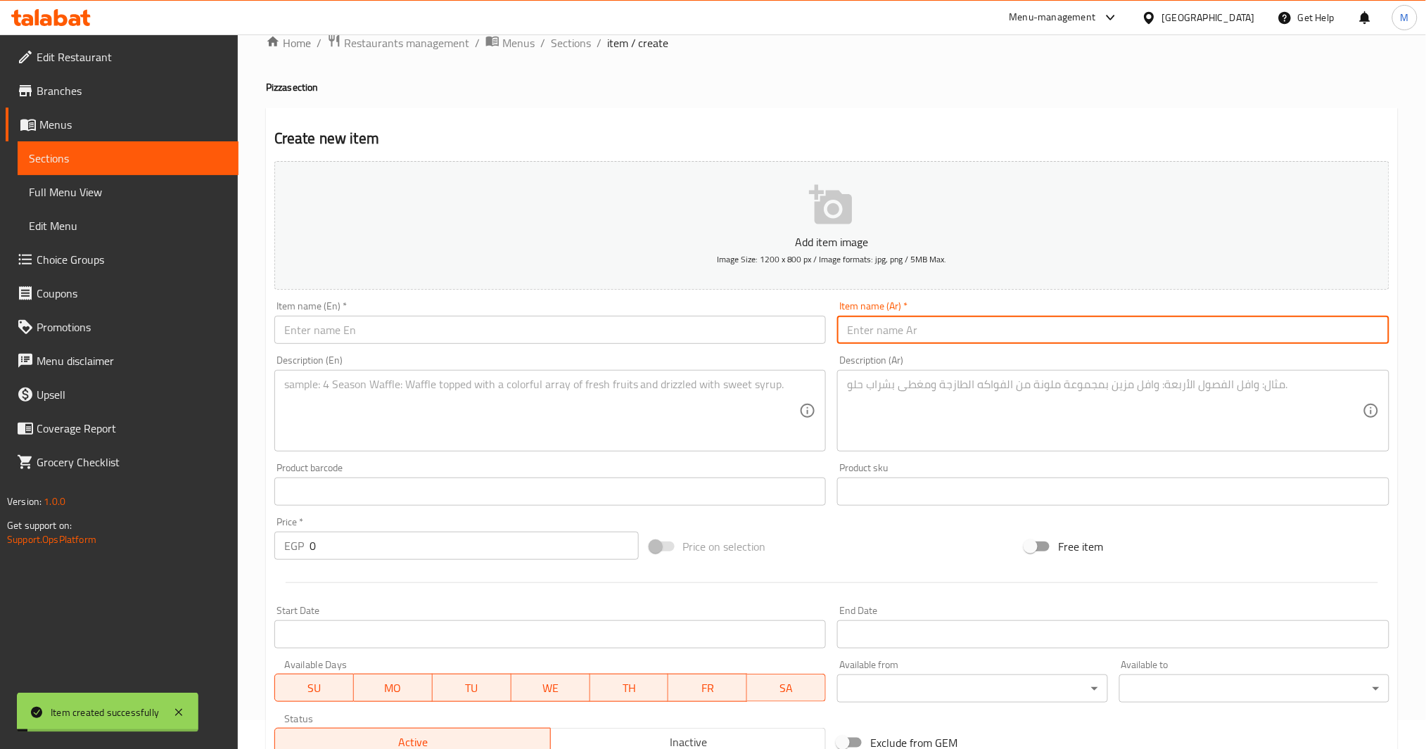
click at [932, 321] on input "text" at bounding box center [1113, 330] width 552 height 28
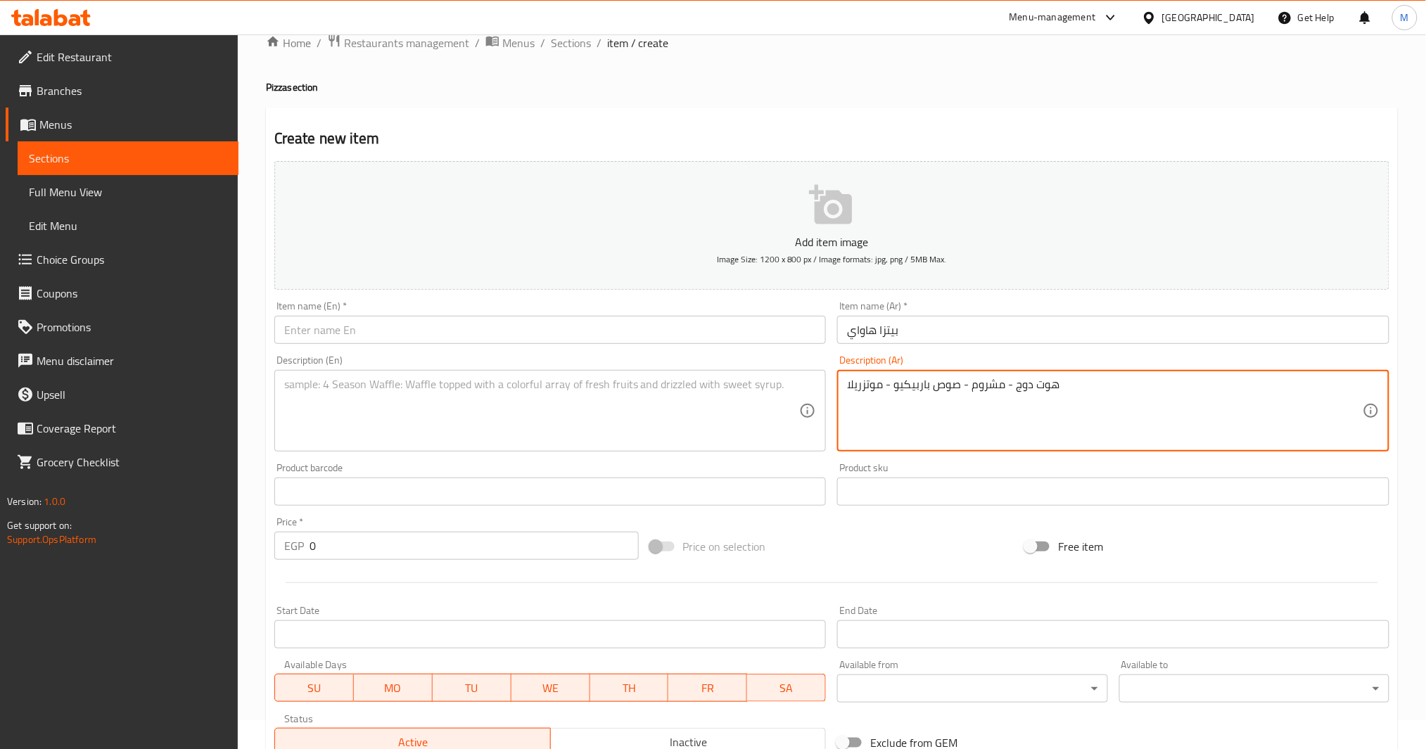
paste textarea "Hot dog - mushroom - barbecue sauce - mozzarella"
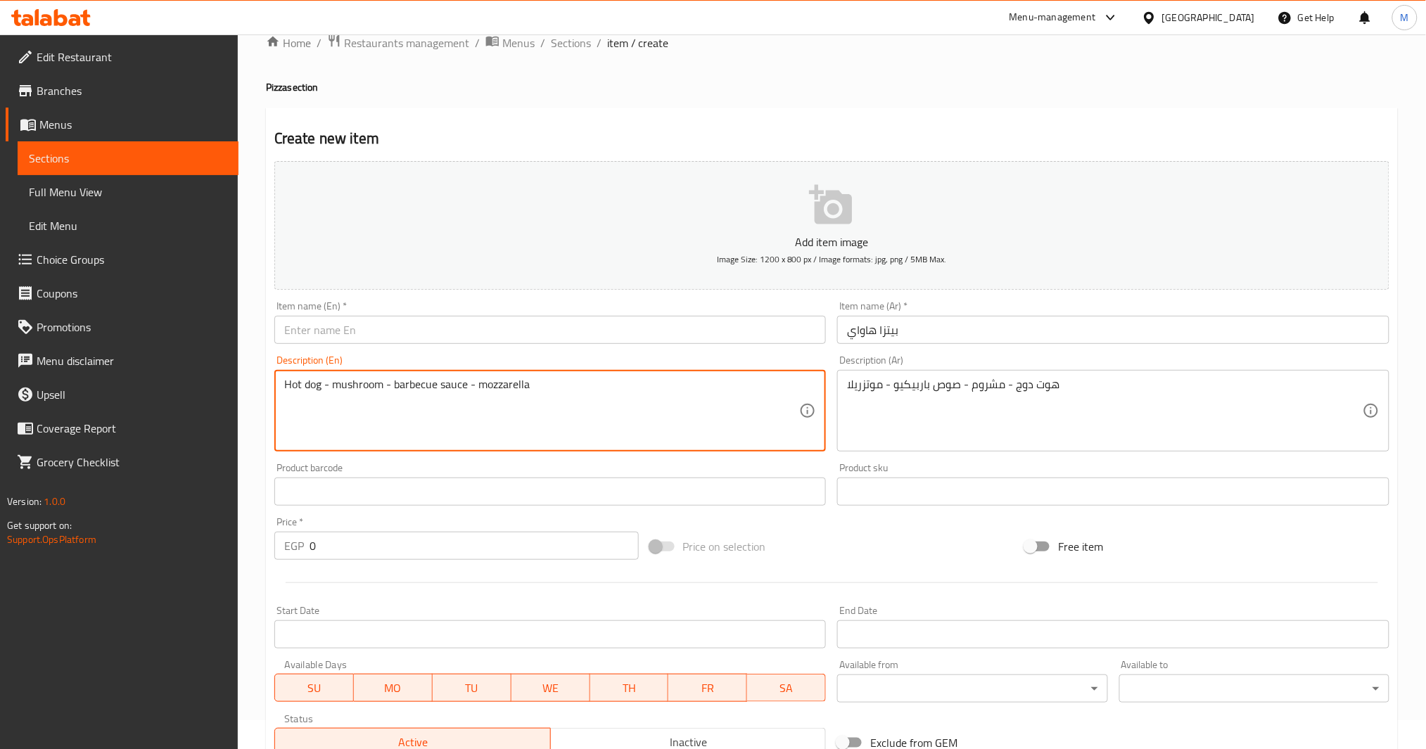
click at [918, 326] on input "بيتزا هاواي" at bounding box center [1113, 330] width 552 height 28
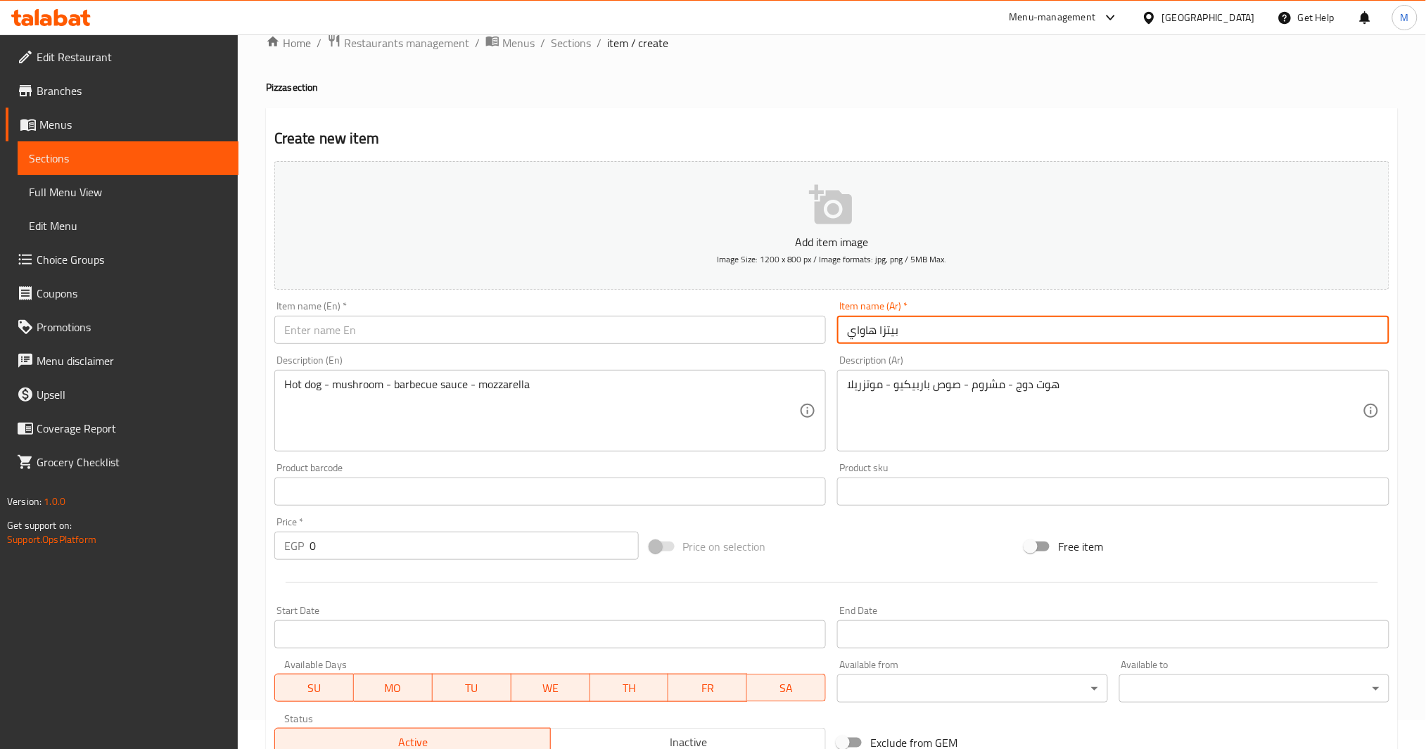
click at [604, 326] on input "text" at bounding box center [550, 330] width 552 height 28
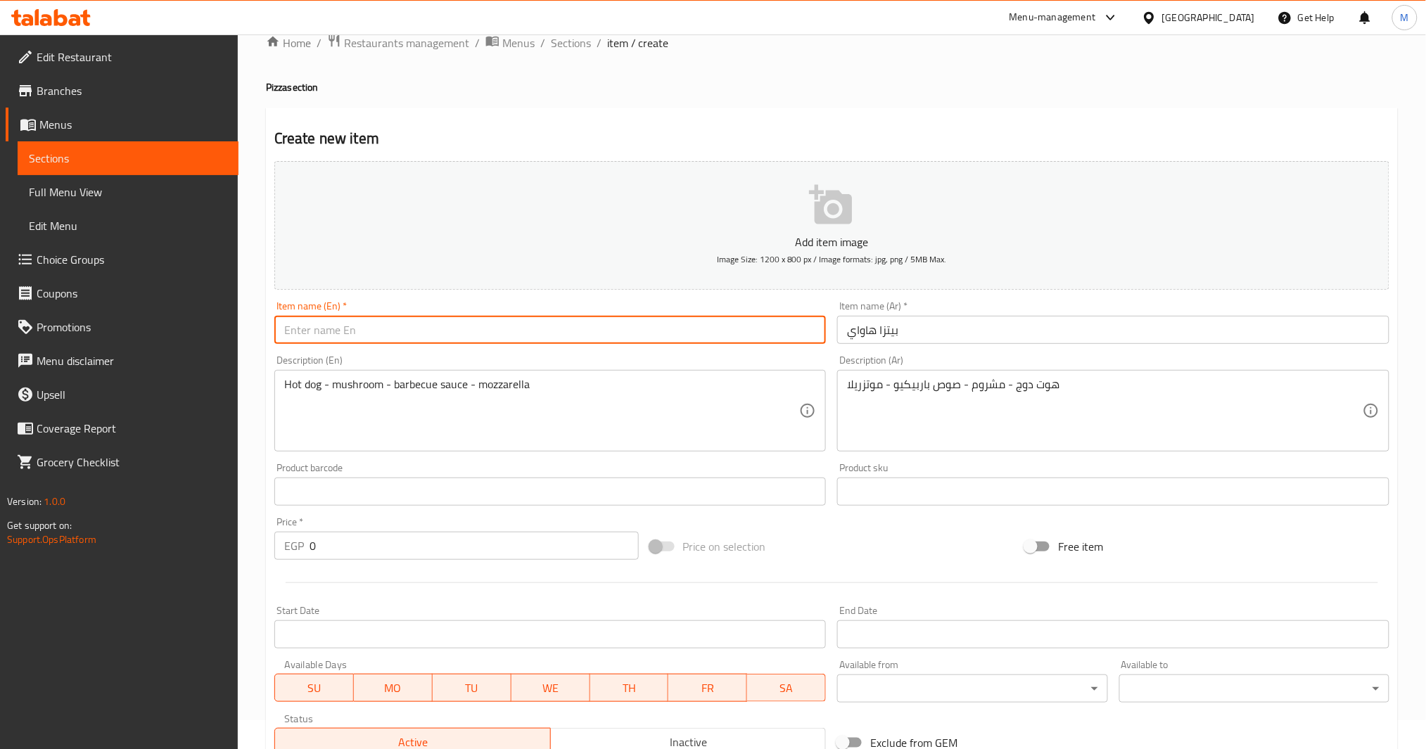
click at [421, 341] on input "text" at bounding box center [550, 330] width 552 height 28
paste input "Hawaiian Pizza"
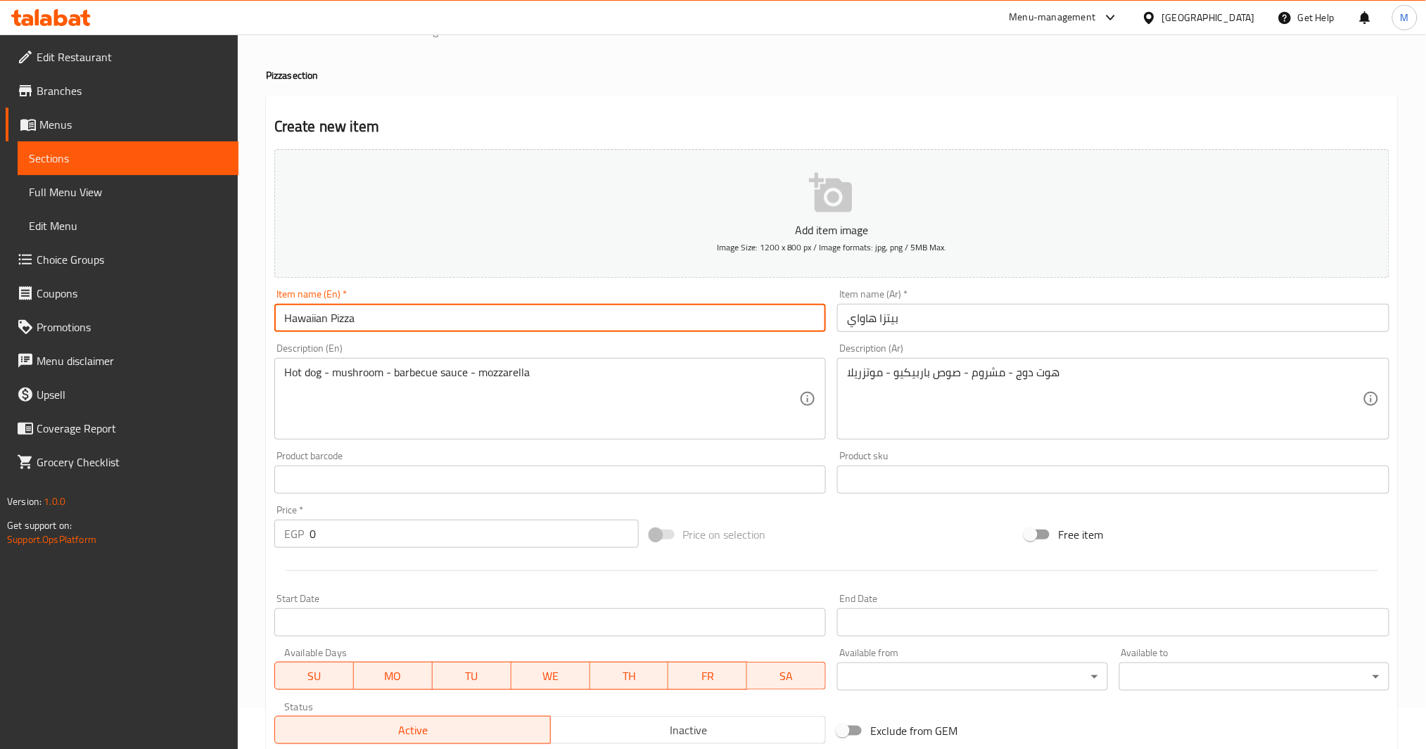
scroll to position [404, 0]
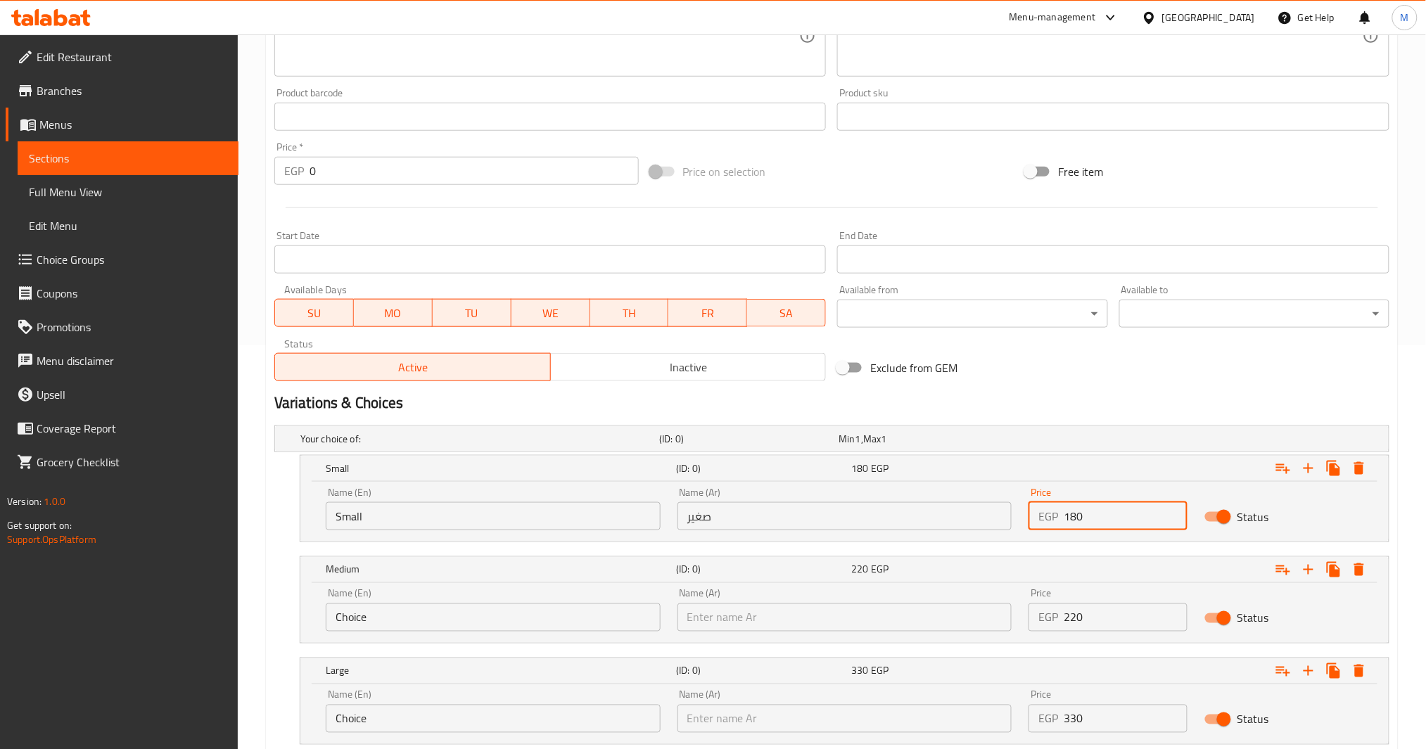
drag, startPoint x: 1093, startPoint y: 515, endPoint x: 1051, endPoint y: 522, distance: 42.8
click at [1051, 522] on div "EGP 180 Price" at bounding box center [1108, 516] width 159 height 28
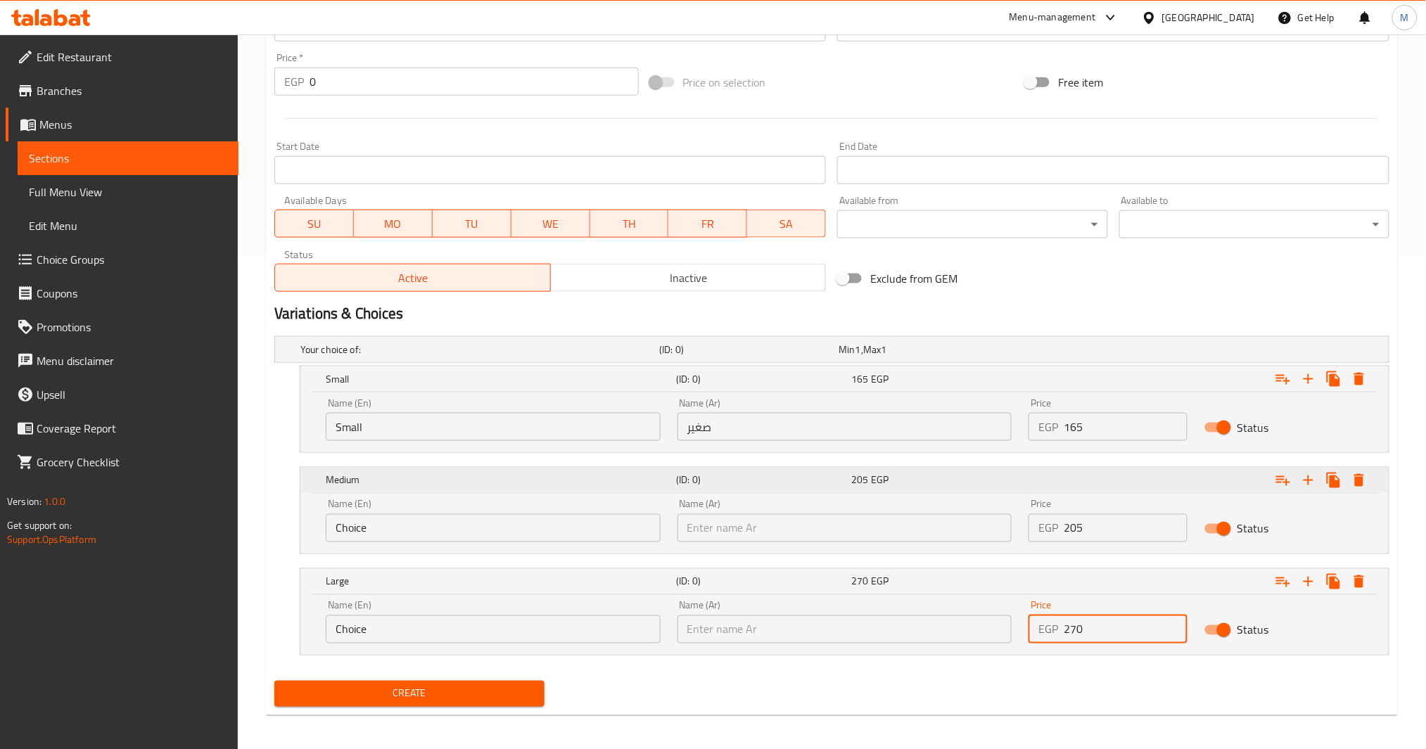
scroll to position [498, 0]
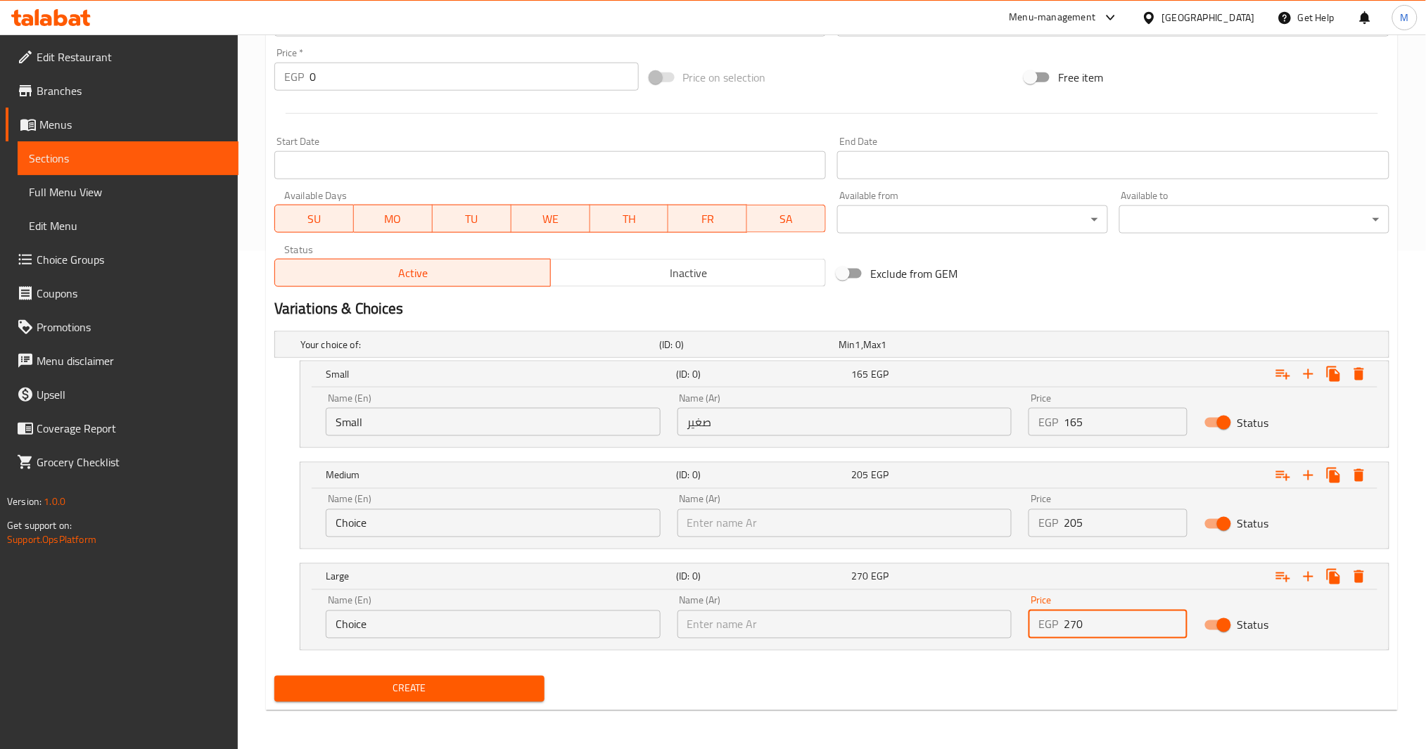
click at [469, 693] on span "Create" at bounding box center [410, 689] width 248 height 18
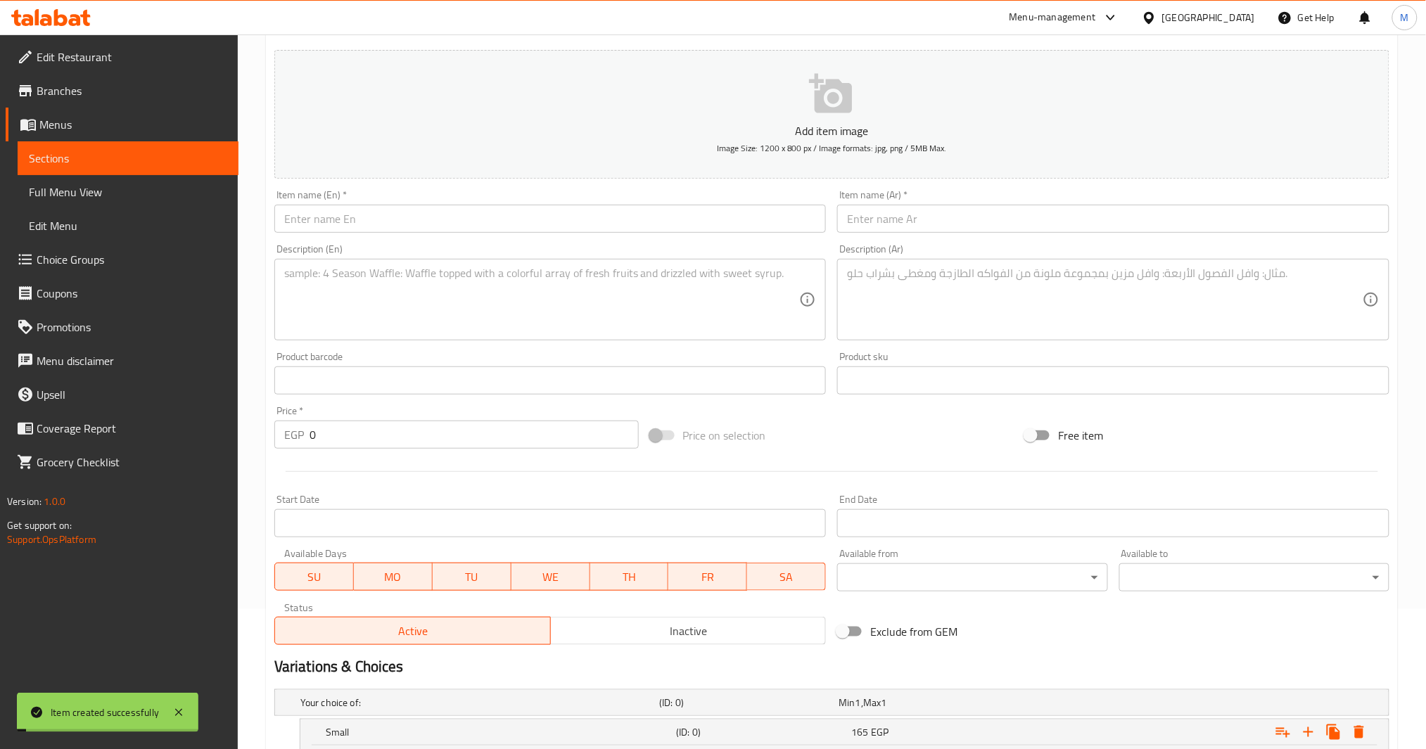
scroll to position [122, 0]
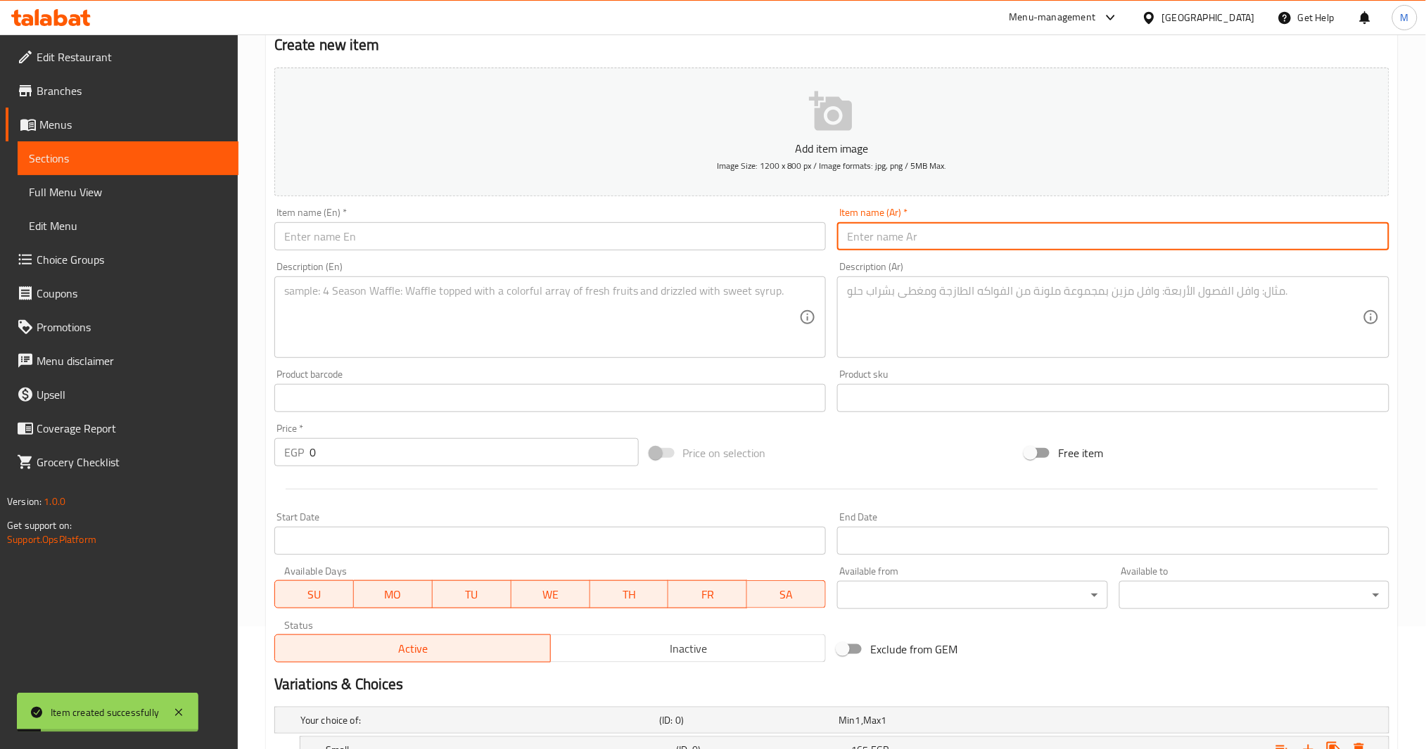
click at [939, 234] on input "text" at bounding box center [1113, 236] width 552 height 28
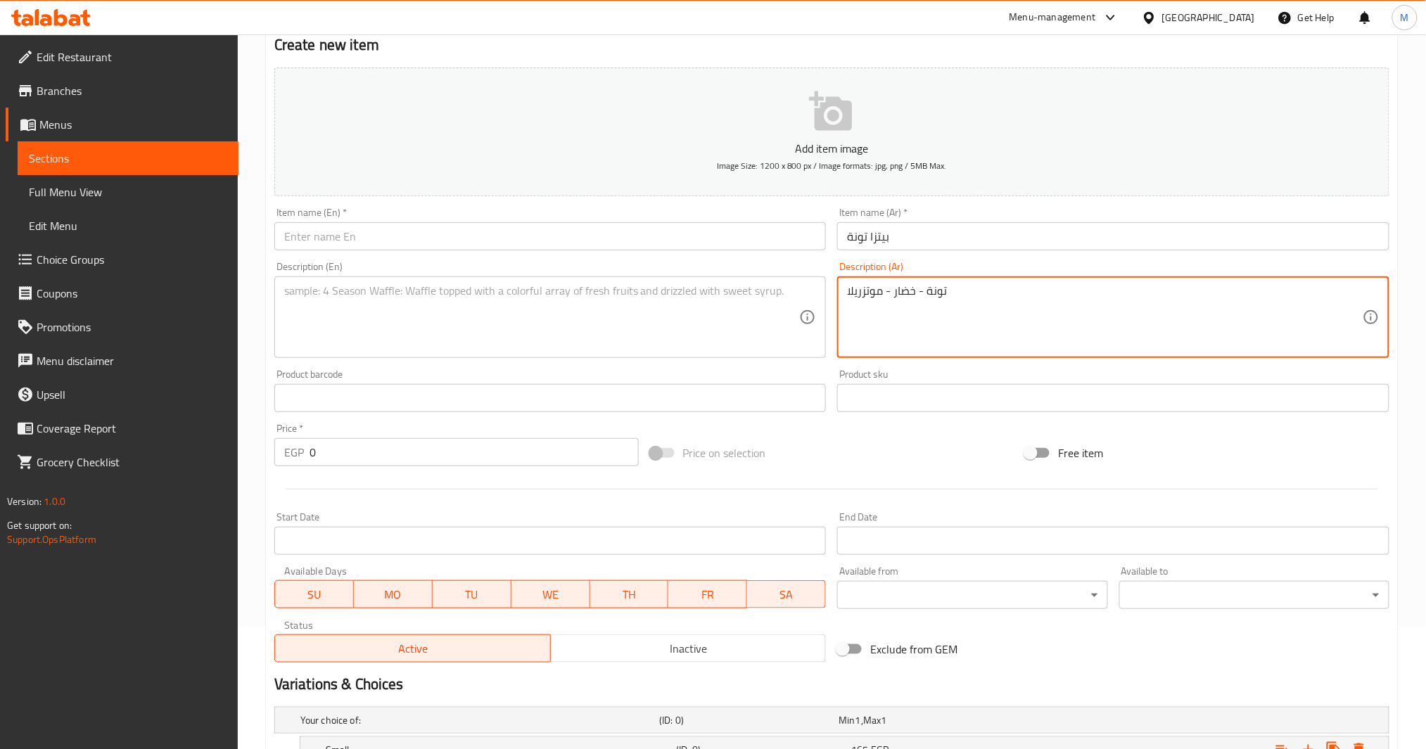
click at [624, 296] on textarea at bounding box center [542, 317] width 516 height 67
paste textarea "Tuna - Vegetables - Mozzarella"
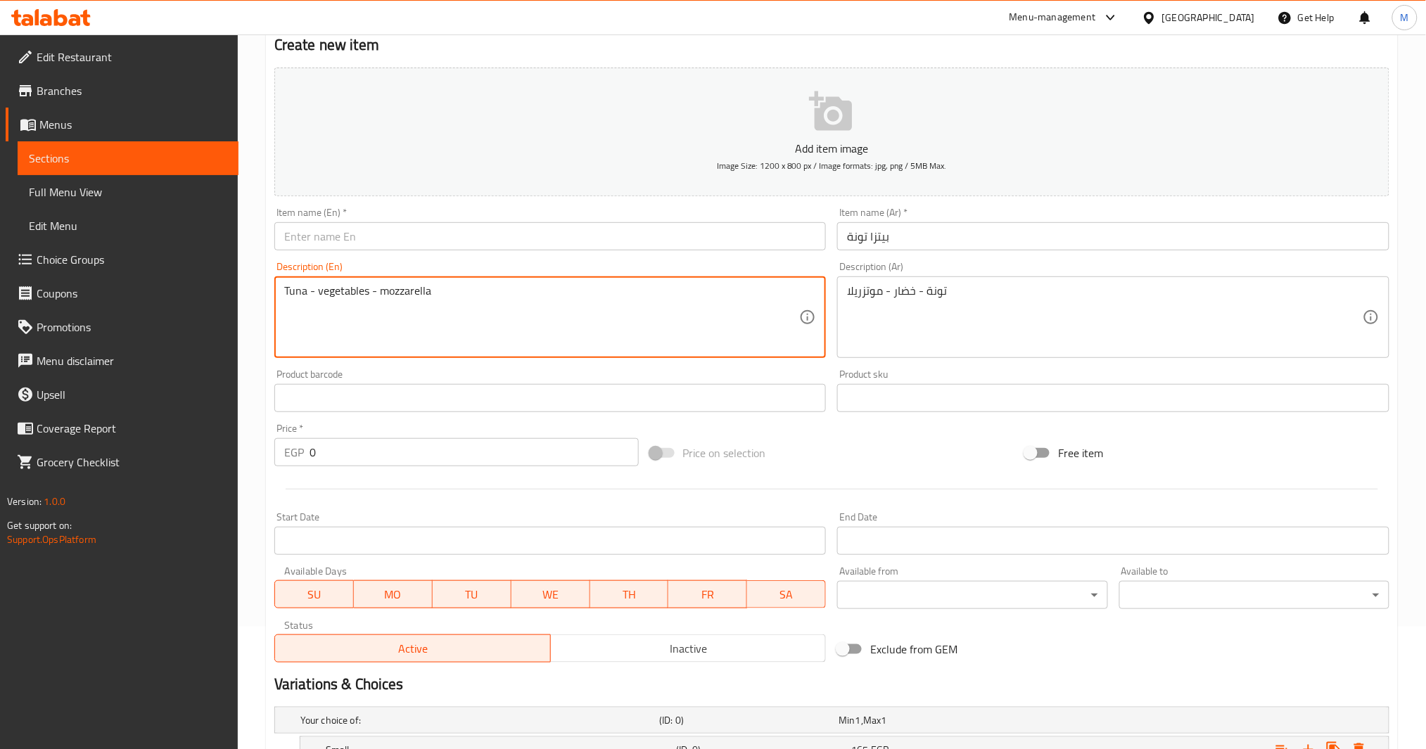
click at [863, 236] on input "بيتزا تونة" at bounding box center [1113, 236] width 552 height 28
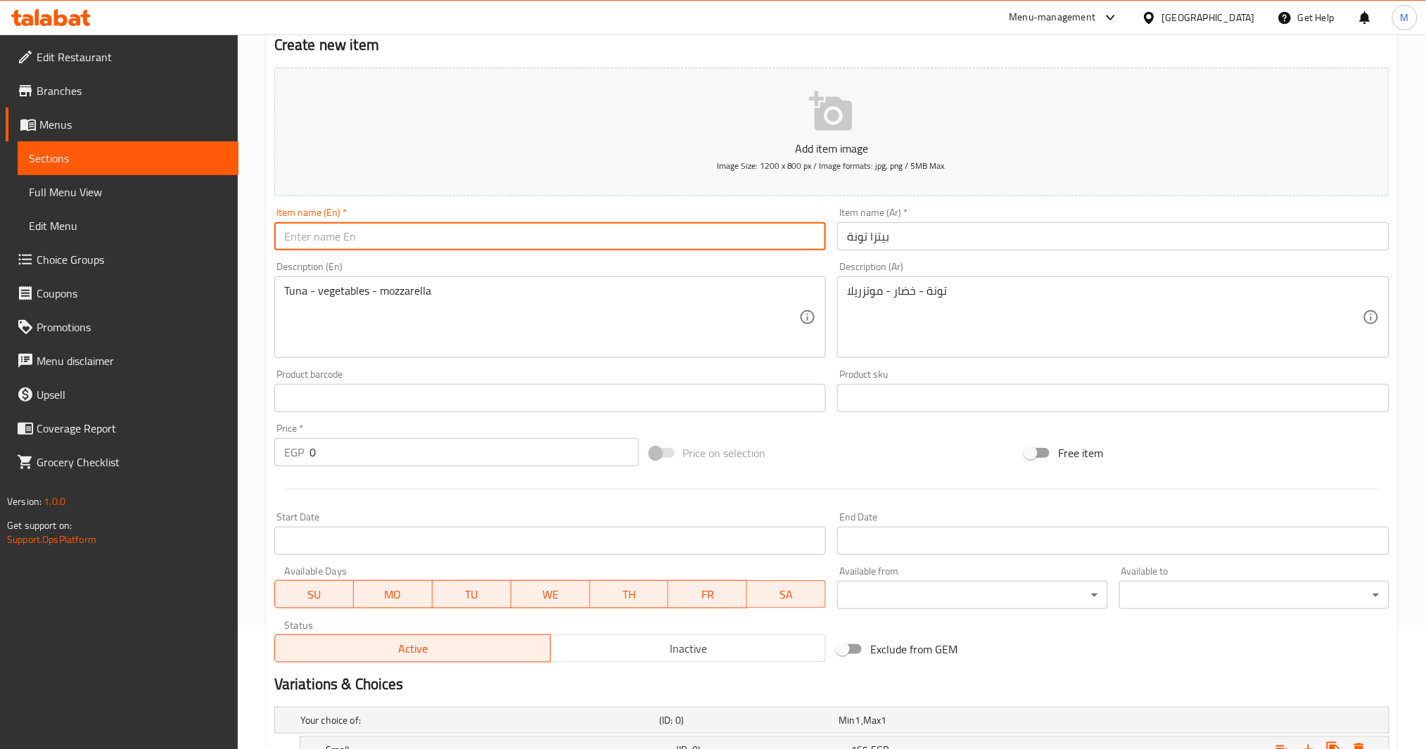
click at [558, 248] on input "text" at bounding box center [550, 236] width 552 height 28
paste input "Tuna pizza"
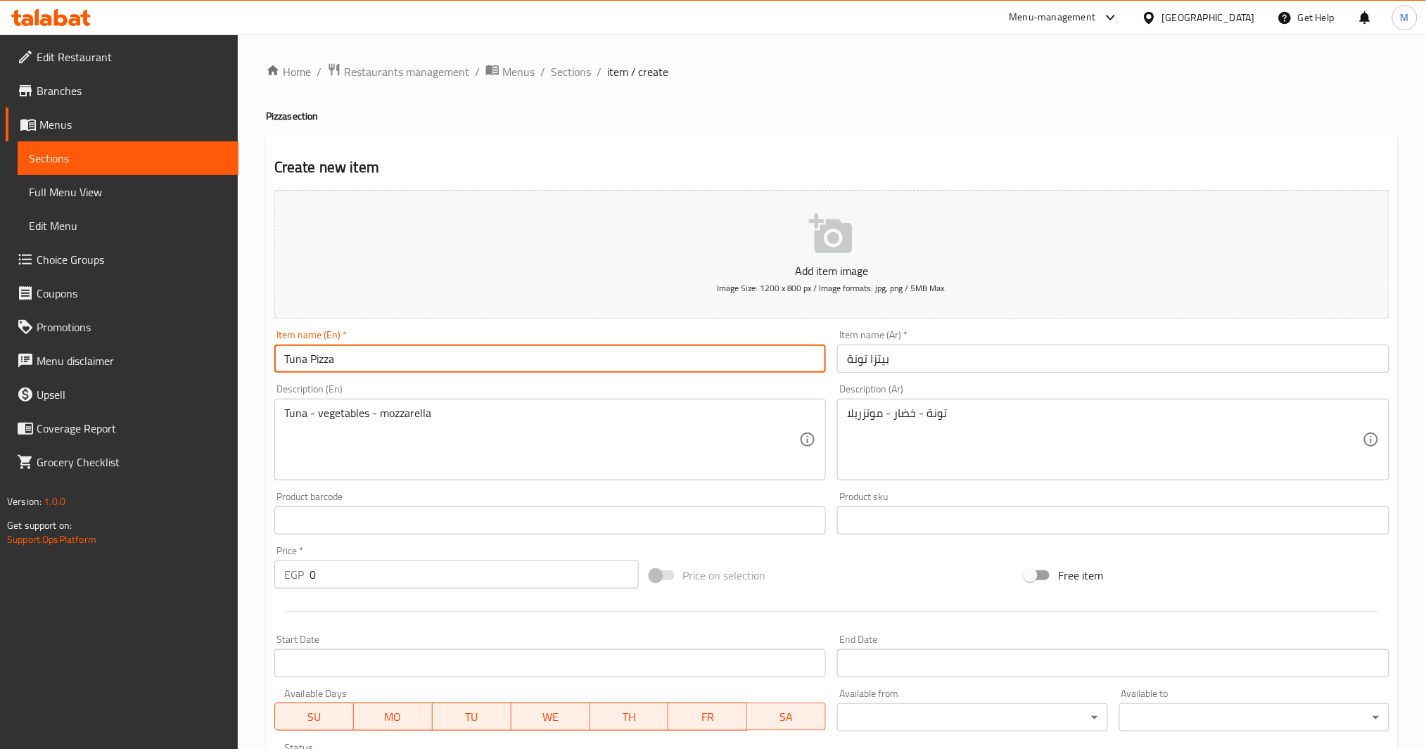
scroll to position [498, 0]
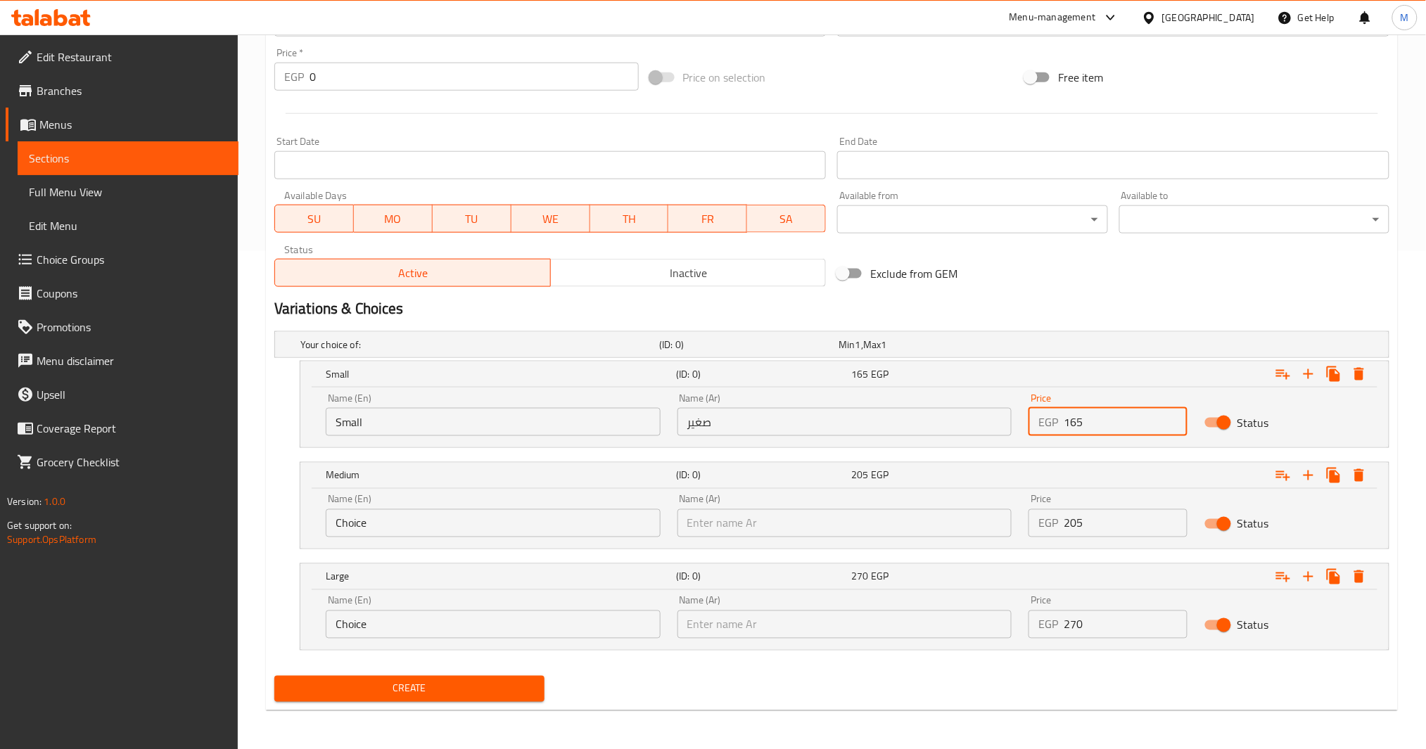
drag, startPoint x: 1110, startPoint y: 417, endPoint x: 1017, endPoint y: 418, distance: 92.9
click at [1017, 418] on div "Name (En) Small Name (En) Name (Ar) صغير Name (Ar) Price EGP 165 Price Status" at bounding box center [844, 415] width 1055 height 60
click at [1073, 524] on input "205" at bounding box center [1126, 523] width 124 height 28
click at [429, 695] on span "Create" at bounding box center [410, 689] width 248 height 18
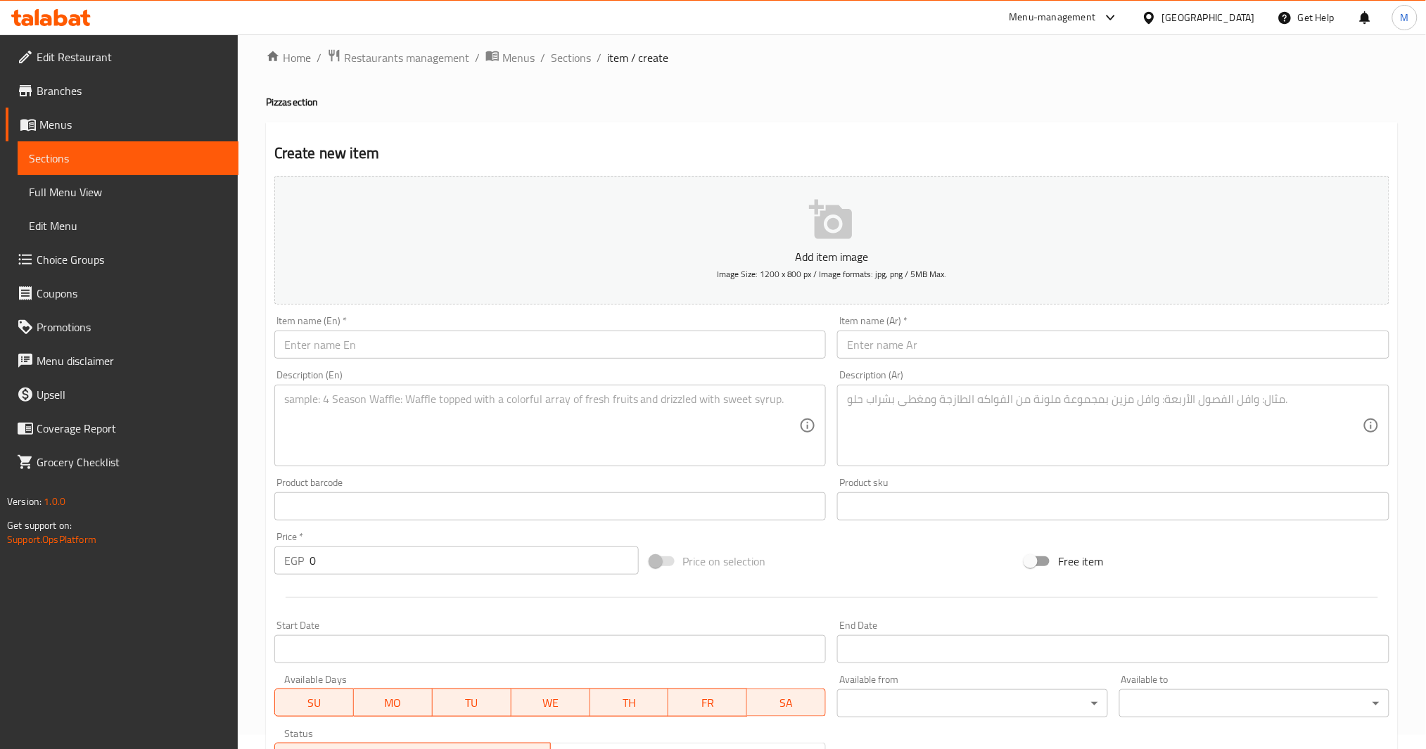
scroll to position [0, 0]
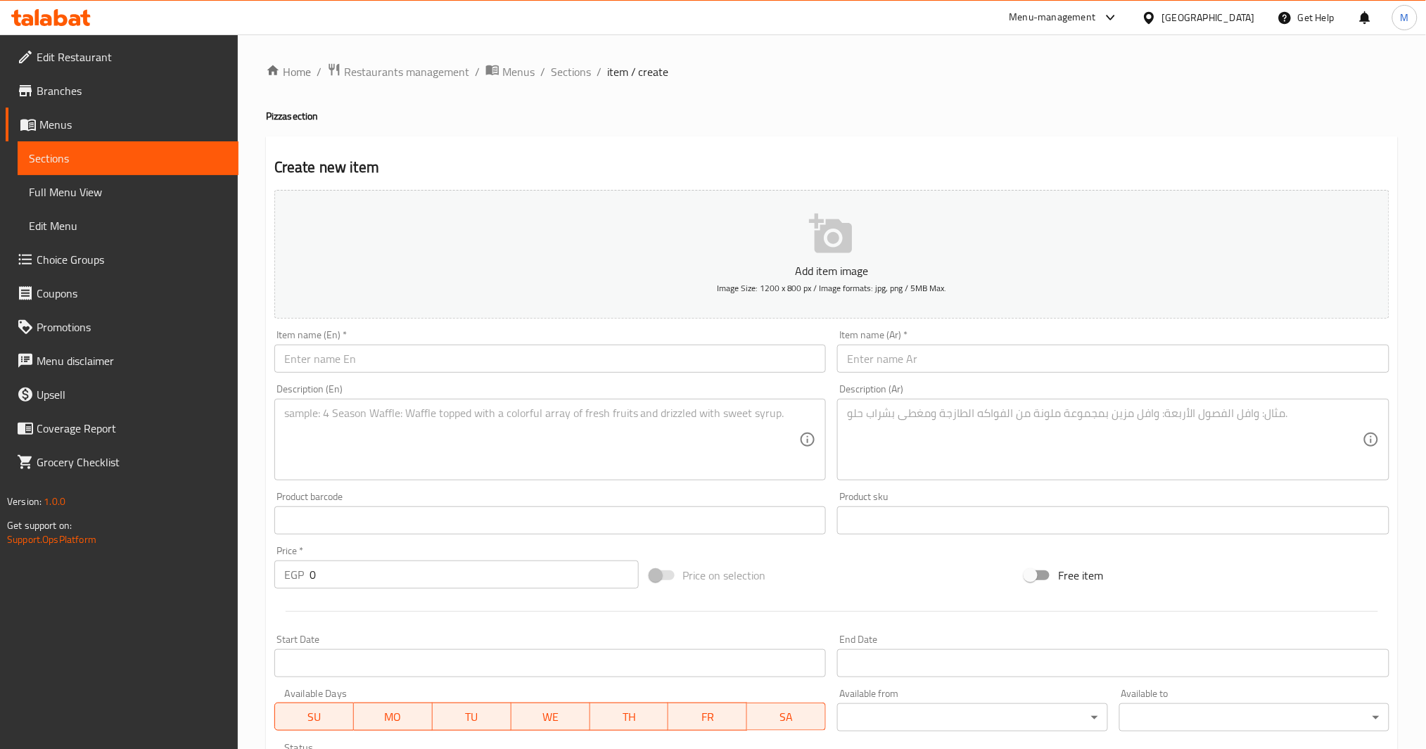
click at [963, 357] on input "text" at bounding box center [1113, 359] width 552 height 28
click at [948, 488] on div "Product sku Product sku" at bounding box center [1114, 513] width 564 height 54
click at [949, 452] on textarea at bounding box center [1105, 440] width 516 height 67
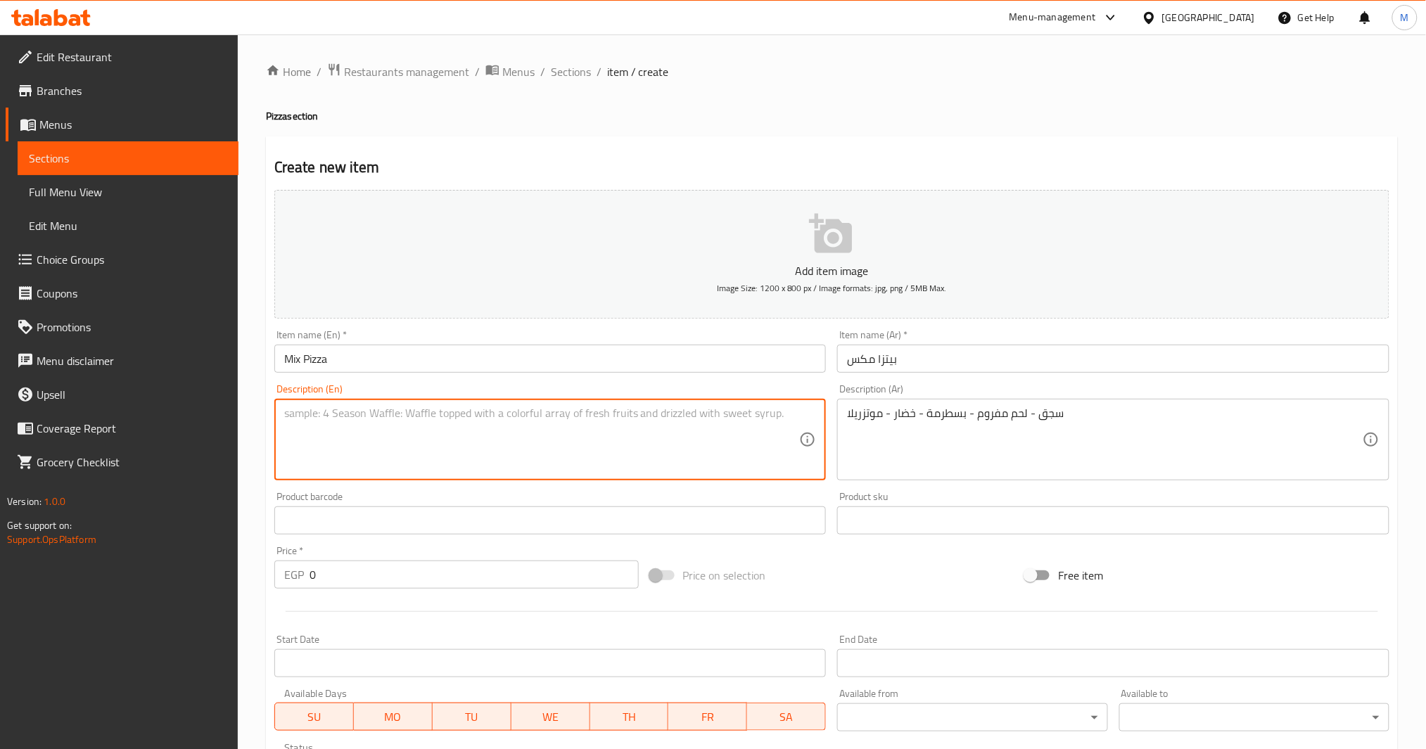
click at [575, 407] on textarea at bounding box center [542, 440] width 516 height 67
paste textarea "Sausage - minced meat - pastrami - vegetables - mozzarella"
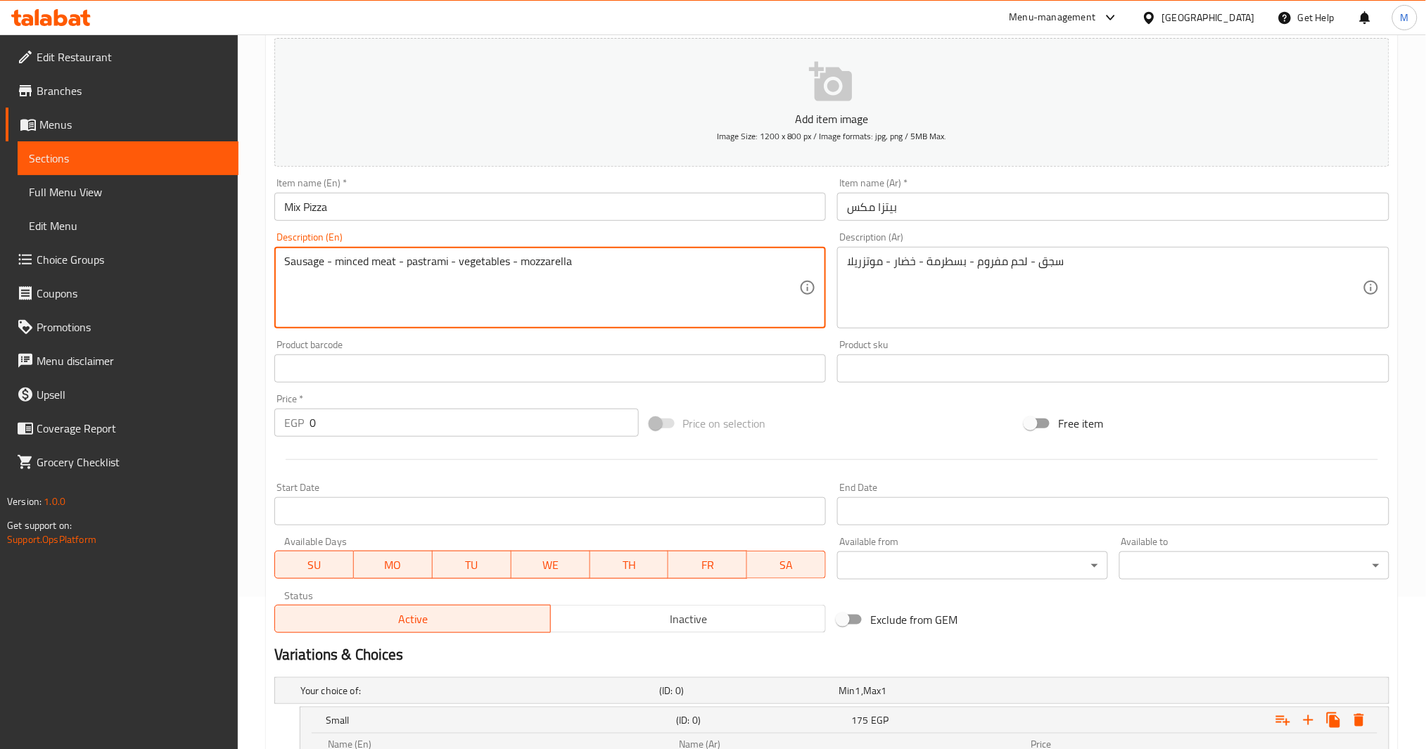
scroll to position [498, 0]
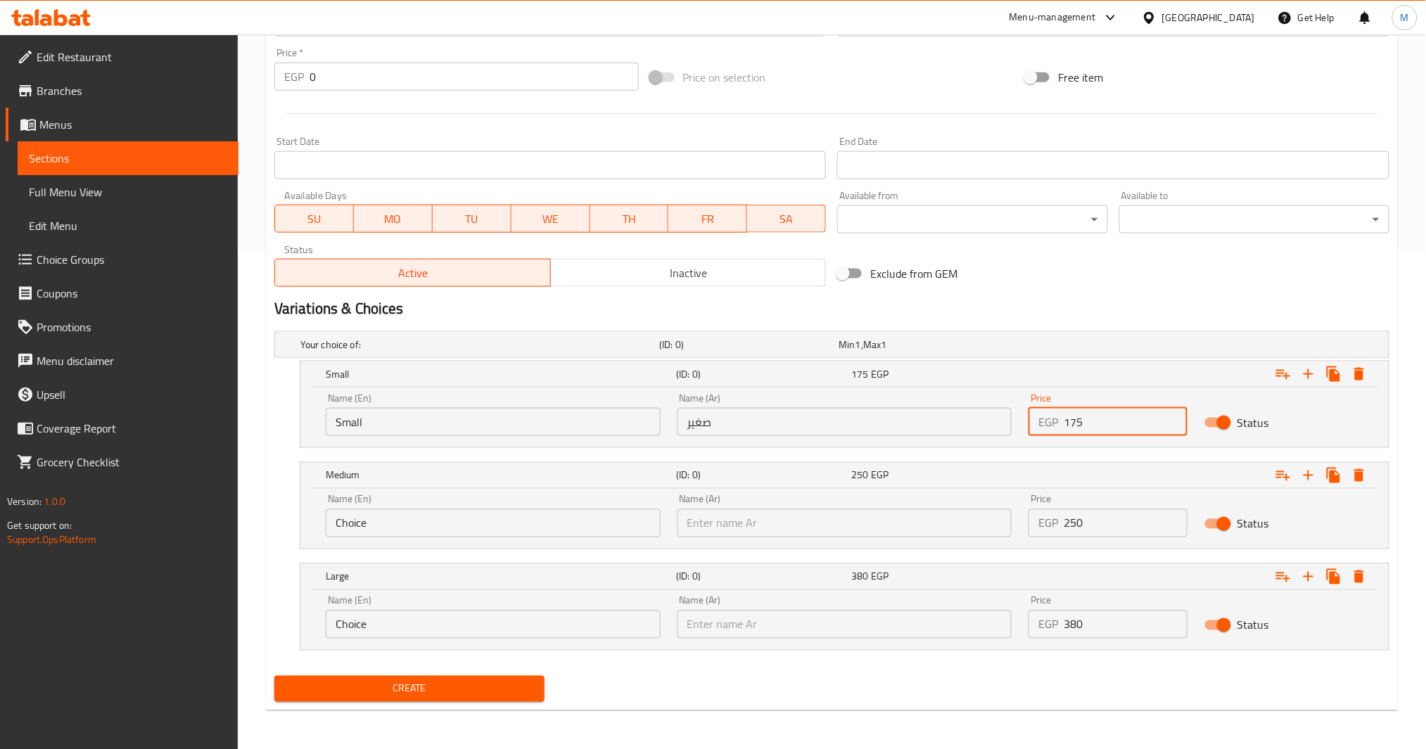
drag, startPoint x: 1063, startPoint y: 422, endPoint x: 993, endPoint y: 431, distance: 70.2
click at [995, 431] on div "Name (En) Small Name (En) Name (Ar) صغير Name (Ar) Price EGP 175 Price Status" at bounding box center [844, 415] width 1055 height 60
click at [452, 675] on div "Create" at bounding box center [409, 689] width 281 height 37
click at [452, 684] on span "Create" at bounding box center [410, 689] width 248 height 18
click at [453, 695] on span "Create" at bounding box center [410, 689] width 248 height 18
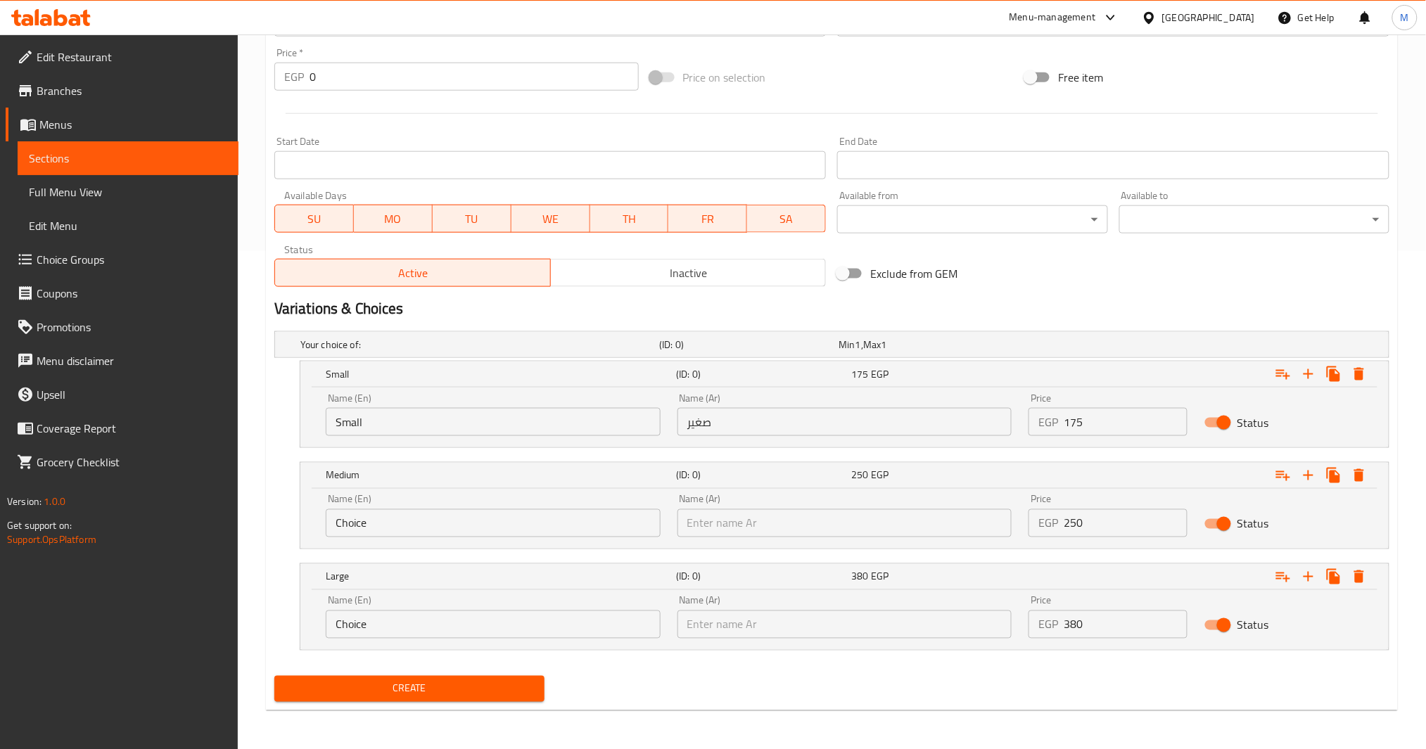
click at [649, 661] on nav at bounding box center [831, 659] width 1115 height 11
click at [482, 690] on span "Create" at bounding box center [410, 689] width 248 height 18
click at [497, 683] on span "Create" at bounding box center [410, 689] width 248 height 18
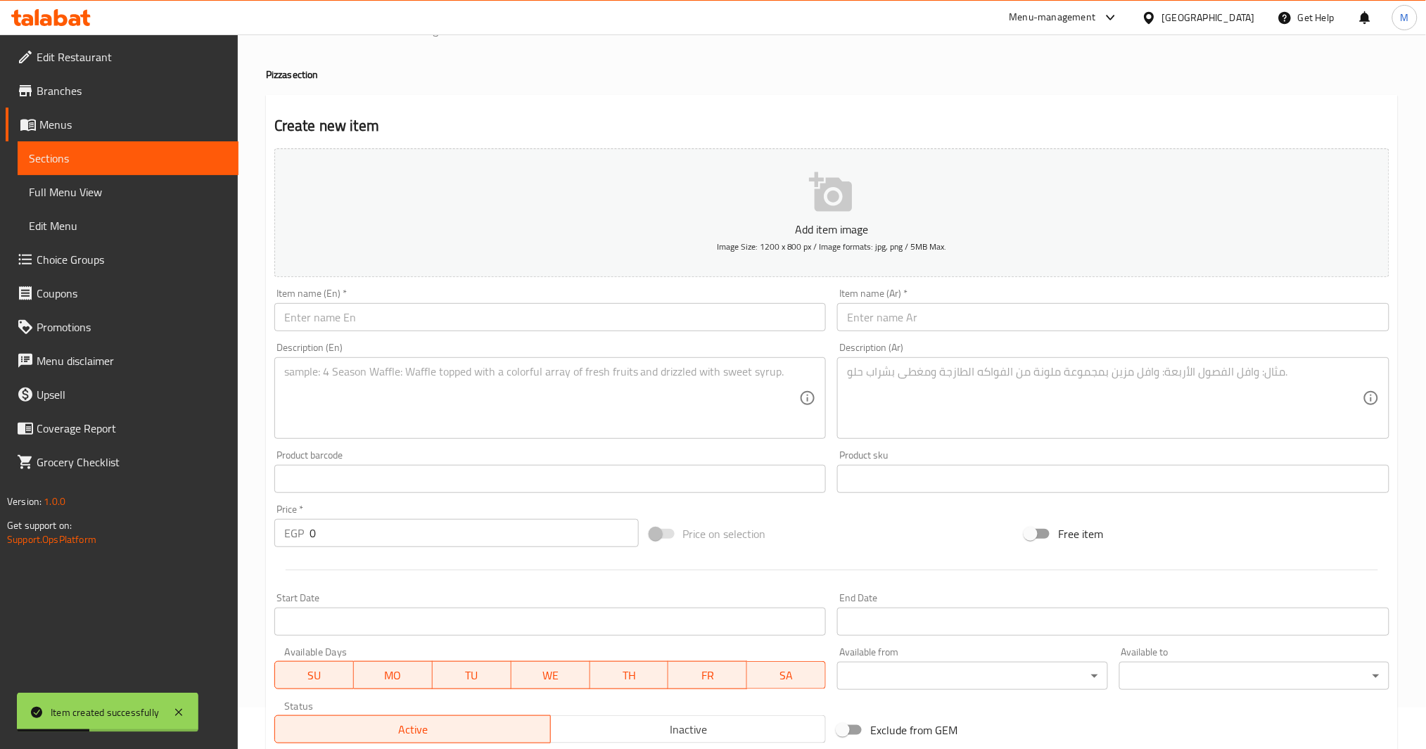
scroll to position [29, 0]
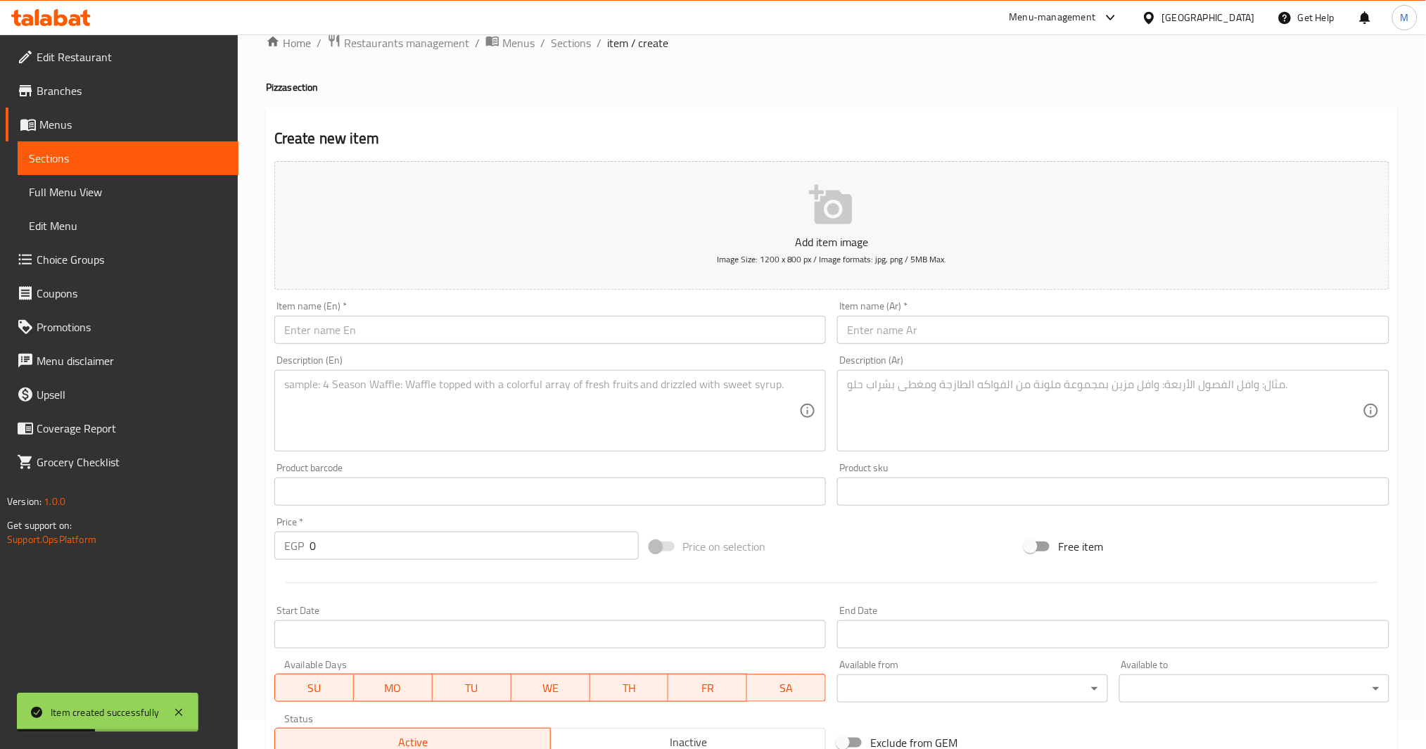
click at [973, 331] on input "text" at bounding box center [1113, 330] width 552 height 28
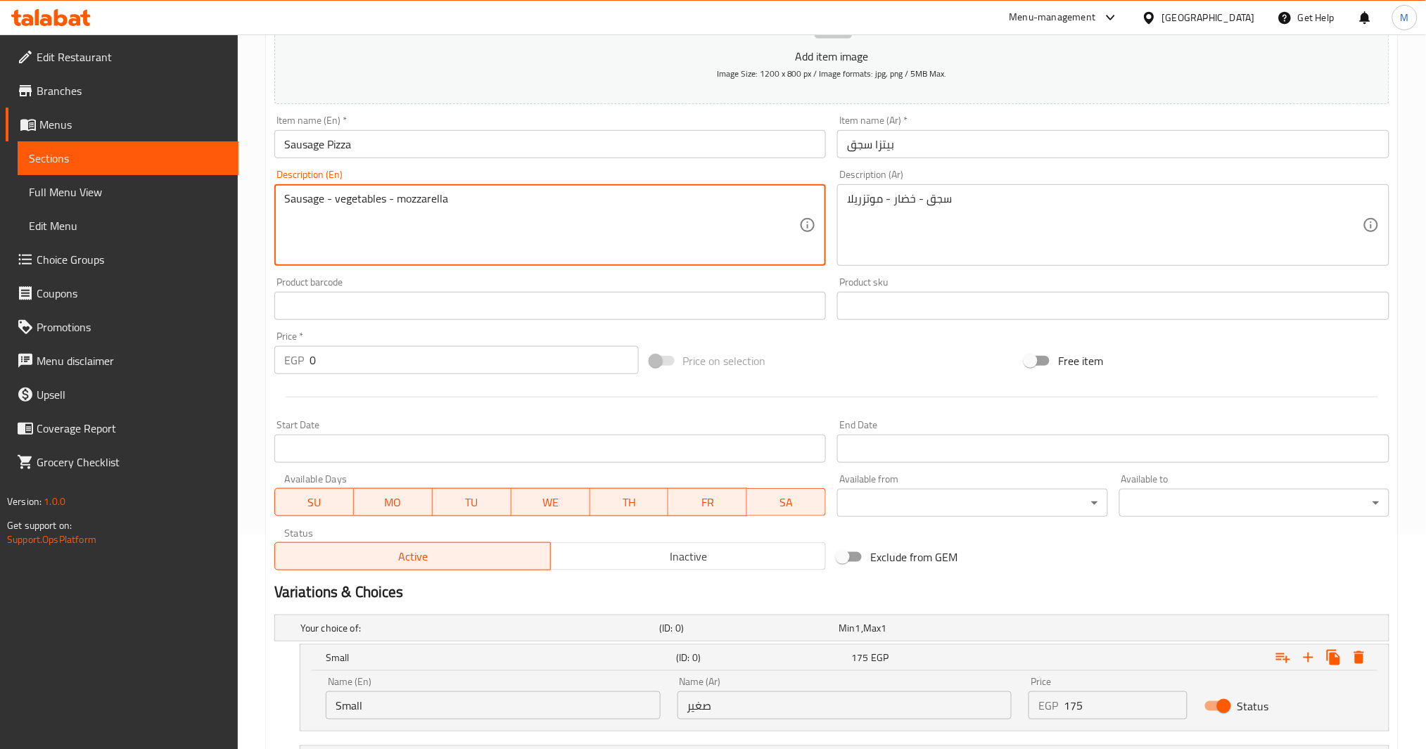
scroll to position [498, 0]
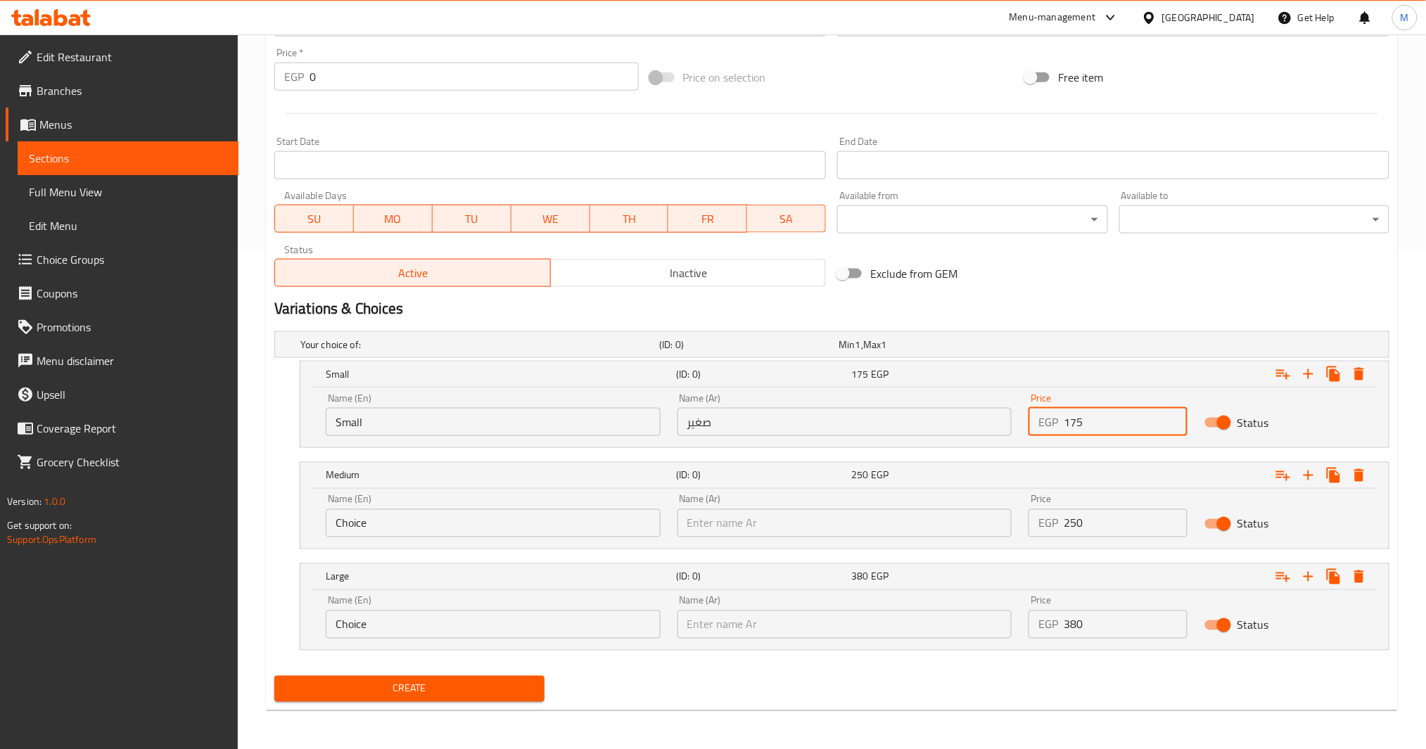
drag, startPoint x: 1068, startPoint y: 421, endPoint x: 1003, endPoint y: 431, distance: 66.2
click at [1003, 431] on div "Name (En) Small Name (En) Name (Ar) صغير Name (Ar) Price EGP 175 Price Status" at bounding box center [844, 415] width 1055 height 60
click at [497, 690] on span "Create" at bounding box center [410, 689] width 248 height 18
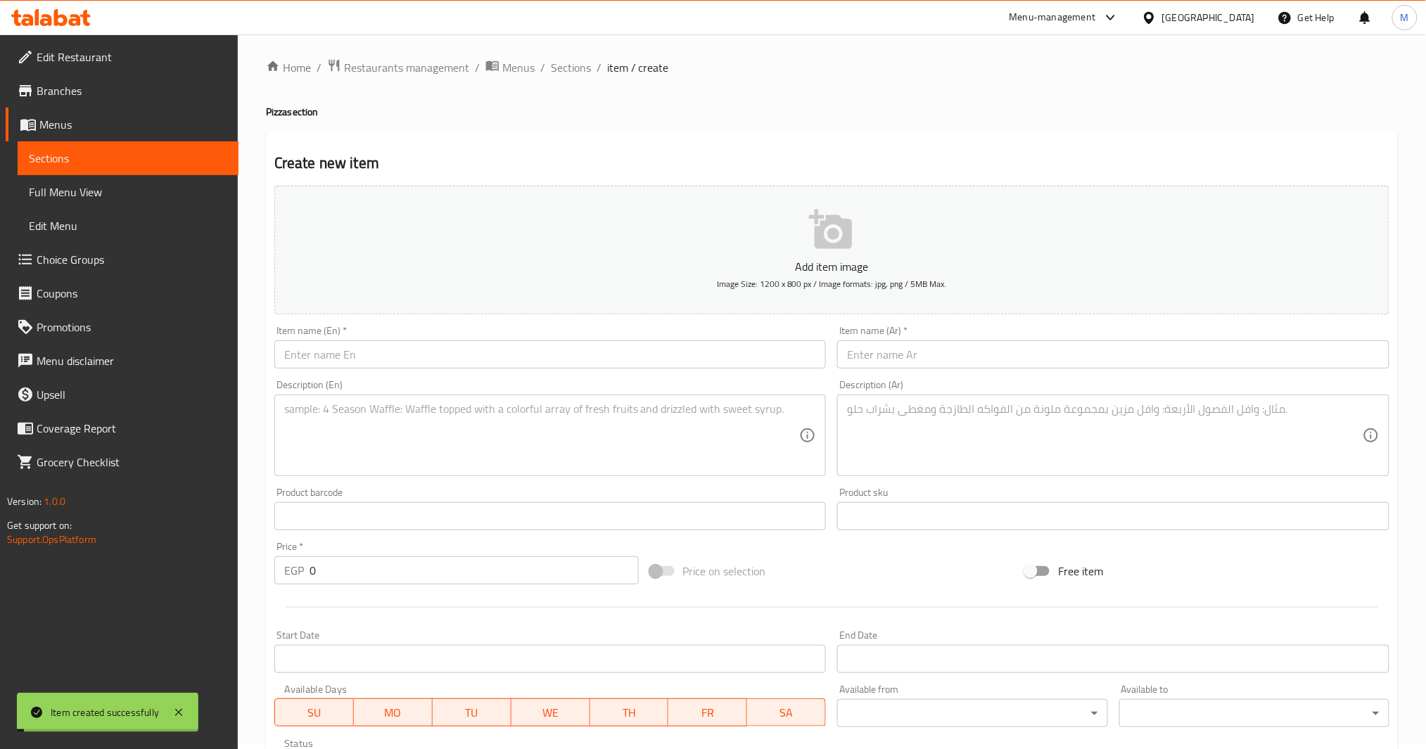
scroll to position [0, 0]
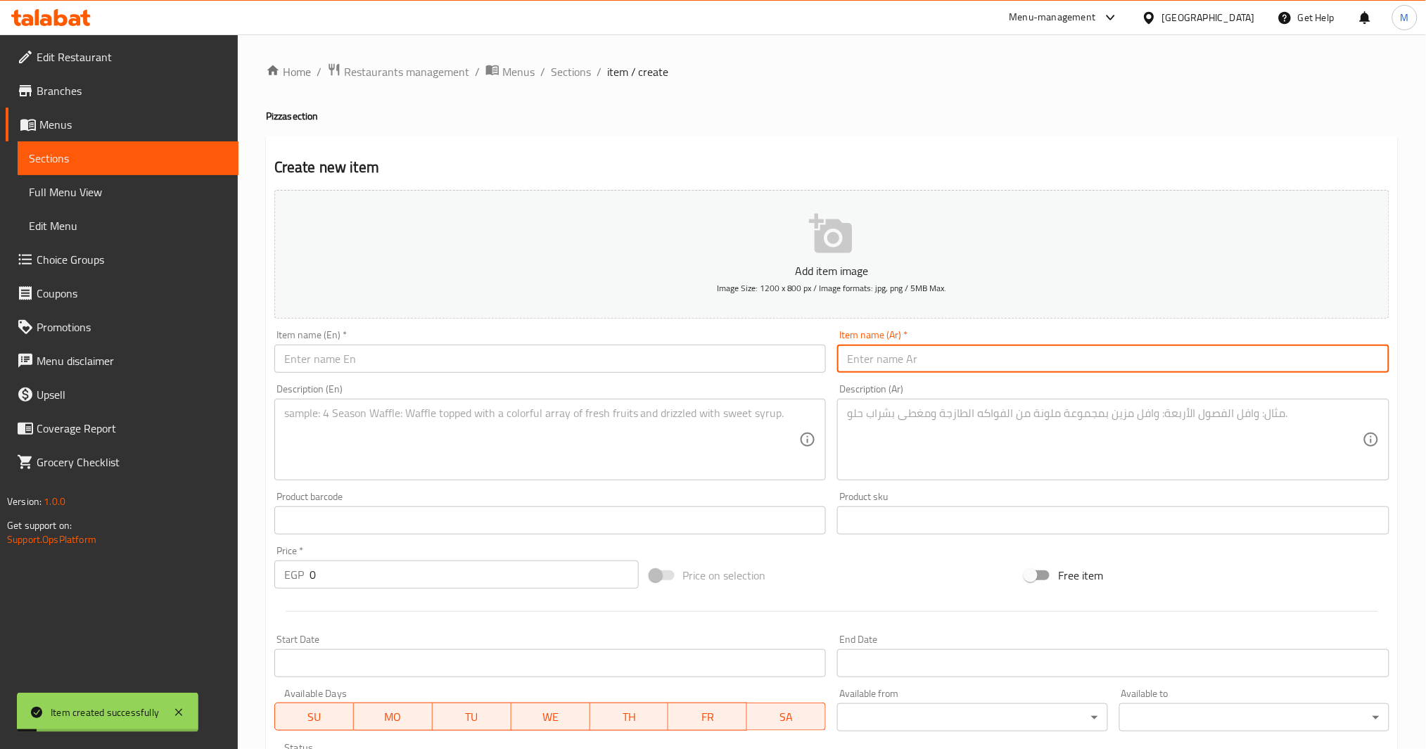
click at [987, 365] on input "text" at bounding box center [1113, 359] width 552 height 28
click at [522, 360] on input "text" at bounding box center [550, 359] width 552 height 28
paste input "Bolognese Pizza"
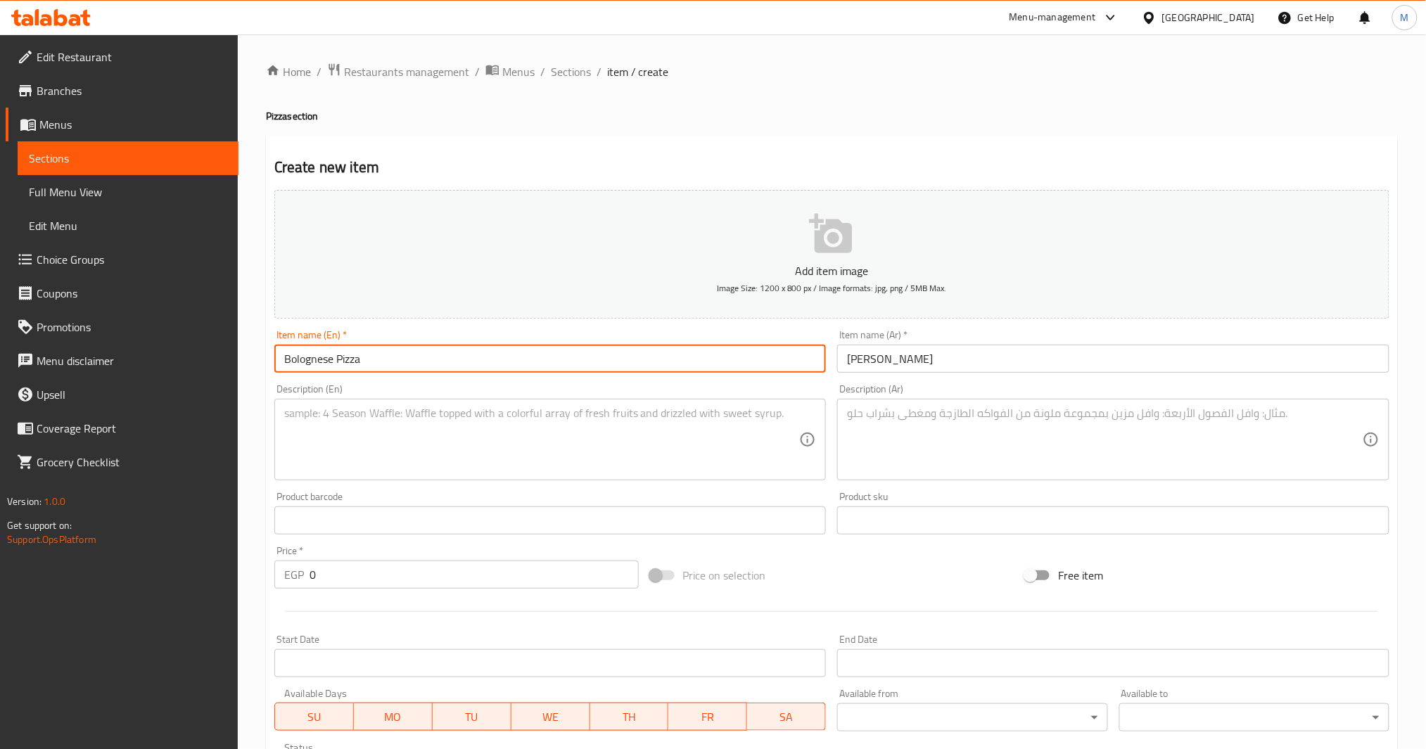
click at [310, 357] on input "Bolognese Pizza" at bounding box center [550, 359] width 552 height 28
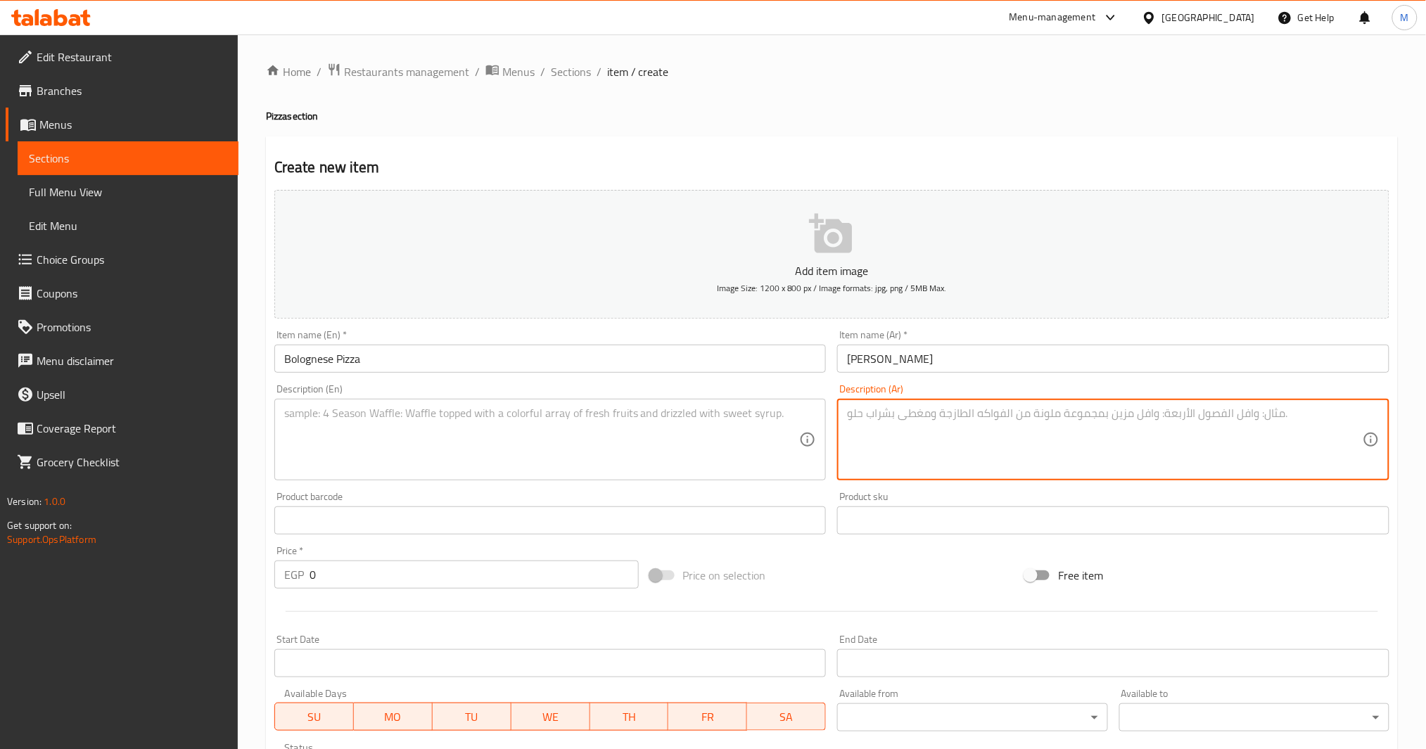
click at [905, 444] on textarea at bounding box center [1105, 440] width 516 height 67
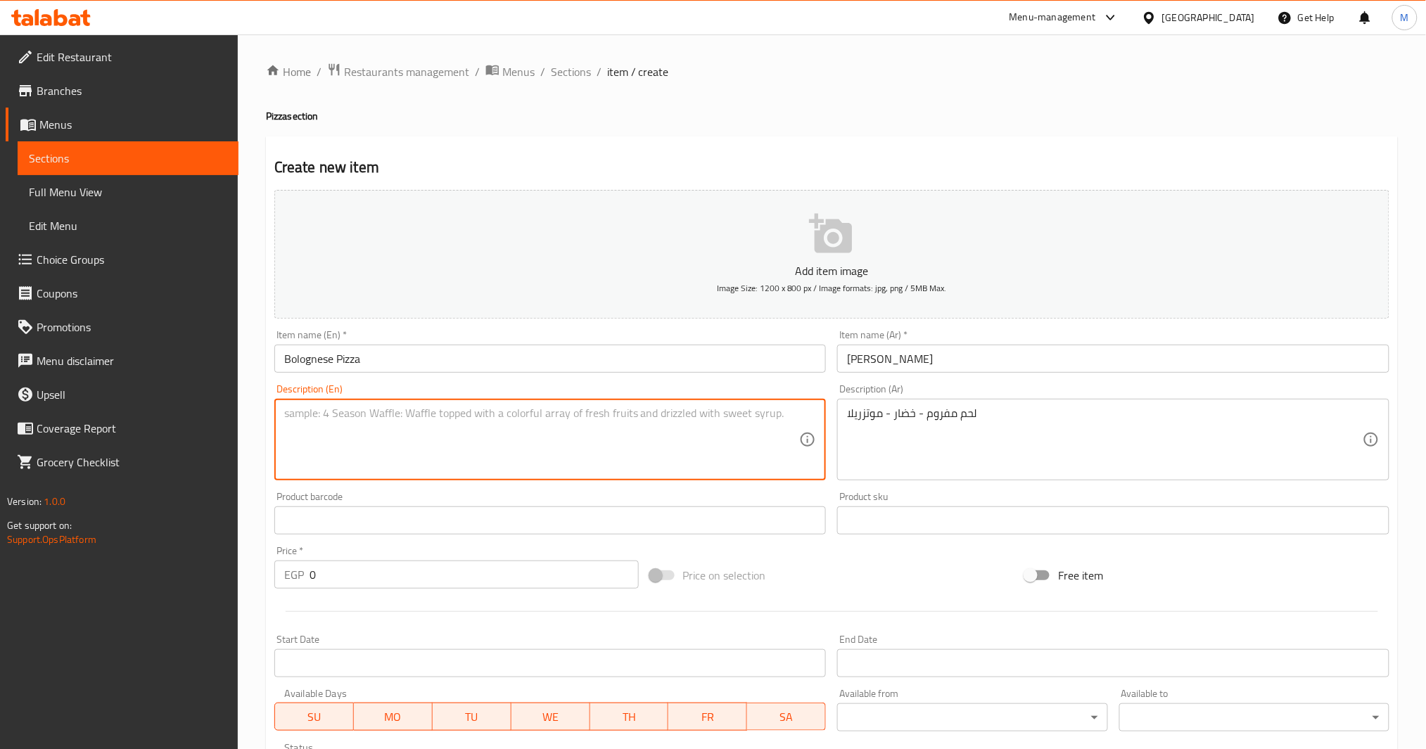
click at [595, 415] on textarea at bounding box center [542, 440] width 516 height 67
paste textarea "Minced meat - vegetables - mozzarella"
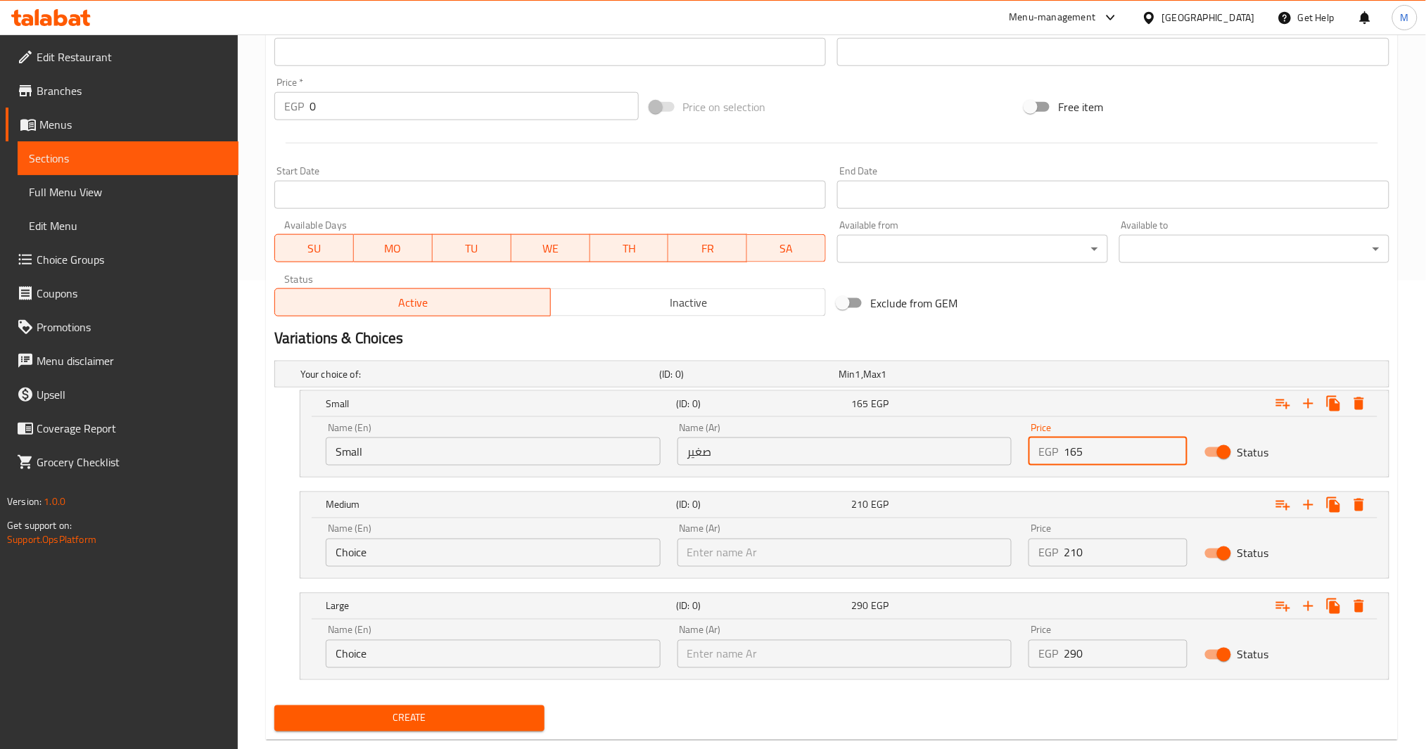
drag, startPoint x: 1094, startPoint y: 452, endPoint x: 927, endPoint y: 471, distance: 168.6
click at [927, 471] on div "Name (En) Small Name (En) Name (Ar) صغير Name (Ar) Price EGP 165 Price Status" at bounding box center [844, 444] width 1055 height 60
click at [509, 710] on span "Create" at bounding box center [410, 719] width 248 height 18
drag, startPoint x: 1112, startPoint y: 454, endPoint x: 989, endPoint y: 457, distance: 123.2
click at [989, 457] on div "Name (En) Small Name (En) Name (Ar) صغير Name (Ar) Price EGP 165 Price Status" at bounding box center [844, 444] width 1055 height 60
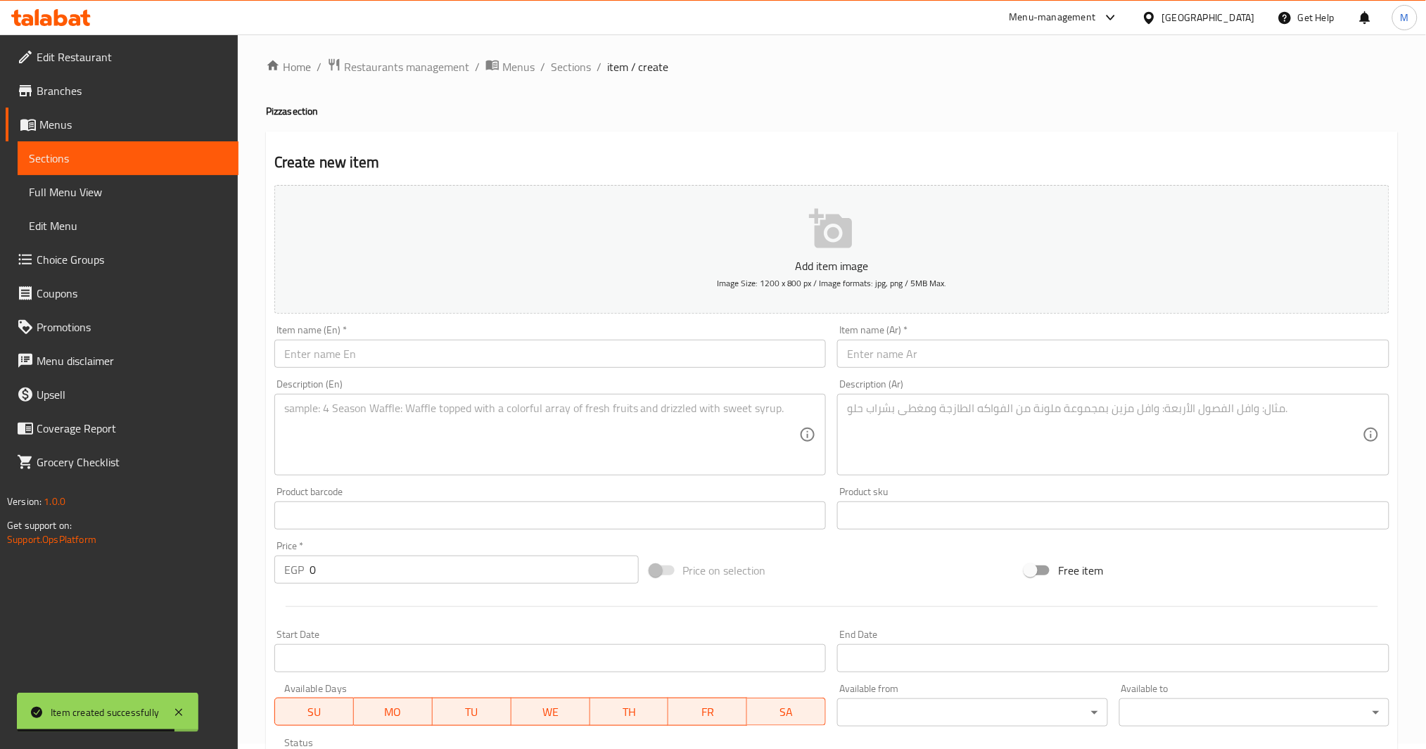
scroll to position [0, 0]
click at [998, 338] on div "Item name (Ar)   * Item name (Ar) *" at bounding box center [1113, 351] width 552 height 43
click at [998, 357] on input "text" at bounding box center [1113, 359] width 552 height 28
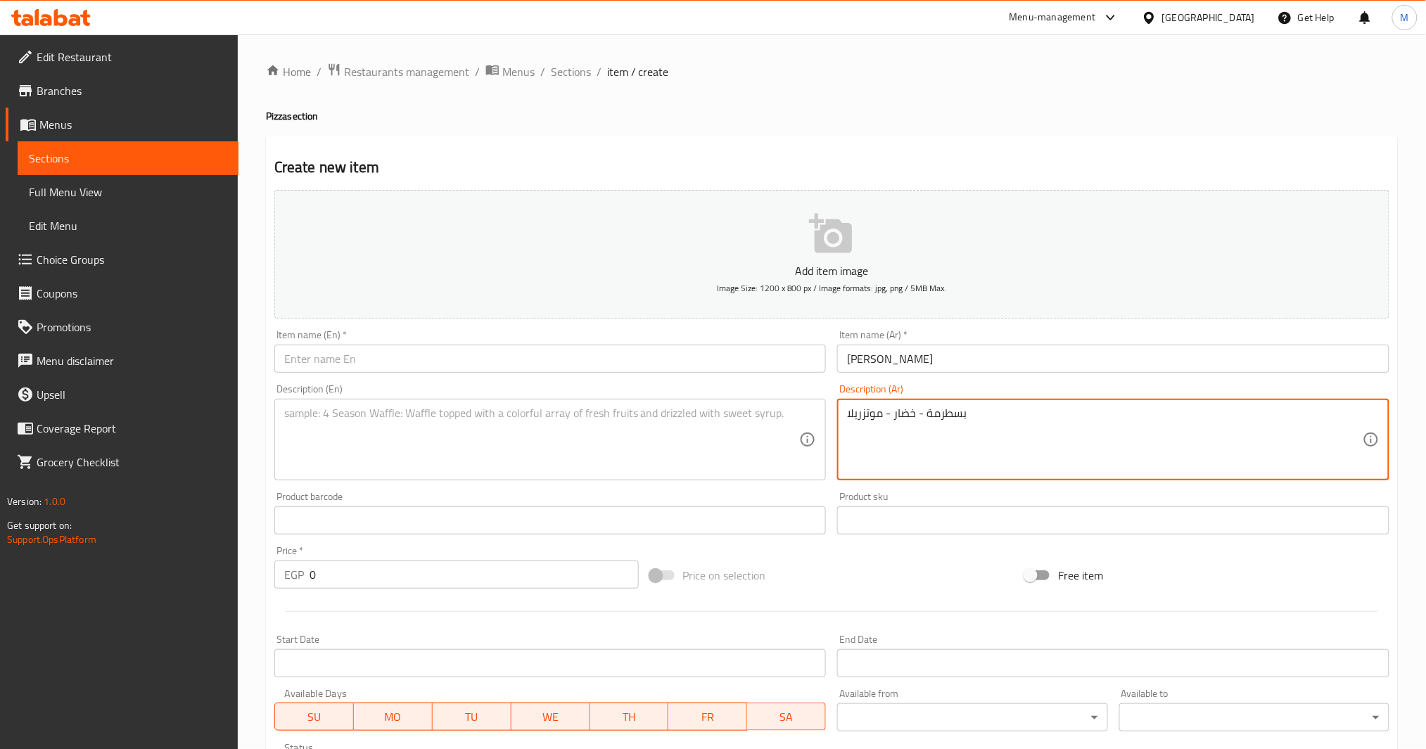
paste textarea "Pastrami - Vegetables - Mozzarella"
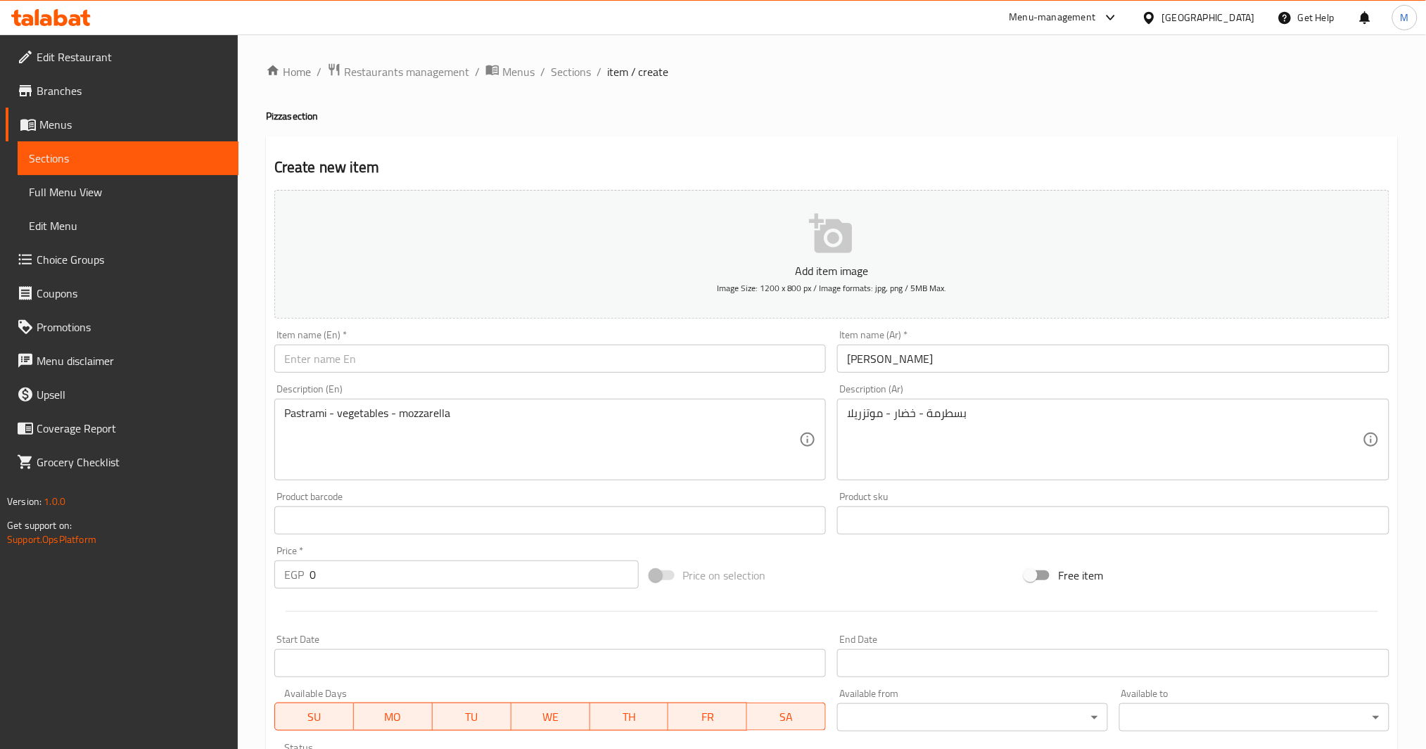
click at [899, 319] on div "Add item image Image Size: 1200 x 800 px / Image formats: jpg, png / 5MB Max." at bounding box center [832, 254] width 1127 height 140
click at [906, 362] on input "بيتزا فينيسيا" at bounding box center [1113, 359] width 552 height 28
click at [559, 336] on div "Item name (En)   * Item name (En) *" at bounding box center [550, 351] width 552 height 43
click at [566, 350] on input "text" at bounding box center [550, 359] width 552 height 28
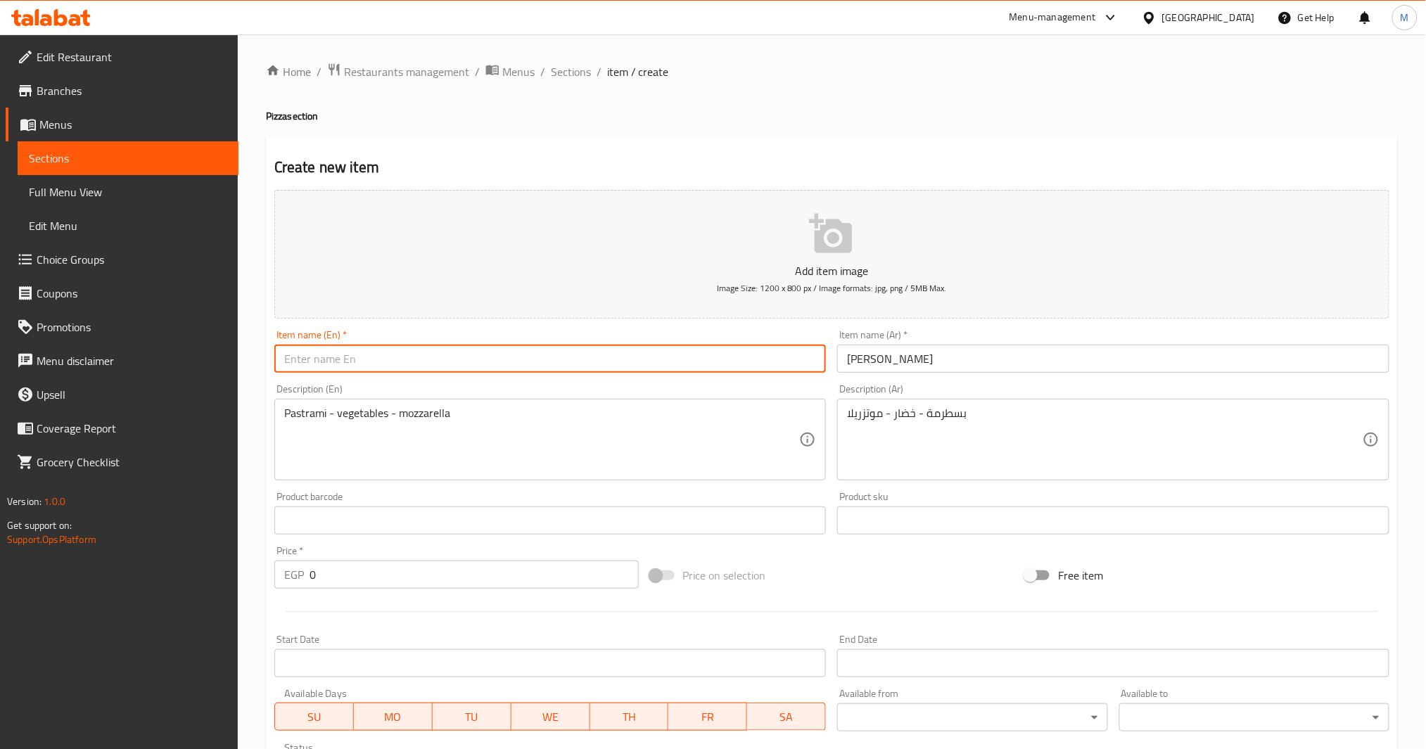
paste input "Venice"
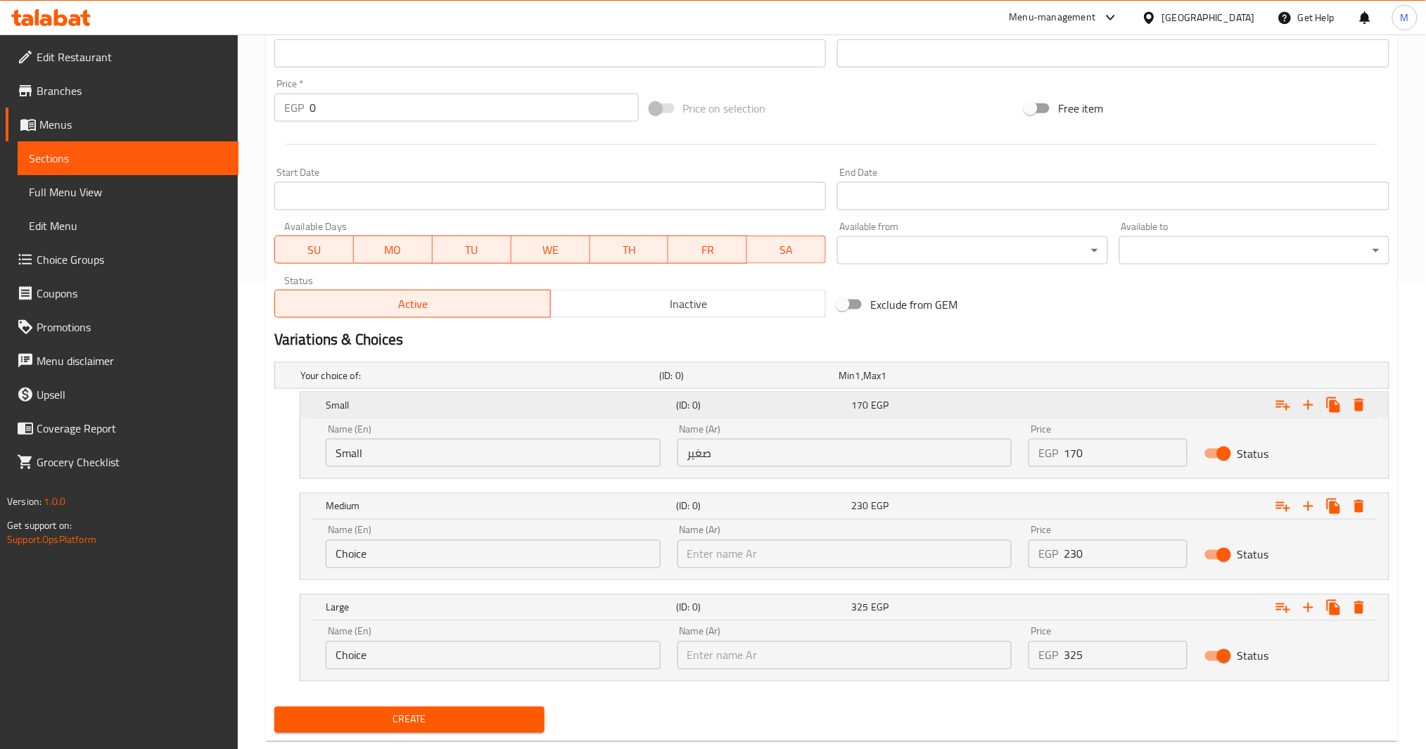
scroll to position [498, 0]
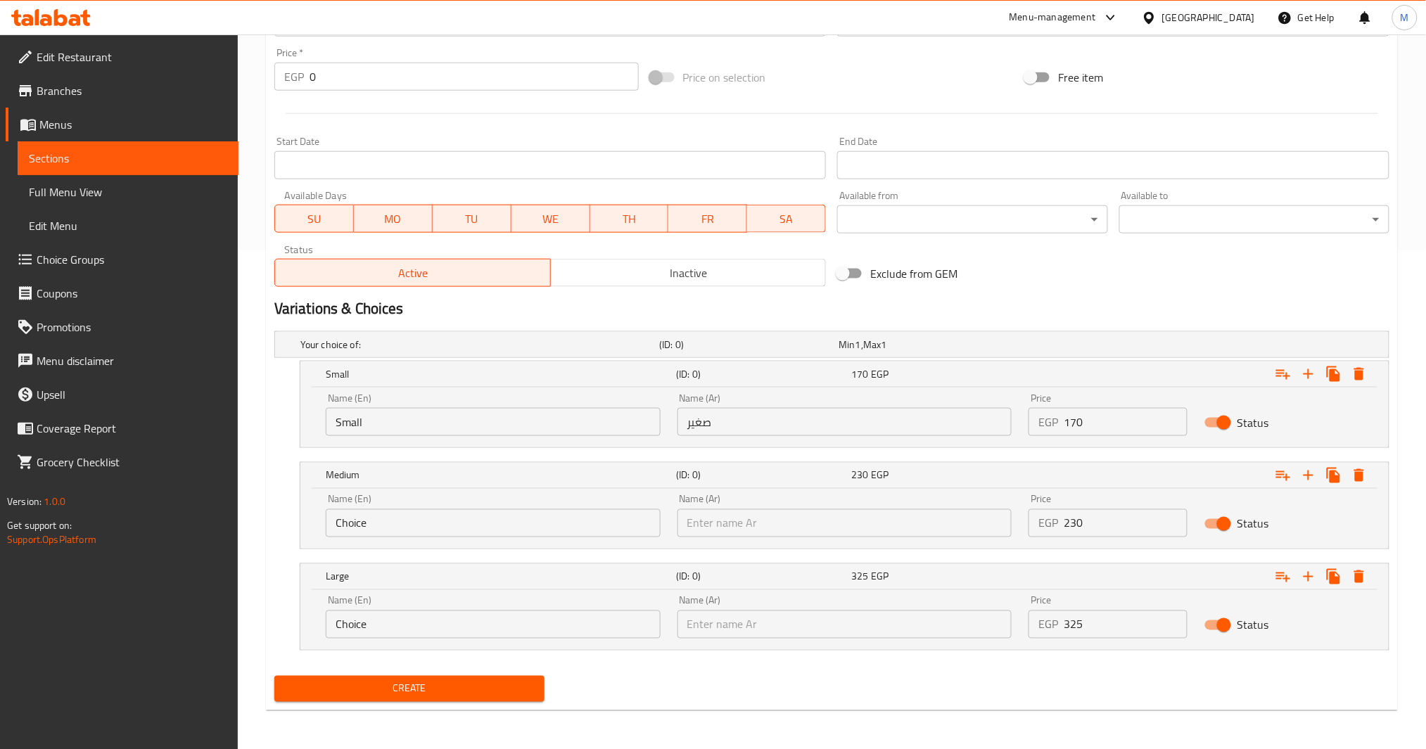
click at [480, 694] on span "Create" at bounding box center [410, 689] width 248 height 18
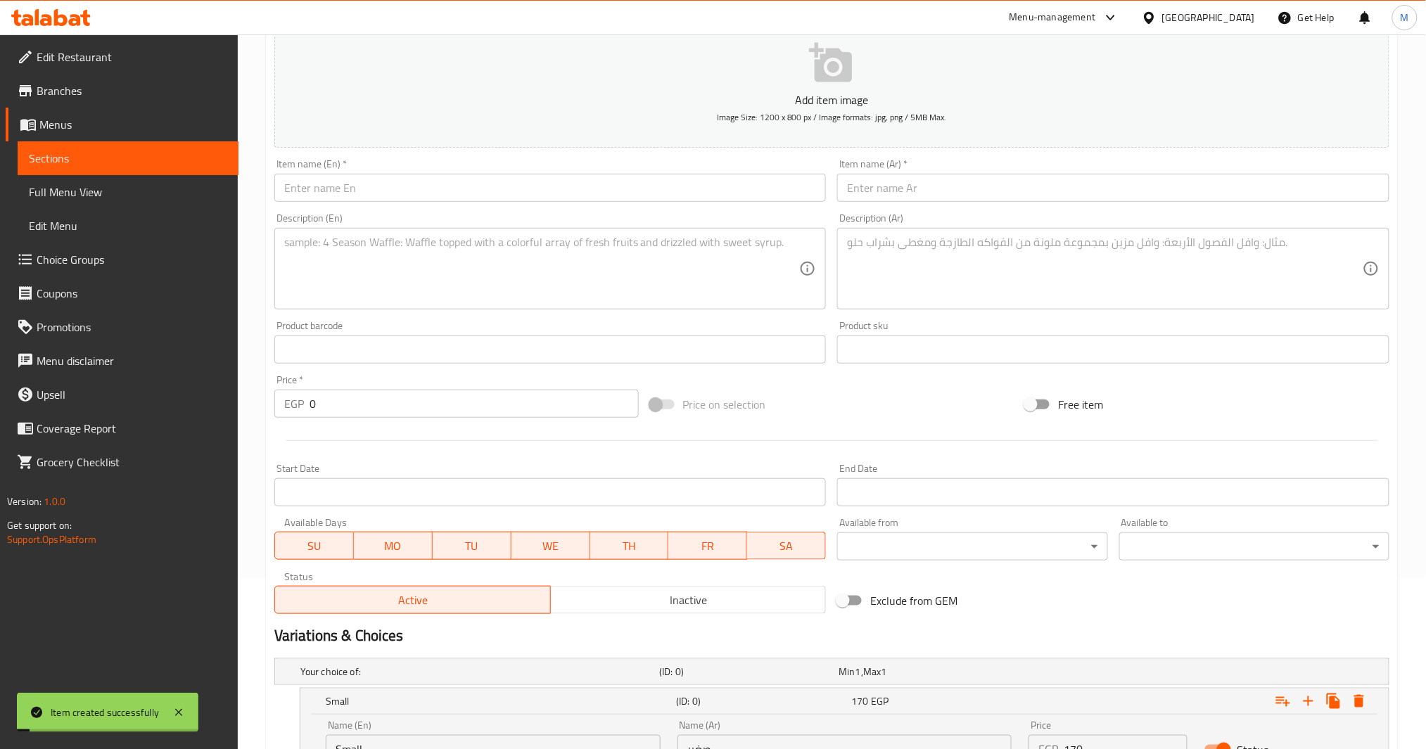
scroll to position [122, 0]
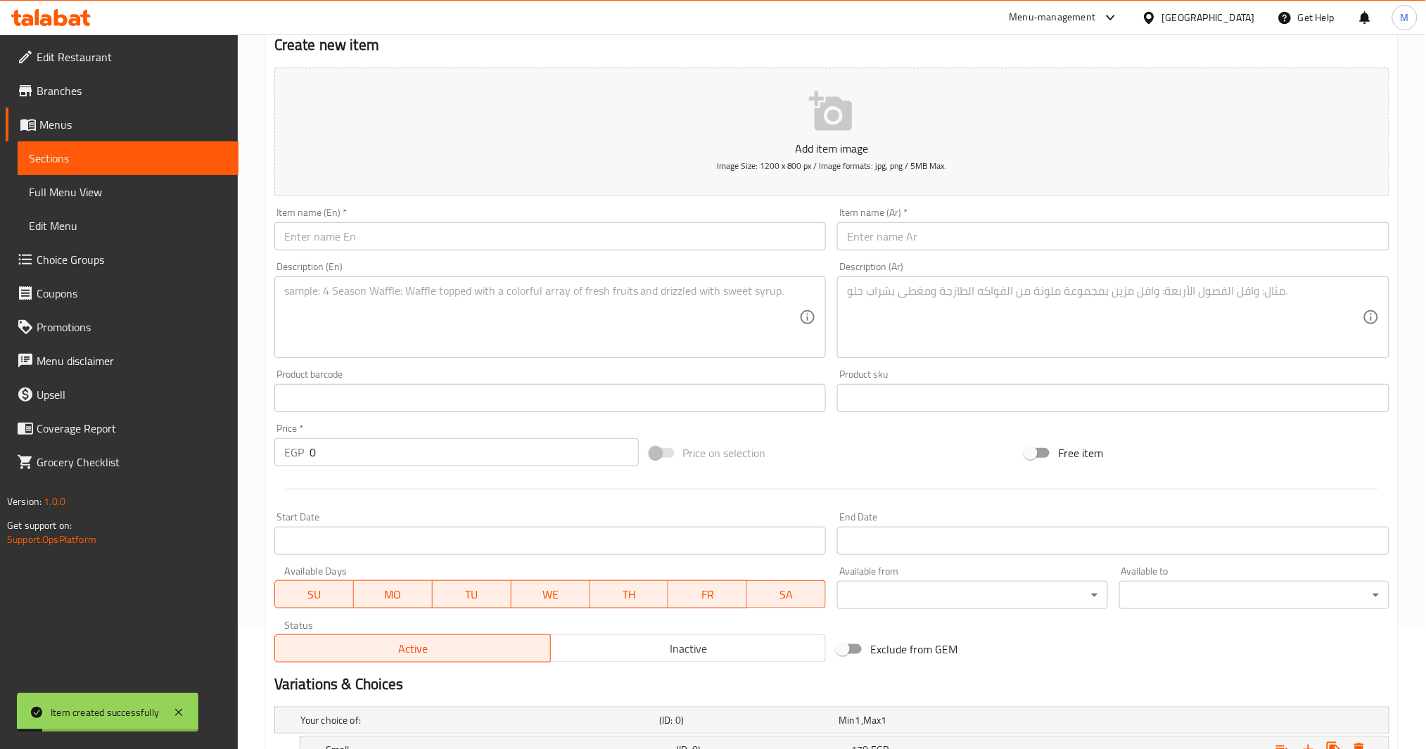
click at [939, 237] on input "text" at bounding box center [1113, 236] width 552 height 28
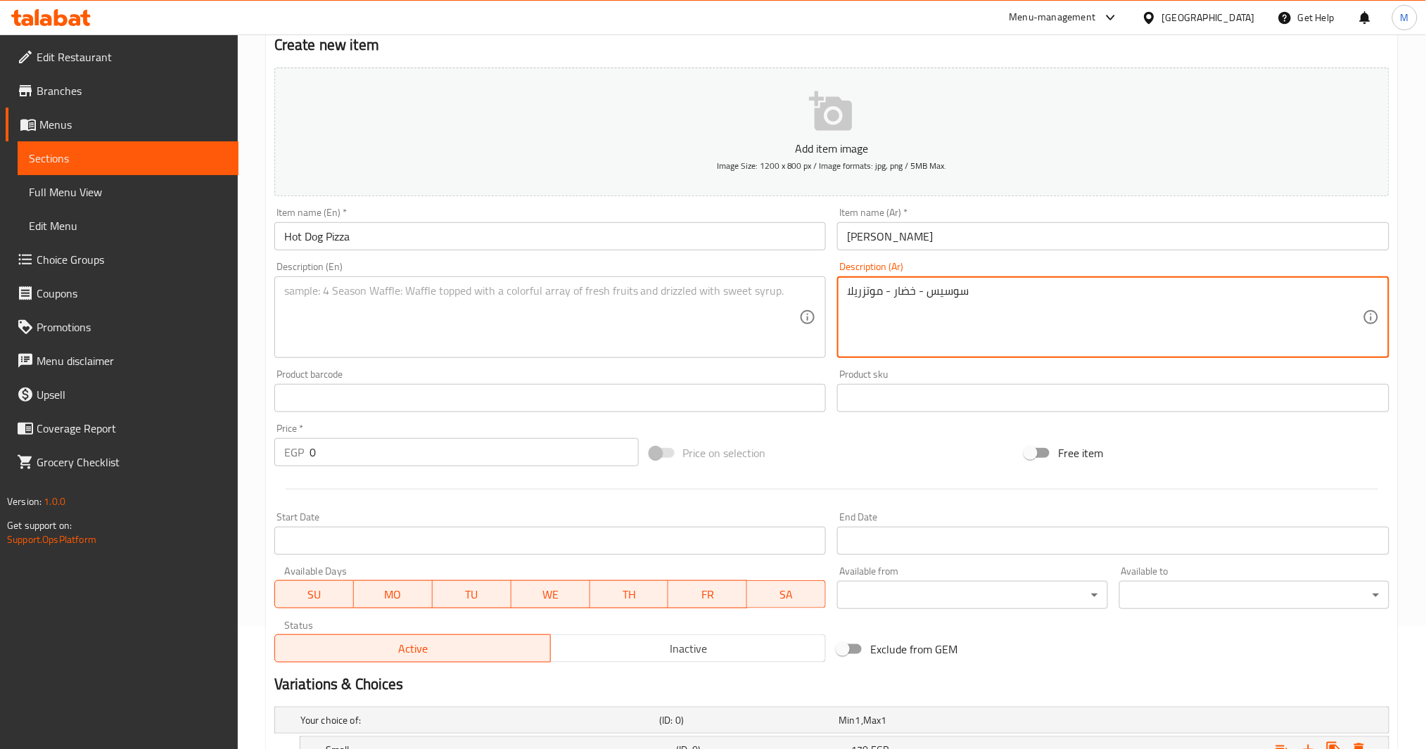
click at [557, 324] on textarea at bounding box center [542, 317] width 516 height 67
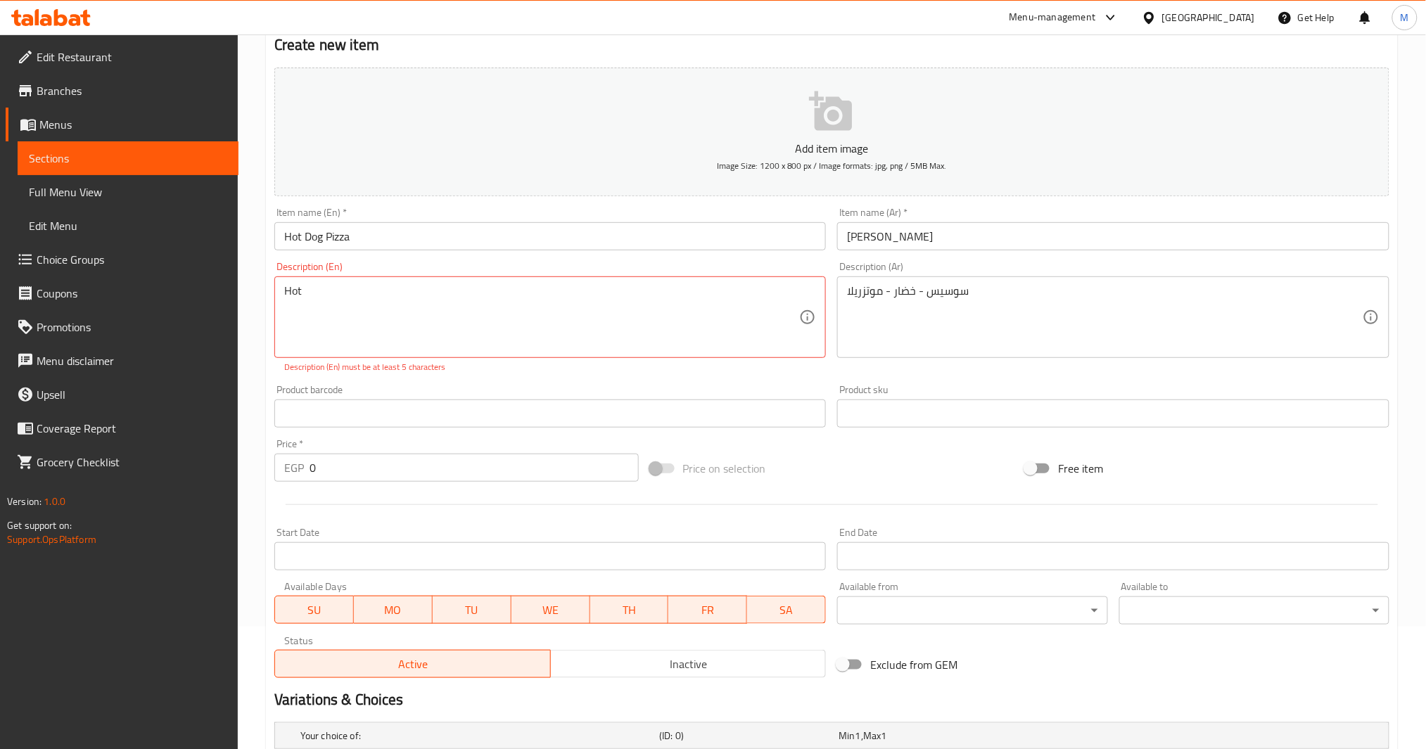
click at [932, 281] on div "سوسيس - خضار - موتزريلا Description (Ar)" at bounding box center [1113, 318] width 552 height 82
click at [457, 257] on div "Description (En) Hot Description (En) Description (En) must be at least 5 chara…" at bounding box center [551, 317] width 564 height 123
paste textarea "Sausage - Vegetables - Mozzarella"
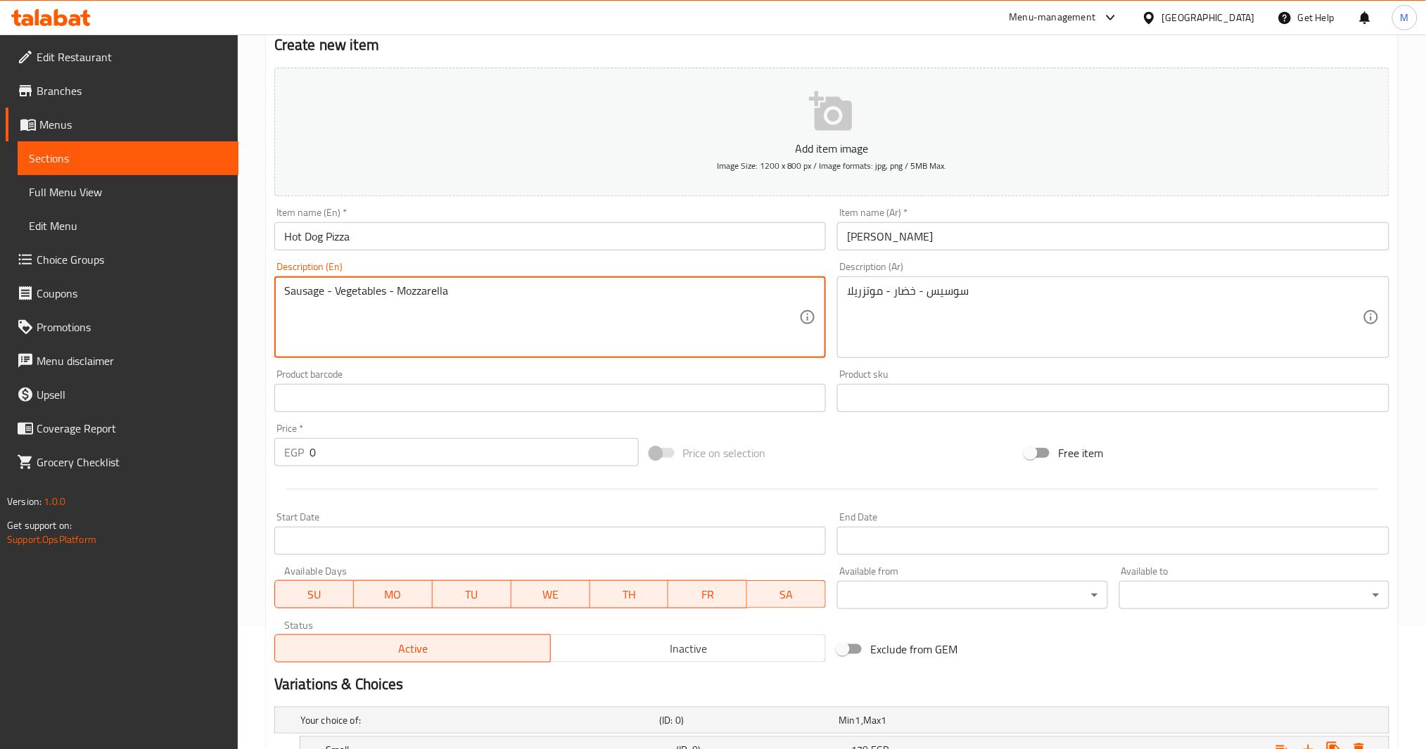
click at [310, 286] on textarea "Sausage - Vegetables - Mozzarella" at bounding box center [542, 317] width 516 height 67
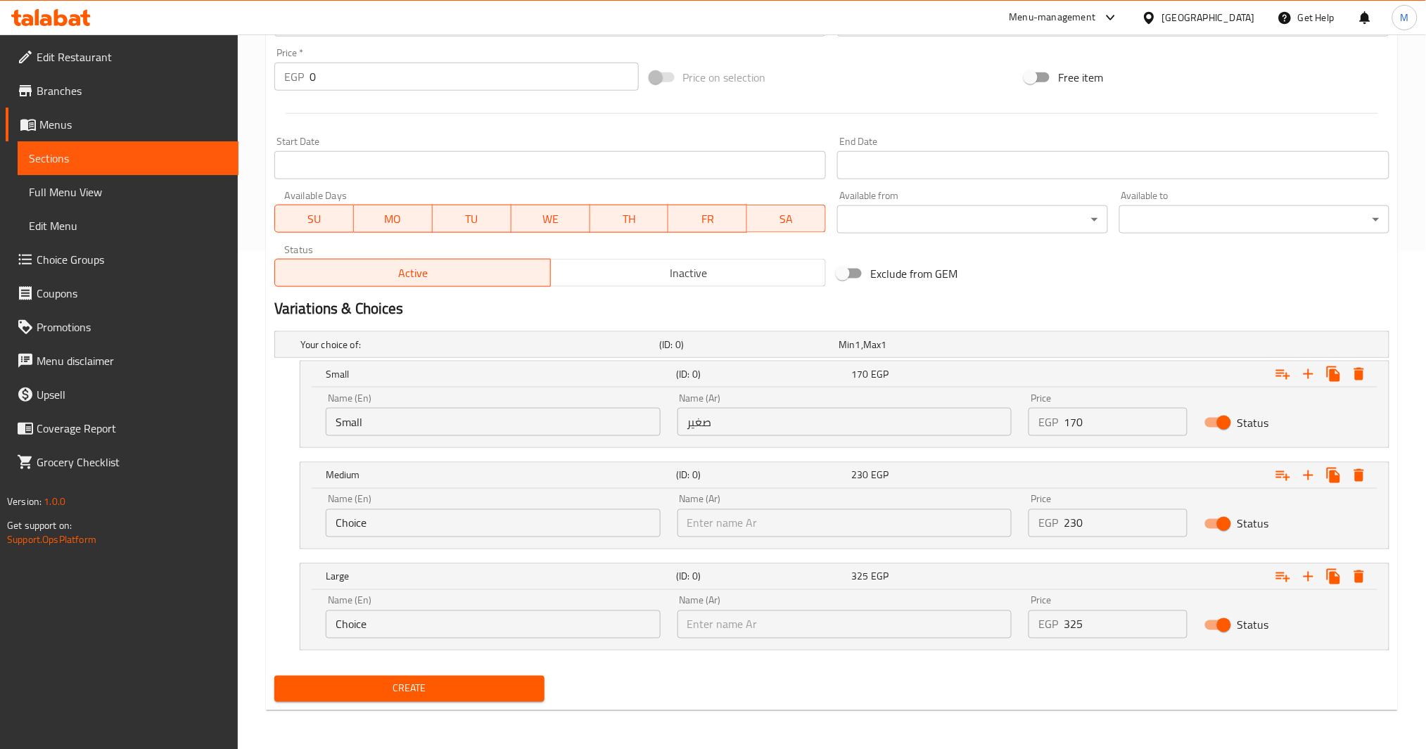
click at [1063, 424] on div "EGP 170 Price" at bounding box center [1108, 422] width 159 height 28
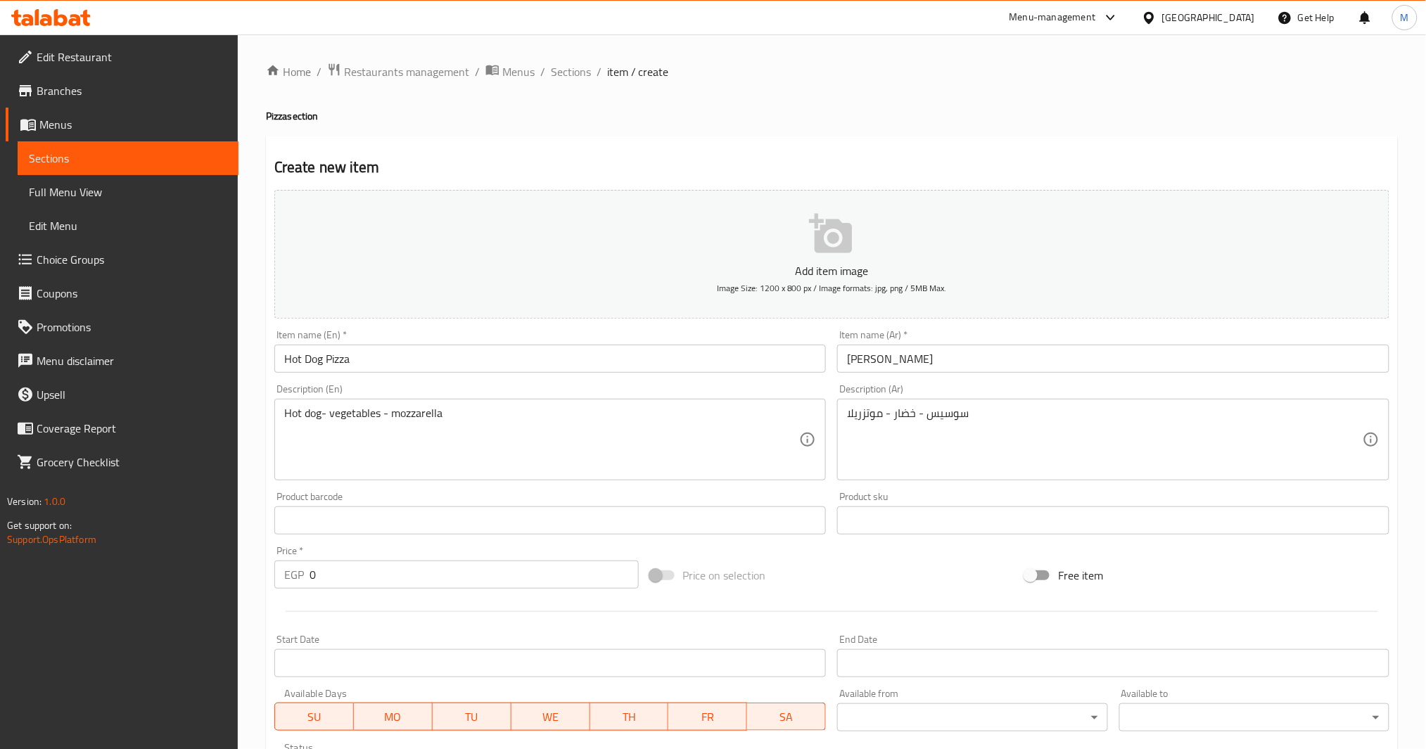
scroll to position [469, 0]
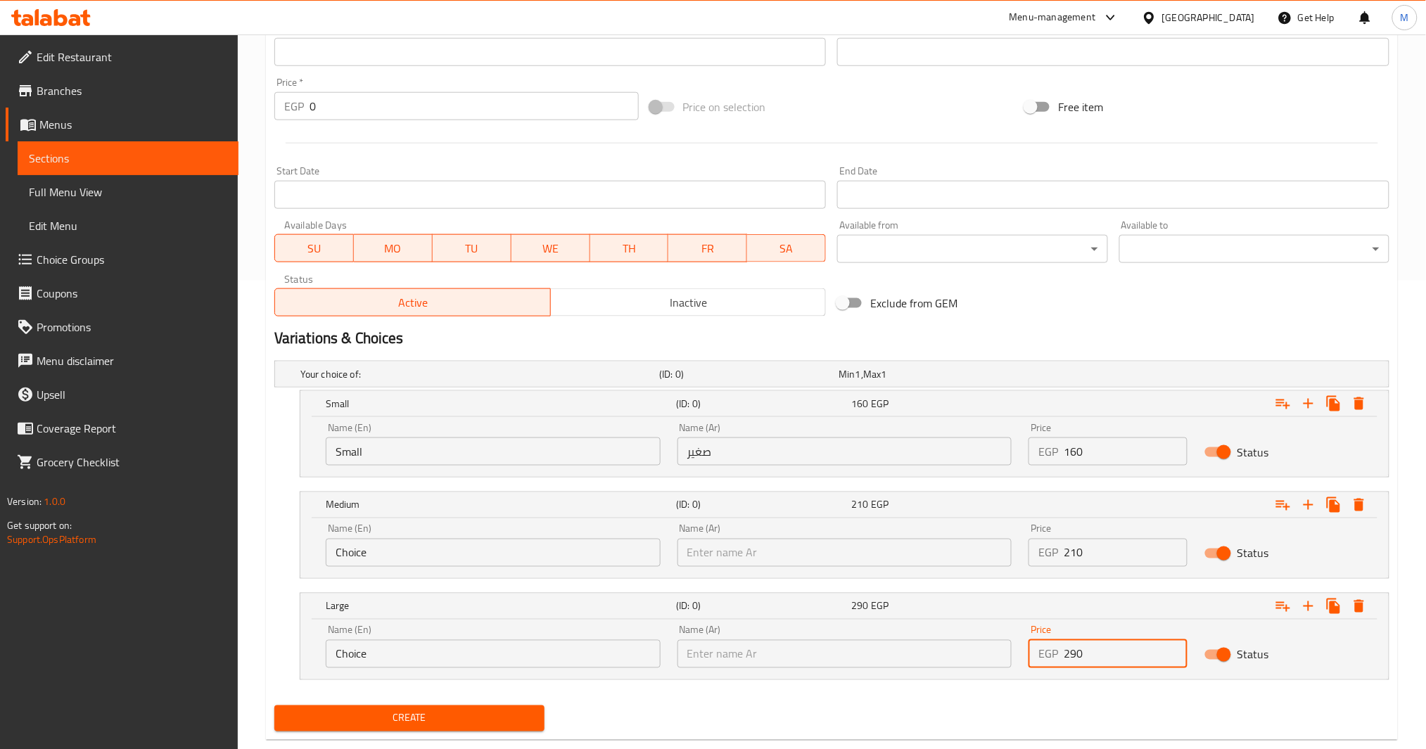
click at [432, 706] on button "Create" at bounding box center [409, 719] width 270 height 26
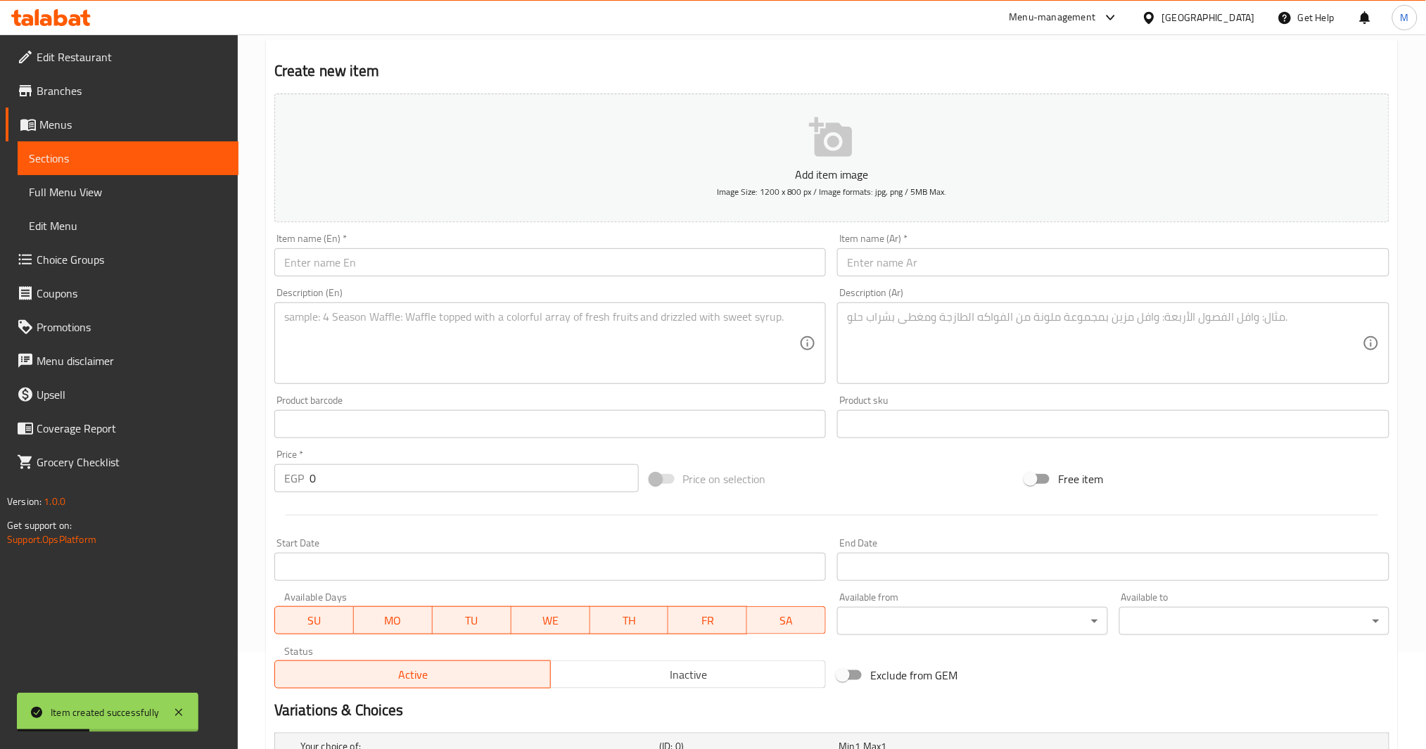
scroll to position [0, 0]
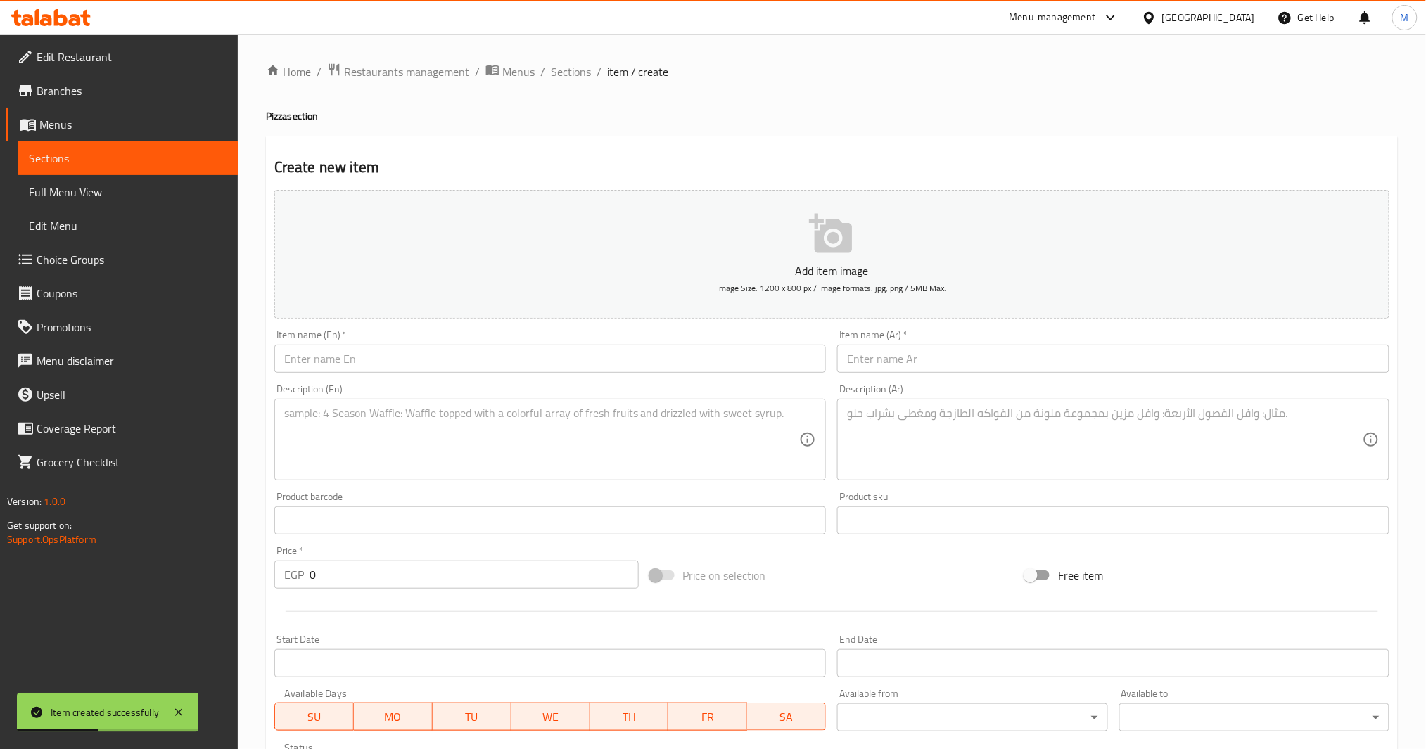
click at [982, 360] on input "text" at bounding box center [1113, 359] width 552 height 28
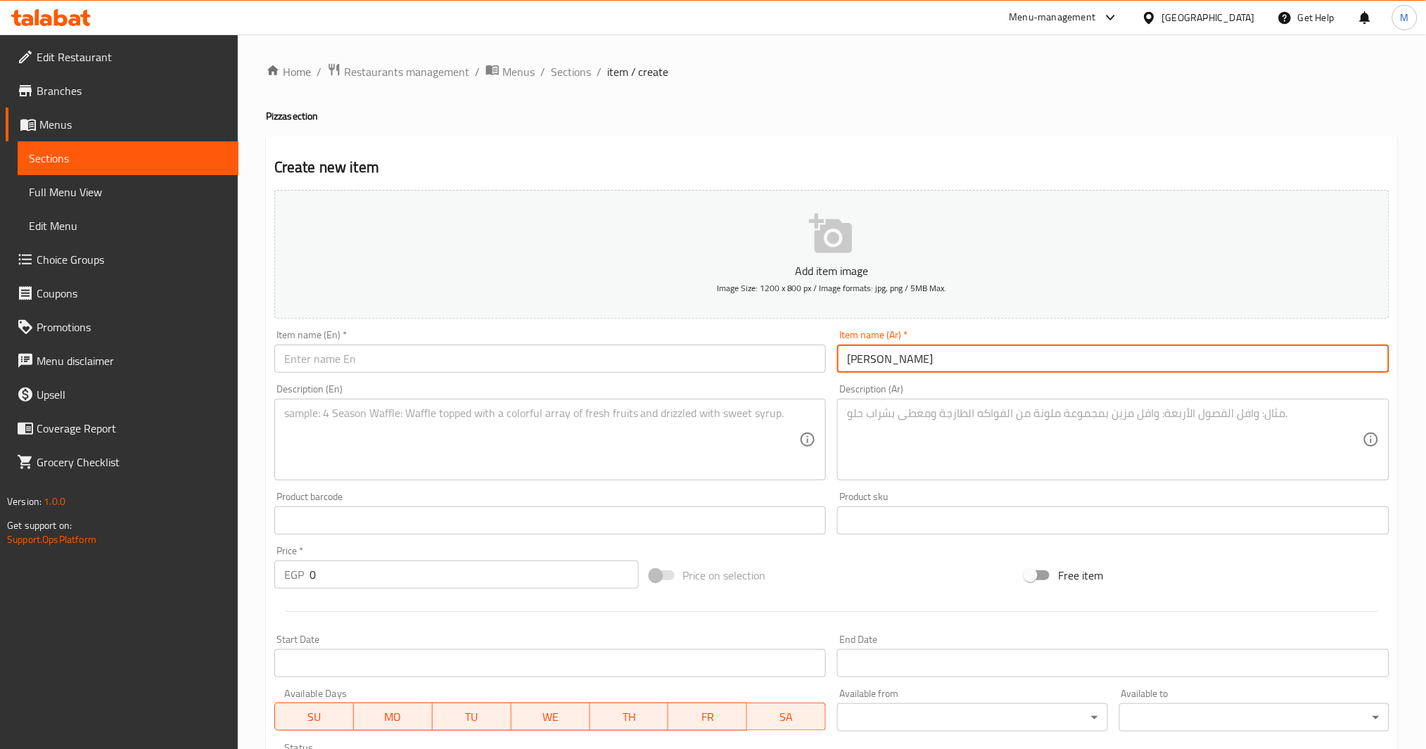
click at [592, 365] on input "text" at bounding box center [550, 359] width 552 height 28
paste input "Pizza Pollo"
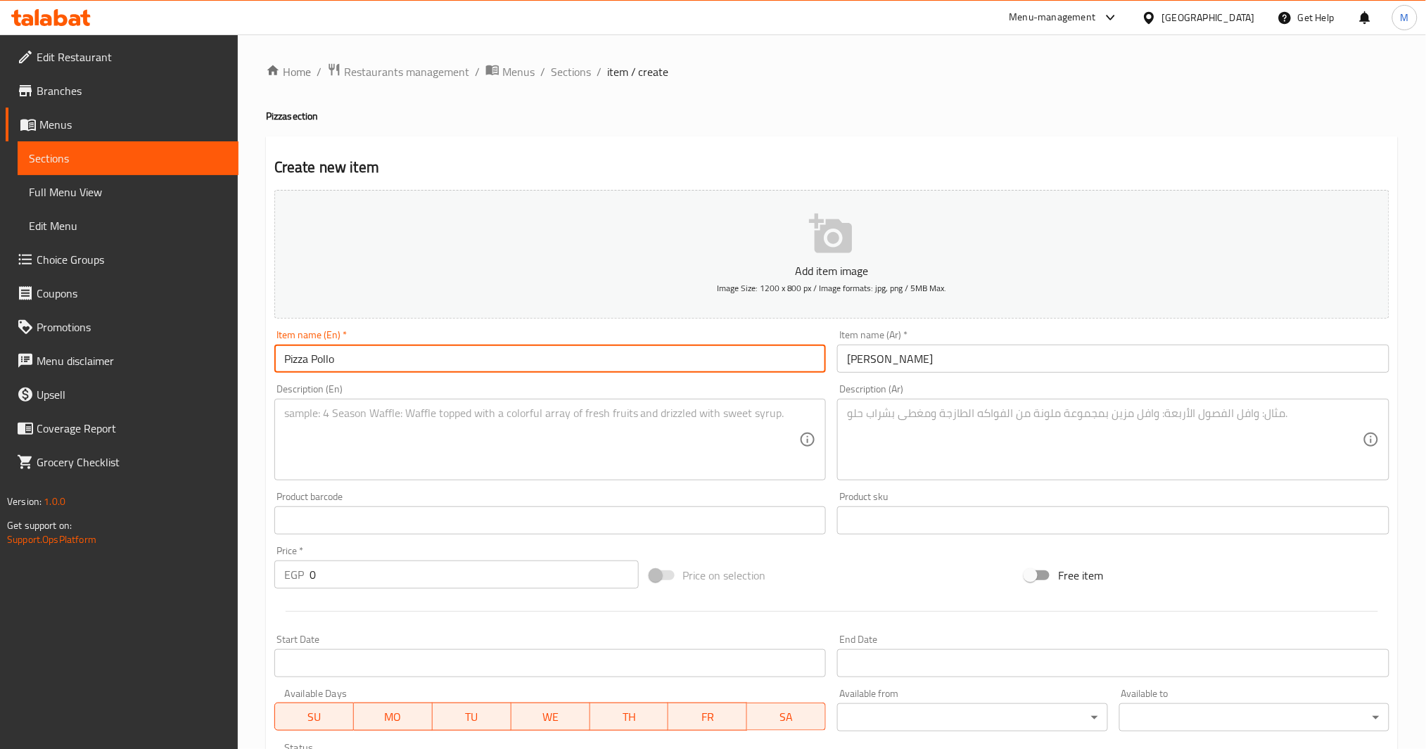
click at [1002, 462] on textarea at bounding box center [1105, 440] width 516 height 67
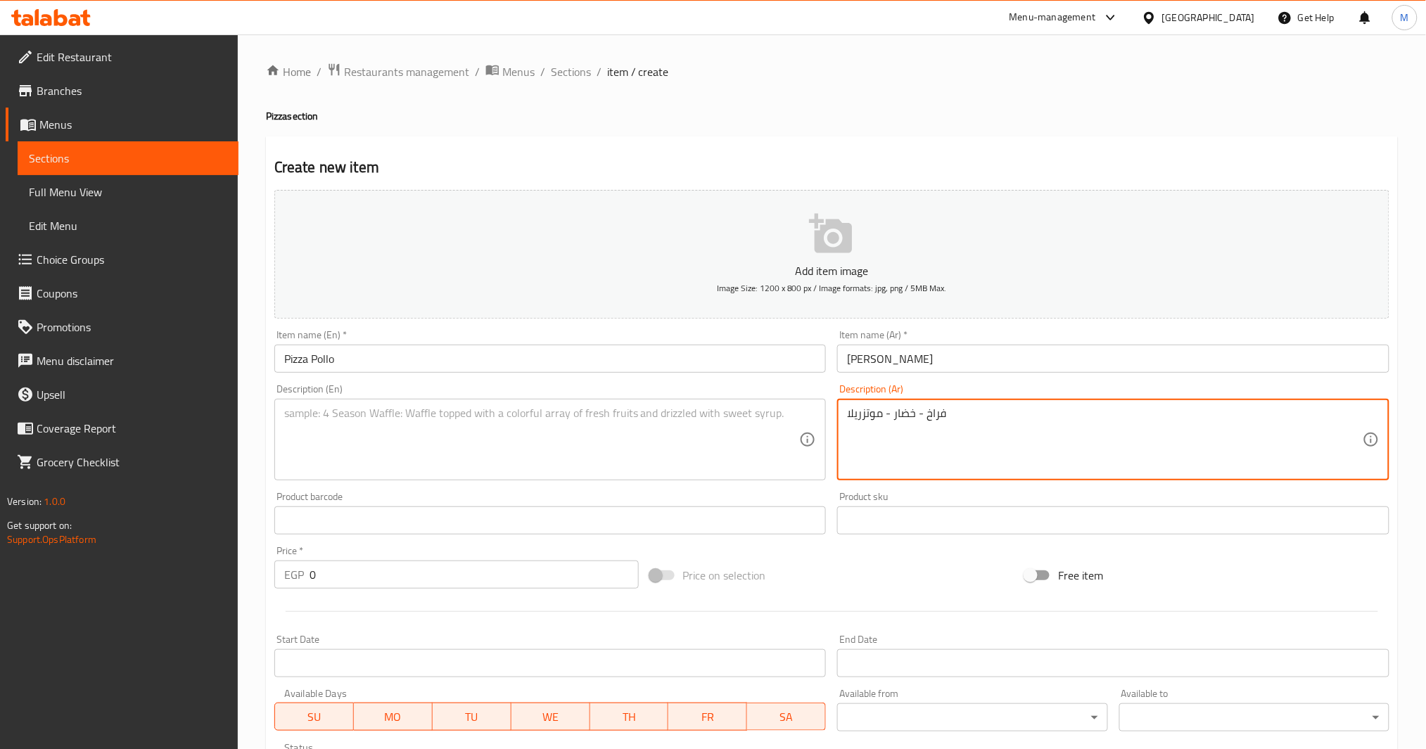
click at [602, 439] on textarea at bounding box center [542, 440] width 516 height 67
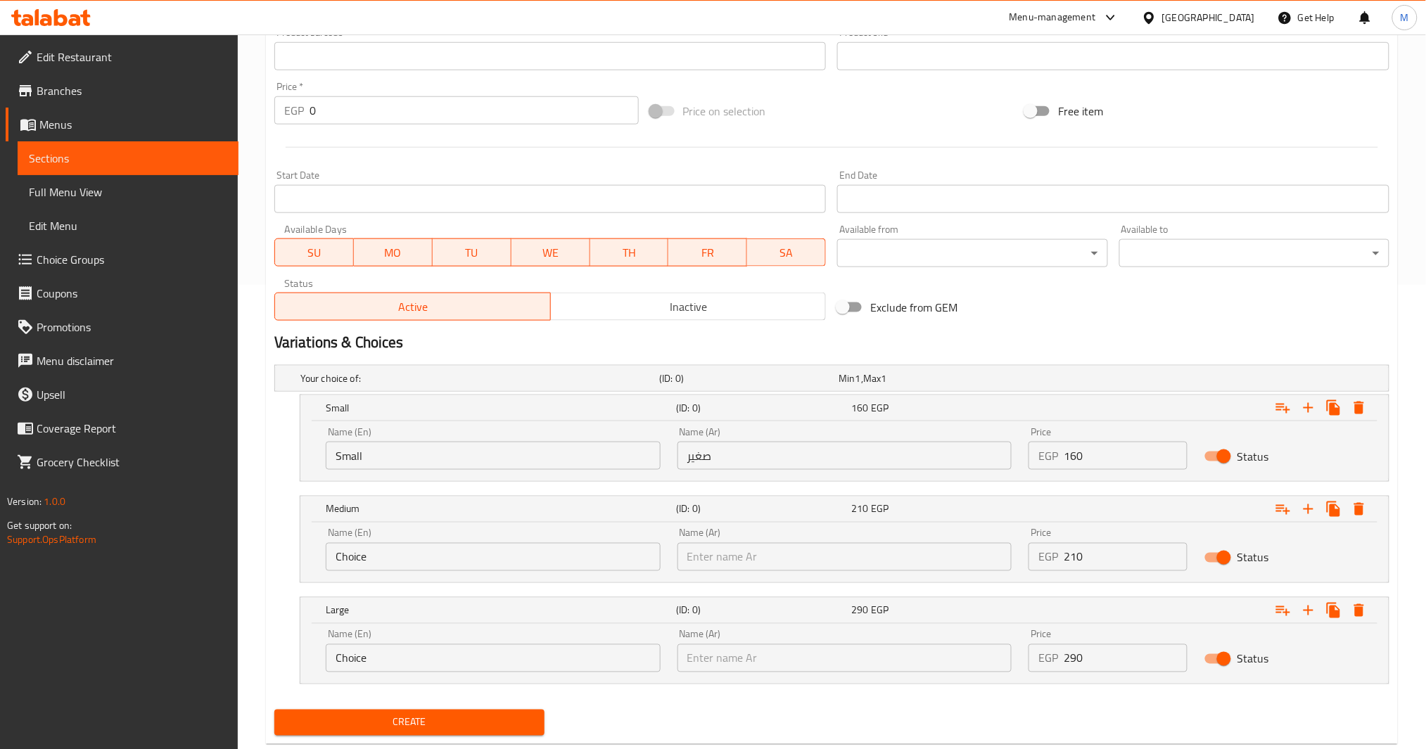
scroll to position [469, 0]
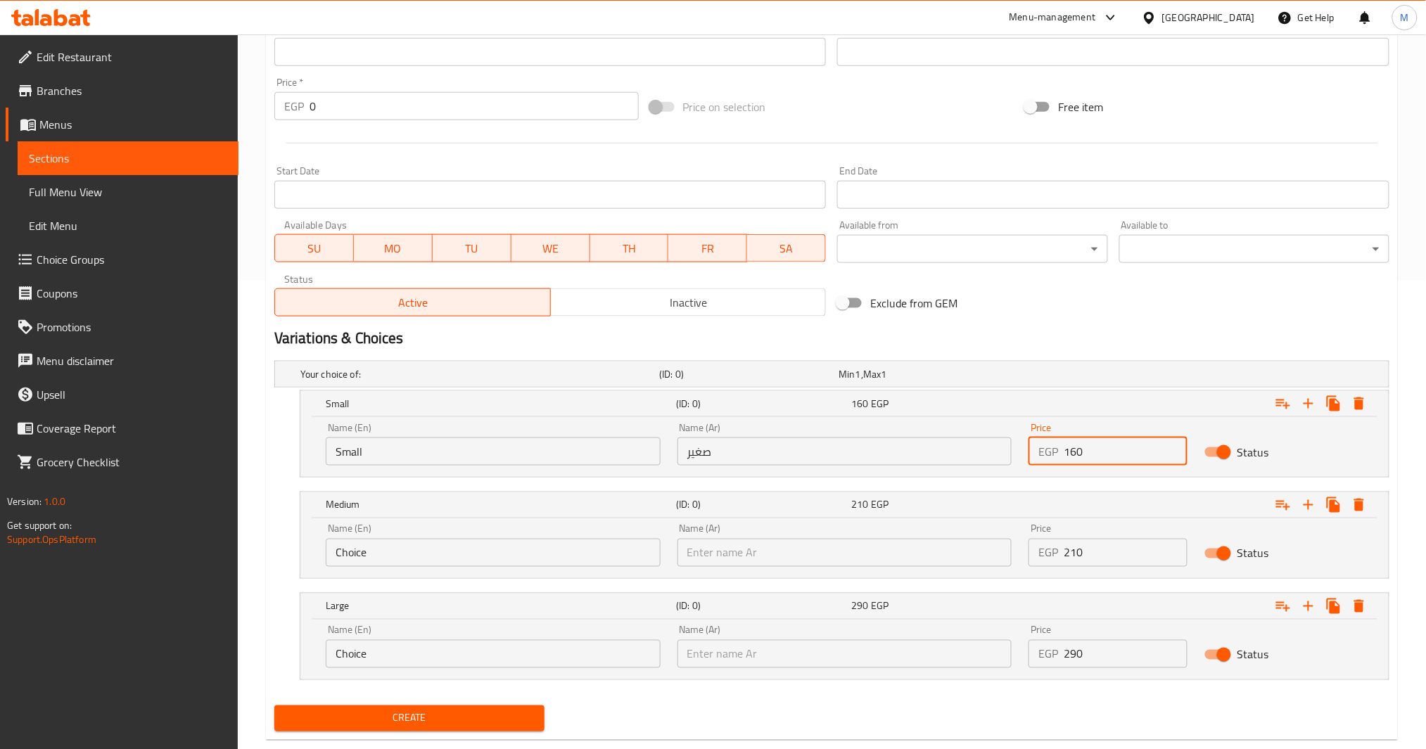
click at [1067, 456] on input "160" at bounding box center [1126, 452] width 124 height 28
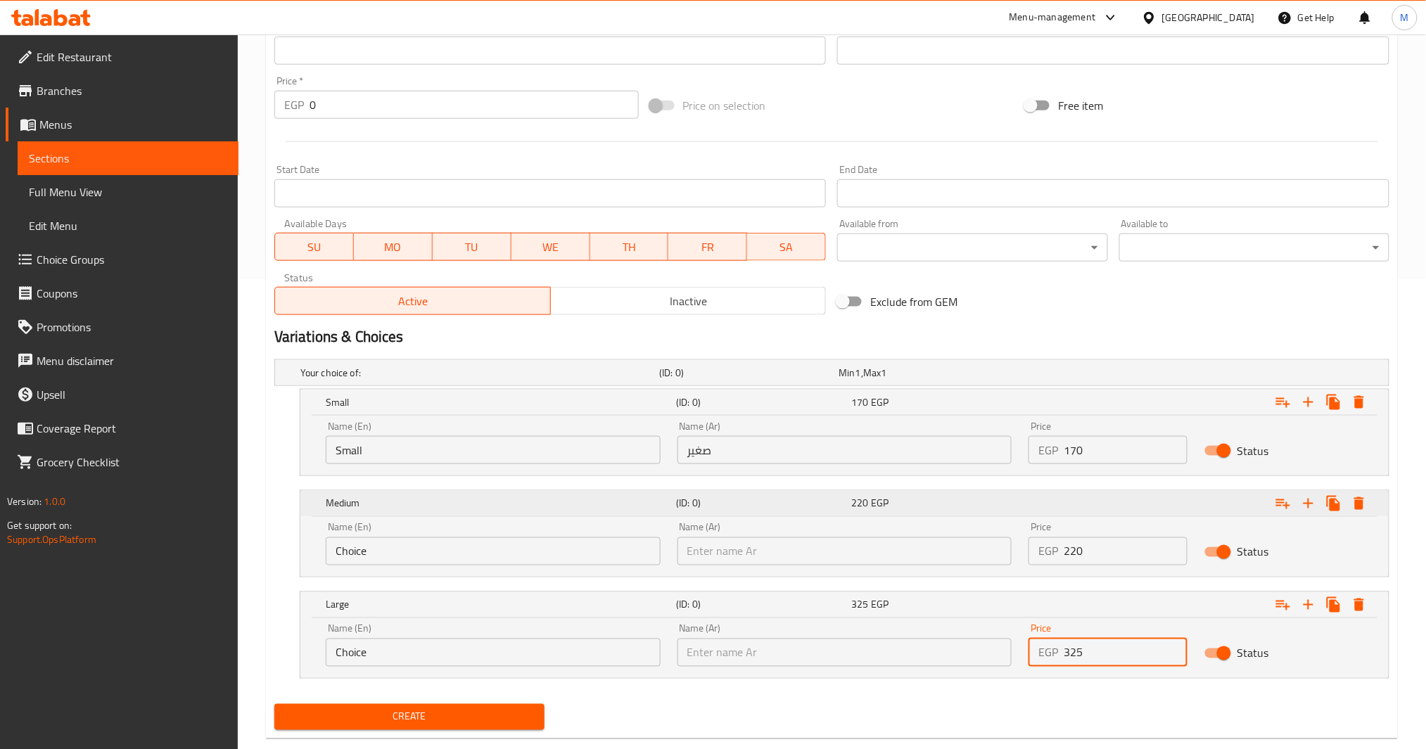
scroll to position [498, 0]
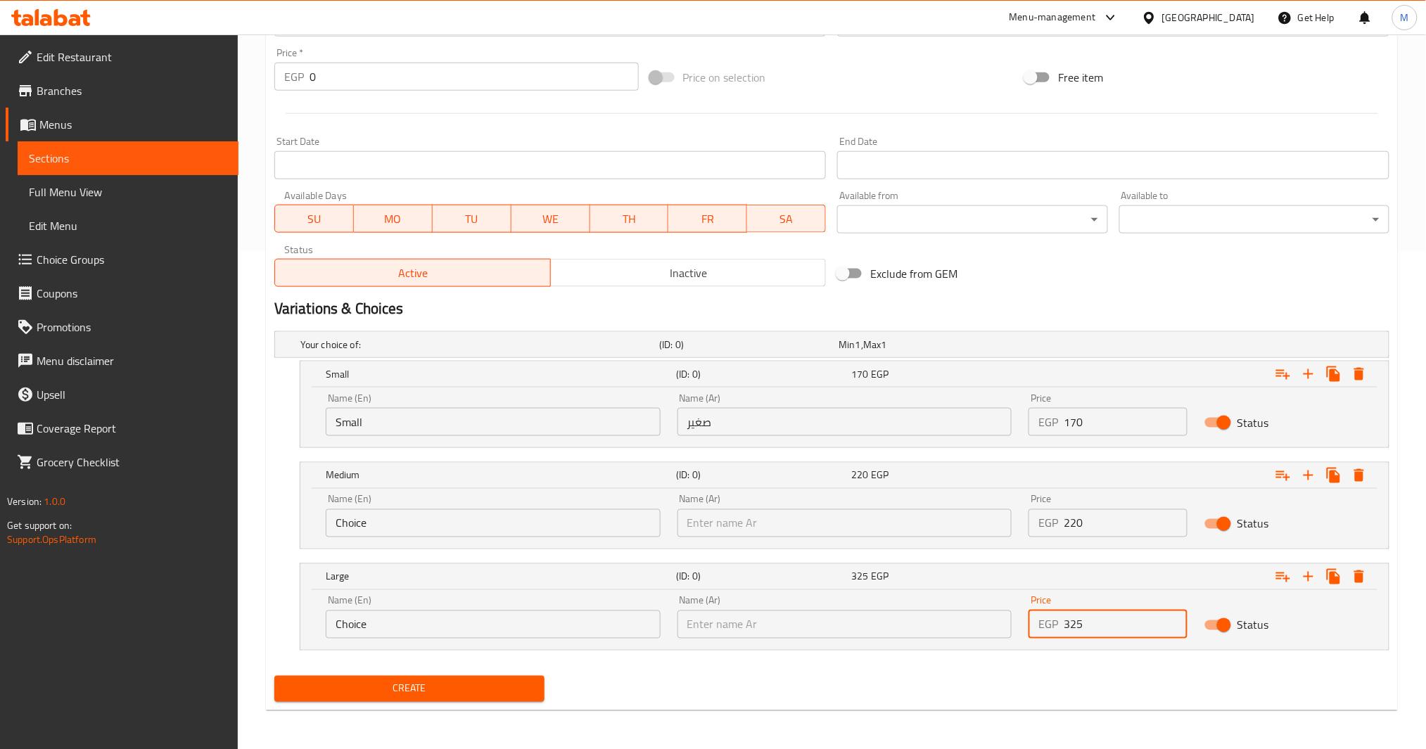
click at [519, 692] on span "Create" at bounding box center [410, 689] width 248 height 18
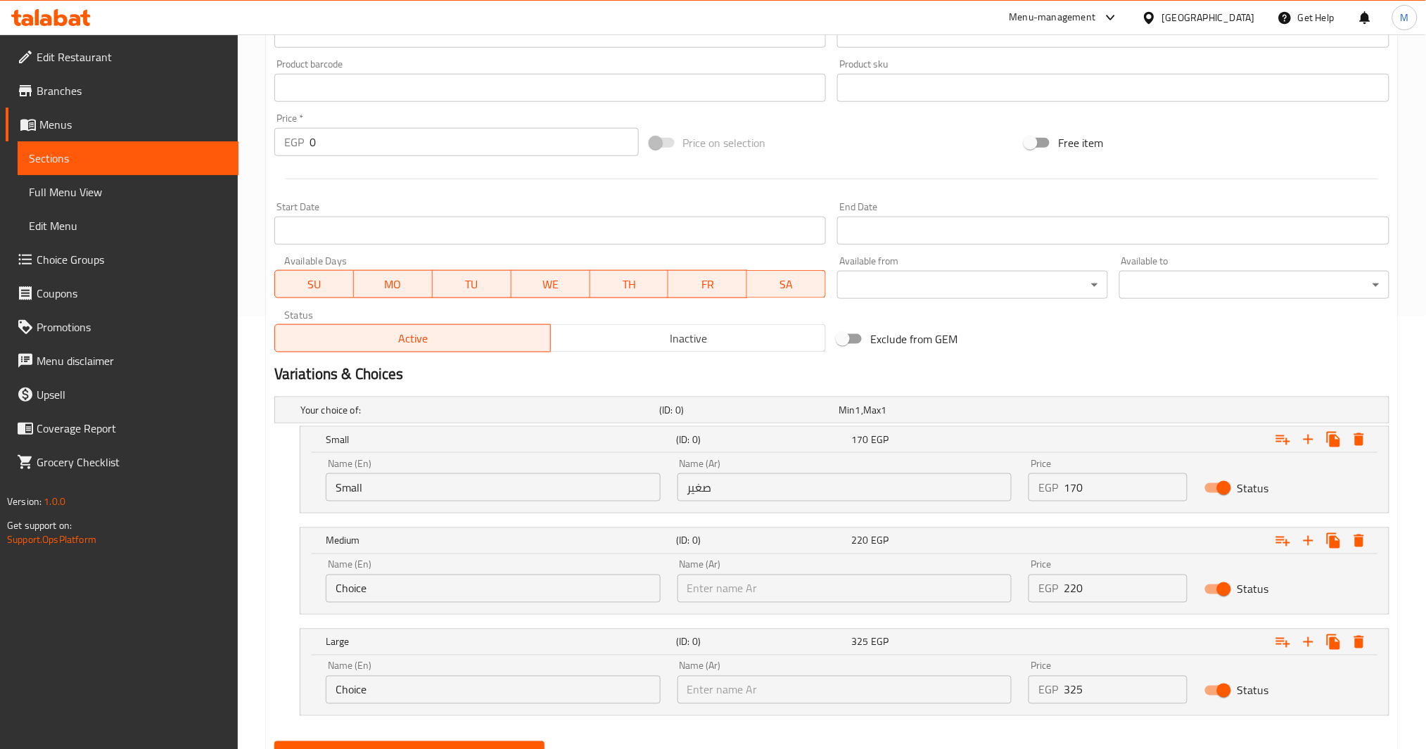
scroll to position [29, 0]
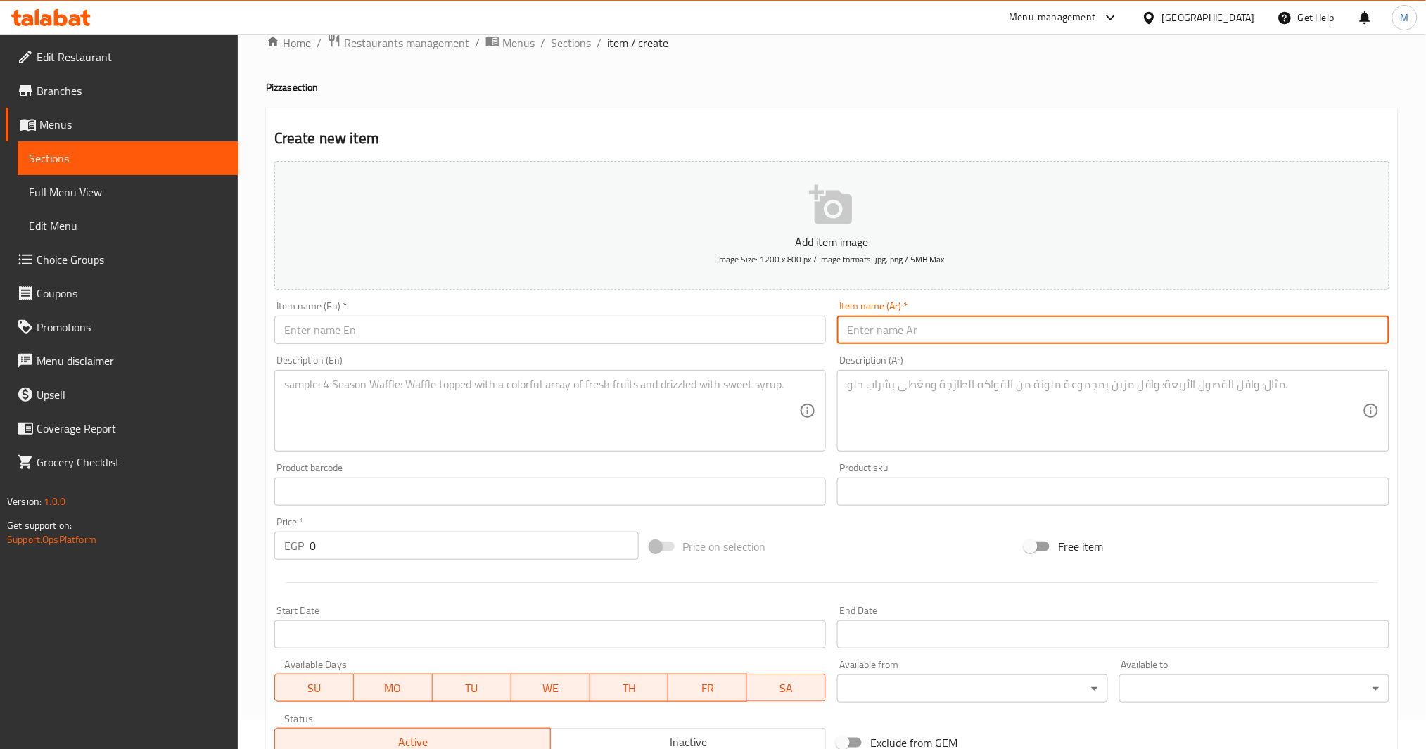
click at [919, 334] on input "text" at bounding box center [1113, 330] width 552 height 28
click at [614, 331] on input "text" at bounding box center [550, 330] width 552 height 28
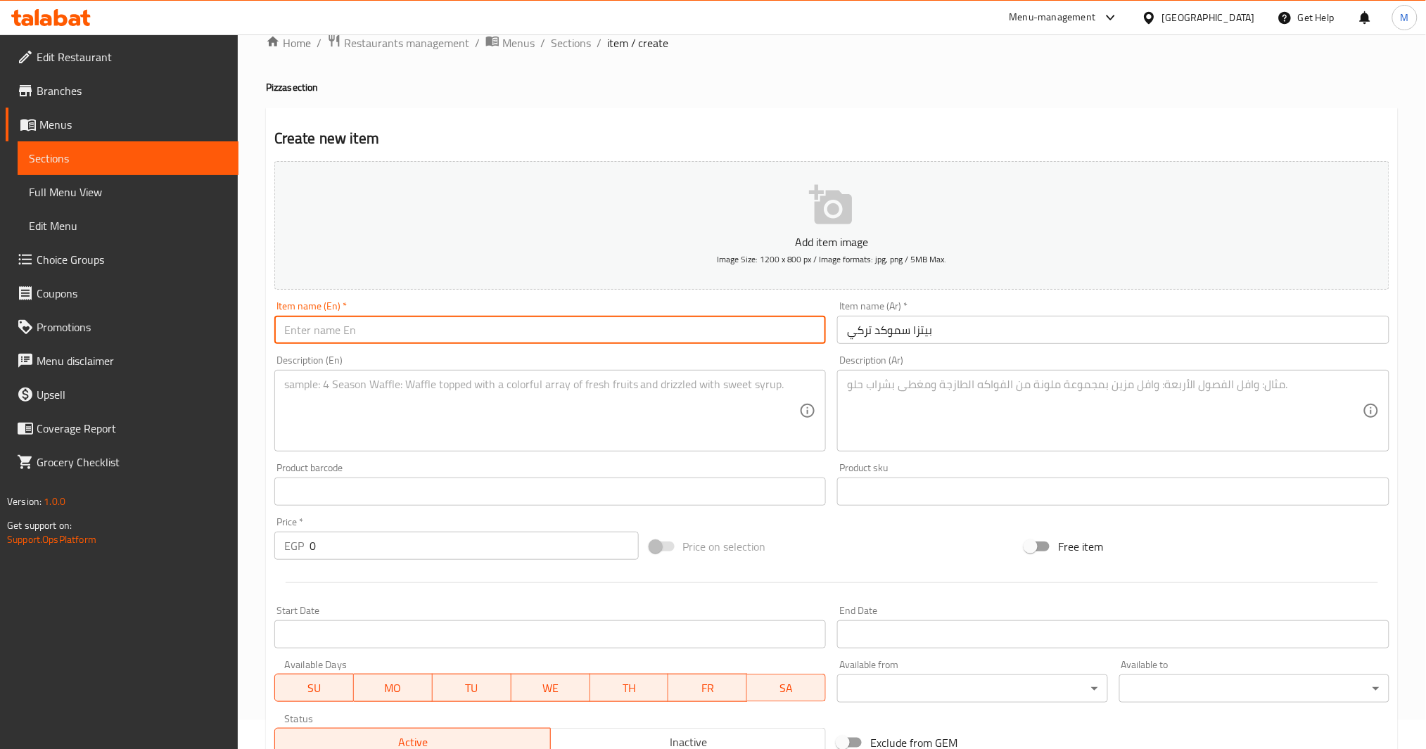
paste input "Smoked Turkish Pizza"
click at [1076, 399] on textarea at bounding box center [1105, 411] width 516 height 67
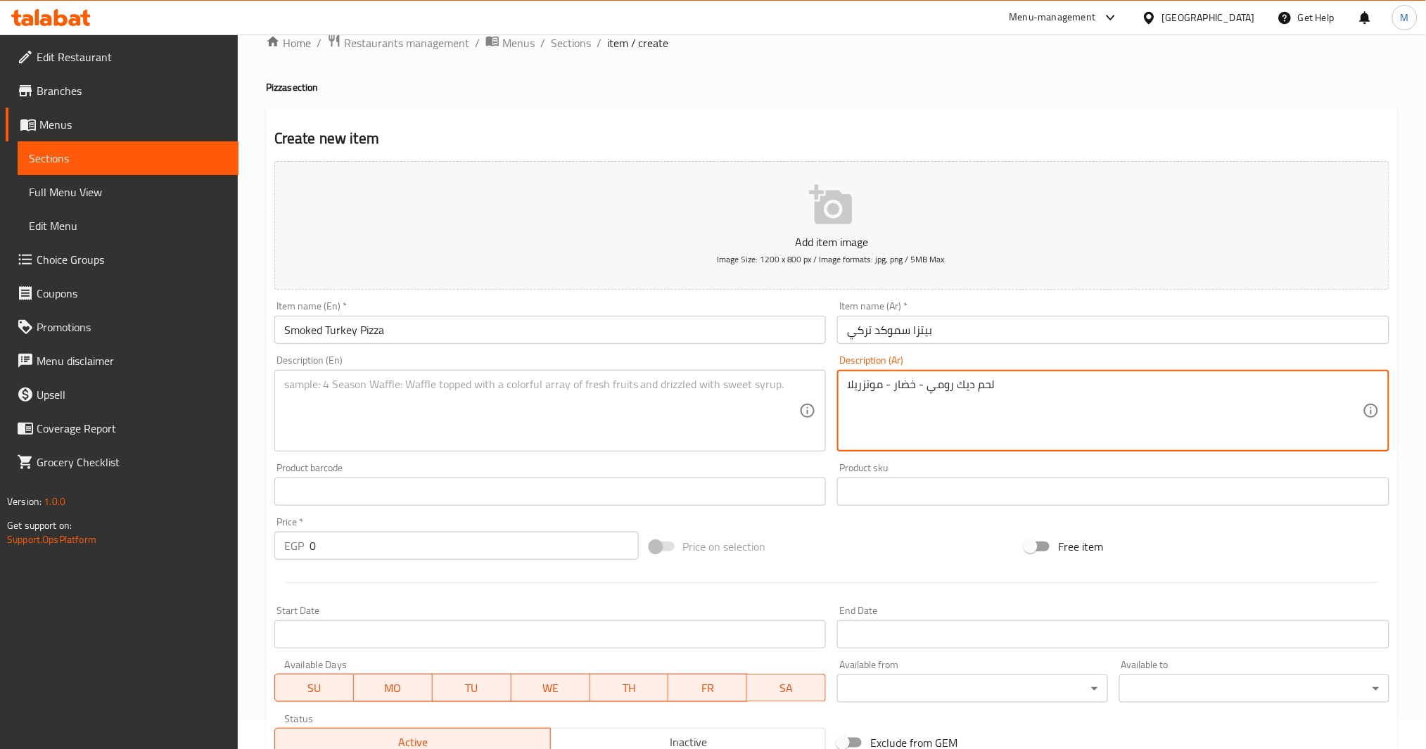
paste textarea "Turkey meat - vegetables - mozzarella"
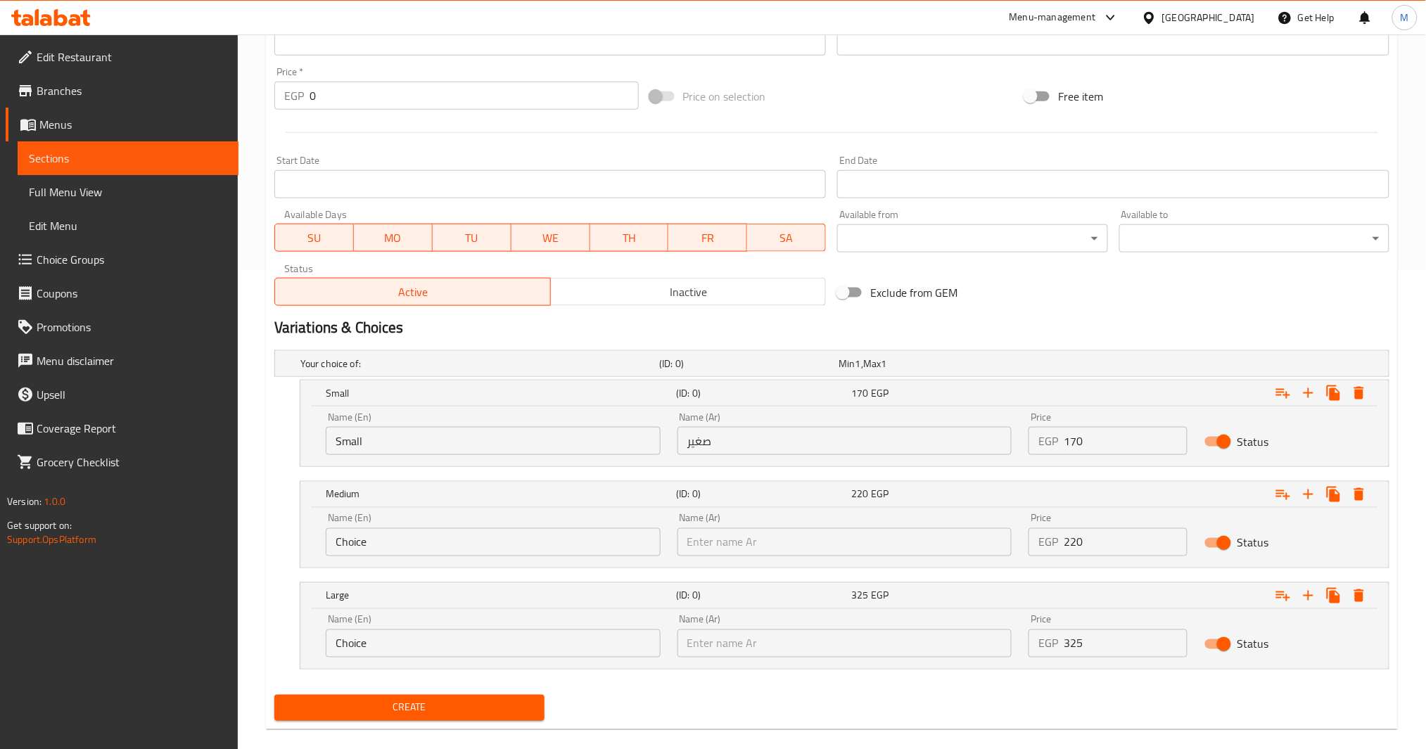
scroll to position [498, 0]
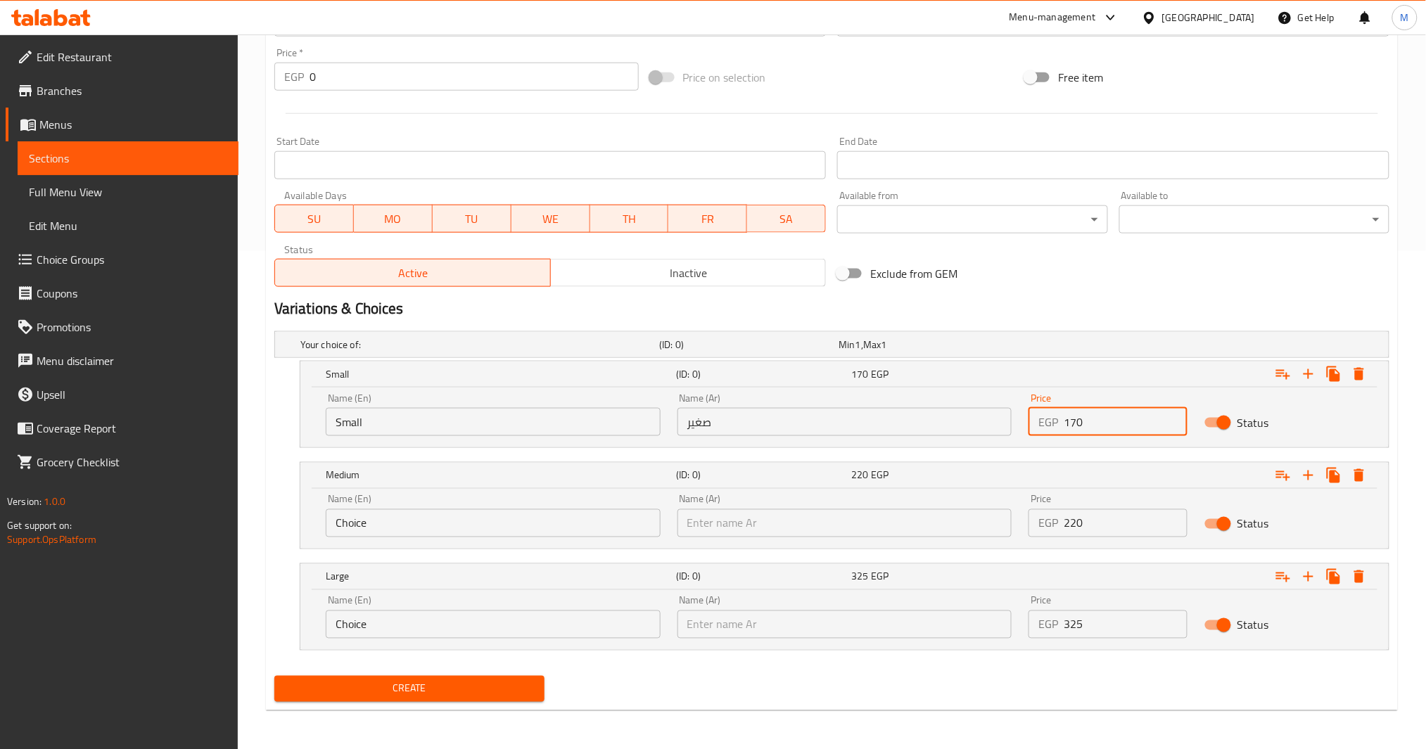
drag, startPoint x: 1075, startPoint y: 426, endPoint x: 1023, endPoint y: 426, distance: 52.1
click at [1023, 426] on div "Price EGP 170 Price" at bounding box center [1108, 415] width 176 height 60
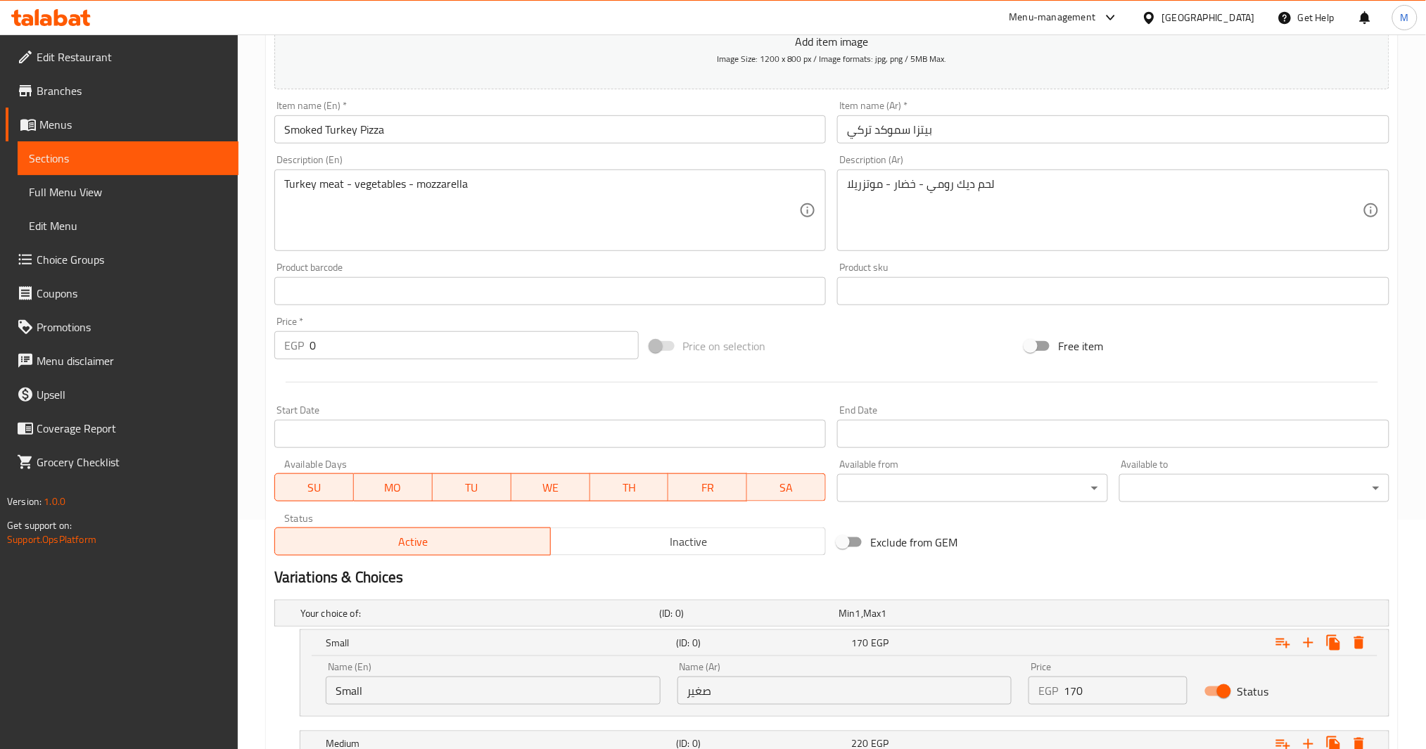
scroll to position [217, 0]
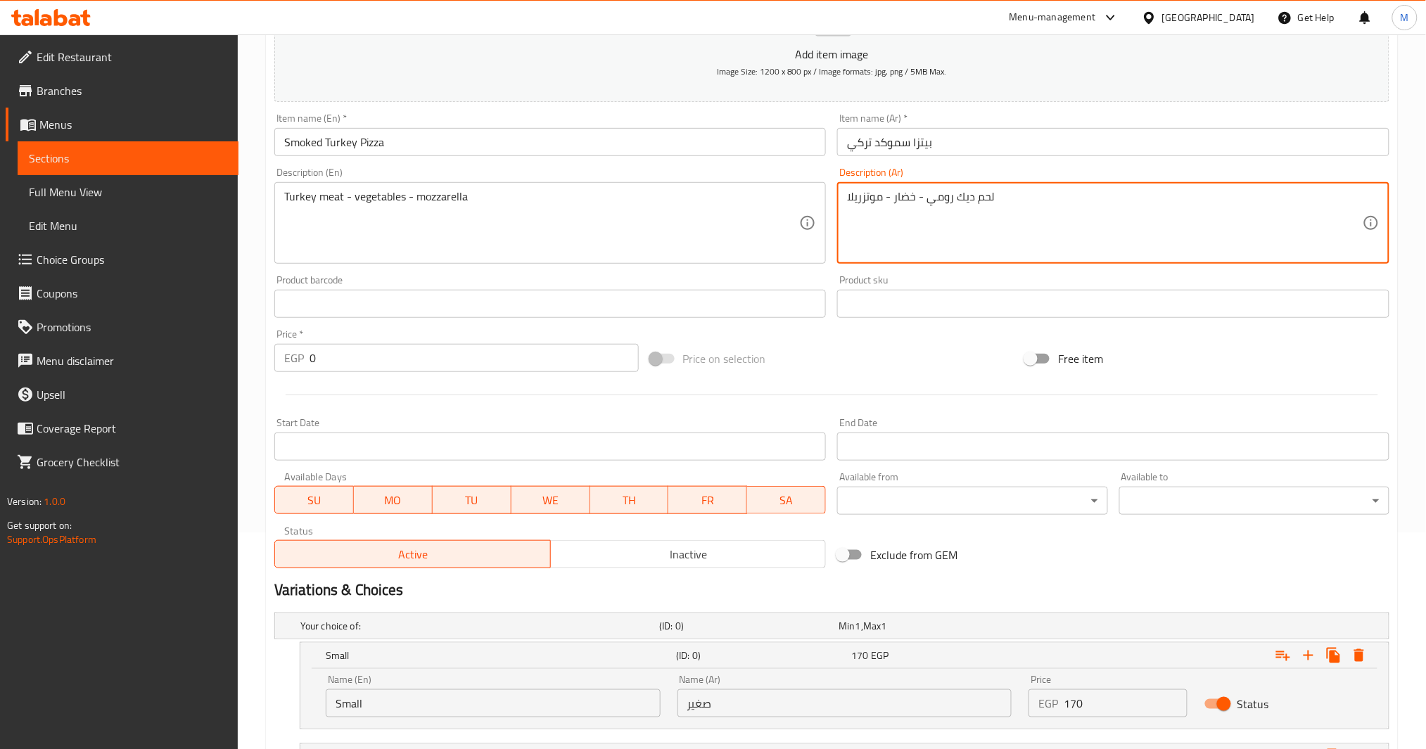
drag, startPoint x: 989, startPoint y: 191, endPoint x: 949, endPoint y: 196, distance: 41.1
click at [949, 196] on textarea "لحم ديك رومي - خضار - موتزريلا" at bounding box center [1105, 223] width 516 height 67
click at [927, 196] on textarea "لحم ديك رومي - خضار - موتزريلا" at bounding box center [1105, 223] width 516 height 67
drag, startPoint x: 930, startPoint y: 198, endPoint x: 1057, endPoint y: 219, distance: 129.0
click at [1057, 219] on textarea "لحم ديك رومي - خضار - موتزريلا" at bounding box center [1105, 223] width 516 height 67
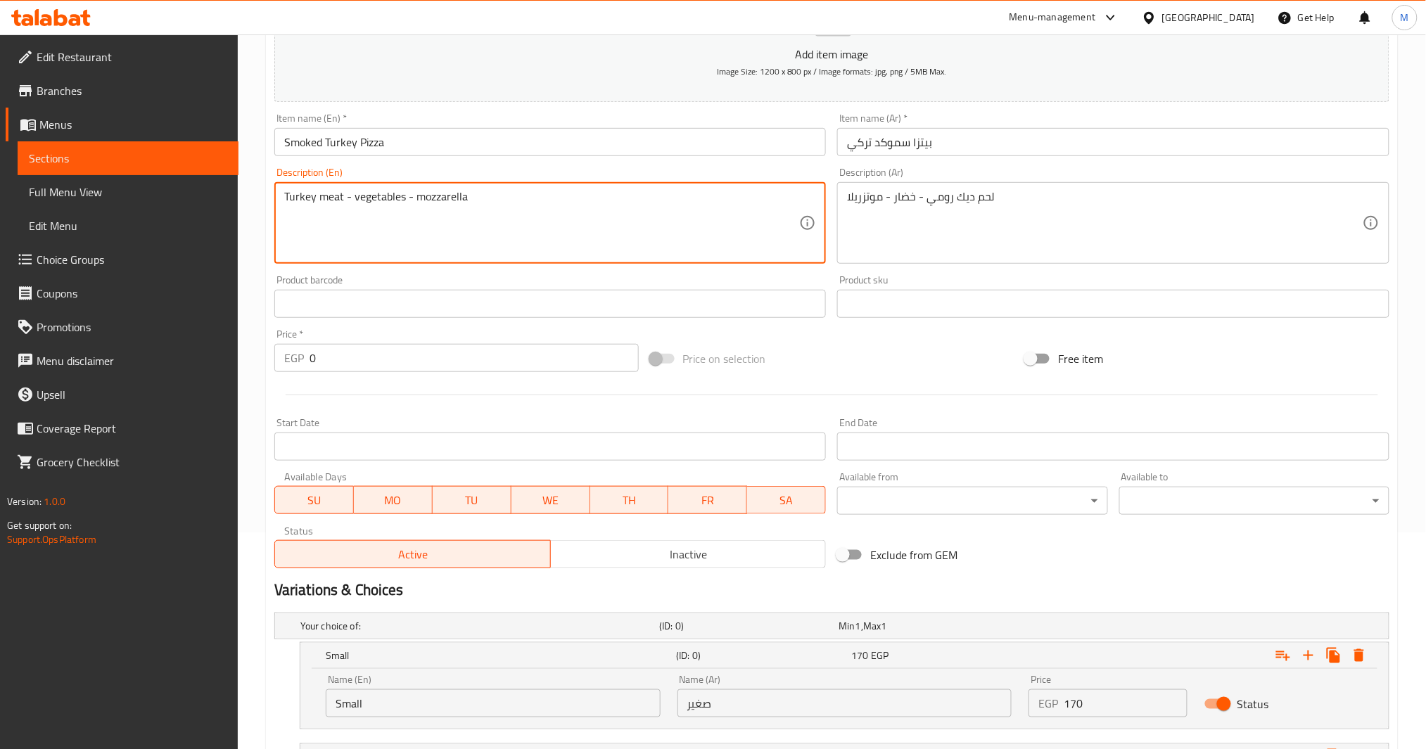
click at [339, 201] on textarea "Turkey meat - vegetables - mozzarella" at bounding box center [542, 223] width 516 height 67
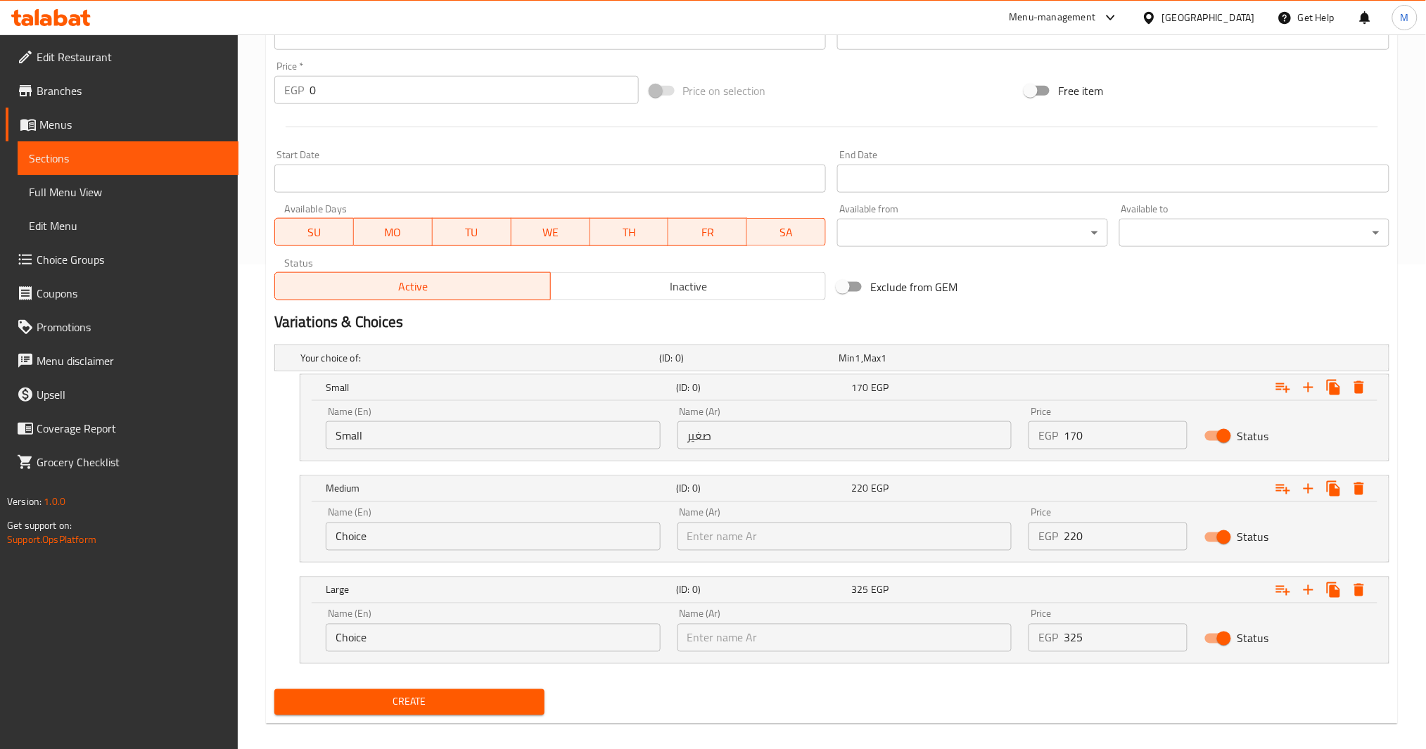
scroll to position [498, 0]
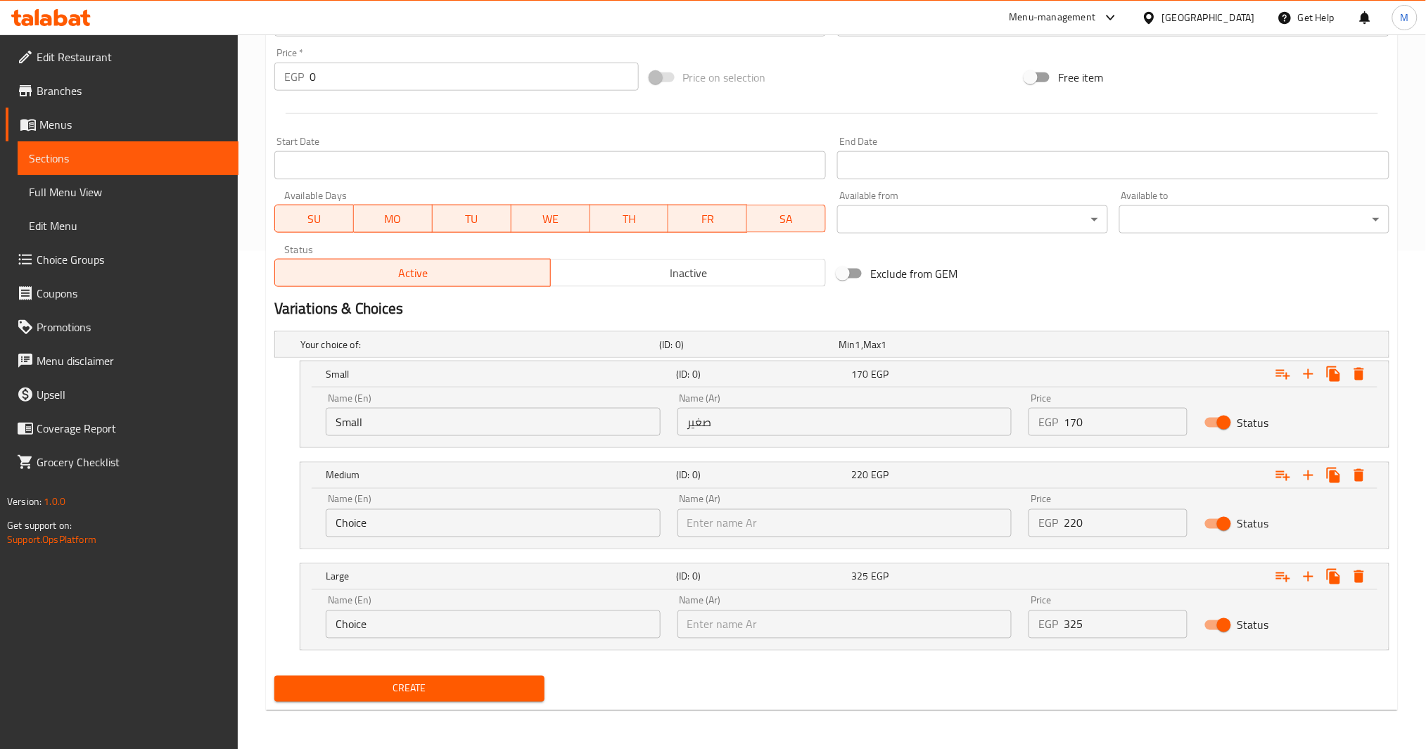
click at [415, 695] on span "Create" at bounding box center [410, 689] width 248 height 18
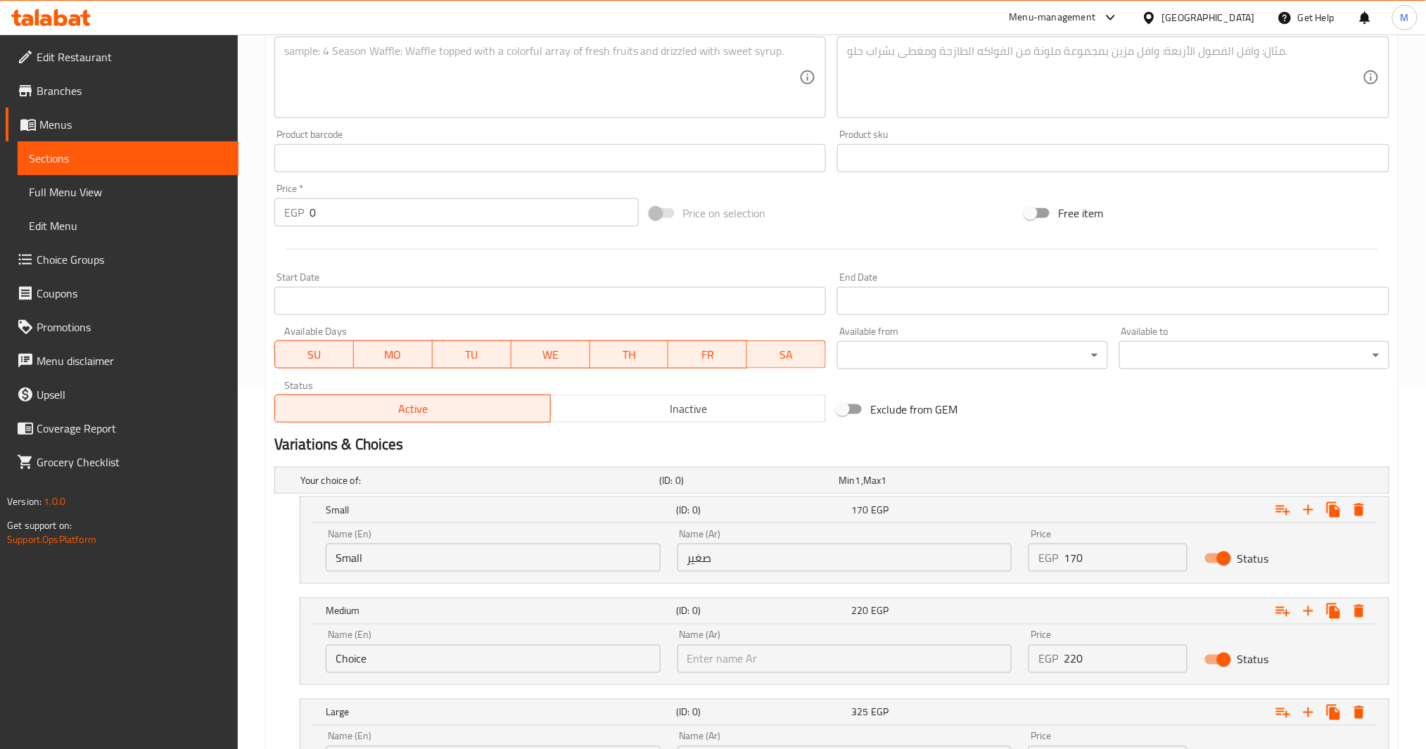
scroll to position [122, 0]
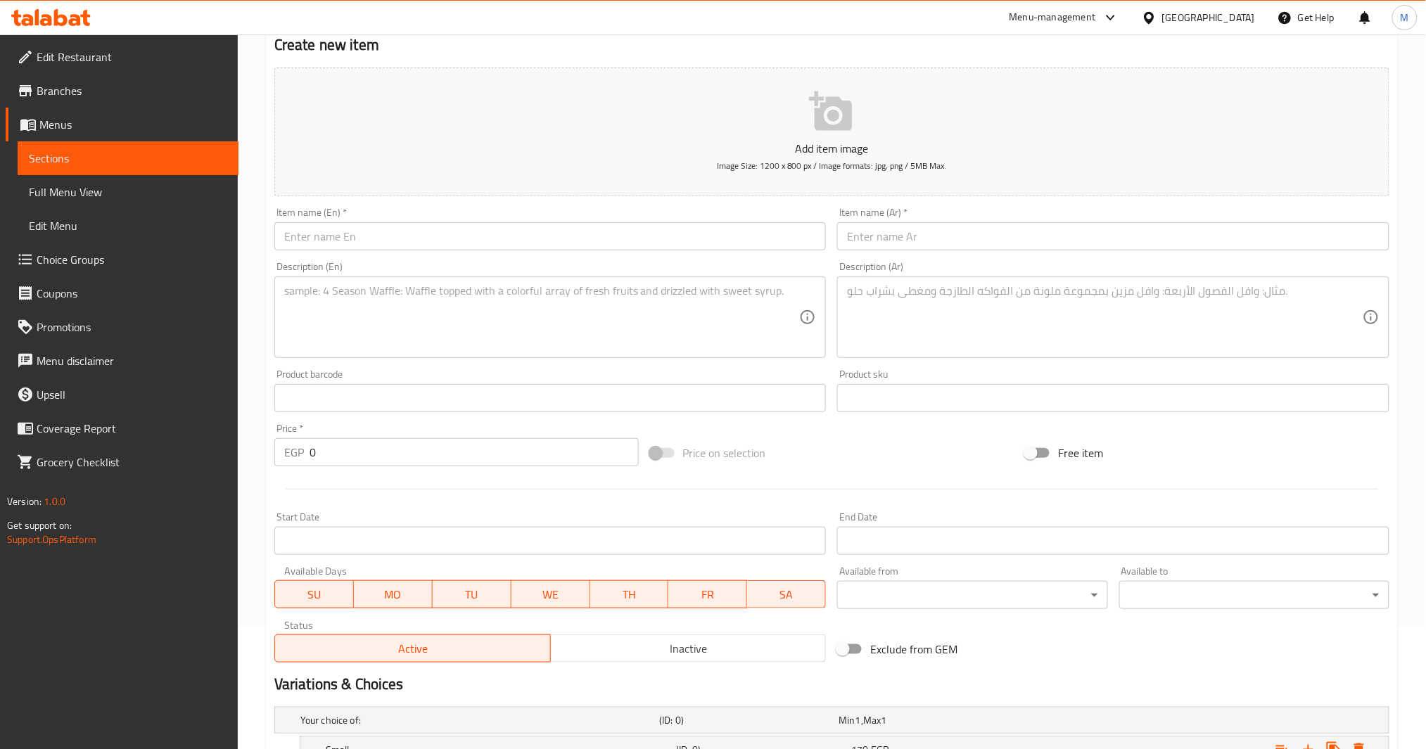
click at [876, 246] on input "text" at bounding box center [1113, 236] width 552 height 28
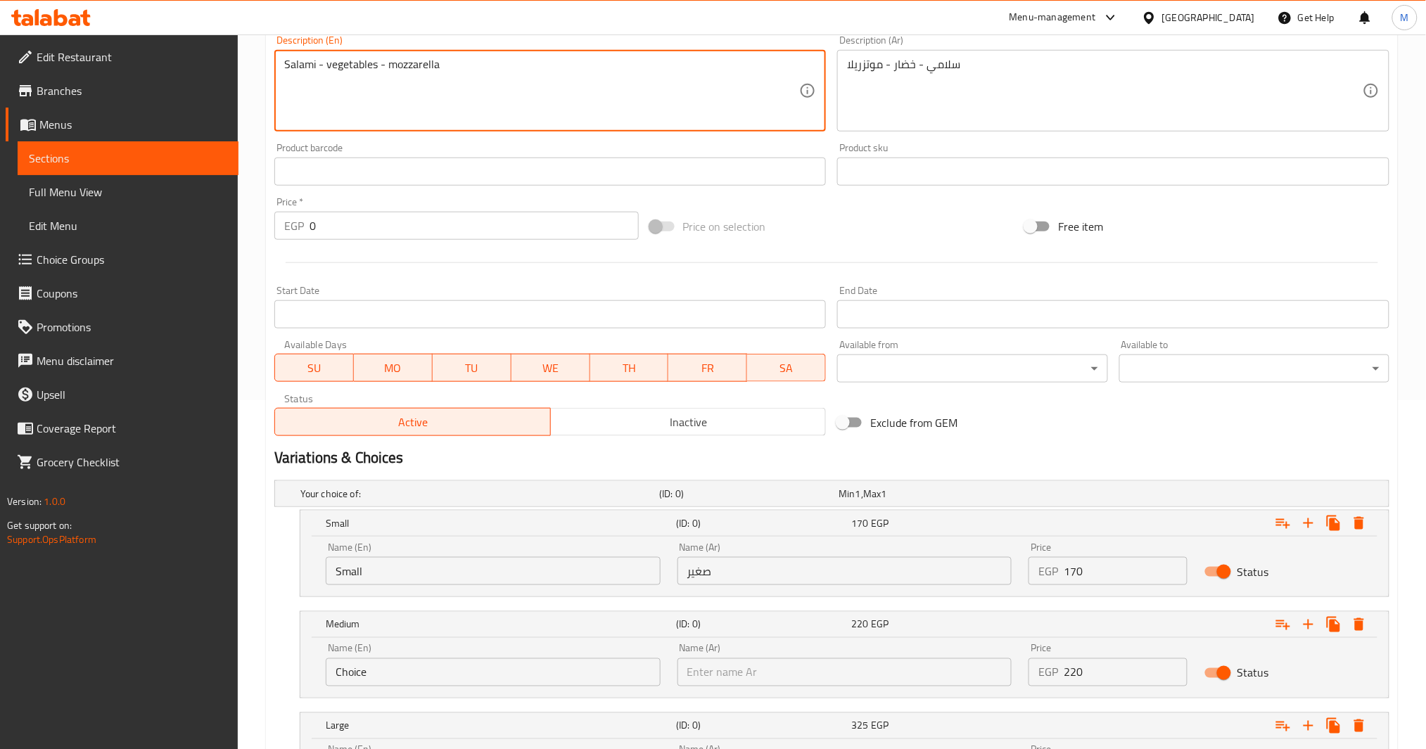
scroll to position [498, 0]
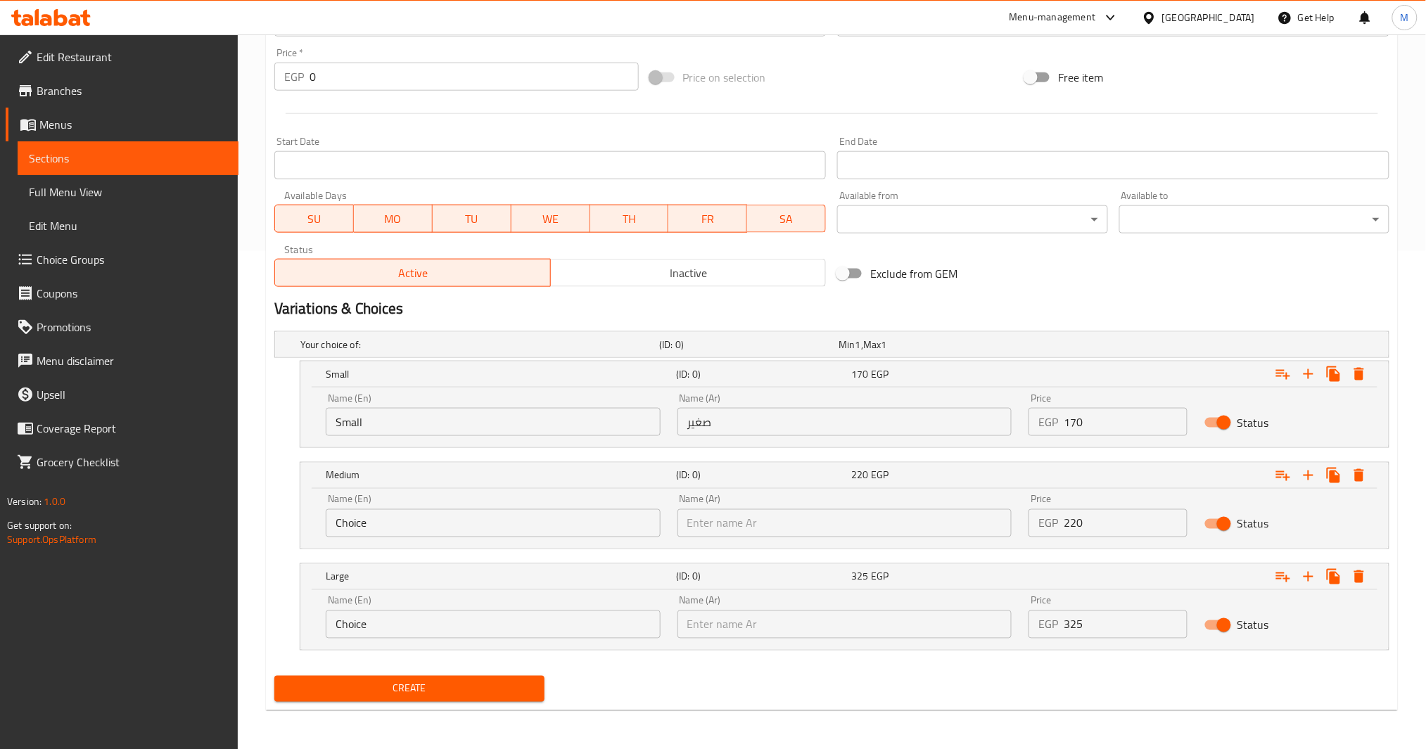
drag, startPoint x: 1081, startPoint y: 415, endPoint x: 969, endPoint y: 421, distance: 112.0
click at [969, 421] on div "Name (En) Small Name (En) Name (Ar) صغير Name (Ar) Price EGP 170 Price Status" at bounding box center [844, 415] width 1055 height 60
click at [423, 688] on span "Create" at bounding box center [410, 689] width 248 height 18
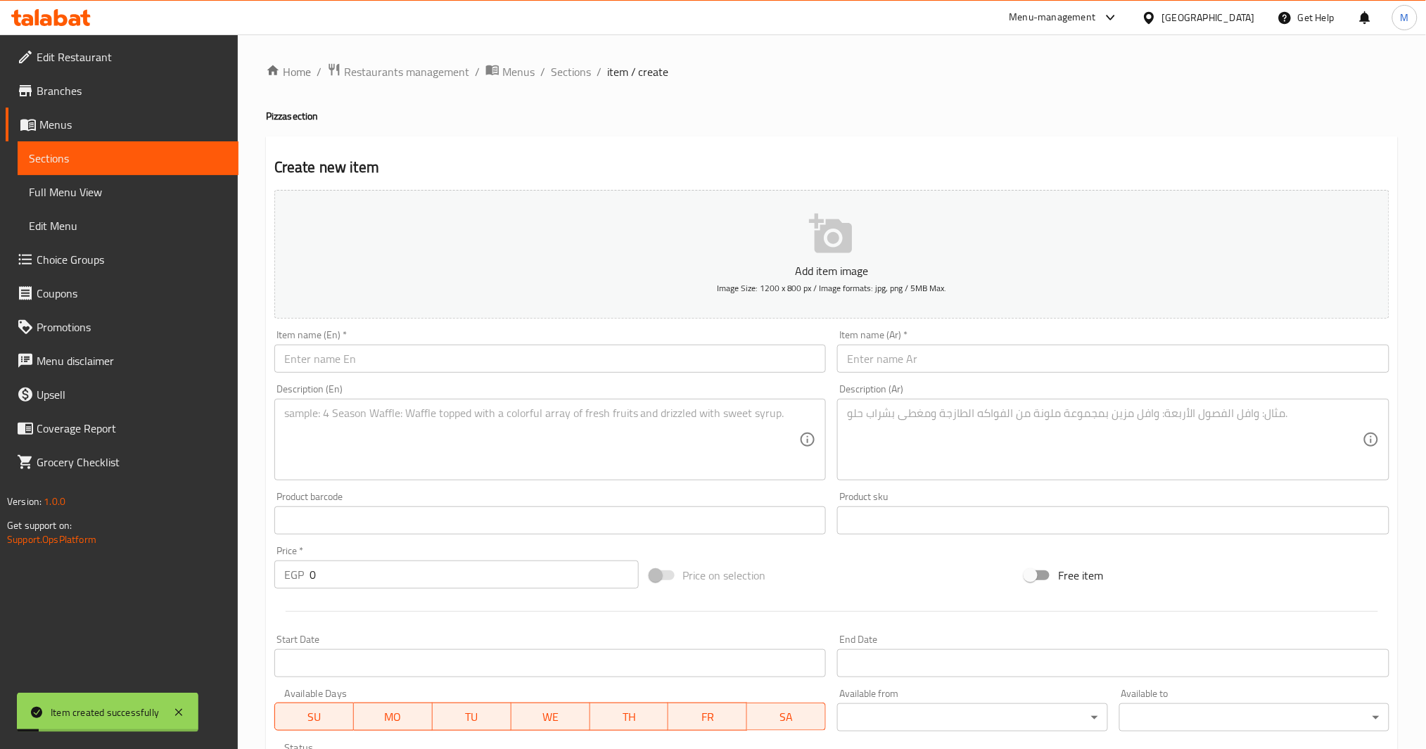
click at [934, 350] on input "text" at bounding box center [1113, 359] width 552 height 28
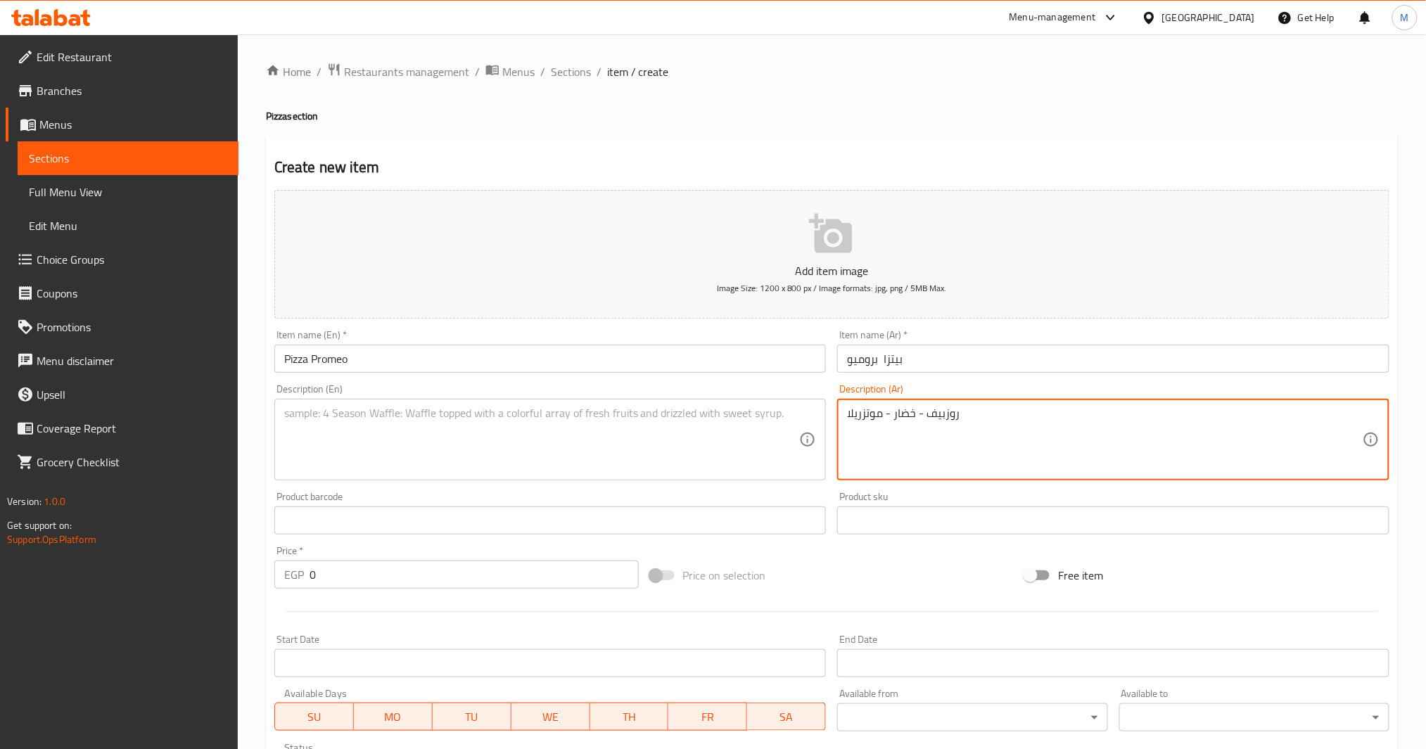
click at [663, 437] on textarea at bounding box center [542, 440] width 516 height 67
click at [474, 454] on textarea at bounding box center [542, 440] width 516 height 67
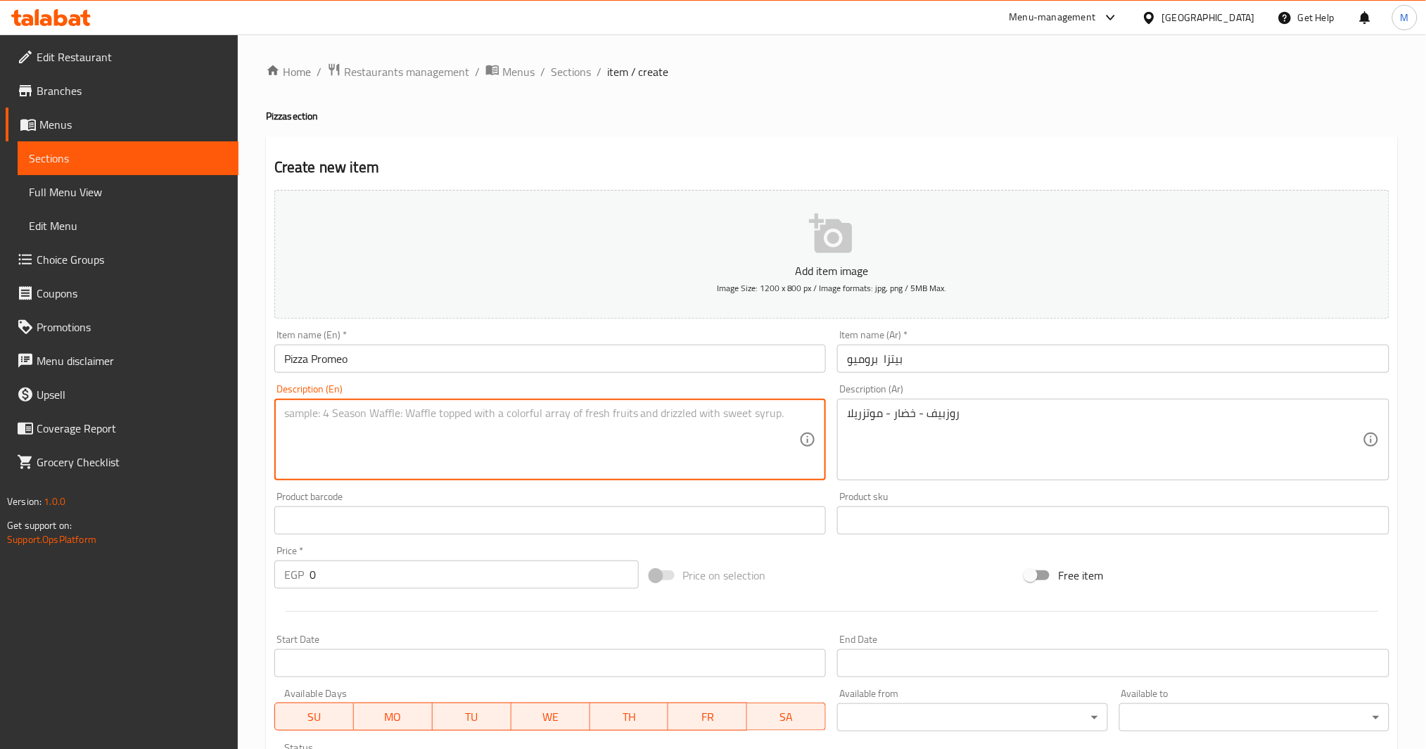
paste textarea "Roast beef - vegetables - mozzarella"
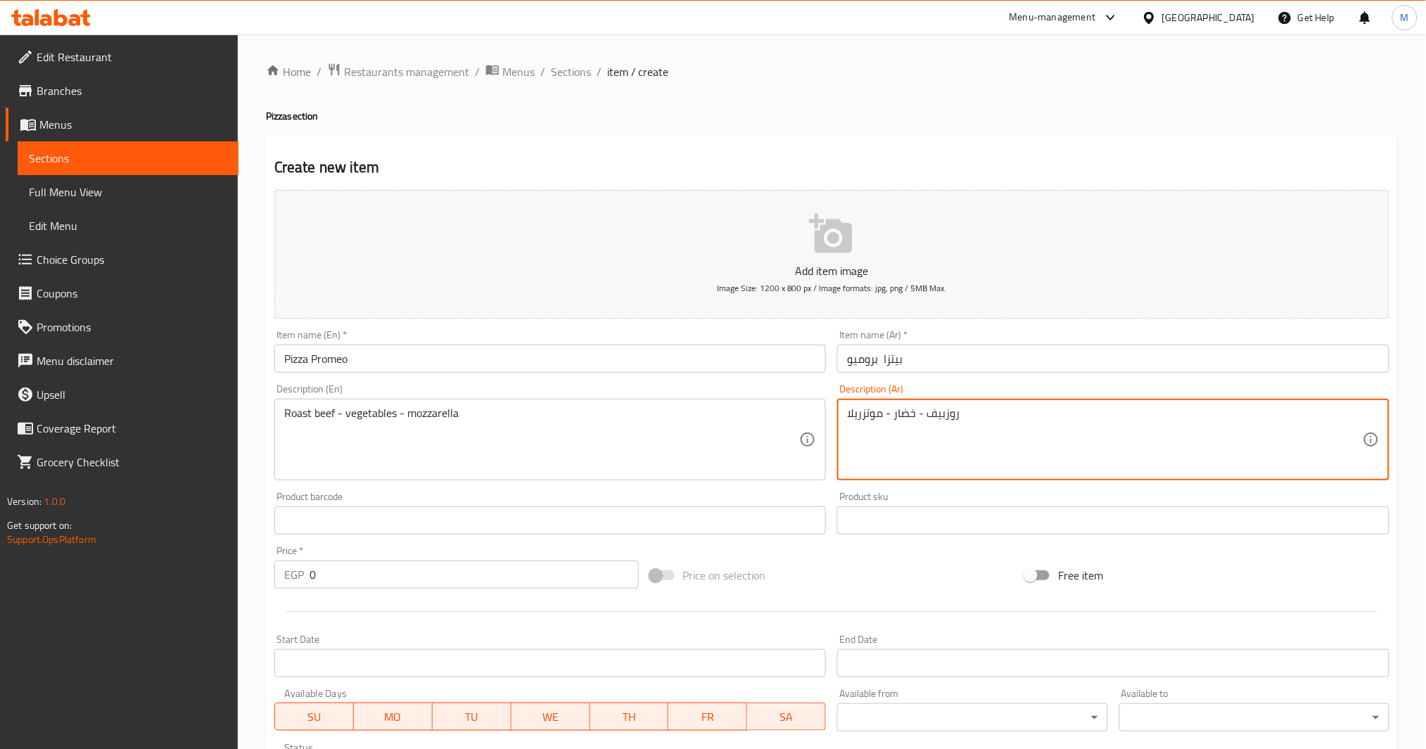
click at [942, 410] on textarea "روزبيف - خضار - موتزريلا" at bounding box center [1105, 440] width 516 height 67
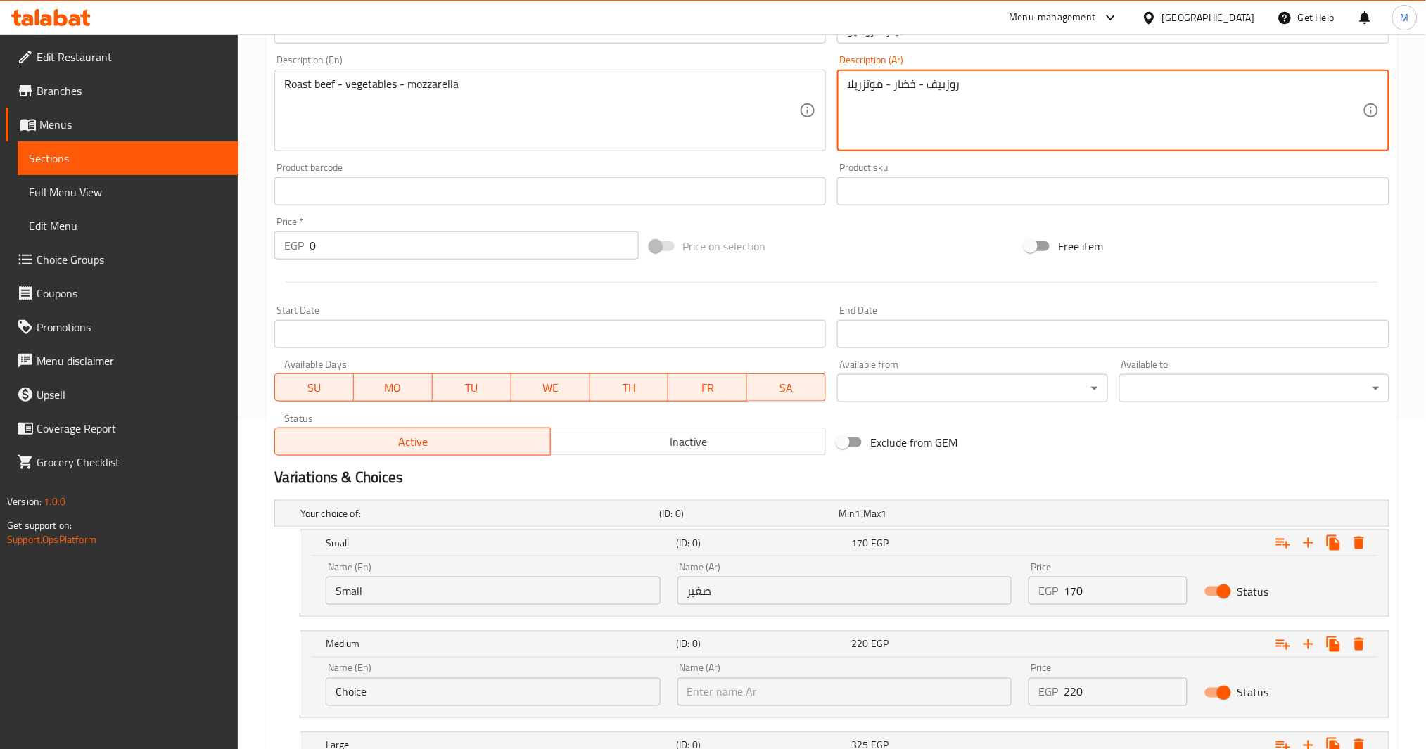
scroll to position [29, 0]
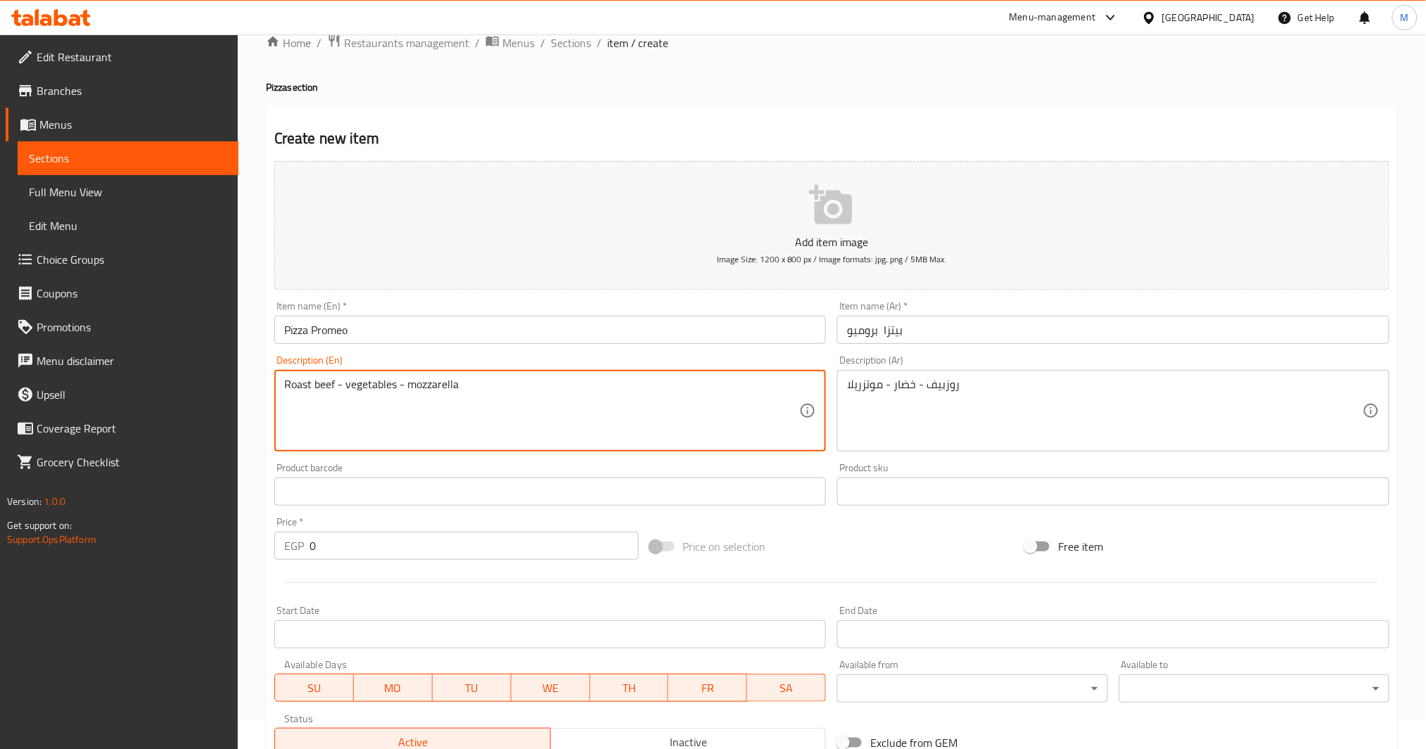
click at [326, 384] on textarea "Roast beef - vegetables - mozzarella" at bounding box center [542, 411] width 516 height 67
drag, startPoint x: 326, startPoint y: 384, endPoint x: 299, endPoint y: 379, distance: 28.0
click at [299, 379] on textarea "Roast beef - vegetables - mozzarella" at bounding box center [542, 411] width 516 height 67
click at [317, 395] on textarea "Roast beef - vegetables - mozzarella" at bounding box center [542, 411] width 516 height 67
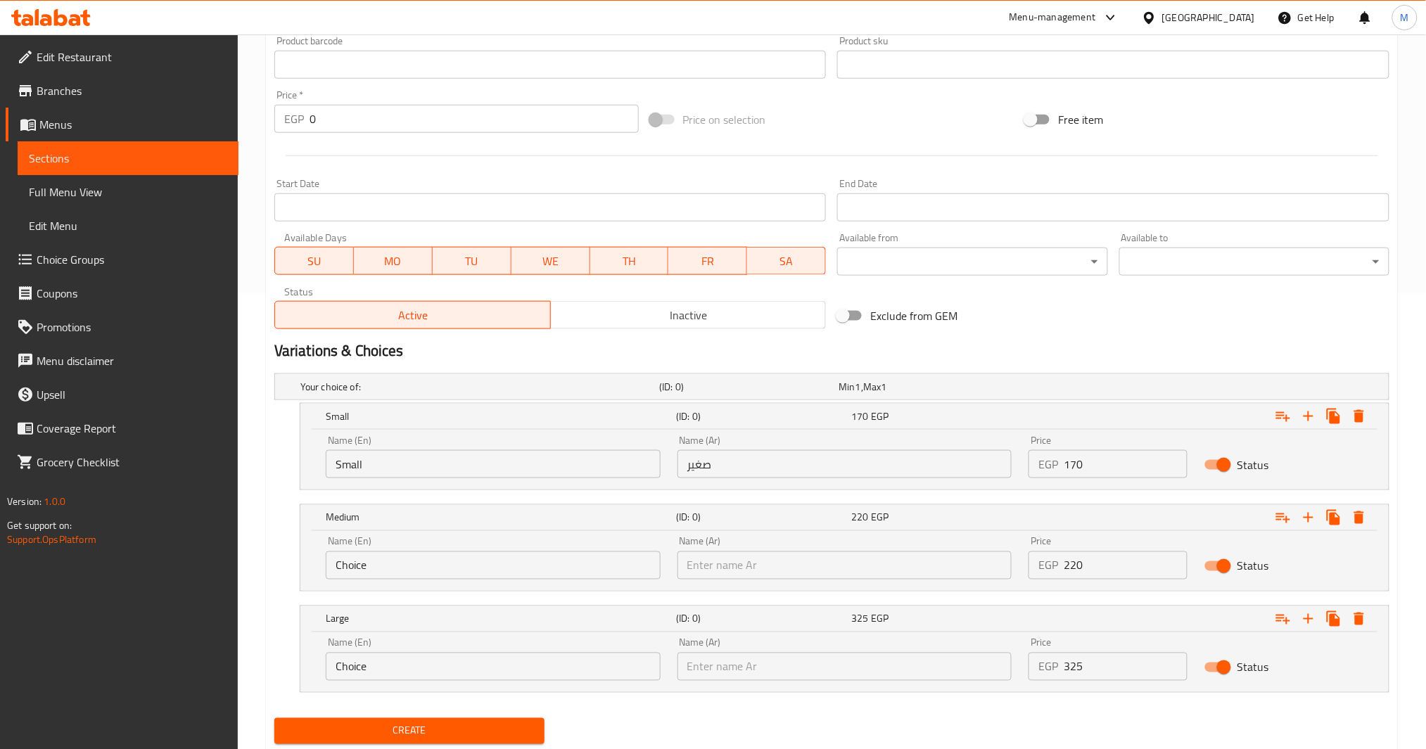
scroll to position [498, 0]
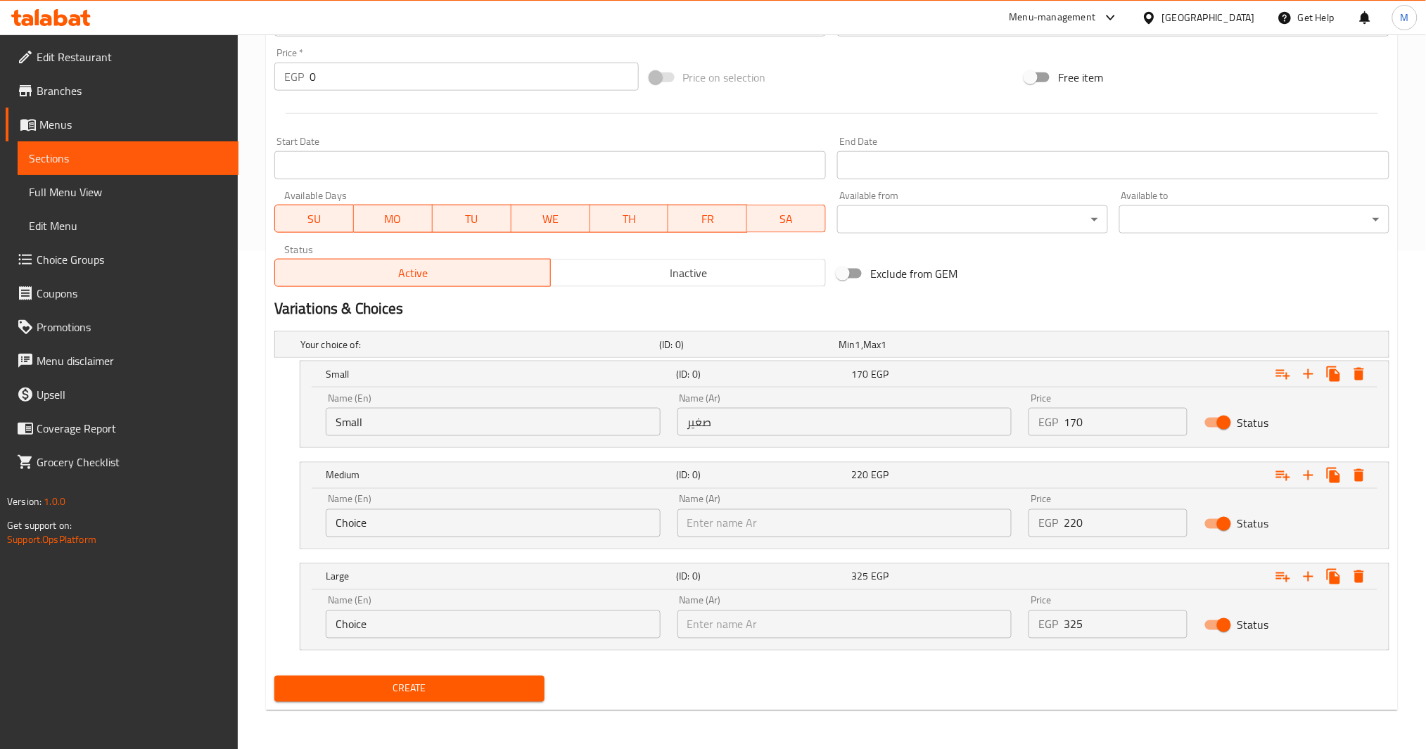
click at [1060, 424] on div "EGP 170 Price" at bounding box center [1108, 422] width 159 height 28
click at [1063, 420] on div "EGP 170 Price" at bounding box center [1108, 422] width 159 height 28
click at [1102, 433] on input "170" at bounding box center [1126, 422] width 124 height 28
click at [1065, 425] on input "170" at bounding box center [1126, 422] width 124 height 28
click at [493, 687] on span "Create" at bounding box center [410, 689] width 248 height 18
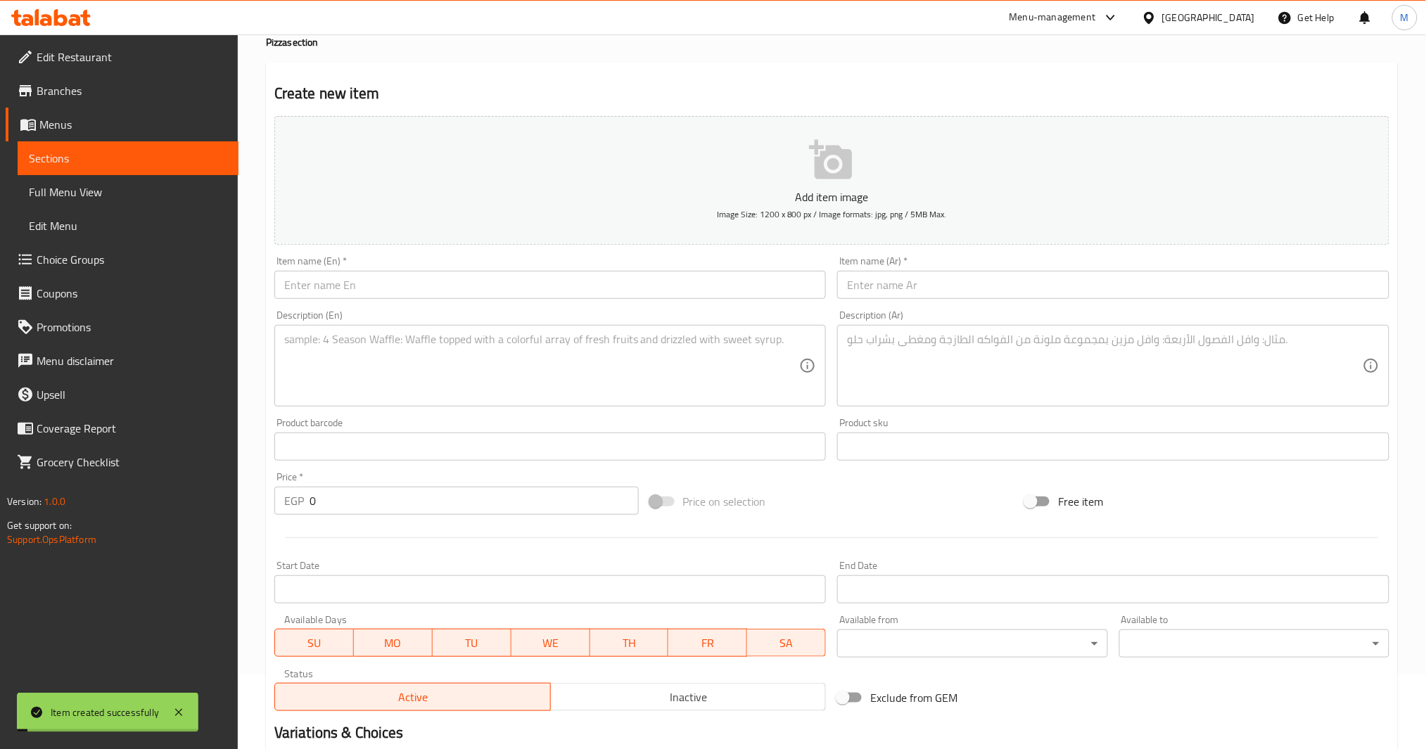
scroll to position [29, 0]
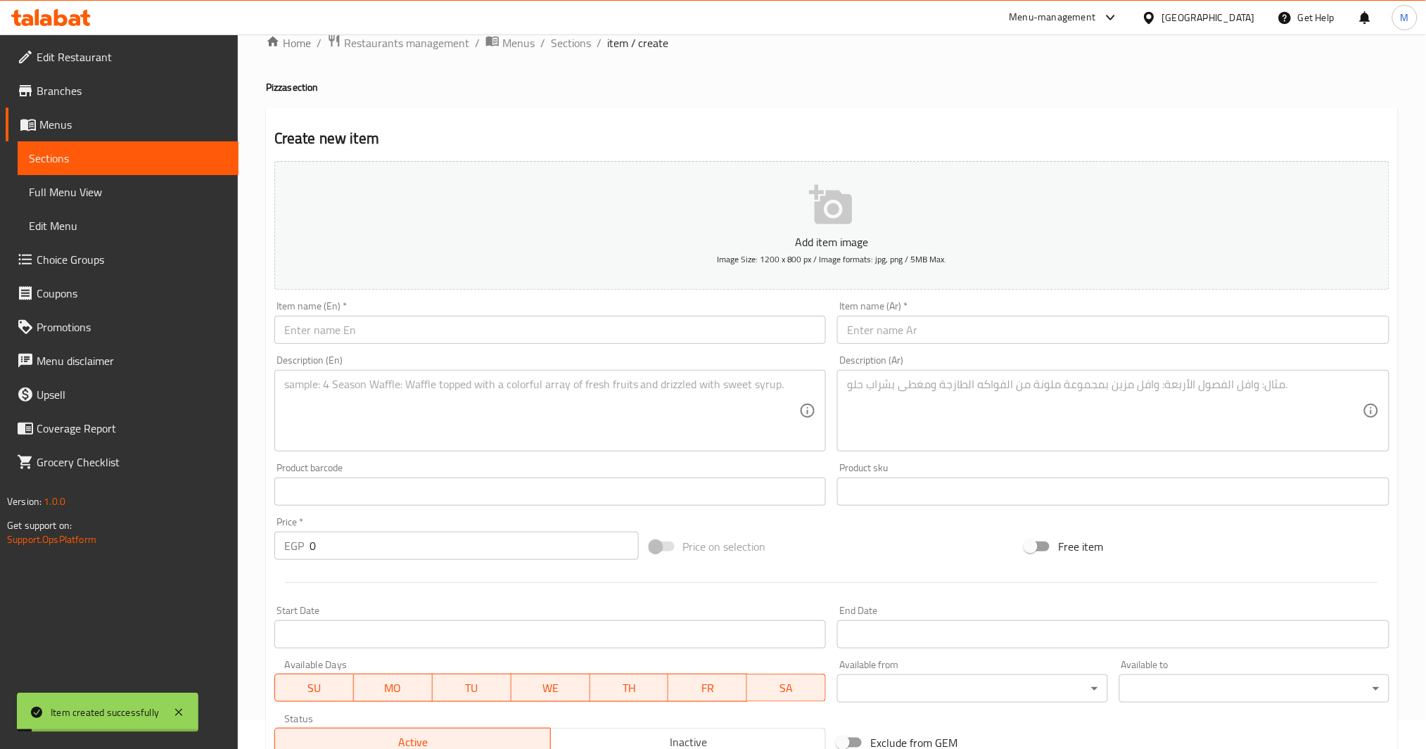
click at [974, 322] on input "text" at bounding box center [1113, 330] width 552 height 28
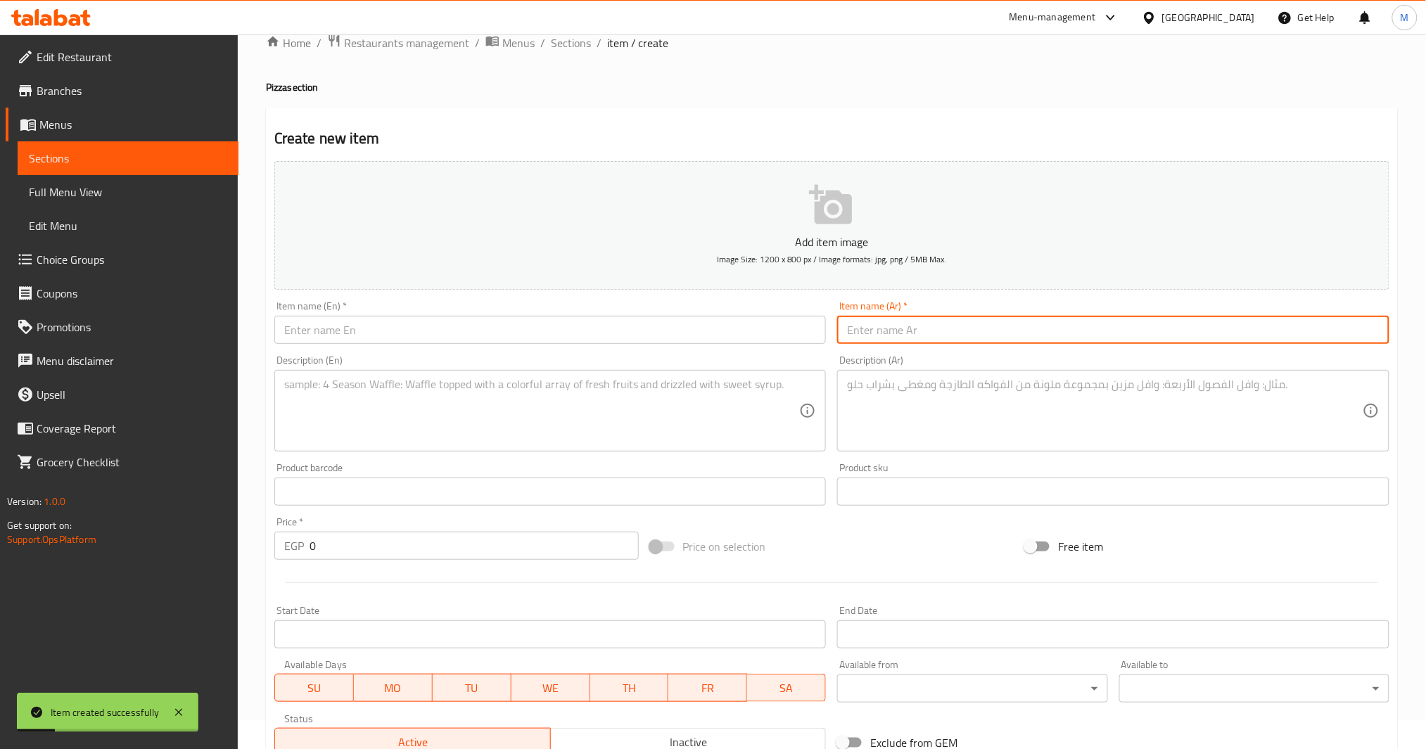
click at [982, 323] on input "text" at bounding box center [1113, 330] width 552 height 28
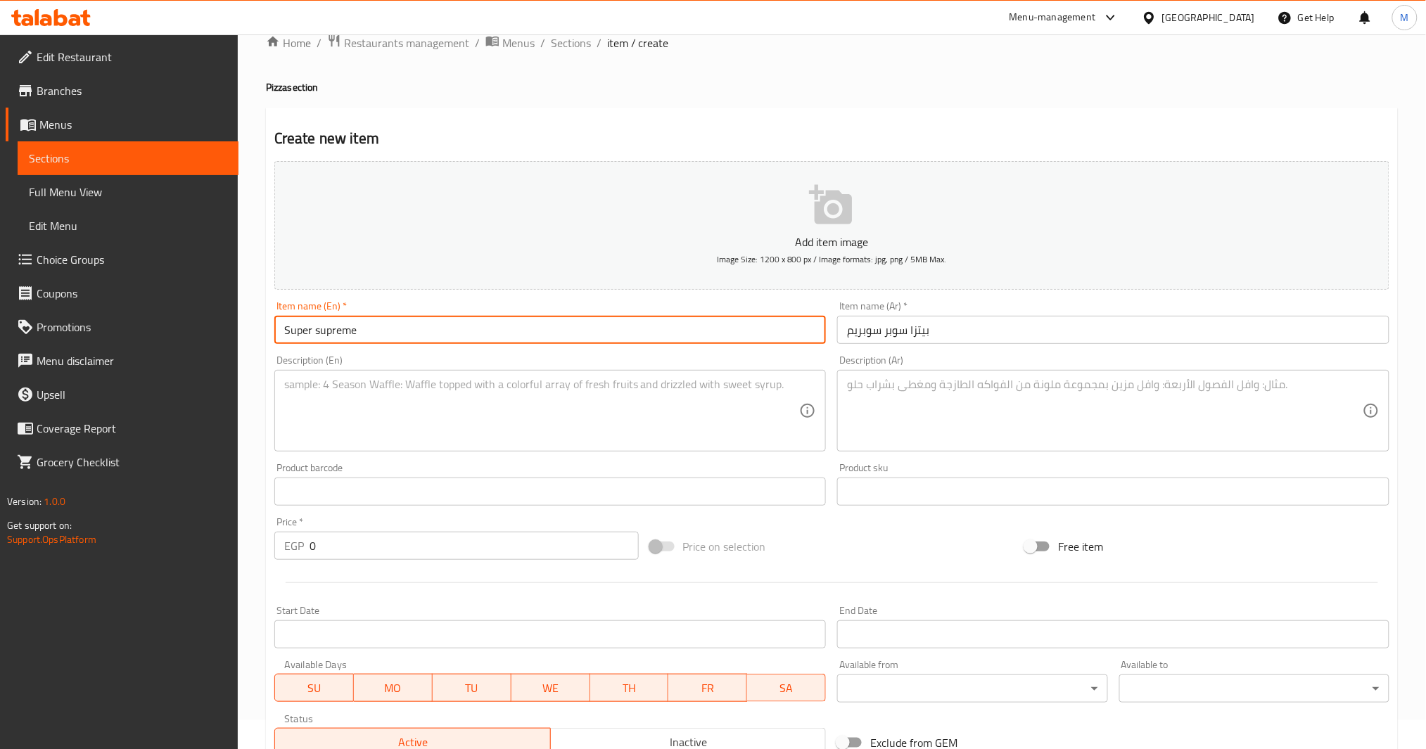
click at [910, 330] on input "بيتزا سوبر سوبريم" at bounding box center [1113, 330] width 552 height 28
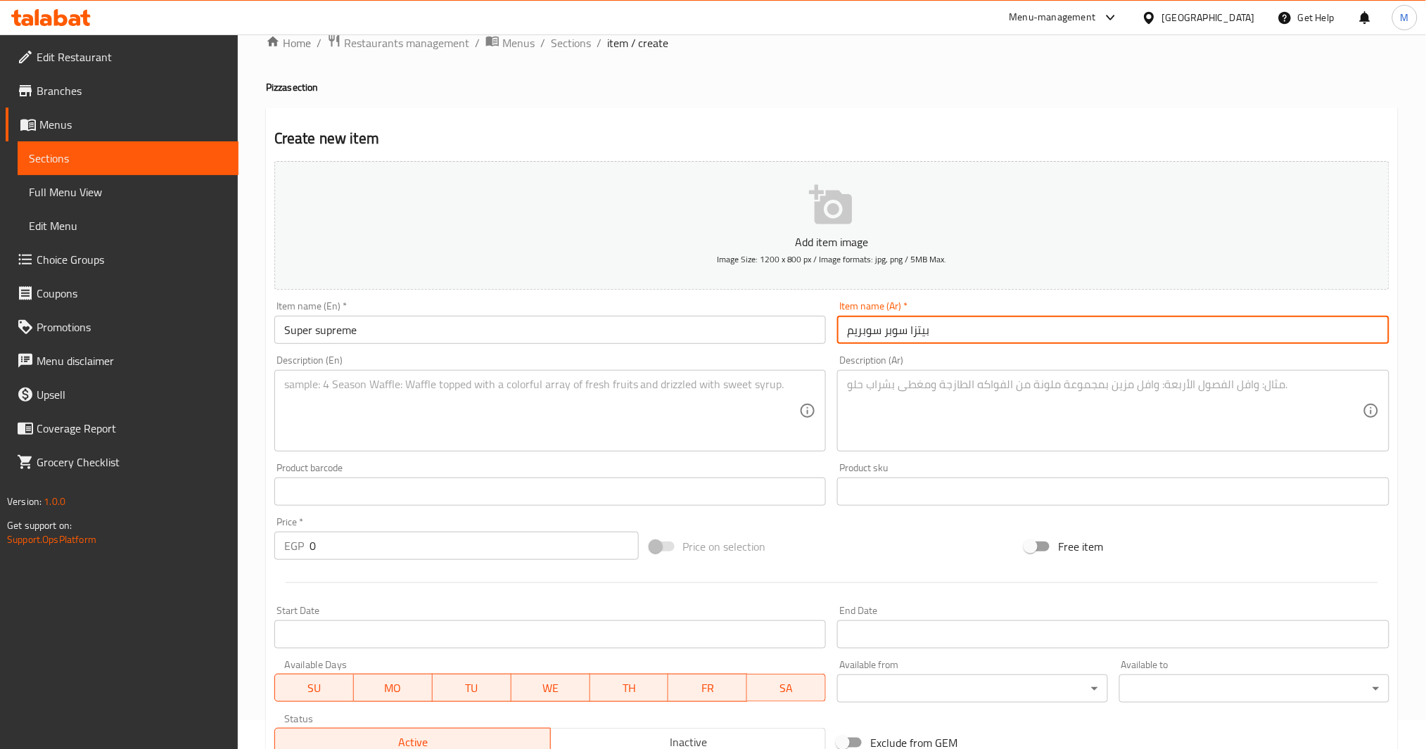
drag, startPoint x: 910, startPoint y: 330, endPoint x: 842, endPoint y: 330, distance: 68.3
click at [842, 330] on input "بيتزا سوبر سوبريم" at bounding box center [1113, 330] width 552 height 28
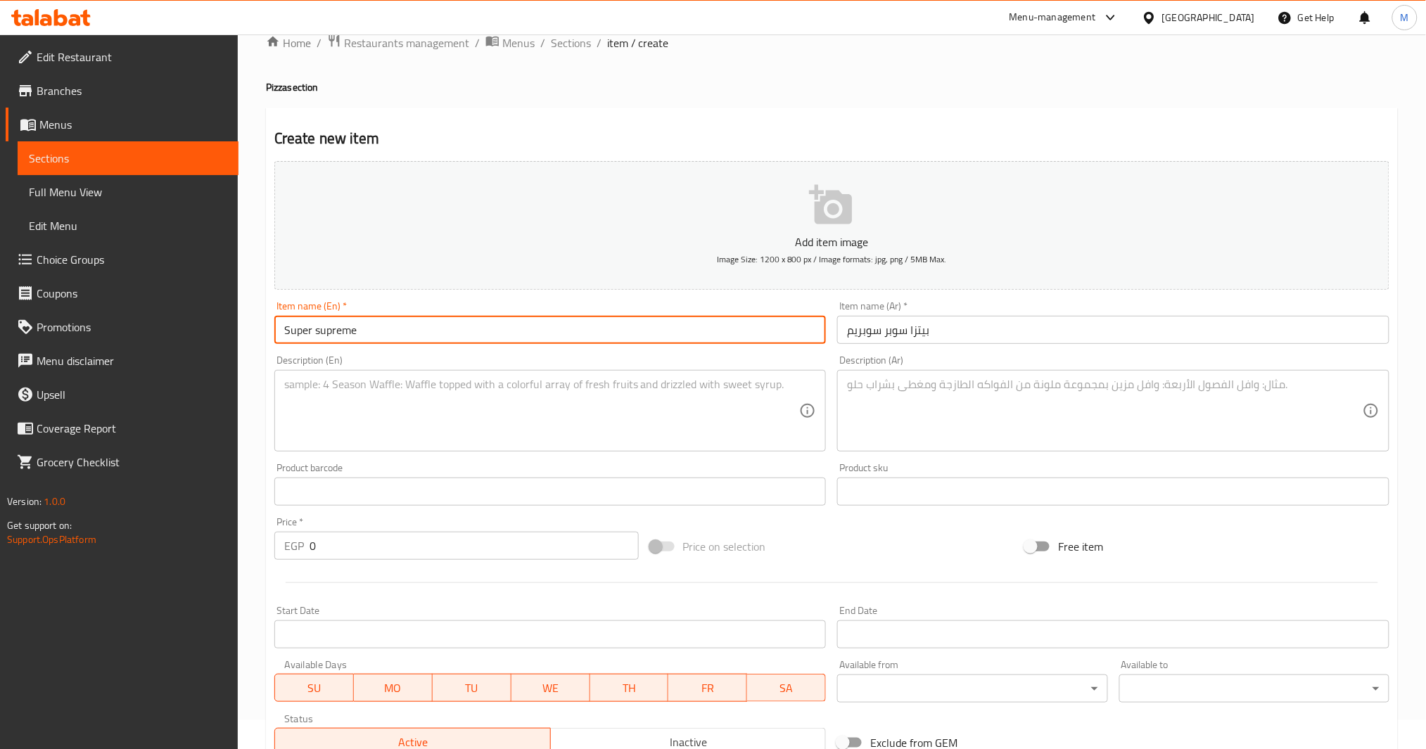
click at [559, 336] on input "Super supreme" at bounding box center [550, 330] width 552 height 28
paste input "سوبر سوبريم"
click at [476, 326] on input "Super supreme" at bounding box center [550, 330] width 552 height 28
paste input "S"
click at [989, 418] on textarea at bounding box center [1105, 411] width 516 height 67
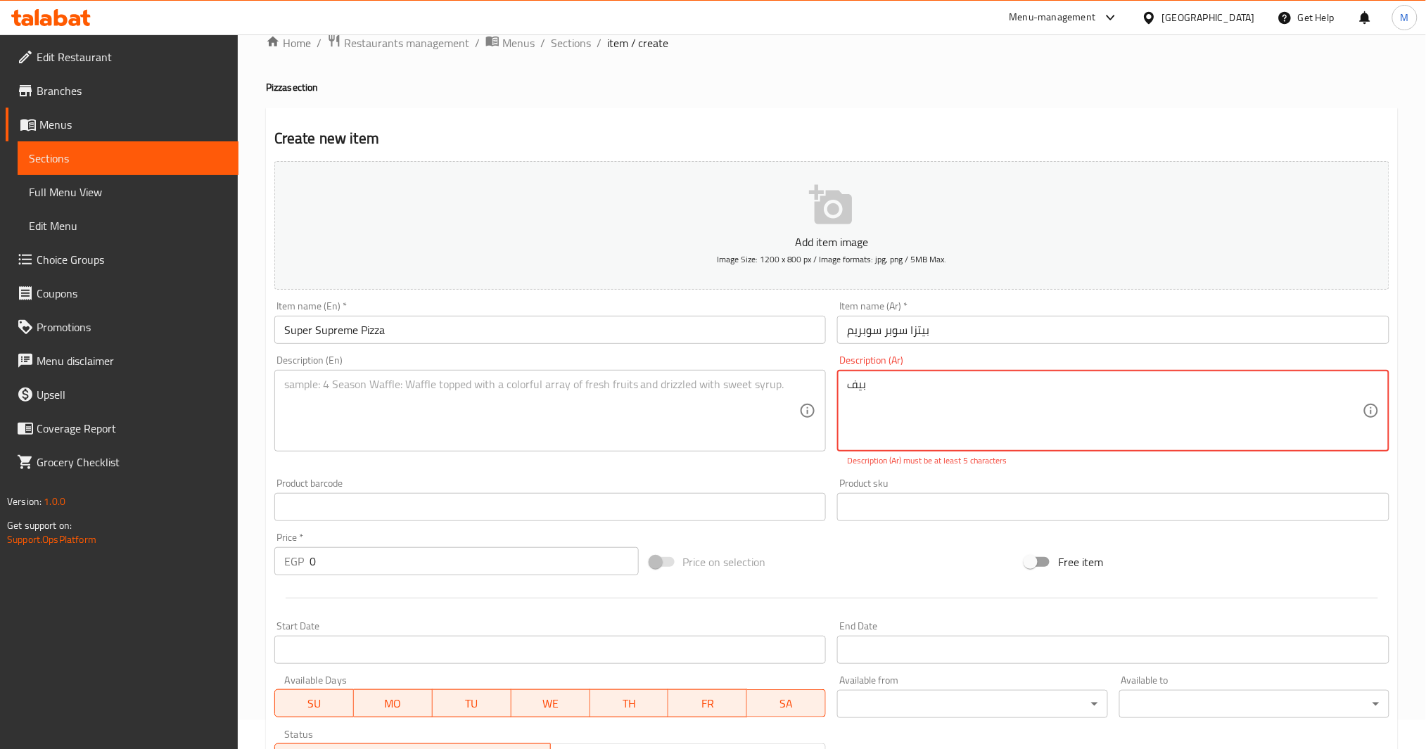
click at [896, 324] on input "بيتزا سوبر سوبريم" at bounding box center [1113, 330] width 552 height 28
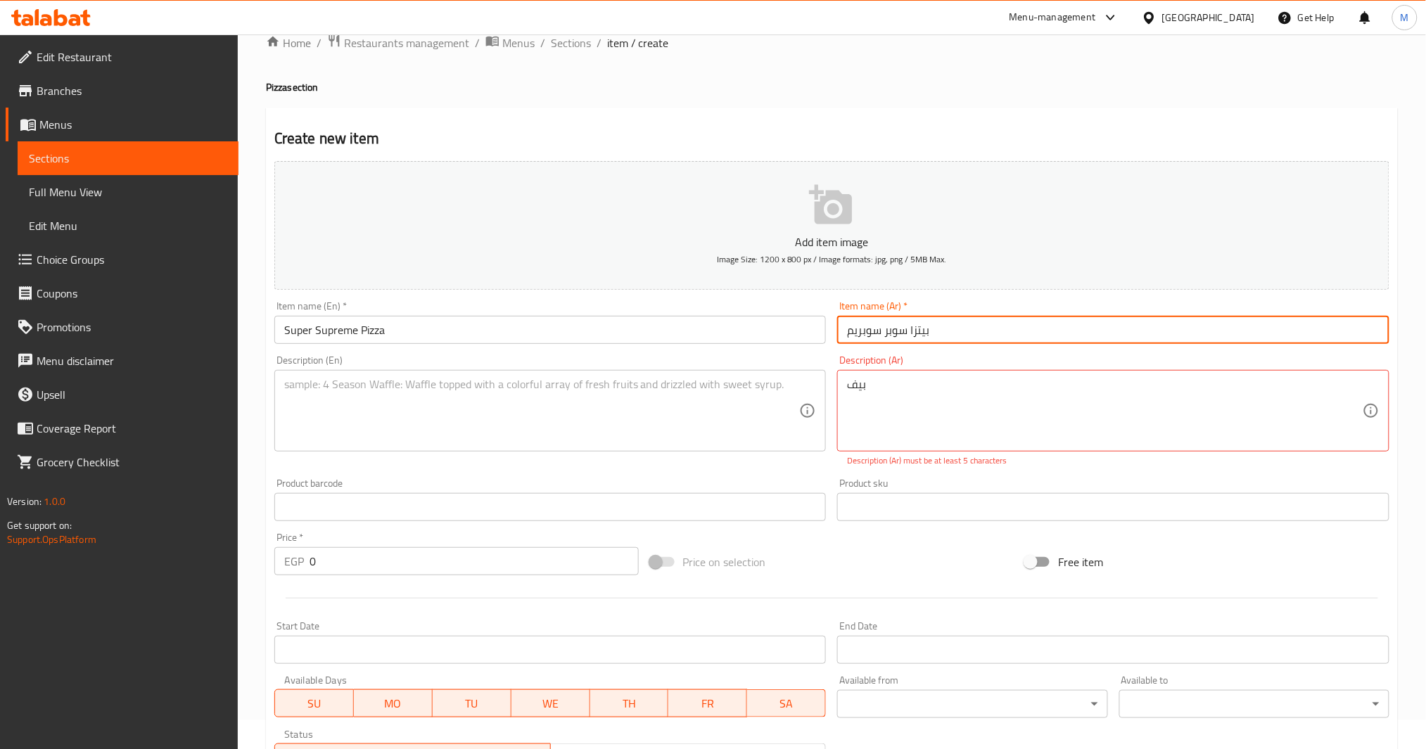
click at [896, 324] on input "بيتزا سوبر سوبريم" at bounding box center [1113, 330] width 552 height 28
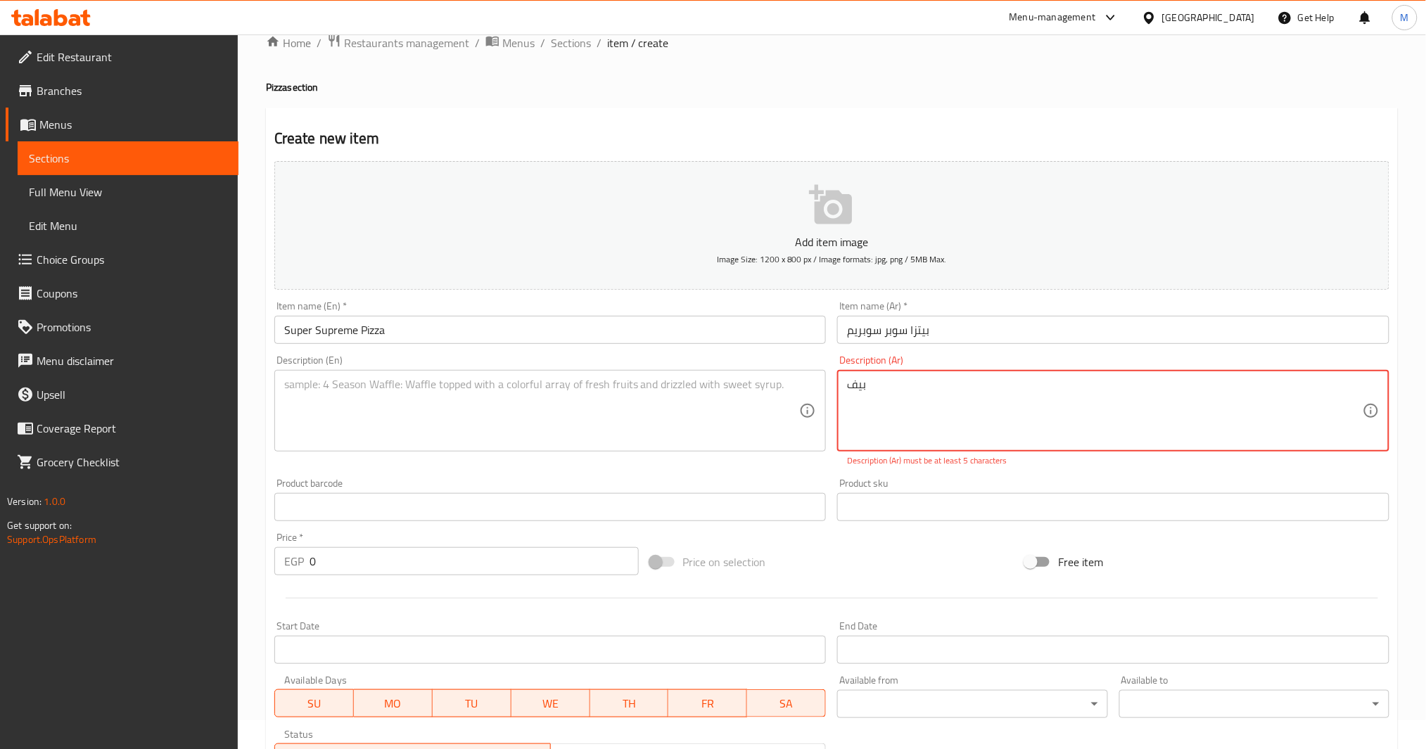
click at [909, 417] on textarea "بيف" at bounding box center [1105, 411] width 516 height 67
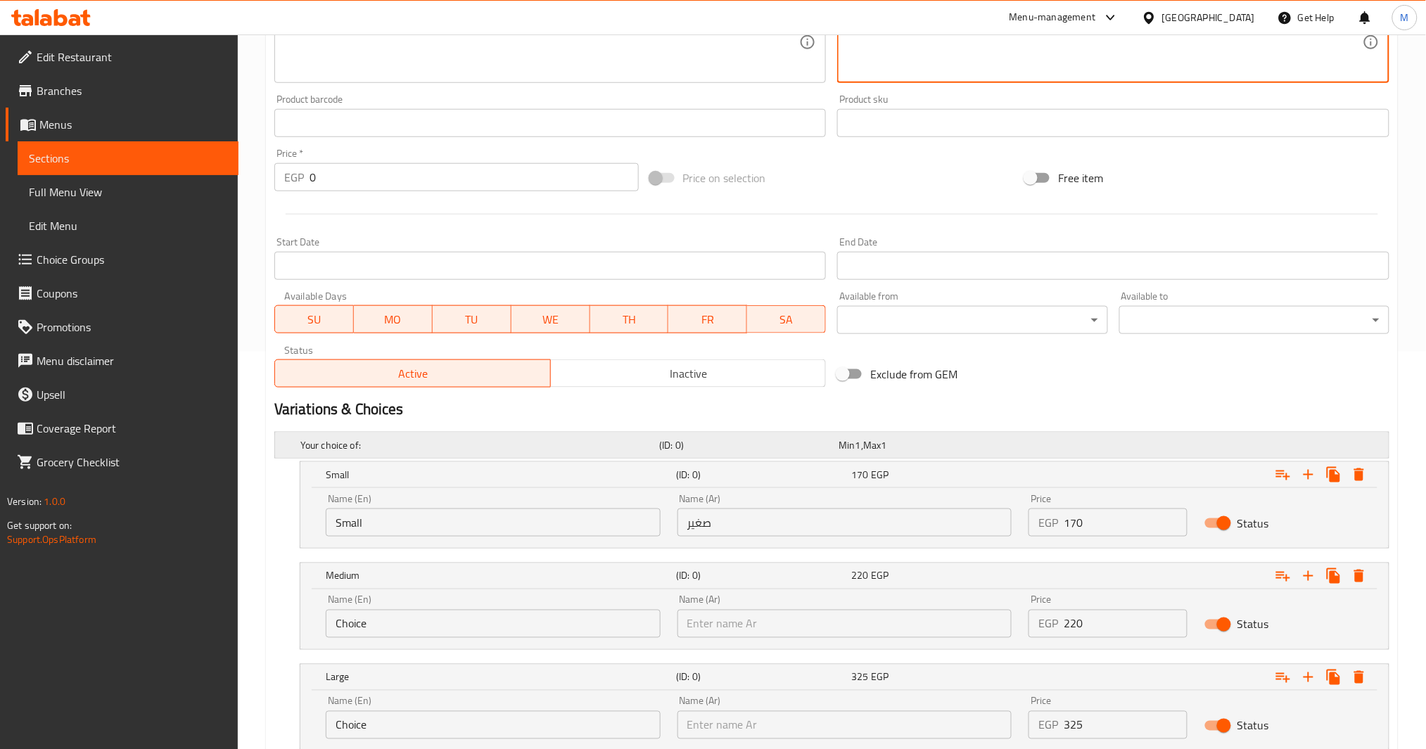
scroll to position [404, 0]
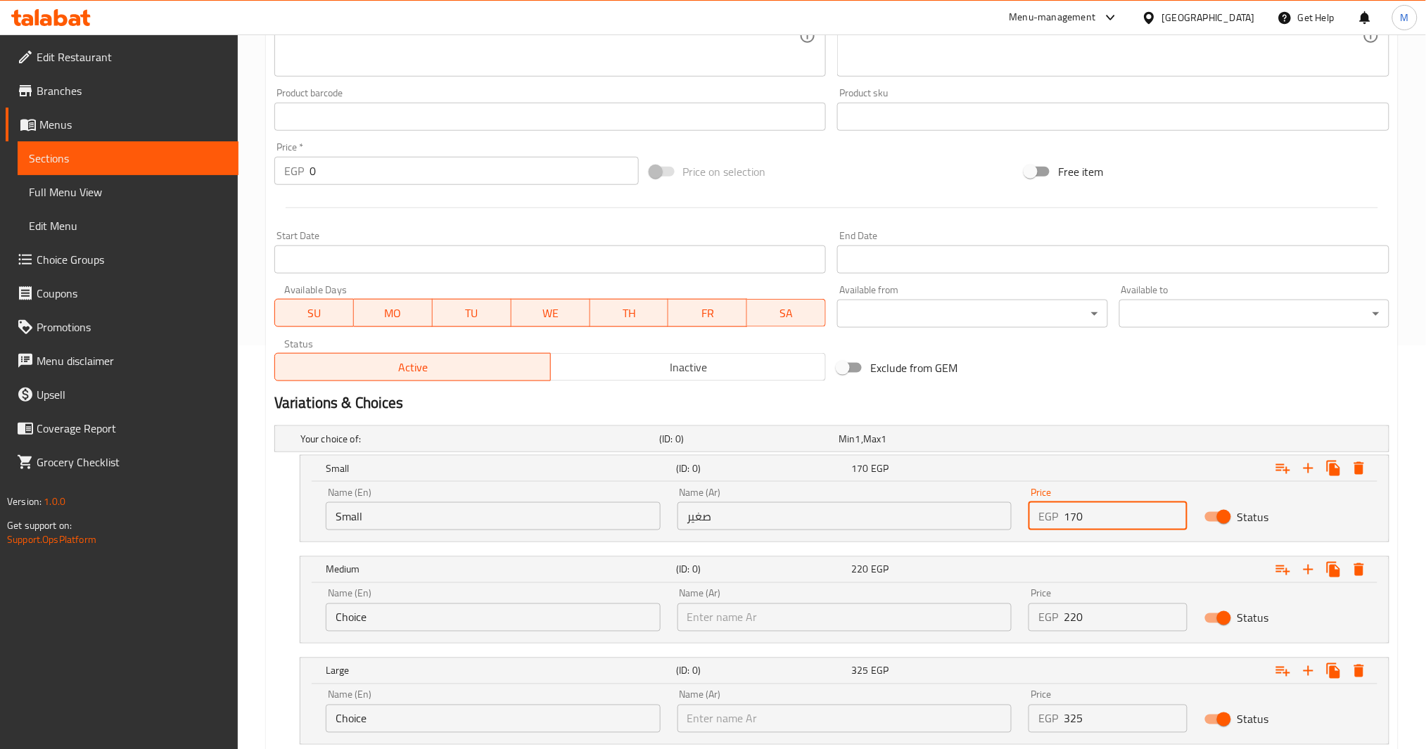
drag, startPoint x: 1092, startPoint y: 523, endPoint x: 972, endPoint y: 527, distance: 120.4
click at [972, 527] on div "Name (En) Small Name (En) Name (Ar) صغير Name (Ar) Price EGP 170 Price Status" at bounding box center [844, 509] width 1055 height 60
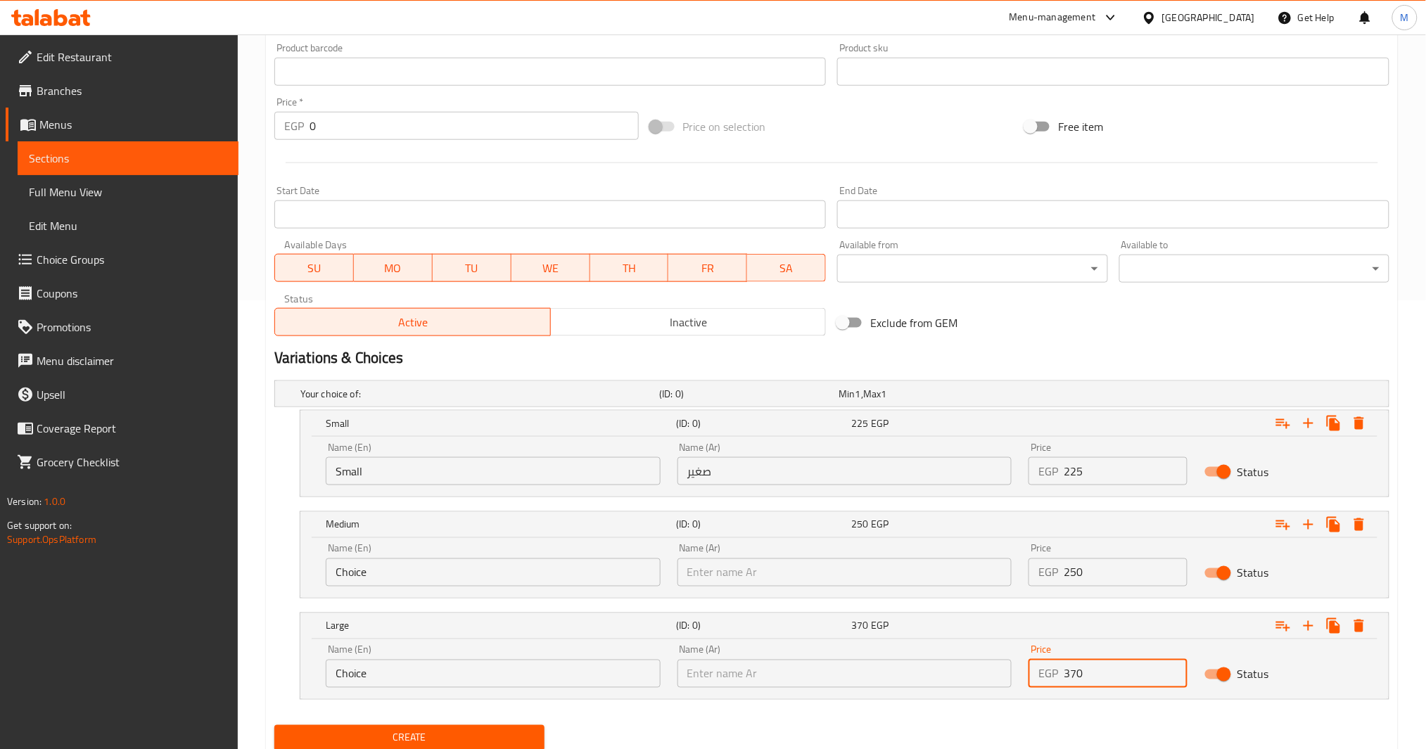
scroll to position [498, 0]
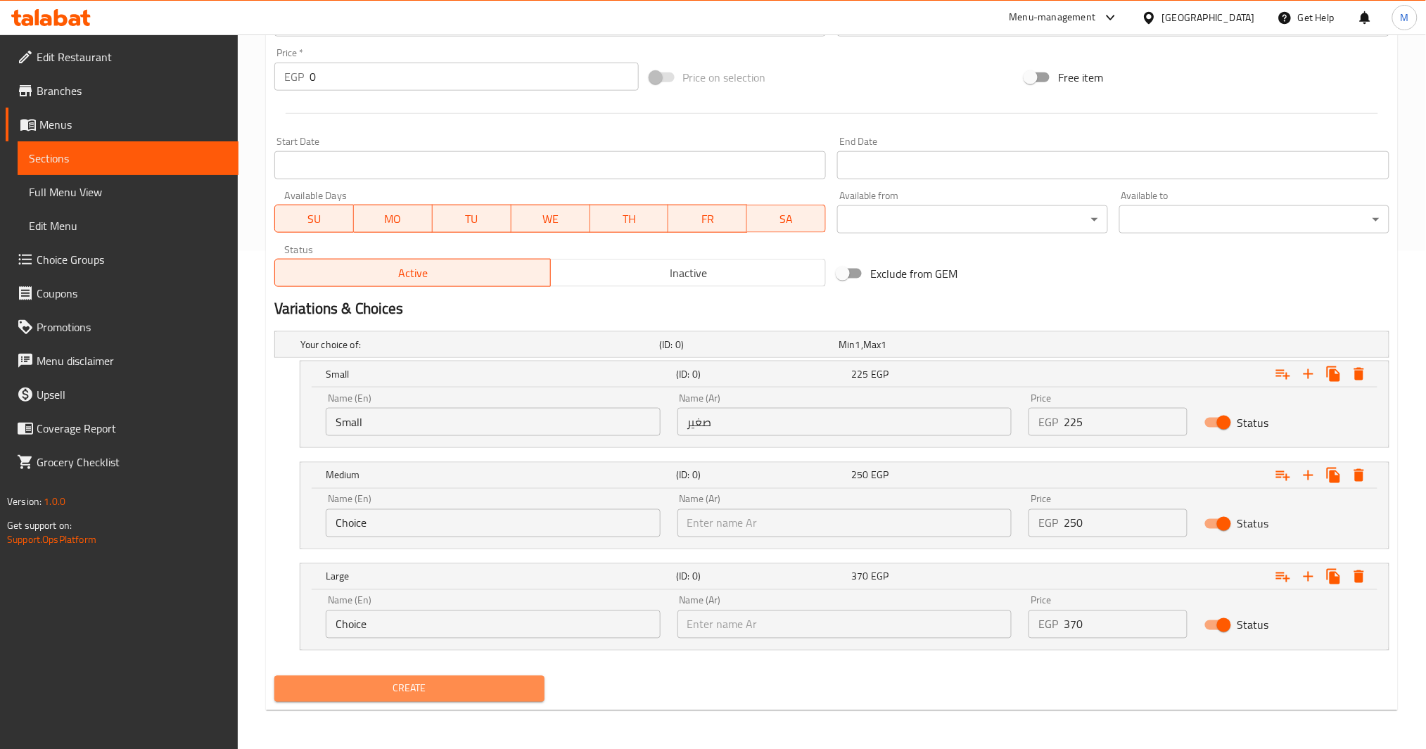
click at [465, 690] on span "Create" at bounding box center [410, 689] width 248 height 18
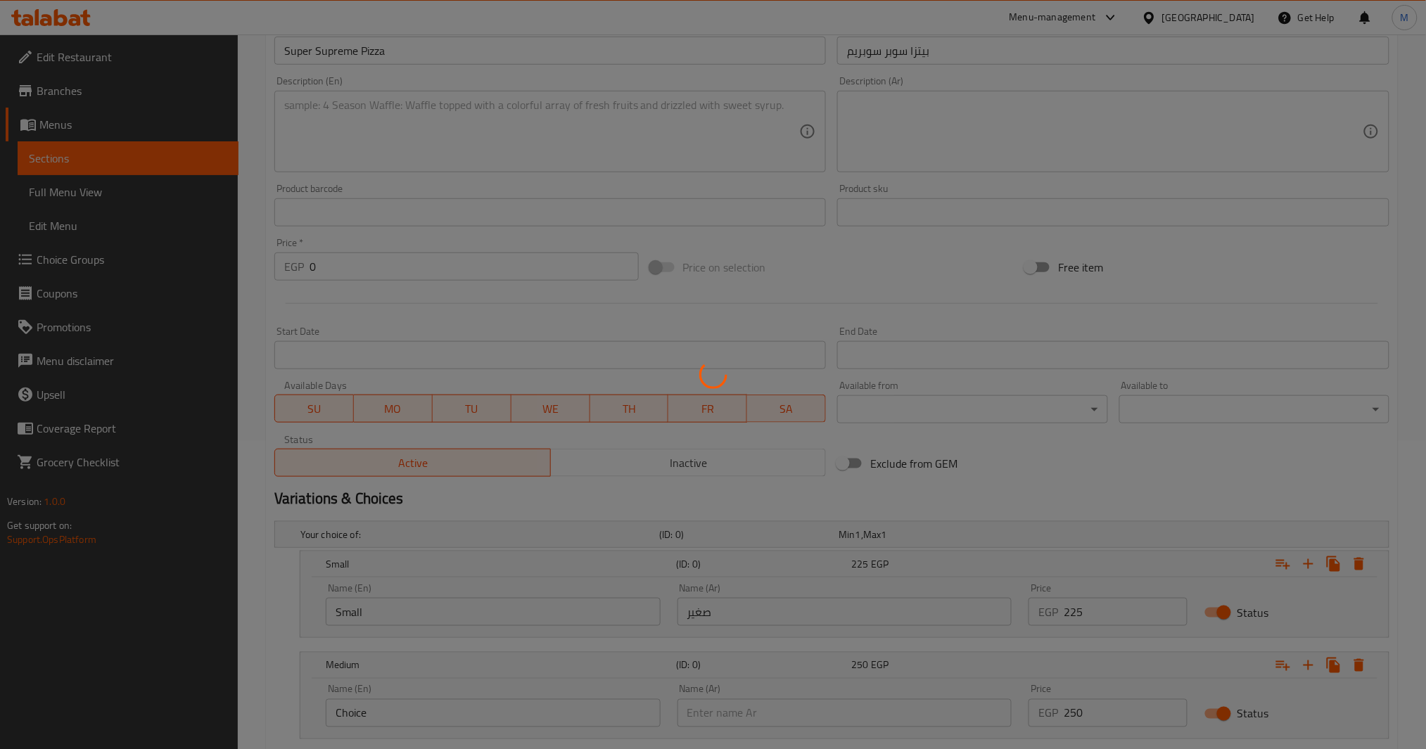
scroll to position [0, 0]
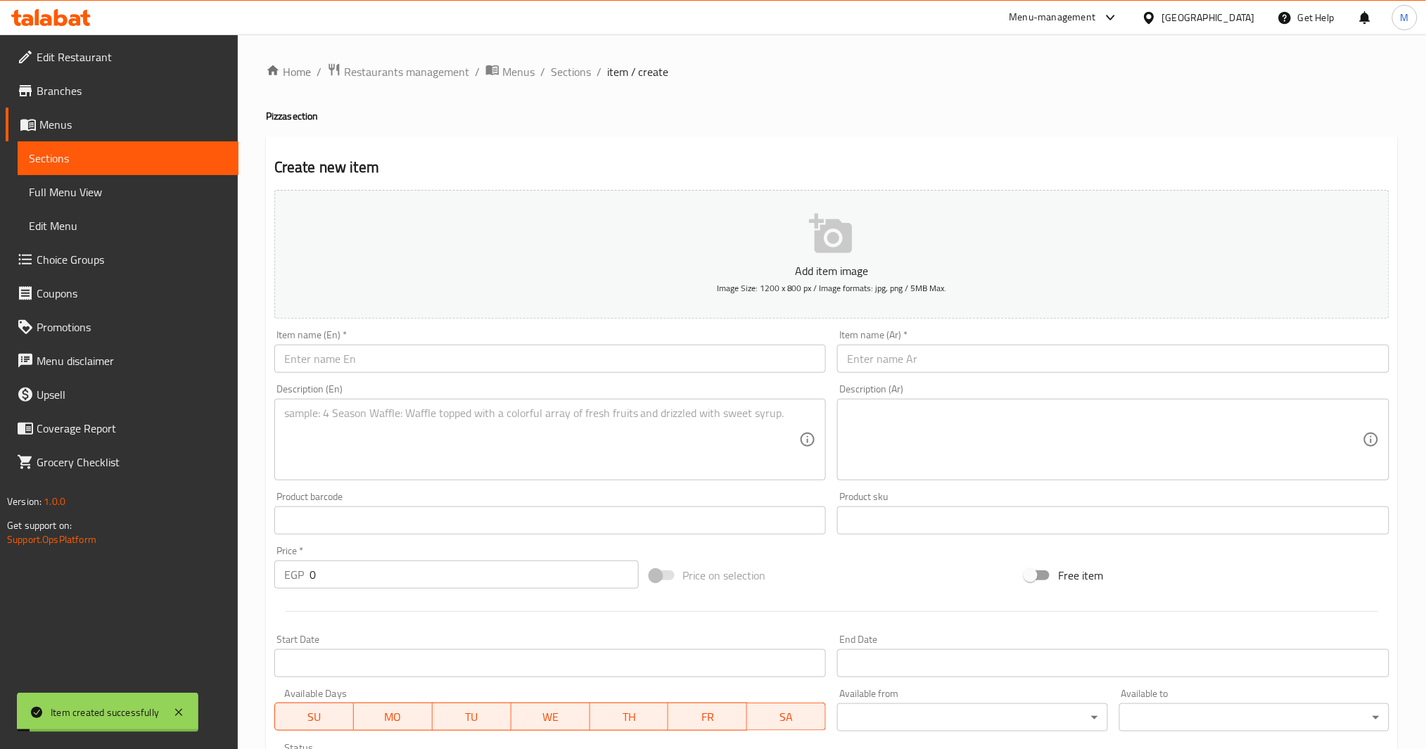
click at [954, 357] on input "text" at bounding box center [1113, 359] width 552 height 28
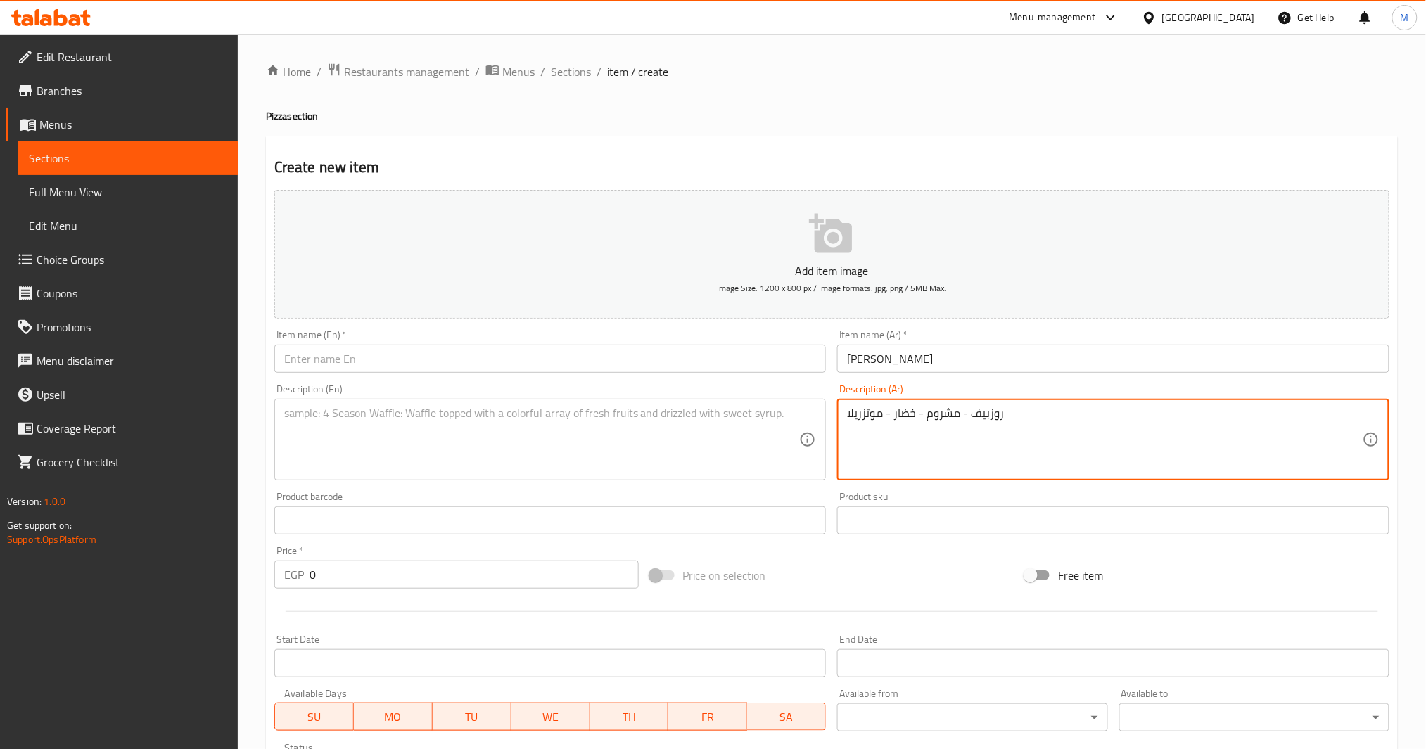
click at [604, 450] on textarea at bounding box center [542, 440] width 516 height 67
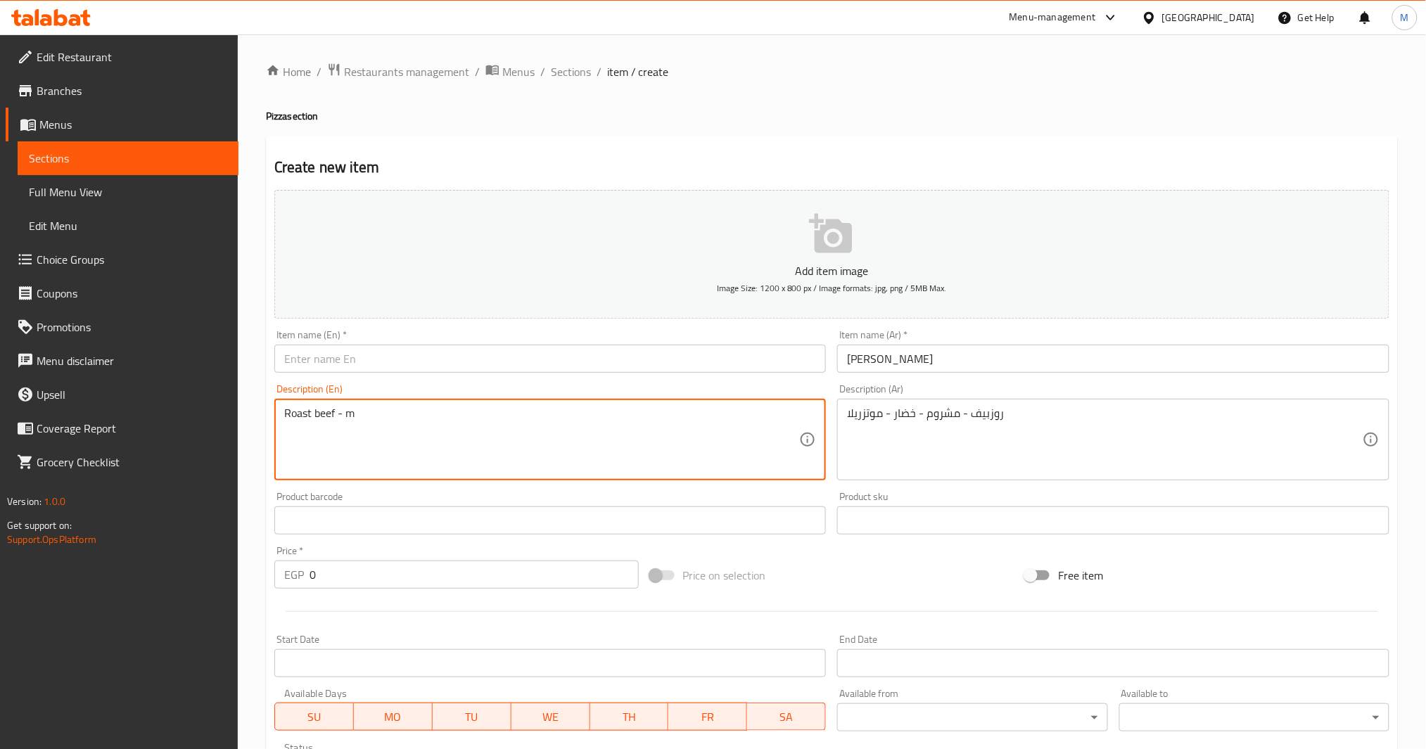
paste textarea "ushrooms - vegetables - mozzarella"
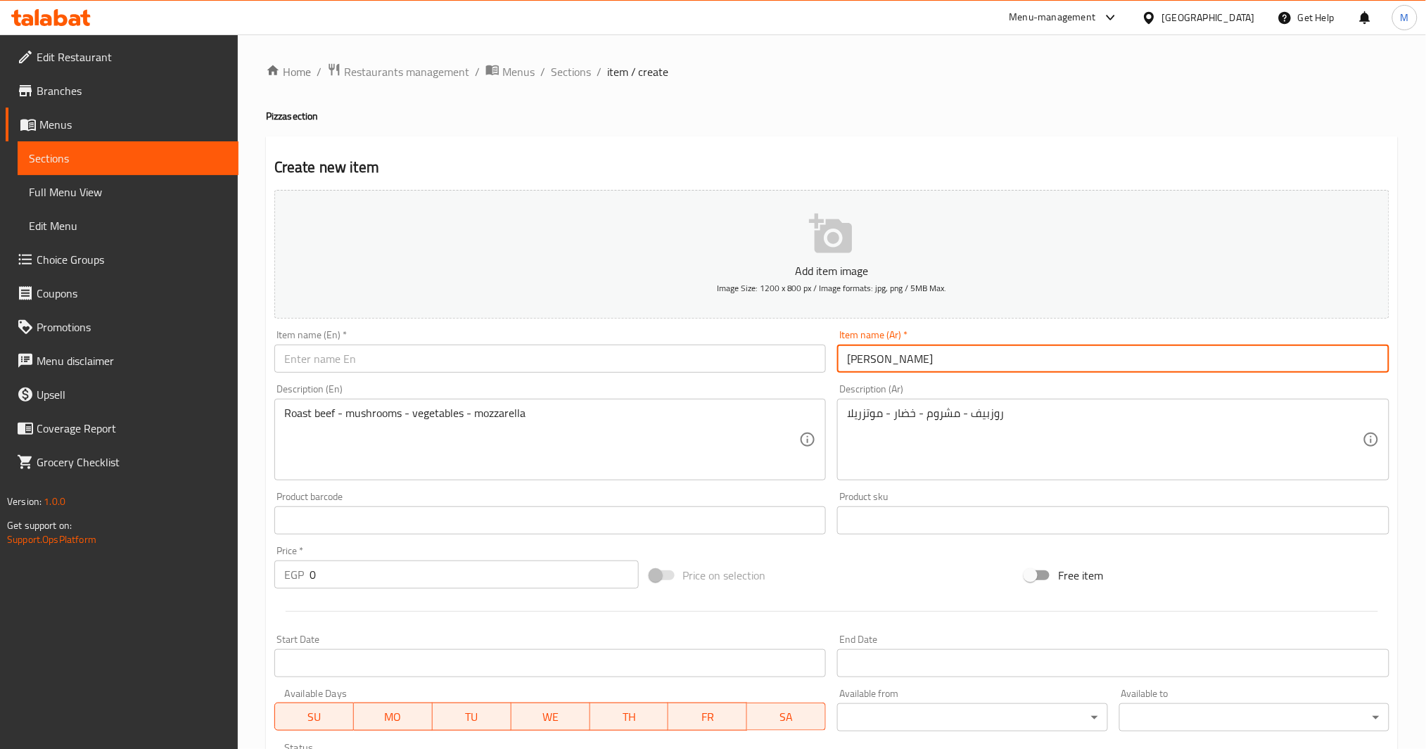
click at [871, 354] on input "بيتزا كواترو ستاسيوني" at bounding box center [1113, 359] width 552 height 28
click at [471, 374] on div "Item name (En)   * Item name (En) *" at bounding box center [551, 351] width 564 height 54
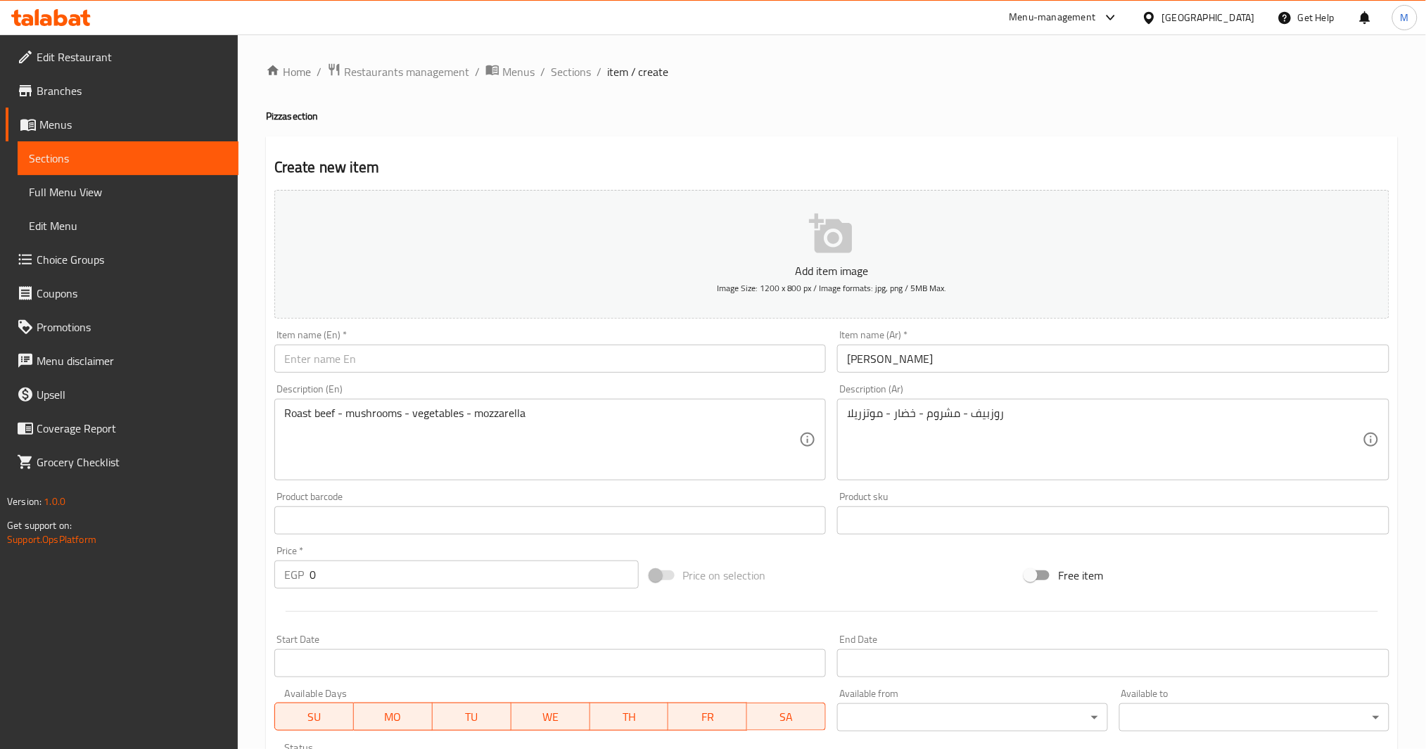
paste input "Quattro Stacioni Pizza"
click at [481, 355] on input "Quattro Stacioni Pizza" at bounding box center [550, 359] width 552 height 28
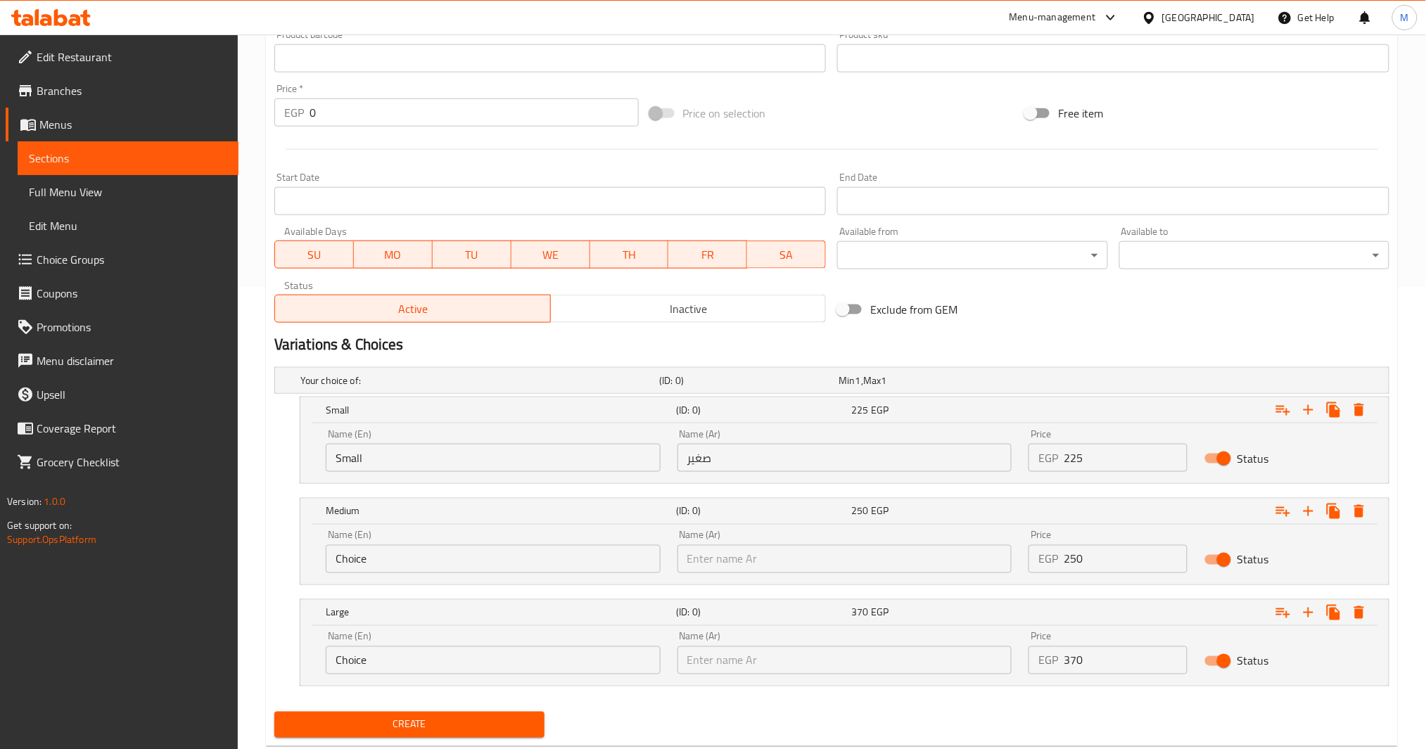
scroll to position [469, 0]
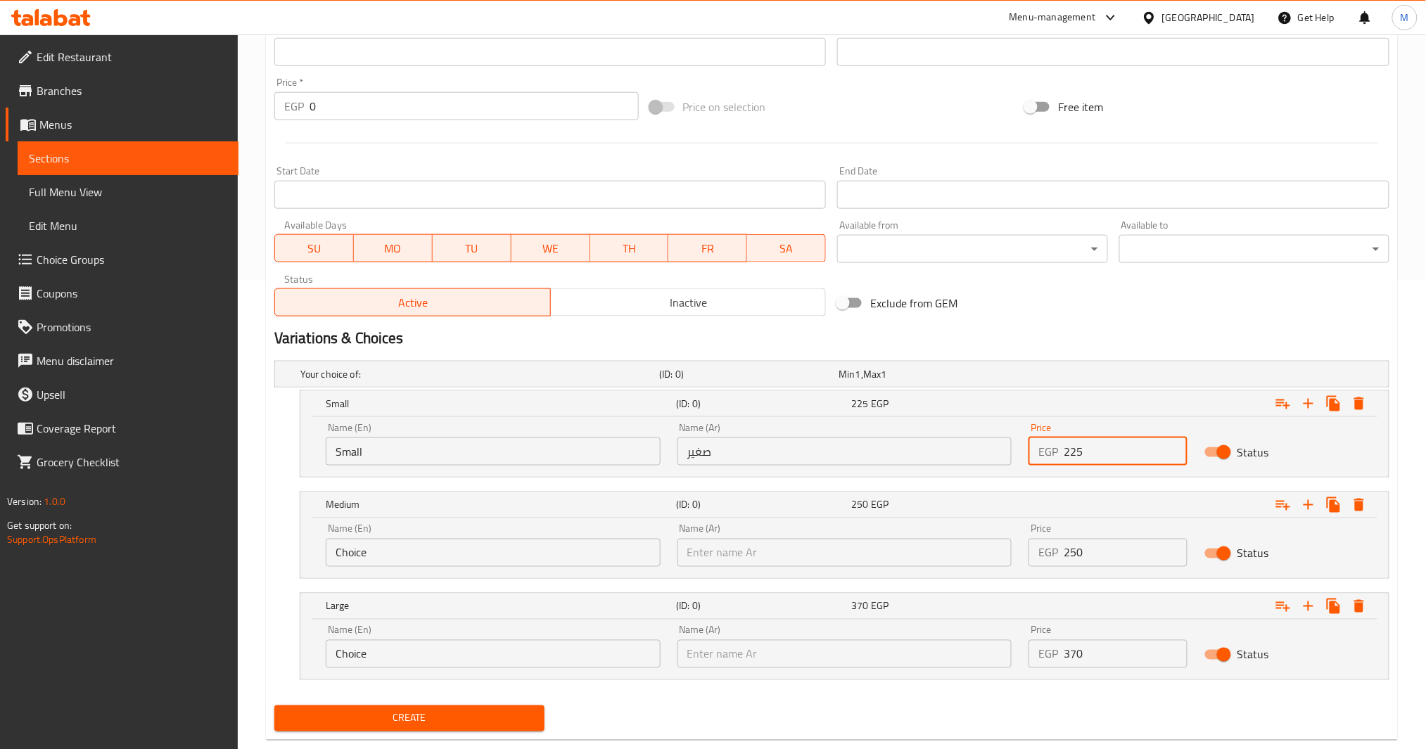
drag, startPoint x: 1090, startPoint y: 443, endPoint x: 1029, endPoint y: 451, distance: 61.0
click at [1029, 451] on div "EGP 225 Price" at bounding box center [1108, 452] width 159 height 28
click at [414, 739] on div "Create new item Add item image Image Size: 1200 x 800 px / Image formats: jpg, …" at bounding box center [832, 204] width 1132 height 1072
click at [421, 726] on span "Create" at bounding box center [410, 719] width 248 height 18
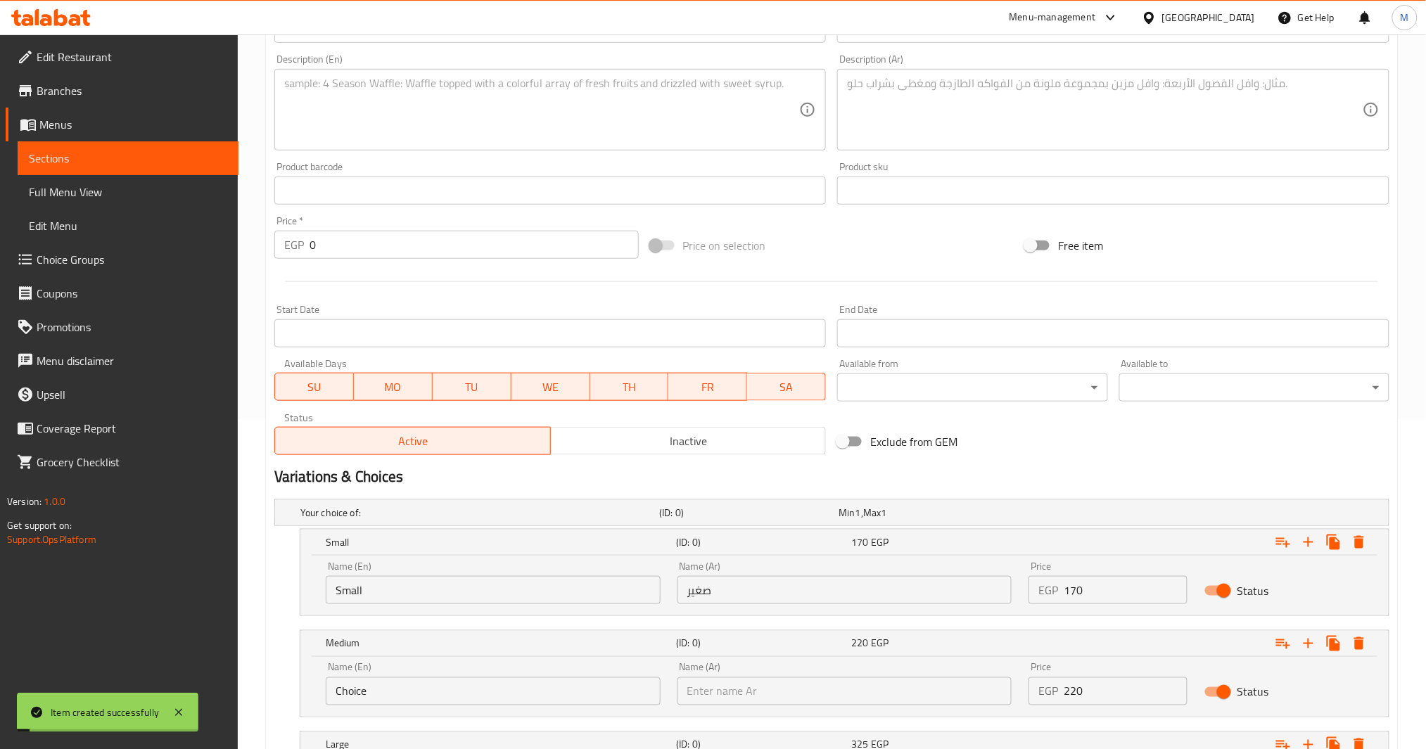
scroll to position [0, 0]
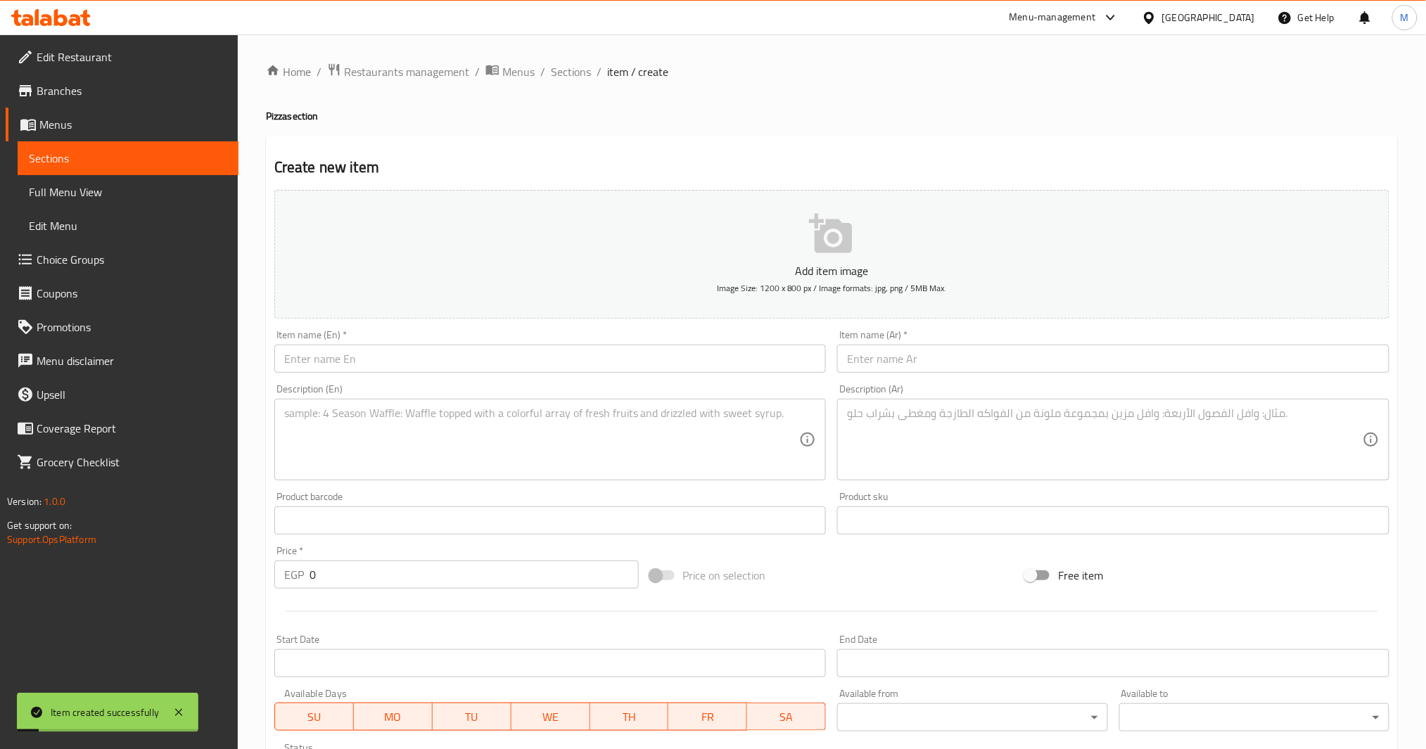
click at [906, 354] on input "text" at bounding box center [1113, 359] width 552 height 28
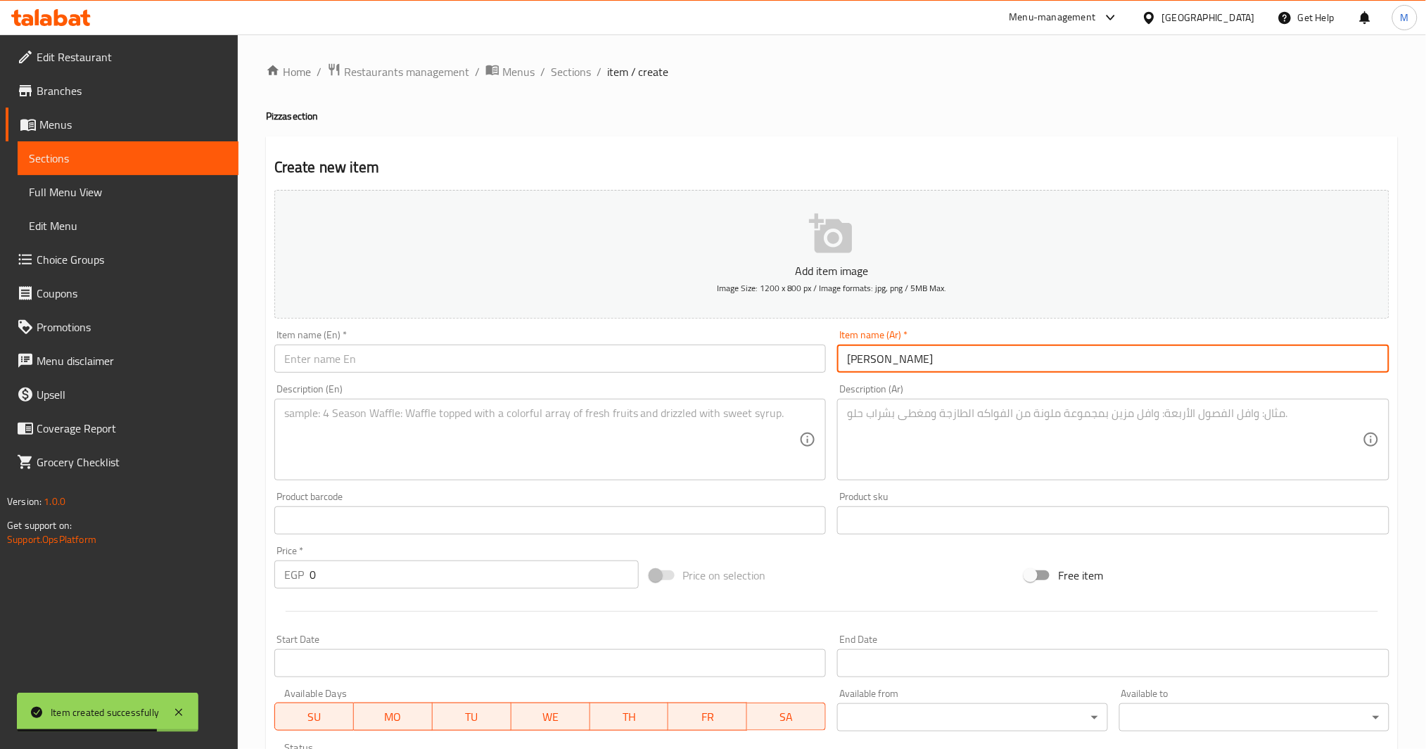
click at [424, 343] on div "Item name (En)   * Item name (En) *" at bounding box center [550, 351] width 552 height 43
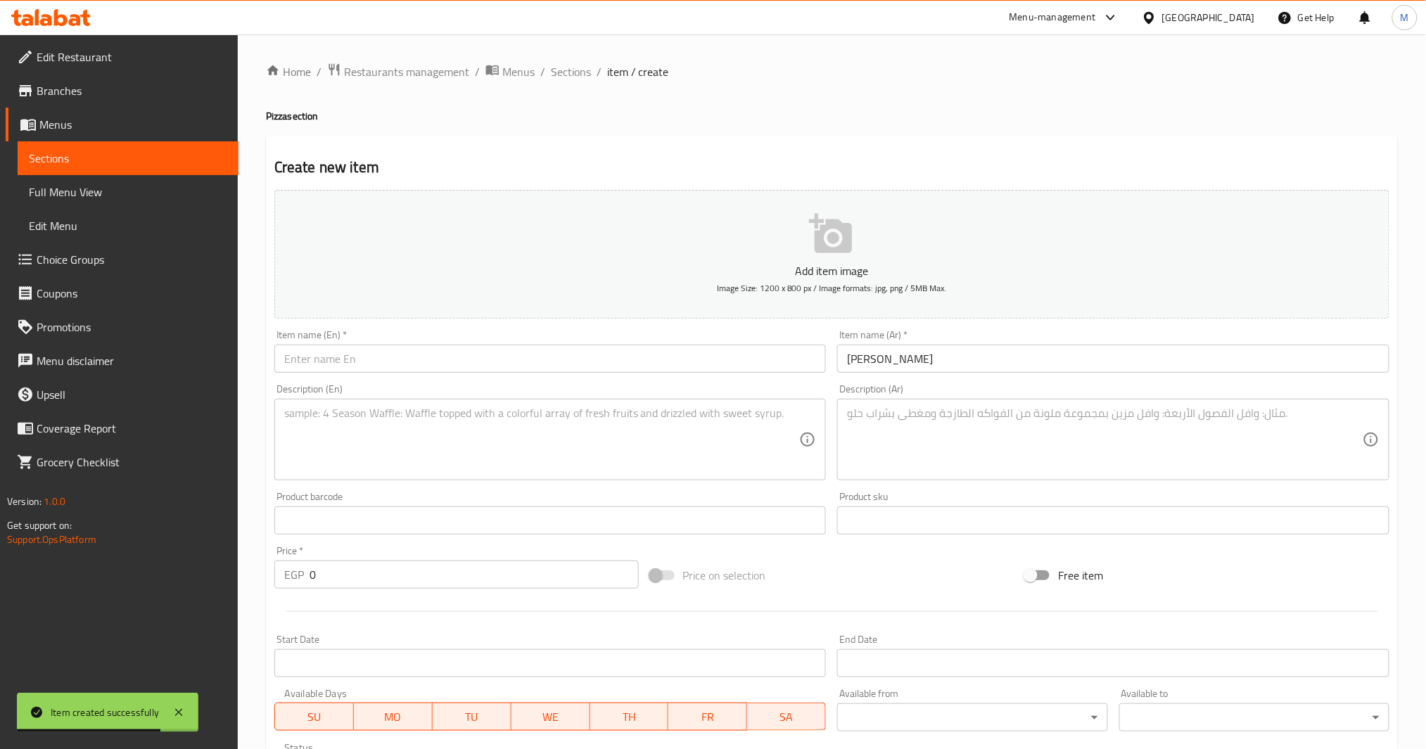
click at [424, 344] on div "Item name (En)   * Item name (En) *" at bounding box center [550, 351] width 552 height 43
paste input "Capricciosa Pizza"
click at [429, 357] on input "Capricciosa Pizza" at bounding box center [550, 359] width 552 height 28
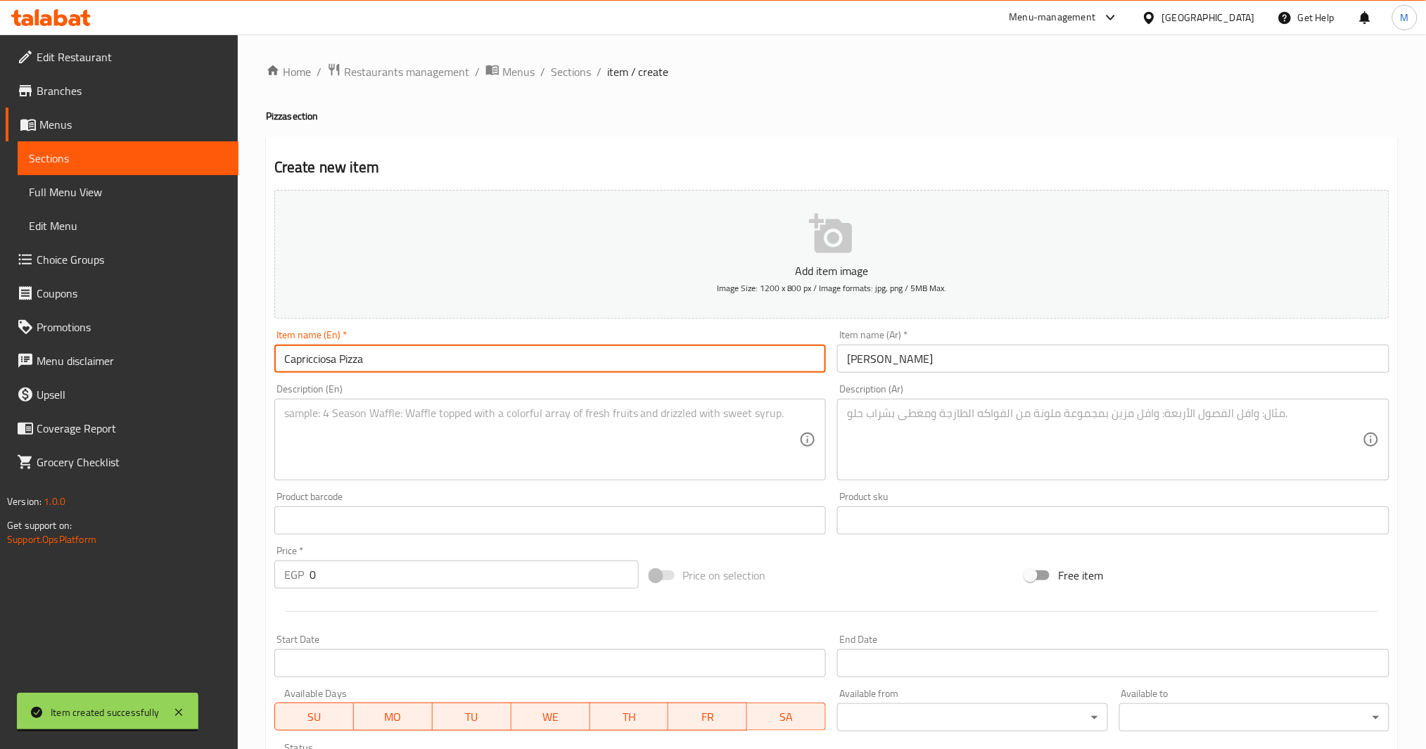
click at [951, 483] on div "Description (Ar) Description (Ar)" at bounding box center [1114, 433] width 564 height 108
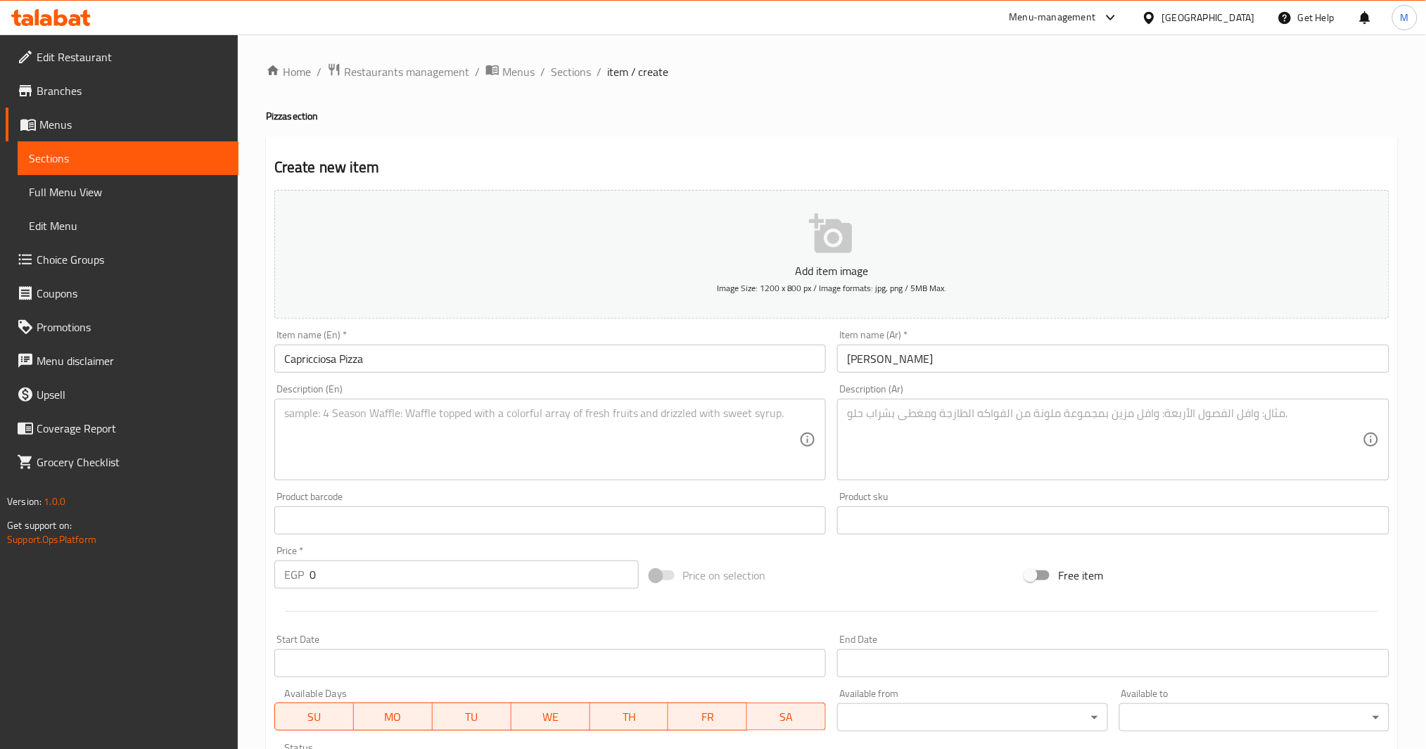
click at [961, 448] on textarea at bounding box center [1105, 440] width 516 height 67
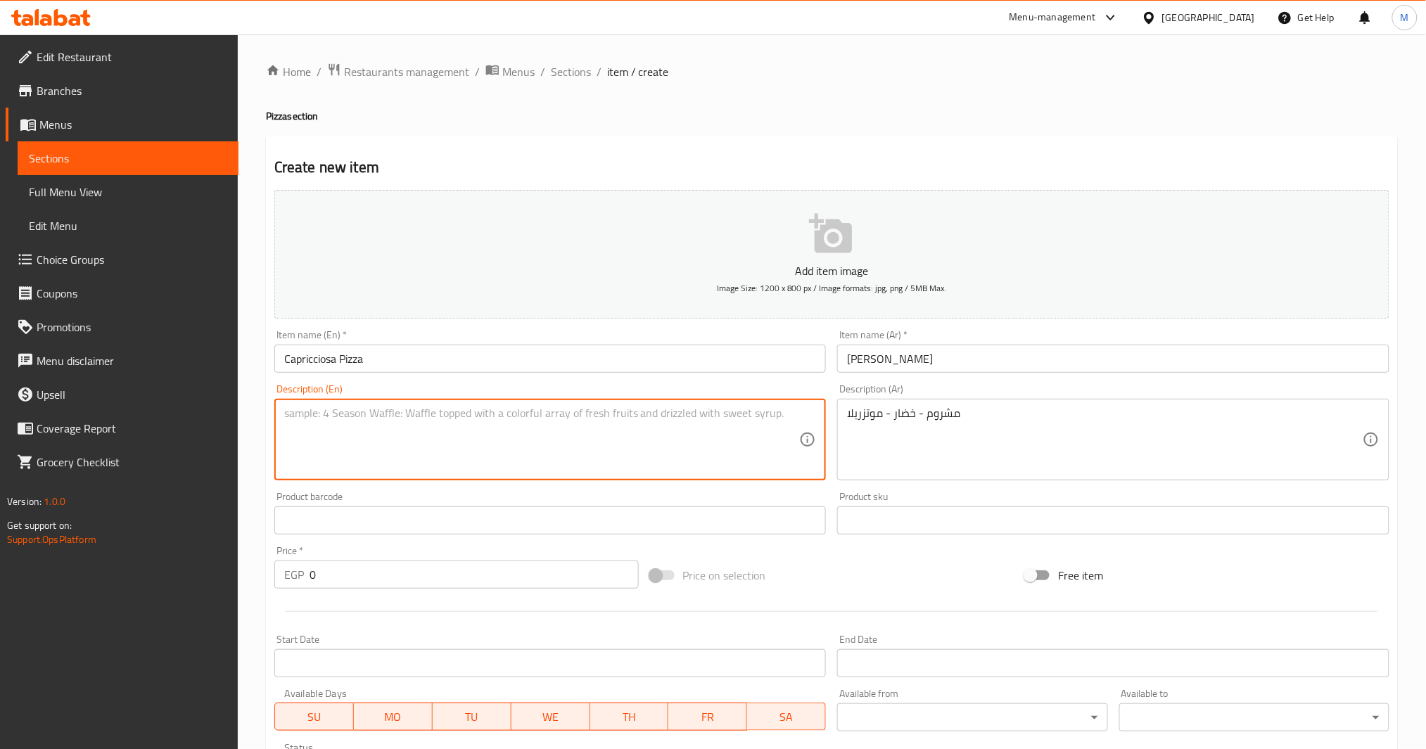
click at [512, 442] on textarea at bounding box center [542, 440] width 516 height 67
paste textarea "Mushrooms - Vegetables - Mozzarella"
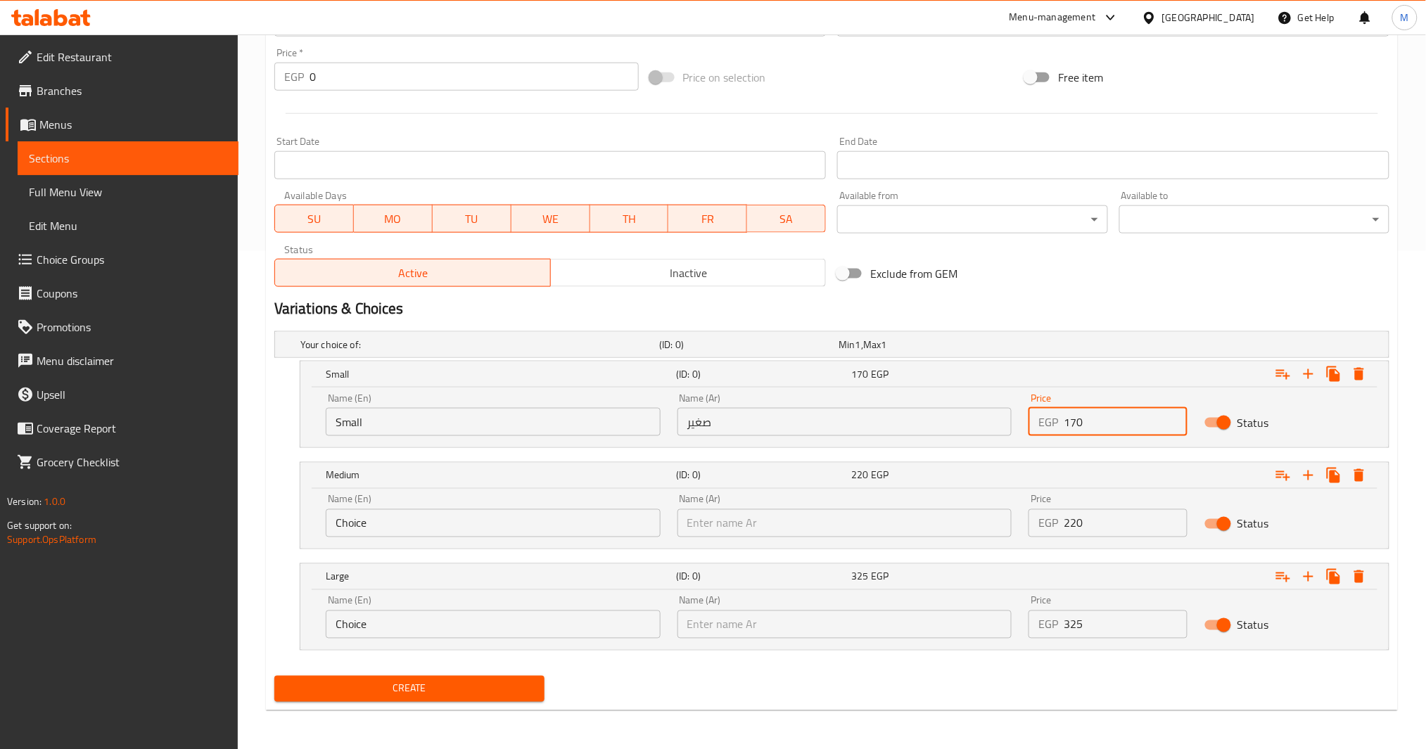
click at [1067, 425] on input "170" at bounding box center [1126, 422] width 124 height 28
click at [376, 688] on span "Create" at bounding box center [410, 689] width 248 height 18
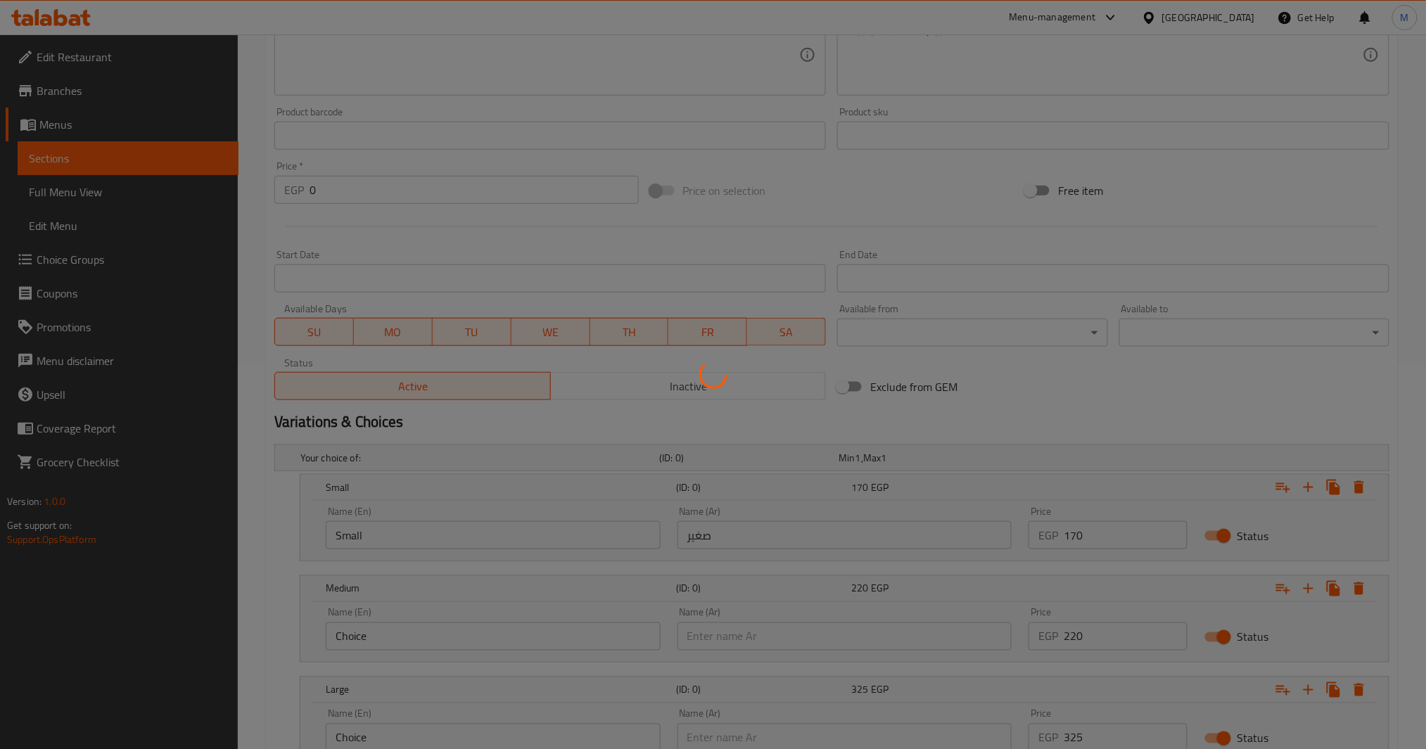
scroll to position [0, 0]
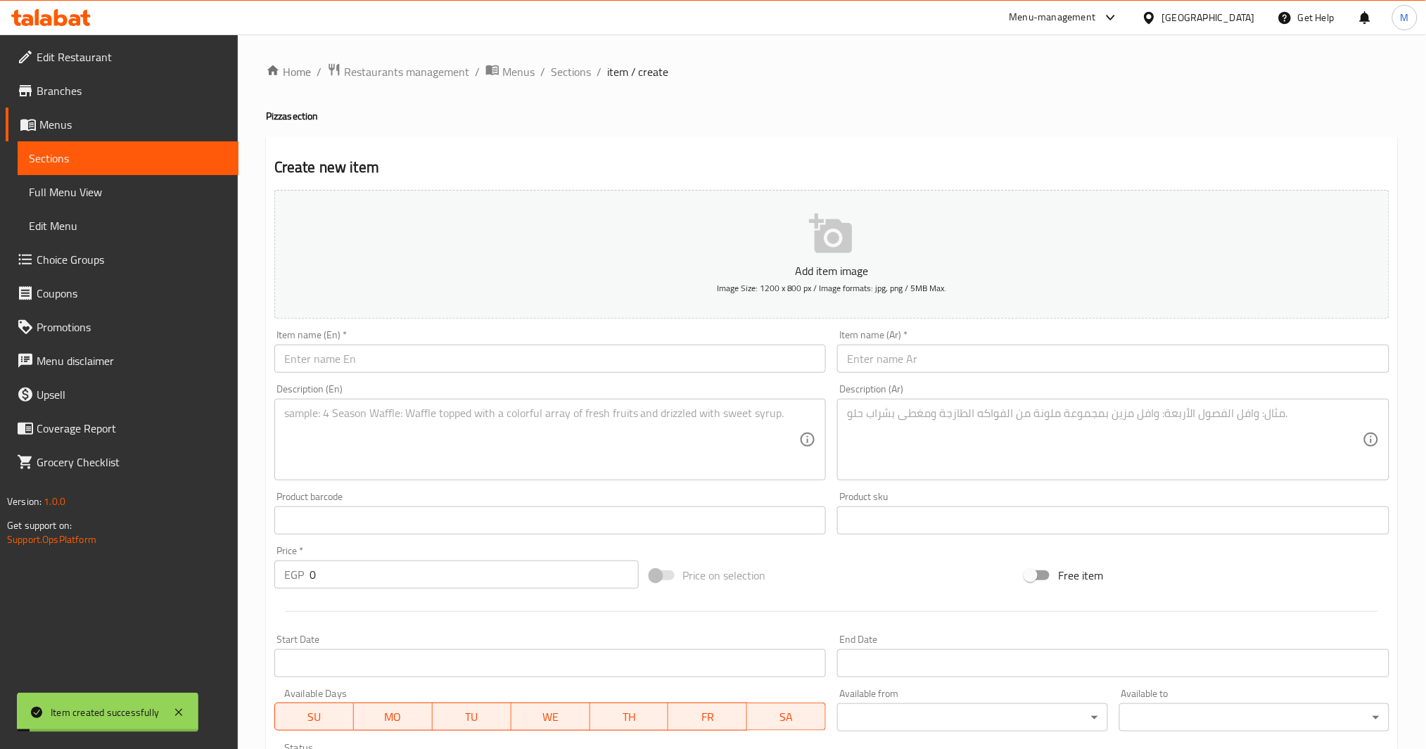
click at [931, 357] on input "text" at bounding box center [1113, 359] width 552 height 28
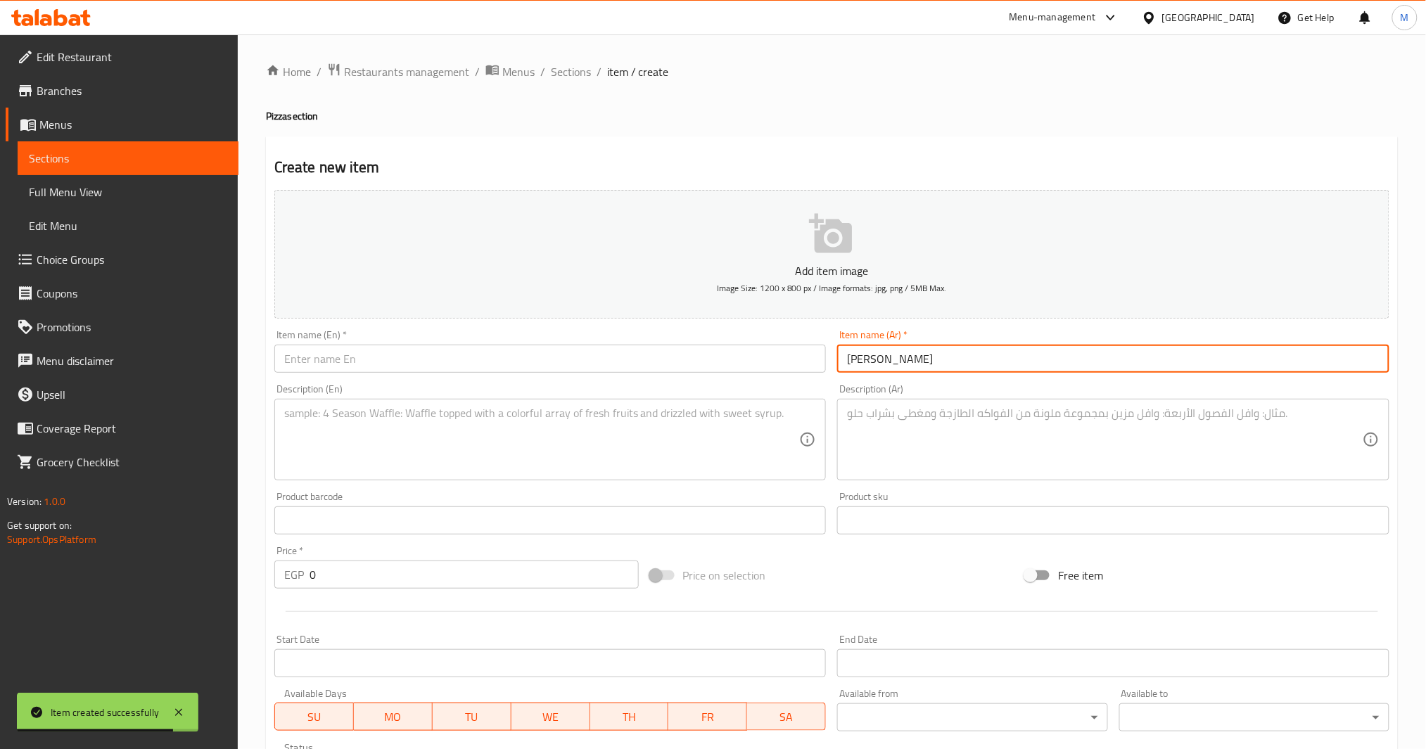
click at [626, 339] on div "Item name (En)   * Item name (En) *" at bounding box center [550, 351] width 552 height 43
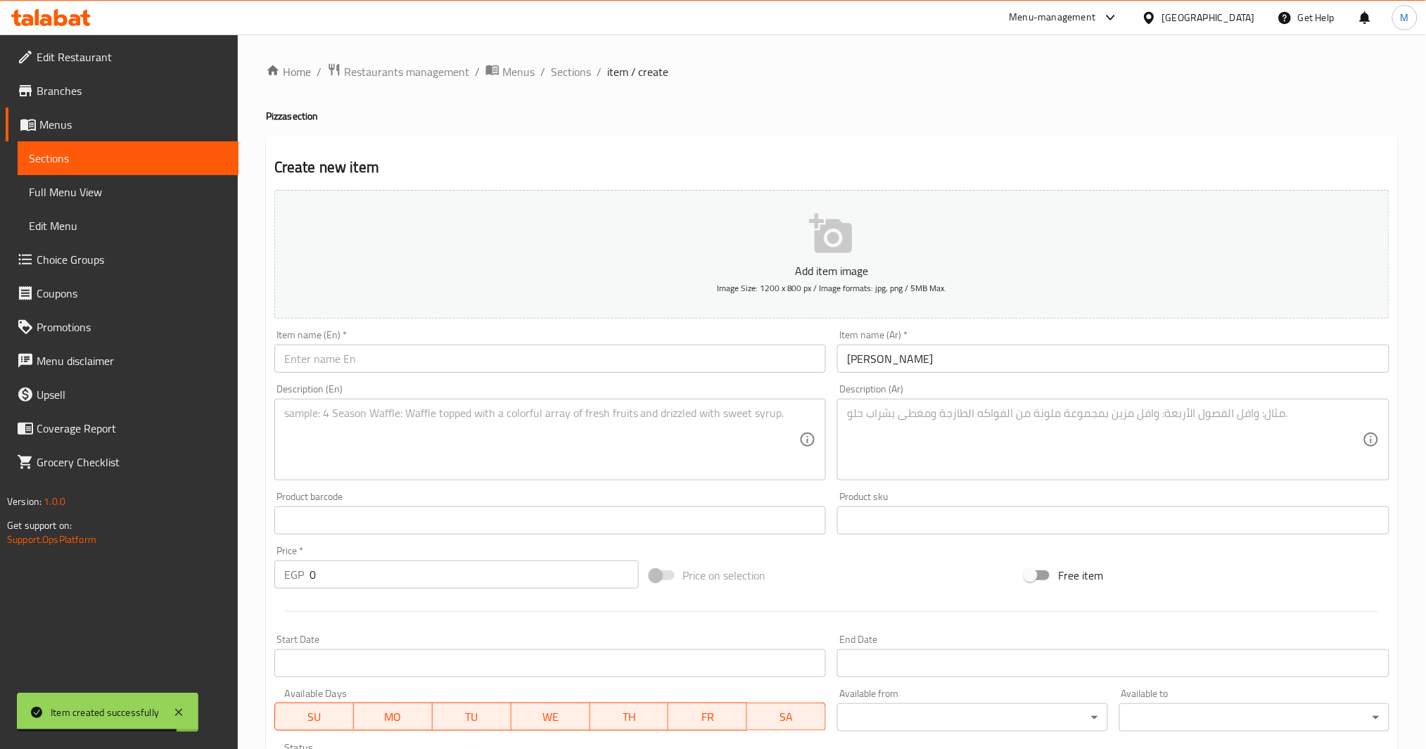
click at [626, 364] on input "text" at bounding box center [550, 359] width 552 height 28
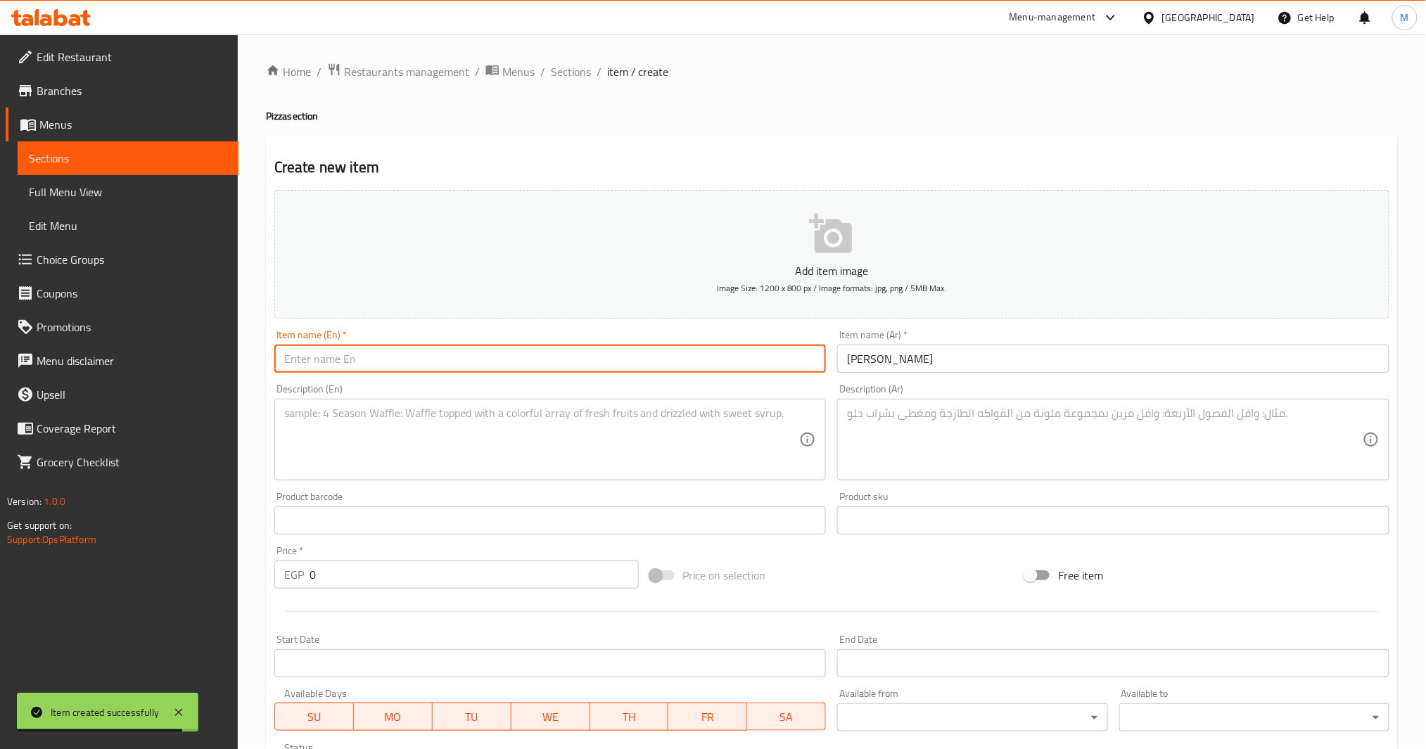
paste input "Quattro Formaggi Pizza"
click at [896, 407] on textarea at bounding box center [1105, 440] width 516 height 67
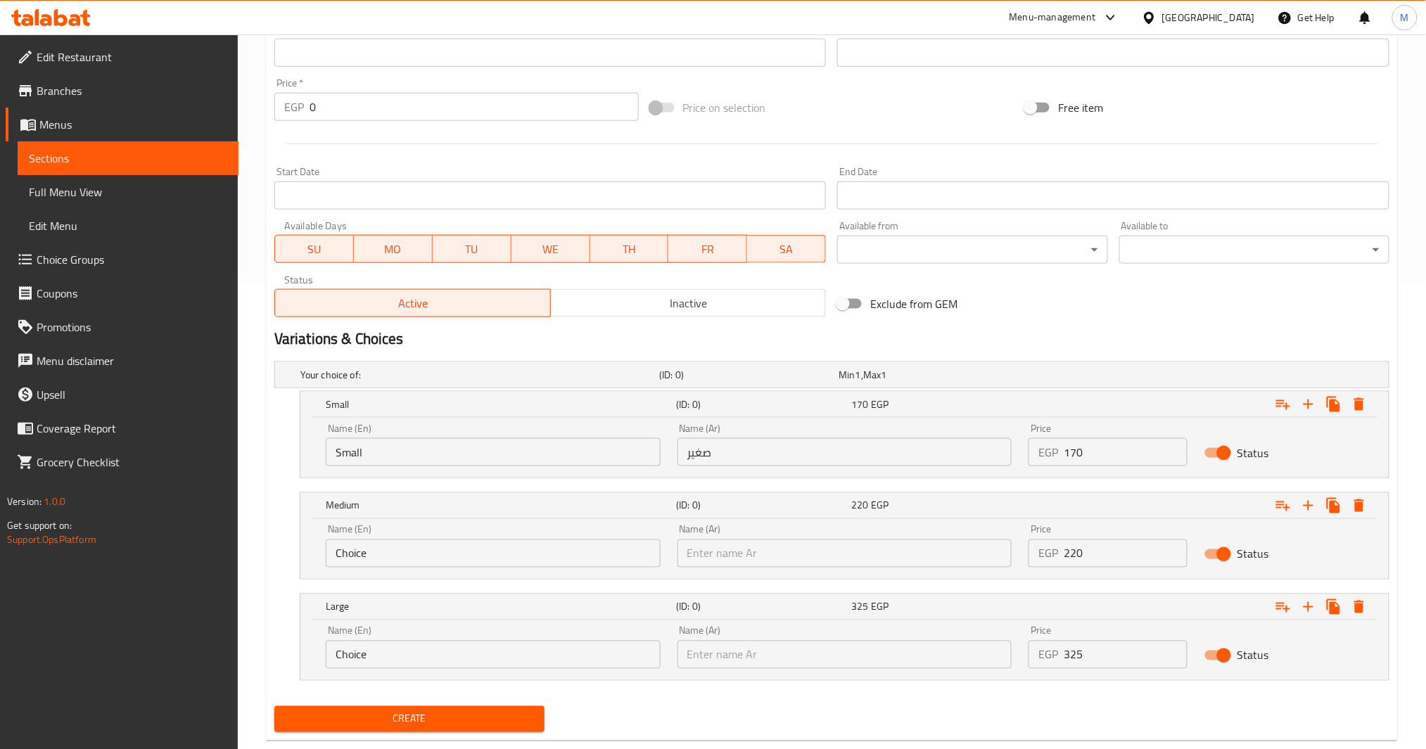
scroll to position [498, 0]
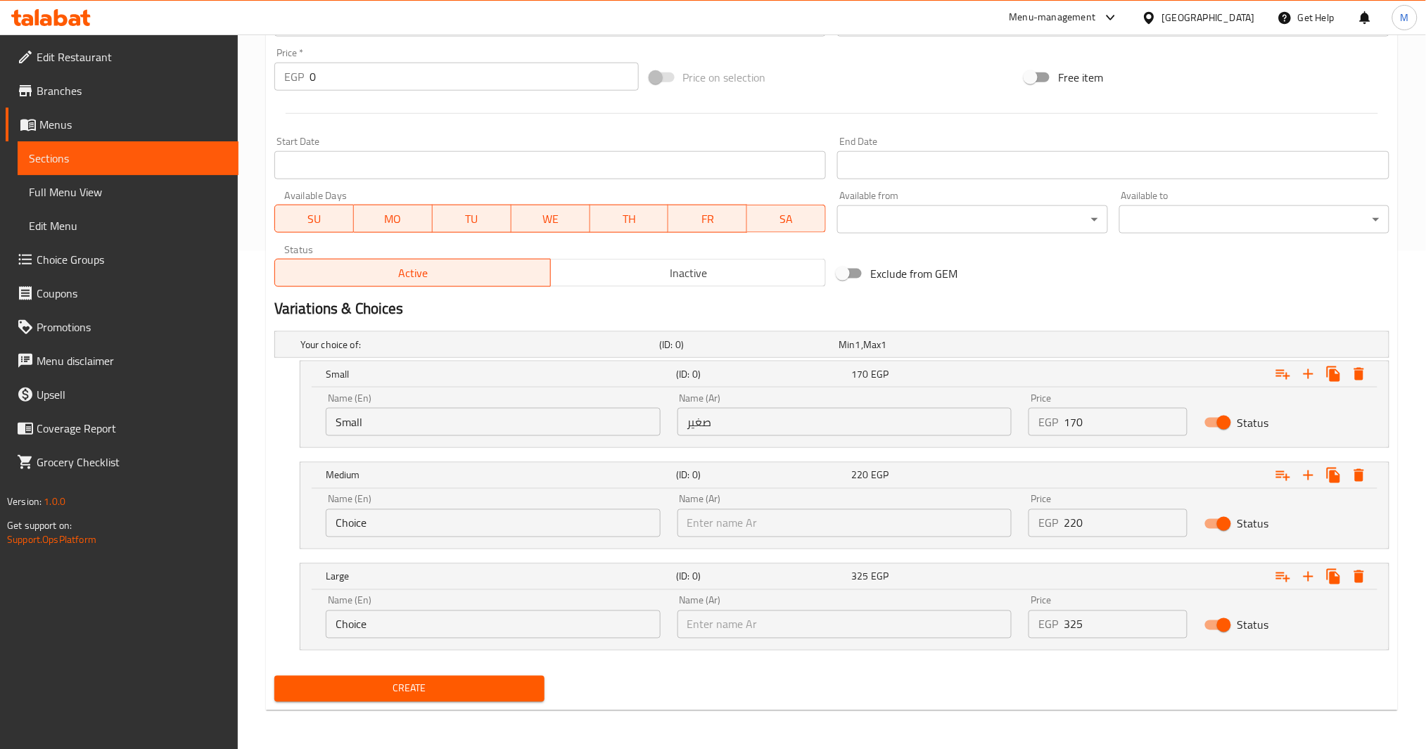
drag, startPoint x: 1079, startPoint y: 416, endPoint x: 1004, endPoint y: 432, distance: 77.0
click at [1004, 432] on div "Name (En) Small Name (En) Name (Ar) صغير Name (Ar) Price EGP 170 Price Status" at bounding box center [844, 415] width 1055 height 60
click at [467, 680] on span "Create" at bounding box center [410, 689] width 248 height 18
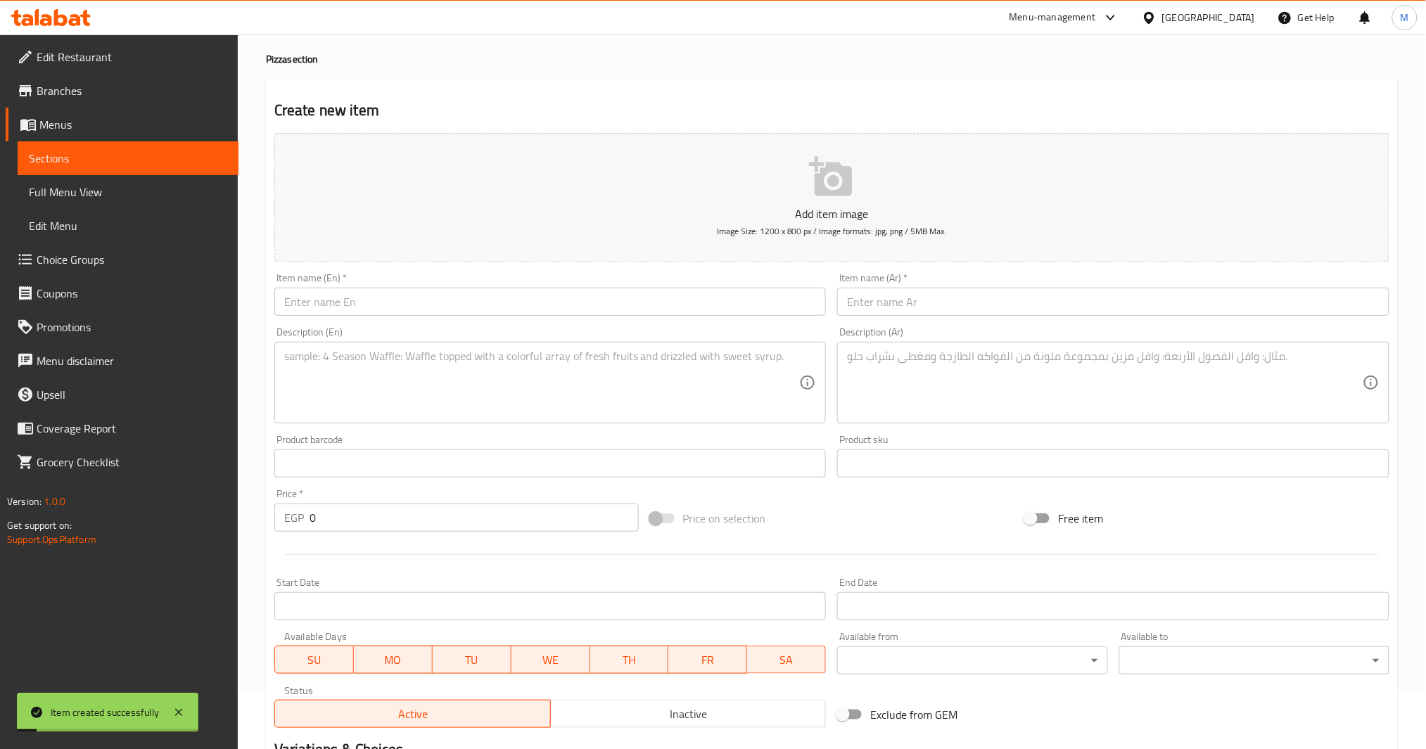
scroll to position [29, 0]
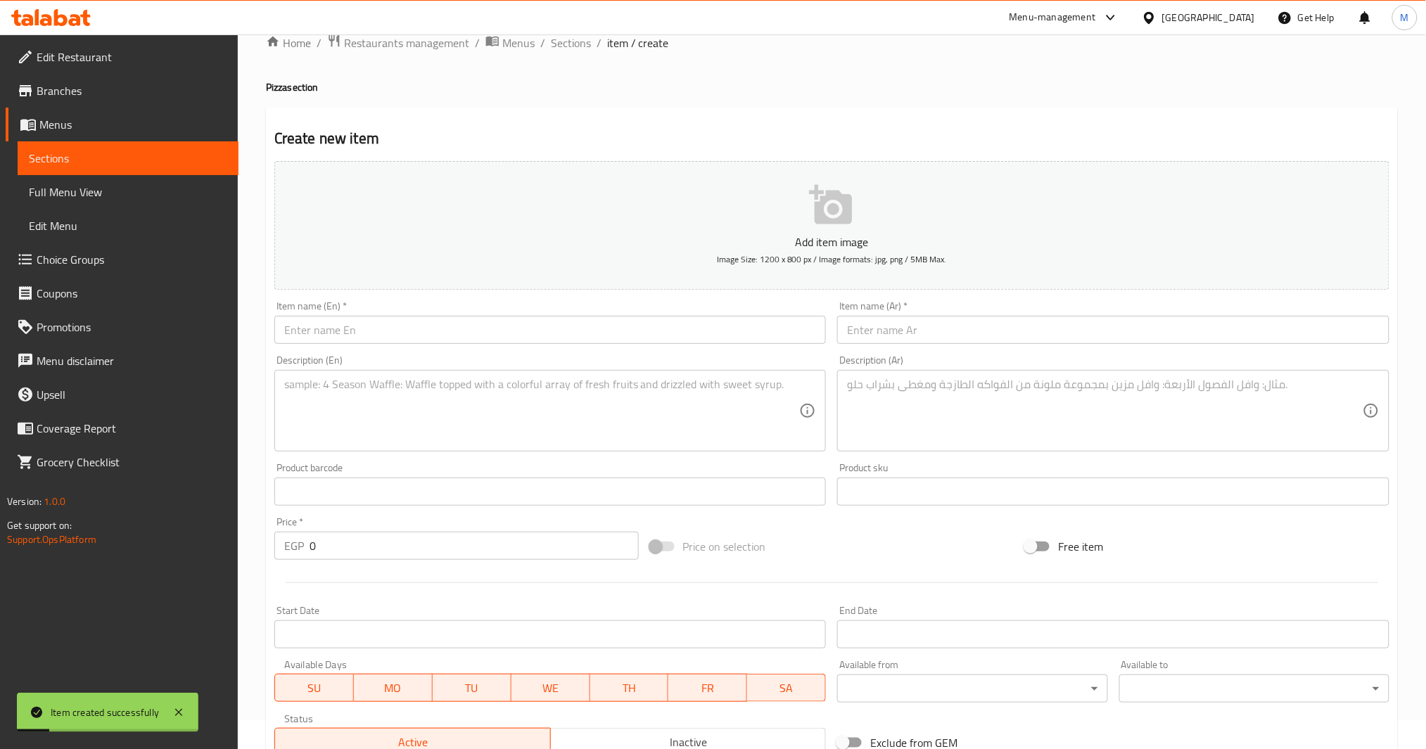
click at [571, 32] on div "Menu-management Egypt Get Help M" at bounding box center [713, 18] width 1426 height 34
click at [561, 45] on span "Sections" at bounding box center [571, 42] width 40 height 17
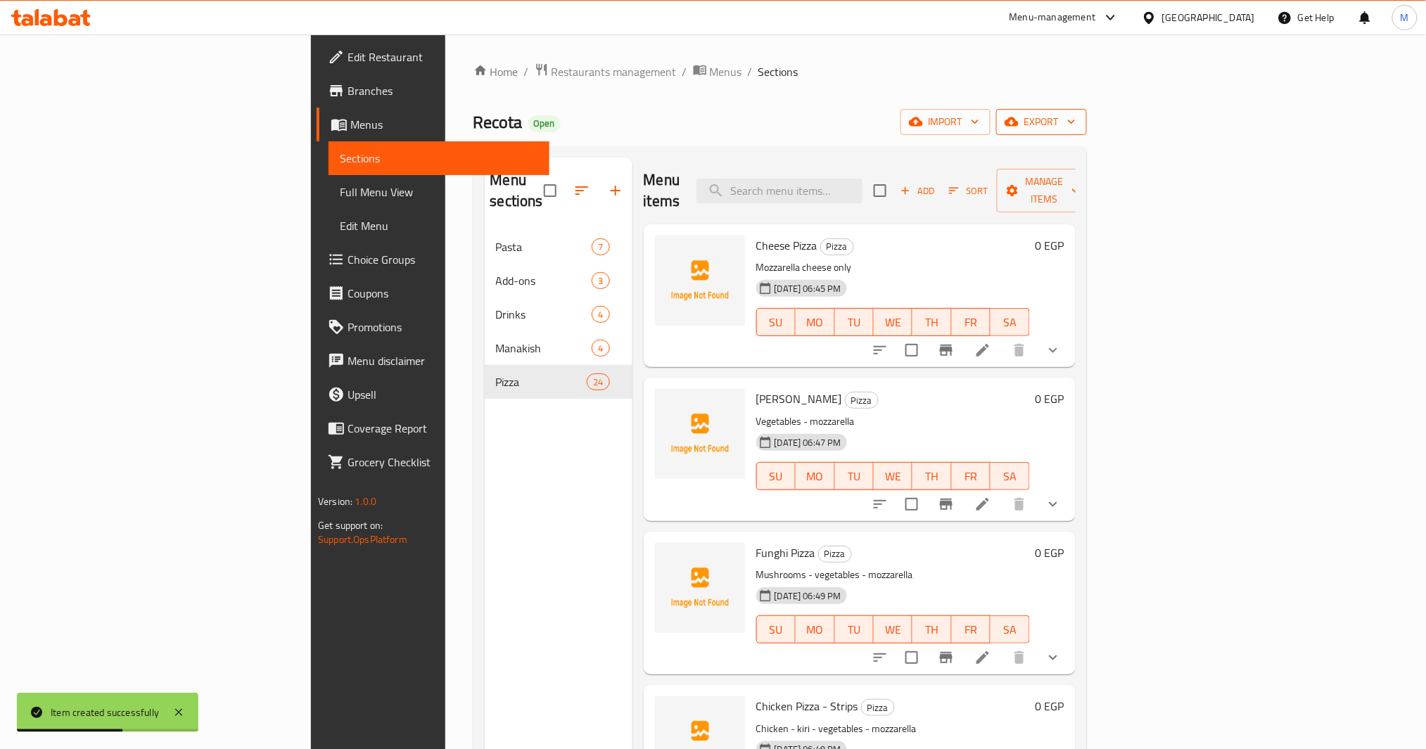
click at [1076, 121] on span "export" at bounding box center [1042, 122] width 68 height 18
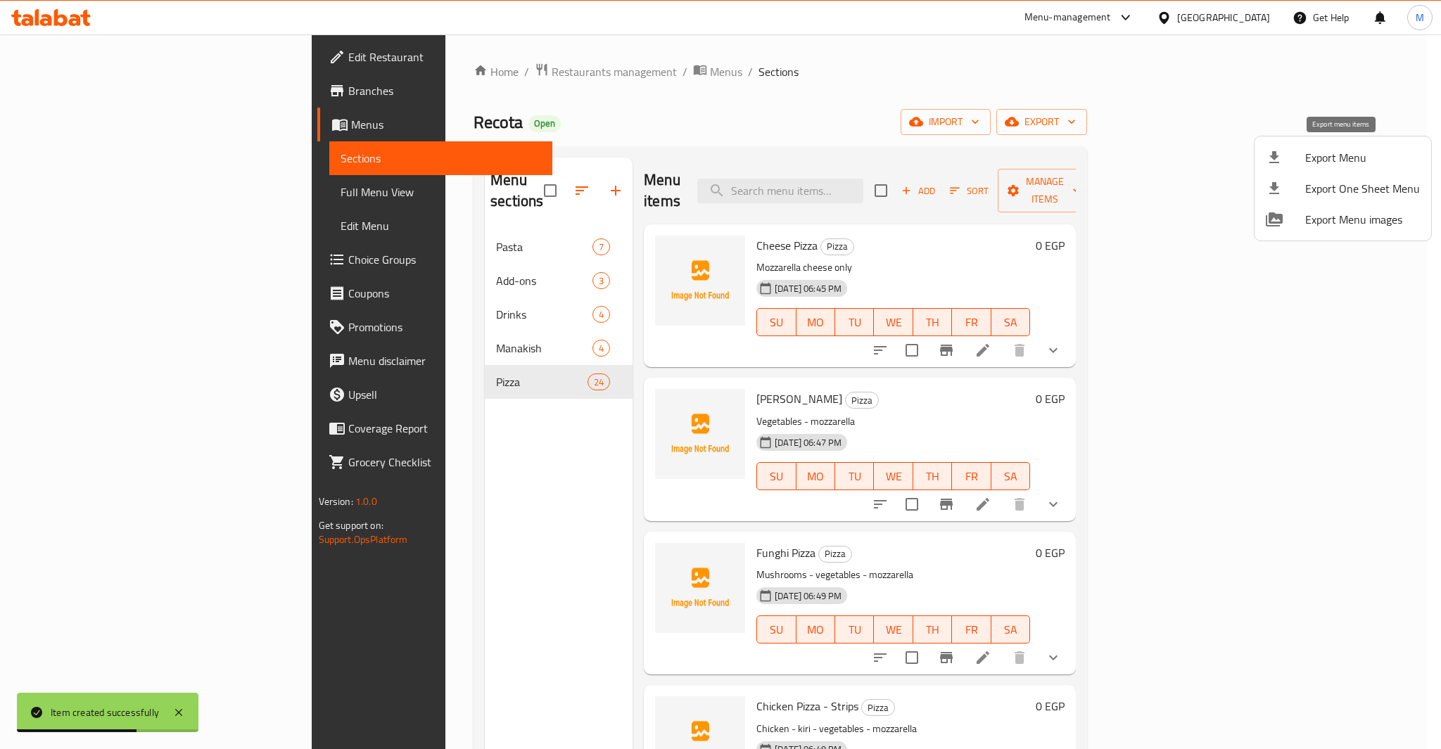
click at [1364, 150] on span "Export Menu" at bounding box center [1362, 157] width 115 height 17
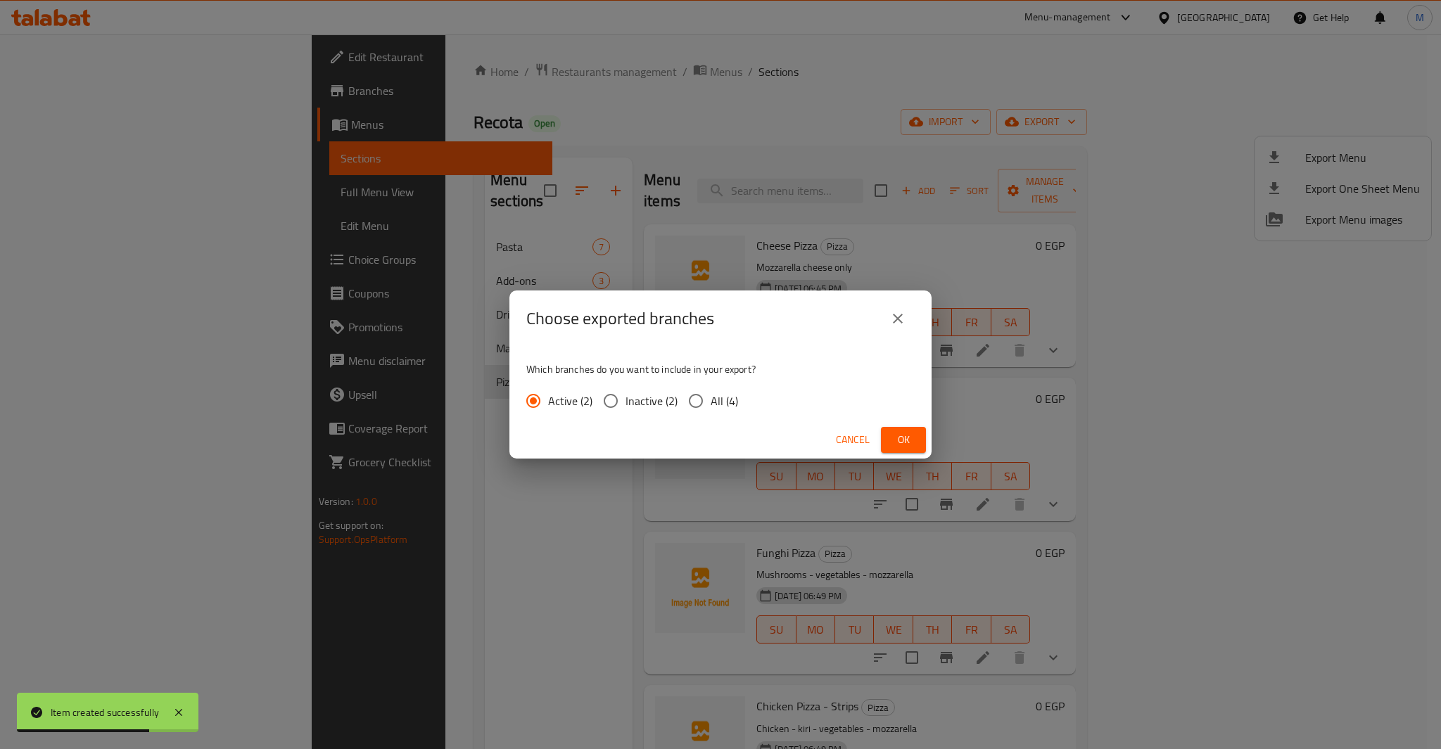
click at [713, 407] on span "All (4)" at bounding box center [724, 401] width 27 height 17
click at [711, 407] on input "All (4)" at bounding box center [696, 401] width 30 height 30
click at [894, 442] on span "Ok" at bounding box center [903, 440] width 23 height 18
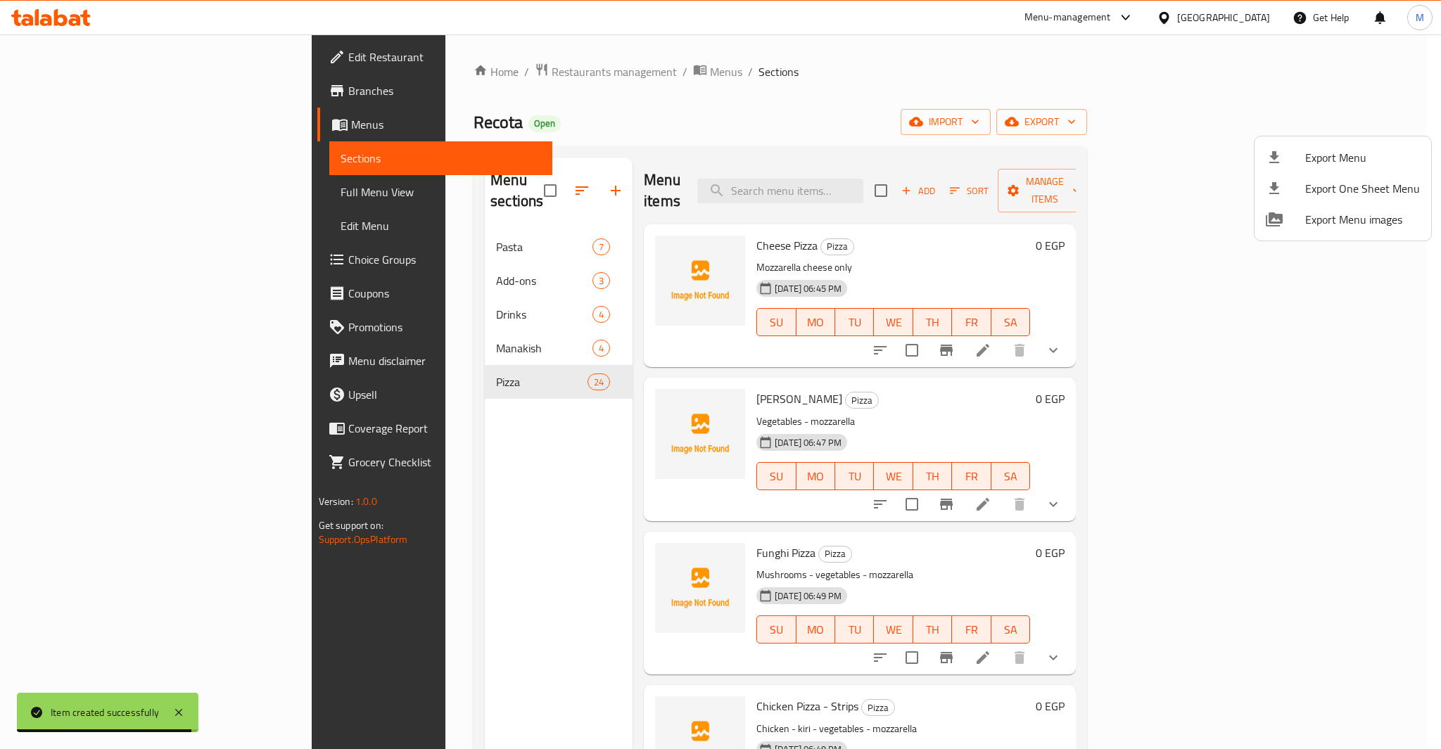
click at [97, 204] on div at bounding box center [720, 374] width 1441 height 749
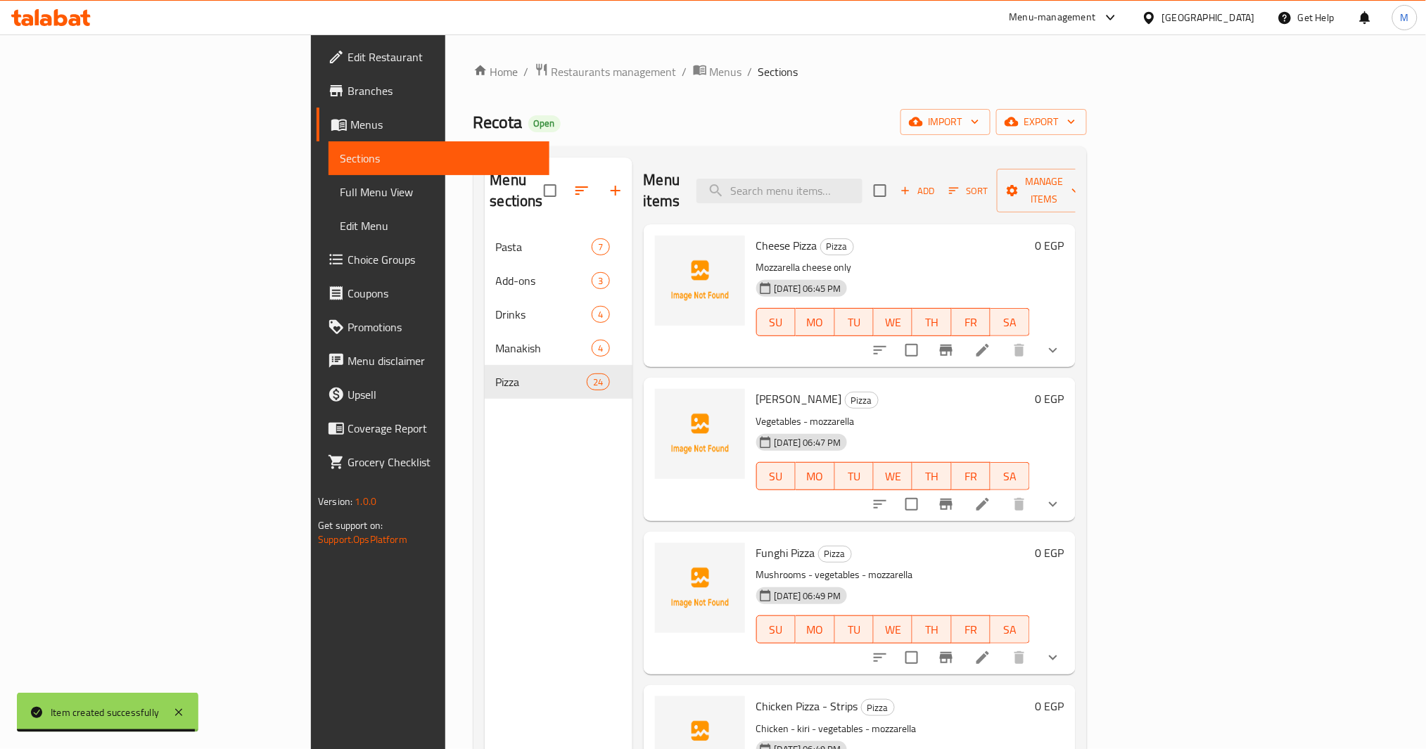
click at [340, 198] on span "Full Menu View" at bounding box center [439, 192] width 198 height 17
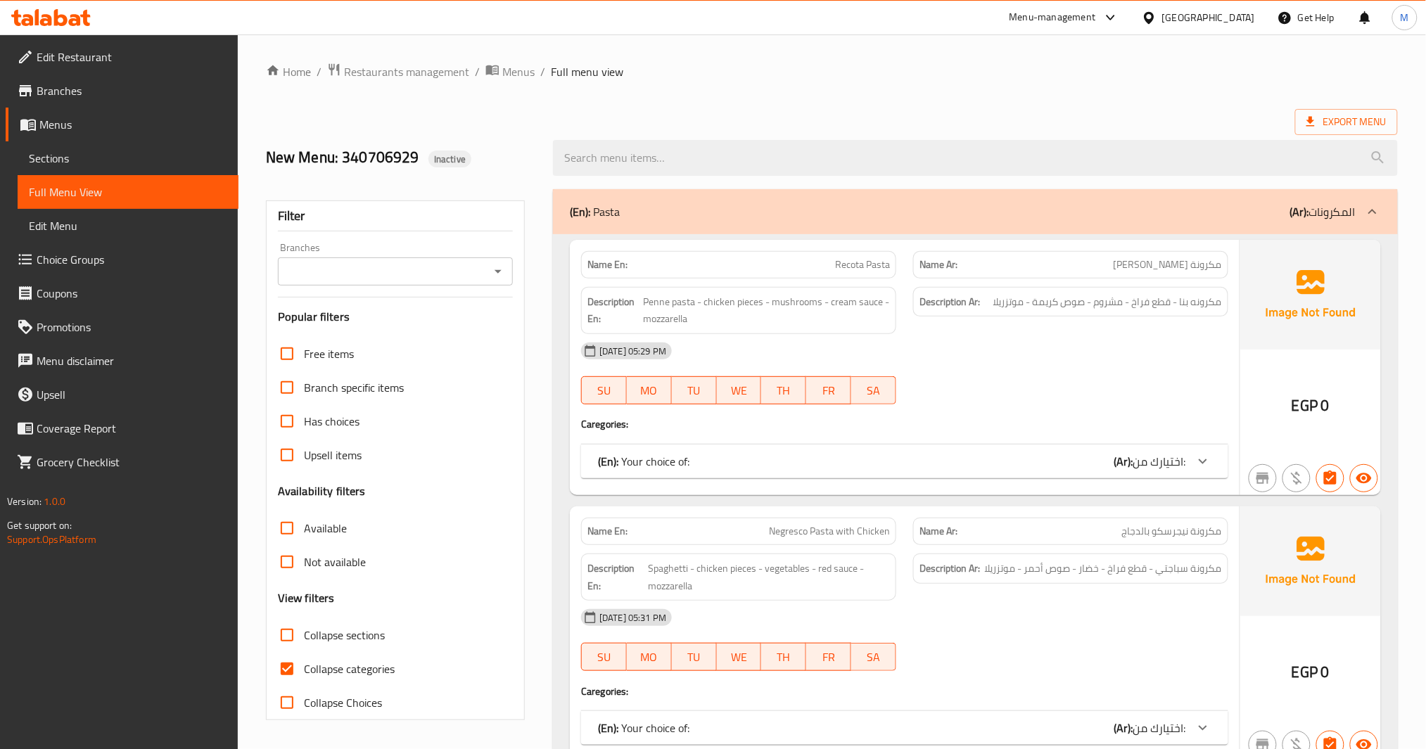
click at [284, 661] on input "Collapse categories" at bounding box center [287, 669] width 34 height 34
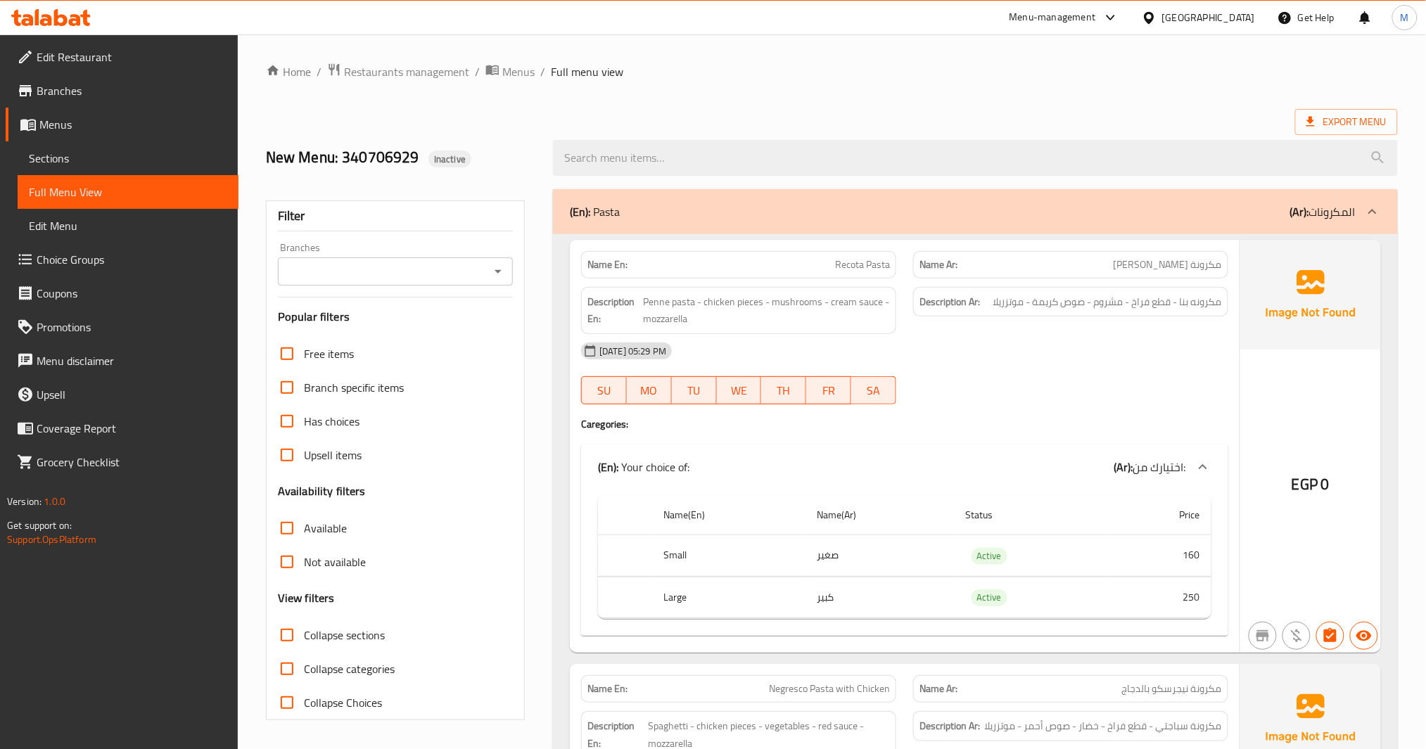
click at [502, 265] on icon "Open" at bounding box center [498, 271] width 17 height 17
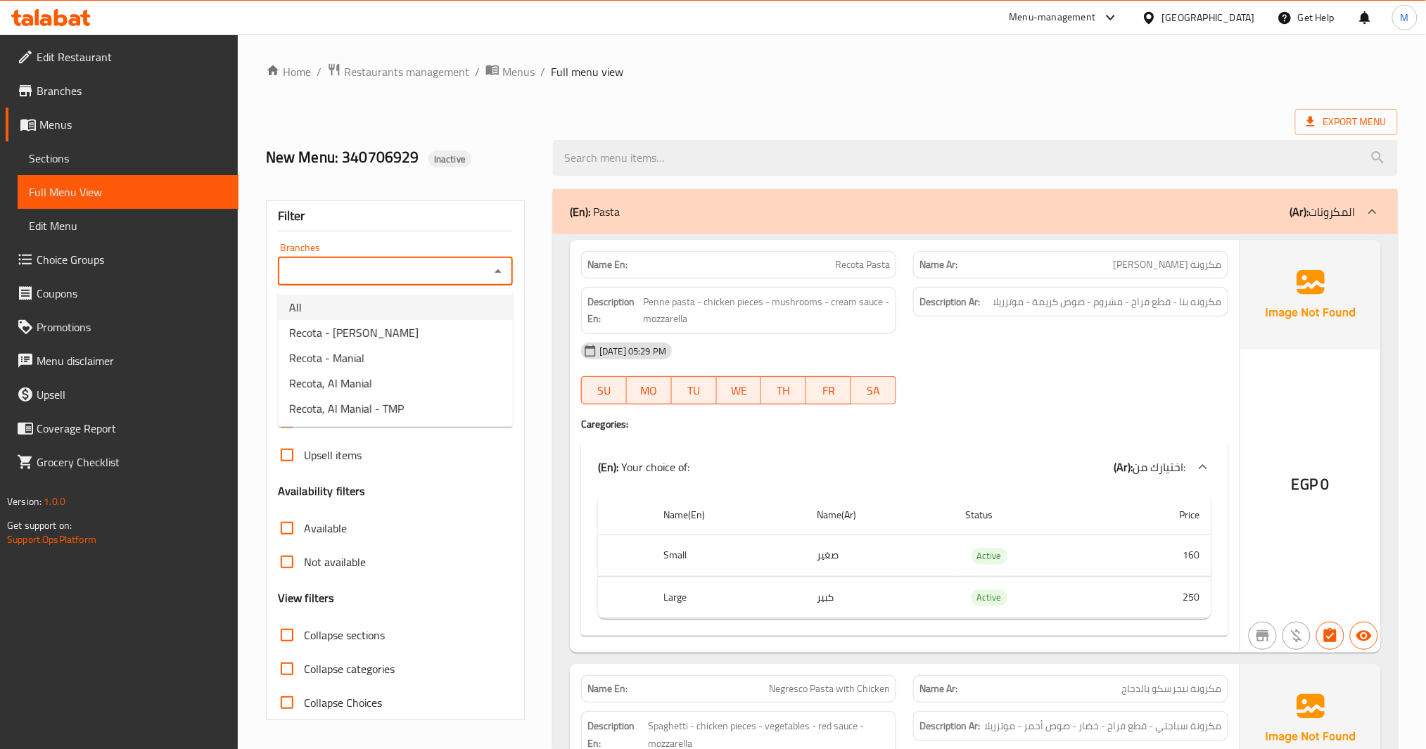
click at [390, 307] on li "All" at bounding box center [395, 307] width 235 height 25
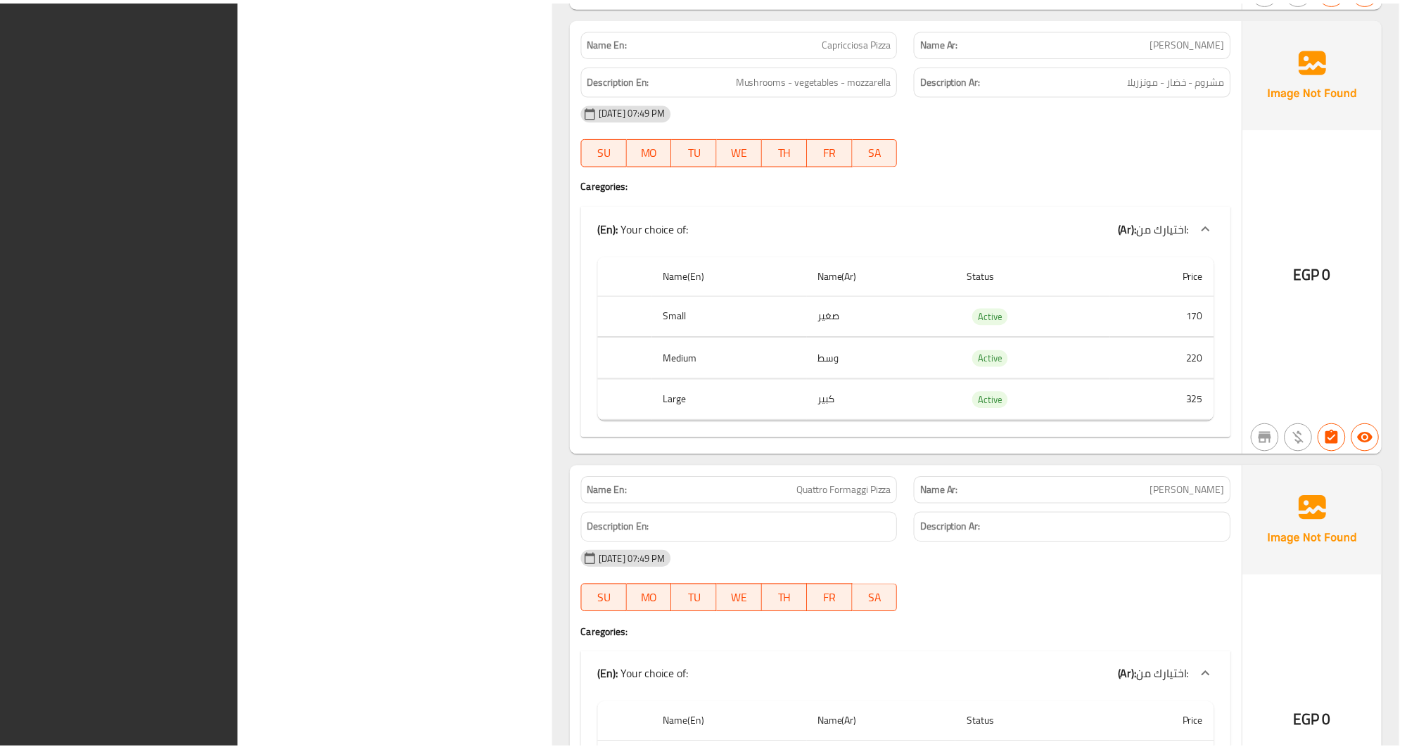
scroll to position [15987, 0]
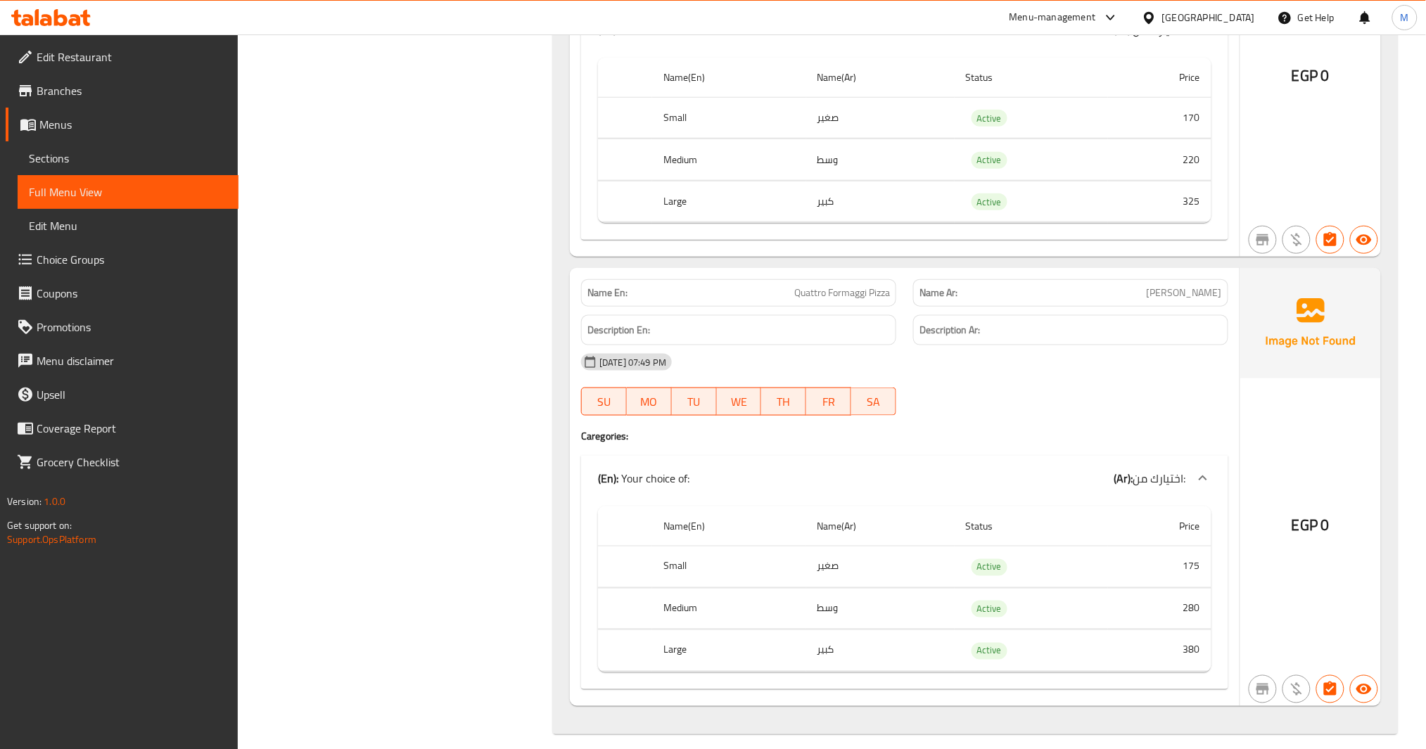
click at [84, 123] on span "Menus" at bounding box center [133, 124] width 188 height 17
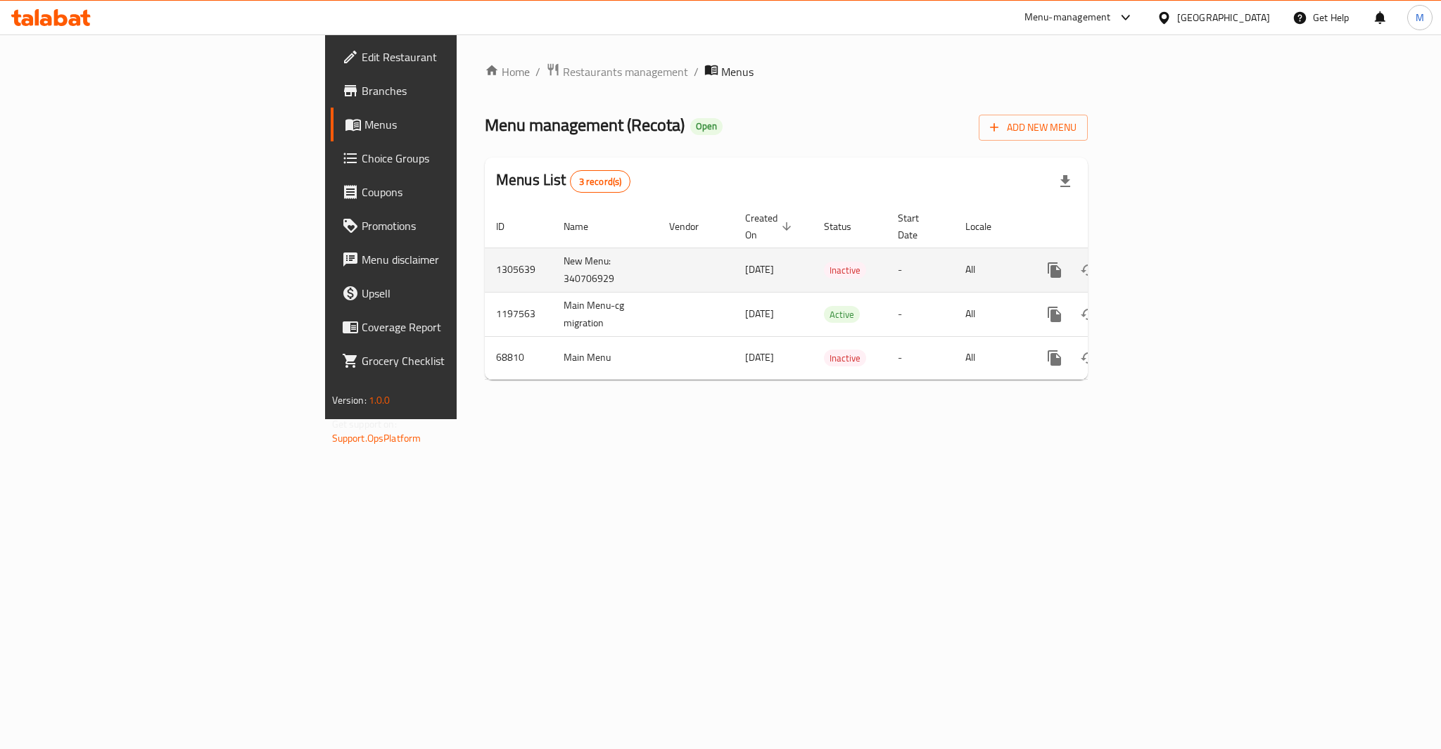
click at [485, 253] on td "1305639" at bounding box center [519, 270] width 68 height 44
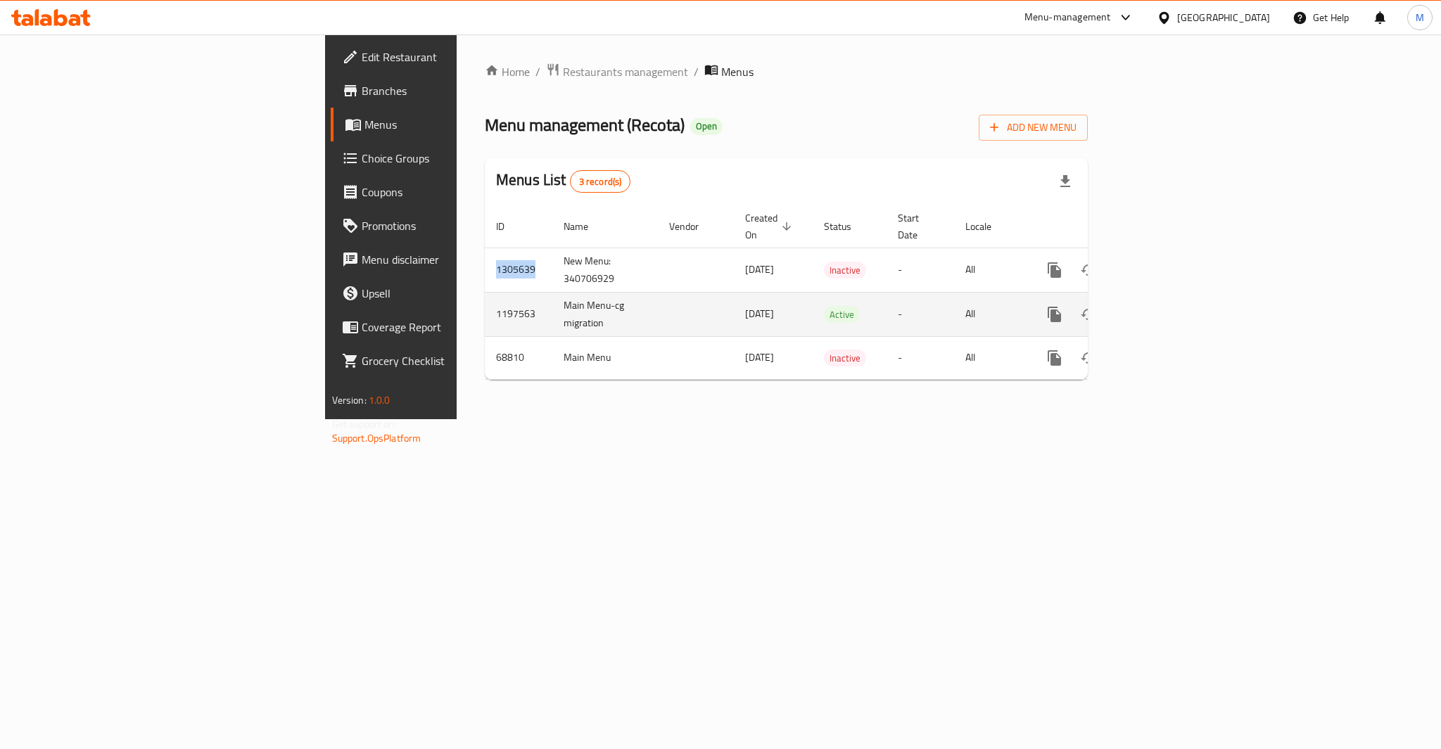
copy td "1305639"
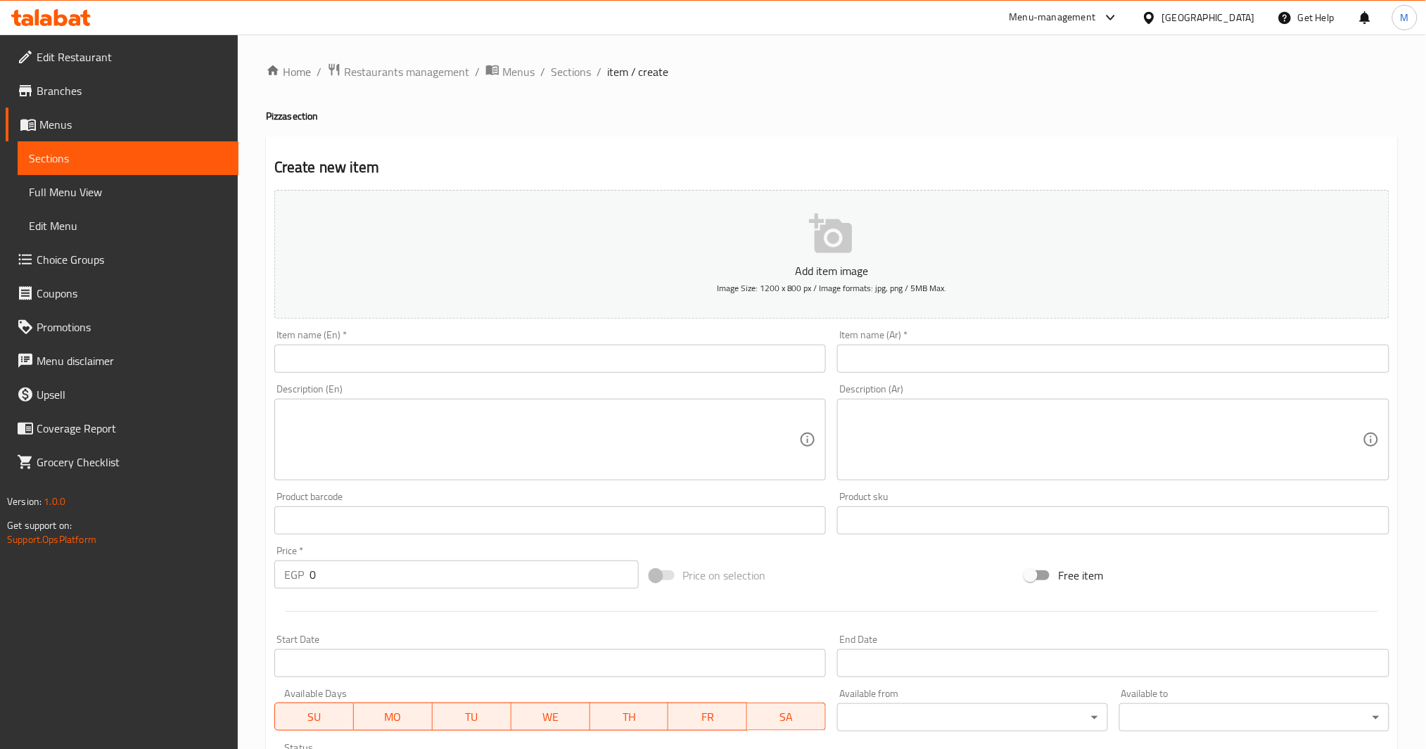
click at [561, 85] on div "Home / Restaurants management / Menus / Sections / item / create Pizza section …" at bounding box center [832, 514] width 1132 height 903
click at [570, 75] on span "Sections" at bounding box center [571, 71] width 40 height 17
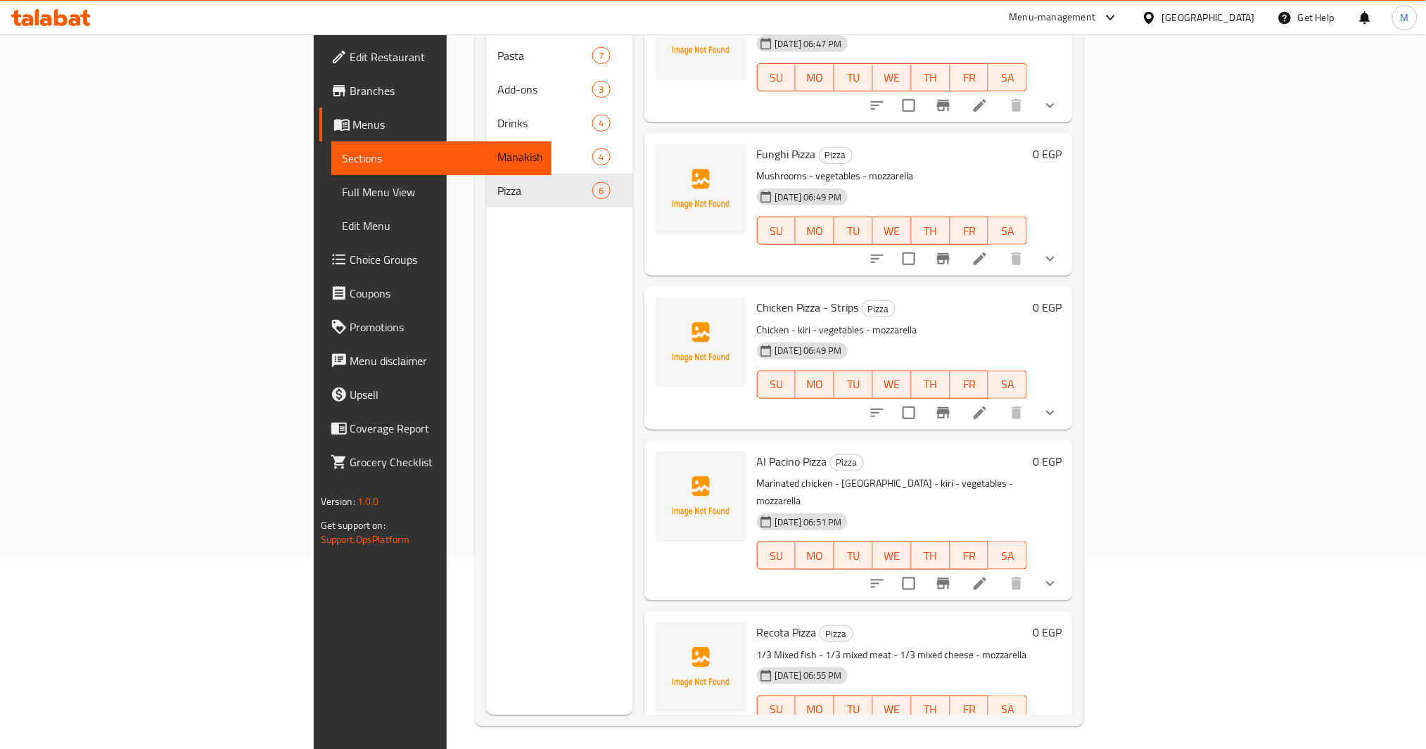
scroll to position [197, 0]
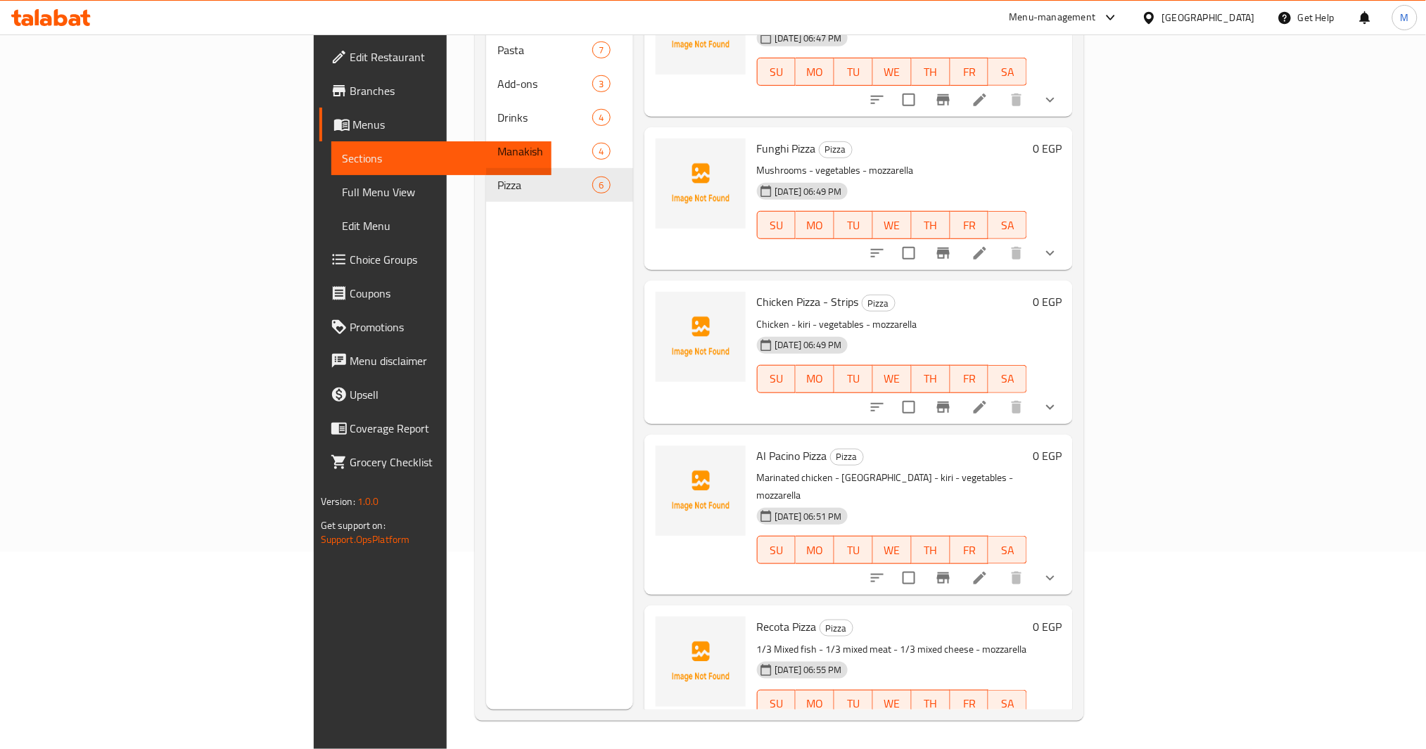
click at [1067, 716] on button "show more" at bounding box center [1051, 733] width 34 height 34
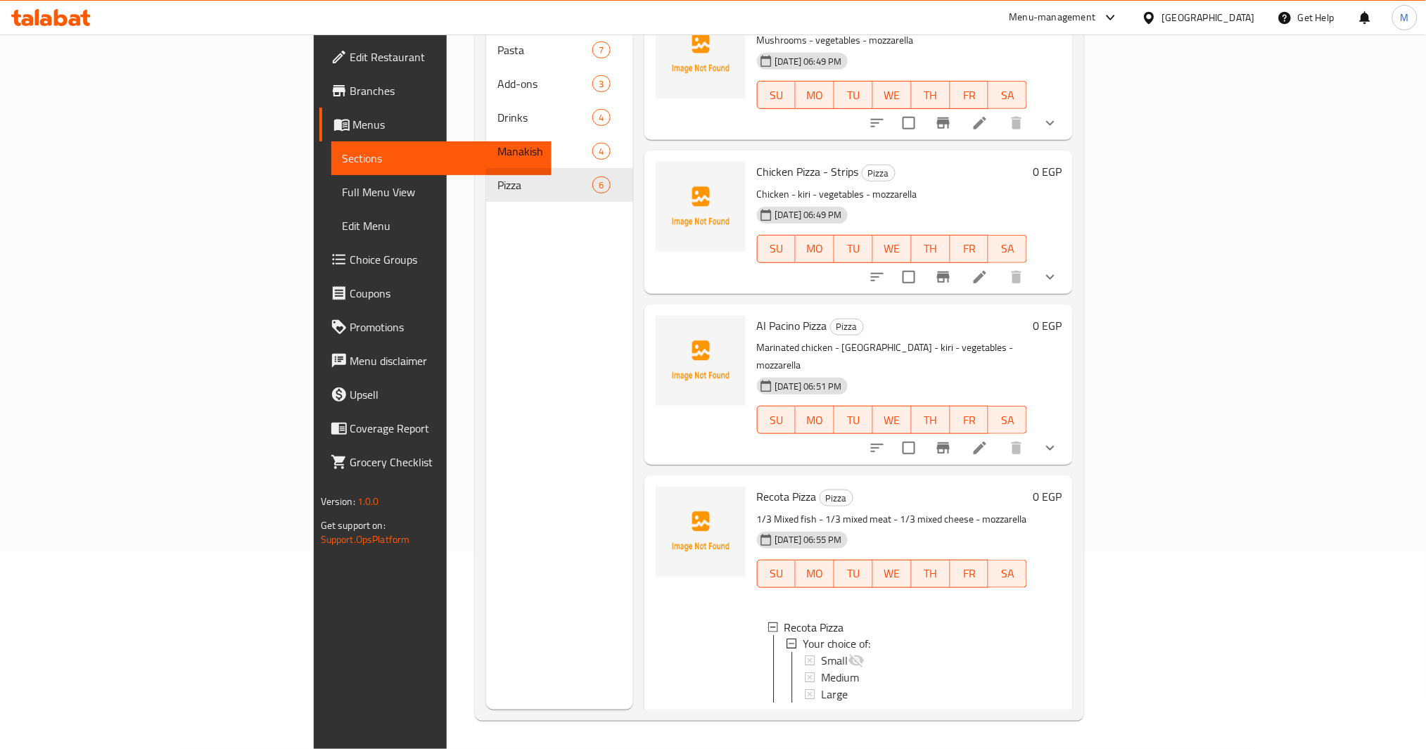
scroll to position [345, 0]
